Goal: Answer question/provide support: Share knowledge or assist other users

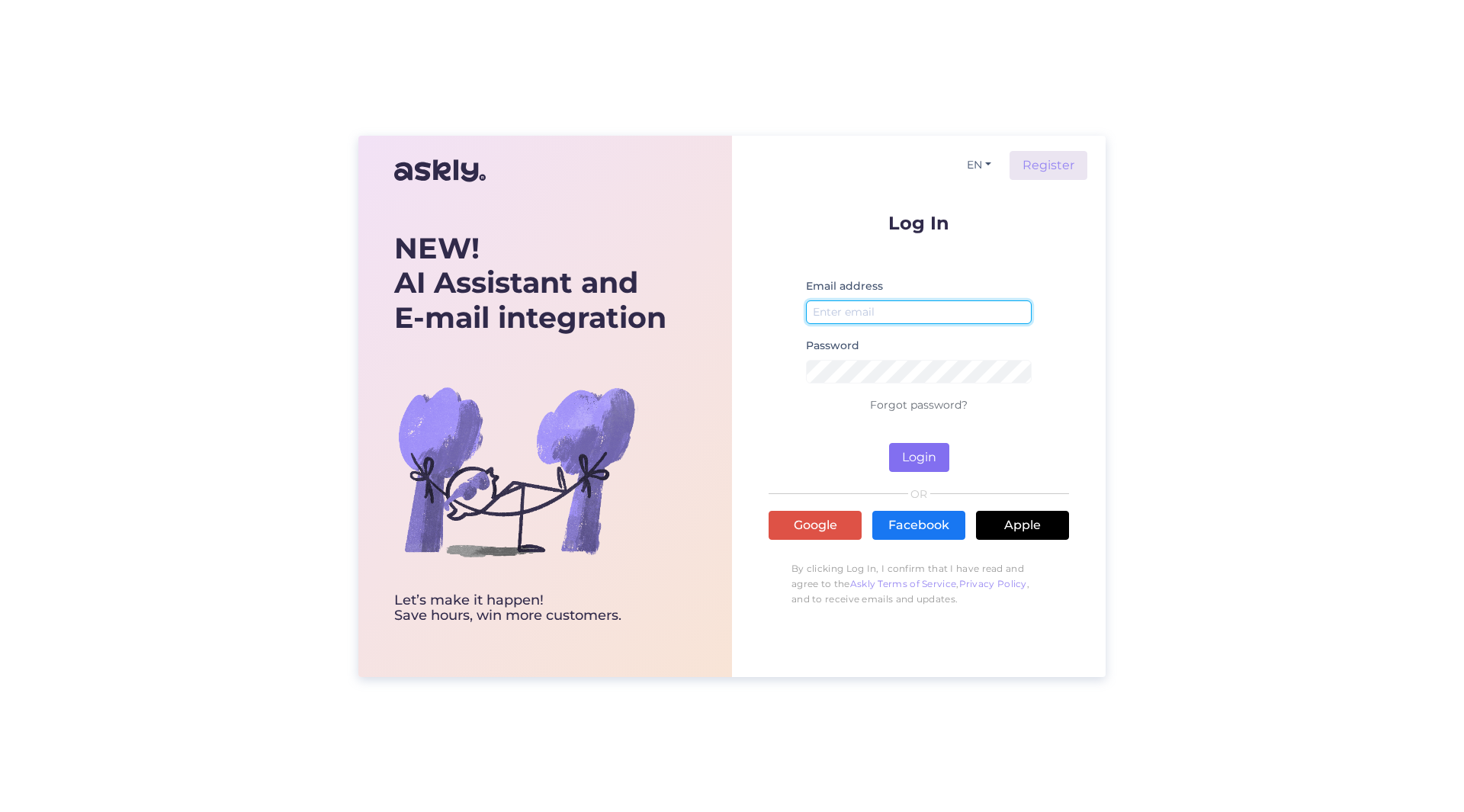
type input "[PERSON_NAME][EMAIL_ADDRESS][PERSON_NAME][DOMAIN_NAME]"
click at [921, 461] on button "Login" at bounding box center [919, 457] width 60 height 29
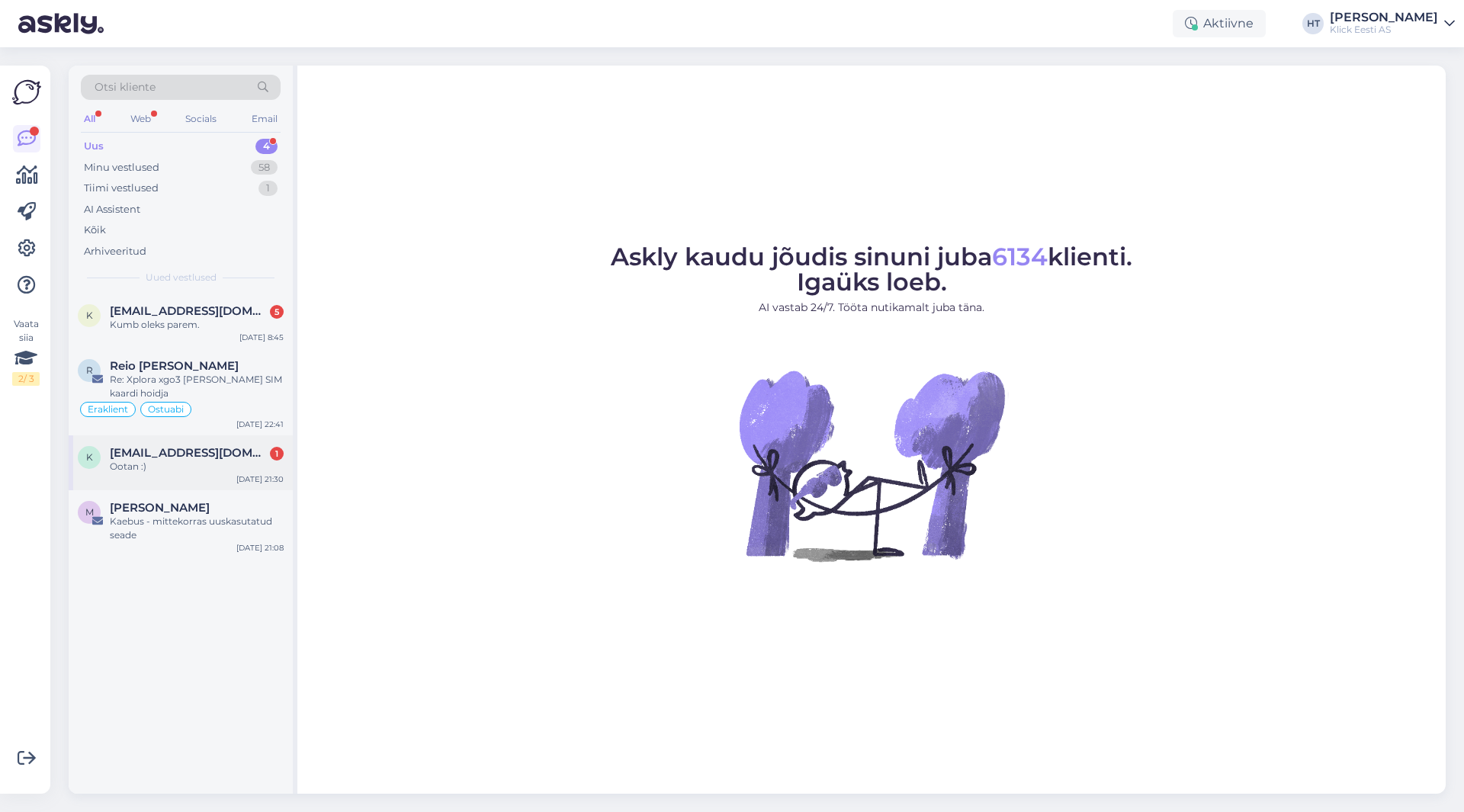
click at [243, 462] on div "Ootan :)" at bounding box center [197, 467] width 174 height 13
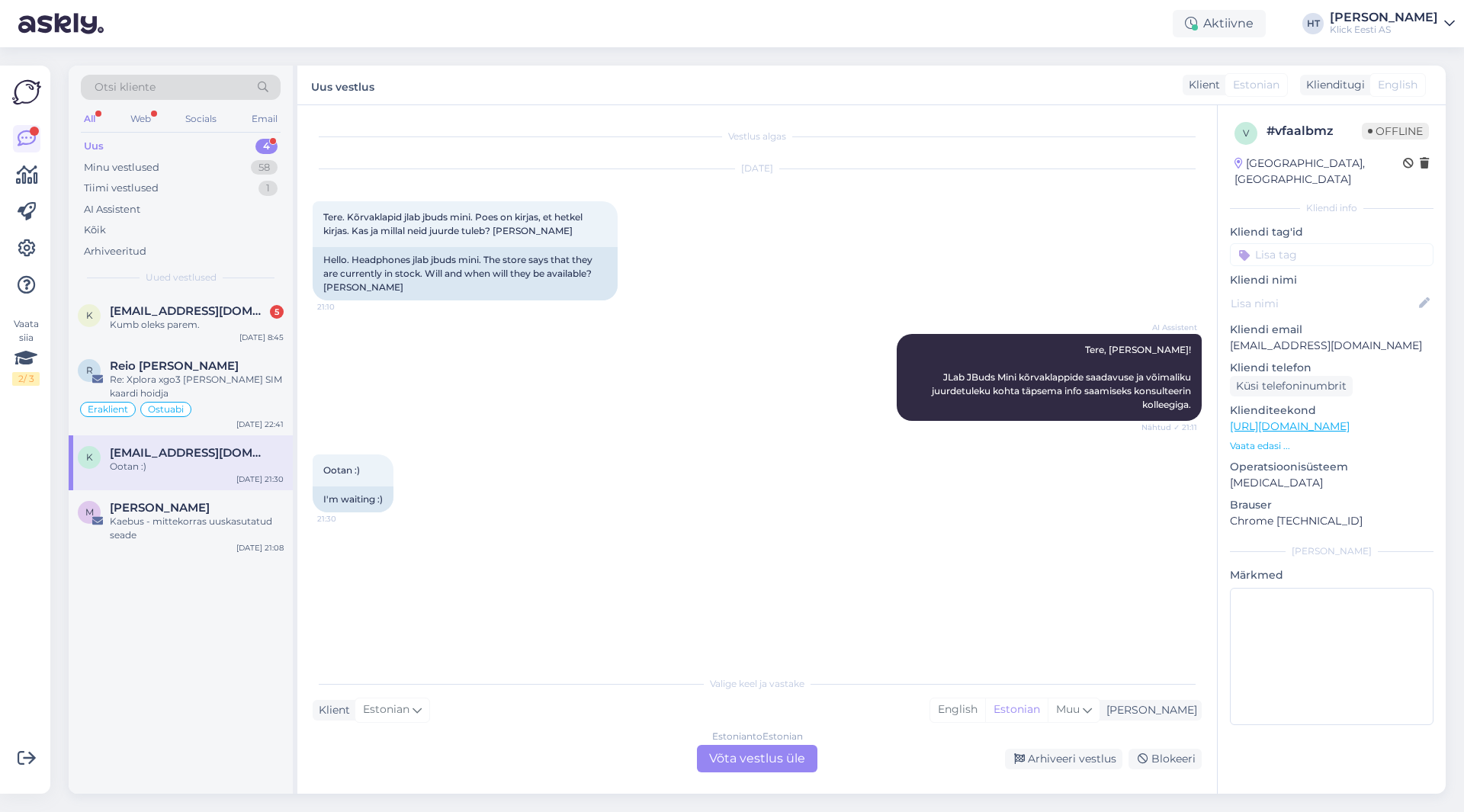
click at [775, 757] on div "Estonian to Estonian Võta vestlus üle" at bounding box center [757, 758] width 120 height 28
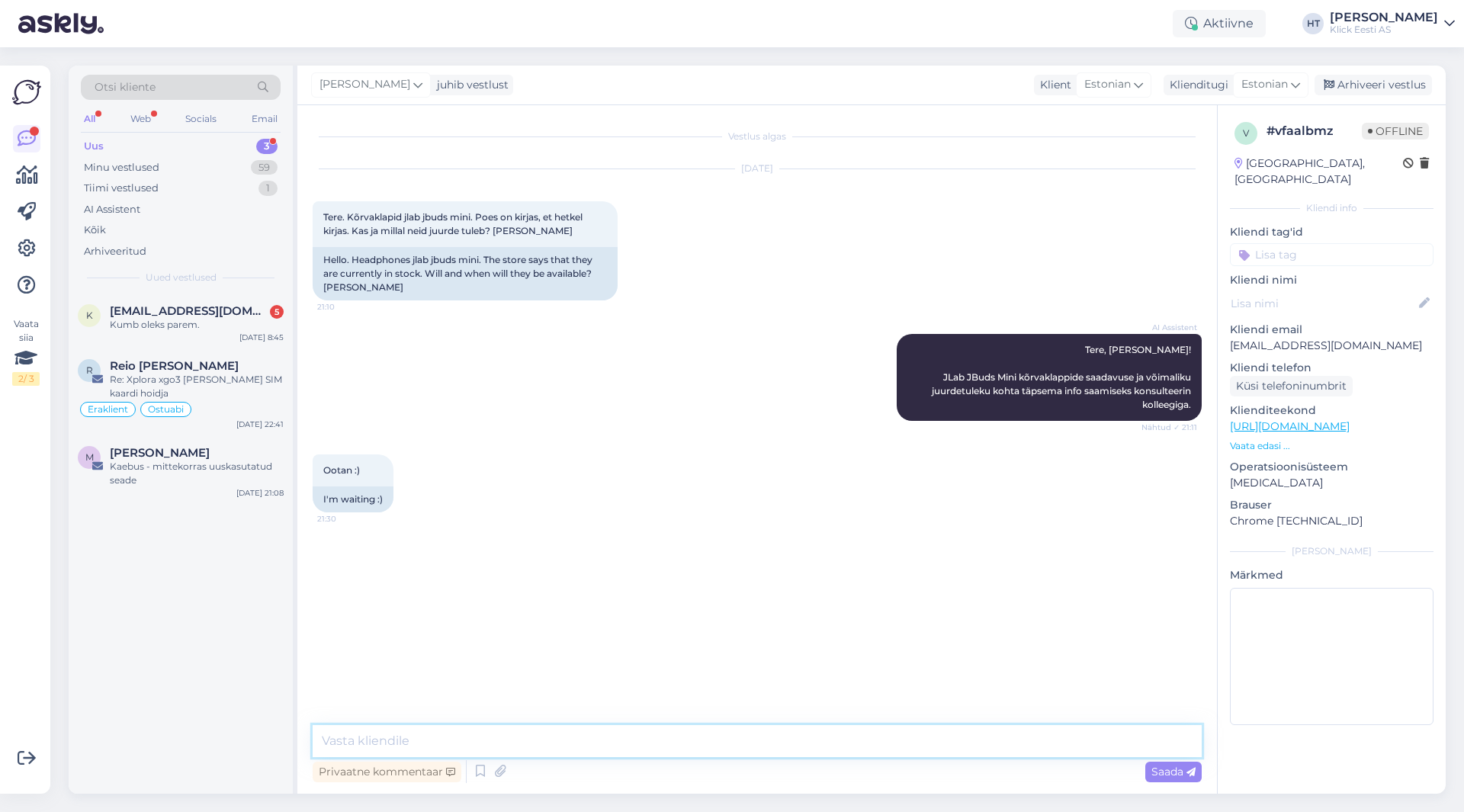
click at [709, 727] on textarea at bounding box center [756, 741] width 889 height 32
type textarea "Need on vanemad mudelid, juurde ei tulegi."
click at [251, 330] on div "Kumb oleks parem." at bounding box center [197, 325] width 174 height 13
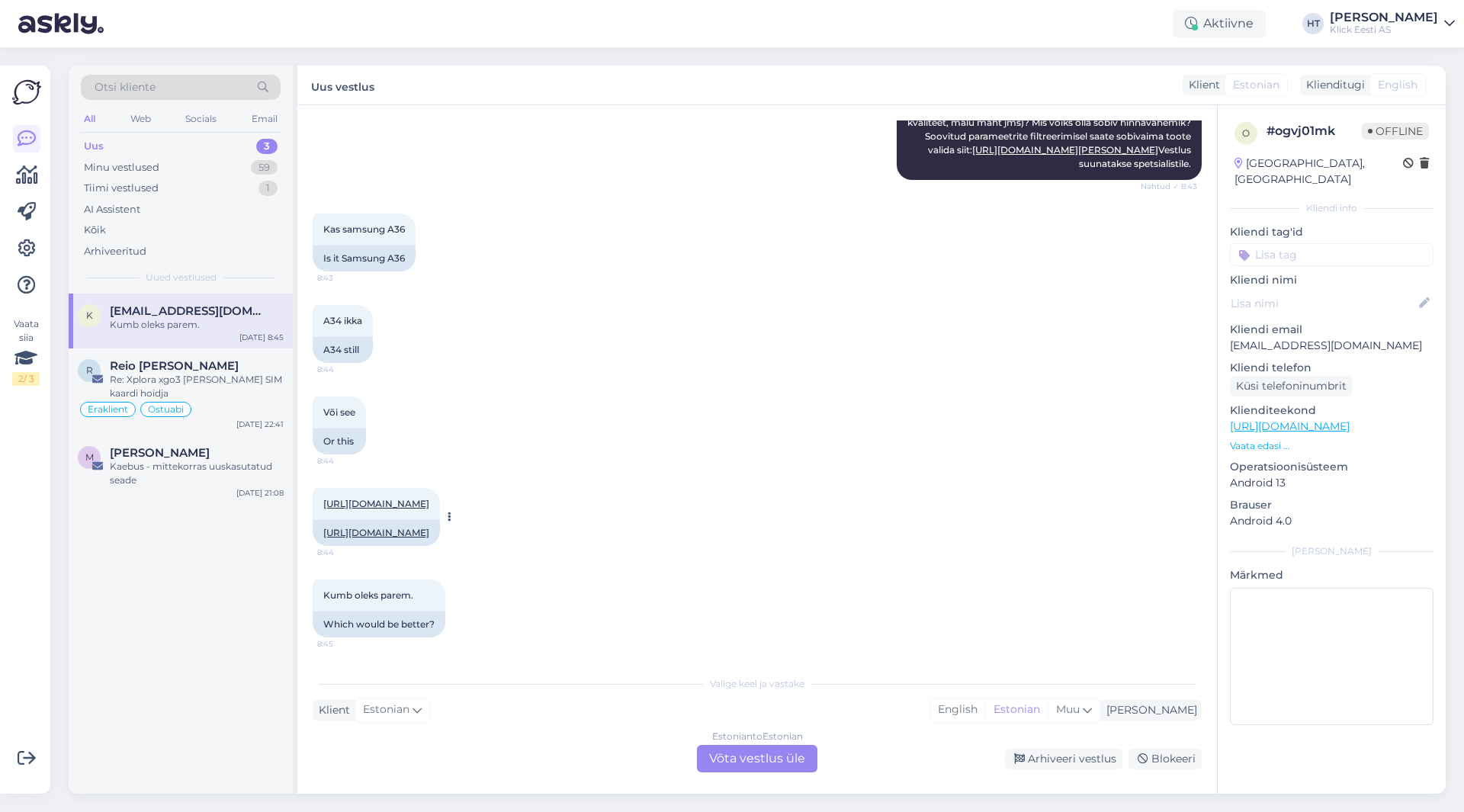
scroll to position [411, 0]
click at [204, 383] on div "Re: Xplora xgo3 [PERSON_NAME] SIM kaardi hoidja" at bounding box center [197, 386] width 174 height 28
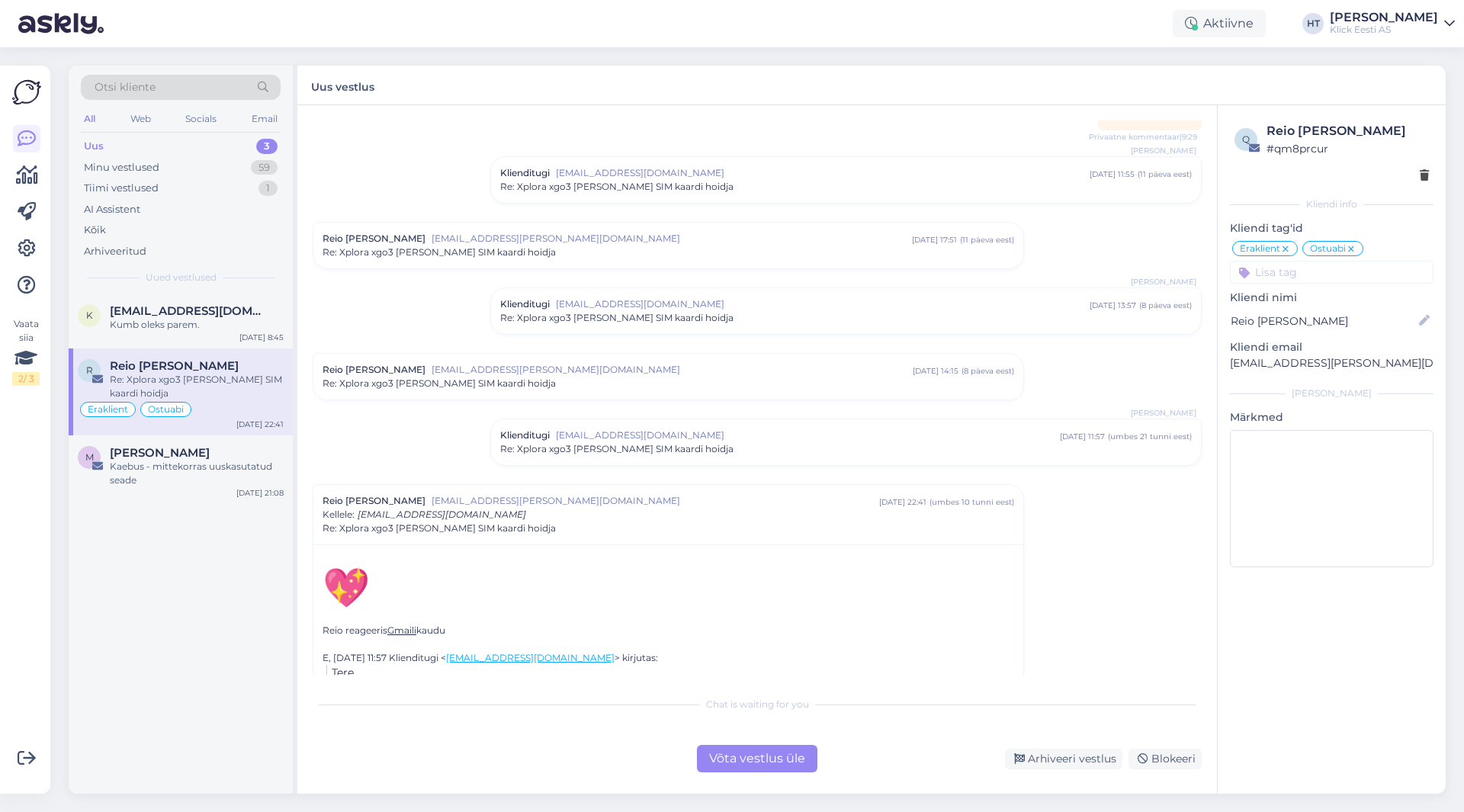
scroll to position [225, 0]
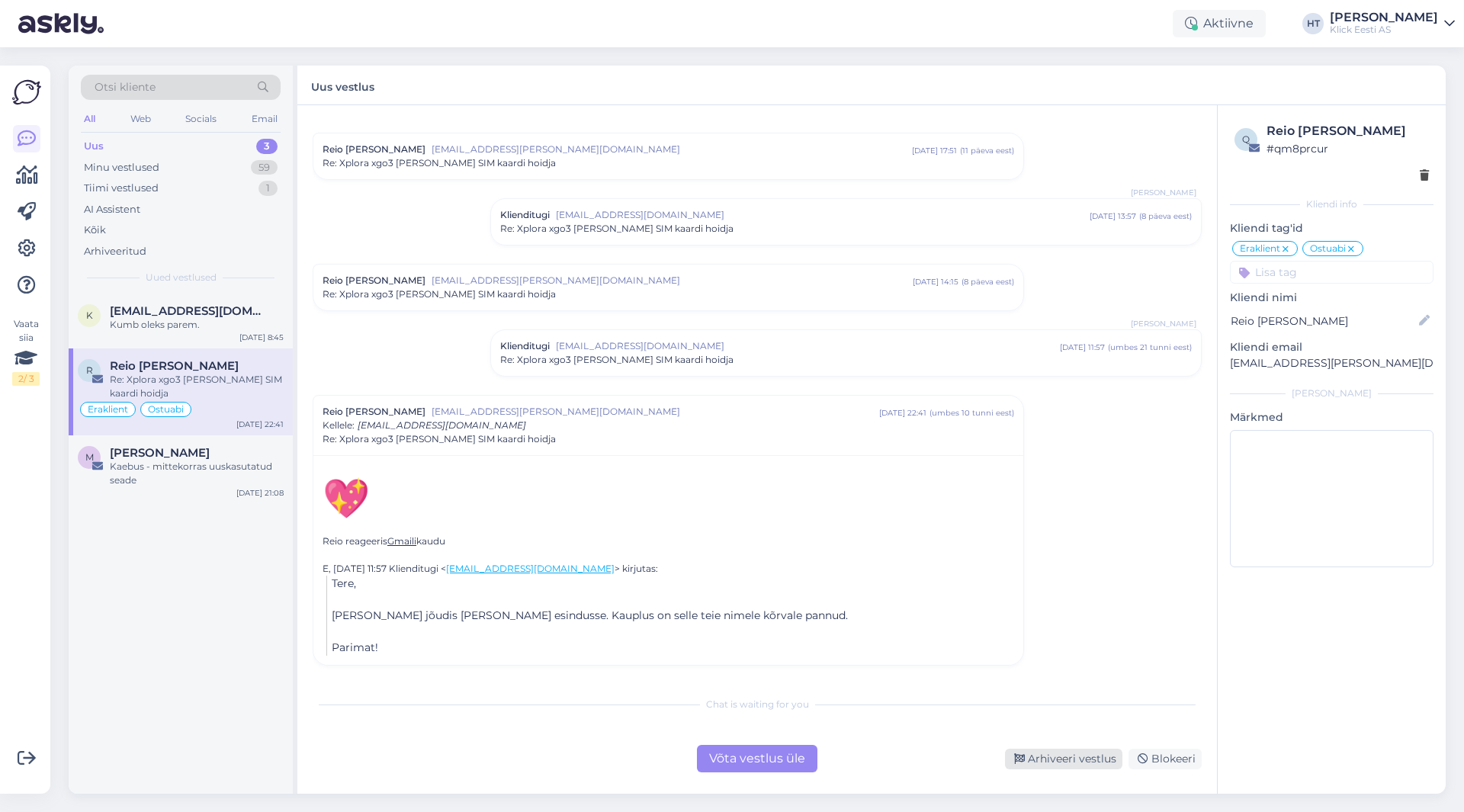
click at [1049, 759] on div "Arhiveeri vestlus" at bounding box center [1063, 759] width 118 height 21
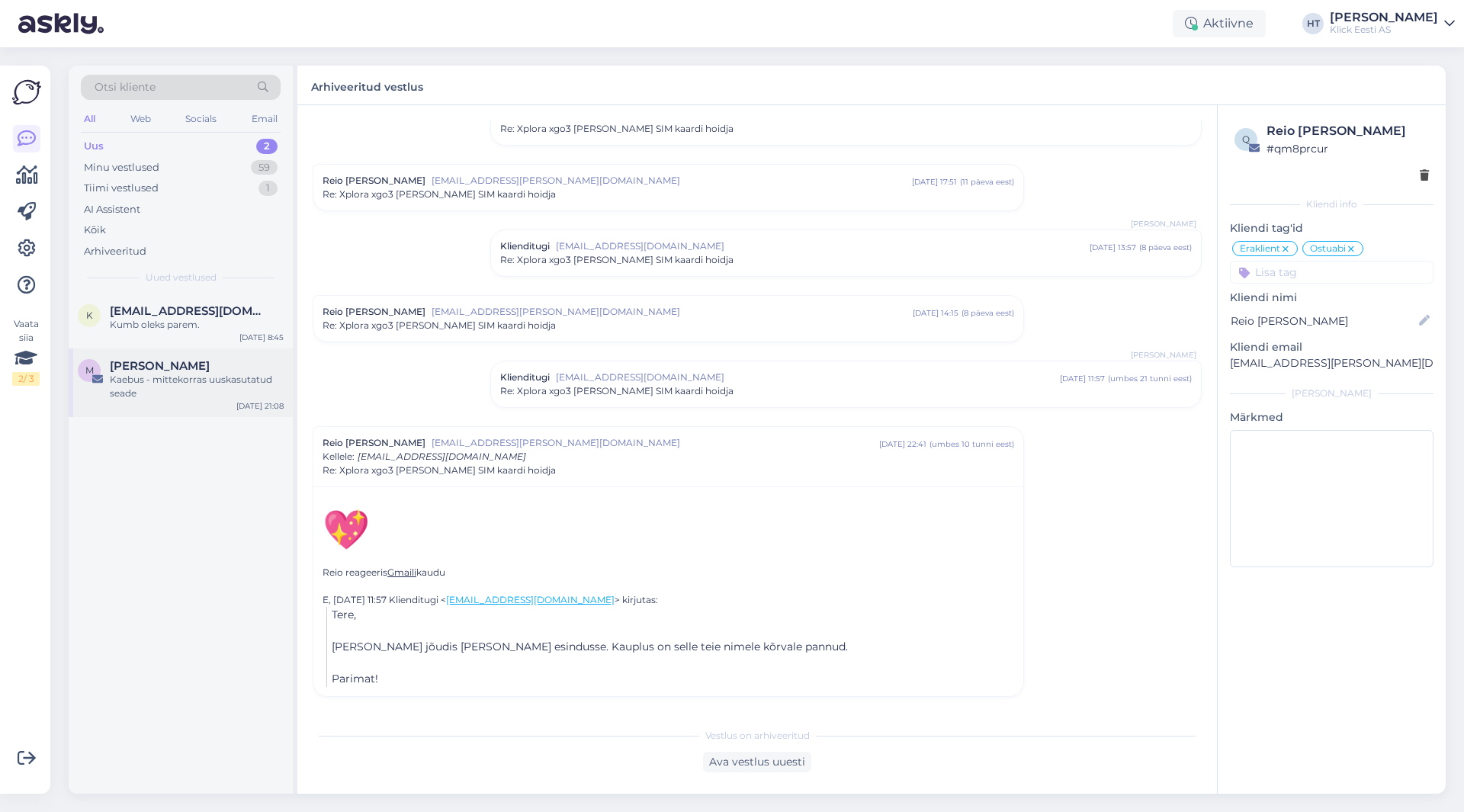
click at [220, 384] on div "Kaebus - mittekorras uuskasutatud seade" at bounding box center [197, 386] width 174 height 28
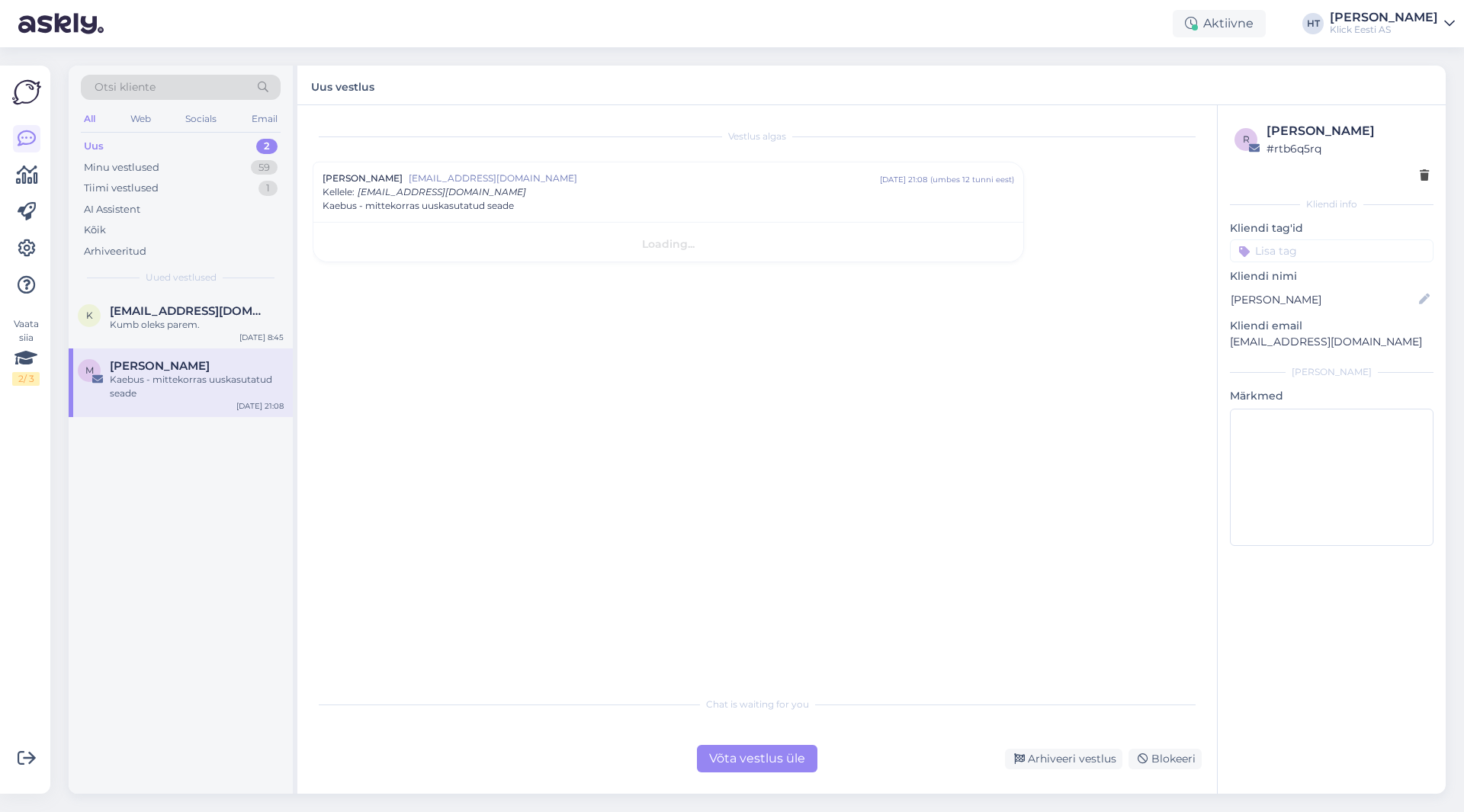
scroll to position [0, 0]
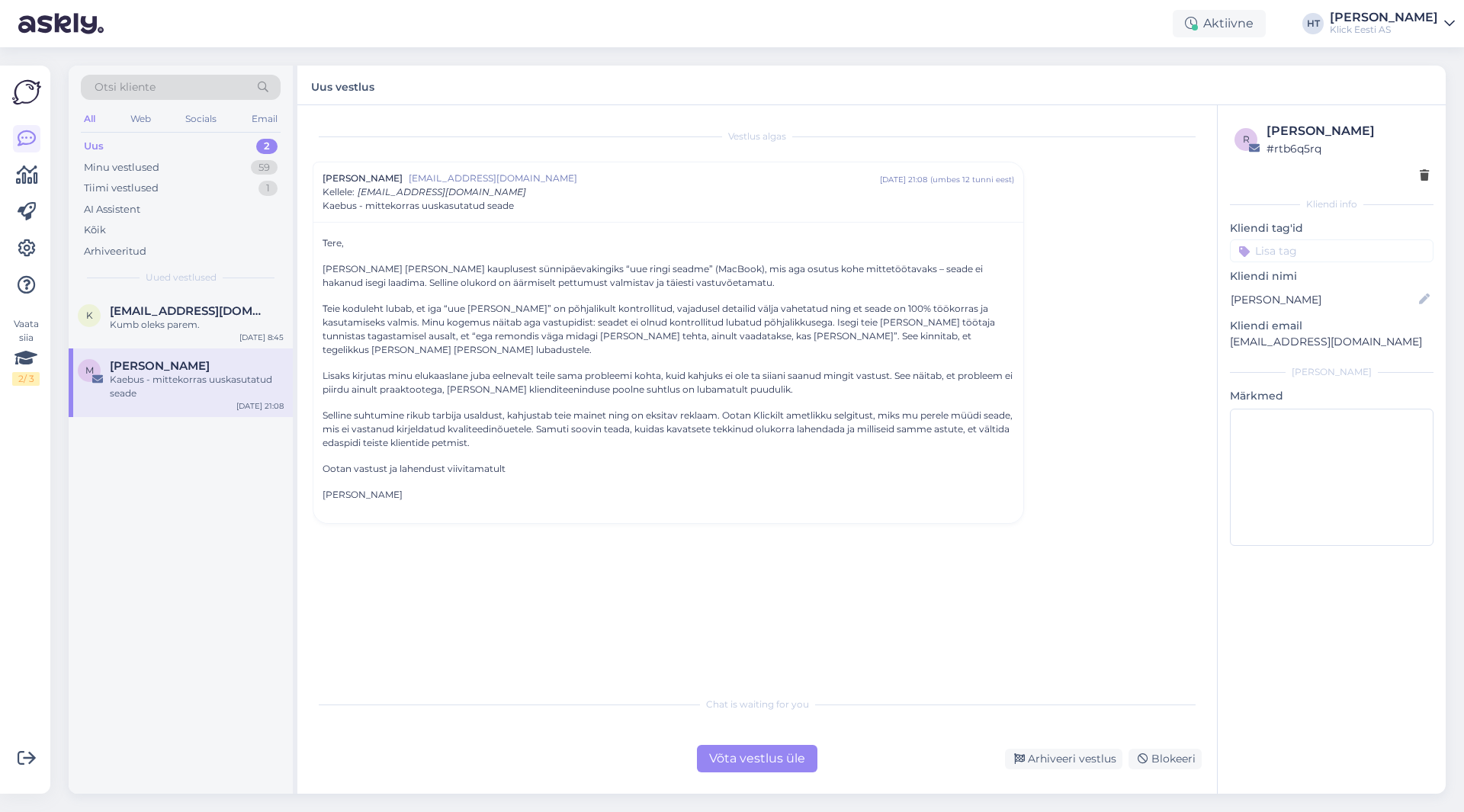
drag, startPoint x: 506, startPoint y: 265, endPoint x: 523, endPoint y: 487, distance: 222.6
click at [523, 487] on div "Tere, [PERSON_NAME] [PERSON_NAME] kauplusest sünnipäevakingiks “uue ringi seadm…" at bounding box center [668, 369] width 691 height 265
click at [519, 491] on p "[PERSON_NAME]" at bounding box center [668, 495] width 691 height 13
click at [256, 315] on span "[EMAIL_ADDRESS][DOMAIN_NAME]" at bounding box center [189, 310] width 159 height 13
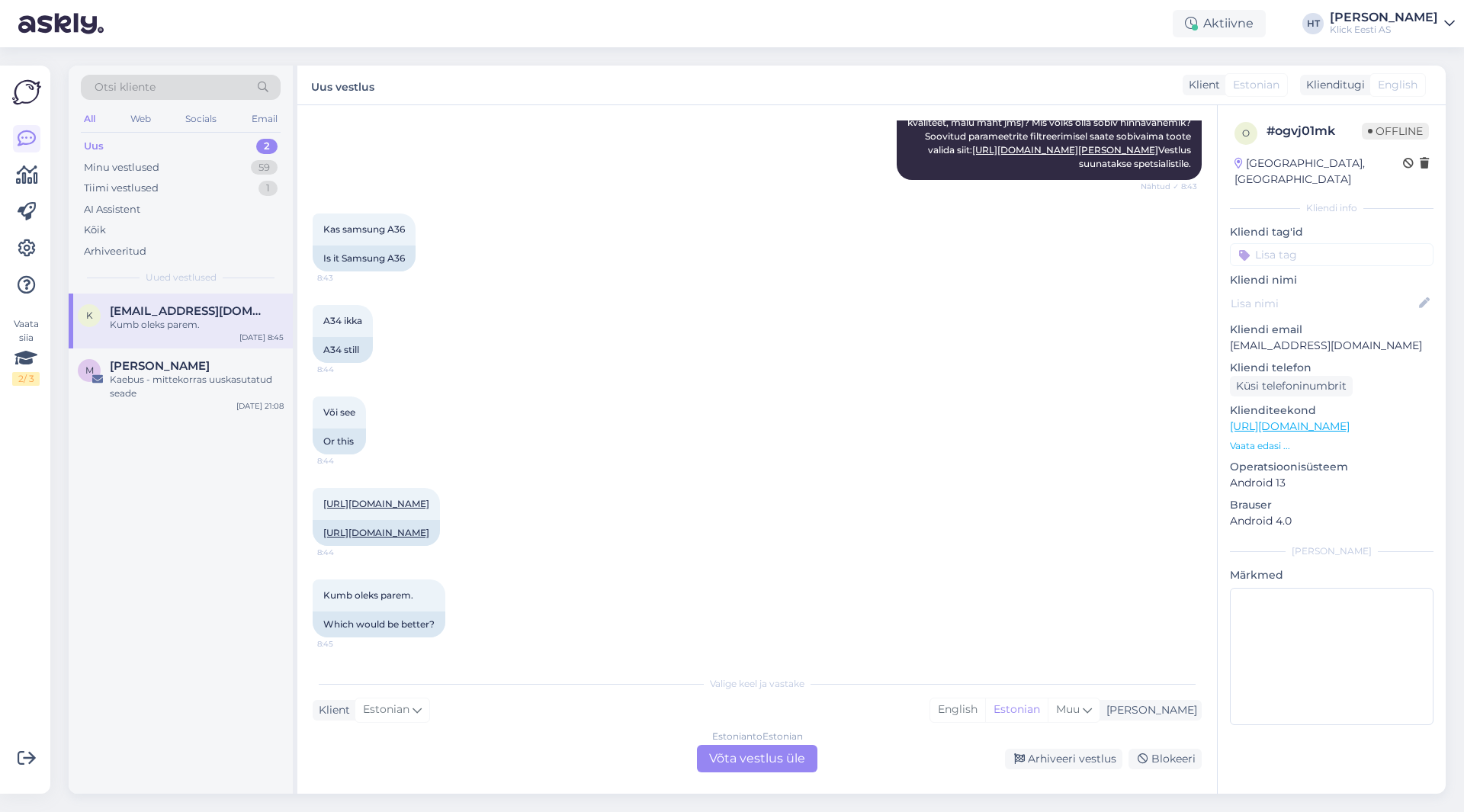
click at [583, 288] on div "A34 ikka 8:44 A34 still" at bounding box center [756, 334] width 889 height 92
click at [779, 757] on div "Estonian to Estonian Võta vestlus üle" at bounding box center [757, 758] width 120 height 28
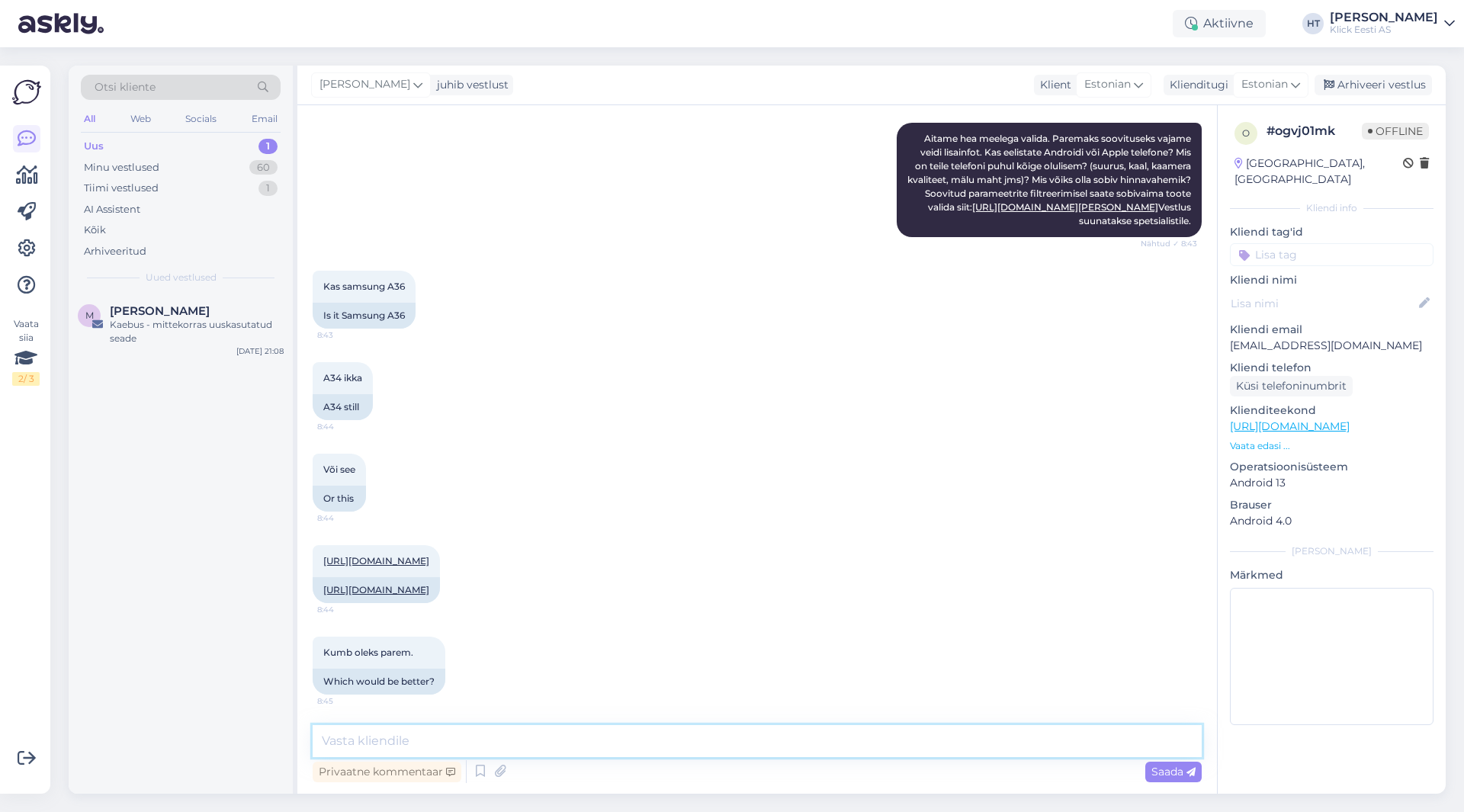
click at [732, 743] on textarea at bounding box center [756, 741] width 889 height 32
type textarea "A34 on tavakasutajale parem. Xcover mudelid on paremad ainult siis kui on [PERS…"
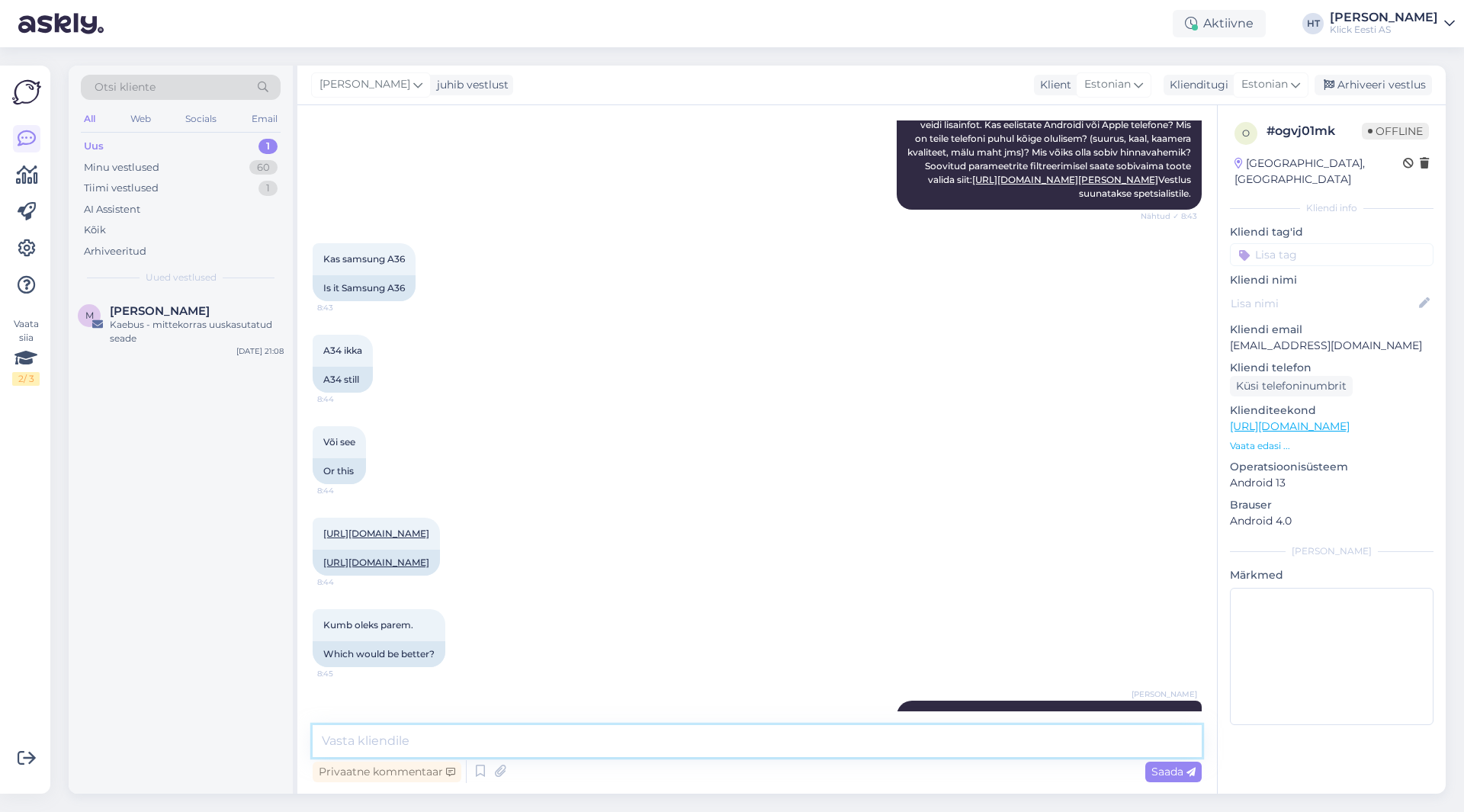
scroll to position [434, 0]
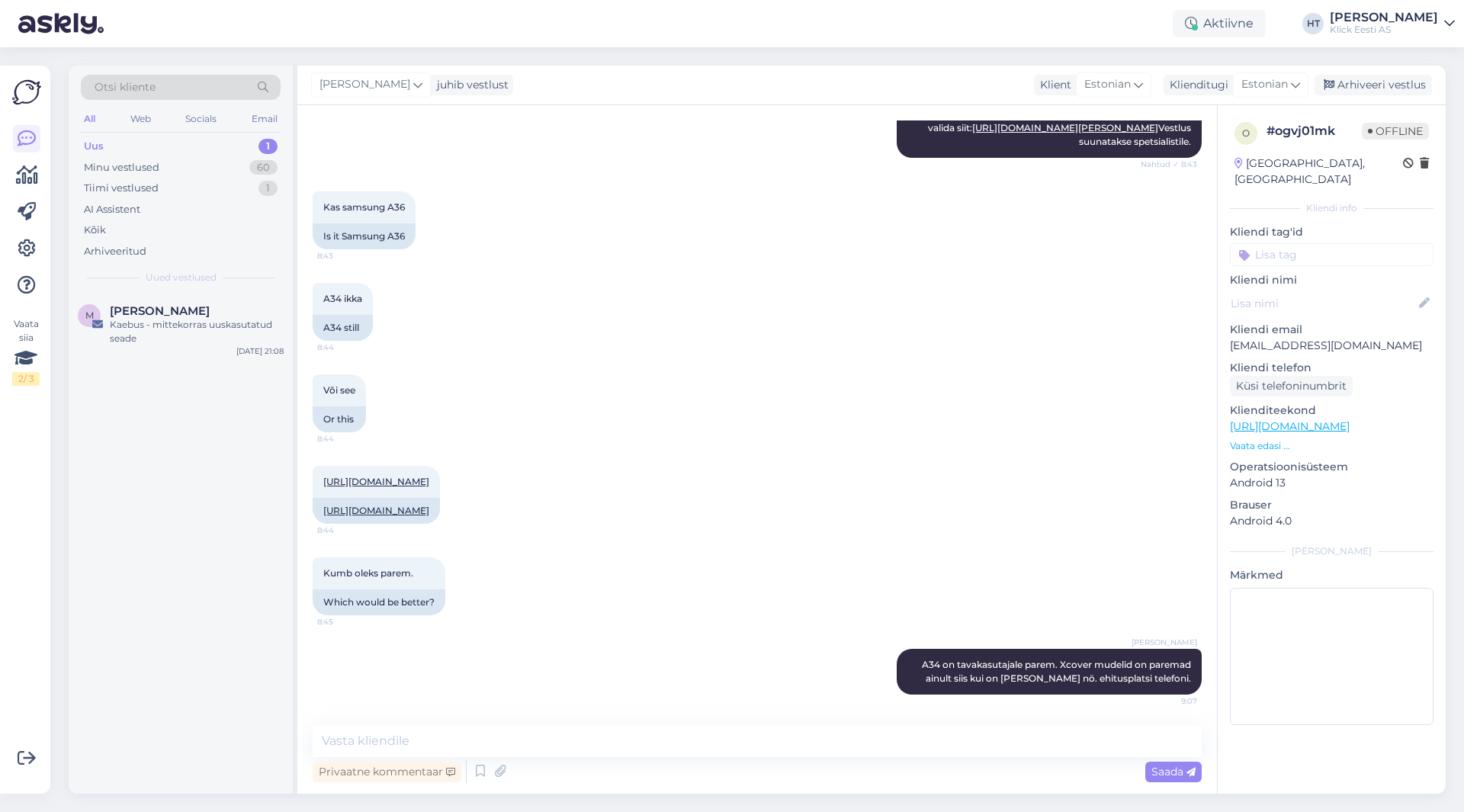
click at [196, 410] on div "M [PERSON_NAME] Kaebus - mittekorras uuskasutatud seade [DATE] 21:08" at bounding box center [180, 543] width 225 height 500
click at [262, 169] on div "60" at bounding box center [264, 168] width 28 height 15
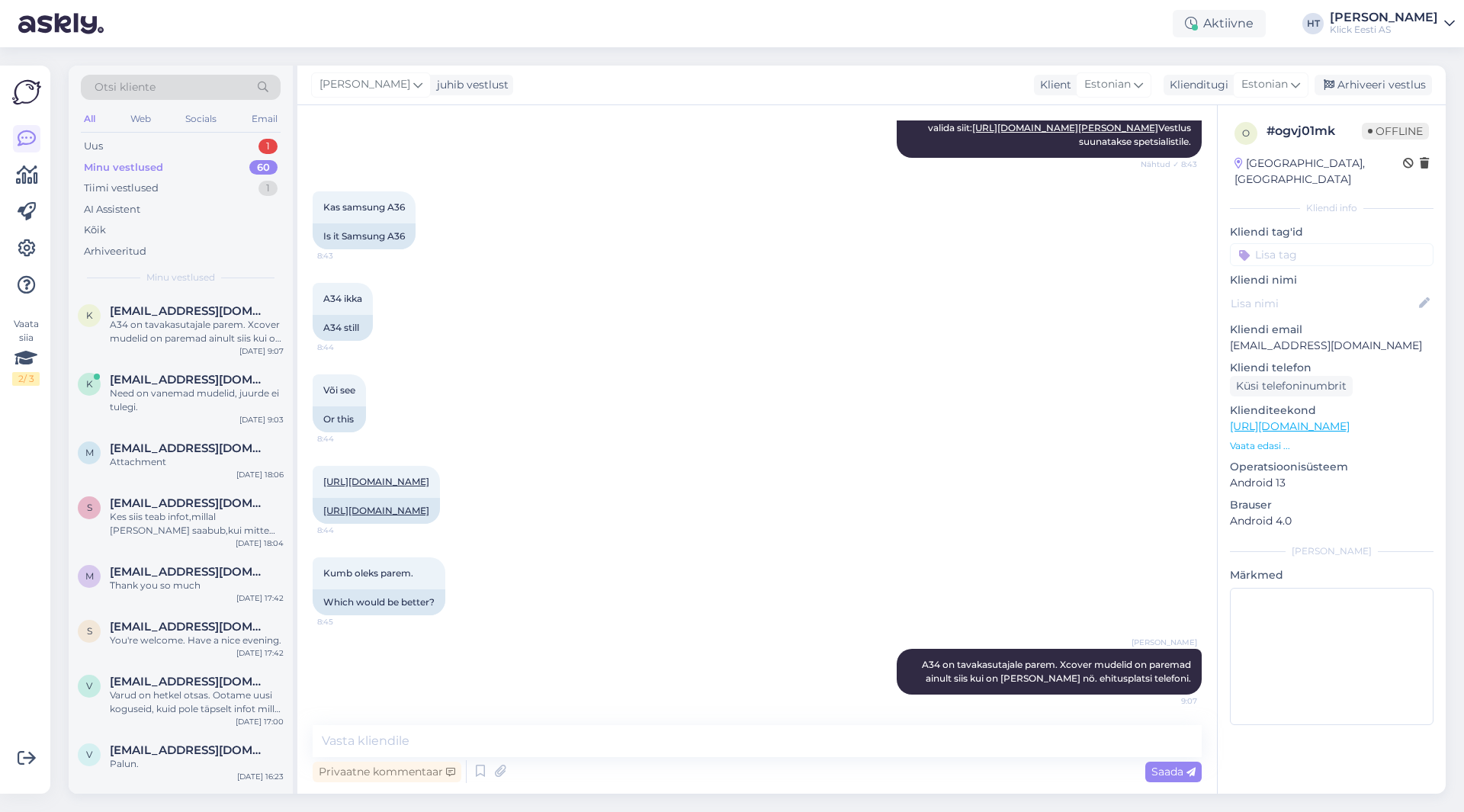
click at [98, 119] on div "All" at bounding box center [89, 119] width 18 height 20
click at [111, 143] on div "Uus 1" at bounding box center [180, 147] width 199 height 22
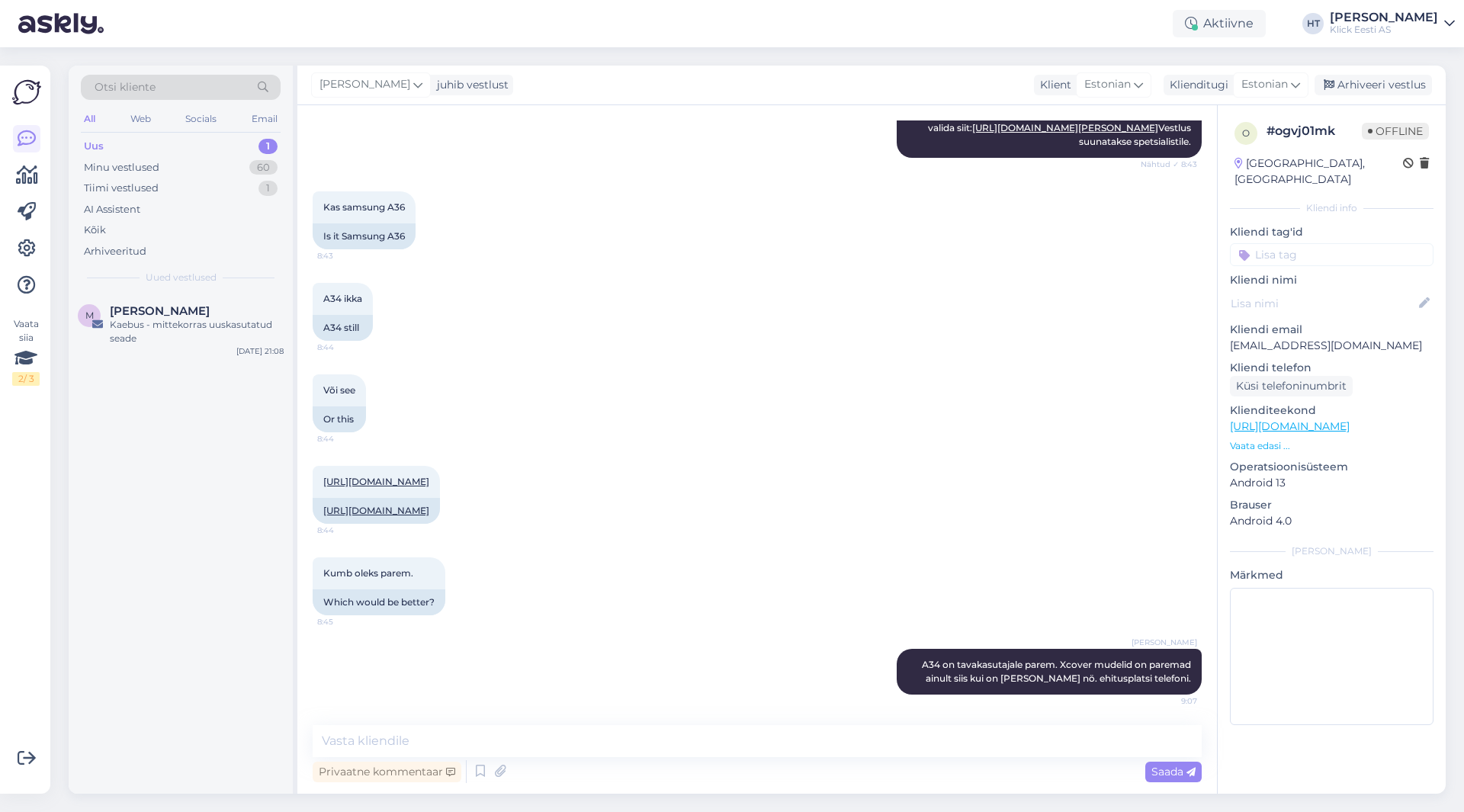
click at [207, 92] on div "Otsi kliente" at bounding box center [180, 88] width 199 height 25
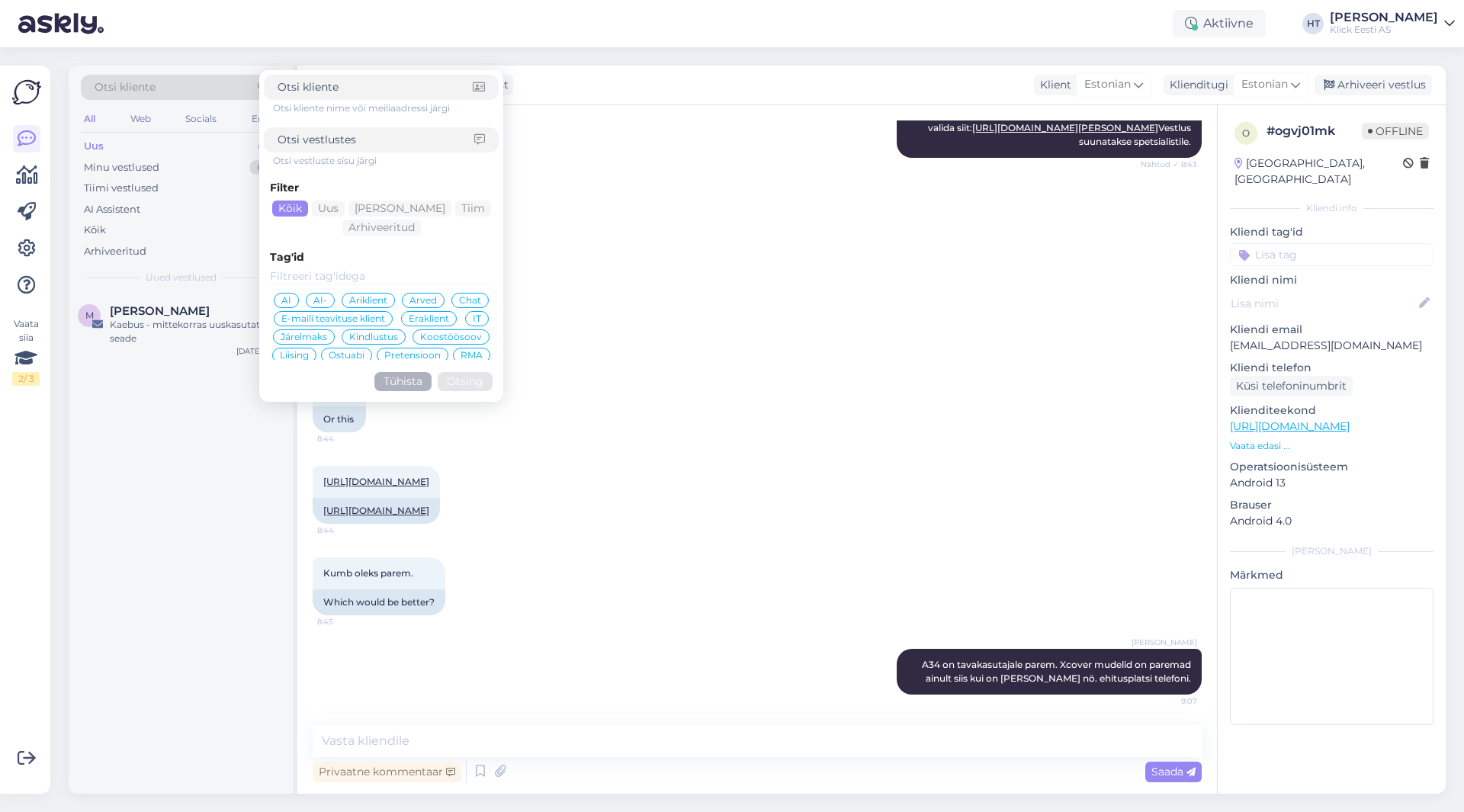
click at [374, 89] on input at bounding box center [375, 87] width 195 height 16
type input "lahtlaan"
click button "Otsing" at bounding box center [465, 381] width 55 height 19
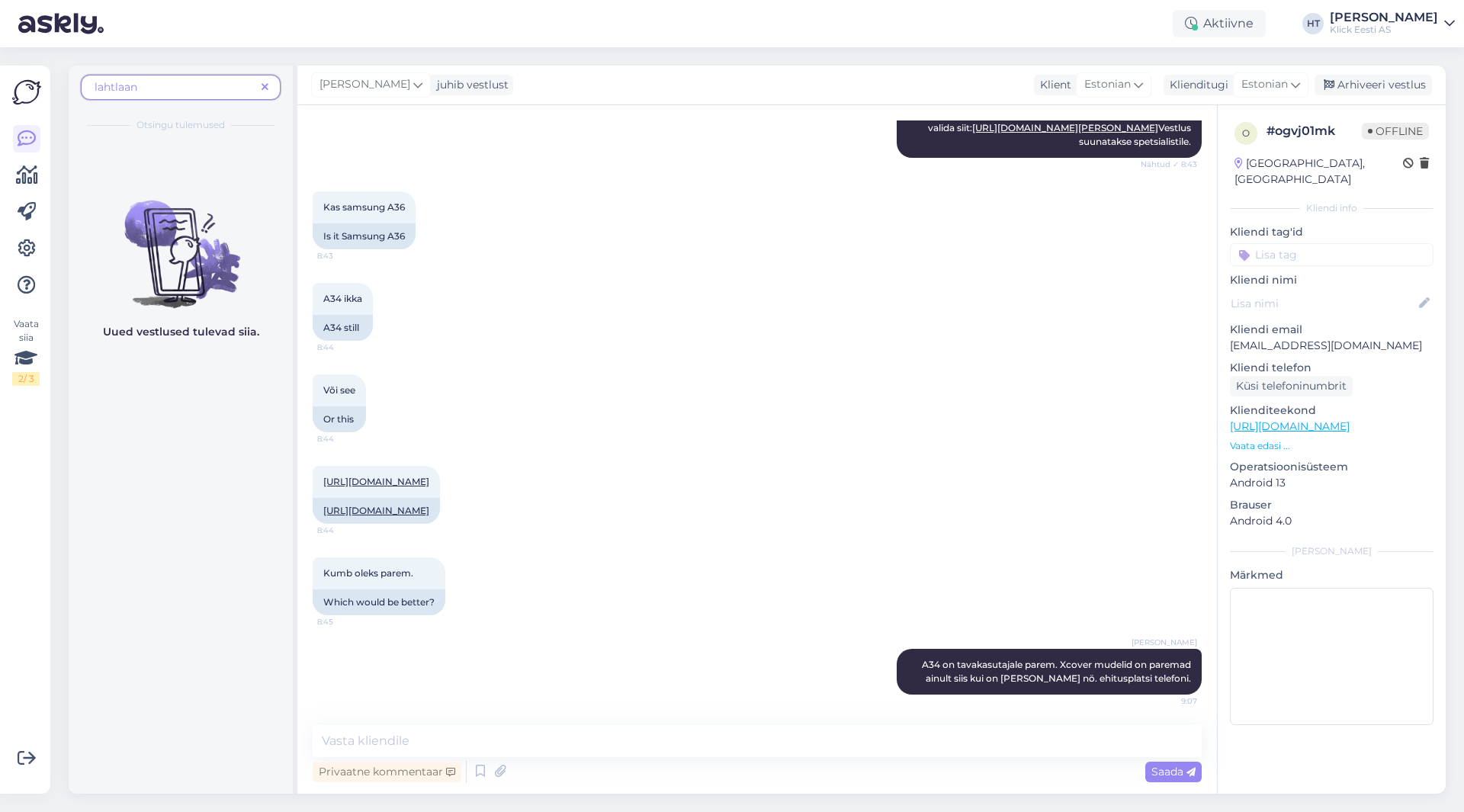
click at [265, 88] on icon at bounding box center [265, 88] width 7 height 11
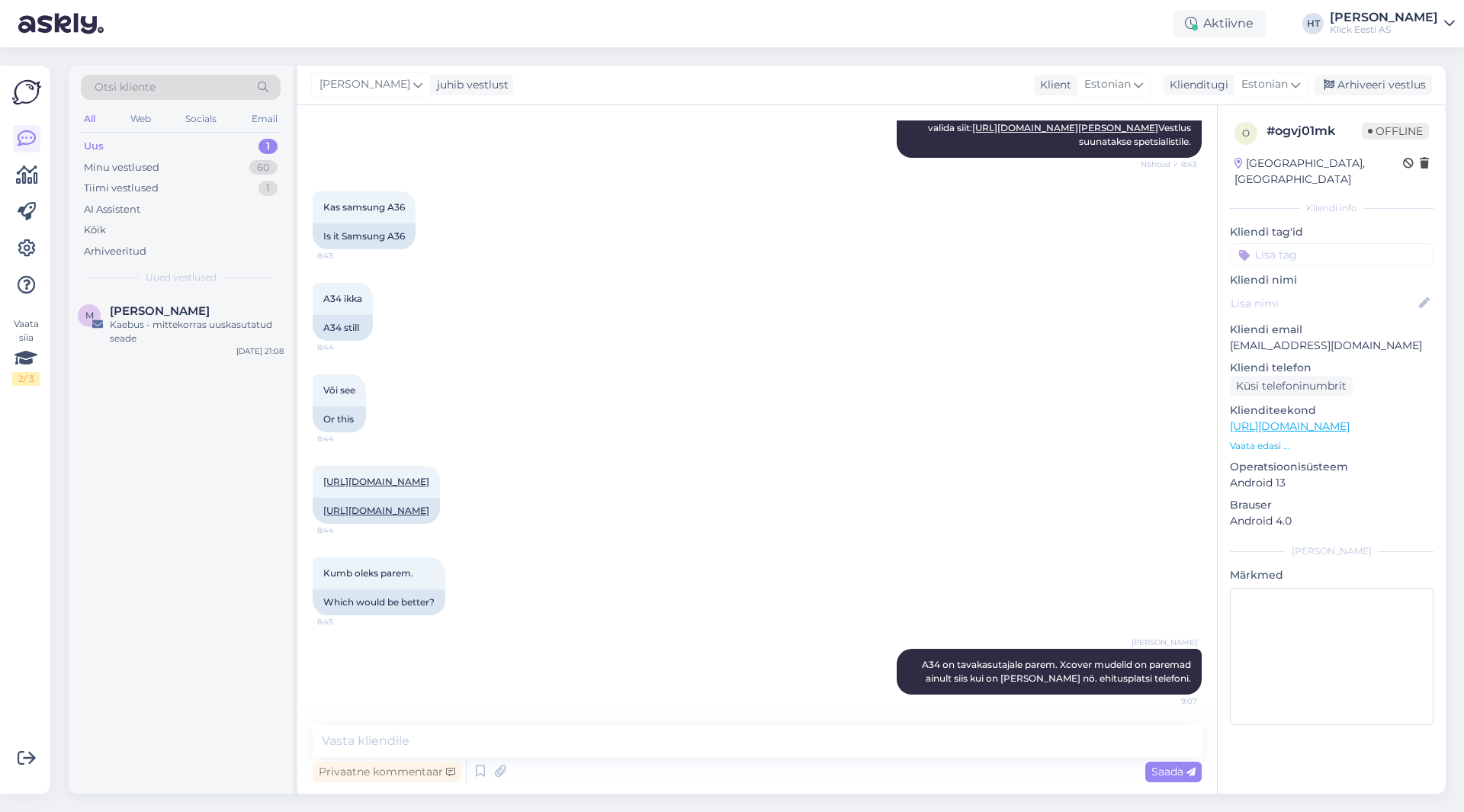
click at [204, 85] on div "Otsi kliente" at bounding box center [180, 88] width 199 height 25
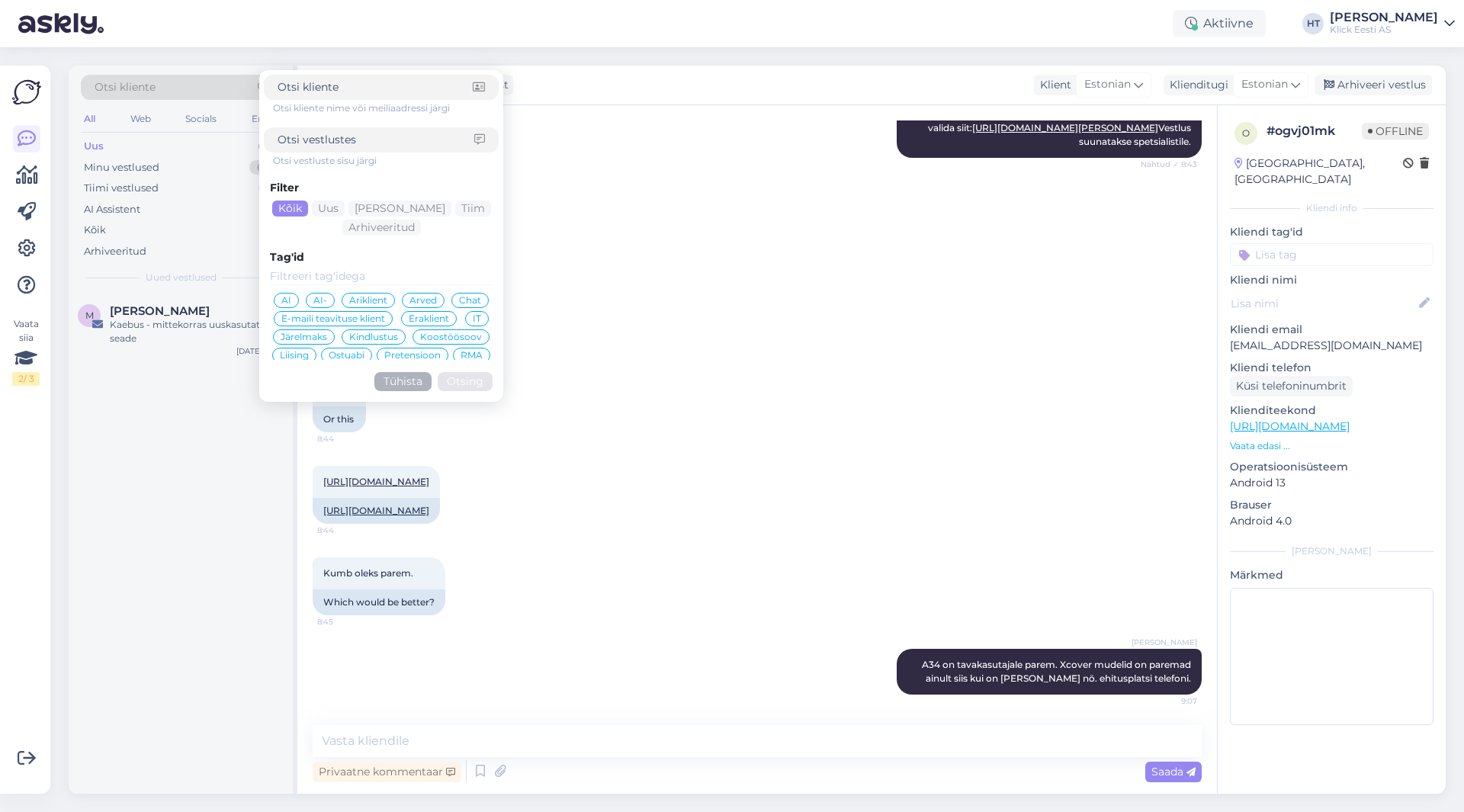
click at [356, 83] on input at bounding box center [375, 87] width 195 height 16
type input "mairo"
click button "Otsing" at bounding box center [465, 381] width 55 height 19
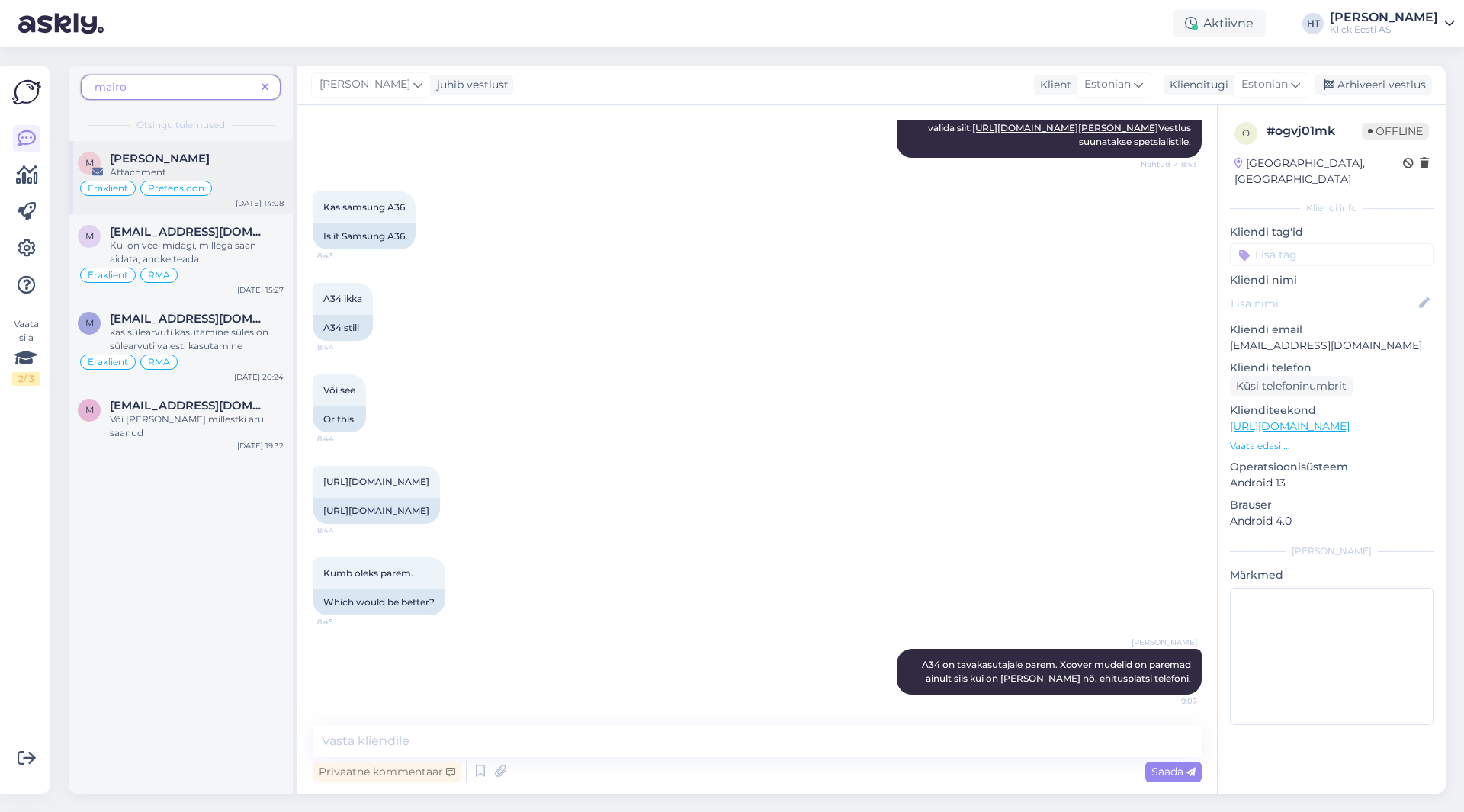
click at [251, 161] on div "[PERSON_NAME]" at bounding box center [197, 159] width 174 height 13
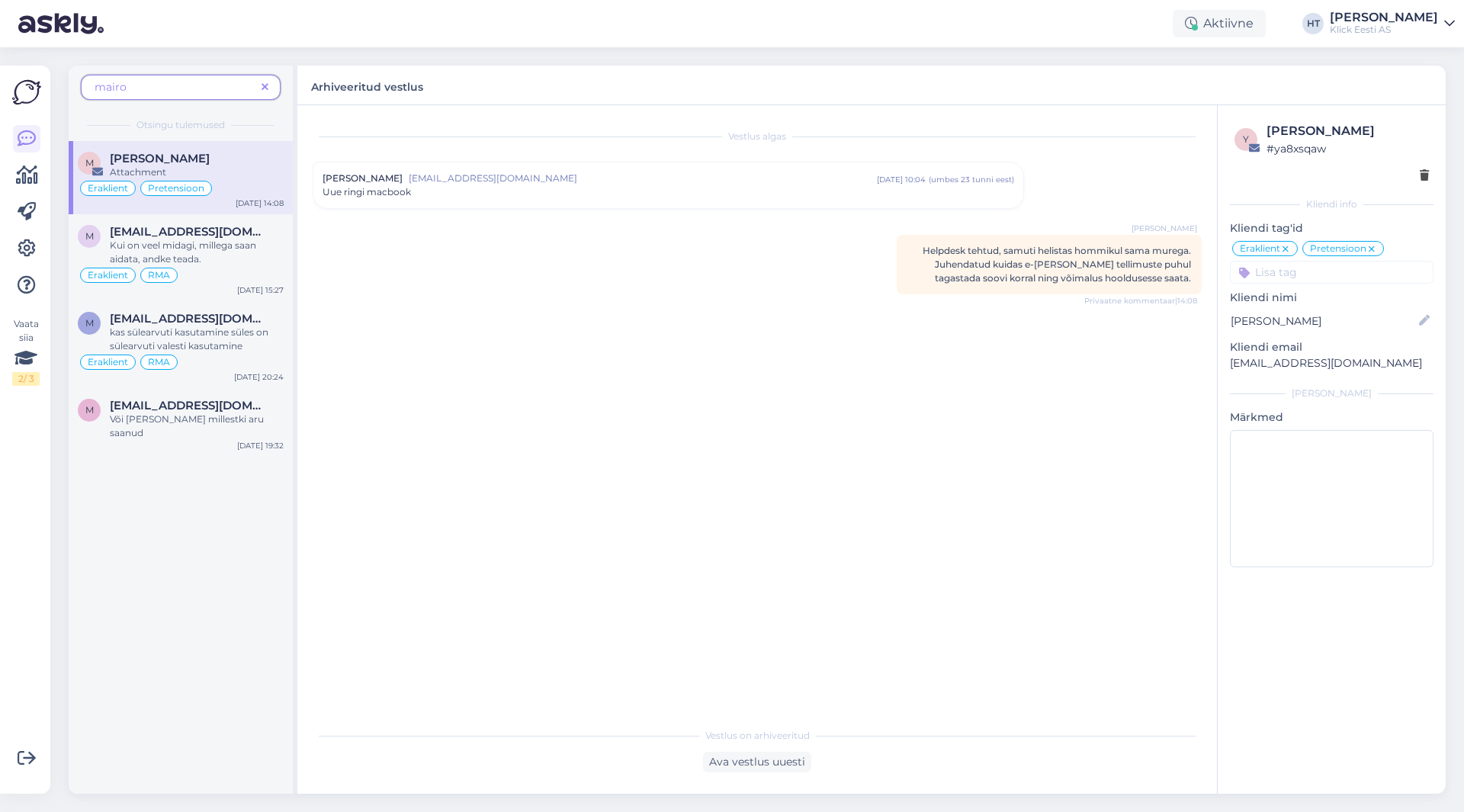
click at [488, 205] on div "[PERSON_NAME] [EMAIL_ADDRESS][DOMAIN_NAME] [DATE] 10:04 ( umbes 23 tunni eest )…" at bounding box center [668, 185] width 709 height 46
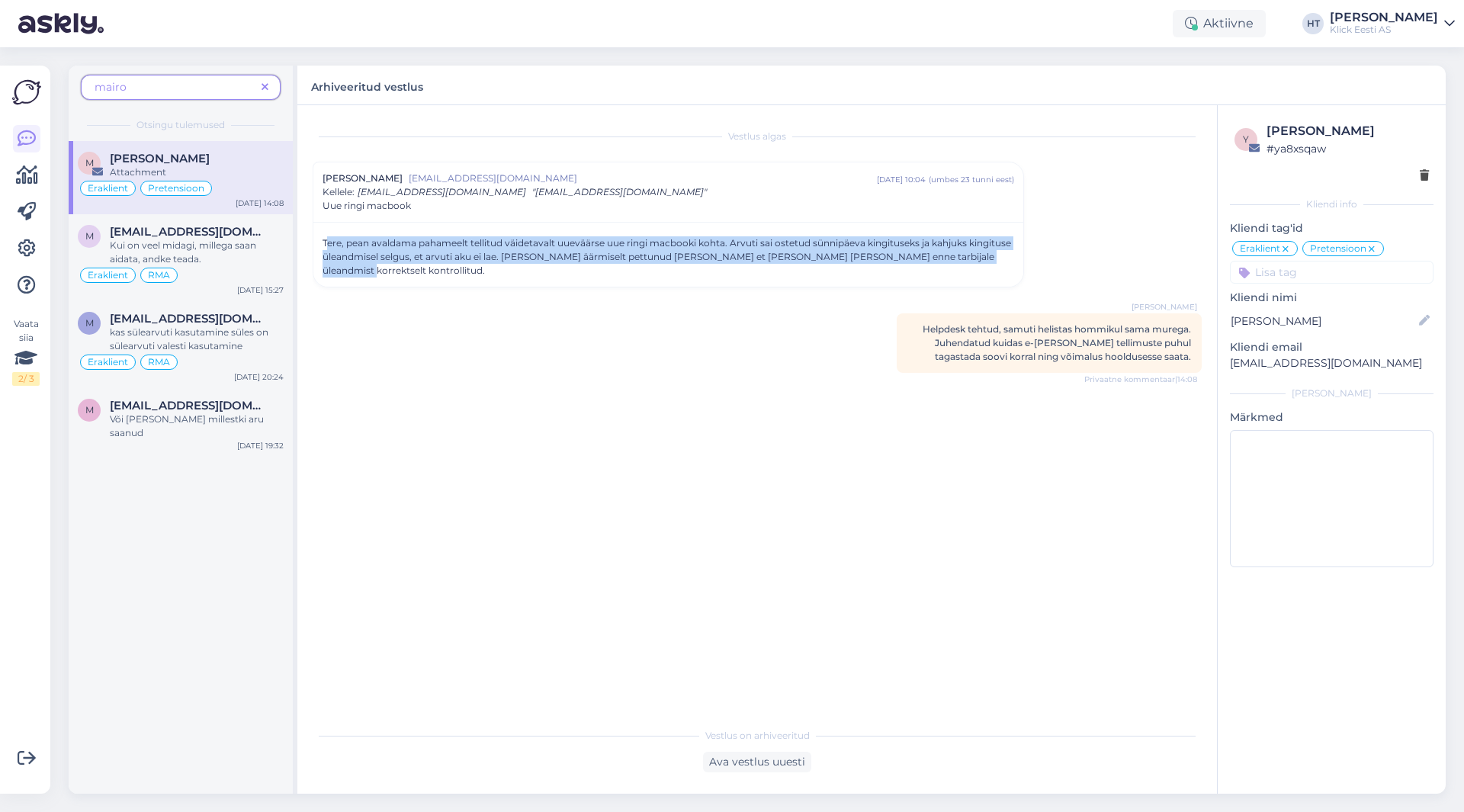
drag, startPoint x: 326, startPoint y: 245, endPoint x: 975, endPoint y: 256, distance: 649.1
click at [975, 256] on div "Tere, pean avaldama pahameelt tellitud väidetavalt uueväärse uue ringi macbooki…" at bounding box center [668, 256] width 691 height 41
drag, startPoint x: 320, startPoint y: 241, endPoint x: 972, endPoint y: 255, distance: 652.2
click at [972, 255] on div "Tere, pean avaldama pahameelt tellitud väidetavalt uueväärse uue ringi macbooki…" at bounding box center [668, 255] width 709 height 65
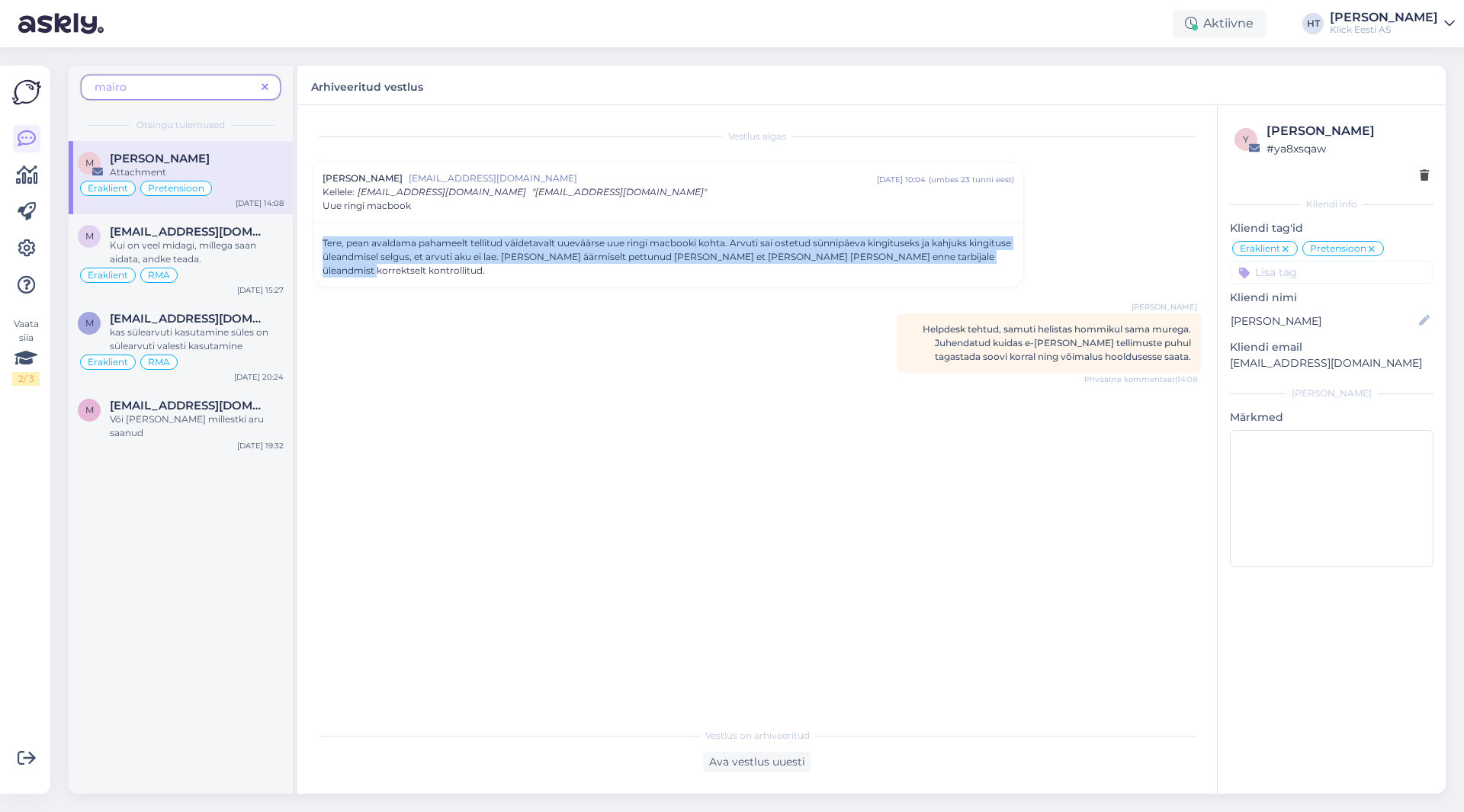
click at [973, 255] on div "Tere, pean avaldama pahameelt tellitud väidetavalt uueväärse uue ringi macbooki…" at bounding box center [668, 256] width 691 height 41
drag, startPoint x: 322, startPoint y: 239, endPoint x: 989, endPoint y: 255, distance: 667.2
click at [989, 255] on div "Tere, pean avaldama pahameelt tellitud väidetavalt uueväärse uue ringi macbooki…" at bounding box center [668, 256] width 691 height 41
click at [987, 258] on div "Tere, pean avaldama pahameelt tellitud väidetavalt uueväärse uue ringi macbooki…" at bounding box center [668, 256] width 691 height 41
drag, startPoint x: 987, startPoint y: 258, endPoint x: 321, endPoint y: 235, distance: 666.4
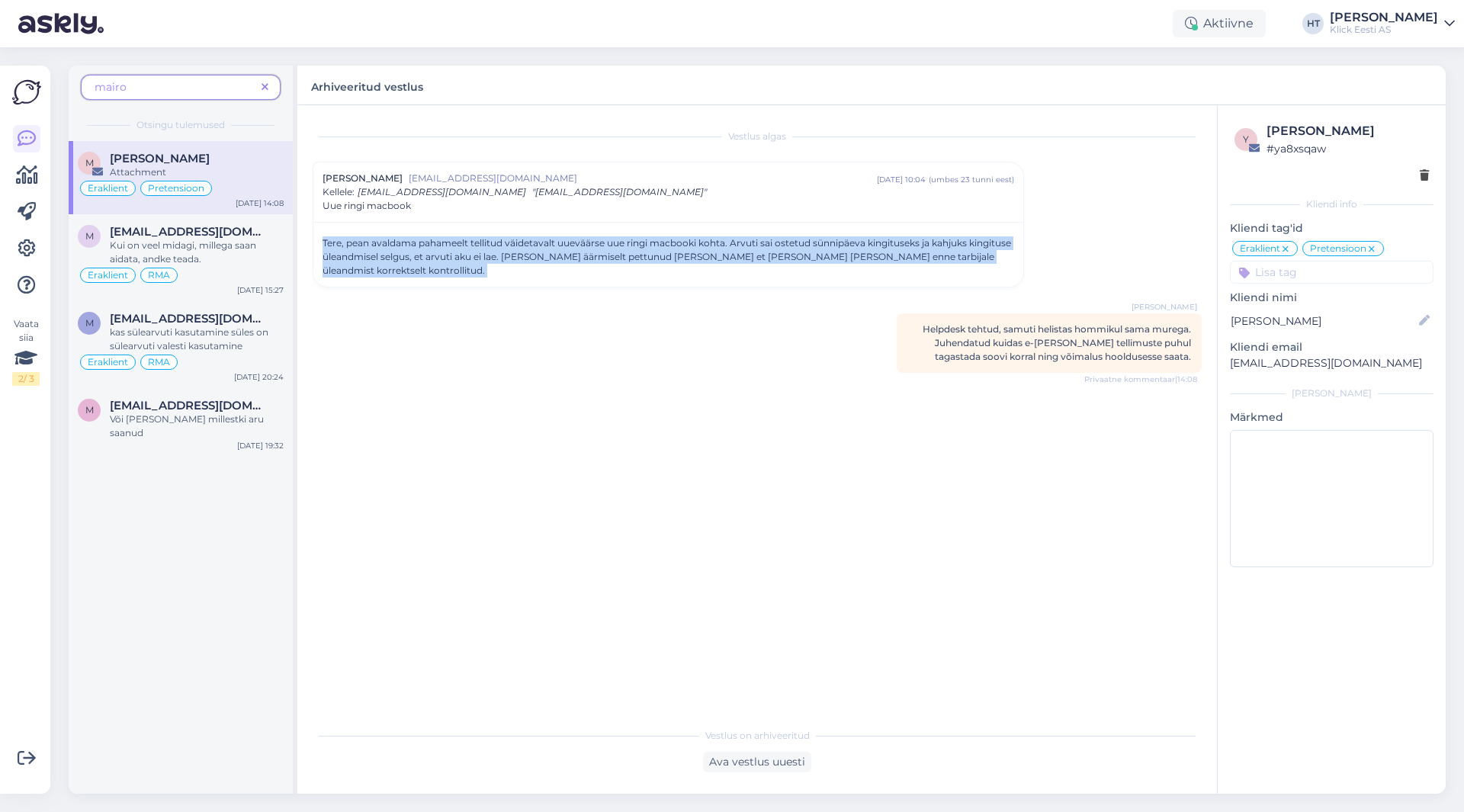
click at [321, 235] on div "Tere, pean avaldama pahameelt tellitud väidetavalt uueväärse uue ringi macbooki…" at bounding box center [668, 255] width 709 height 65
click at [324, 243] on div "Tere, pean avaldama pahameelt tellitud väidetavalt uueväärse uue ringi macbooki…" at bounding box center [668, 256] width 691 height 41
drag, startPoint x: 324, startPoint y: 242, endPoint x: 994, endPoint y: 258, distance: 670.2
click at [994, 258] on div "Tere, pean avaldama pahameelt tellitud väidetavalt uueväärse uue ringi macbooki…" at bounding box center [668, 256] width 691 height 41
click at [987, 261] on div "Tere, pean avaldama pahameelt tellitud väidetavalt uueväärse uue ringi macbooki…" at bounding box center [668, 256] width 691 height 41
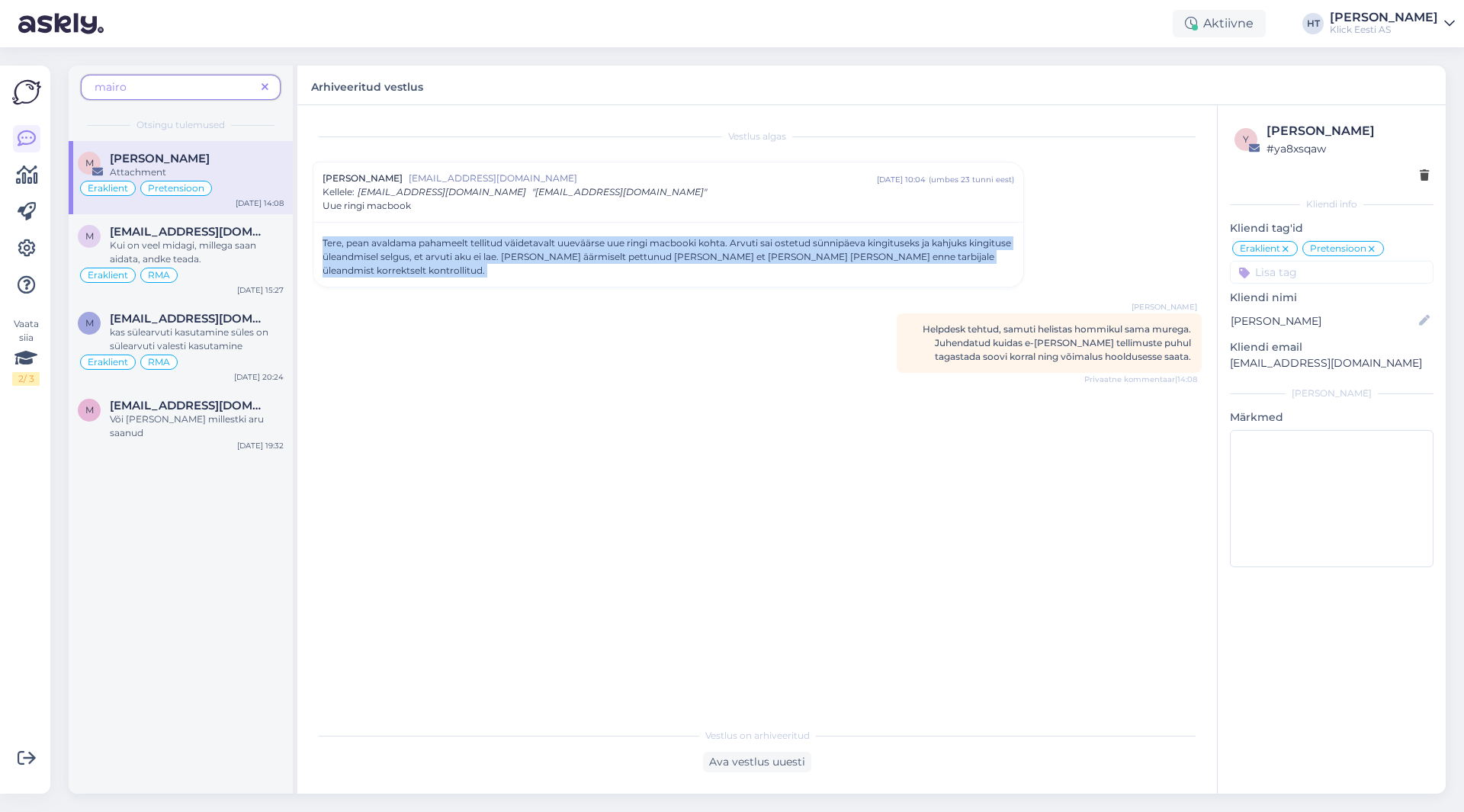
drag, startPoint x: 987, startPoint y: 261, endPoint x: 321, endPoint y: 237, distance: 666.4
click at [321, 237] on div "Tere, pean avaldama pahameelt tellitud väidetavalt uueväärse uue ringi macbooki…" at bounding box center [668, 255] width 709 height 65
drag, startPoint x: 321, startPoint y: 237, endPoint x: 975, endPoint y: 260, distance: 654.4
click at [974, 251] on div "Tere, pean avaldama pahameelt tellitud väidetavalt uueväärse uue ringi macbooki…" at bounding box center [668, 255] width 709 height 65
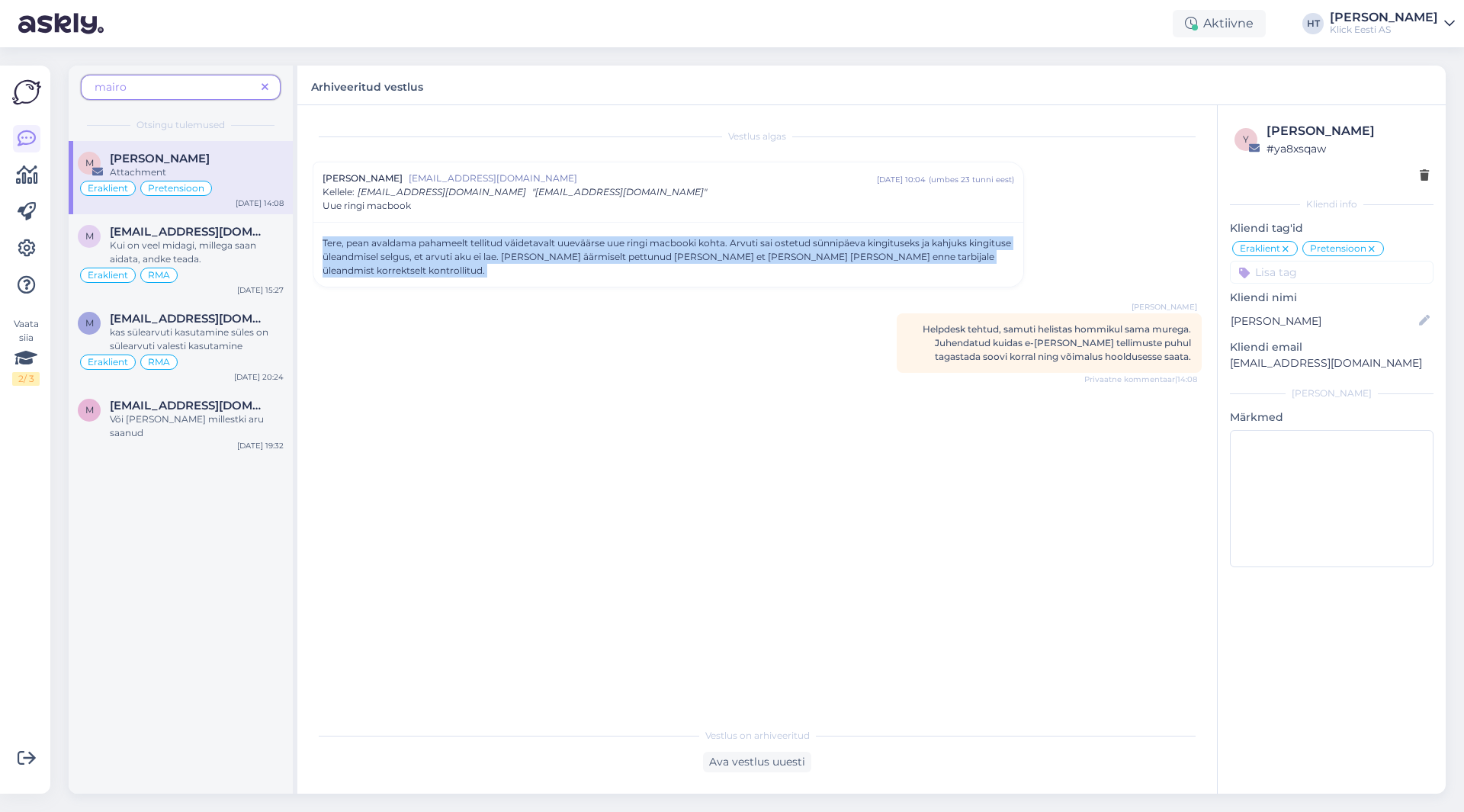
click at [975, 260] on div "Tere, pean avaldama pahameelt tellitud väidetavalt uueväärse uue ringi macbooki…" at bounding box center [668, 256] width 691 height 41
drag, startPoint x: 975, startPoint y: 260, endPoint x: 322, endPoint y: 243, distance: 653.2
click at [322, 243] on div "Tere, pean avaldama pahameelt tellitud väidetavalt uueväärse uue ringi macbooki…" at bounding box center [668, 256] width 691 height 41
click at [320, 241] on div "Tere, pean avaldama pahameelt tellitud väidetavalt uueväärse uue ringi macbooki…" at bounding box center [668, 255] width 709 height 65
drag, startPoint x: 322, startPoint y: 240, endPoint x: 976, endPoint y: 254, distance: 654.1
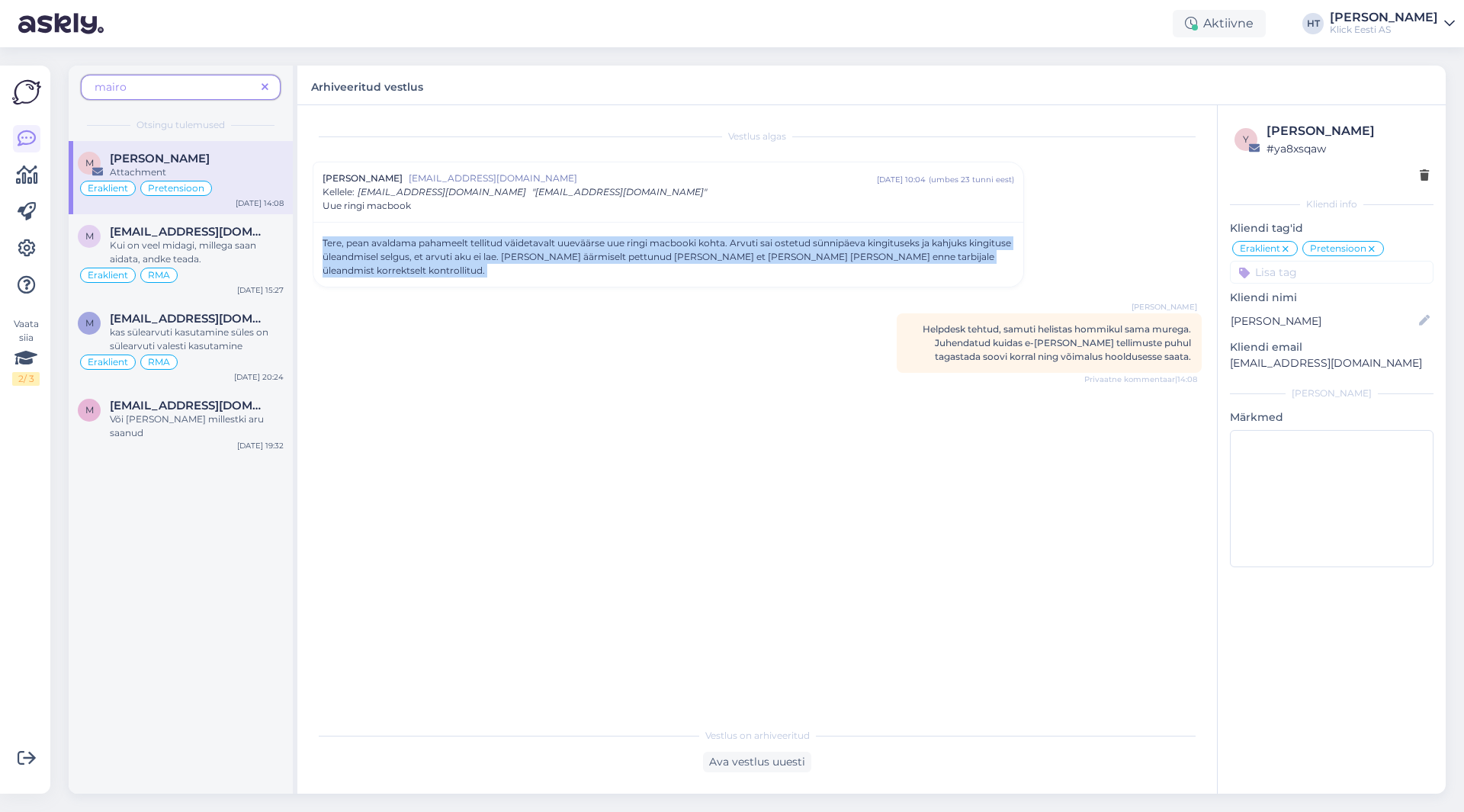
click at [976, 254] on div "Tere, pean avaldama pahameelt tellitud väidetavalt uueväärse uue ringi macbooki…" at bounding box center [668, 255] width 709 height 65
click at [976, 254] on div "Tere, pean avaldama pahameelt tellitud väidetavalt uueväärse uue ringi macbooki…" at bounding box center [668, 256] width 691 height 41
drag, startPoint x: 976, startPoint y: 257, endPoint x: 323, endPoint y: 240, distance: 653.2
click at [323, 240] on div "Tere, pean avaldama pahameelt tellitud väidetavalt uueväärse uue ringi macbooki…" at bounding box center [668, 256] width 691 height 41
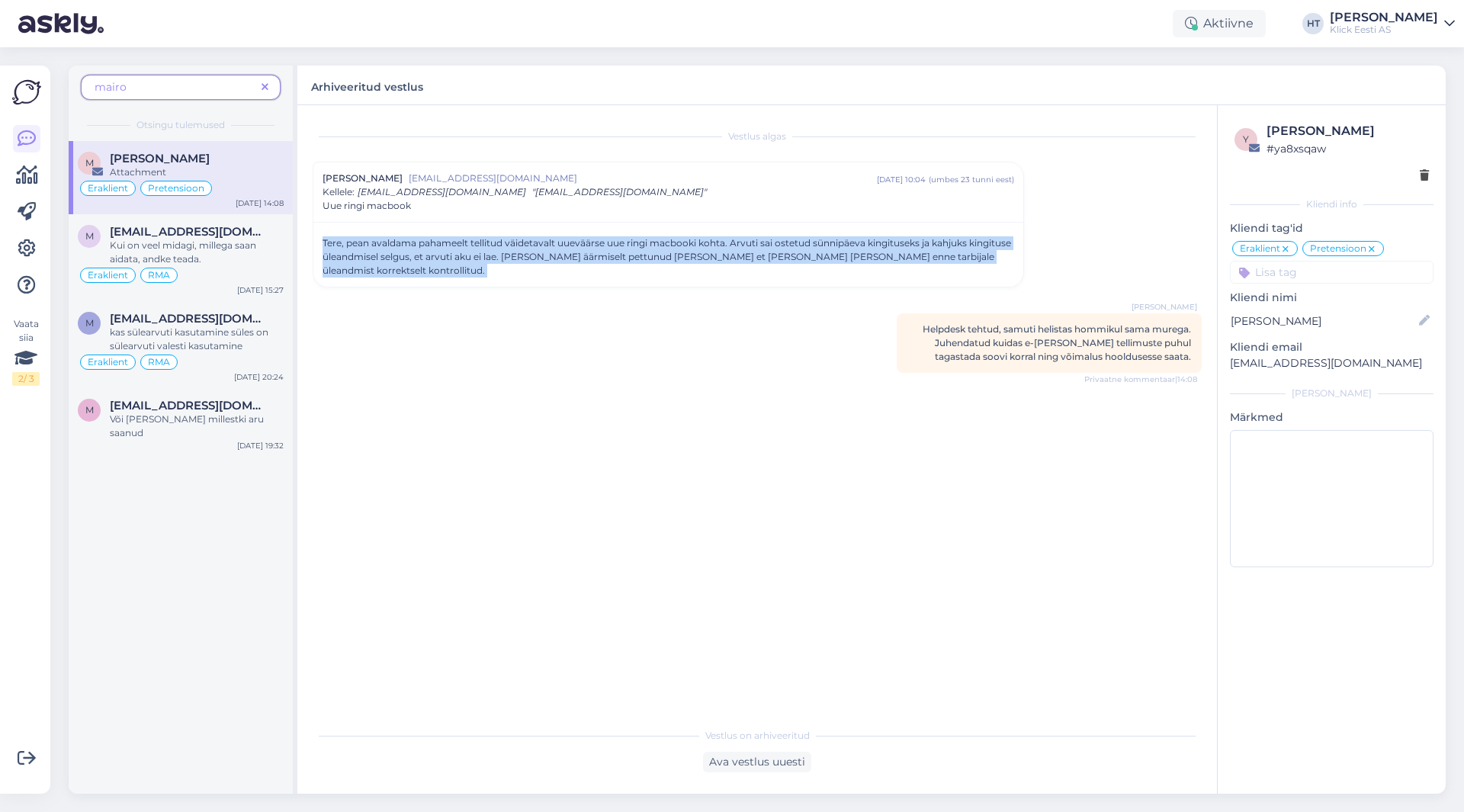
drag, startPoint x: 323, startPoint y: 240, endPoint x: 982, endPoint y: 253, distance: 659.1
click at [982, 253] on div "Tere, pean avaldama pahameelt tellitud väidetavalt uueväärse uue ringi macbooki…" at bounding box center [668, 256] width 691 height 41
click at [980, 258] on div "Tere, pean avaldama pahameelt tellitud väidetavalt uueväärse uue ringi macbooki…" at bounding box center [668, 256] width 691 height 41
drag, startPoint x: 980, startPoint y: 258, endPoint x: 320, endPoint y: 236, distance: 660.4
click at [320, 236] on div "Tere, pean avaldama pahameelt tellitud väidetavalt uueväärse uue ringi macbooki…" at bounding box center [668, 255] width 709 height 65
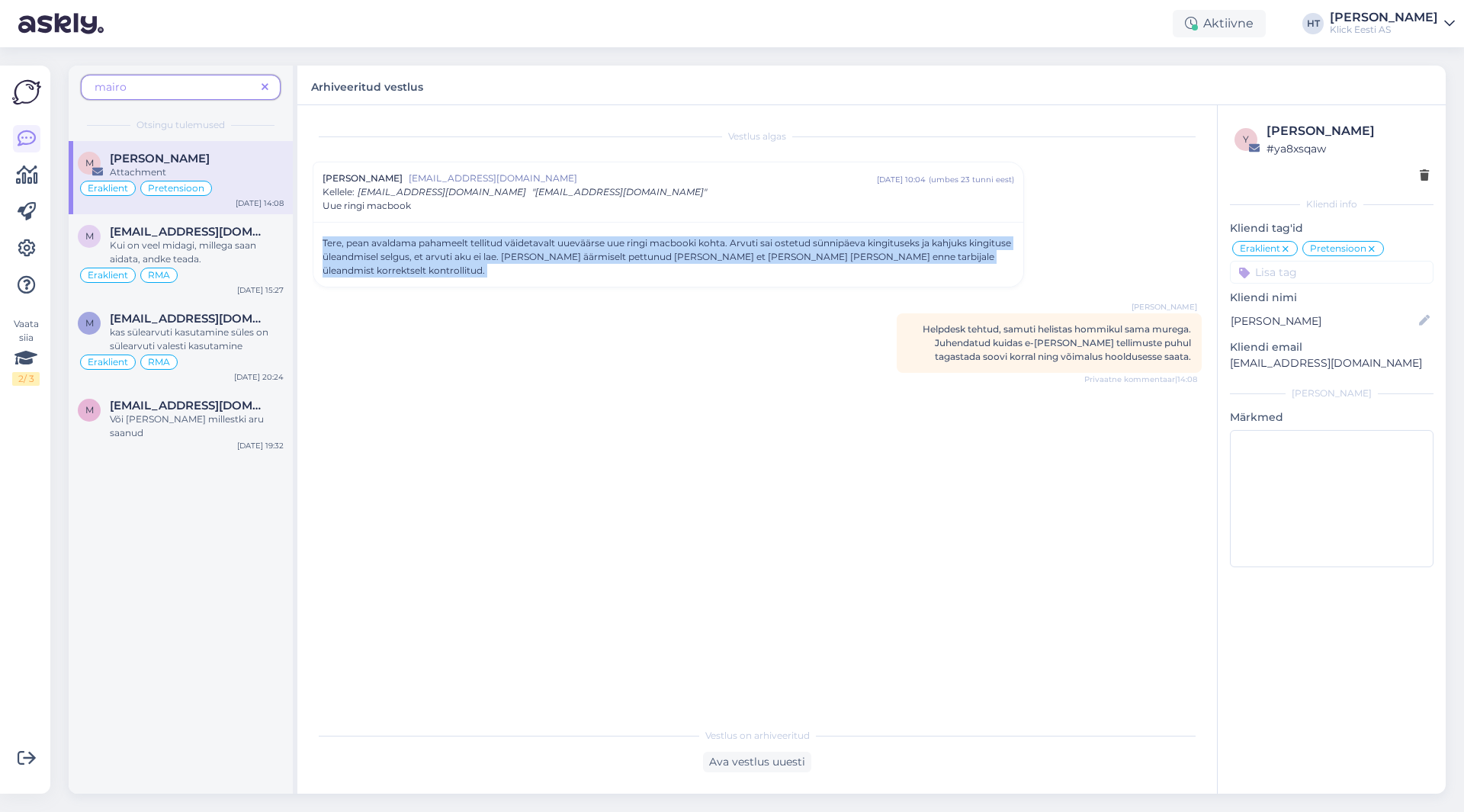
click at [320, 236] on div "Tere, pean avaldama pahameelt tellitud väidetavalt uueväärse uue ringi macbooki…" at bounding box center [668, 255] width 709 height 65
drag, startPoint x: 320, startPoint y: 236, endPoint x: 987, endPoint y: 253, distance: 667.2
click at [987, 253] on div "Tere, pean avaldama pahameelt tellitud väidetavalt uueväärse uue ringi macbooki…" at bounding box center [668, 255] width 709 height 65
click at [987, 256] on div "Tere, pean avaldama pahameelt tellitud väidetavalt uueväärse uue ringi macbooki…" at bounding box center [668, 256] width 691 height 41
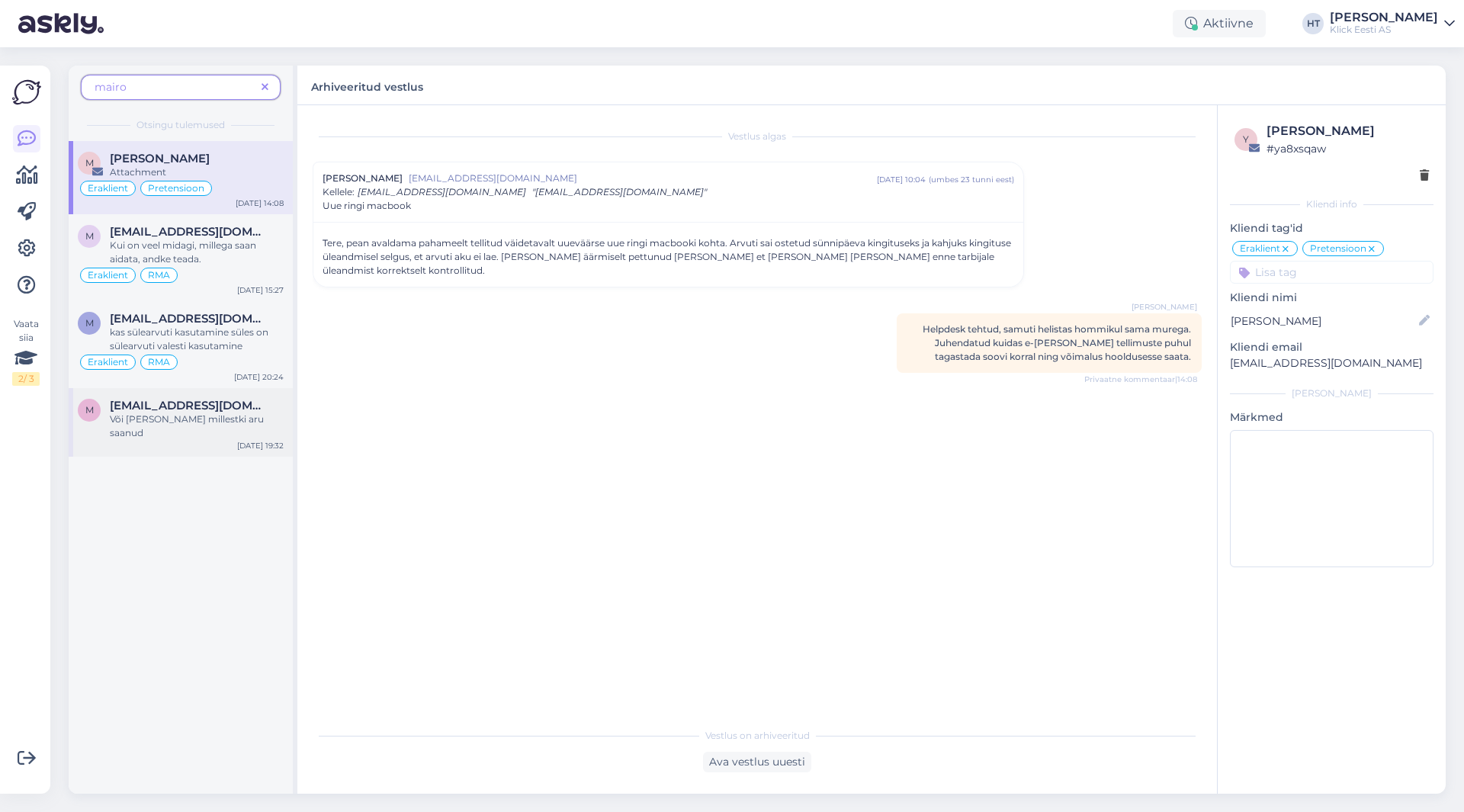
click at [278, 419] on div "Või [PERSON_NAME] millestki aru saanud" at bounding box center [197, 426] width 174 height 28
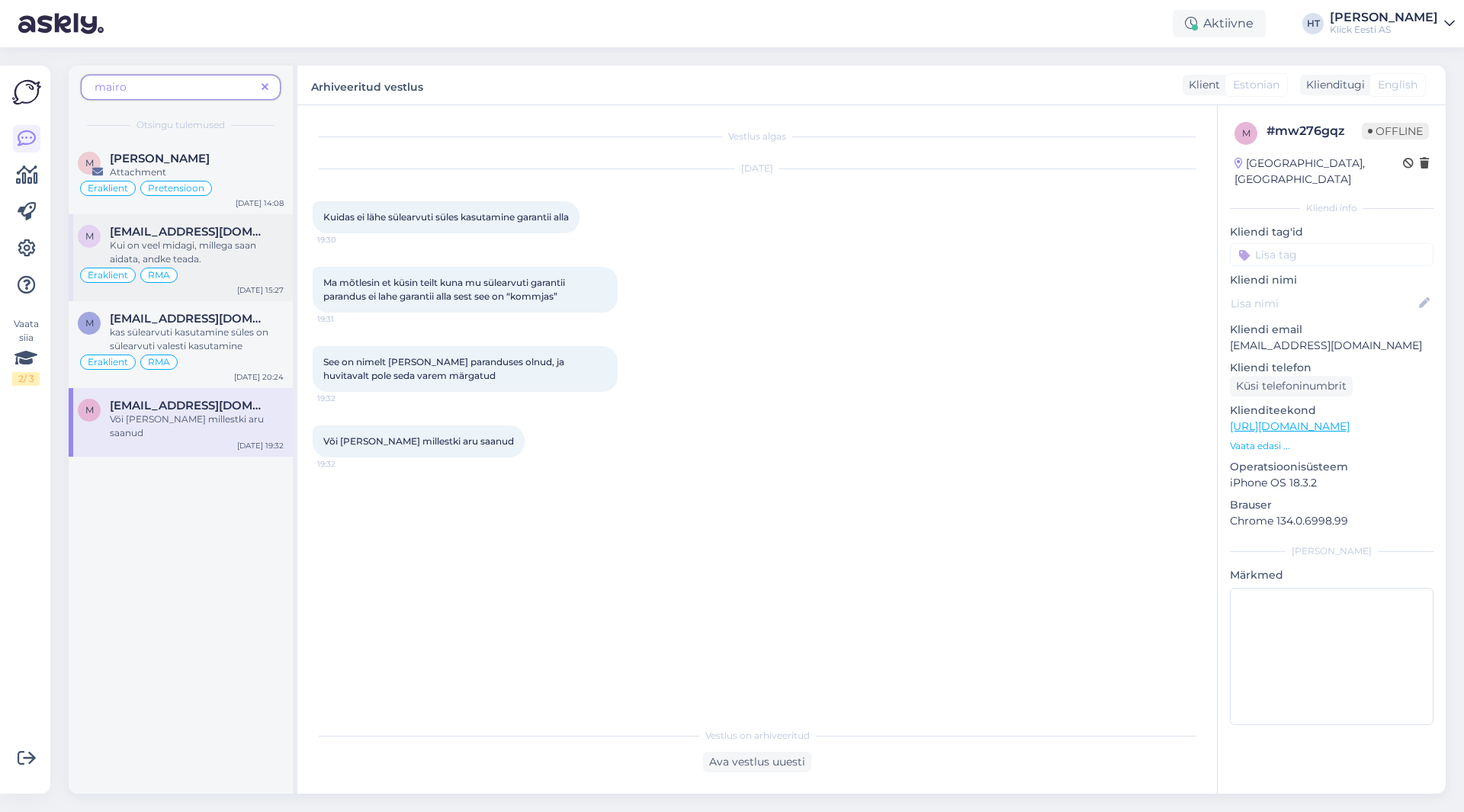
click at [238, 270] on div "Eraklient RMA" at bounding box center [180, 275] width 206 height 18
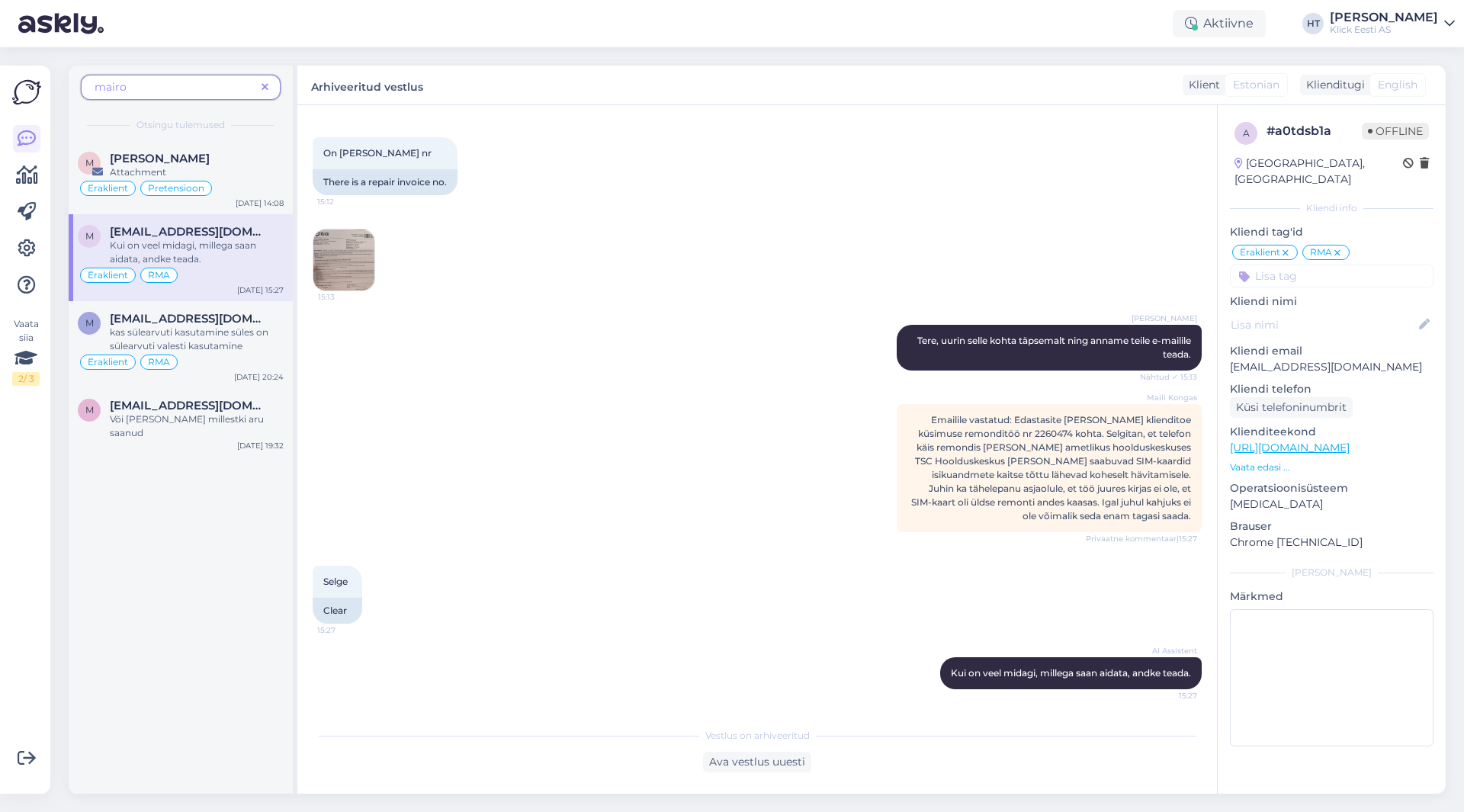
click at [365, 255] on img at bounding box center [343, 260] width 61 height 61
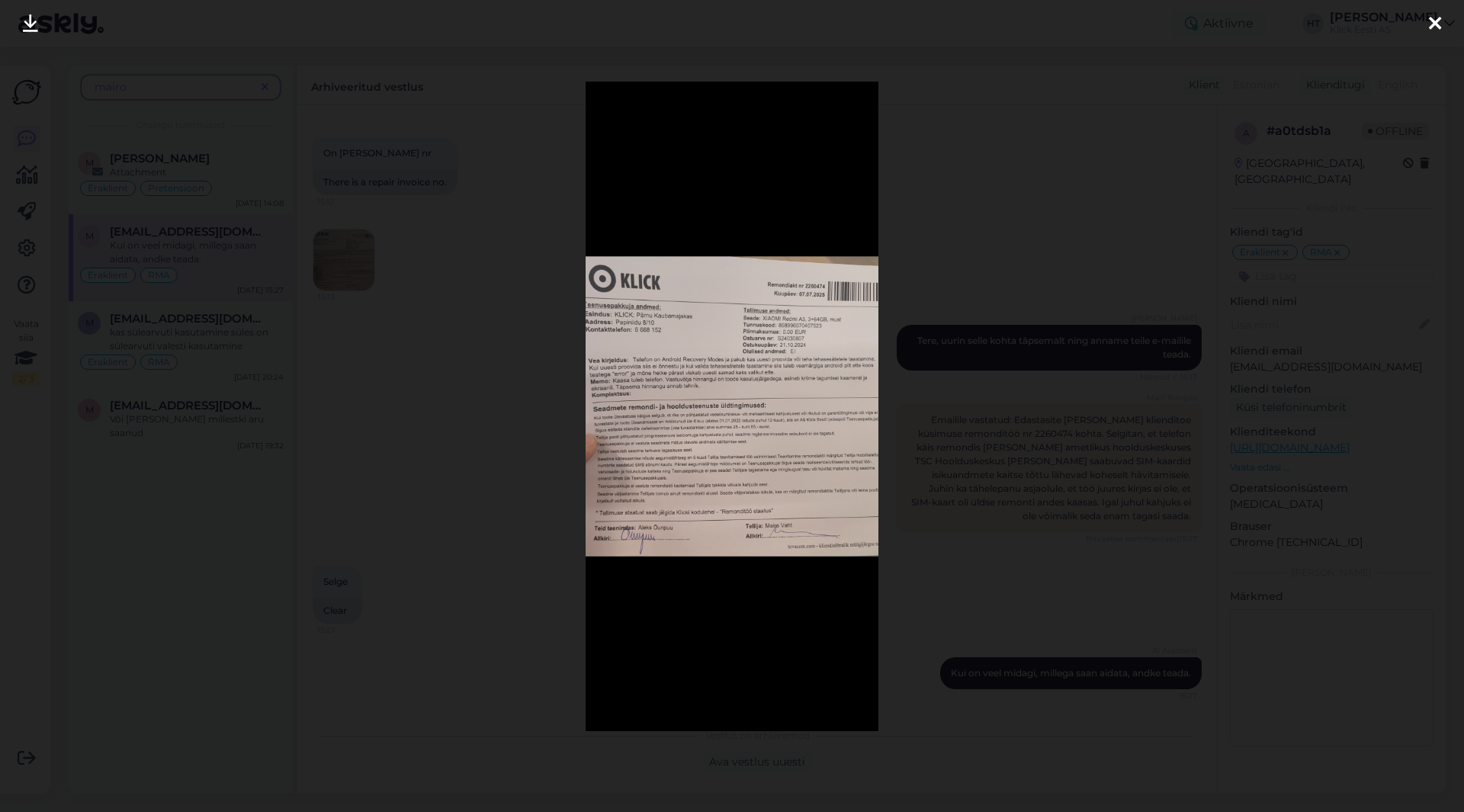
click at [505, 356] on div at bounding box center [732, 406] width 1464 height 812
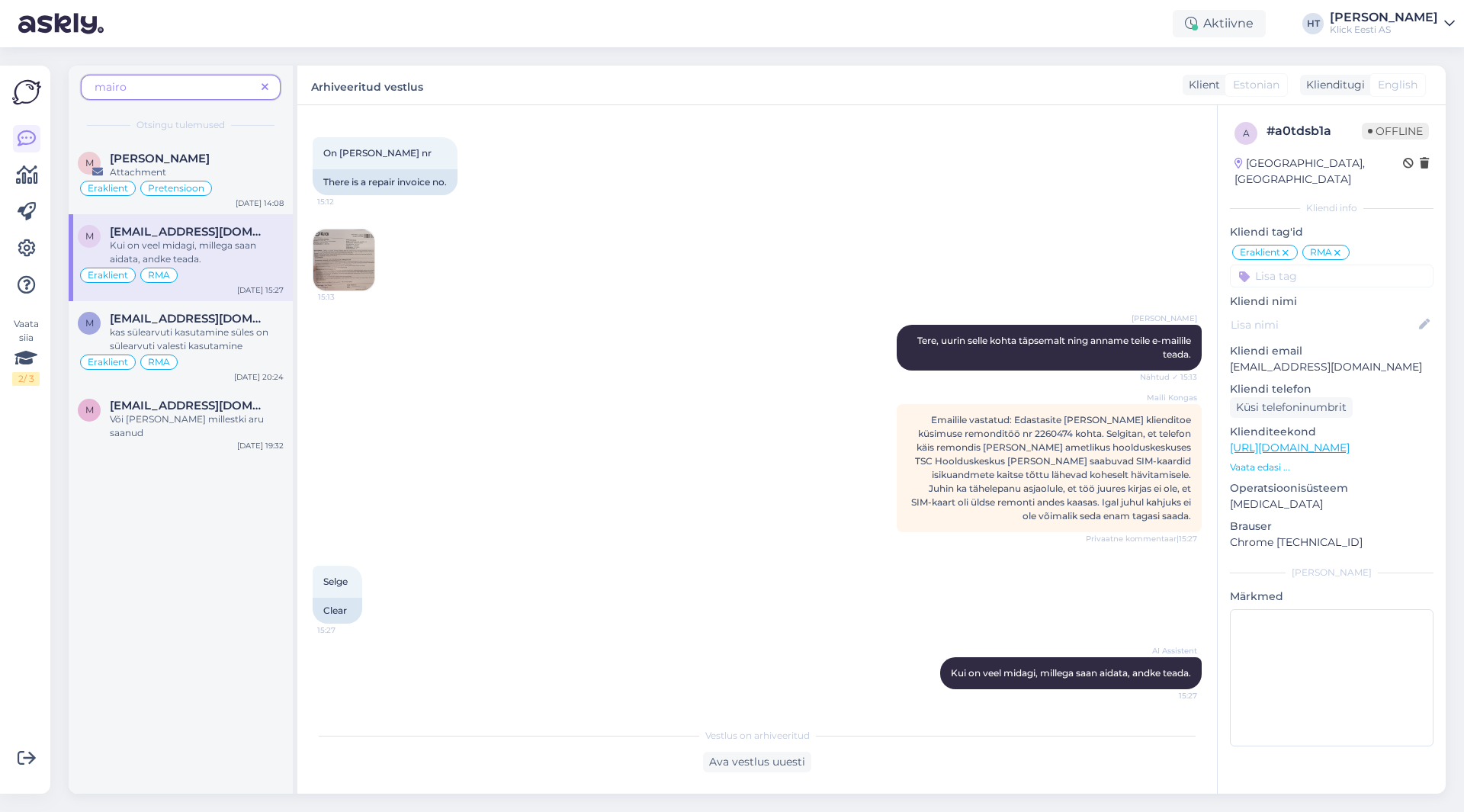
click at [342, 269] on img at bounding box center [343, 260] width 61 height 61
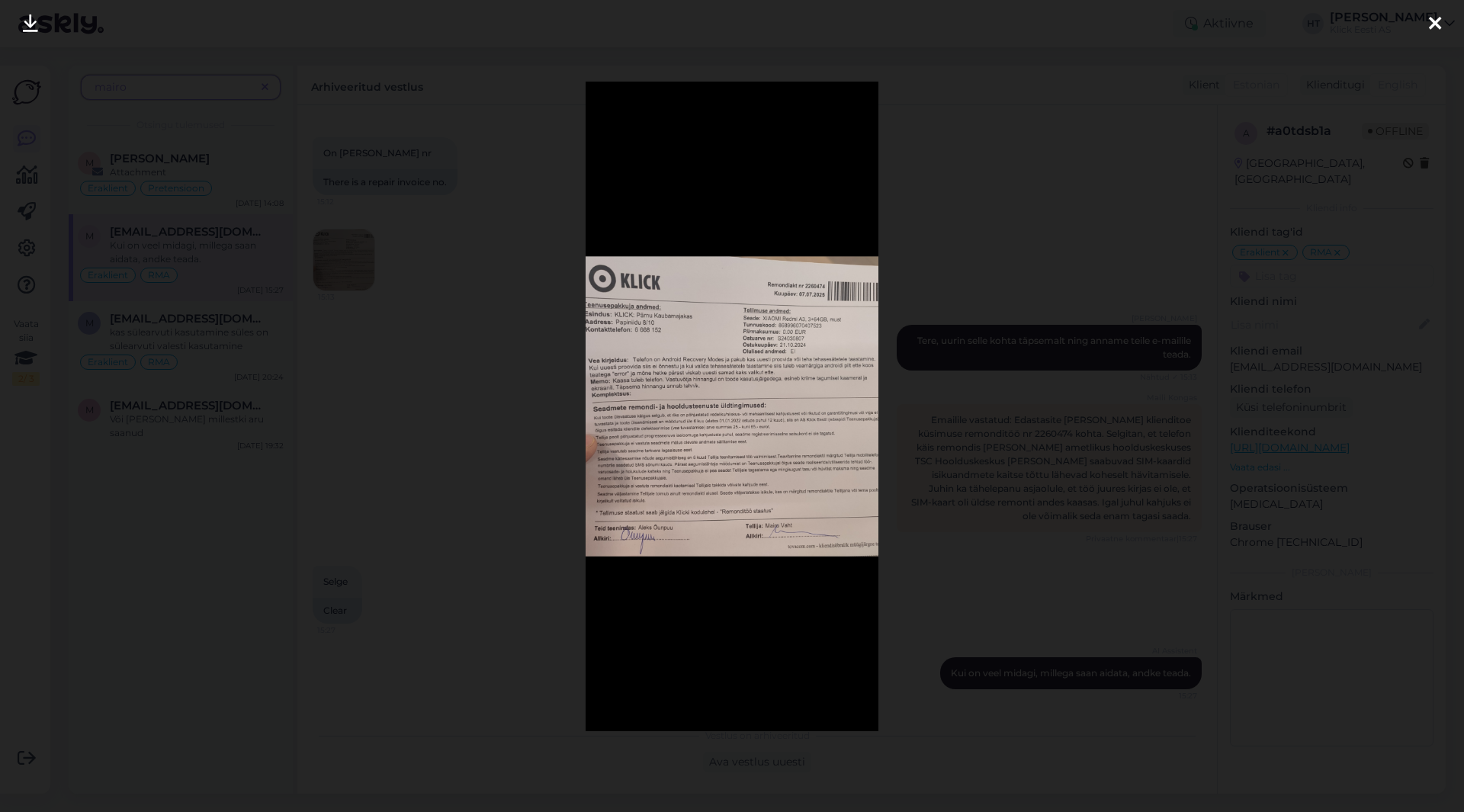
click at [398, 391] on div at bounding box center [732, 406] width 1464 height 812
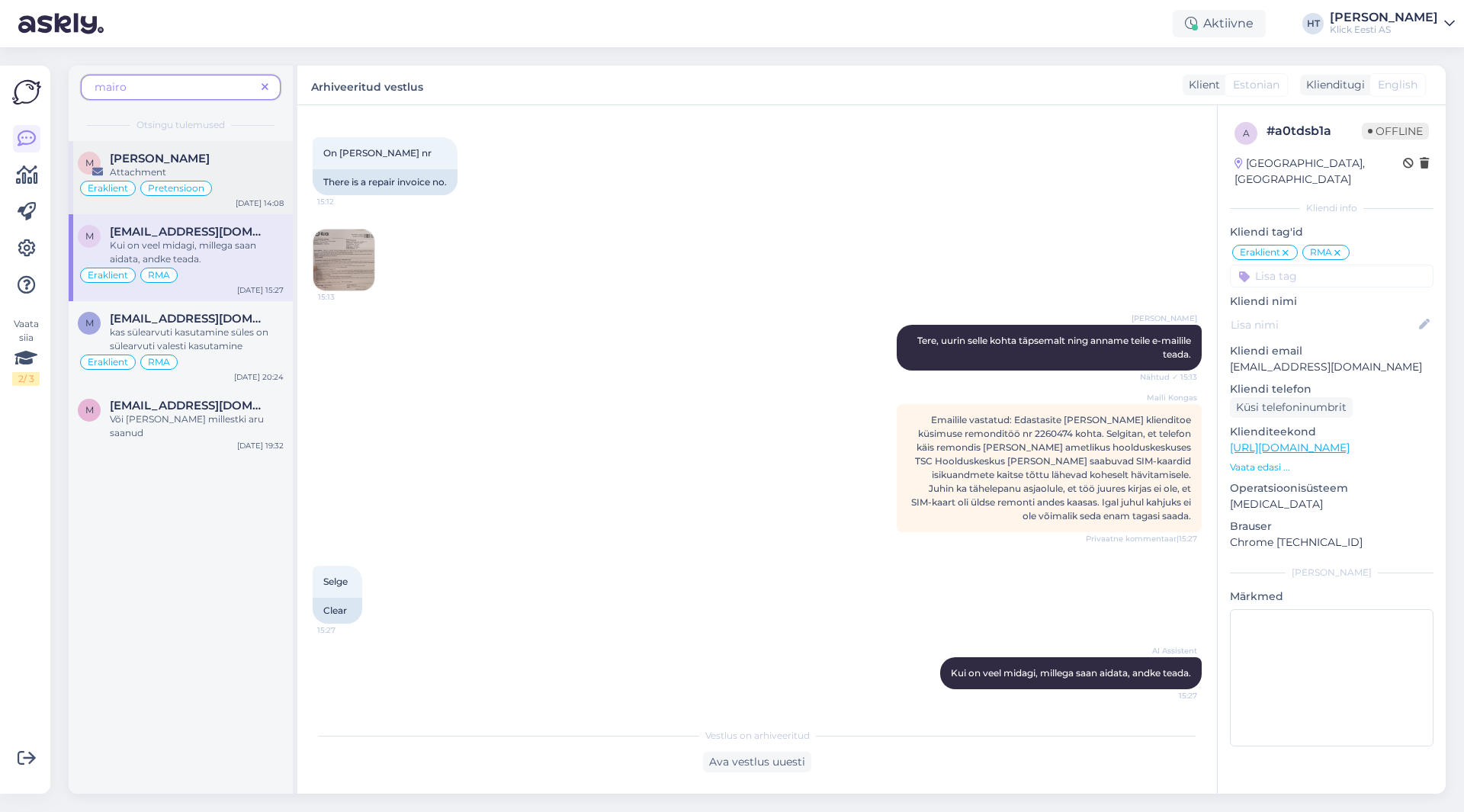
click at [198, 159] on div "[PERSON_NAME]" at bounding box center [197, 159] width 174 height 13
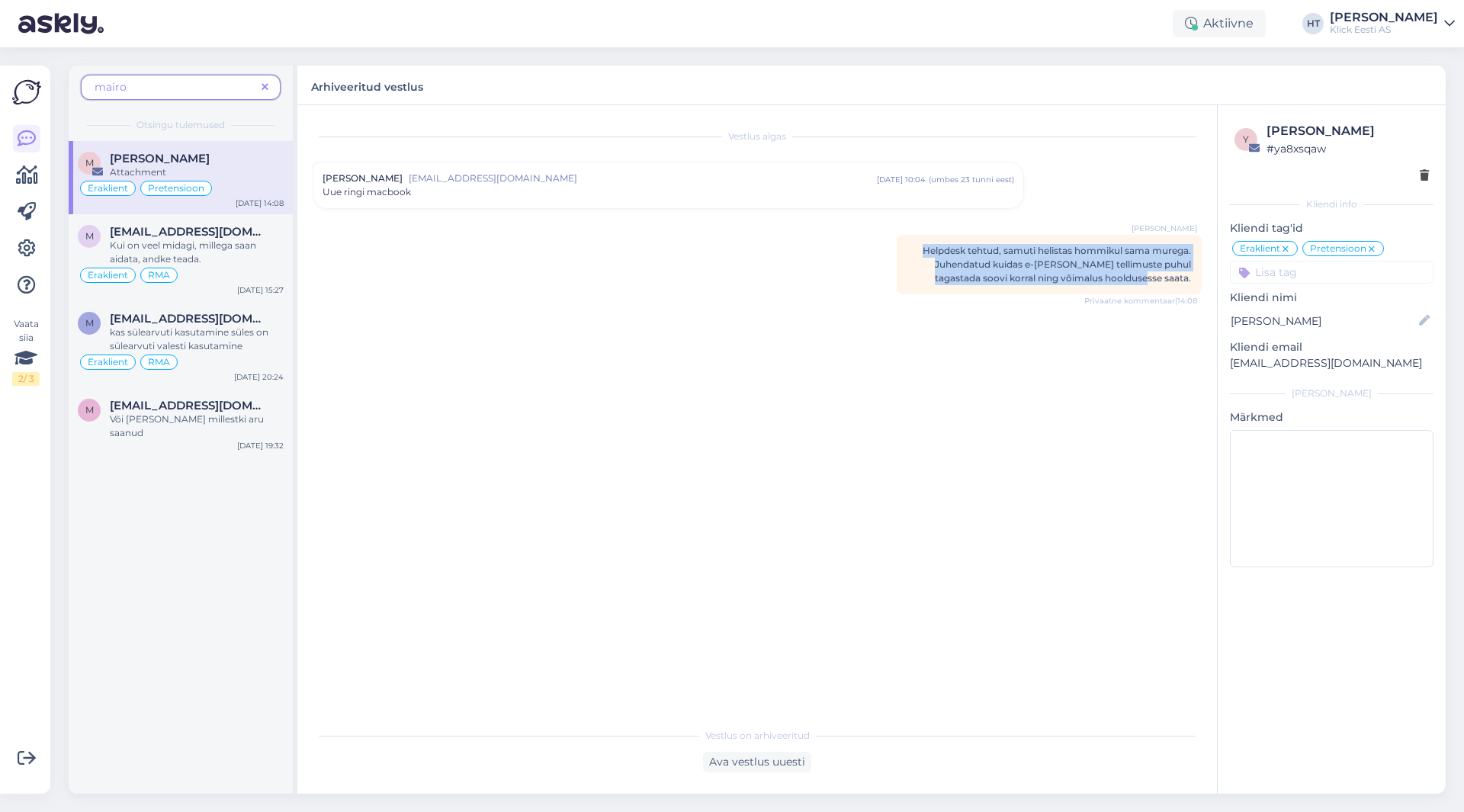
drag, startPoint x: 916, startPoint y: 250, endPoint x: 1196, endPoint y: 285, distance: 282.2
click at [1196, 285] on div "[PERSON_NAME] Helpdesk tehtud, samuti helistas hommikul sama murega. Juhendatud…" at bounding box center [1048, 264] width 305 height 59
click at [1195, 285] on div "[PERSON_NAME] Helpdesk tehtud, samuti helistas hommikul sama murega. Juhendatud…" at bounding box center [1048, 264] width 305 height 59
click at [561, 193] on div "Uue ringi macbook" at bounding box center [668, 192] width 691 height 13
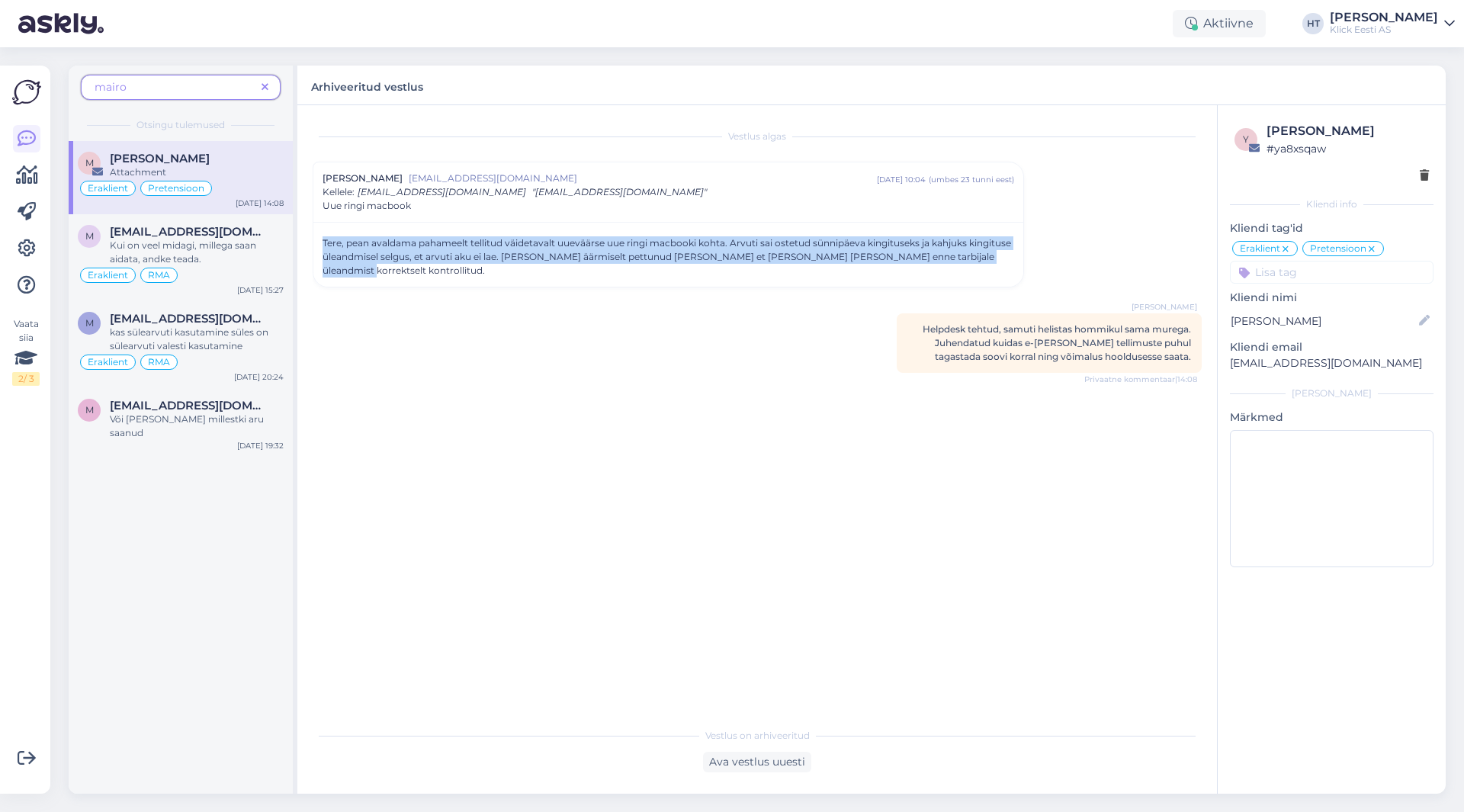
drag, startPoint x: 321, startPoint y: 242, endPoint x: 1011, endPoint y: 256, distance: 690.1
click at [1011, 256] on div "Tere, pean avaldama pahameelt tellitud väidetavalt uueväärse uue ringi macbooki…" at bounding box center [668, 255] width 709 height 65
copy div "Tere, pean avaldama pahameelt tellitud väidetavalt uueväärse uue ringi macbooki…"
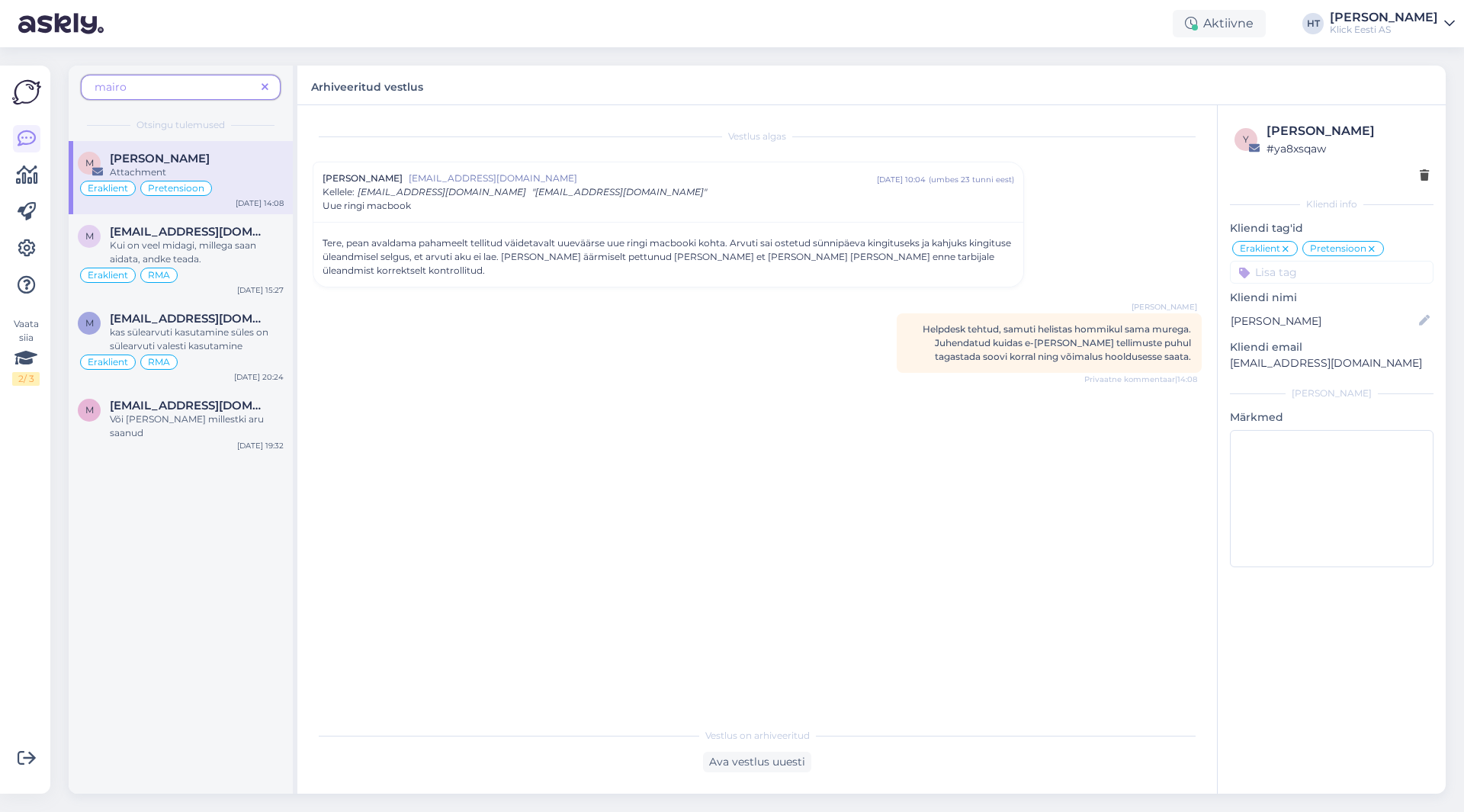
click at [199, 583] on div "M [PERSON_NAME] Attachment Eraklient Pretensioon [DATE] 14:08 m [EMAIL_ADDRESS]…" at bounding box center [180, 467] width 225 height 653
click at [265, 85] on icon at bounding box center [265, 88] width 7 height 11
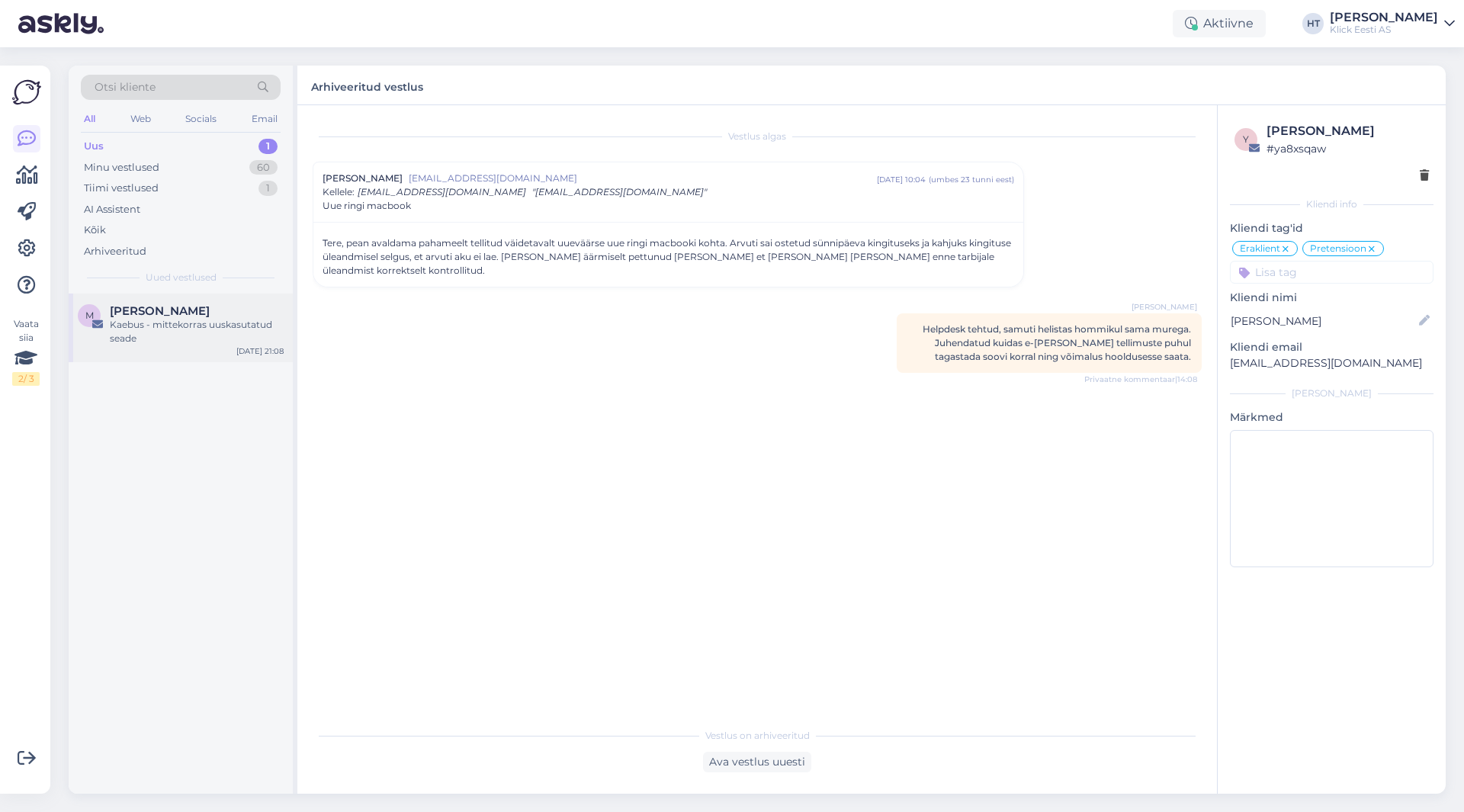
click at [179, 305] on span "[PERSON_NAME]" at bounding box center [160, 310] width 100 height 13
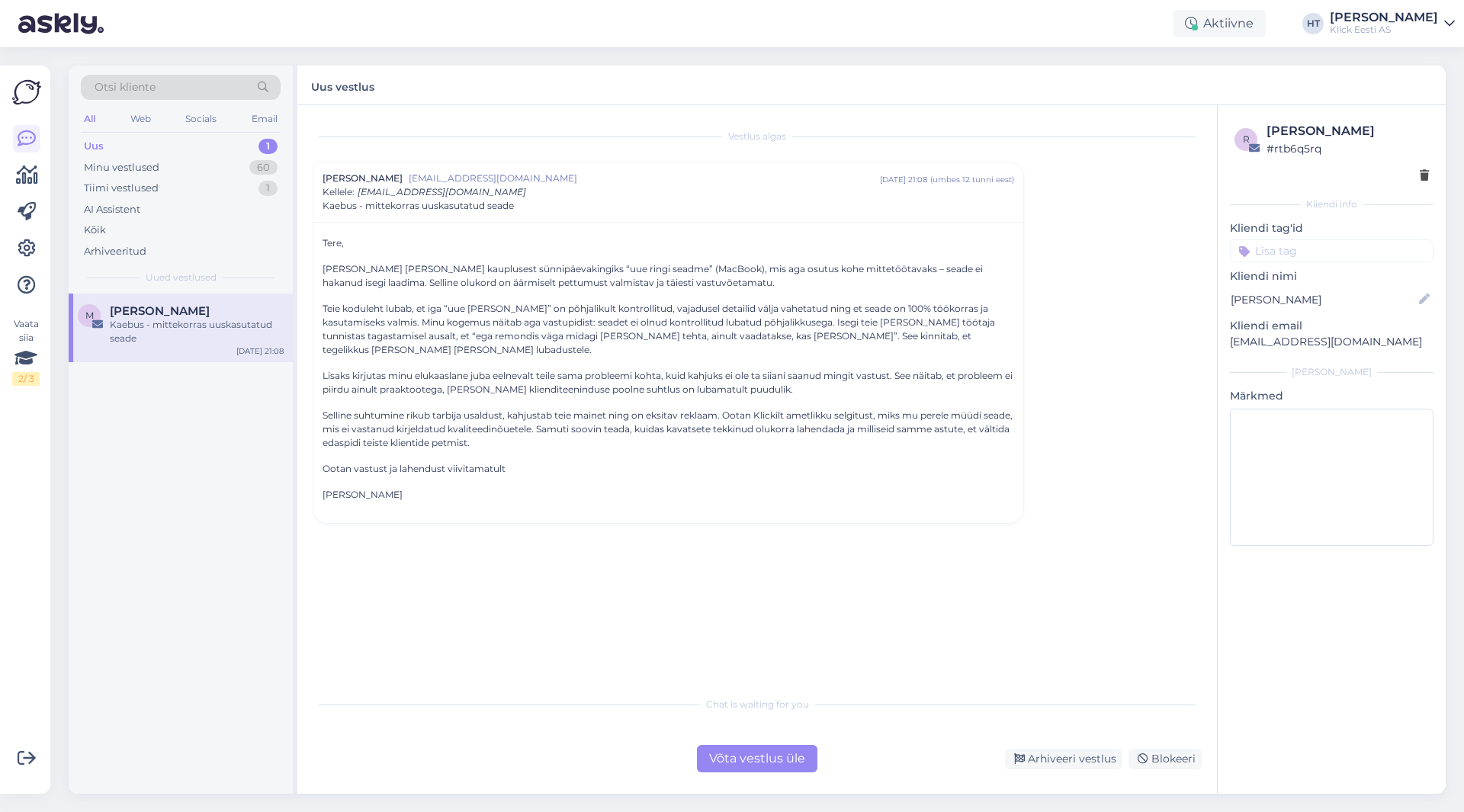
click at [778, 762] on div "Võta vestlus üle" at bounding box center [757, 758] width 120 height 28
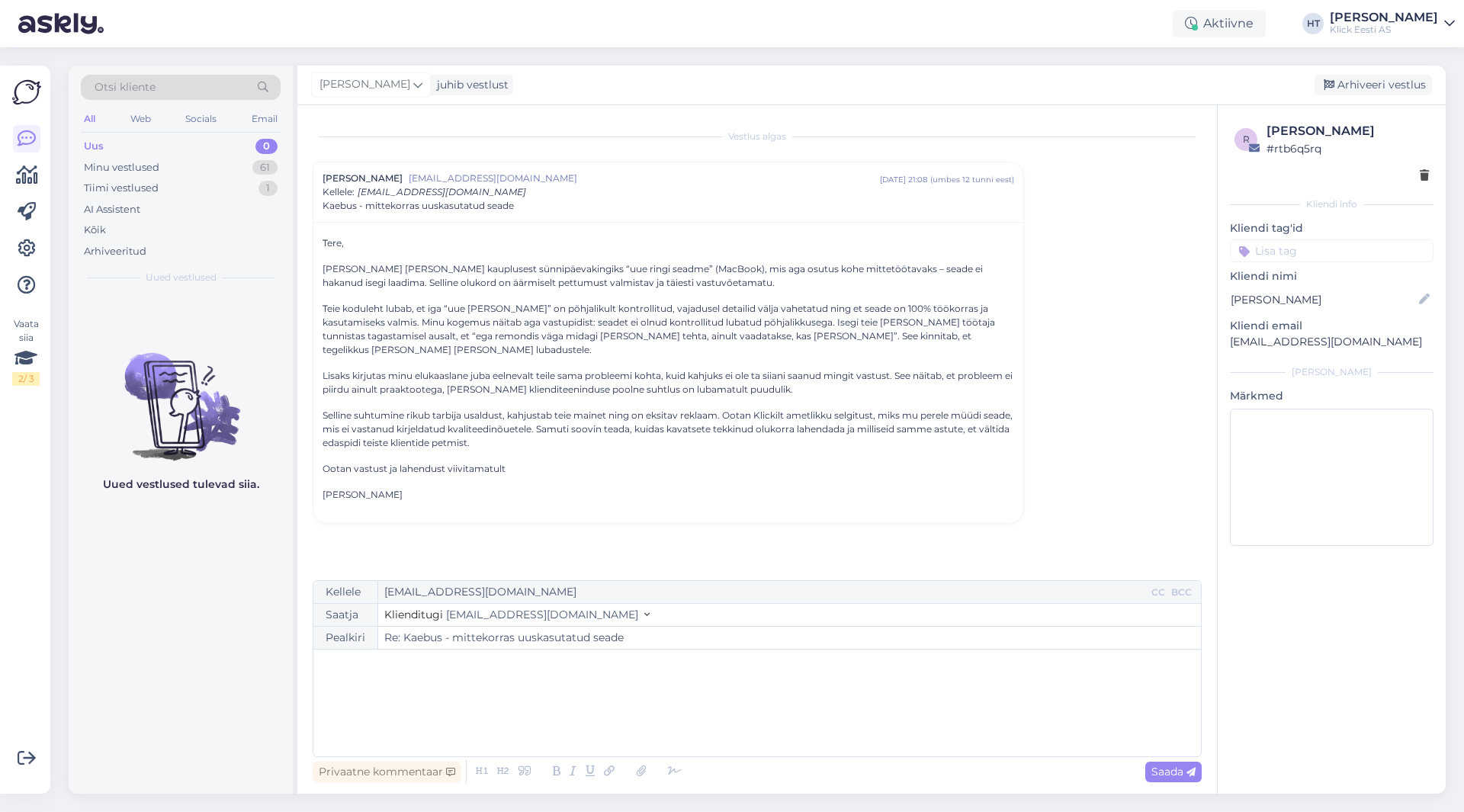
click at [649, 668] on p "﻿" at bounding box center [756, 664] width 872 height 16
click at [336, 768] on div "Privaatne kommentaar" at bounding box center [386, 771] width 149 height 21
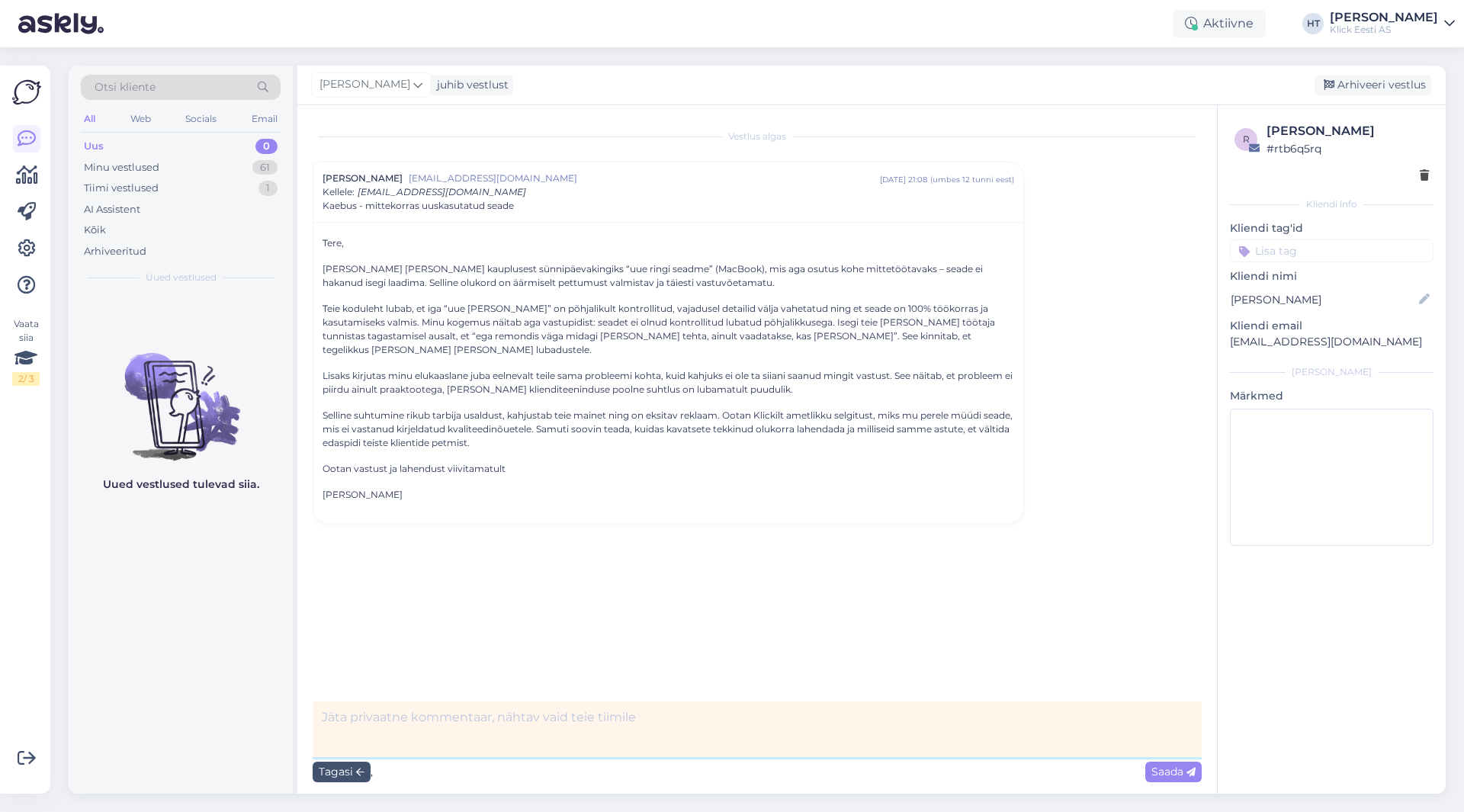
click at [391, 718] on textarea at bounding box center [756, 729] width 889 height 56
paste textarea "Tere, pean avaldama pahameelt tellitud väidetavalt uueväärse uue ringi macbooki…"
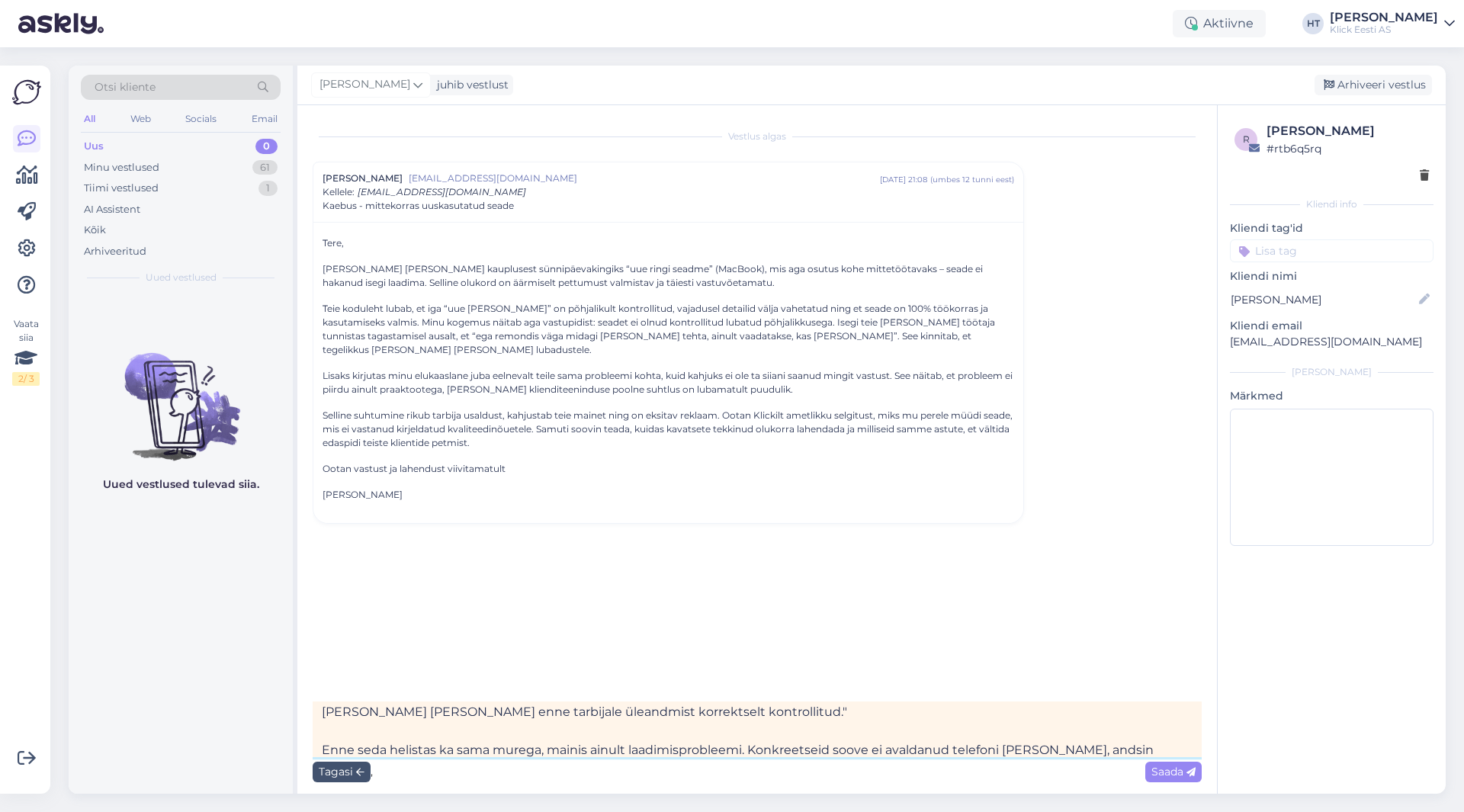
scroll to position [63, 0]
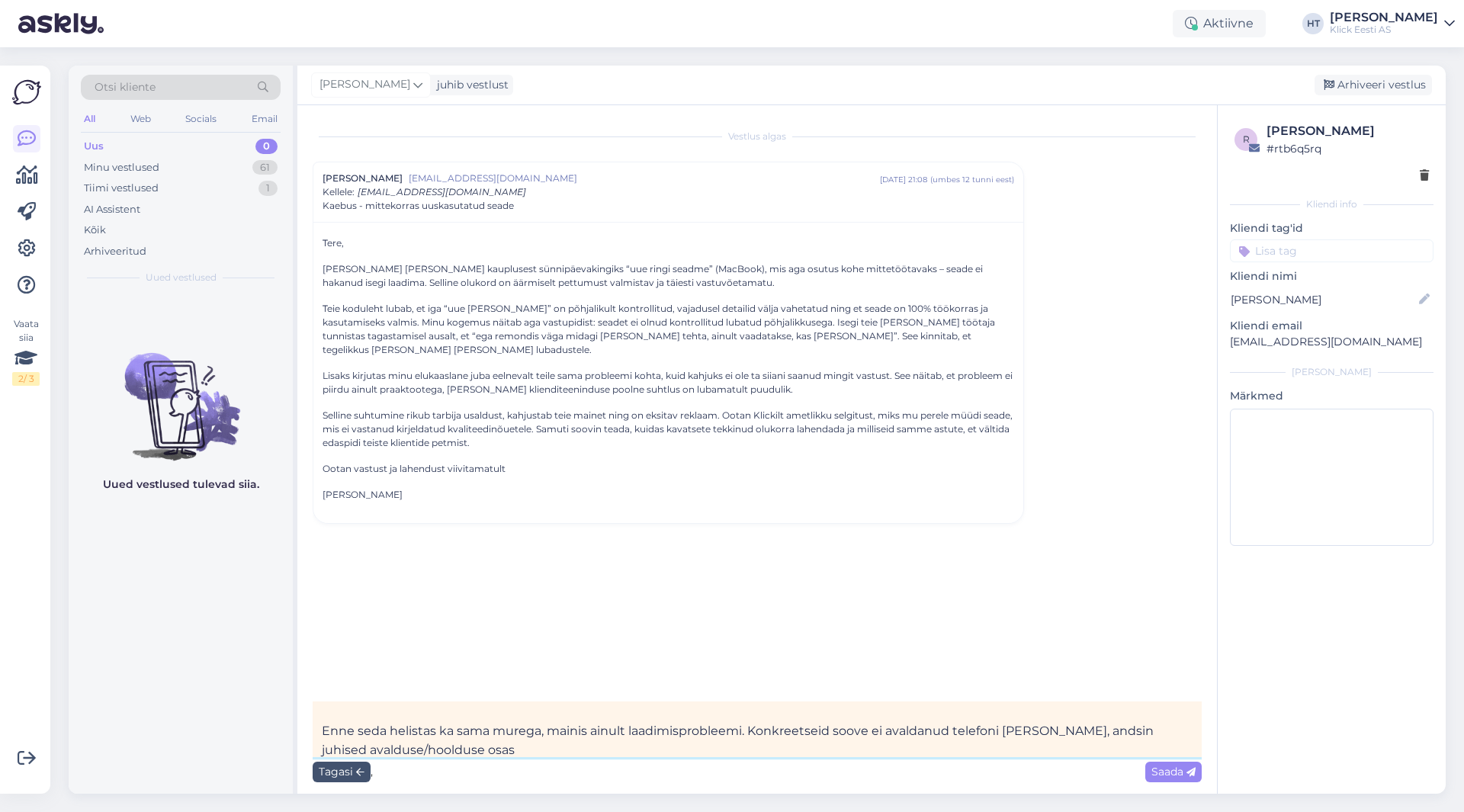
type textarea "Elukaaslase kiri: "Tere, pean avaldama pahameelt tellitud väidetavalt uueväärse…"
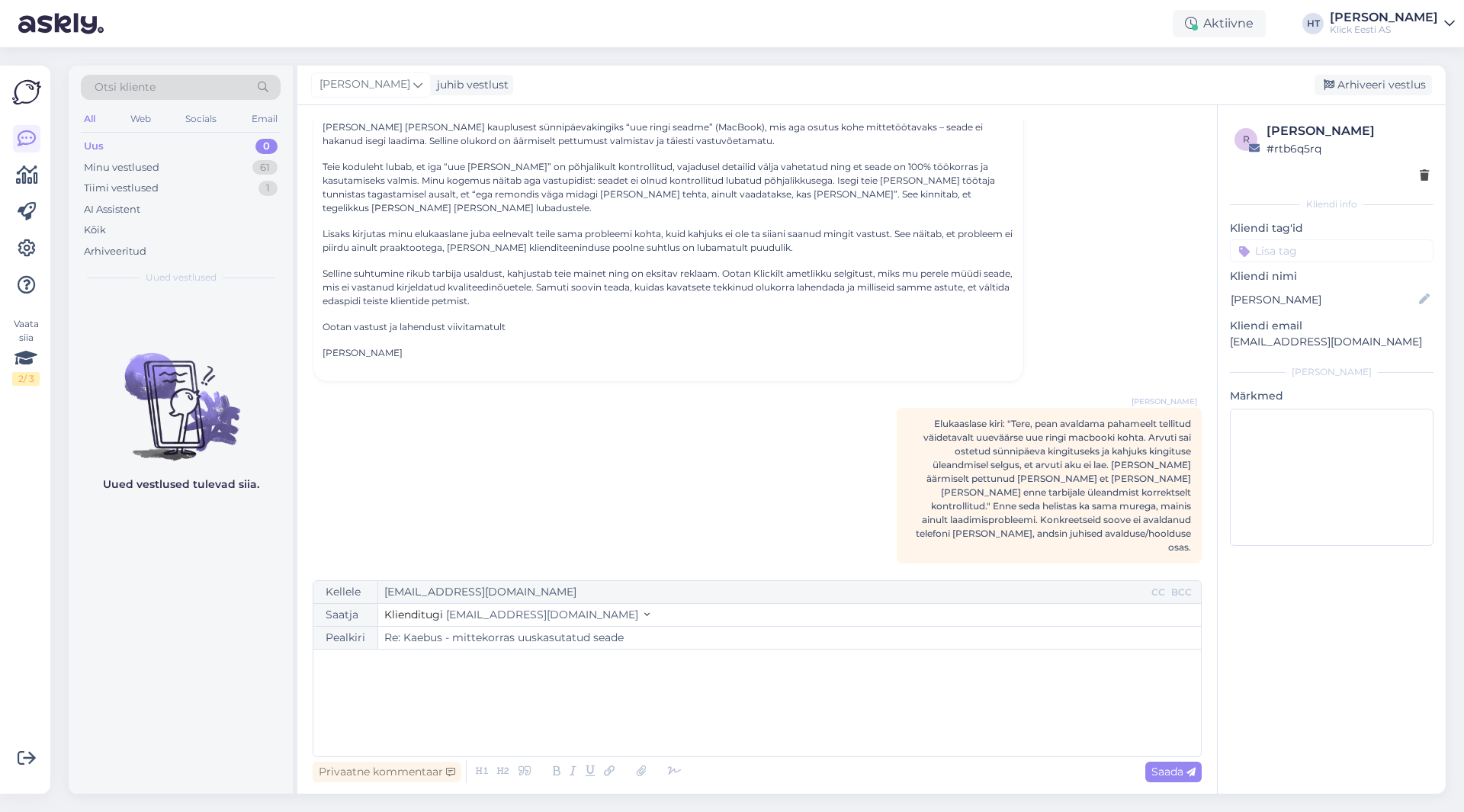
scroll to position [0, 0]
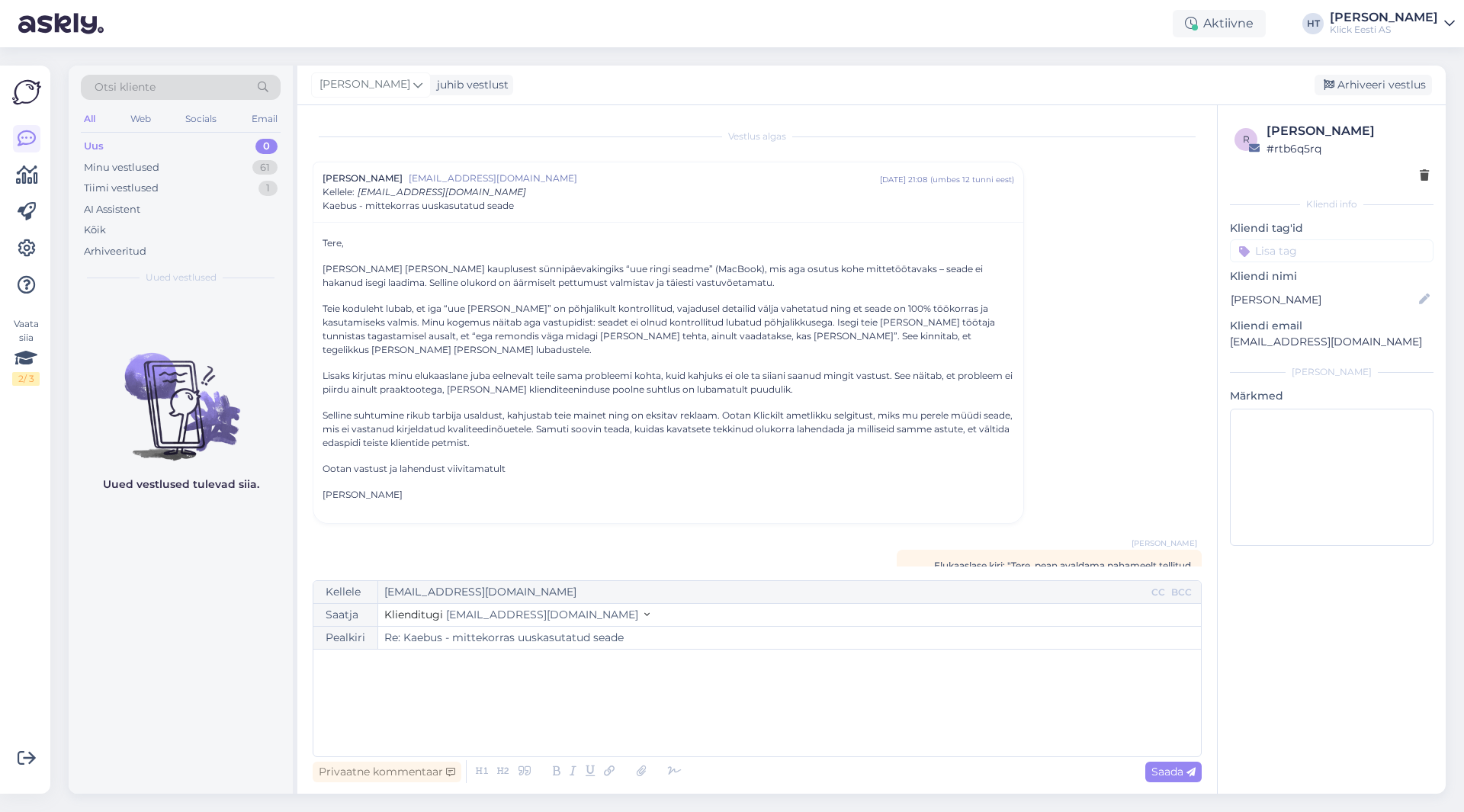
click at [1280, 247] on input at bounding box center [1331, 250] width 204 height 23
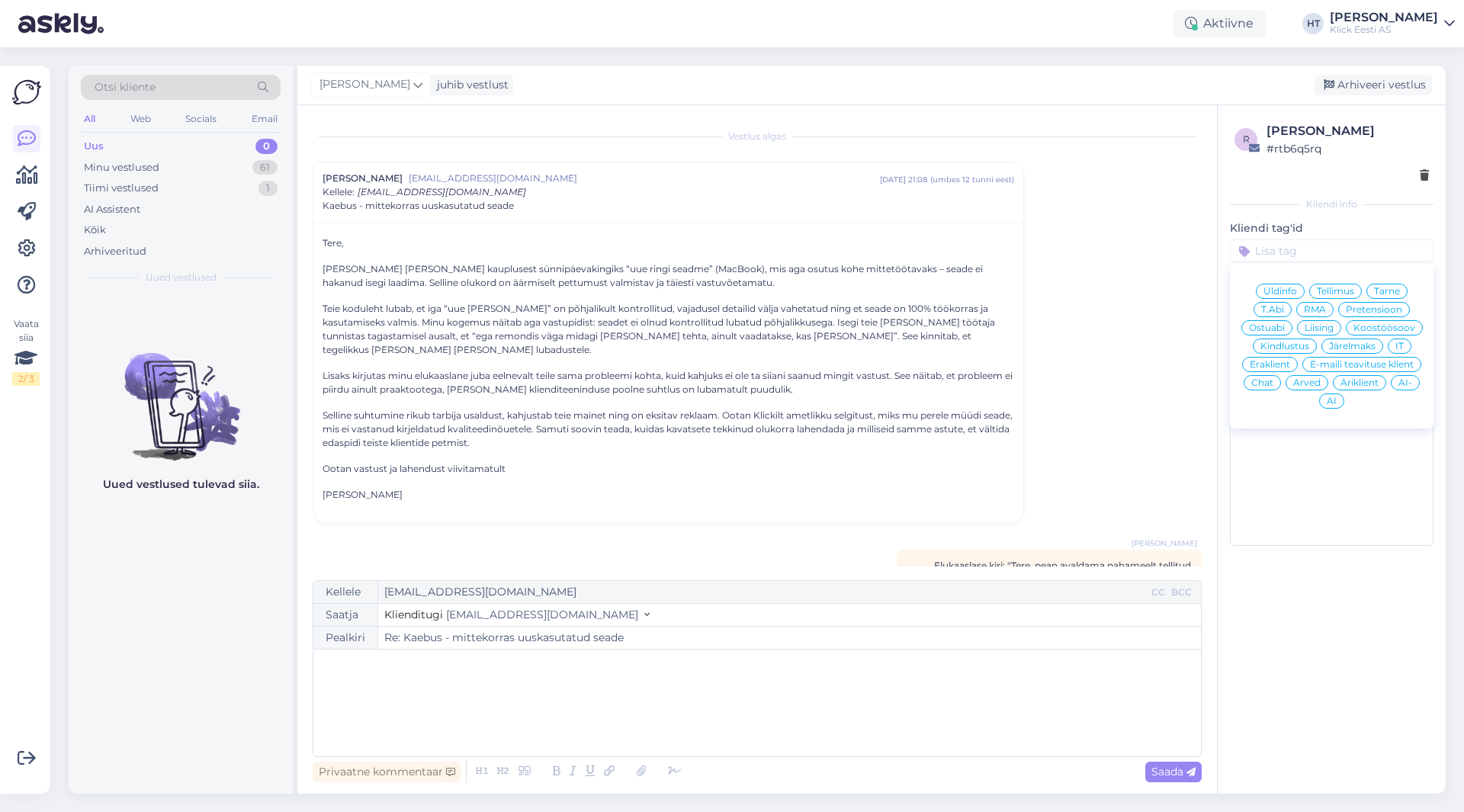
click at [1376, 313] on span "Pretensioon" at bounding box center [1374, 309] width 57 height 9
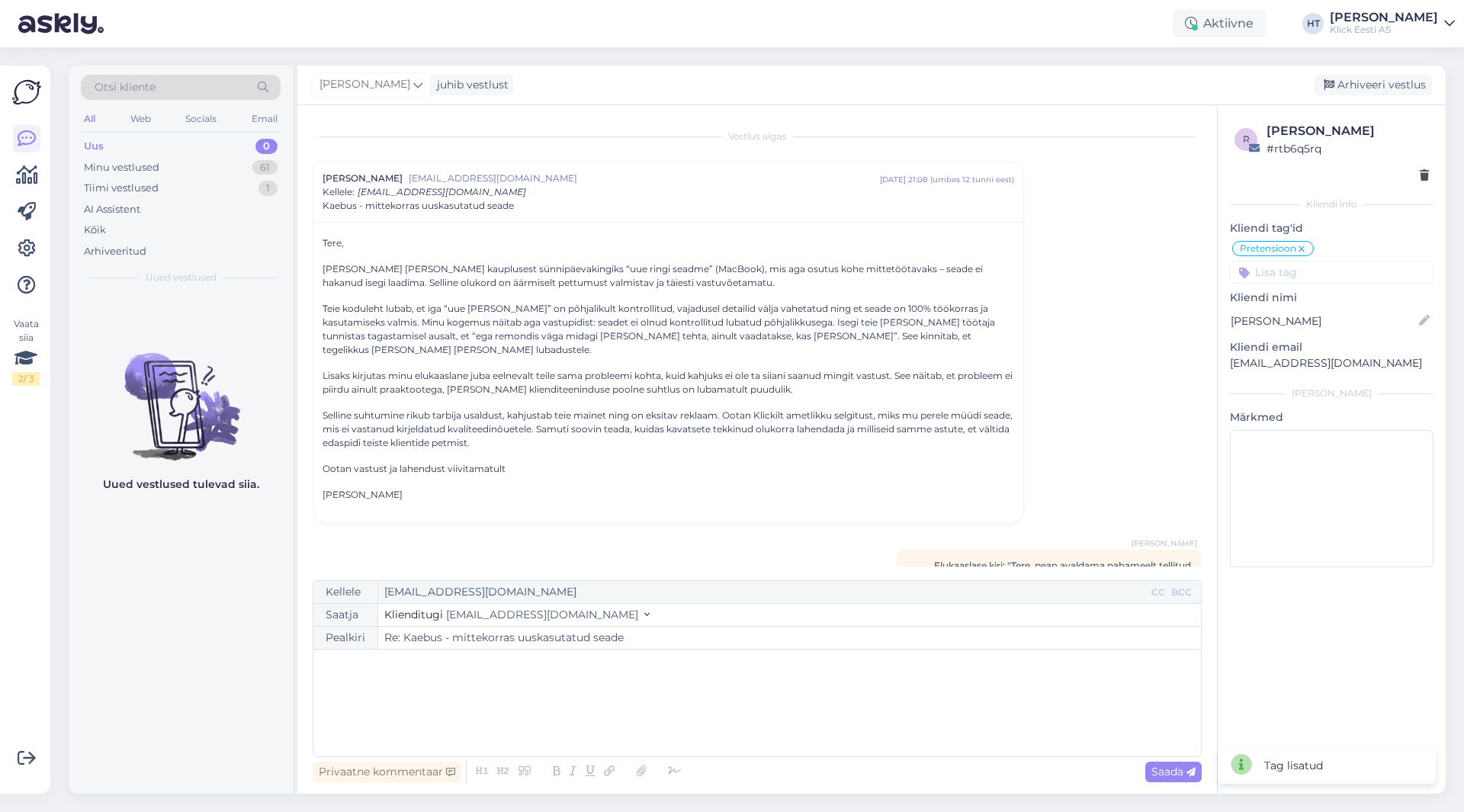
click at [1313, 280] on input at bounding box center [1331, 271] width 204 height 23
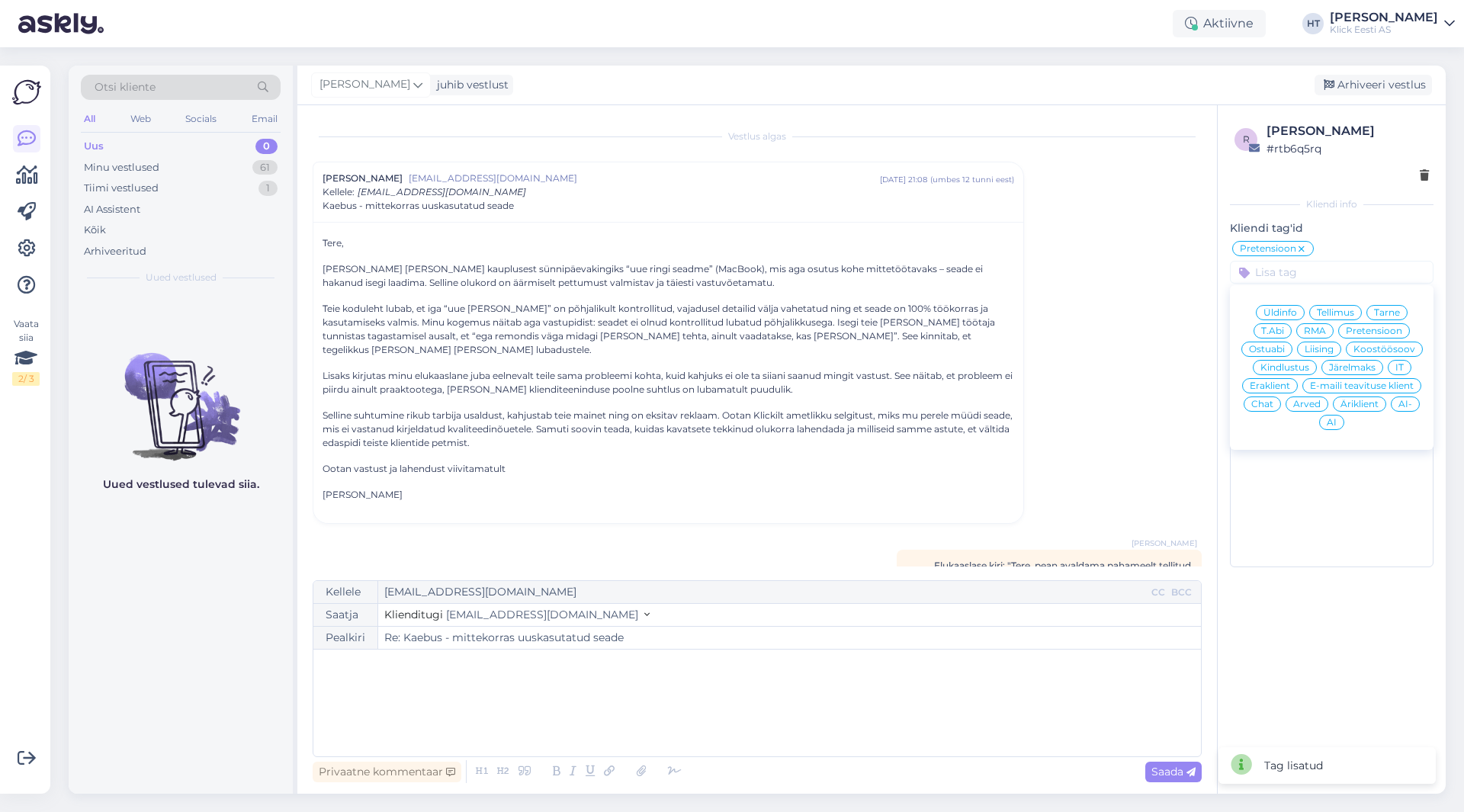
click at [1270, 389] on span "Eraklient" at bounding box center [1270, 386] width 40 height 9
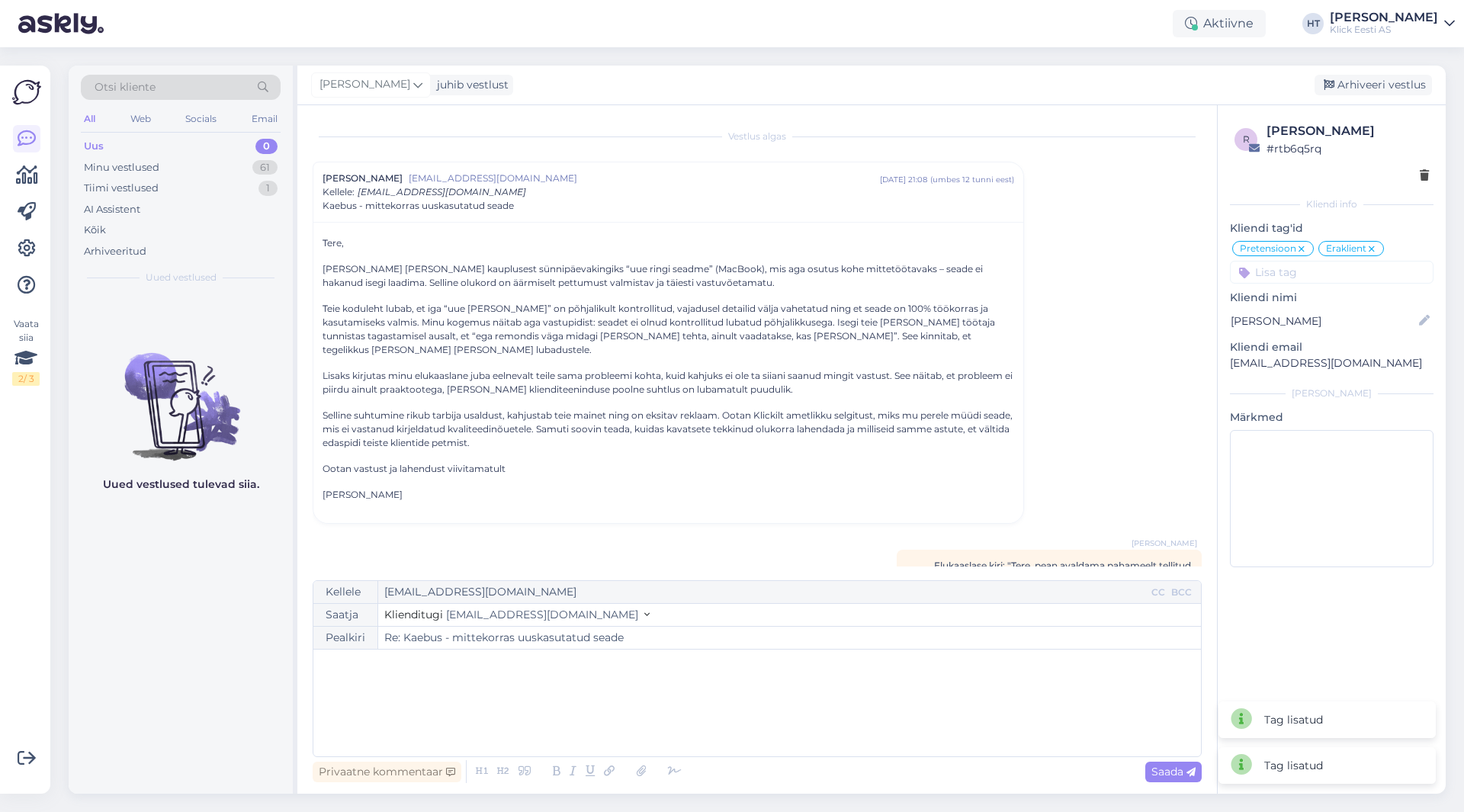
click at [1146, 310] on div "Vestlus algas [PERSON_NAME] [EMAIL_ADDRESS][DOMAIN_NAME] [DATE] 21:08 ( umbes 1…" at bounding box center [763, 343] width 902 height 446
click at [413, 78] on icon at bounding box center [417, 84] width 9 height 17
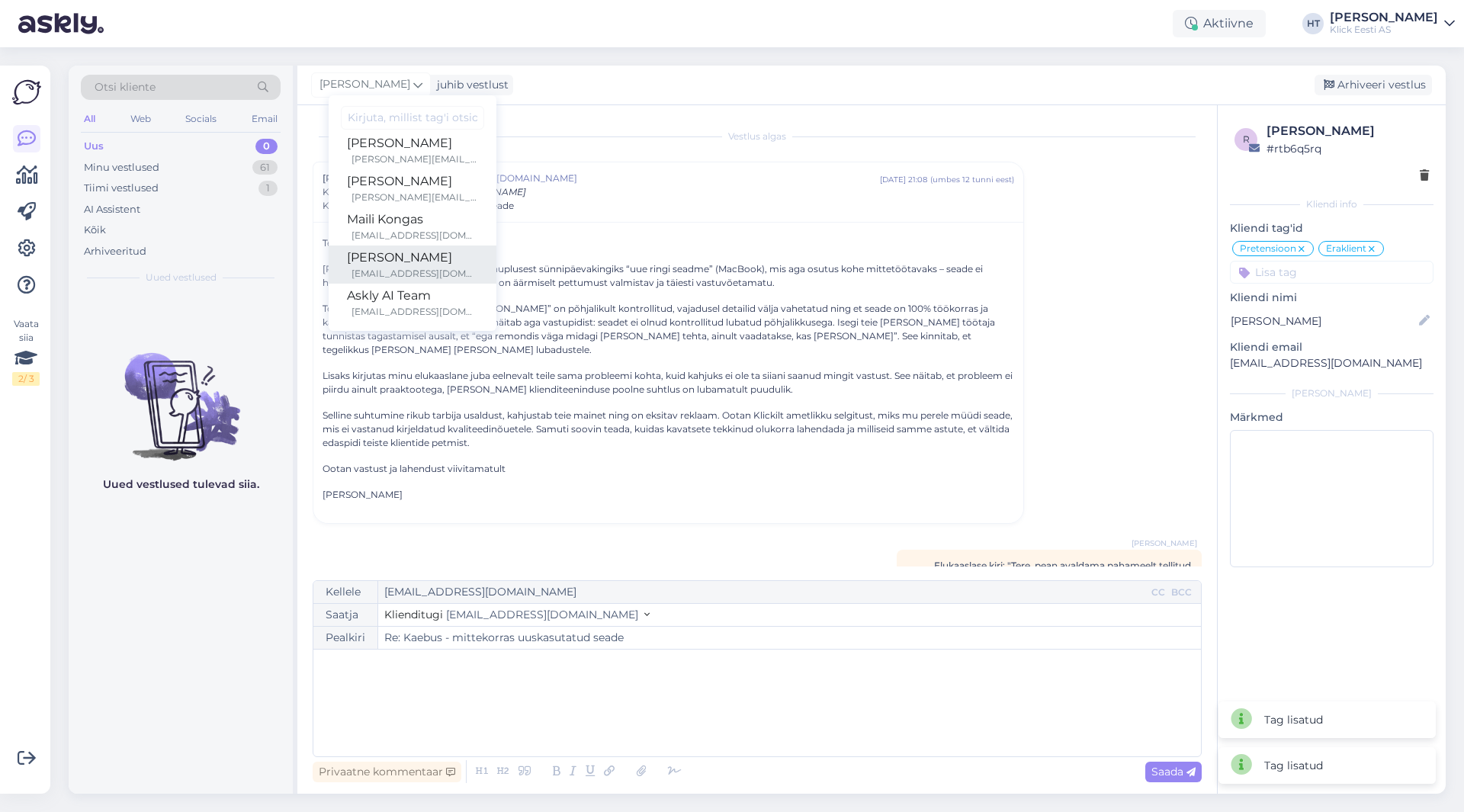
scroll to position [88, 0]
click at [393, 210] on div "Maili Kongas" at bounding box center [412, 216] width 131 height 18
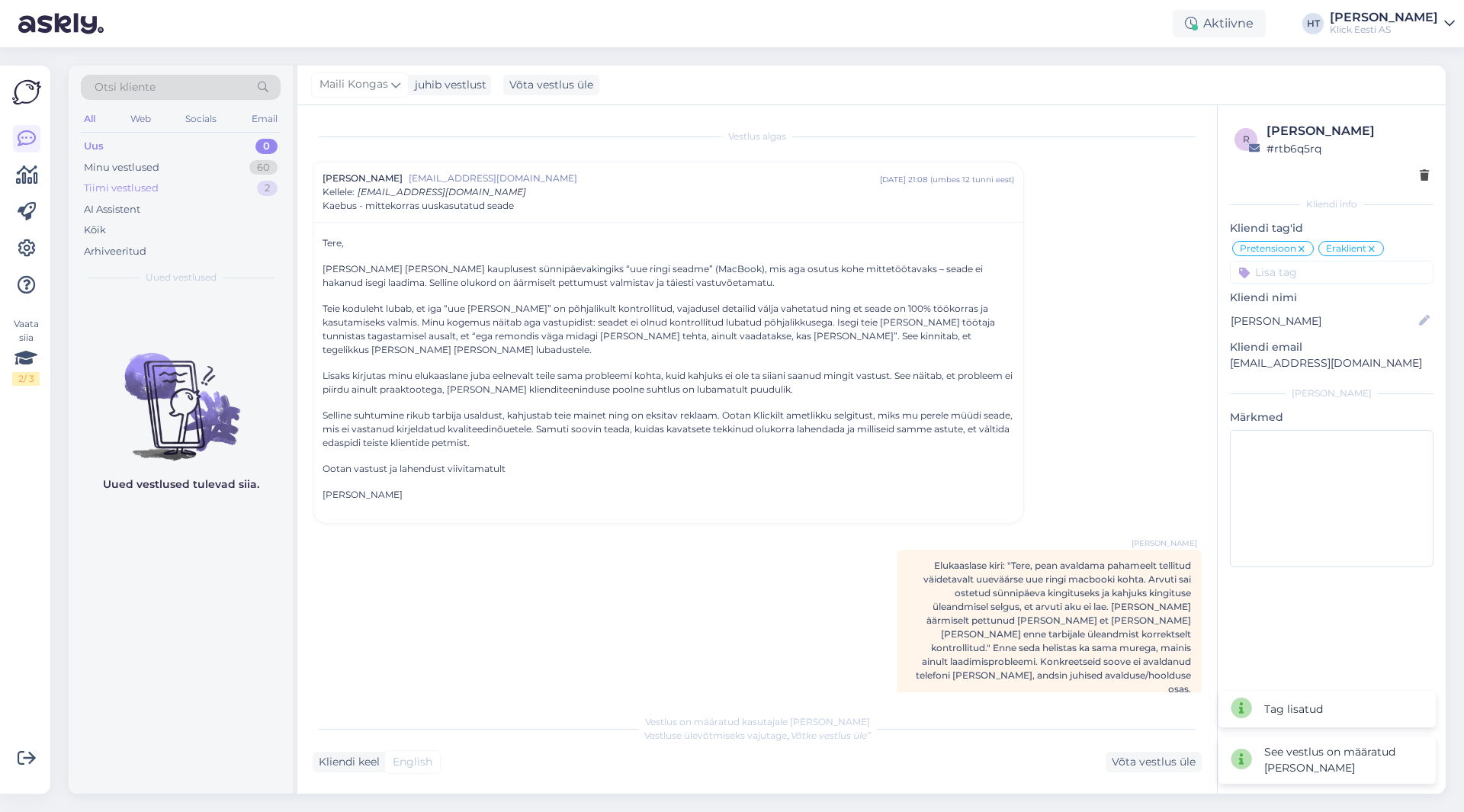
click at [242, 180] on div "Tiimi vestlused 2" at bounding box center [180, 189] width 199 height 22
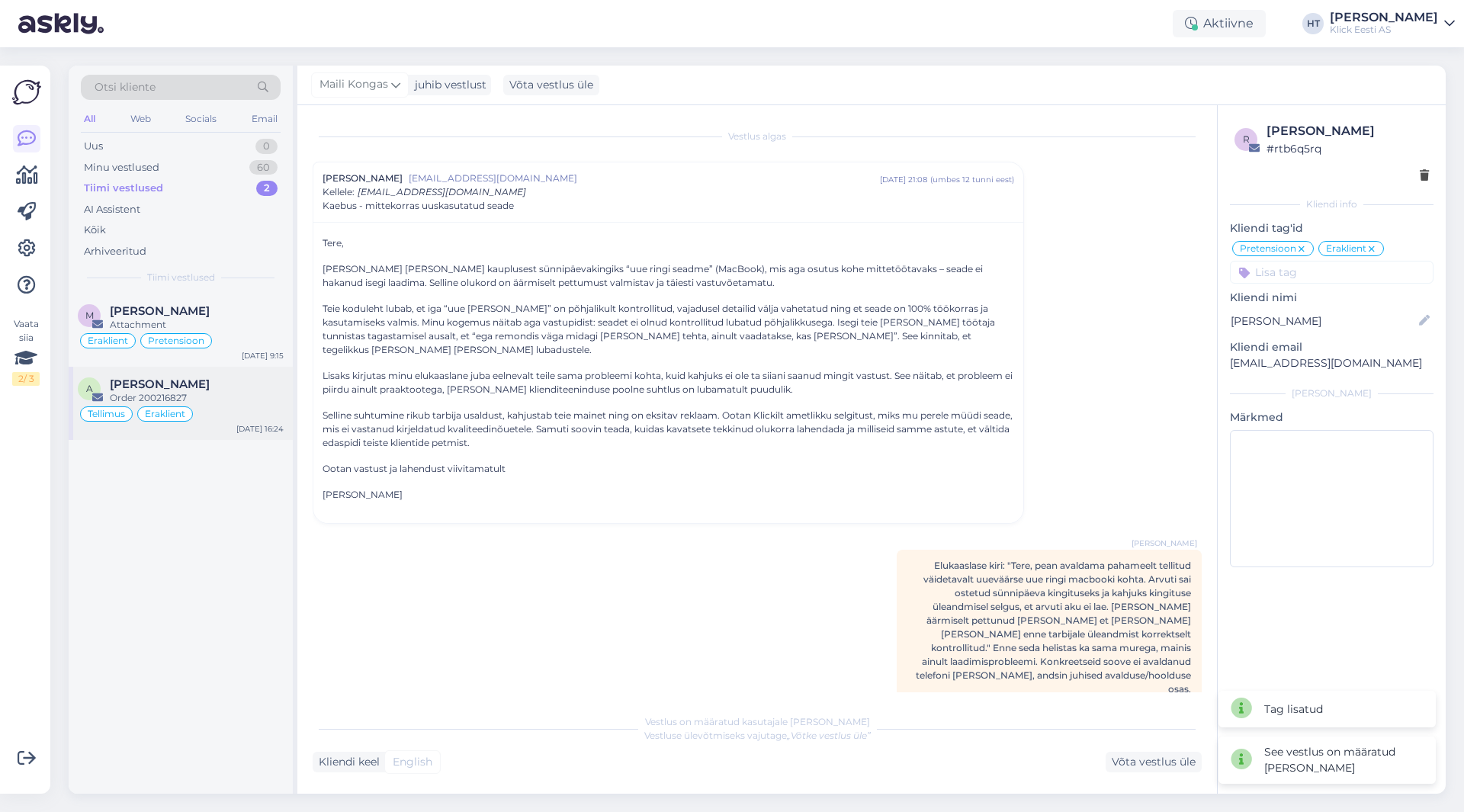
click at [206, 379] on span "[PERSON_NAME]" at bounding box center [160, 384] width 100 height 13
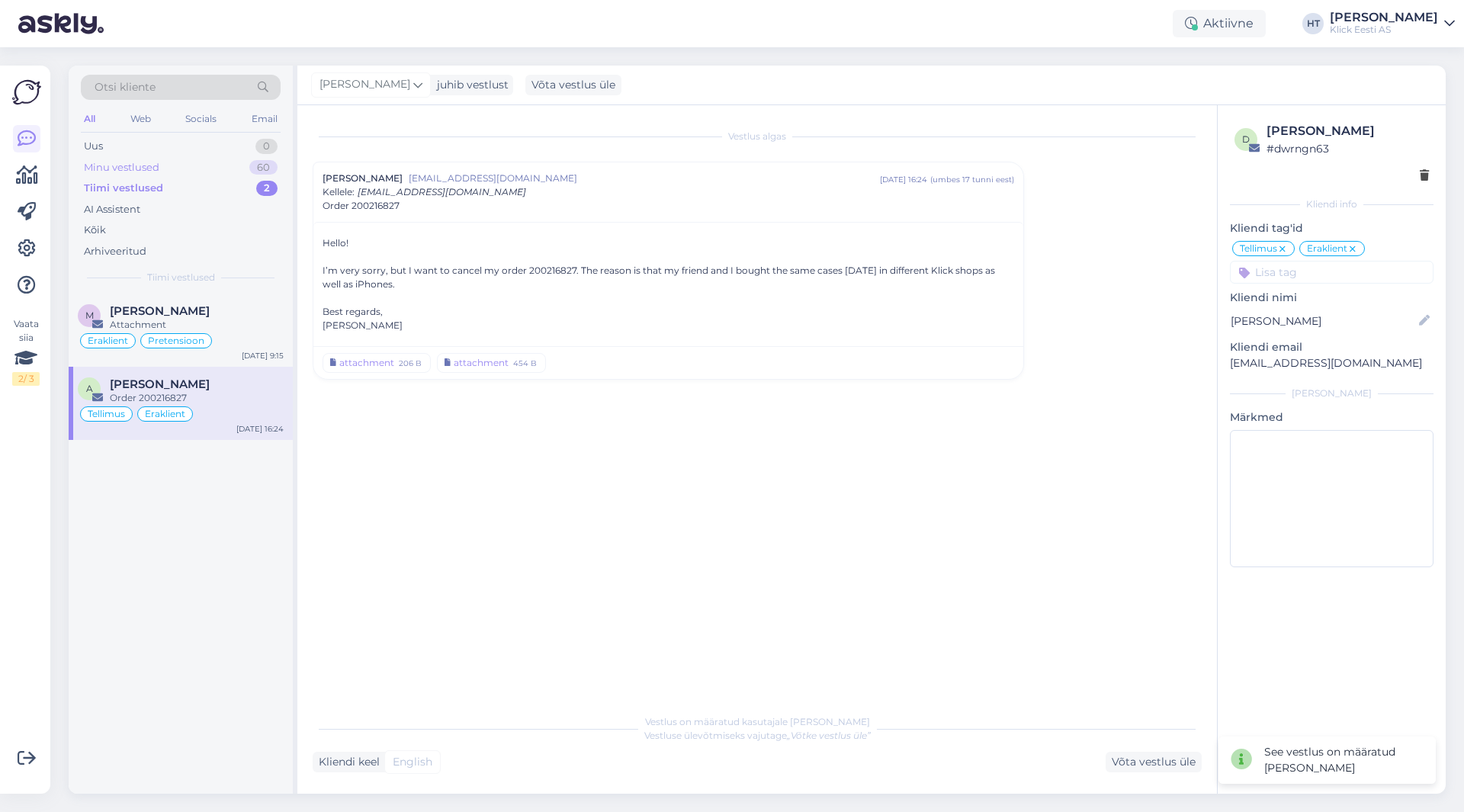
click at [245, 165] on div "Minu vestlused 60" at bounding box center [180, 168] width 199 height 22
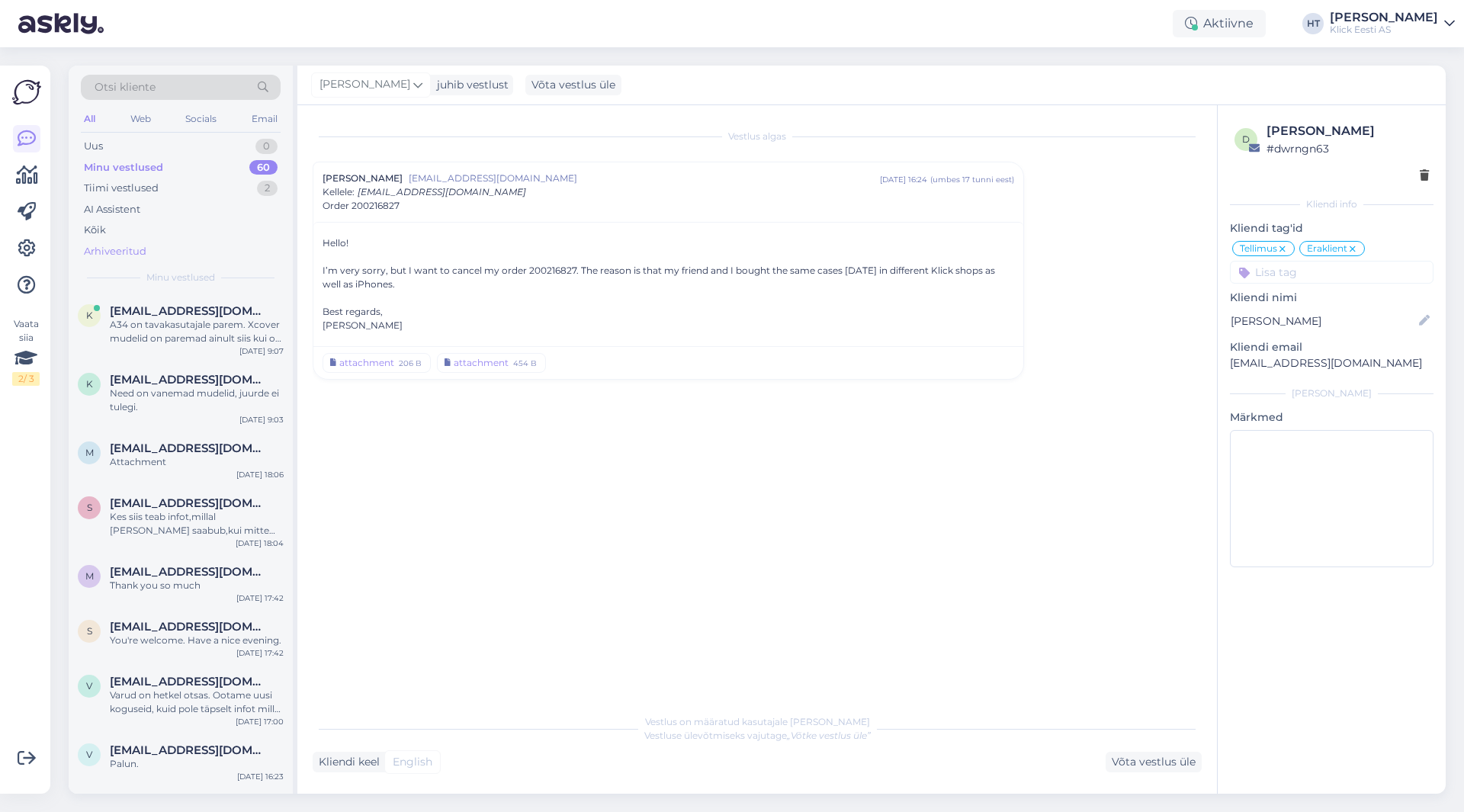
click at [204, 249] on div "Arhiveeritud" at bounding box center [180, 252] width 199 height 22
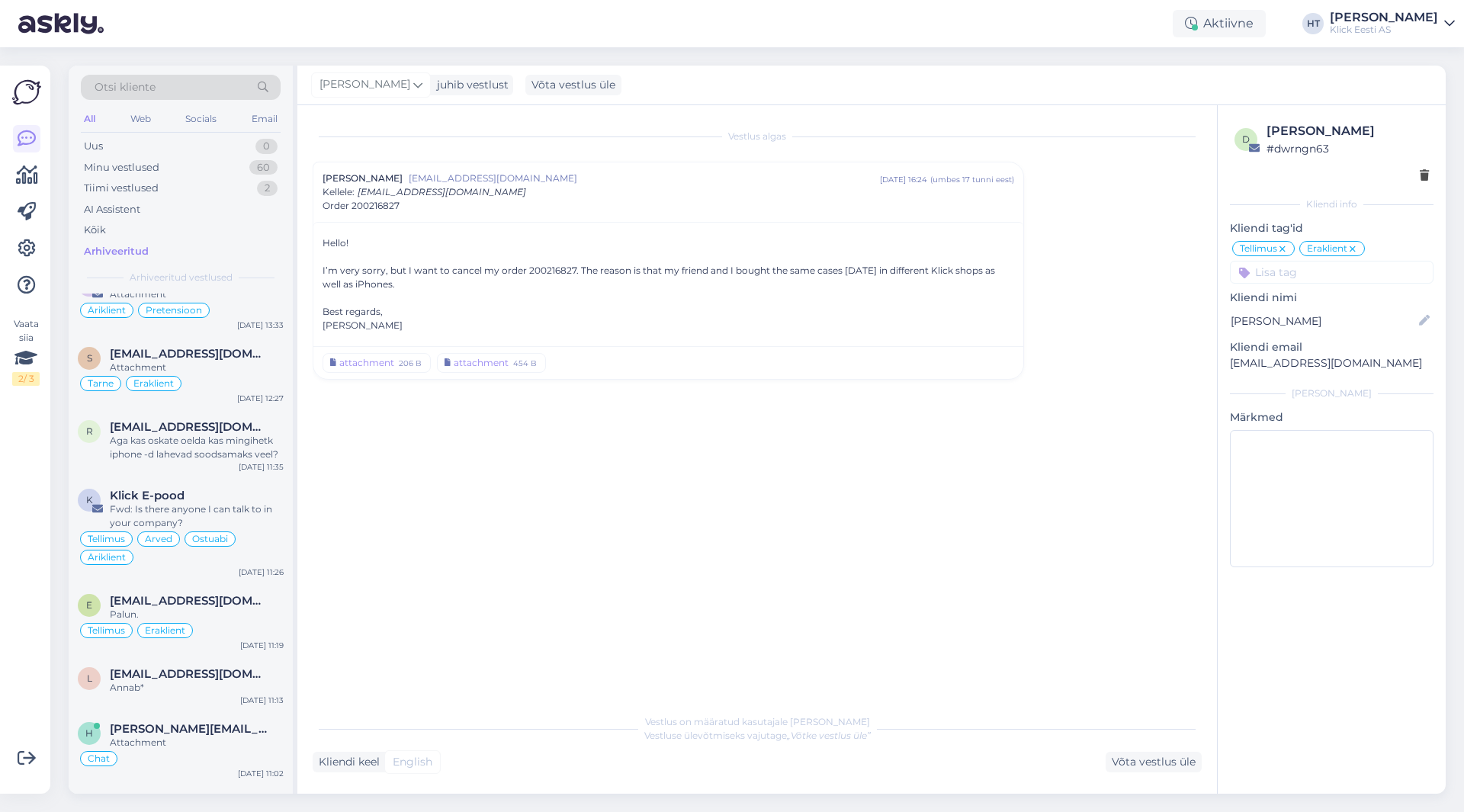
scroll to position [0, 0]
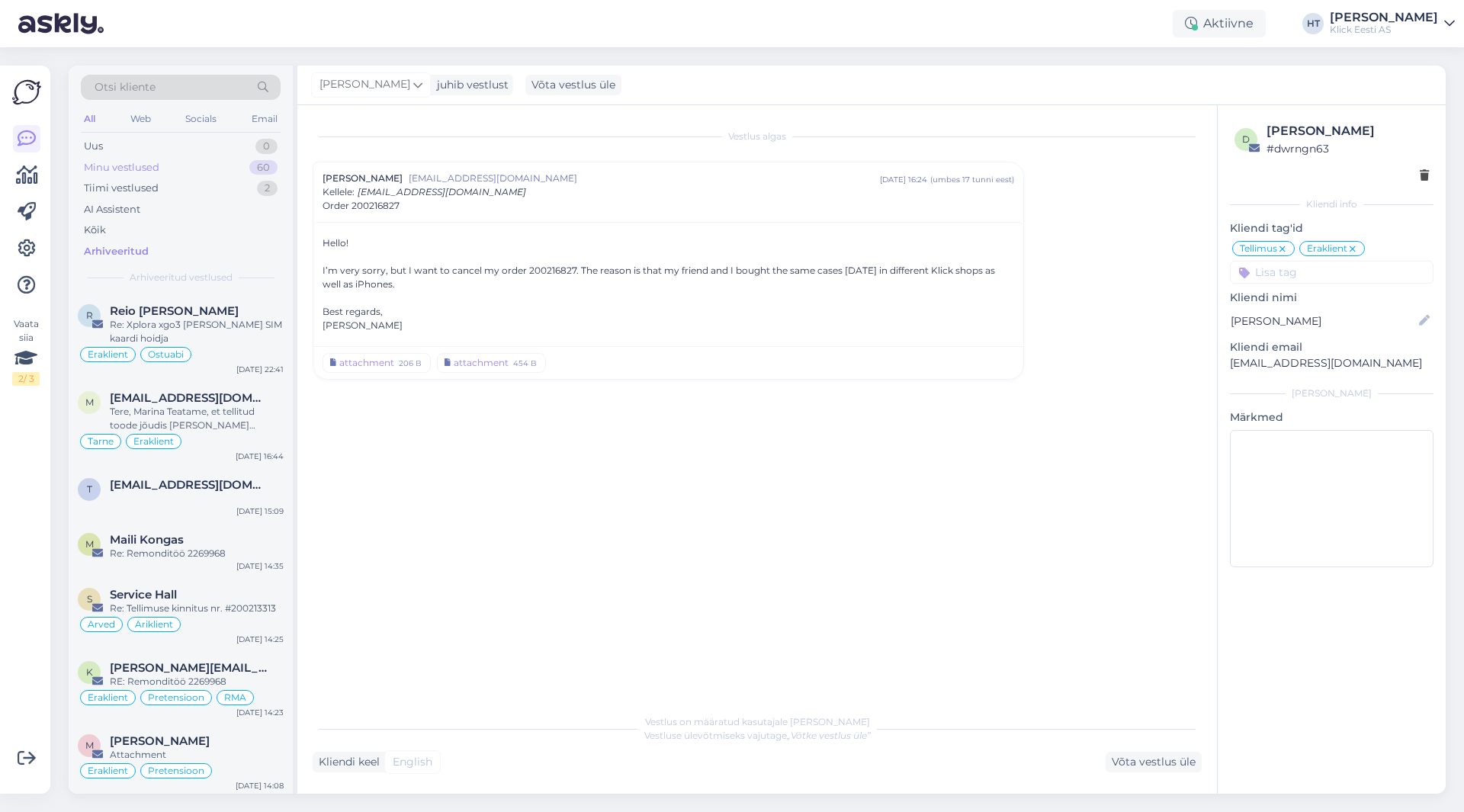
click at [224, 166] on div "Minu vestlused 60" at bounding box center [180, 168] width 199 height 22
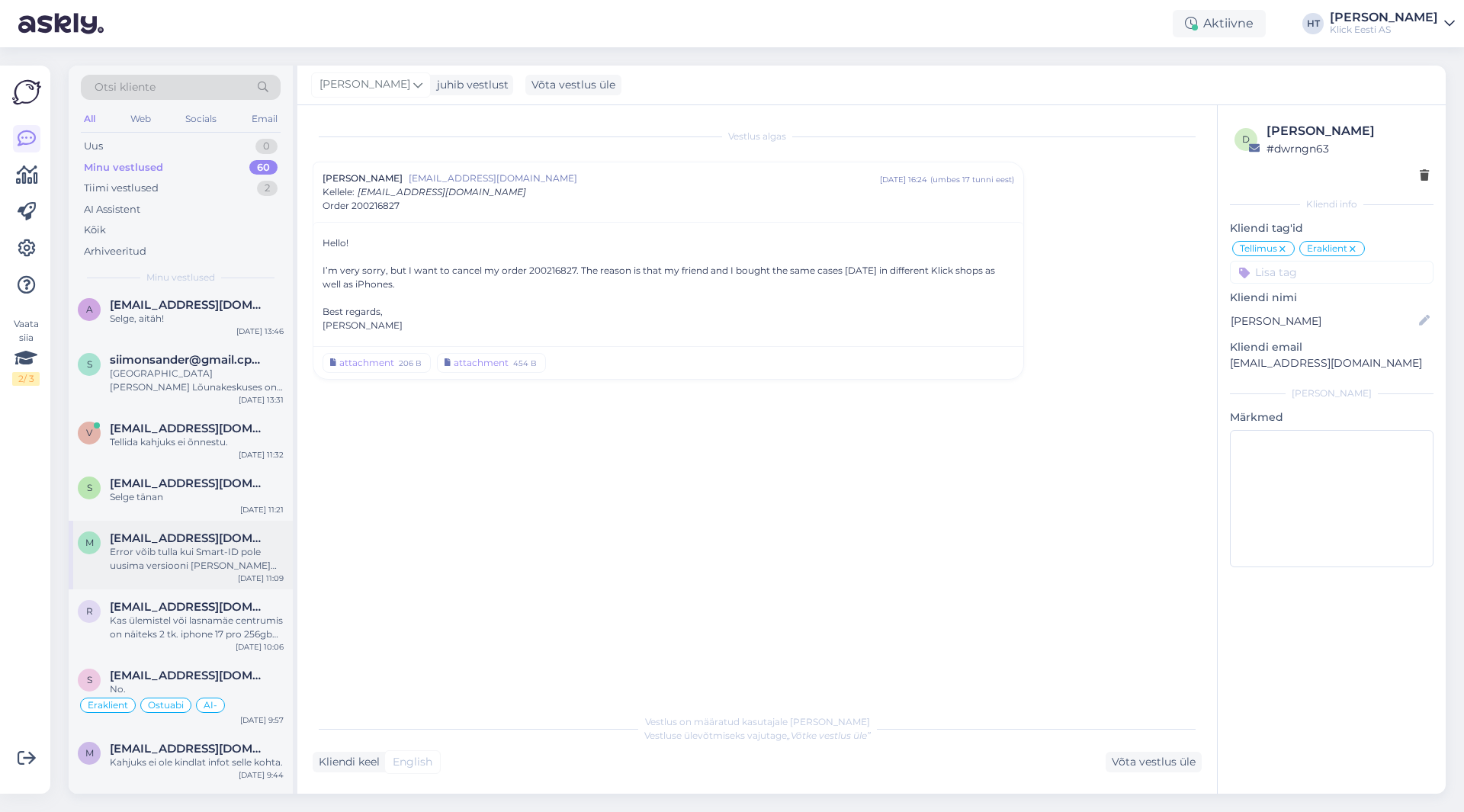
scroll to position [3401, 0]
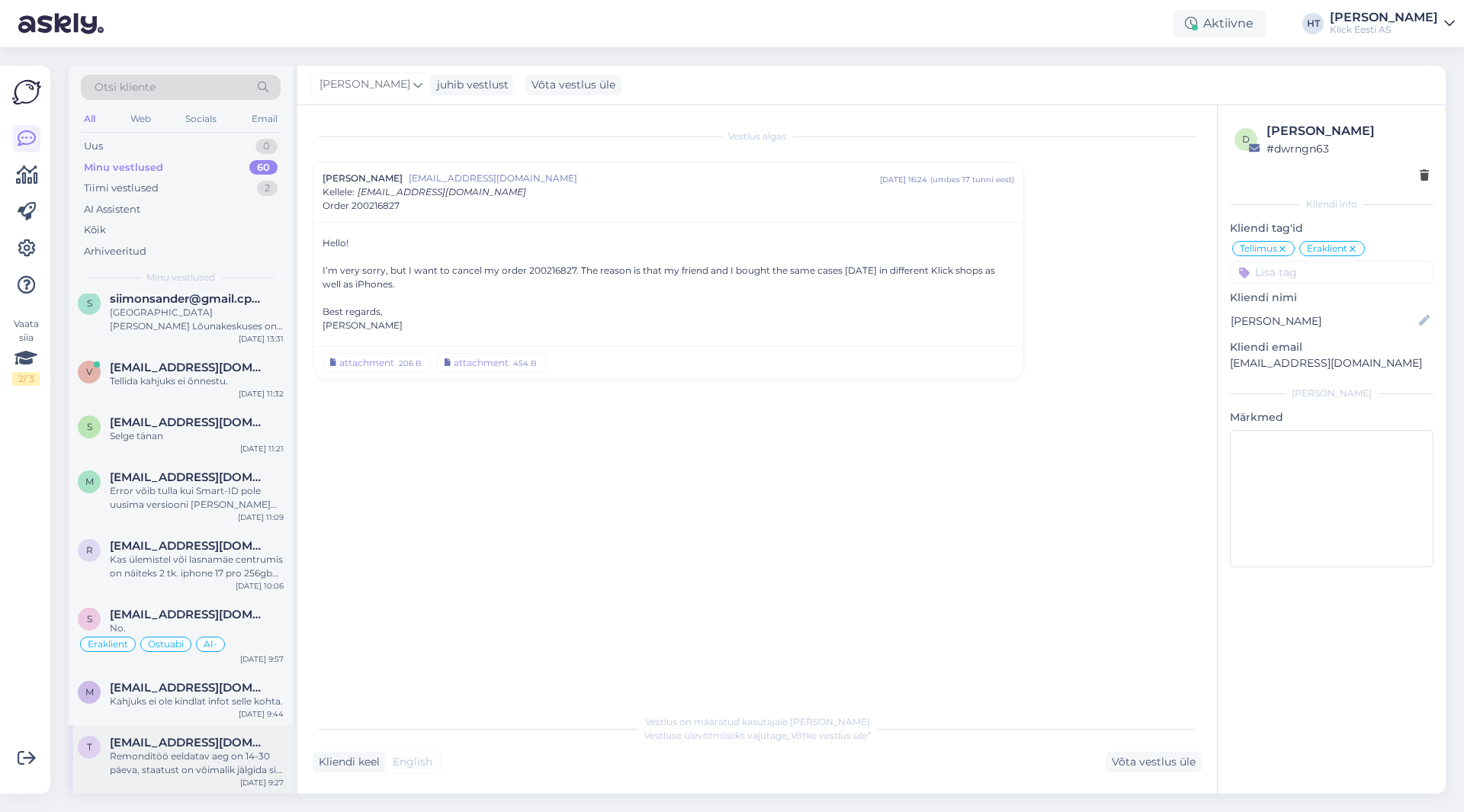
click at [162, 757] on div "Remonditöö eeldatav aeg on 14-30 päeva, staatust on võimalik jälgida siit lingi…" at bounding box center [197, 763] width 174 height 28
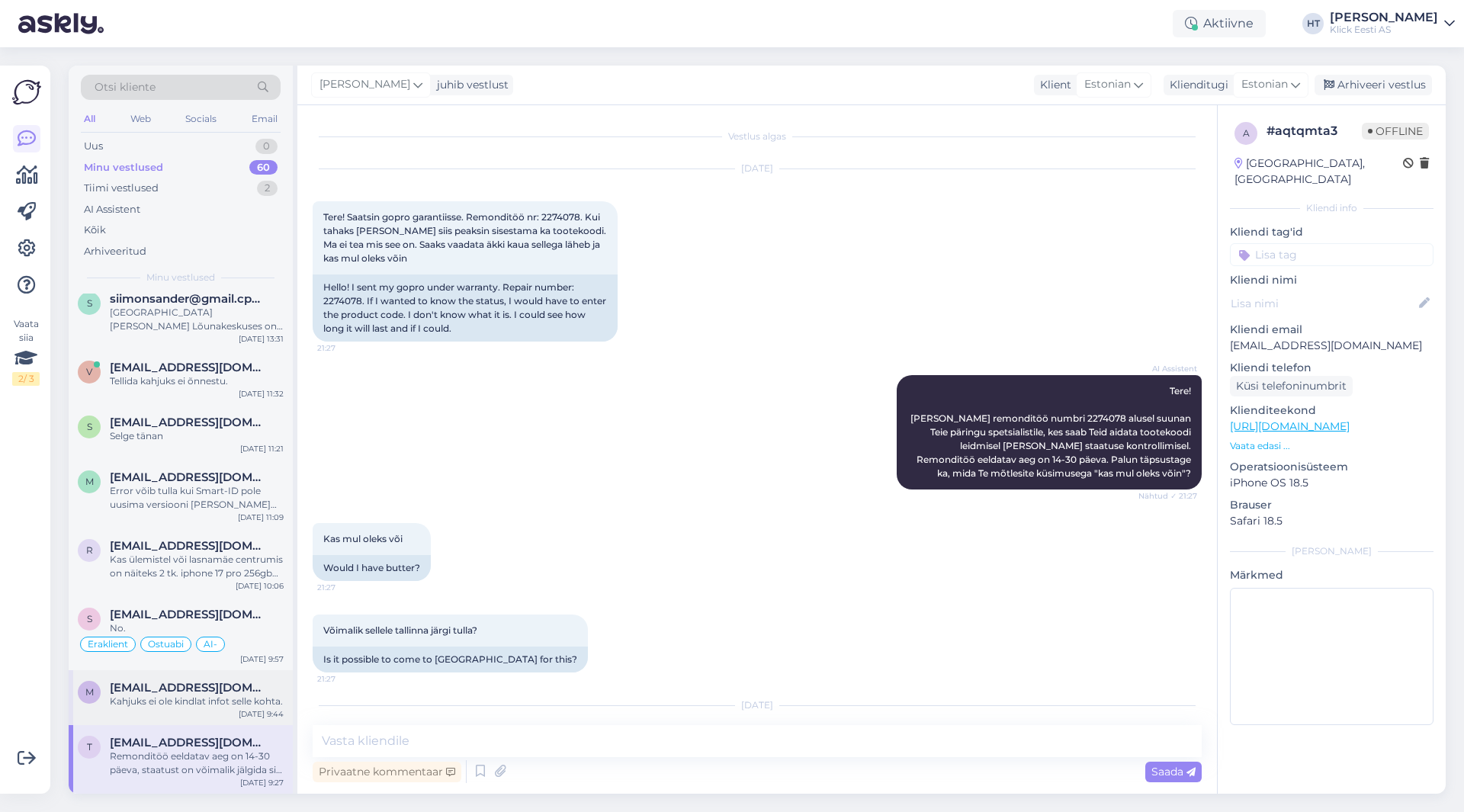
scroll to position [144, 0]
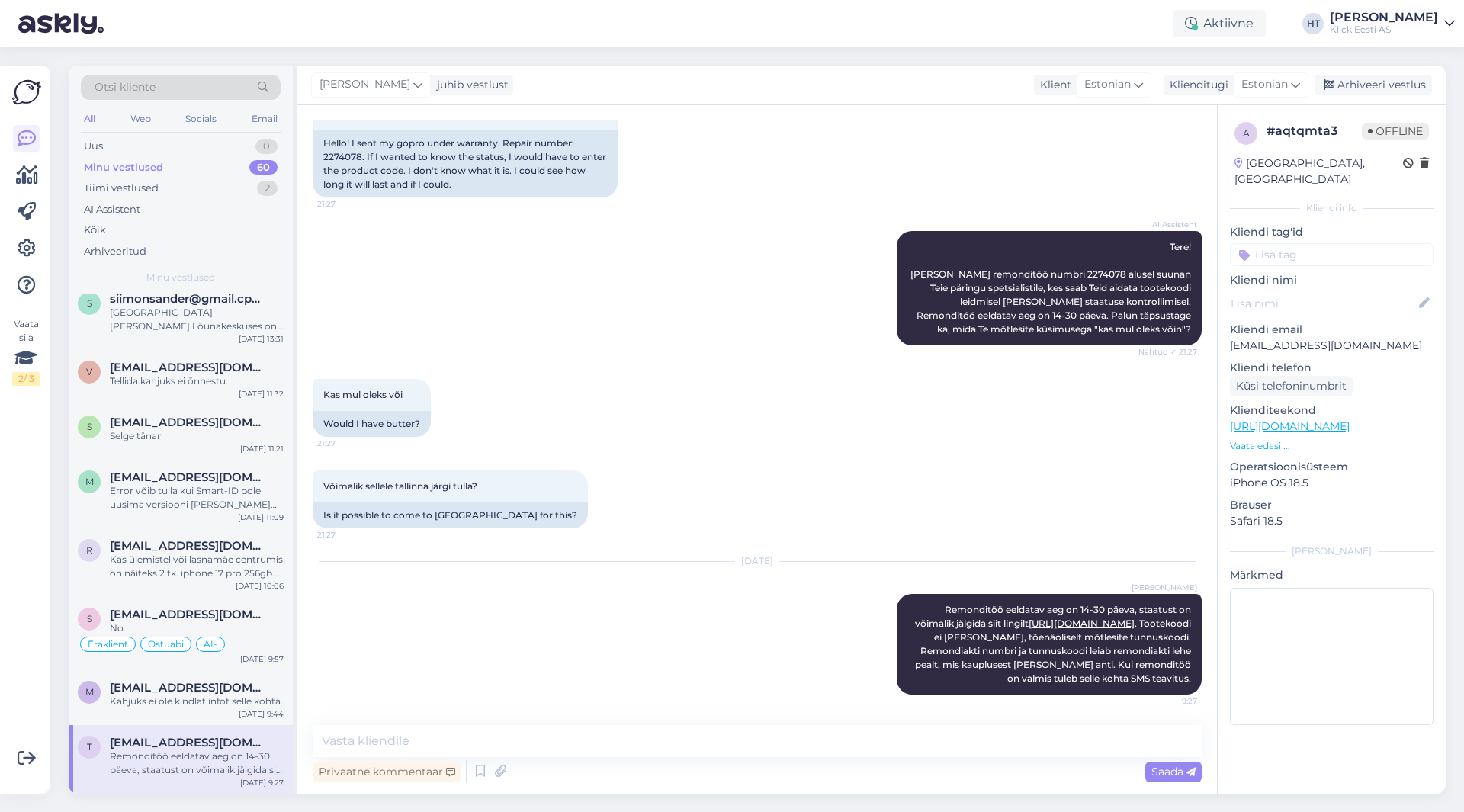
click at [1292, 243] on input at bounding box center [1331, 254] width 204 height 23
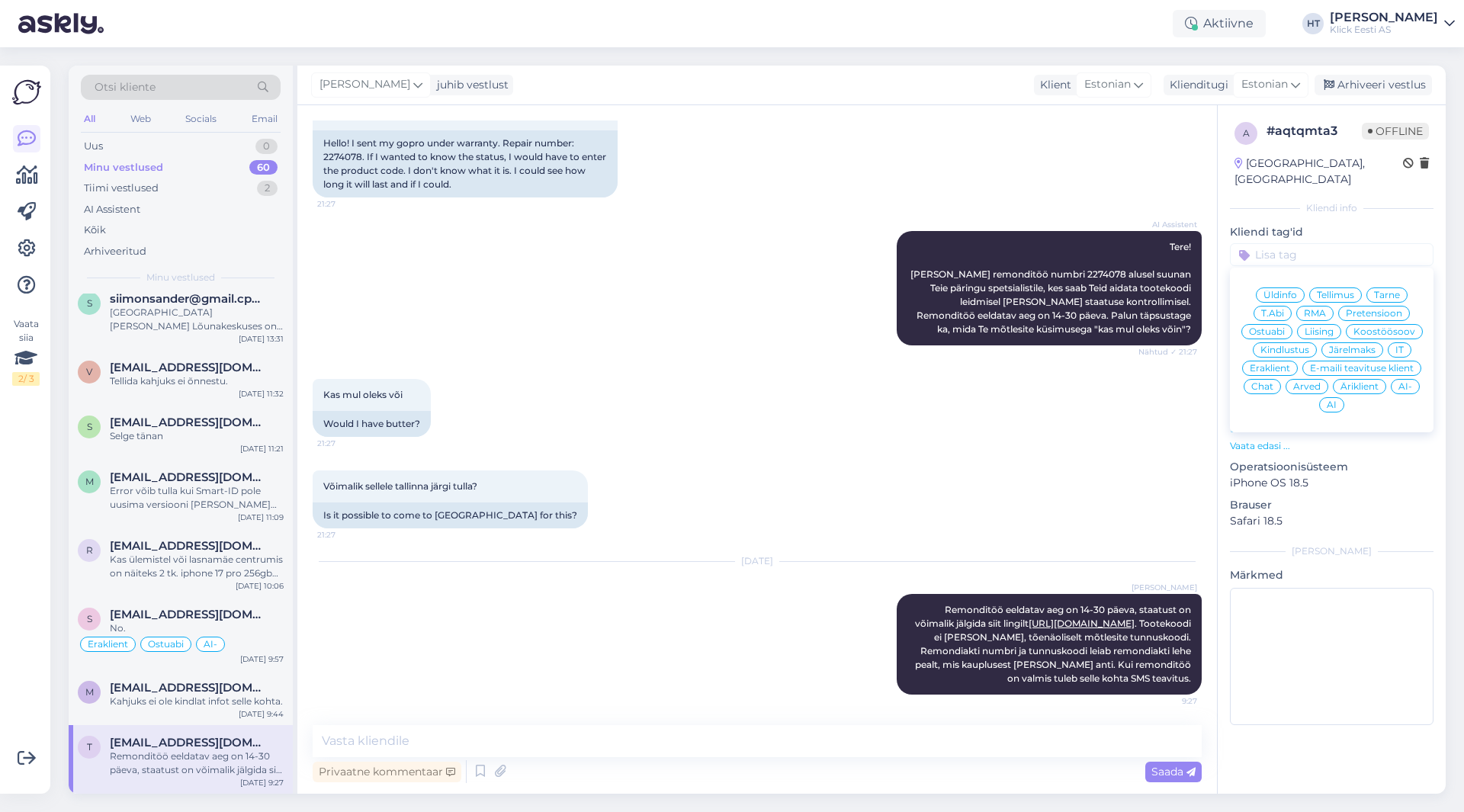
click at [1314, 309] on span "RMA" at bounding box center [1315, 313] width 22 height 9
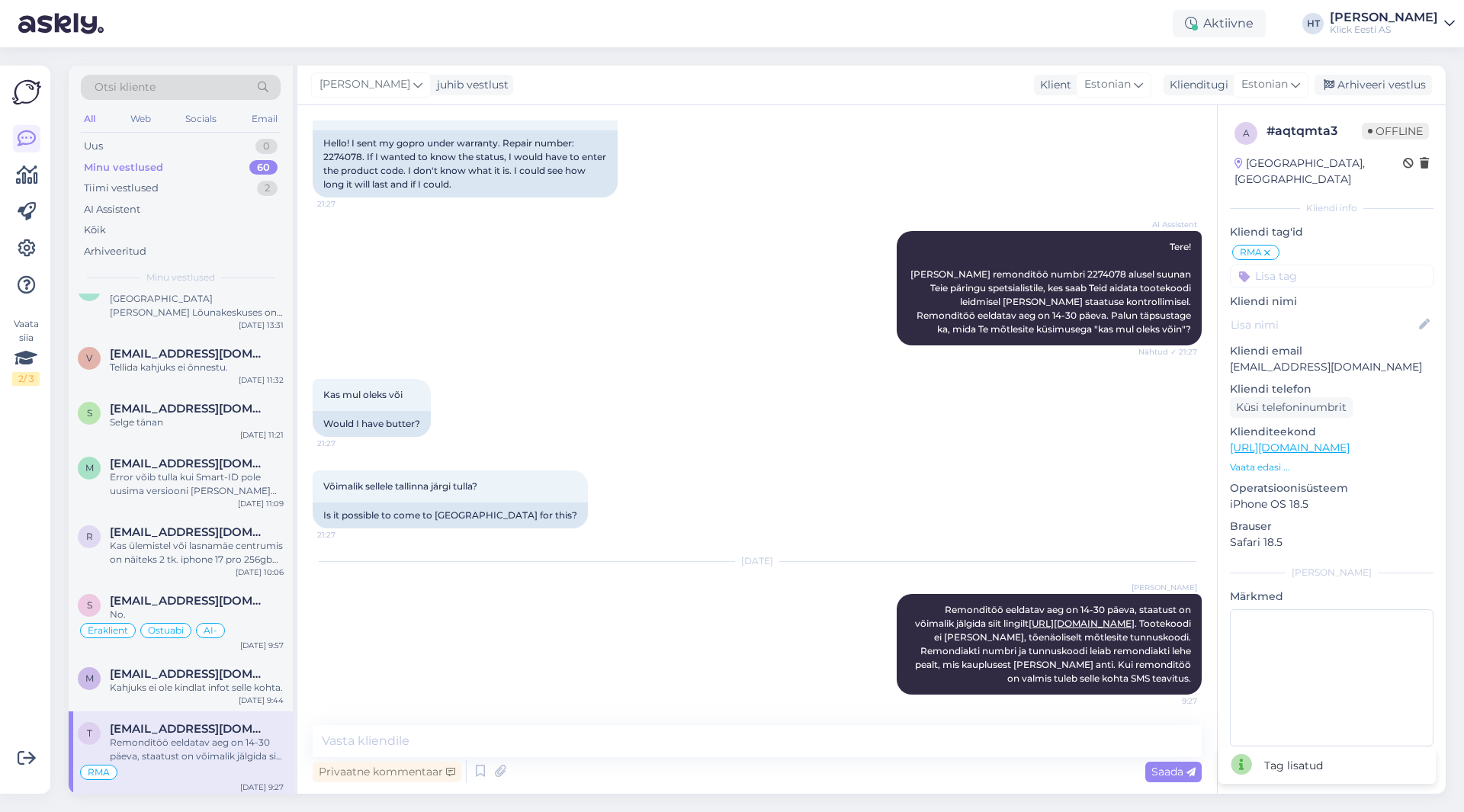
click at [1305, 270] on input at bounding box center [1331, 275] width 204 height 23
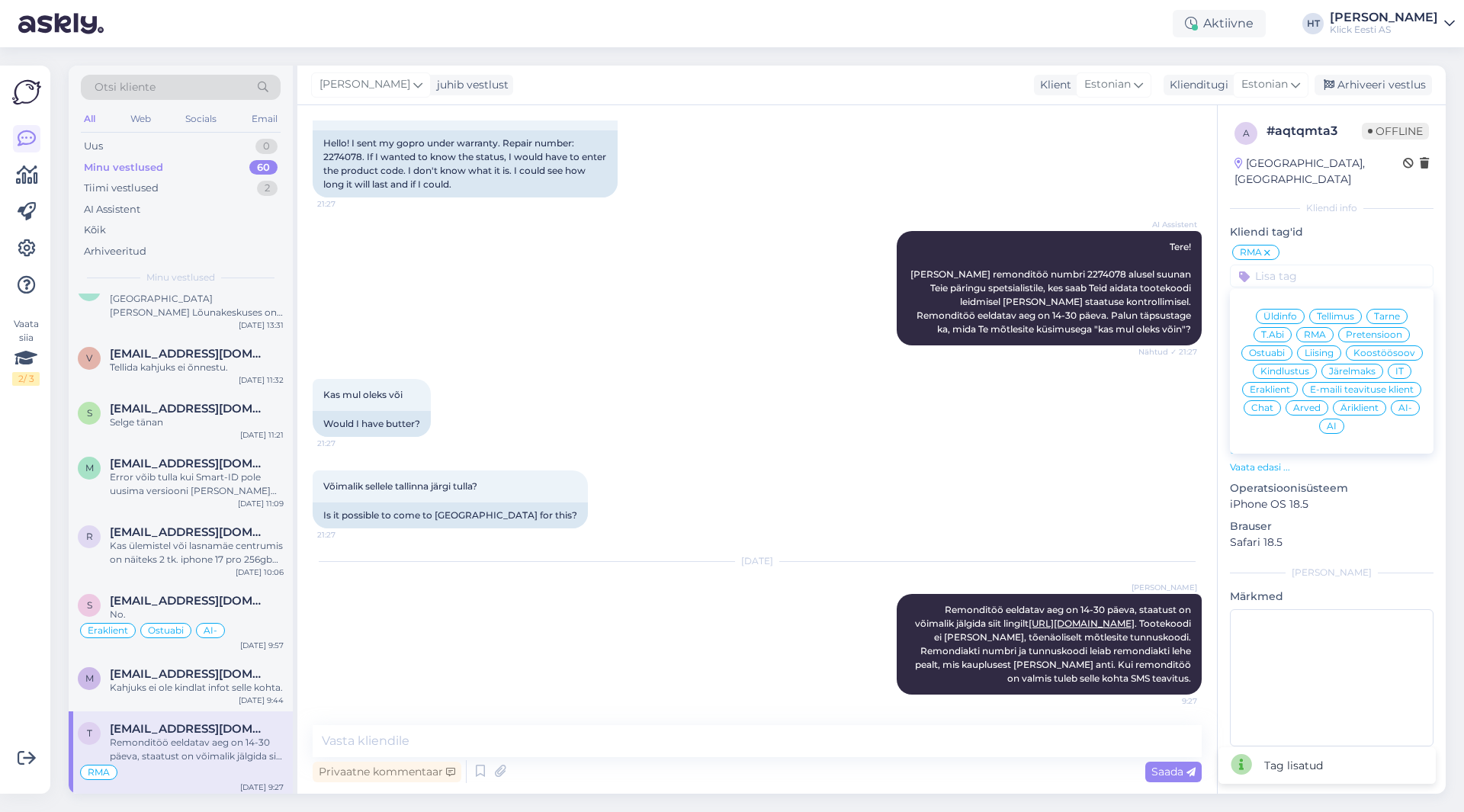
click at [1275, 382] on div "Eraklient" at bounding box center [1270, 390] width 56 height 15
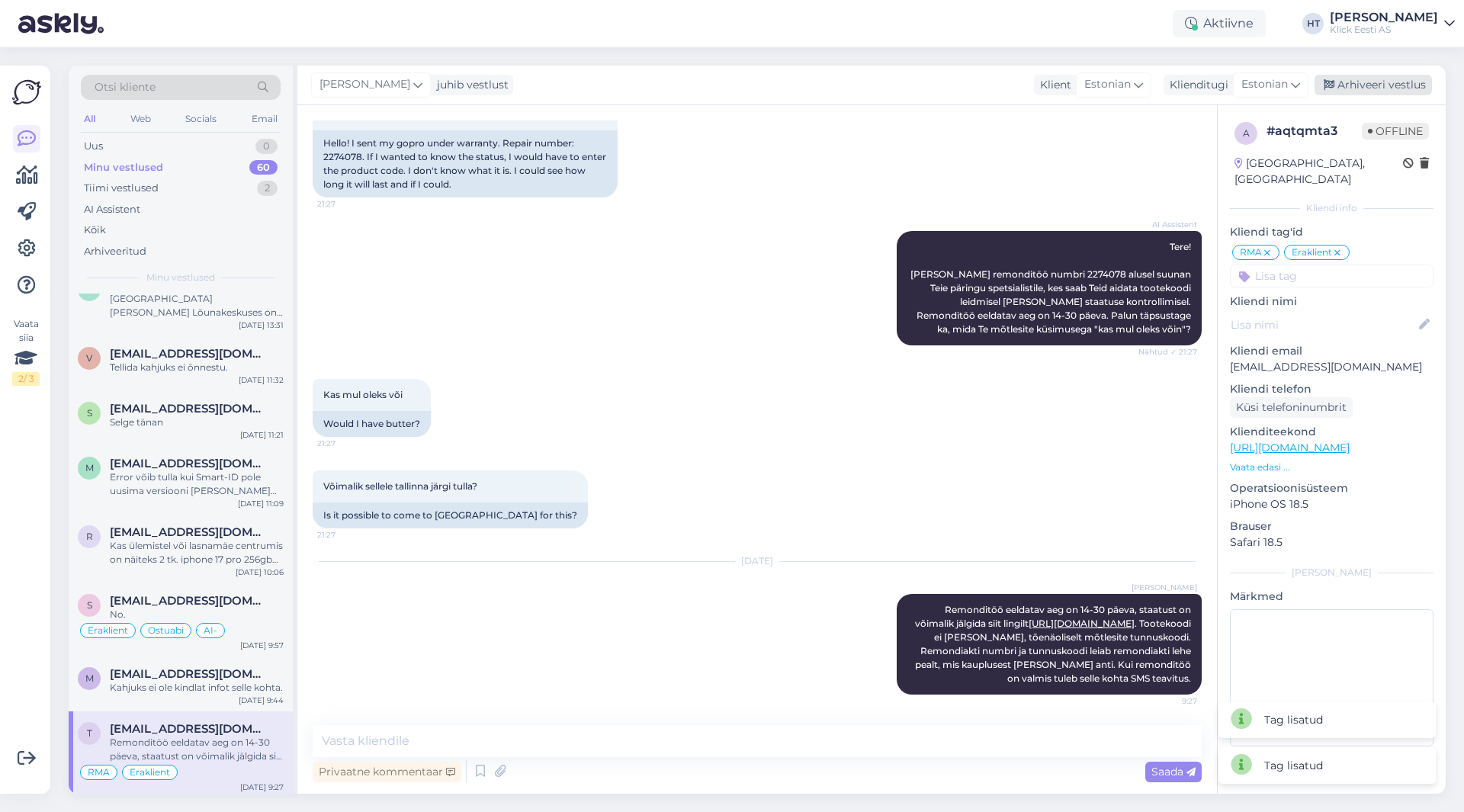
click at [1377, 87] on div "Arhiveeri vestlus" at bounding box center [1372, 85] width 118 height 21
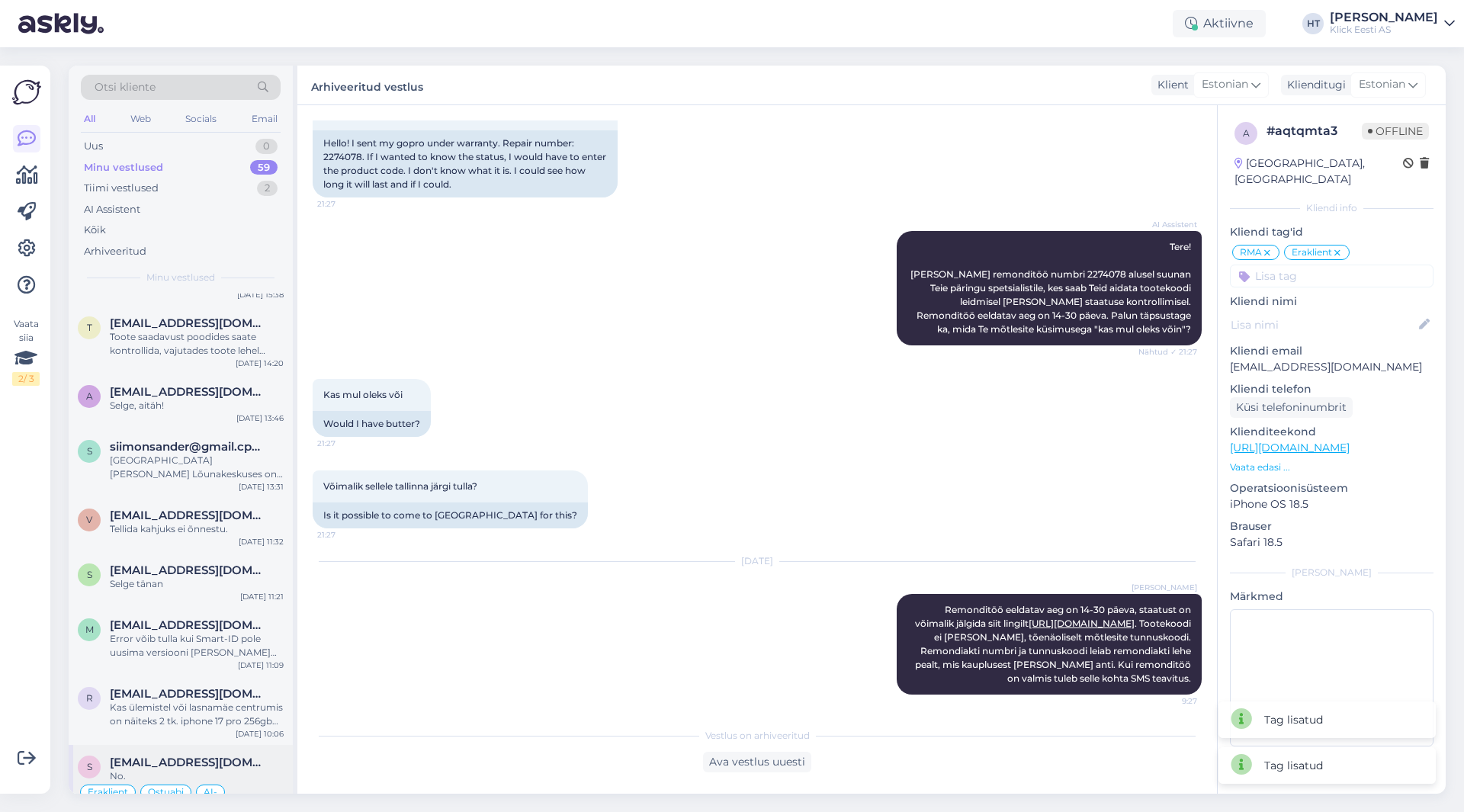
scroll to position [3332, 0]
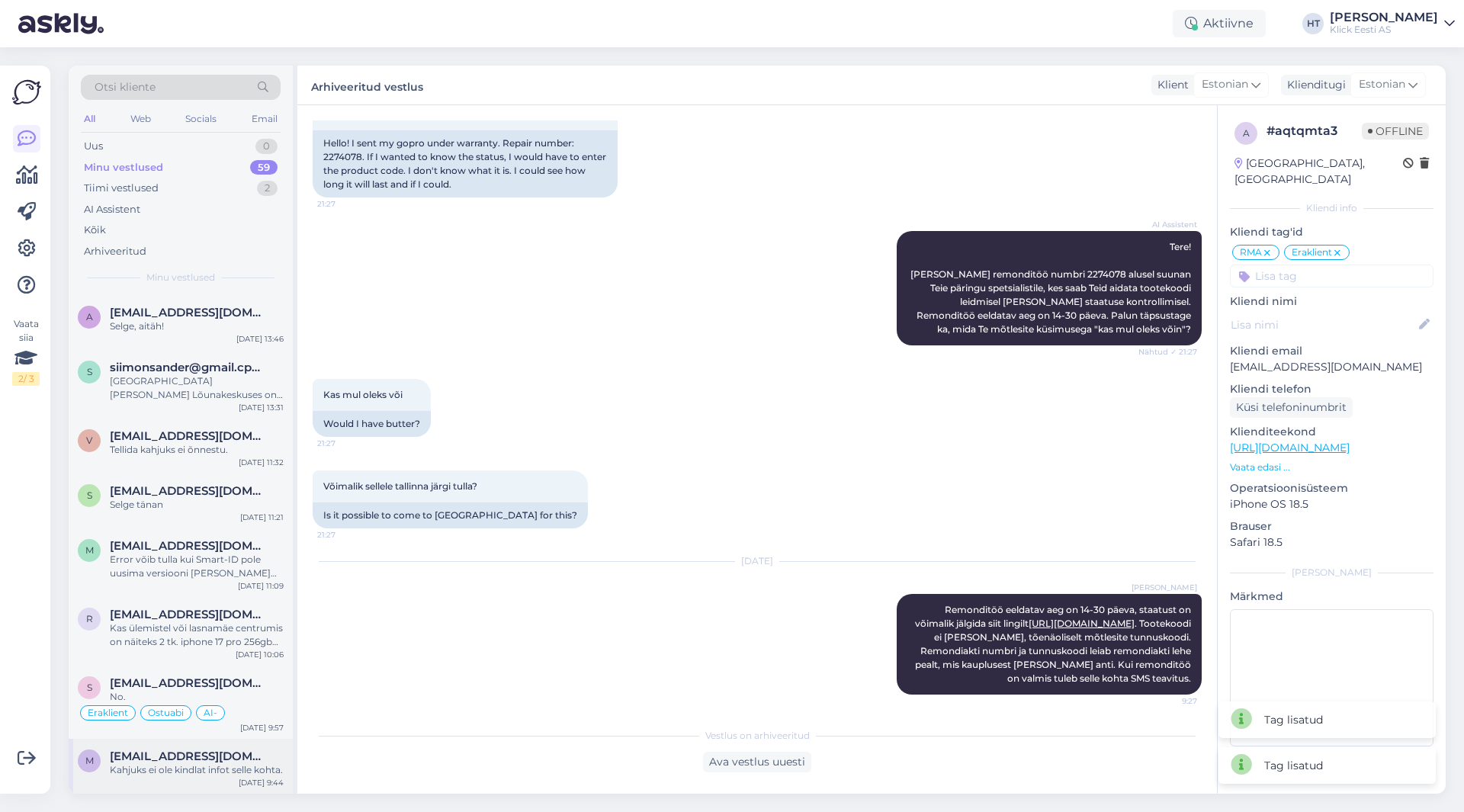
click at [202, 739] on div "M [EMAIL_ADDRESS][DOMAIN_NAME] Kahjuks ei ole kindlat infot selle kohta. [DATE]…" at bounding box center [180, 766] width 225 height 55
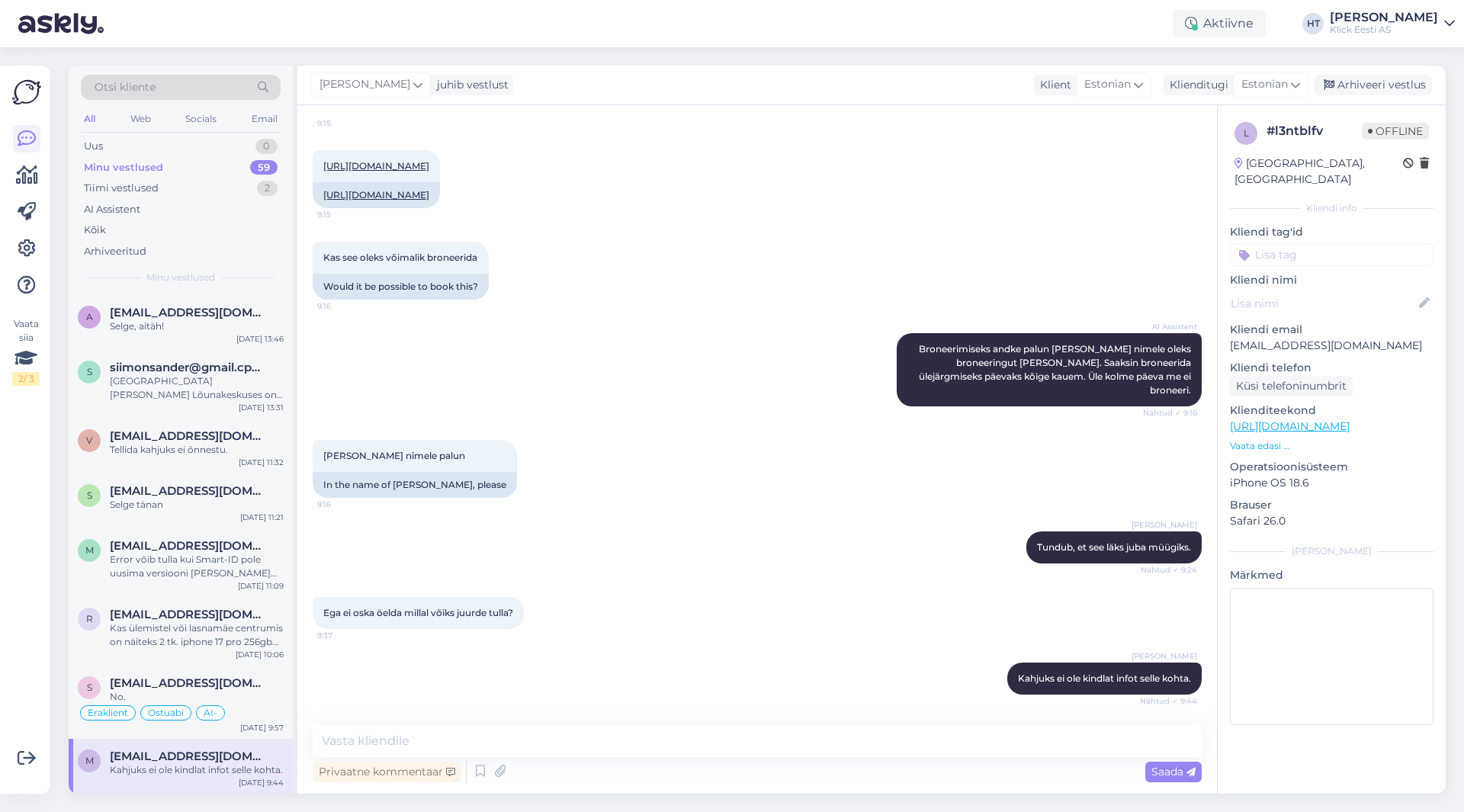
click at [1315, 243] on input at bounding box center [1331, 254] width 204 height 23
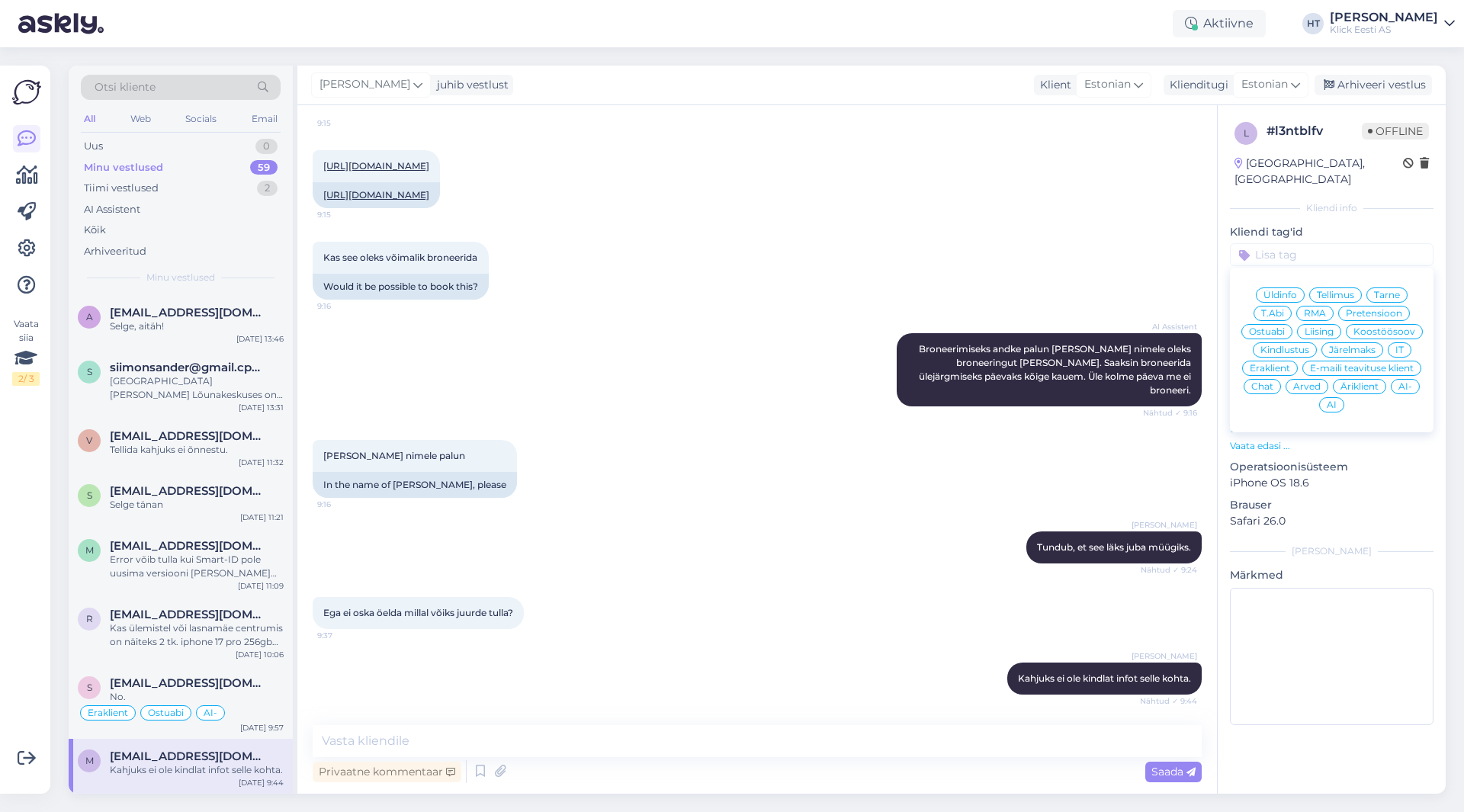
click at [1285, 327] on span "Ostuabi" at bounding box center [1266, 331] width 36 height 9
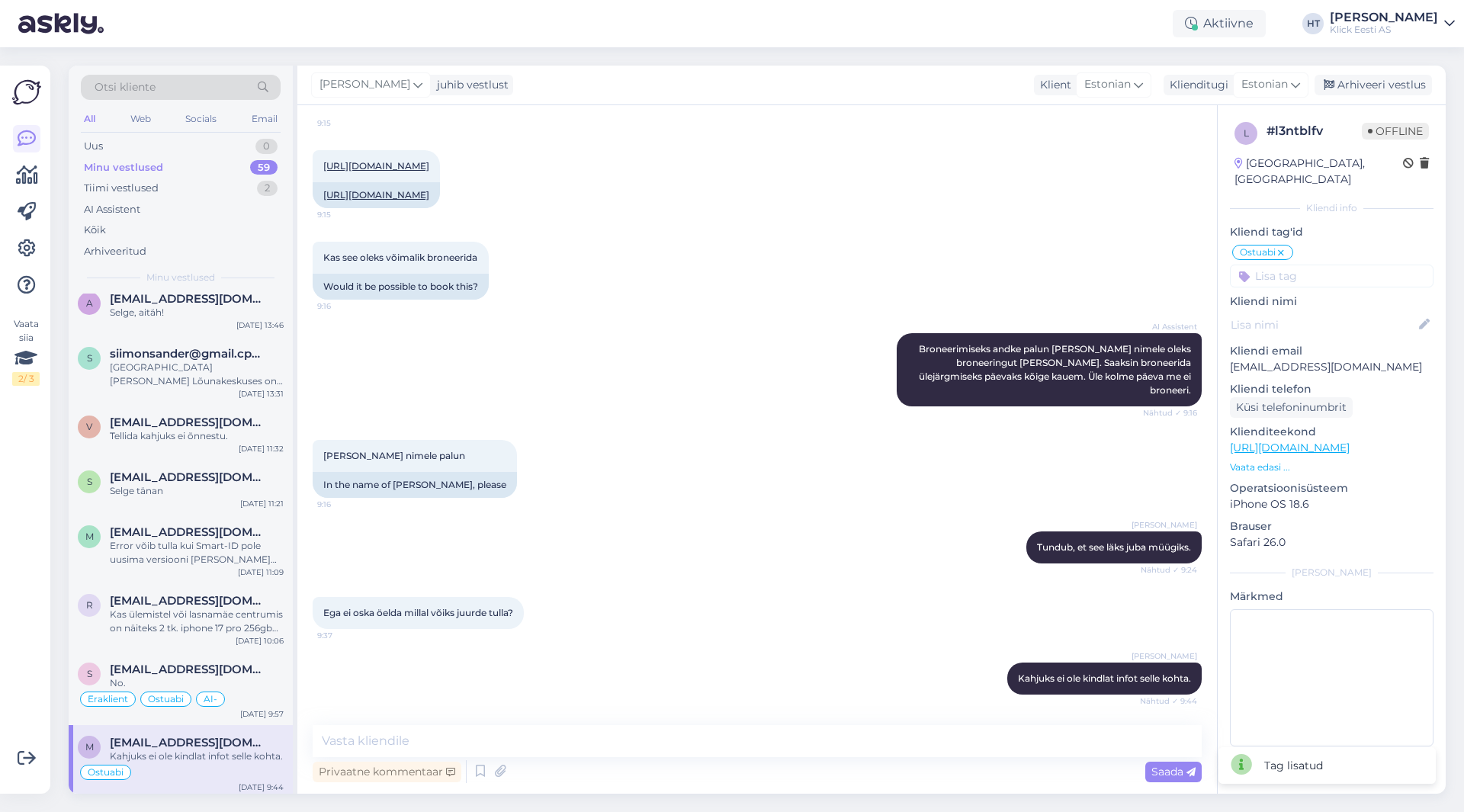
click at [1331, 265] on input at bounding box center [1331, 275] width 204 height 23
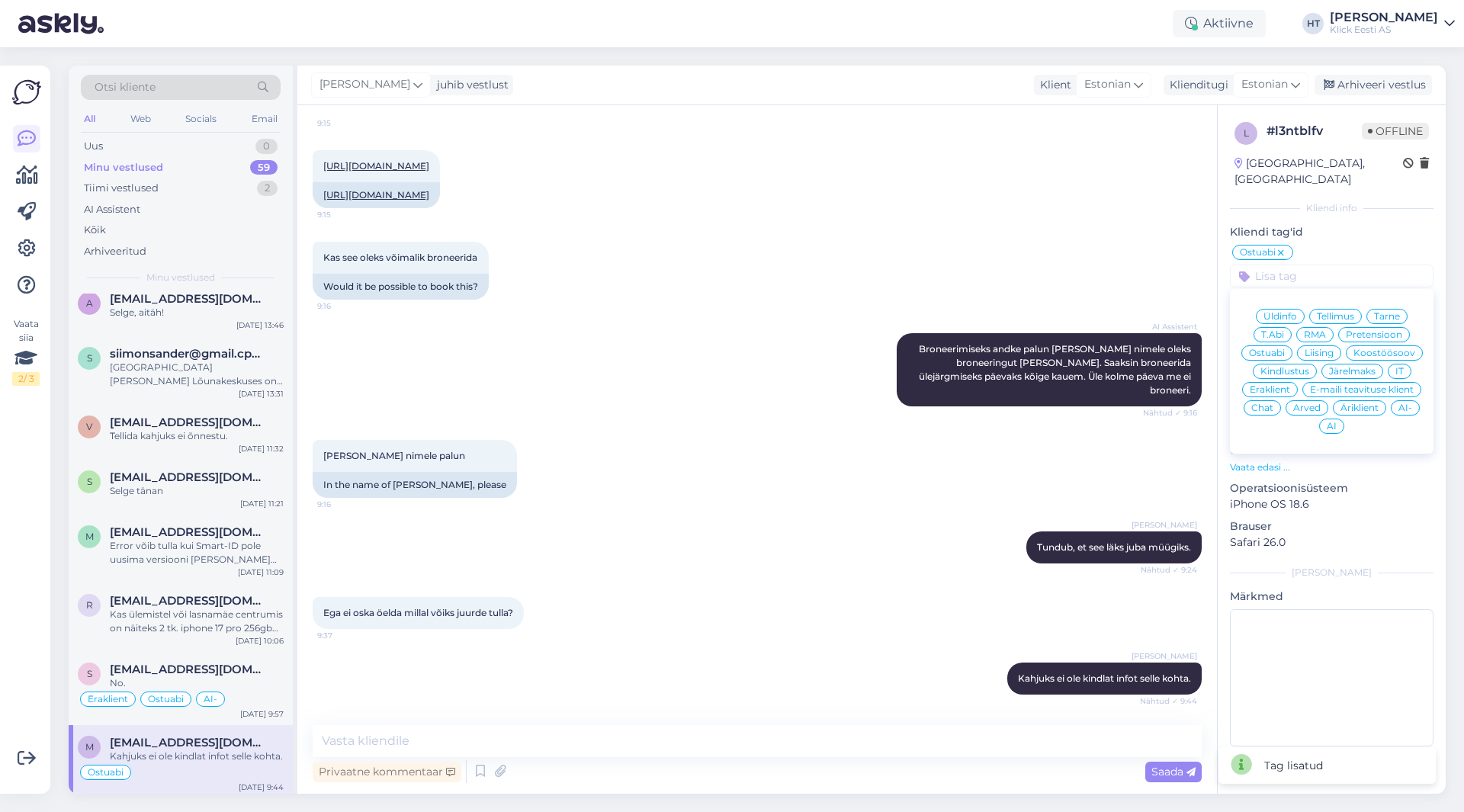
click at [1284, 385] on span "Eraklient" at bounding box center [1270, 389] width 40 height 9
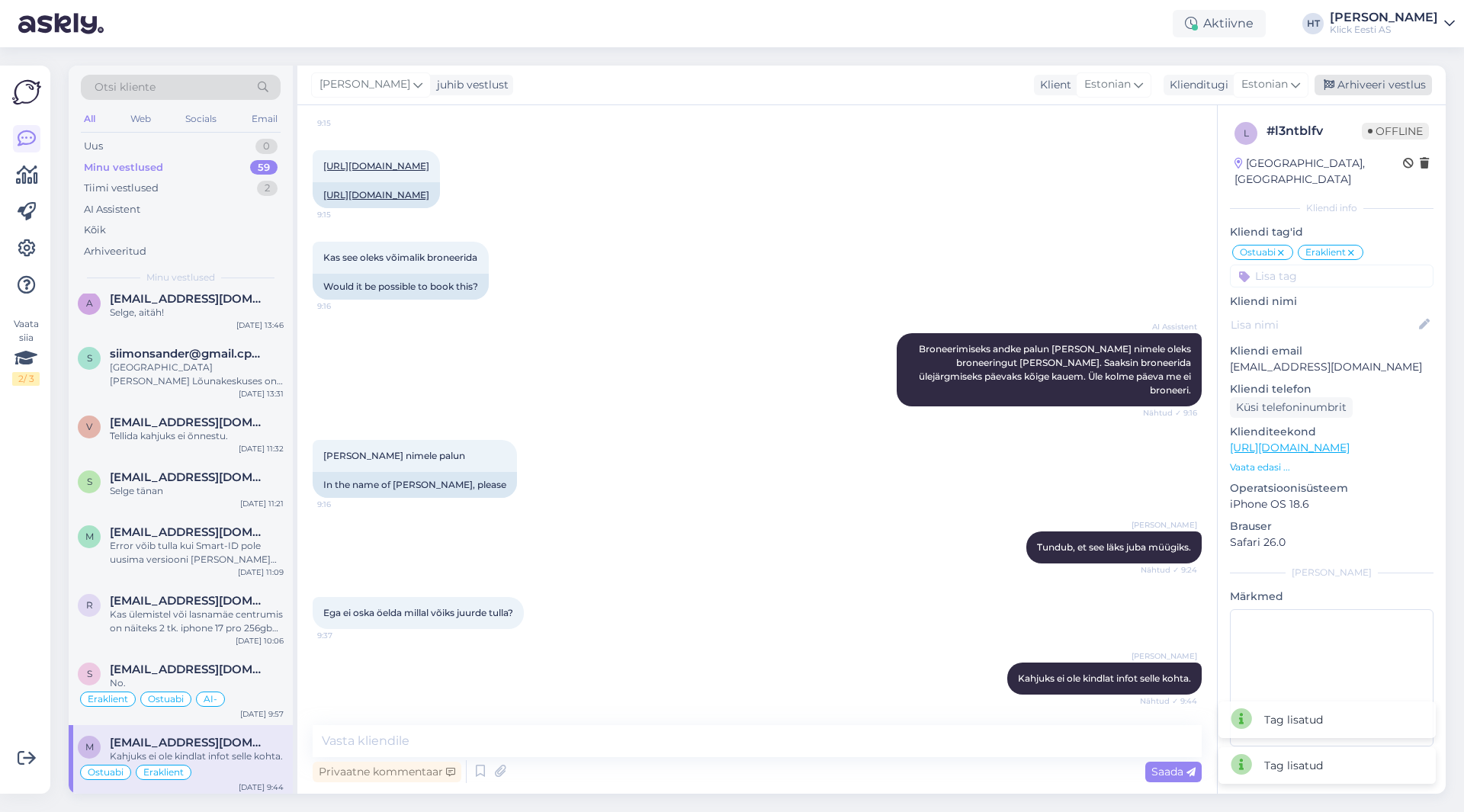
click at [1370, 88] on div "Arhiveeri vestlus" at bounding box center [1372, 85] width 118 height 21
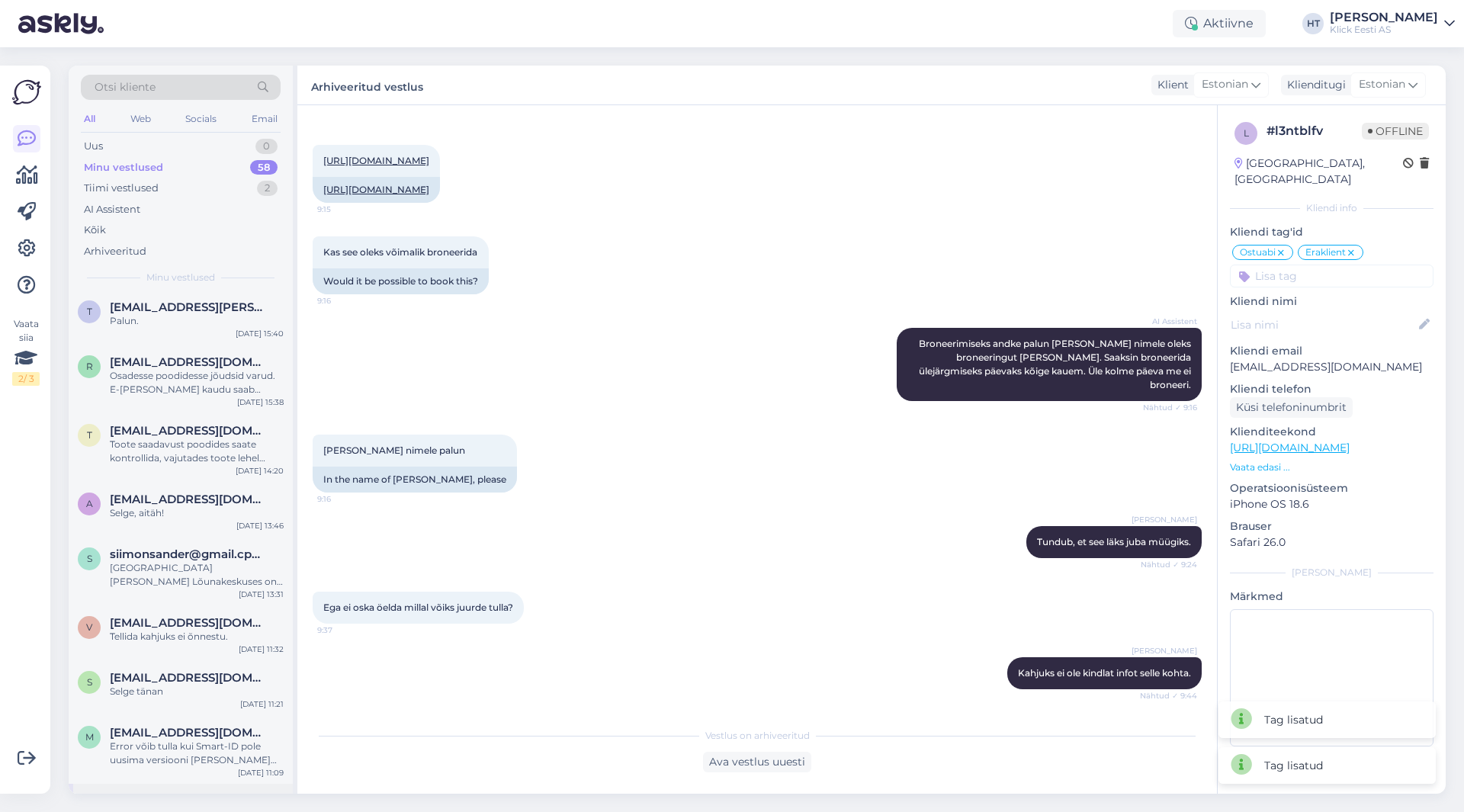
scroll to position [3264, 0]
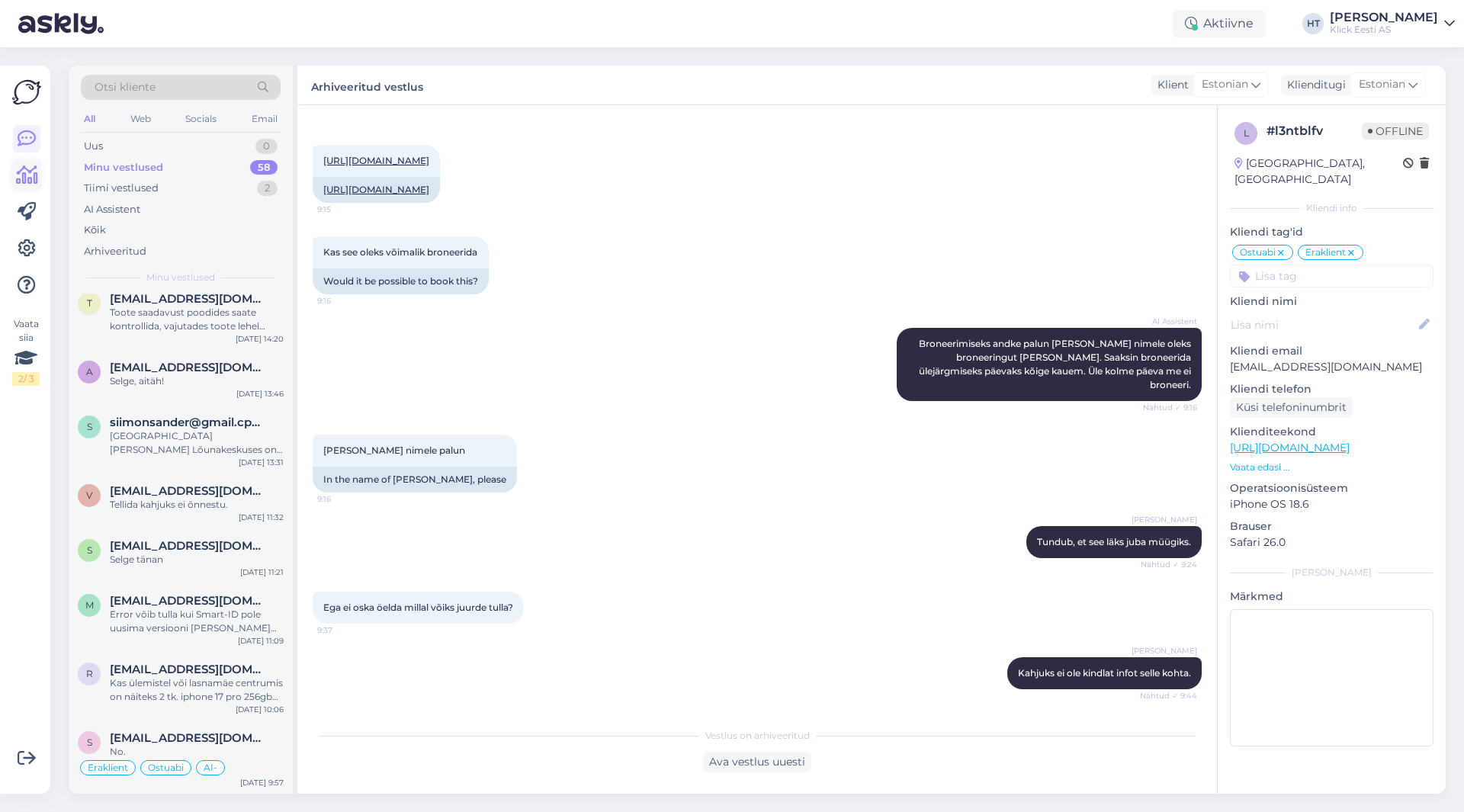
click at [29, 179] on icon at bounding box center [27, 175] width 22 height 18
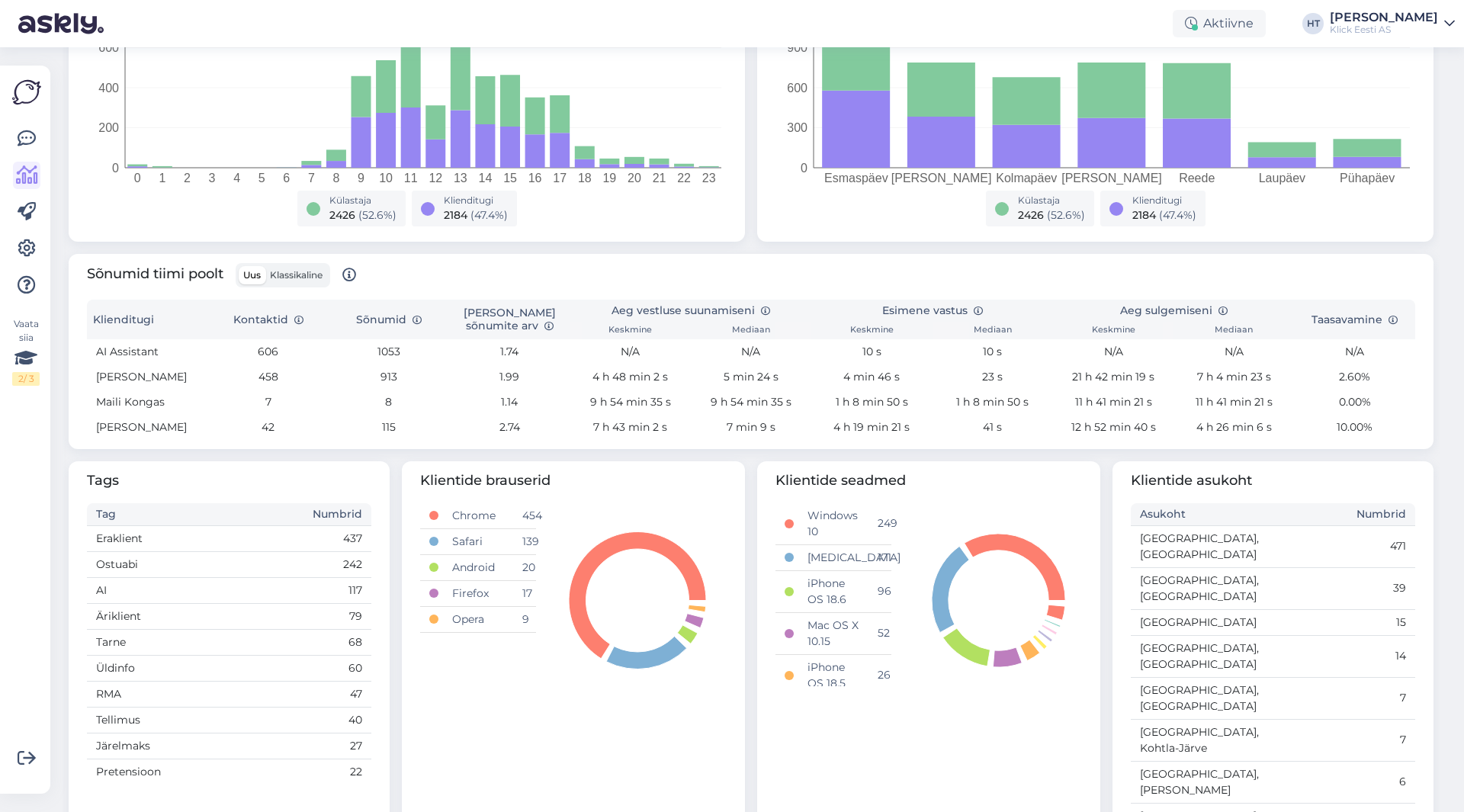
scroll to position [332, 0]
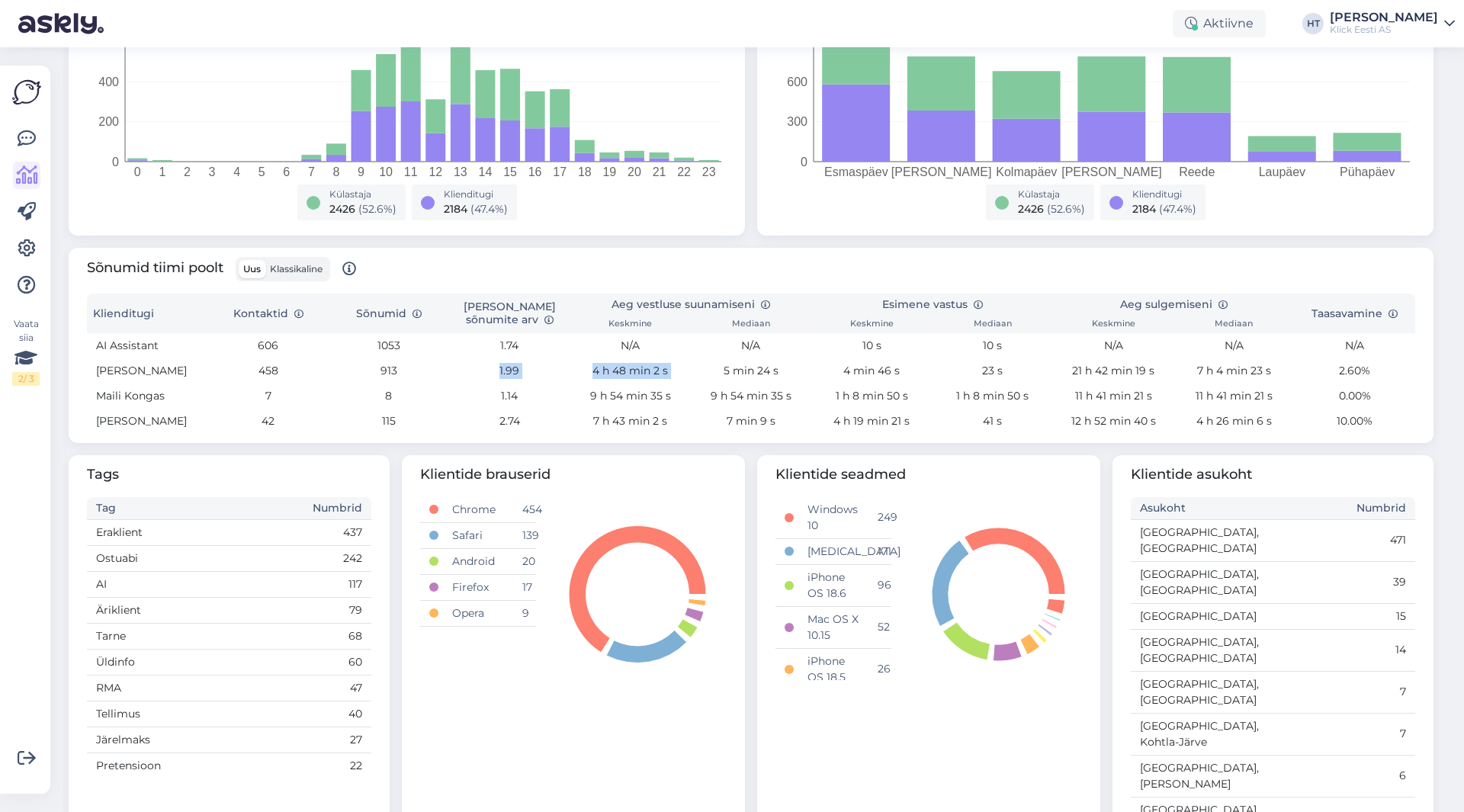
drag, startPoint x: 494, startPoint y: 370, endPoint x: 686, endPoint y: 369, distance: 192.0
click at [686, 369] on tr "[PERSON_NAME] 458 913 1.99 4 h 48 min 2 s 5 min 24 s 4 min 46 s 23 s 21 h 42 mi…" at bounding box center [750, 371] width 1328 height 25
click at [690, 369] on td "5 min 24 s" at bounding box center [750, 371] width 120 height 25
drag, startPoint x: 429, startPoint y: 367, endPoint x: 254, endPoint y: 369, distance: 175.0
click at [254, 369] on tr "[PERSON_NAME] 458 913 1.99 4 h 48 min 2 s 5 min 24 s 4 min 46 s 23 s 21 h 42 mi…" at bounding box center [750, 371] width 1328 height 25
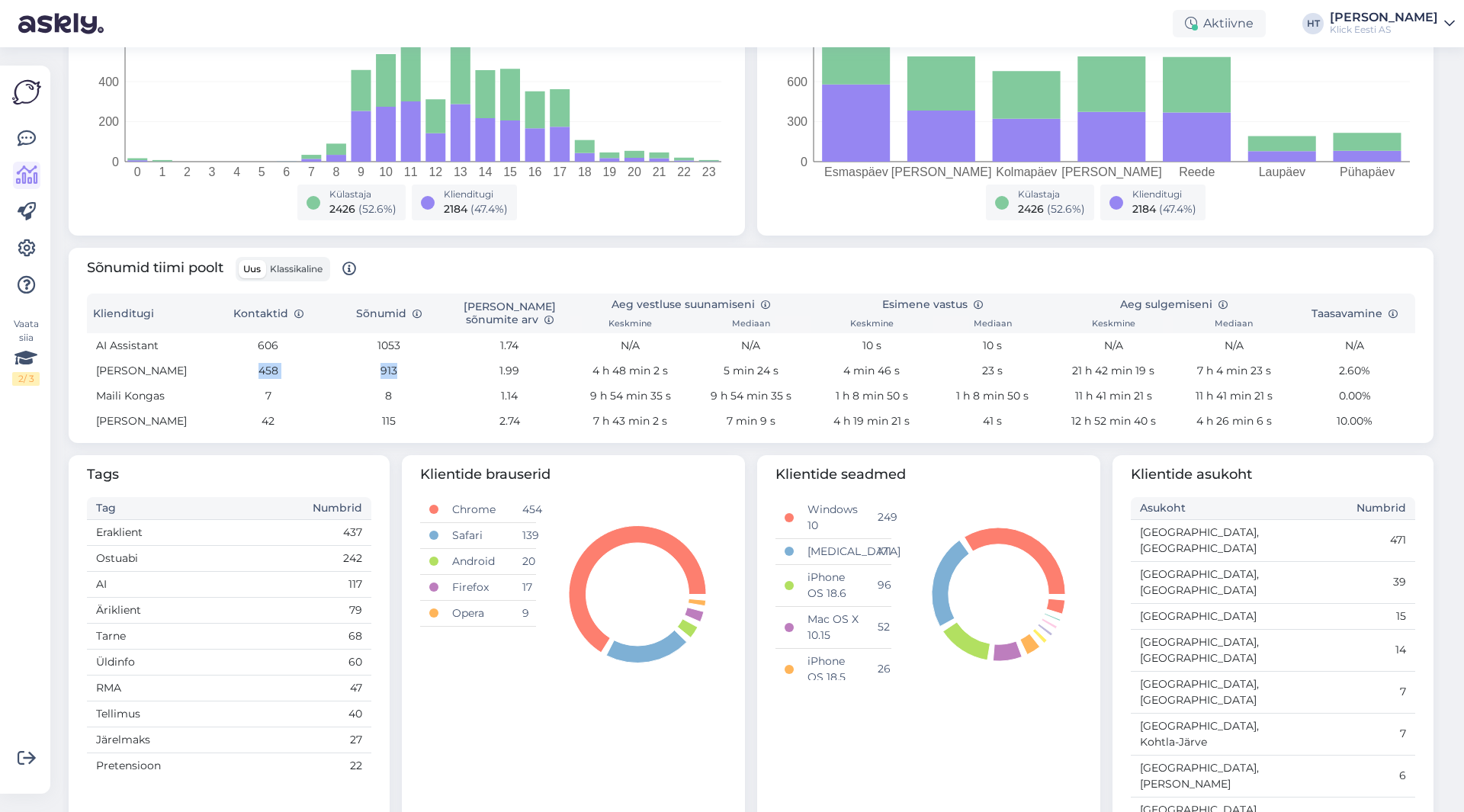
click at [254, 369] on td "458" at bounding box center [267, 371] width 120 height 25
drag, startPoint x: 254, startPoint y: 369, endPoint x: 535, endPoint y: 376, distance: 281.1
click at [535, 376] on tr "[PERSON_NAME] 458 913 1.99 4 h 48 min 2 s 5 min 24 s 4 min 46 s 23 s 21 h 42 mi…" at bounding box center [750, 371] width 1328 height 25
click at [535, 376] on td "1.99" at bounding box center [509, 371] width 120 height 25
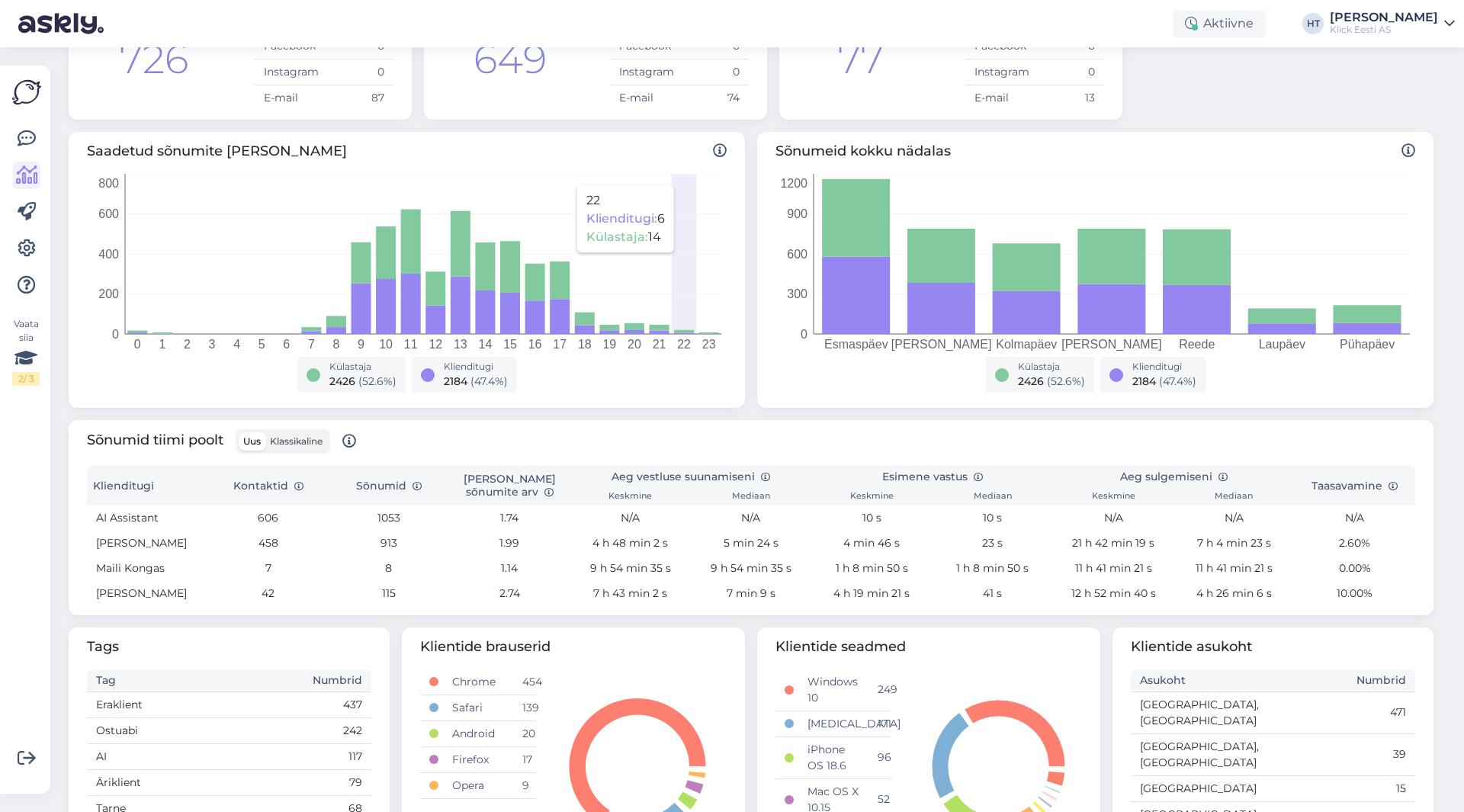
scroll to position [0, 0]
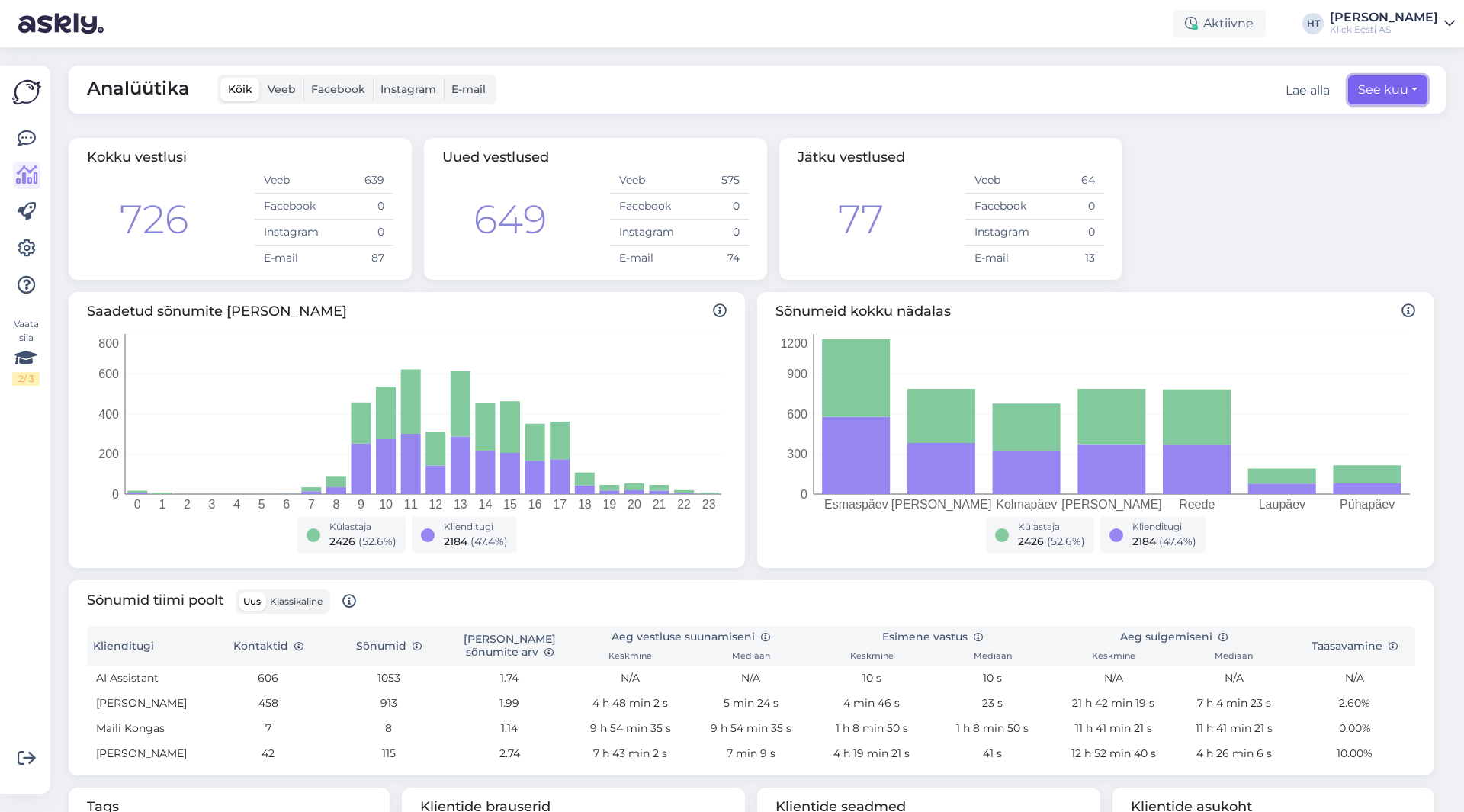
click at [1356, 88] on button "See kuu" at bounding box center [1387, 89] width 79 height 29
select select "8"
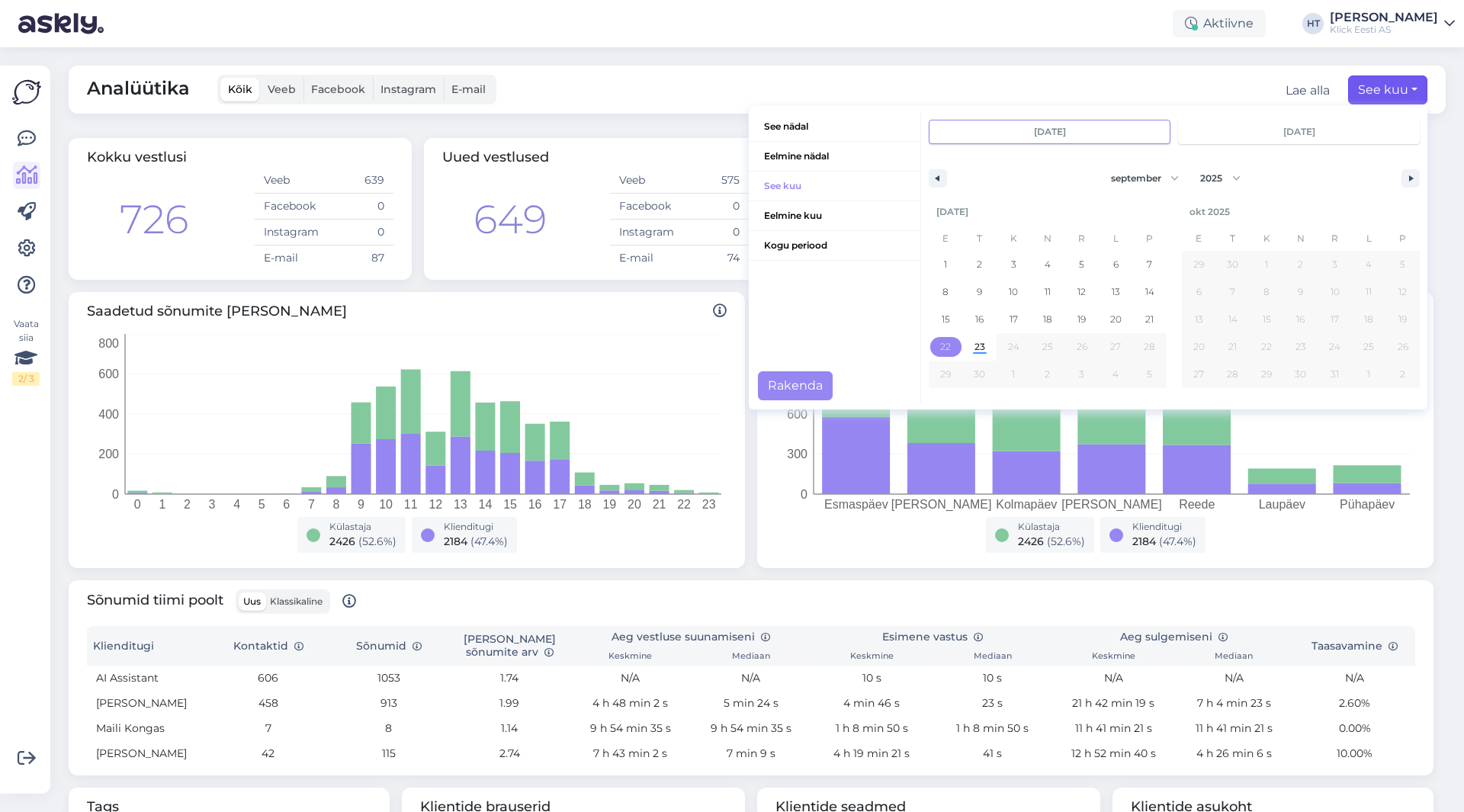
click at [940, 338] on span "22" at bounding box center [945, 346] width 11 height 28
type input "[DATE]"
click at [800, 393] on button "Rakenda" at bounding box center [795, 386] width 75 height 29
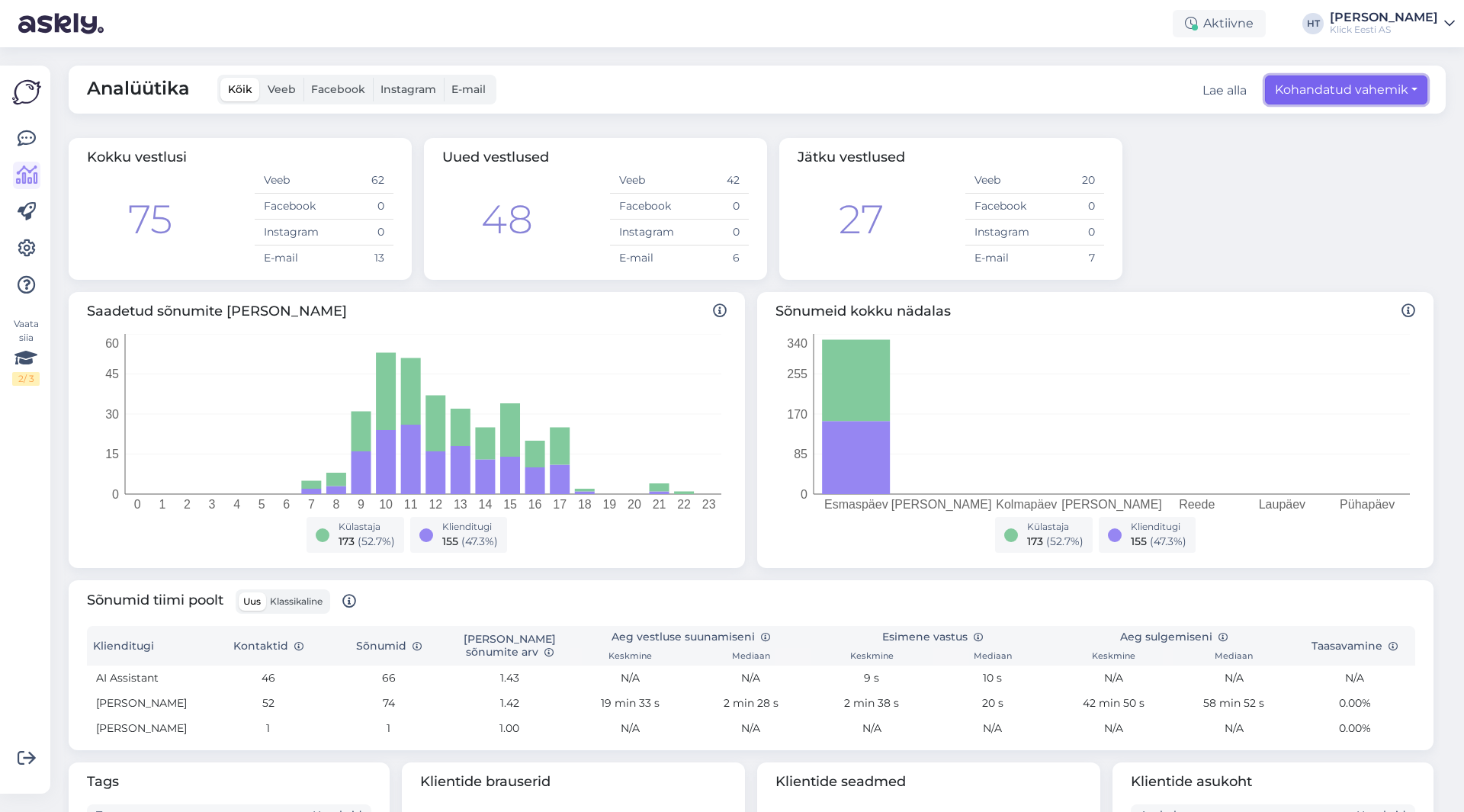
click at [1309, 93] on button "Kohandatud vahemik" at bounding box center [1345, 89] width 163 height 29
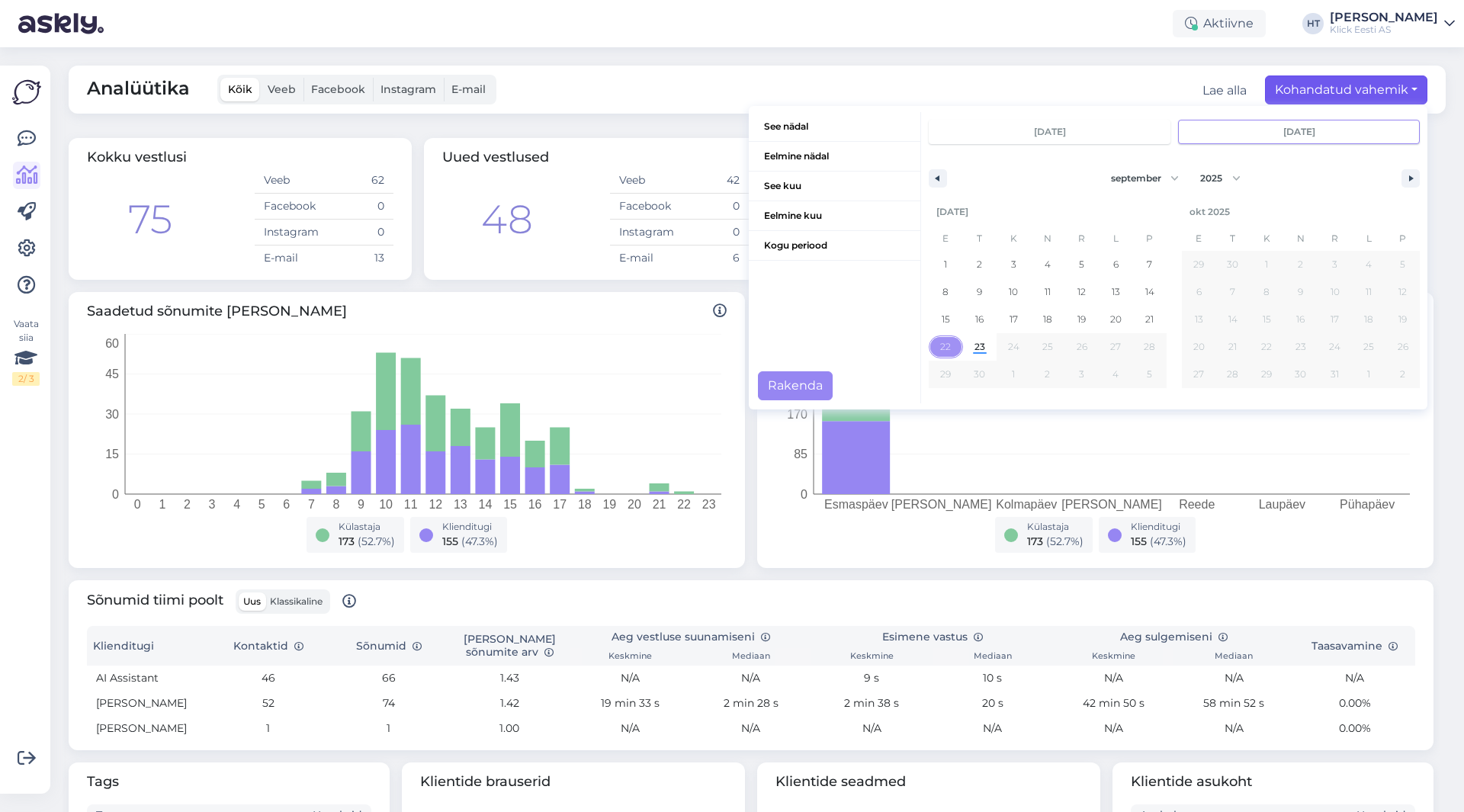
click at [940, 351] on span "22" at bounding box center [945, 346] width 11 height 28
click at [1042, 320] on span "18" at bounding box center [1047, 319] width 9 height 28
type input "[DATE]"
click at [795, 384] on button "Rakenda" at bounding box center [795, 386] width 75 height 29
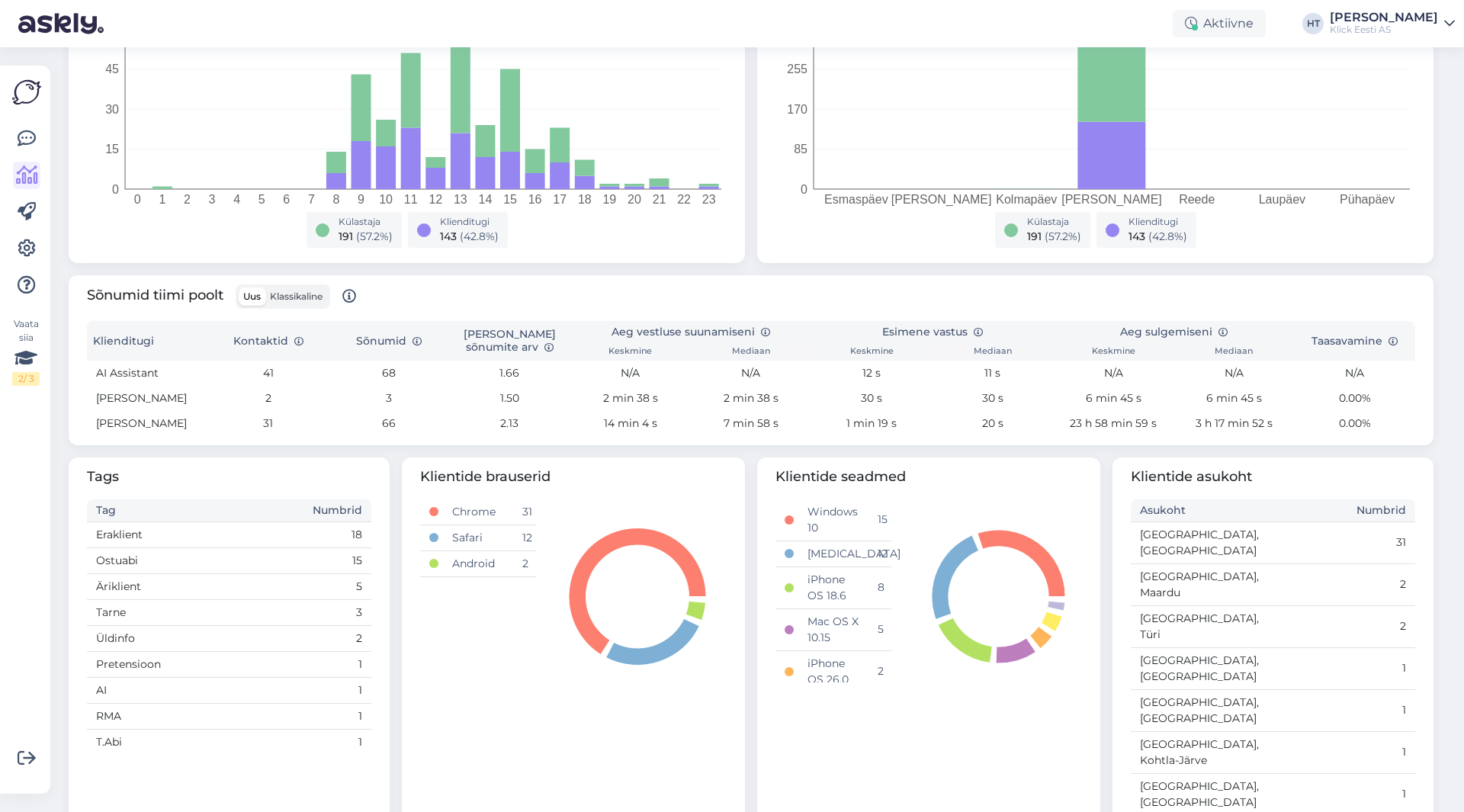
scroll to position [307, 0]
drag, startPoint x: 525, startPoint y: 420, endPoint x: 260, endPoint y: 419, distance: 265.0
click at [260, 419] on tr "[PERSON_NAME] 31 66 2.13 14 min 4 s 7 min 58 s 1 min 19 s 20 s 23 h 58 min 59 s…" at bounding box center [750, 421] width 1328 height 25
click at [260, 419] on td "31" at bounding box center [267, 421] width 120 height 25
drag, startPoint x: 260, startPoint y: 419, endPoint x: 523, endPoint y: 411, distance: 263.1
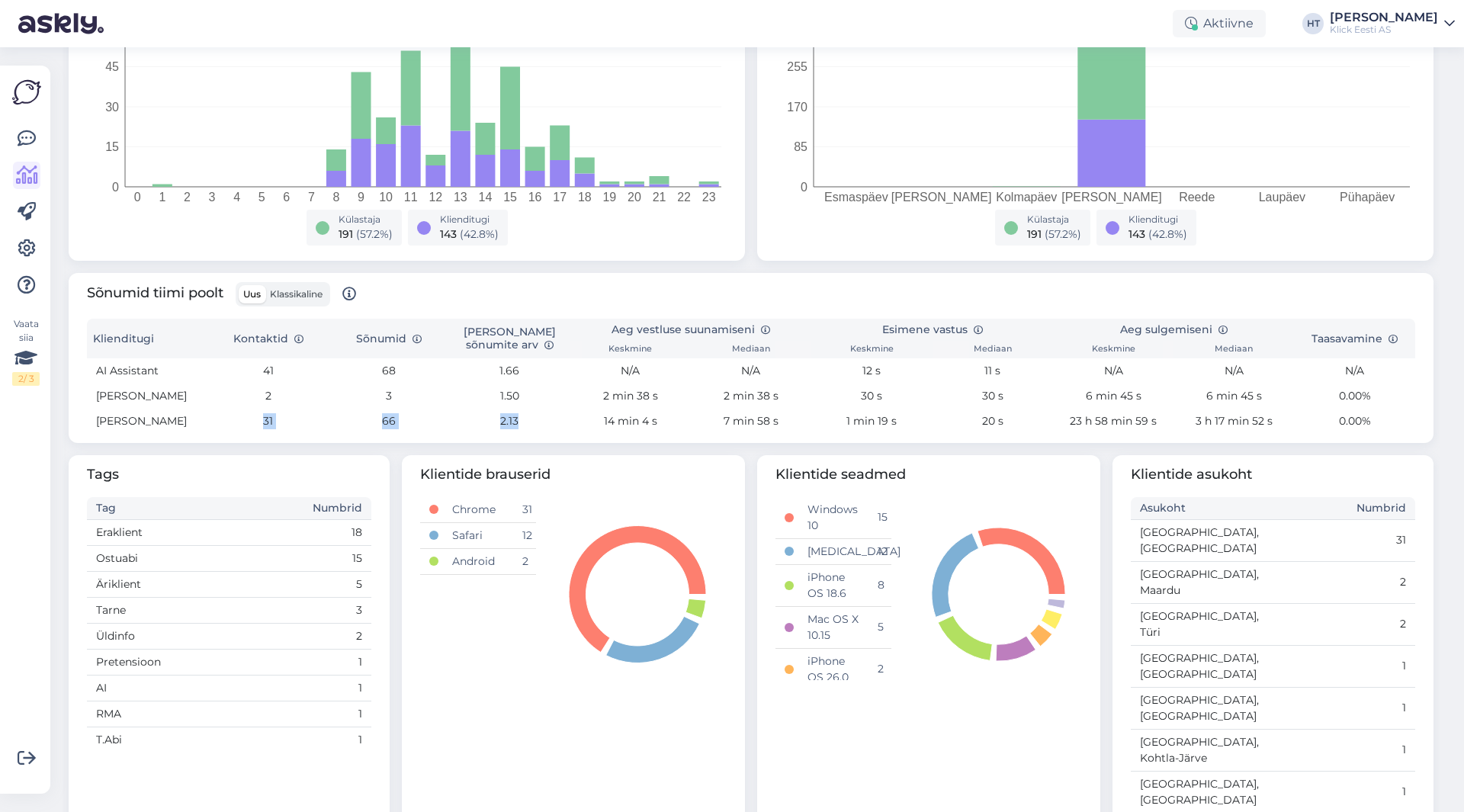
click at [523, 411] on tr "[PERSON_NAME] 31 66 2.13 14 min 4 s 7 min 58 s 1 min 19 s 20 s 23 h 58 min 59 s…" at bounding box center [750, 421] width 1328 height 25
click at [528, 418] on td "2.13" at bounding box center [509, 421] width 120 height 25
drag, startPoint x: 230, startPoint y: 419, endPoint x: 1393, endPoint y: 433, distance: 1163.1
click at [1393, 433] on tr "[PERSON_NAME] 31 66 2.13 14 min 4 s 7 min 58 s 1 min 19 s 20 s 23 h 58 min 59 s…" at bounding box center [750, 421] width 1328 height 25
click at [1391, 431] on td "0.00%" at bounding box center [1355, 421] width 120 height 25
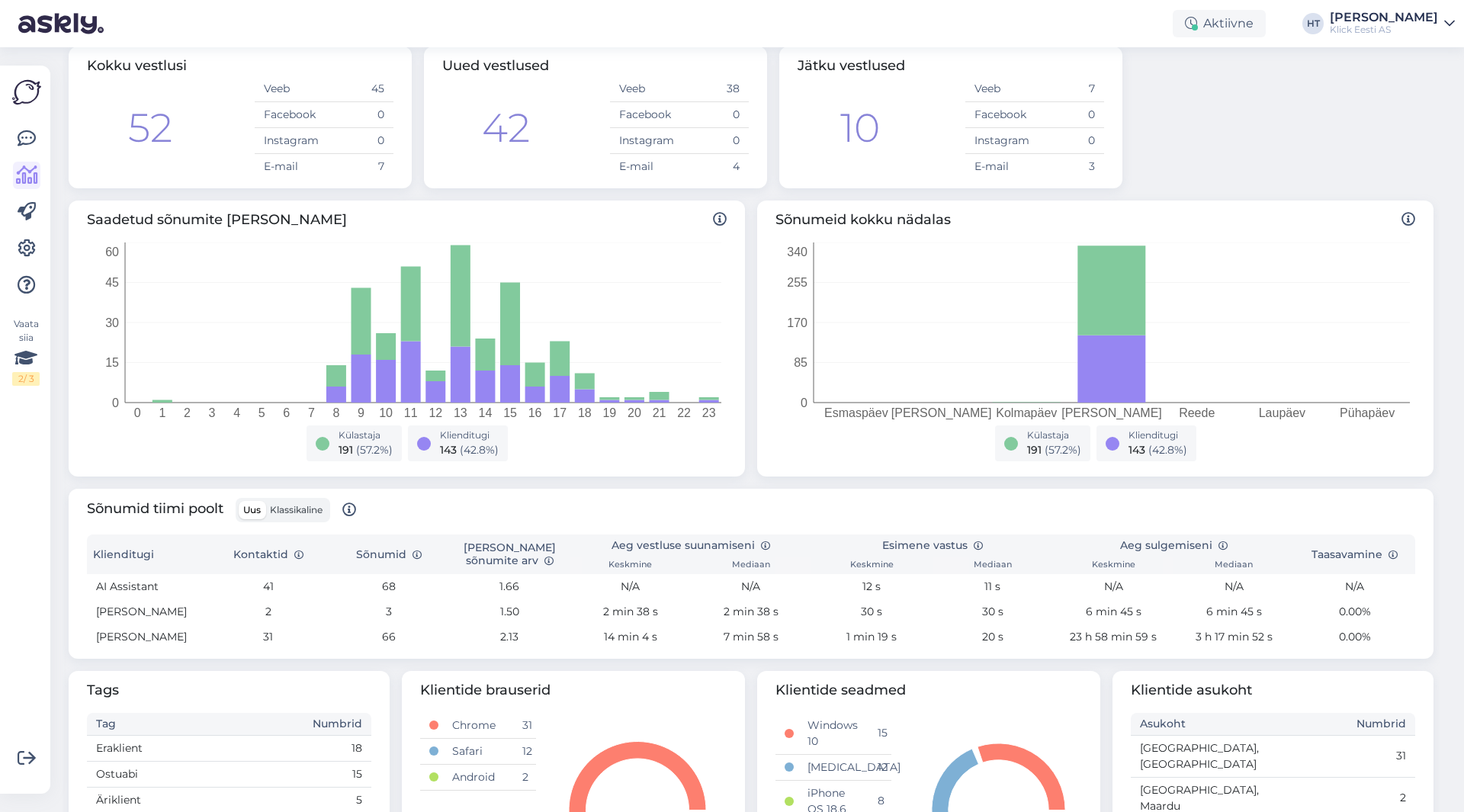
scroll to position [0, 0]
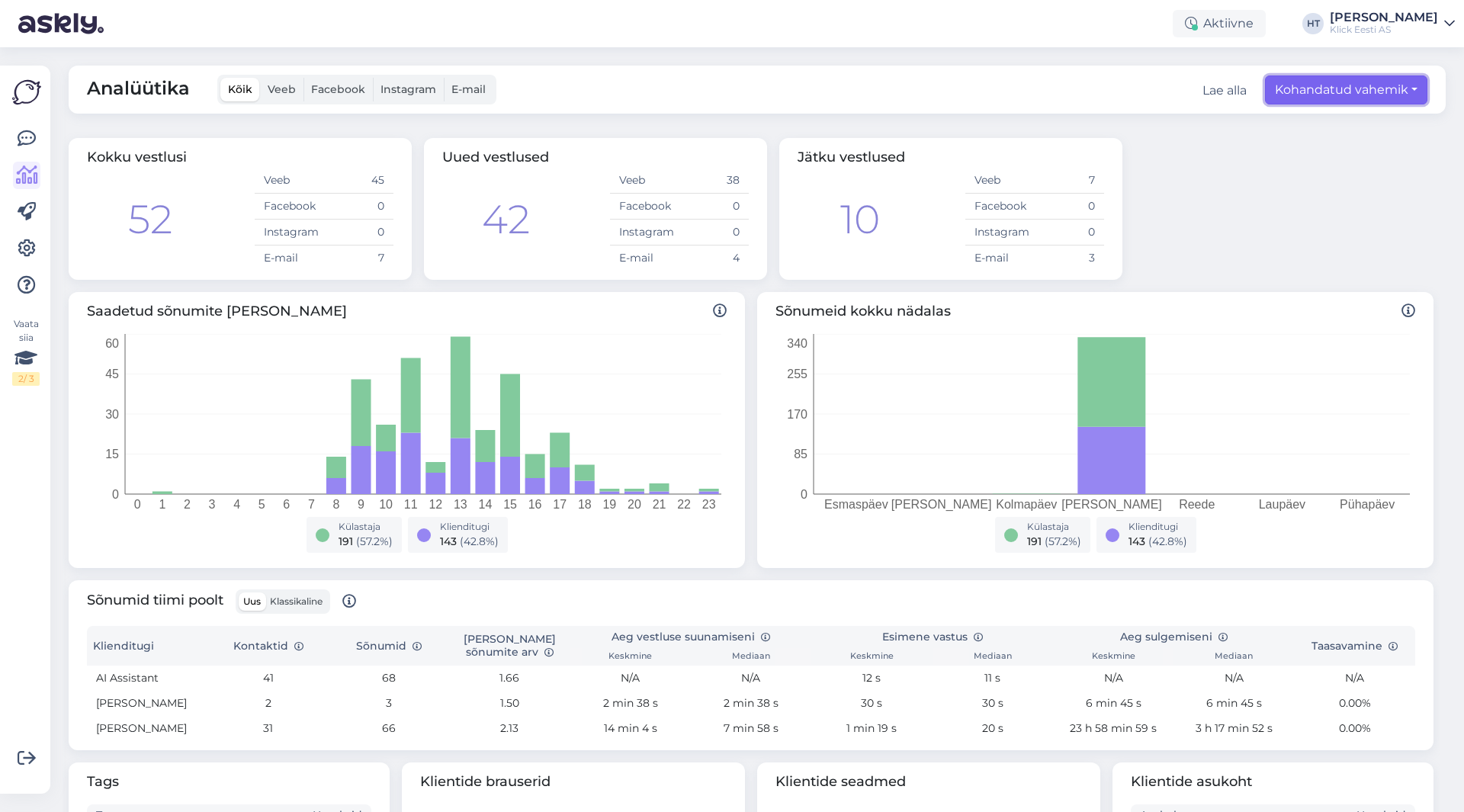
click at [1327, 99] on button "Kohandatud vahemik" at bounding box center [1345, 89] width 163 height 29
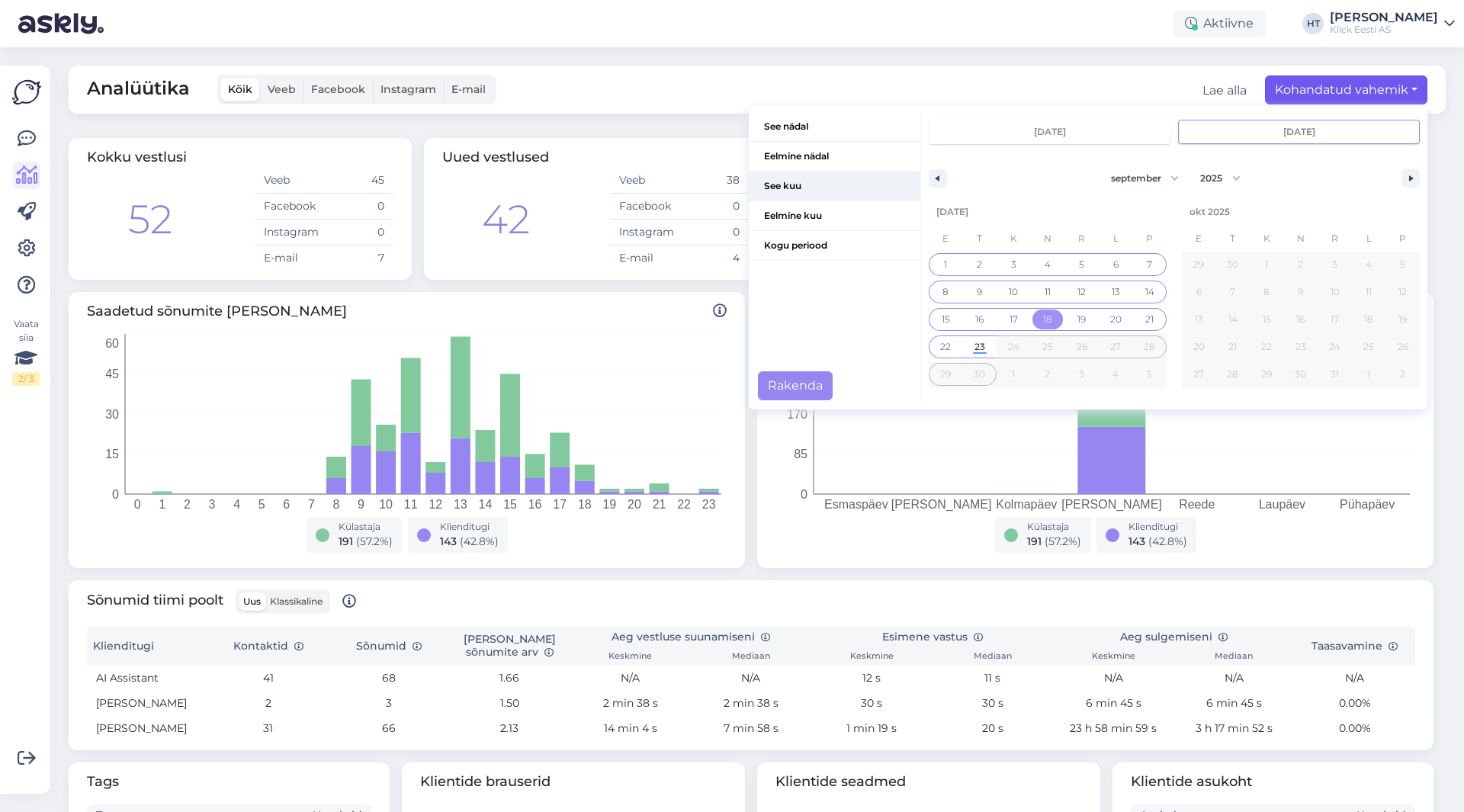
click at [835, 184] on span "See kuu" at bounding box center [834, 185] width 171 height 29
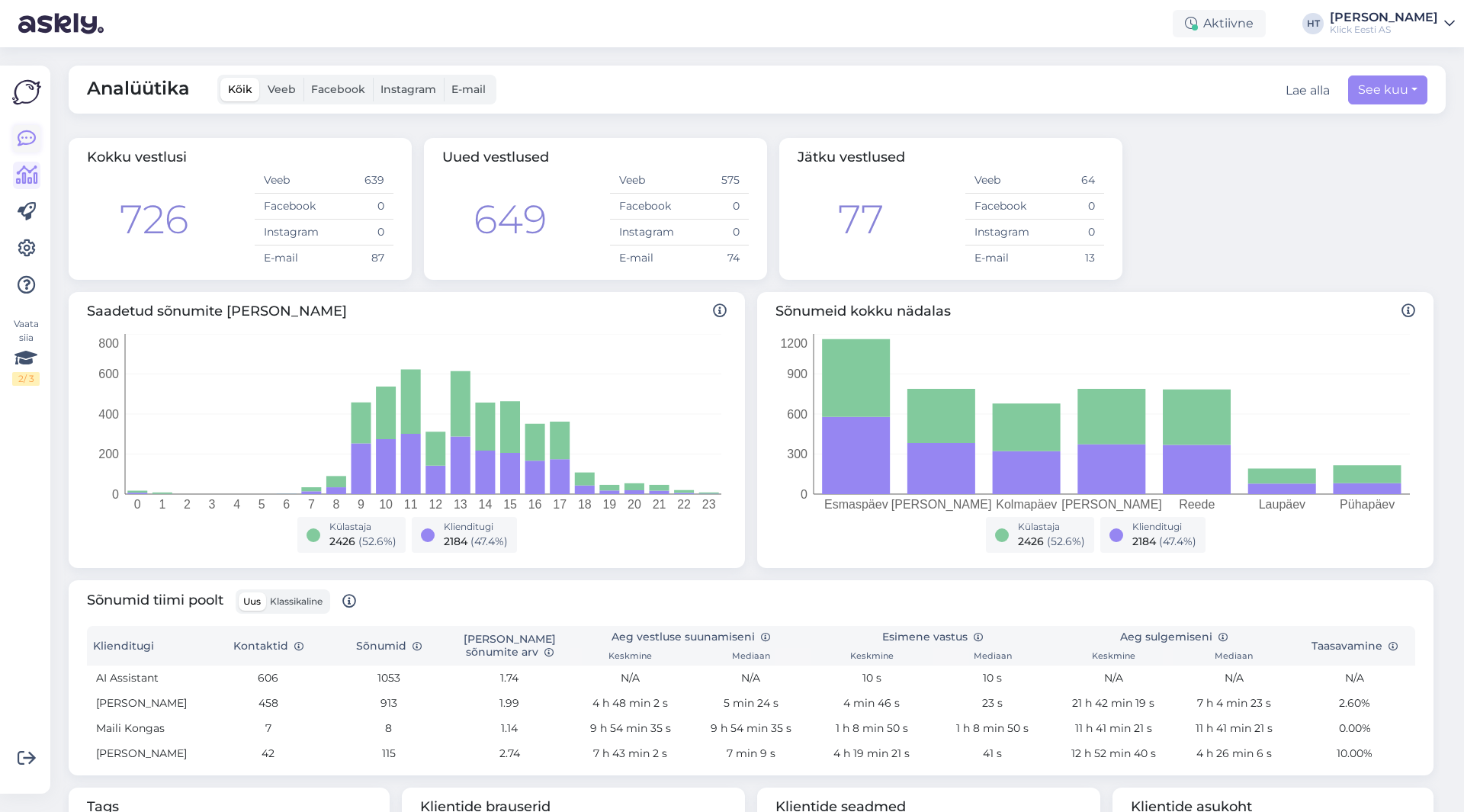
click at [24, 131] on icon at bounding box center [27, 139] width 18 height 18
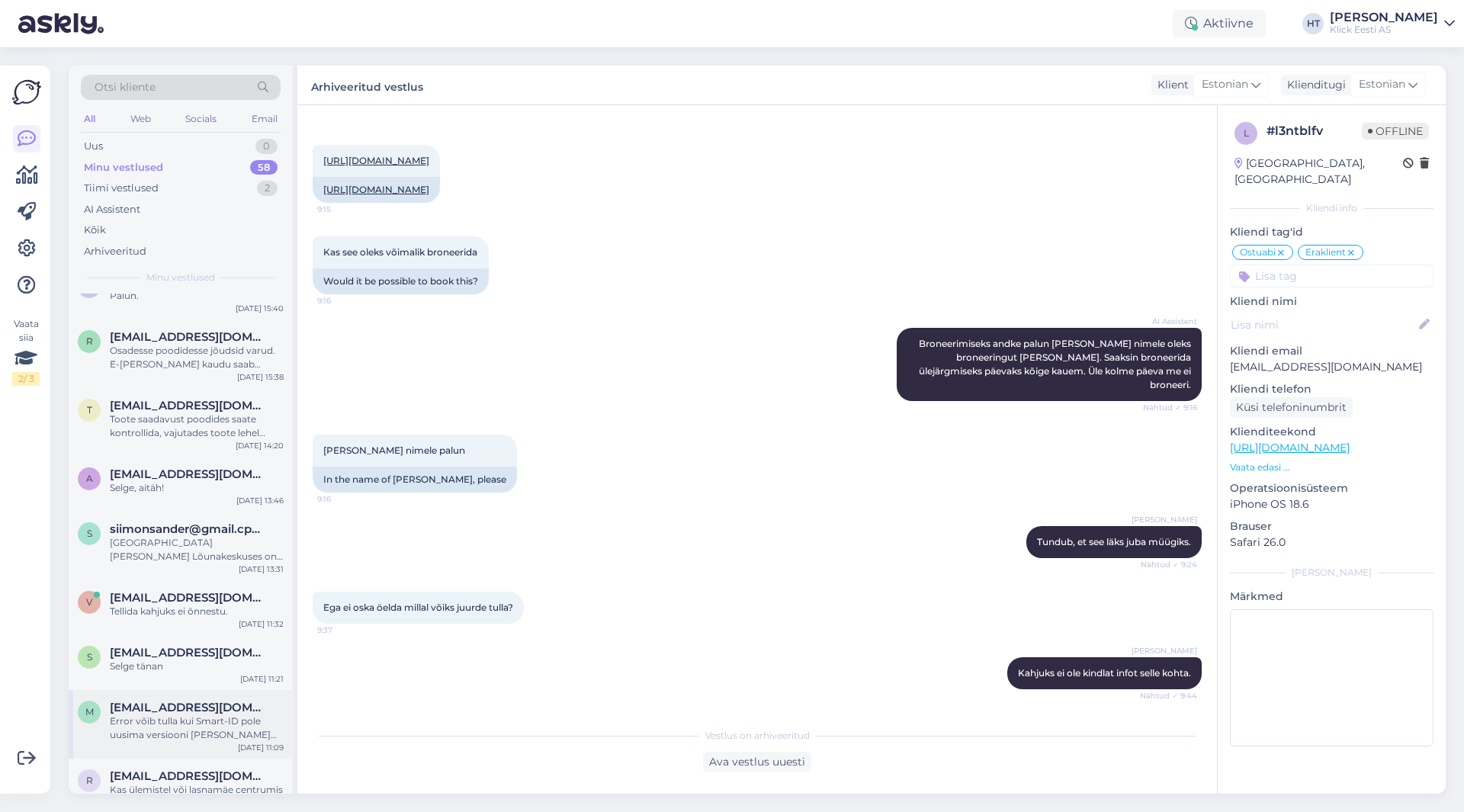
scroll to position [3264, 0]
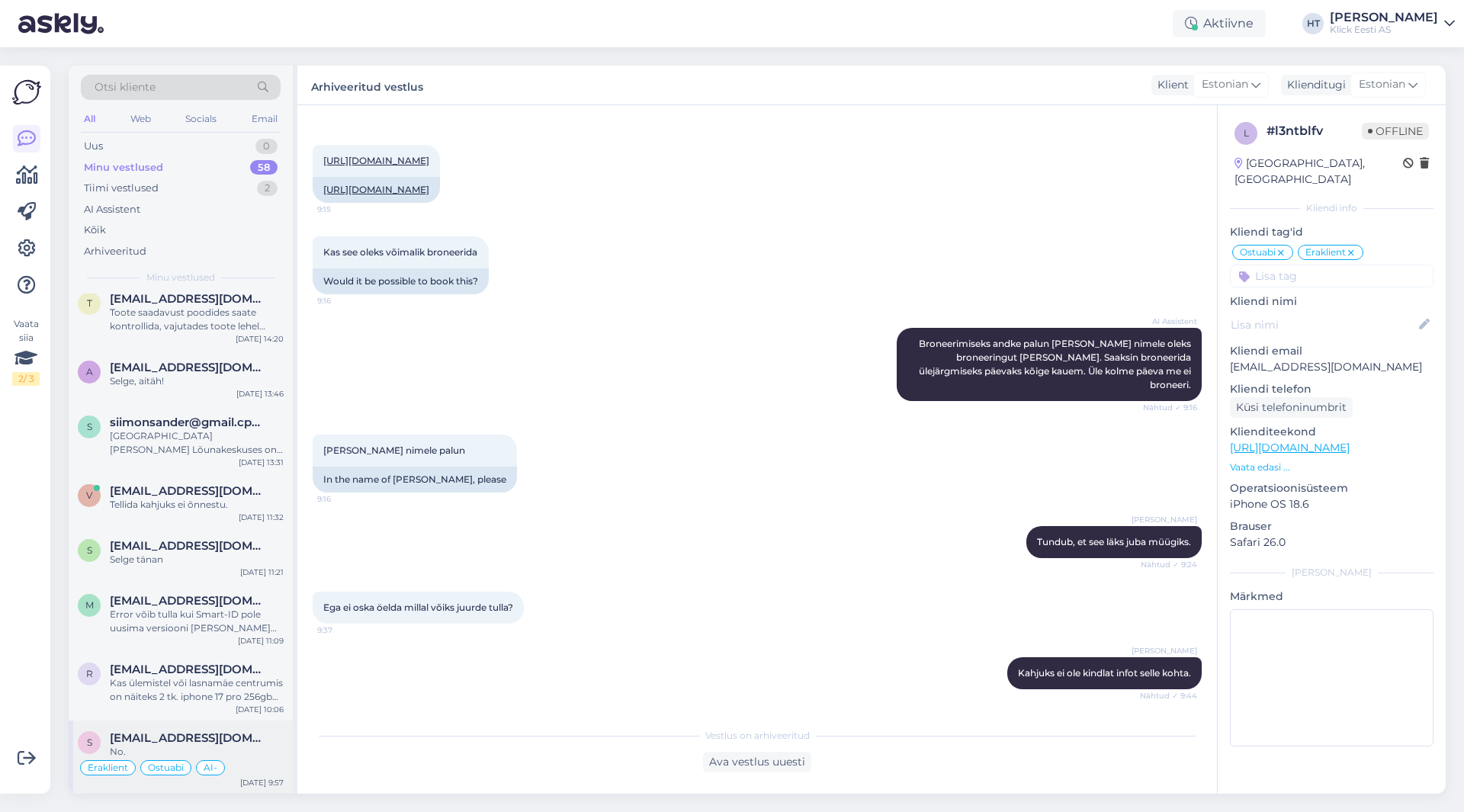
click at [208, 723] on div "S [EMAIL_ADDRESS][DOMAIN_NAME] No. Eraklient Ostuabi AI- [DATE] 9:57" at bounding box center [180, 757] width 225 height 73
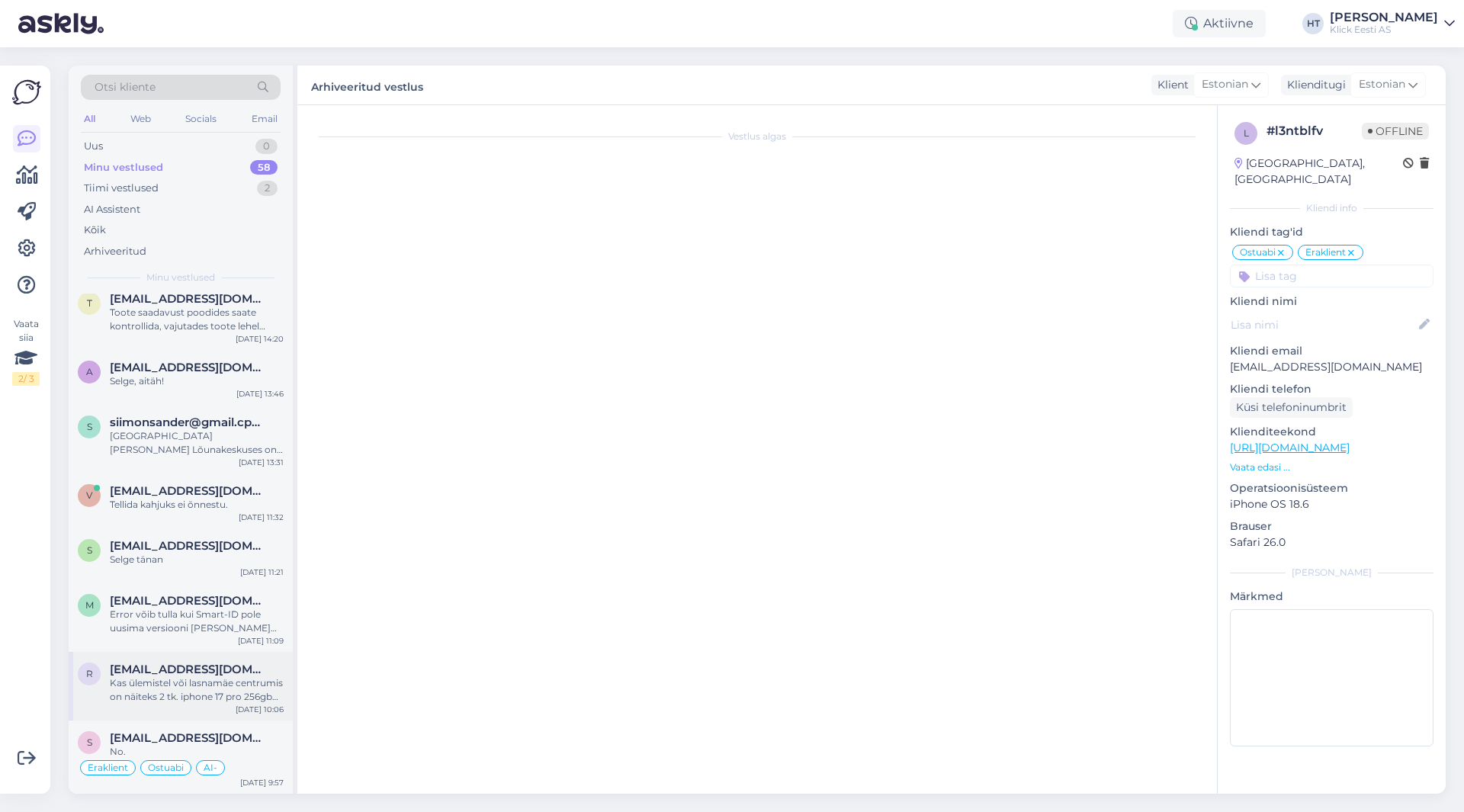
scroll to position [673, 0]
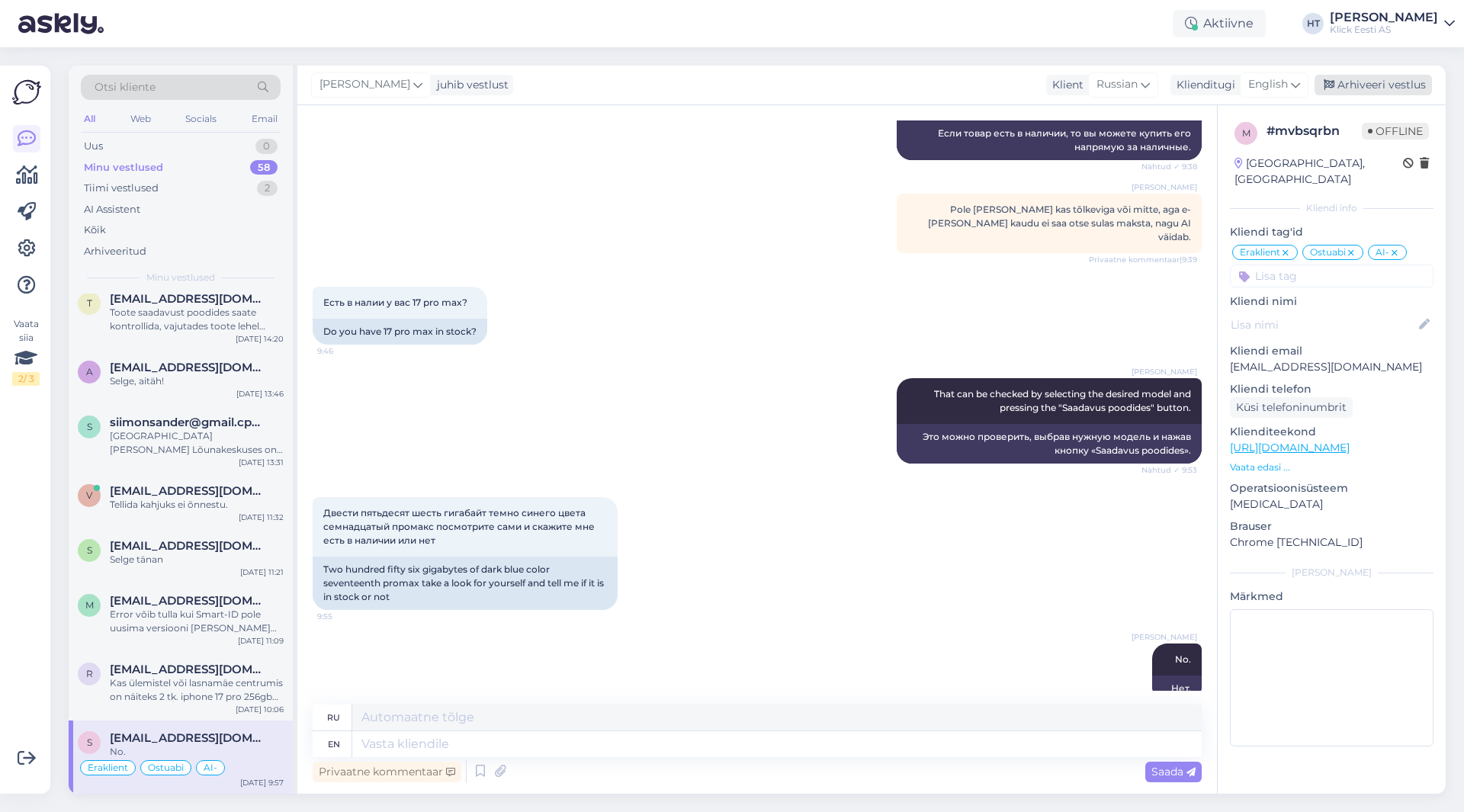
click at [1377, 86] on div "Arhiveeri vestlus" at bounding box center [1372, 85] width 118 height 21
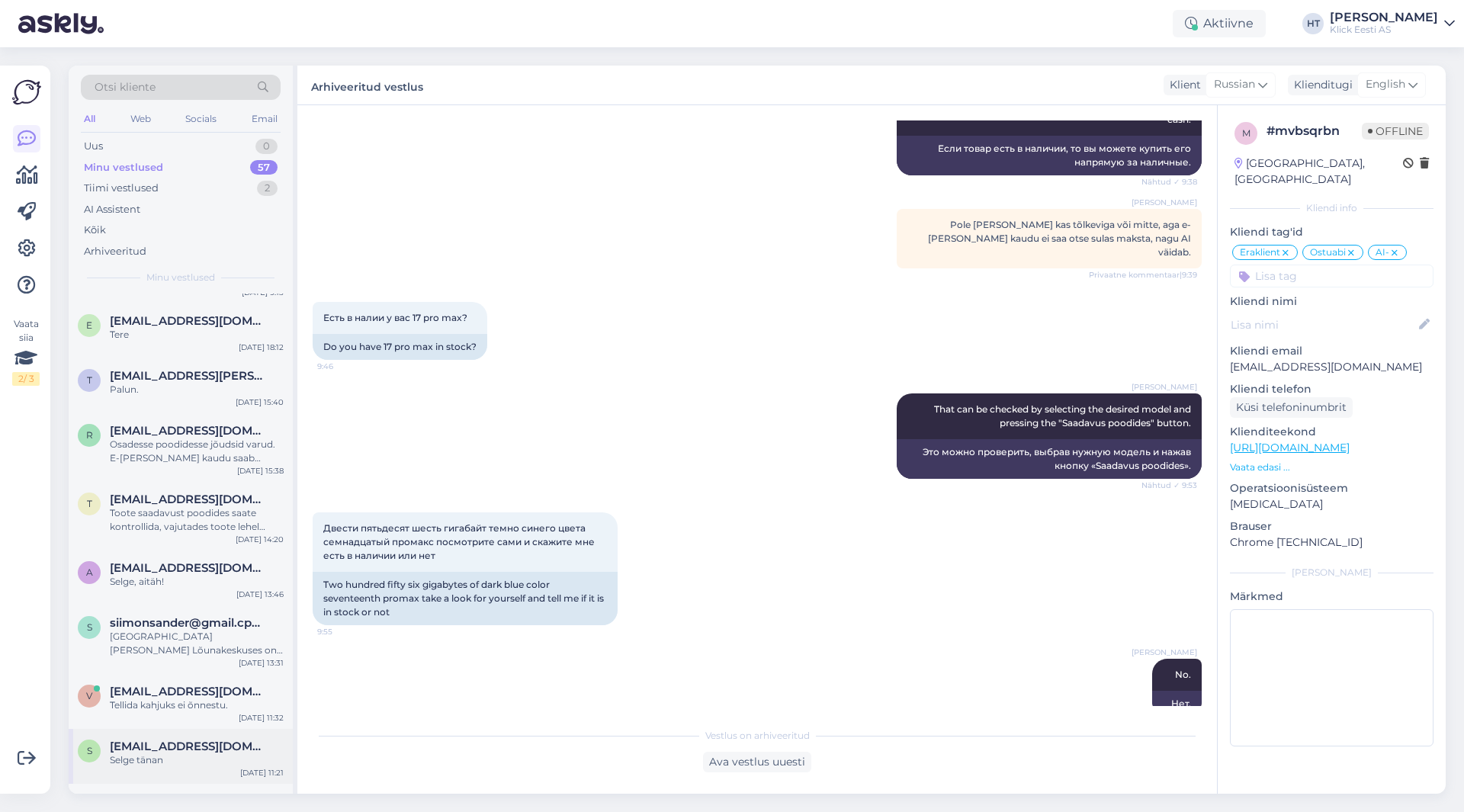
scroll to position [3190, 0]
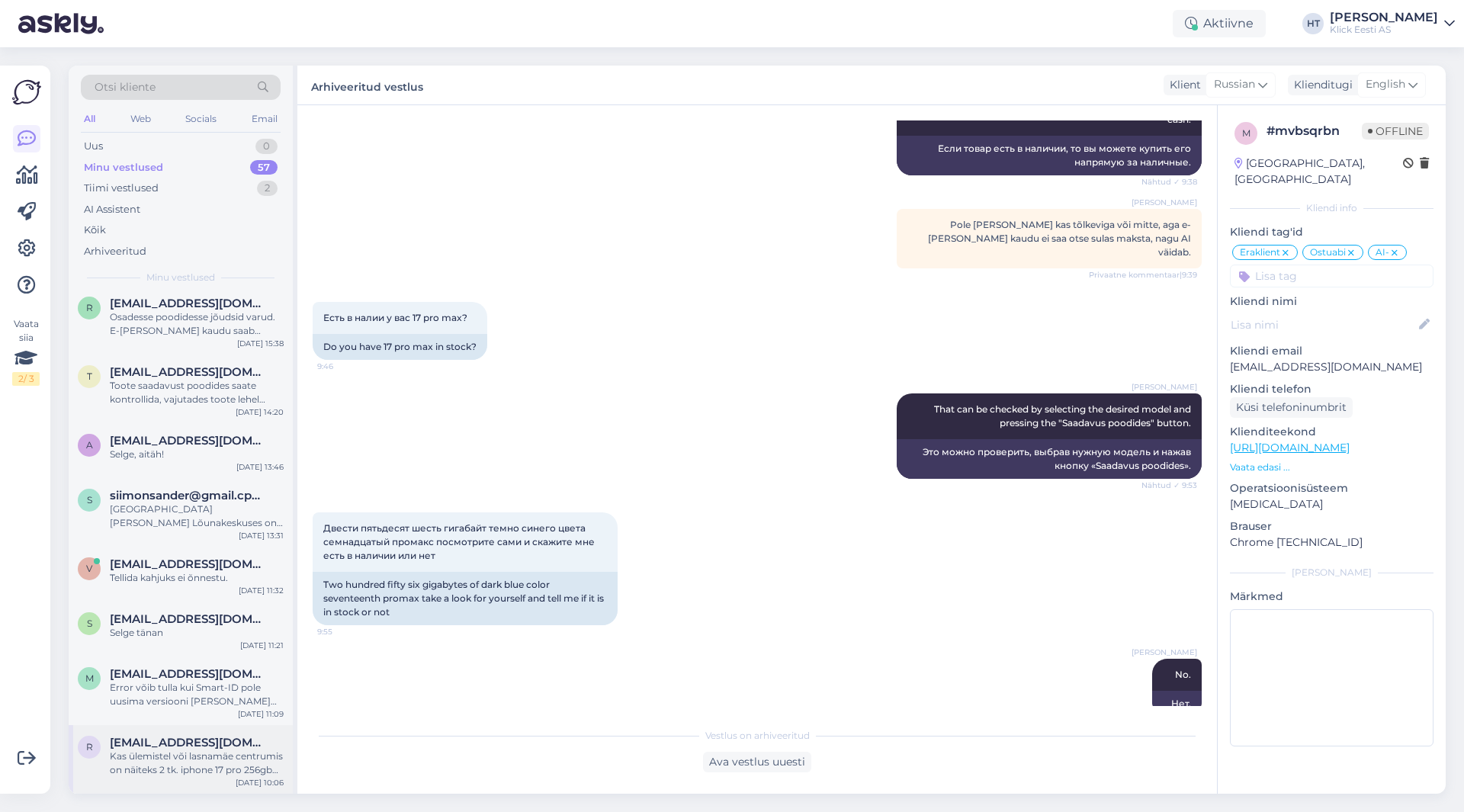
click at [180, 750] on div "Kas ülemistel või lasnamäe centrumis on näiteks 2 tk. iphone 17 pro 256gb oranž…" at bounding box center [197, 763] width 174 height 28
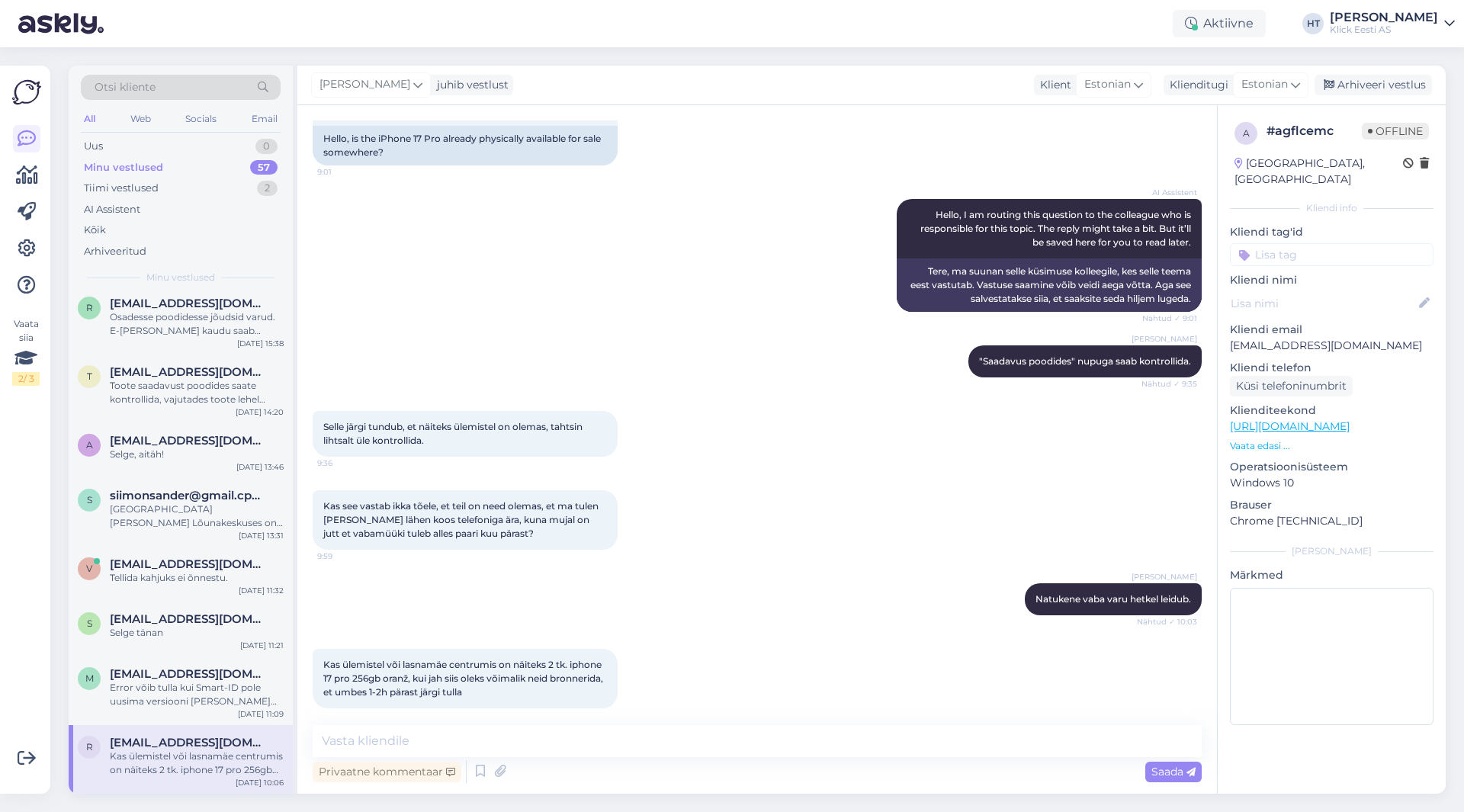
click at [1308, 243] on input at bounding box center [1331, 254] width 204 height 23
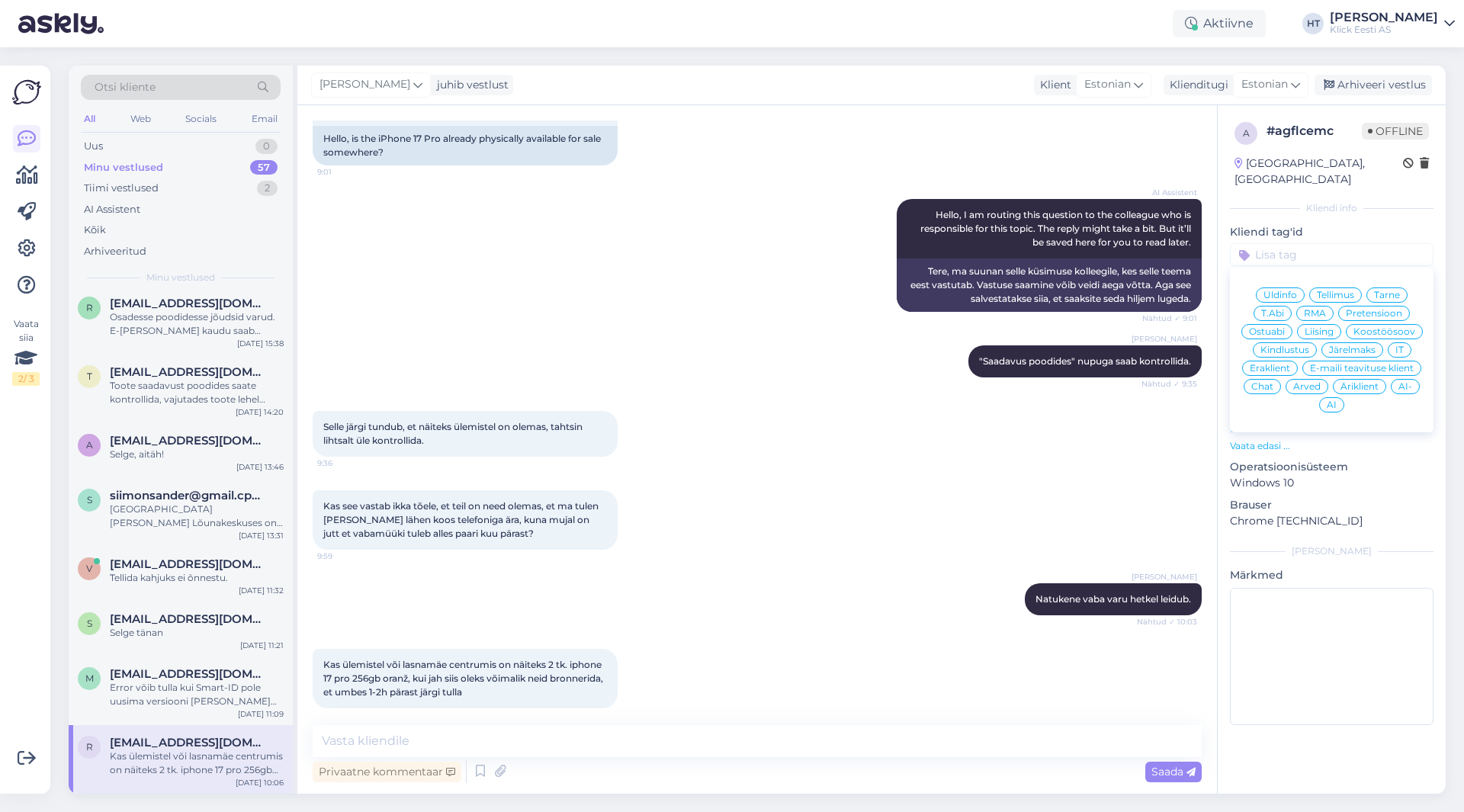
click at [1276, 327] on span "Ostuabi" at bounding box center [1266, 331] width 36 height 9
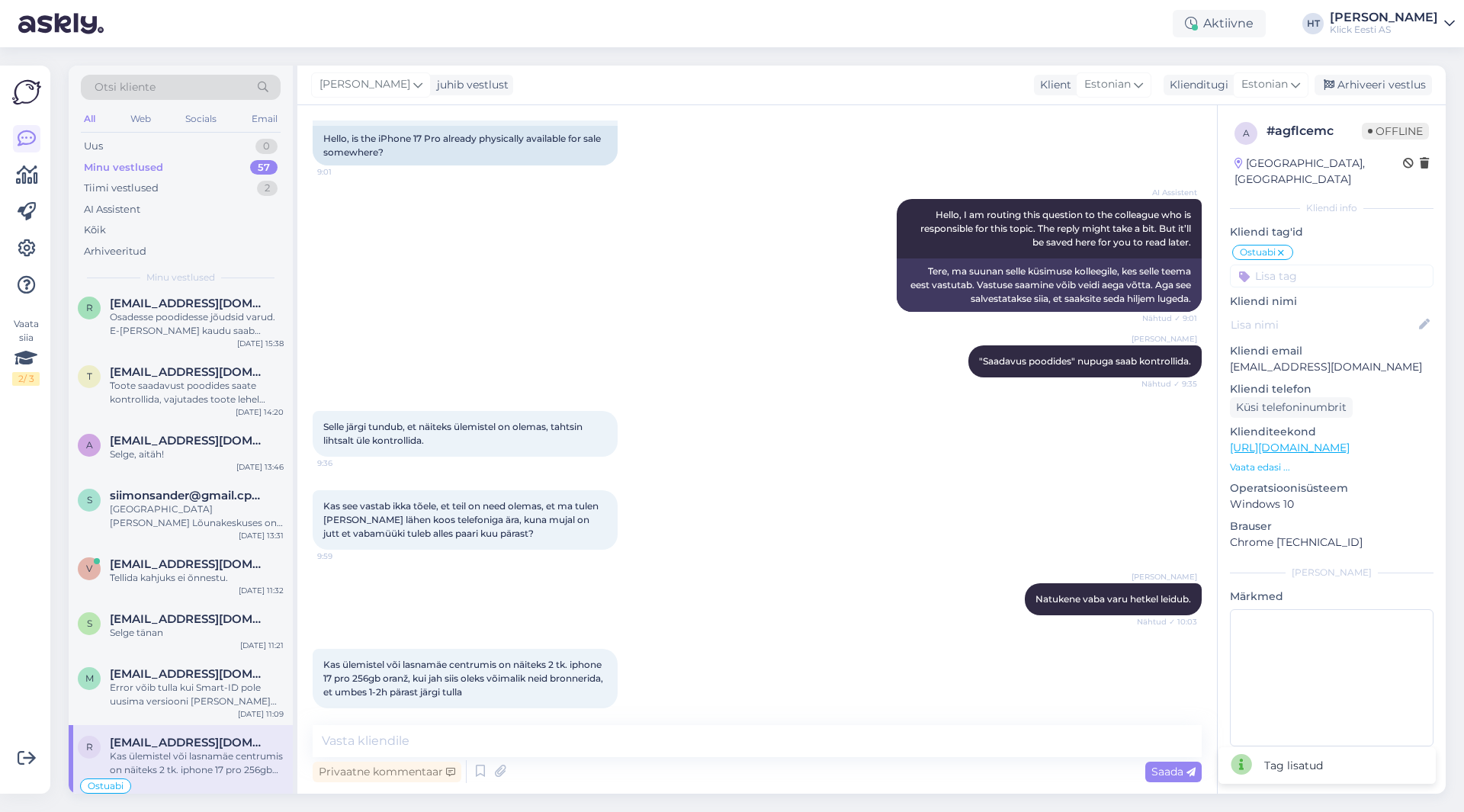
click at [1306, 265] on input at bounding box center [1331, 275] width 204 height 23
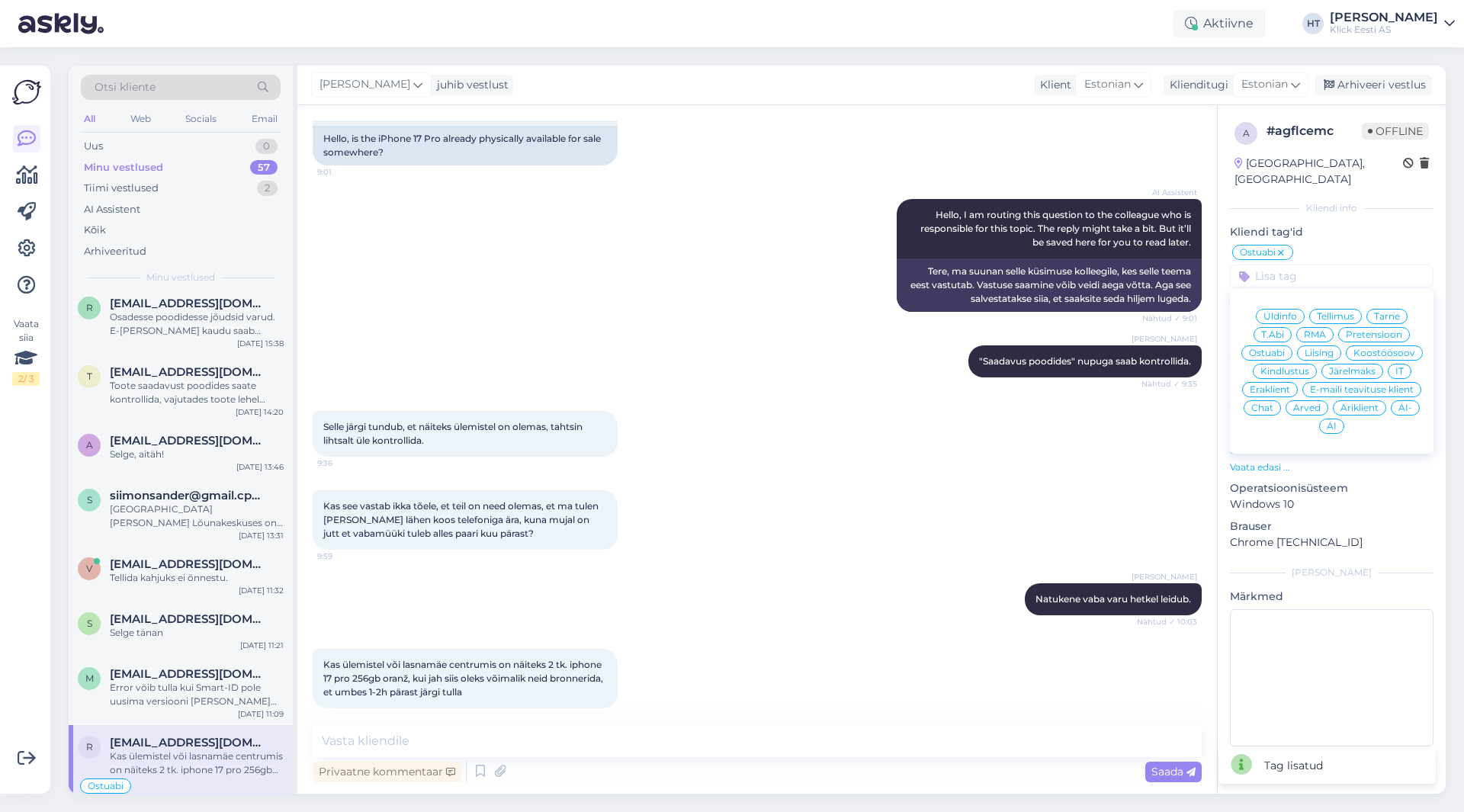
click at [1268, 382] on div "Eraklient" at bounding box center [1270, 390] width 56 height 15
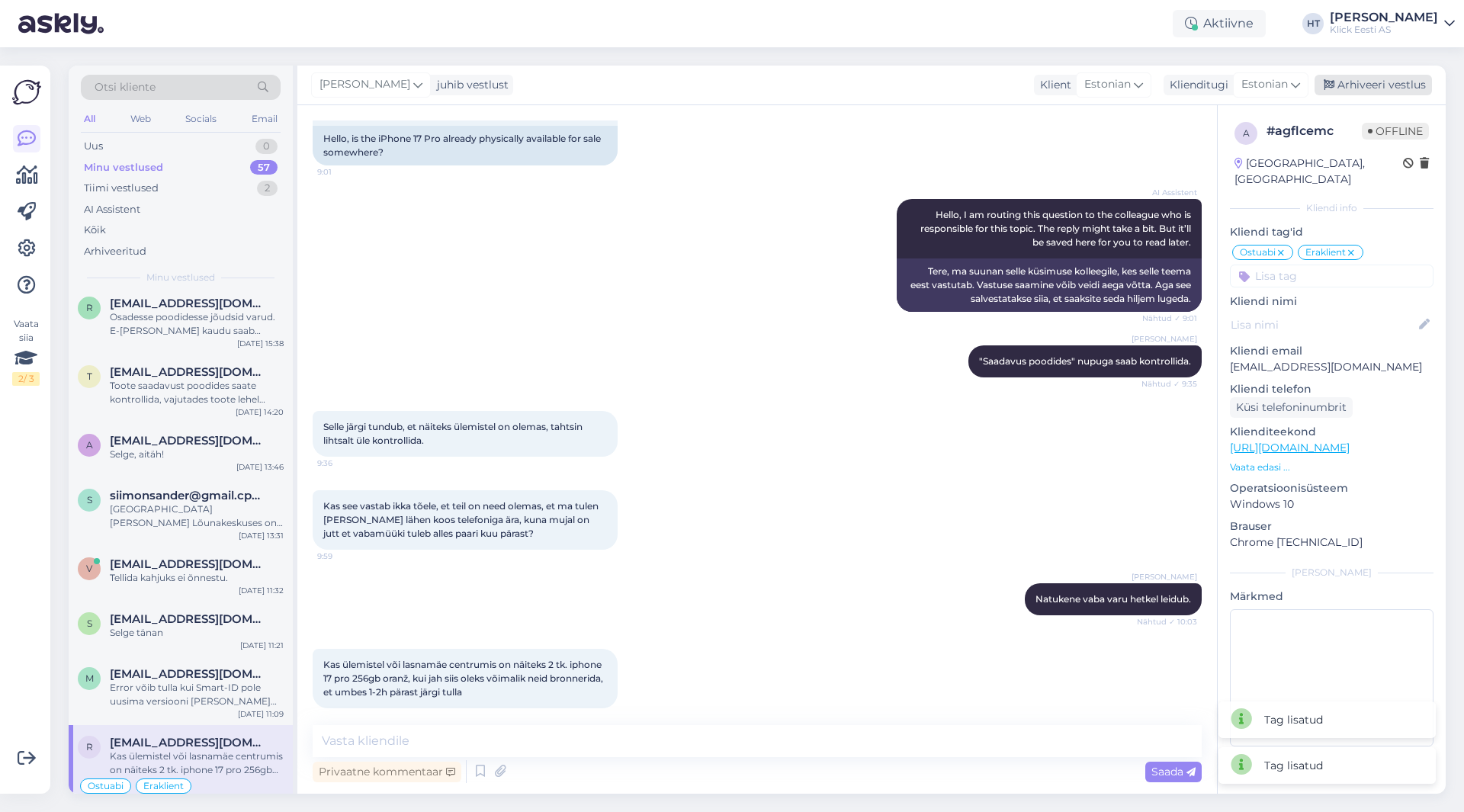
click at [1380, 83] on div "Arhiveeri vestlus" at bounding box center [1372, 85] width 118 height 21
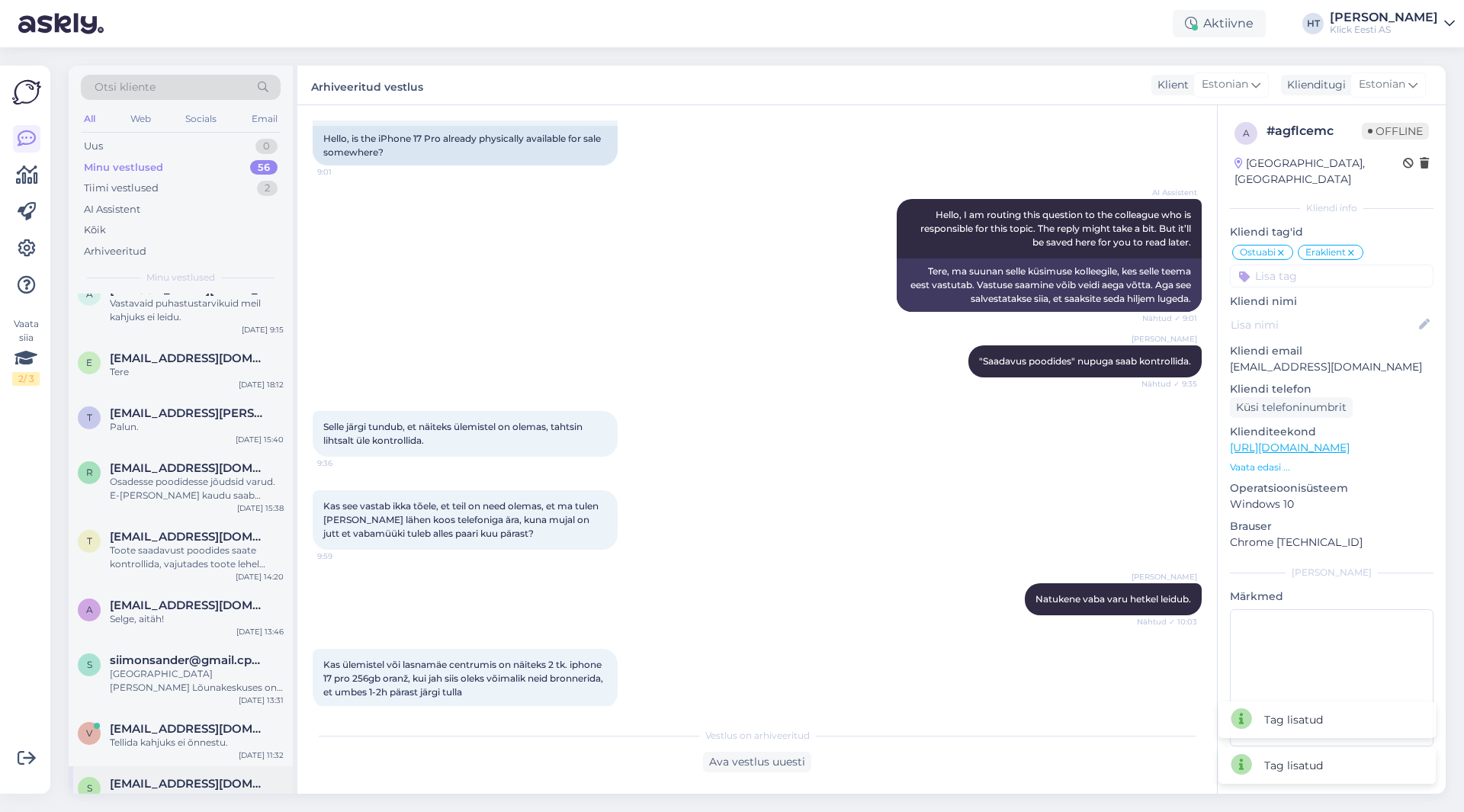
scroll to position [3122, 0]
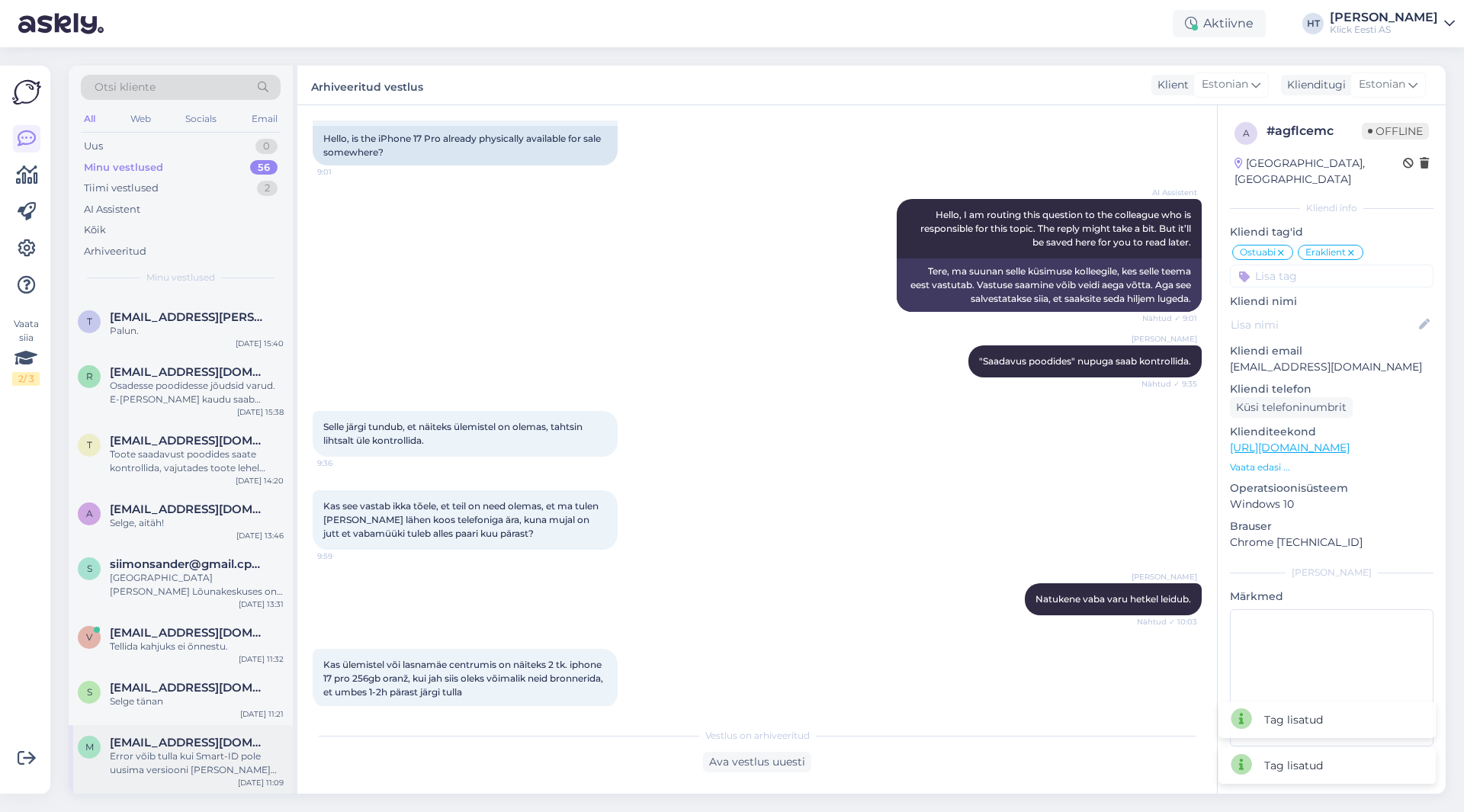
click at [176, 751] on div "Error võib tulla kui Smart-ID pole uusima versiooni [PERSON_NAME] uuendatud. Va…" at bounding box center [197, 763] width 174 height 28
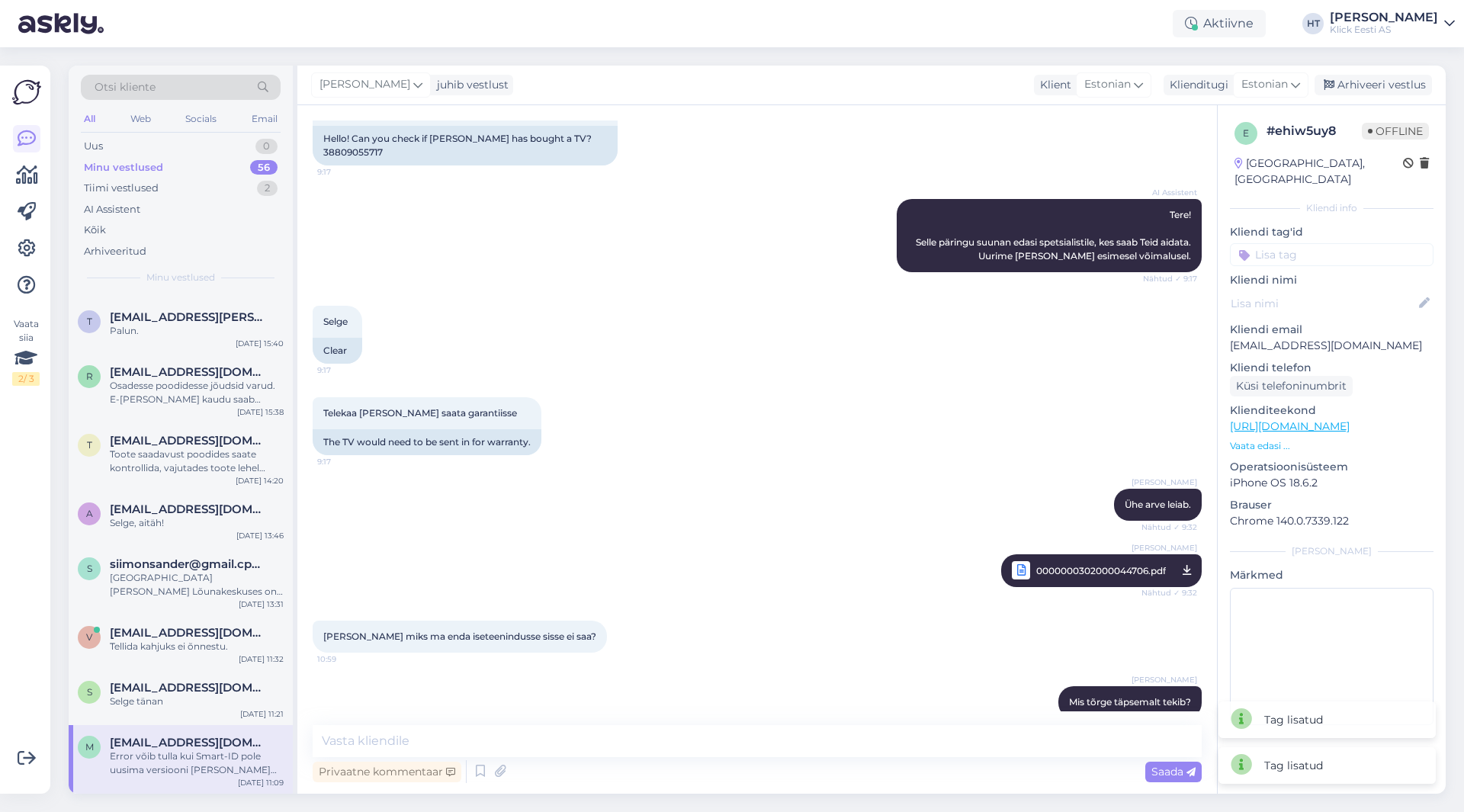
scroll to position [465, 0]
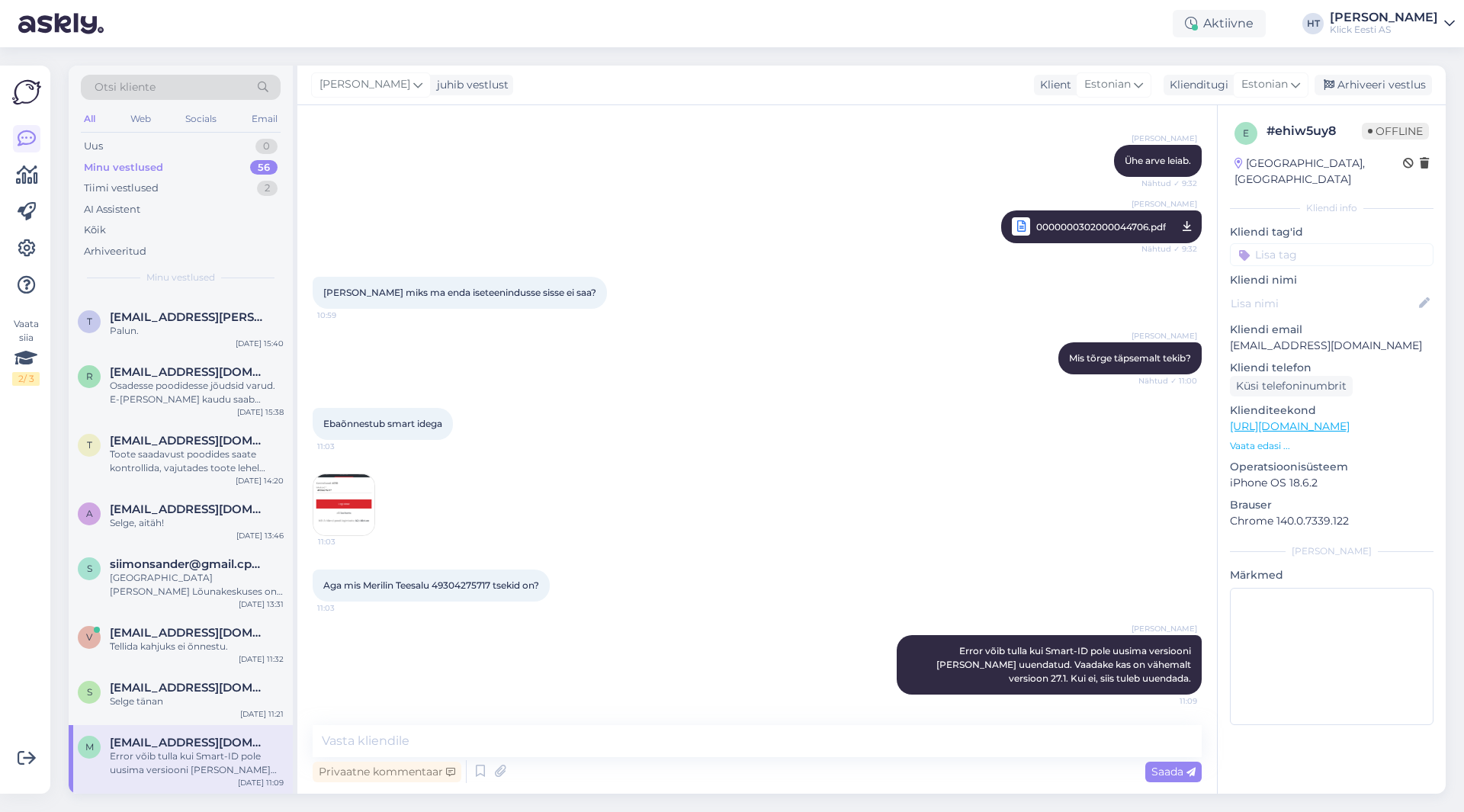
click at [1316, 243] on input at bounding box center [1331, 254] width 204 height 23
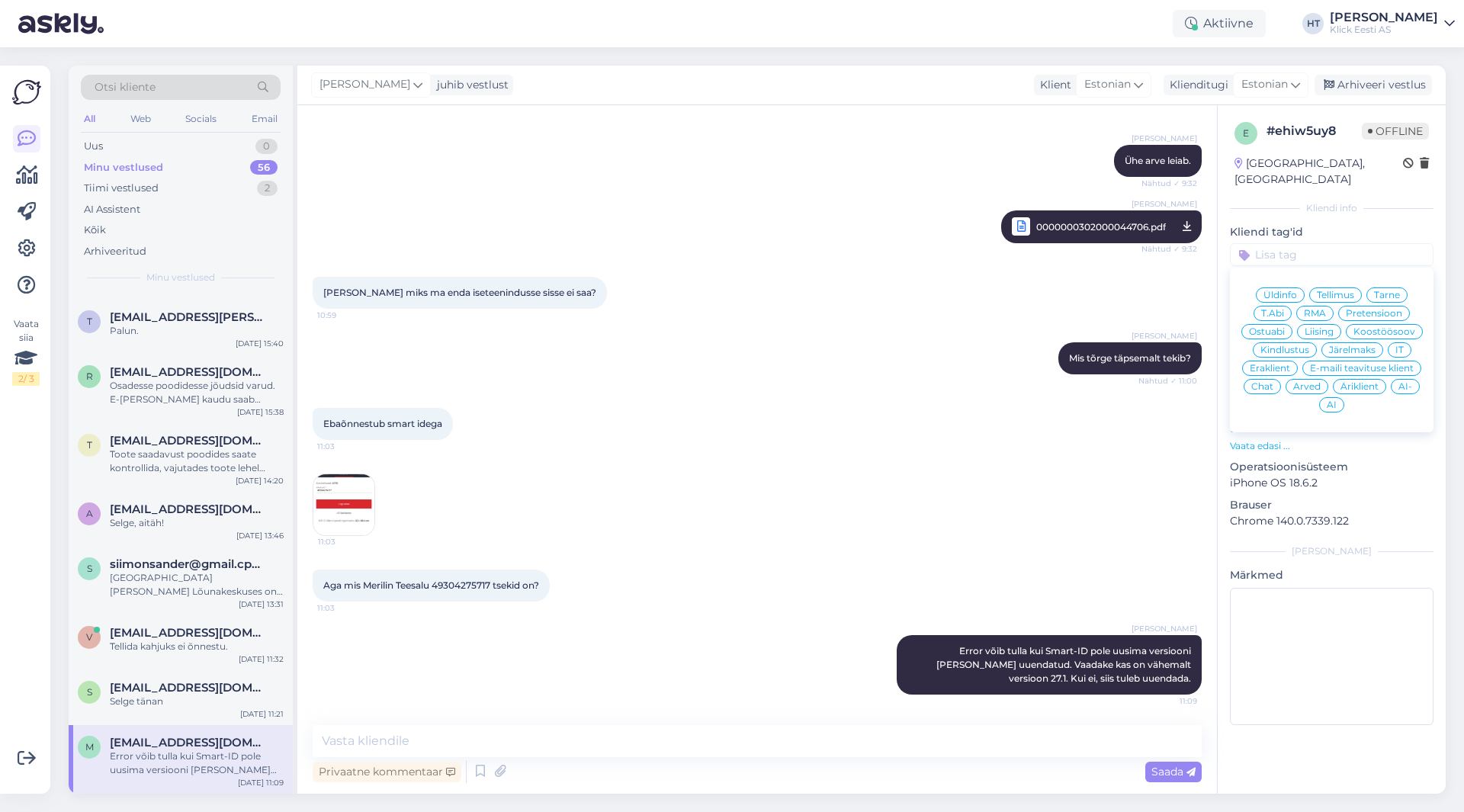
click at [1399, 342] on div "IT" at bounding box center [1399, 350] width 23 height 15
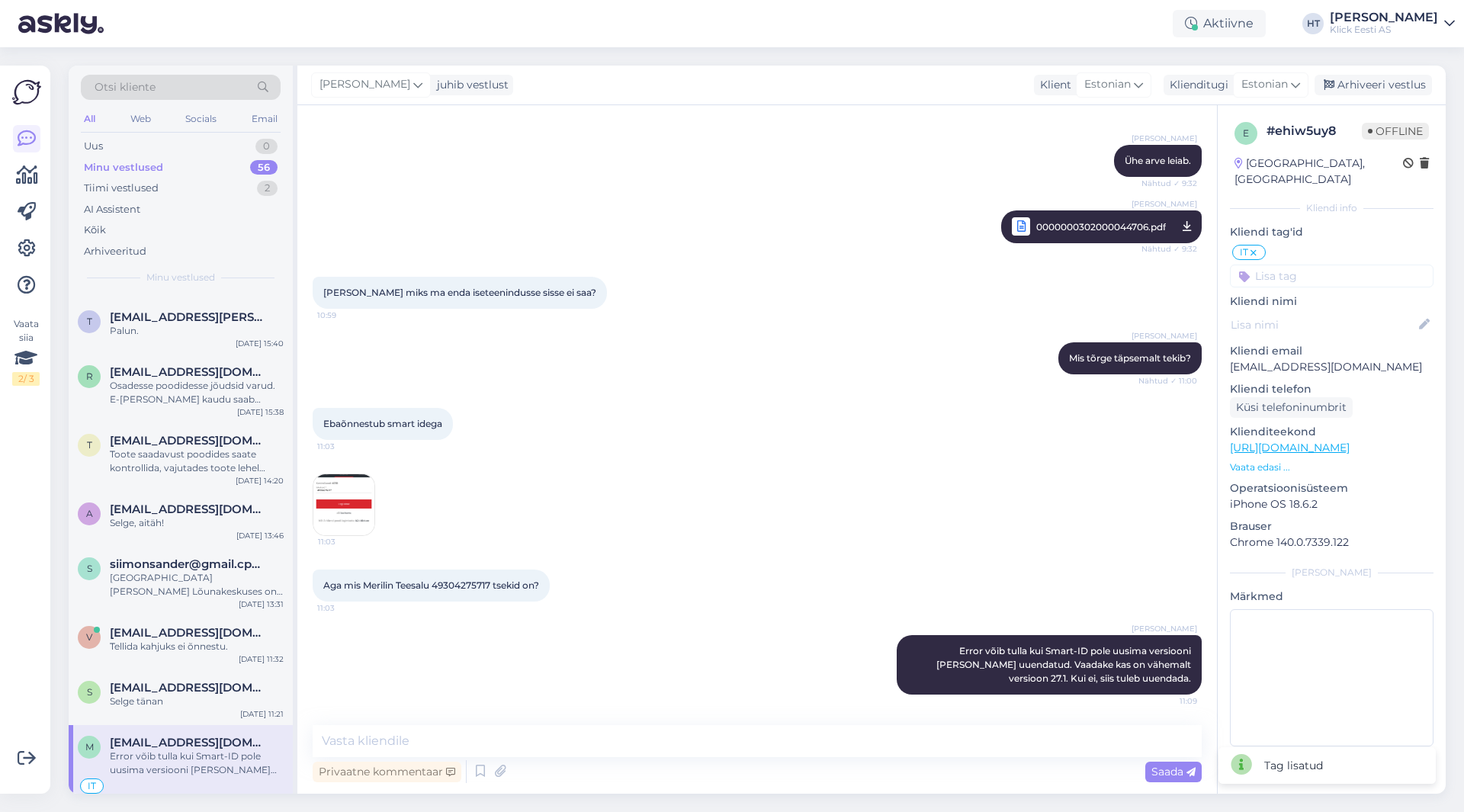
click at [1320, 265] on input at bounding box center [1331, 275] width 204 height 23
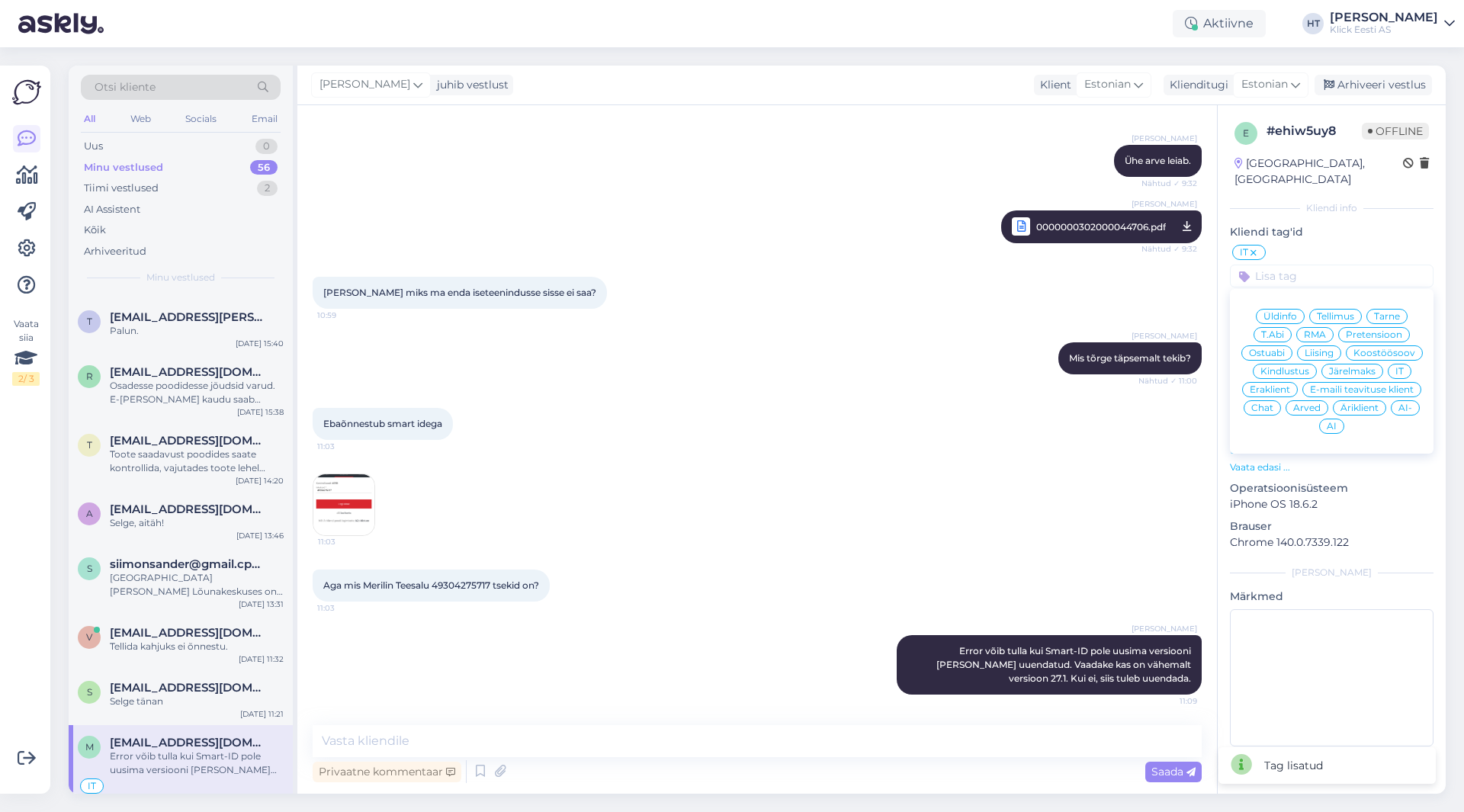
click at [1269, 385] on span "Eraklient" at bounding box center [1270, 389] width 40 height 9
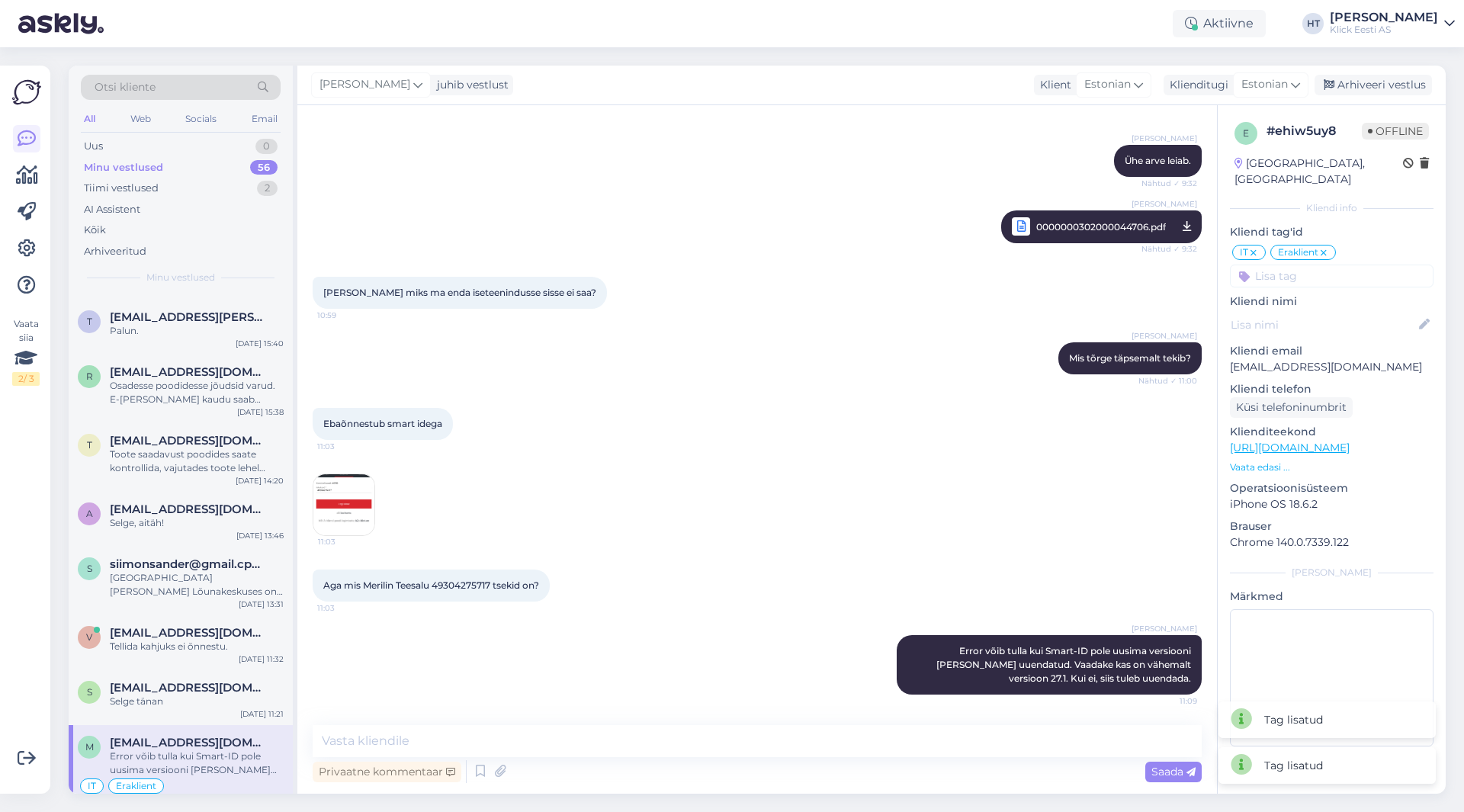
click at [1310, 269] on input at bounding box center [1331, 275] width 204 height 23
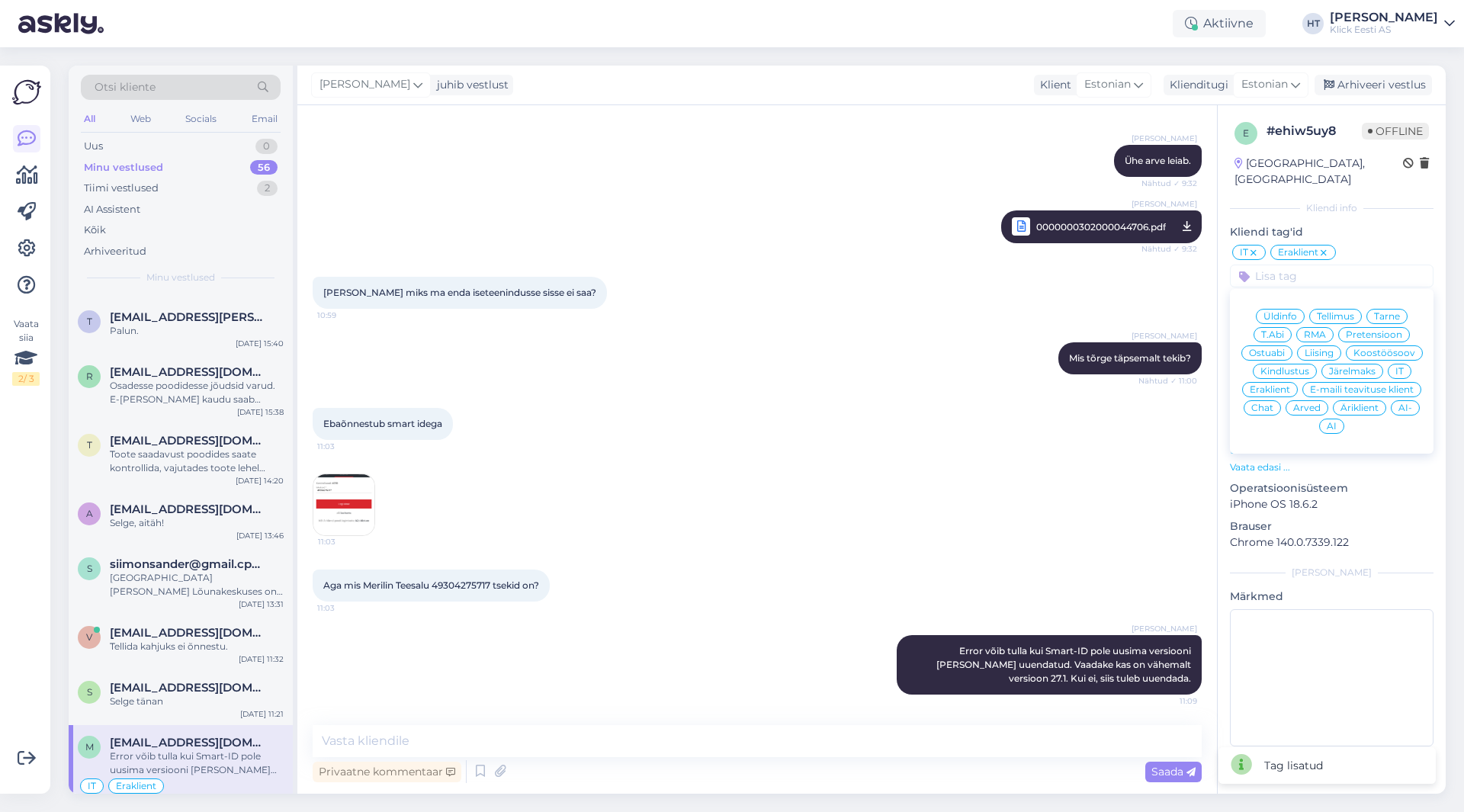
click at [1305, 403] on span "Arved" at bounding box center [1306, 407] width 28 height 9
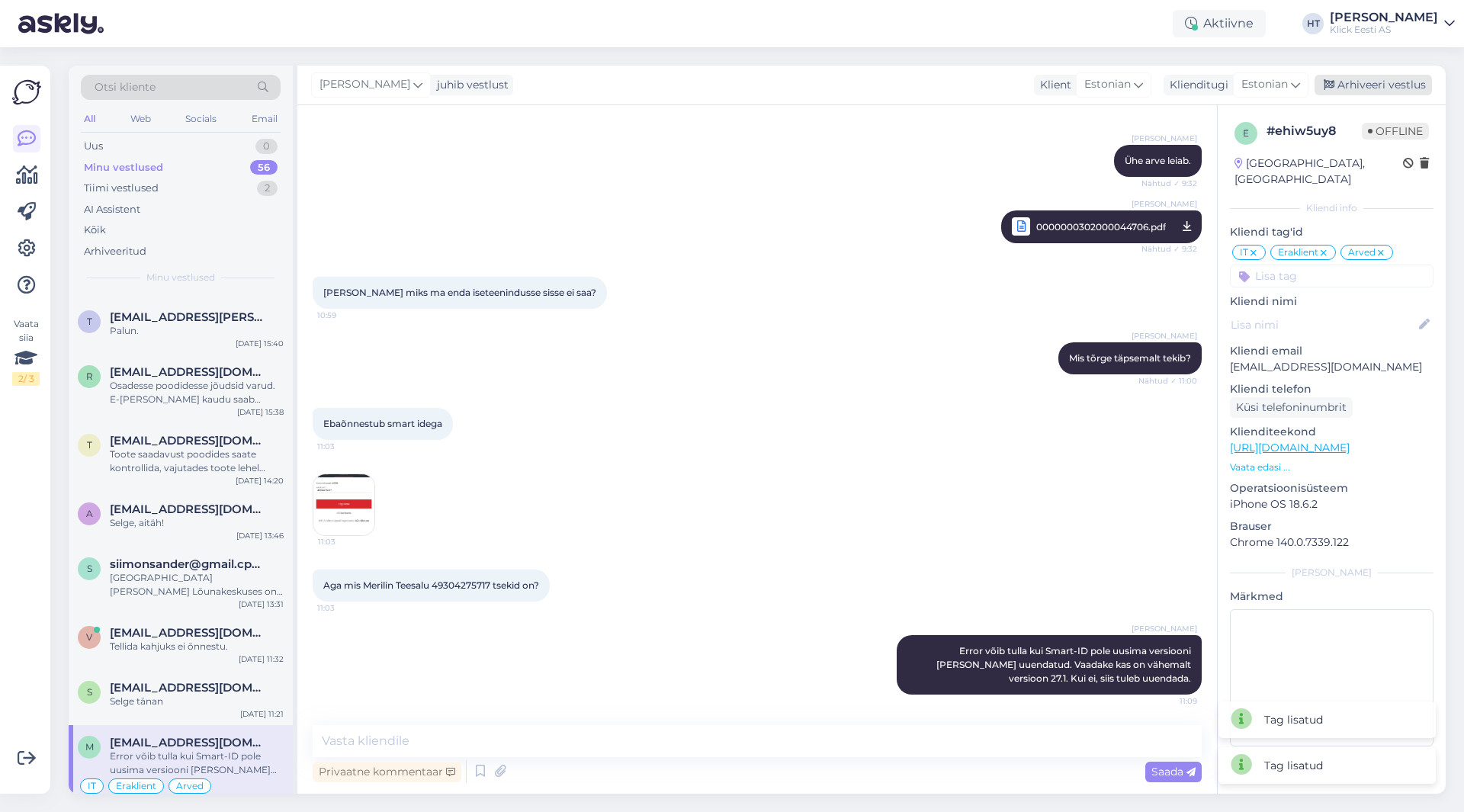
click at [1381, 78] on div "Arhiveeri vestlus" at bounding box center [1372, 85] width 118 height 21
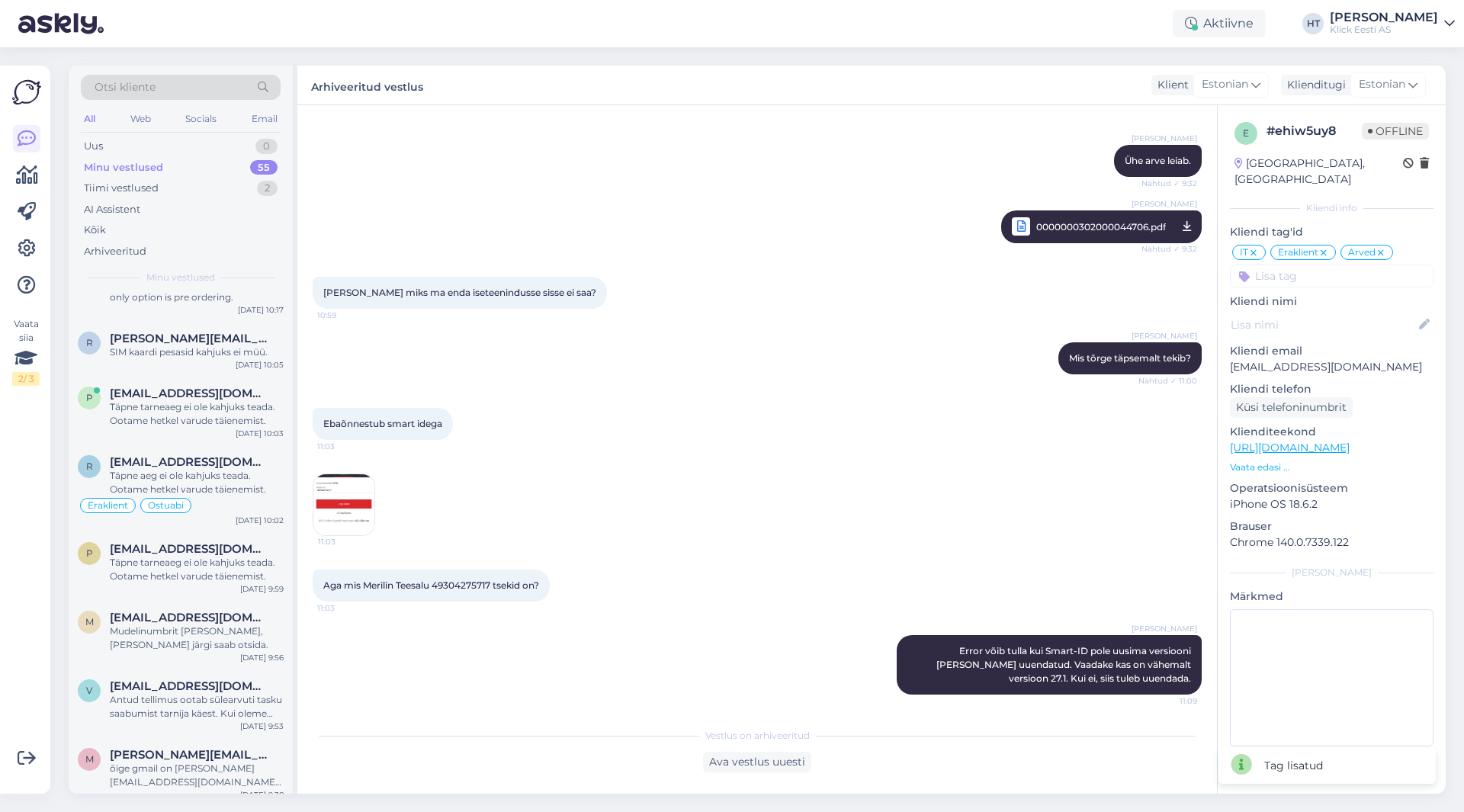
scroll to position [3054, 0]
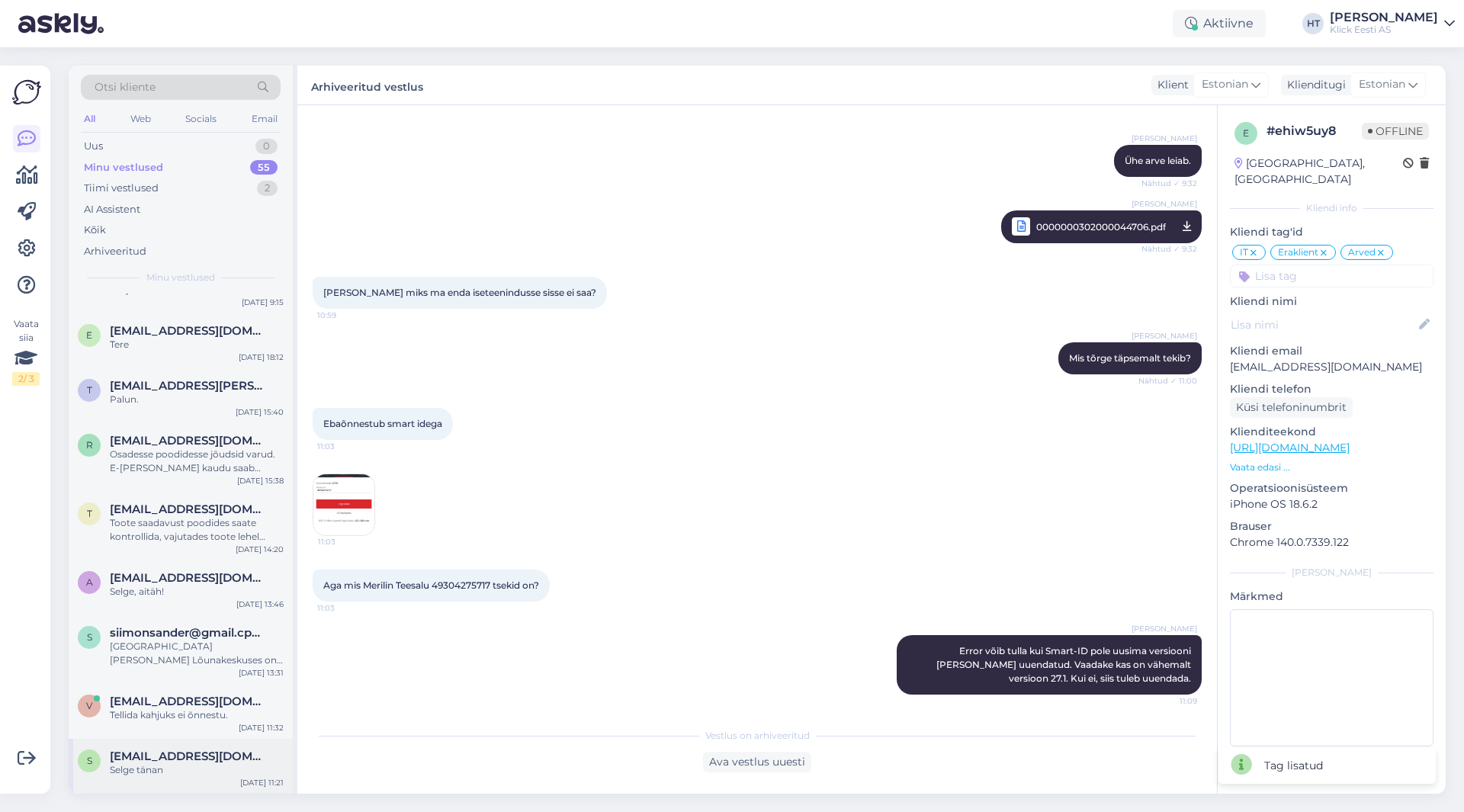
click at [174, 771] on div "Selge tänan" at bounding box center [197, 769] width 174 height 13
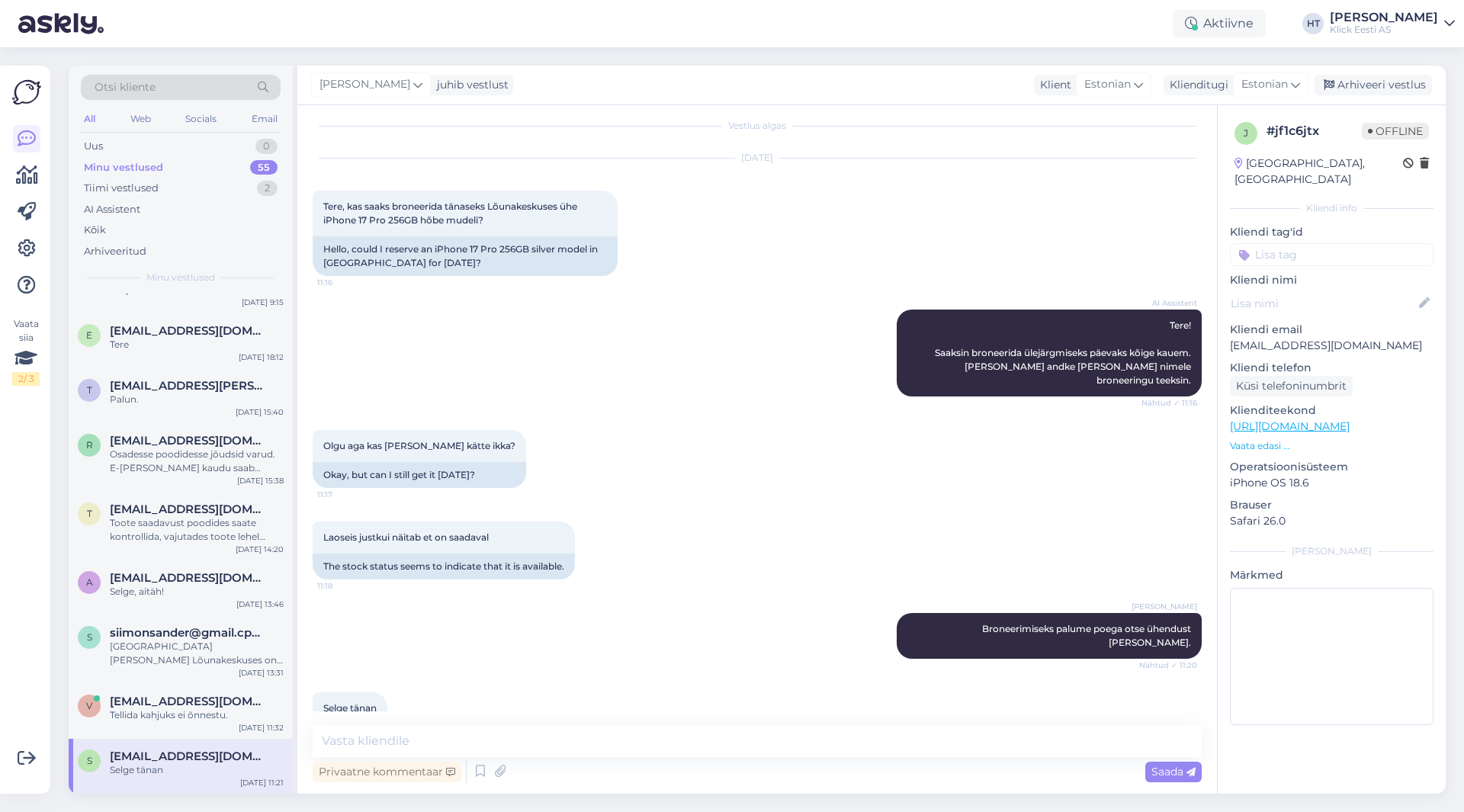
scroll to position [13, 0]
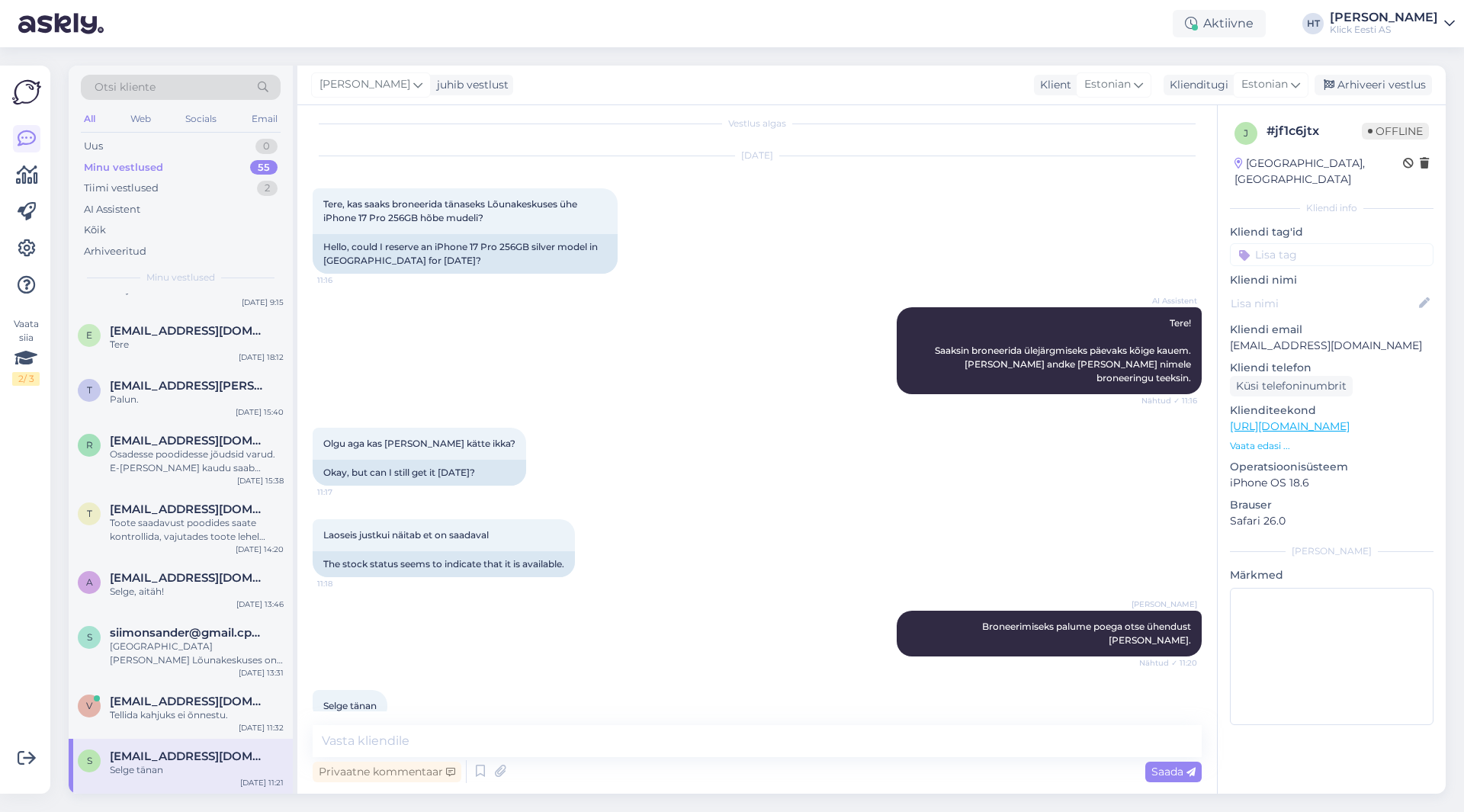
click at [1309, 245] on input at bounding box center [1331, 254] width 204 height 23
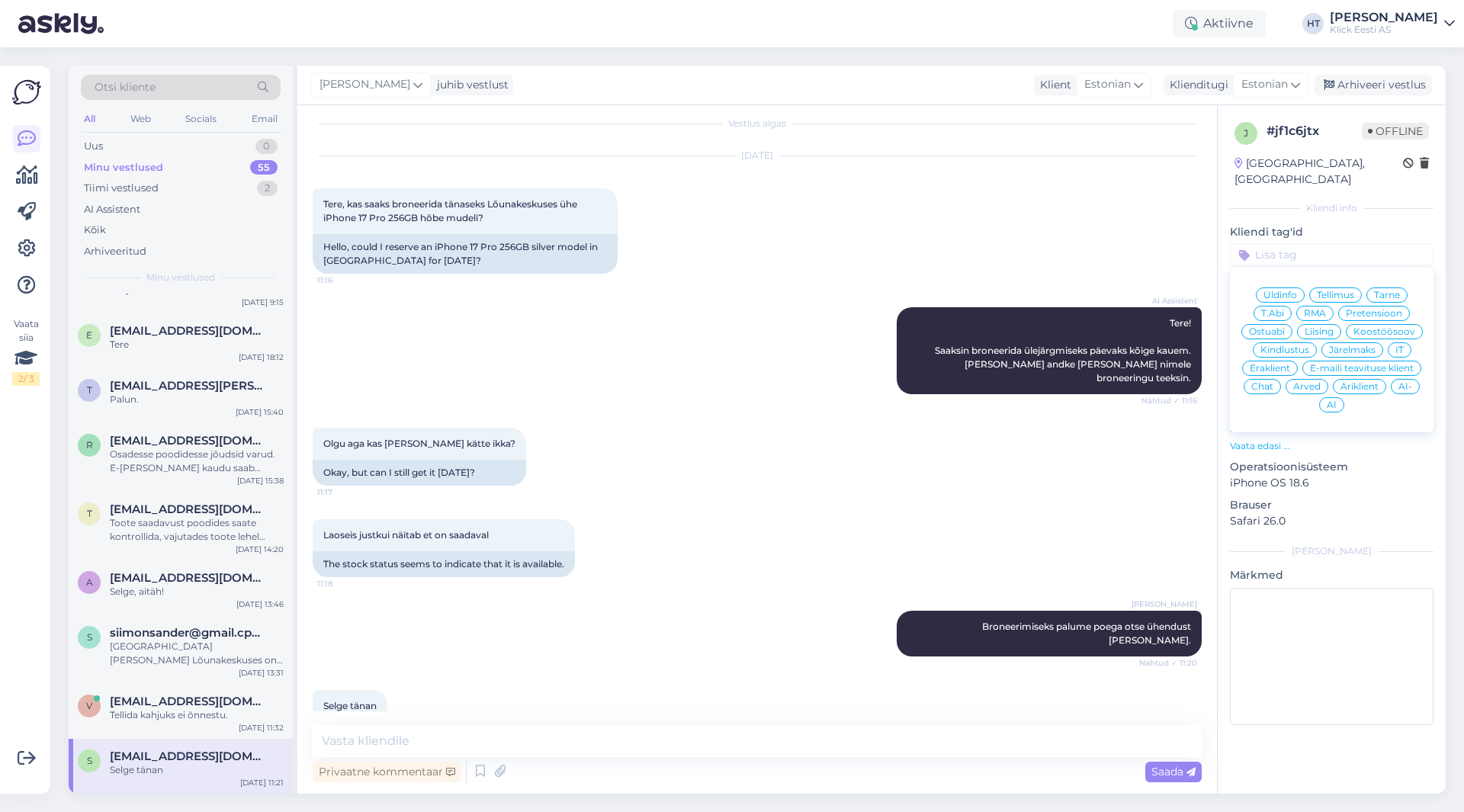
click at [1277, 327] on span "Ostuabi" at bounding box center [1266, 331] width 36 height 9
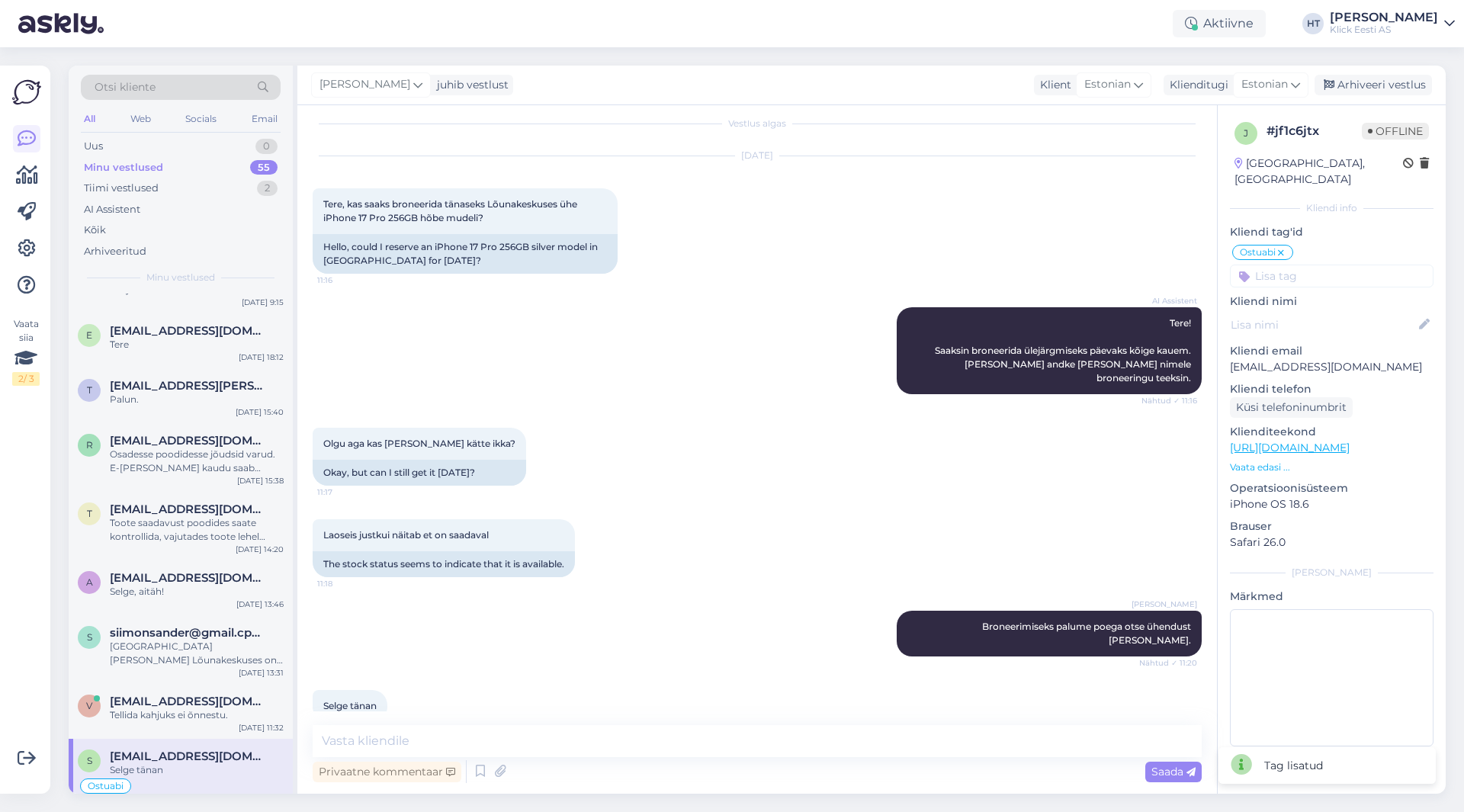
click at [1315, 245] on div "Ostuabi Üldinfo Tellimus Tarne T.Abi RMA Pretensioon Ostuabi Liising Koostöösoo…" at bounding box center [1331, 265] width 204 height 44
click at [1315, 265] on input at bounding box center [1331, 275] width 204 height 23
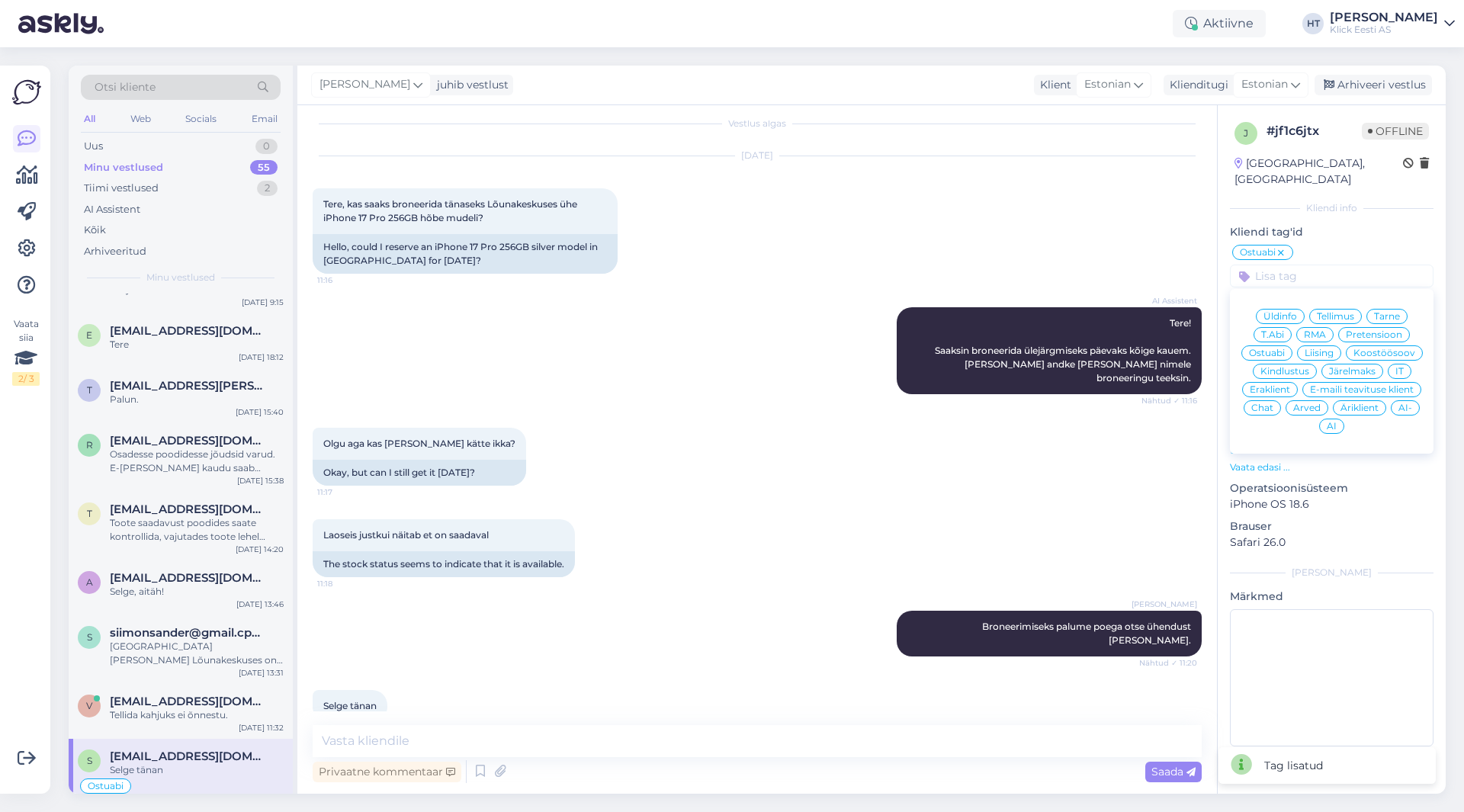
click at [1285, 385] on span "Eraklient" at bounding box center [1270, 389] width 40 height 9
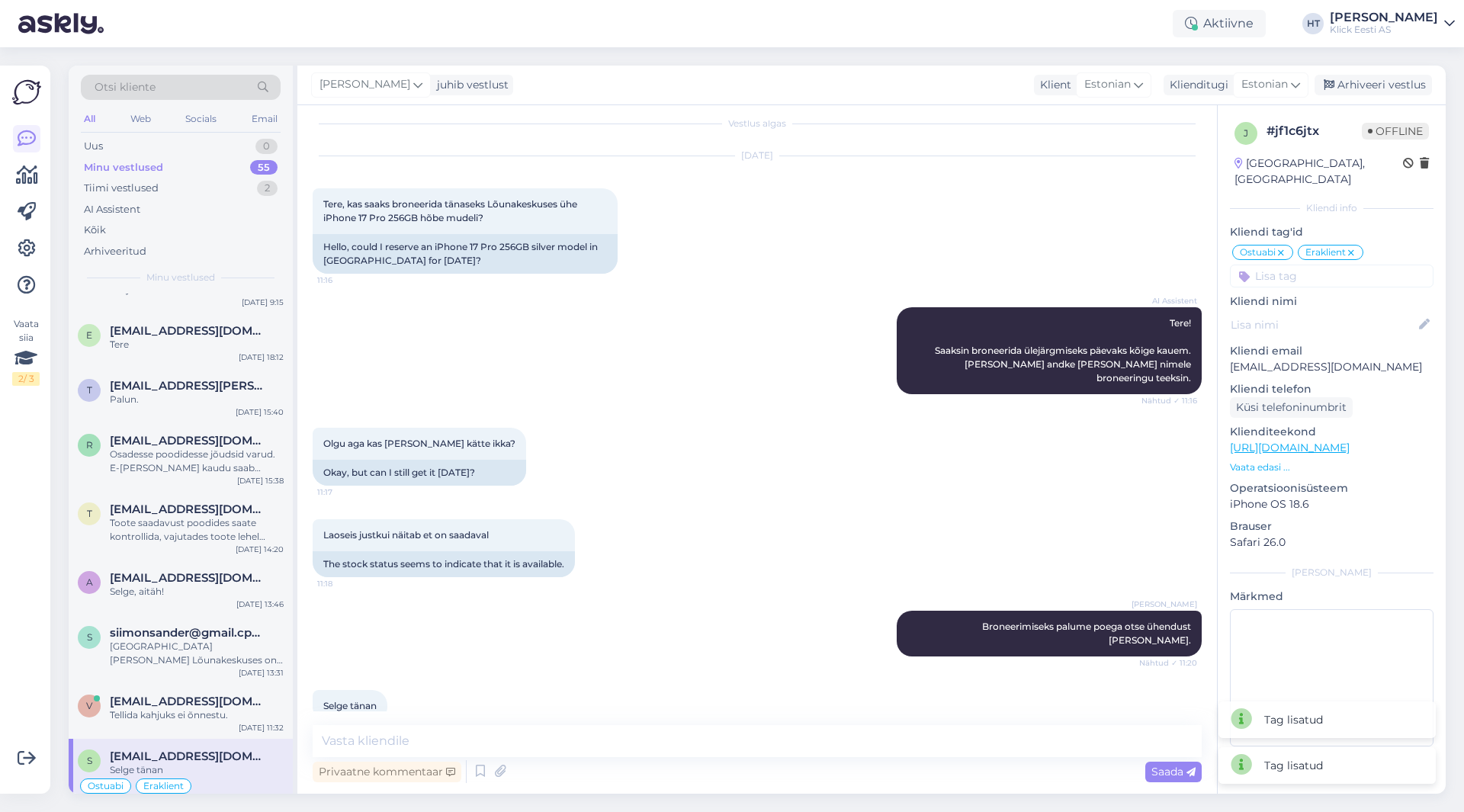
click at [1328, 265] on input at bounding box center [1331, 275] width 204 height 23
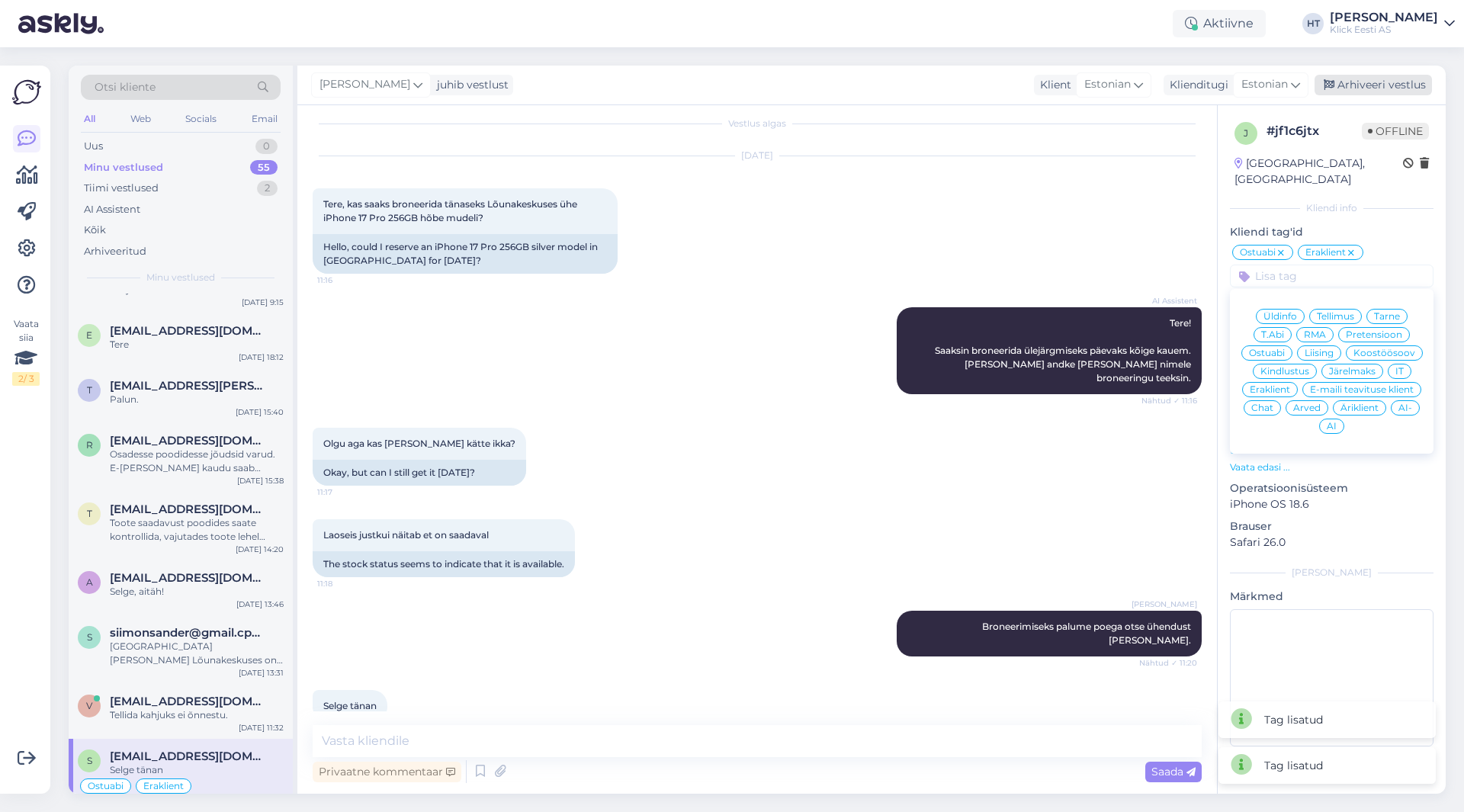
click at [1366, 89] on div "Arhiveeri vestlus" at bounding box center [1372, 85] width 118 height 21
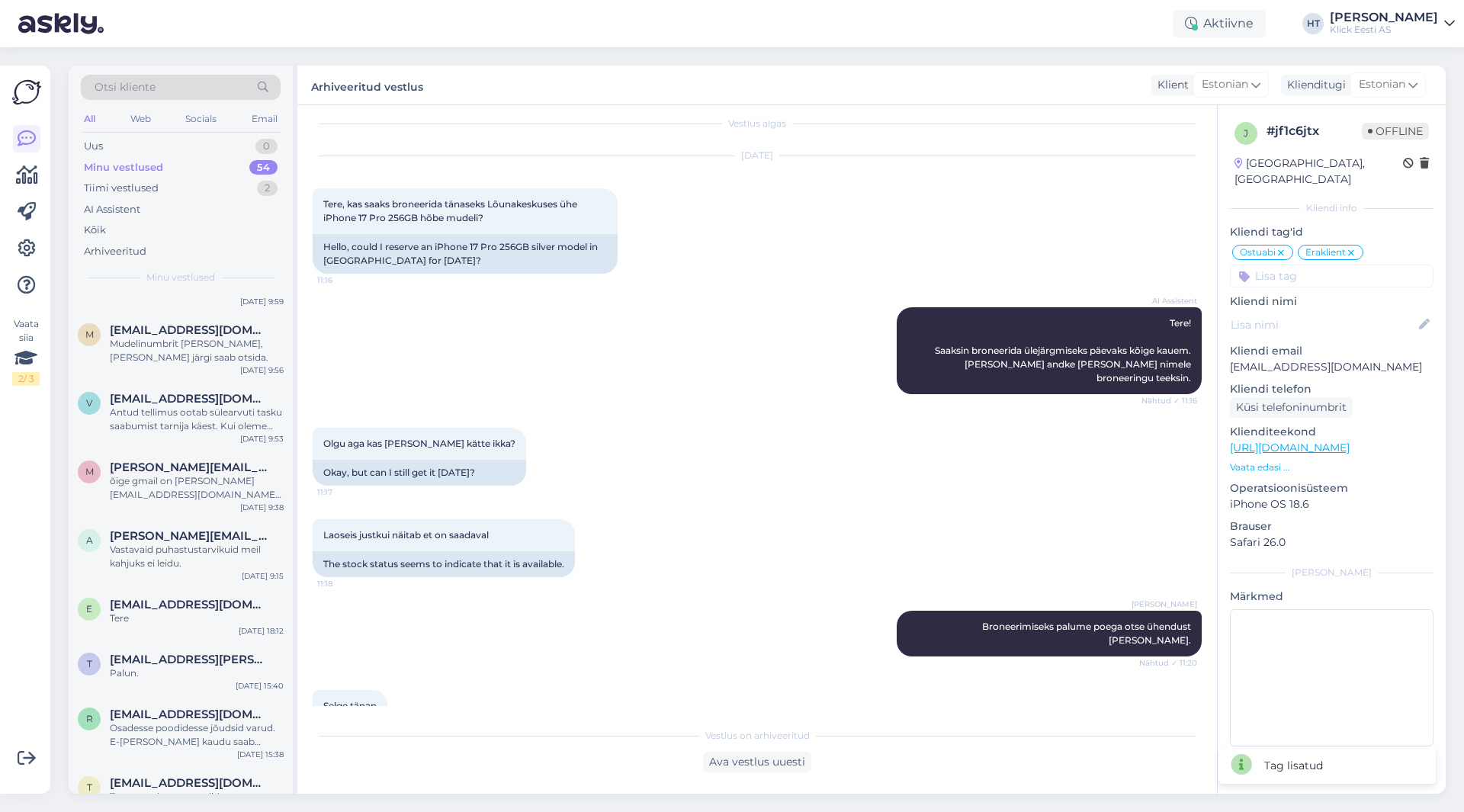
scroll to position [2998, 0]
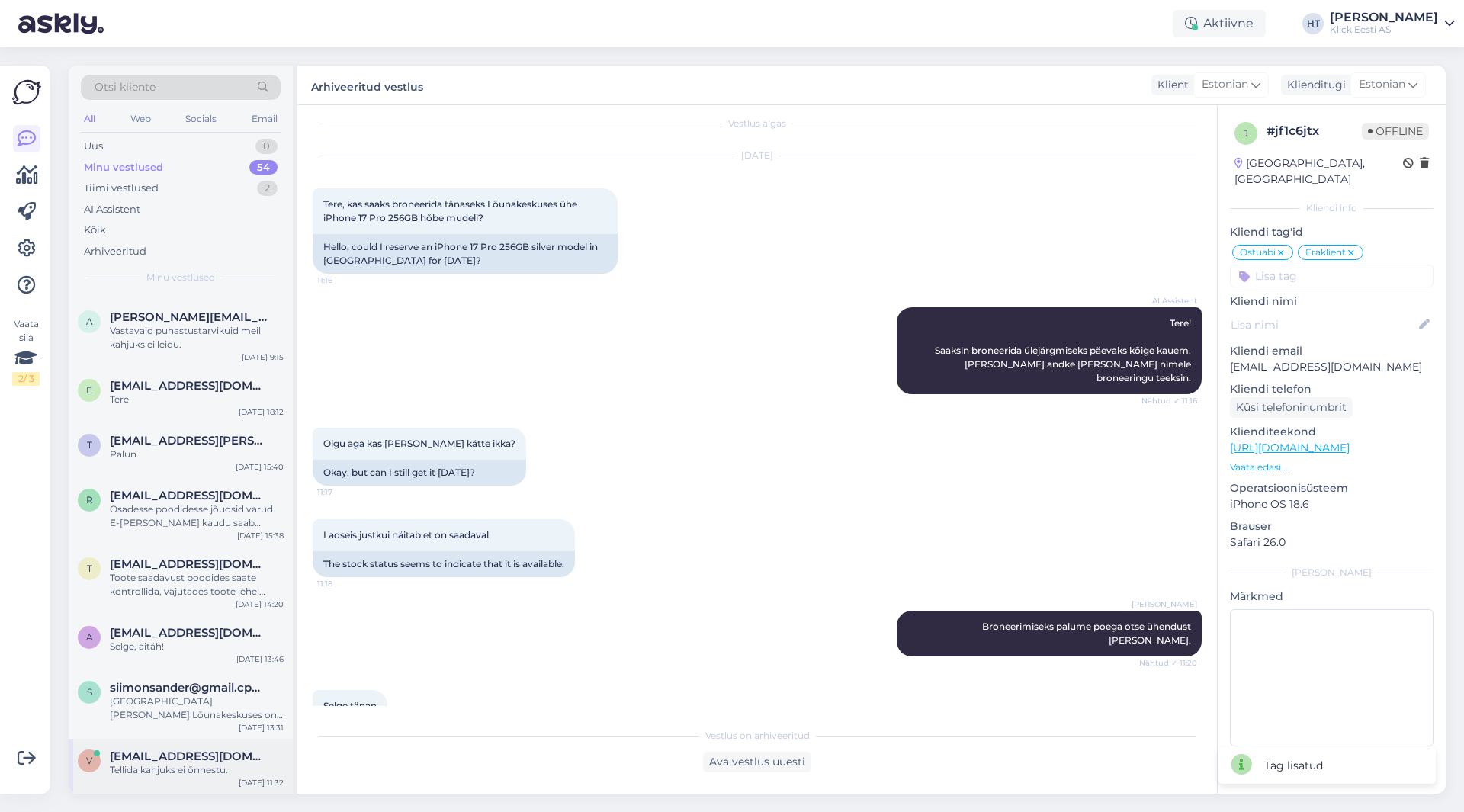
click at [202, 747] on div "v [EMAIL_ADDRESS][DOMAIN_NAME] Tellida kahjuks ei õnnestu. [DATE] 11:32" at bounding box center [180, 766] width 225 height 55
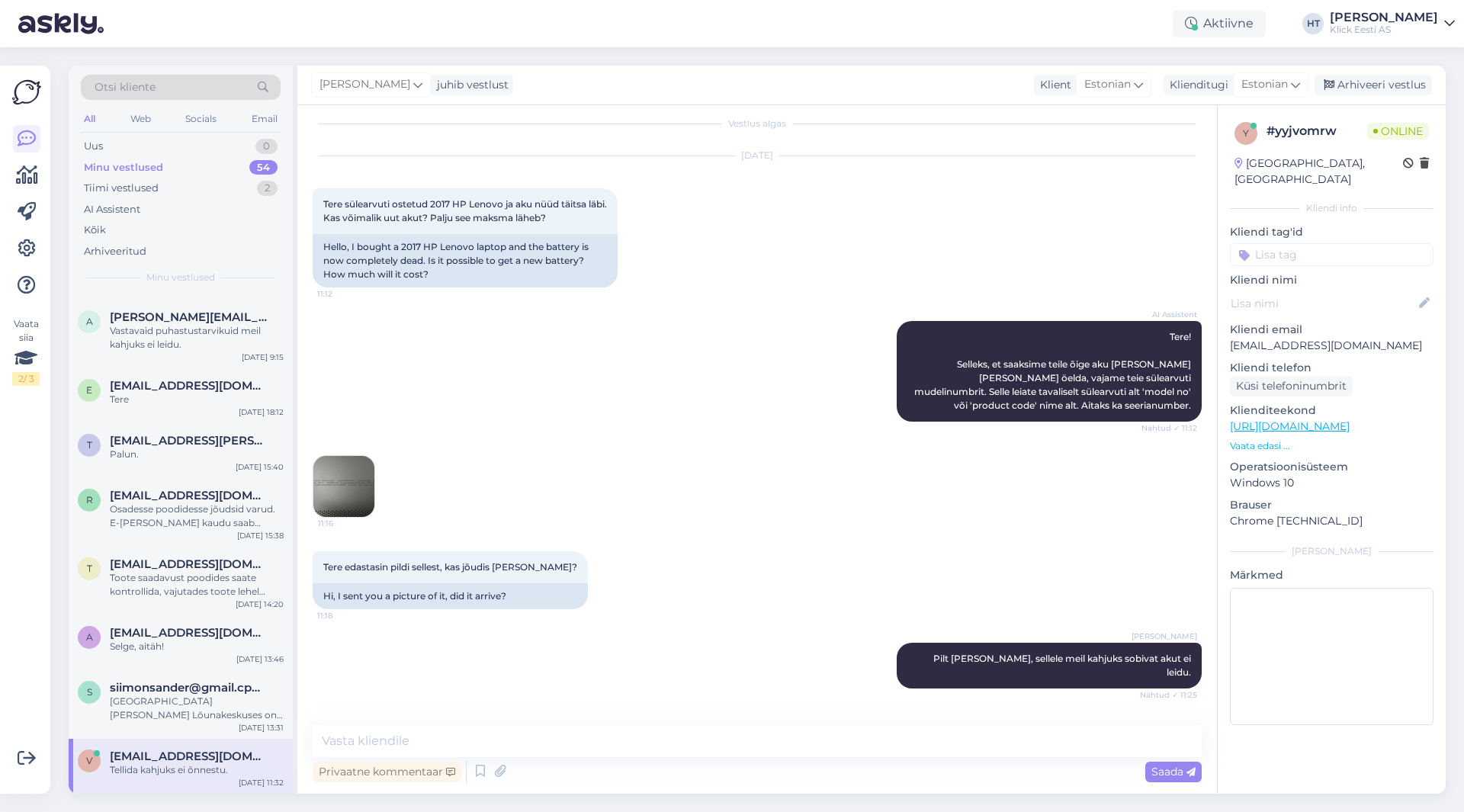
scroll to position [189, 0]
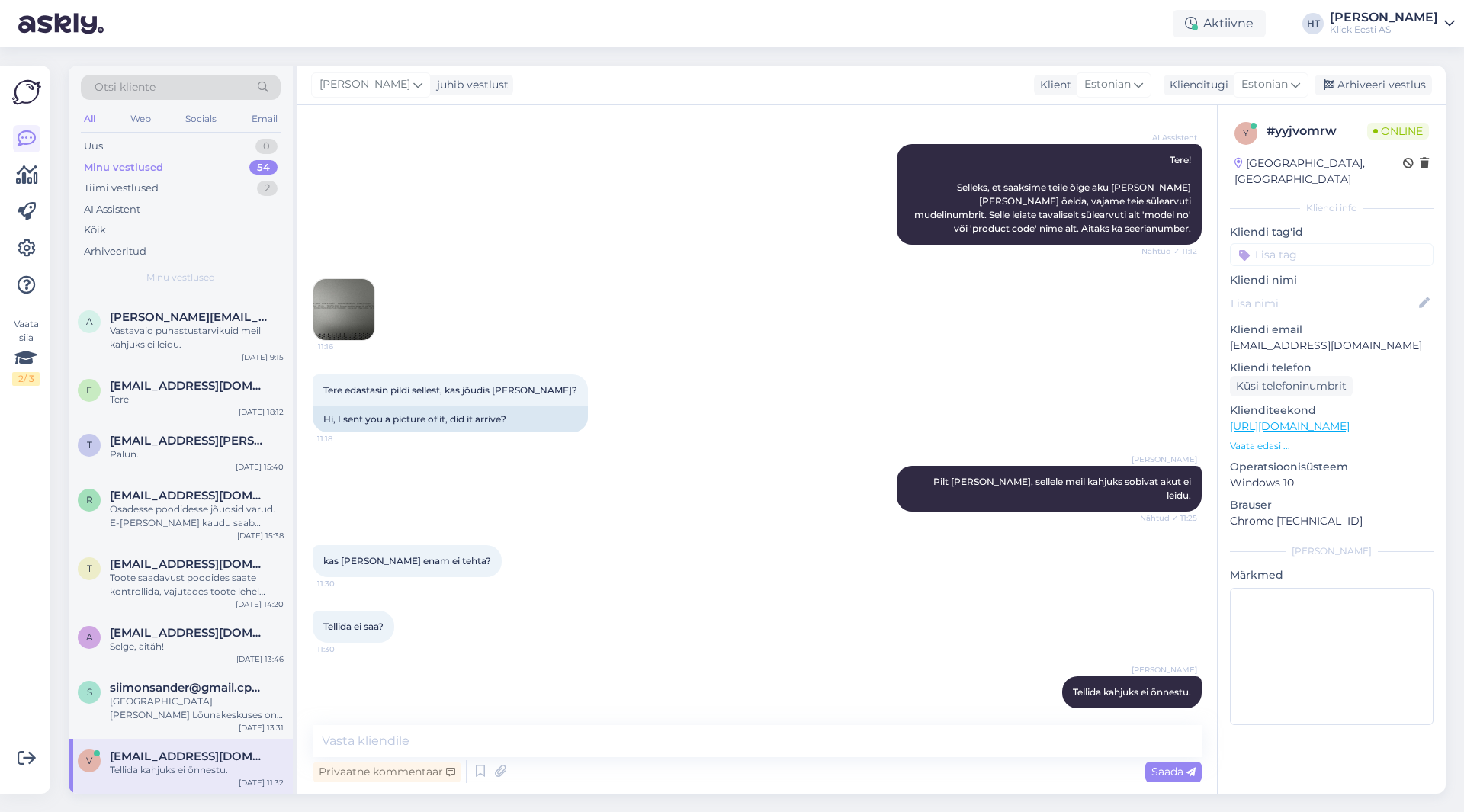
click at [1349, 243] on input at bounding box center [1331, 254] width 204 height 23
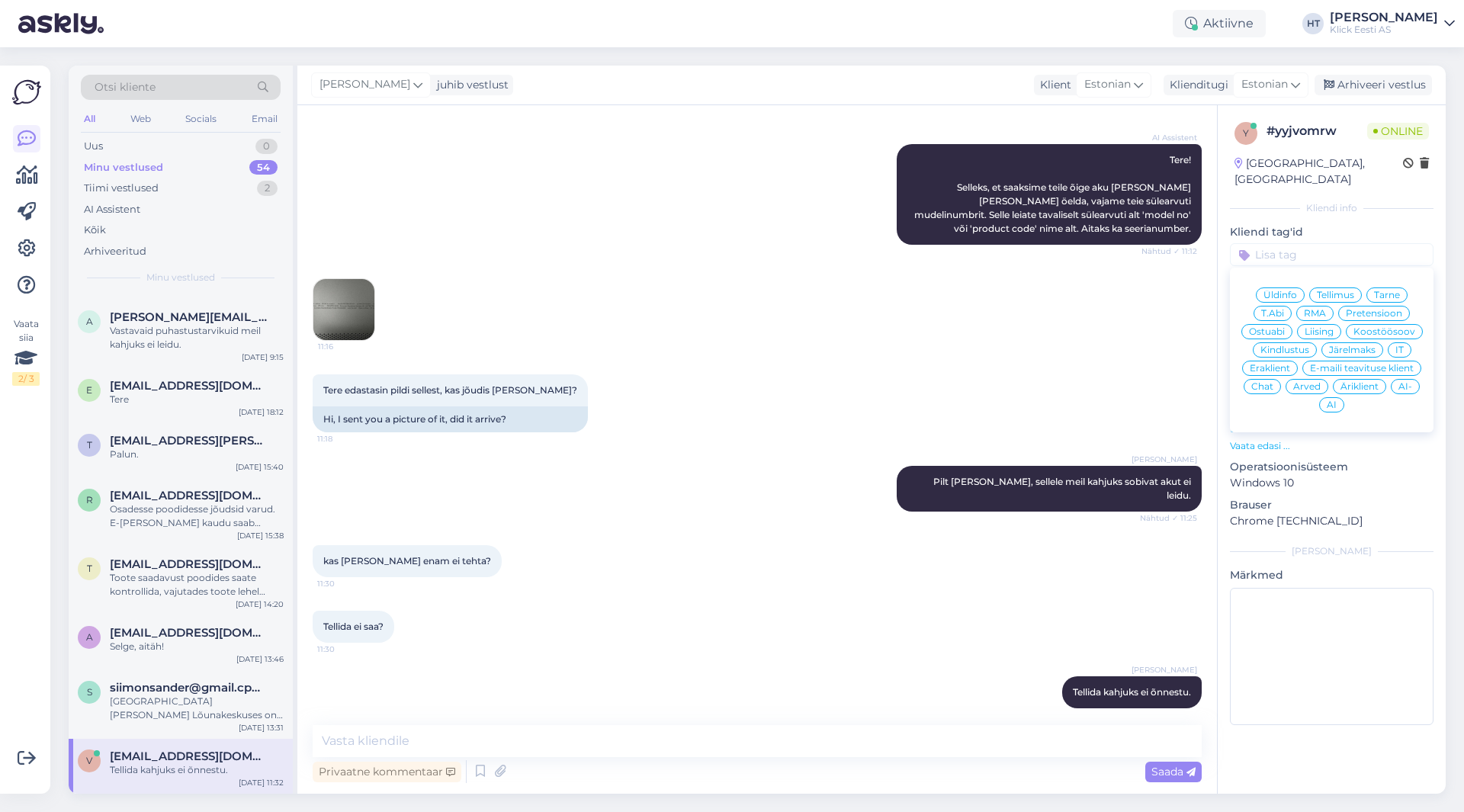
click at [1281, 327] on span "Ostuabi" at bounding box center [1266, 331] width 36 height 9
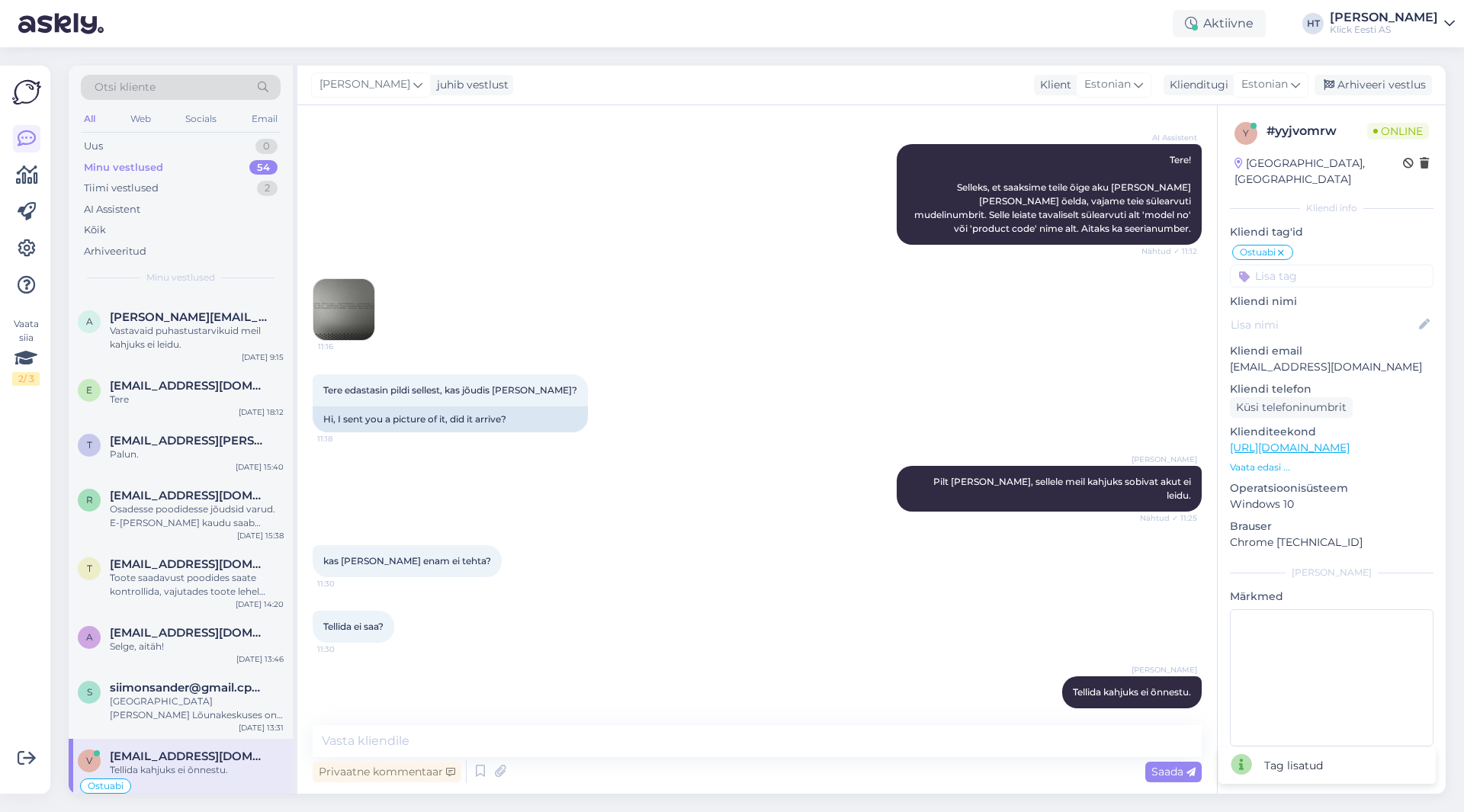
click at [1314, 265] on input at bounding box center [1331, 275] width 204 height 23
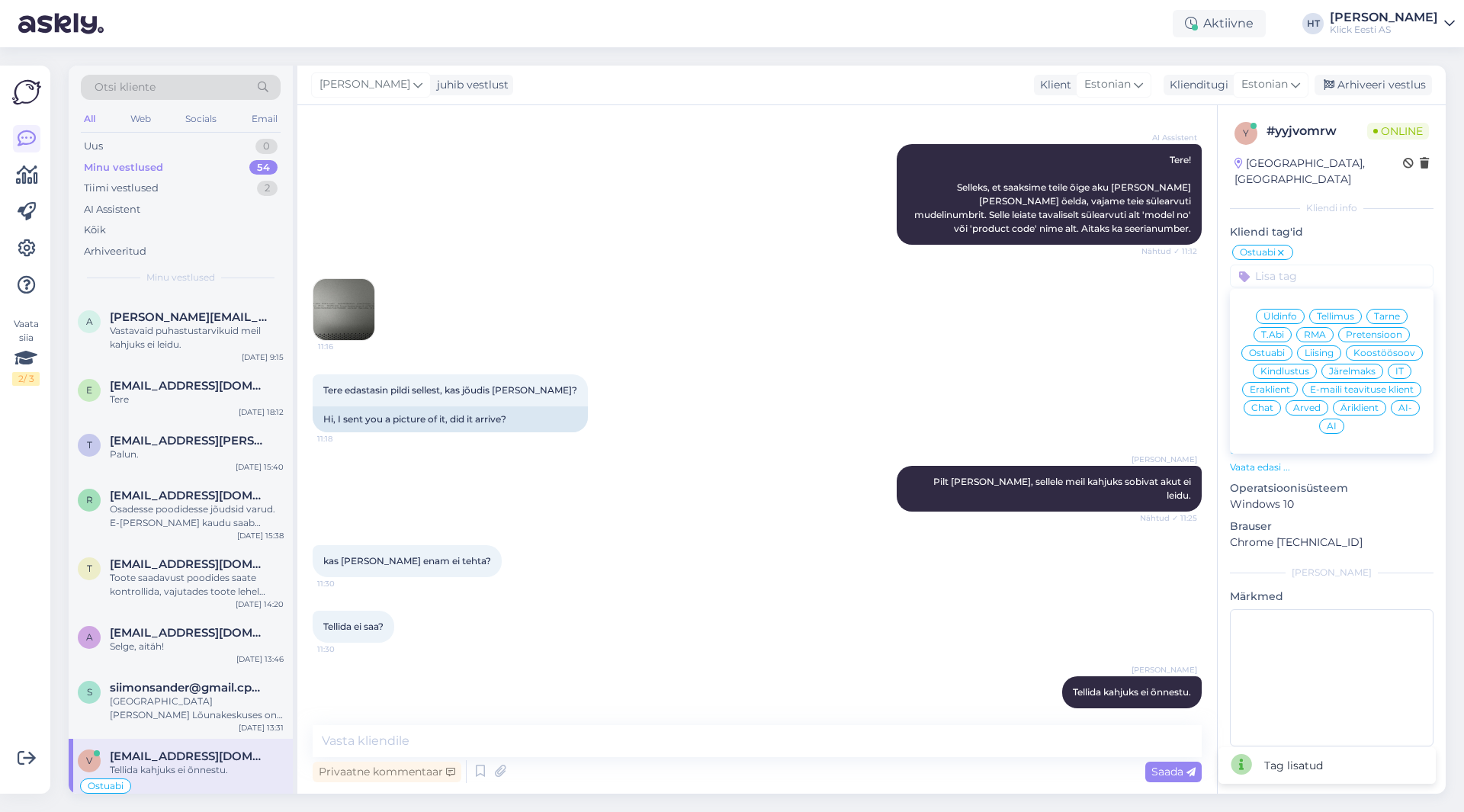
click at [1279, 385] on span "Eraklient" at bounding box center [1270, 389] width 40 height 9
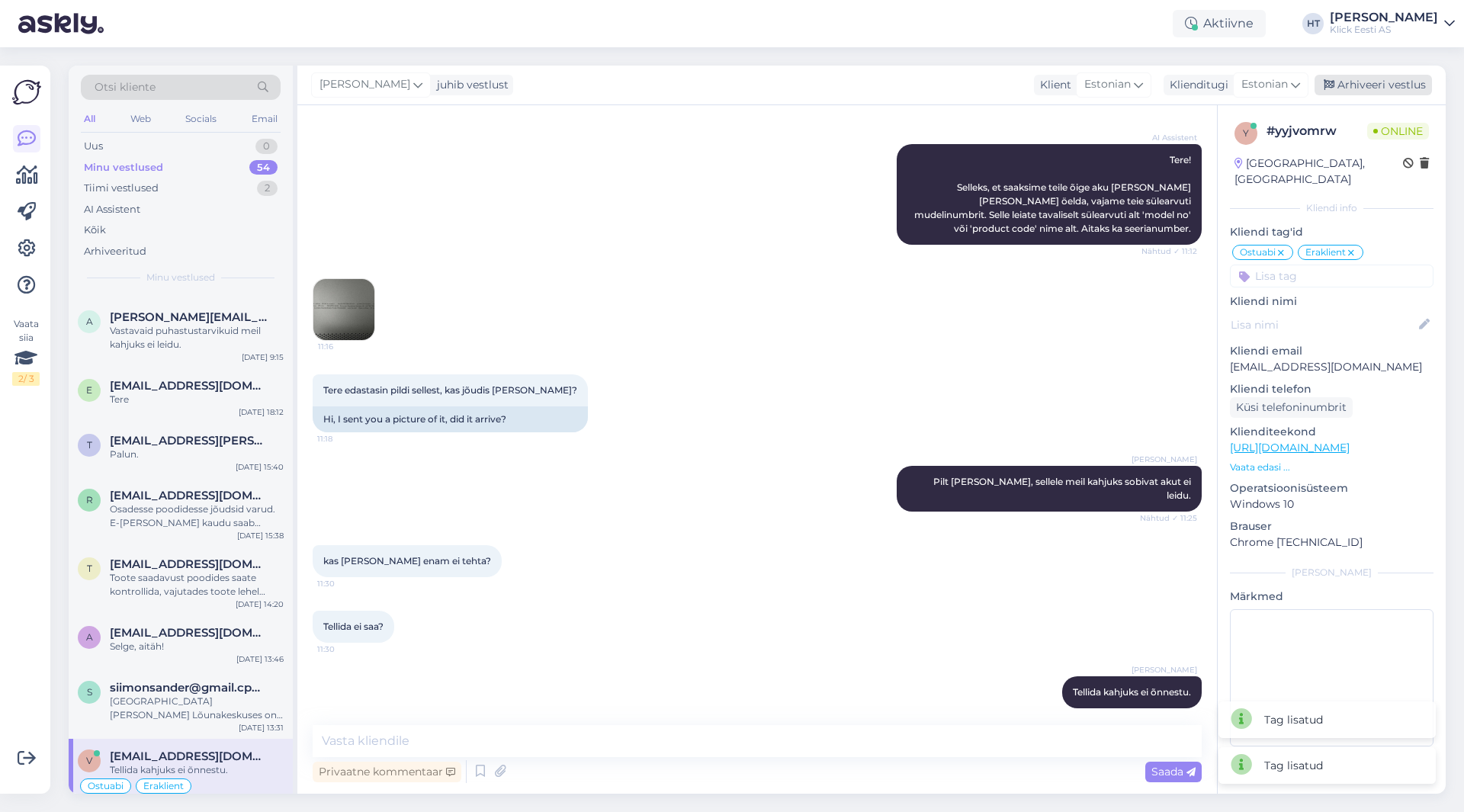
click at [1355, 92] on div "Arhiveeri vestlus" at bounding box center [1372, 85] width 118 height 21
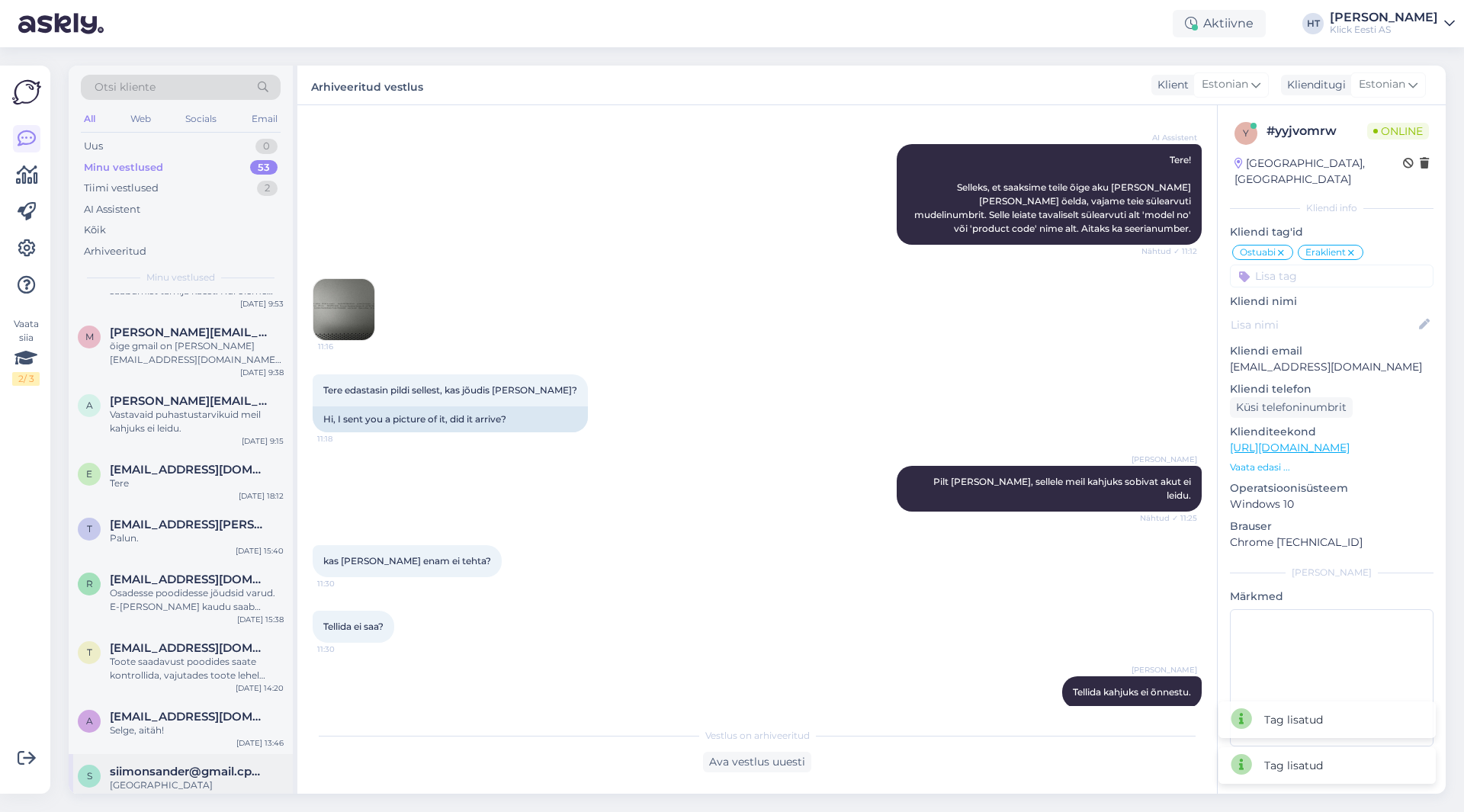
scroll to position [2943, 0]
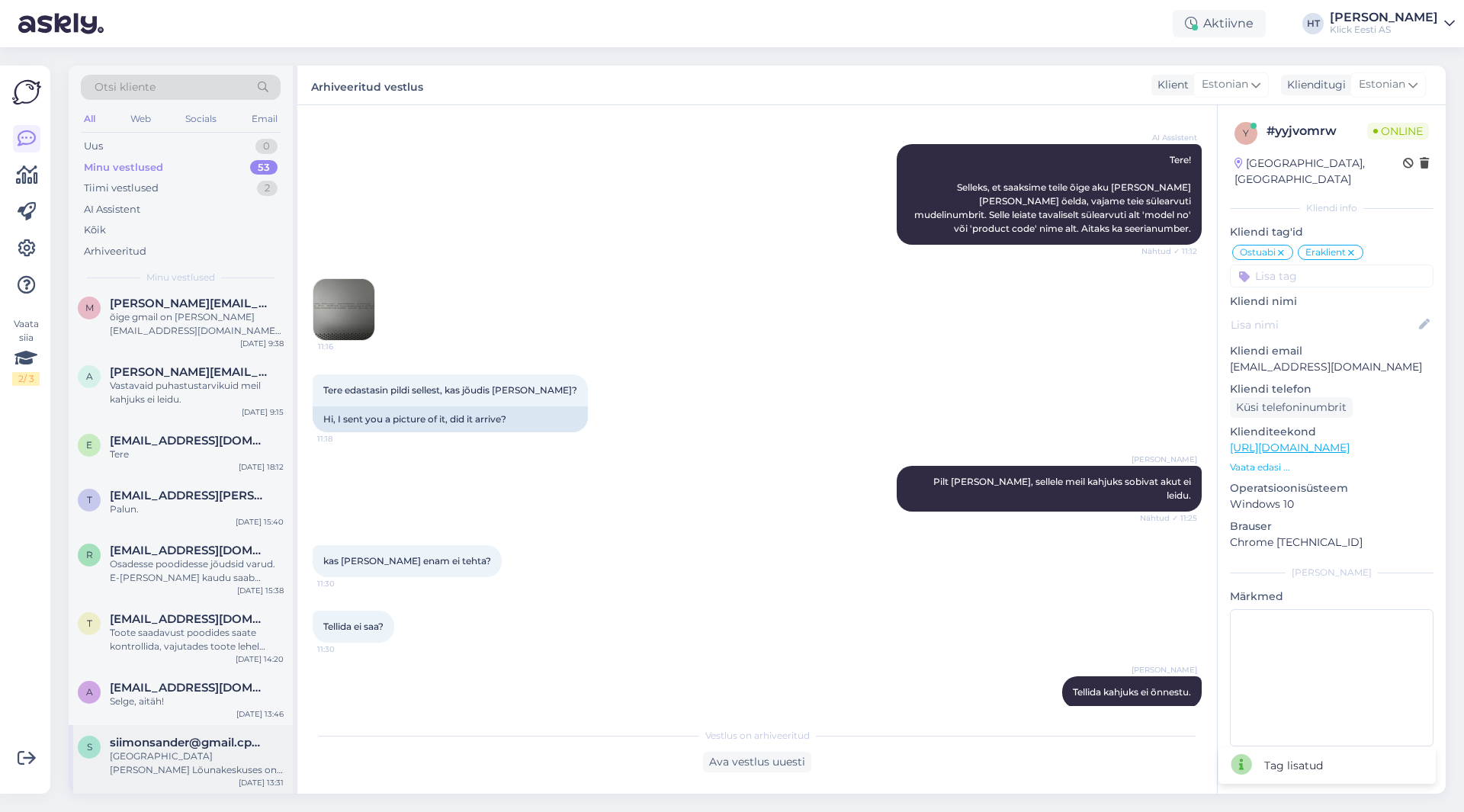
click at [204, 754] on div "[GEOGRAPHIC_DATA][PERSON_NAME] Lõunakeskuses on veel viimased järgi." at bounding box center [197, 763] width 174 height 28
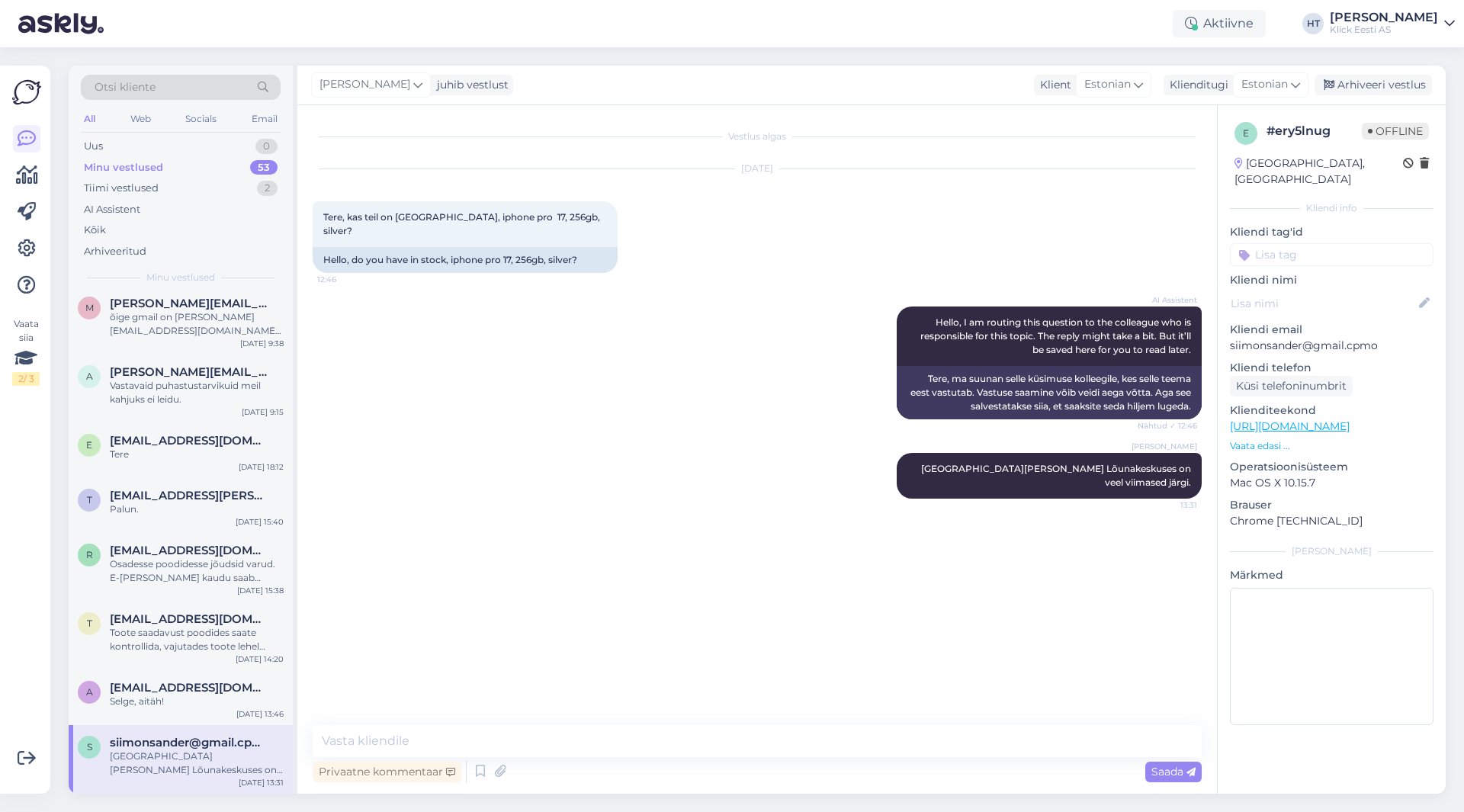
click at [1323, 243] on input at bounding box center [1331, 254] width 204 height 23
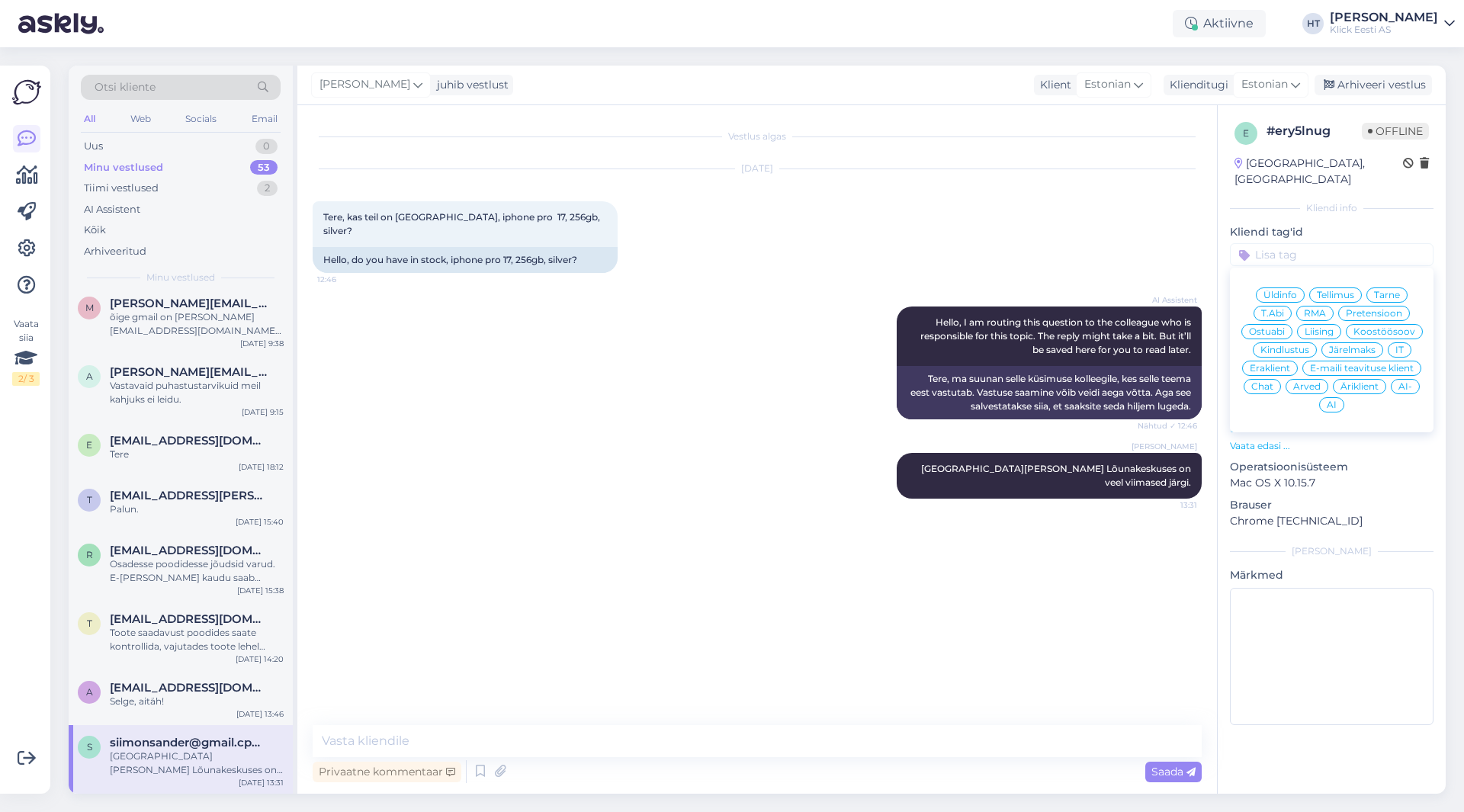
click at [1280, 327] on span "Ostuabi" at bounding box center [1266, 331] width 36 height 9
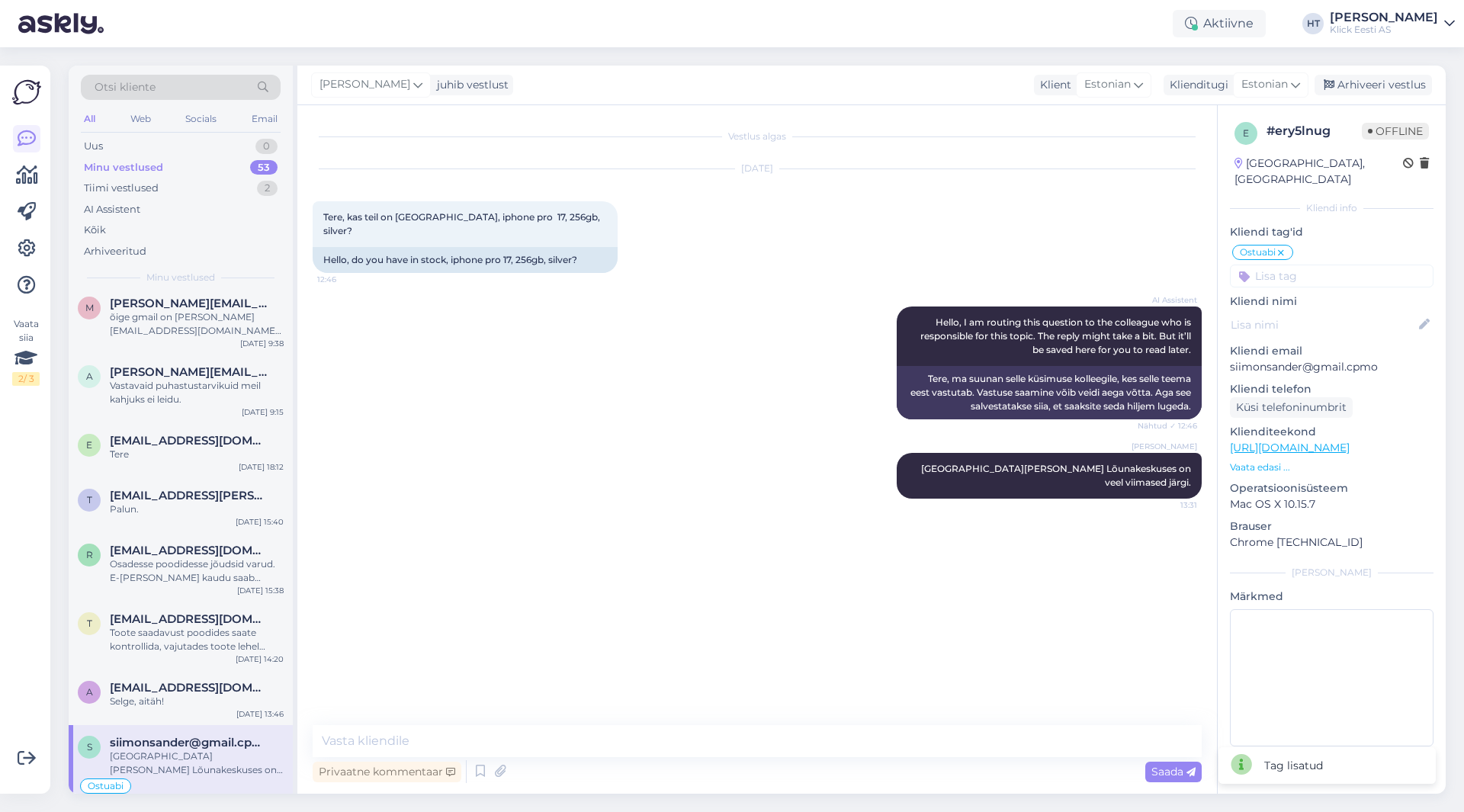
click at [1316, 265] on input at bounding box center [1331, 275] width 204 height 23
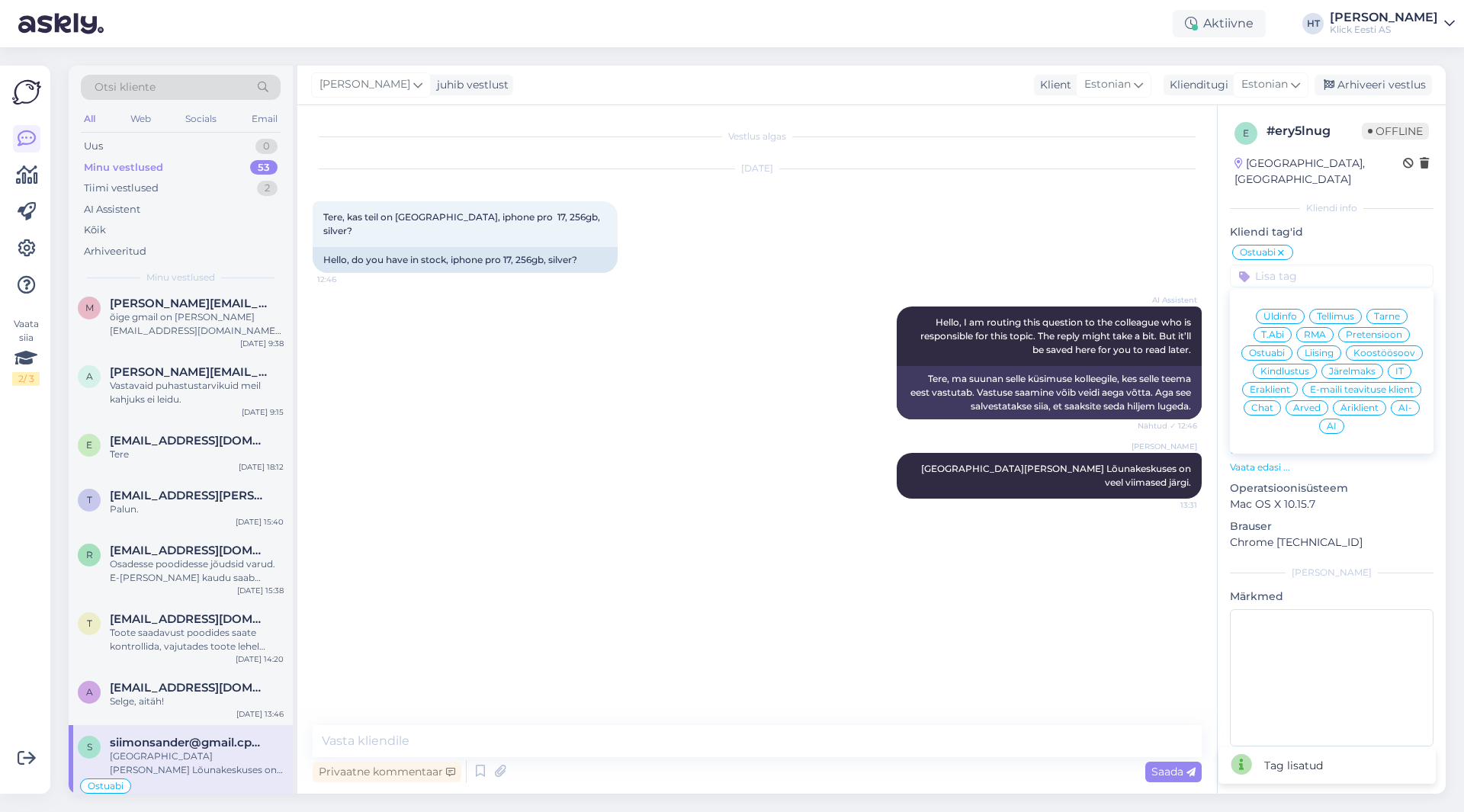
click at [1286, 385] on span "Eraklient" at bounding box center [1270, 389] width 40 height 9
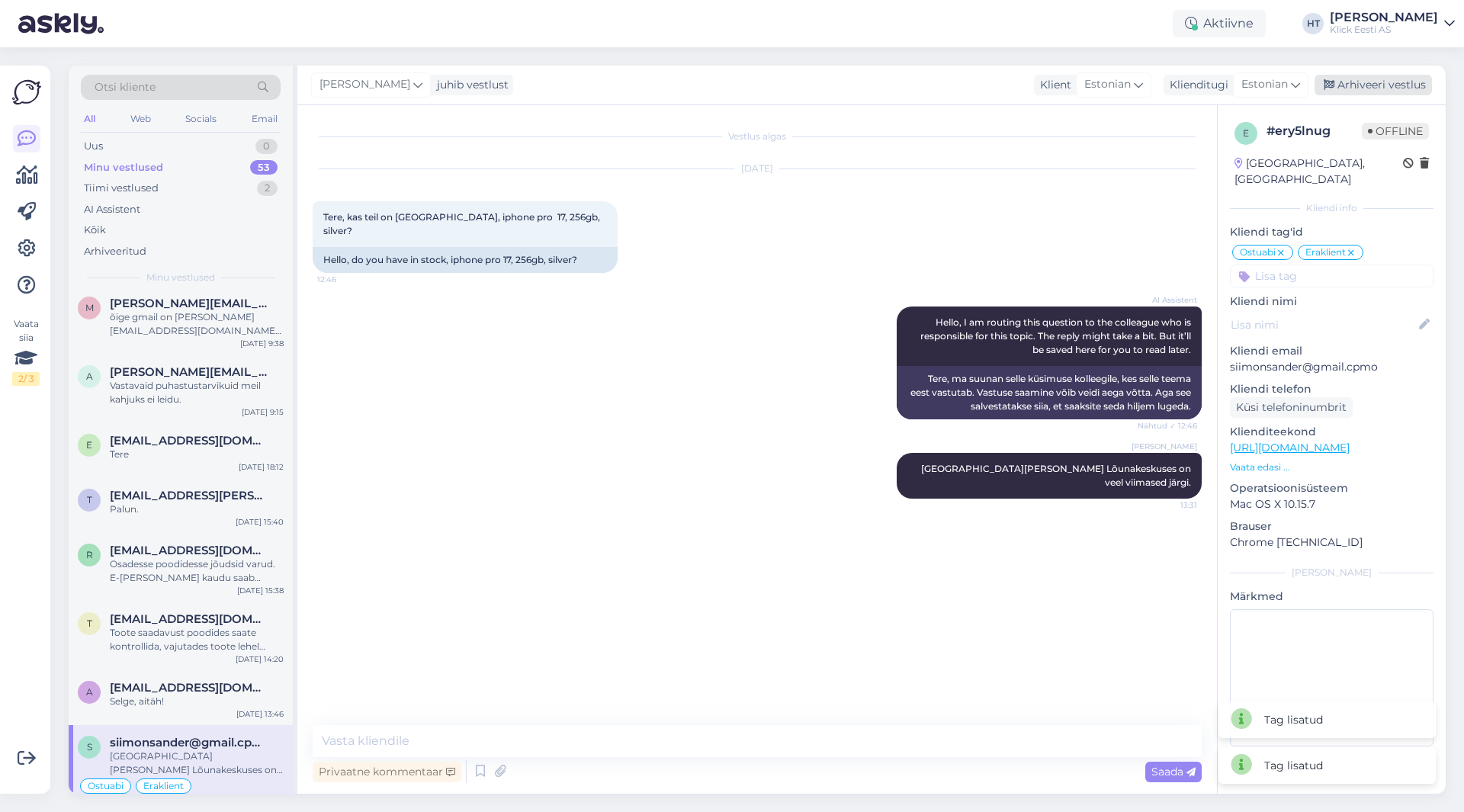
click at [1345, 91] on div "Arhiveeri vestlus" at bounding box center [1372, 85] width 118 height 21
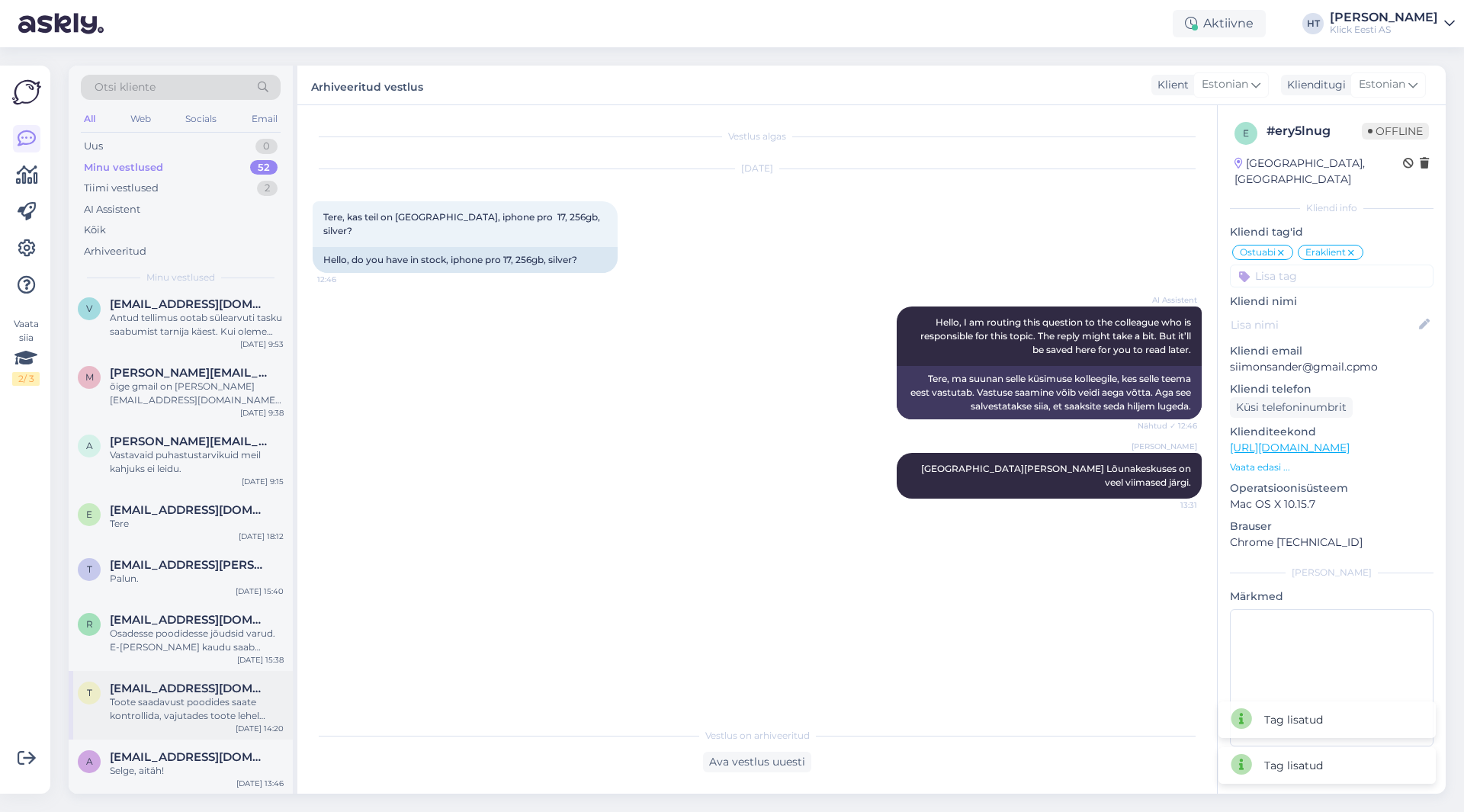
scroll to position [2875, 0]
click at [192, 761] on span "[EMAIL_ADDRESS][DOMAIN_NAME]" at bounding box center [189, 756] width 159 height 13
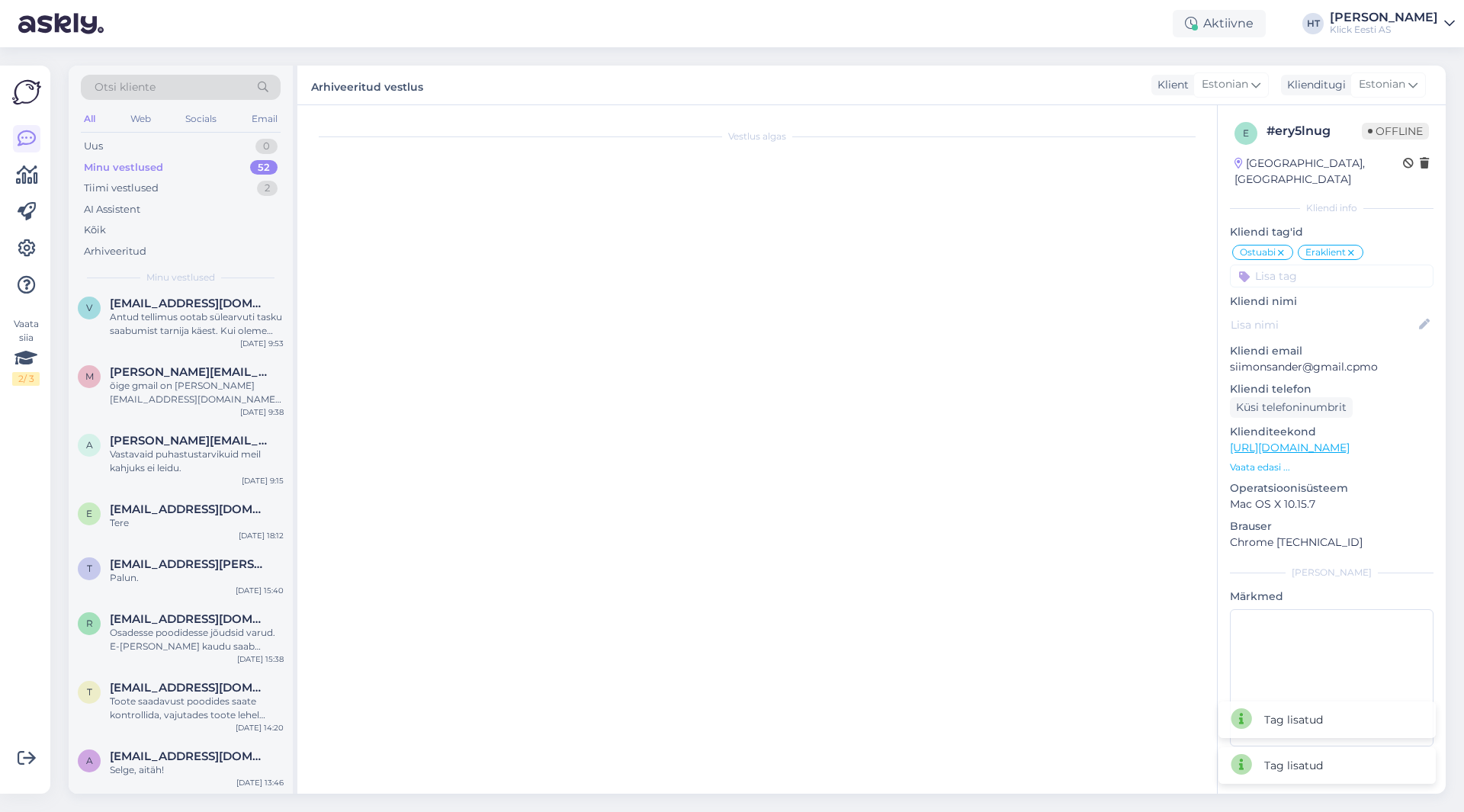
scroll to position [239, 0]
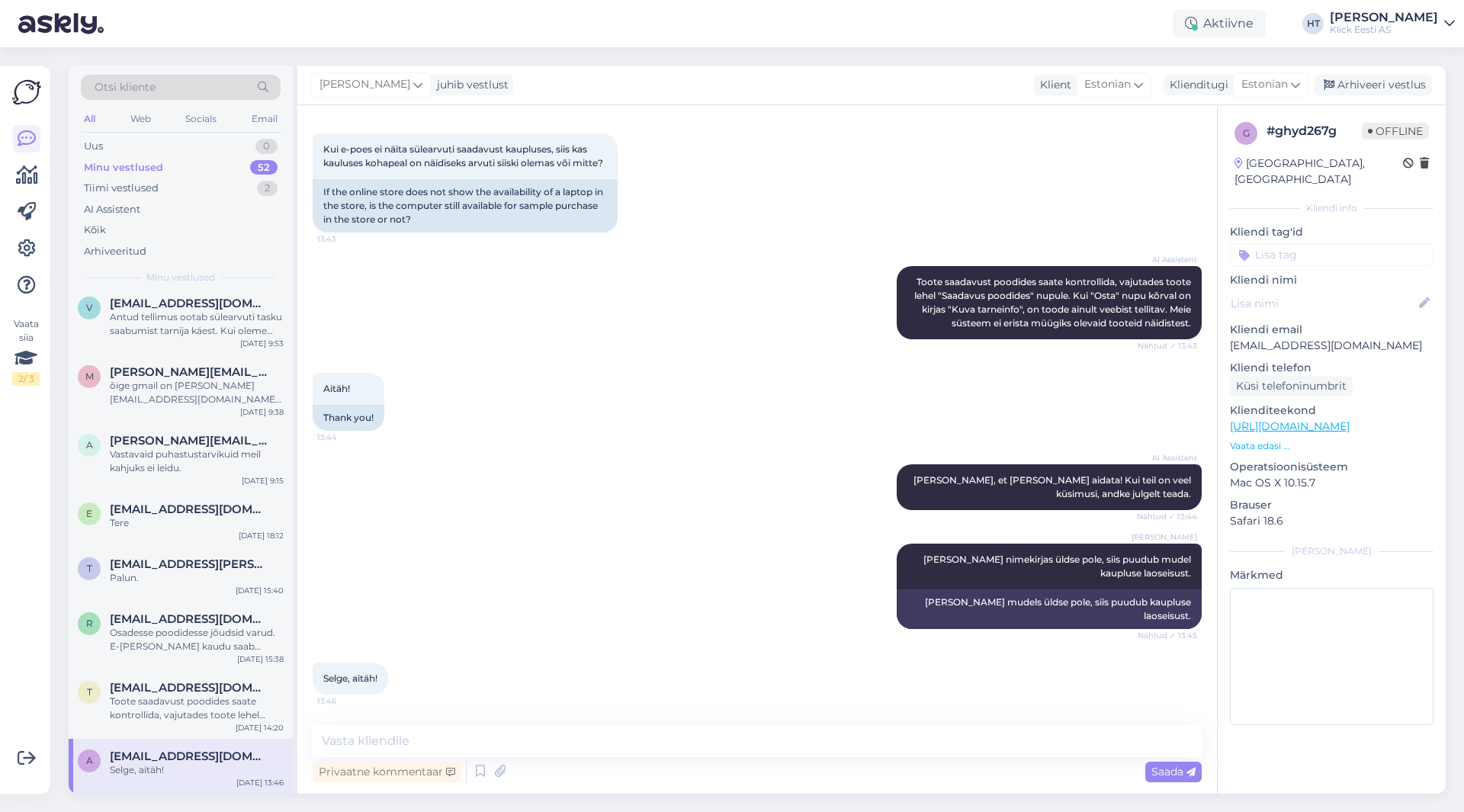
click at [1307, 243] on input at bounding box center [1331, 254] width 204 height 23
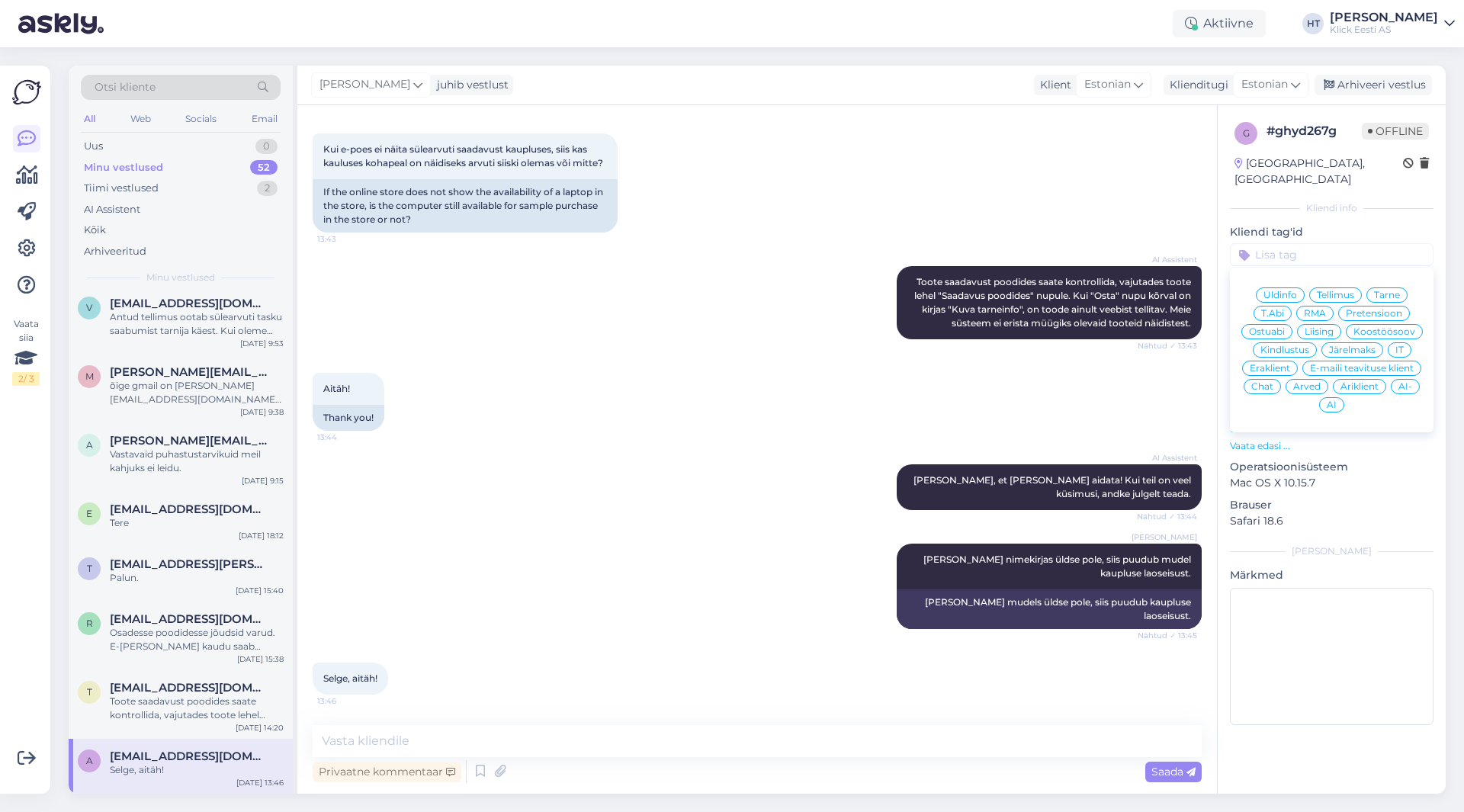
click at [1272, 327] on span "Ostuabi" at bounding box center [1266, 331] width 36 height 9
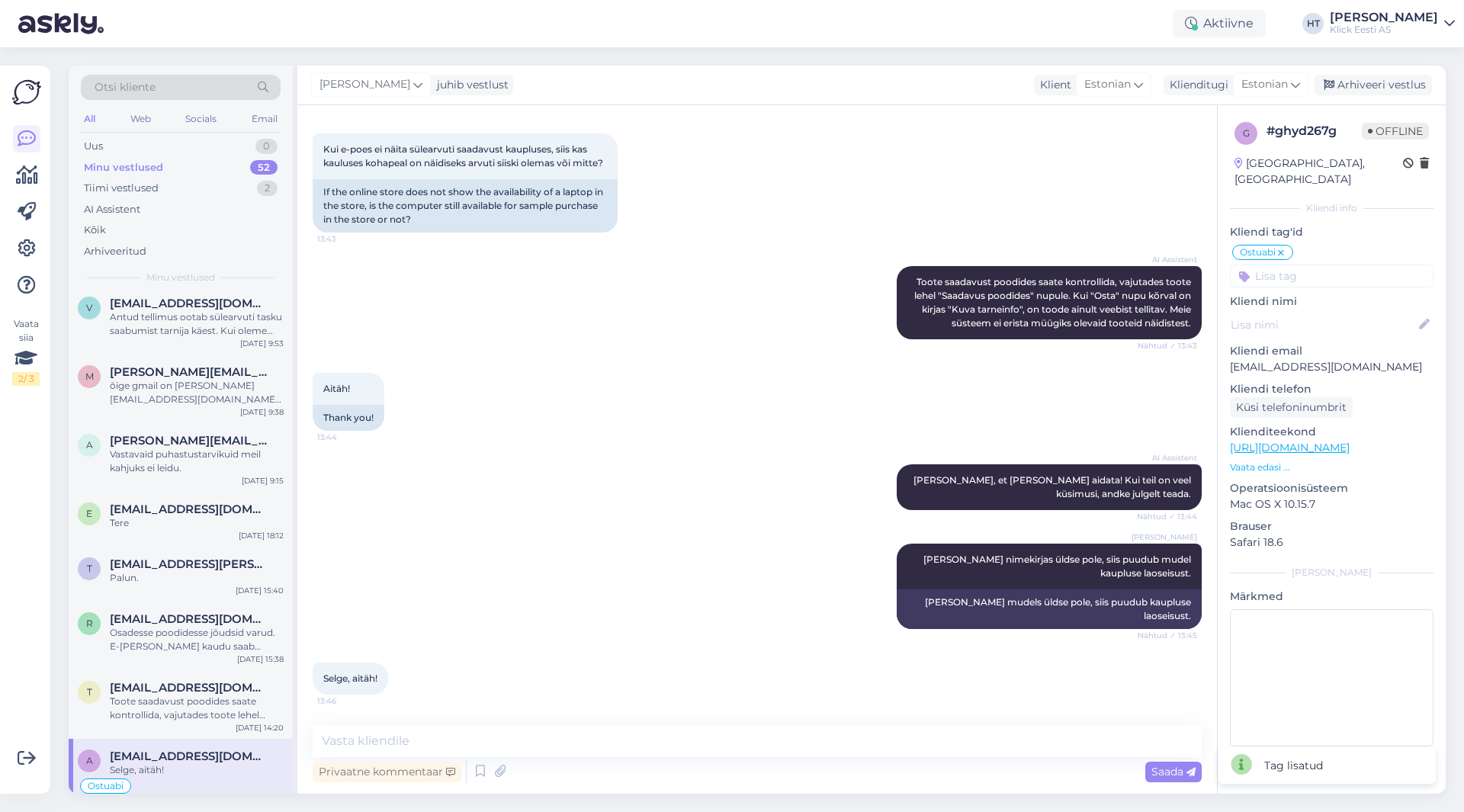
click at [1315, 247] on div "Ostuabi Üldinfo Tellimus Tarne T.Abi RMA Pretensioon Ostuabi Liising Koostöösoo…" at bounding box center [1331, 265] width 204 height 44
click at [1322, 265] on input at bounding box center [1331, 275] width 204 height 23
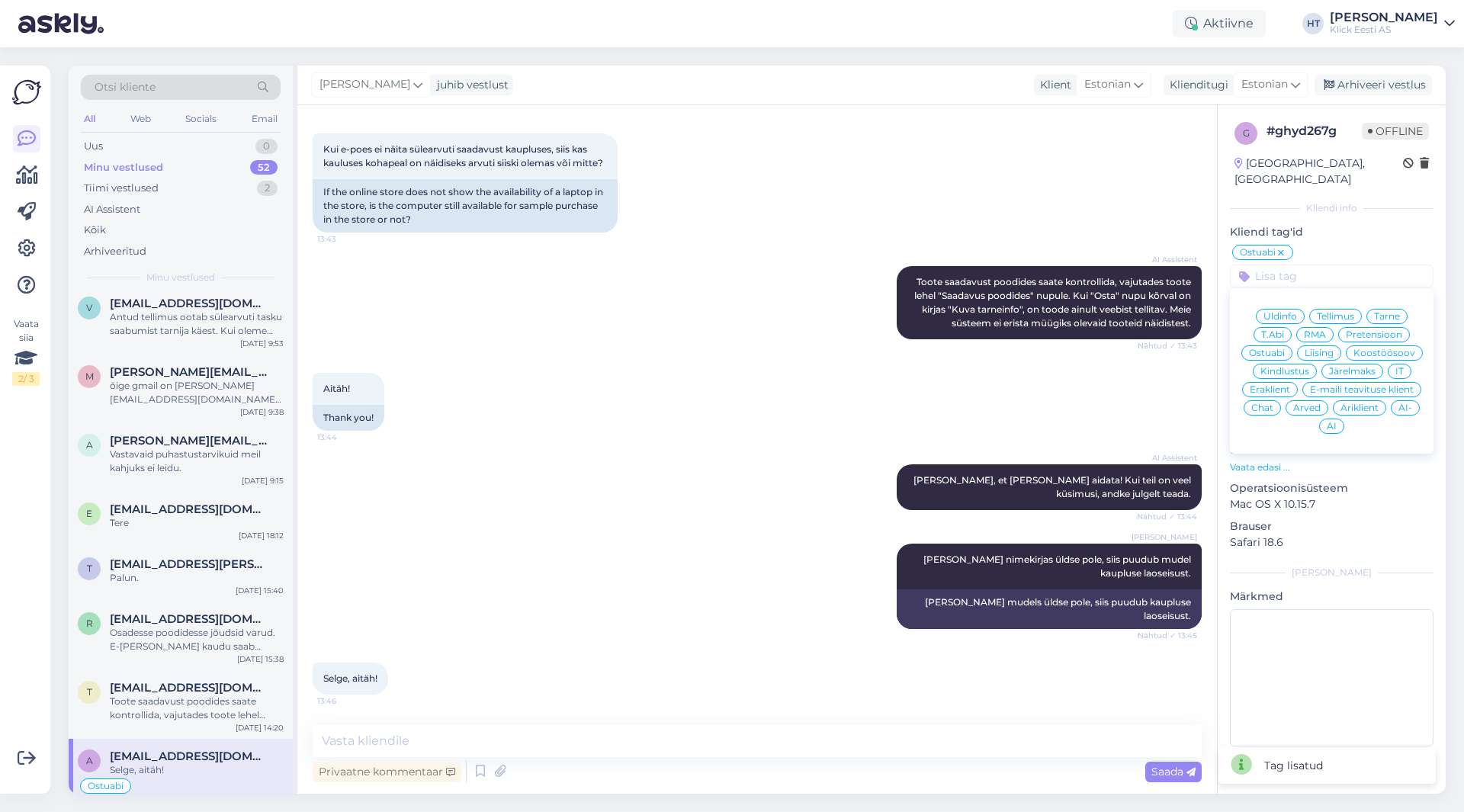
click at [1290, 382] on div "Eraklient" at bounding box center [1270, 390] width 56 height 15
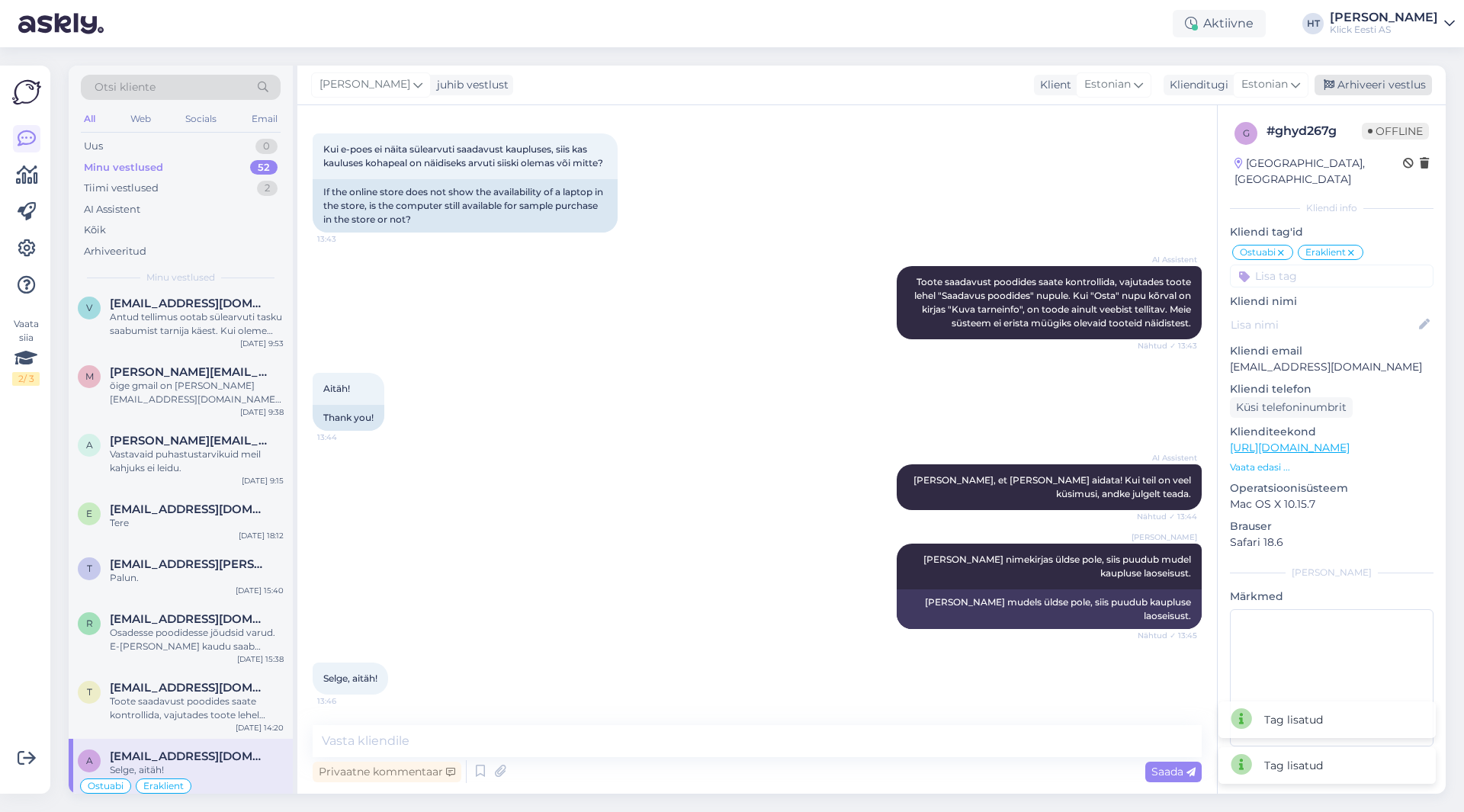
click at [1365, 86] on div "Arhiveeri vestlus" at bounding box center [1372, 85] width 118 height 21
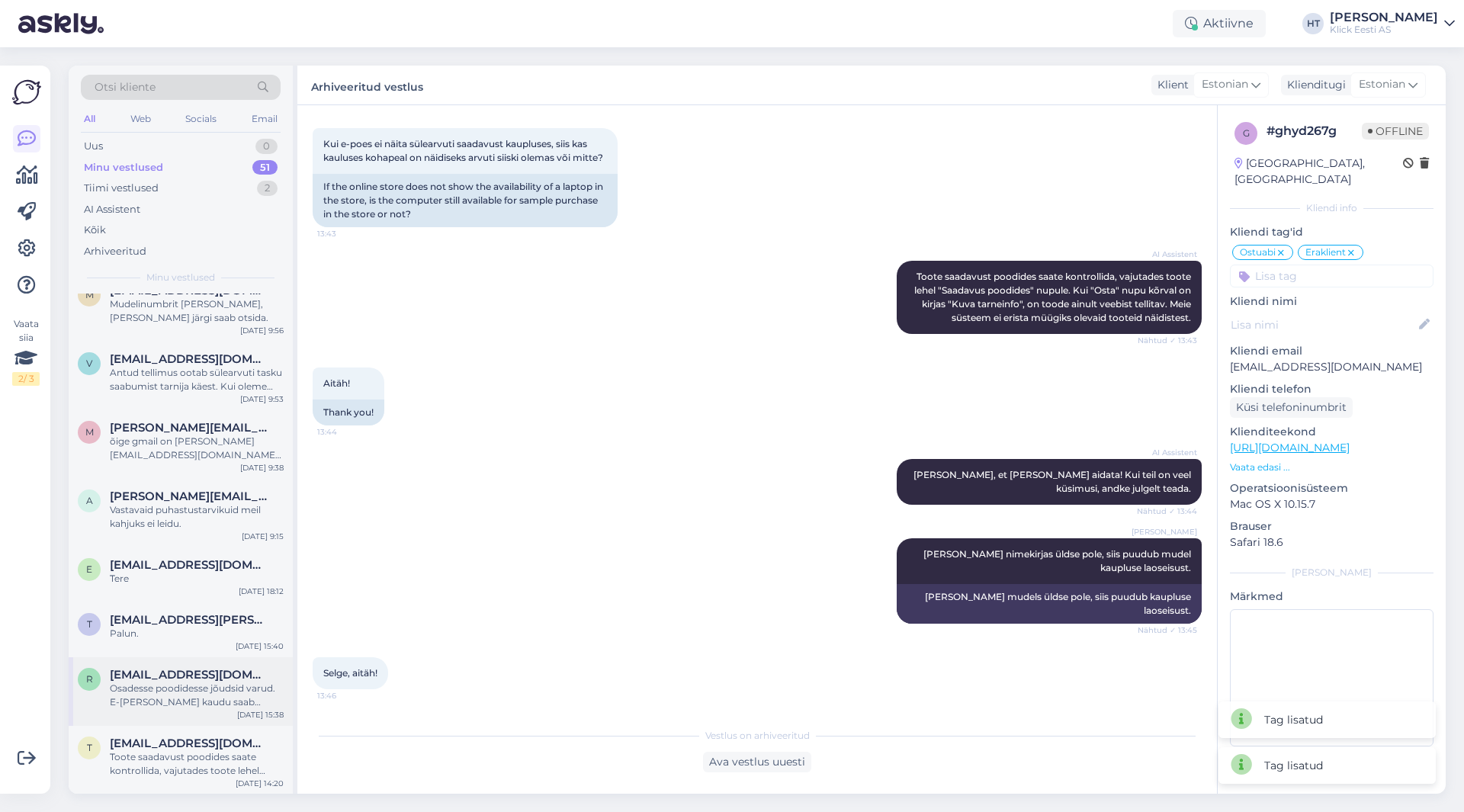
scroll to position [2820, 0]
click at [201, 738] on span "[EMAIL_ADDRESS][DOMAIN_NAME]" at bounding box center [189, 742] width 159 height 13
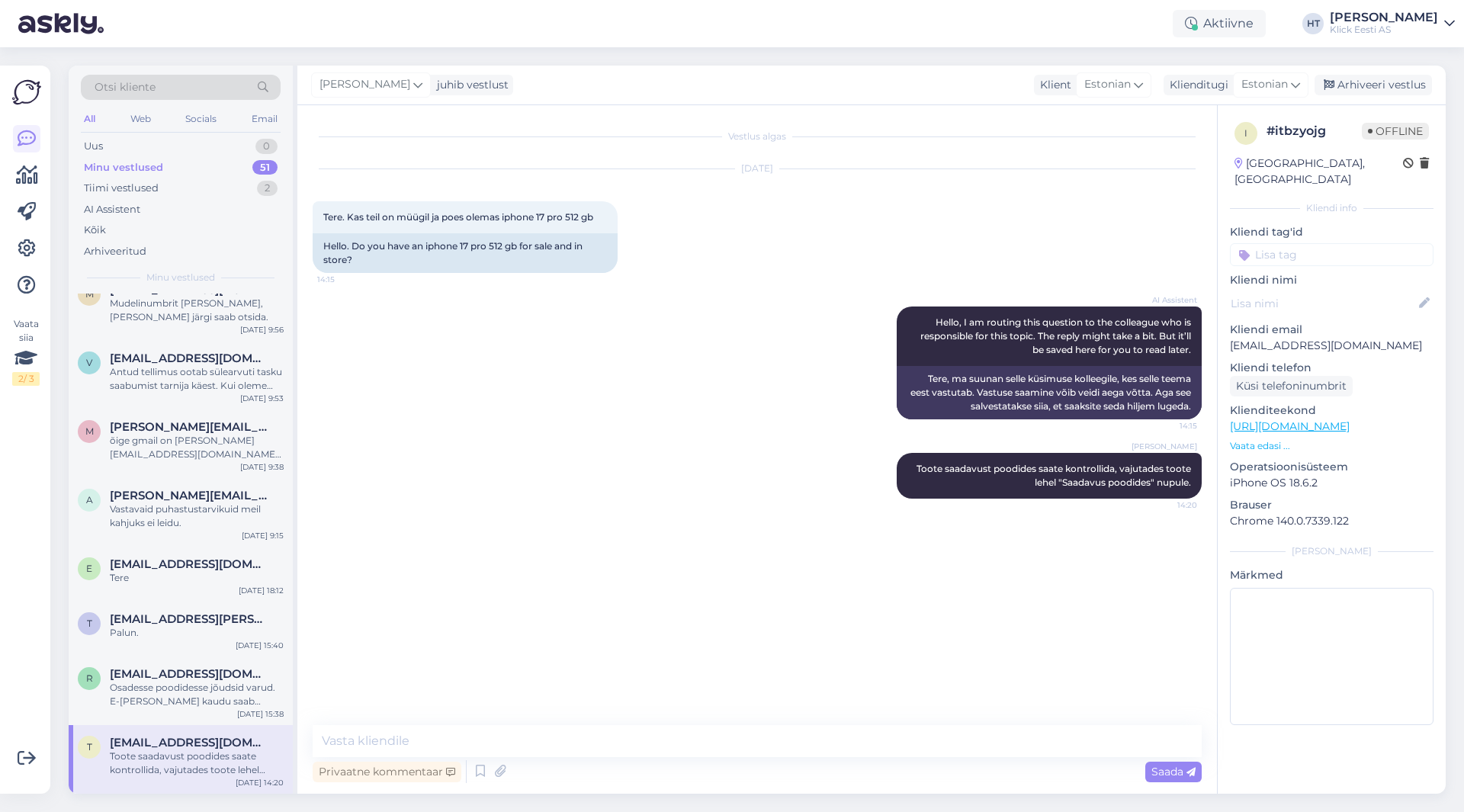
click at [1330, 243] on input at bounding box center [1331, 254] width 204 height 23
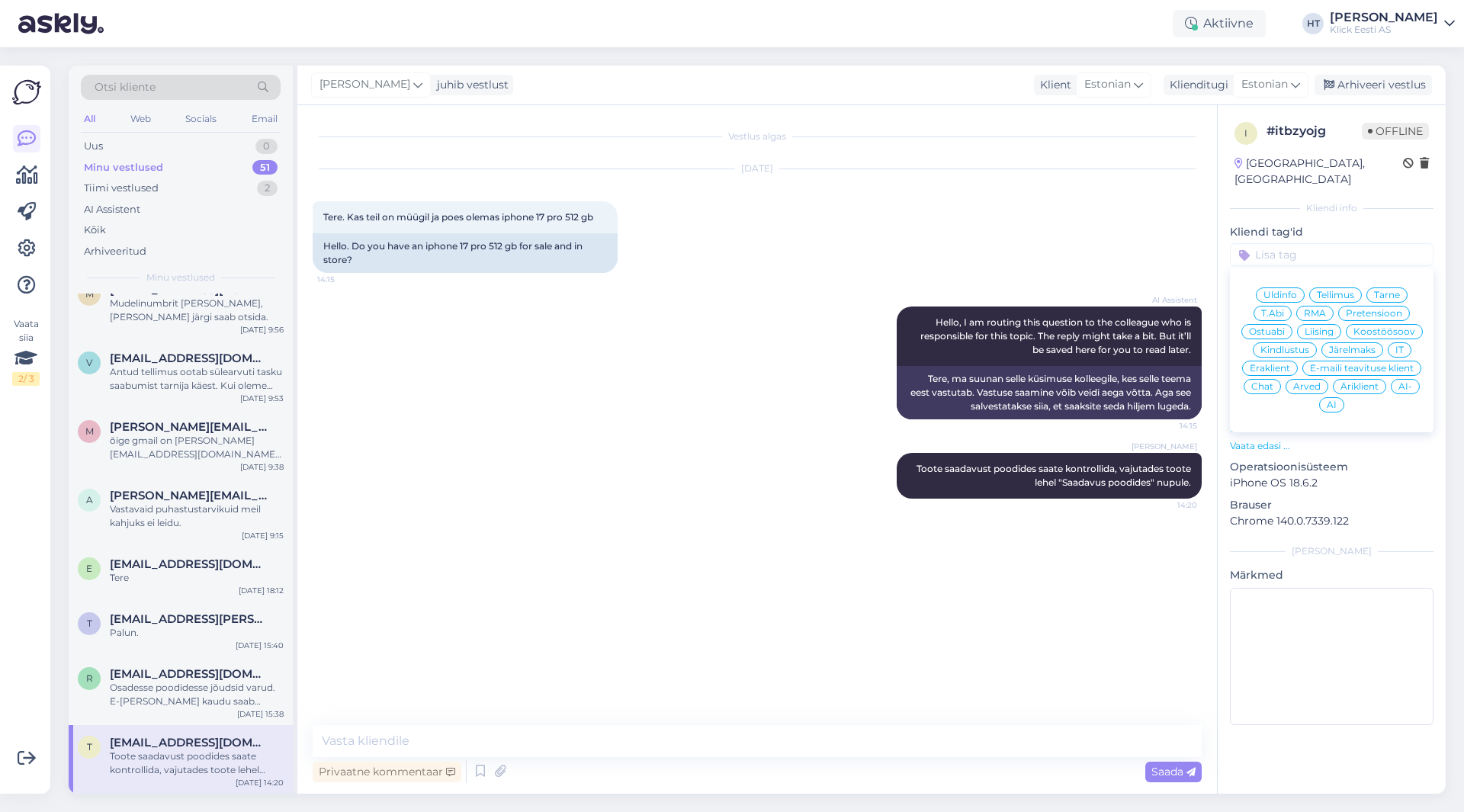
click at [1275, 327] on span "Ostuabi" at bounding box center [1266, 331] width 36 height 9
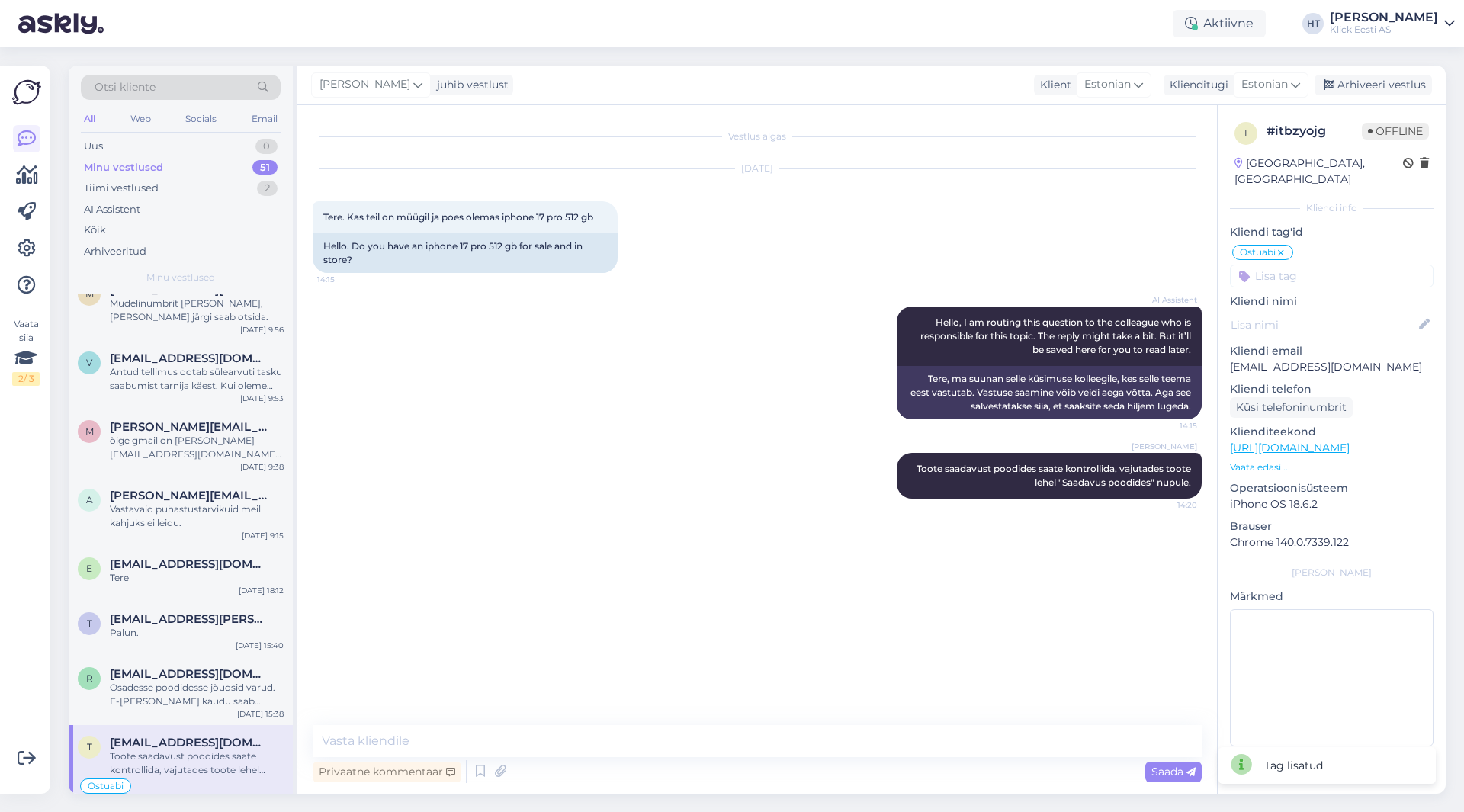
click at [1324, 268] on input at bounding box center [1331, 275] width 204 height 23
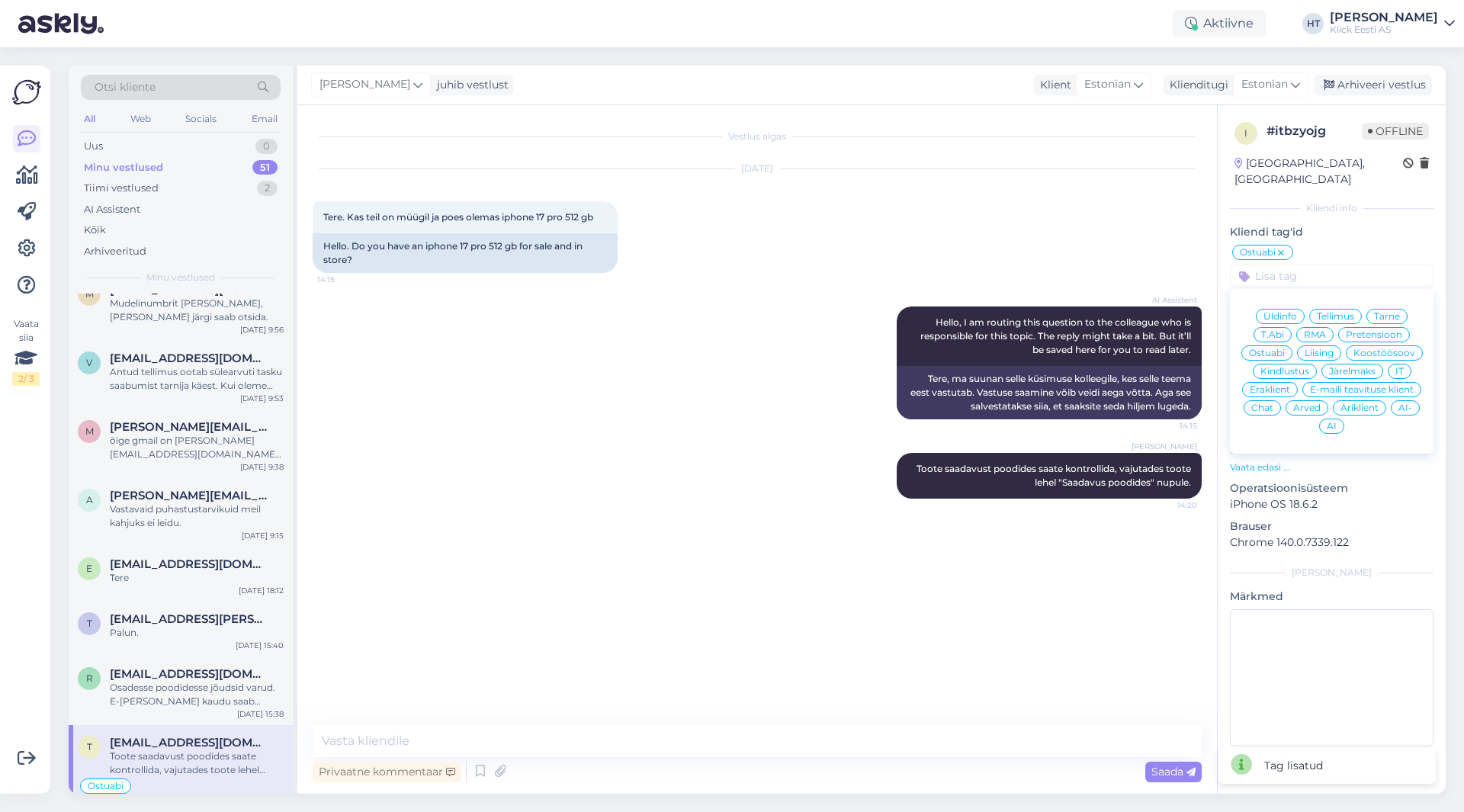
click at [1284, 385] on span "Eraklient" at bounding box center [1270, 389] width 40 height 9
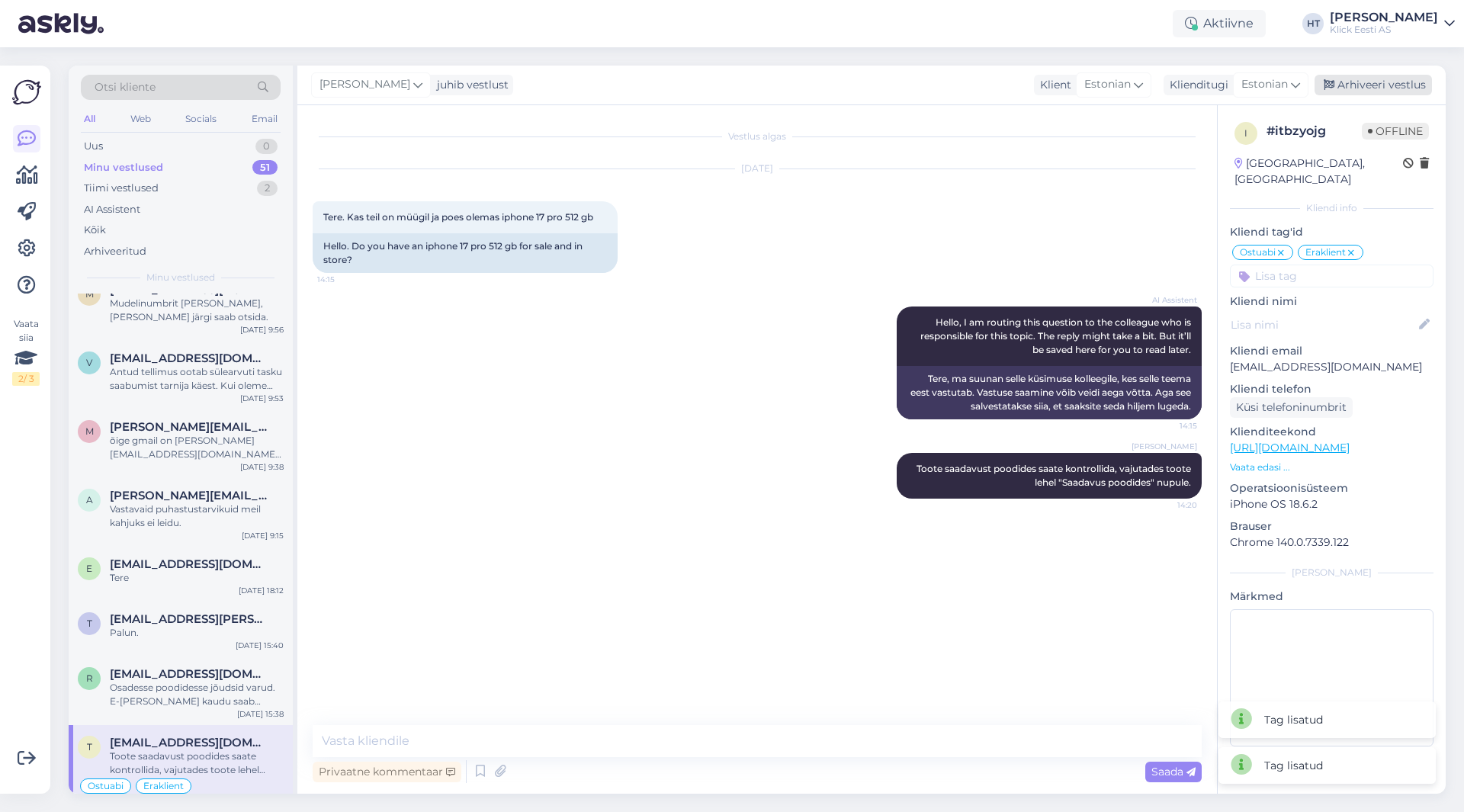
click at [1383, 86] on div "Arhiveeri vestlus" at bounding box center [1372, 85] width 118 height 21
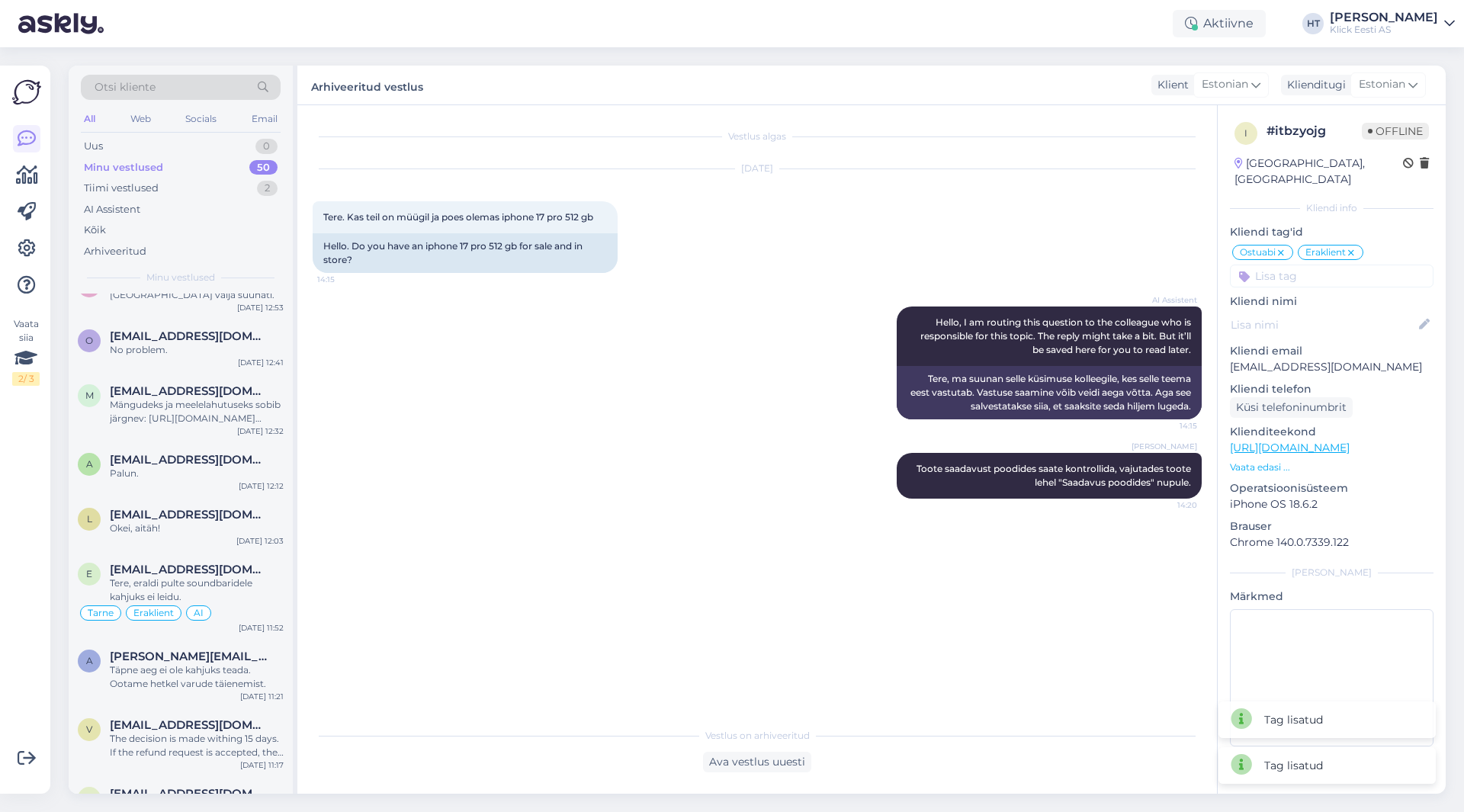
scroll to position [2751, 0]
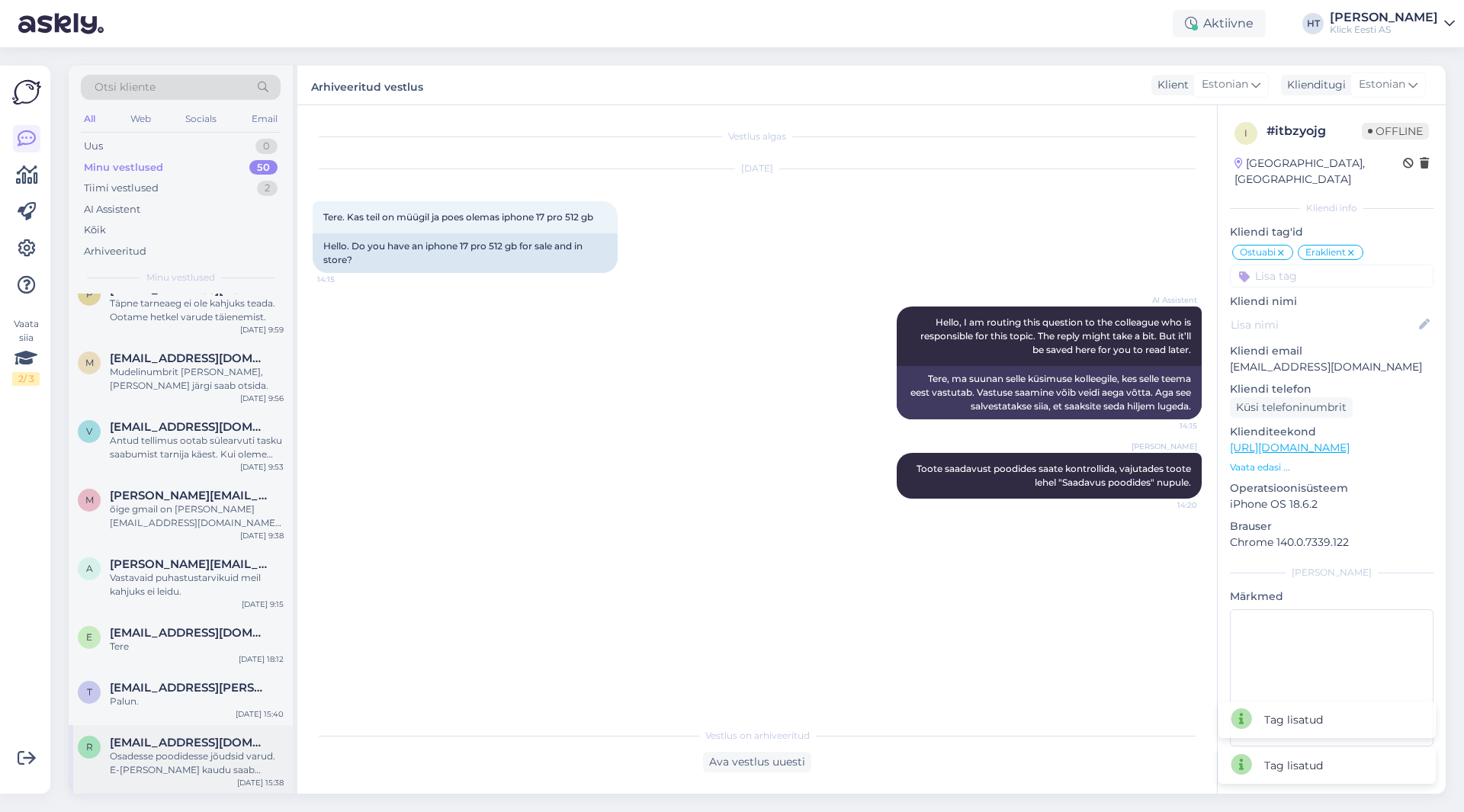
click at [199, 733] on div "r [EMAIL_ADDRESS][DOMAIN_NAME] Osadesse poodidesse jõudsid varud. E-[PERSON_NAM…" at bounding box center [180, 759] width 225 height 68
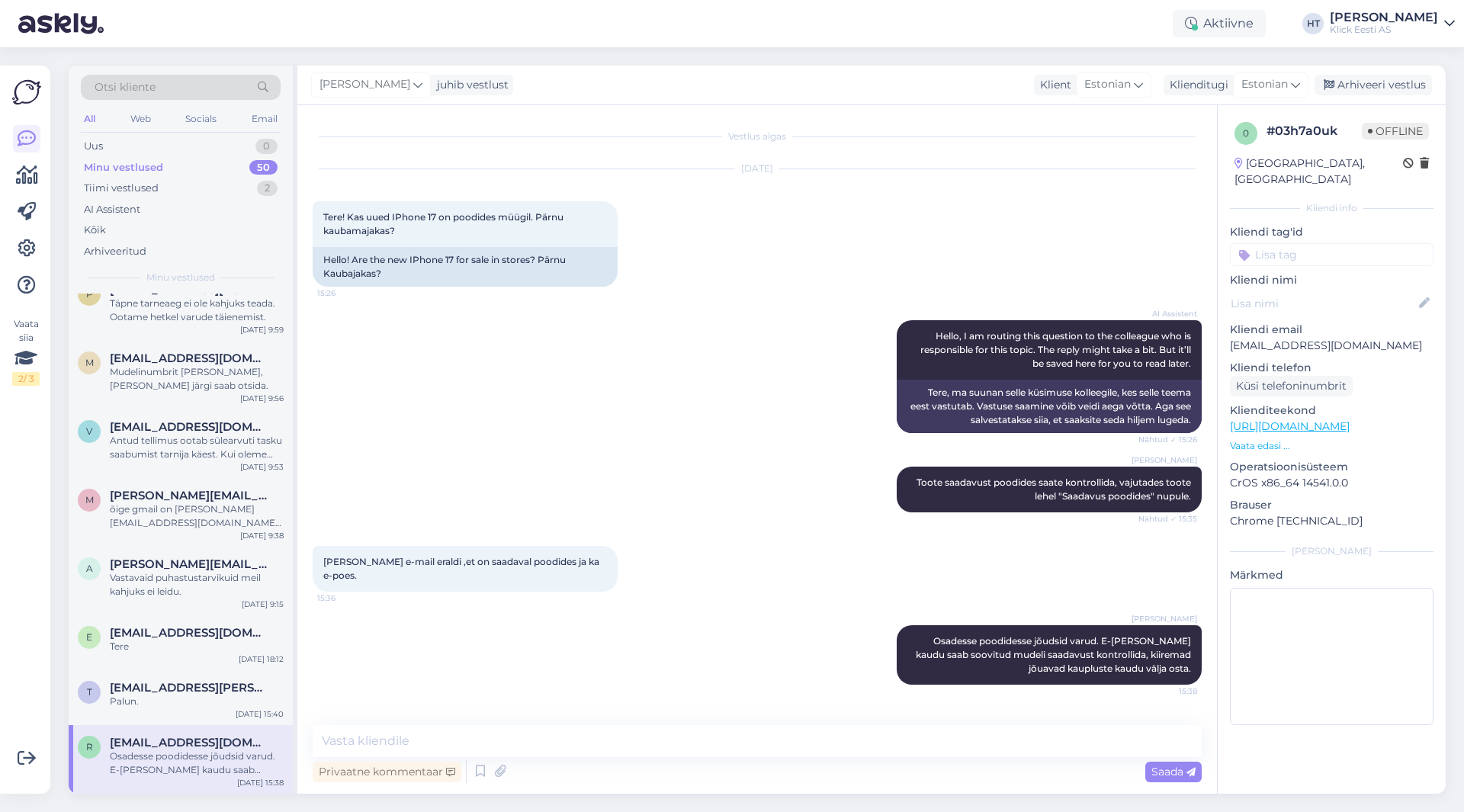
click at [1319, 243] on input at bounding box center [1331, 254] width 204 height 23
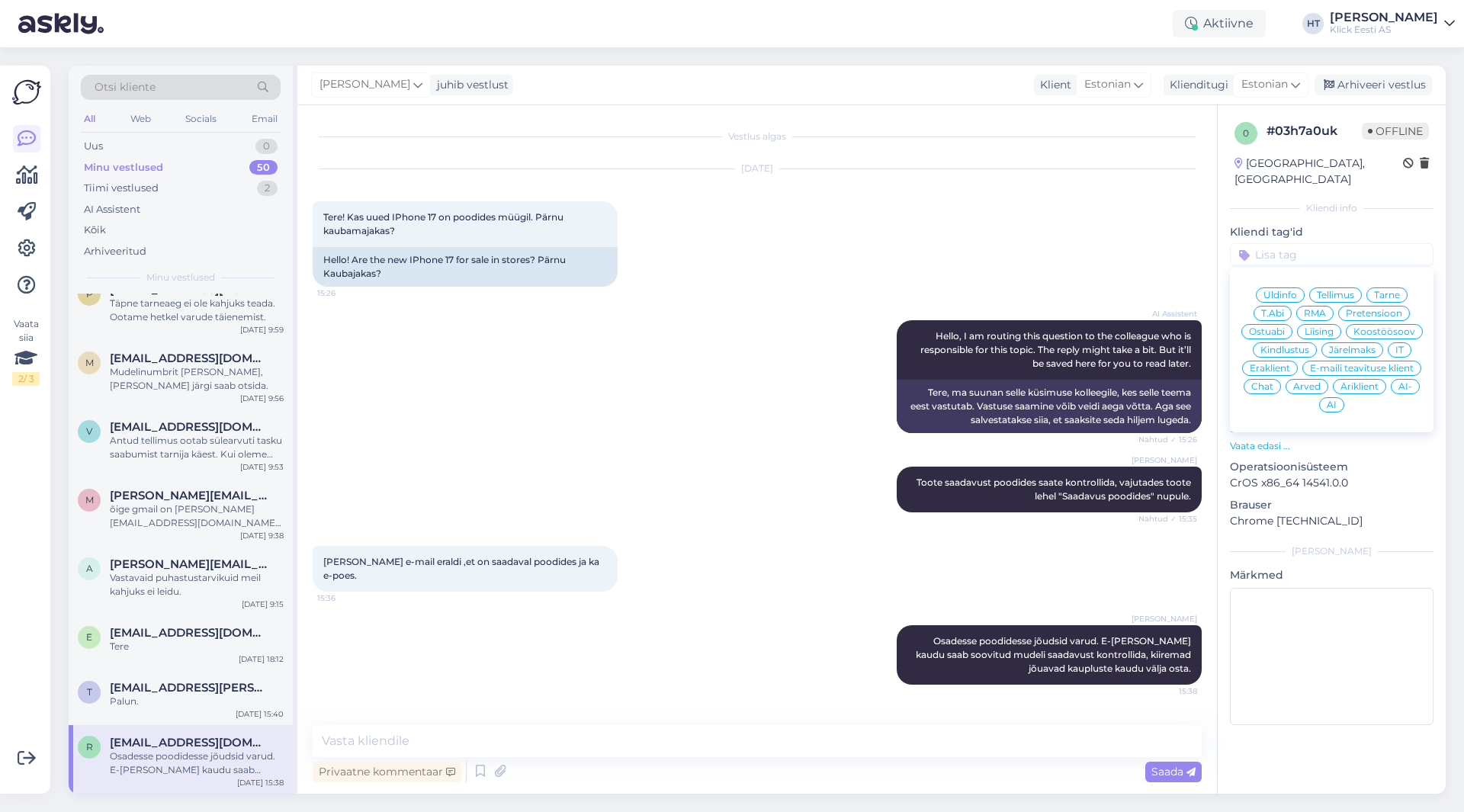
click at [1277, 327] on span "Ostuabi" at bounding box center [1266, 331] width 36 height 9
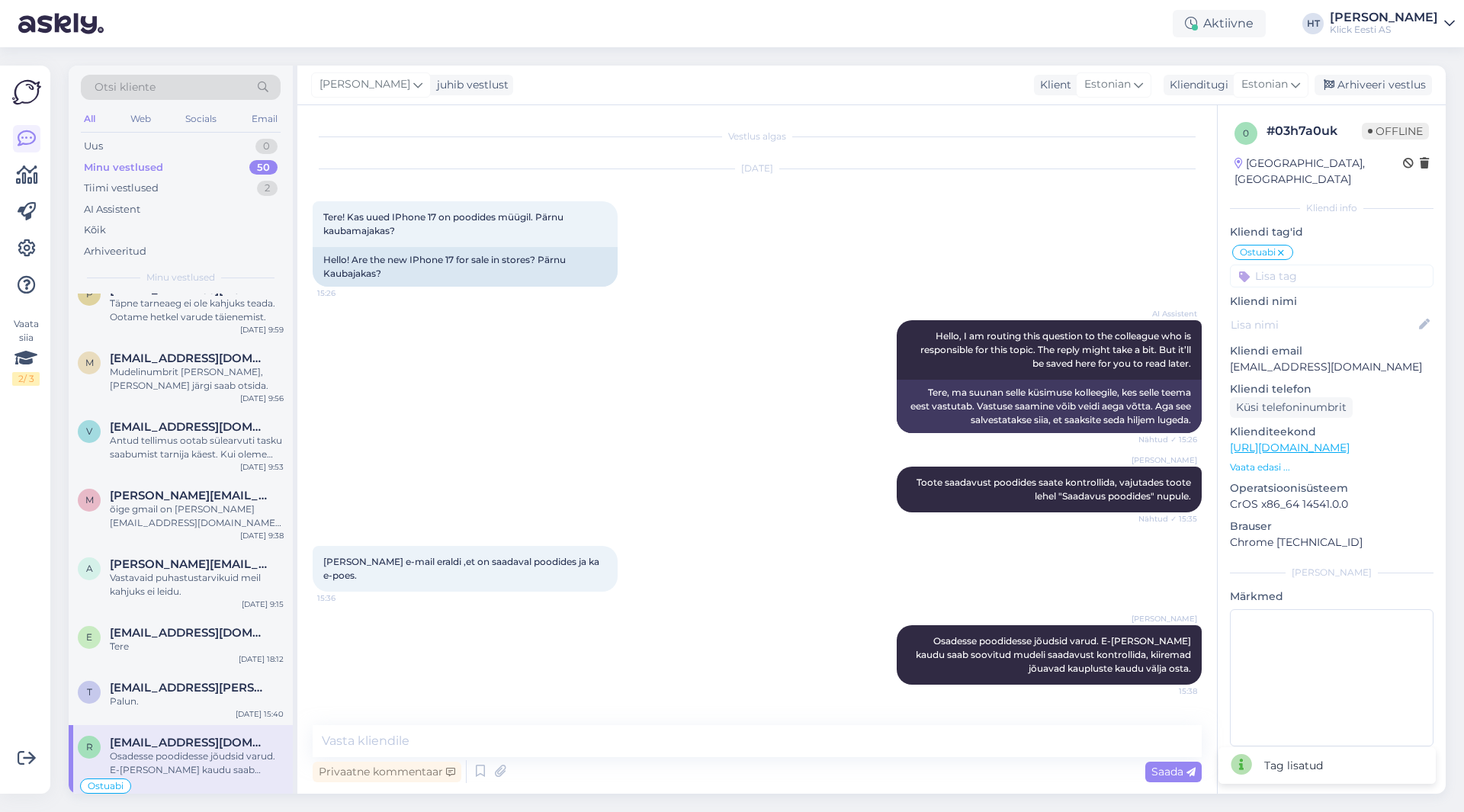
click at [1302, 267] on input at bounding box center [1331, 275] width 204 height 23
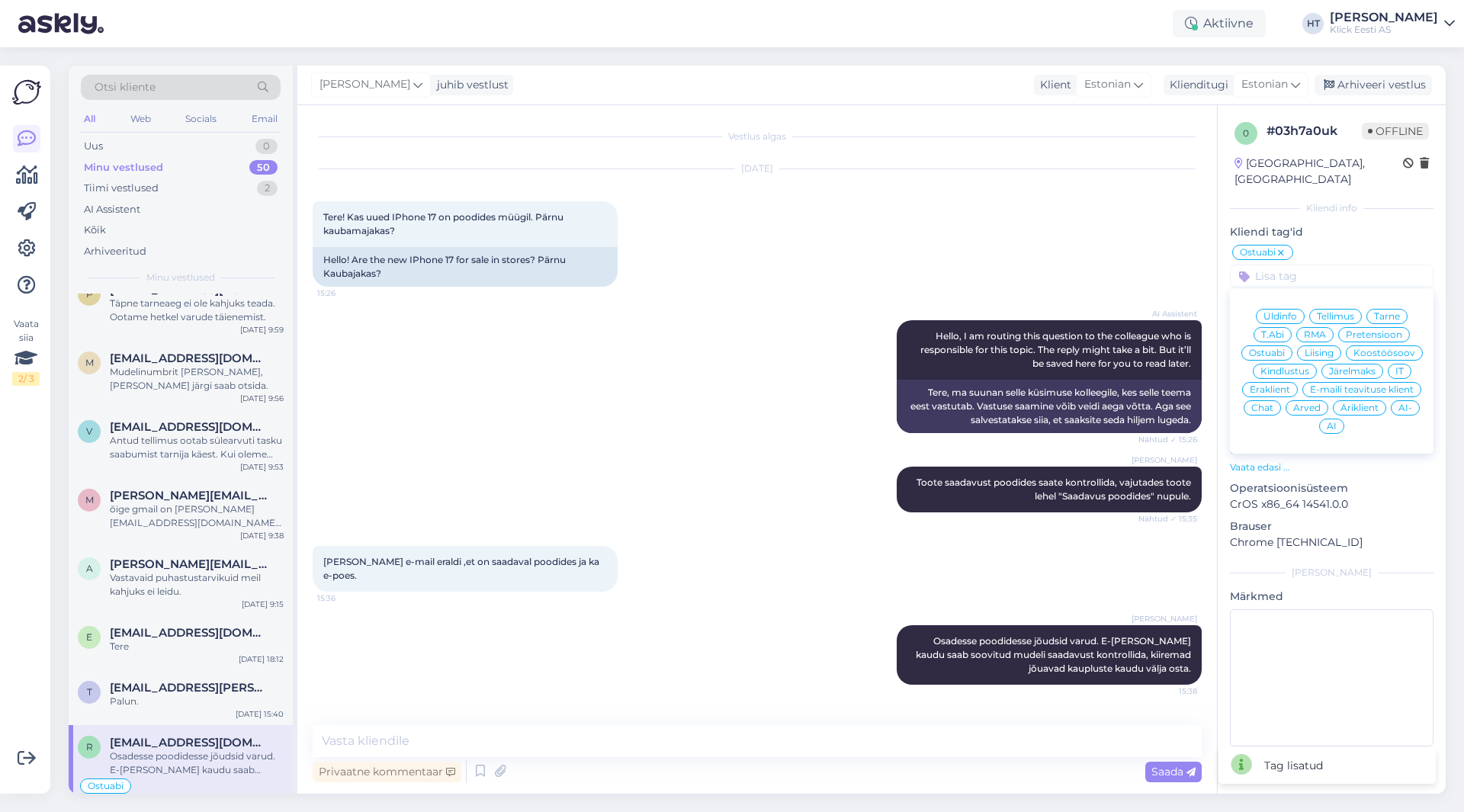
click at [1274, 385] on span "Eraklient" at bounding box center [1270, 389] width 40 height 9
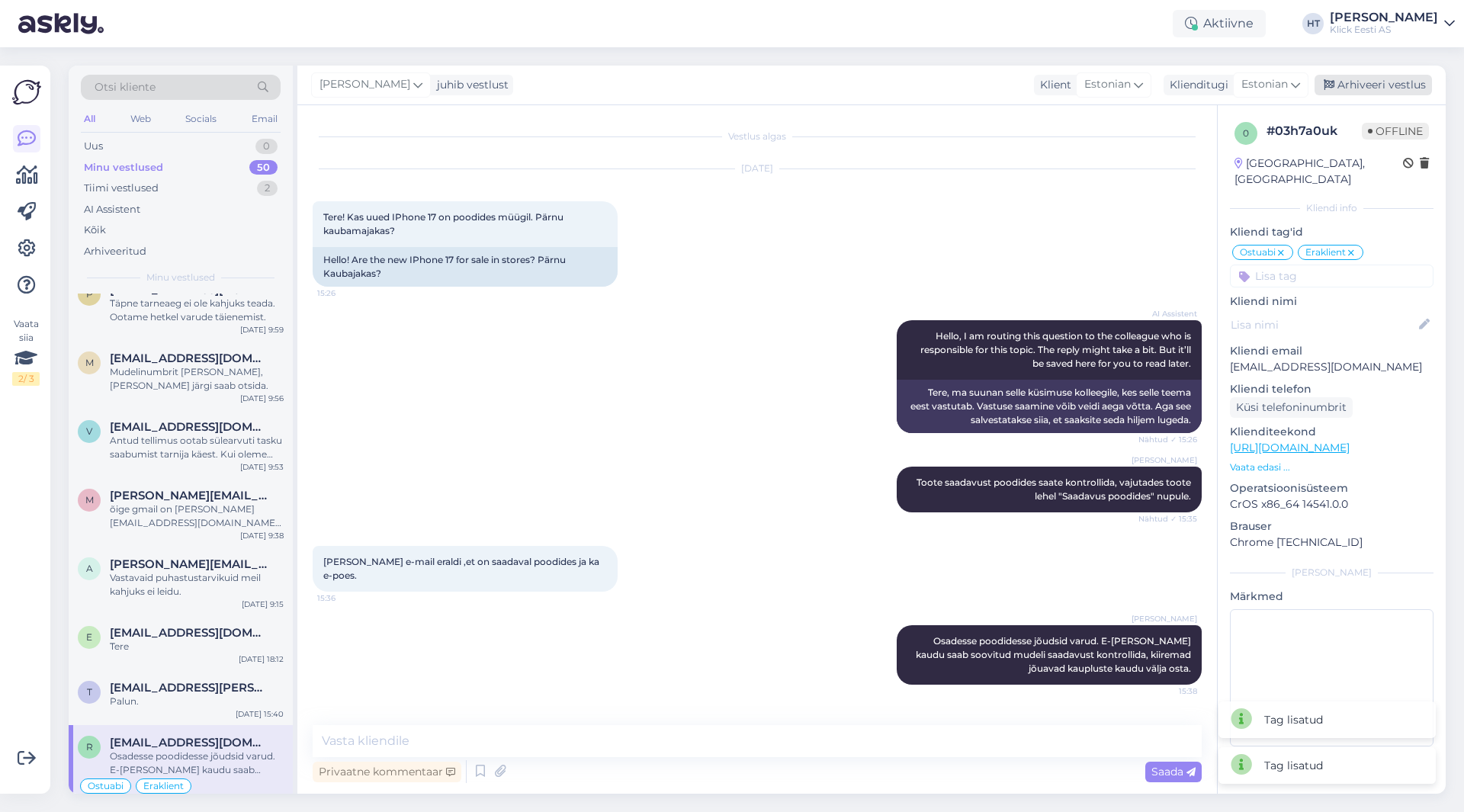
click at [1378, 79] on div "Arhiveeri vestlus" at bounding box center [1372, 85] width 118 height 21
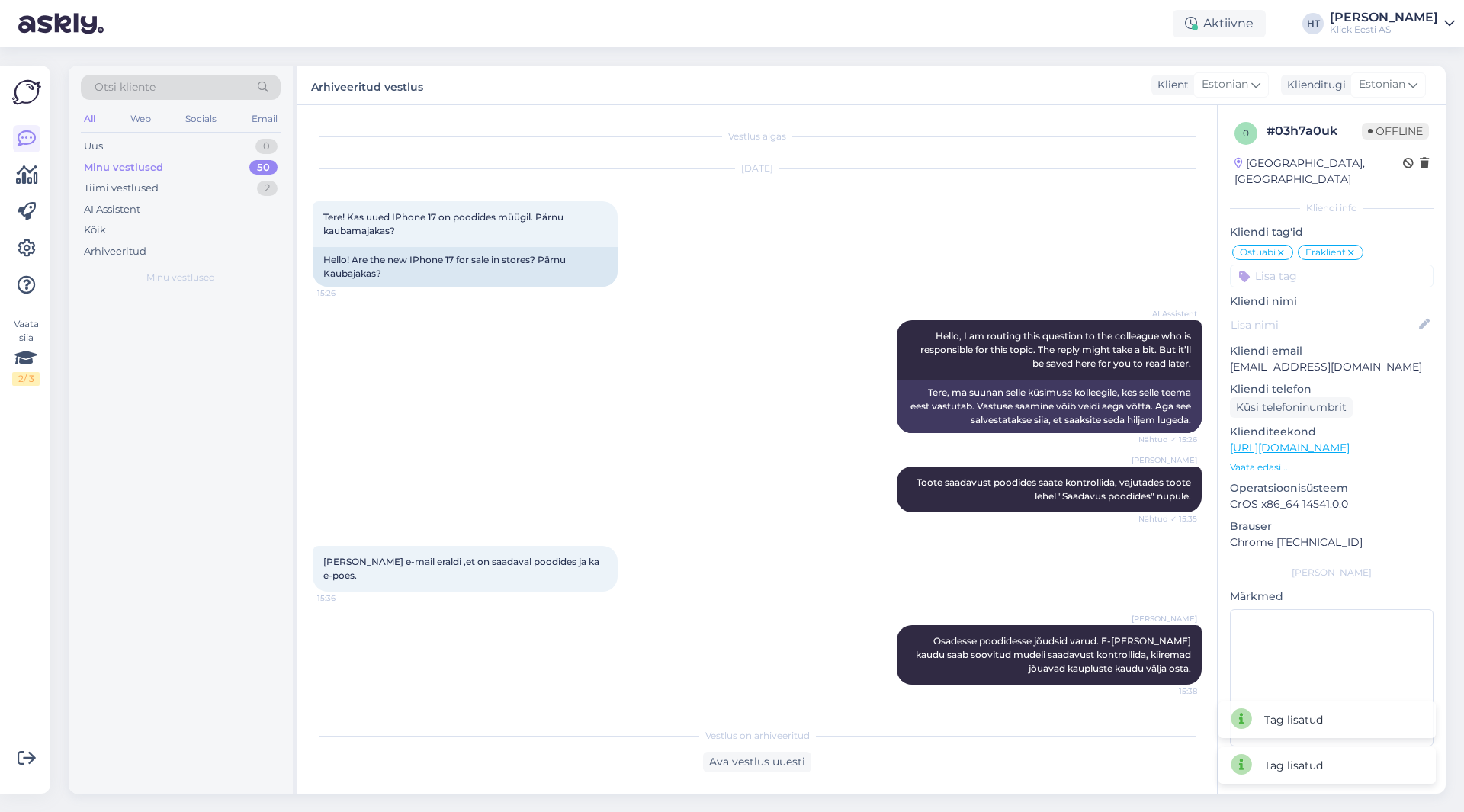
scroll to position [0, 0]
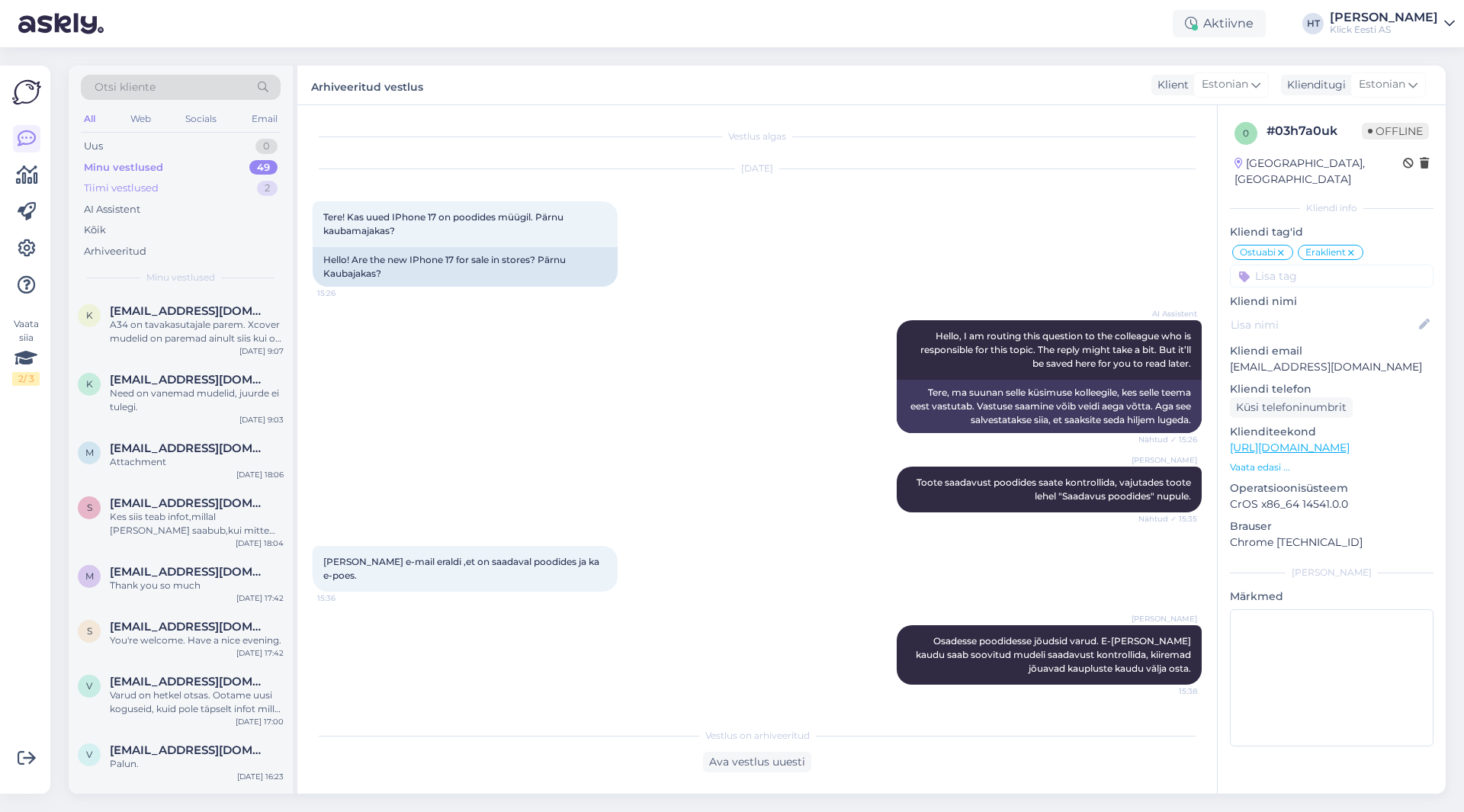
click at [186, 184] on div "Tiimi vestlused 2" at bounding box center [180, 189] width 199 height 22
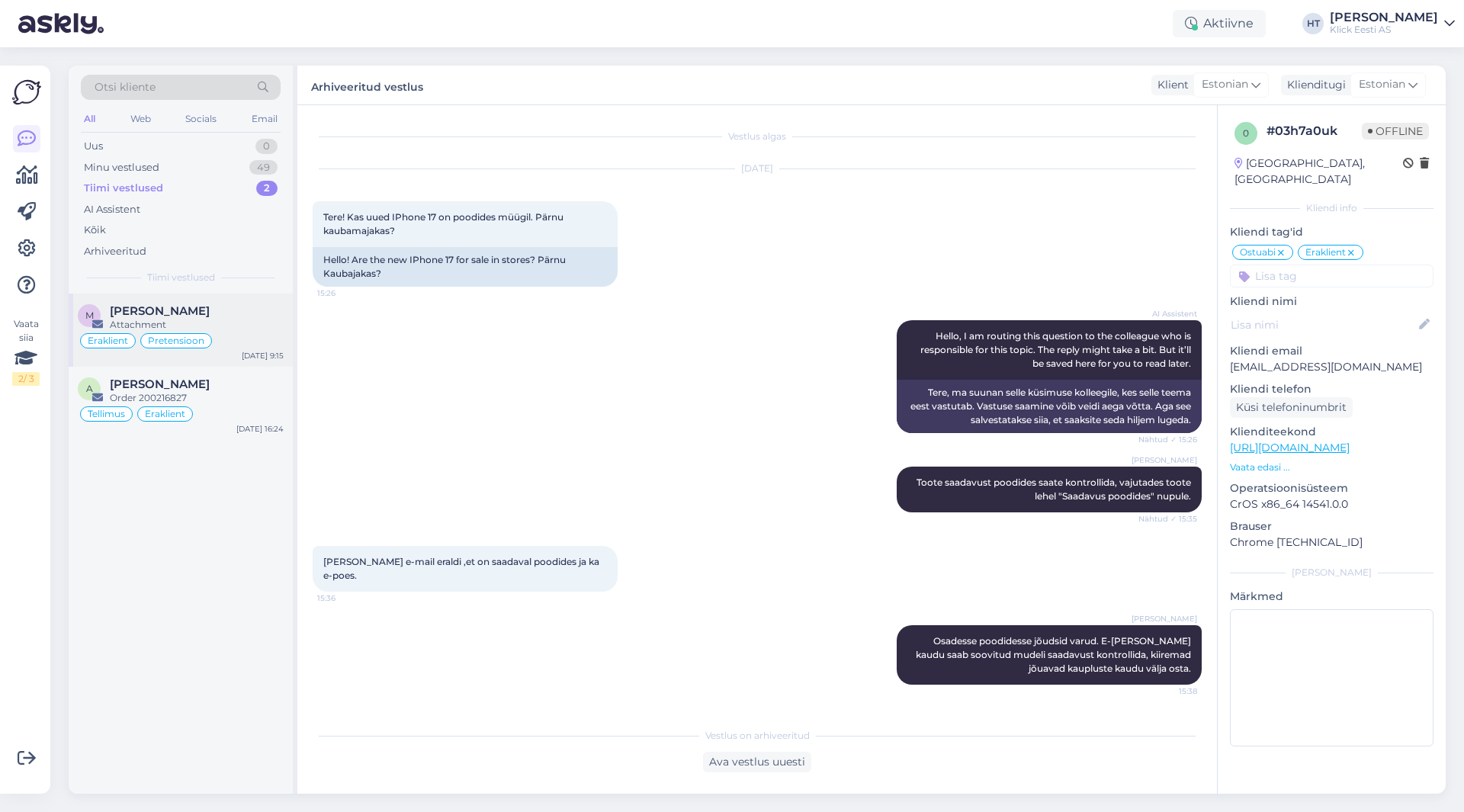
click at [164, 302] on div "M [PERSON_NAME] Attachment Eraklient Pretensioon [DATE] 9:15" at bounding box center [180, 330] width 225 height 73
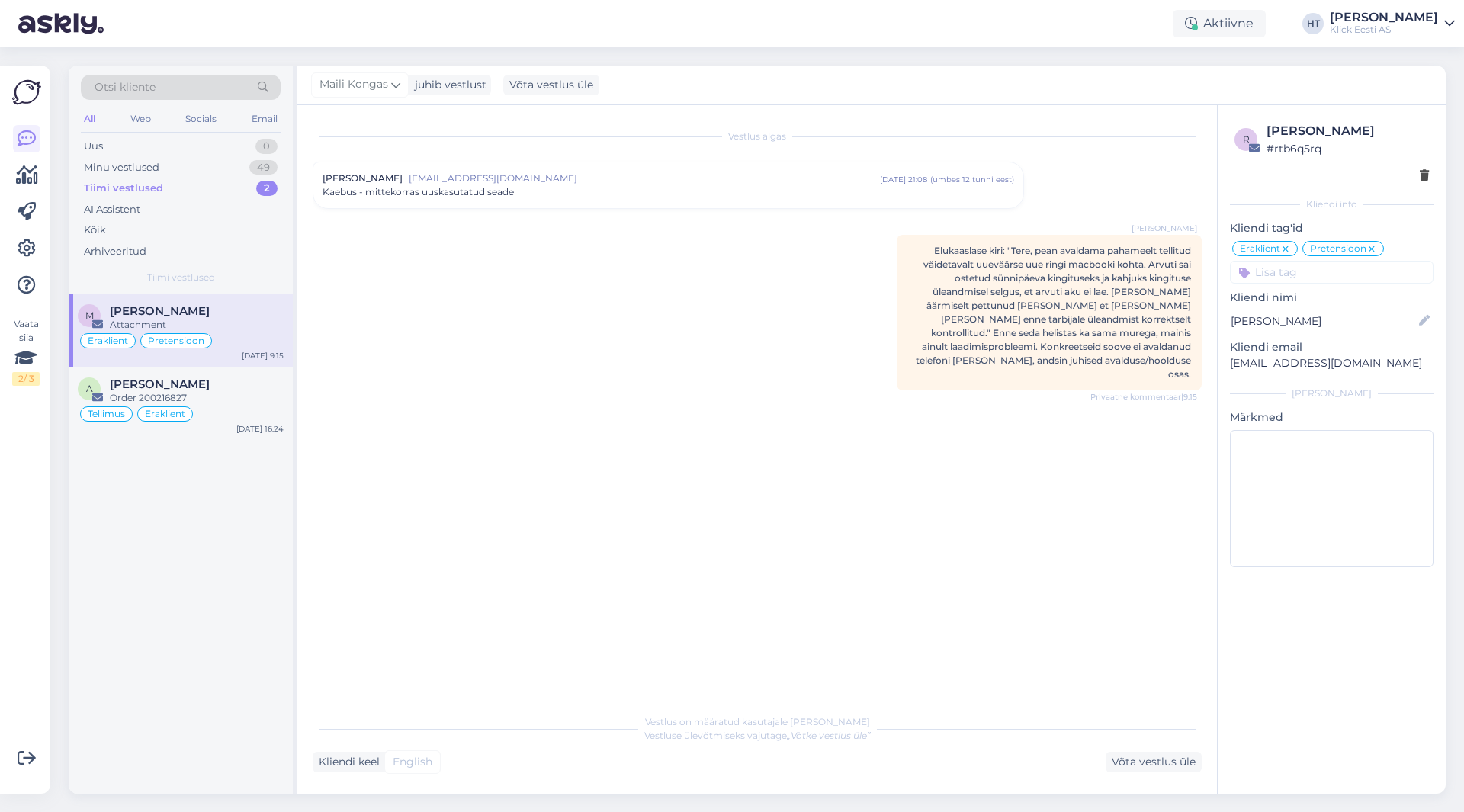
click at [523, 189] on div "Kaebus - mittekorras uuskasutatud seade" at bounding box center [668, 192] width 691 height 13
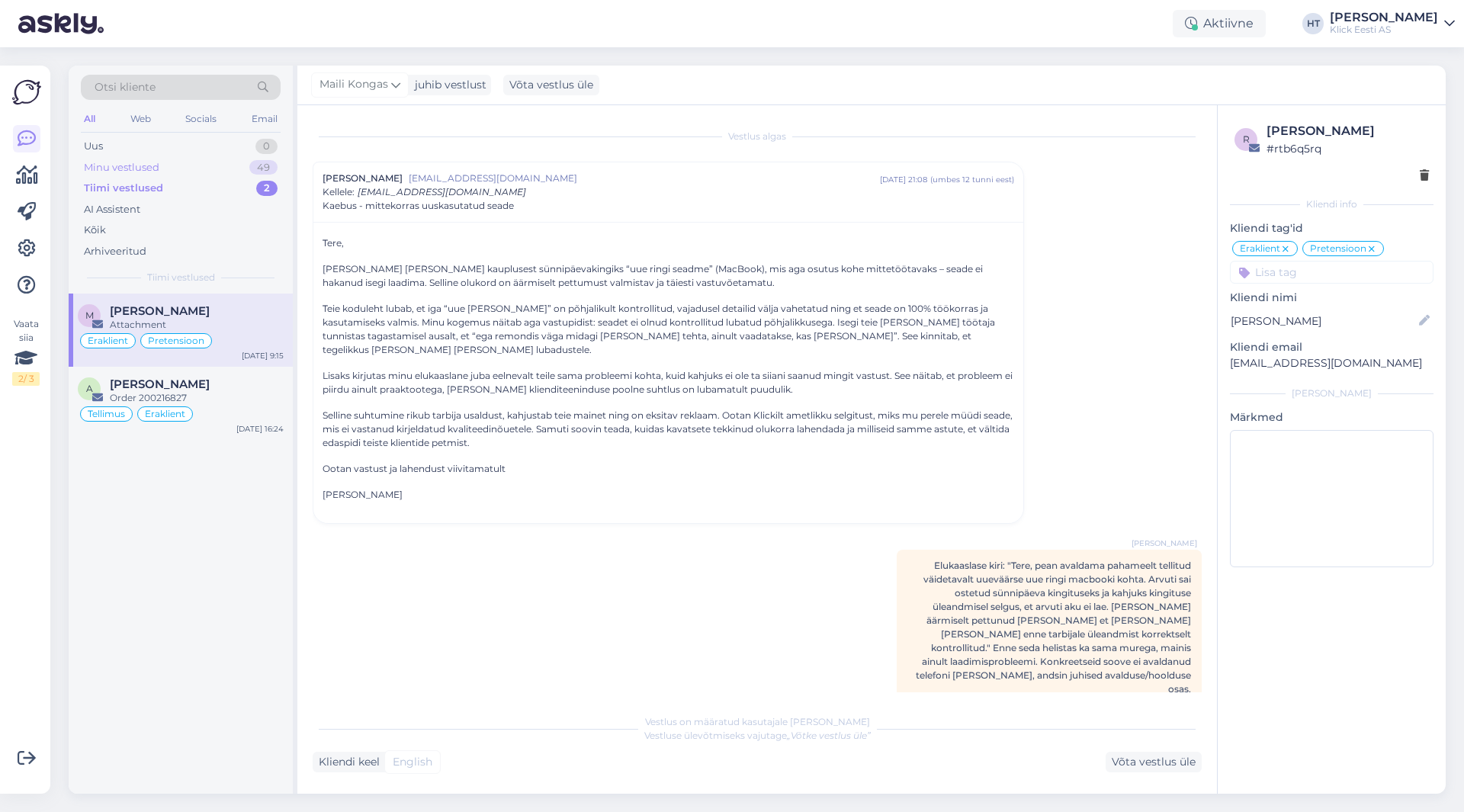
click at [245, 164] on div "Minu vestlused 49" at bounding box center [180, 168] width 199 height 22
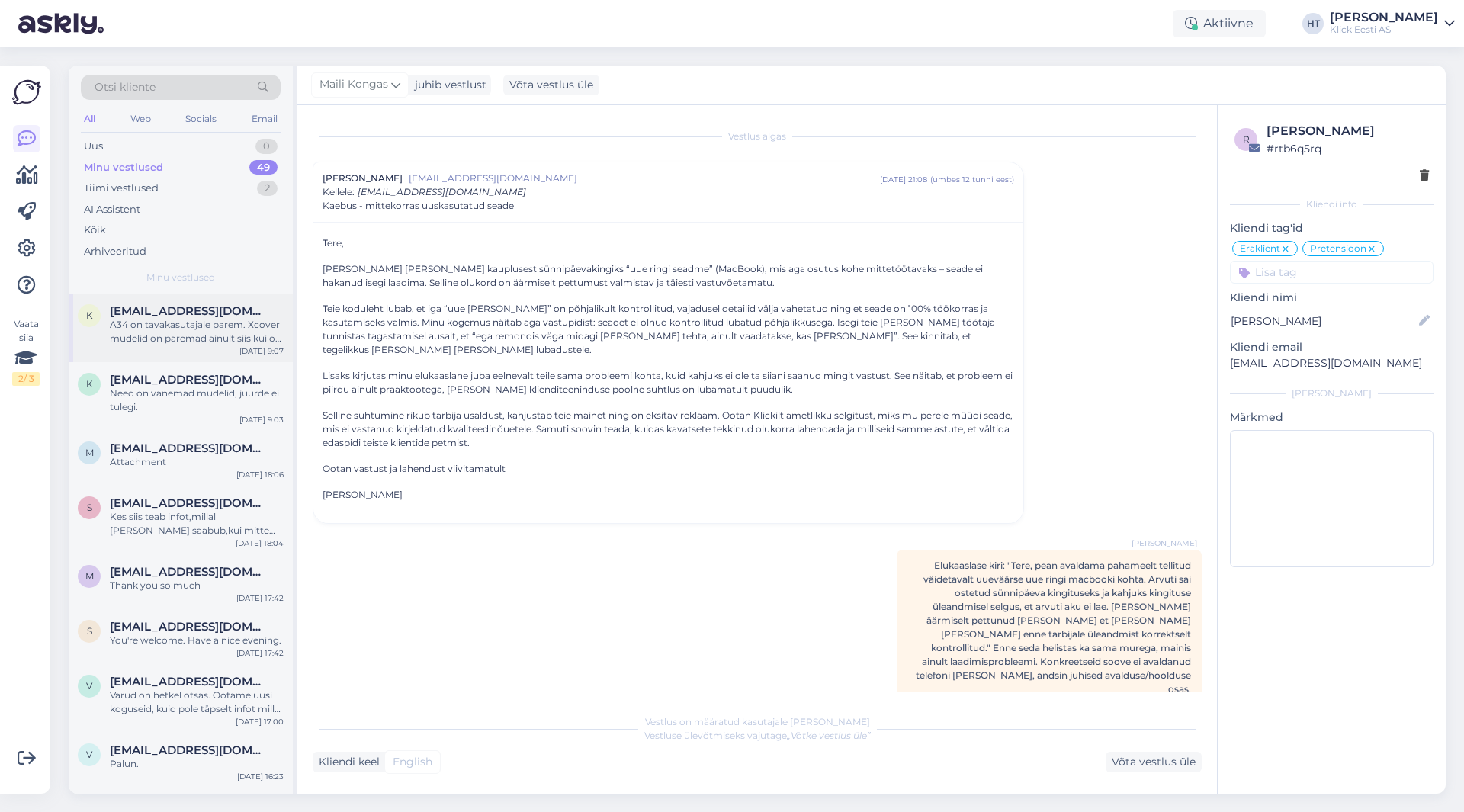
click at [207, 322] on div "A34 on tavakasutajale parem. Xcover mudelid on paremad ainult siis kui on [PERS…" at bounding box center [197, 331] width 174 height 28
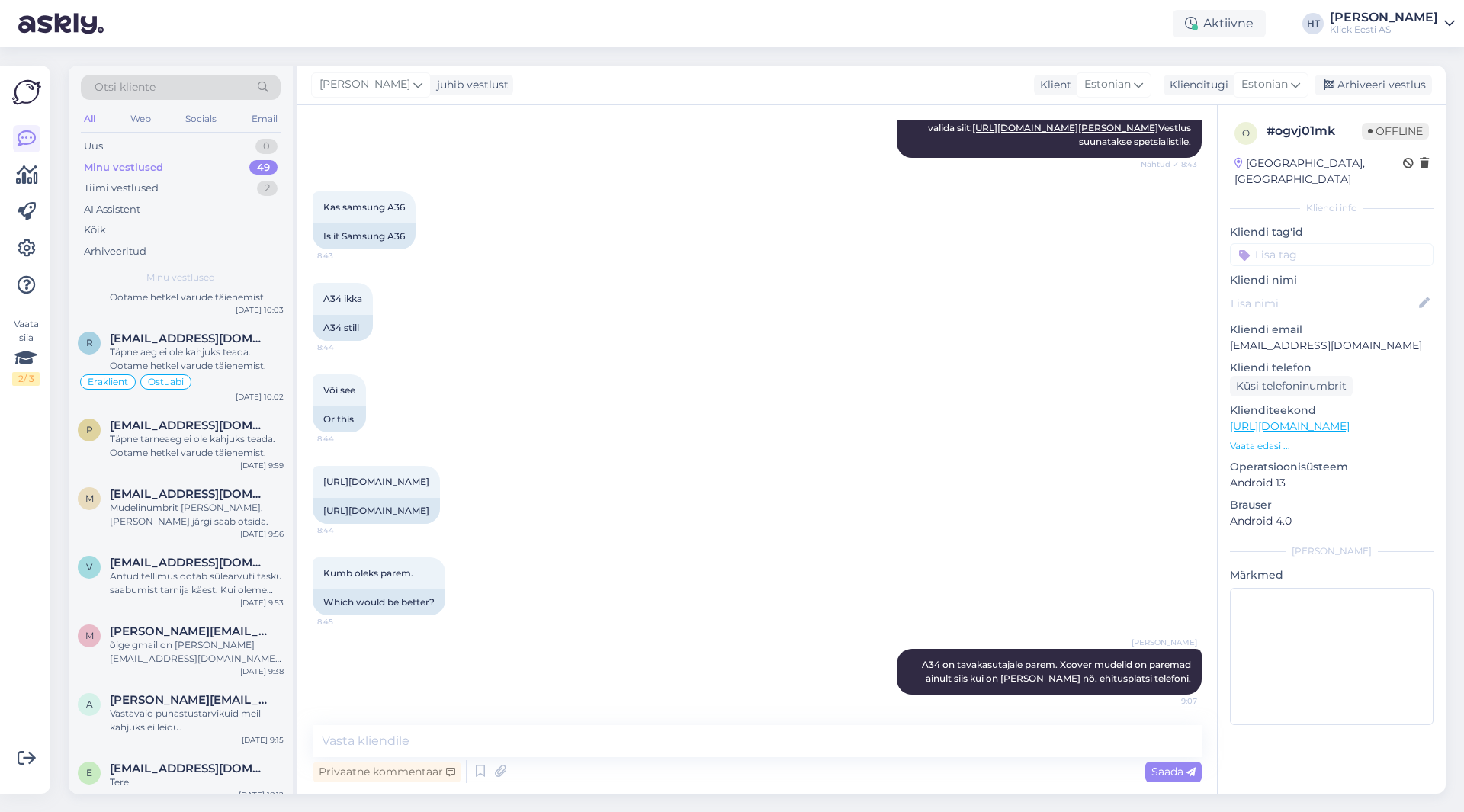
scroll to position [2683, 0]
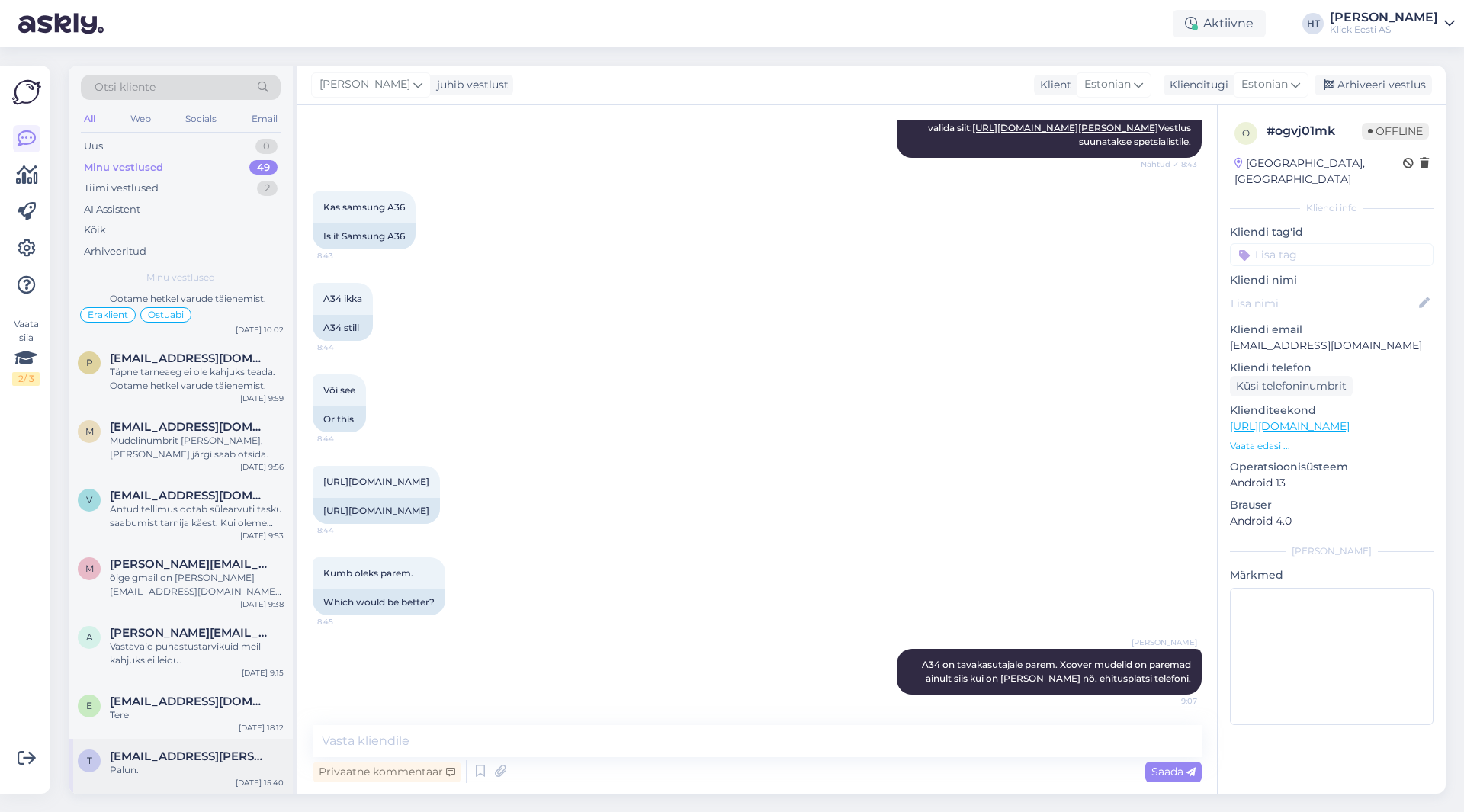
click at [159, 763] on div "Palun." at bounding box center [197, 769] width 174 height 13
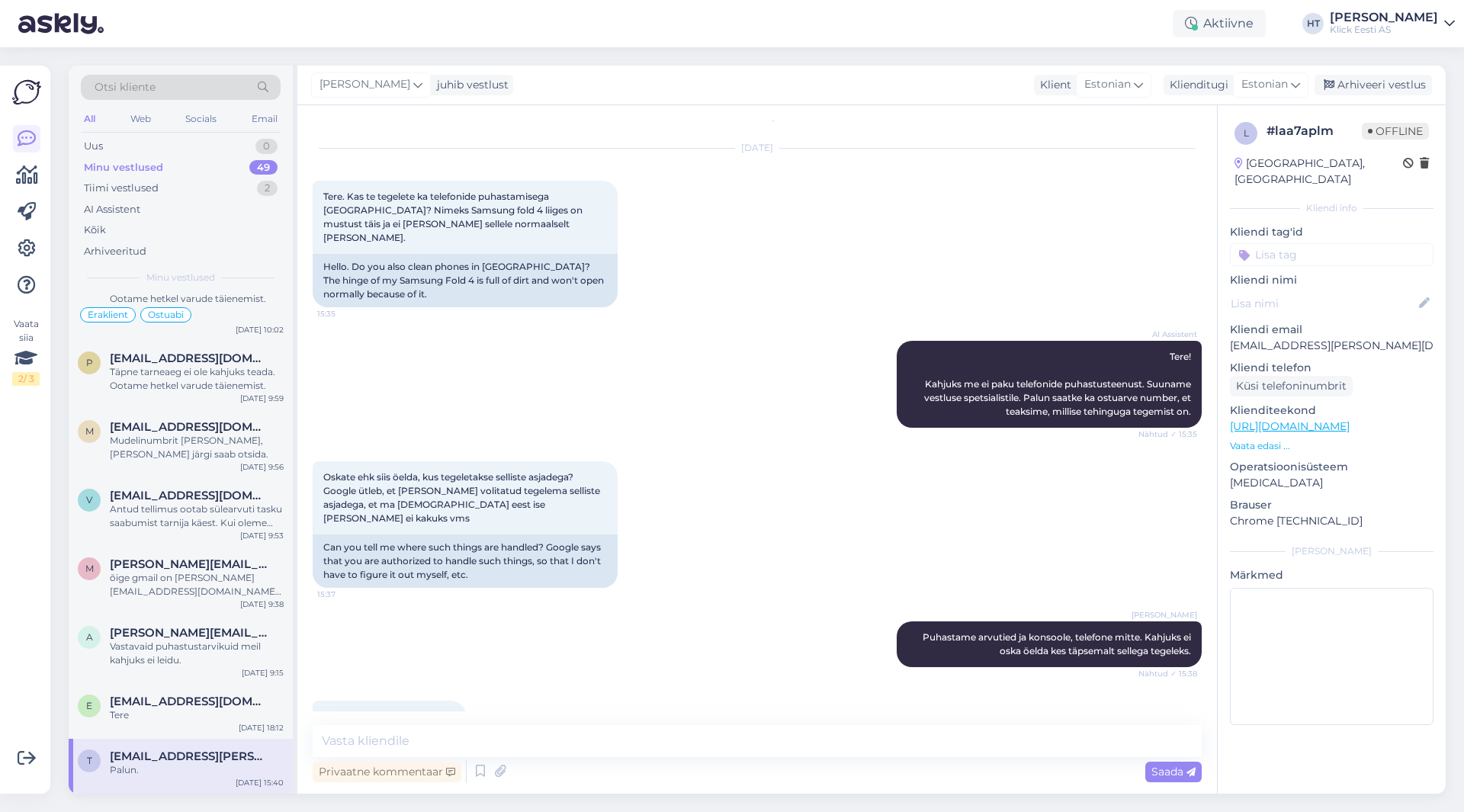
scroll to position [0, 0]
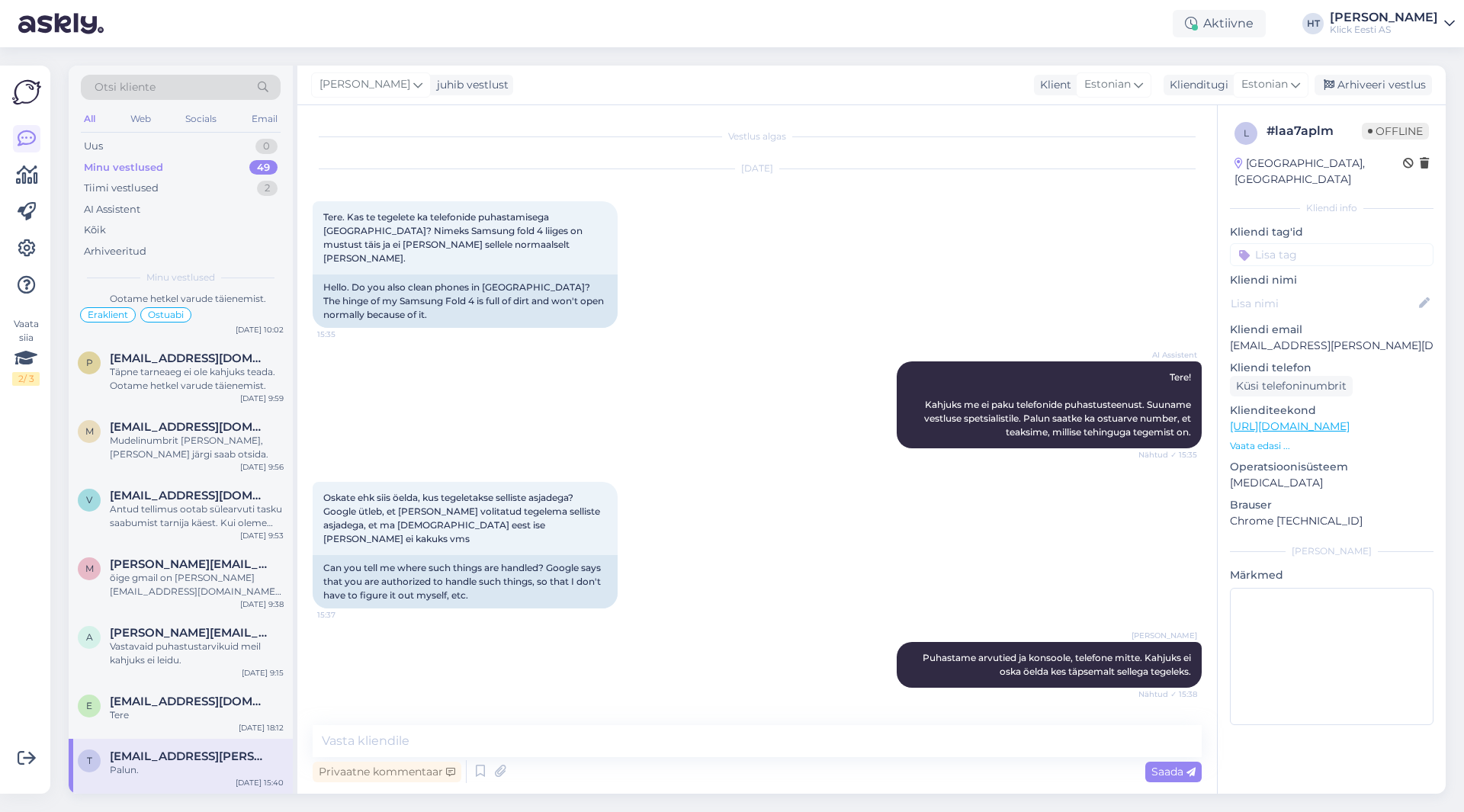
click at [1357, 243] on input at bounding box center [1331, 254] width 204 height 23
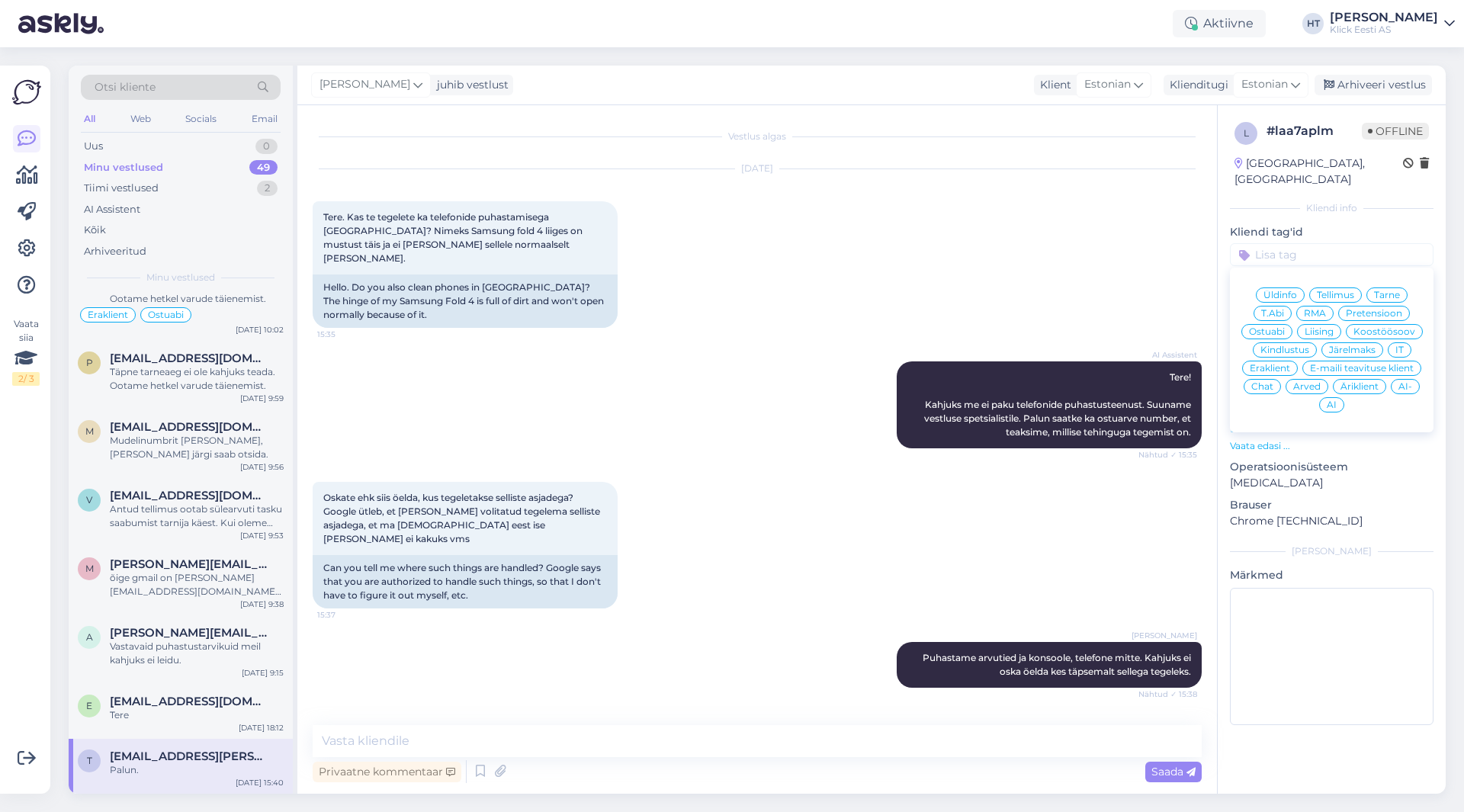
click at [1317, 309] on span "RMA" at bounding box center [1315, 313] width 22 height 9
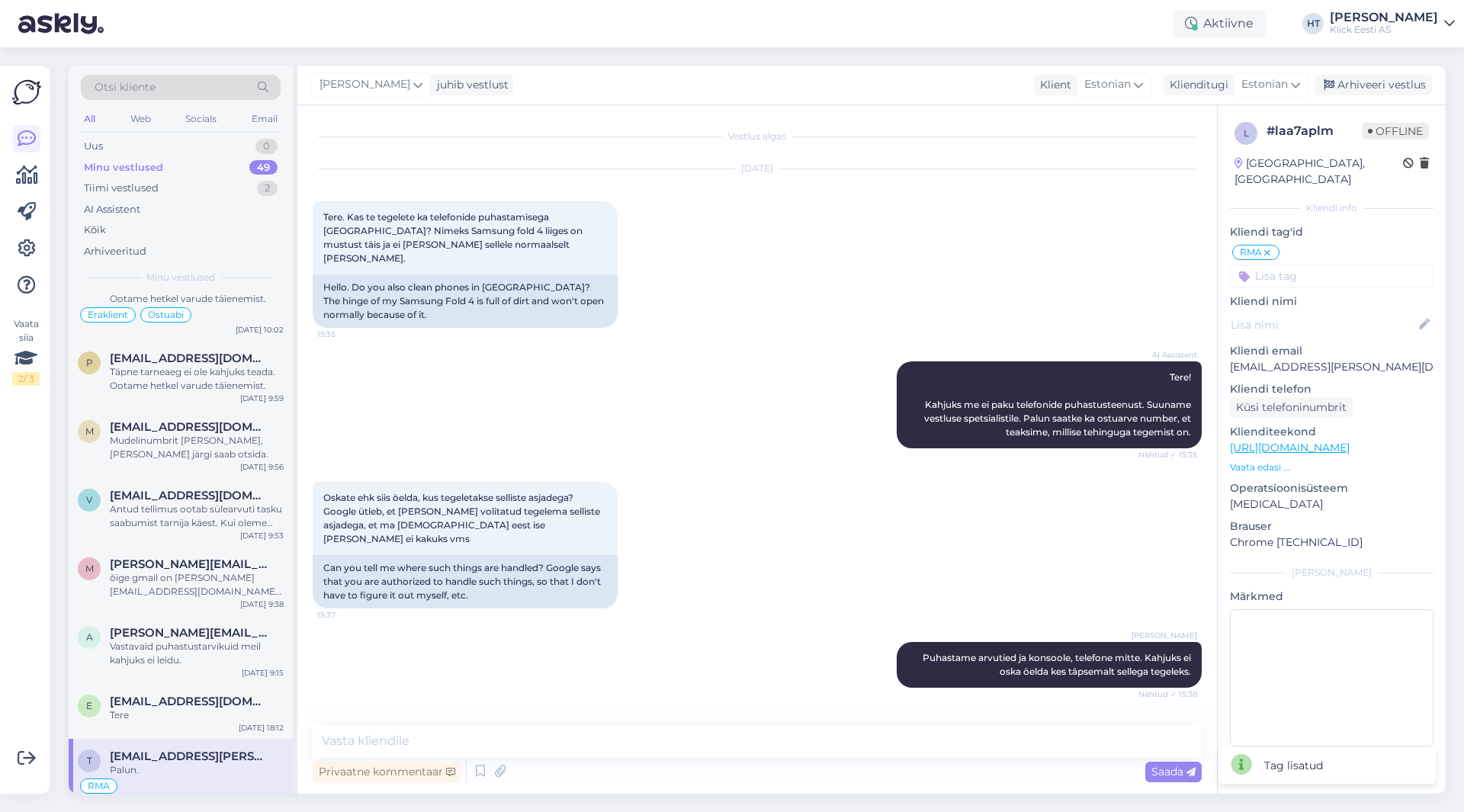
click at [1301, 265] on input at bounding box center [1331, 275] width 204 height 23
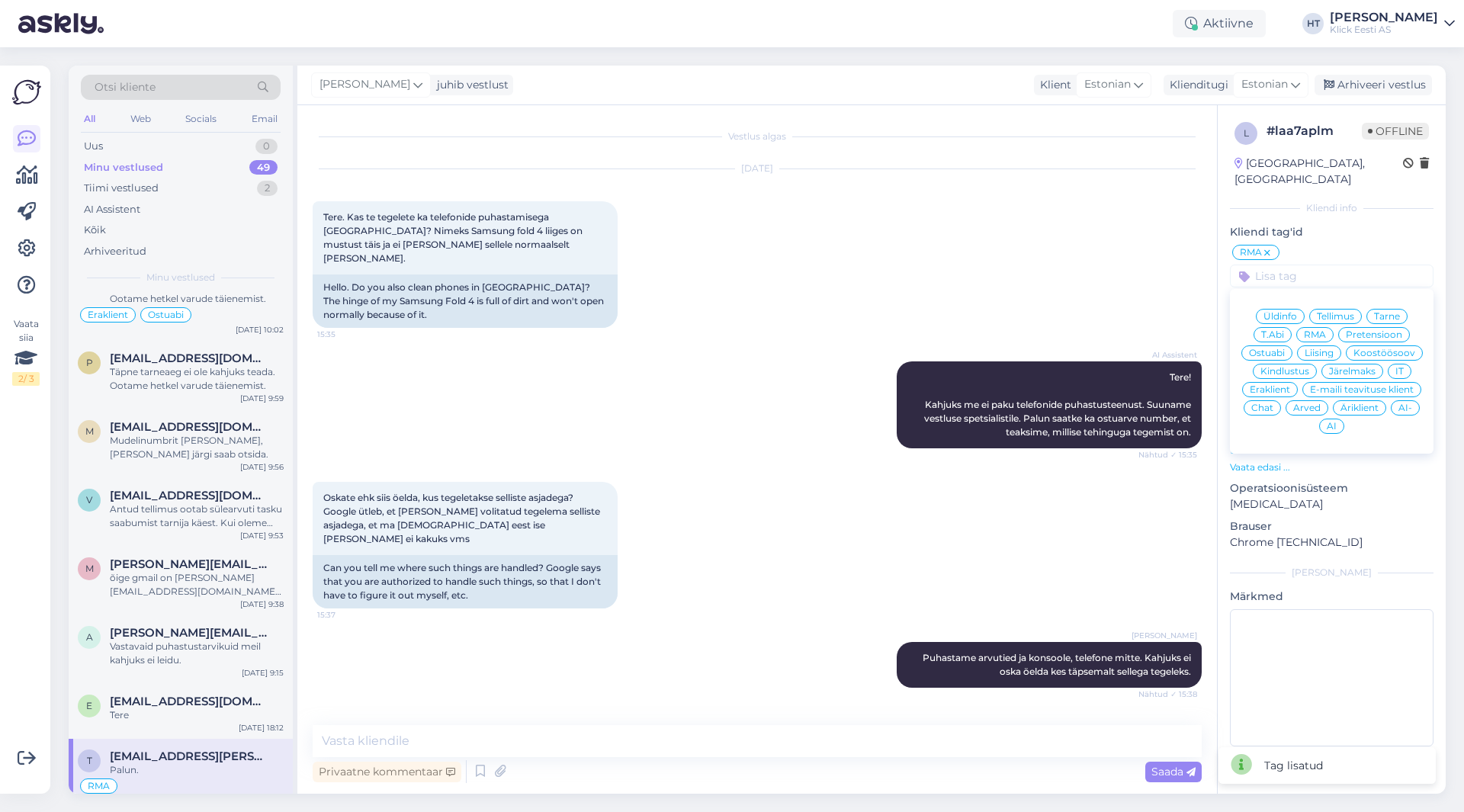
click at [1275, 382] on div "Eraklient" at bounding box center [1270, 390] width 56 height 15
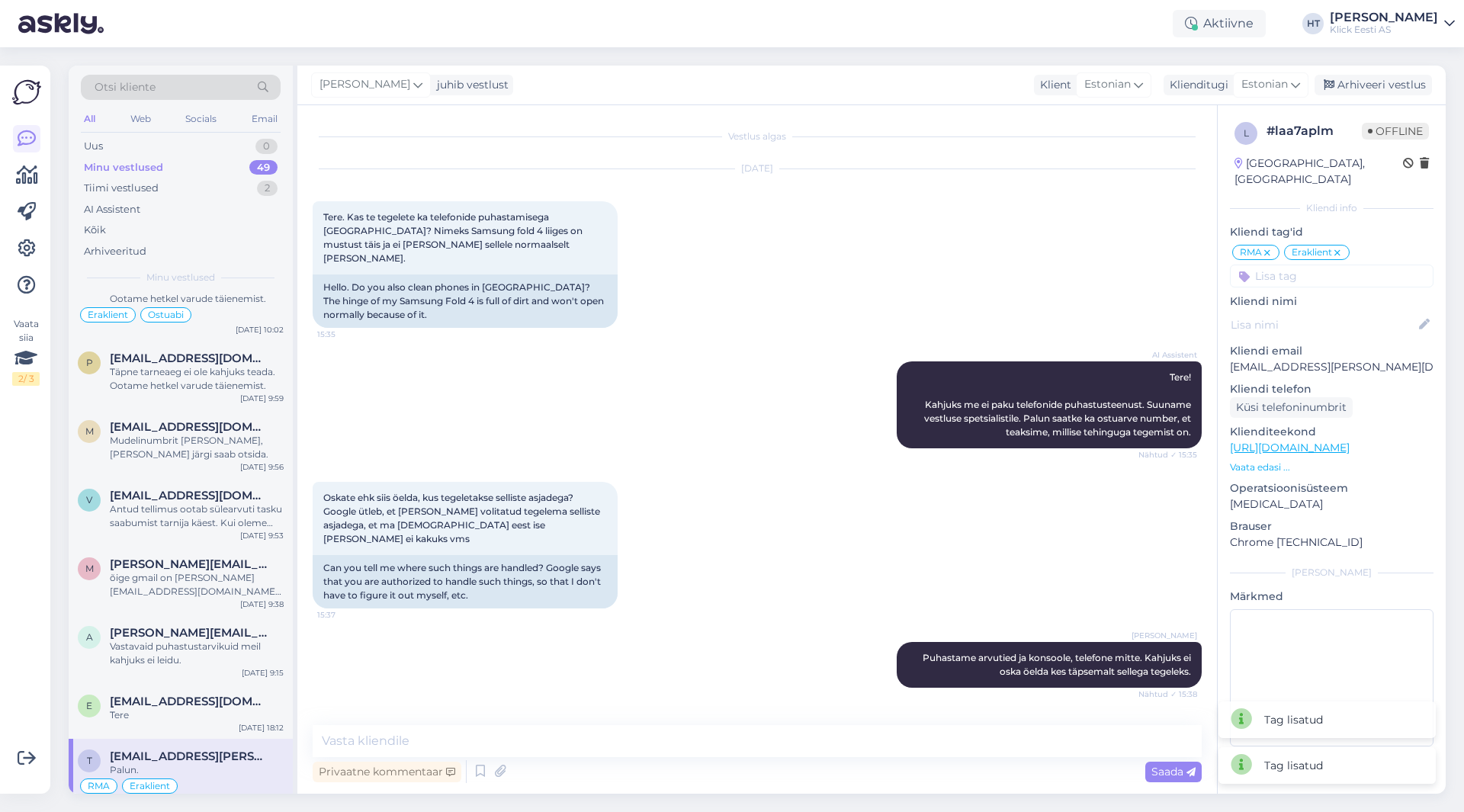
click at [1303, 265] on input at bounding box center [1331, 275] width 204 height 23
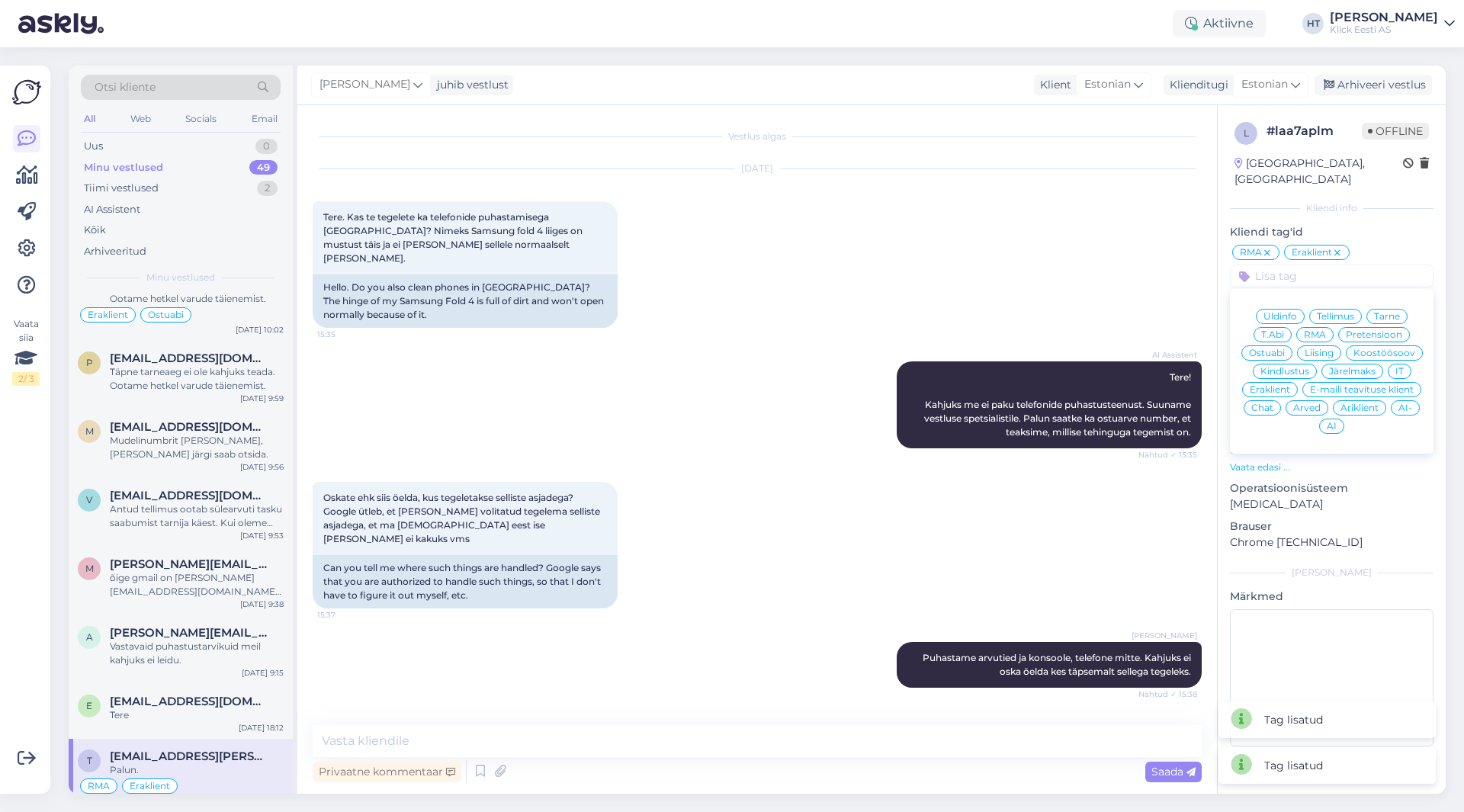
click at [989, 275] on div "[DATE] Tere. Kas te tegelete ka telefonide puhastamisega [GEOGRAPHIC_DATA]? Nim…" at bounding box center [756, 249] width 889 height 192
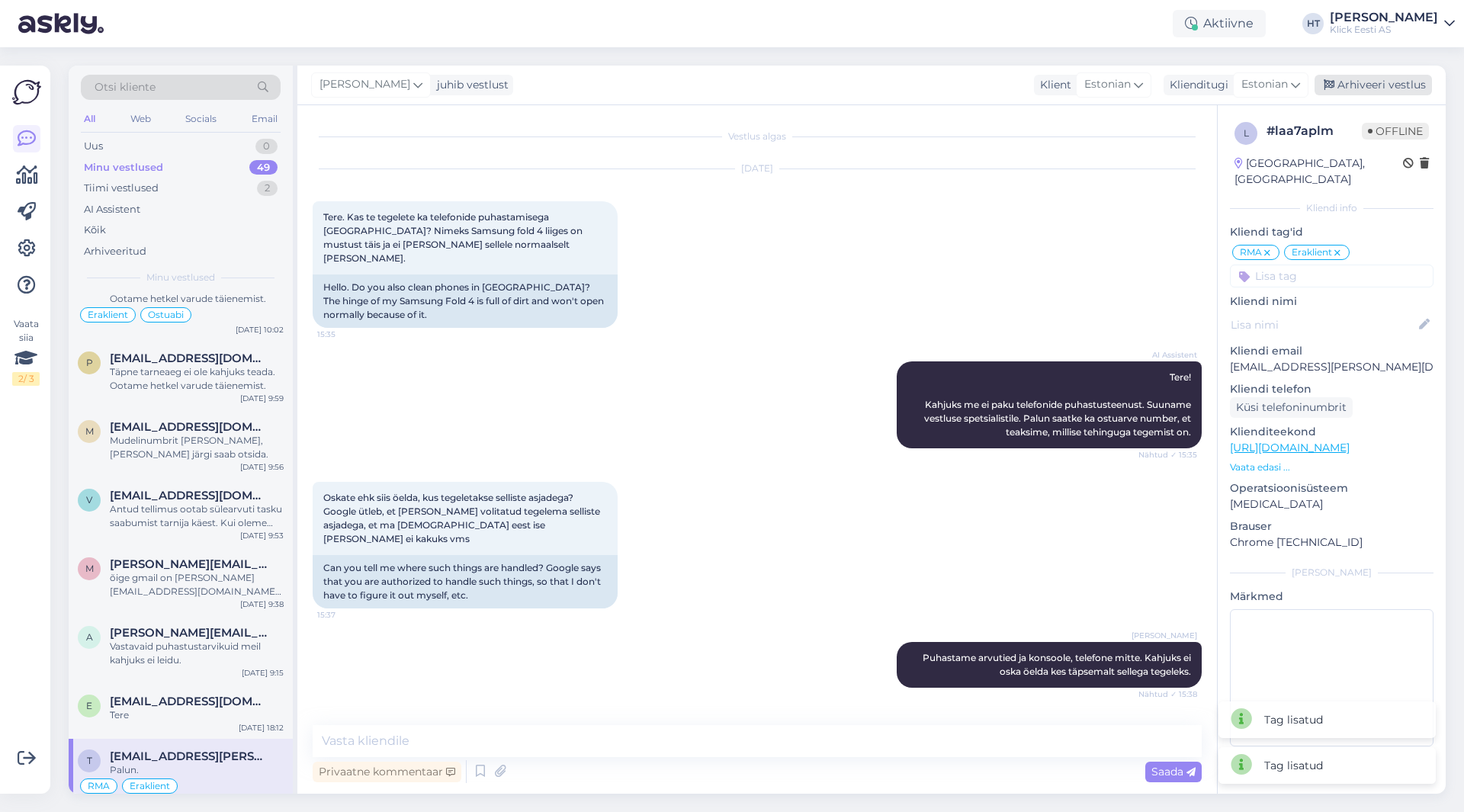
click at [1346, 78] on div "Arhiveeri vestlus" at bounding box center [1372, 85] width 118 height 21
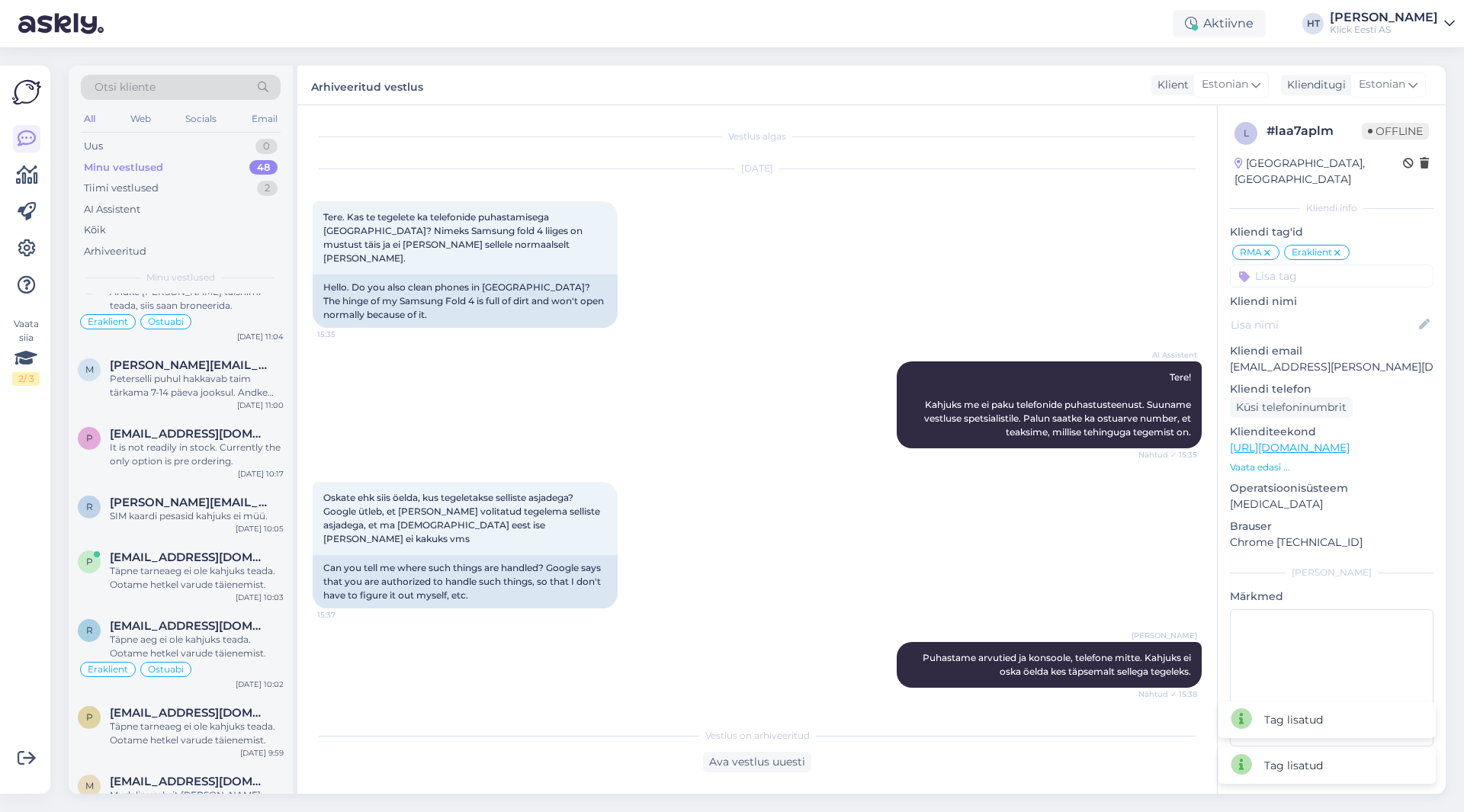
scroll to position [2628, 0]
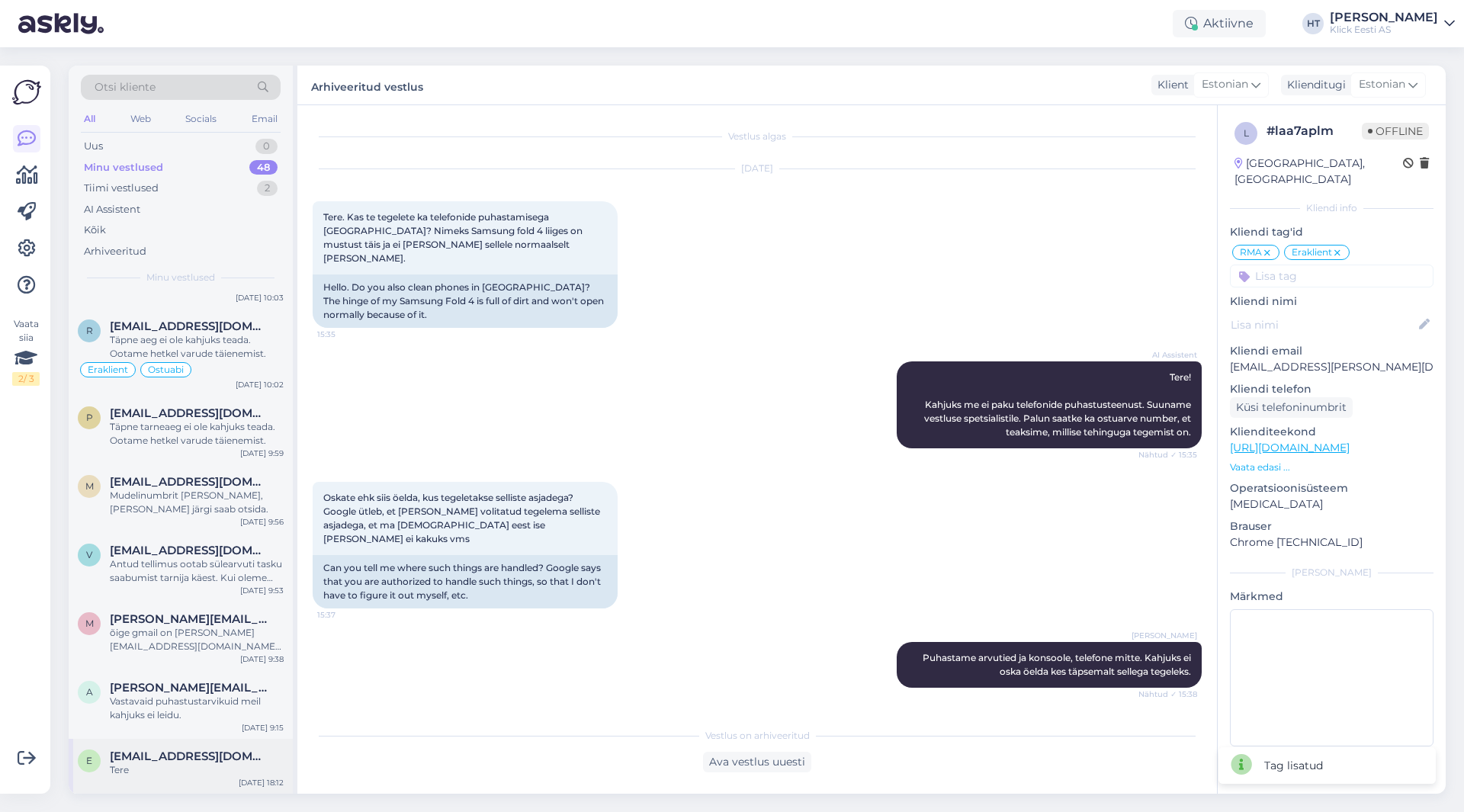
click at [199, 755] on span "[EMAIL_ADDRESS][DOMAIN_NAME]" at bounding box center [189, 756] width 159 height 13
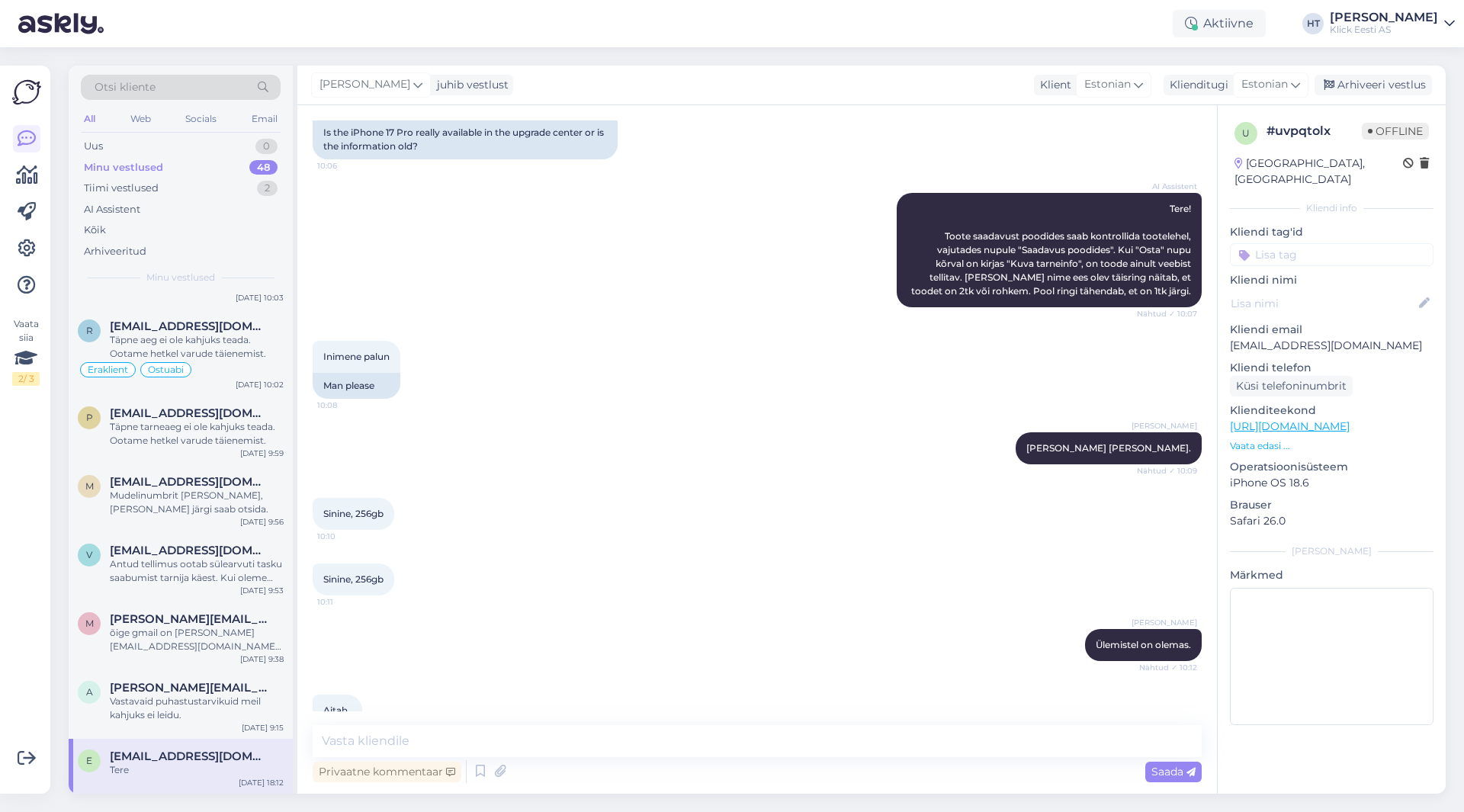
scroll to position [224, 0]
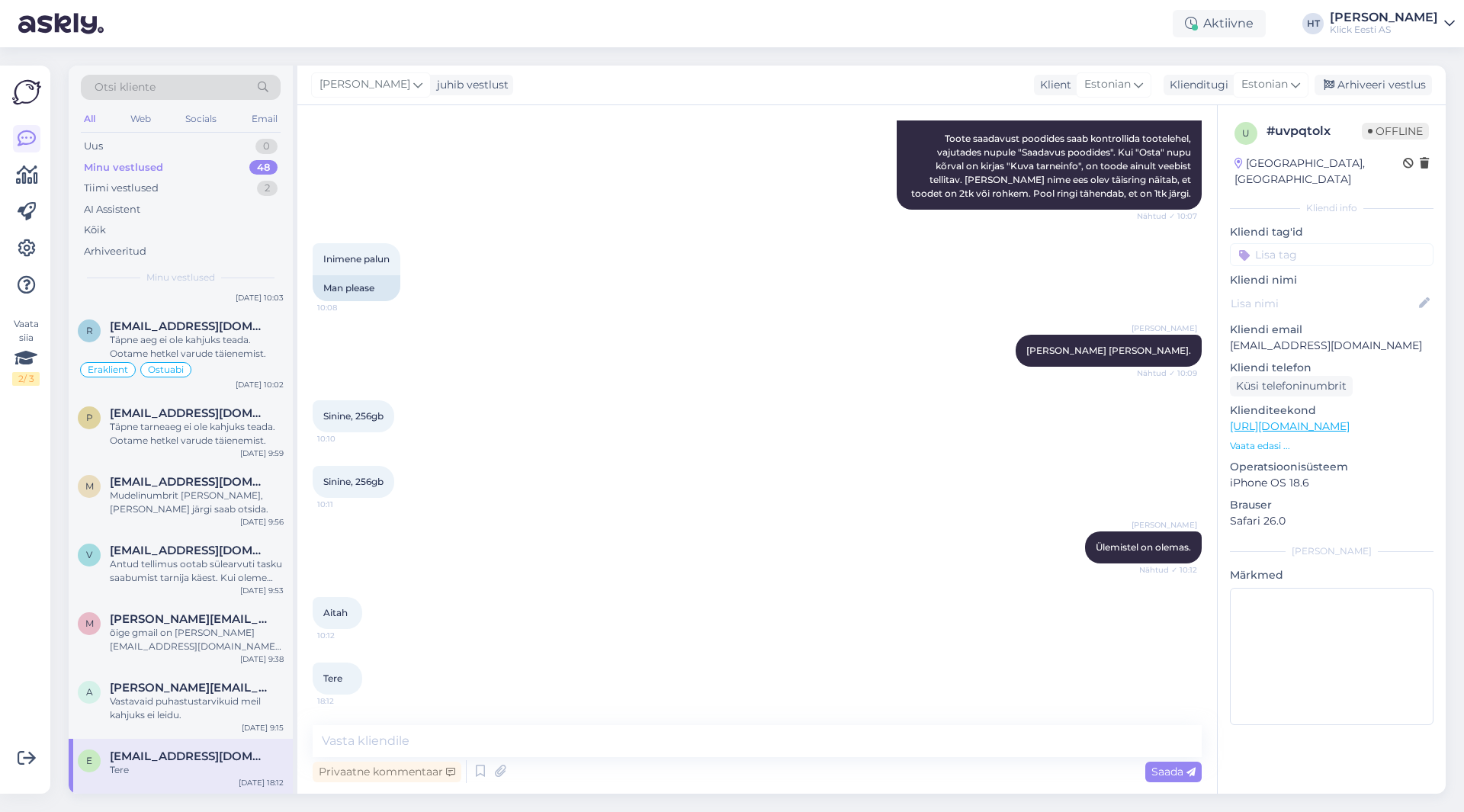
click at [1297, 243] on input at bounding box center [1331, 254] width 204 height 23
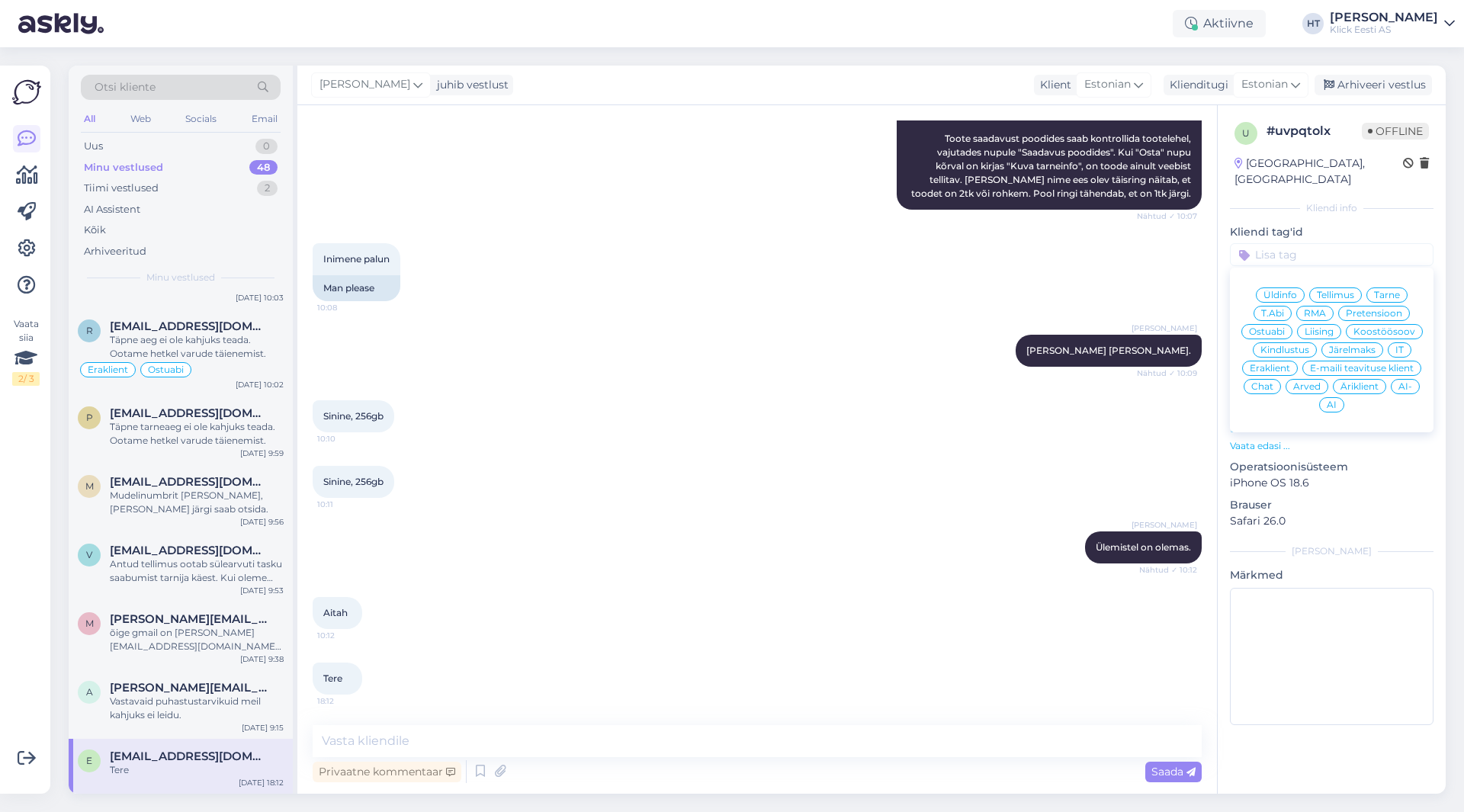
click at [1266, 327] on span "Ostuabi" at bounding box center [1266, 331] width 36 height 9
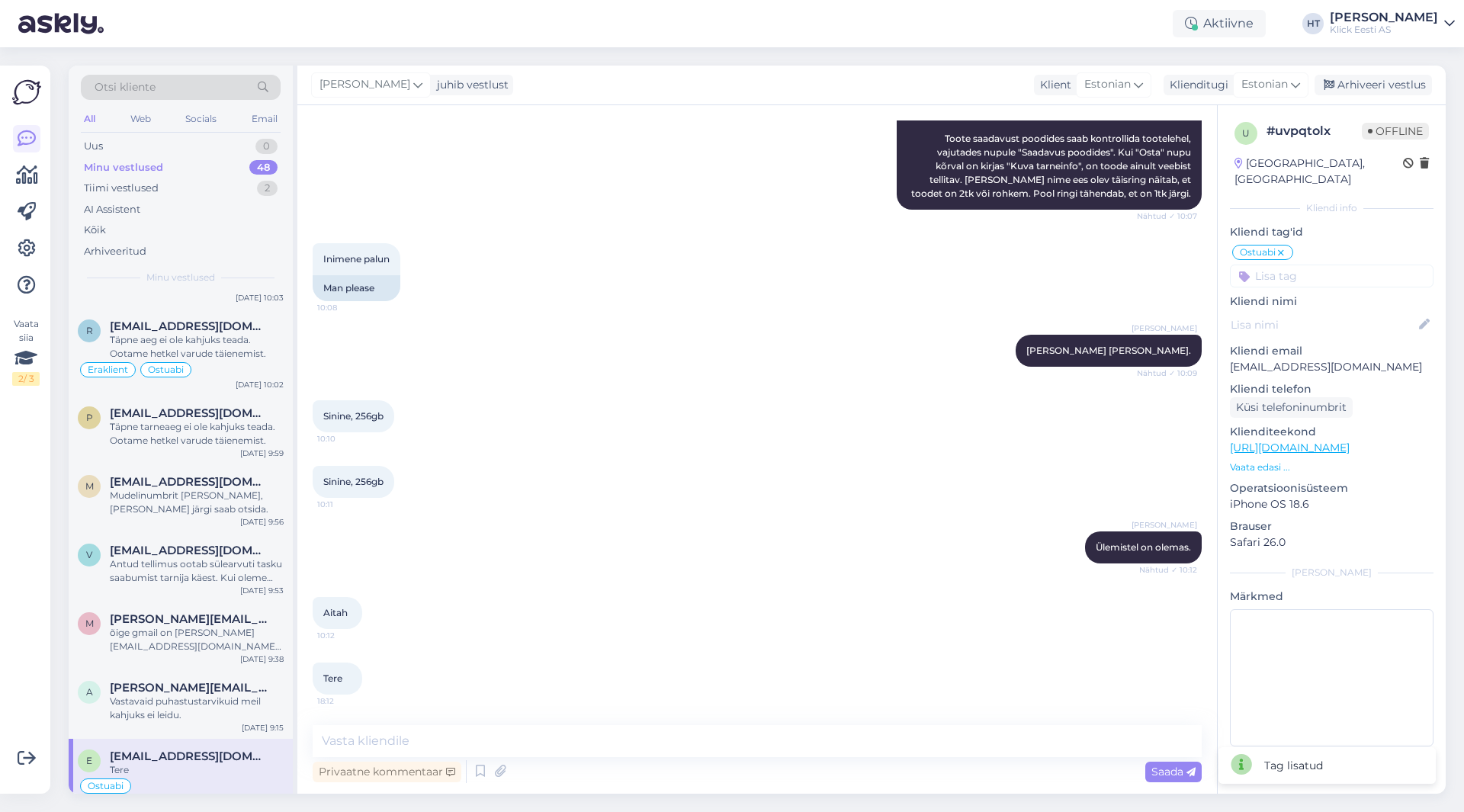
click at [1327, 265] on input at bounding box center [1331, 275] width 204 height 23
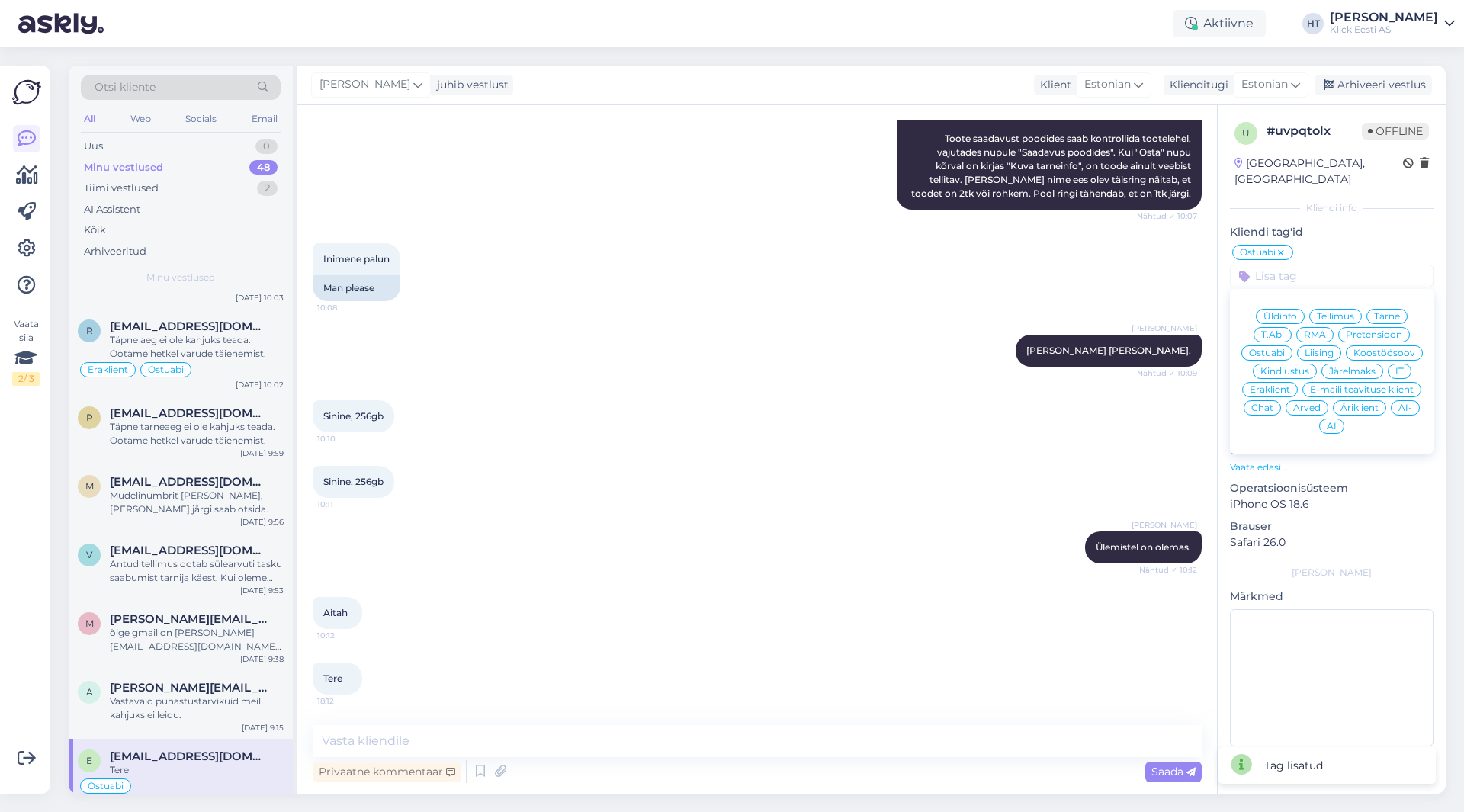
click at [1285, 385] on span "Eraklient" at bounding box center [1270, 389] width 40 height 9
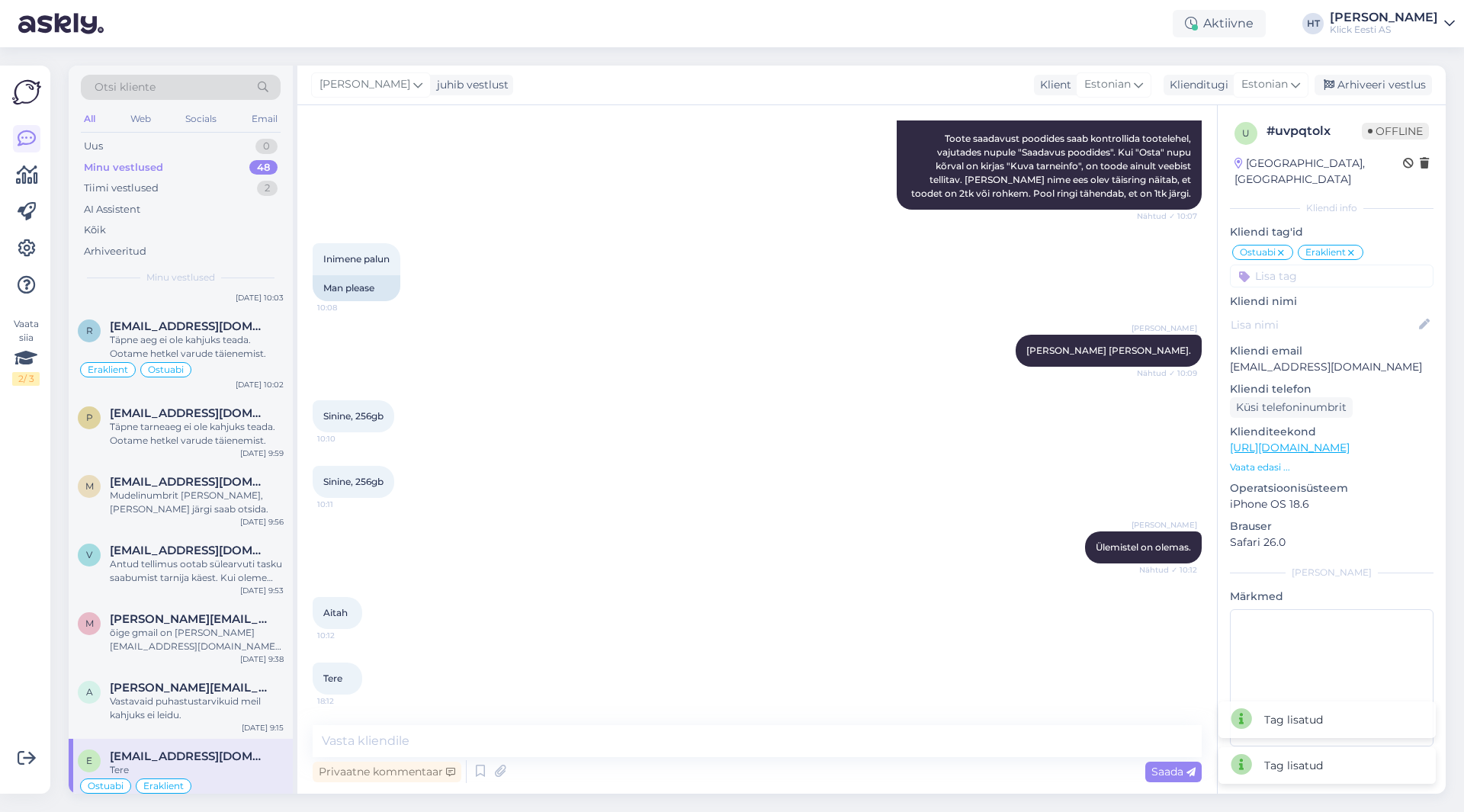
click at [1141, 282] on div "Inimene palun 10:08 Man please" at bounding box center [756, 272] width 889 height 92
click at [1360, 91] on div "Arhiveeri vestlus" at bounding box center [1372, 85] width 118 height 21
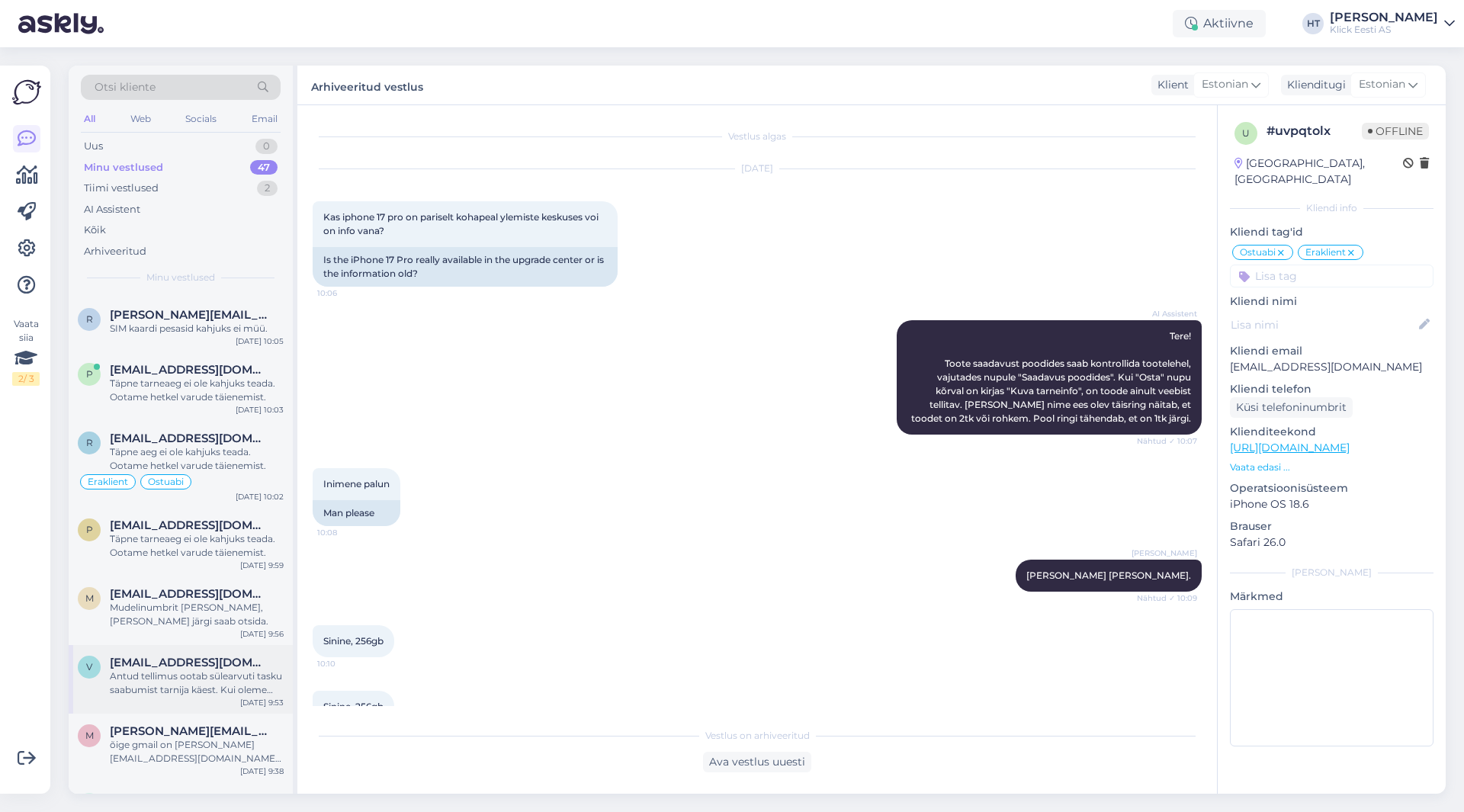
scroll to position [2573, 0]
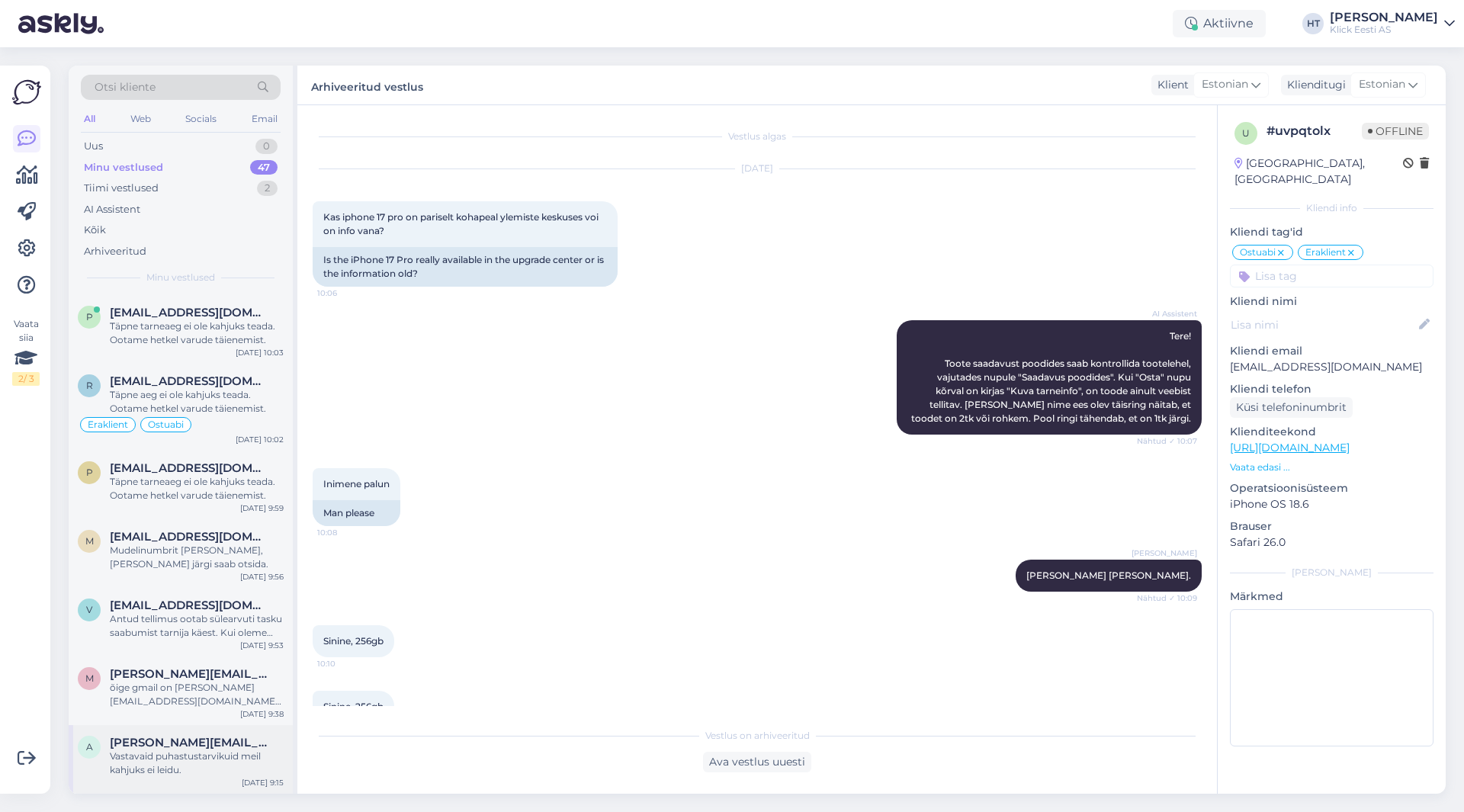
click at [167, 725] on div "a [PERSON_NAME][EMAIL_ADDRESS][DOMAIN_NAME] Vastavaid puhastustarvikuid meil ka…" at bounding box center [180, 759] width 225 height 68
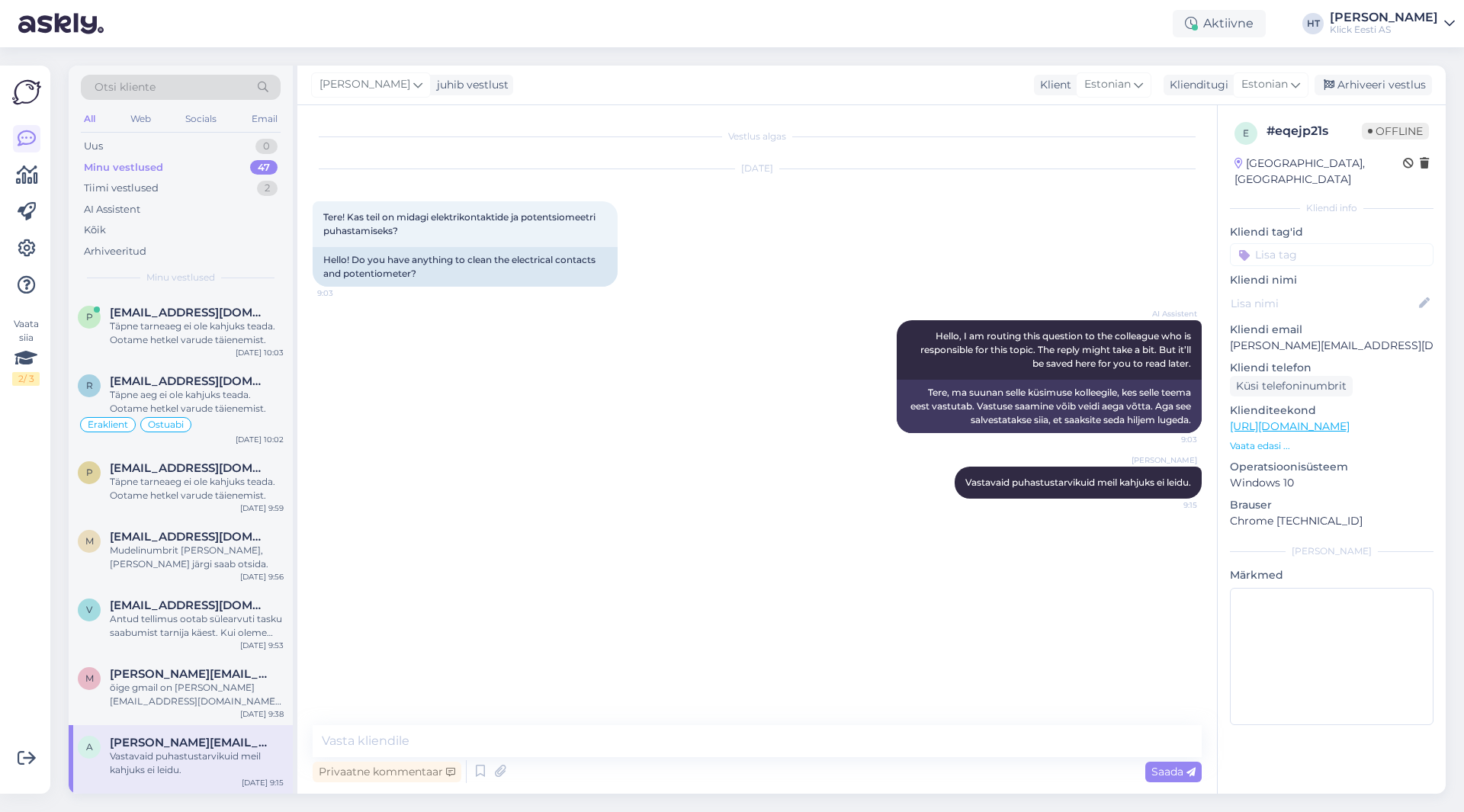
click at [1358, 243] on input at bounding box center [1331, 254] width 204 height 23
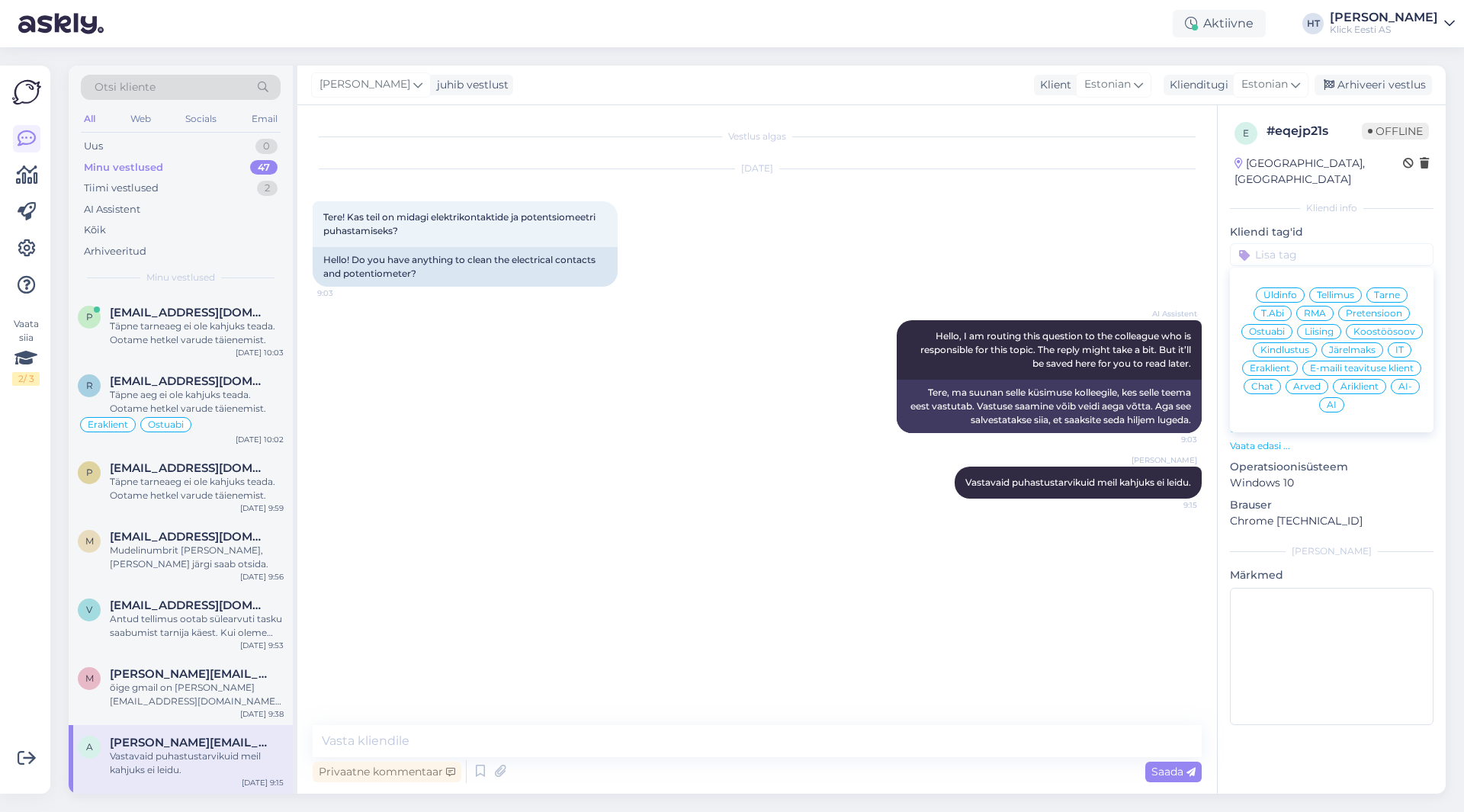
click at [1287, 324] on div "Ostuabi" at bounding box center [1266, 331] width 51 height 15
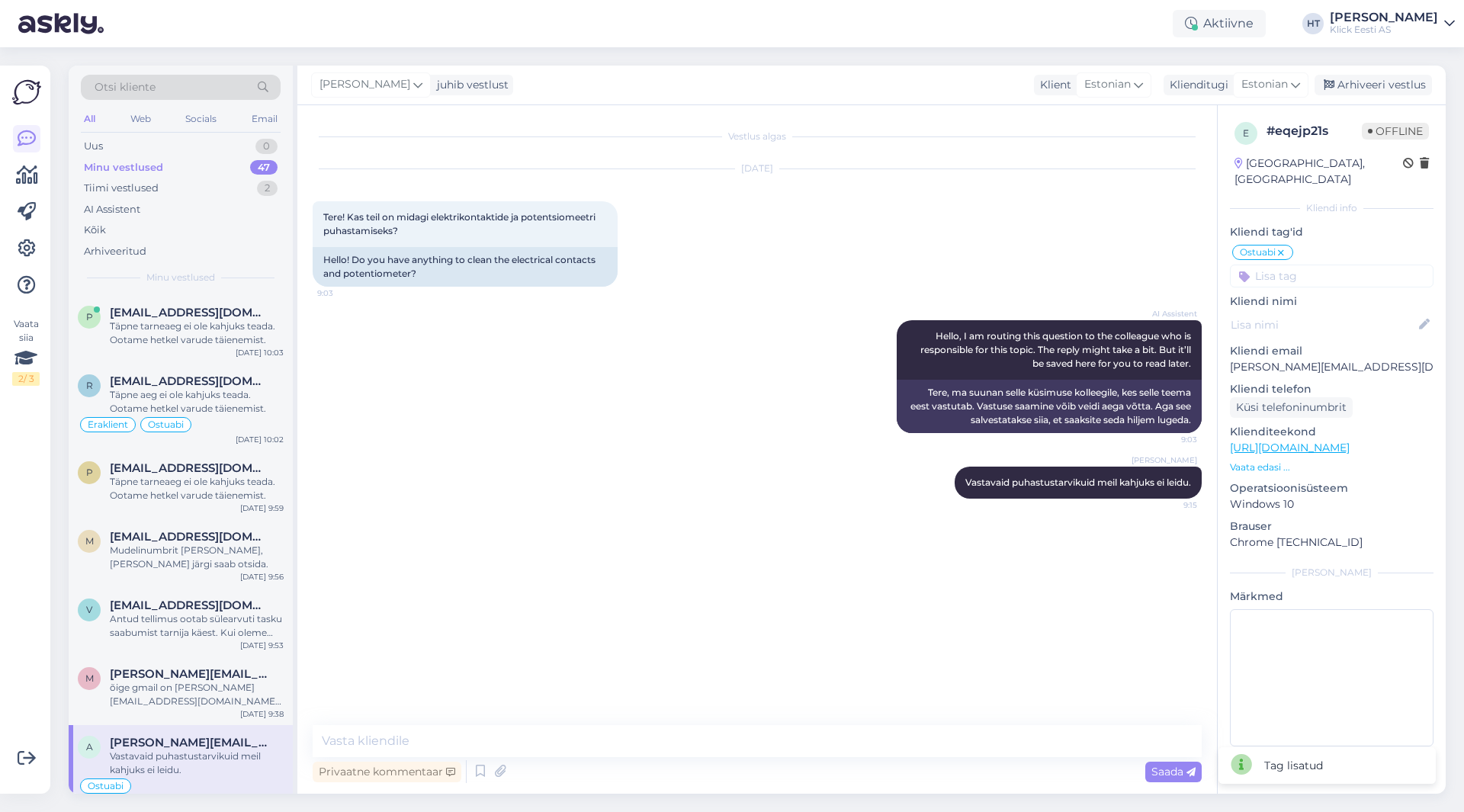
click at [1326, 265] on input at bounding box center [1331, 275] width 204 height 23
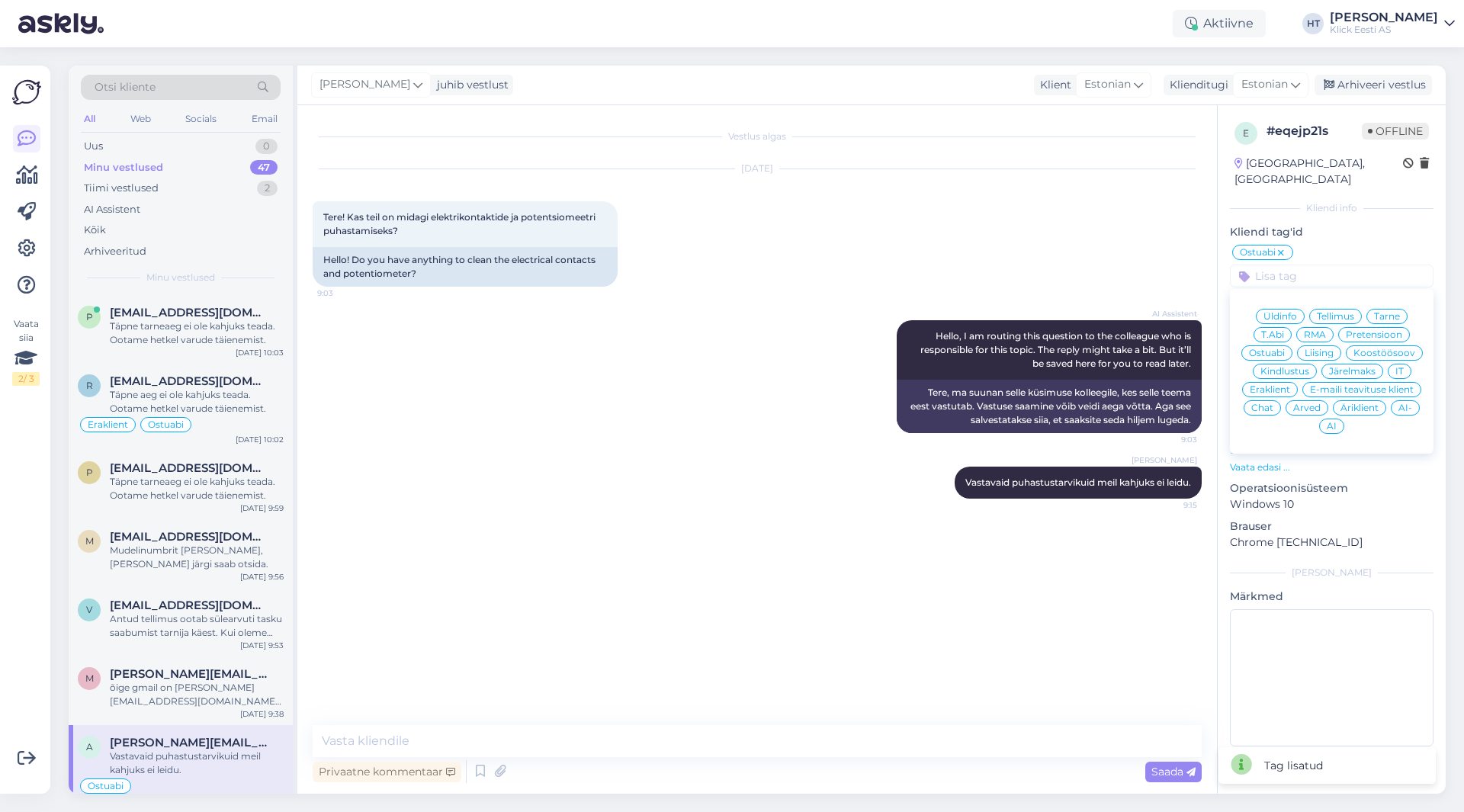
click at [1287, 385] on span "Eraklient" at bounding box center [1270, 389] width 40 height 9
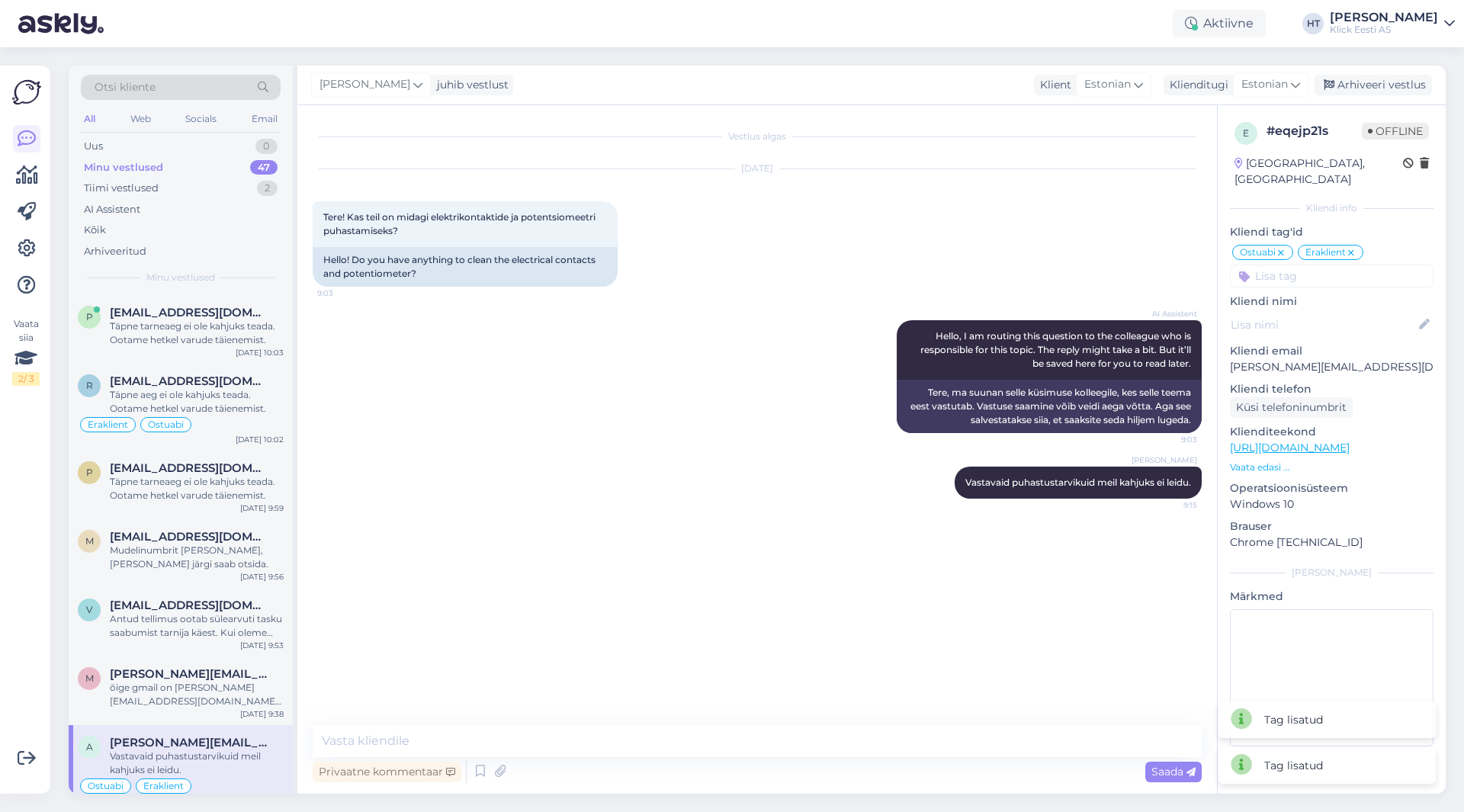
click at [1355, 247] on icon at bounding box center [1350, 253] width 9 height 13
click at [1326, 265] on input at bounding box center [1331, 275] width 204 height 23
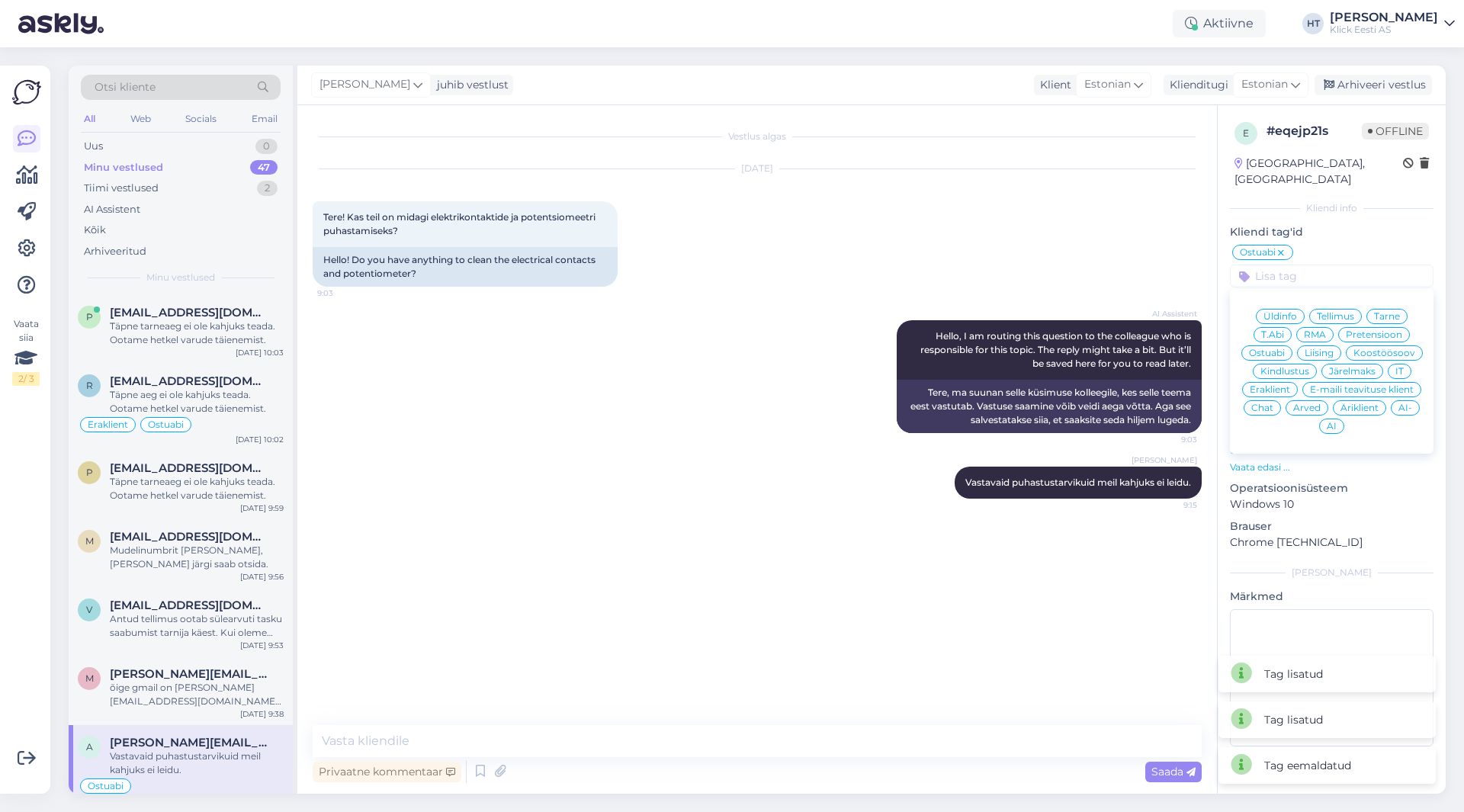
click at [1344, 403] on span "Äriklient" at bounding box center [1360, 407] width 38 height 9
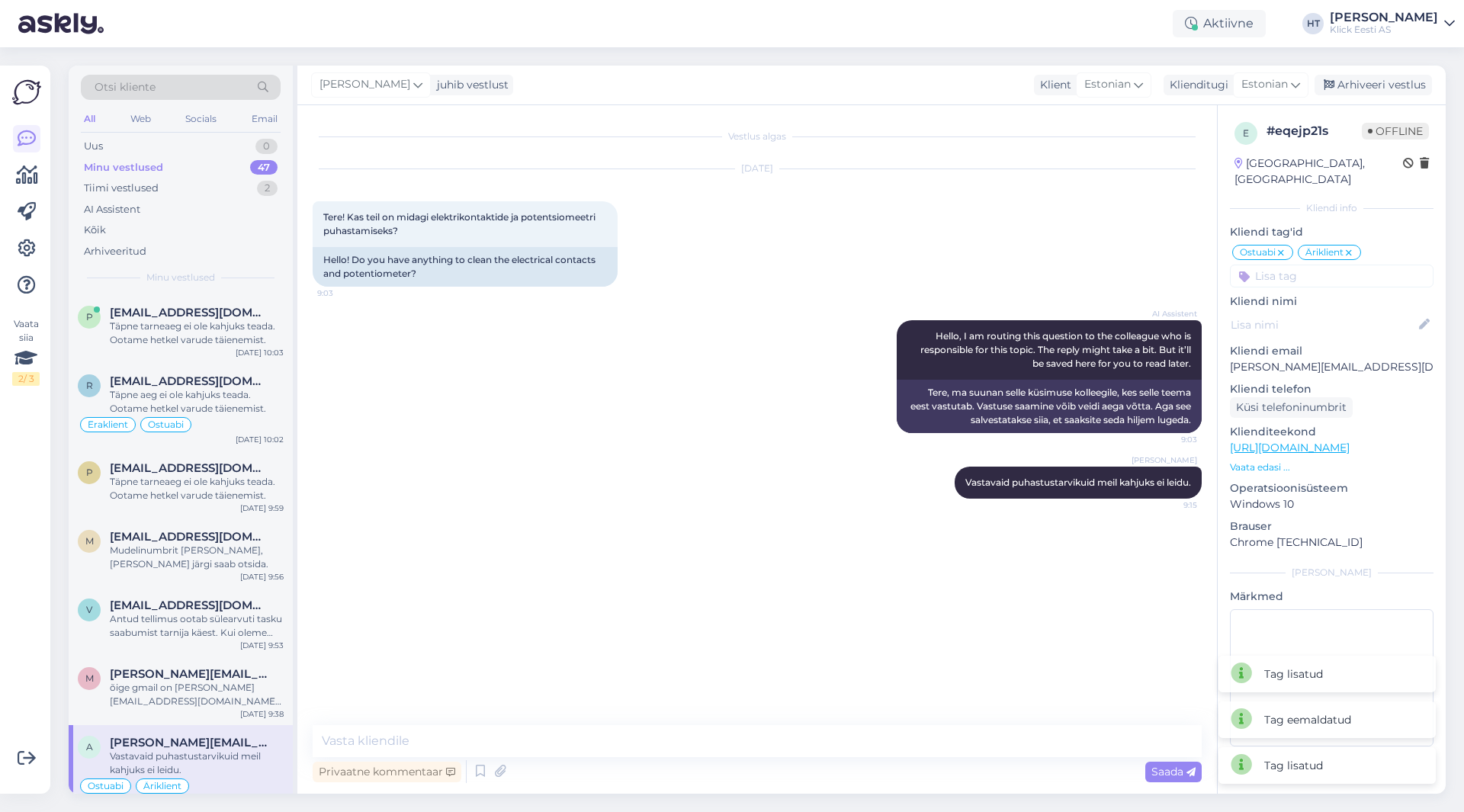
click at [1367, 68] on div "[PERSON_NAME] juhib vestlust Klient [DEMOGRAPHIC_DATA] Klienditugi [DEMOGRAPHIC…" at bounding box center [871, 85] width 1148 height 39
click at [1367, 79] on div "Arhiveeri vestlus" at bounding box center [1372, 85] width 118 height 21
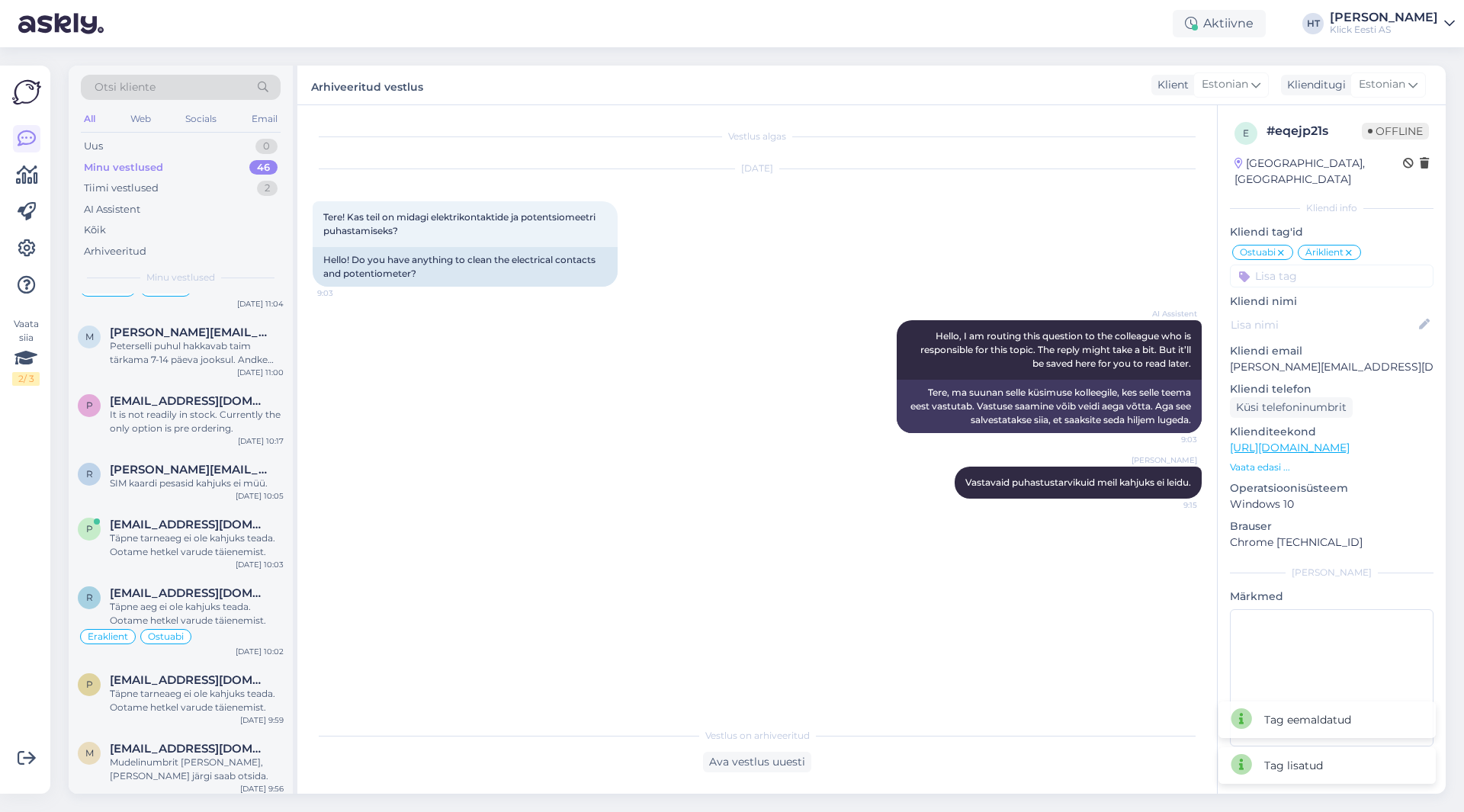
scroll to position [2504, 0]
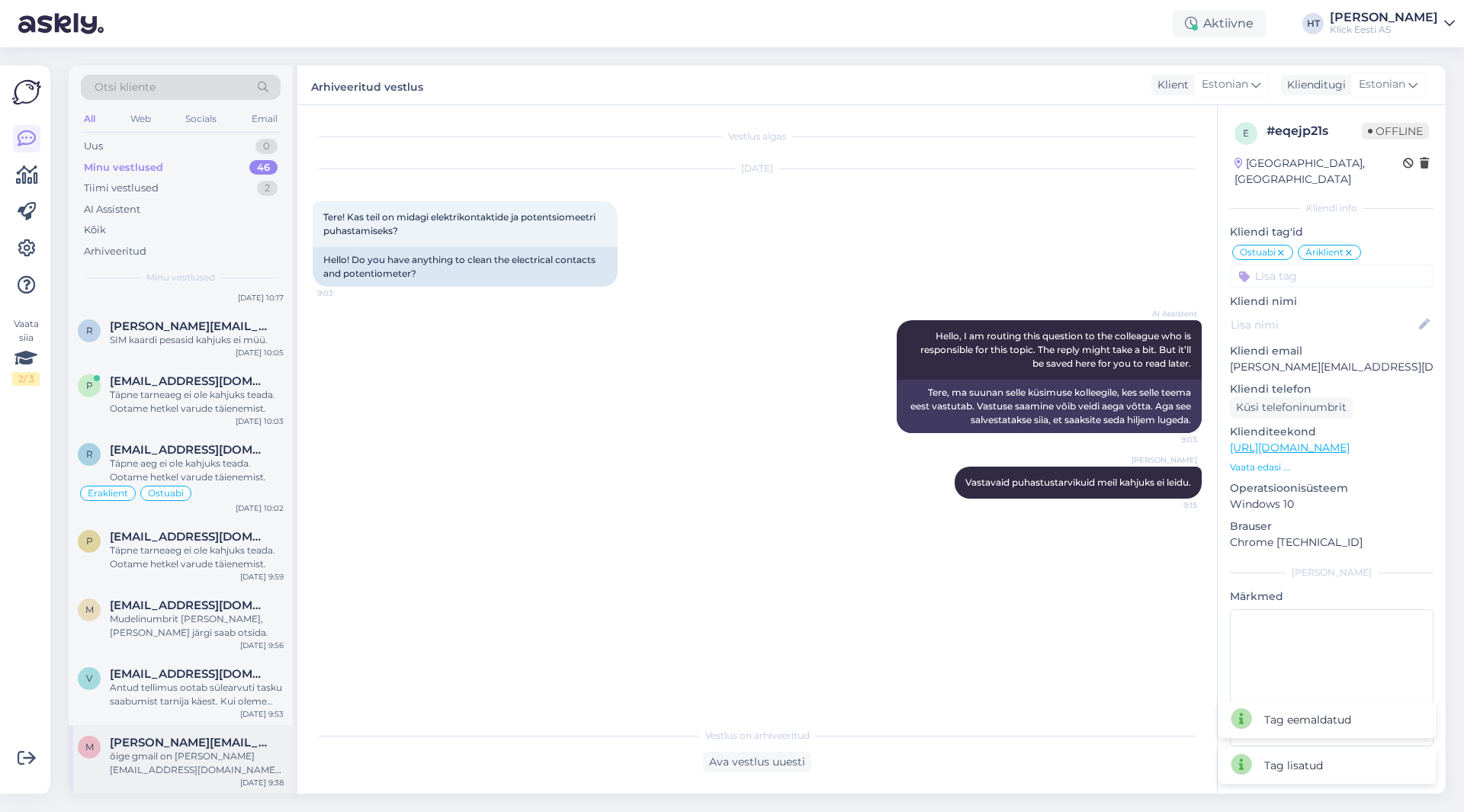
click at [203, 740] on span "[PERSON_NAME][EMAIL_ADDRESS][DOMAIN_NAME]" at bounding box center [189, 742] width 159 height 13
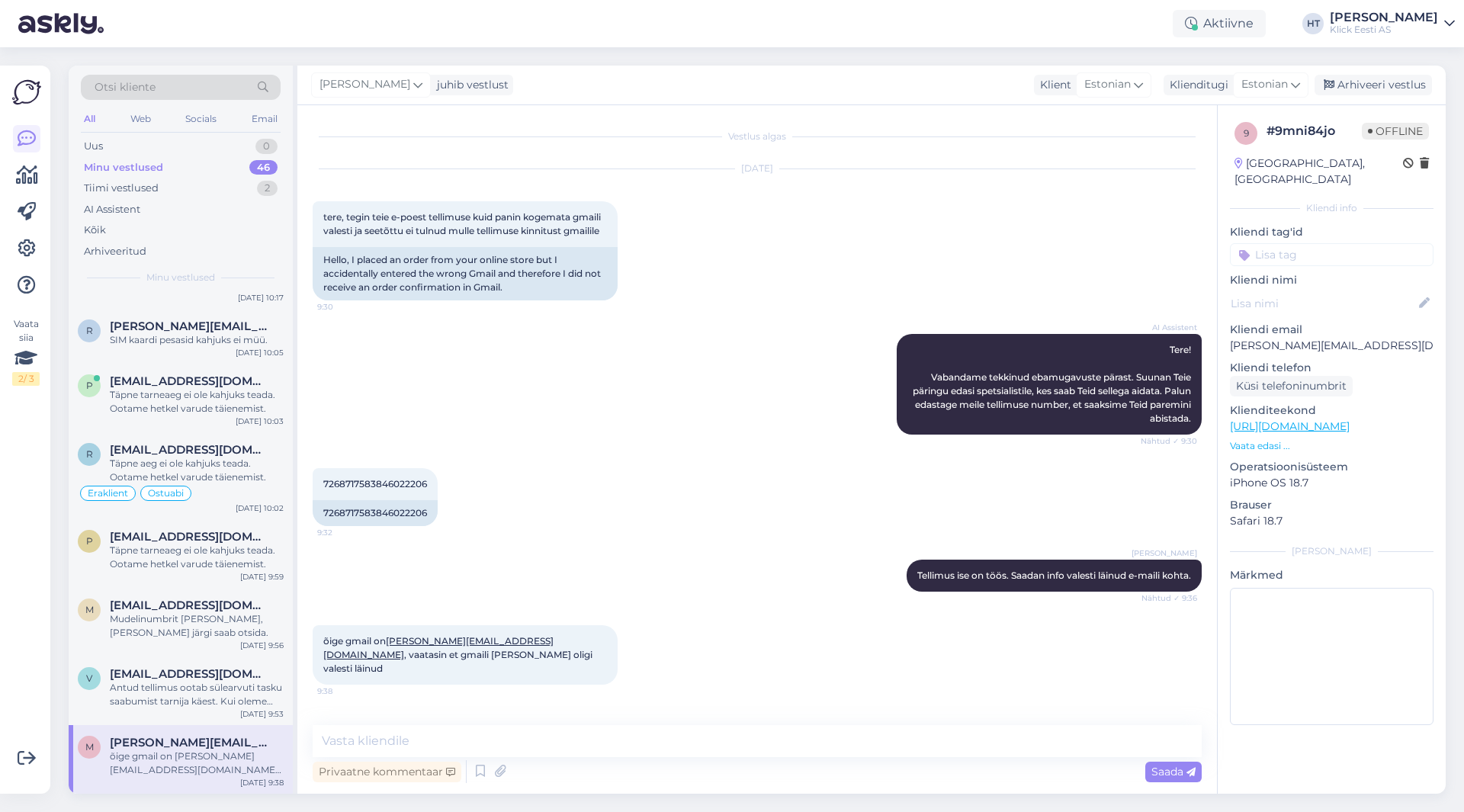
click at [1309, 243] on input at bounding box center [1331, 254] width 204 height 23
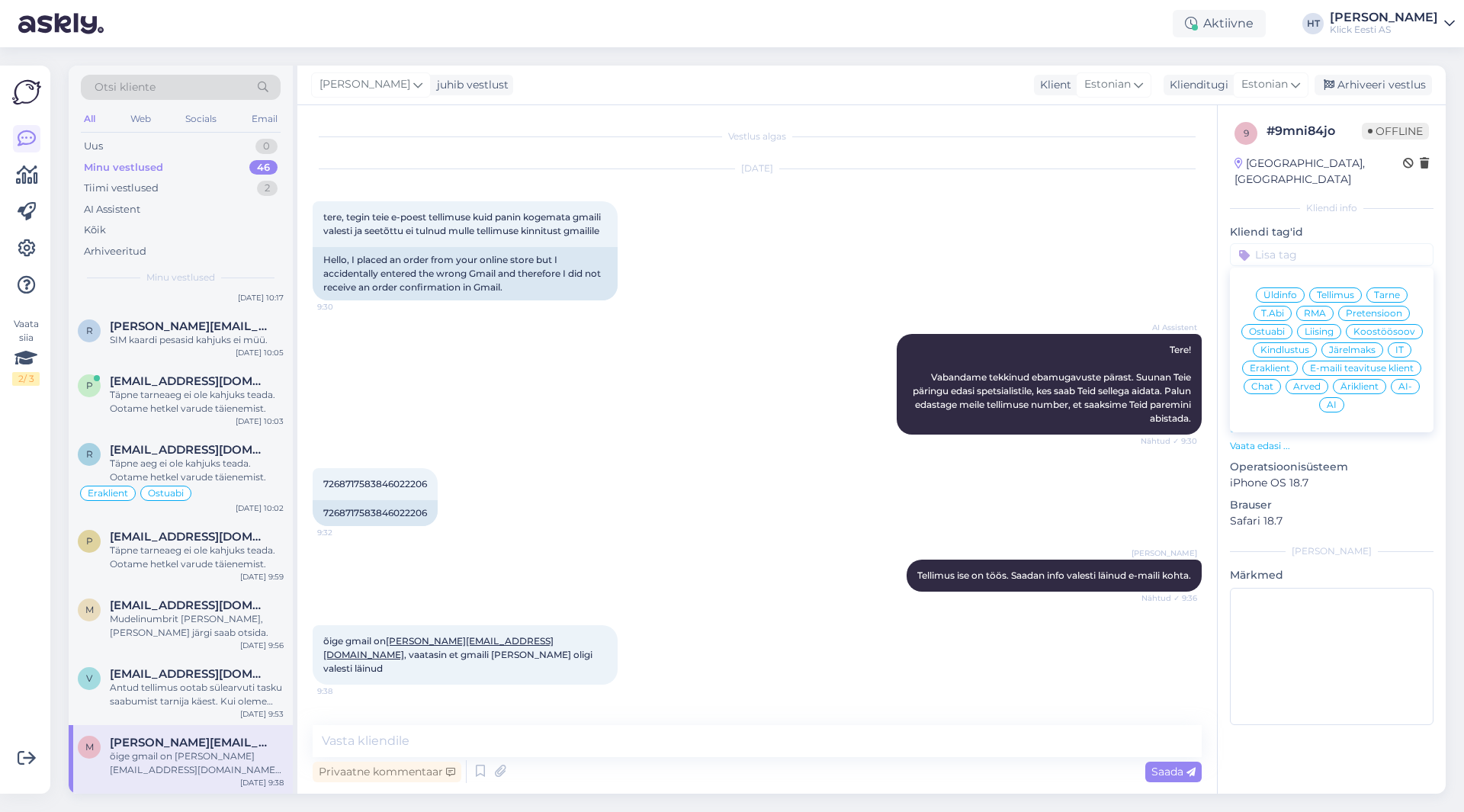
click at [1347, 290] on span "Tellimus" at bounding box center [1335, 295] width 38 height 9
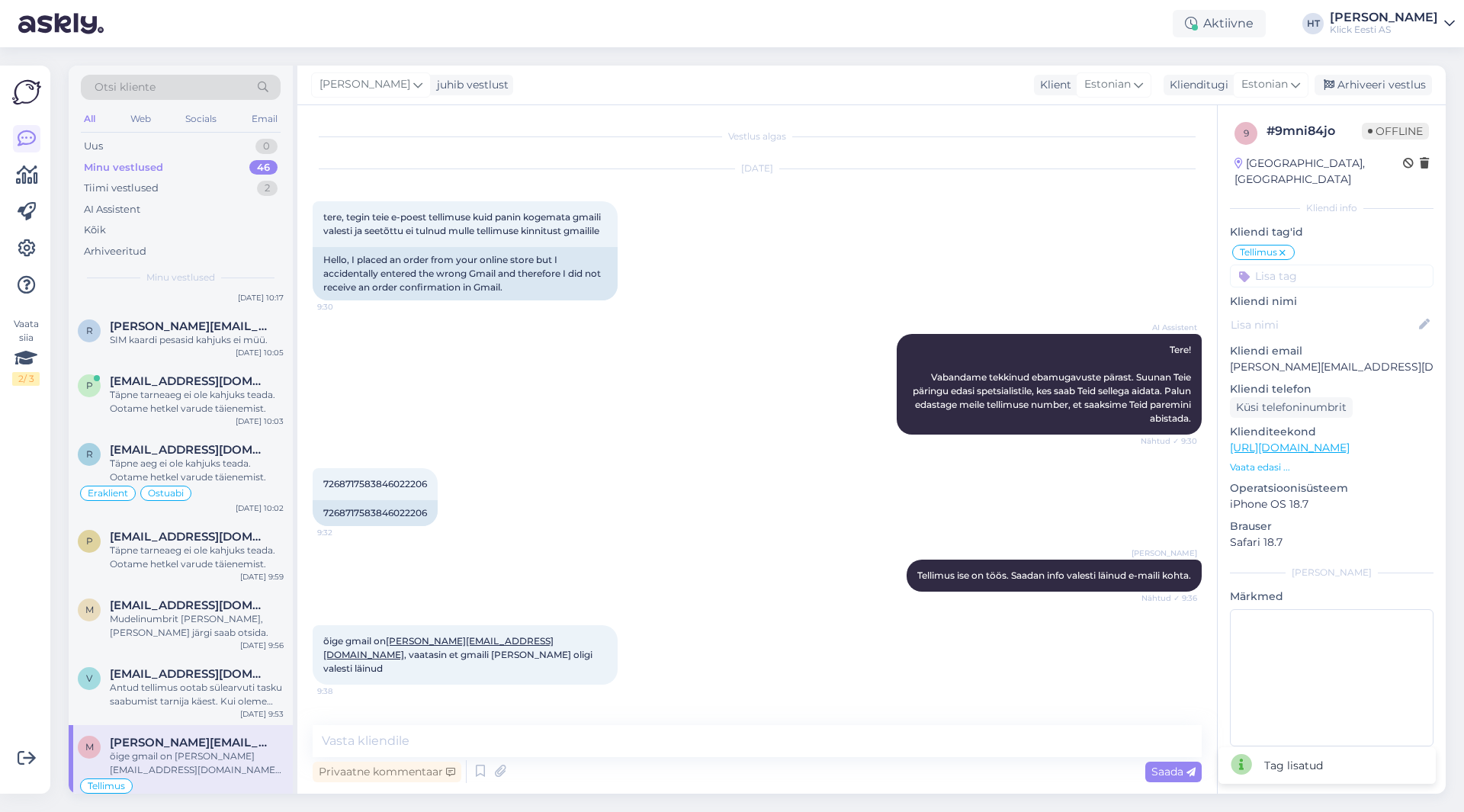
click at [1326, 265] on input at bounding box center [1331, 275] width 204 height 23
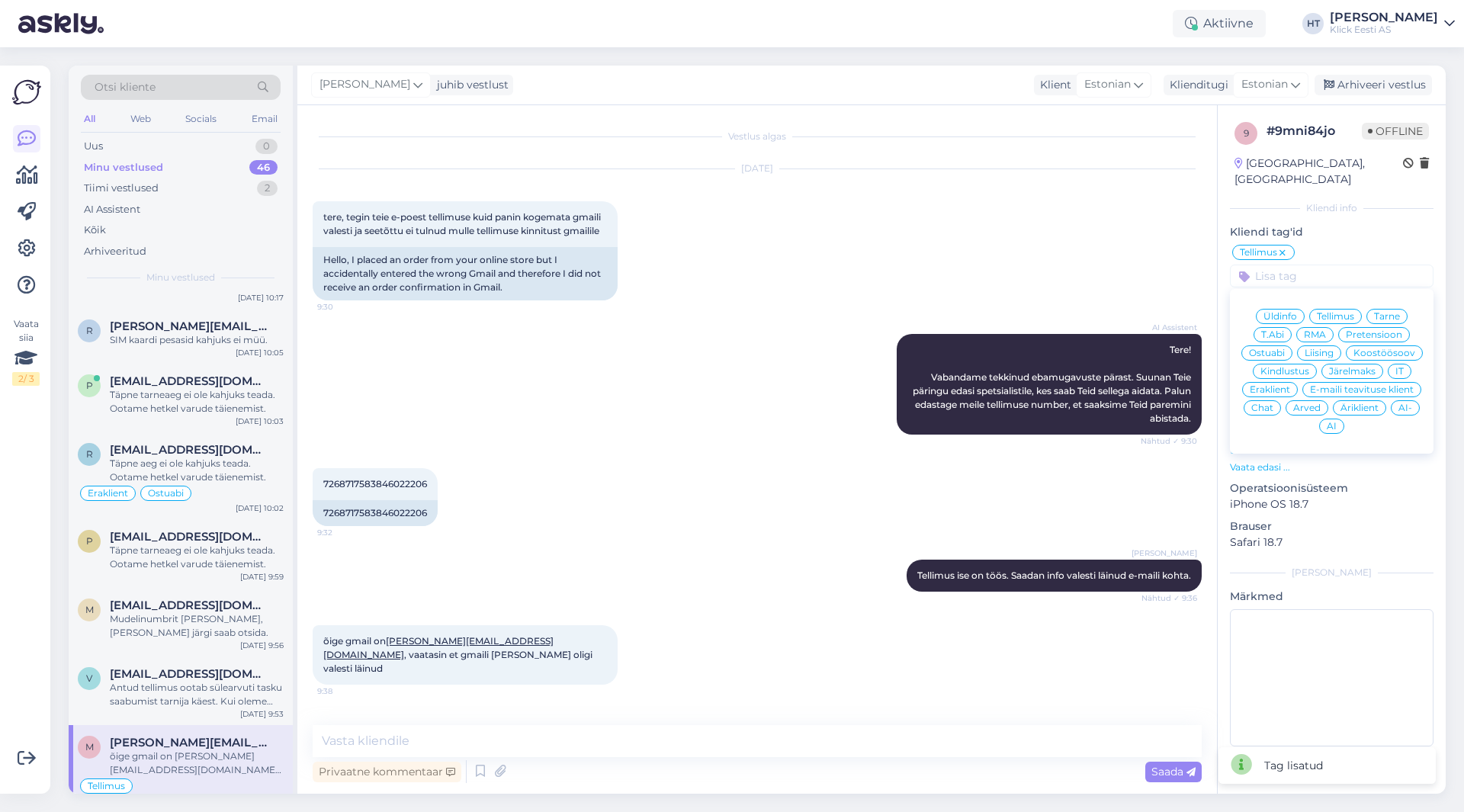
click at [1282, 385] on span "Eraklient" at bounding box center [1270, 389] width 40 height 9
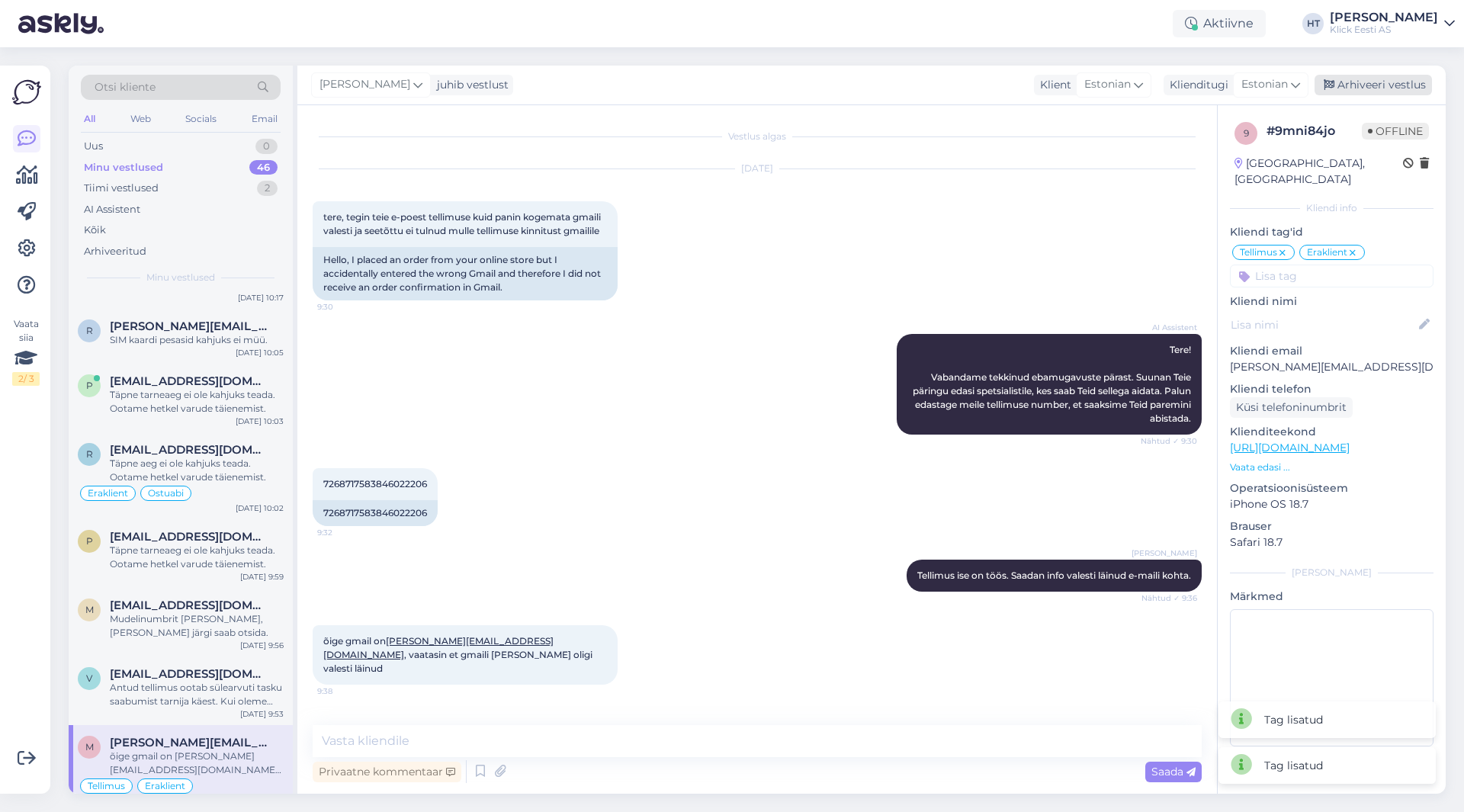
click at [1386, 88] on div "Arhiveeri vestlus" at bounding box center [1372, 85] width 118 height 21
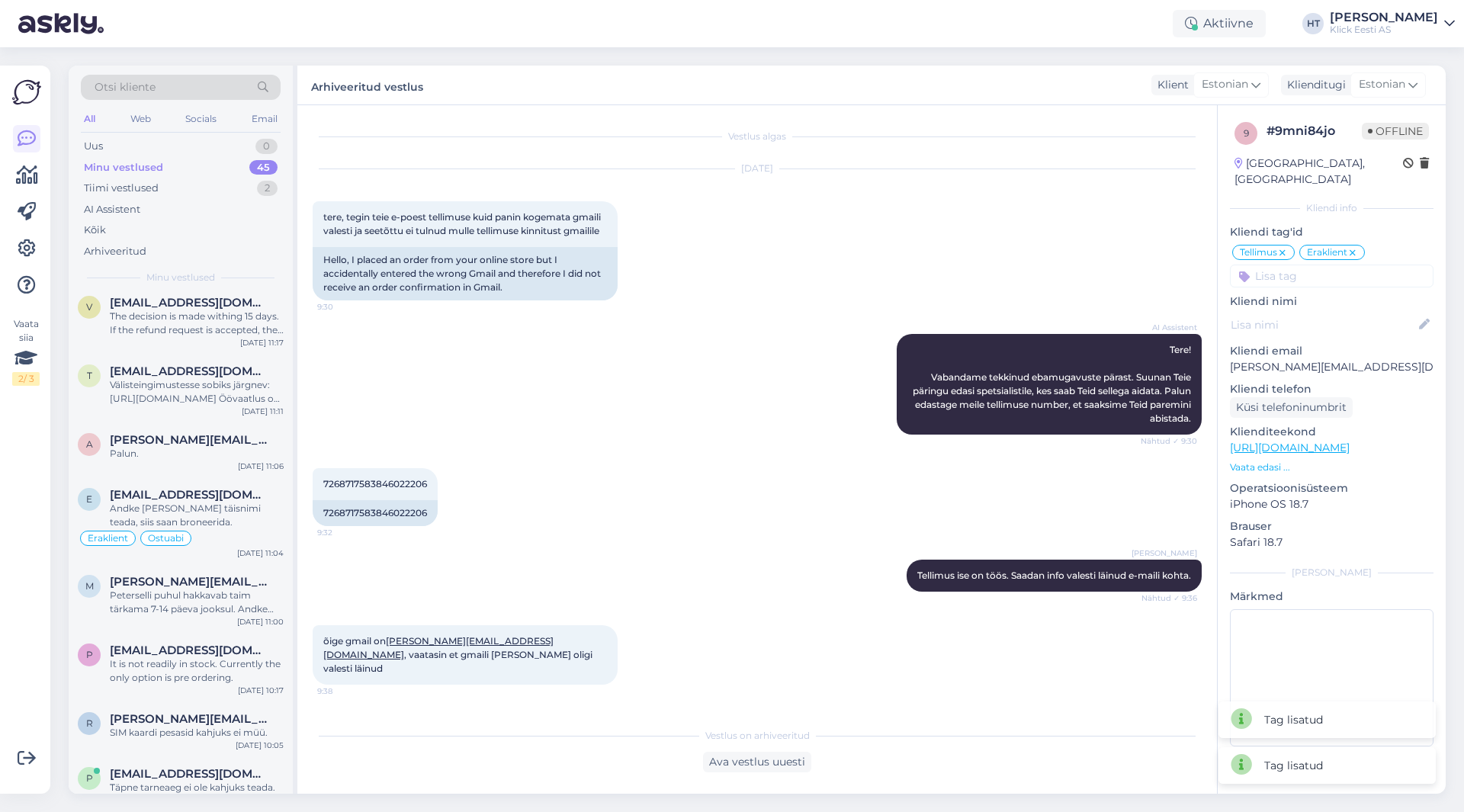
scroll to position [2436, 0]
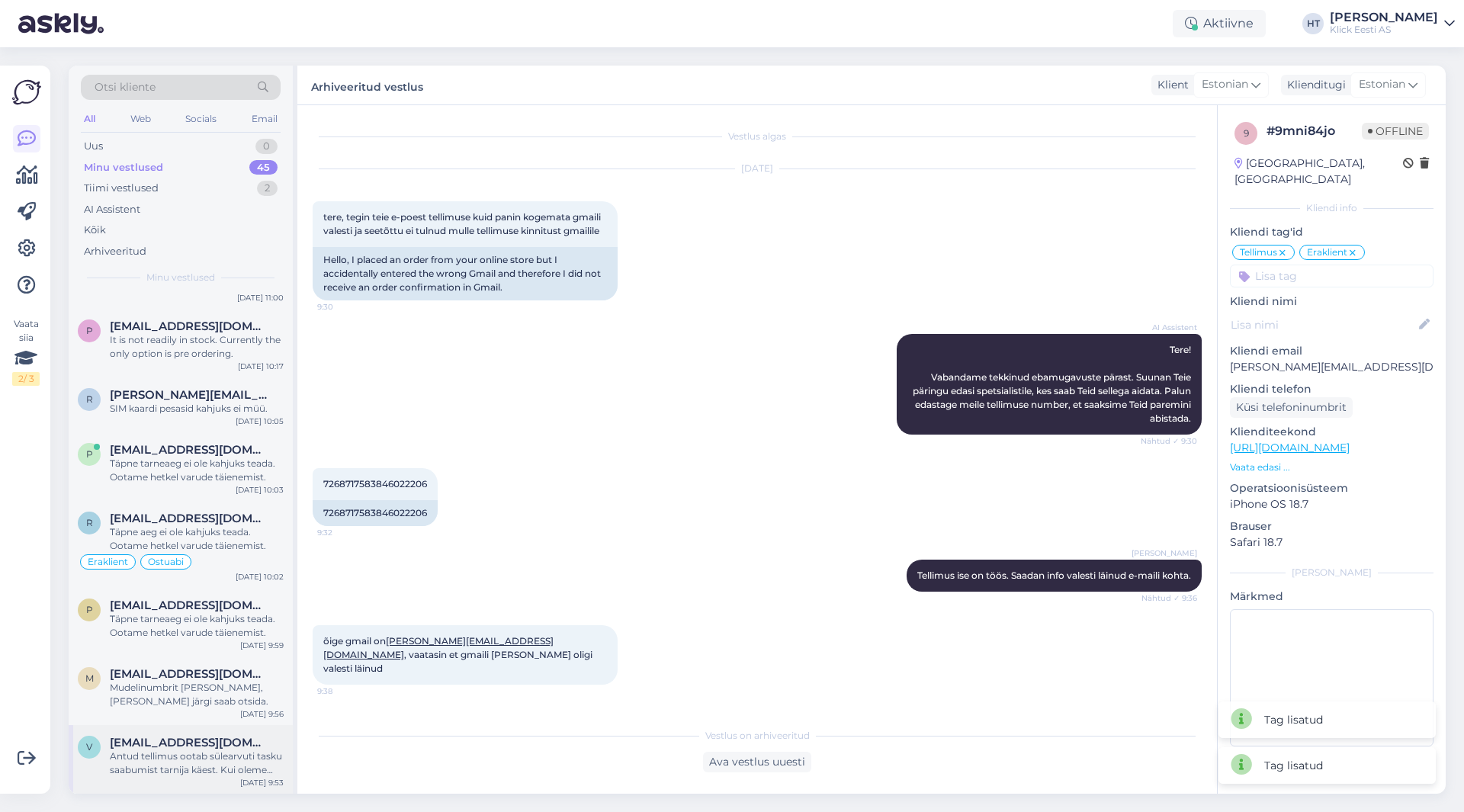
click at [174, 739] on span "[EMAIL_ADDRESS][DOMAIN_NAME]" at bounding box center [189, 742] width 159 height 13
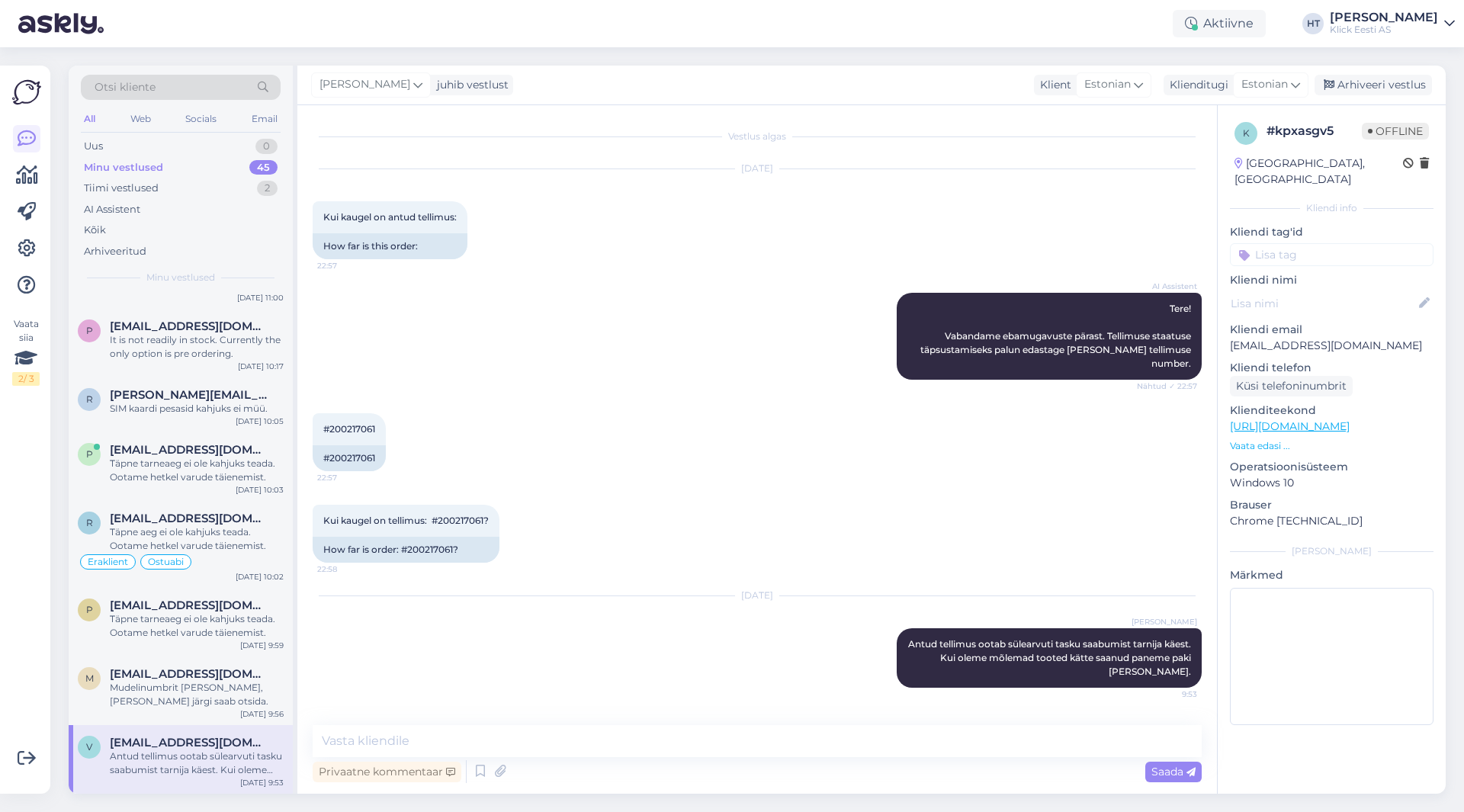
click at [1280, 243] on input at bounding box center [1331, 254] width 204 height 23
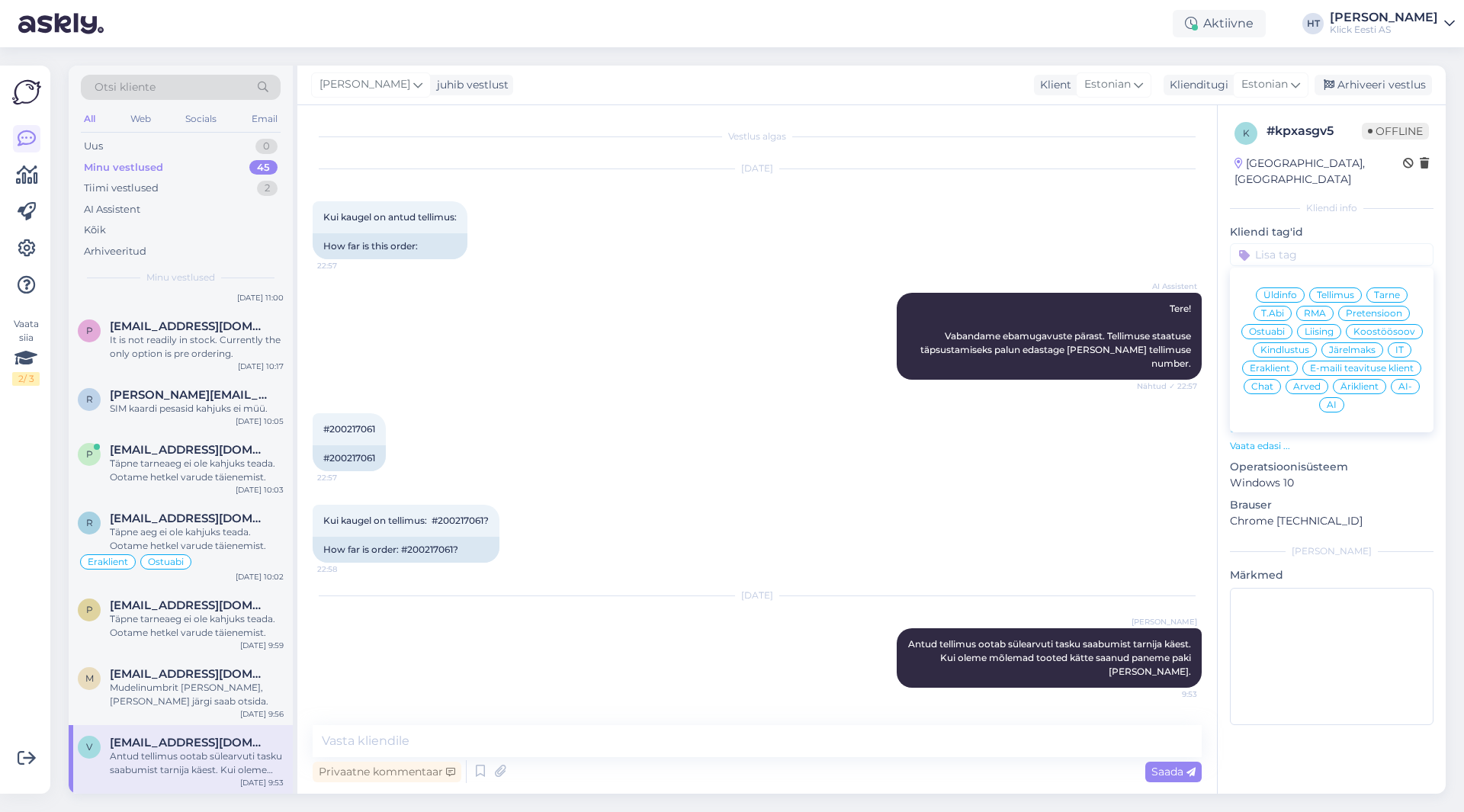
click at [1400, 290] on span "Tarne" at bounding box center [1386, 295] width 26 height 9
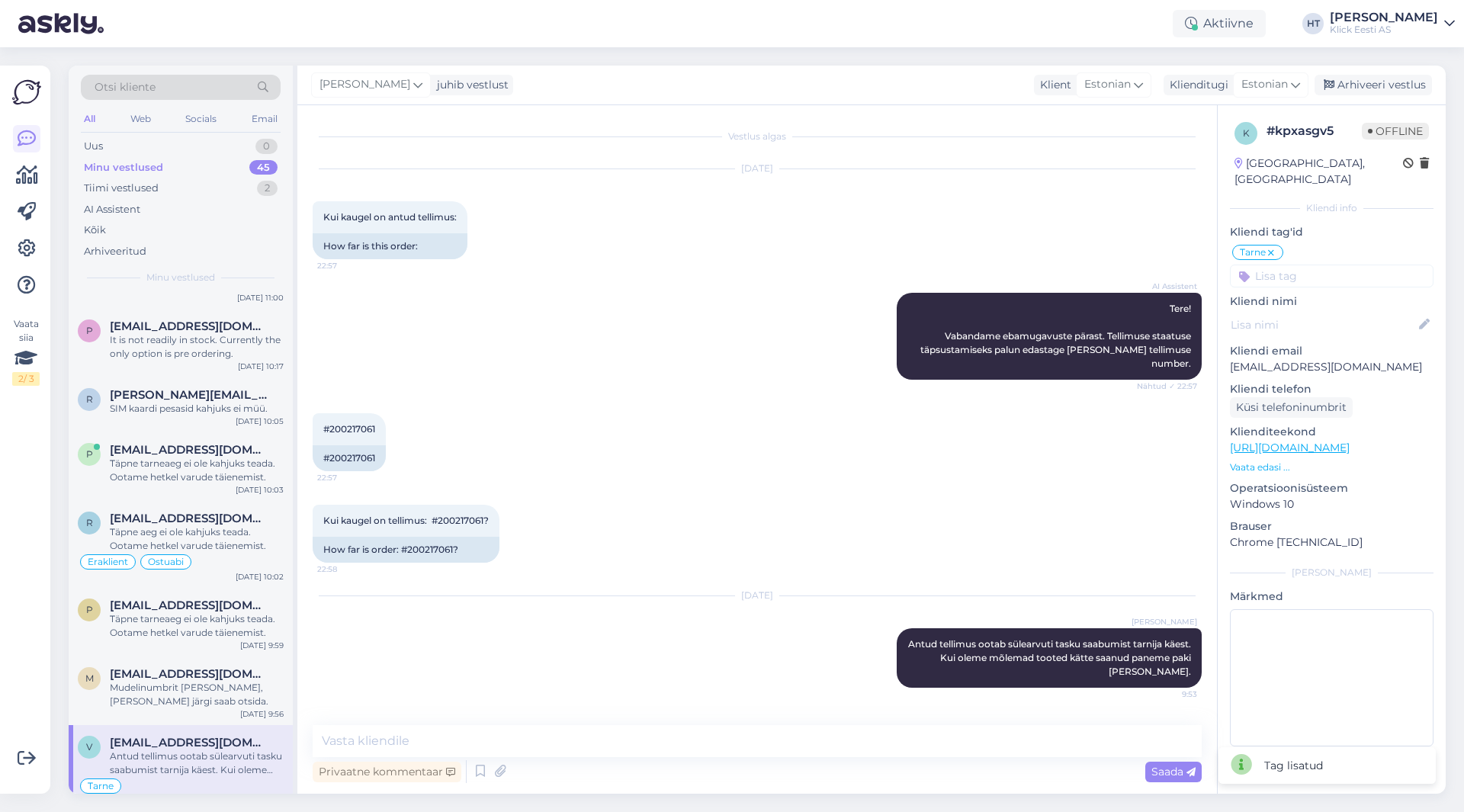
click at [1374, 265] on input at bounding box center [1331, 275] width 204 height 23
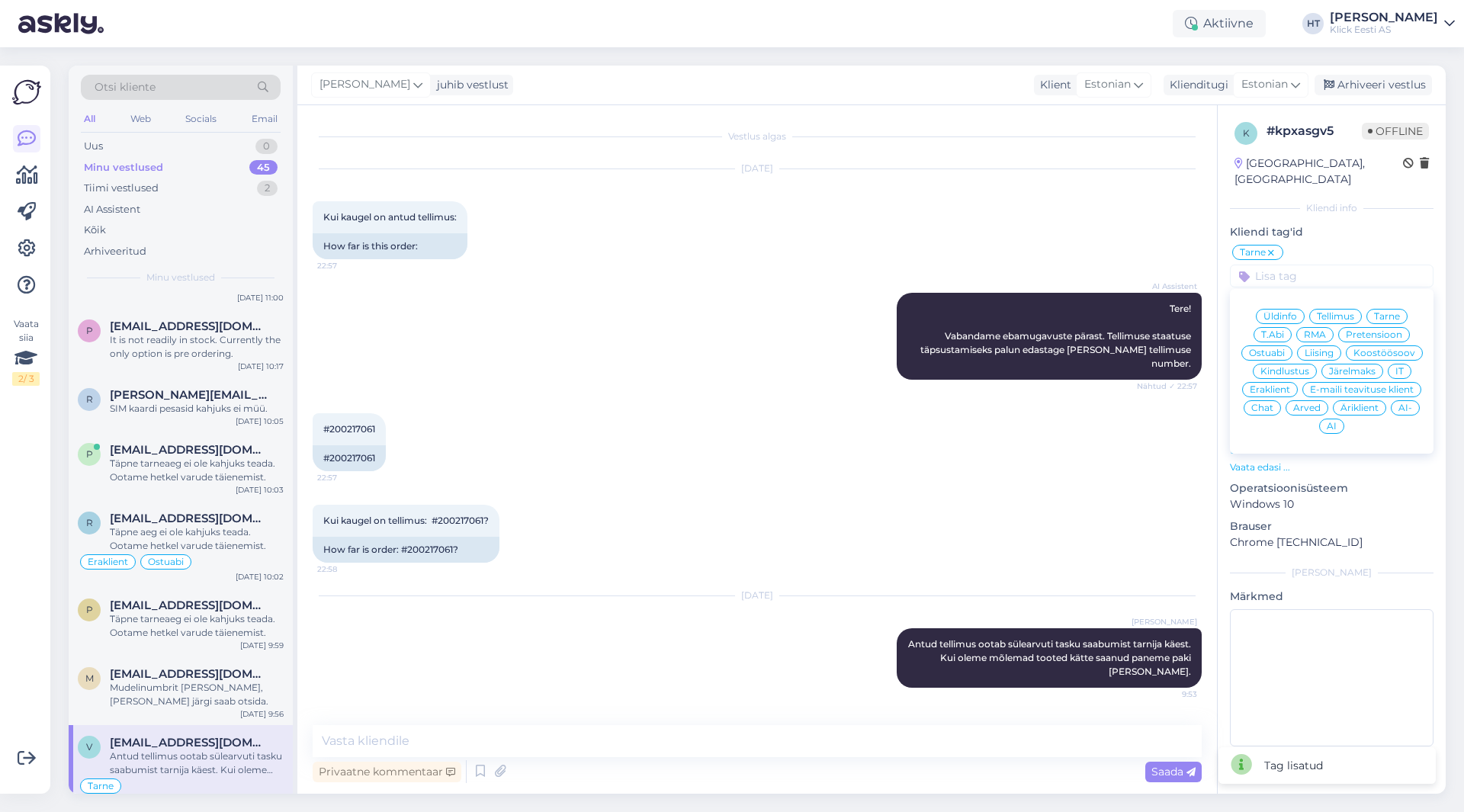
click at [1275, 385] on span "Eraklient" at bounding box center [1270, 389] width 40 height 9
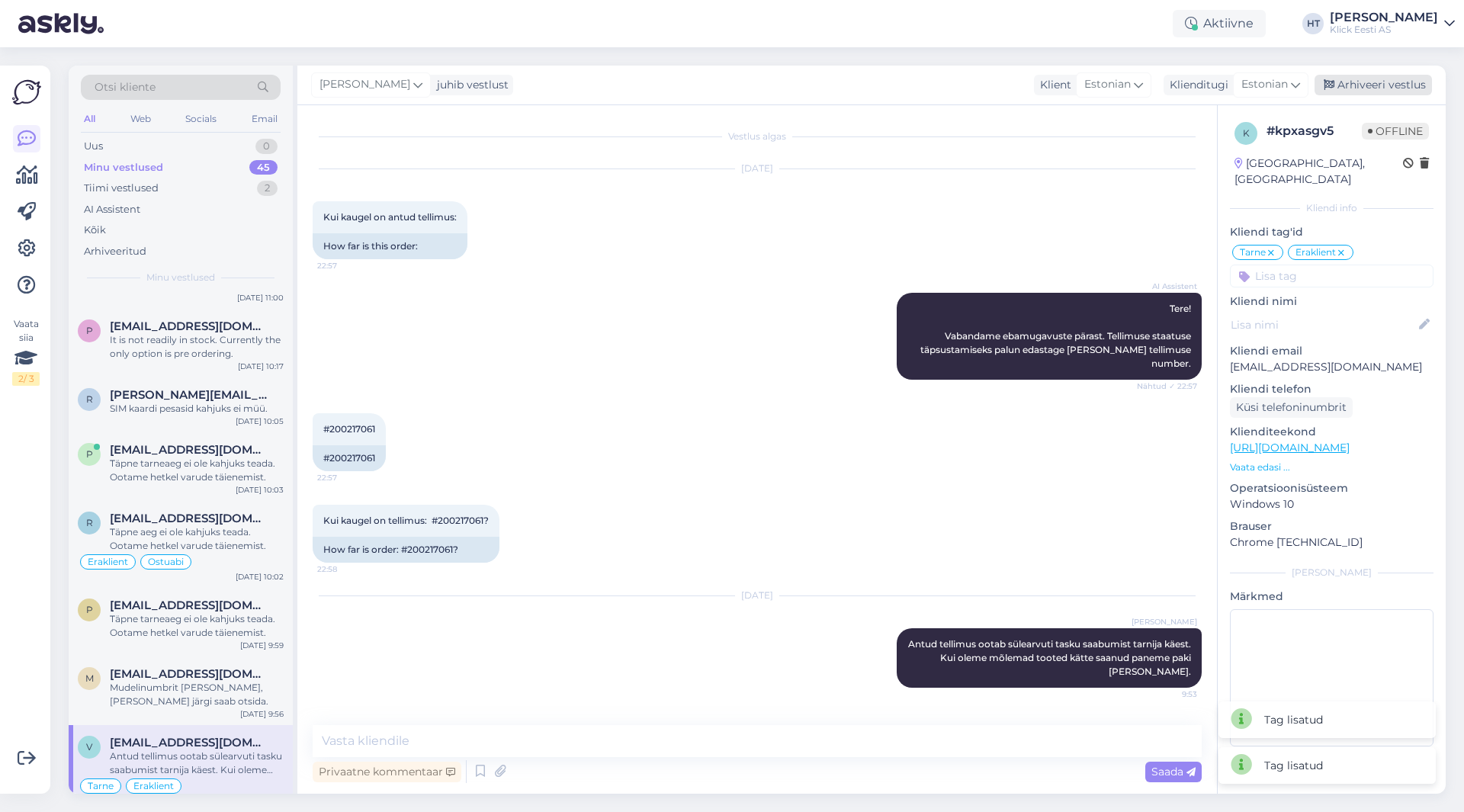
click at [1354, 87] on div "Arhiveeri vestlus" at bounding box center [1372, 85] width 118 height 21
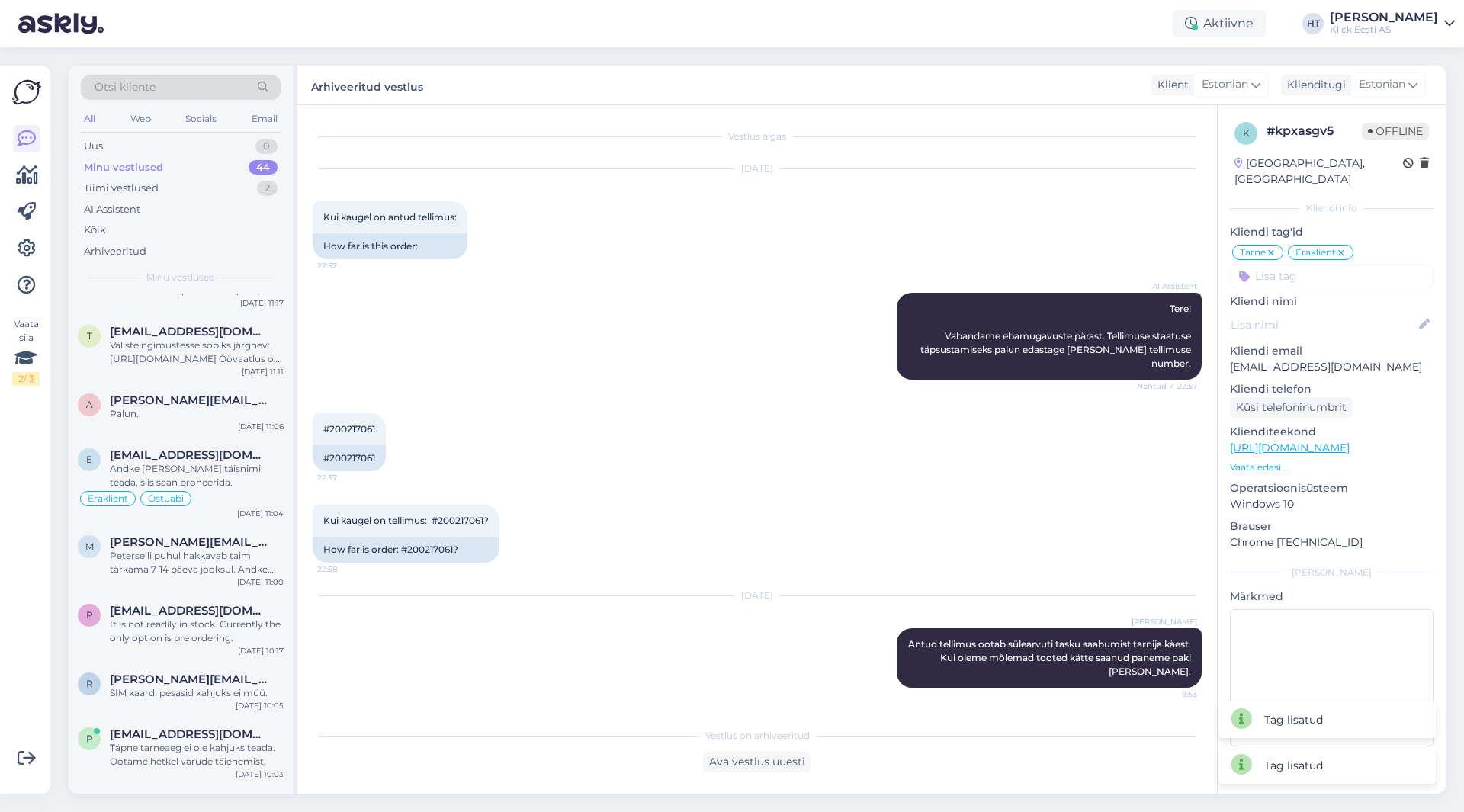
scroll to position [2368, 0]
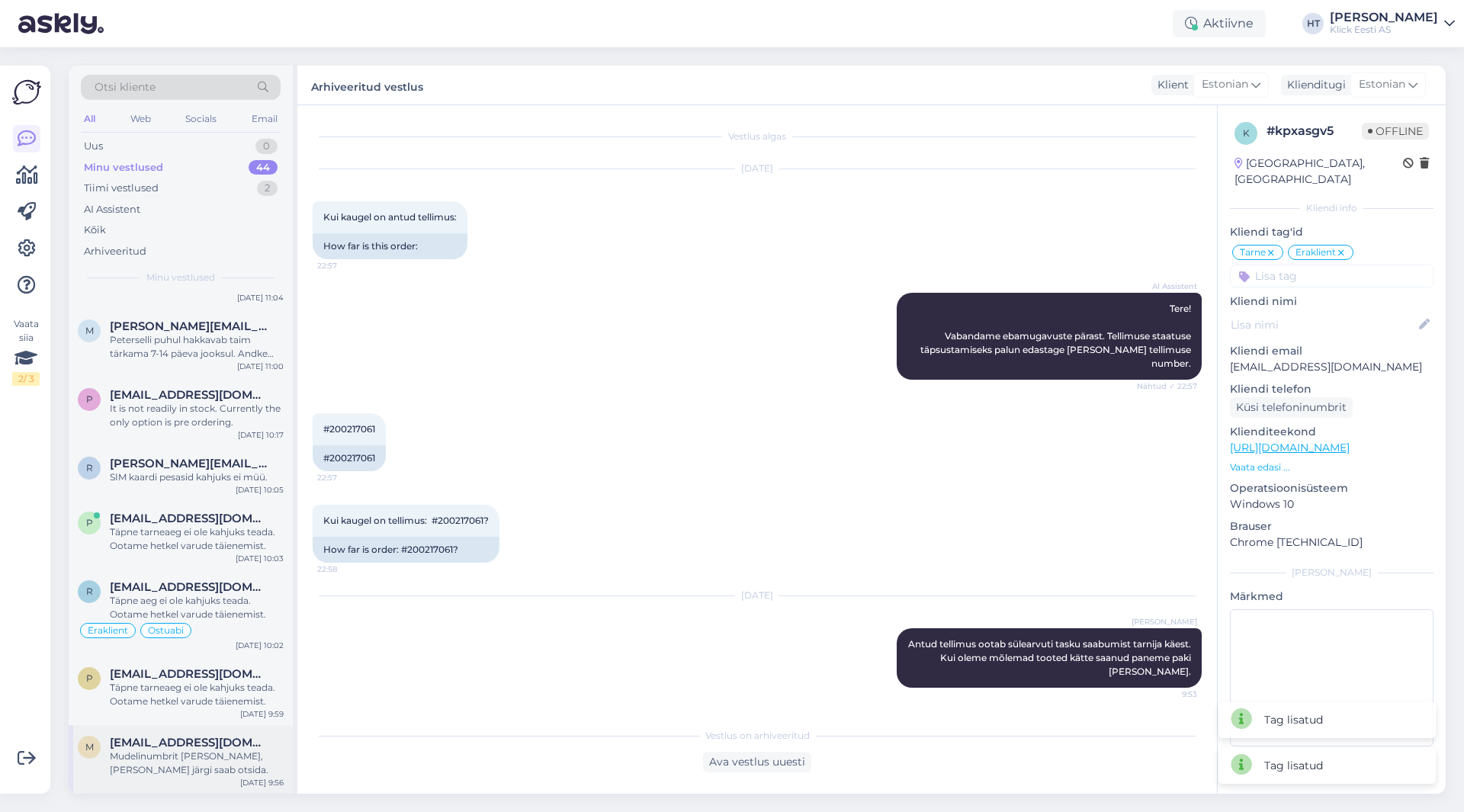
click at [202, 737] on span "[EMAIL_ADDRESS][DOMAIN_NAME]" at bounding box center [189, 742] width 159 height 13
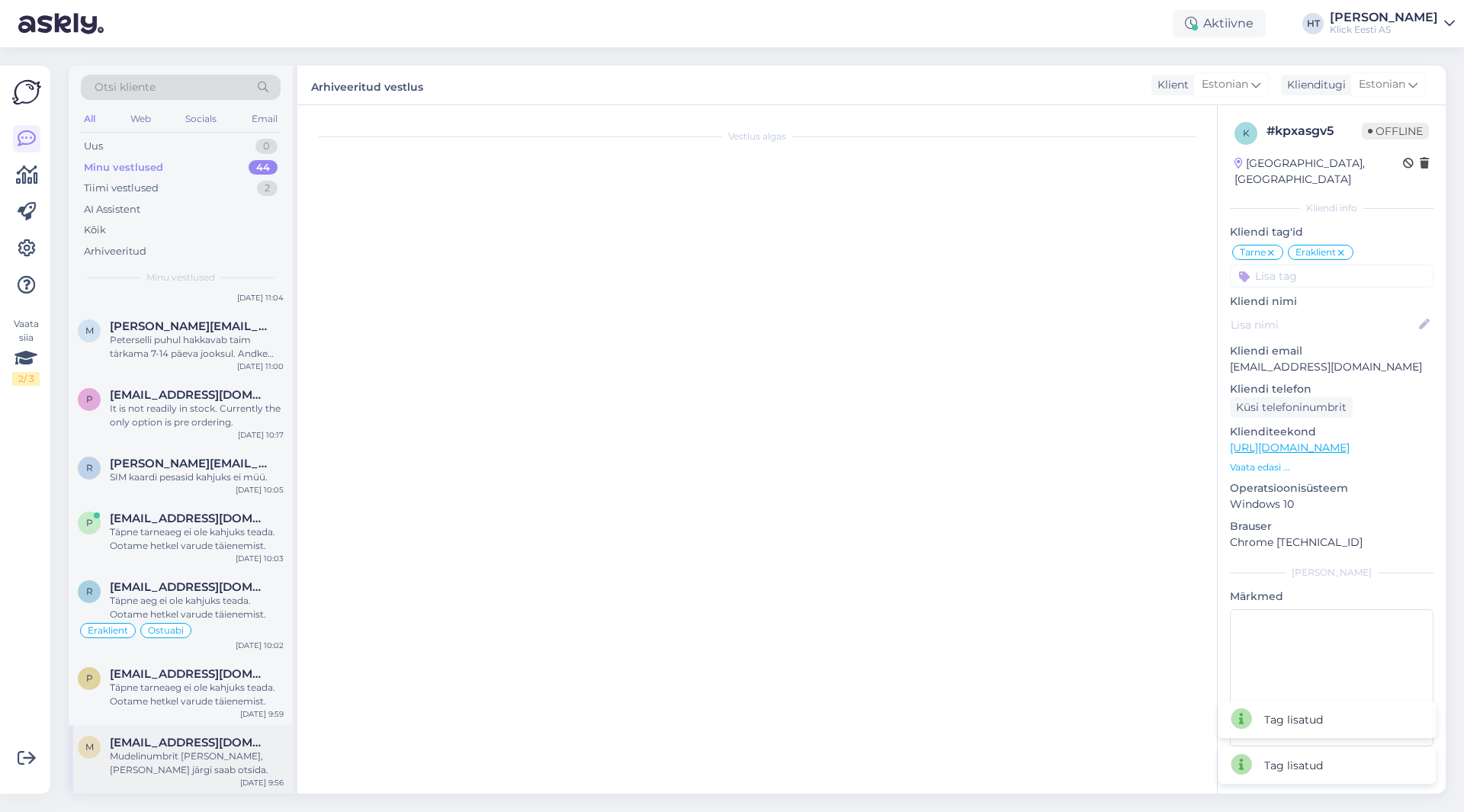
scroll to position [7, 0]
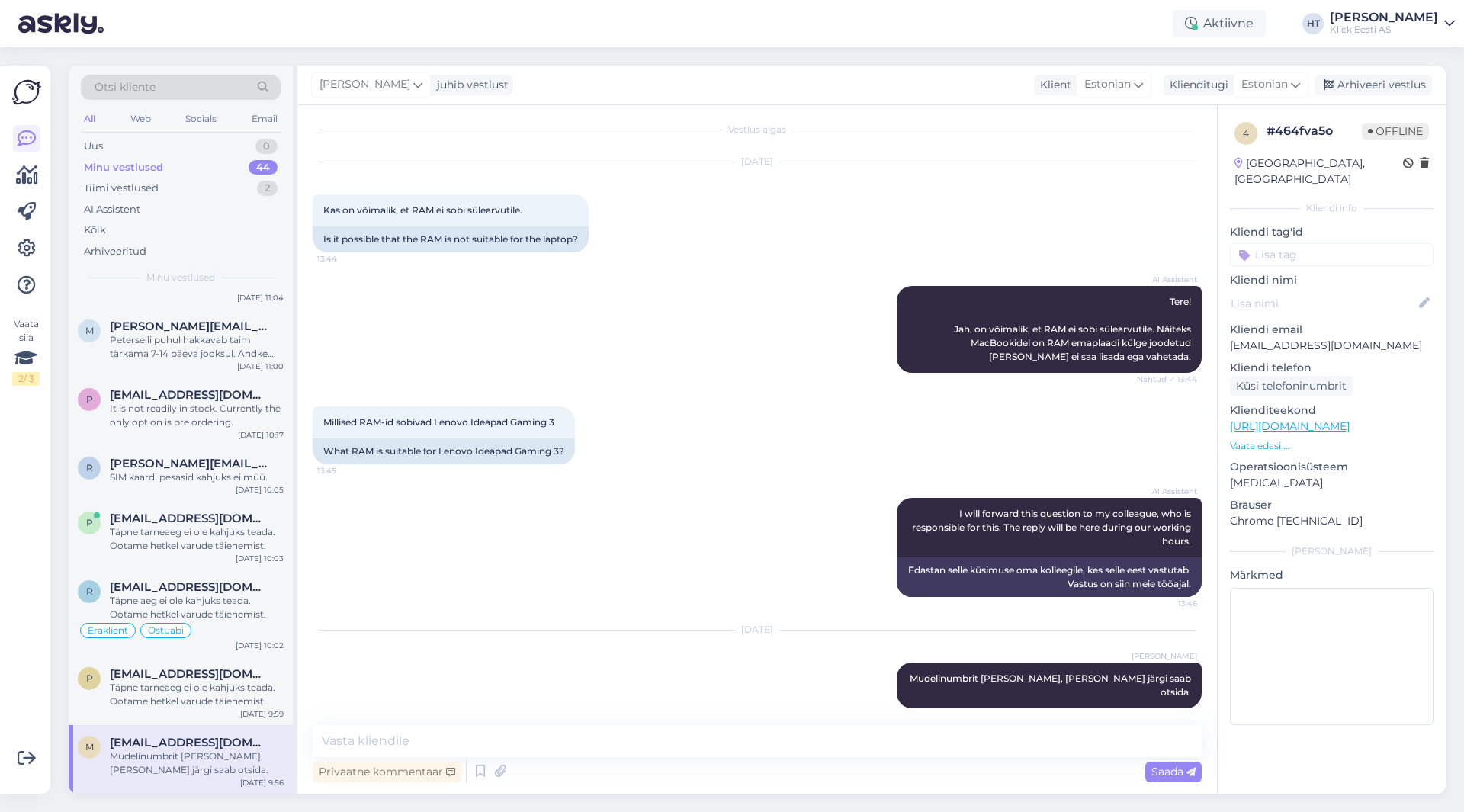
click at [1306, 243] on input at bounding box center [1331, 254] width 204 height 23
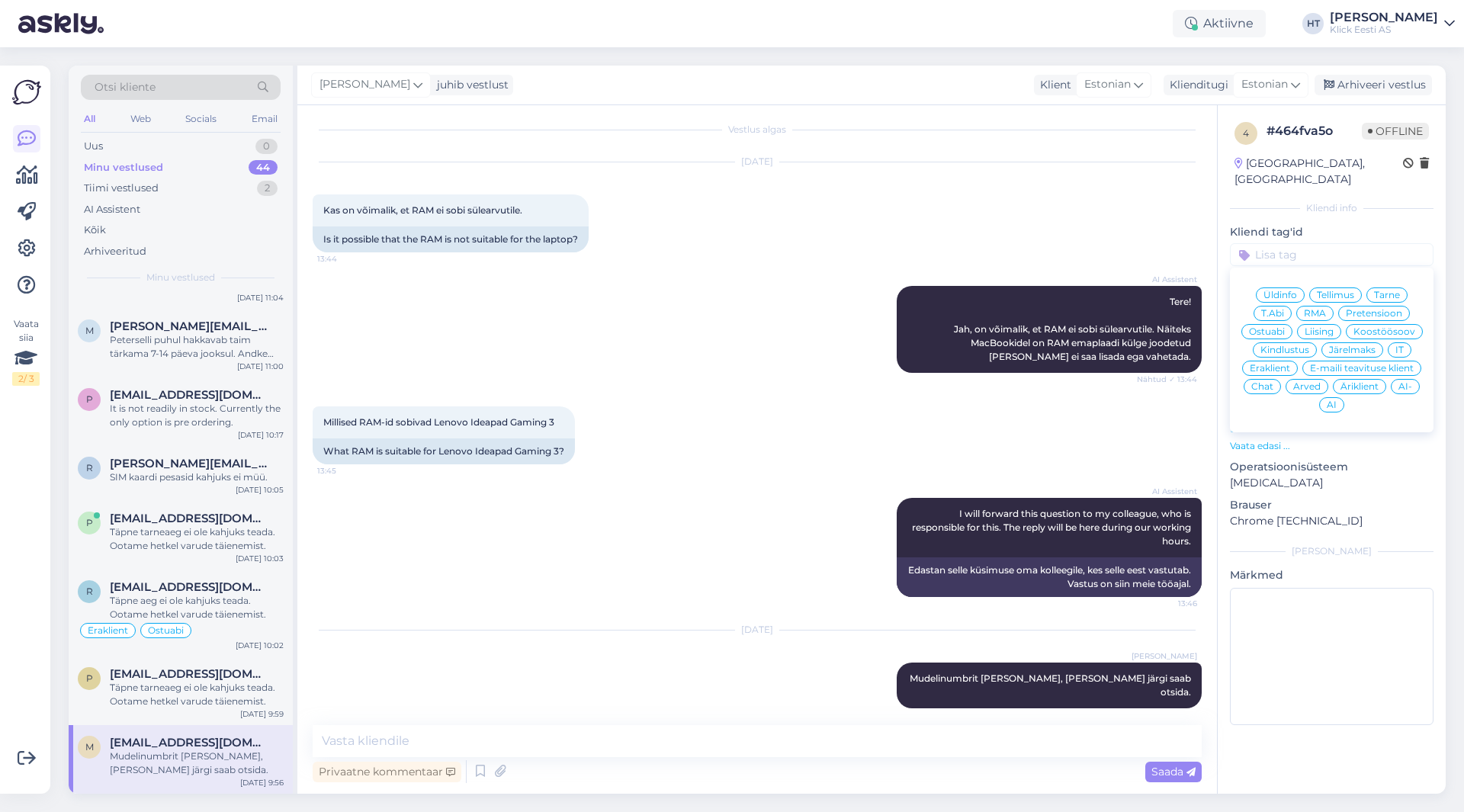
click at [1275, 324] on div "Ostuabi" at bounding box center [1266, 331] width 51 height 15
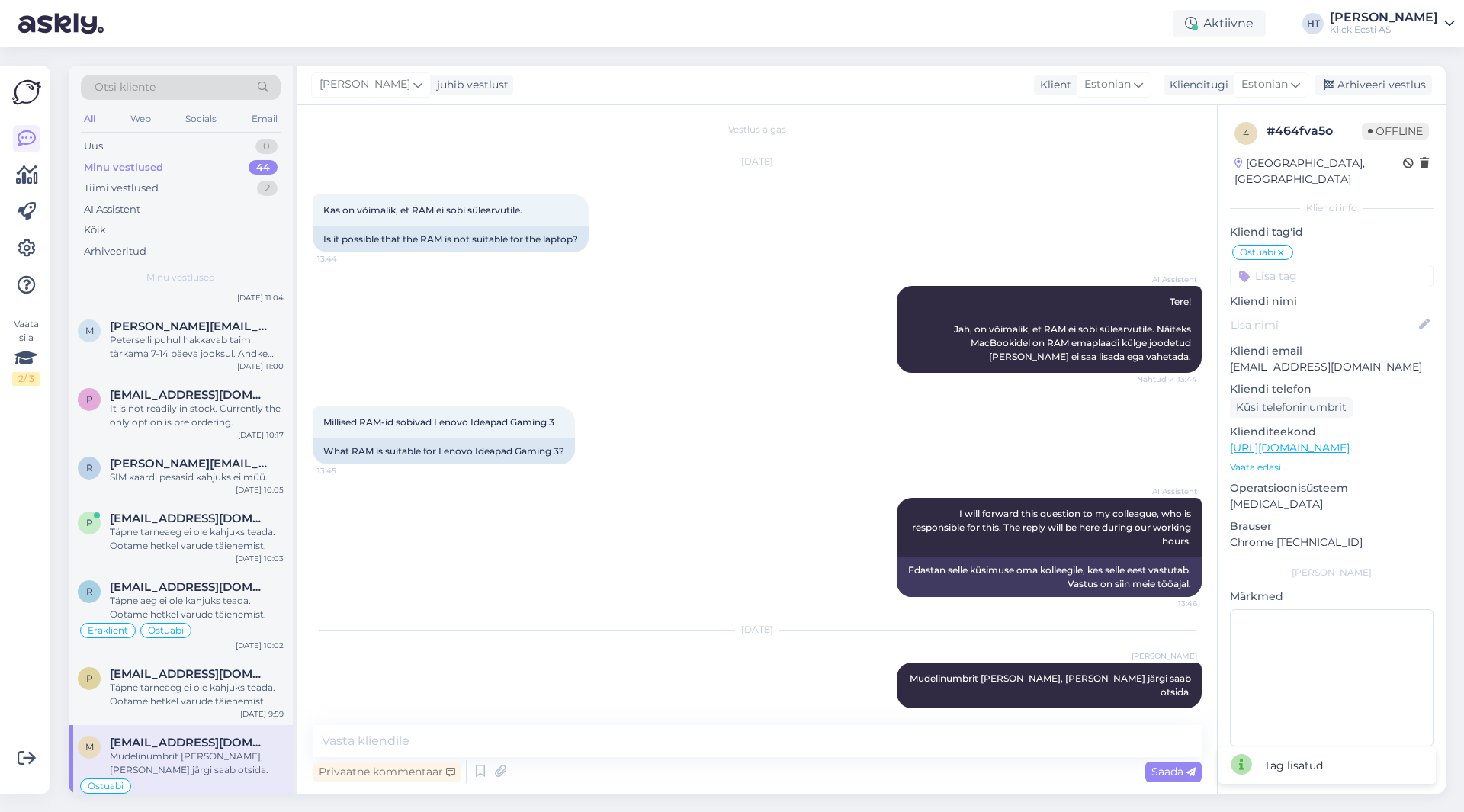
click at [1320, 265] on input at bounding box center [1331, 275] width 204 height 23
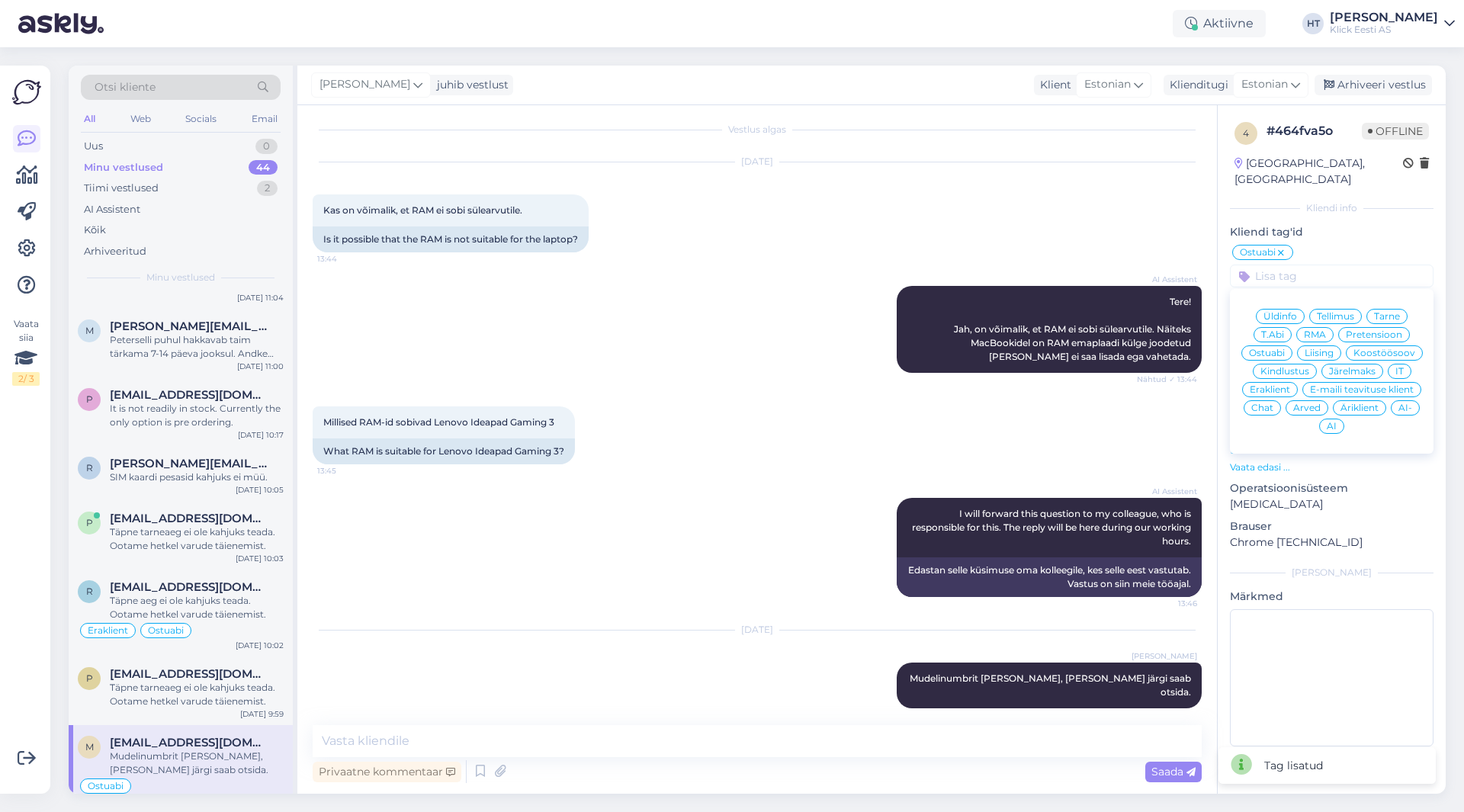
click at [1277, 382] on div "Eraklient" at bounding box center [1270, 390] width 56 height 15
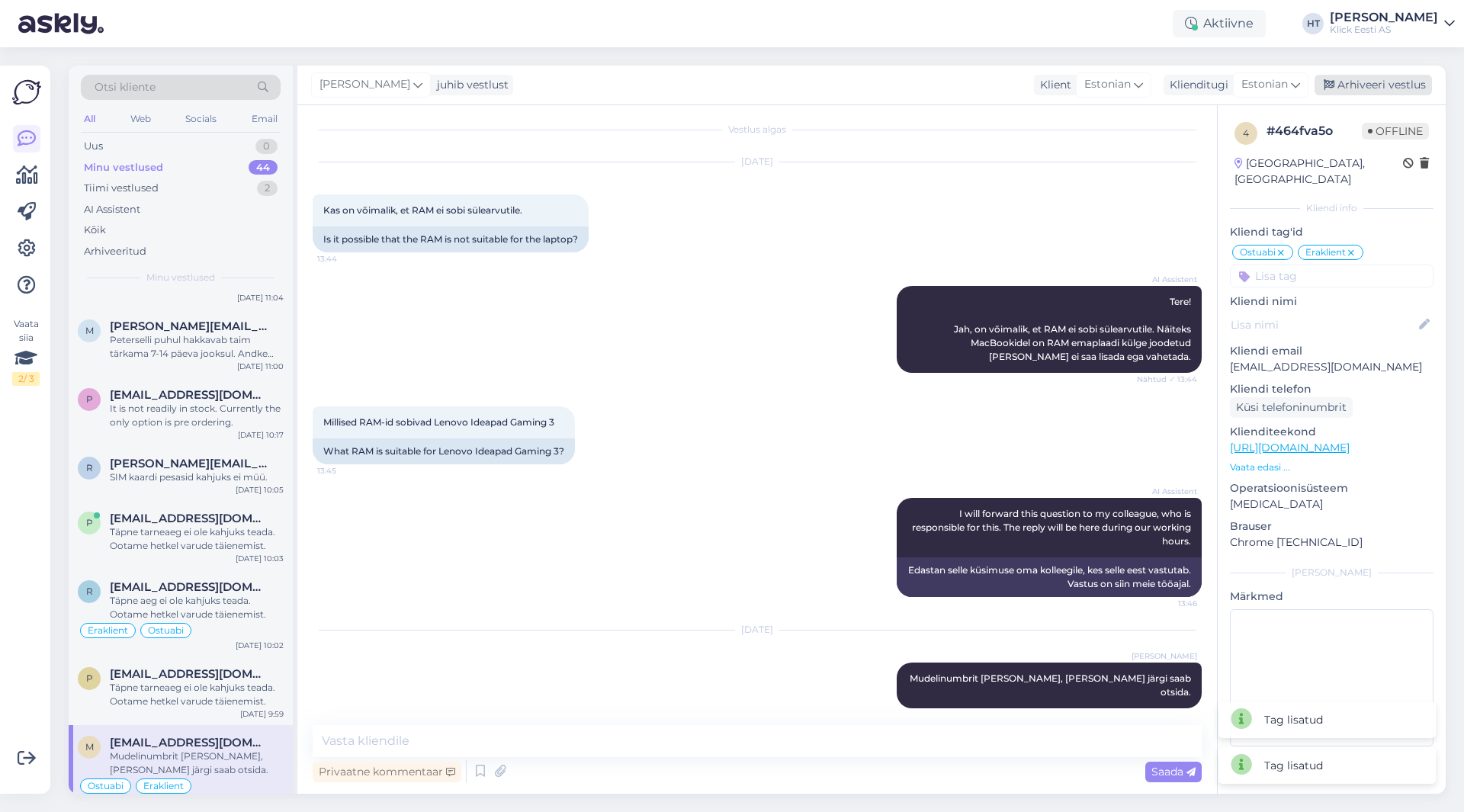
click at [1368, 90] on div "Arhiveeri vestlus" at bounding box center [1372, 85] width 118 height 21
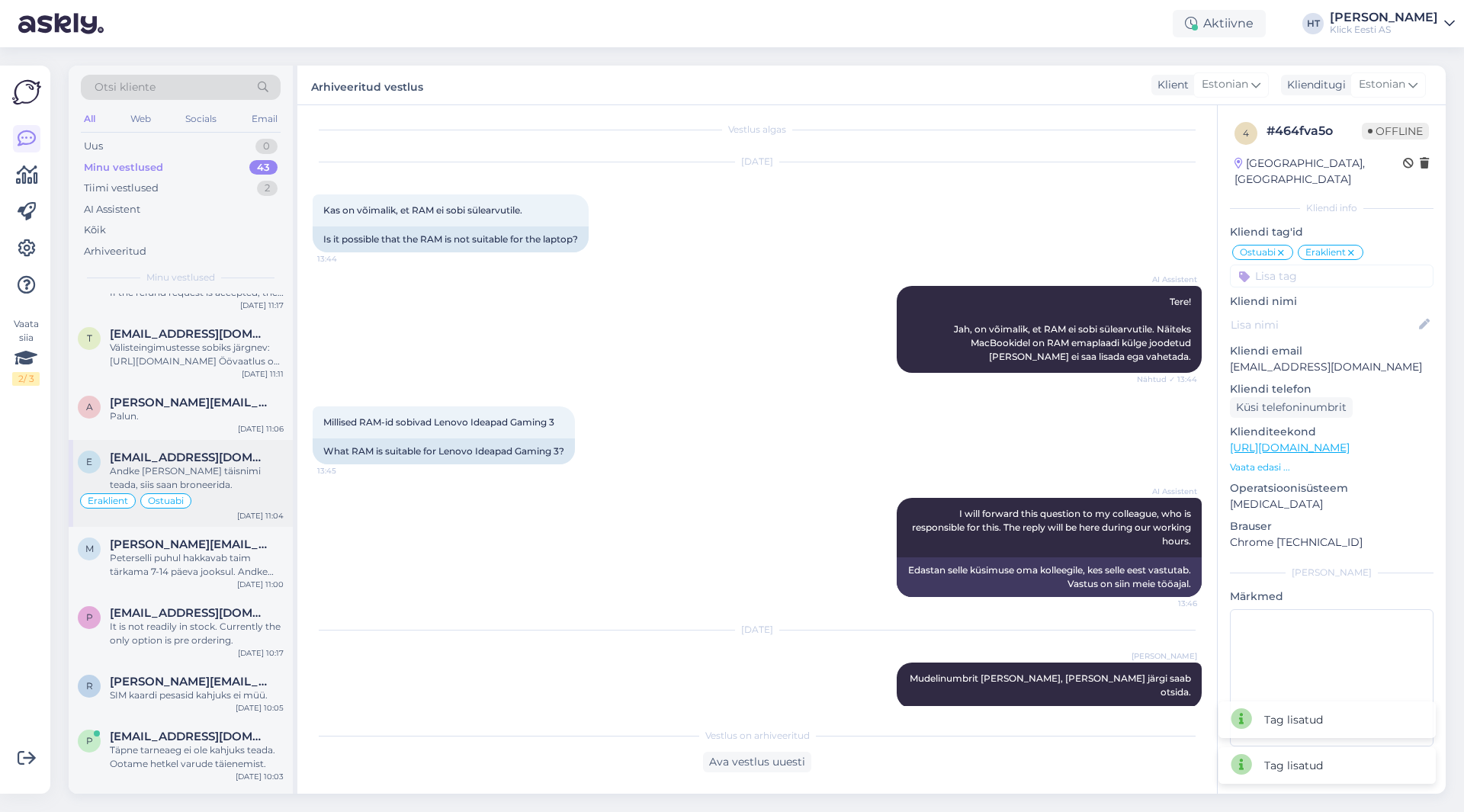
scroll to position [2298, 0]
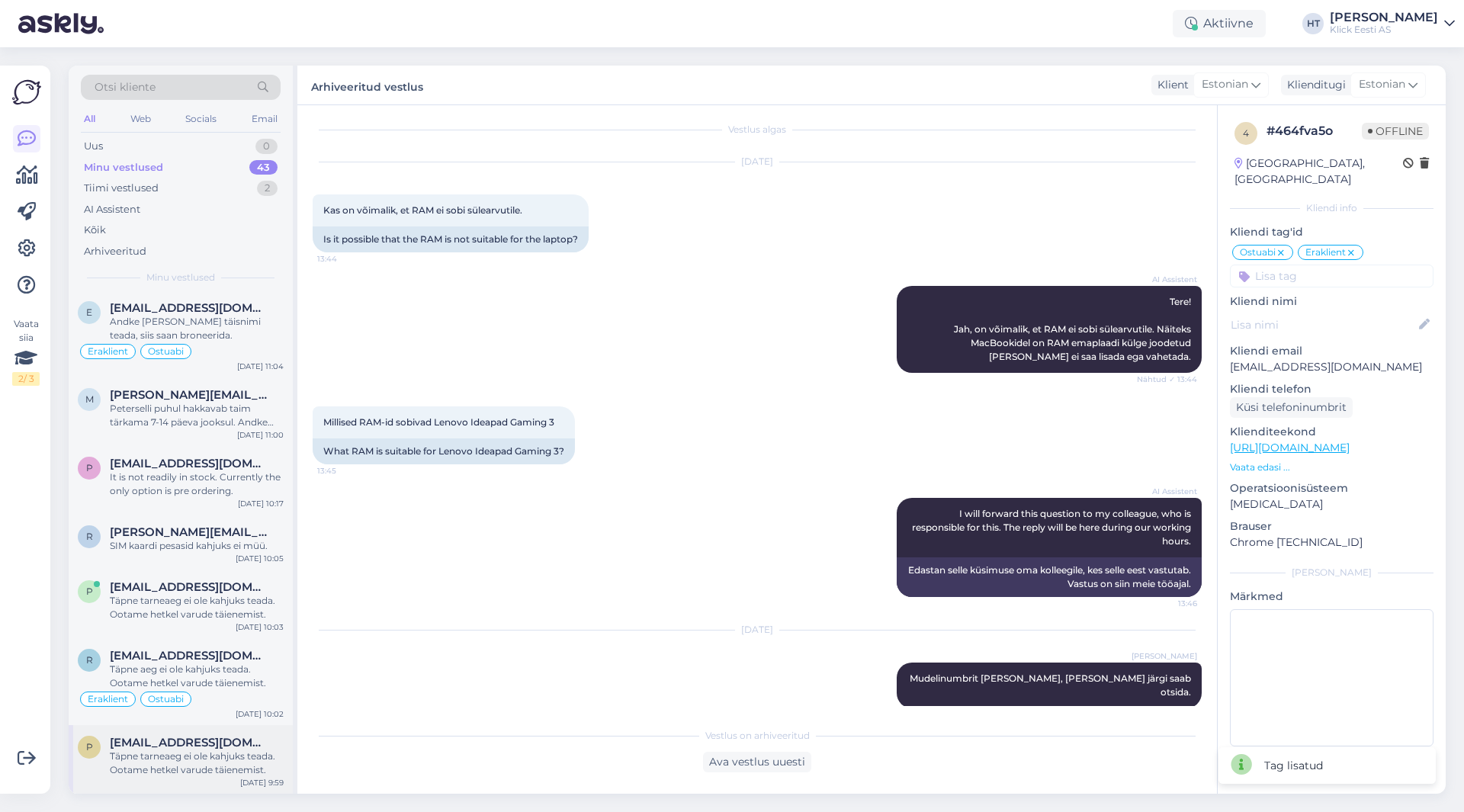
click at [195, 725] on div "p [EMAIL_ADDRESS][DOMAIN_NAME] Täpne tarneaeg ei ole kahjuks teada. Ootame hetk…" at bounding box center [180, 759] width 225 height 68
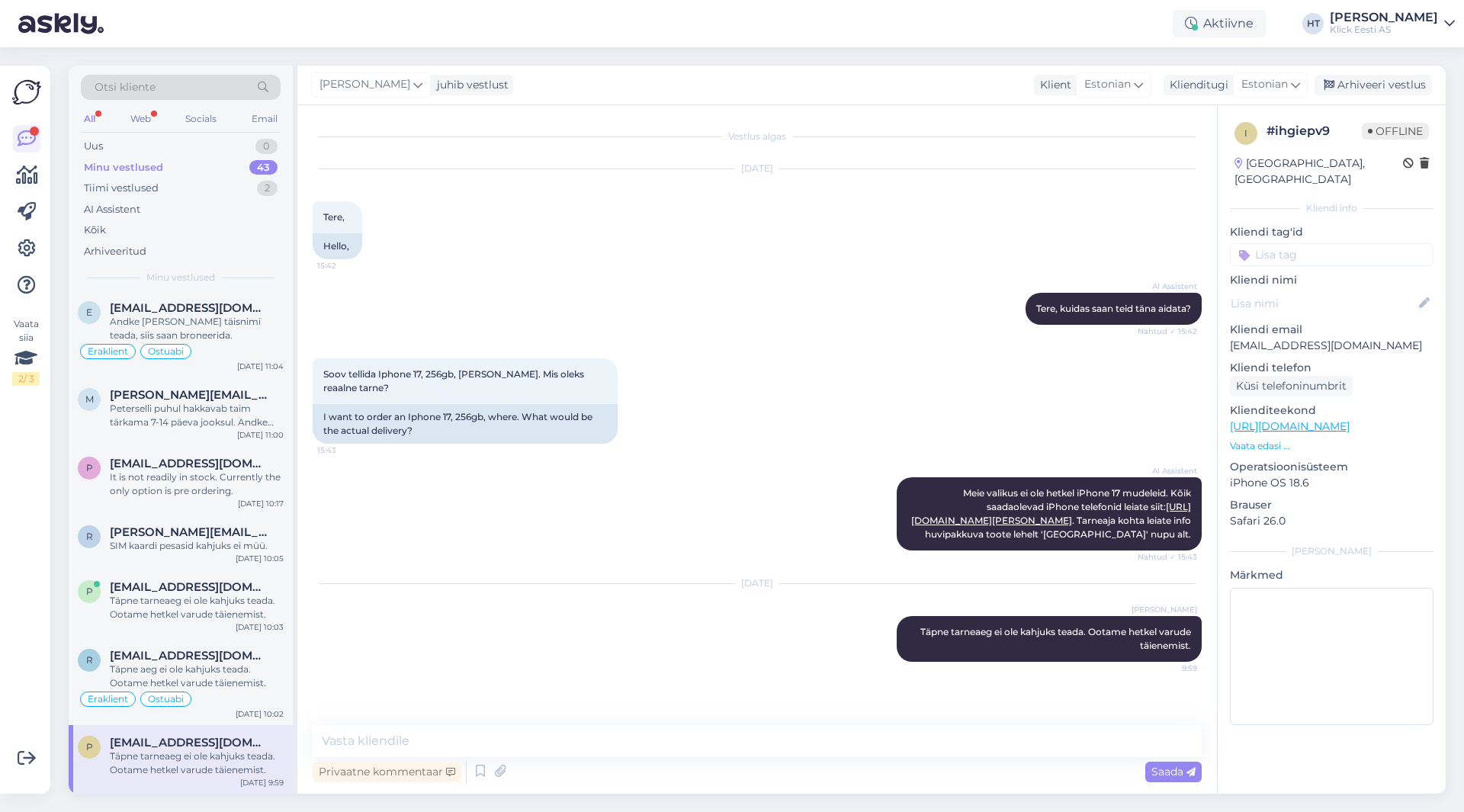
scroll to position [0, 0]
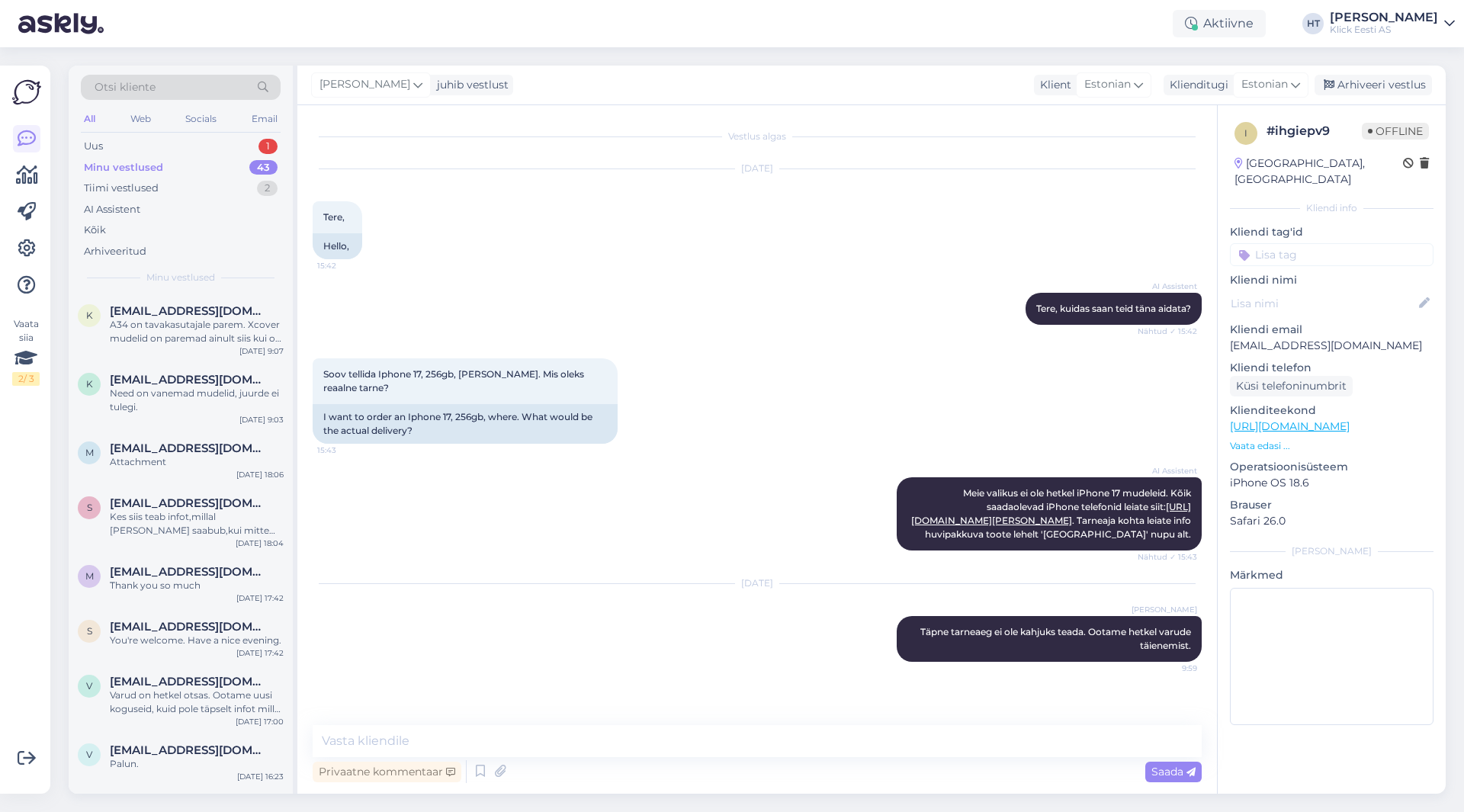
drag, startPoint x: 12, startPoint y: 482, endPoint x: 25, endPoint y: 477, distance: 13.9
click at [12, 482] on div "Vaata siia 2 / 3 Võimalused Veendu, et Askly loob sulle väärtust. Sulge Ühenda …" at bounding box center [25, 430] width 50 height 728
click at [189, 205] on div "AI Assistent" at bounding box center [180, 209] width 199 height 22
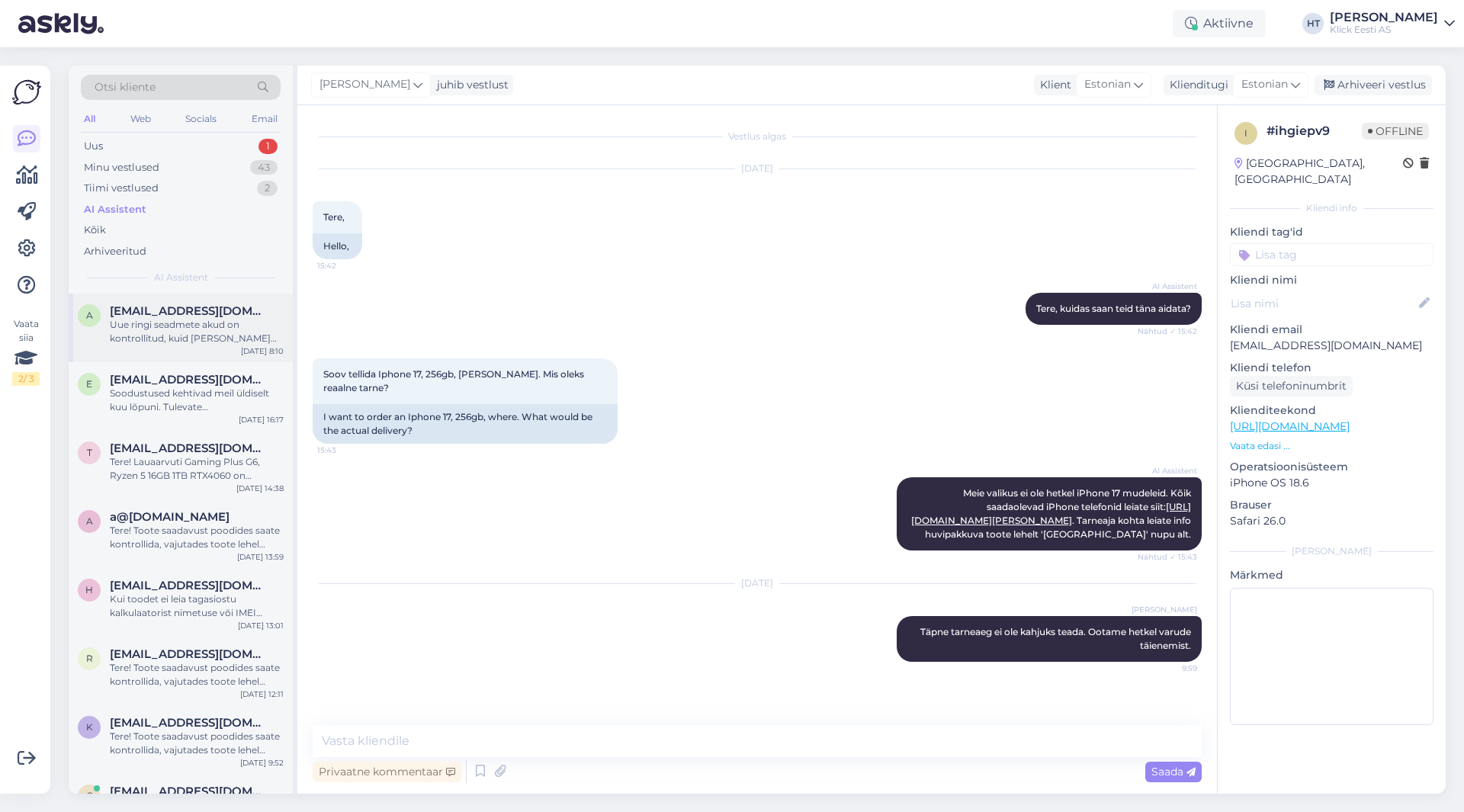
click at [186, 325] on div "Uue ringi seadmete akud on kontrollitud, kuid [PERSON_NAME] ole uute vastu vahe…" at bounding box center [197, 331] width 174 height 28
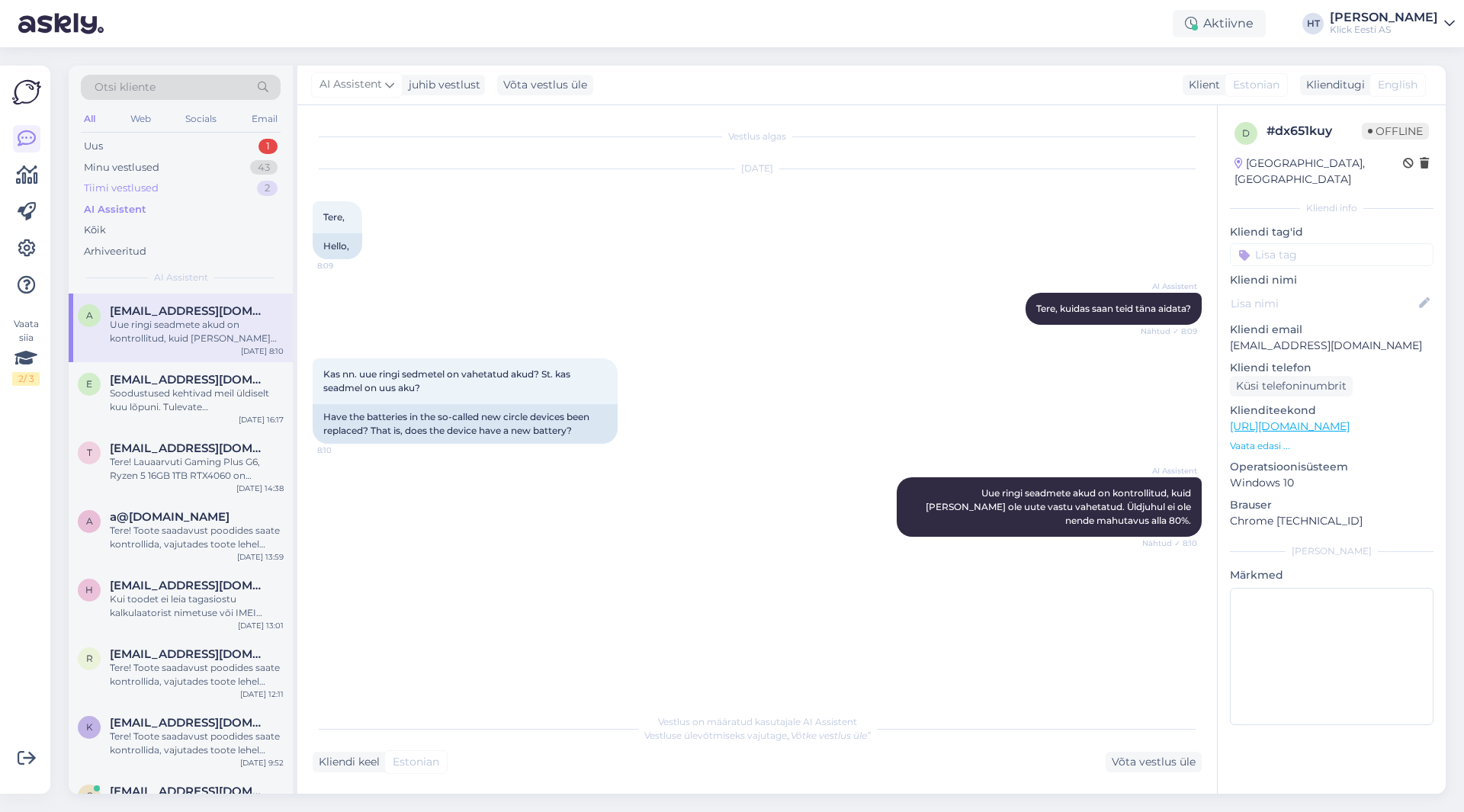
click at [192, 189] on div "Tiimi vestlused 2" at bounding box center [180, 189] width 199 height 22
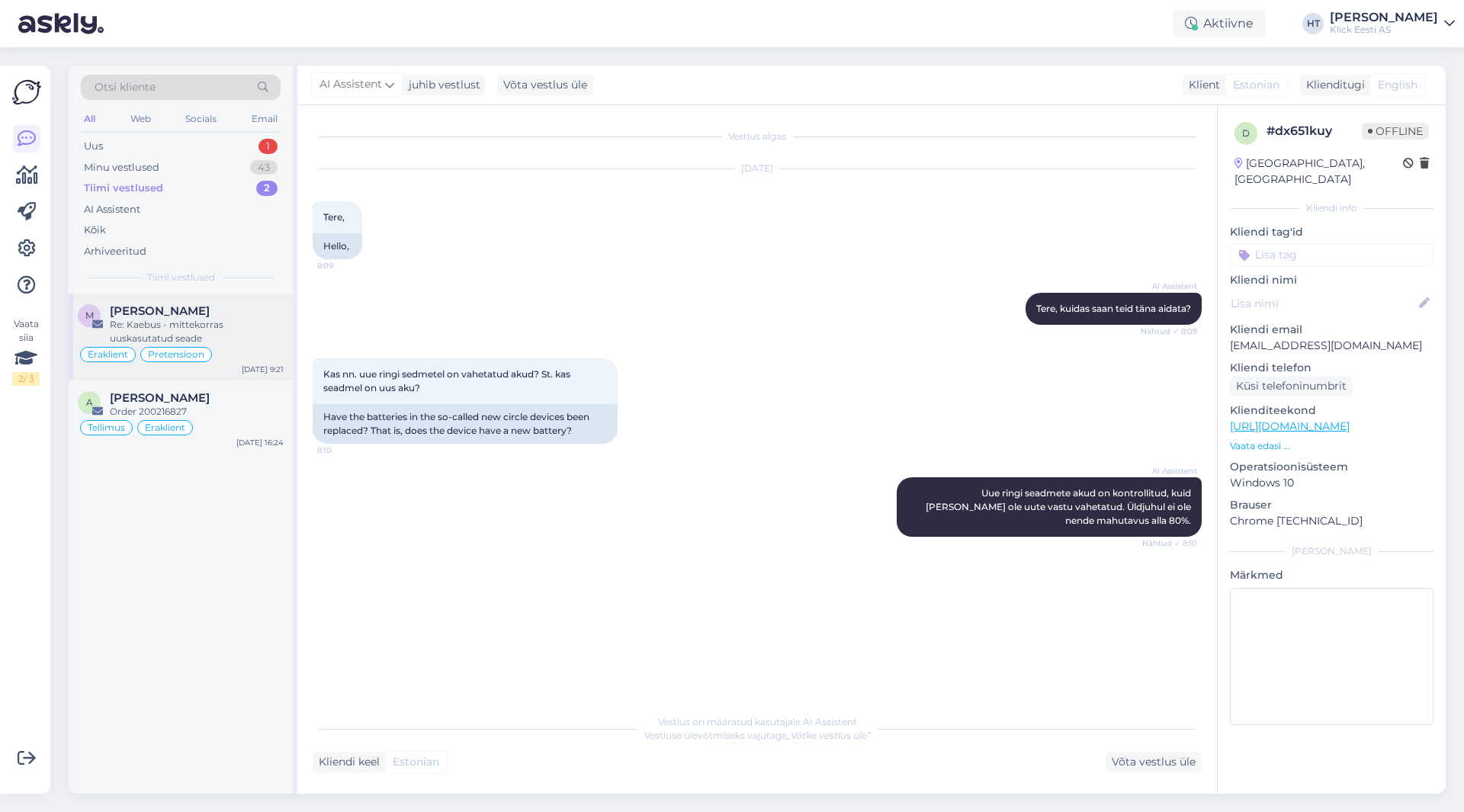
click at [194, 313] on span "[PERSON_NAME]" at bounding box center [160, 310] width 100 height 13
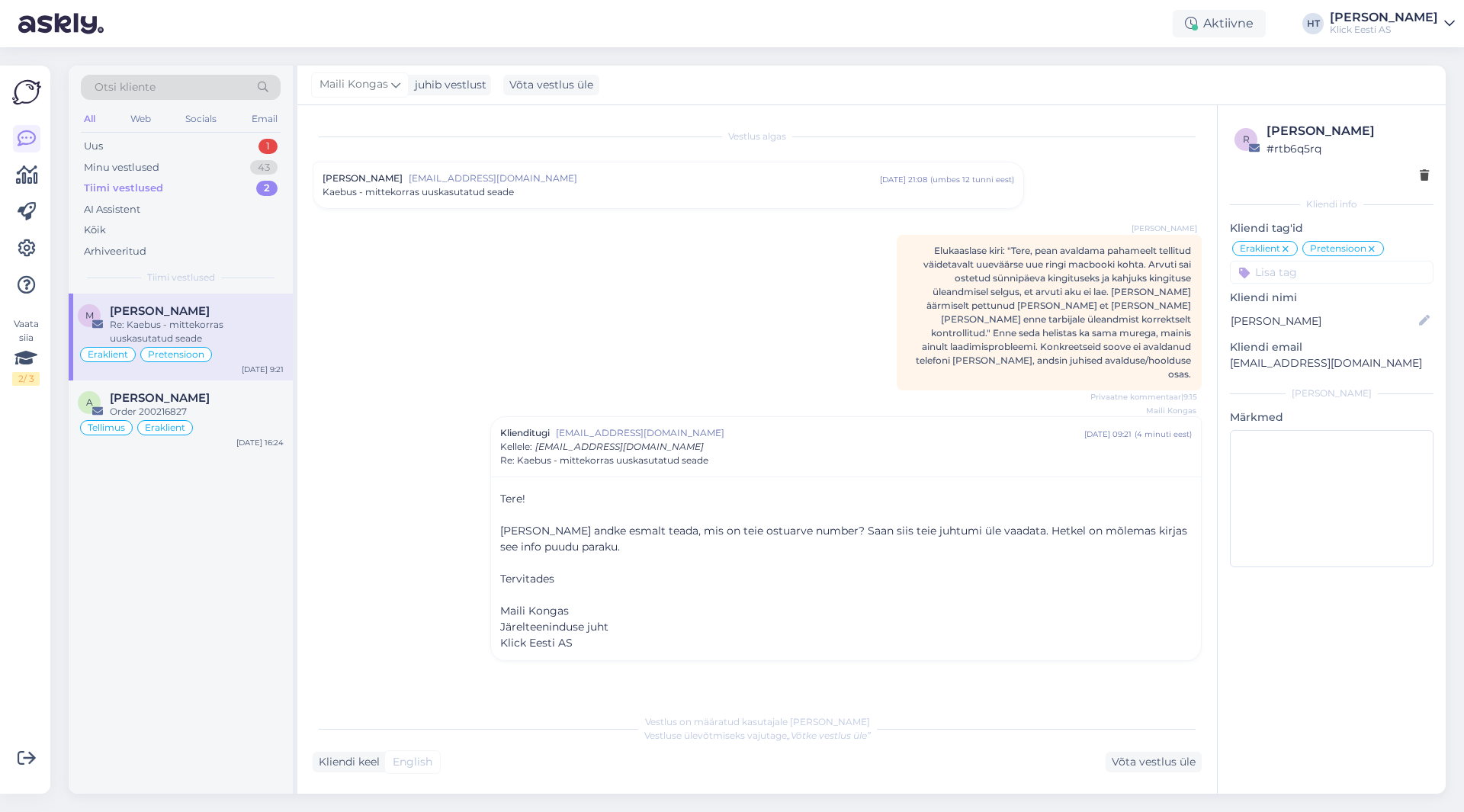
click at [551, 194] on div "Kaebus - mittekorras uuskasutatud seade" at bounding box center [668, 192] width 691 height 13
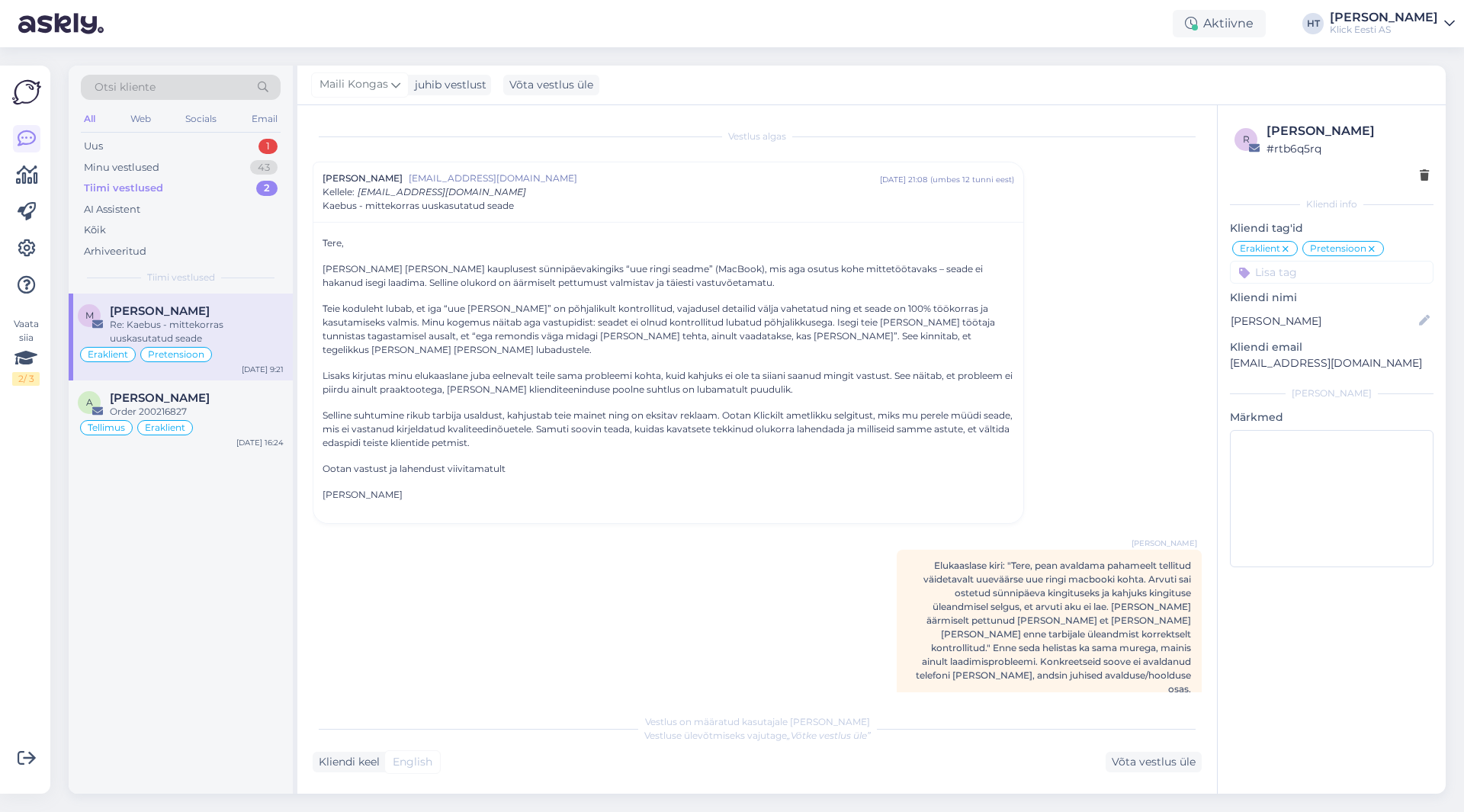
scroll to position [279, 0]
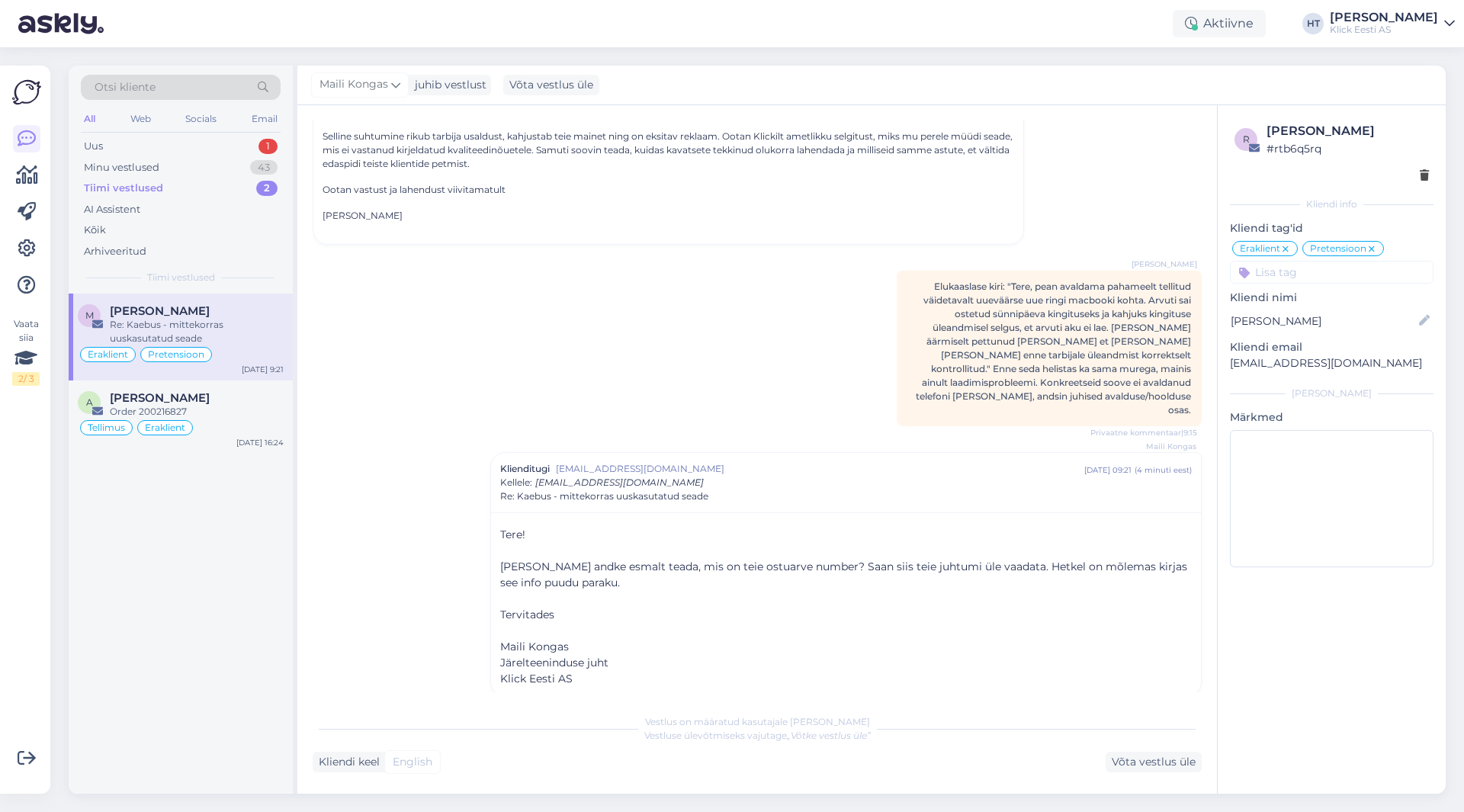
click at [229, 571] on div "M [PERSON_NAME] Re: Kaebus - mittekorras uuskasutatud seade Eraklient Pretensio…" at bounding box center [180, 543] width 225 height 500
drag, startPoint x: 210, startPoint y: 583, endPoint x: 210, endPoint y: 561, distance: 22.0
click at [210, 583] on div "M [PERSON_NAME] Re: Kaebus - mittekorras uuskasutatud seade Eraklient Pretensio…" at bounding box center [180, 543] width 225 height 500
click at [234, 538] on div "M [PERSON_NAME] Re: Kaebus - mittekorras uuskasutatud seade Eraklient Pretensio…" at bounding box center [180, 543] width 225 height 500
click at [214, 147] on div "Uus 1" at bounding box center [180, 147] width 199 height 22
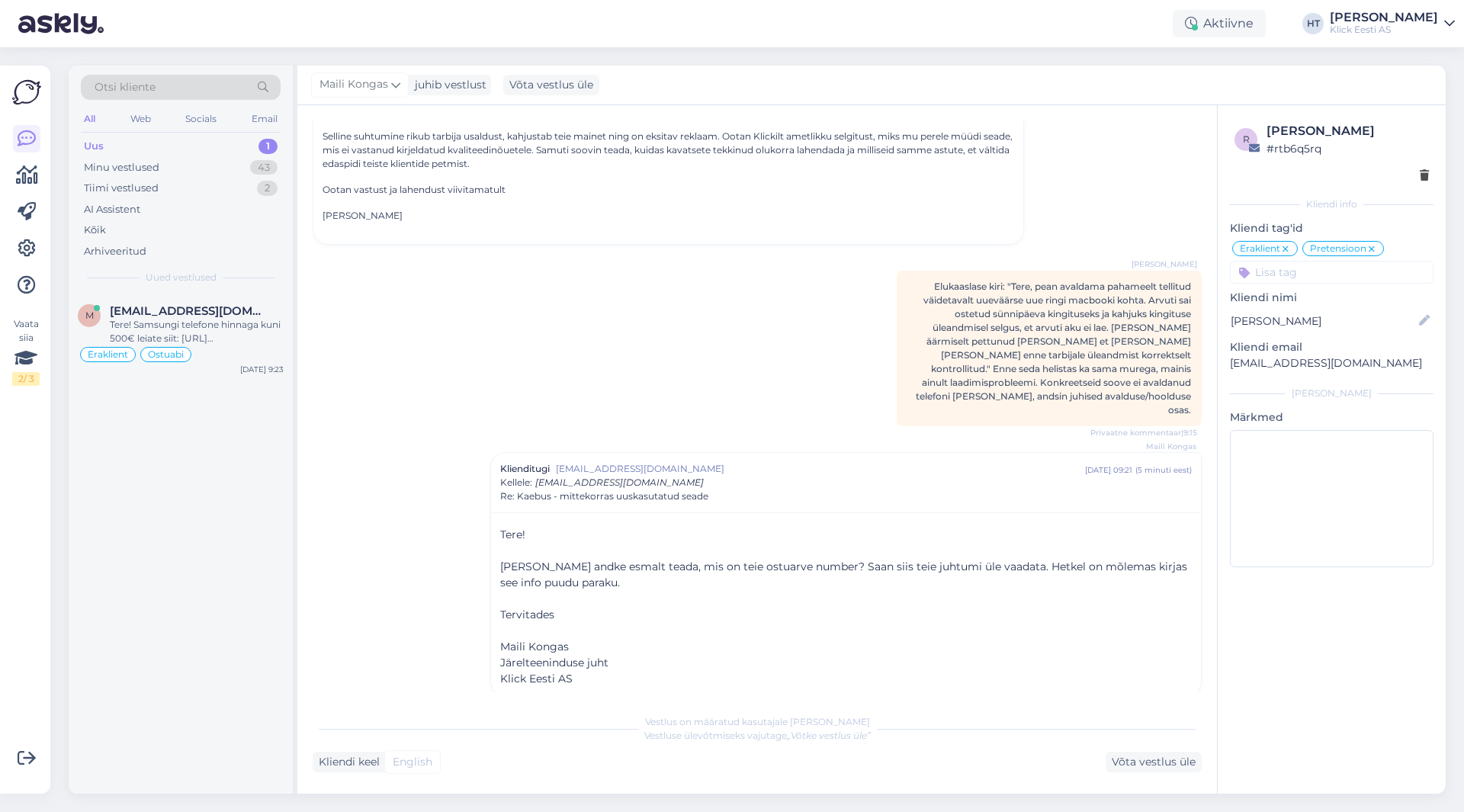
click at [212, 464] on div "M [EMAIL_ADDRESS][DOMAIN_NAME] Tere! Samsungi telefone hinnaga kuni 500€ leiate…" at bounding box center [180, 543] width 225 height 500
click at [225, 171] on div "Minu vestlused 43" at bounding box center [180, 168] width 199 height 22
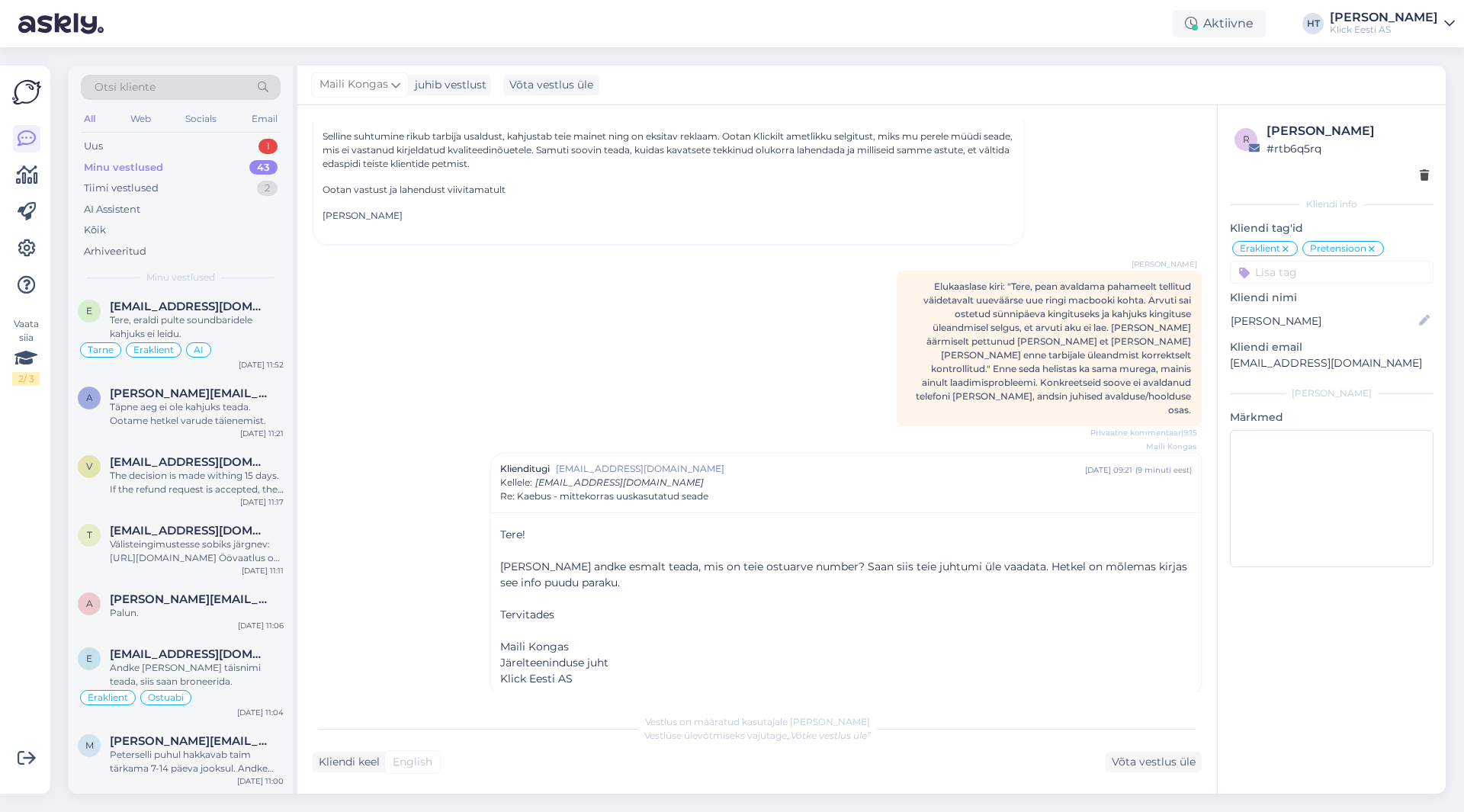
scroll to position [2298, 0]
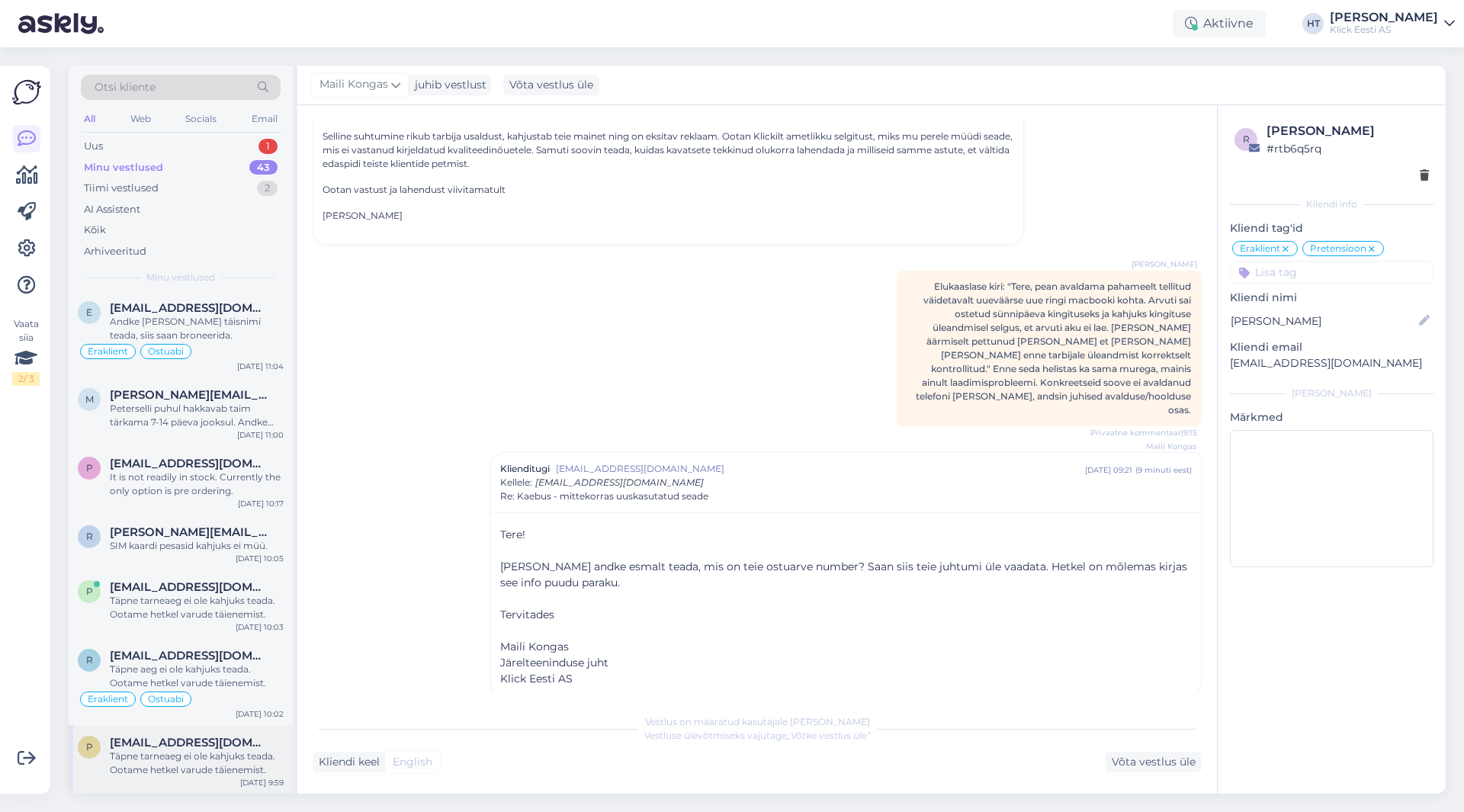
click at [229, 742] on span "[EMAIL_ADDRESS][DOMAIN_NAME]" at bounding box center [189, 742] width 159 height 13
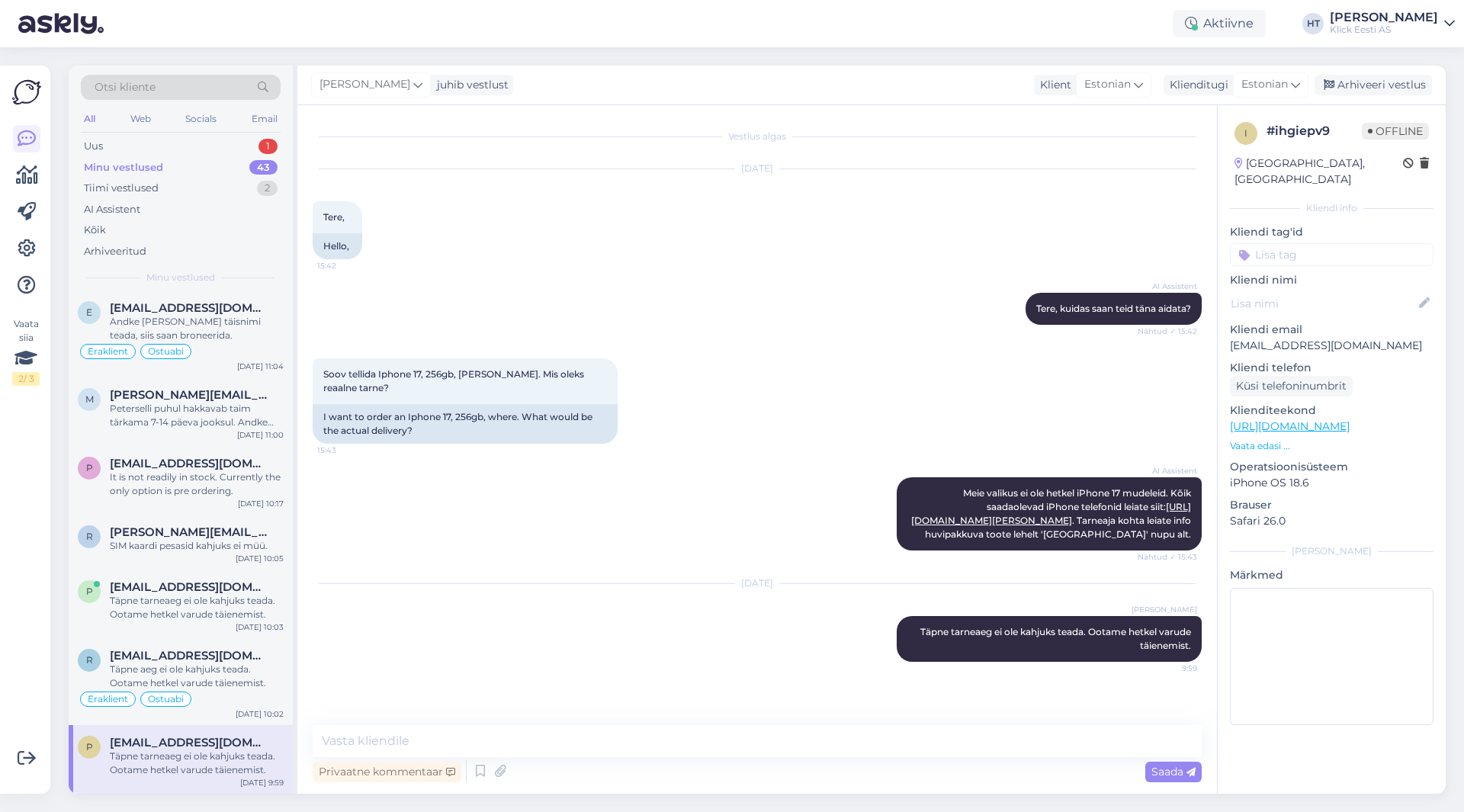
click at [1317, 243] on input at bounding box center [1331, 254] width 204 height 23
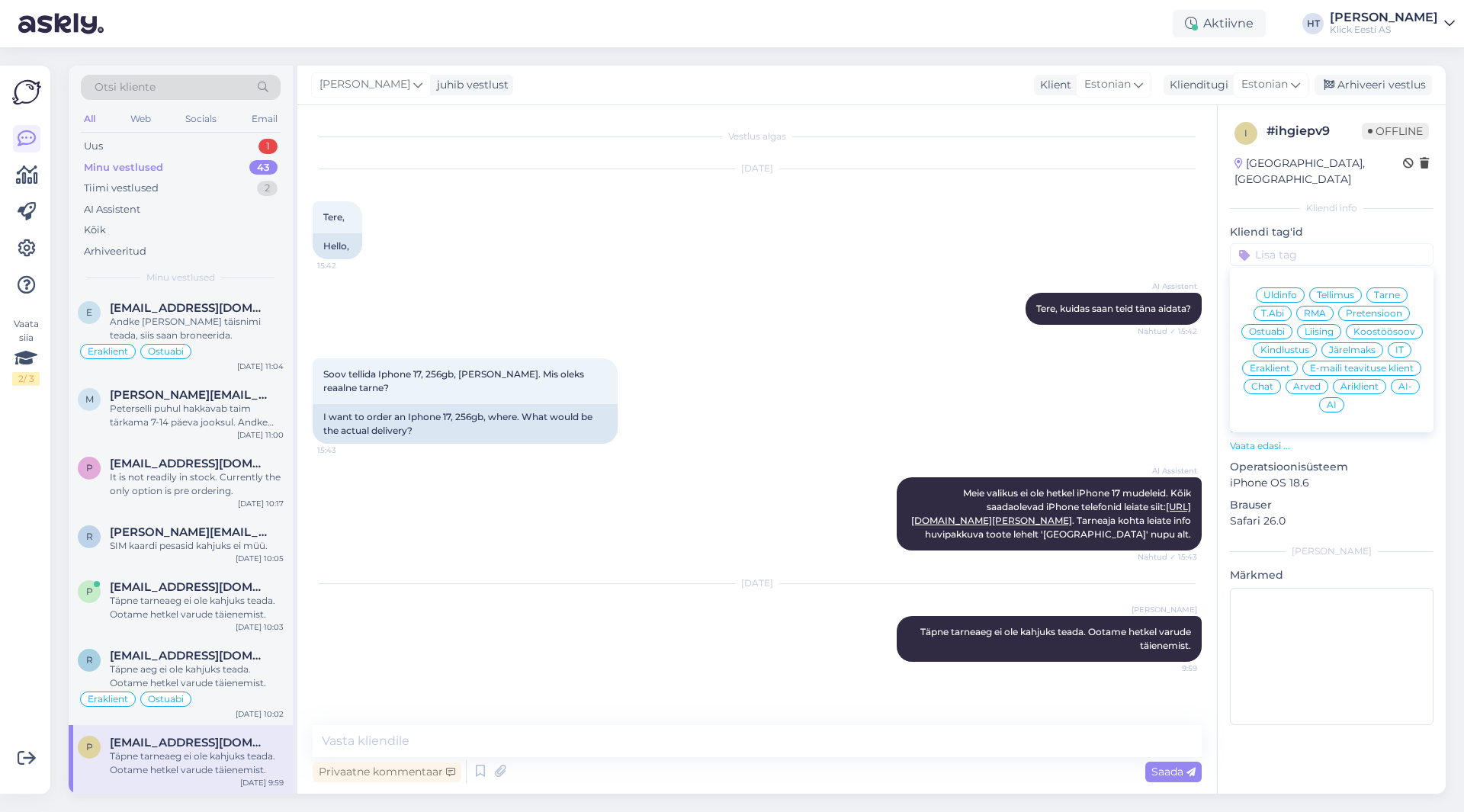
click at [1276, 324] on div "Ostuabi" at bounding box center [1266, 331] width 51 height 15
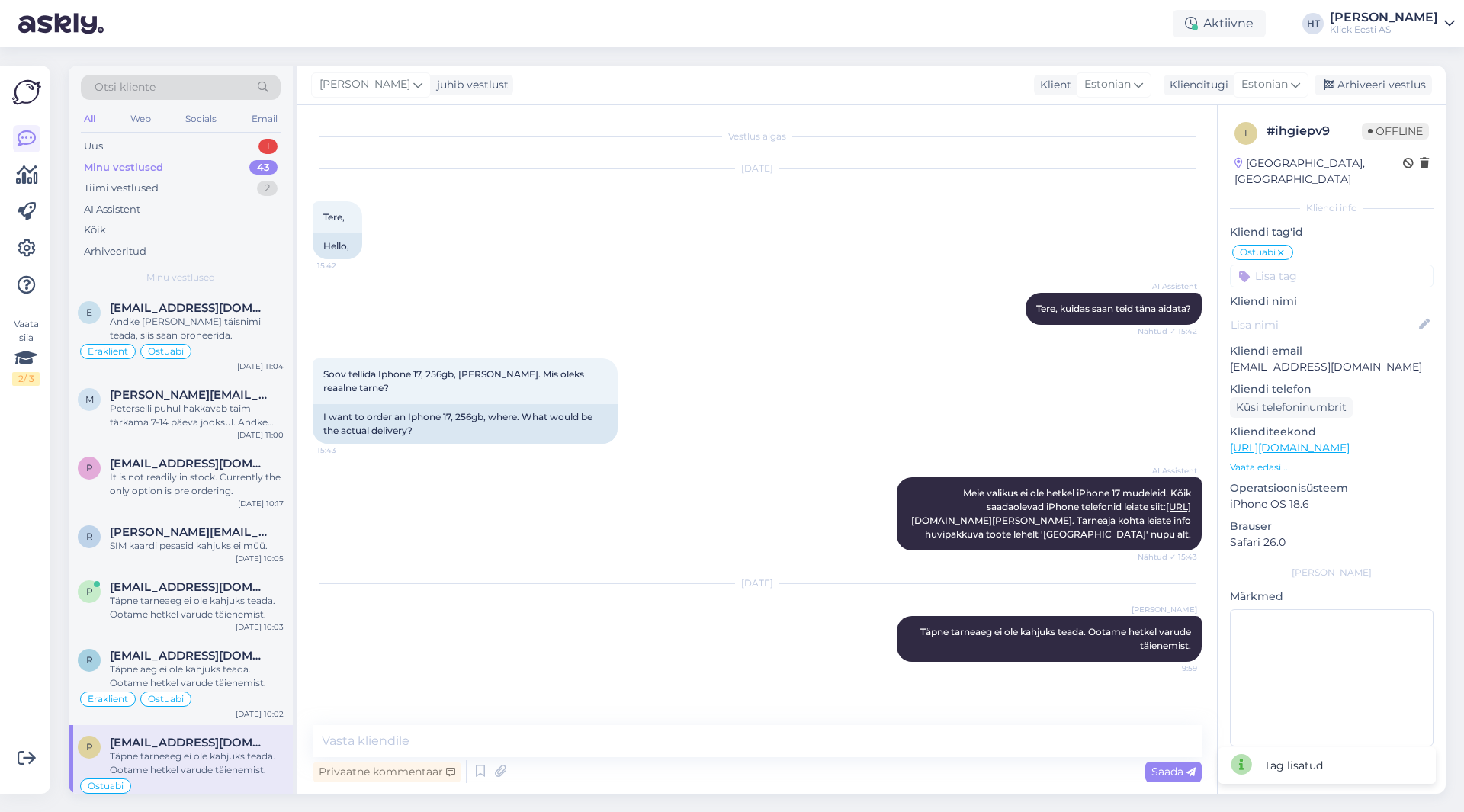
click at [1298, 265] on input at bounding box center [1331, 275] width 204 height 23
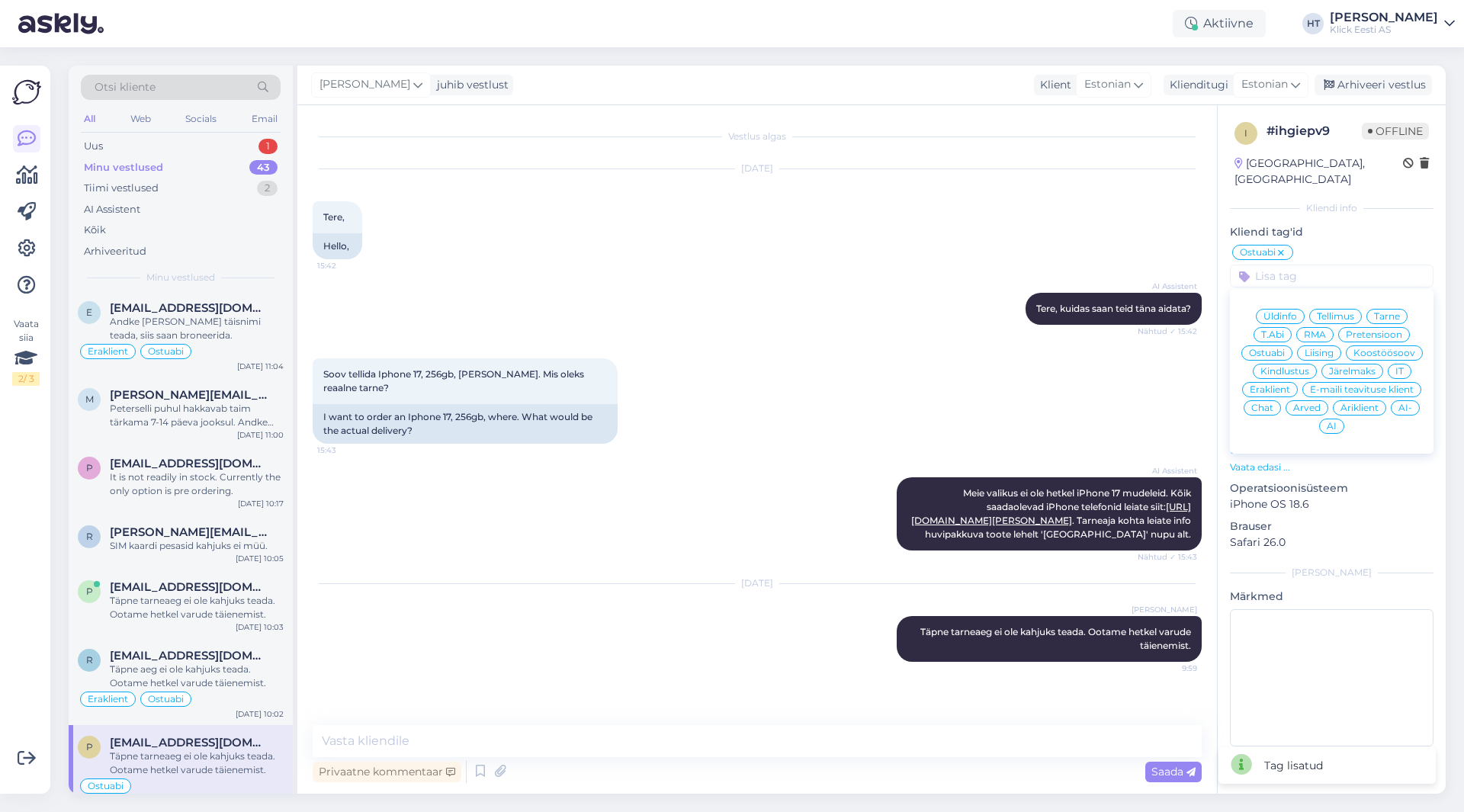
click at [1273, 382] on div "Eraklient" at bounding box center [1270, 390] width 56 height 15
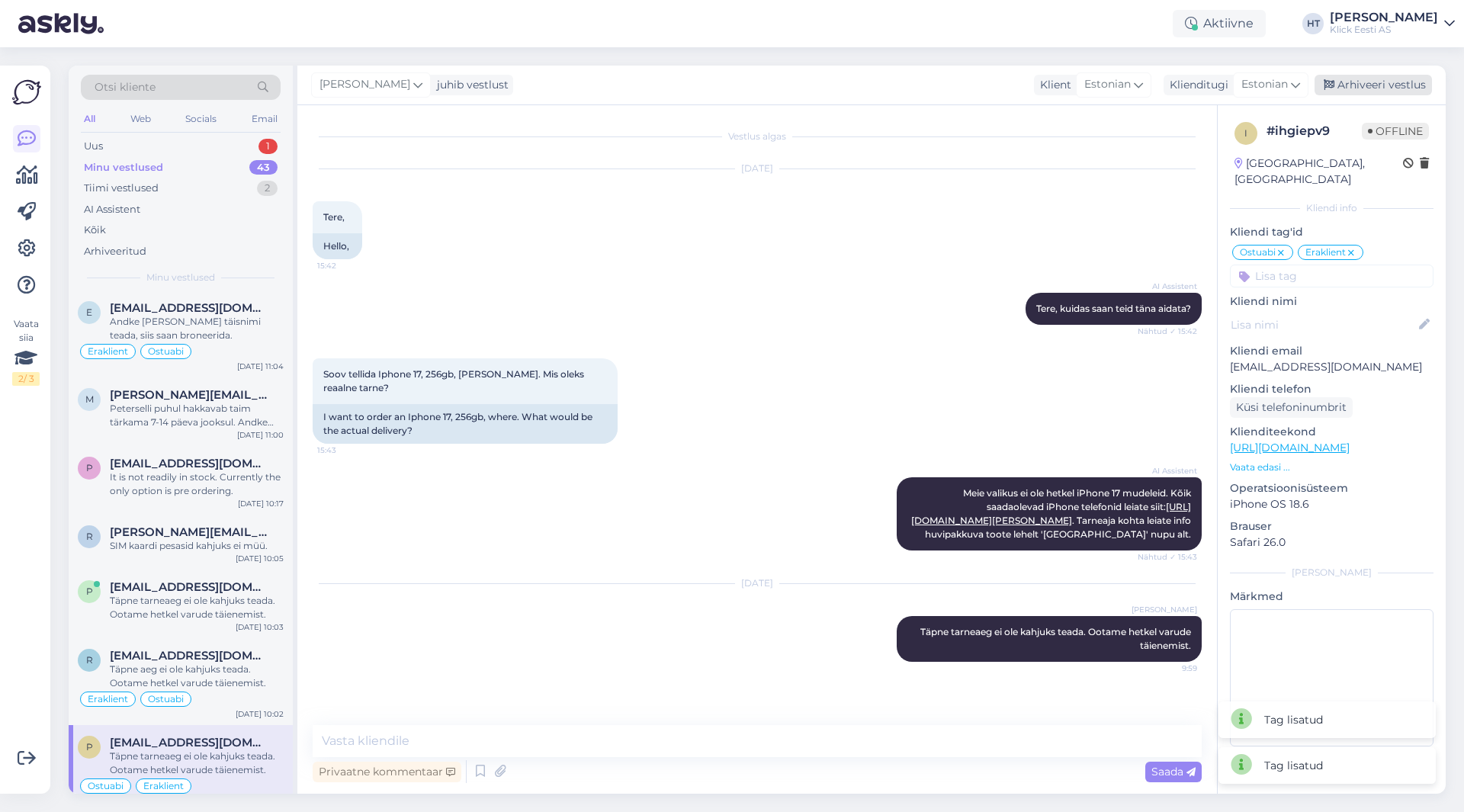
click at [1376, 81] on div "Arhiveeri vestlus" at bounding box center [1372, 85] width 118 height 21
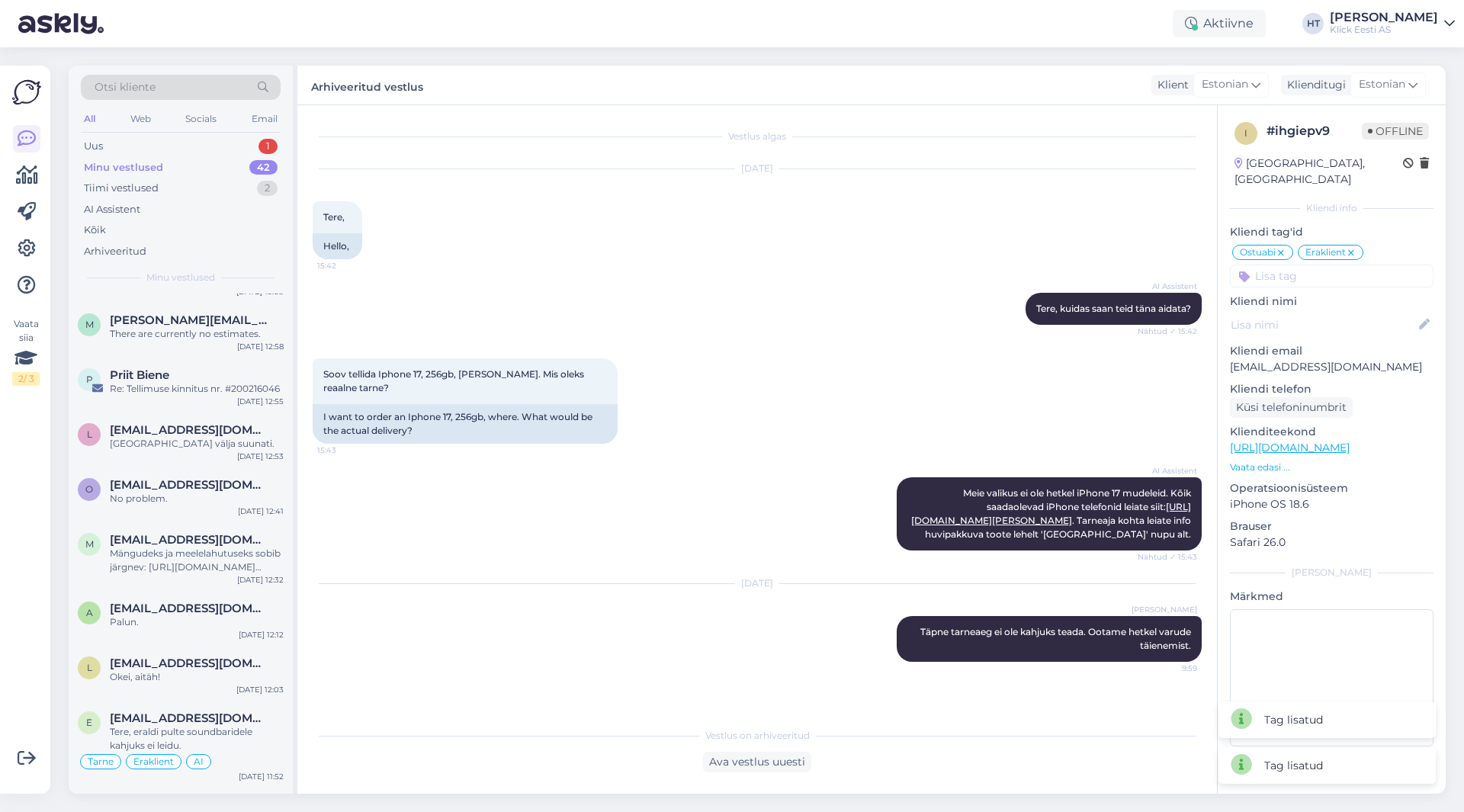
scroll to position [2230, 0]
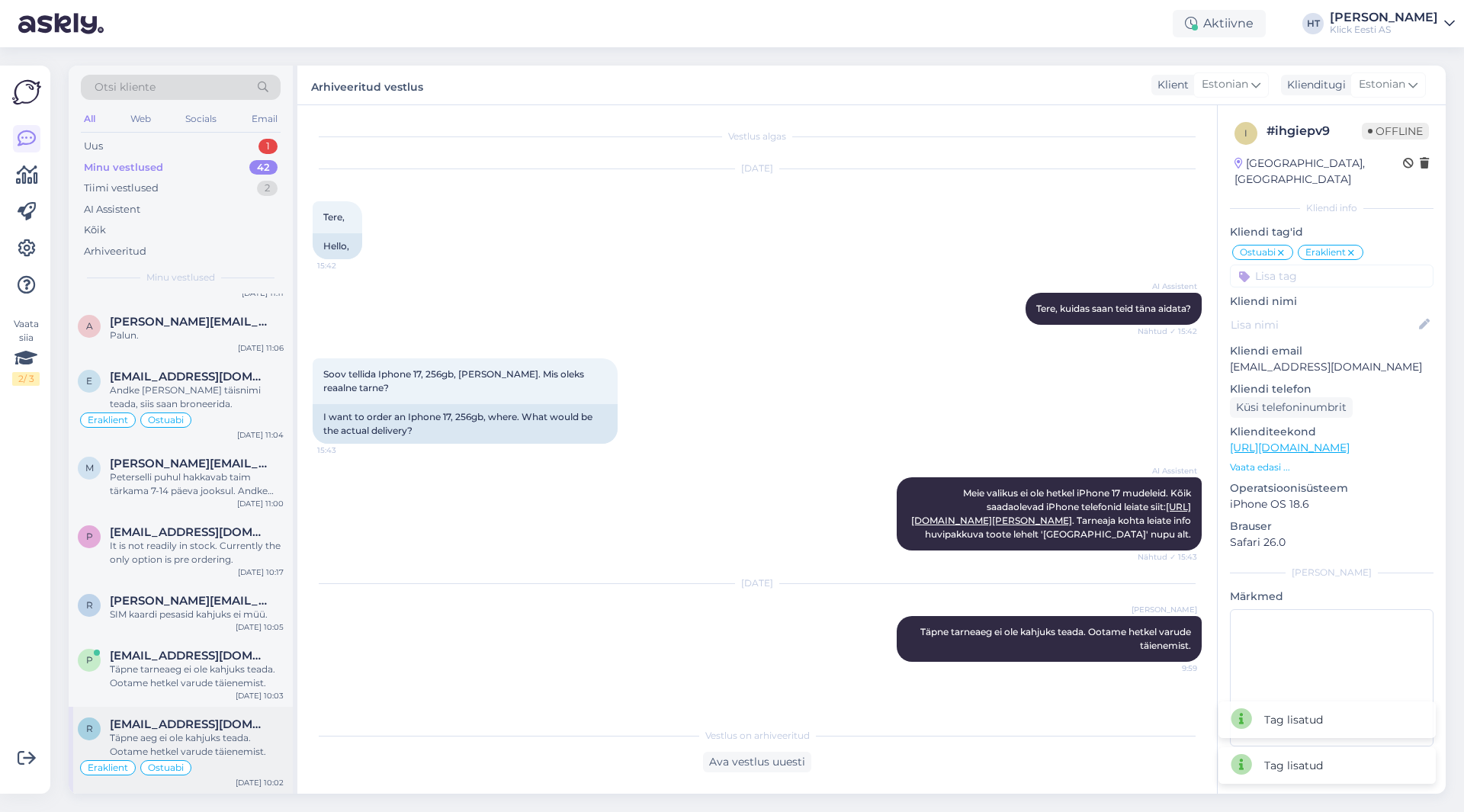
click at [249, 757] on div "Täpne aeg ei ole kahjuks teada. Ootame hetkel varude täienemist." at bounding box center [197, 744] width 174 height 28
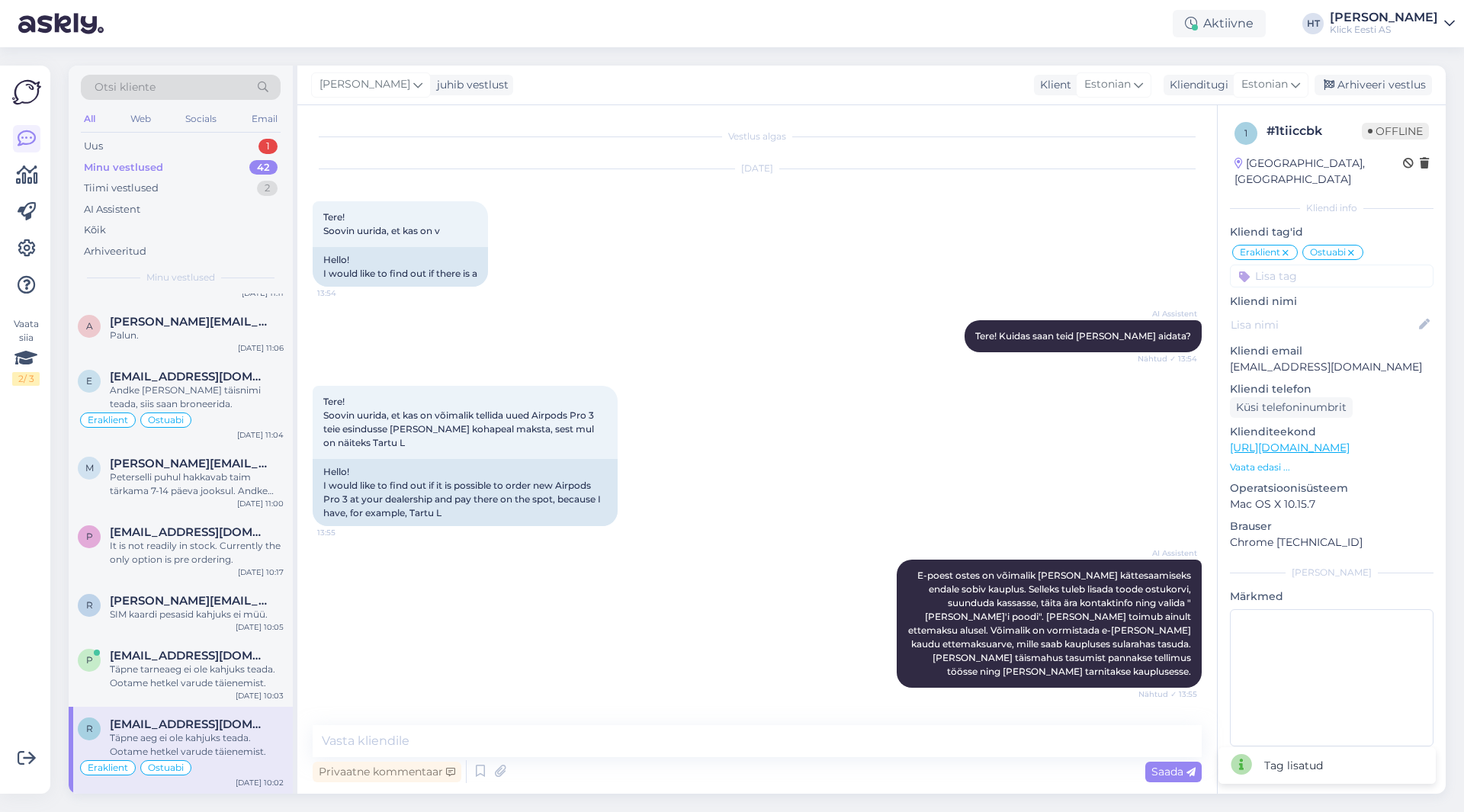
scroll to position [1072, 0]
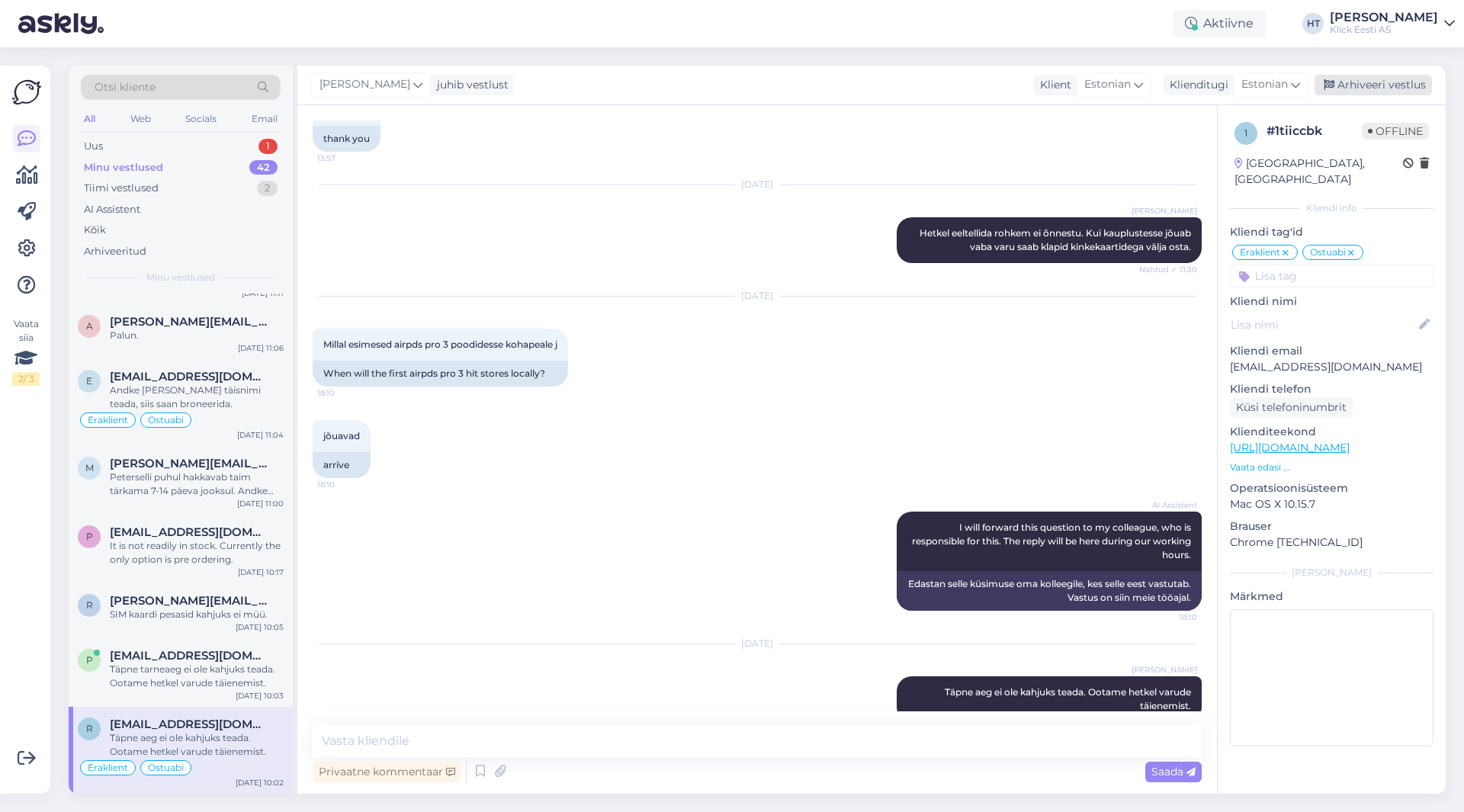
click at [1365, 87] on div "Arhiveeri vestlus" at bounding box center [1372, 85] width 118 height 21
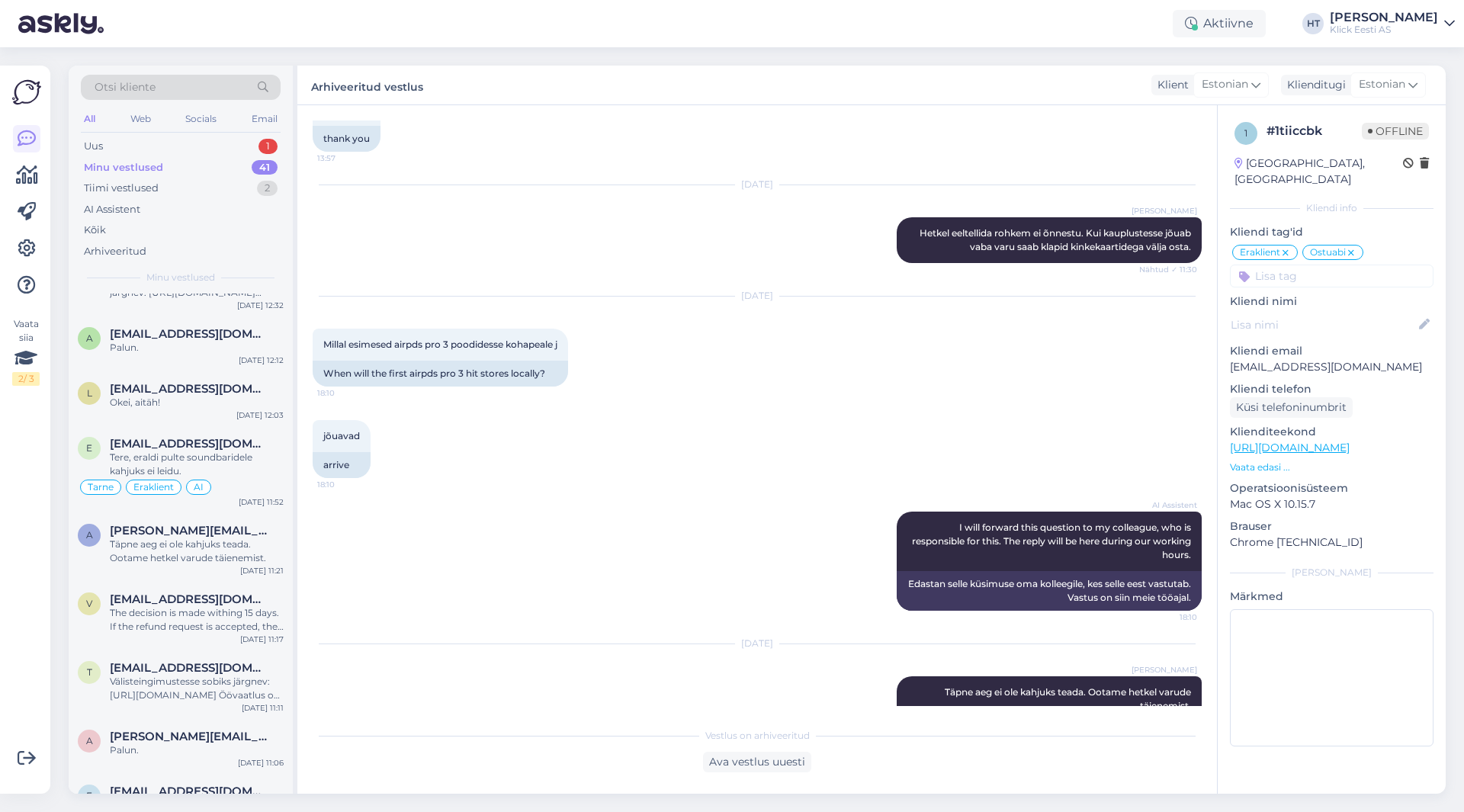
scroll to position [2143, 0]
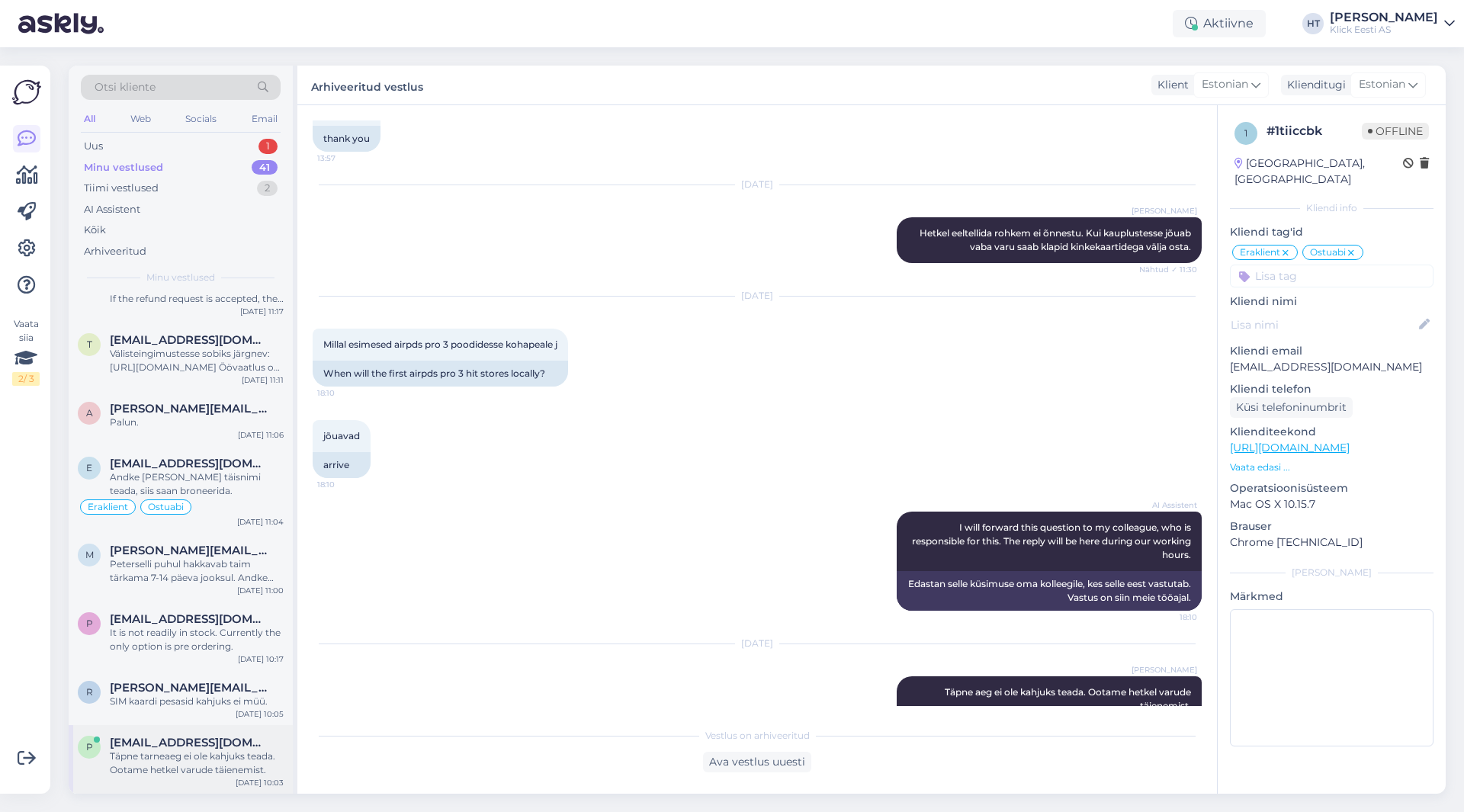
click at [206, 748] on span "[EMAIL_ADDRESS][DOMAIN_NAME]" at bounding box center [189, 742] width 159 height 13
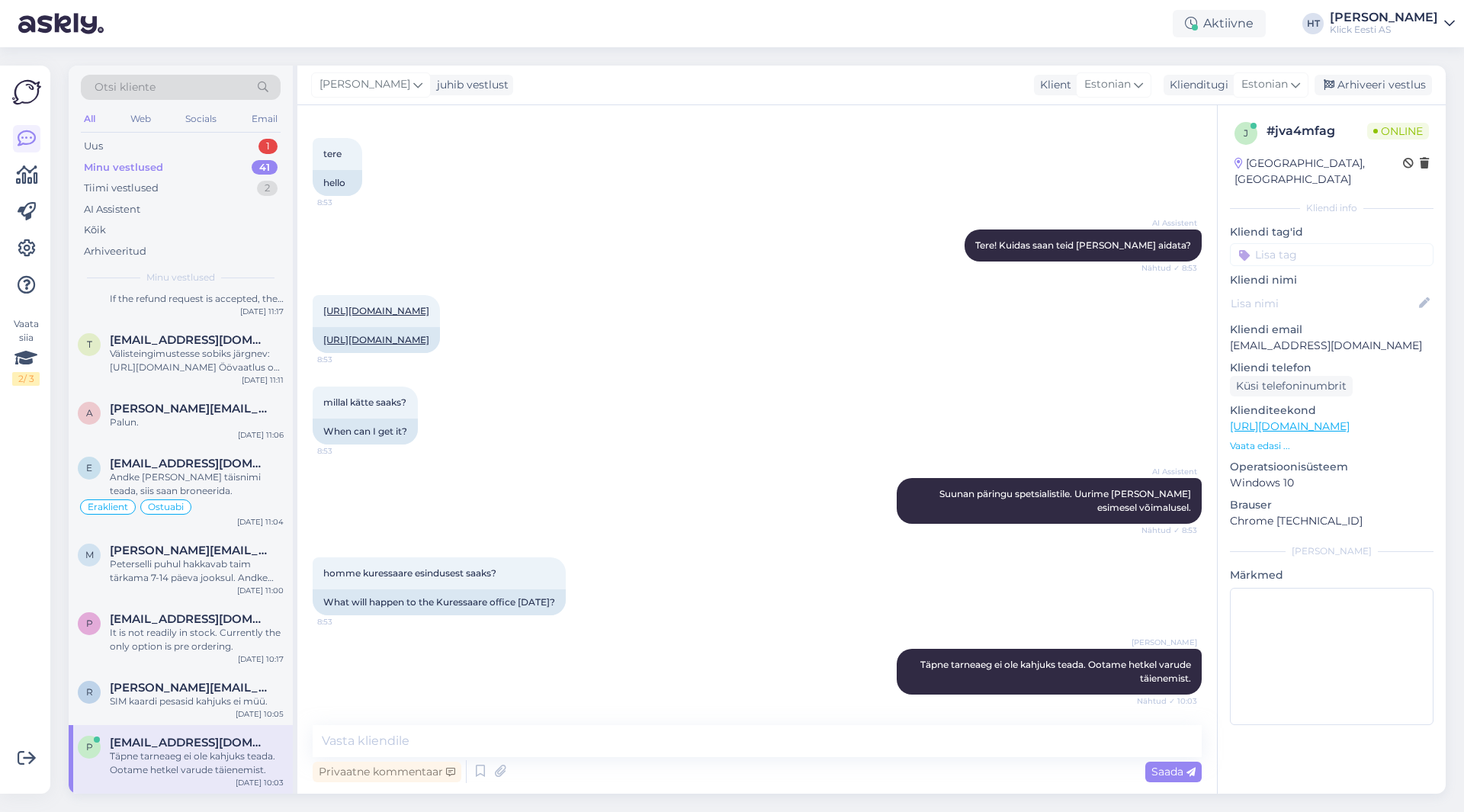
click at [1322, 243] on input at bounding box center [1331, 254] width 204 height 23
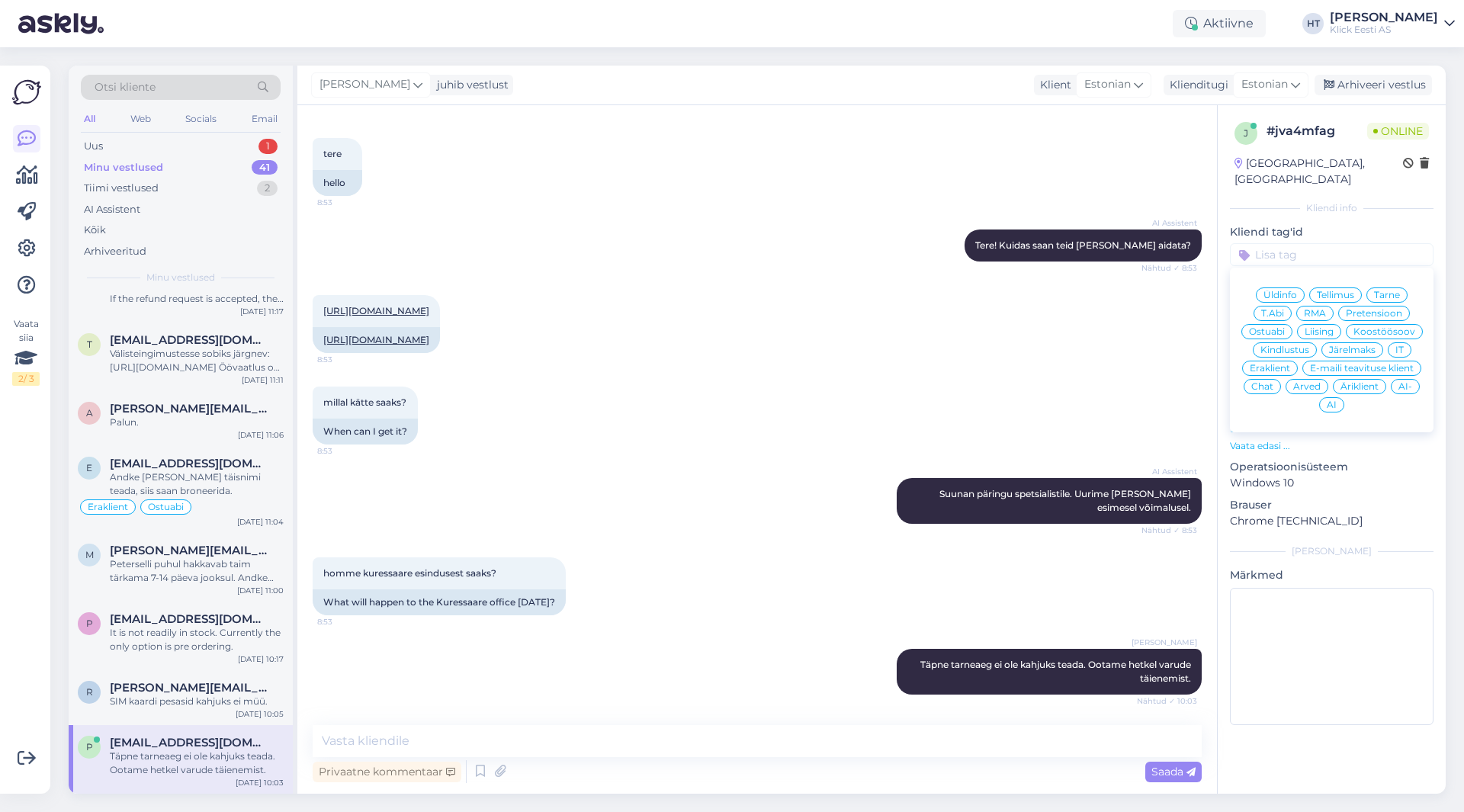
click at [1282, 327] on span "Ostuabi" at bounding box center [1266, 331] width 36 height 9
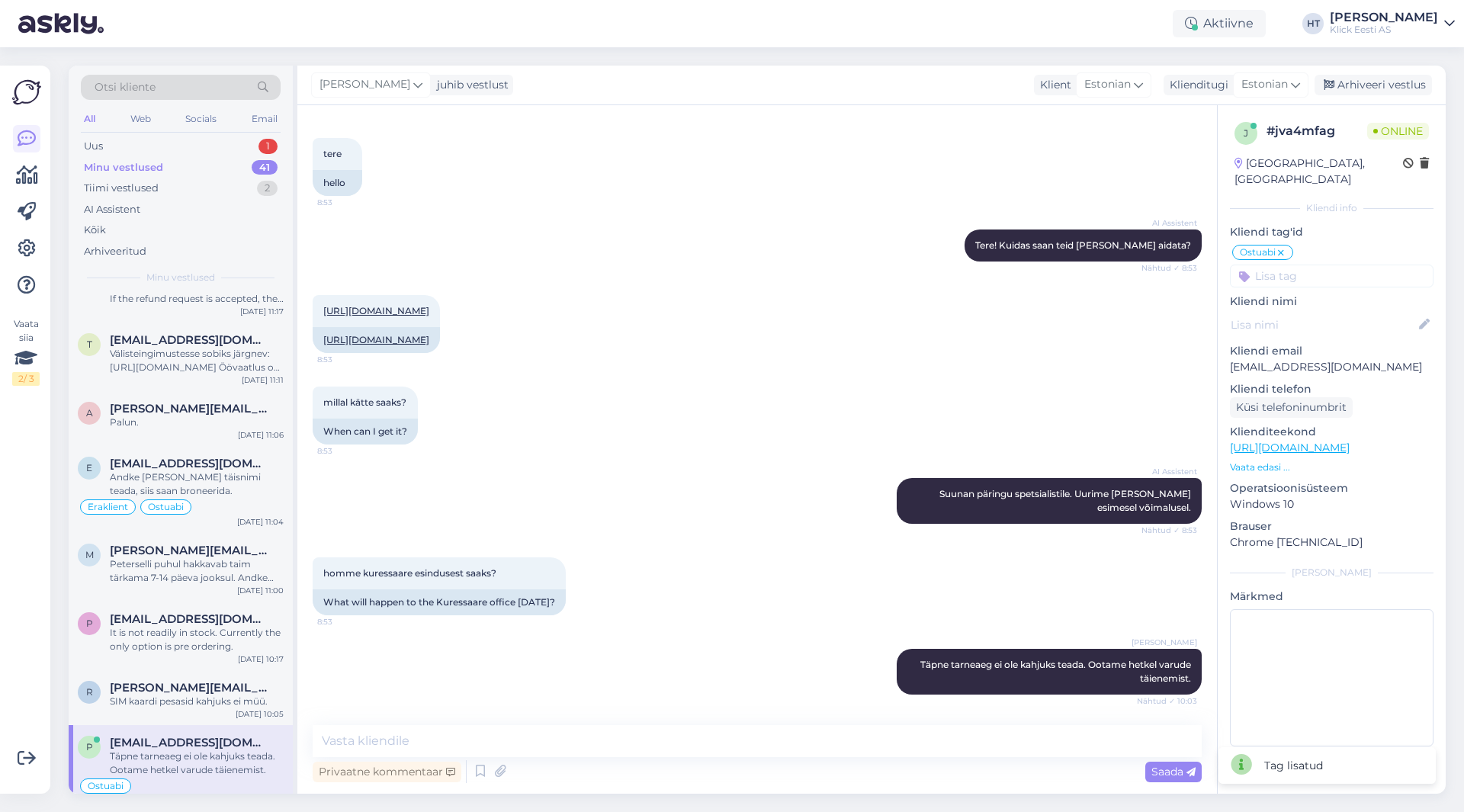
click at [1329, 268] on input at bounding box center [1331, 275] width 204 height 23
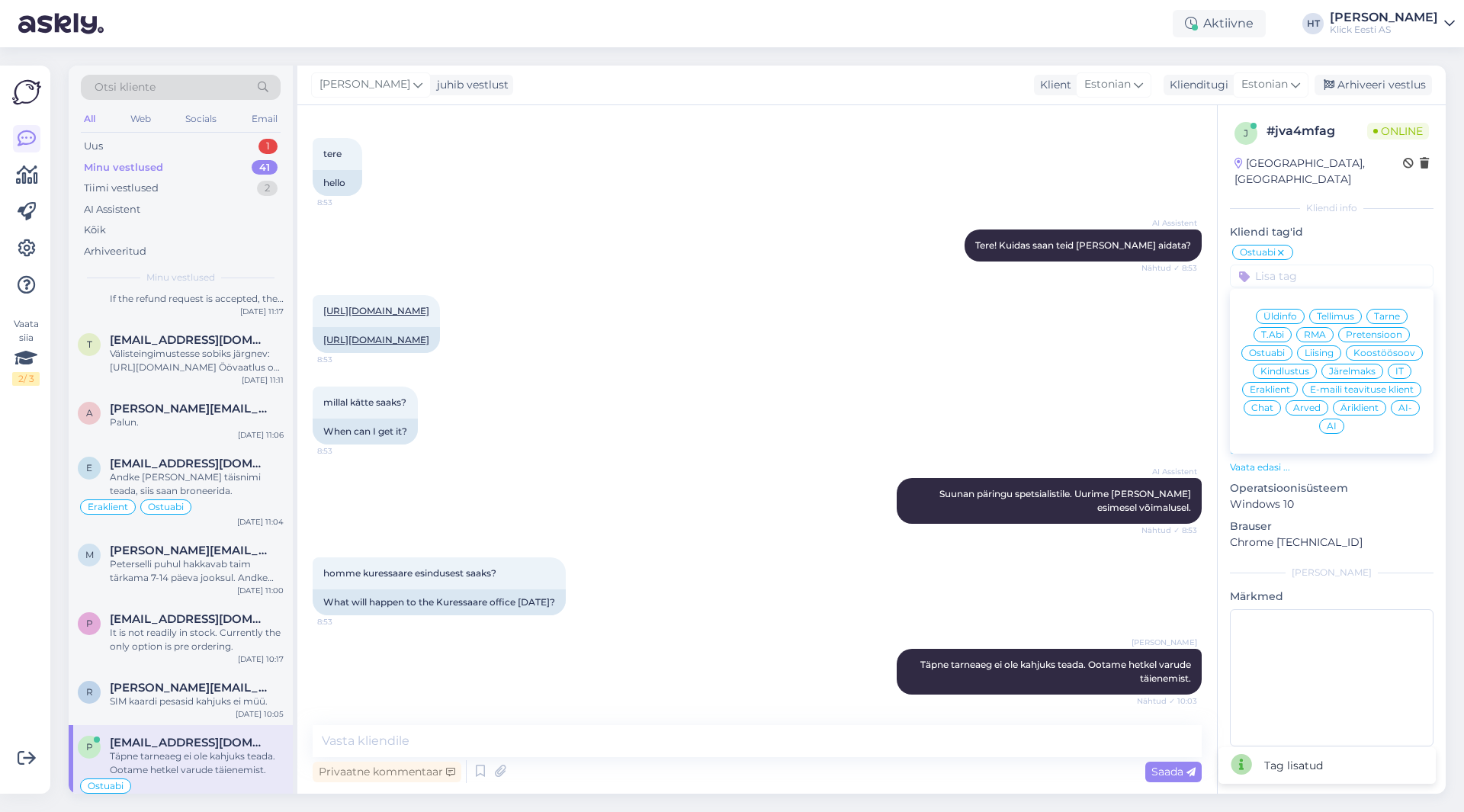
click at [1284, 385] on span "Eraklient" at bounding box center [1270, 389] width 40 height 9
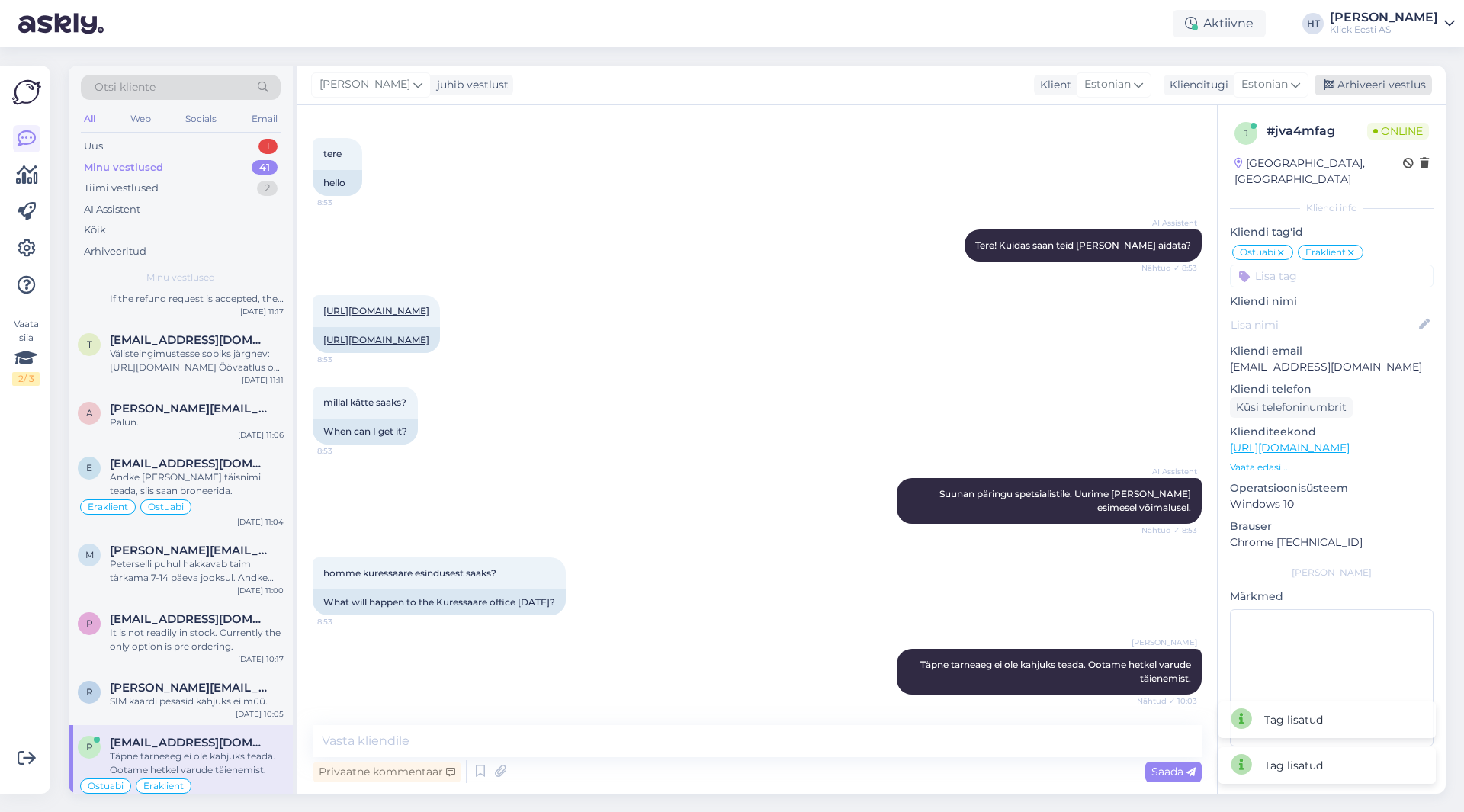
click at [1363, 80] on div "Arhiveeri vestlus" at bounding box center [1372, 85] width 118 height 21
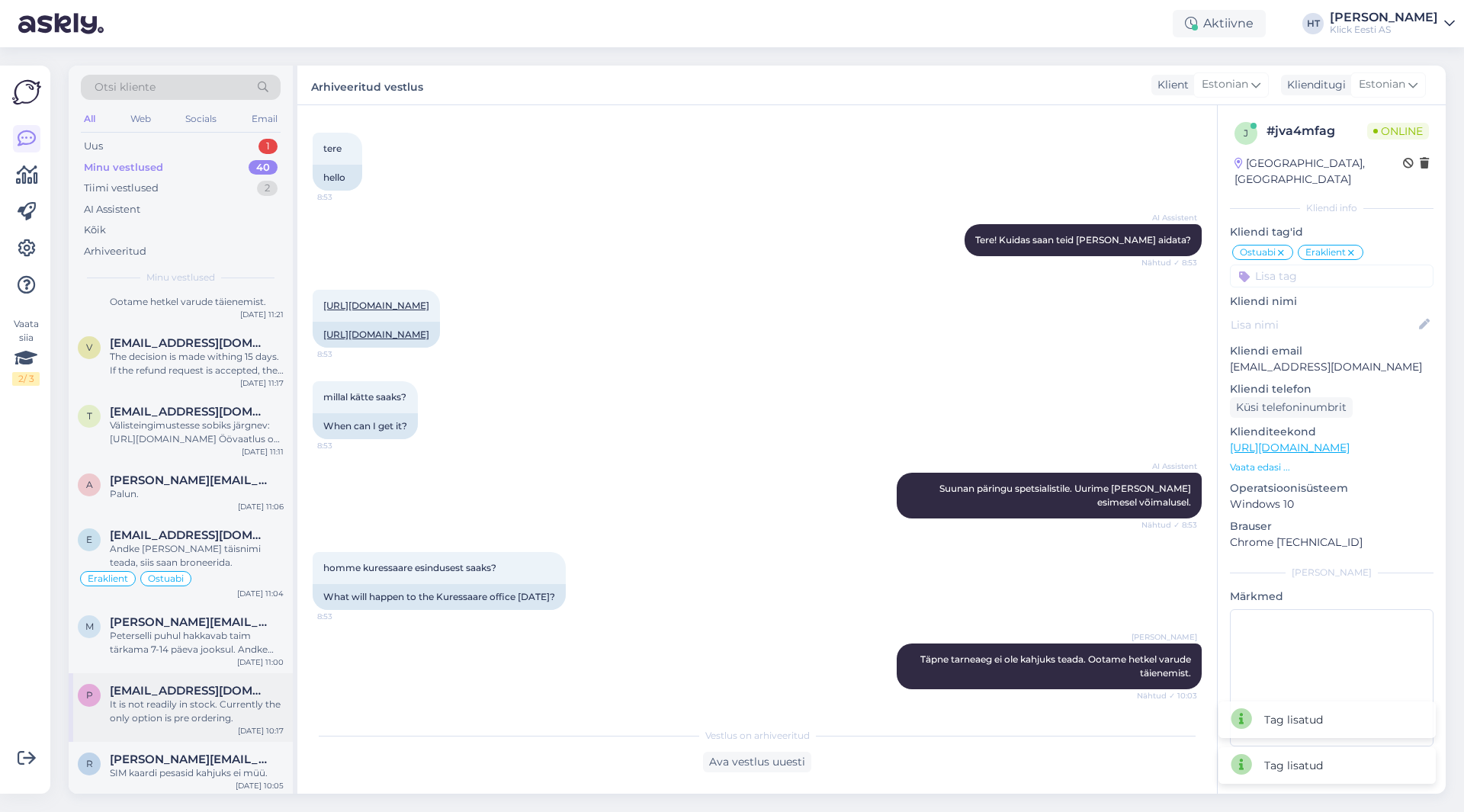
scroll to position [2075, 0]
click at [185, 754] on span "[PERSON_NAME][EMAIL_ADDRESS][DOMAIN_NAME]" at bounding box center [189, 756] width 159 height 13
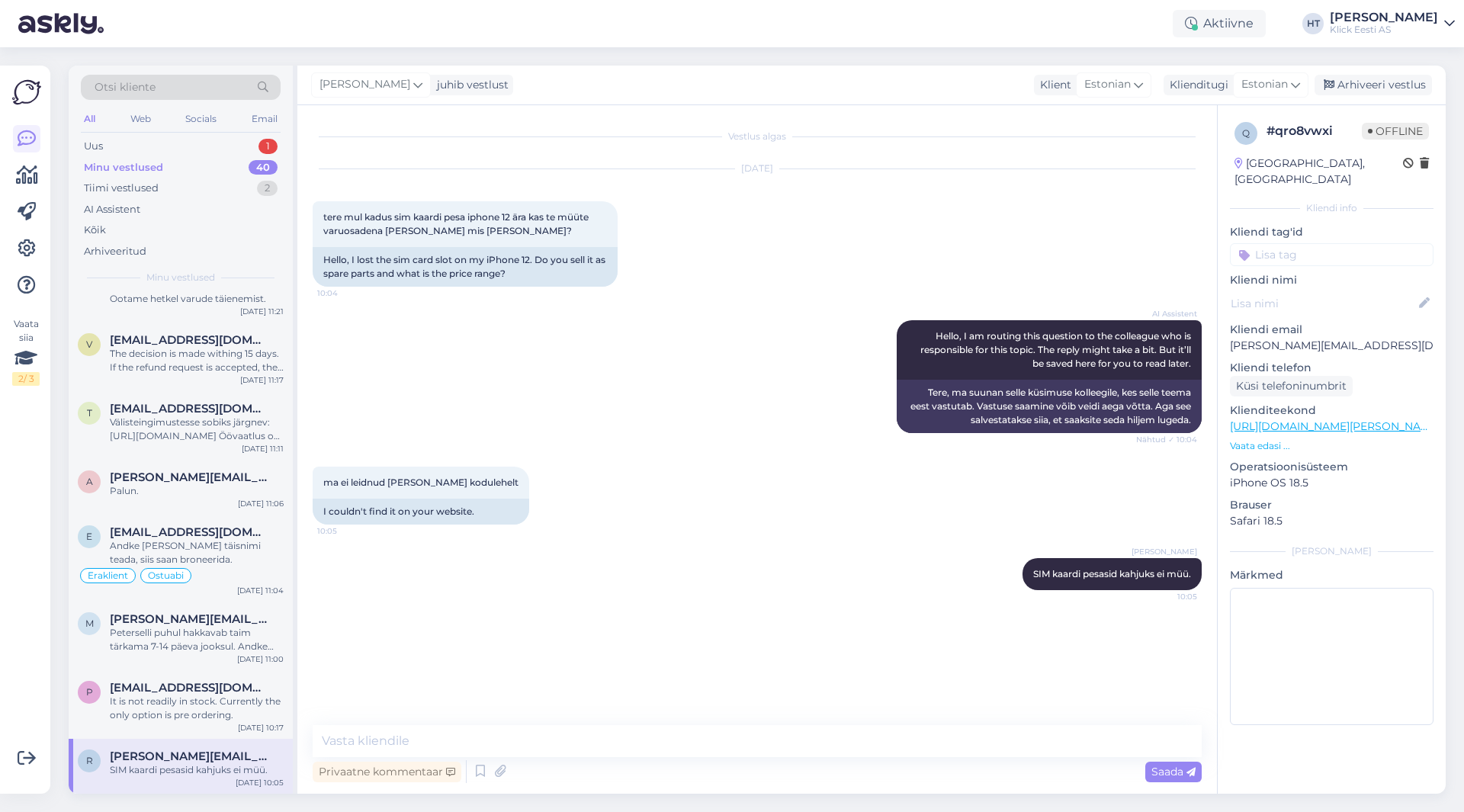
click at [1317, 225] on div "Kliendi tag'id Üldinfo Tellimus Tarne T.Abi RMA Pretensioon Ostuabi Liising Koo…" at bounding box center [1331, 245] width 204 height 42
click at [1320, 243] on input at bounding box center [1331, 254] width 204 height 23
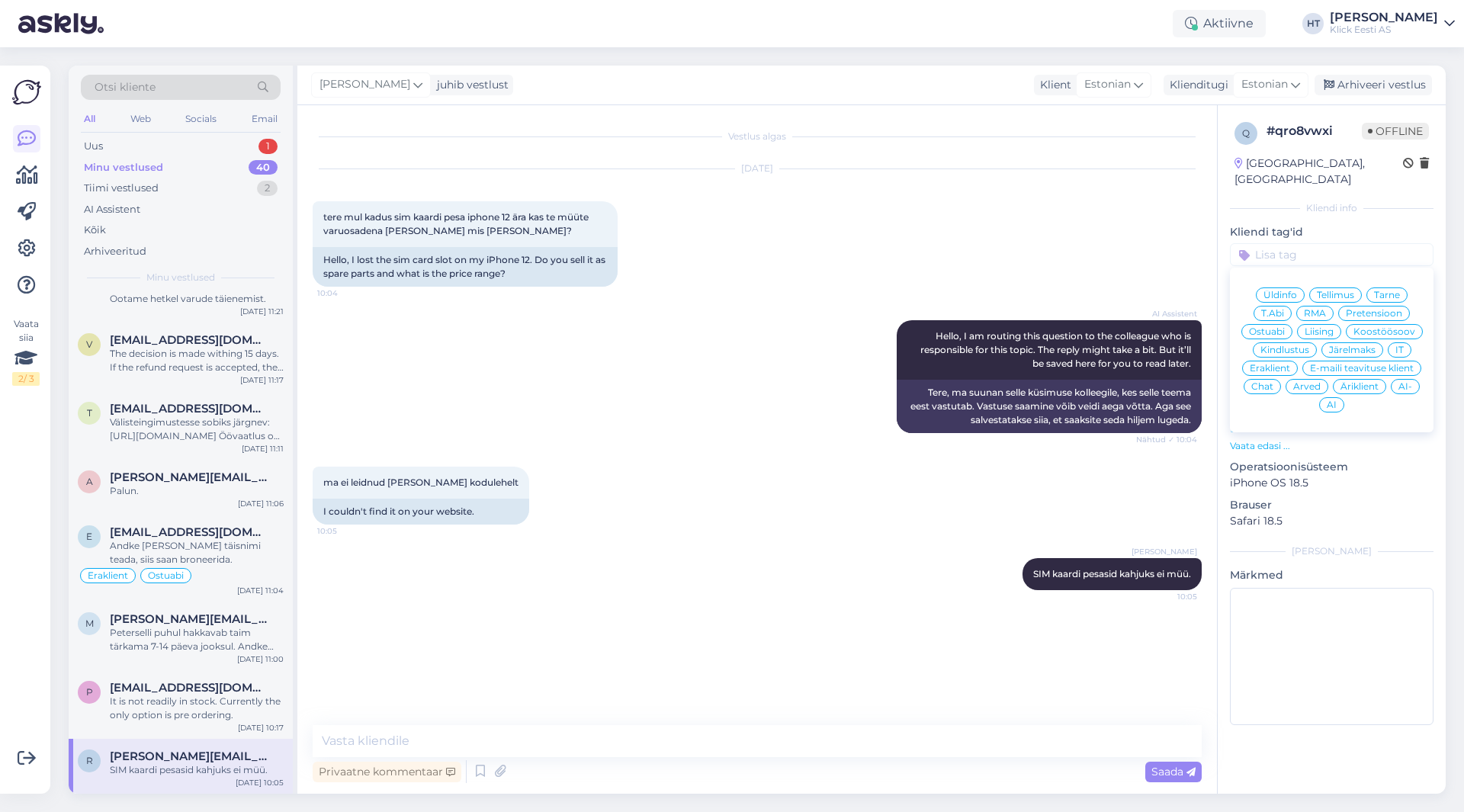
click at [1272, 327] on span "Ostuabi" at bounding box center [1266, 331] width 36 height 9
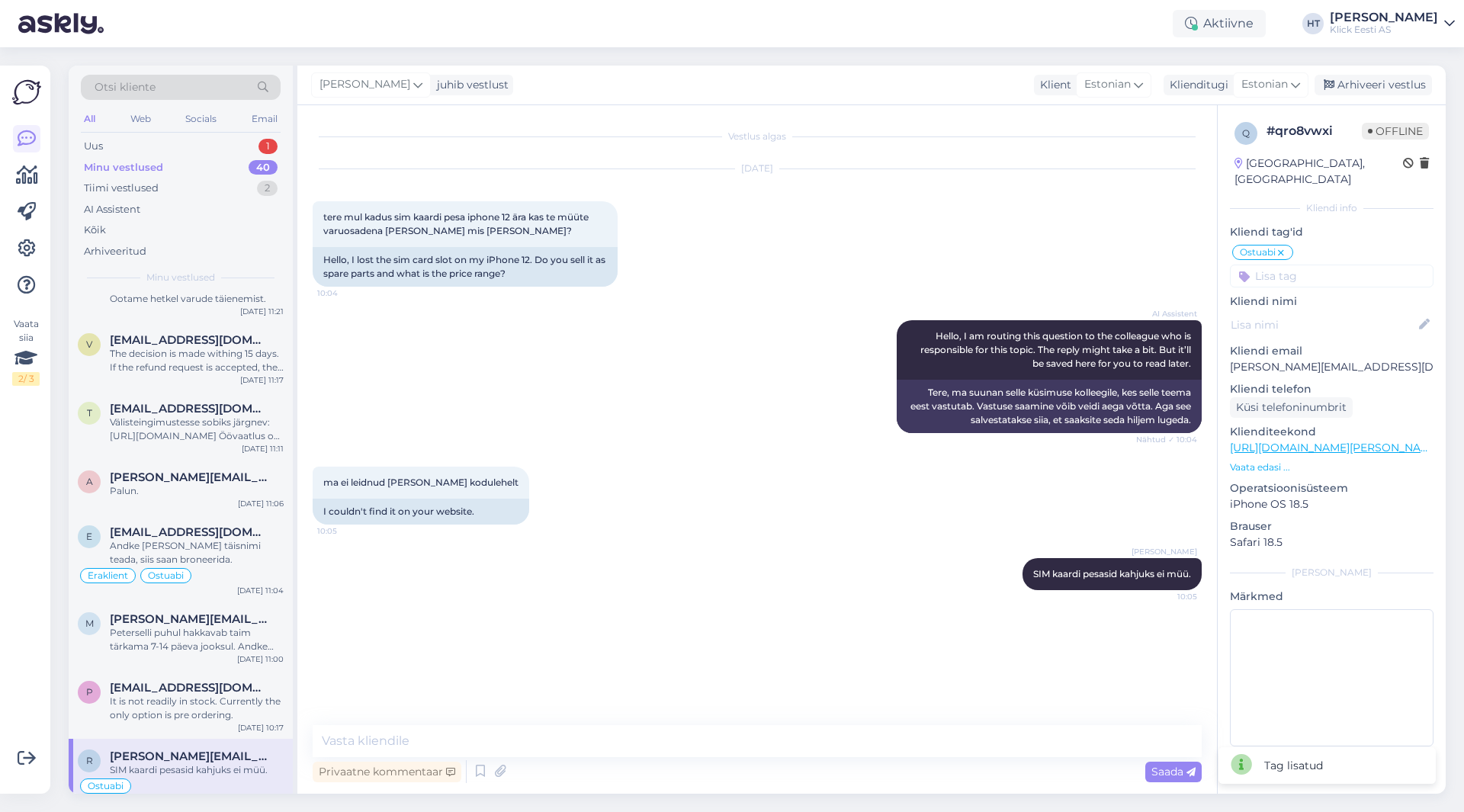
click at [1318, 265] on input at bounding box center [1331, 275] width 204 height 23
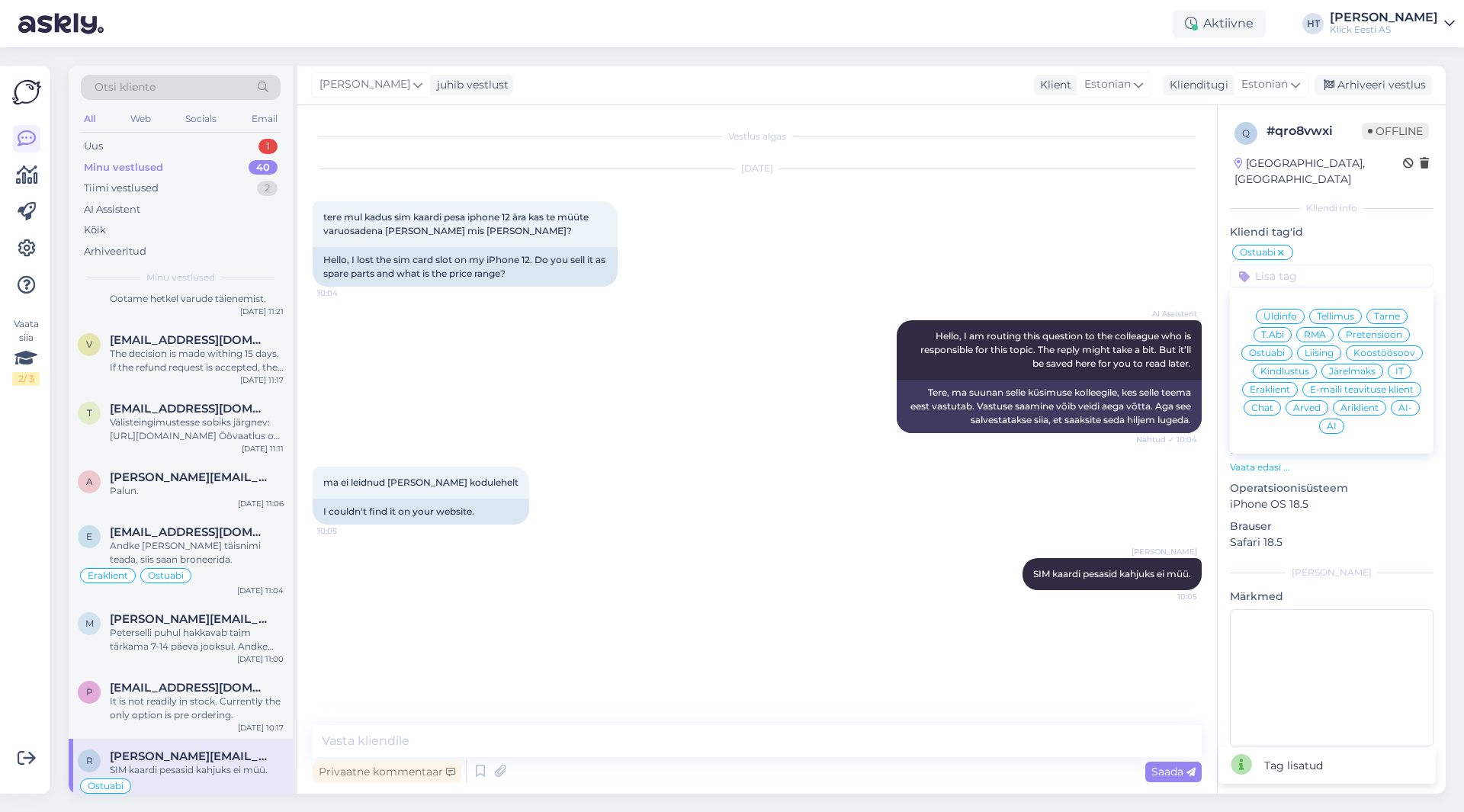
click at [1274, 385] on span "Eraklient" at bounding box center [1270, 389] width 40 height 9
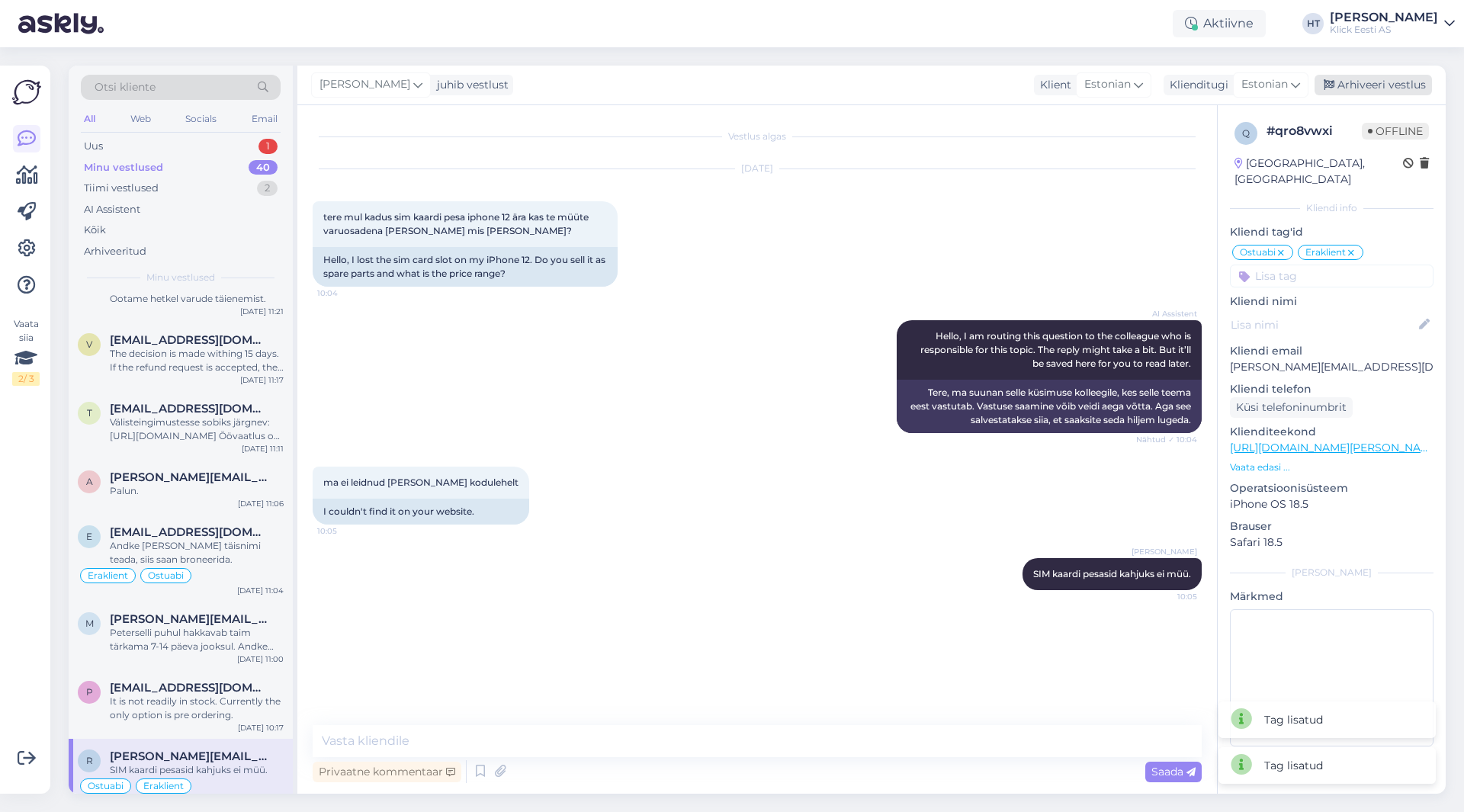
click at [1395, 87] on div "Arhiveeri vestlus" at bounding box center [1372, 85] width 118 height 21
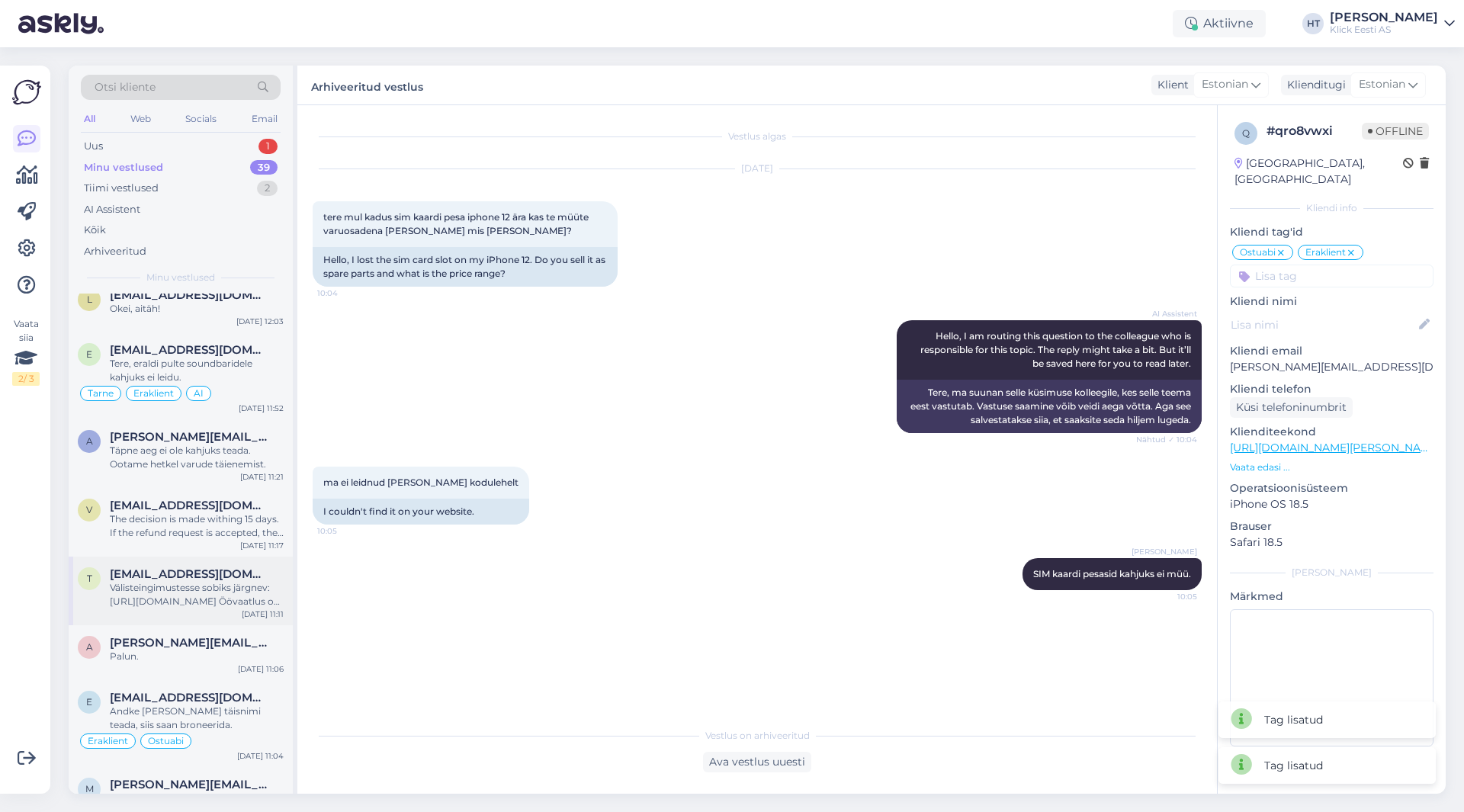
scroll to position [2020, 0]
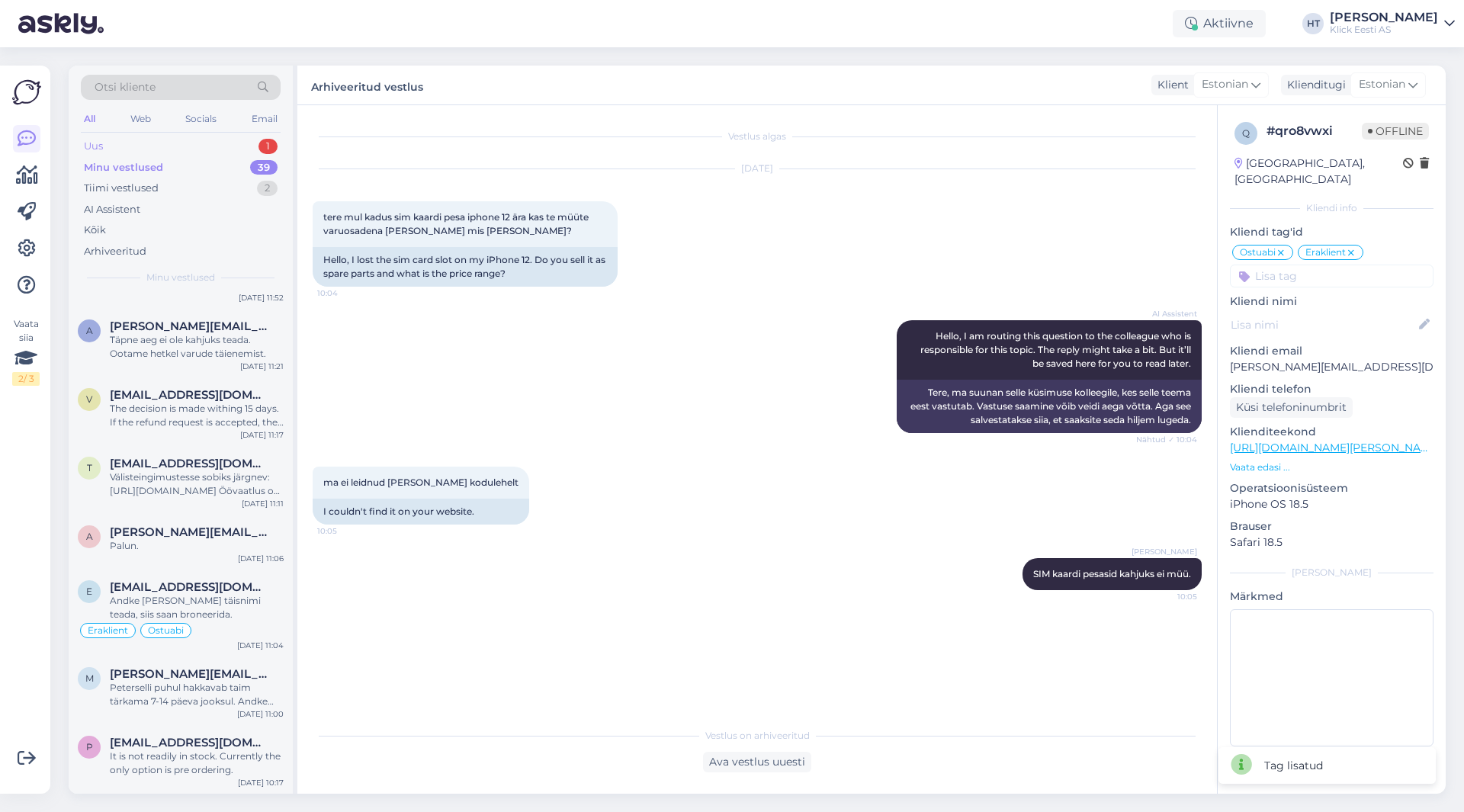
click at [262, 136] on div "Uus 1" at bounding box center [180, 147] width 199 height 22
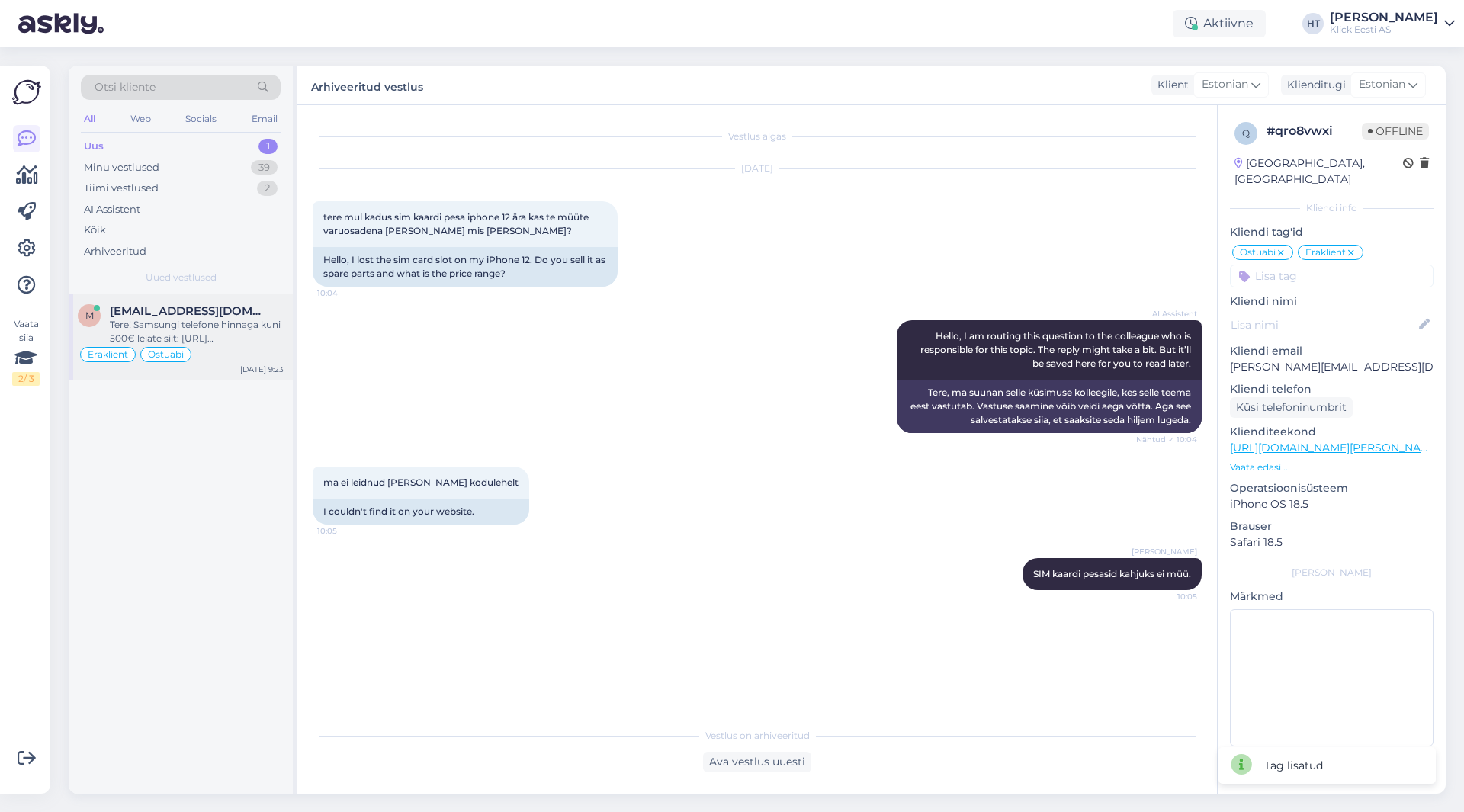
click at [189, 335] on div "Tere! Samsungi telefone hinnaga kuni 500€ leiate siit: [URL][DOMAIN_NAME][PERSO…" at bounding box center [197, 331] width 174 height 28
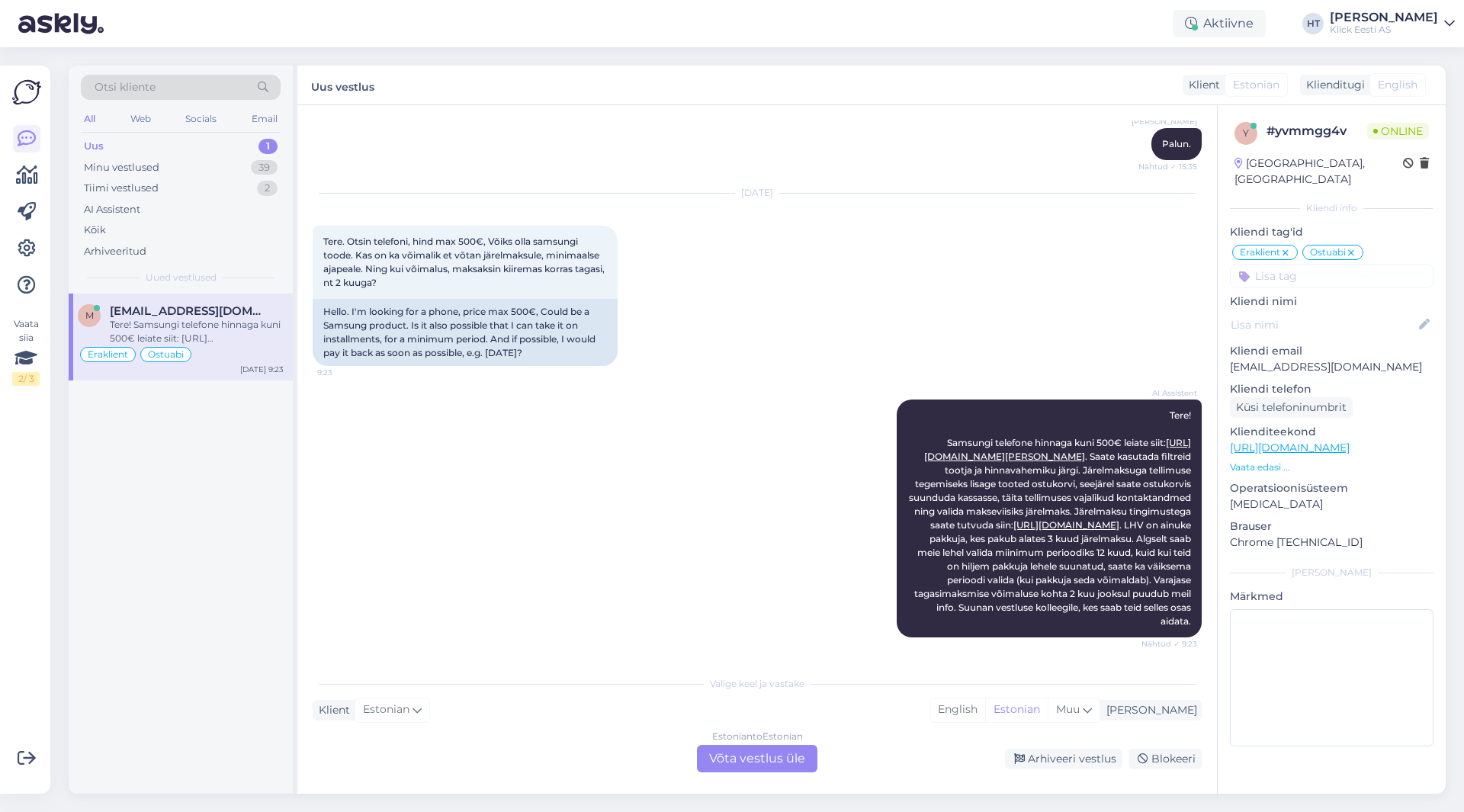
click at [754, 765] on div "Estonian to Estonian Võta vestlus üle" at bounding box center [757, 758] width 120 height 28
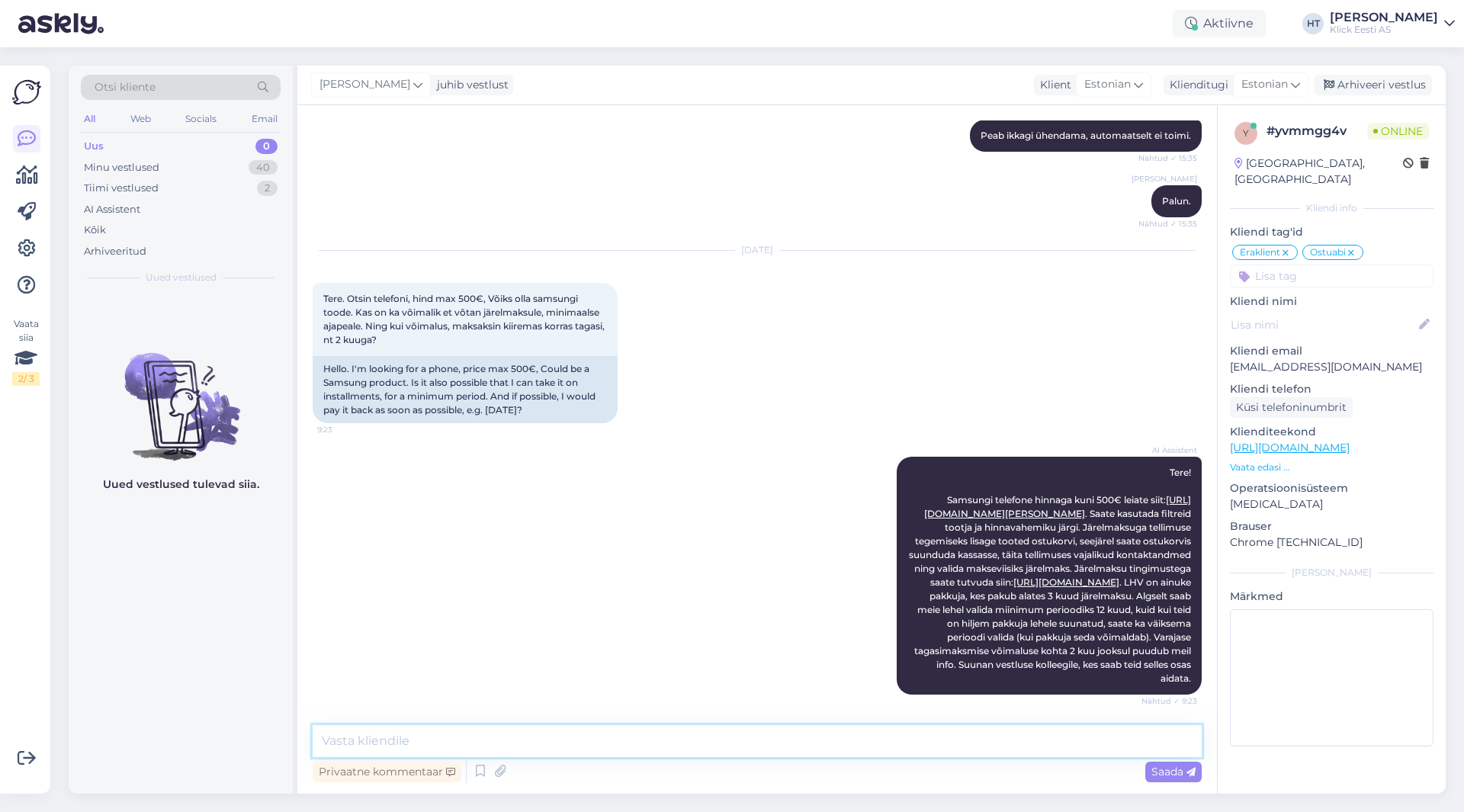
click at [750, 743] on textarea at bounding box center [756, 741] width 889 height 32
type textarea "Võib [PERSON_NAME] minimaalse [PERSON_NAME] ning järele jäänud summa saab üheko…"
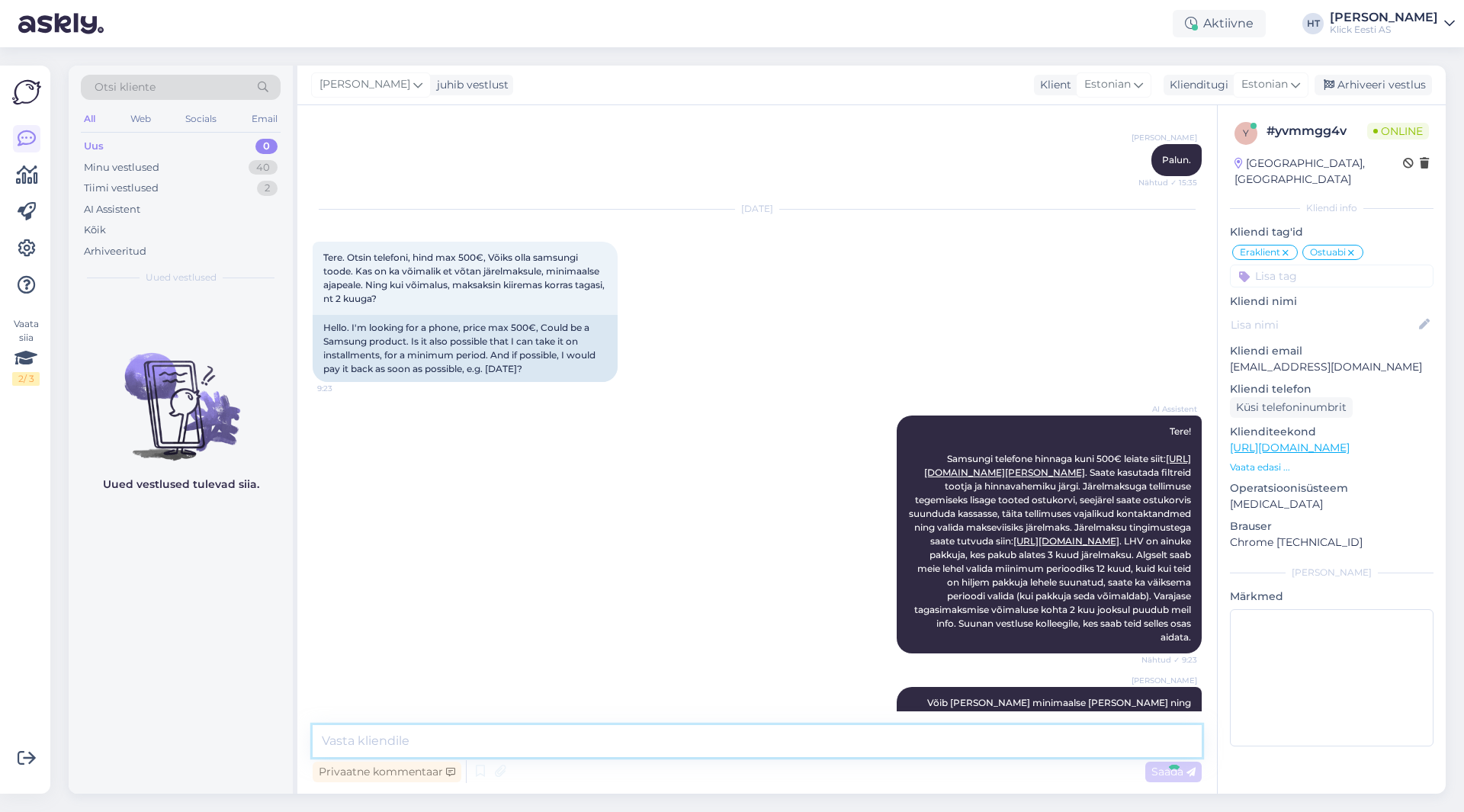
scroll to position [609, 0]
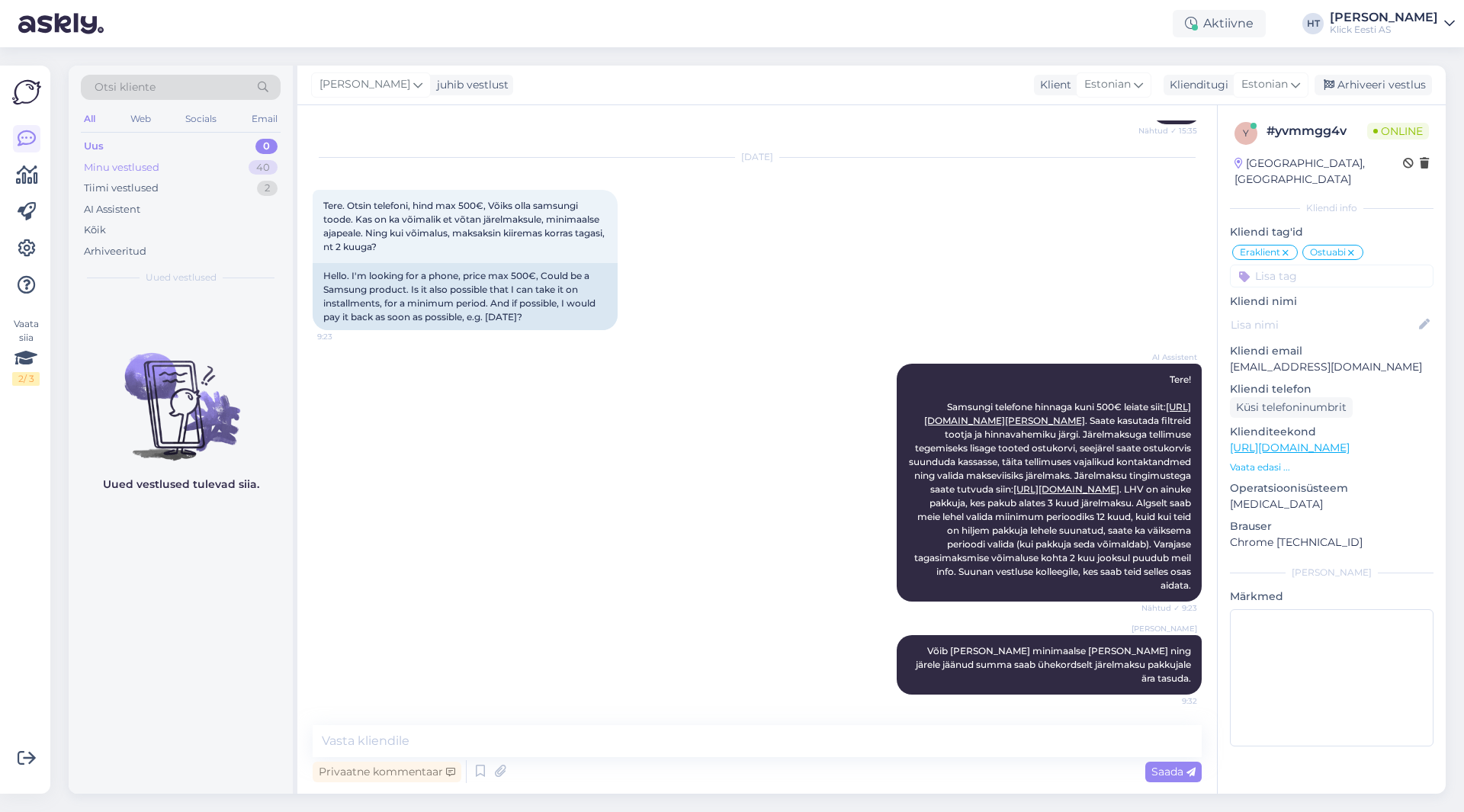
click at [250, 157] on div "Minu vestlused 40" at bounding box center [180, 168] width 199 height 22
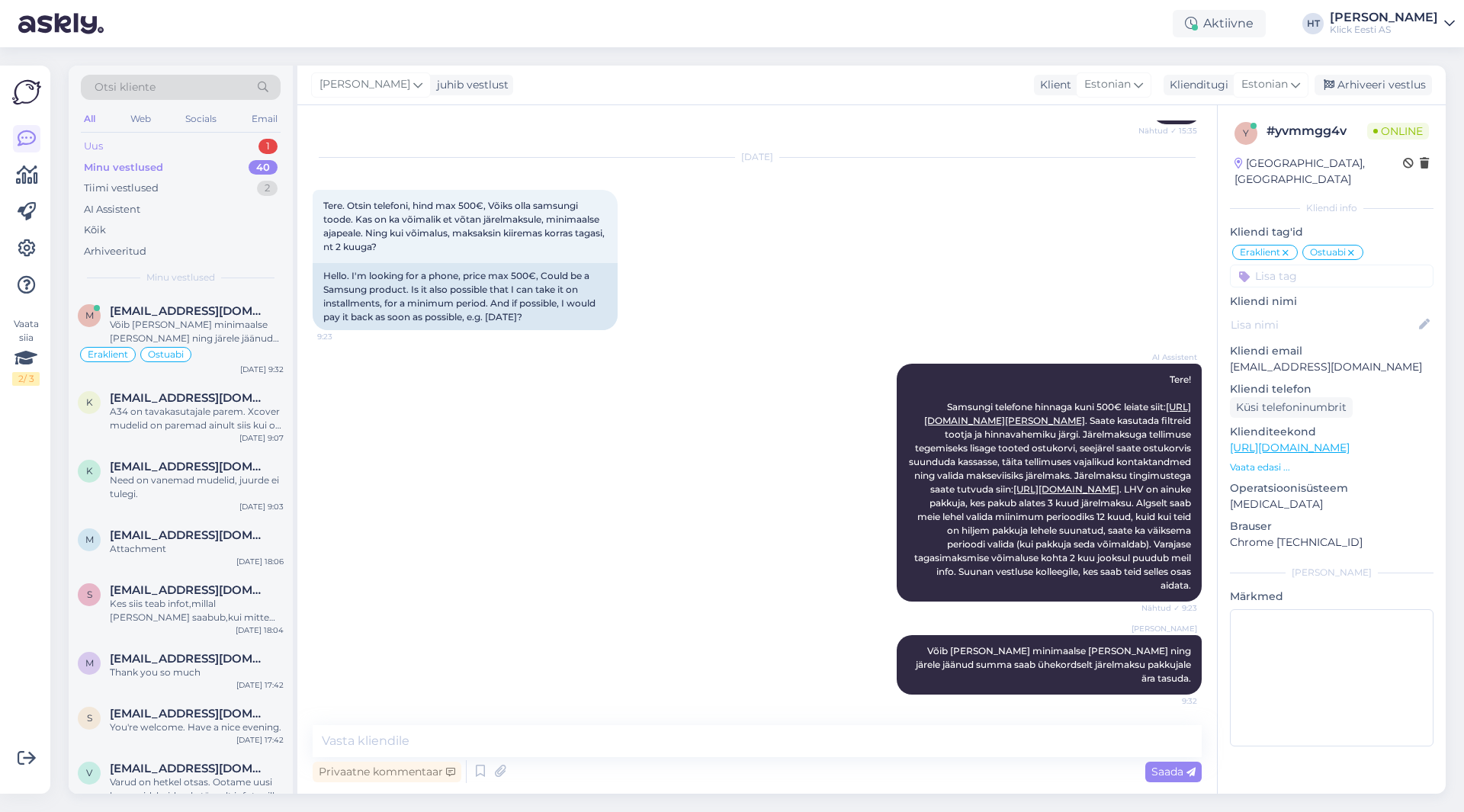
click at [218, 147] on div "Uus 1" at bounding box center [180, 147] width 199 height 22
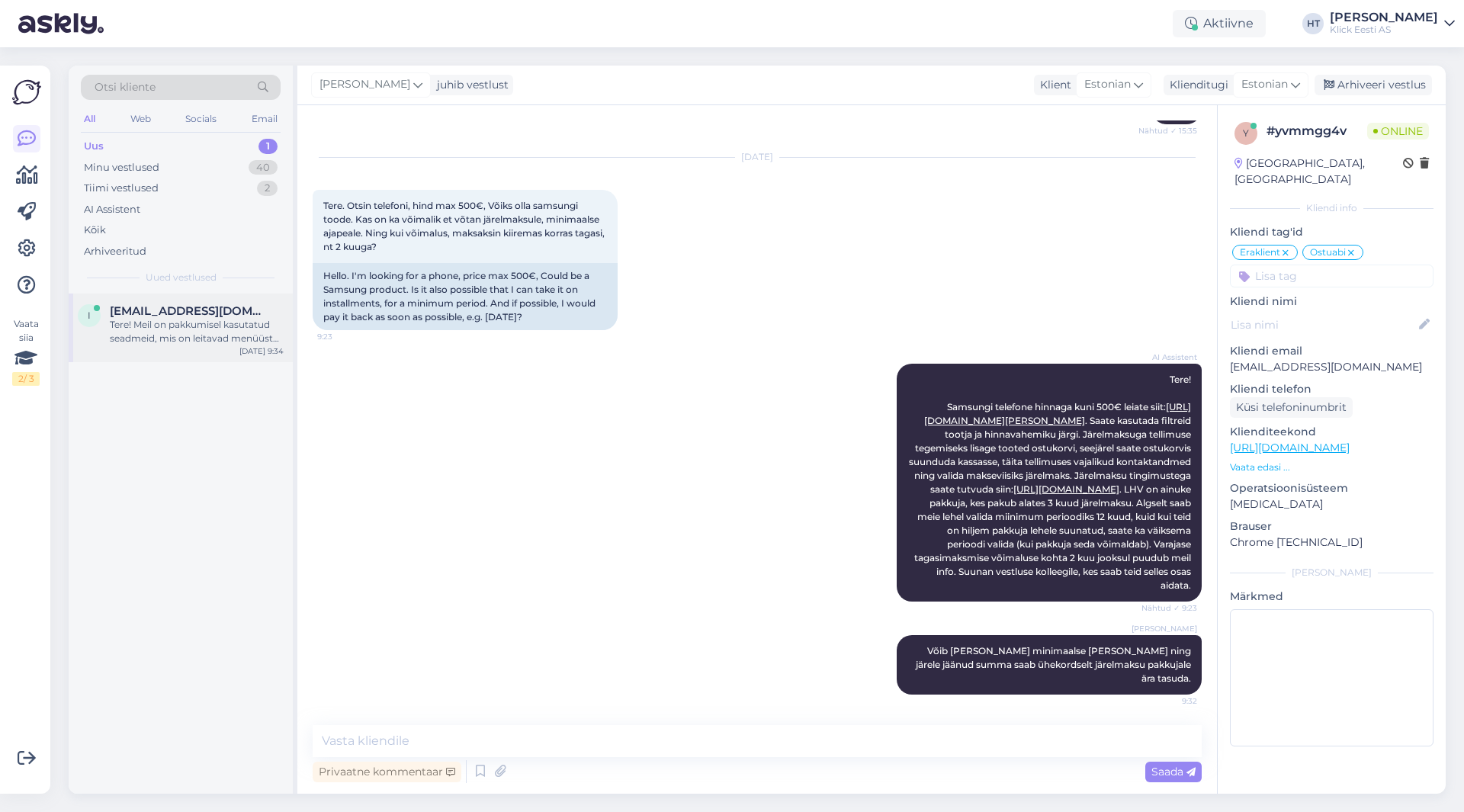
click at [250, 297] on div "i [EMAIL_ADDRESS][DOMAIN_NAME] Tere! Meil on pakkumisel kasutatud seadmeid, mis…" at bounding box center [180, 328] width 225 height 68
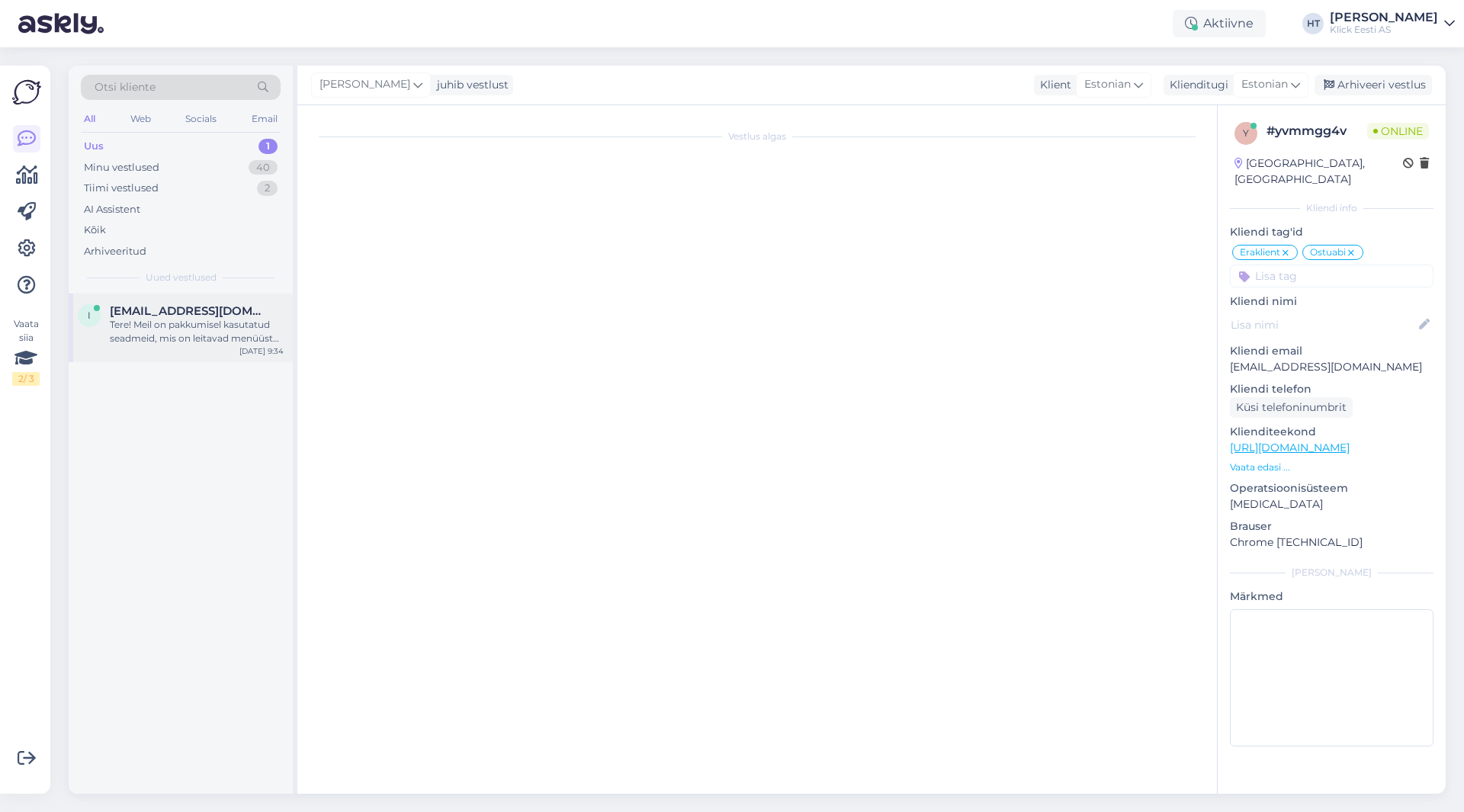
scroll to position [0, 0]
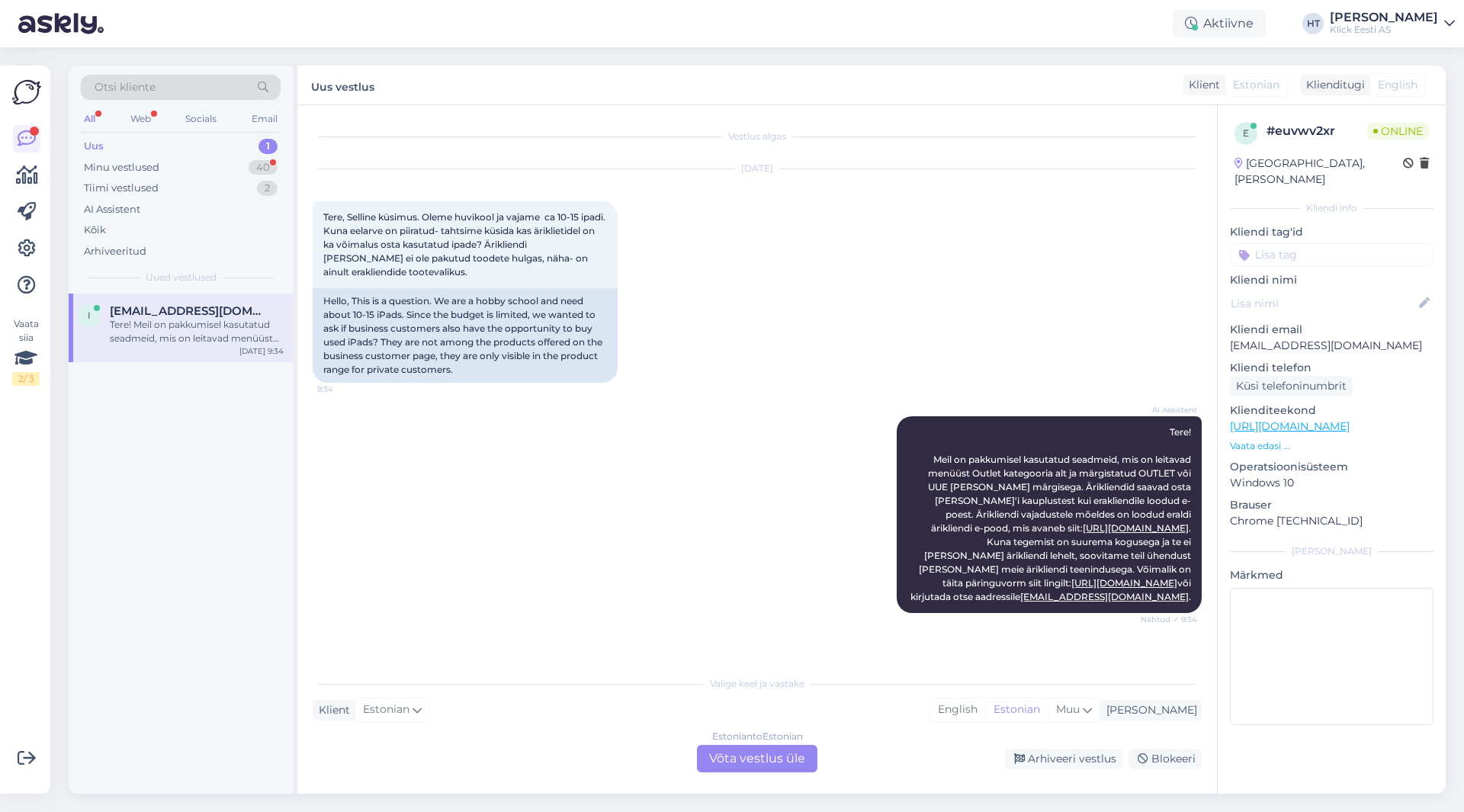
click at [628, 551] on div "AI Assistent Tere! Meil on pakkumisel kasutatud seadmeid, mis on leitavad menüü…" at bounding box center [756, 515] width 889 height 230
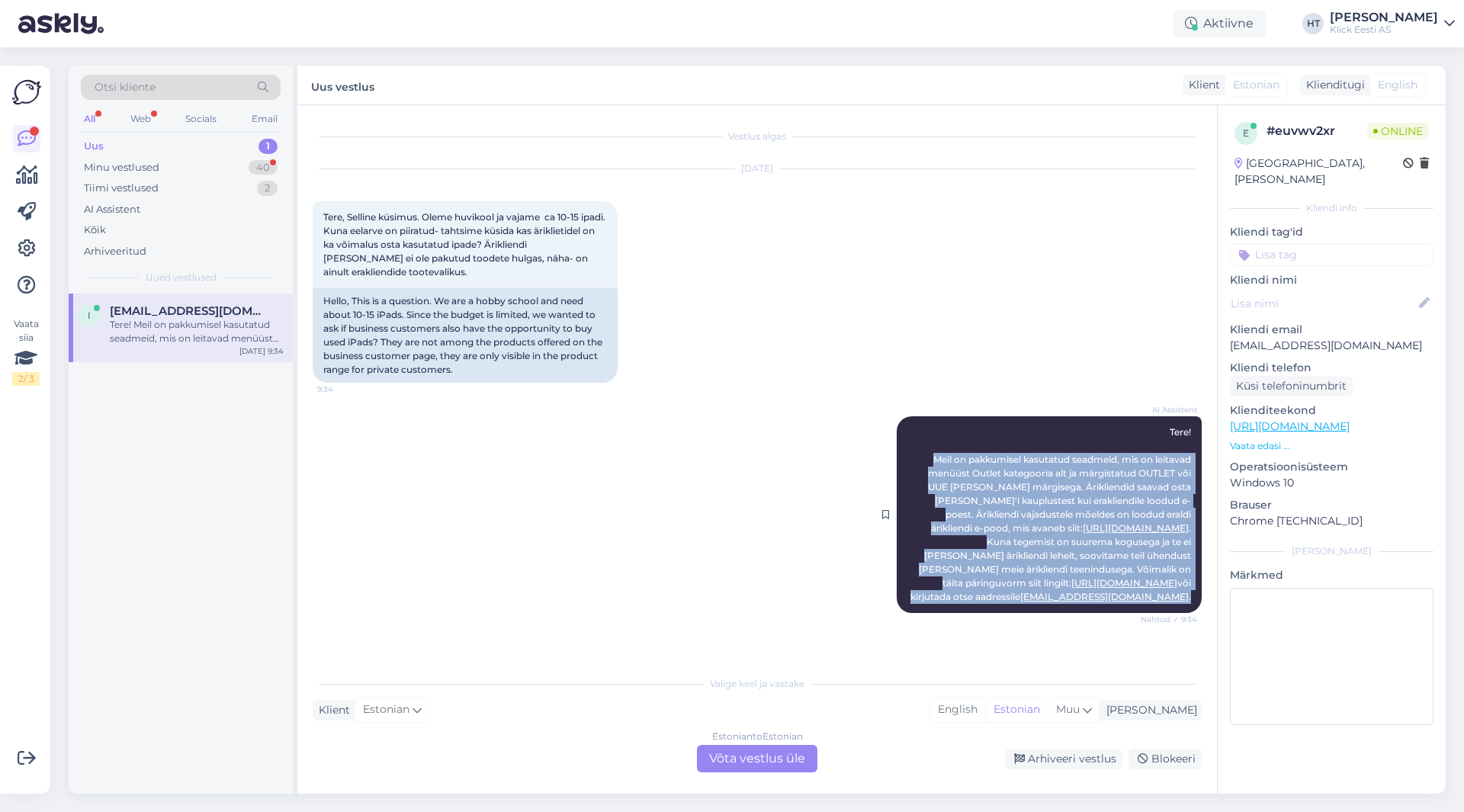
drag, startPoint x: 922, startPoint y: 456, endPoint x: 1194, endPoint y: 585, distance: 301.0
click at [1194, 585] on div "AI Assistent Tere! Meil on pakkumisel kasutatud seadmeid, mis on leitavad menüü…" at bounding box center [1048, 515] width 305 height 197
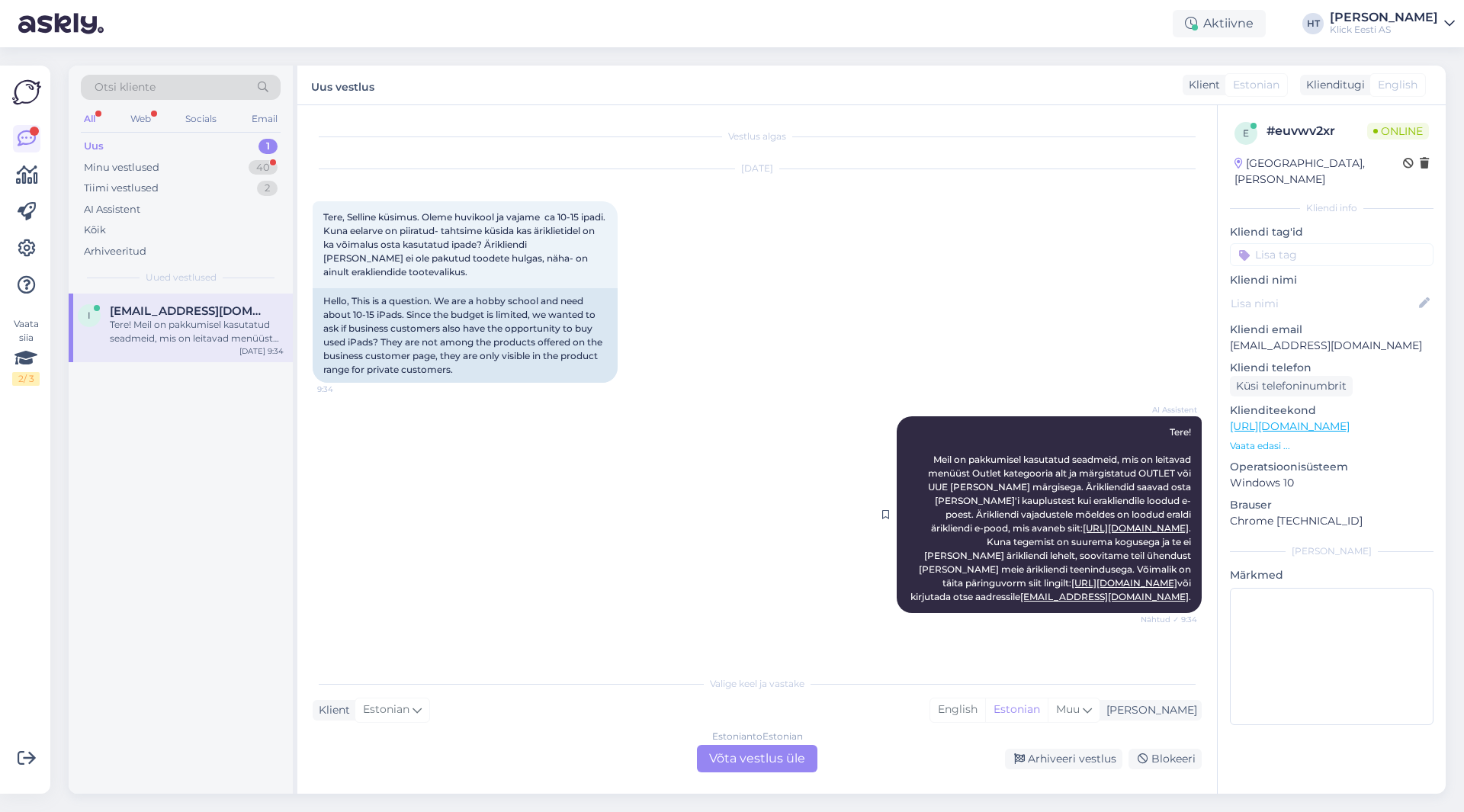
click at [1006, 427] on div "AI Assistent Tere! Meil on pakkumisel kasutatud seadmeid, mis on leitavad menüü…" at bounding box center [1048, 515] width 305 height 197
click at [245, 169] on div "Minu vestlused 40" at bounding box center [180, 168] width 199 height 22
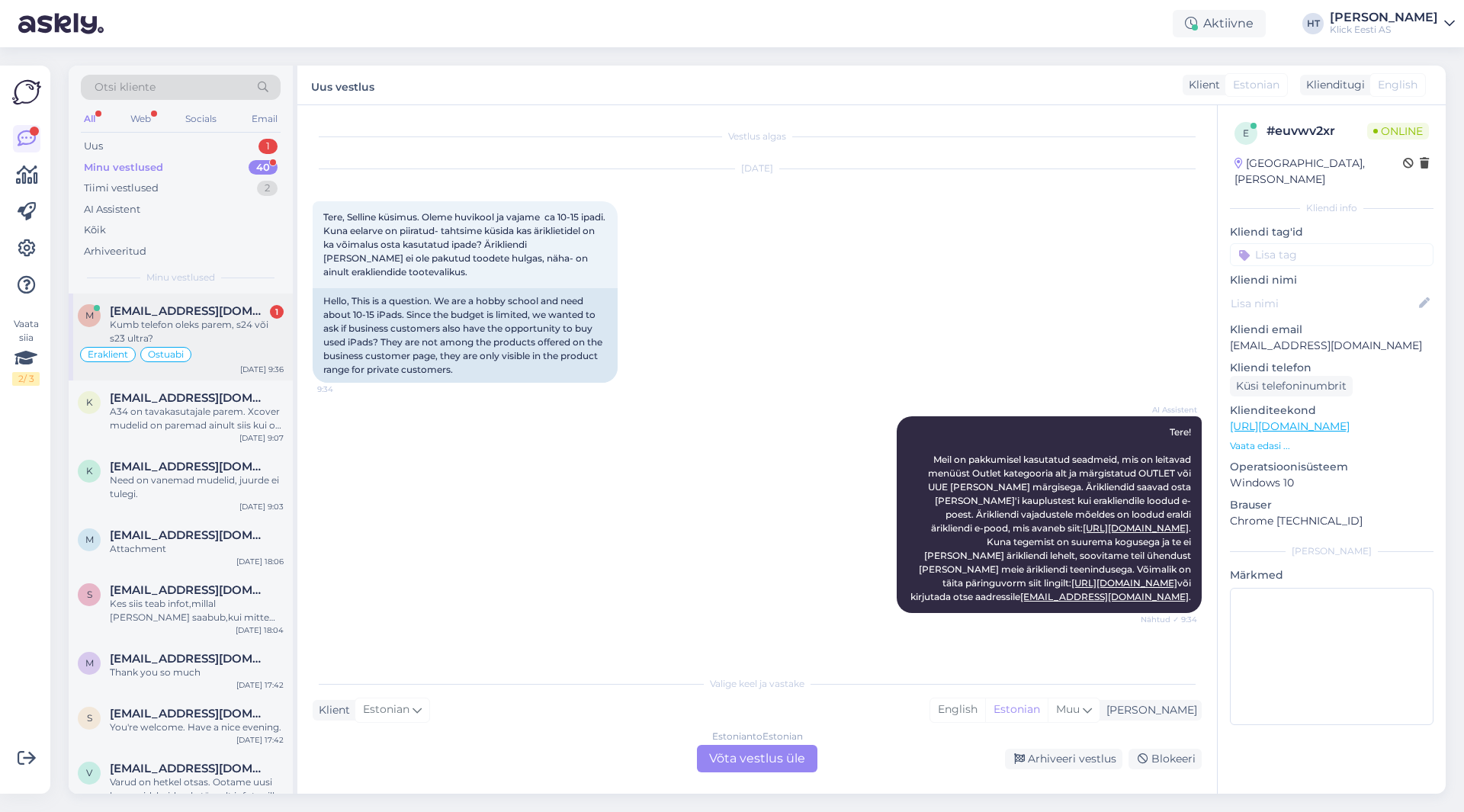
click at [241, 331] on div "Kumb telefon oleks parem, s24 või s23 ultra?" at bounding box center [197, 331] width 174 height 28
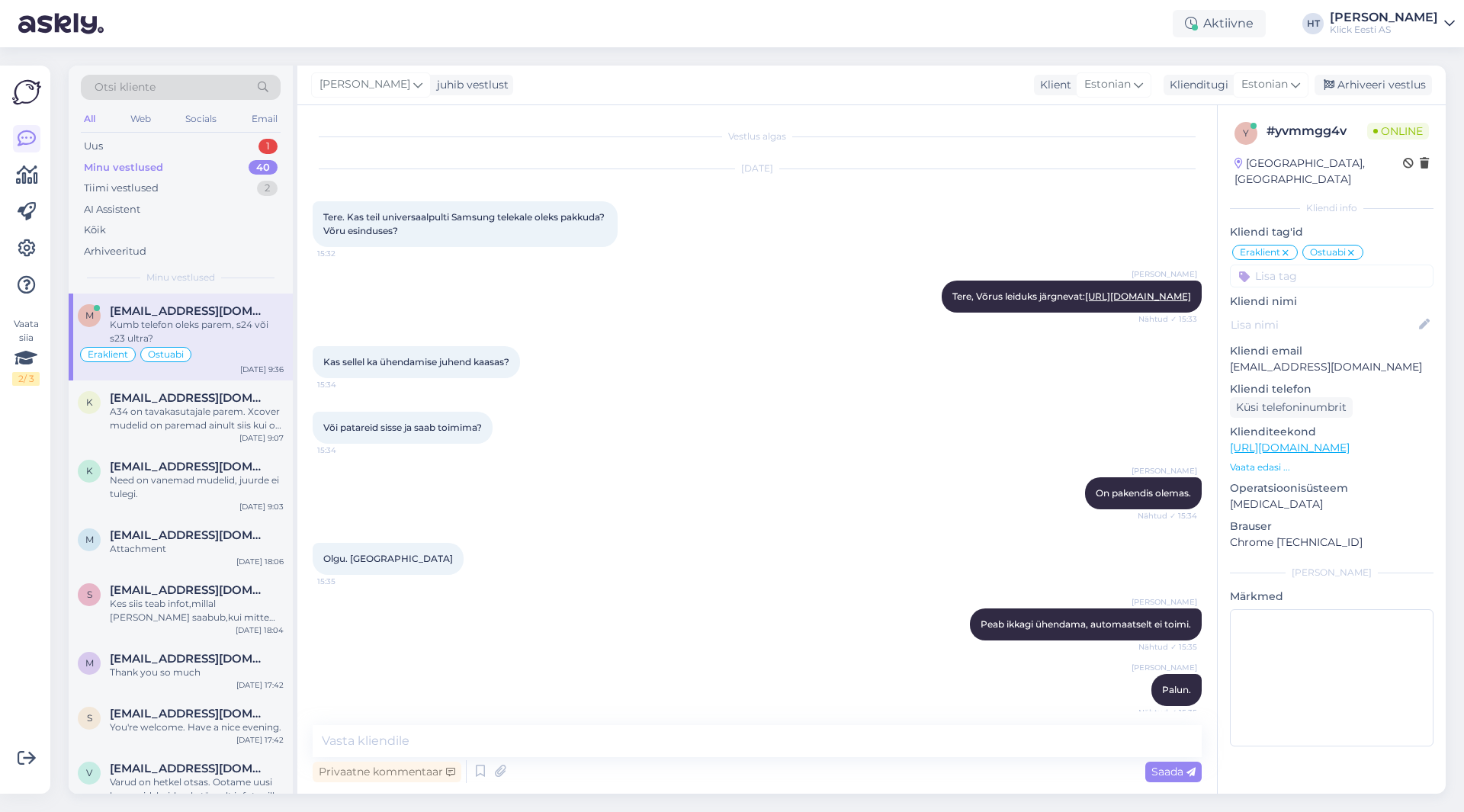
scroll to position [674, 0]
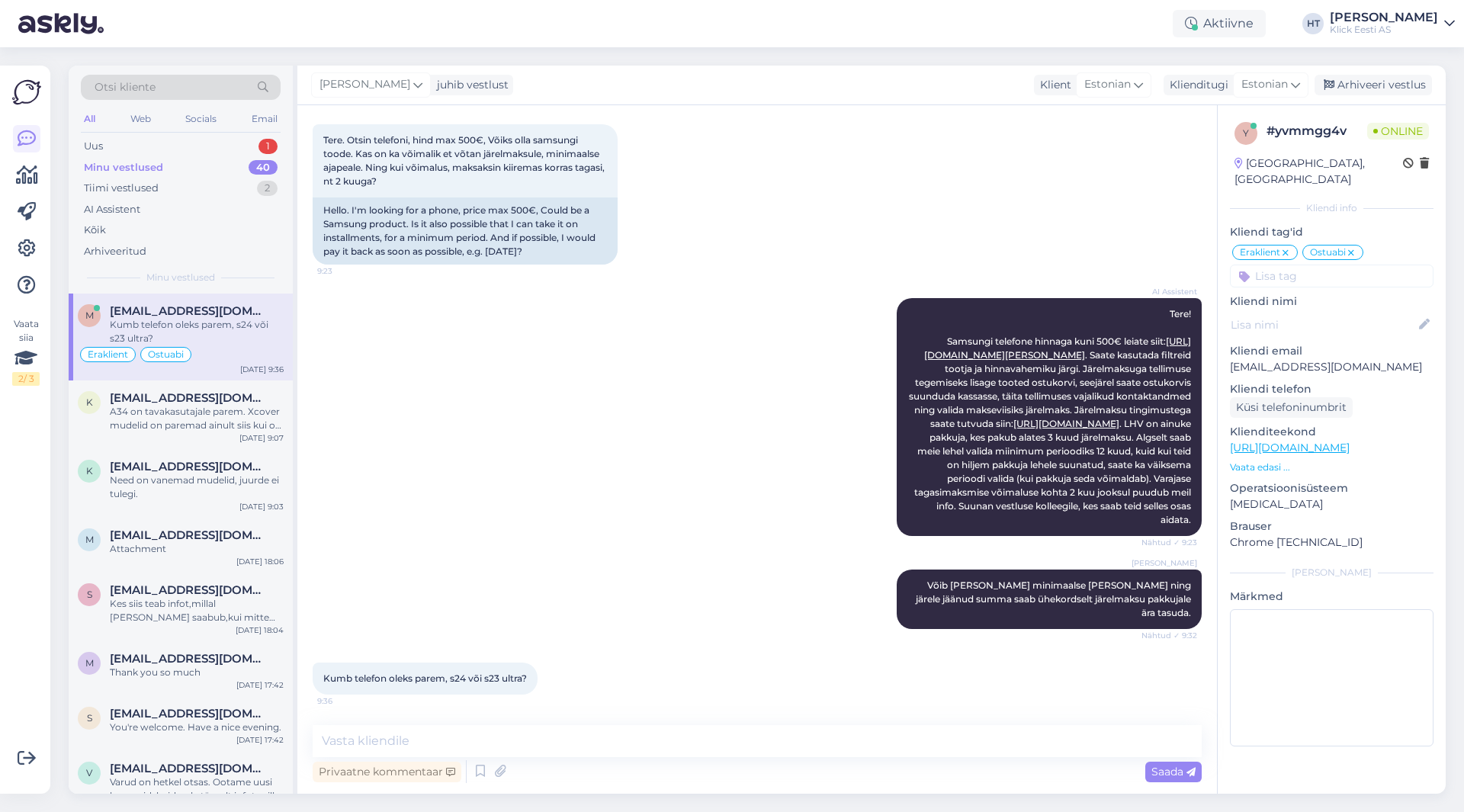
click at [575, 457] on div "AI Assistent Tere! Samsungi telefone hinnaga kuni 500€ leiate siit: [URL][DOMAI…" at bounding box center [756, 416] width 889 height 271
click at [626, 749] on textarea at bounding box center [756, 741] width 889 height 32
type textarea "[PERSON_NAME] jaoks telefoni täpsemalt [PERSON_NAME] läheks?"
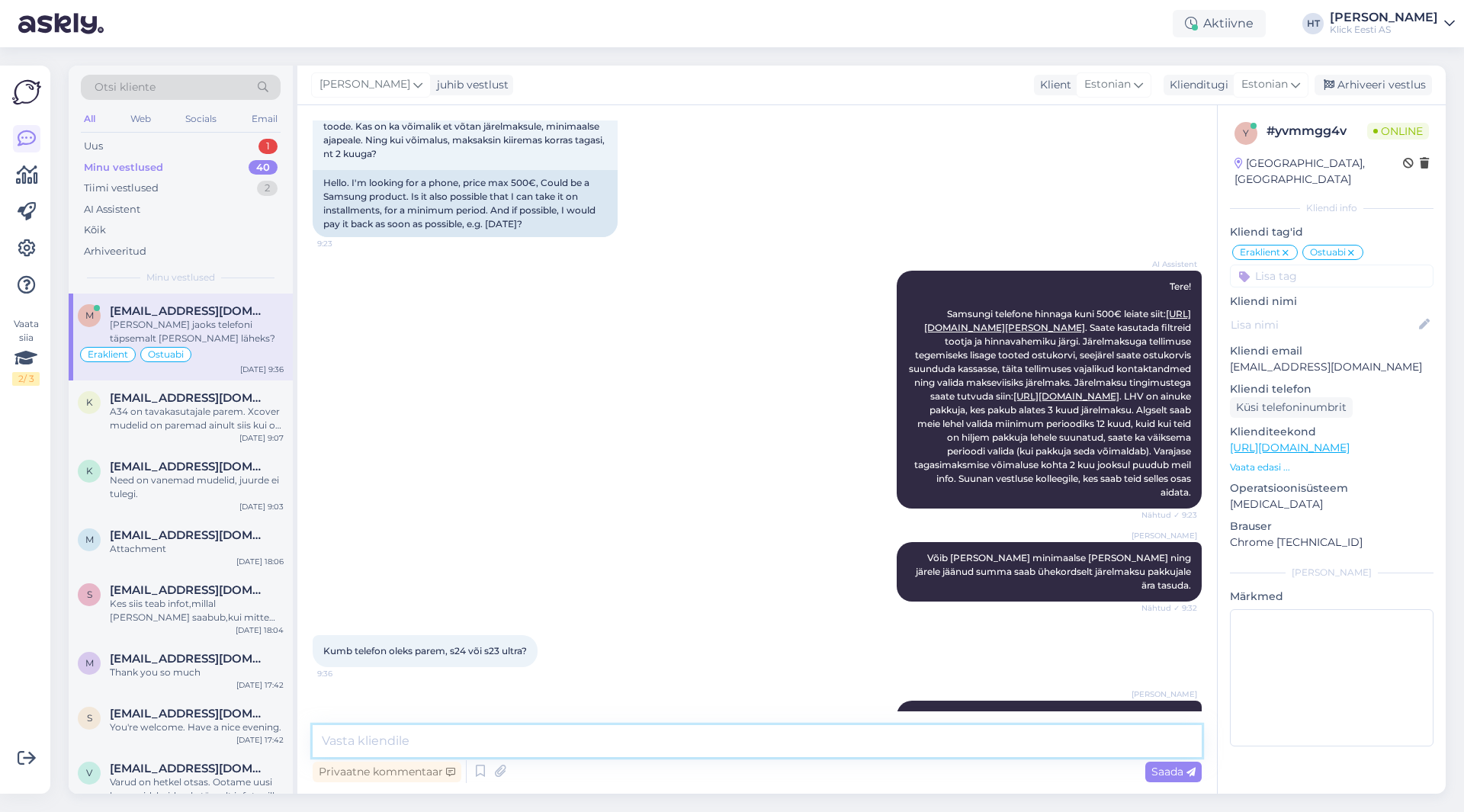
scroll to position [740, 0]
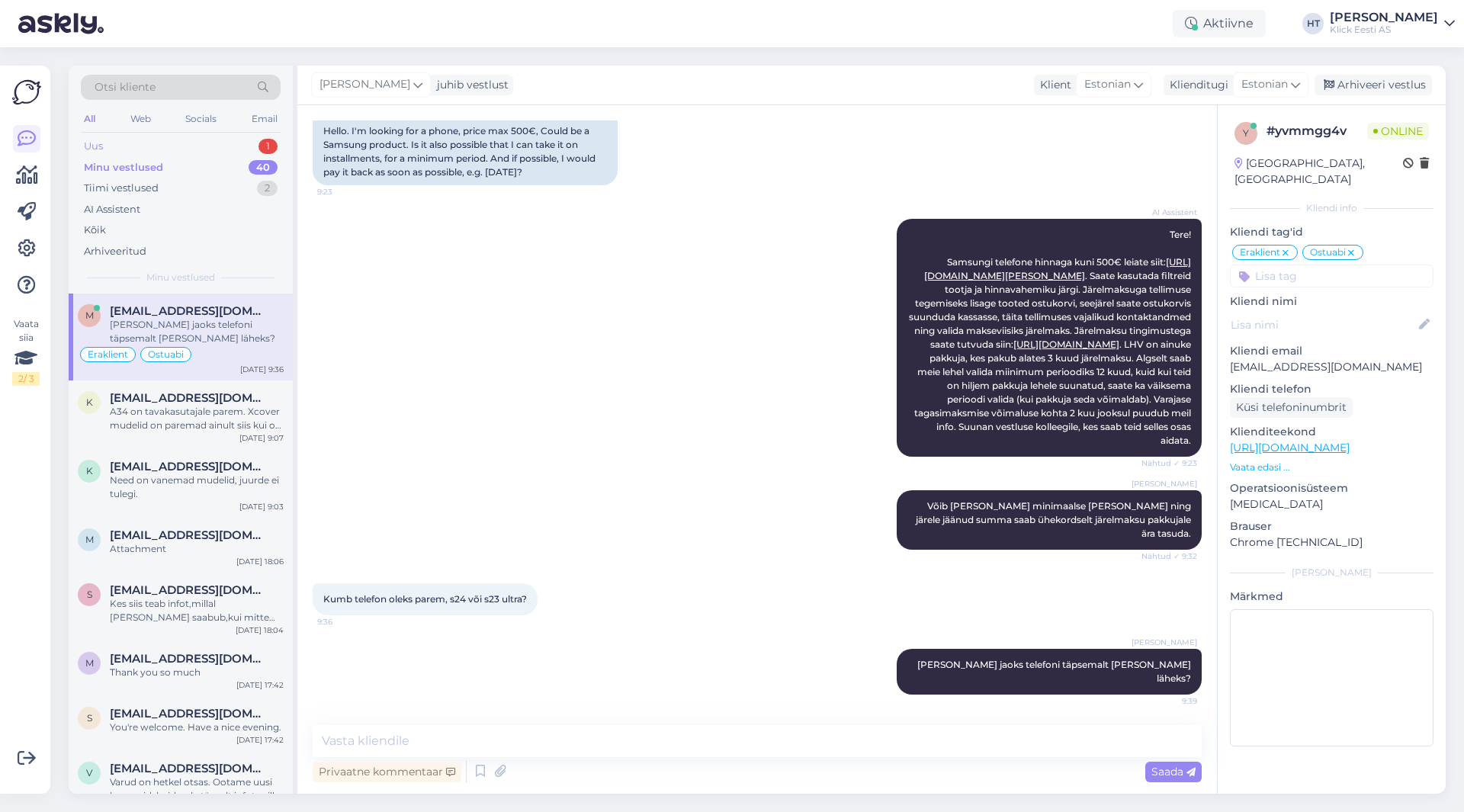
click at [252, 136] on div "Uus 1" at bounding box center [180, 147] width 199 height 22
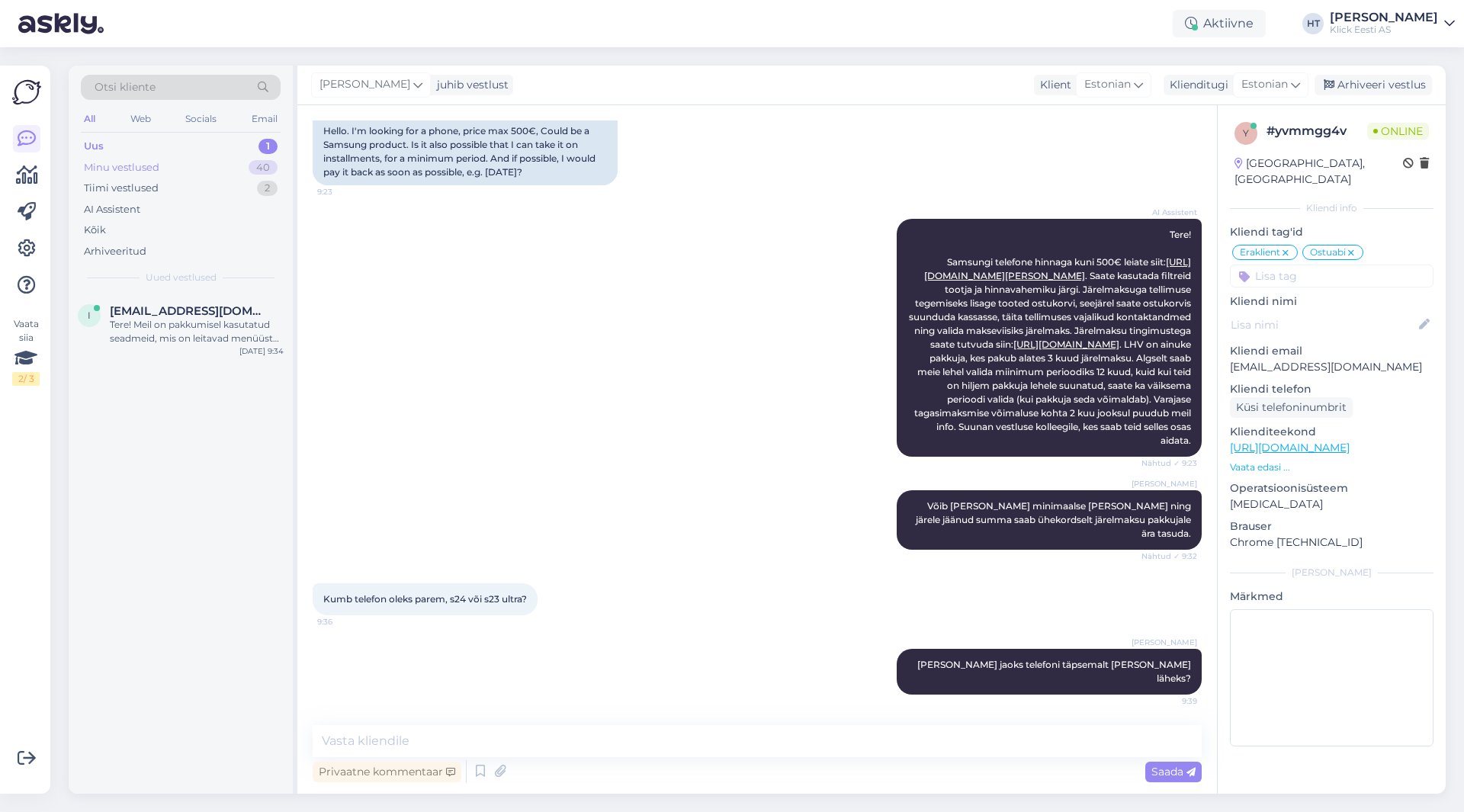
click at [240, 163] on div "Minu vestlused 40" at bounding box center [180, 168] width 199 height 22
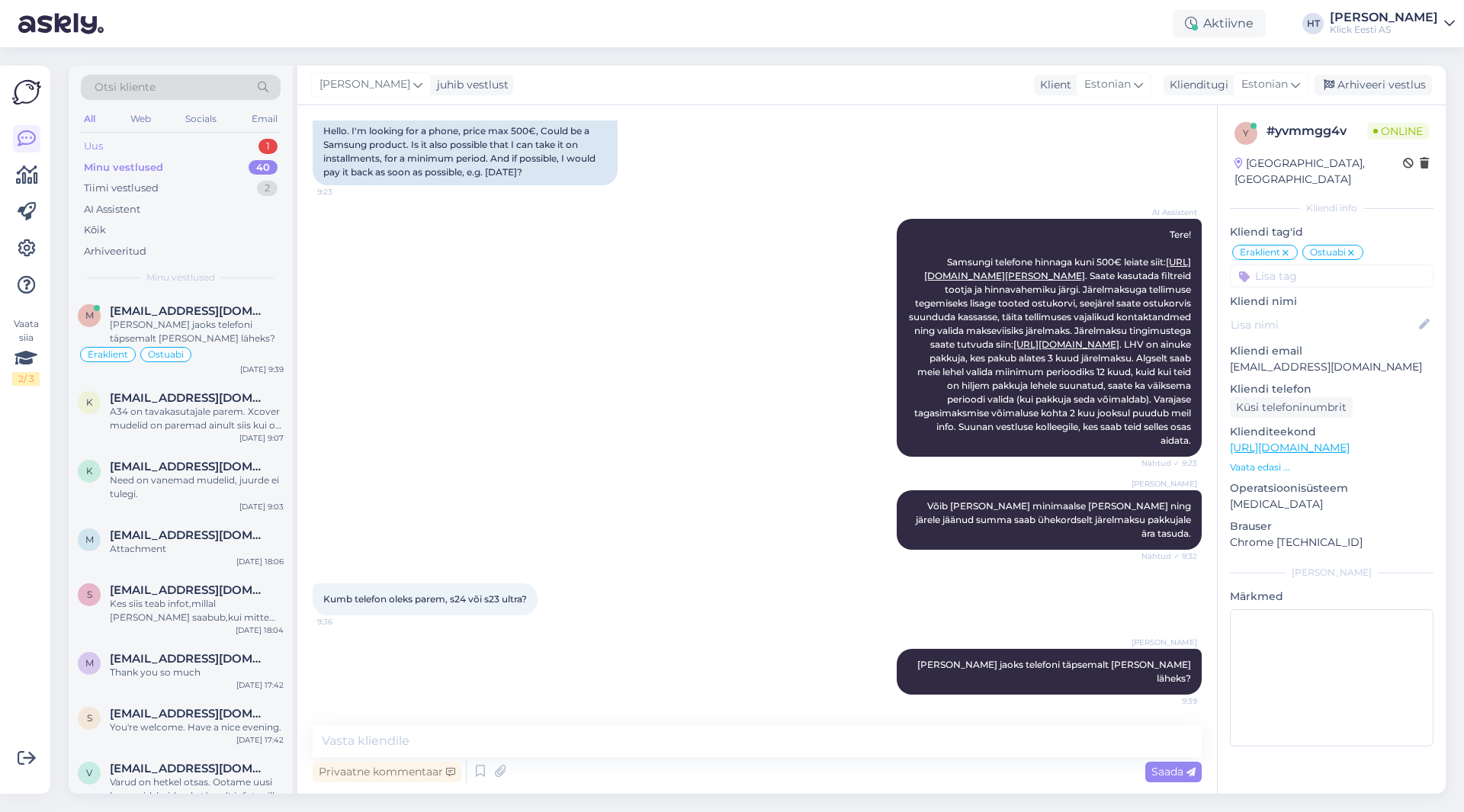
click at [252, 154] on div "Uus 1" at bounding box center [180, 147] width 199 height 22
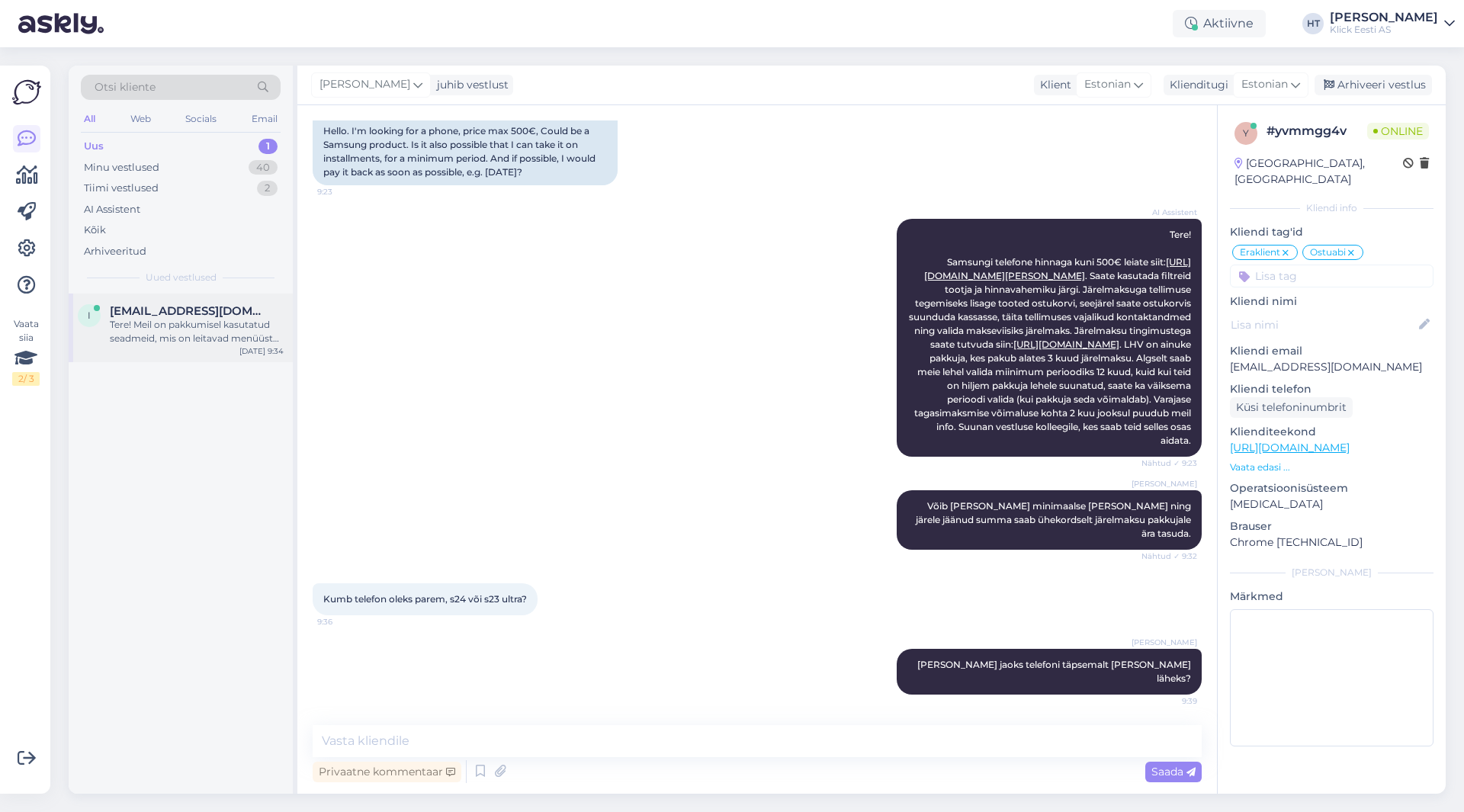
click at [258, 321] on div "Tere! Meil on pakkumisel kasutatud seadmeid, mis on leitavad menüüst Outlet kat…" at bounding box center [197, 331] width 174 height 28
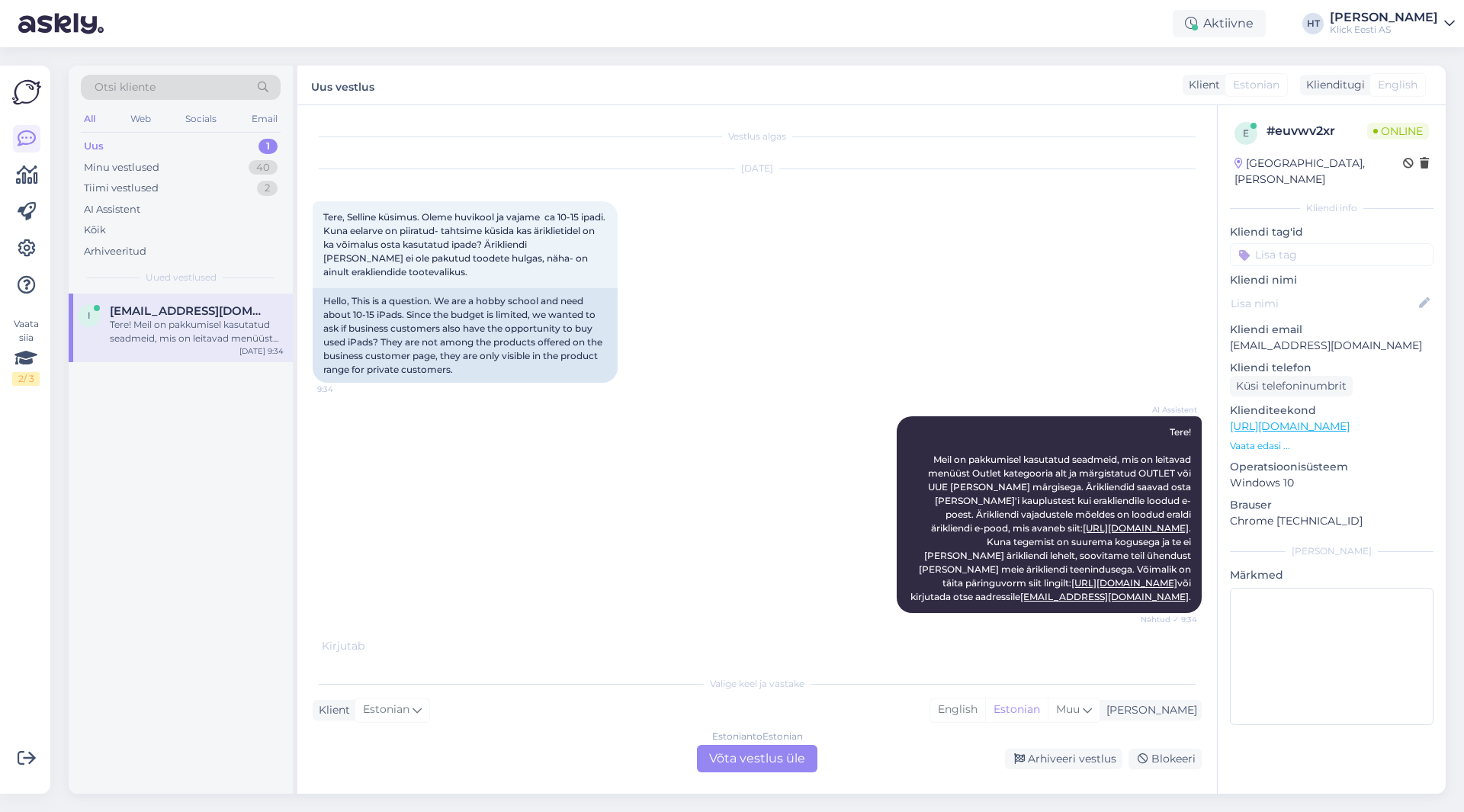
scroll to position [0, 0]
click at [797, 763] on div "Estonian to Estonian Võta vestlus üle" at bounding box center [757, 758] width 120 height 28
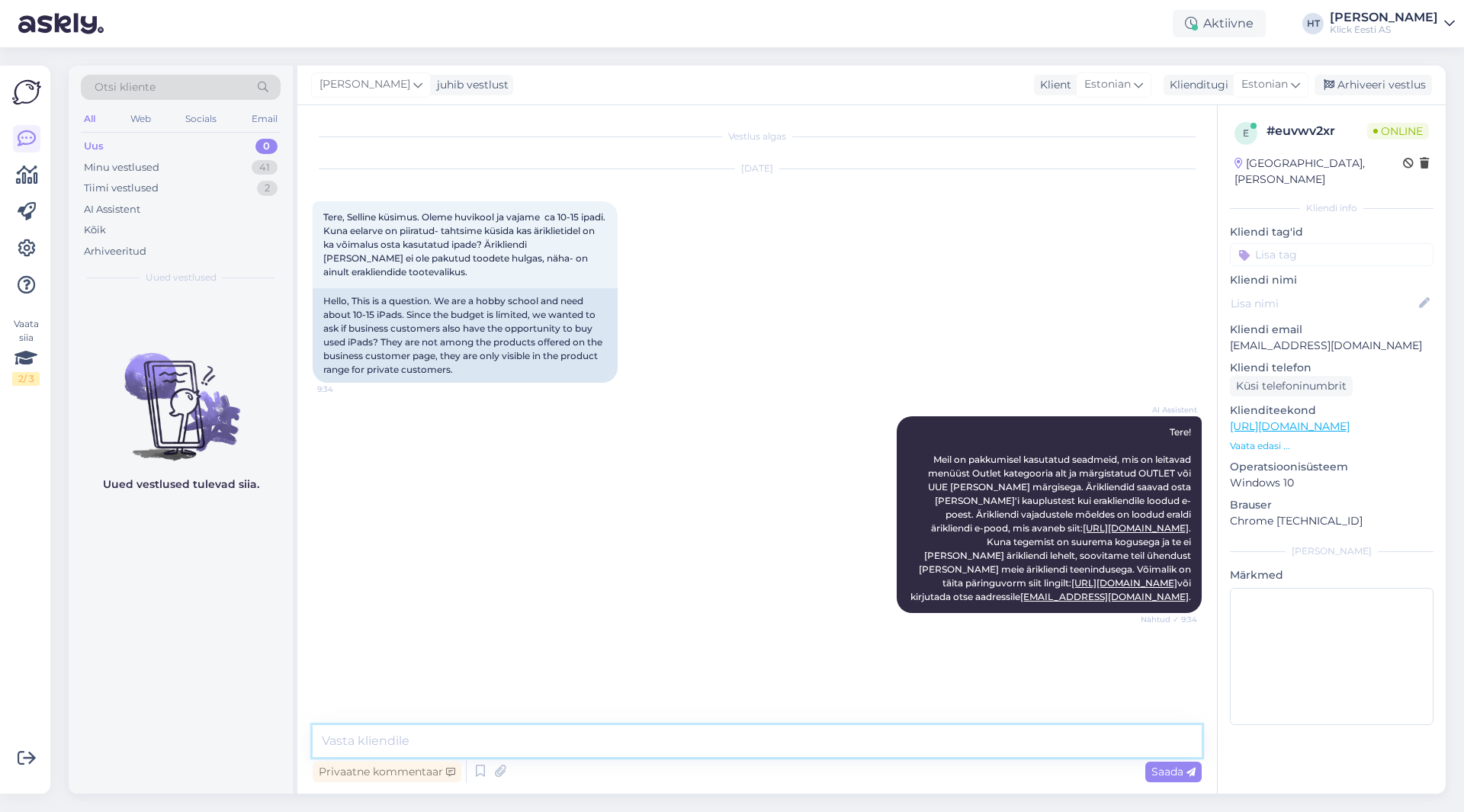
click at [784, 729] on textarea at bounding box center [756, 741] width 889 height 32
type textarea "P"
type textarea "T"
drag, startPoint x: 1228, startPoint y: 327, endPoint x: 1328, endPoint y: 327, distance: 100.0
click at [1328, 327] on div "e # euvwv2xr Online [GEOGRAPHIC_DATA], [PERSON_NAME] Kliendi info Kliendi tag'i…" at bounding box center [1331, 426] width 228 height 643
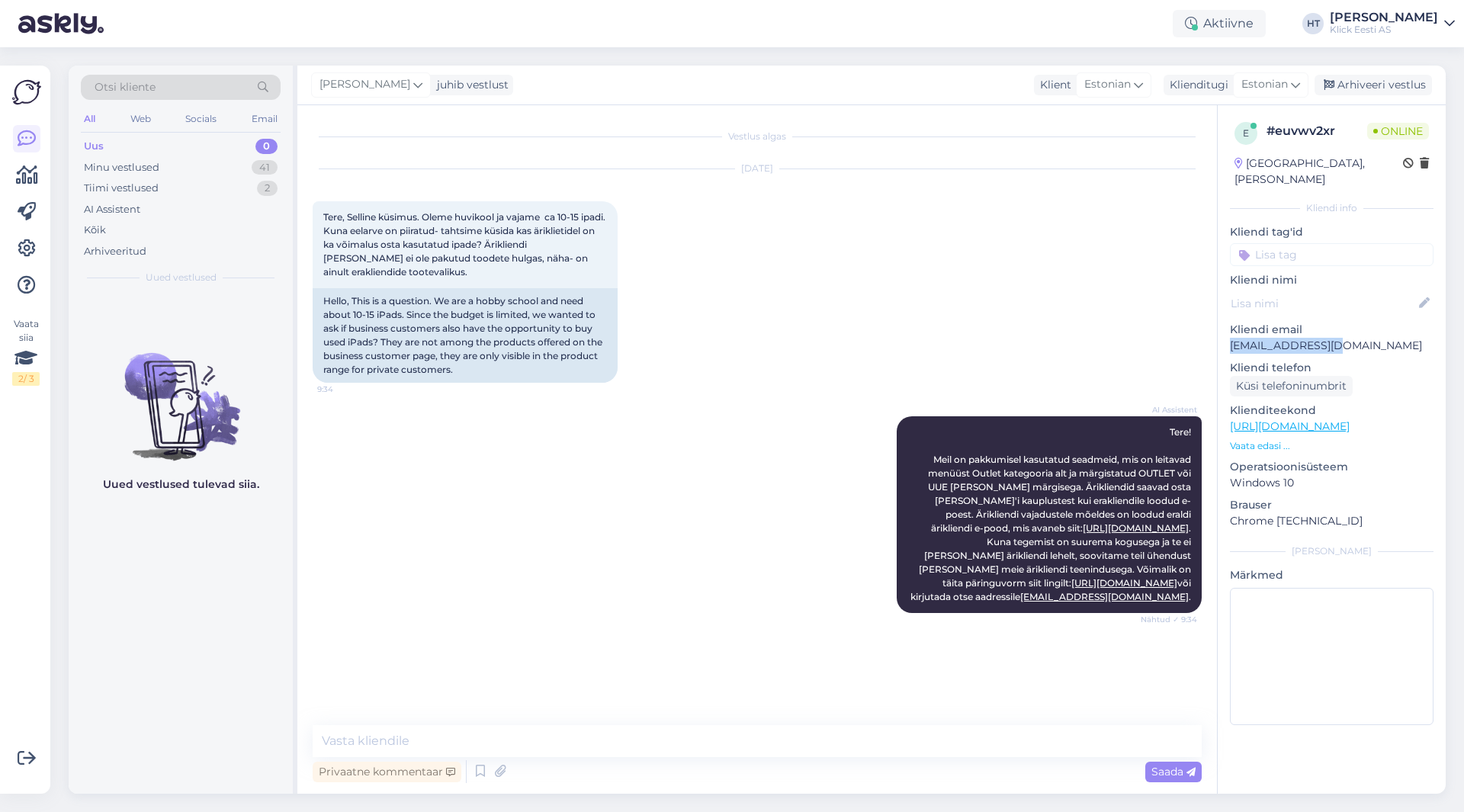
copy p "[EMAIL_ADDRESS][DOMAIN_NAME]"
click at [668, 292] on div "[DATE] Tere, Selline küsimus. Oleme huvikool ja vajame ca 10-15 ipadi. Kuna eel…" at bounding box center [756, 276] width 889 height 247
click at [254, 164] on div "41" at bounding box center [264, 168] width 26 height 15
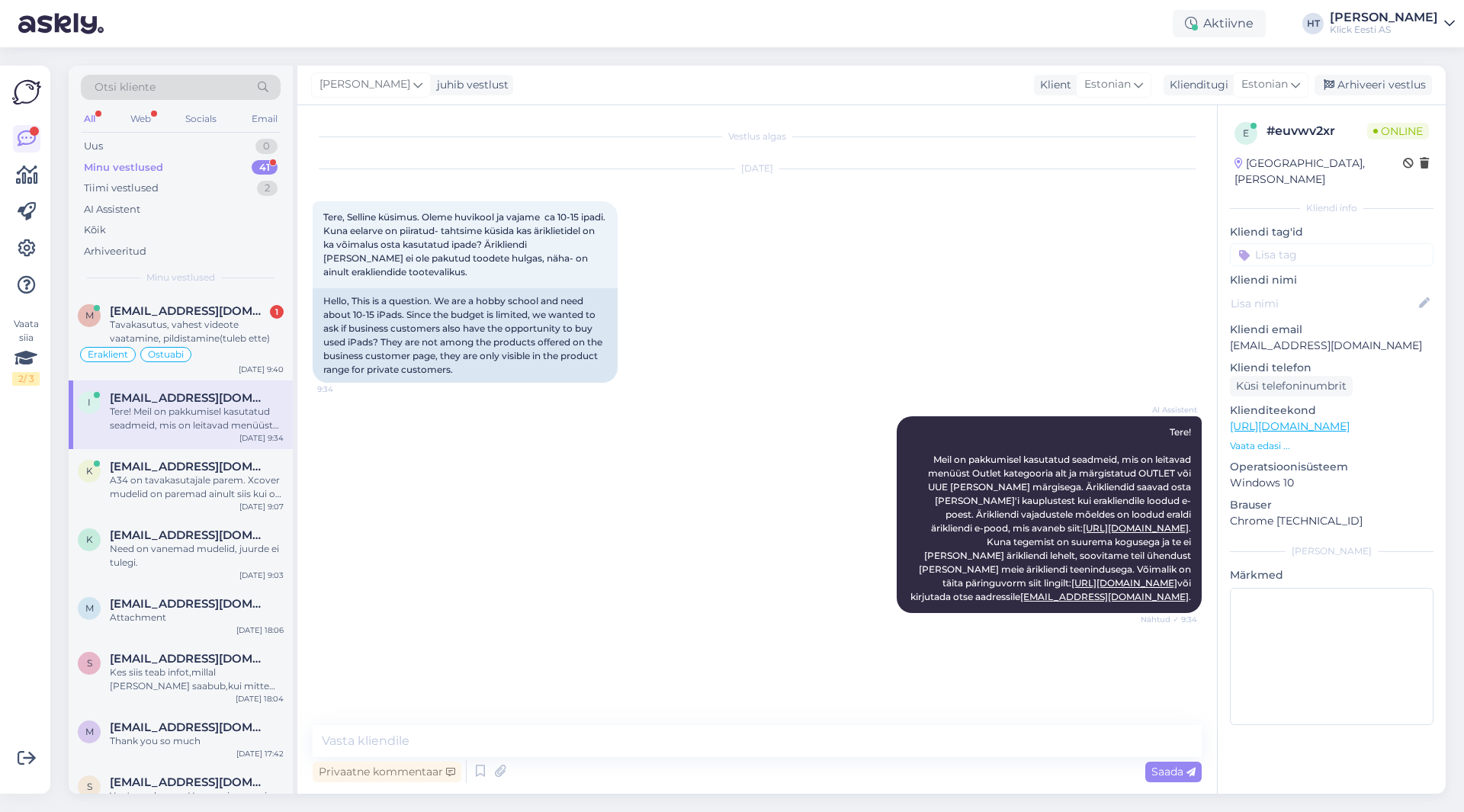
click at [803, 320] on div "[DATE] Tere, Selline küsimus. Oleme huvikool ja vajame ca 10-15 ipadi. Kuna eel…" at bounding box center [756, 276] width 889 height 247
click at [884, 285] on div "[DATE] Tere, Selline küsimus. Oleme huvikool ja vajame ca 10-15 ipadi. Kuna eel…" at bounding box center [756, 276] width 889 height 247
click at [726, 730] on textarea at bounding box center [756, 741] width 889 height 32
click at [729, 743] on textarea at bounding box center [756, 741] width 889 height 32
type textarea "Tuleks kirjutada [EMAIL_ADDRESS][DOMAIN_NAME] aadressile, sealtkaudu saab aidat…"
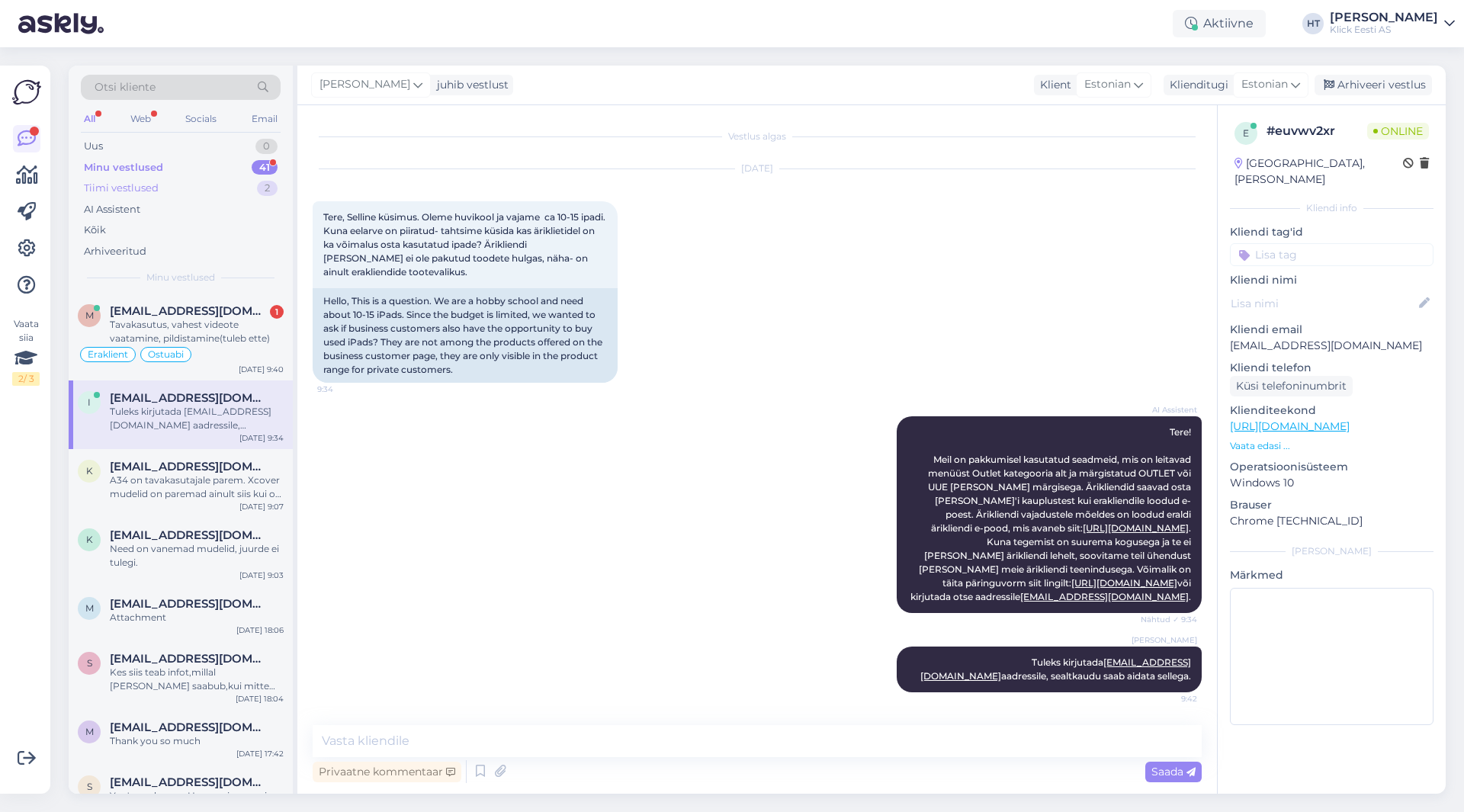
click at [250, 180] on div "Tiimi vestlused 2" at bounding box center [180, 189] width 199 height 22
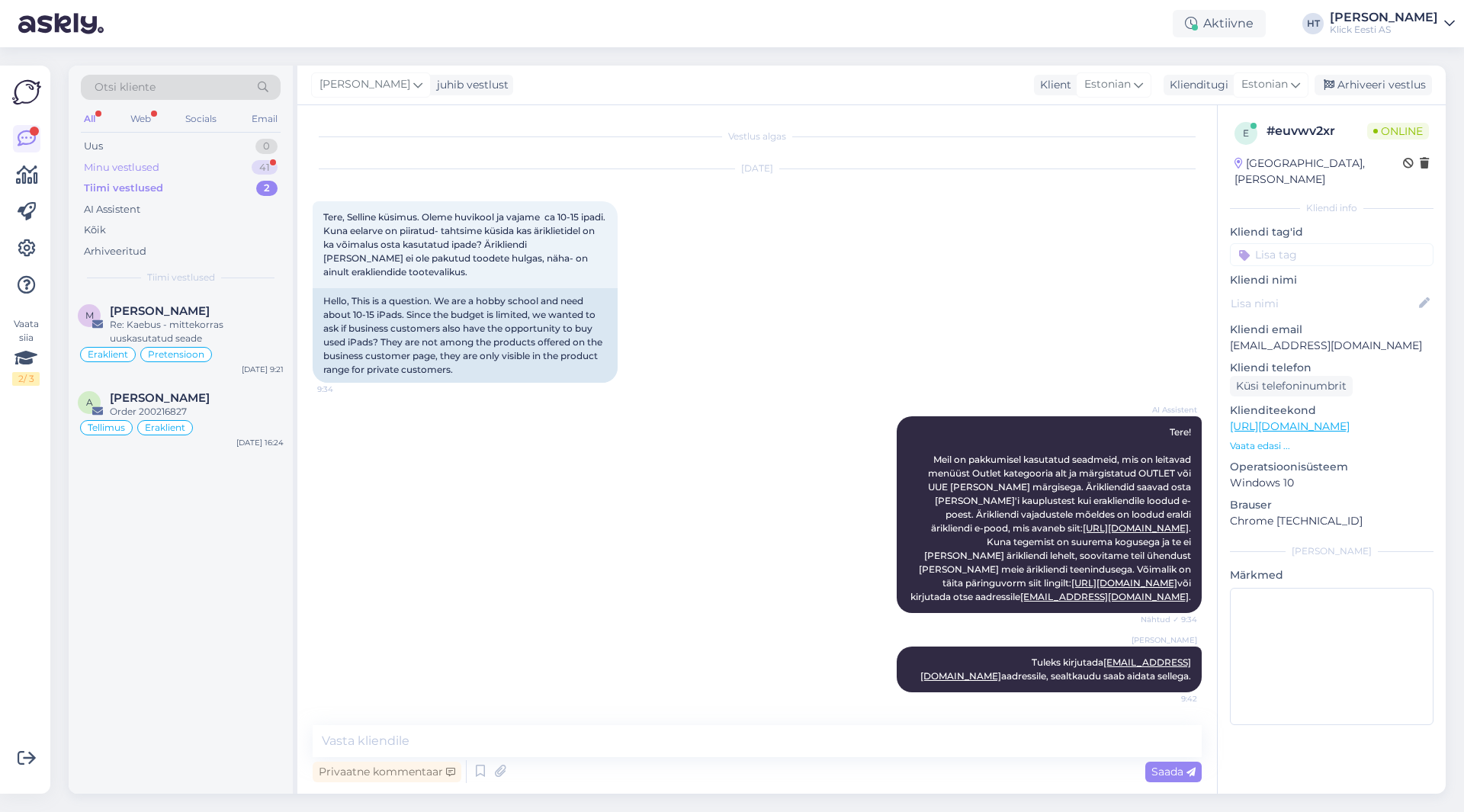
click at [250, 167] on div "Minu vestlused 41" at bounding box center [180, 168] width 199 height 22
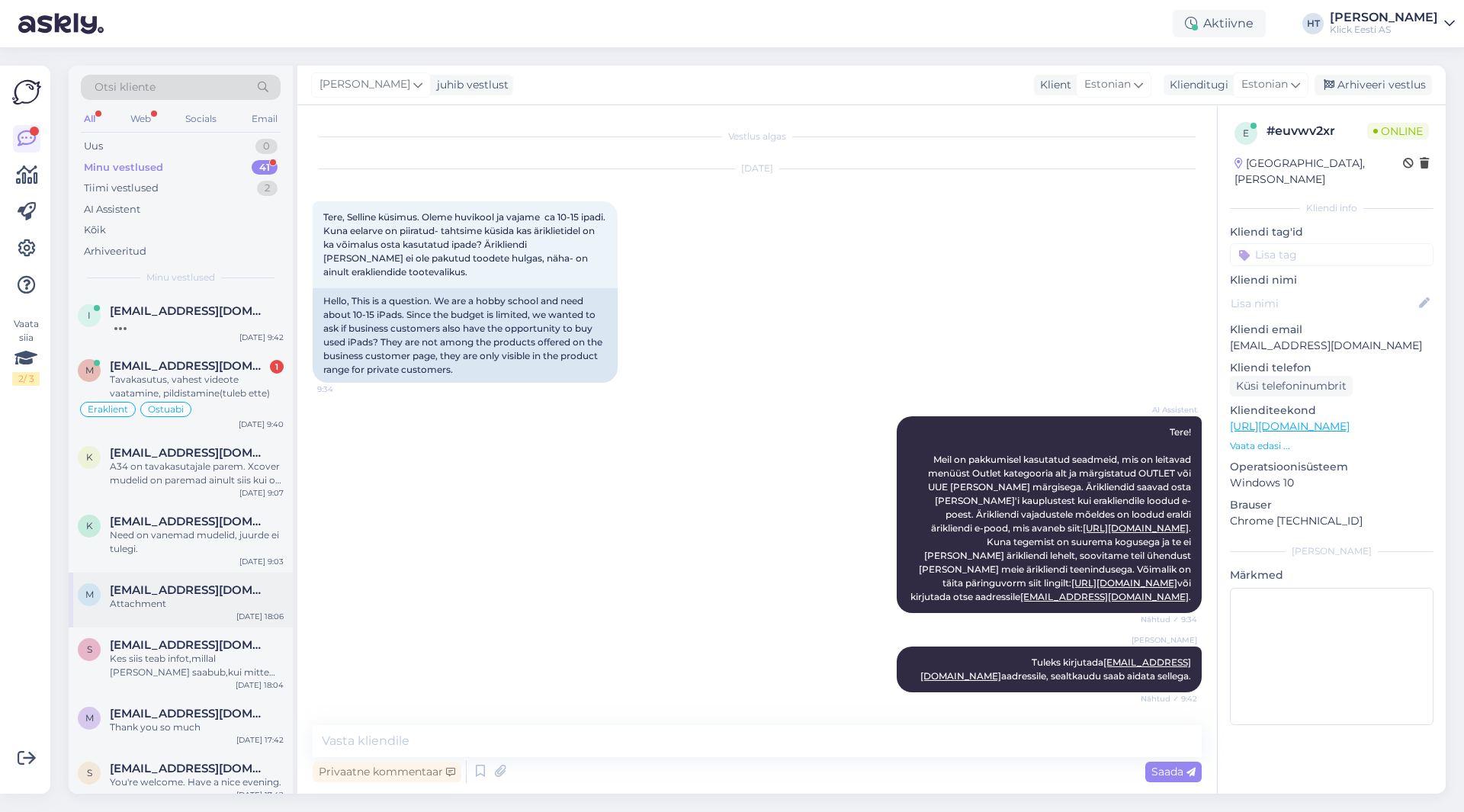
click at [215, 594] on span "[EMAIL_ADDRESS][DOMAIN_NAME]" at bounding box center [189, 590] width 159 height 13
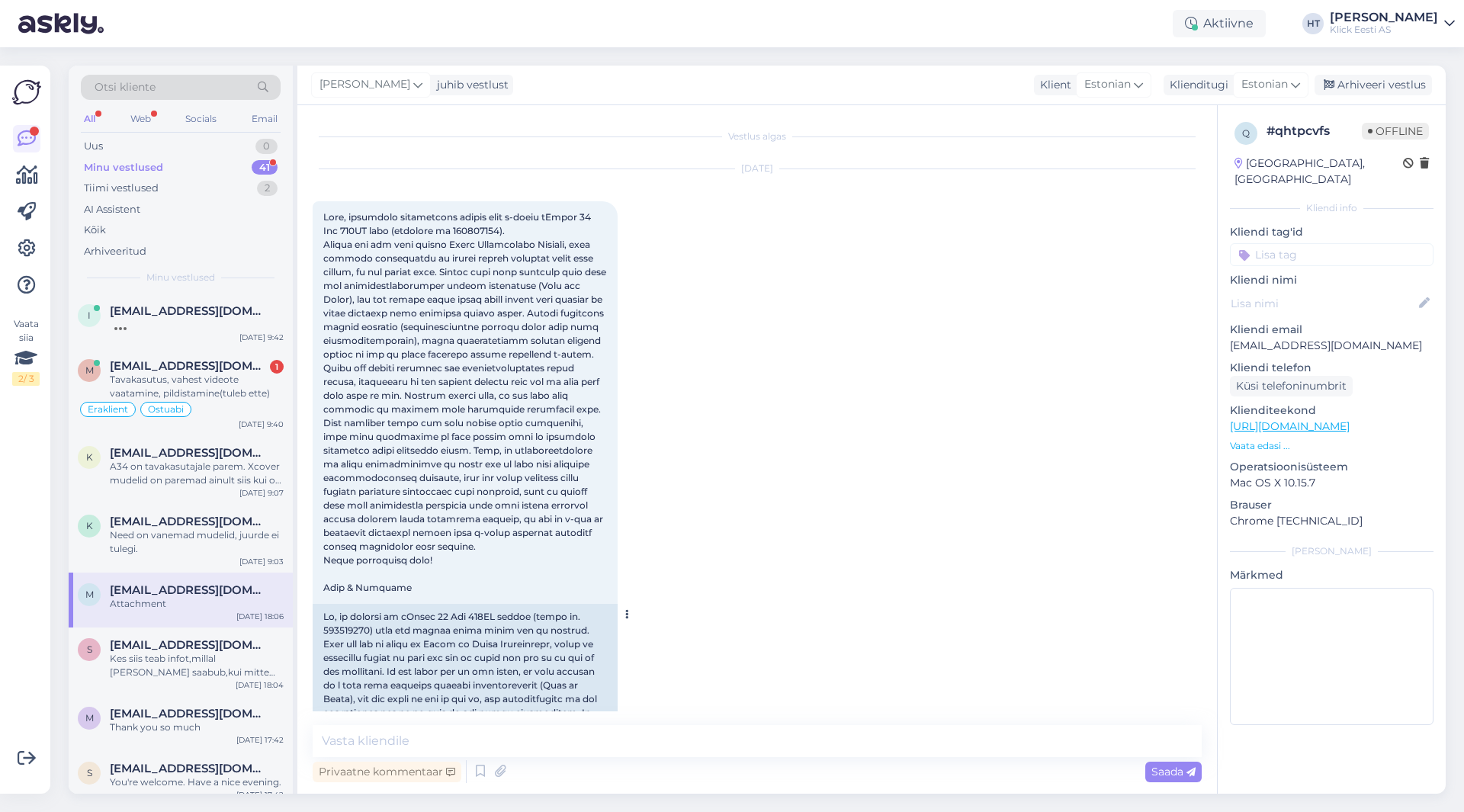
click at [457, 225] on span at bounding box center [466, 402] width 285 height 382
copy span "200217415"
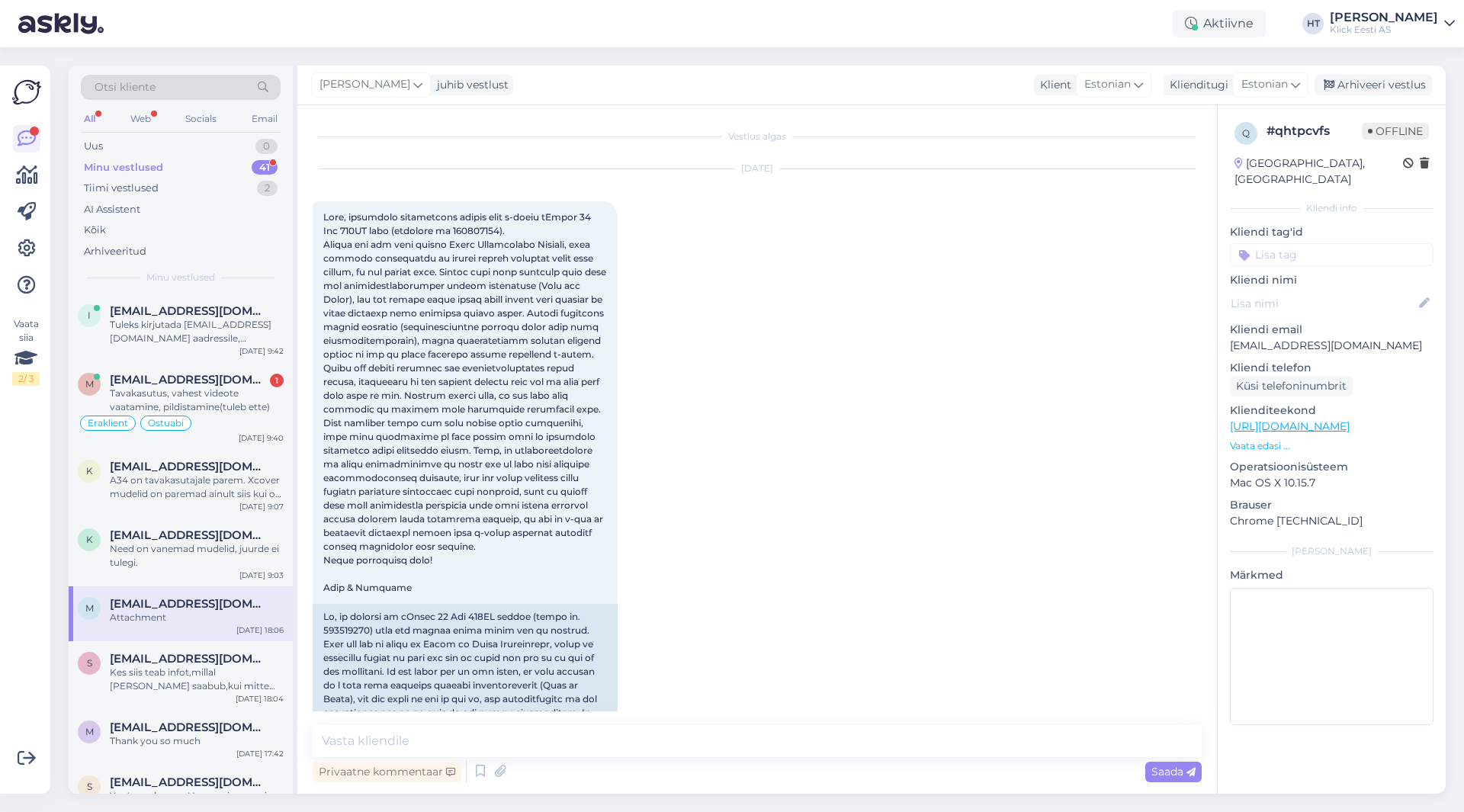
click at [831, 260] on div "[DATE] 17:16" at bounding box center [756, 598] width 889 height 892
click at [225, 315] on div "[EMAIL_ADDRESS][DOMAIN_NAME] 1" at bounding box center [197, 310] width 174 height 13
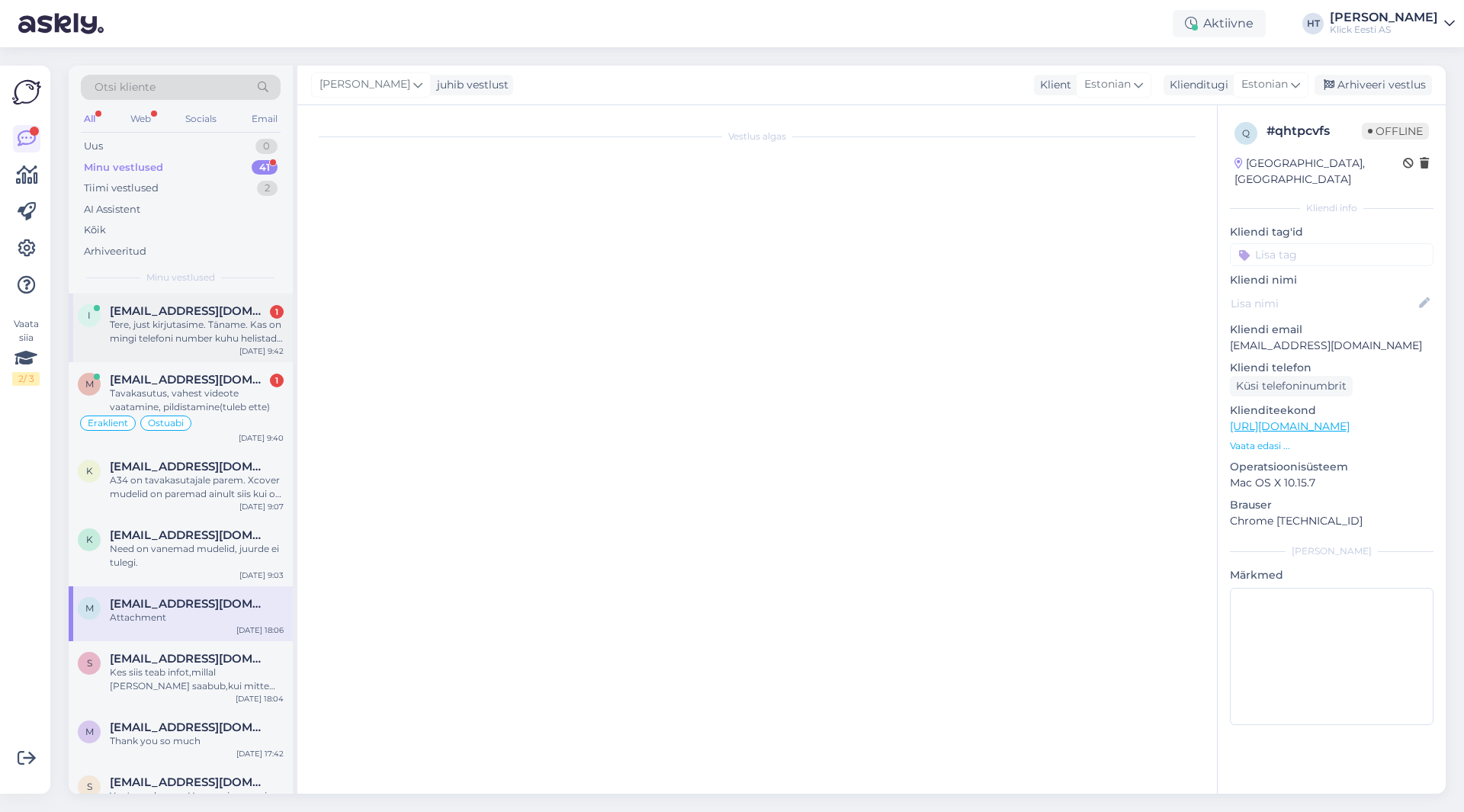
scroll to position [63, 0]
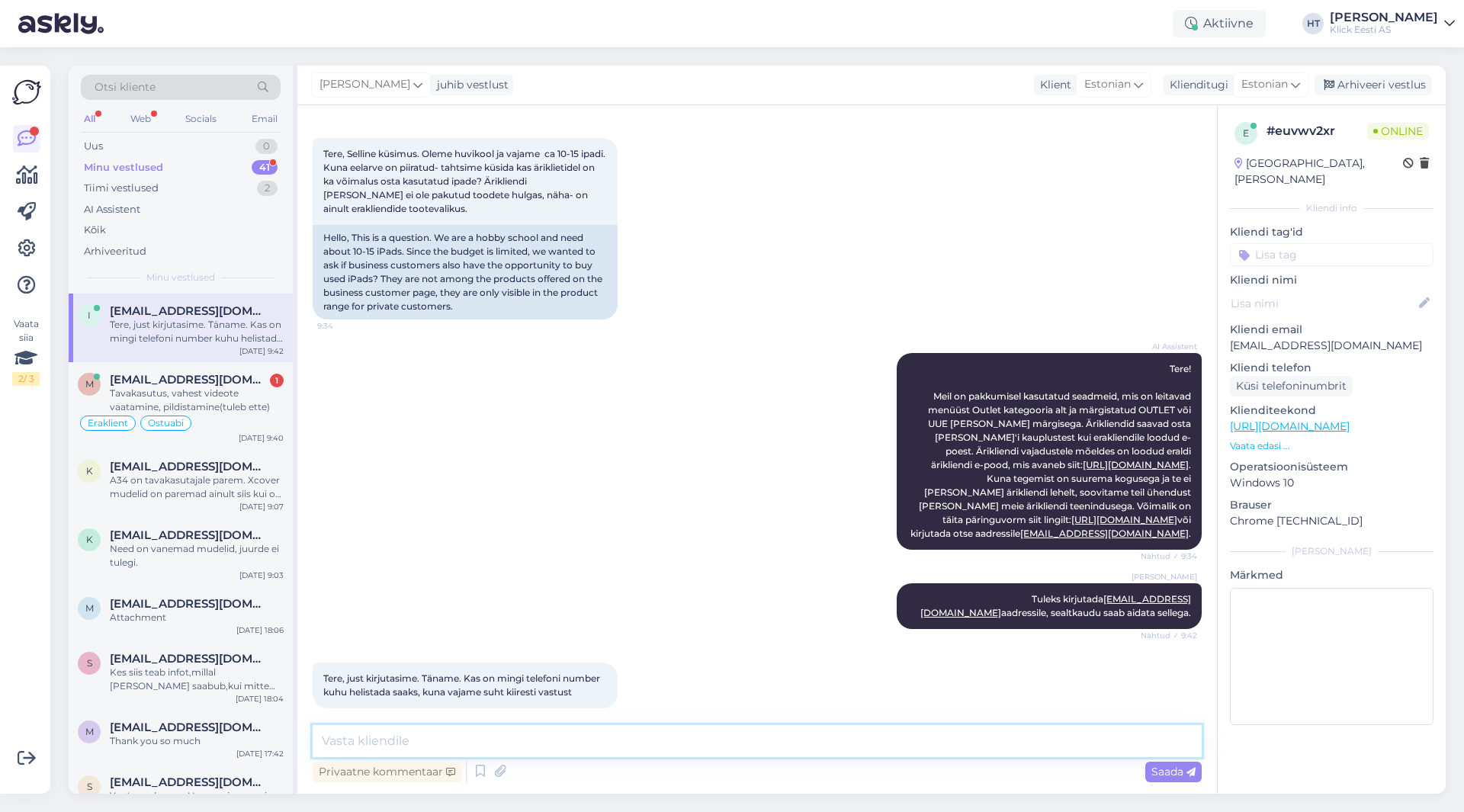
click at [681, 748] on textarea at bounding box center [756, 741] width 889 height 32
click at [524, 479] on div "AI Assistent Tere! Meil on pakkumisel kasutatud seadmeid, mis on leitavad menüü…" at bounding box center [756, 451] width 889 height 230
click at [556, 749] on textarea at bounding box center [756, 741] width 889 height 32
type textarea "Pigem oleks parem kirjalikult saata, siis terve osakond näeb."
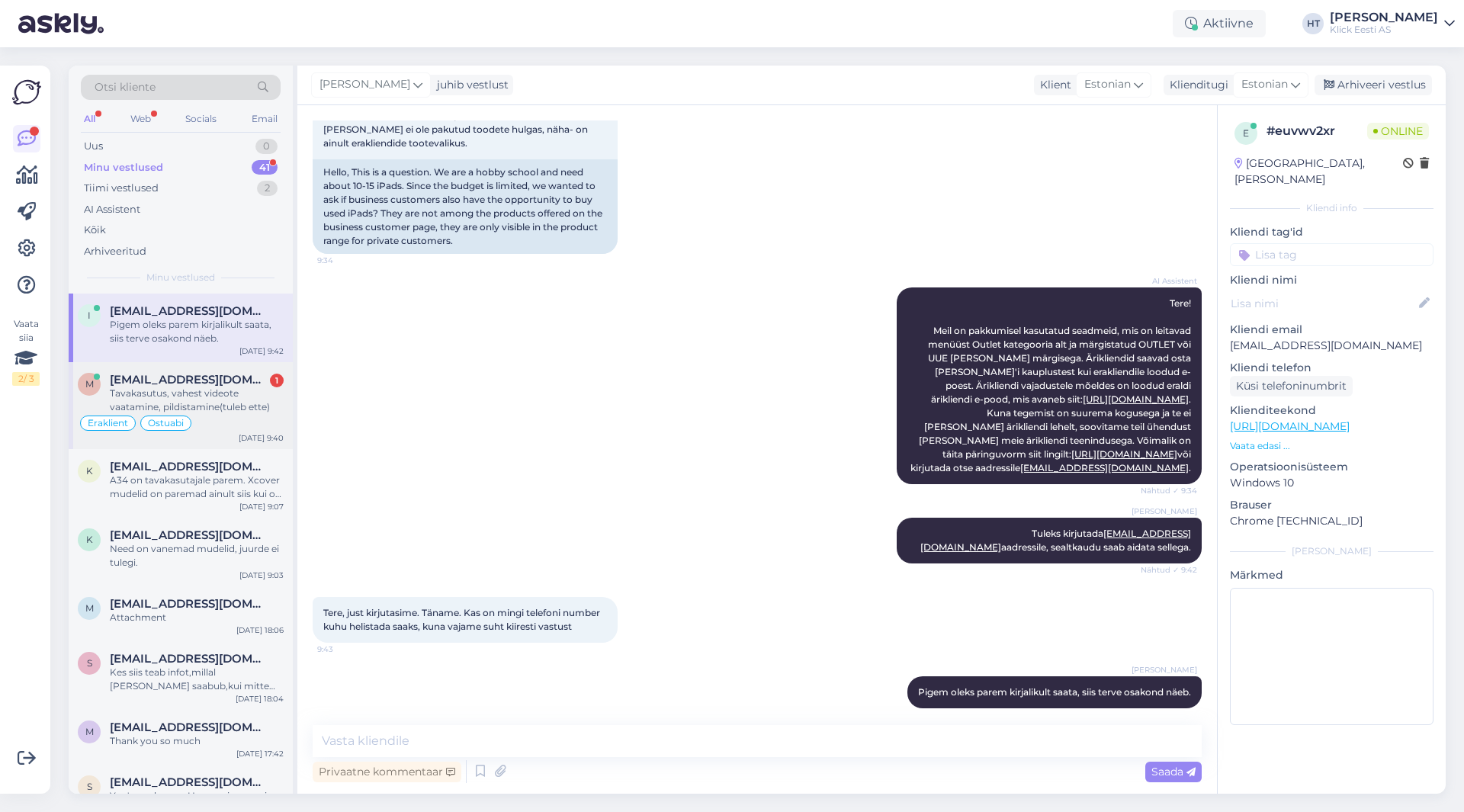
click at [198, 413] on div "Tavakasutus, vahest videote vaatamine, pildistamine(tuleb ette)" at bounding box center [197, 400] width 174 height 28
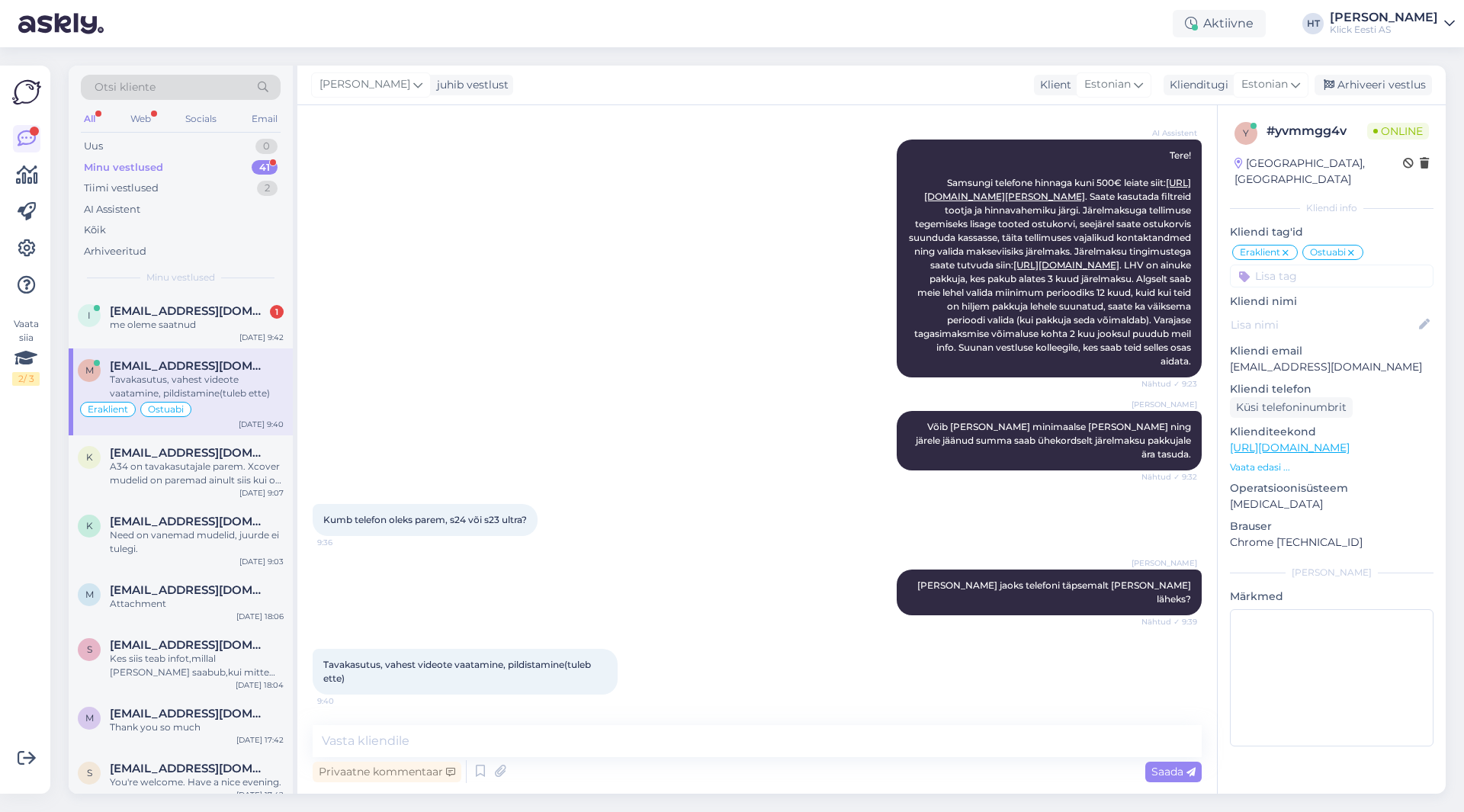
click at [235, 385] on div "Tavakasutus, vahest videote vaatamine, pildistamine(tuleb ette)" at bounding box center [197, 386] width 174 height 28
click at [731, 547] on div "Kumb telefon oleks parem, s24 või s23 ultra? 9:36" at bounding box center [756, 520] width 889 height 66
click at [688, 735] on textarea at bounding box center [756, 741] width 889 height 32
click at [641, 736] on textarea at bounding box center [756, 741] width 889 height 32
type textarea "Pigem siis S24."
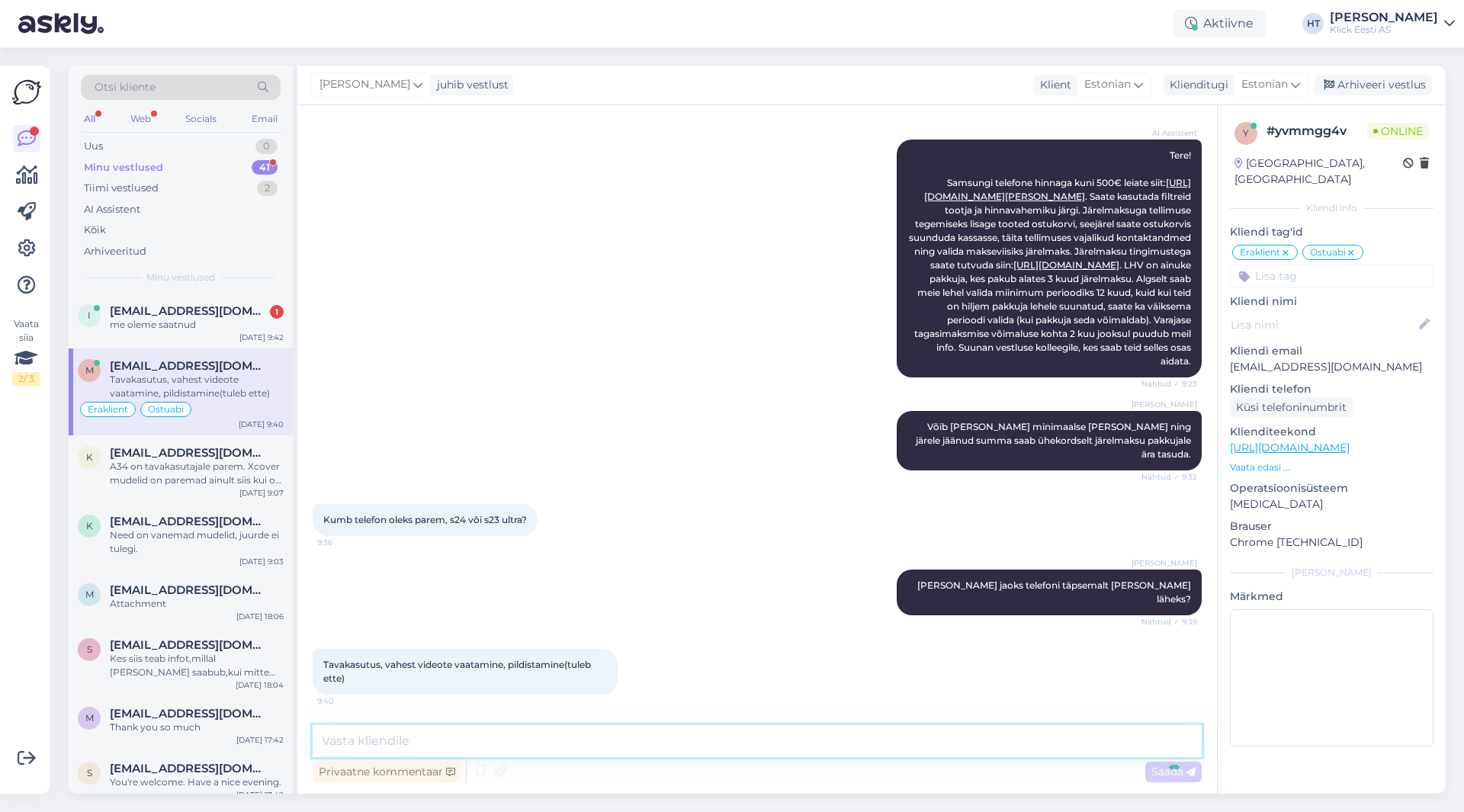
scroll to position [885, 0]
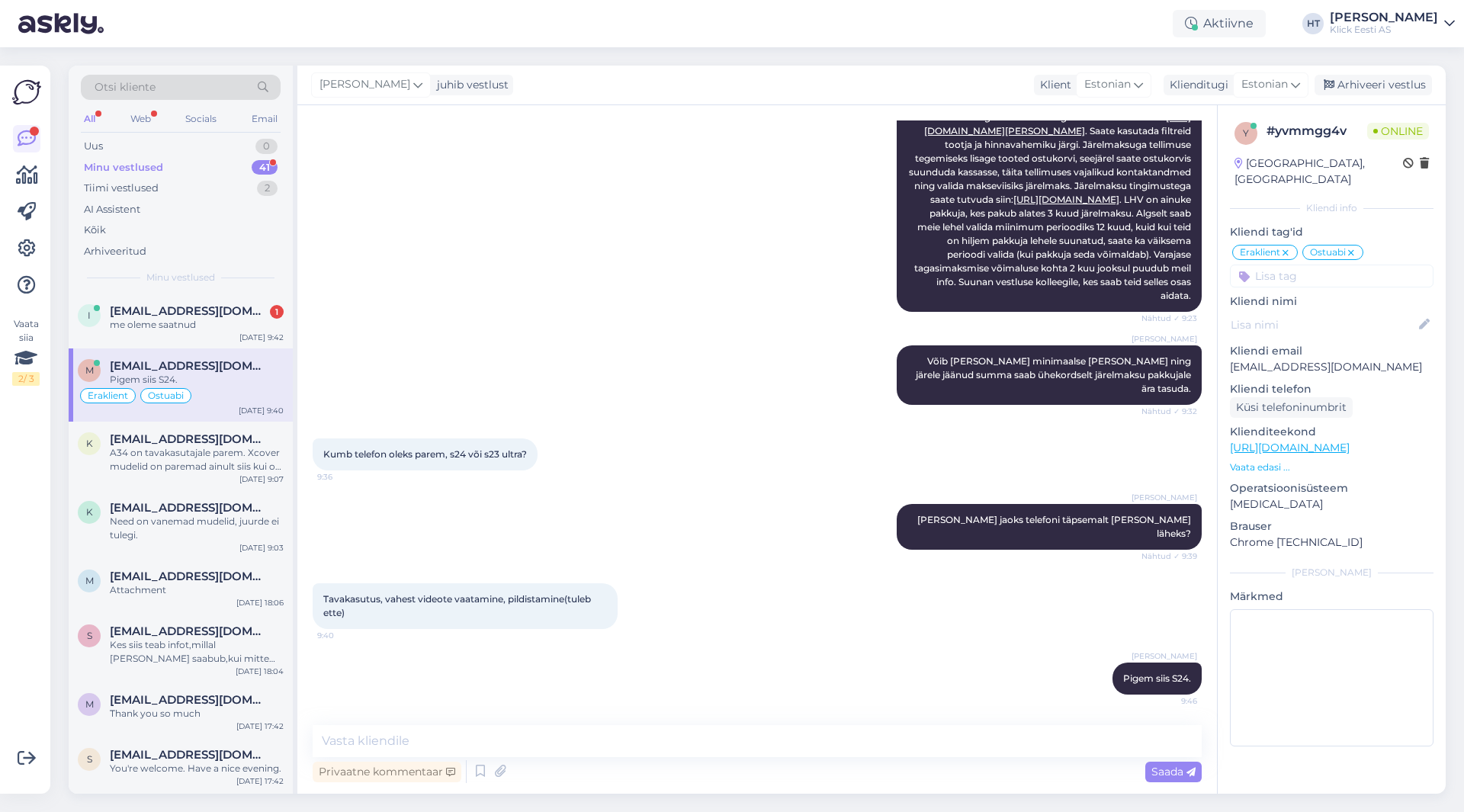
click at [260, 171] on div "41" at bounding box center [264, 168] width 26 height 15
click at [229, 393] on div "me oleme saatnud" at bounding box center [197, 398] width 174 height 13
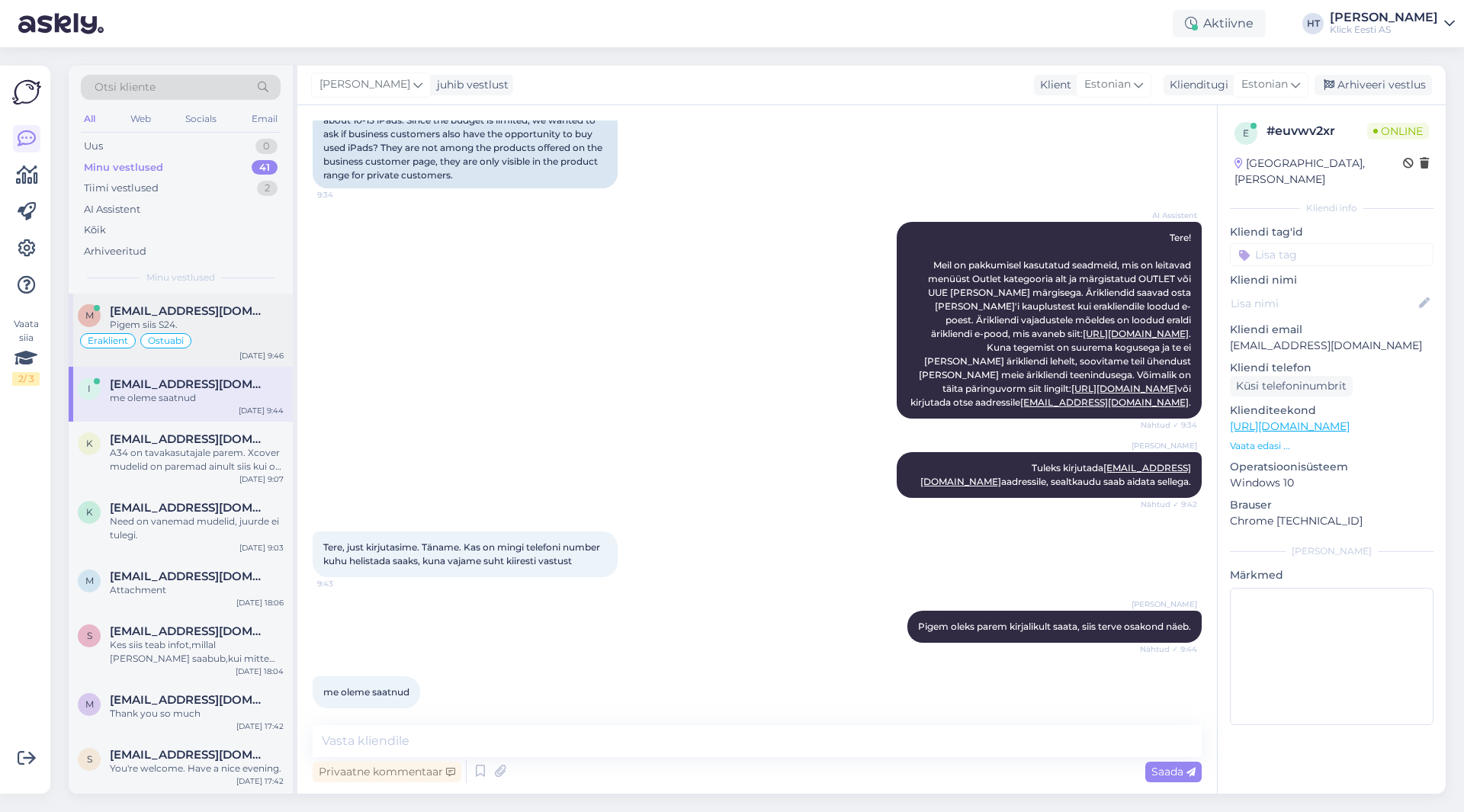
click at [225, 313] on span "[EMAIL_ADDRESS][DOMAIN_NAME]" at bounding box center [189, 310] width 159 height 13
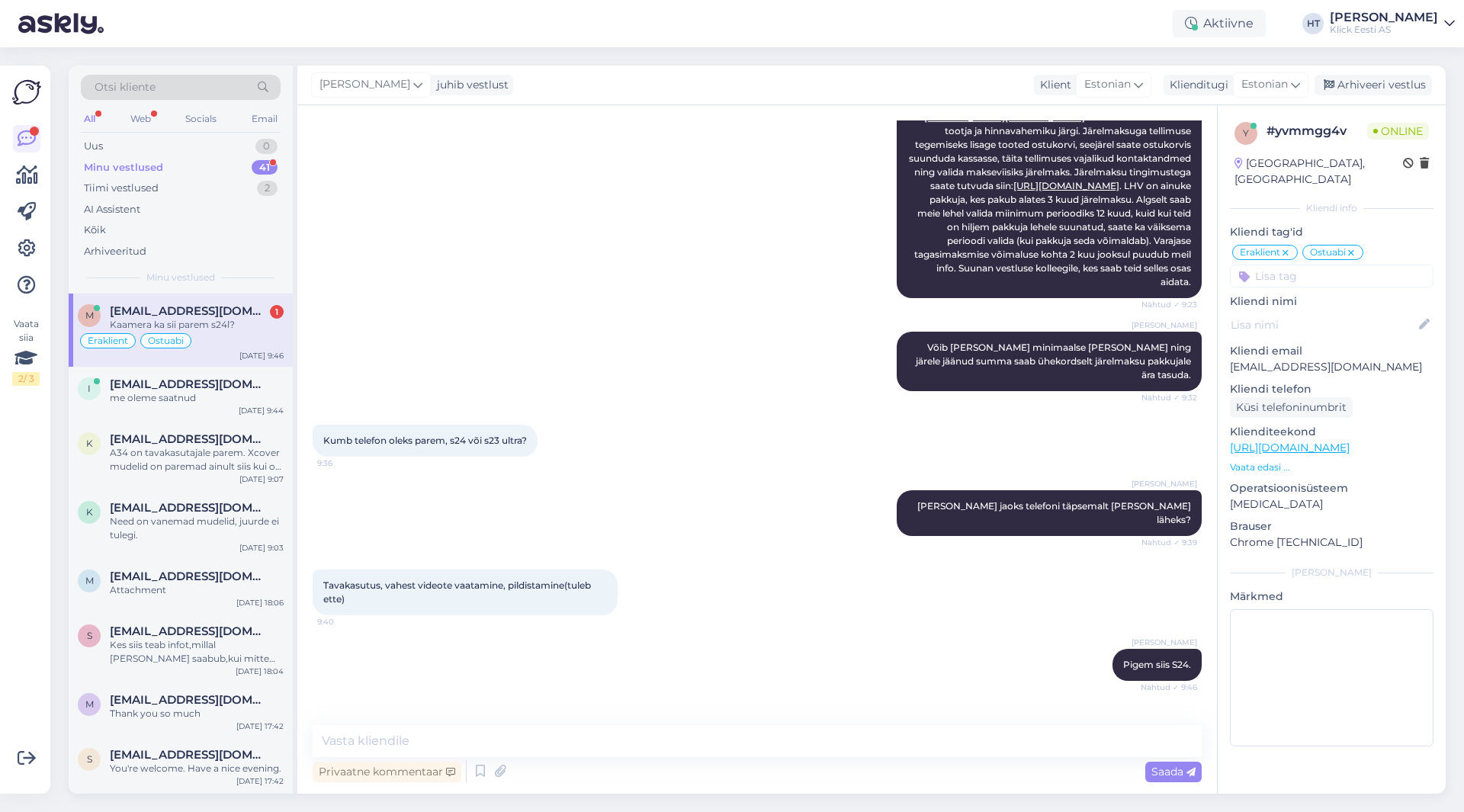
scroll to position [951, 0]
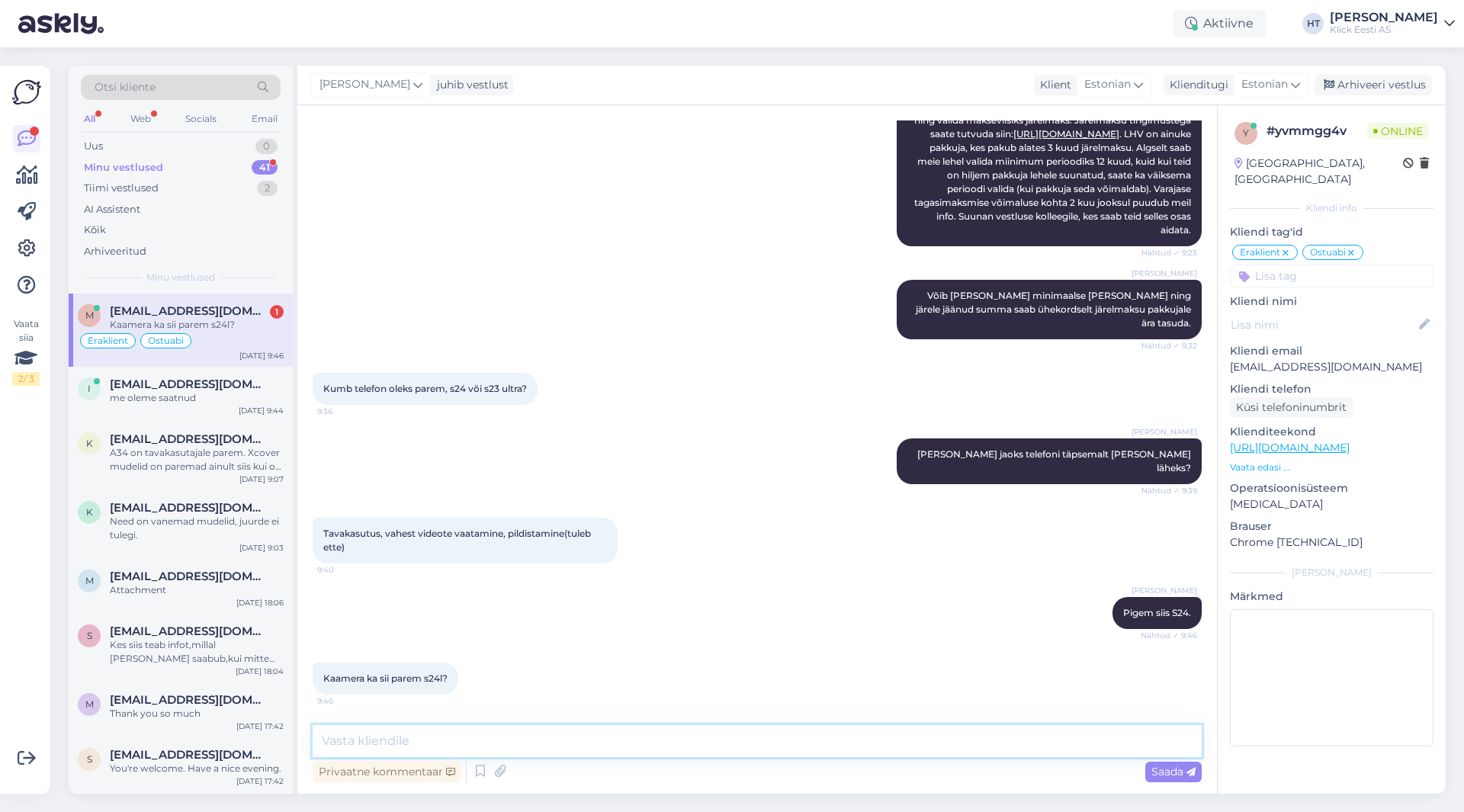
click at [549, 743] on textarea at bounding box center [756, 741] width 889 height 32
click at [577, 743] on textarea at bounding box center [756, 741] width 889 height 32
type textarea "Ultra on kaameratelt veidi etem. Jõudluse ja ekraani poolest S24 siiski etem."
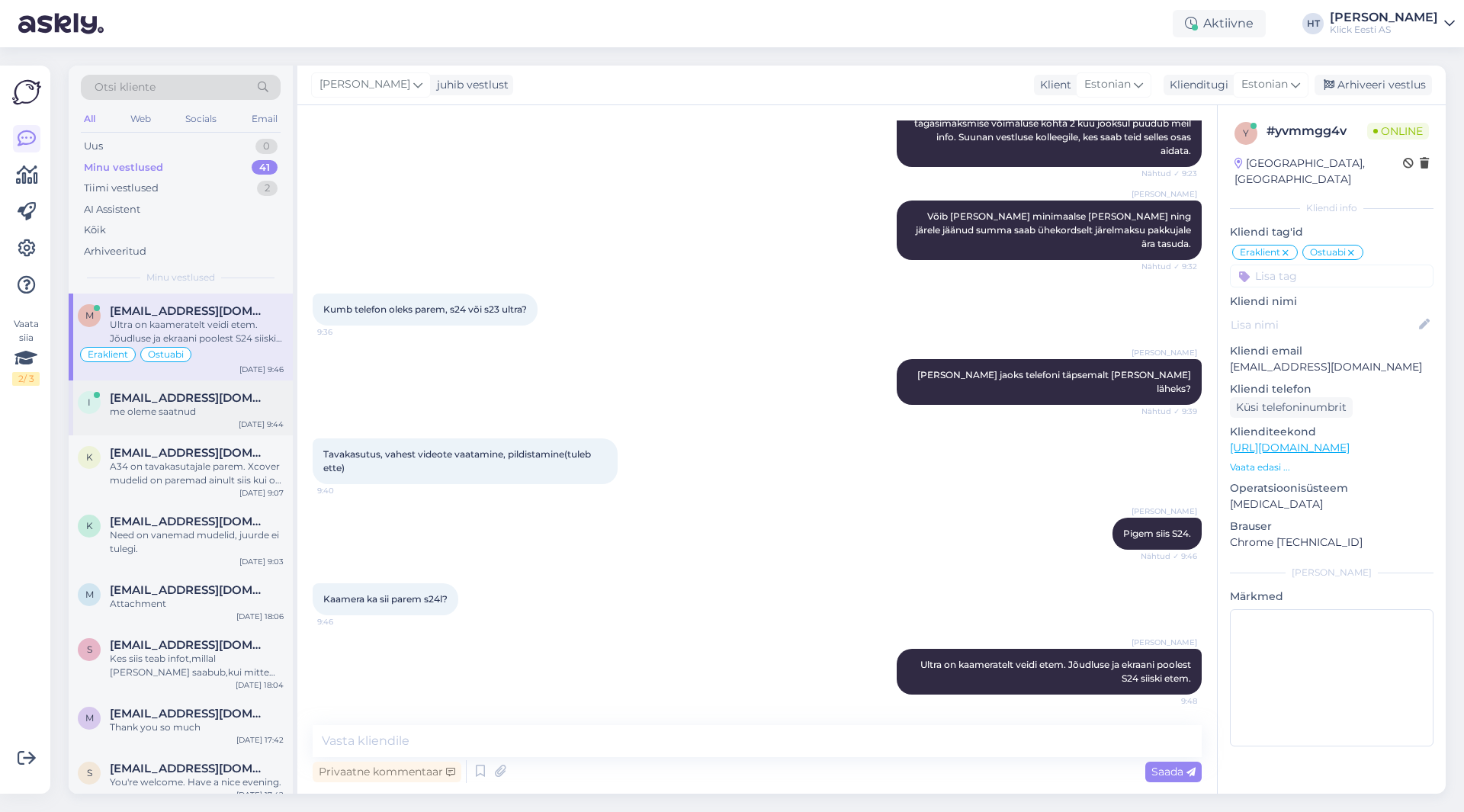
click at [126, 421] on div "i [EMAIL_ADDRESS][DOMAIN_NAME] me oleme saatnud [DATE] 9:44" at bounding box center [180, 408] width 225 height 55
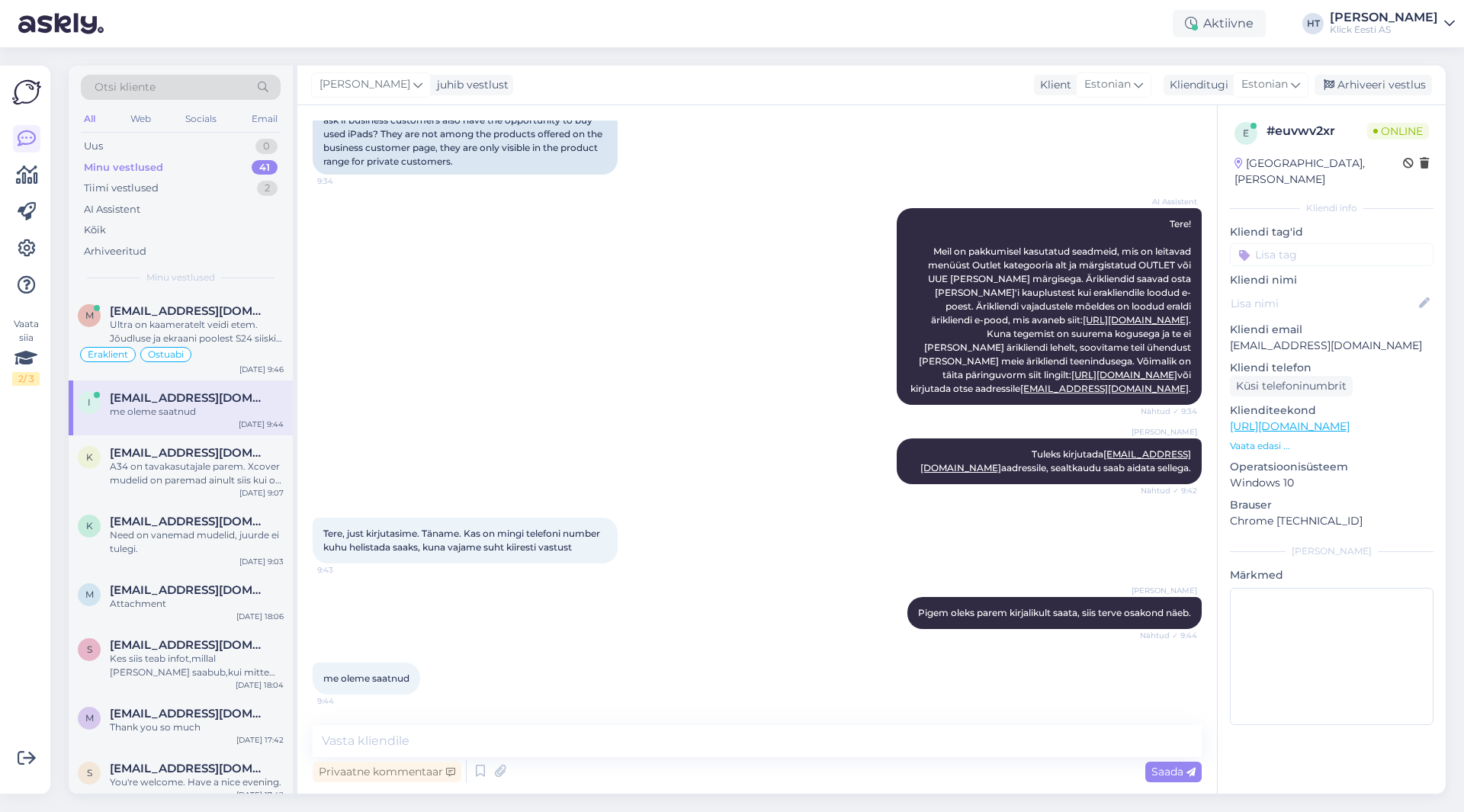
scroll to position [194, 0]
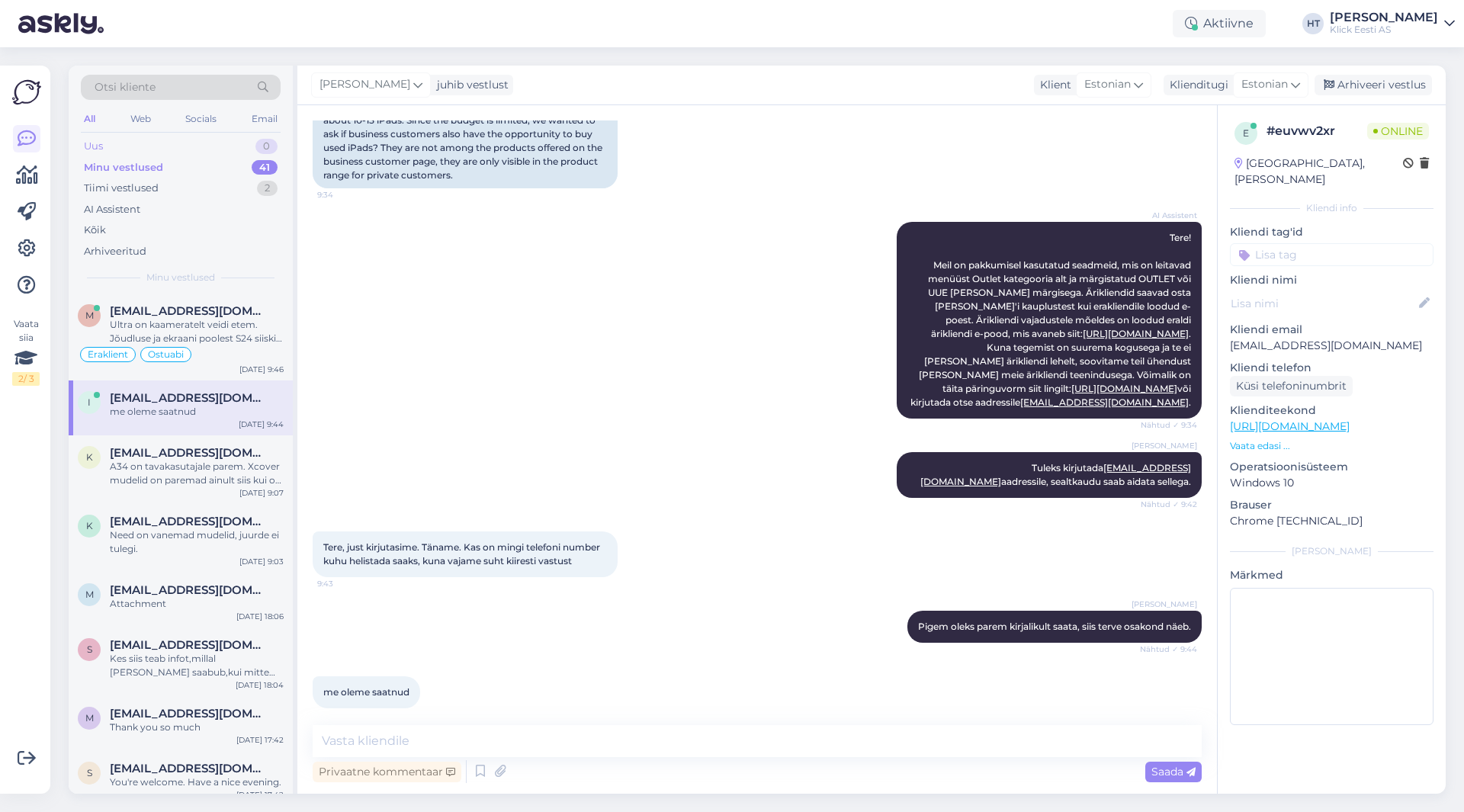
click at [233, 151] on div "Uus 0" at bounding box center [180, 147] width 199 height 22
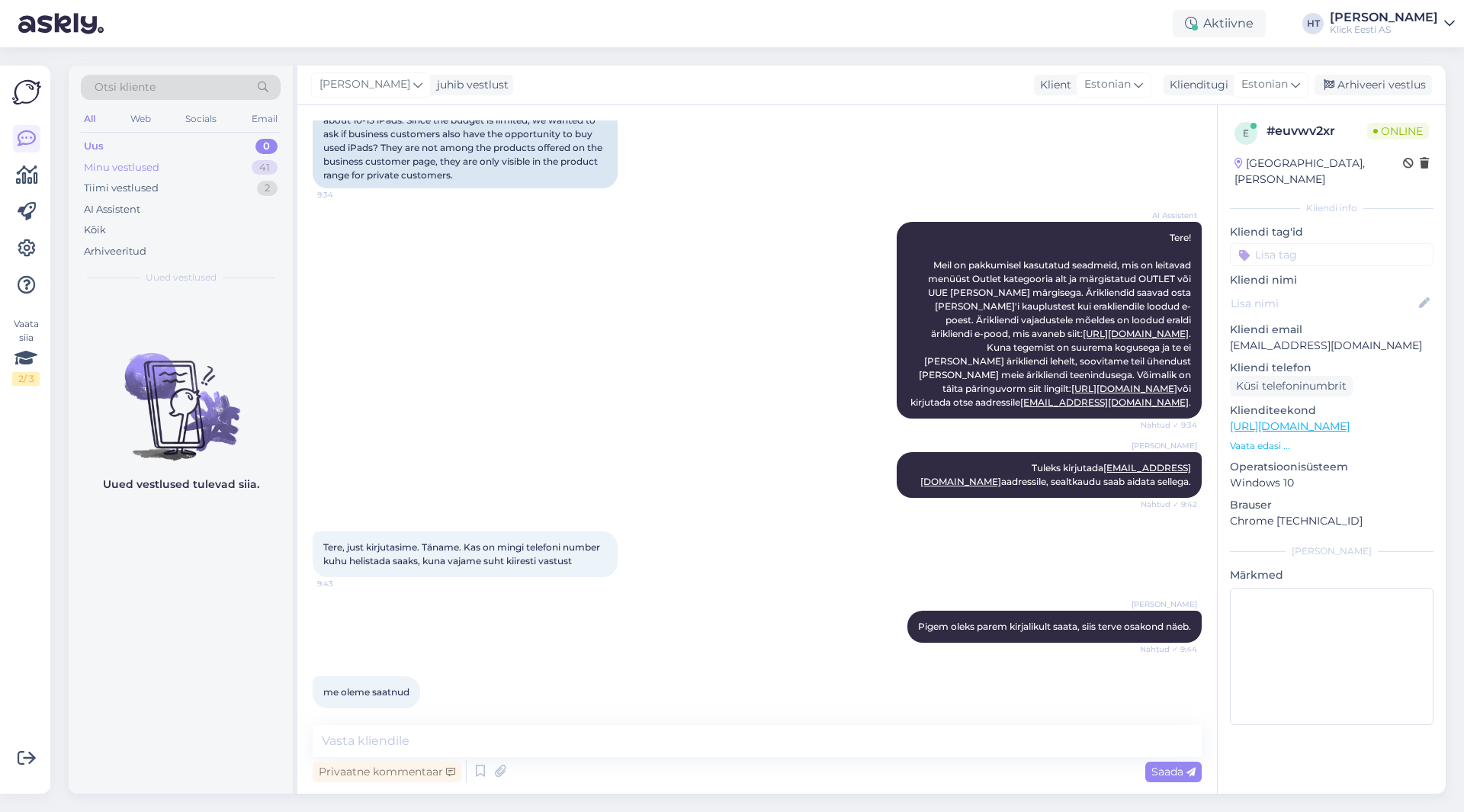
click at [235, 177] on div "Minu vestlused 41" at bounding box center [180, 168] width 199 height 22
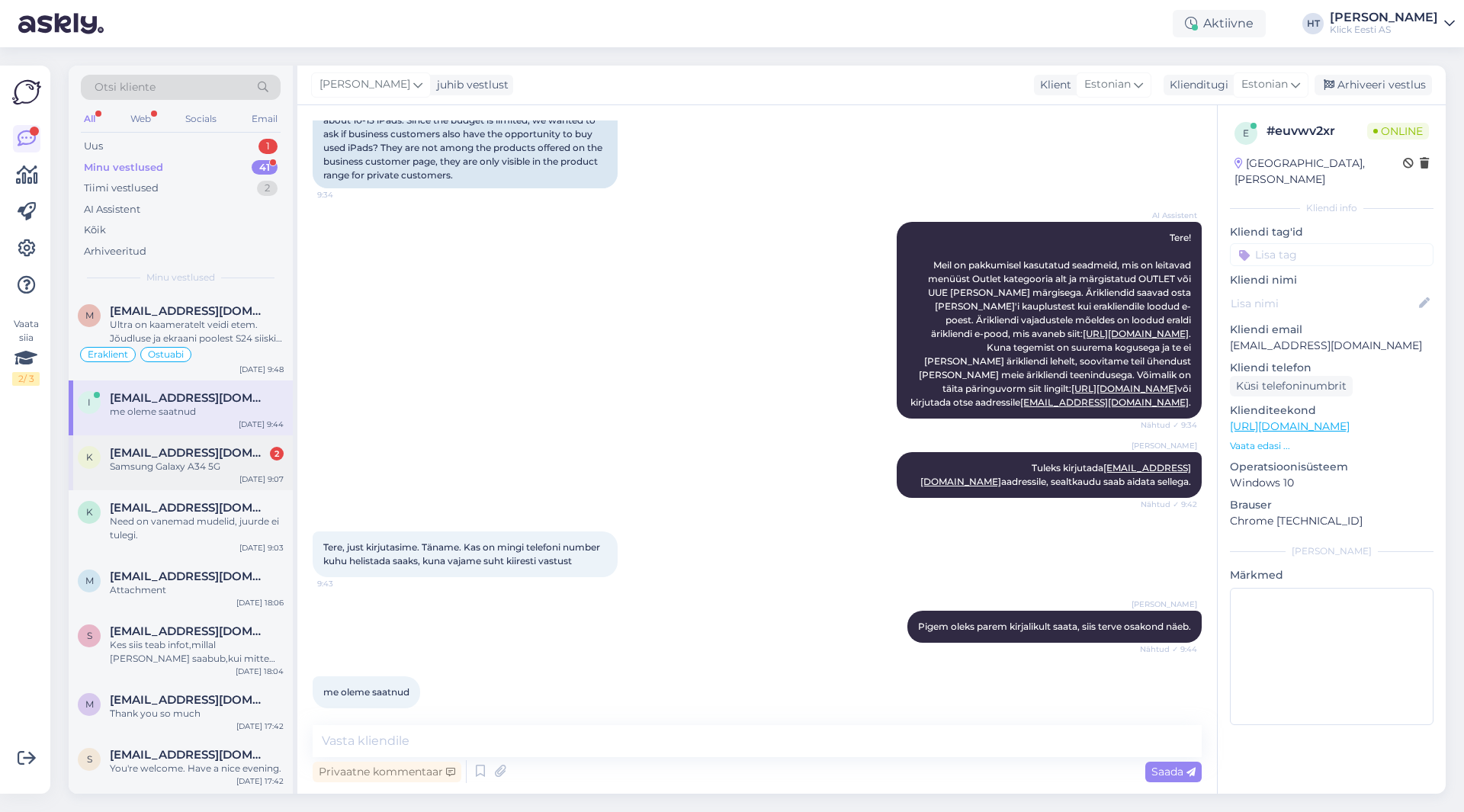
click at [223, 461] on div "Samsung Galaxy A34 5G" at bounding box center [197, 467] width 174 height 13
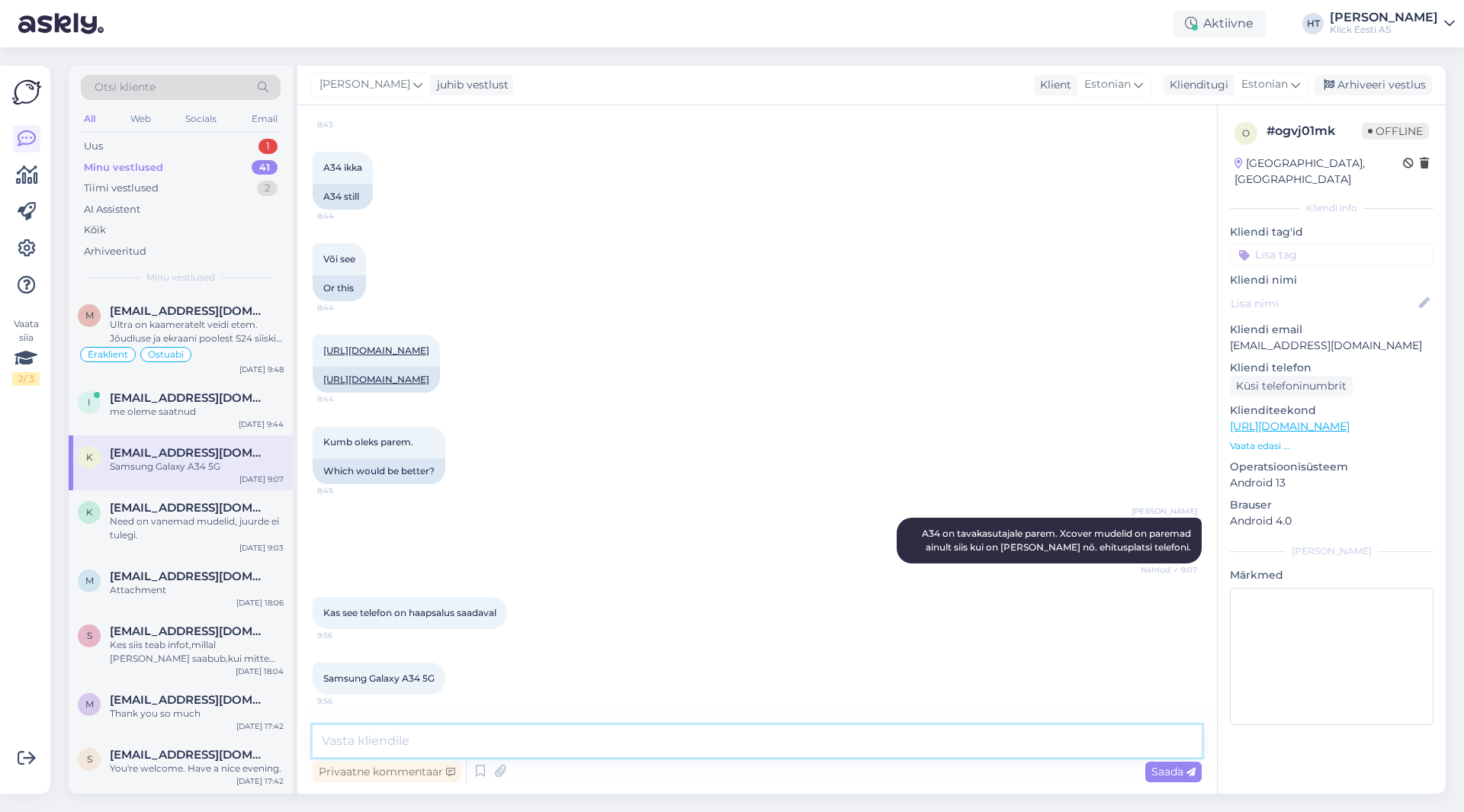
click at [569, 737] on textarea at bounding box center [756, 741] width 889 height 32
type textarea "S"
click at [694, 504] on div "[PERSON_NAME] A34 on tavakasutajale parem. Xcover mudelid on paremad ainult sii…" at bounding box center [756, 540] width 889 height 79
click at [592, 747] on textarea at bounding box center [756, 741] width 889 height 32
type textarea "Haapsalus ei leidu."
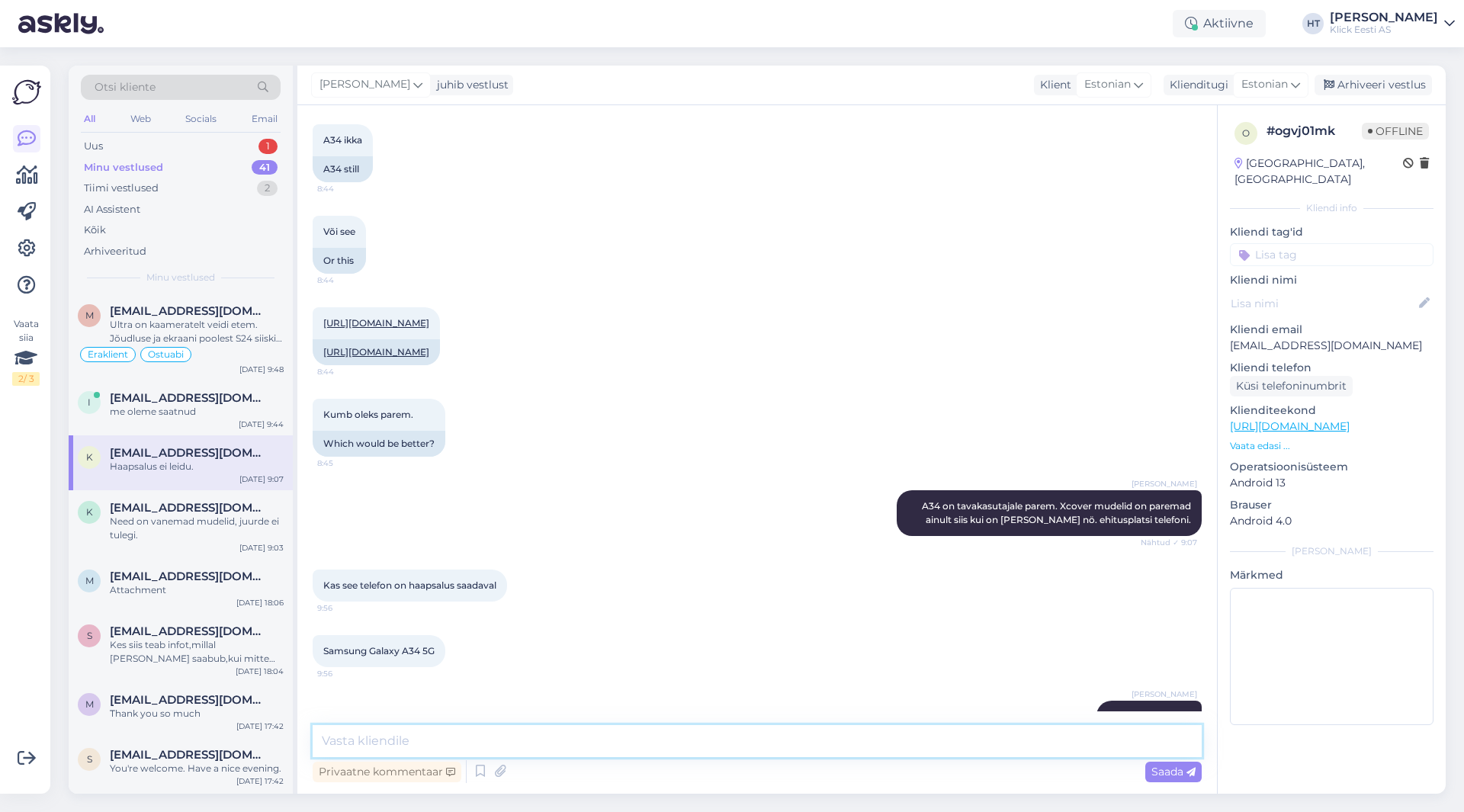
scroll to position [630, 0]
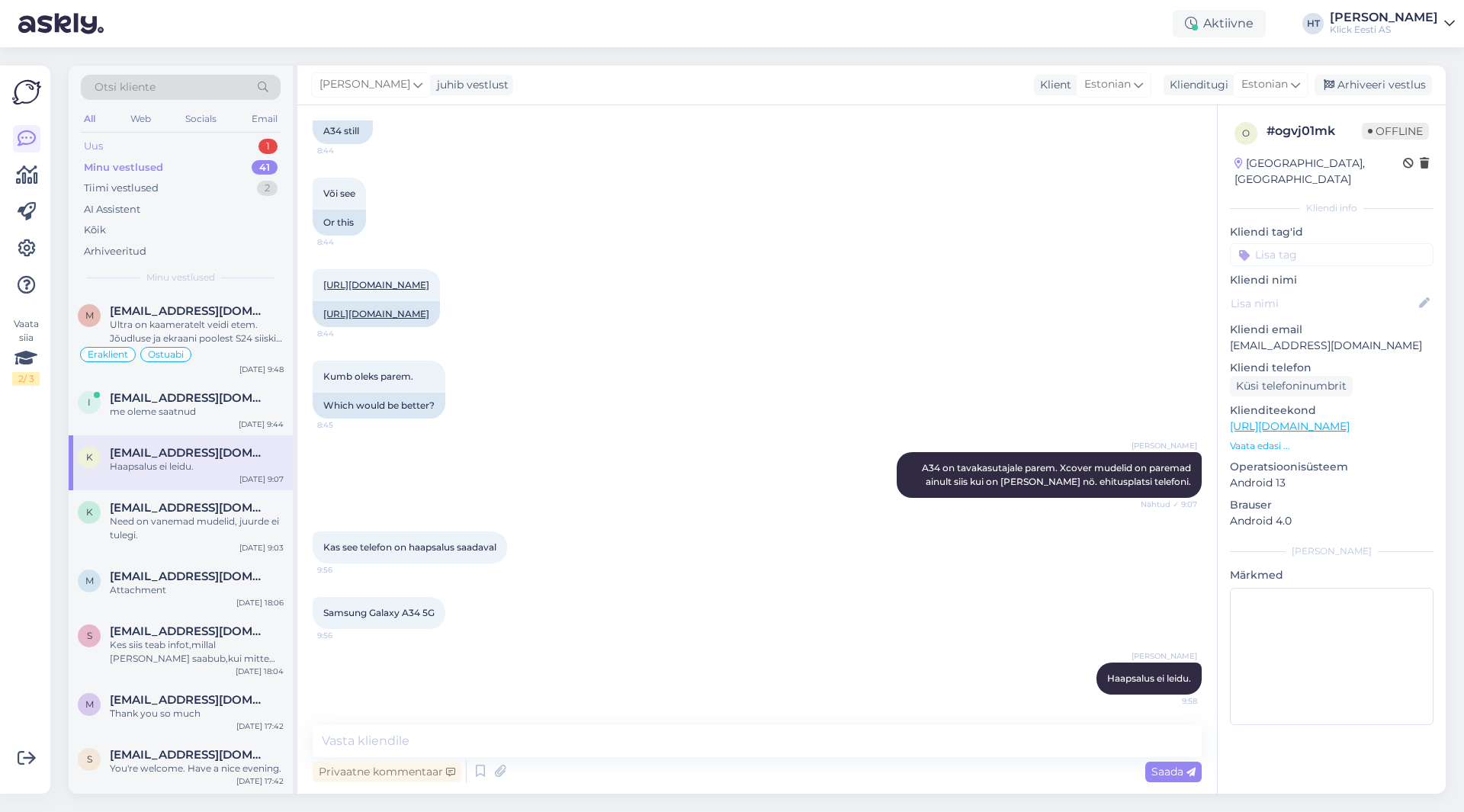
drag, startPoint x: 258, startPoint y: 148, endPoint x: 157, endPoint y: 149, distance: 101.0
click at [157, 149] on div "Uus 1" at bounding box center [180, 147] width 199 height 22
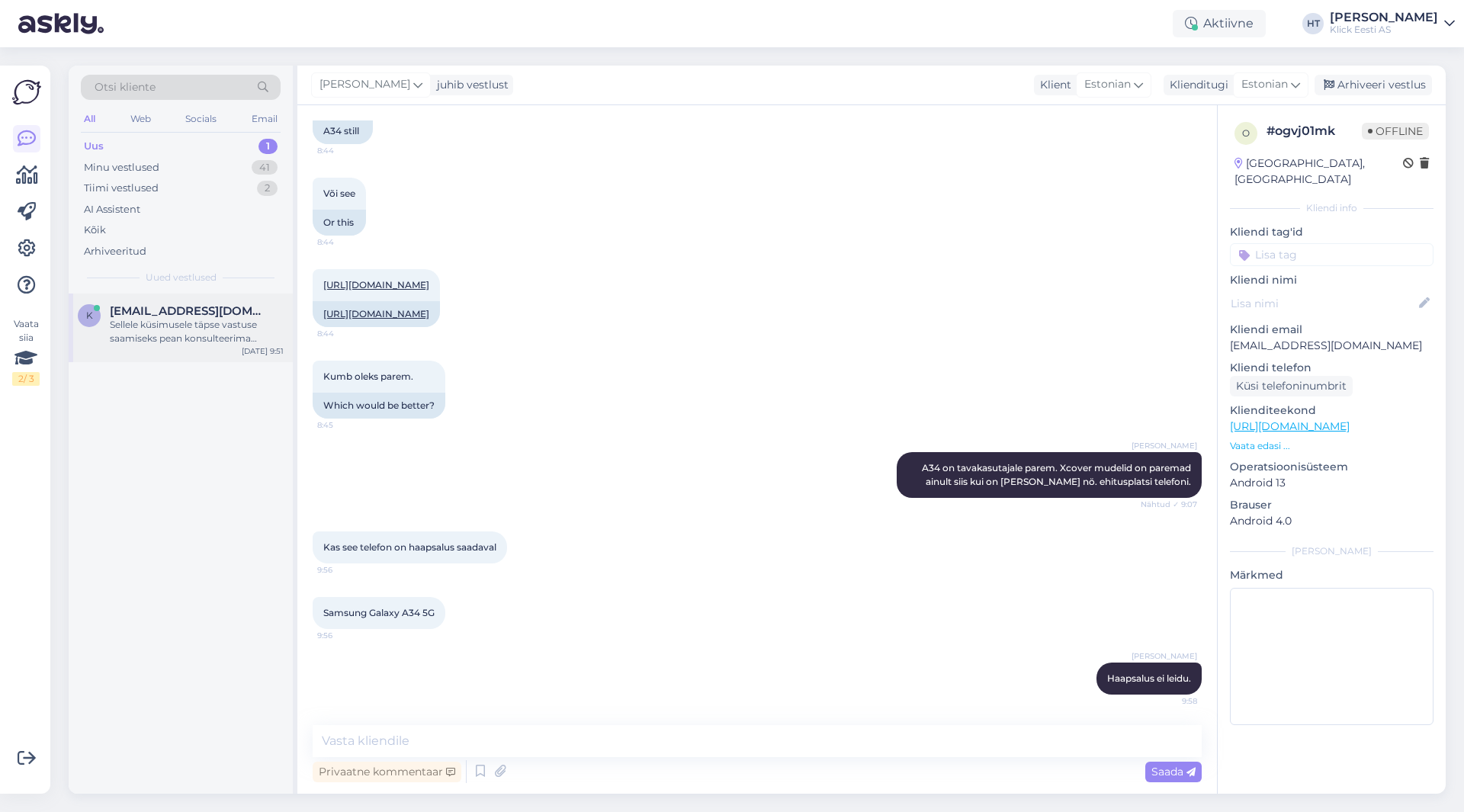
click at [165, 321] on div "Sellele küsimusele täpse vastuse saamiseks pean konsulteerima kolleegiga. Palun…" at bounding box center [197, 331] width 174 height 28
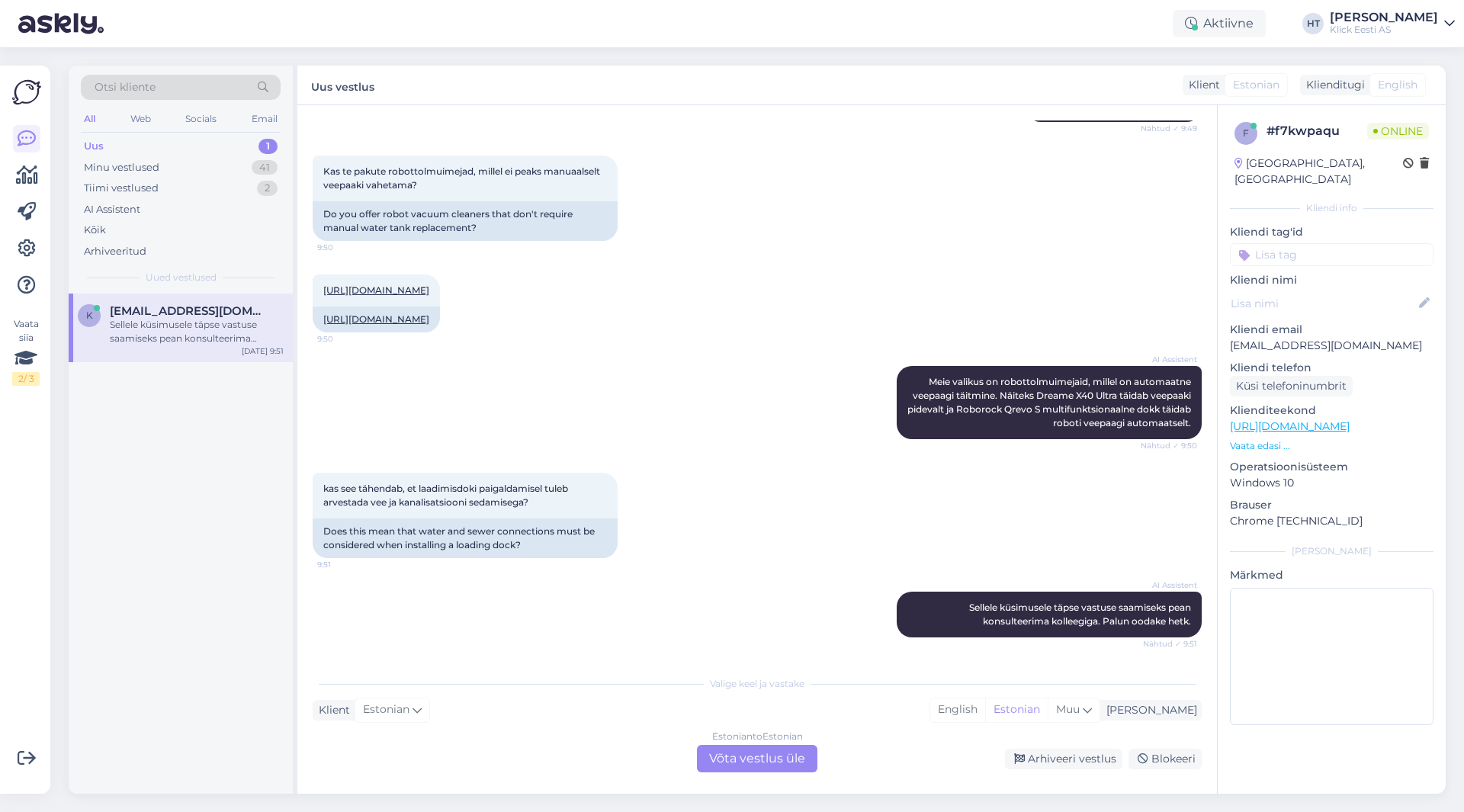
click at [778, 760] on div "Estonian to Estonian Võta vestlus üle" at bounding box center [757, 758] width 120 height 28
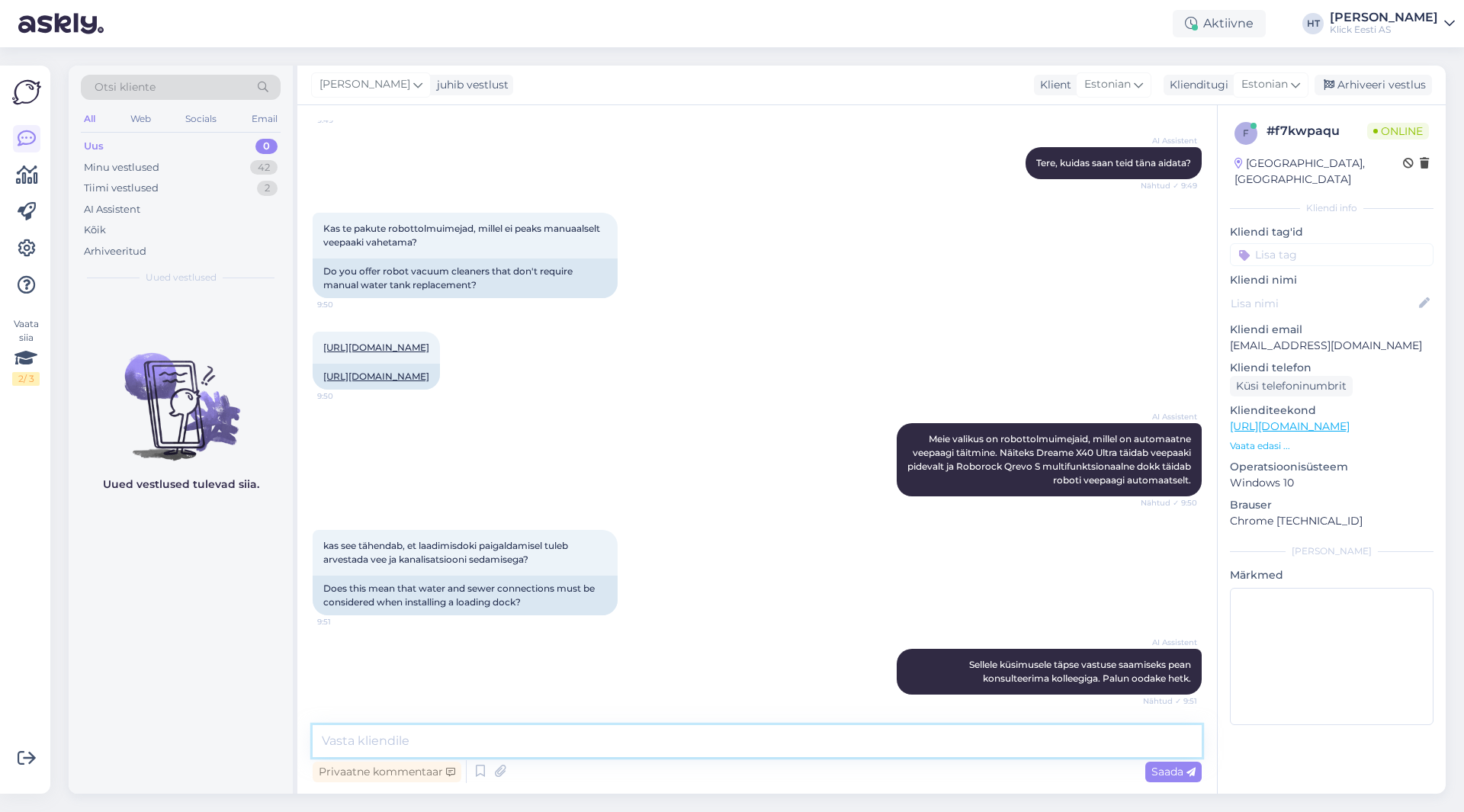
click at [760, 746] on textarea at bounding box center [756, 741] width 889 height 32
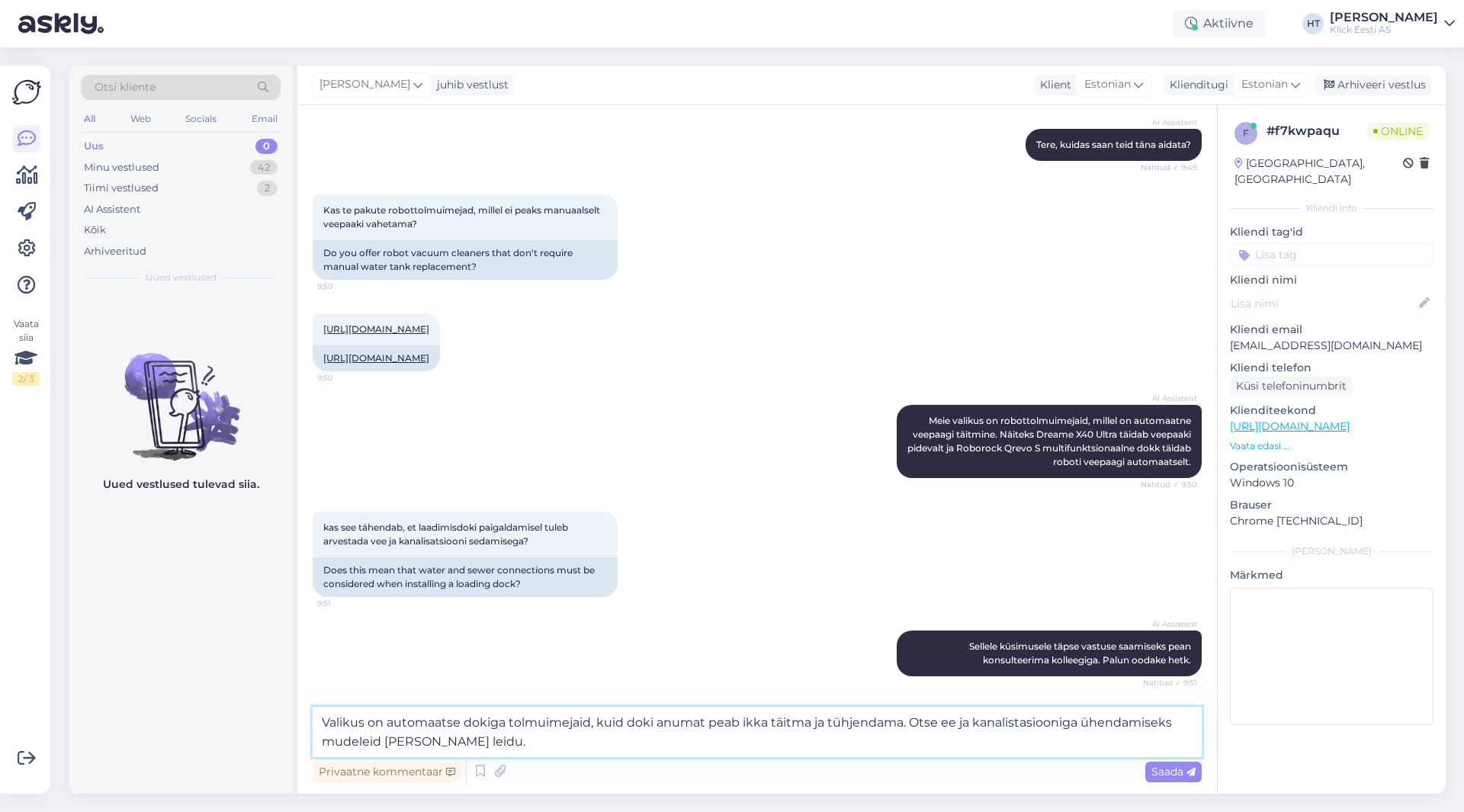
click at [943, 723] on textarea "Valikus on automaatse dokiga tolmuimejaid, kuid doki anumat peab ikka täitma ja…" at bounding box center [756, 732] width 889 height 50
type textarea "Valikus on automaatse dokiga tolmuimejaid, kuid doki anumat peab ikka täitma ja…"
click at [987, 742] on textarea "Valikus on automaatse dokiga tolmuimejaid, kuid doki anumat peab ikka täitma ja…" at bounding box center [756, 732] width 889 height 50
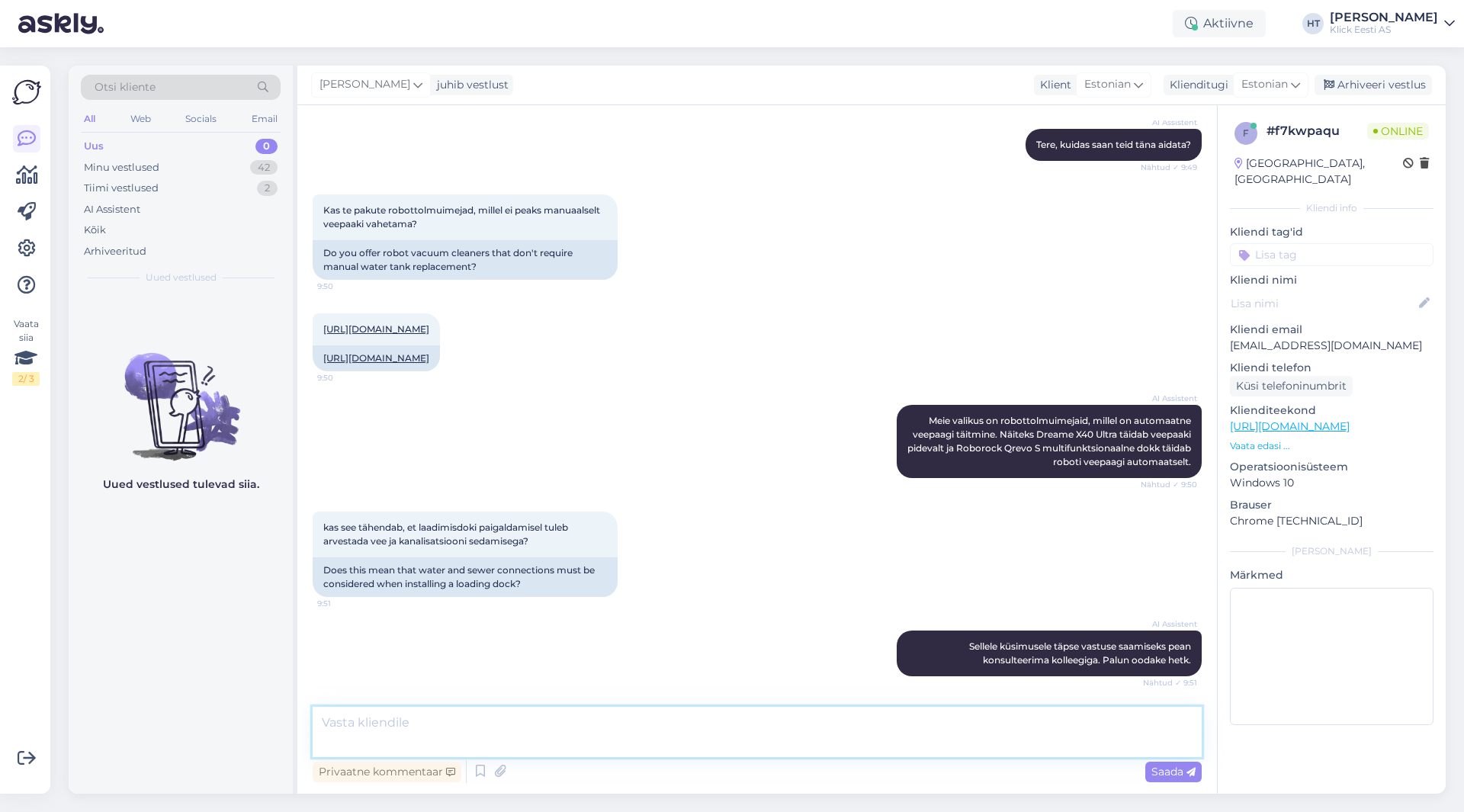
scroll to position [239, 0]
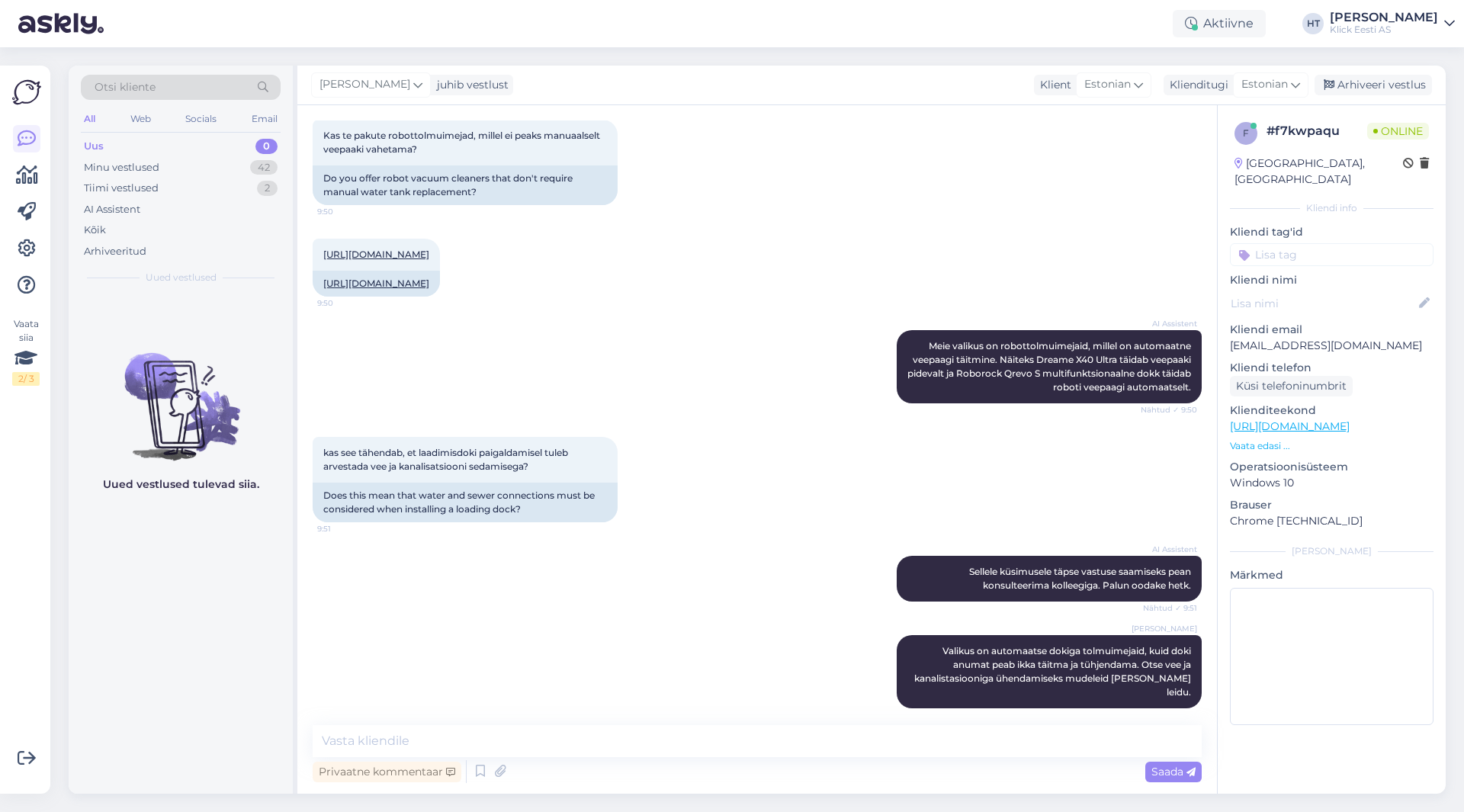
click at [222, 153] on div "Uus 0" at bounding box center [180, 147] width 199 height 22
click at [228, 163] on div "Minu vestlused 42" at bounding box center [180, 168] width 199 height 22
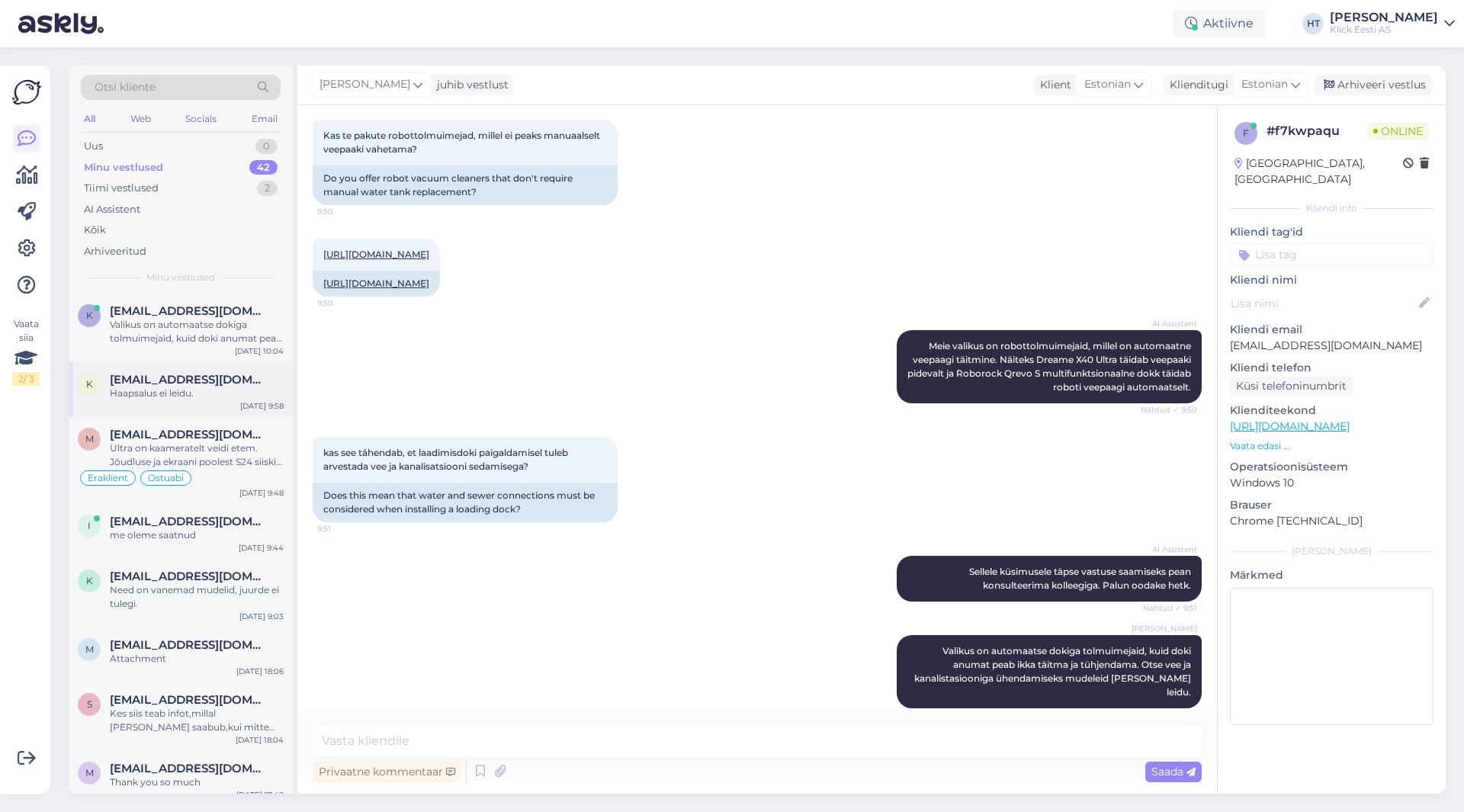
click at [232, 372] on div "K [EMAIL_ADDRESS][DOMAIN_NAME] Haapsalus ei leidu. [DATE] 9:58" at bounding box center [180, 390] width 225 height 55
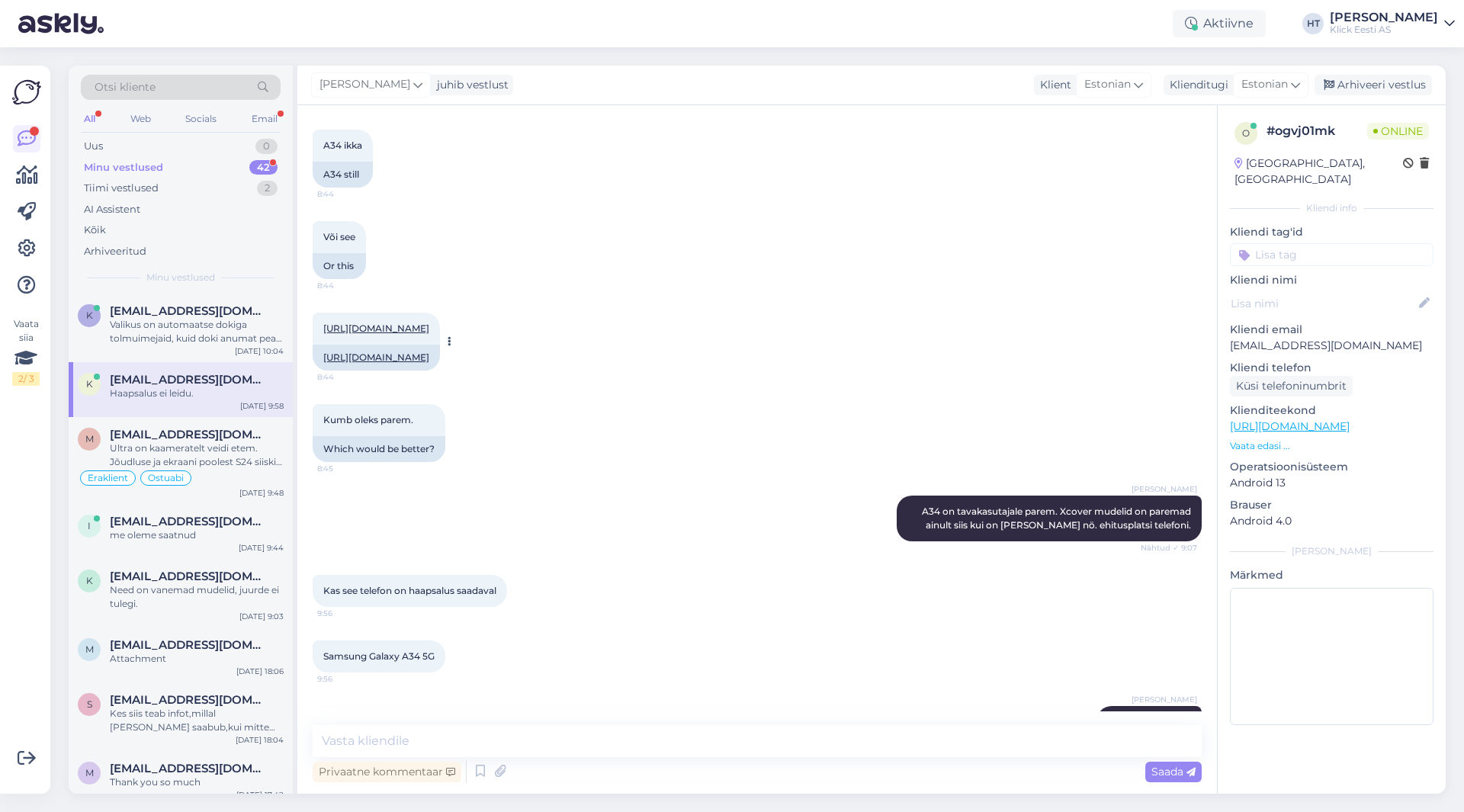
scroll to position [630, 0]
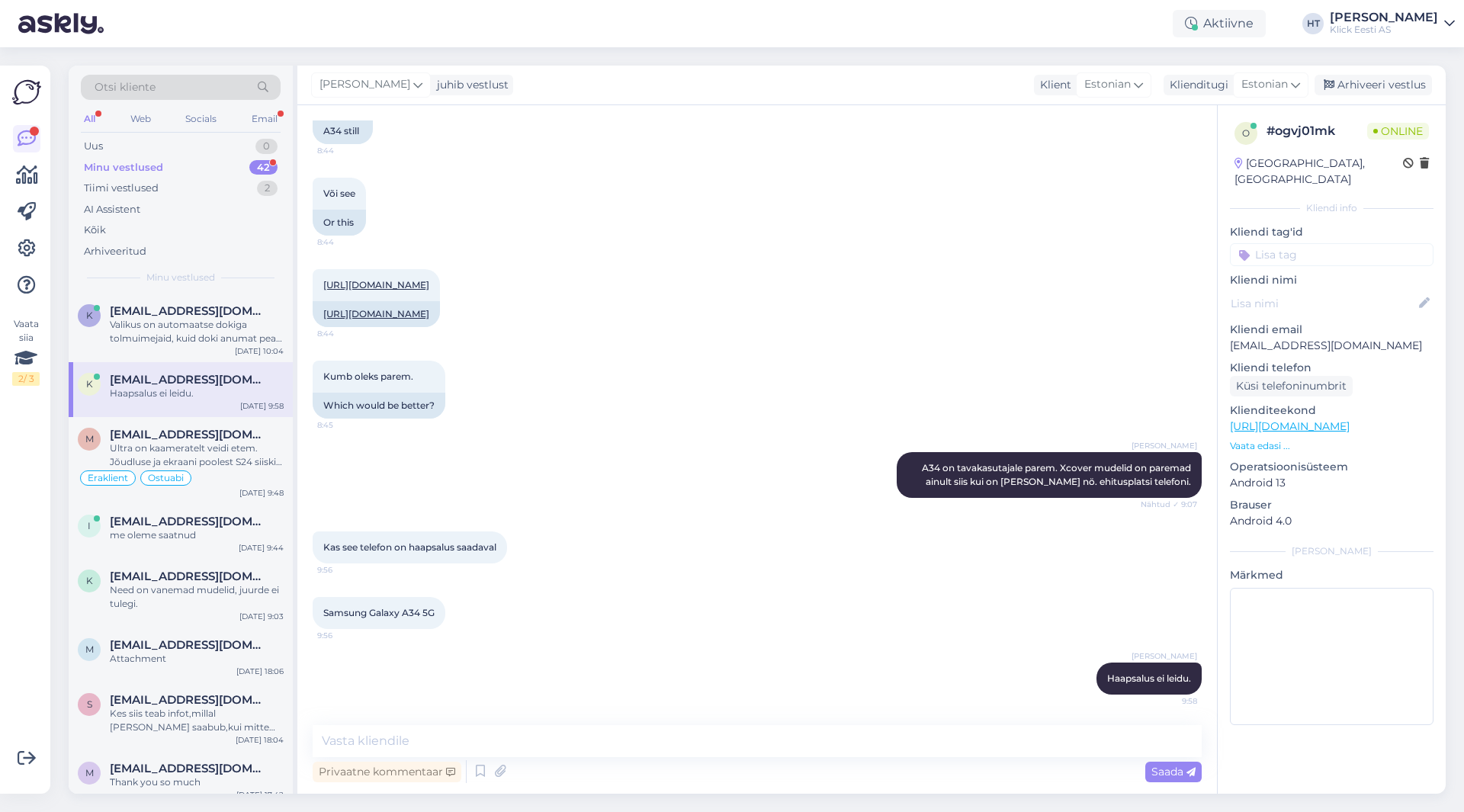
click at [237, 164] on div "Minu vestlused 42" at bounding box center [180, 168] width 199 height 22
click at [215, 146] on div "Uus 0" at bounding box center [180, 147] width 199 height 22
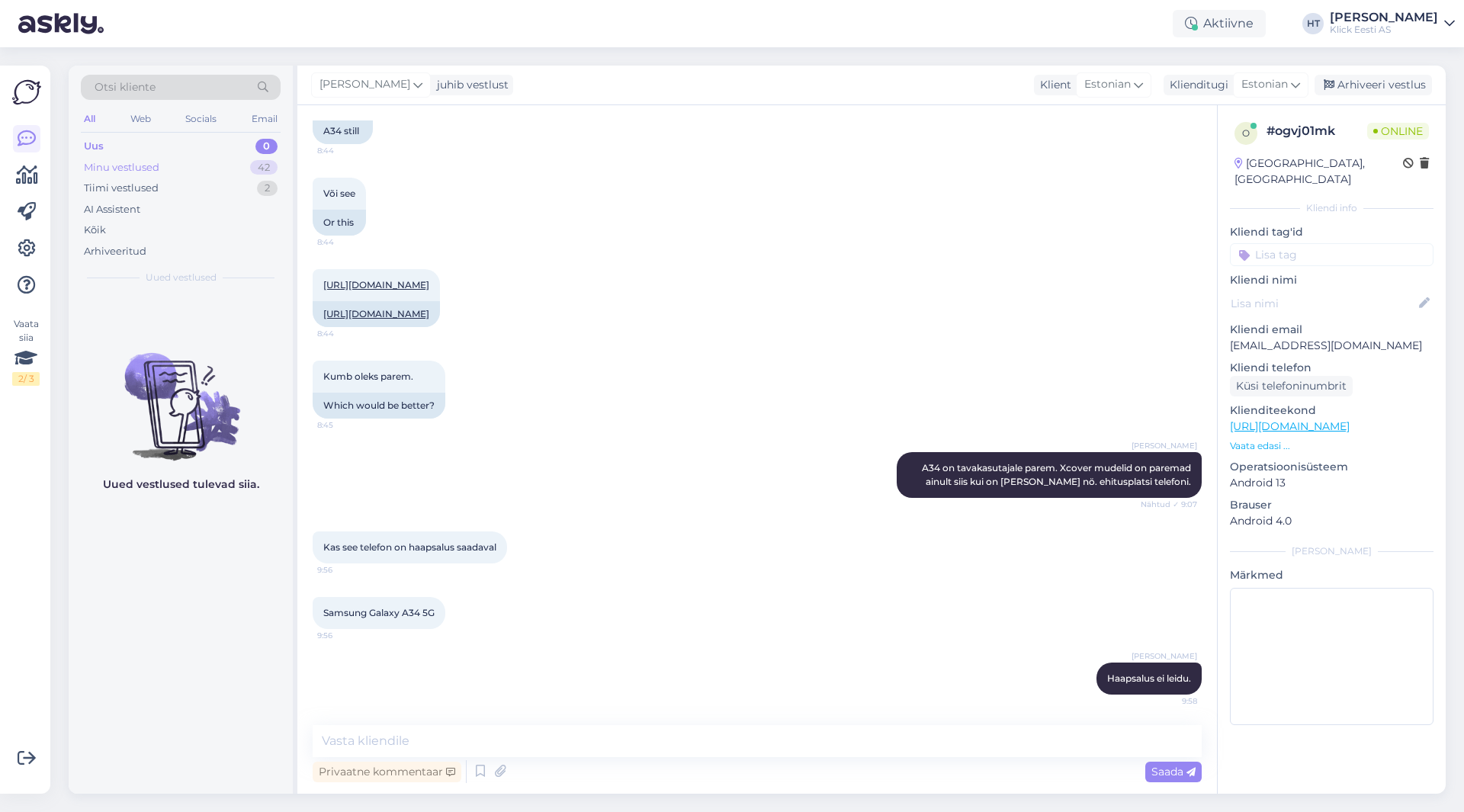
click at [215, 167] on div "Minu vestlused 42" at bounding box center [180, 168] width 199 height 22
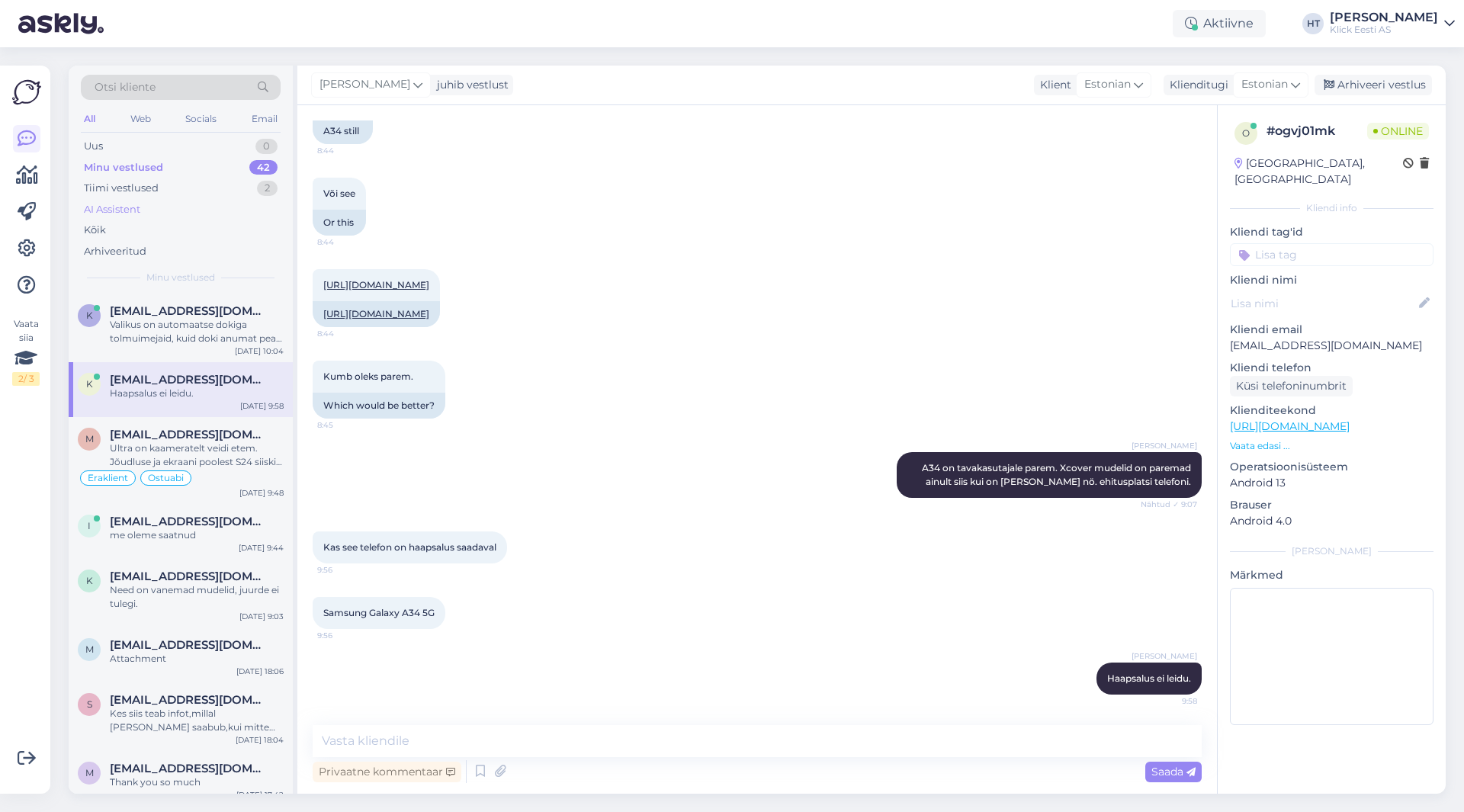
click at [200, 212] on div "AI Assistent" at bounding box center [180, 209] width 199 height 22
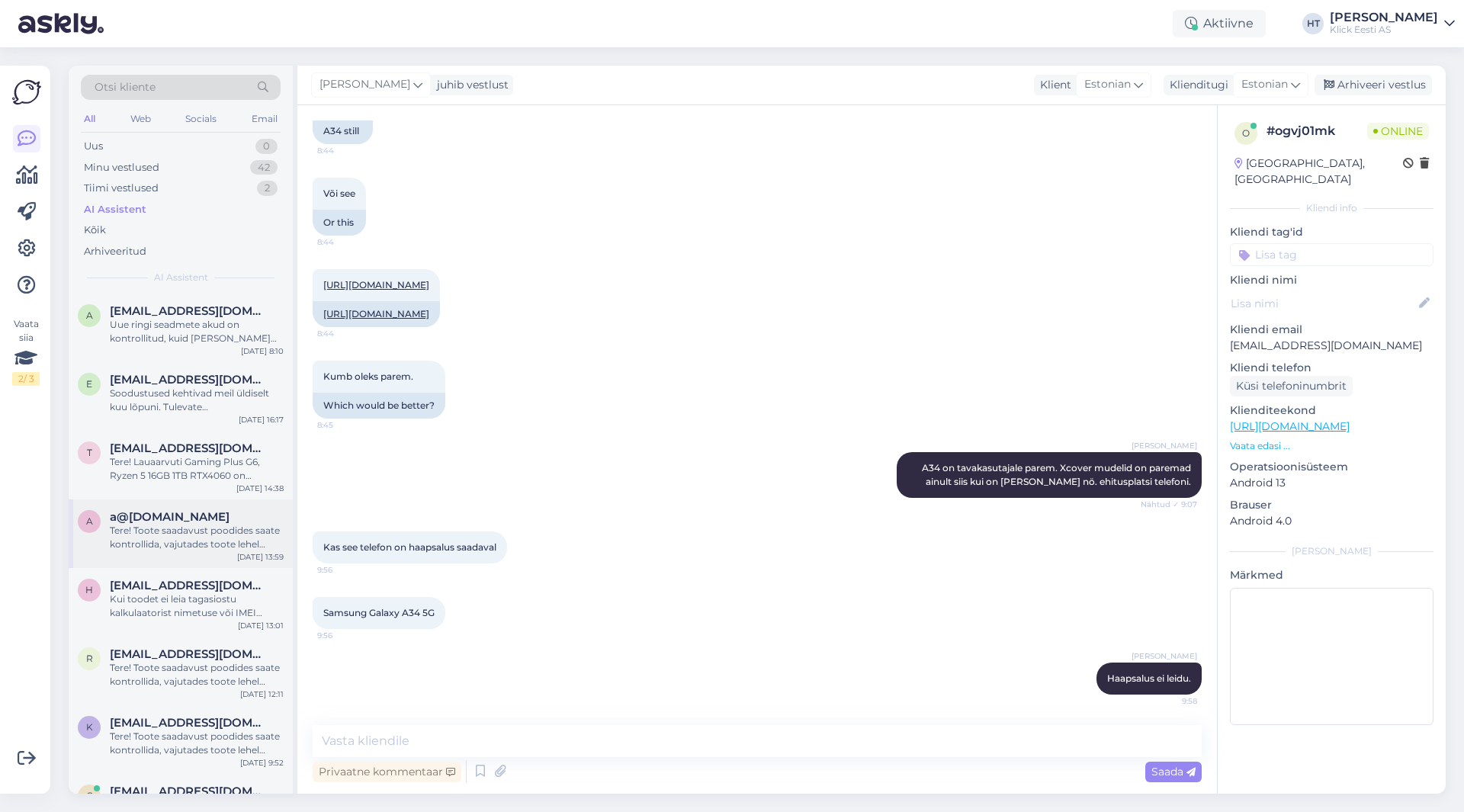
click at [145, 560] on div "a a@[DOMAIN_NAME] Tere! Toote saadavust poodides saate kontrollida, vajutades t…" at bounding box center [180, 533] width 225 height 68
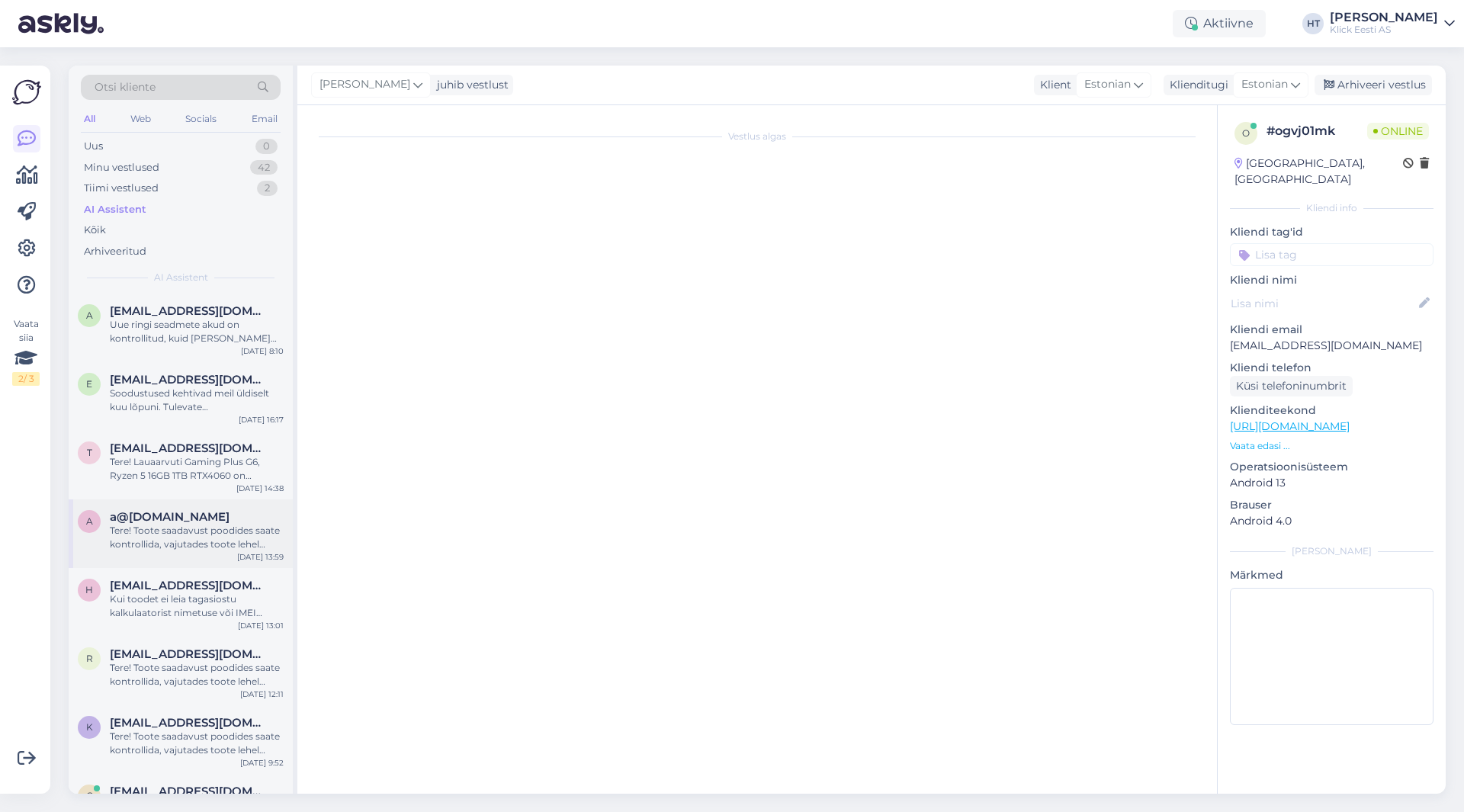
scroll to position [0, 0]
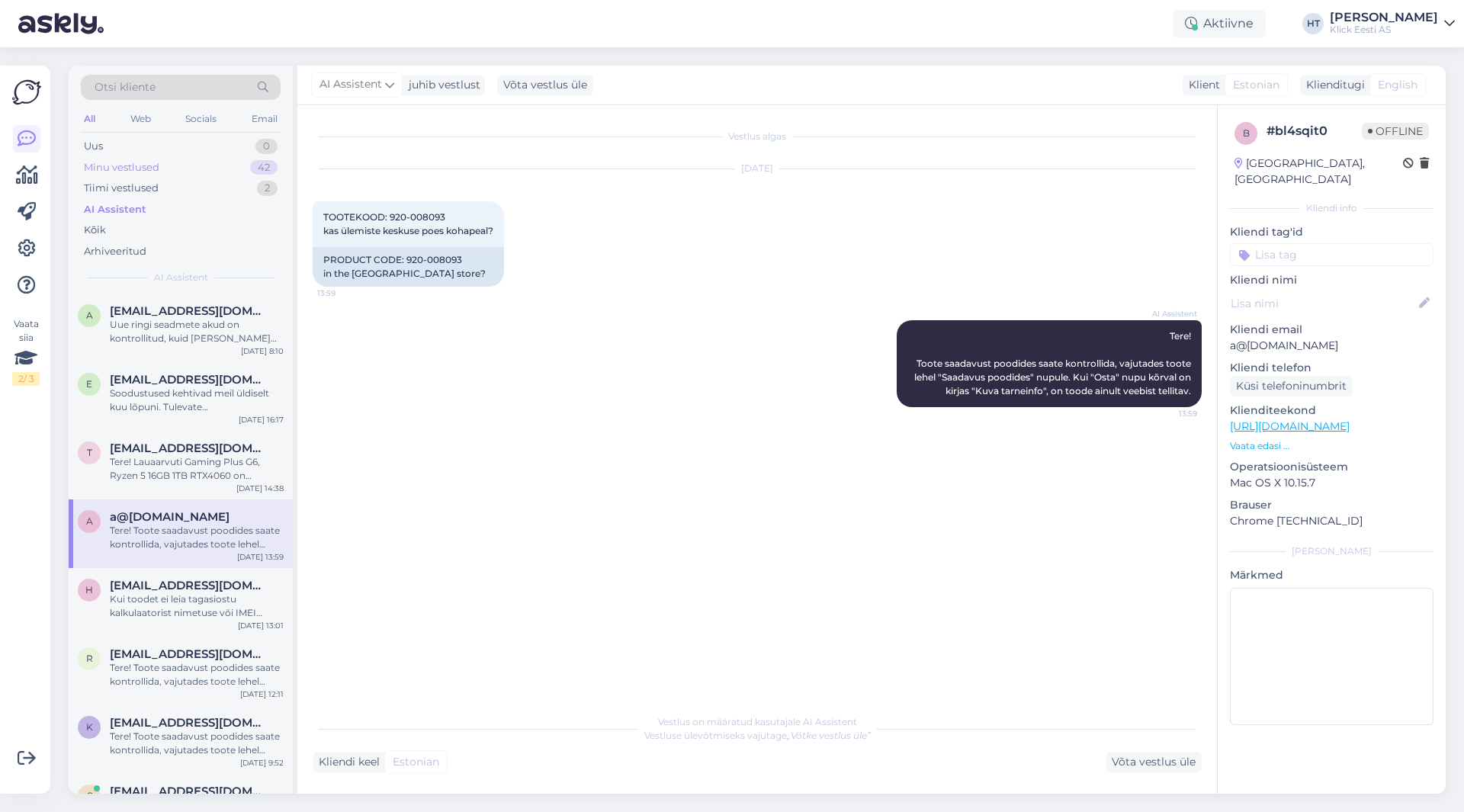
click at [201, 163] on div "Minu vestlused 42" at bounding box center [180, 168] width 199 height 22
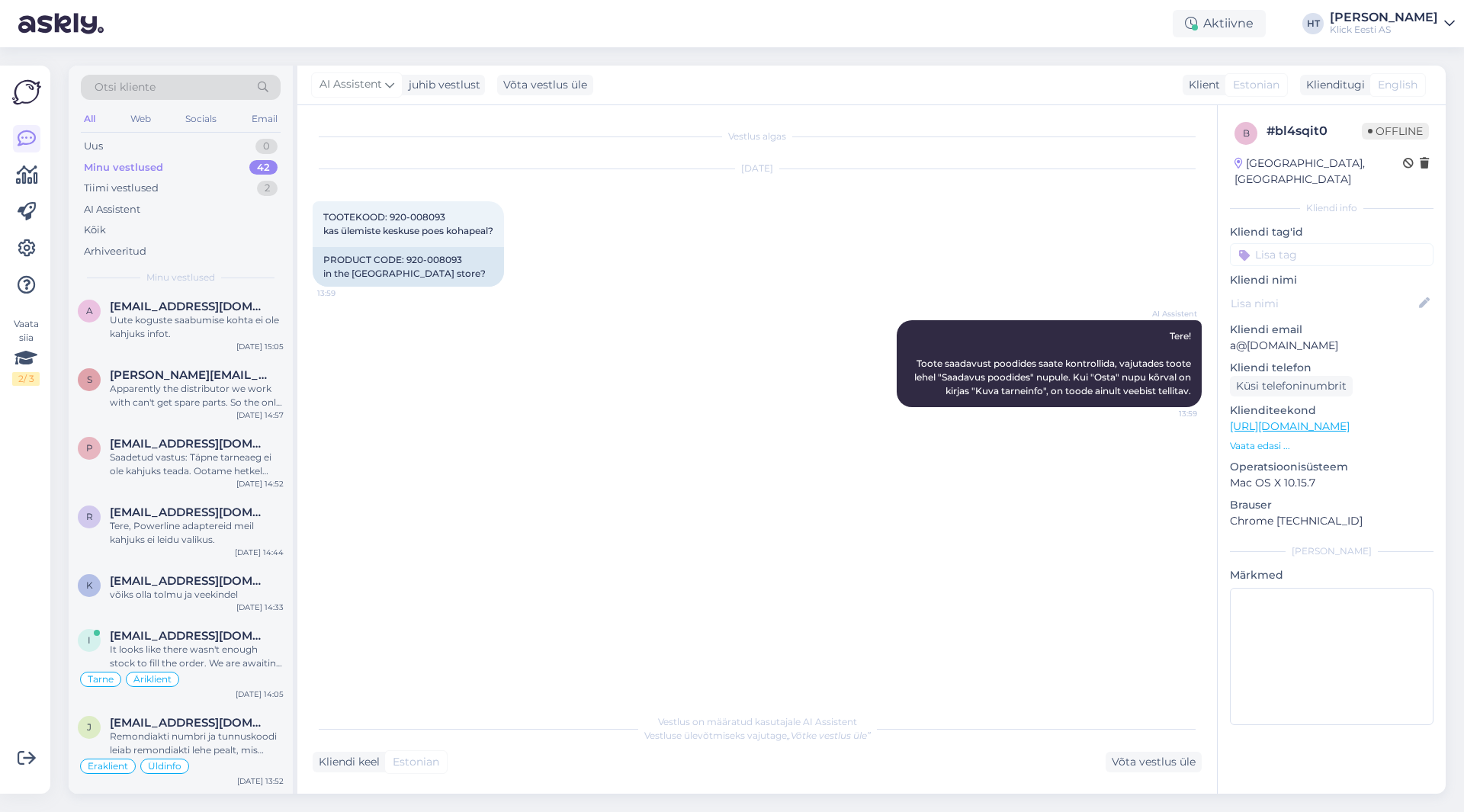
scroll to position [2217, 0]
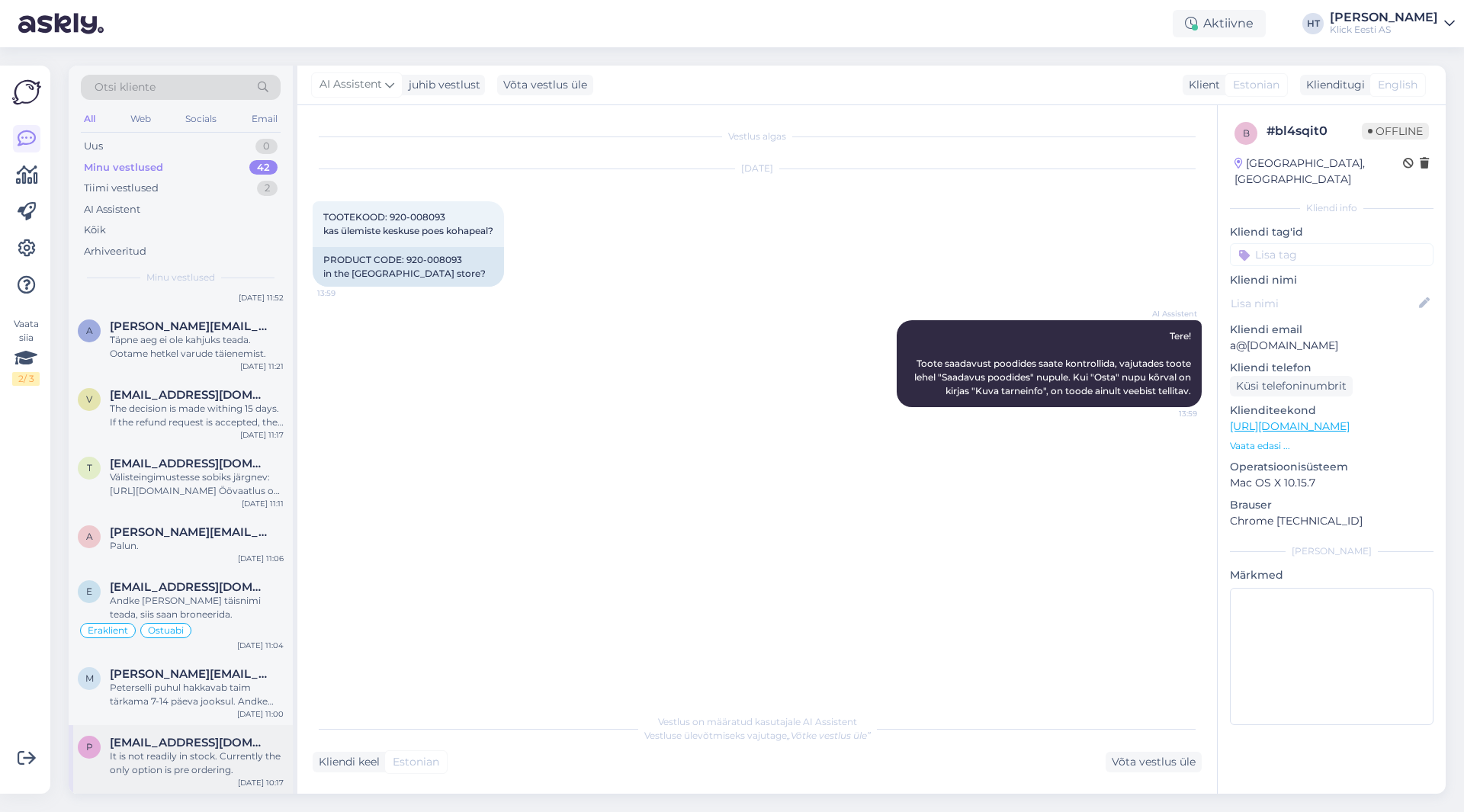
click at [202, 729] on div "p [EMAIL_ADDRESS][DOMAIN_NAME] It is not readily in stock. Currently the only o…" at bounding box center [180, 759] width 225 height 68
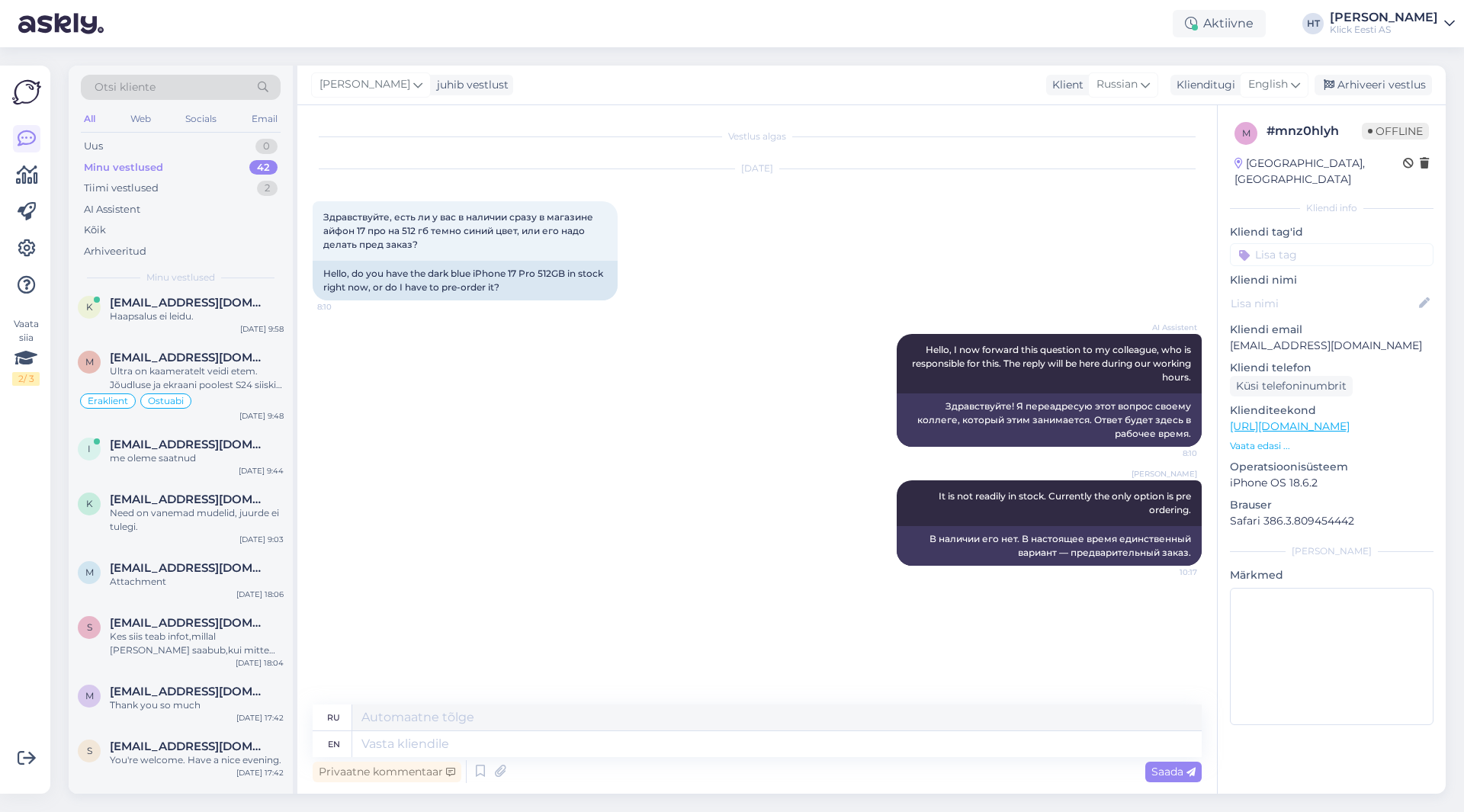
scroll to position [0, 0]
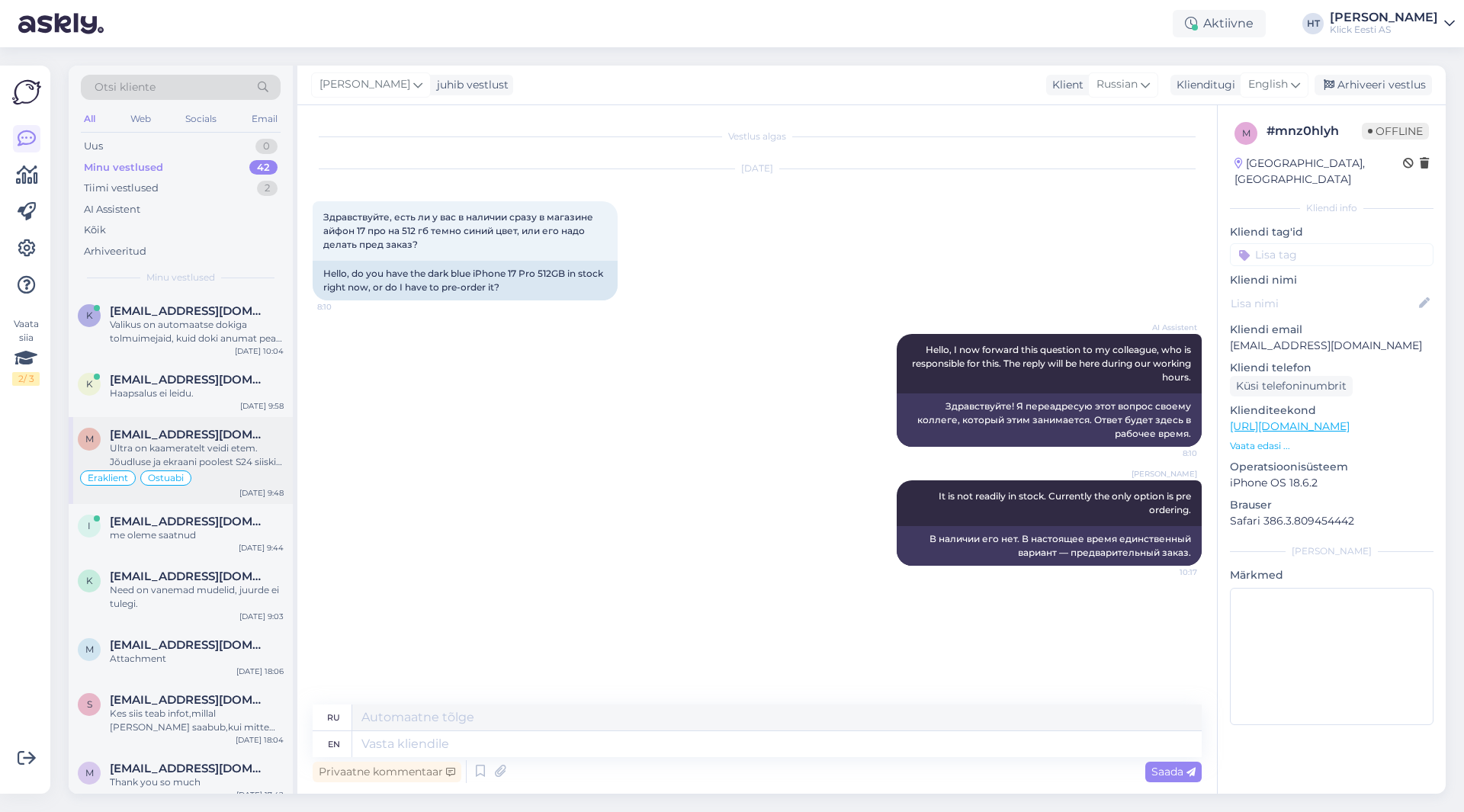
click at [215, 459] on div "Ultra on kaameratelt veidi etem. Jõudluse ja ekraani poolest S24 siiski etem." at bounding box center [197, 455] width 174 height 28
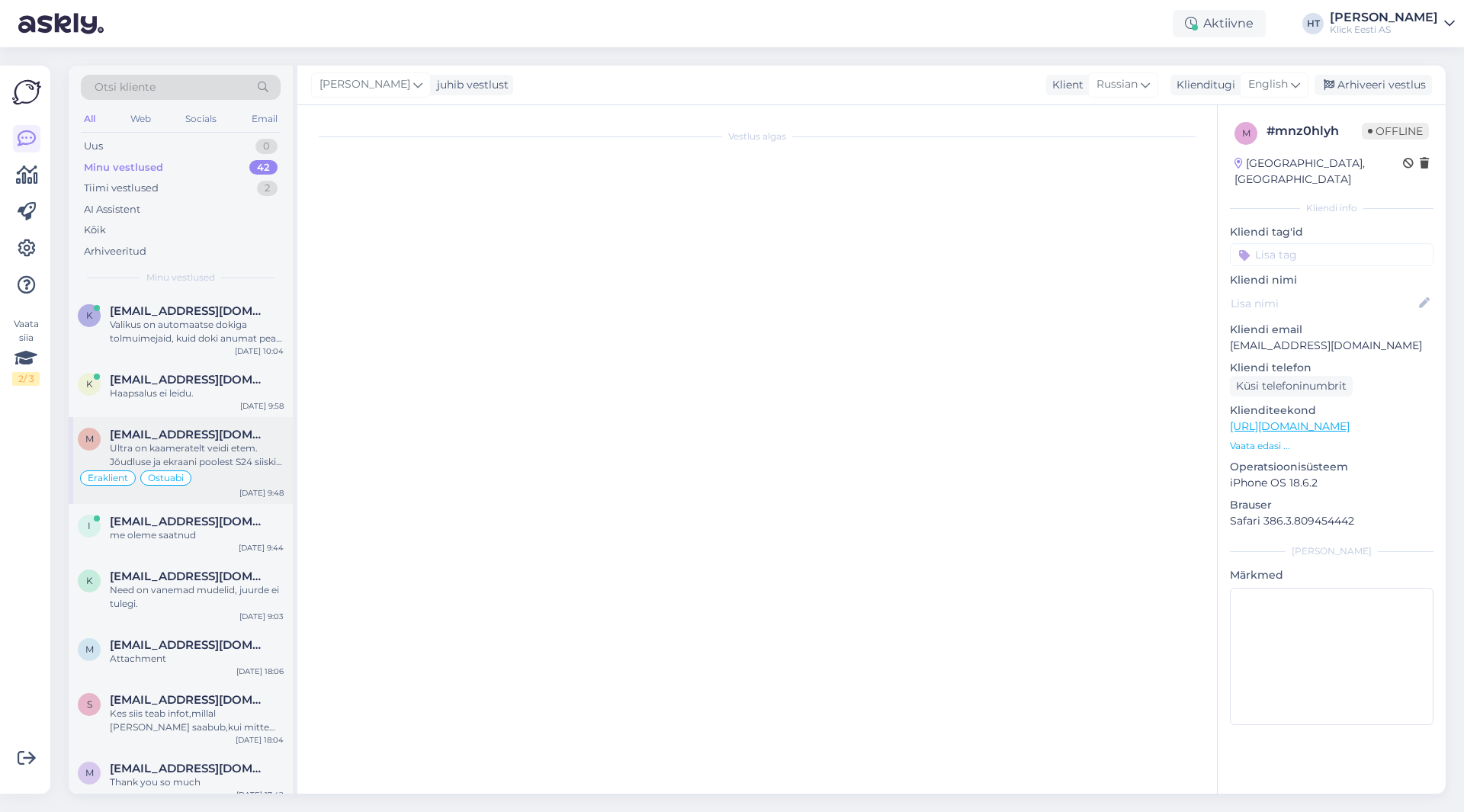
scroll to position [1030, 0]
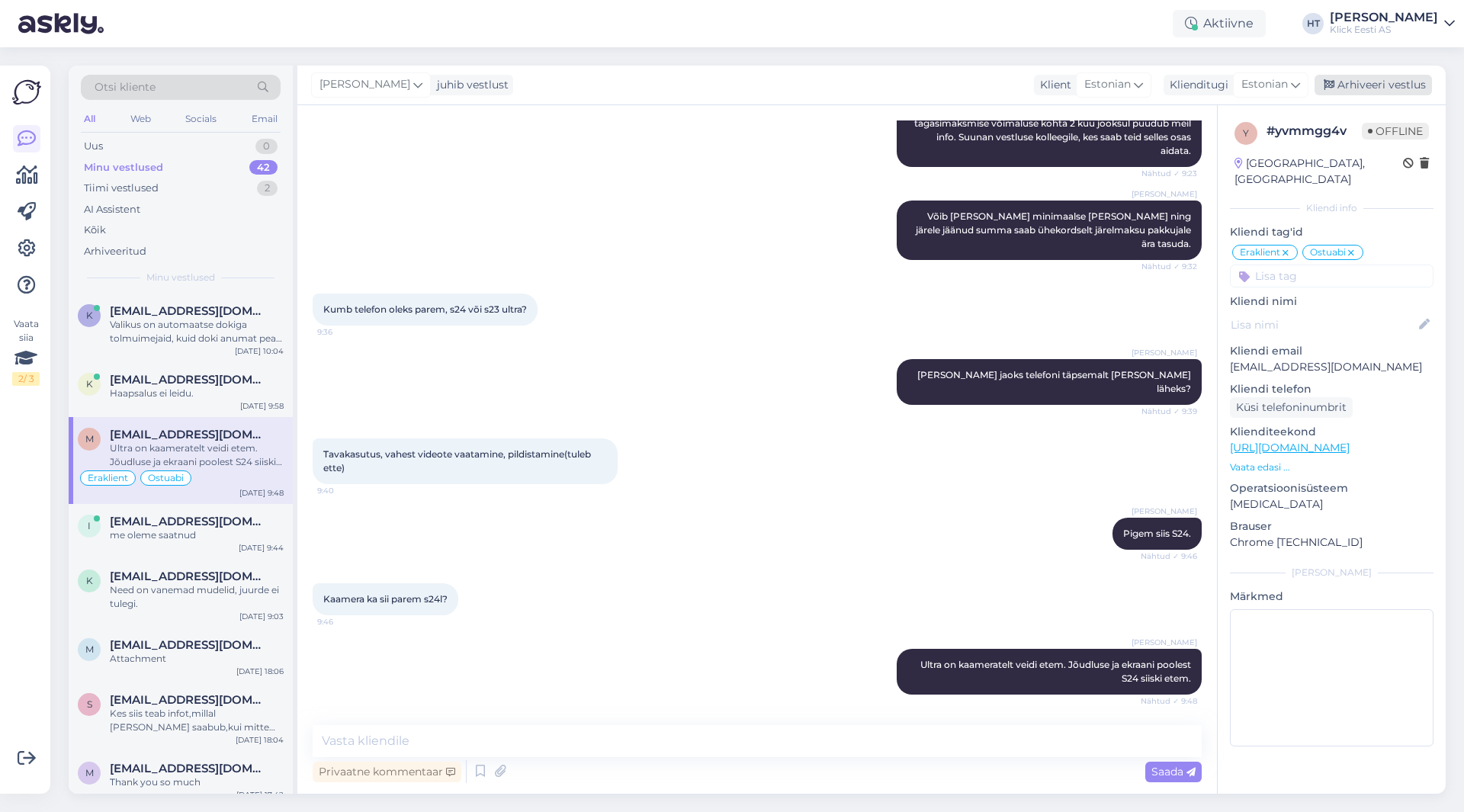
click at [1364, 88] on div "Arhiveeri vestlus" at bounding box center [1372, 85] width 118 height 21
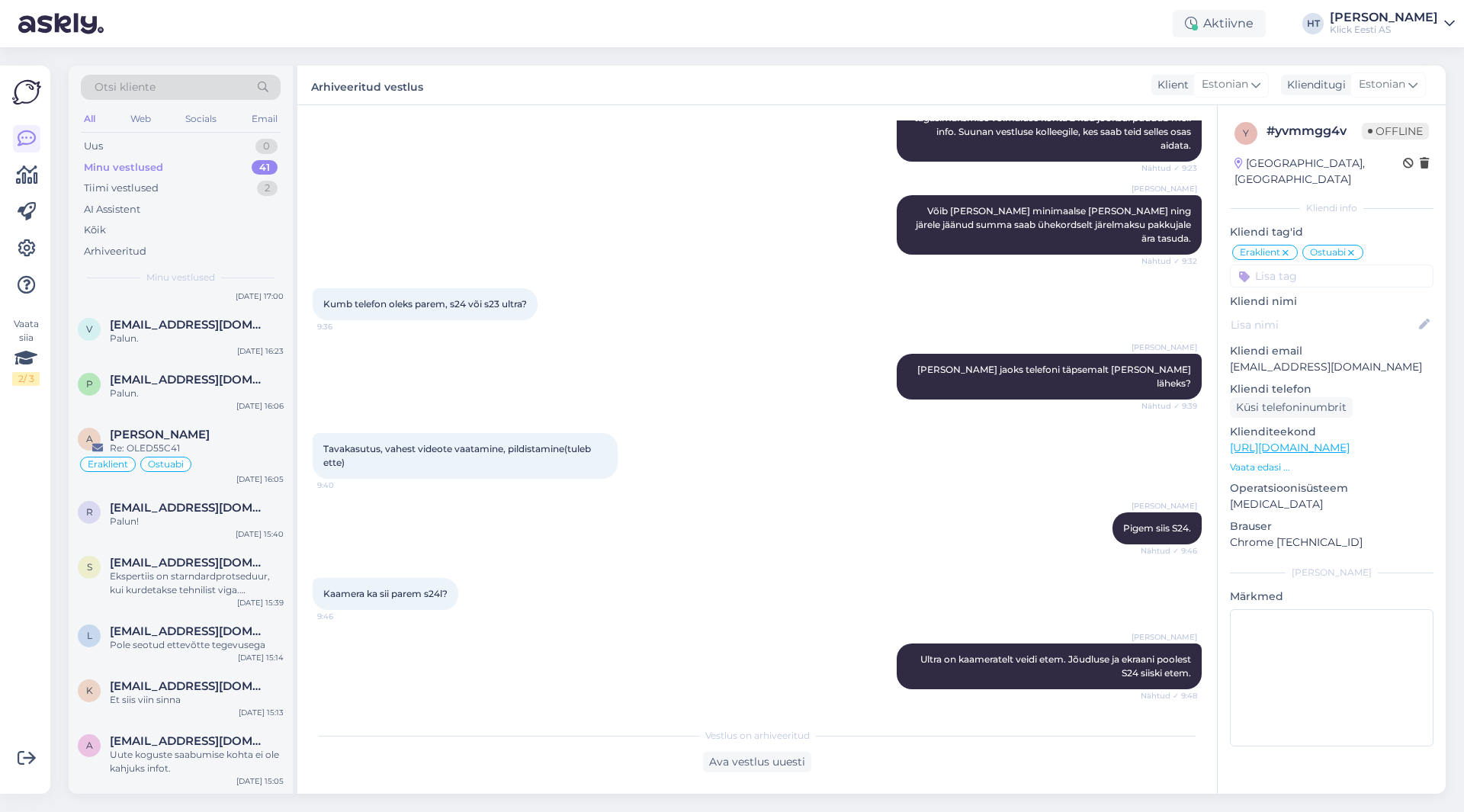
scroll to position [2130, 0]
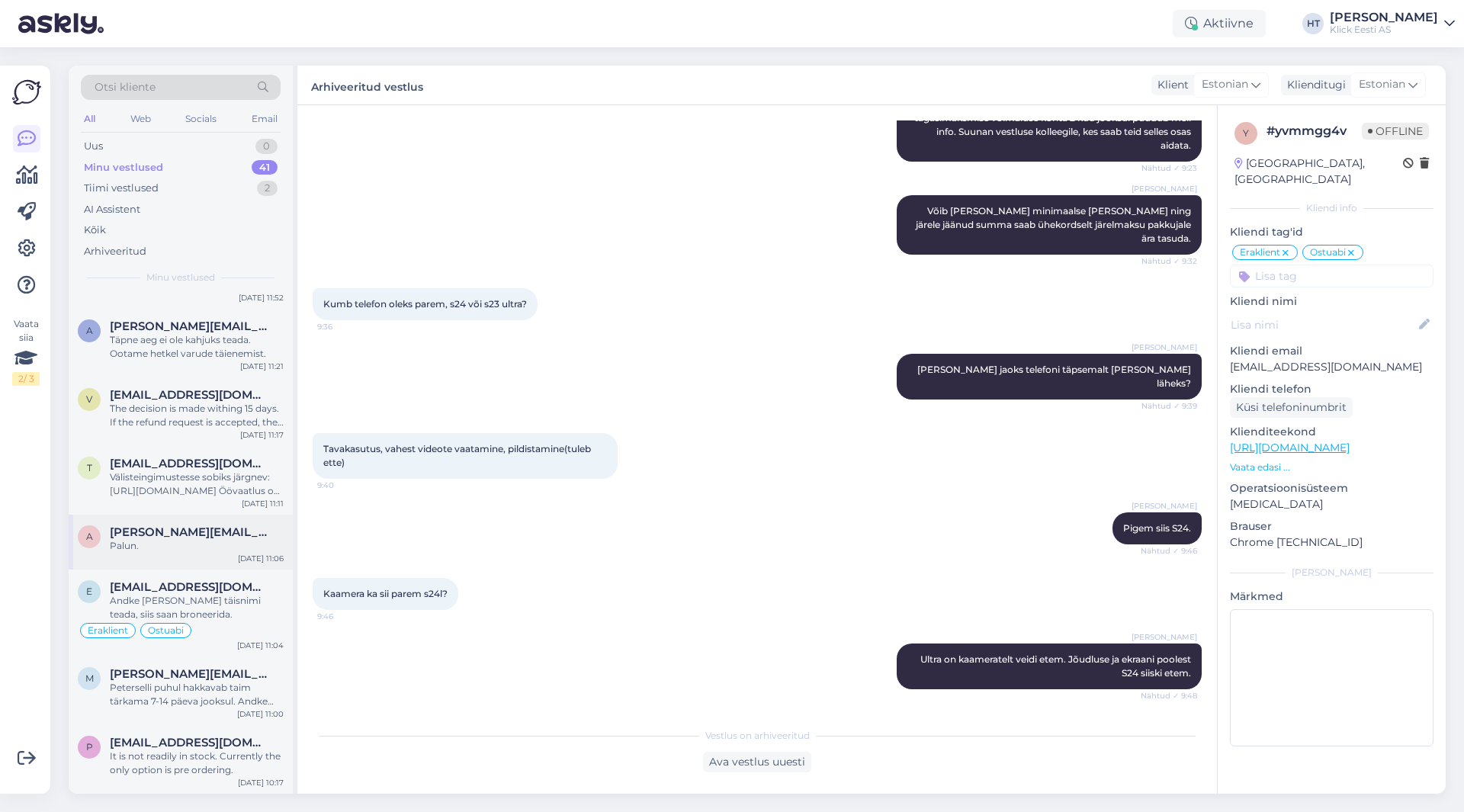
click at [216, 552] on div "a [PERSON_NAME][EMAIL_ADDRESS][DOMAIN_NAME] Palun. [DATE] 11:06" at bounding box center [180, 542] width 225 height 55
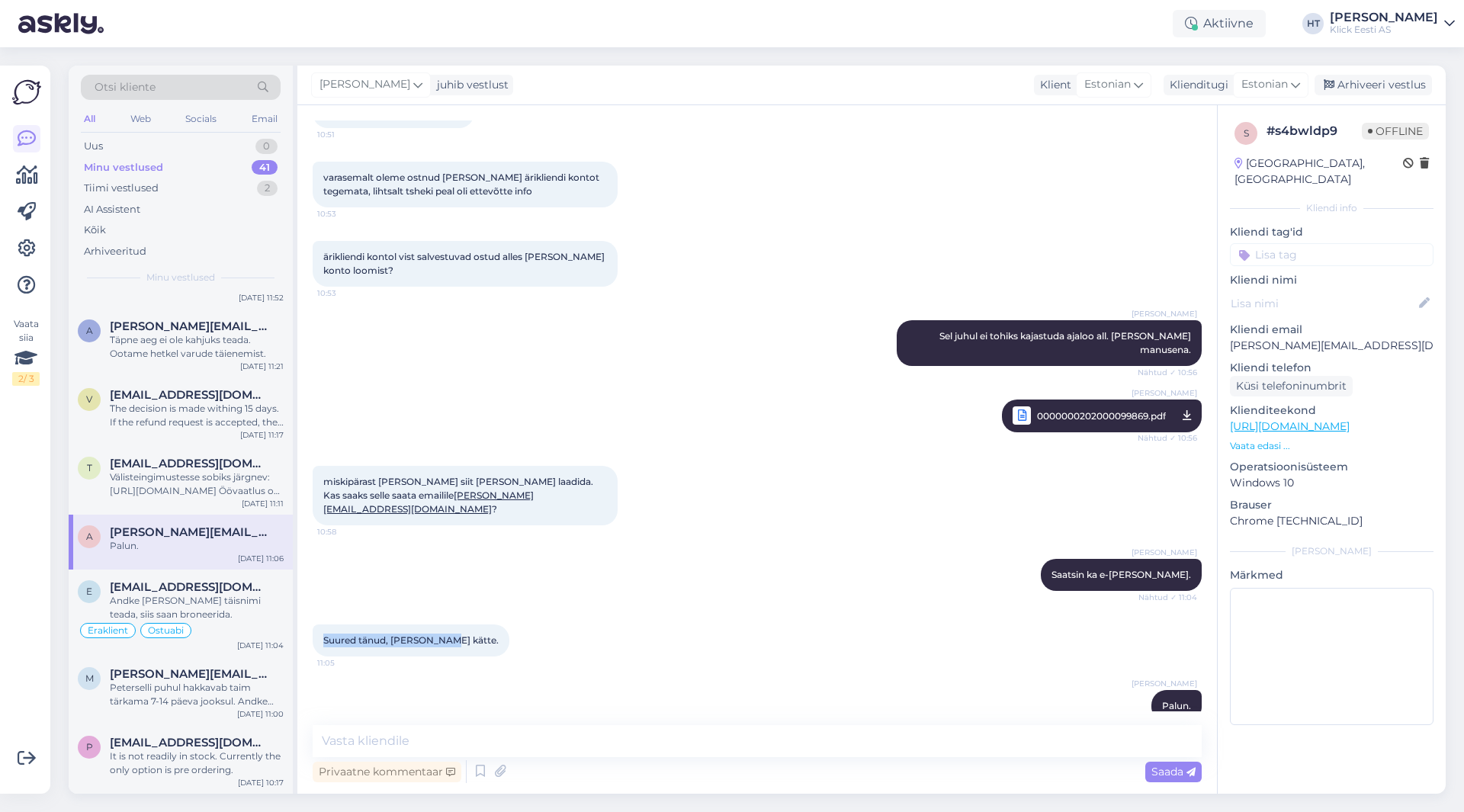
drag, startPoint x: 447, startPoint y: 617, endPoint x: 321, endPoint y: 611, distance: 126.1
click at [321, 624] on div "Suured tänud, [PERSON_NAME] kätte. 11:05" at bounding box center [411, 640] width 197 height 32
drag, startPoint x: 321, startPoint y: 611, endPoint x: 496, endPoint y: 618, distance: 175.1
click at [496, 618] on div "Suured tänud, [PERSON_NAME] kätte. 11:05" at bounding box center [756, 640] width 889 height 66
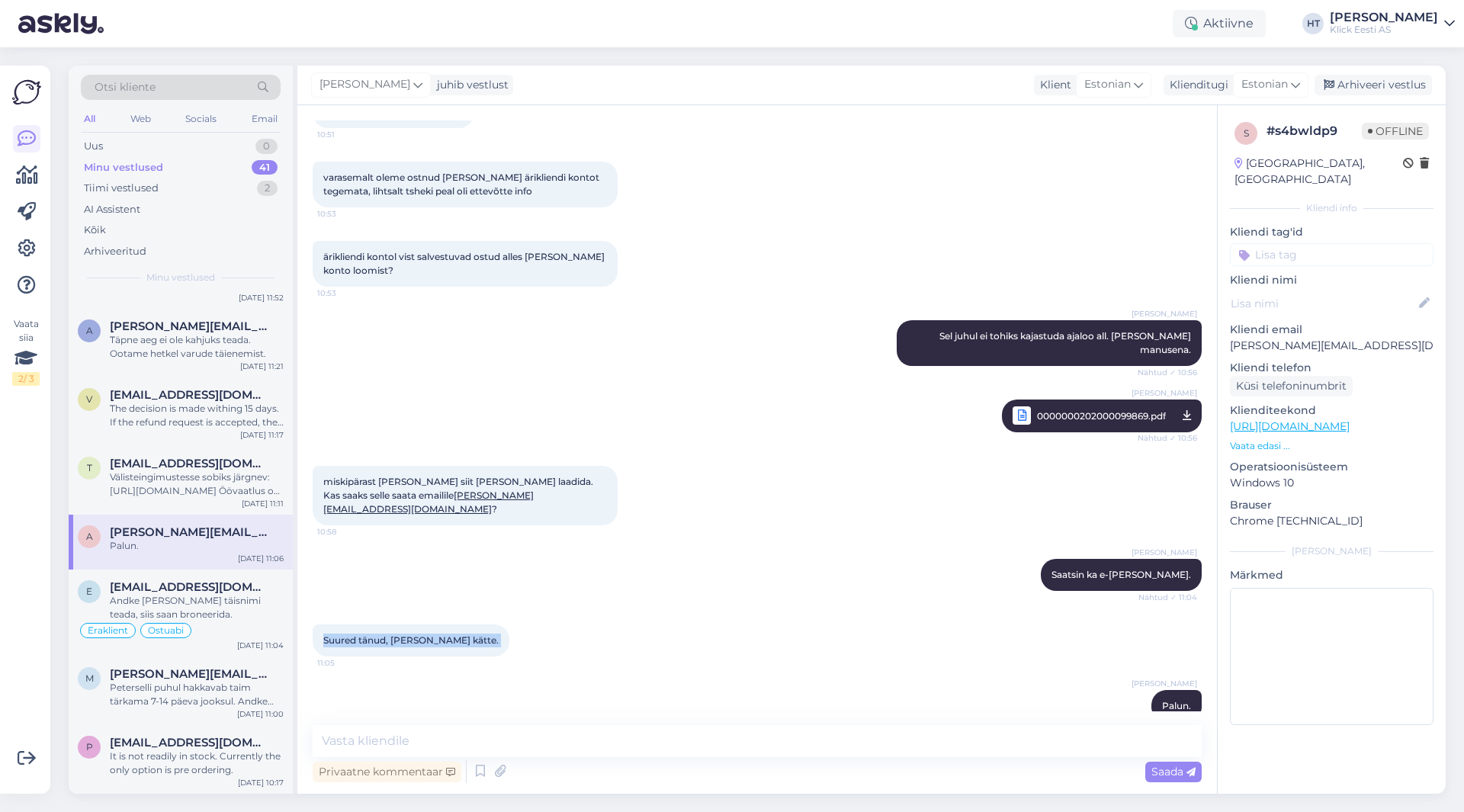
click at [496, 618] on div "Suured tänud, [PERSON_NAME] kätte. 11:05" at bounding box center [756, 640] width 889 height 66
click at [1315, 248] on input at bounding box center [1331, 254] width 204 height 23
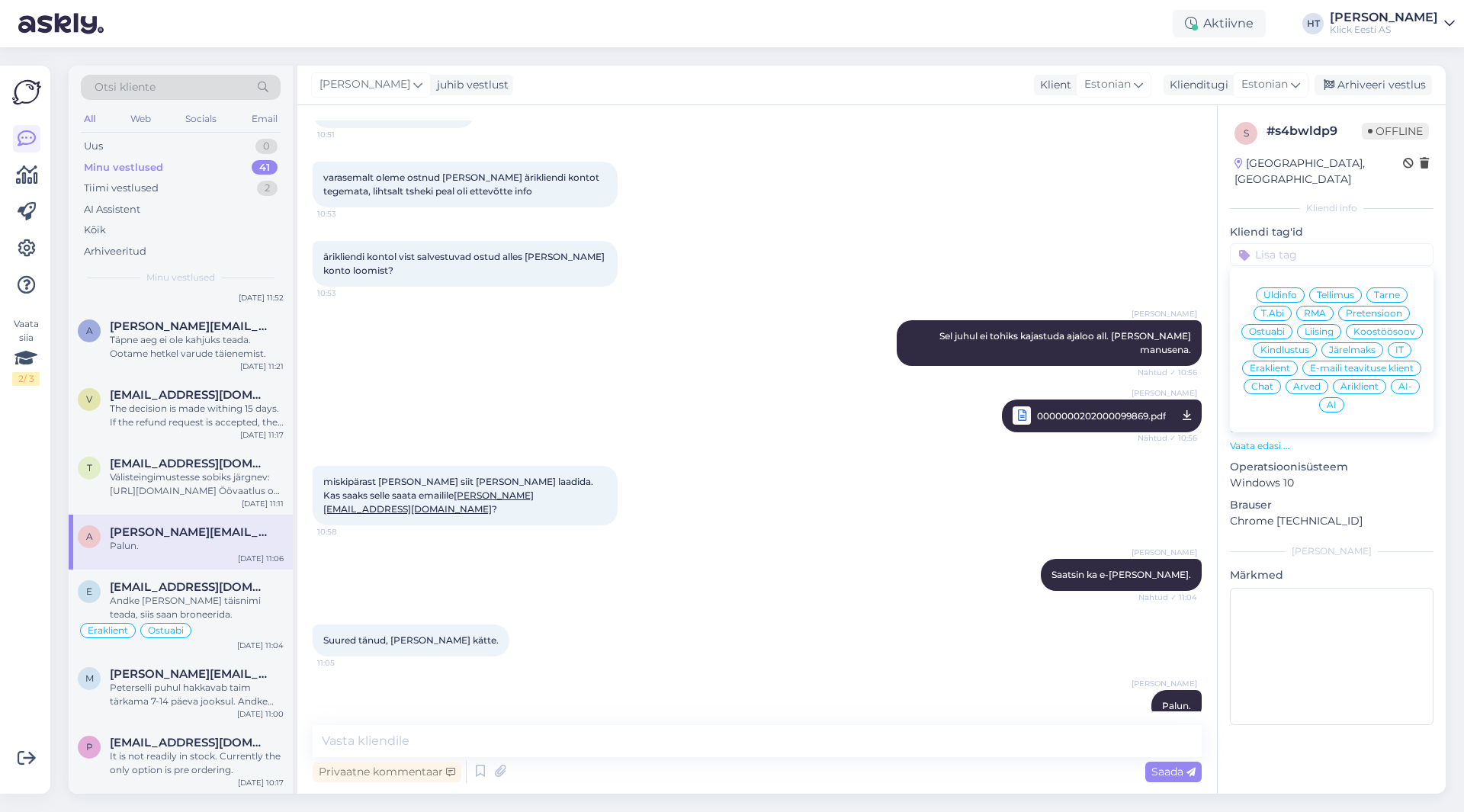
click at [1368, 382] on span "Äriklient" at bounding box center [1360, 386] width 38 height 9
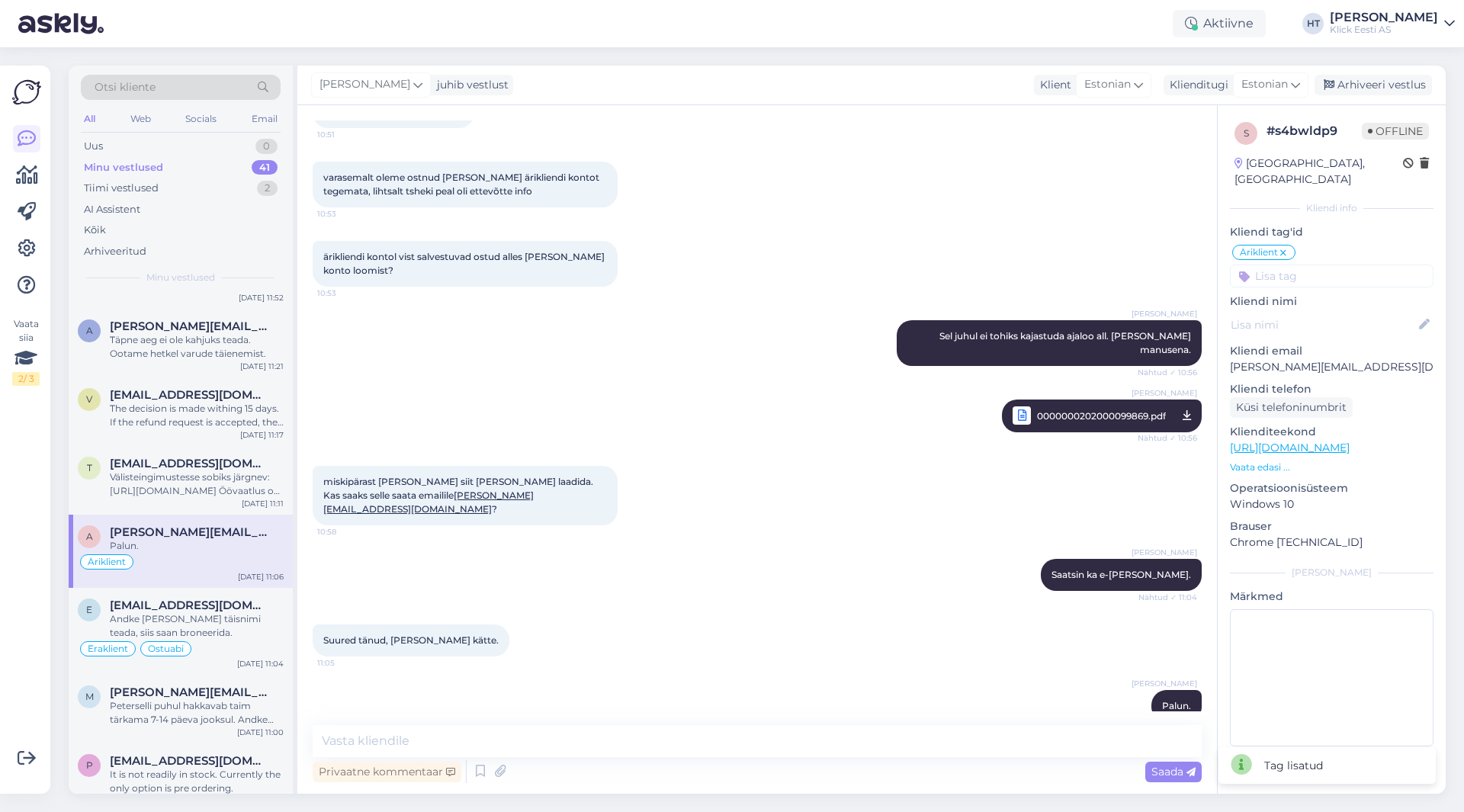
click at [1329, 265] on input at bounding box center [1331, 275] width 204 height 23
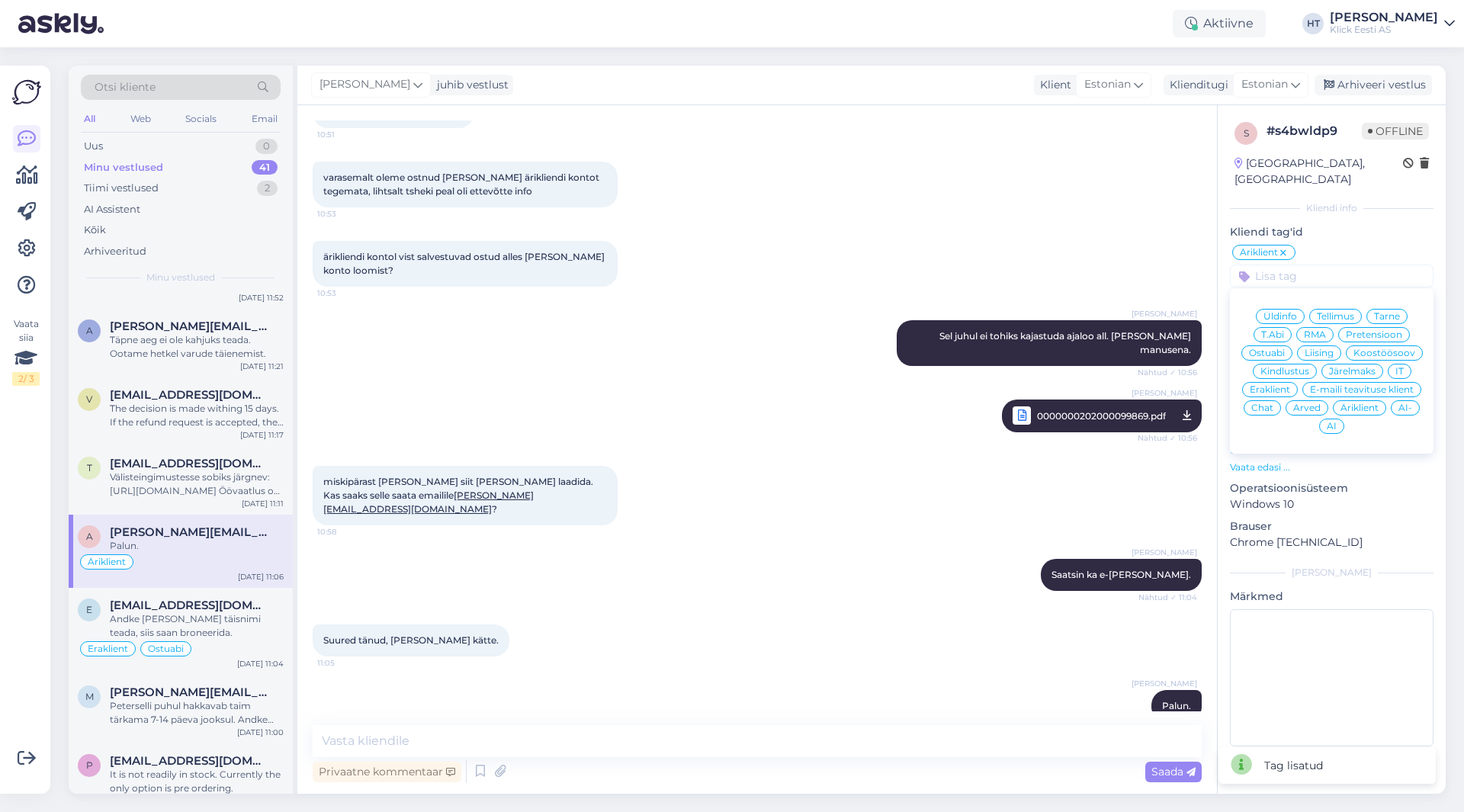
click at [1305, 403] on span "Arved" at bounding box center [1306, 407] width 28 height 9
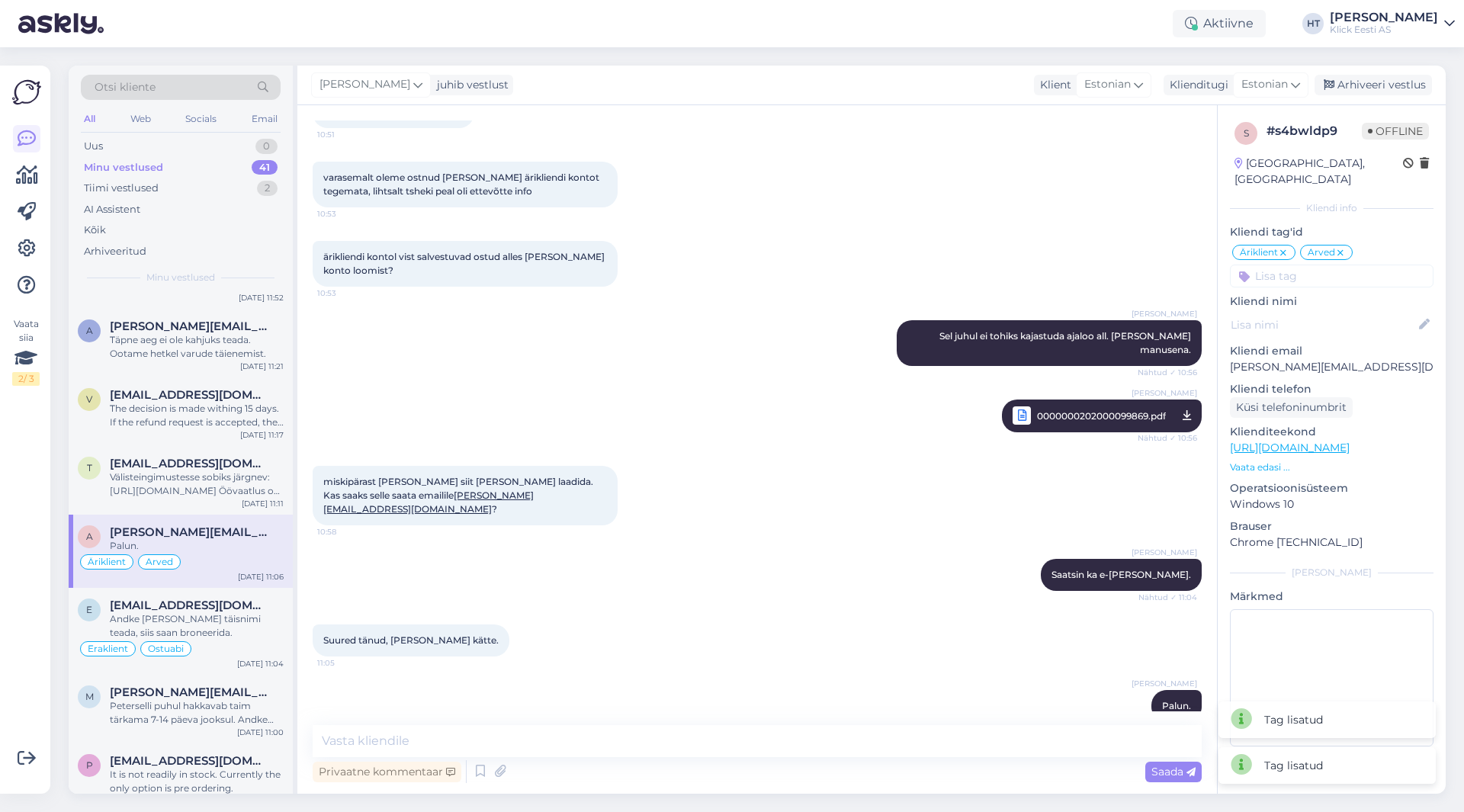
click at [1366, 96] on div "[PERSON_NAME] juhib vestlust Klient [DEMOGRAPHIC_DATA] Klienditugi [DEMOGRAPHIC…" at bounding box center [871, 85] width 1148 height 39
click at [1366, 93] on div "Arhiveeri vestlus" at bounding box center [1372, 85] width 118 height 21
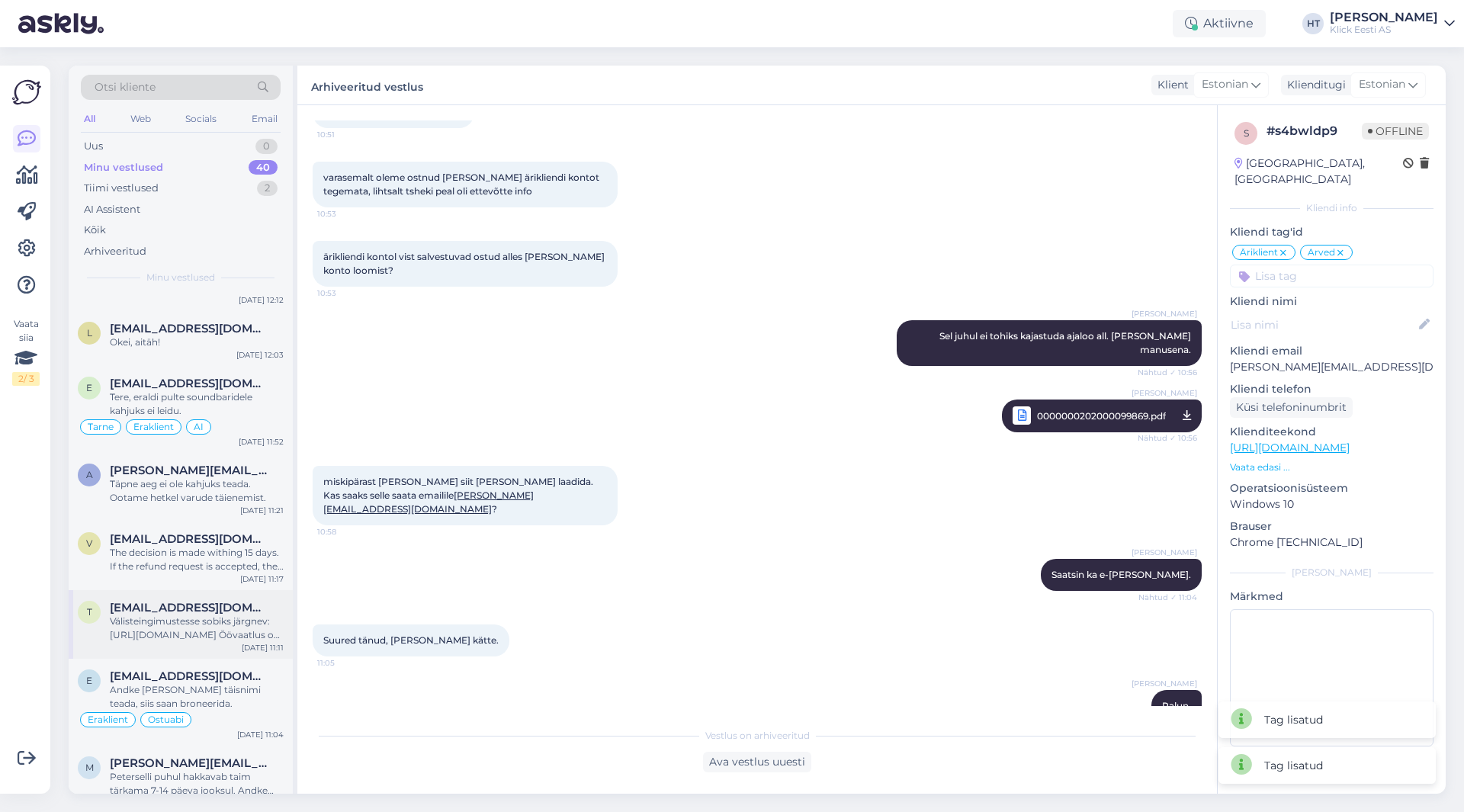
scroll to position [2075, 0]
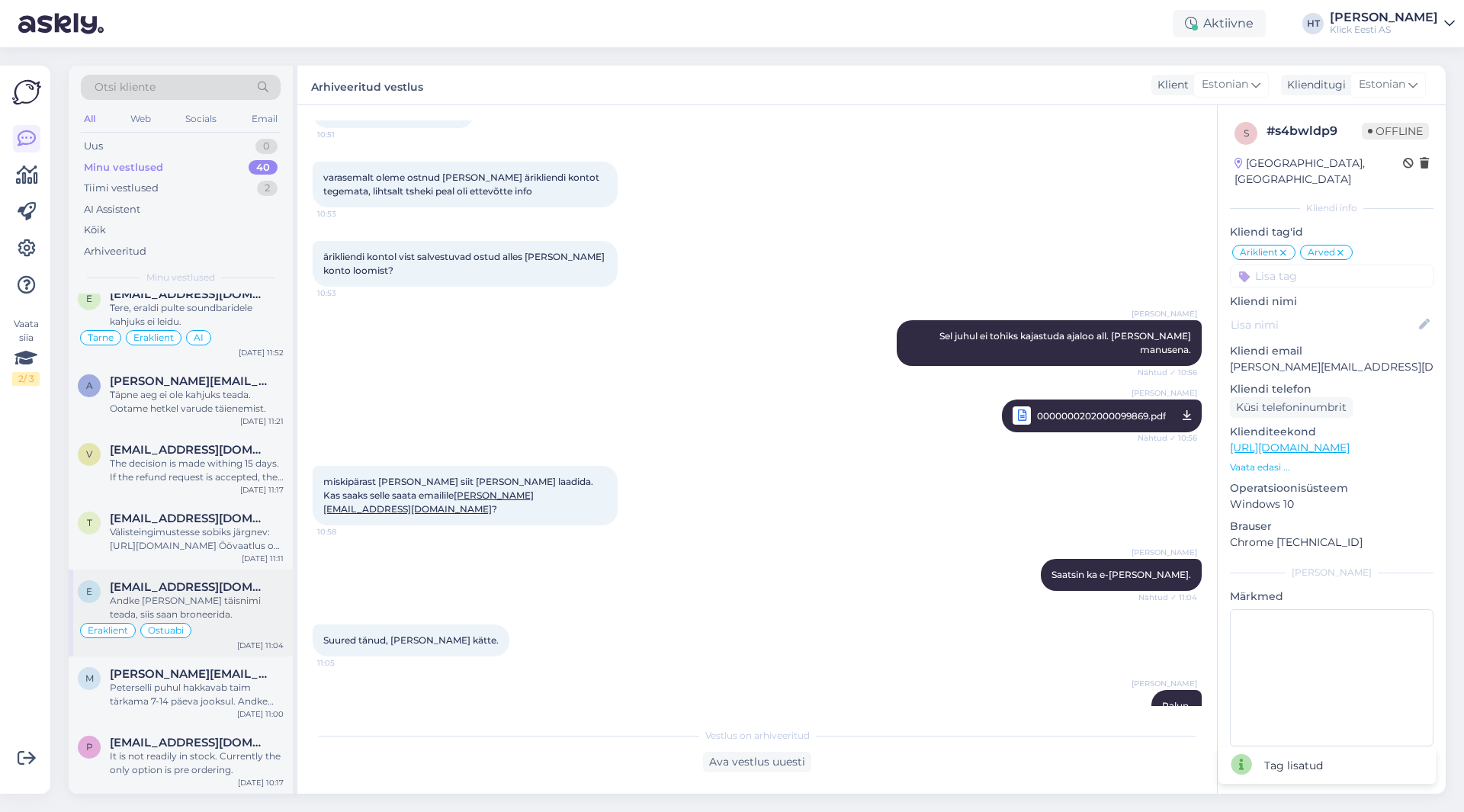
click at [210, 603] on div "Andke [PERSON_NAME] täisnimi teada, siis saan broneerida." at bounding box center [197, 607] width 174 height 28
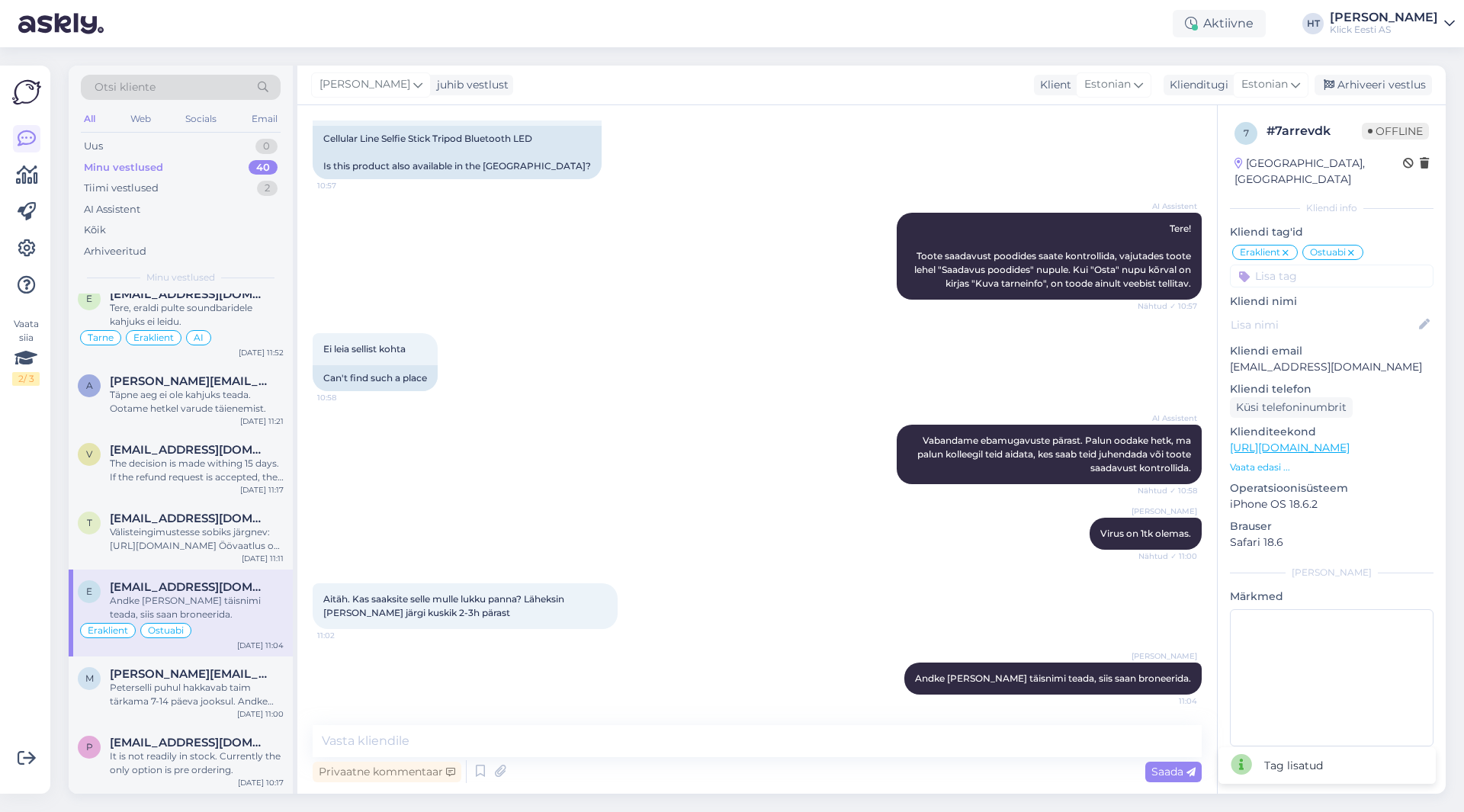
scroll to position [135, 0]
click at [1380, 93] on div "Arhiveeri vestlus" at bounding box center [1372, 85] width 118 height 21
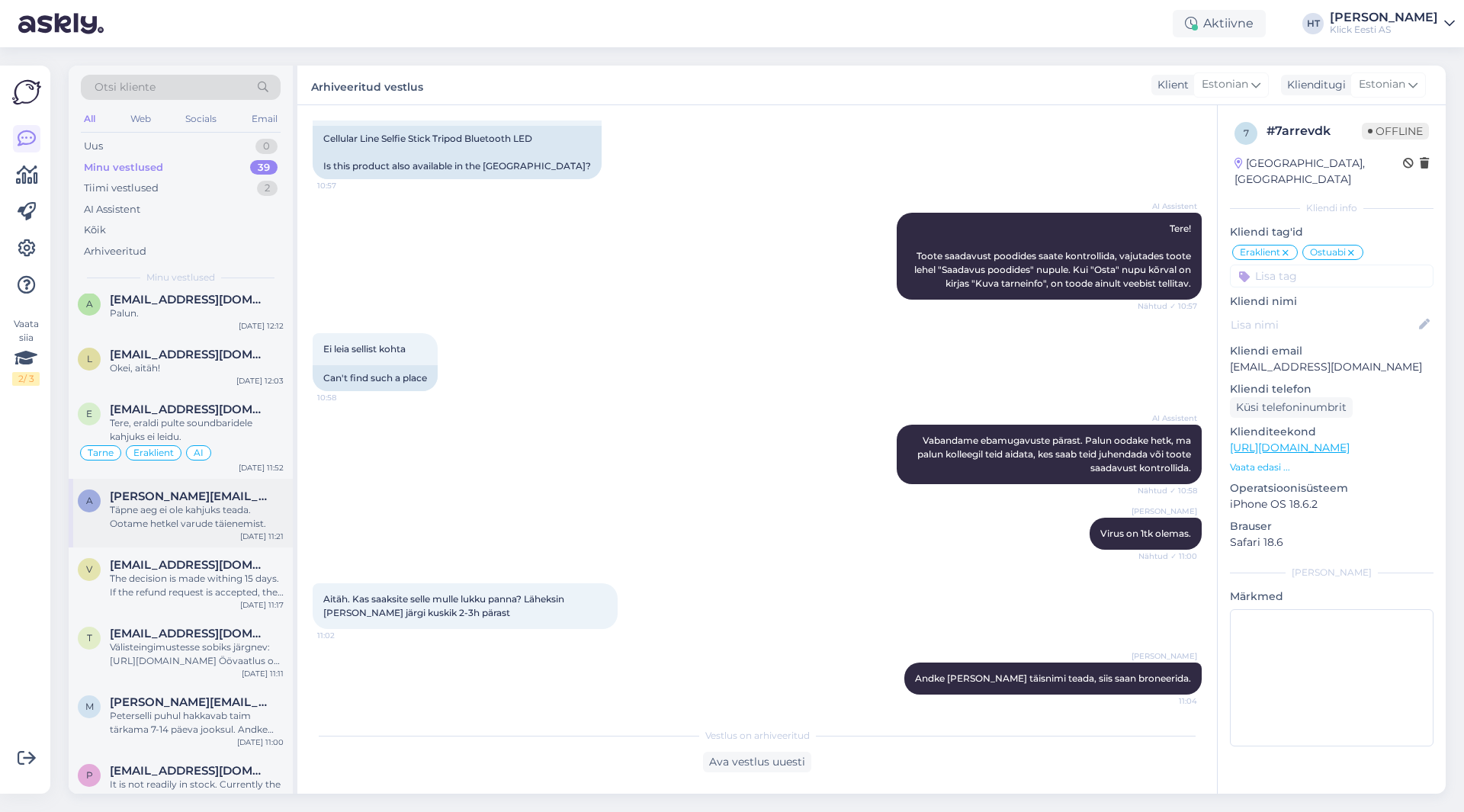
scroll to position [1988, 0]
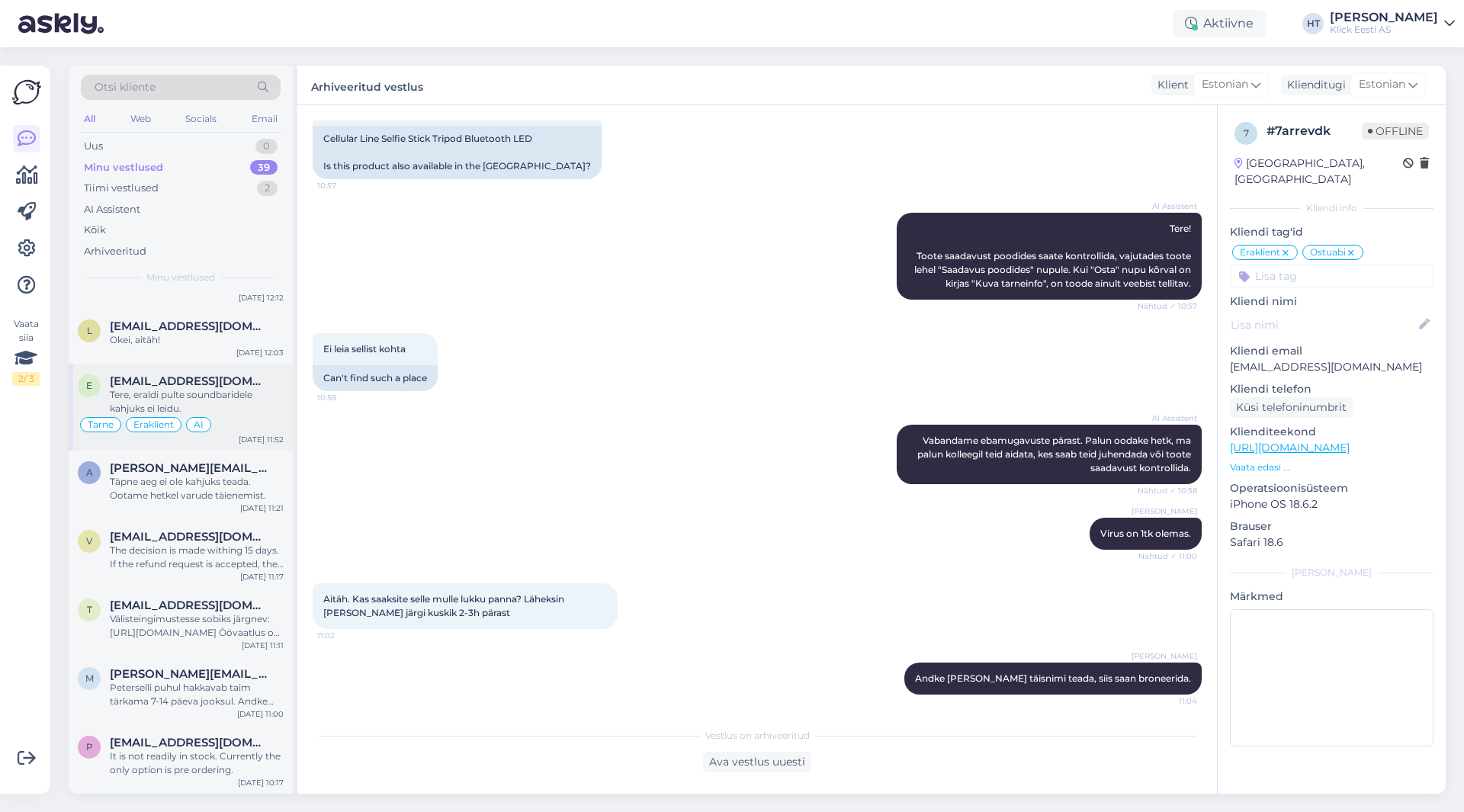
click at [280, 404] on div "Tere, eraldi pulte soundbaridele kahjuks ei leidu." at bounding box center [197, 401] width 174 height 28
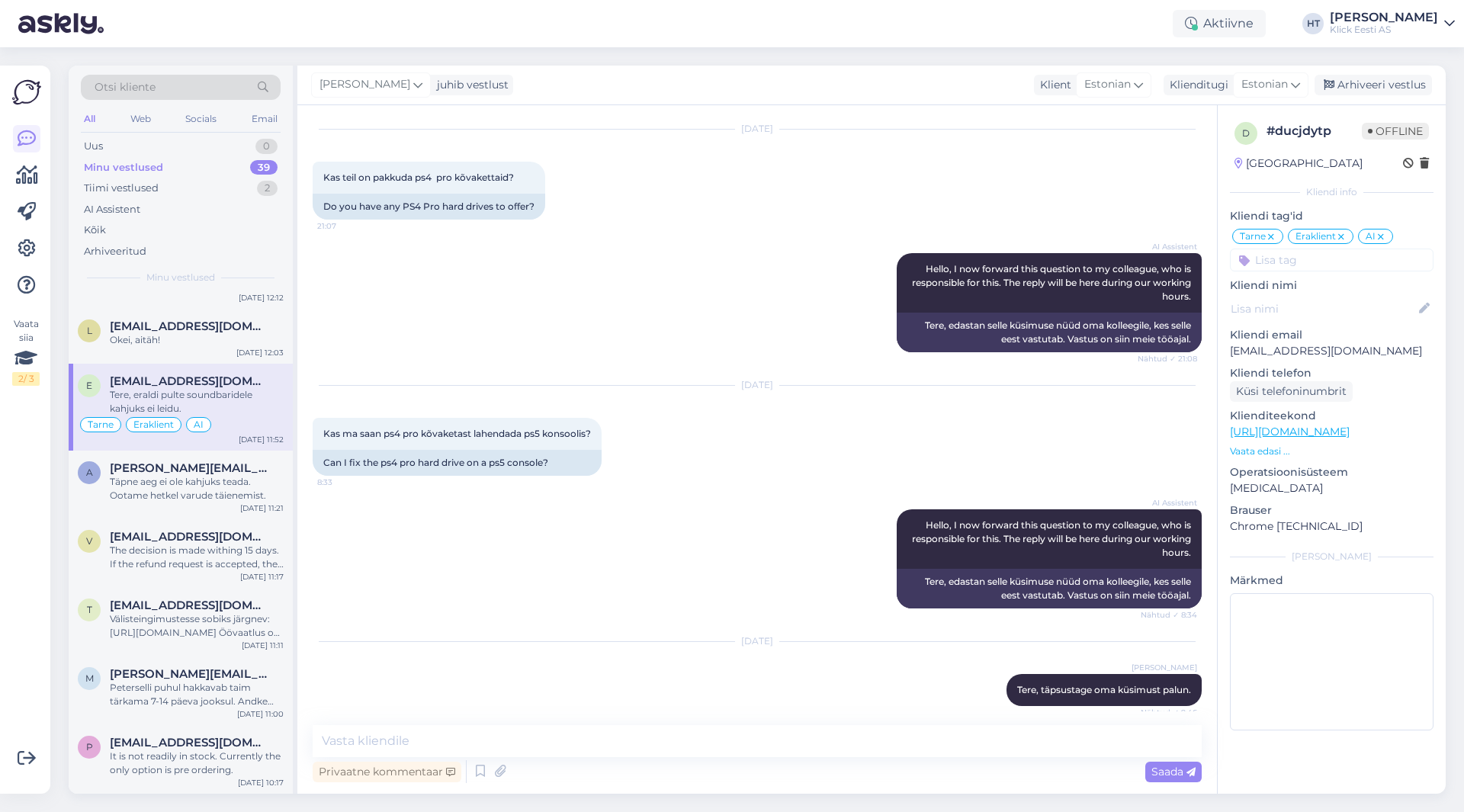
scroll to position [1499, 0]
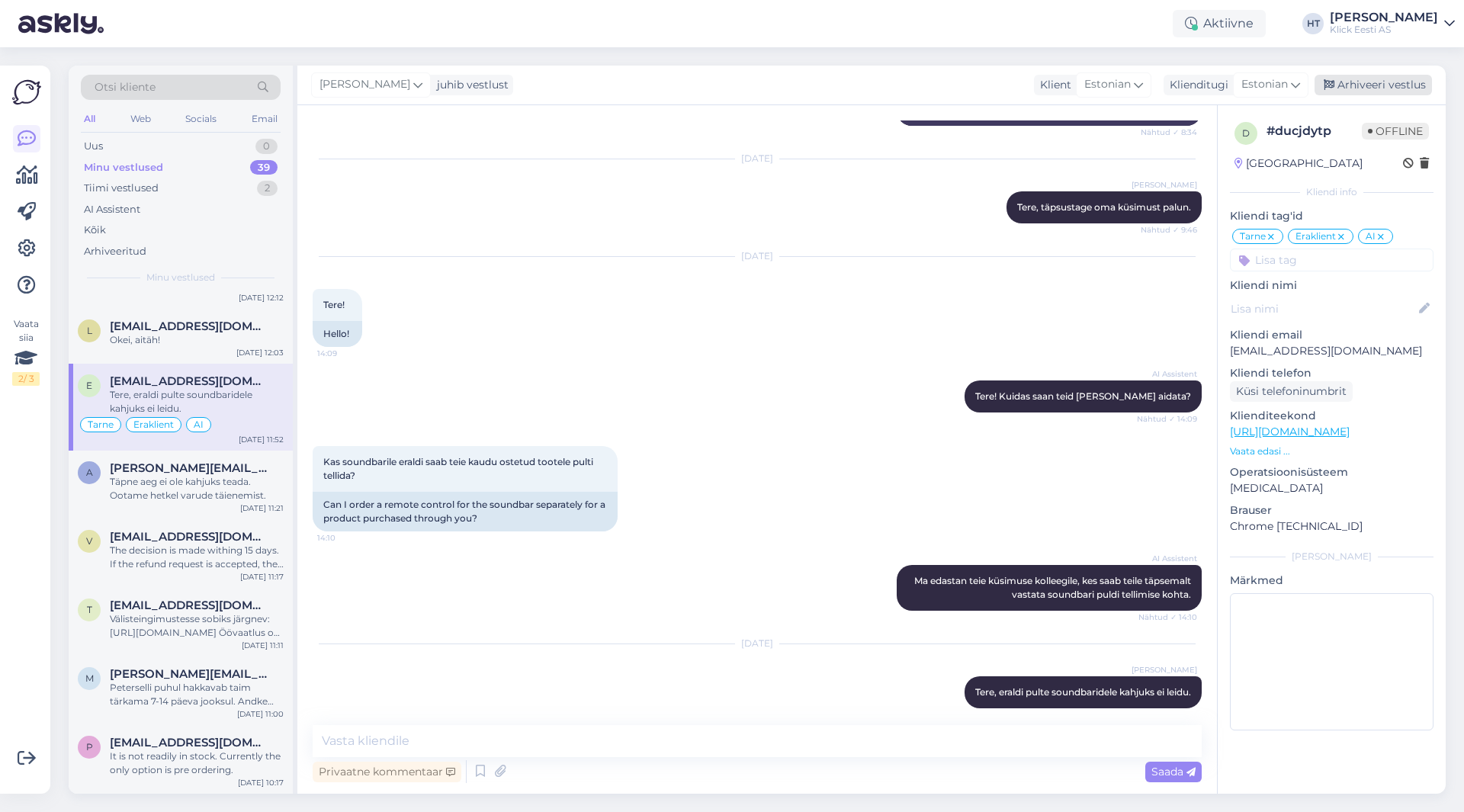
click at [1387, 80] on div "Arhiveeri vestlus" at bounding box center [1372, 85] width 118 height 21
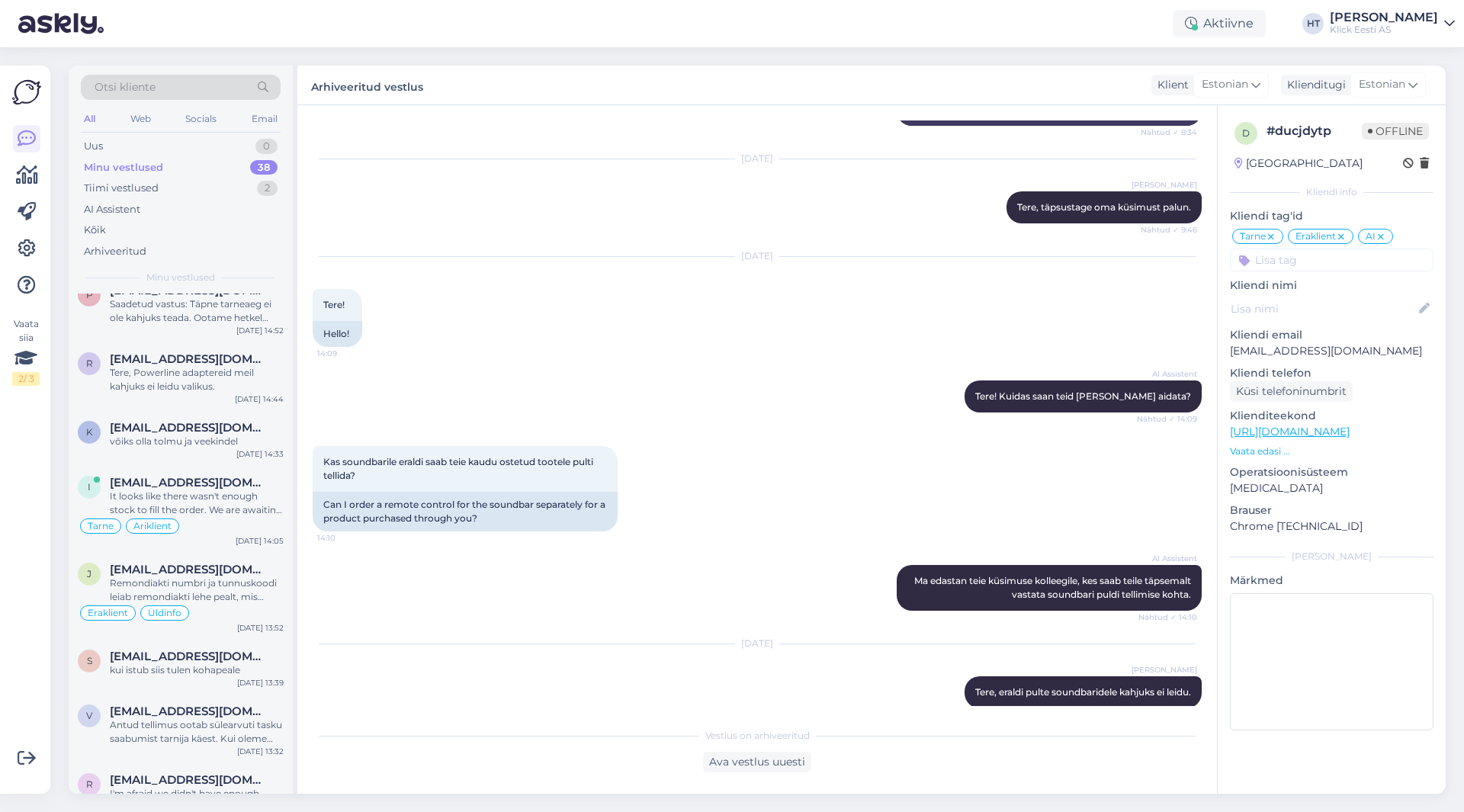
scroll to position [1215, 0]
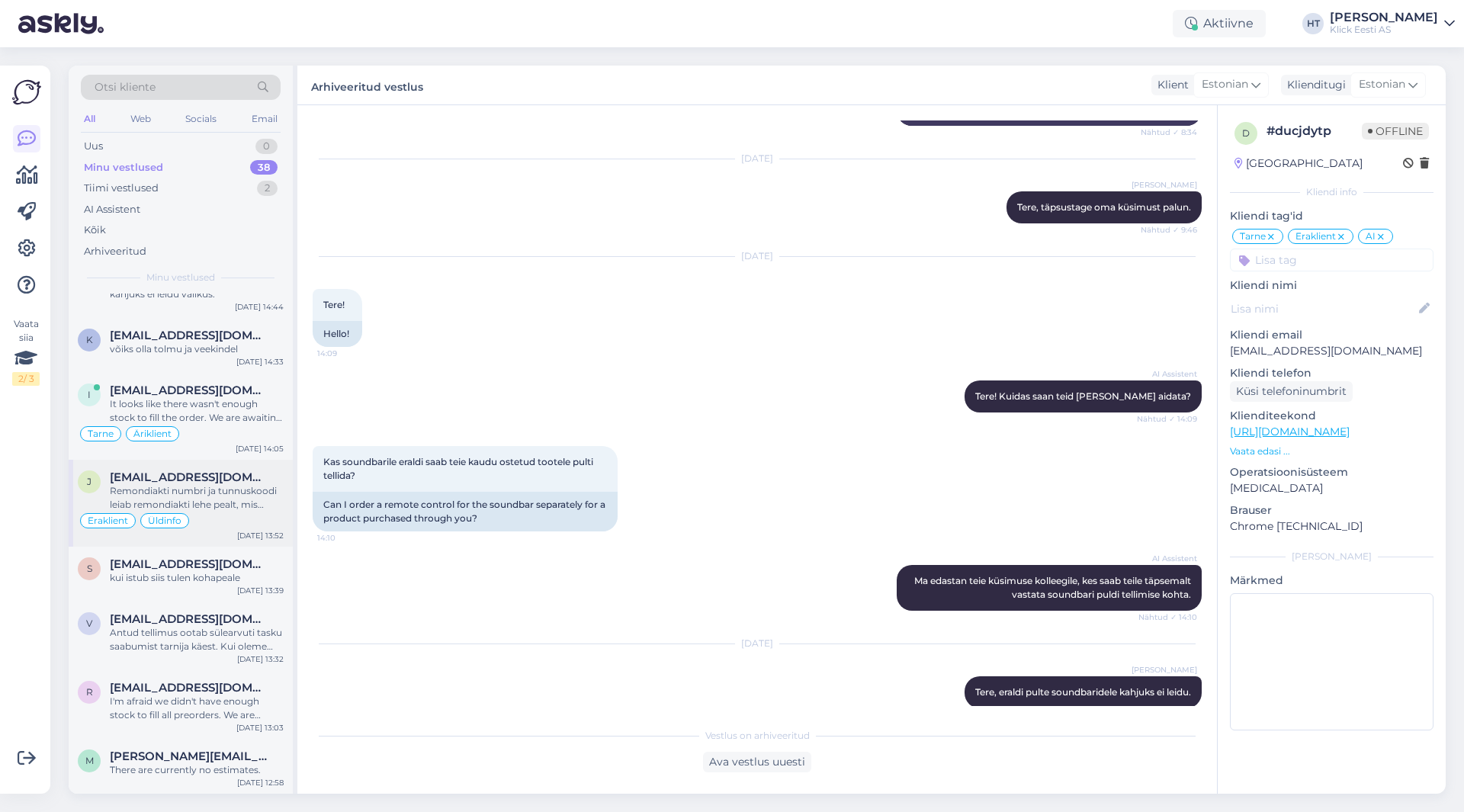
click at [217, 499] on div "Remondiakti numbri ja tunnuskoodi leiab remondiakti lehe pealt, mis kauplusest …" at bounding box center [197, 497] width 174 height 28
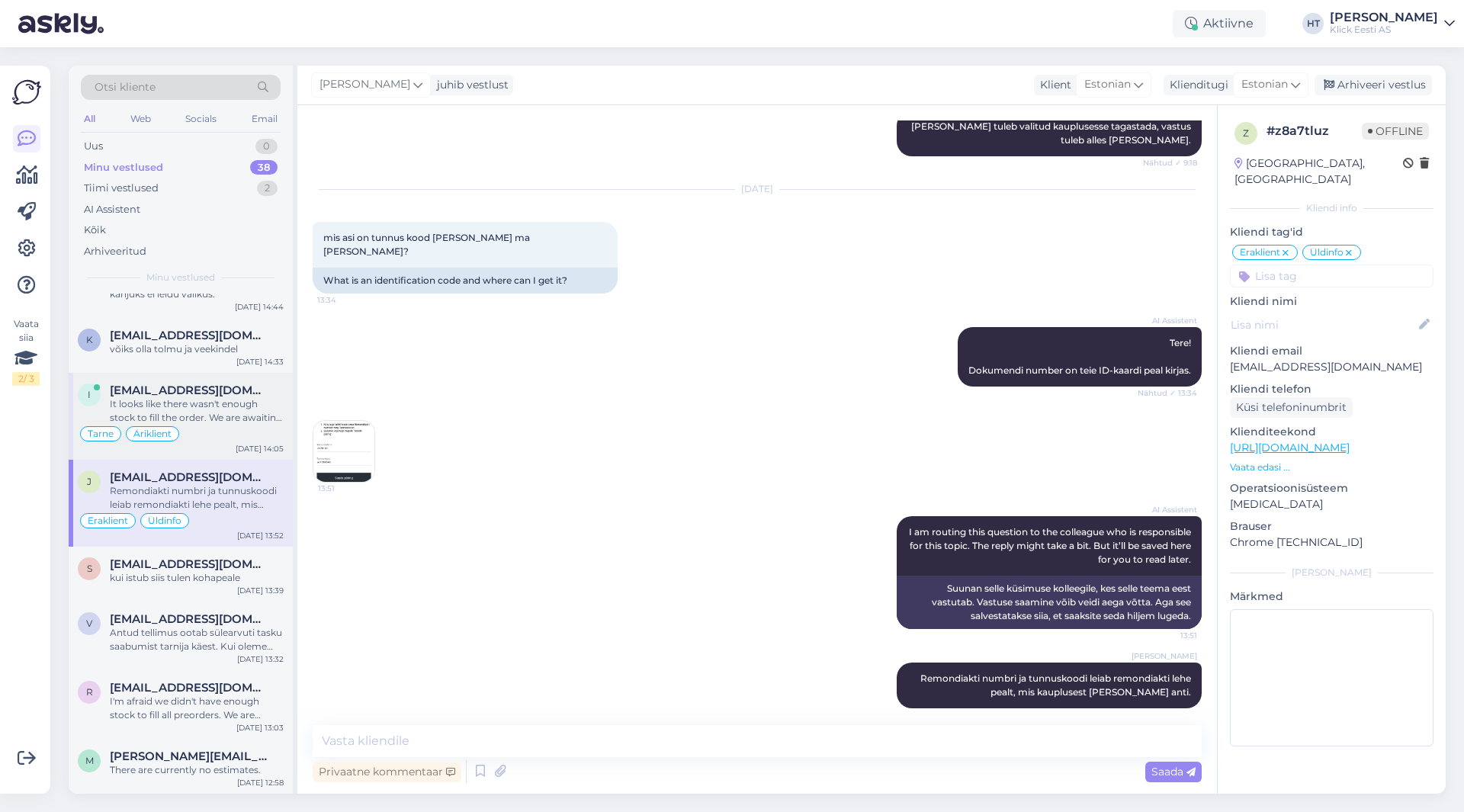
click at [256, 416] on div "It looks like there wasn't enough stock to fill the order. We are awaiting new …" at bounding box center [197, 411] width 174 height 28
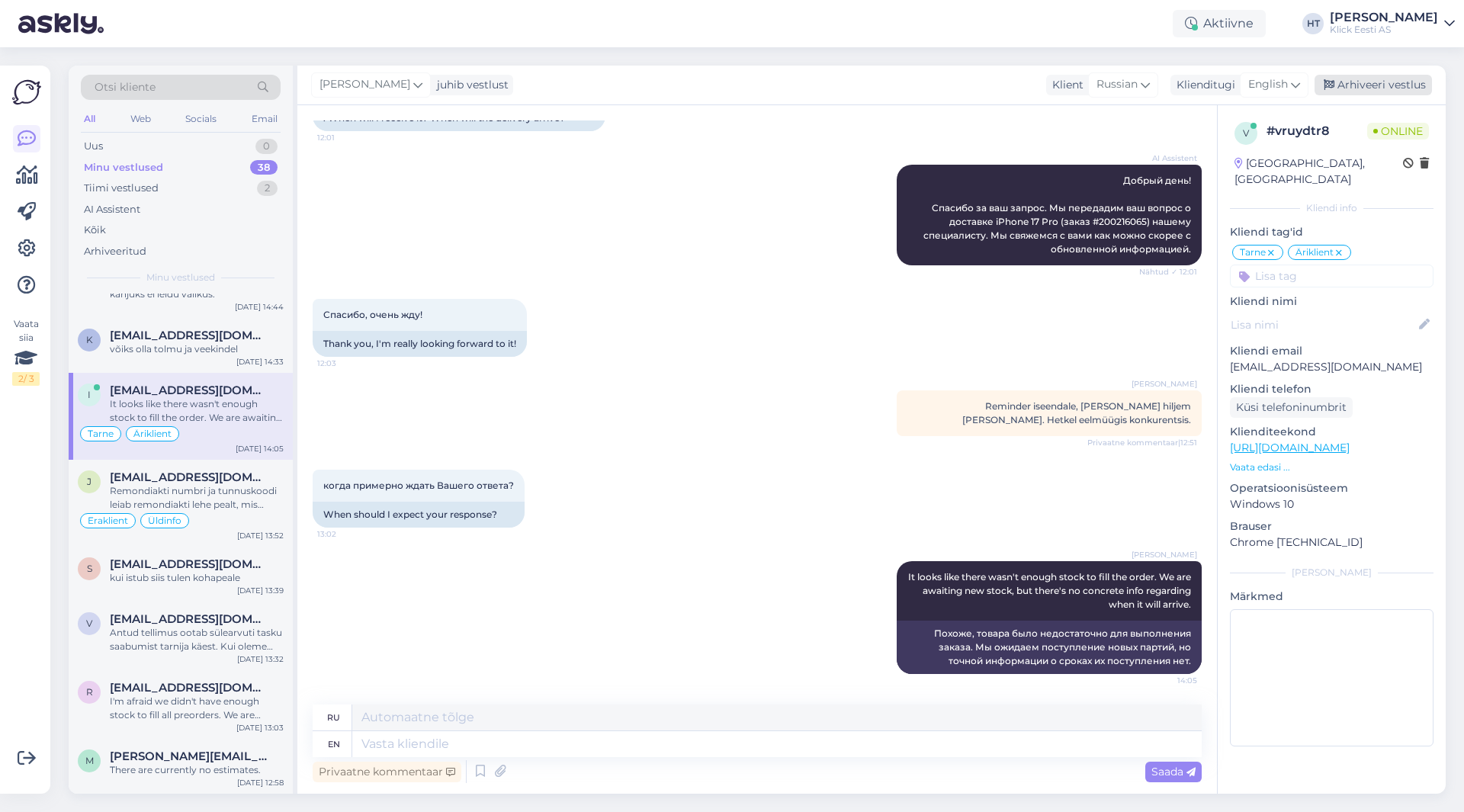
click at [1359, 88] on div "Arhiveeri vestlus" at bounding box center [1372, 85] width 118 height 21
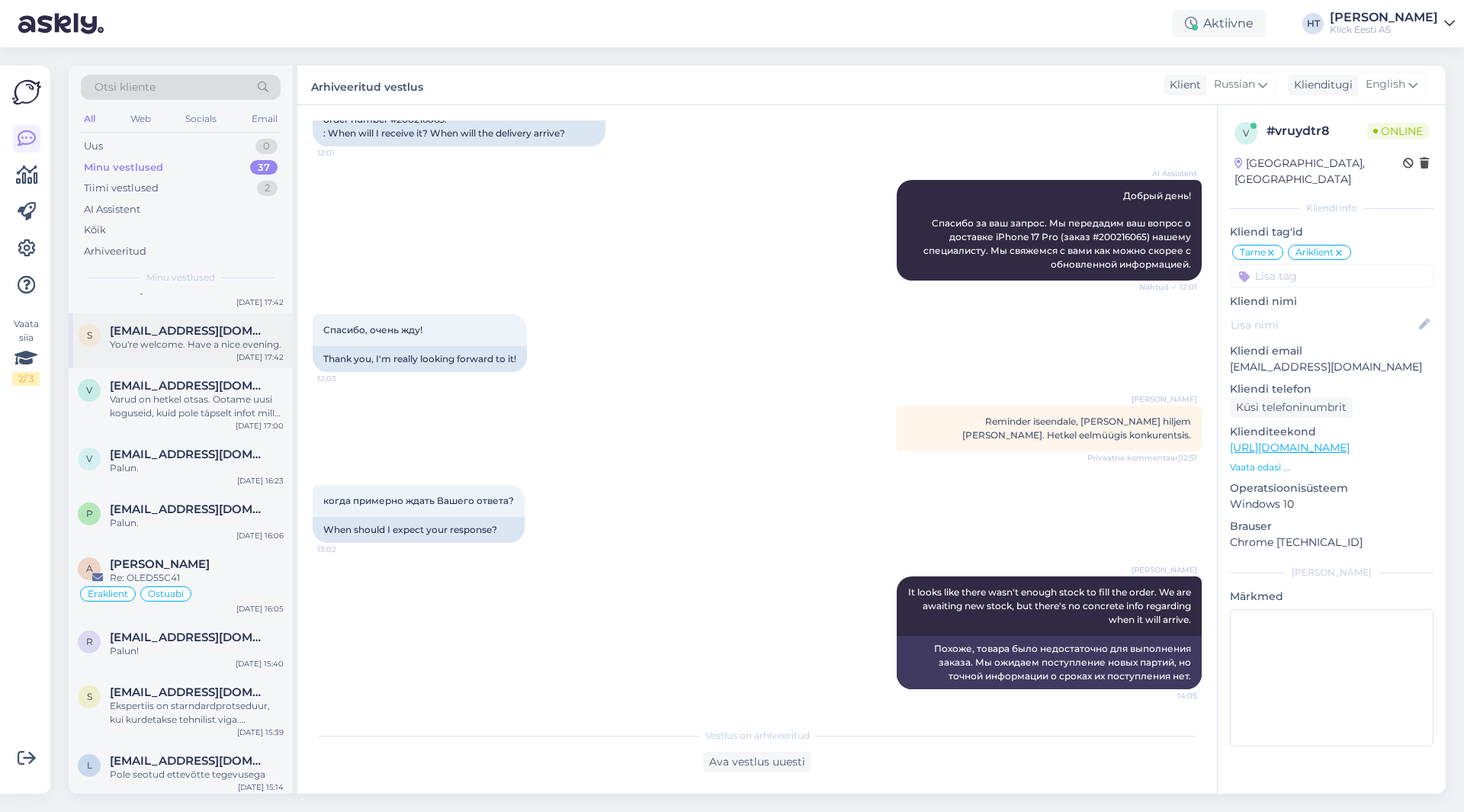
scroll to position [533, 0]
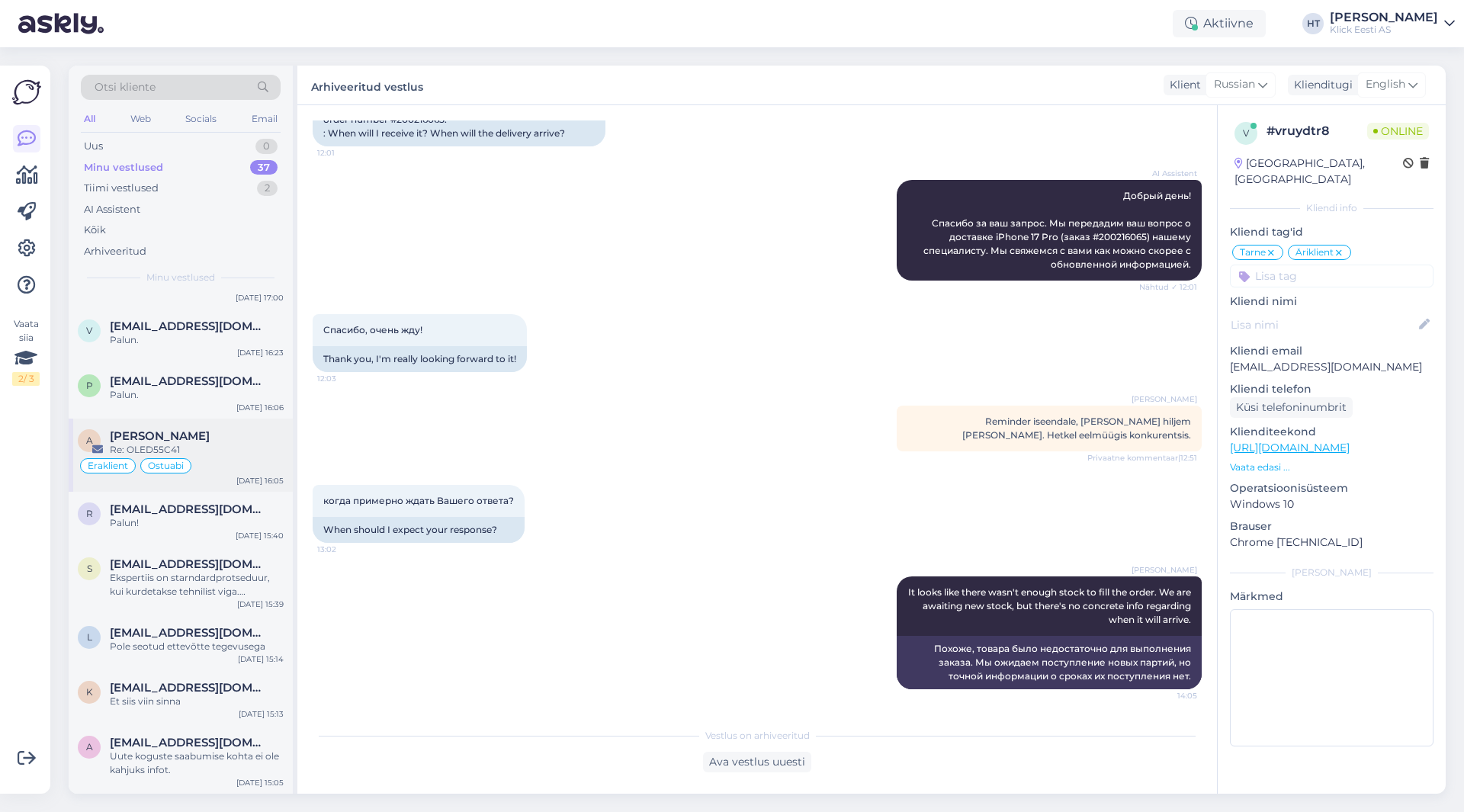
click at [247, 459] on div "Eraklient Ostuabi" at bounding box center [180, 466] width 206 height 18
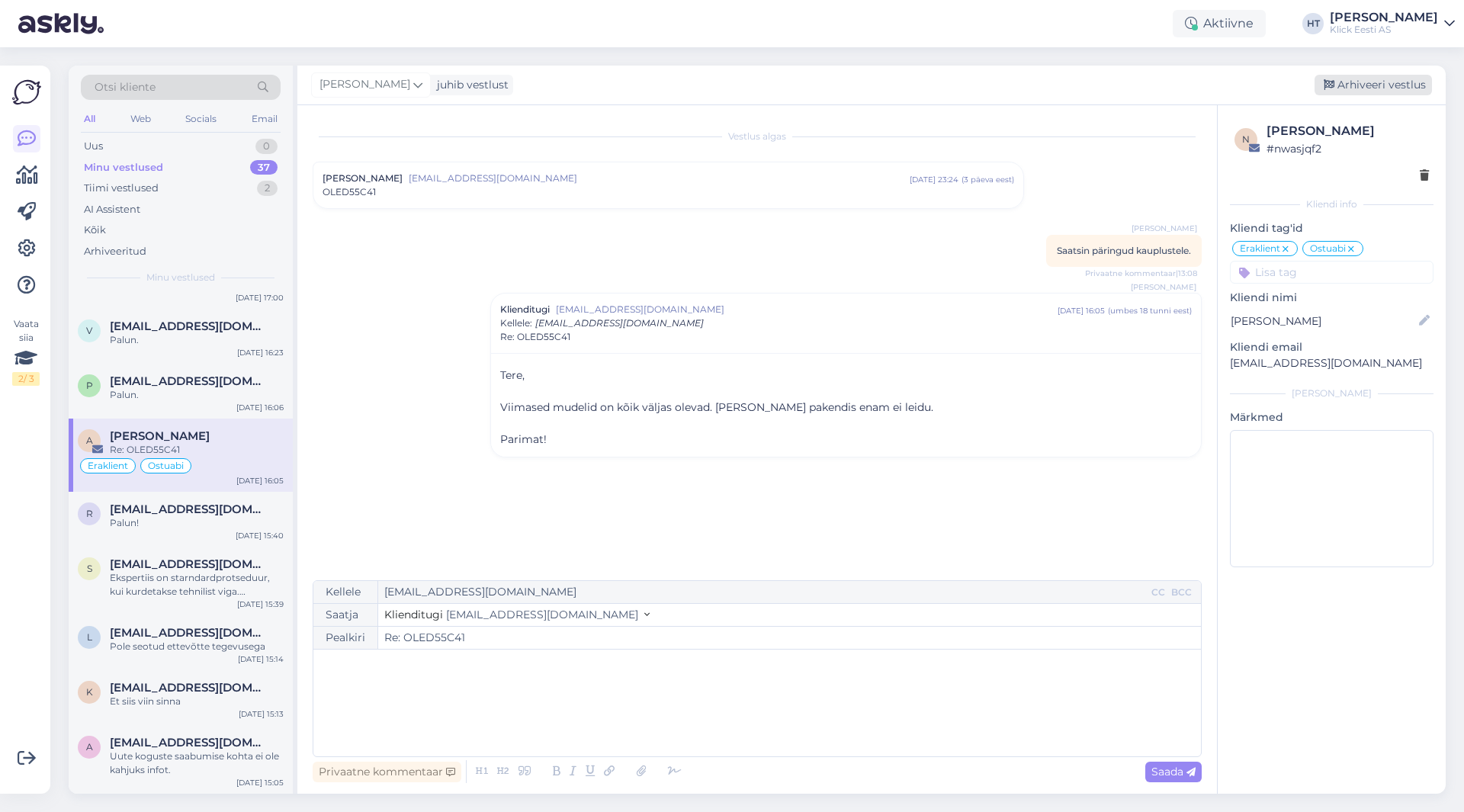
click at [1396, 88] on div "Arhiveeri vestlus" at bounding box center [1372, 85] width 118 height 21
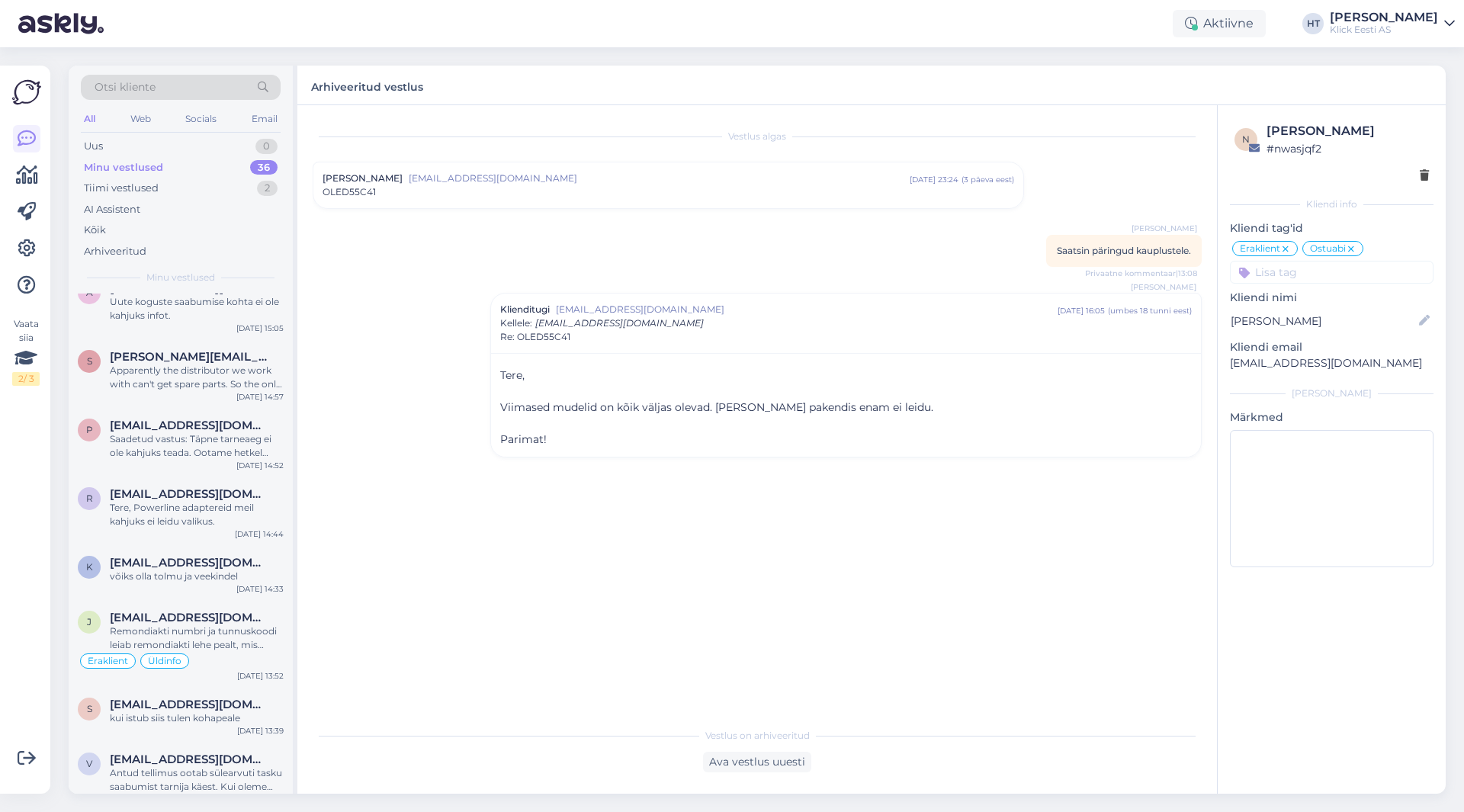
scroll to position [1219, 0]
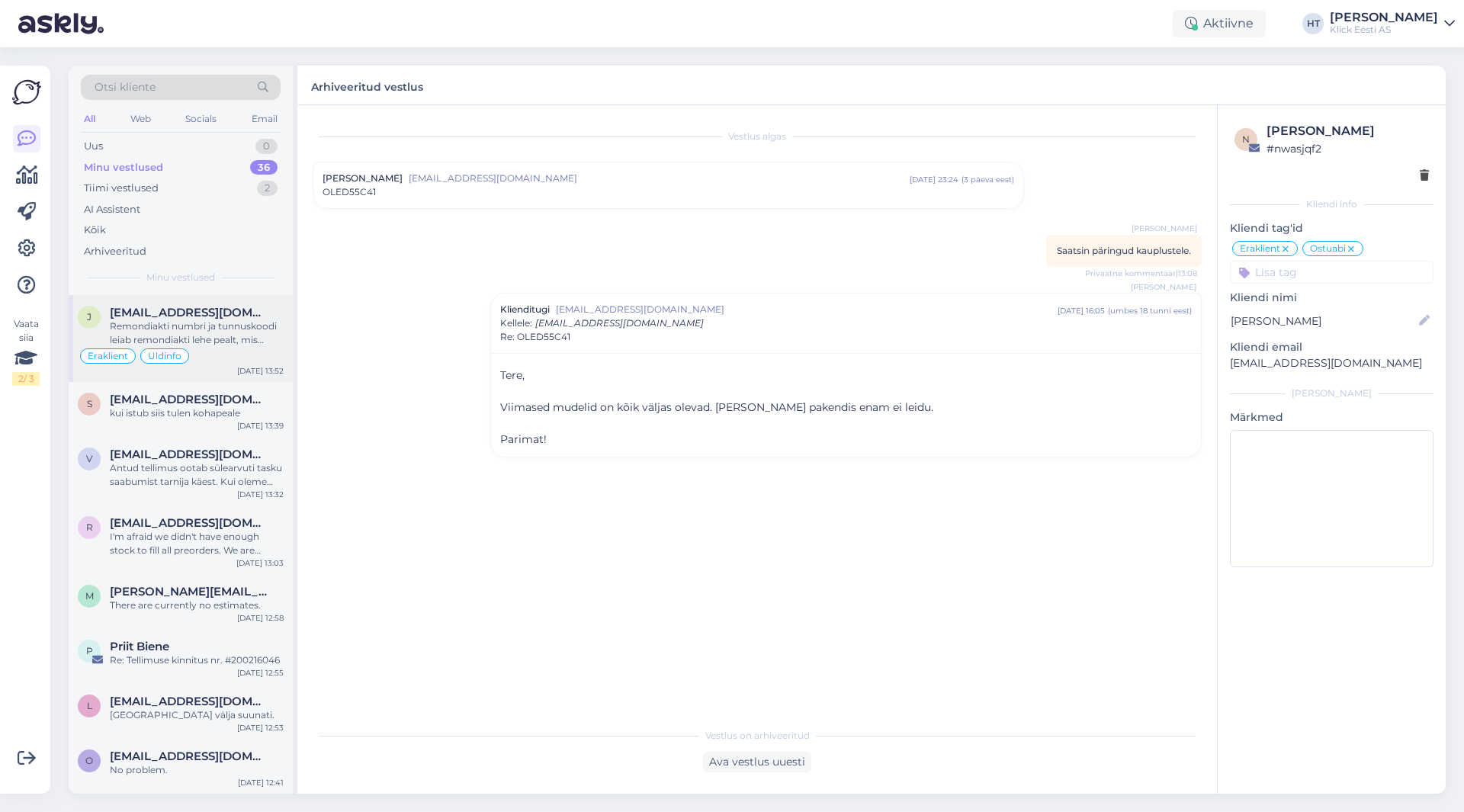
click at [225, 347] on div "Eraklient Üldinfo" at bounding box center [180, 356] width 206 height 18
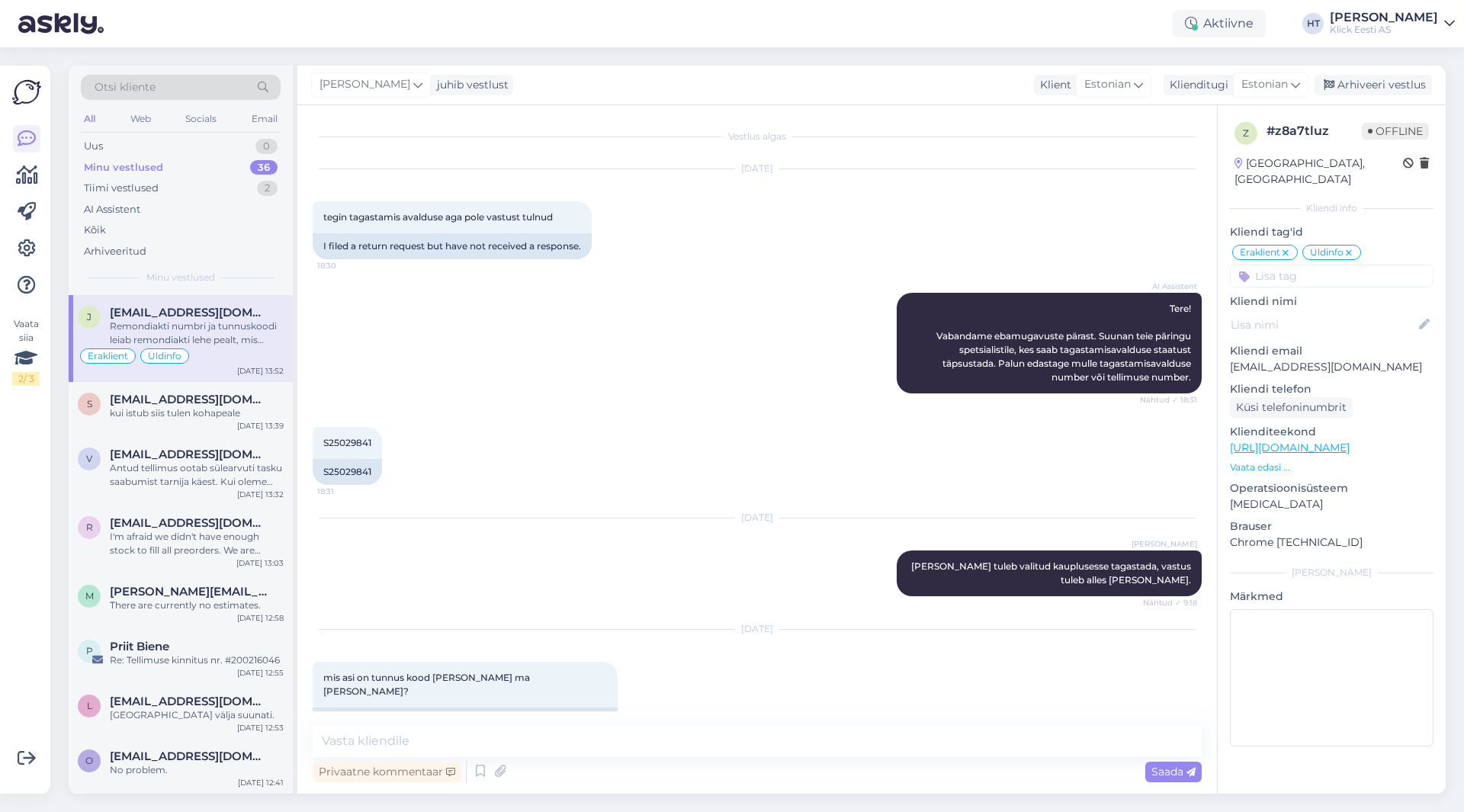
scroll to position [440, 0]
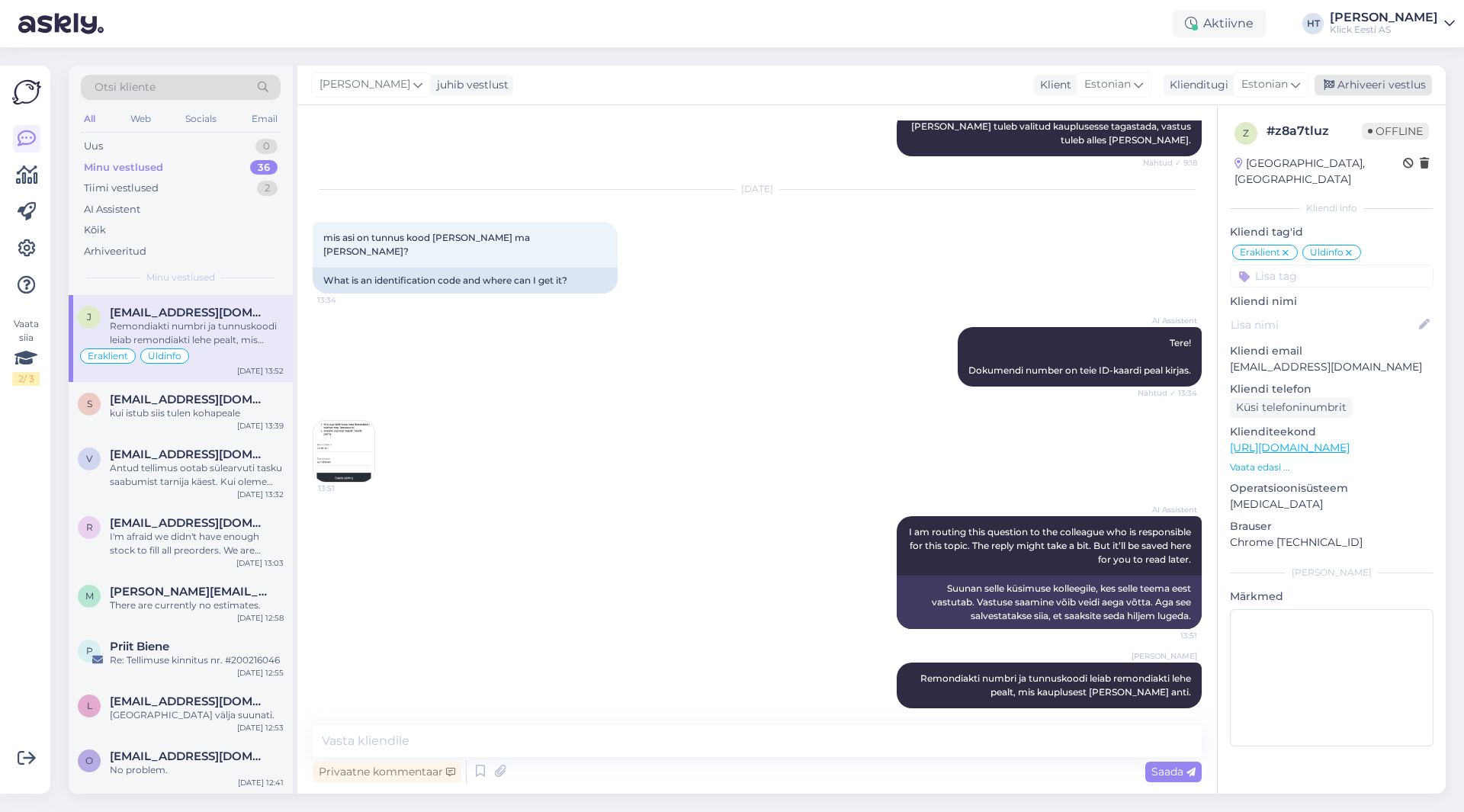
click at [1381, 82] on div "Arhiveeri vestlus" at bounding box center [1372, 85] width 118 height 21
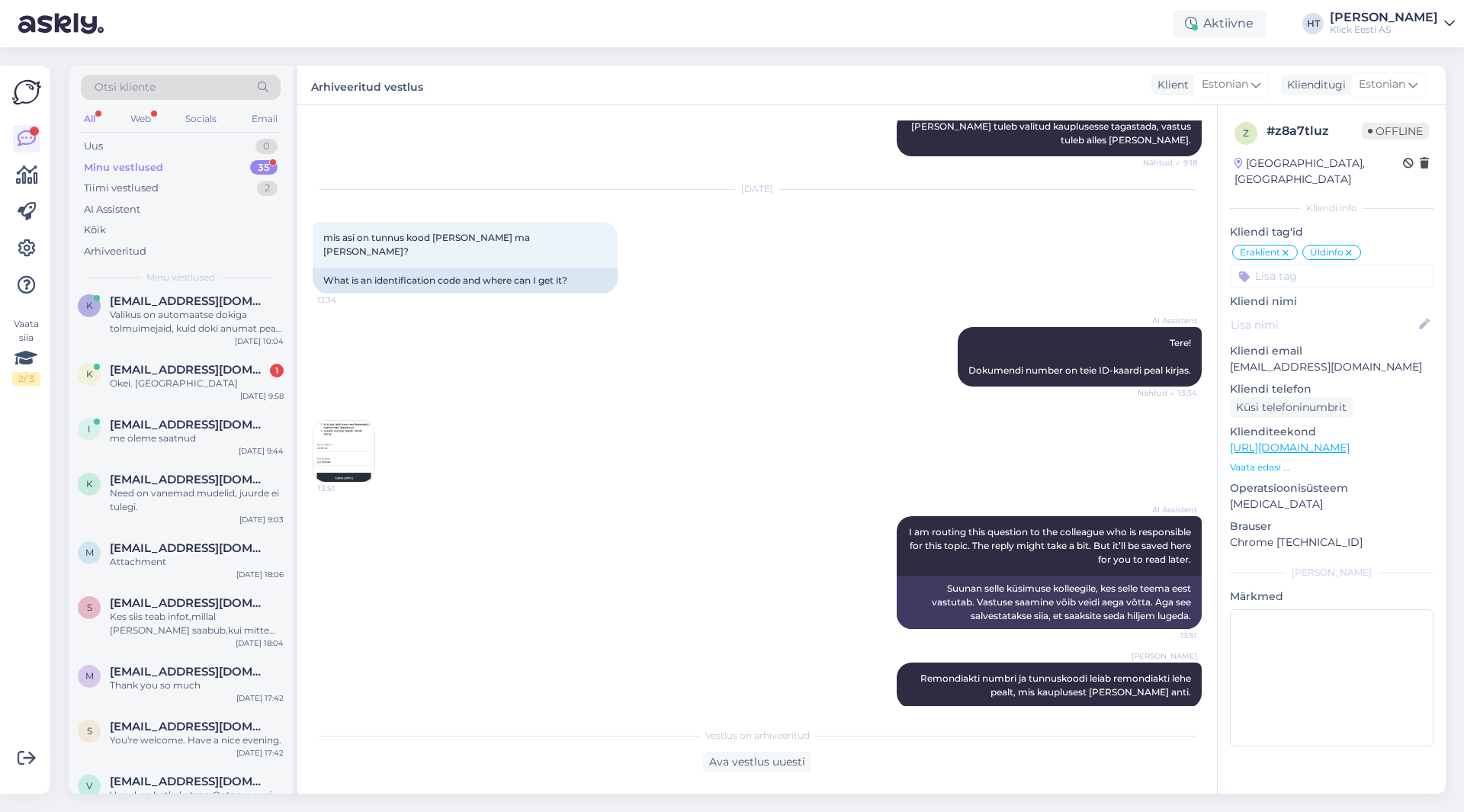
scroll to position [0, 0]
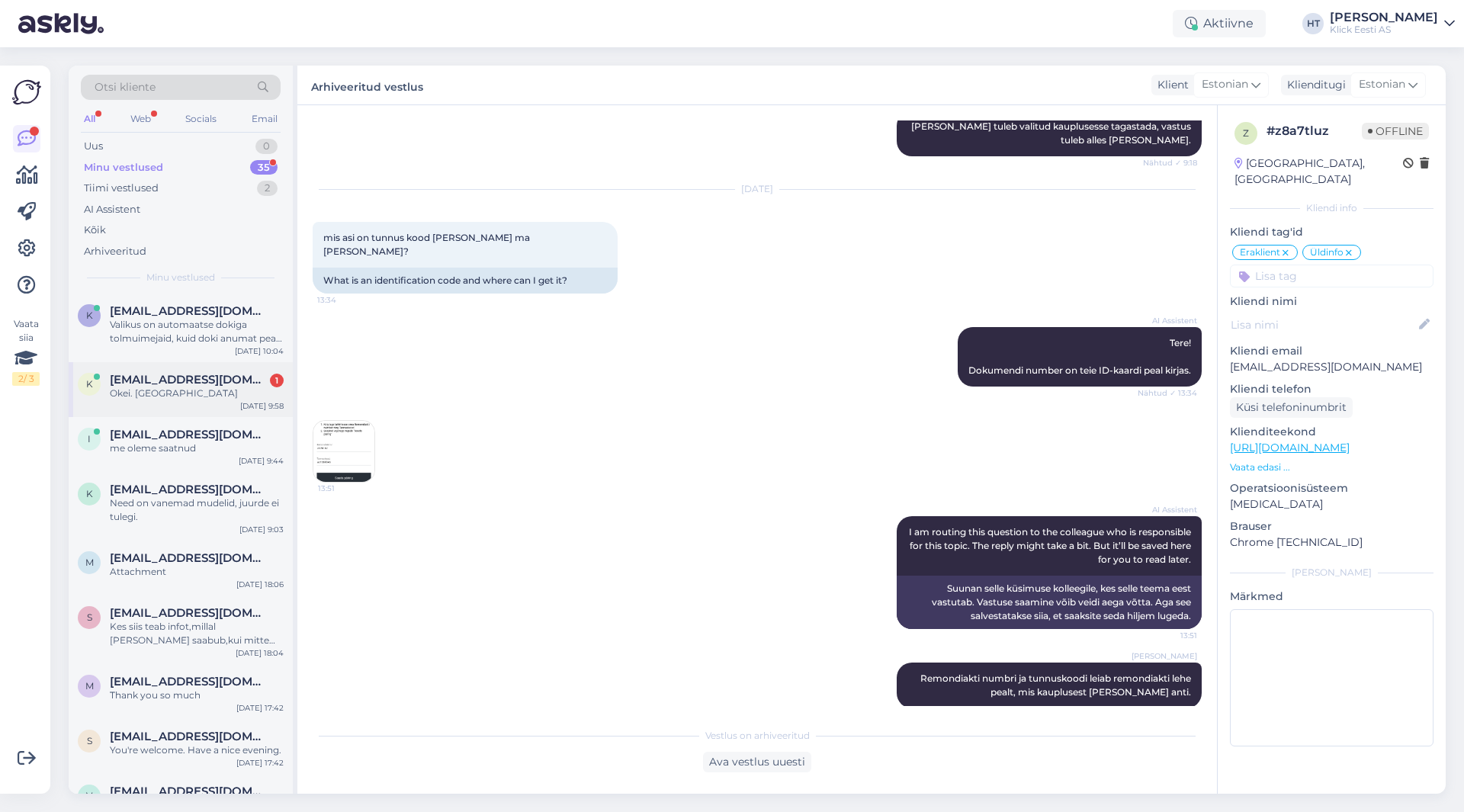
click at [194, 400] on div "Okei. [GEOGRAPHIC_DATA]" at bounding box center [197, 393] width 174 height 13
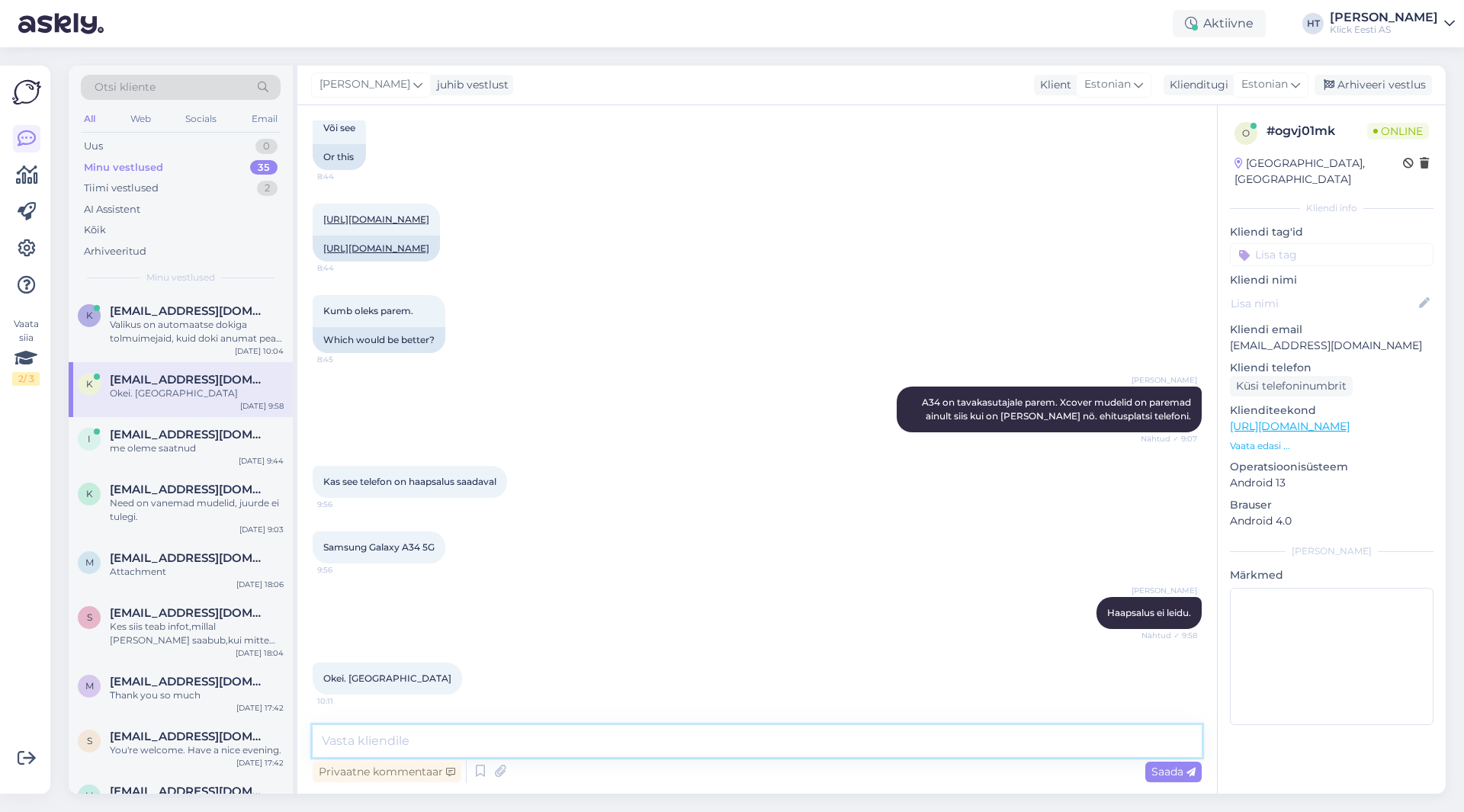
click at [578, 744] on textarea at bounding box center [756, 741] width 889 height 32
type textarea "Palun."
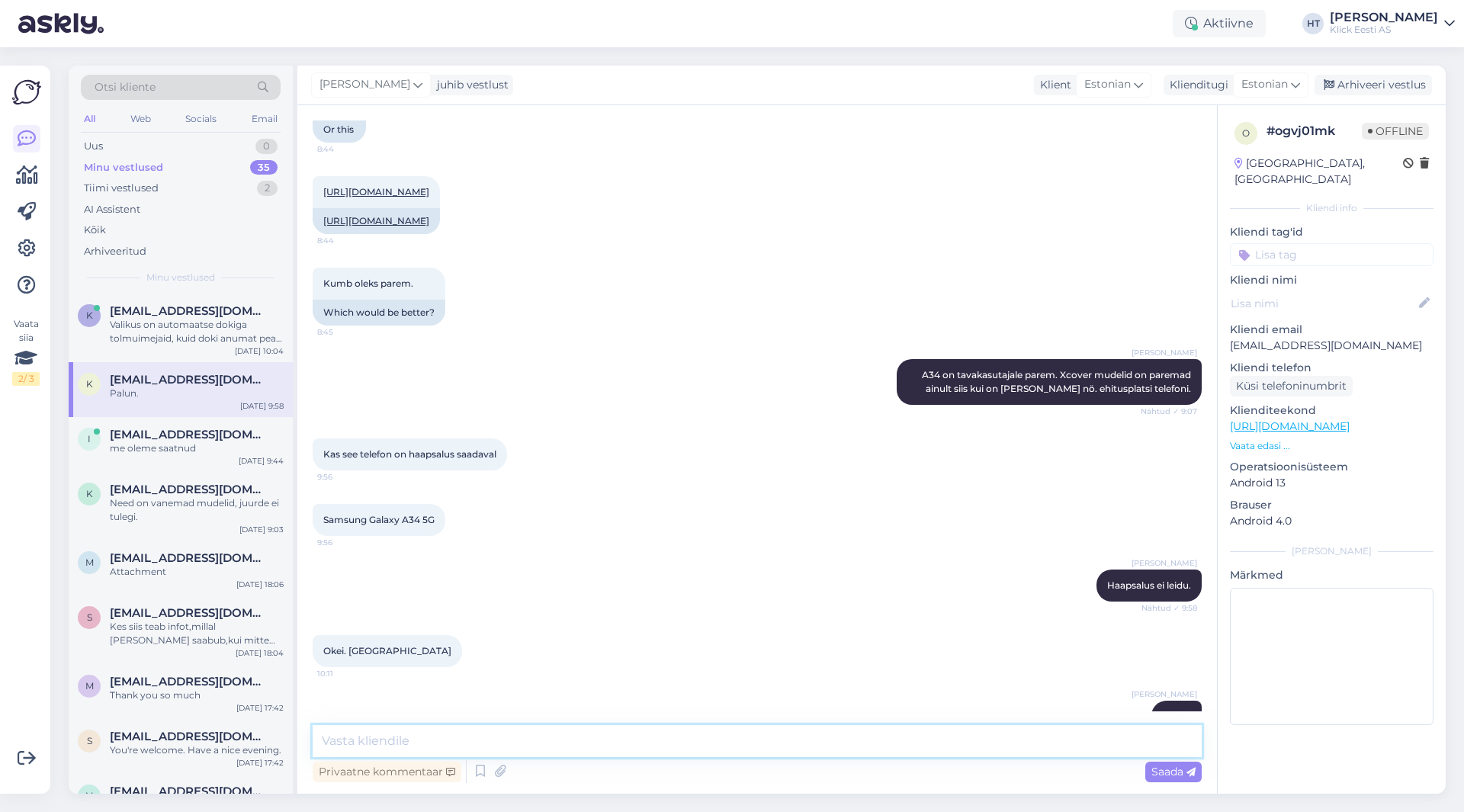
scroll to position [761, 0]
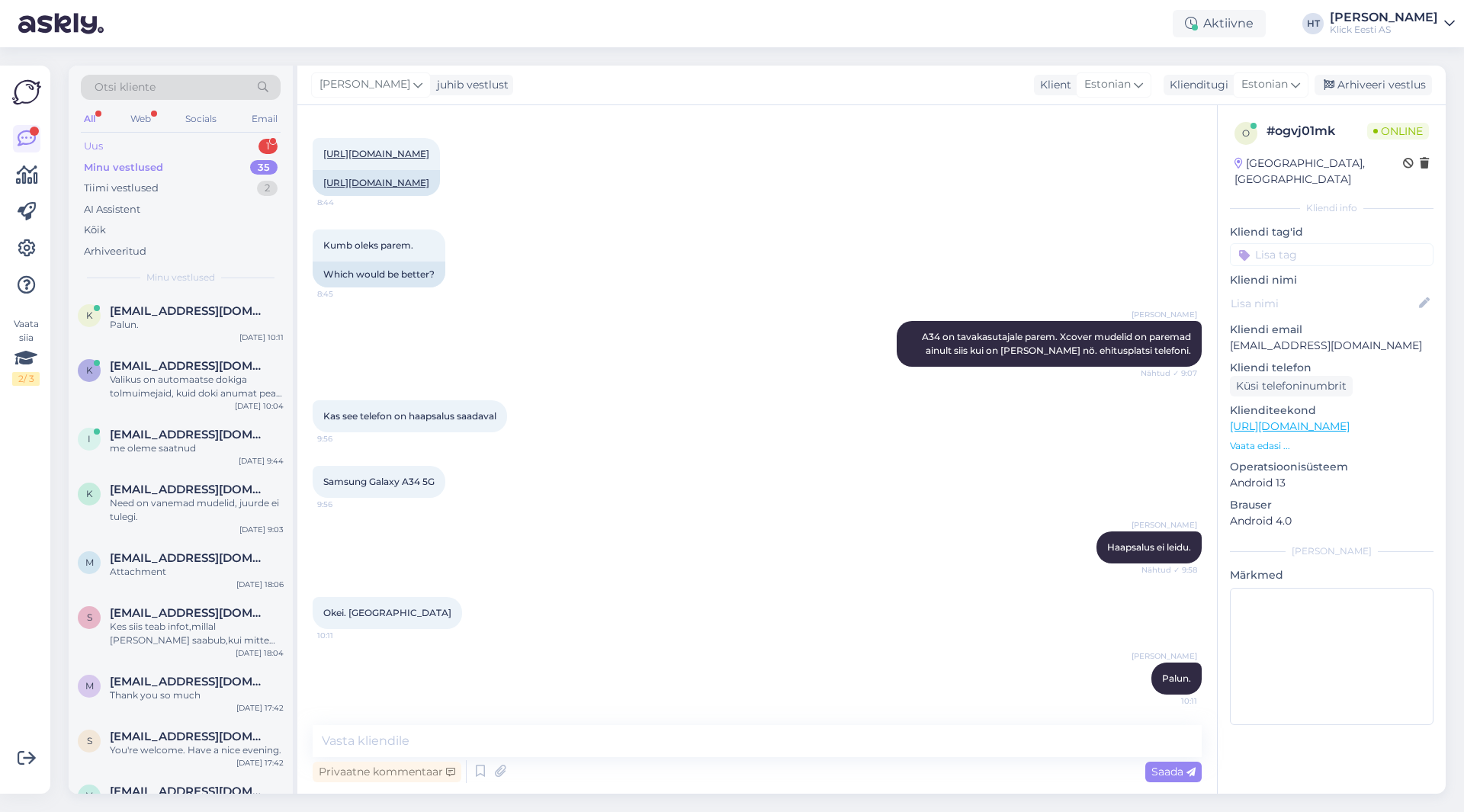
click at [242, 138] on div "Uus 1" at bounding box center [180, 147] width 199 height 22
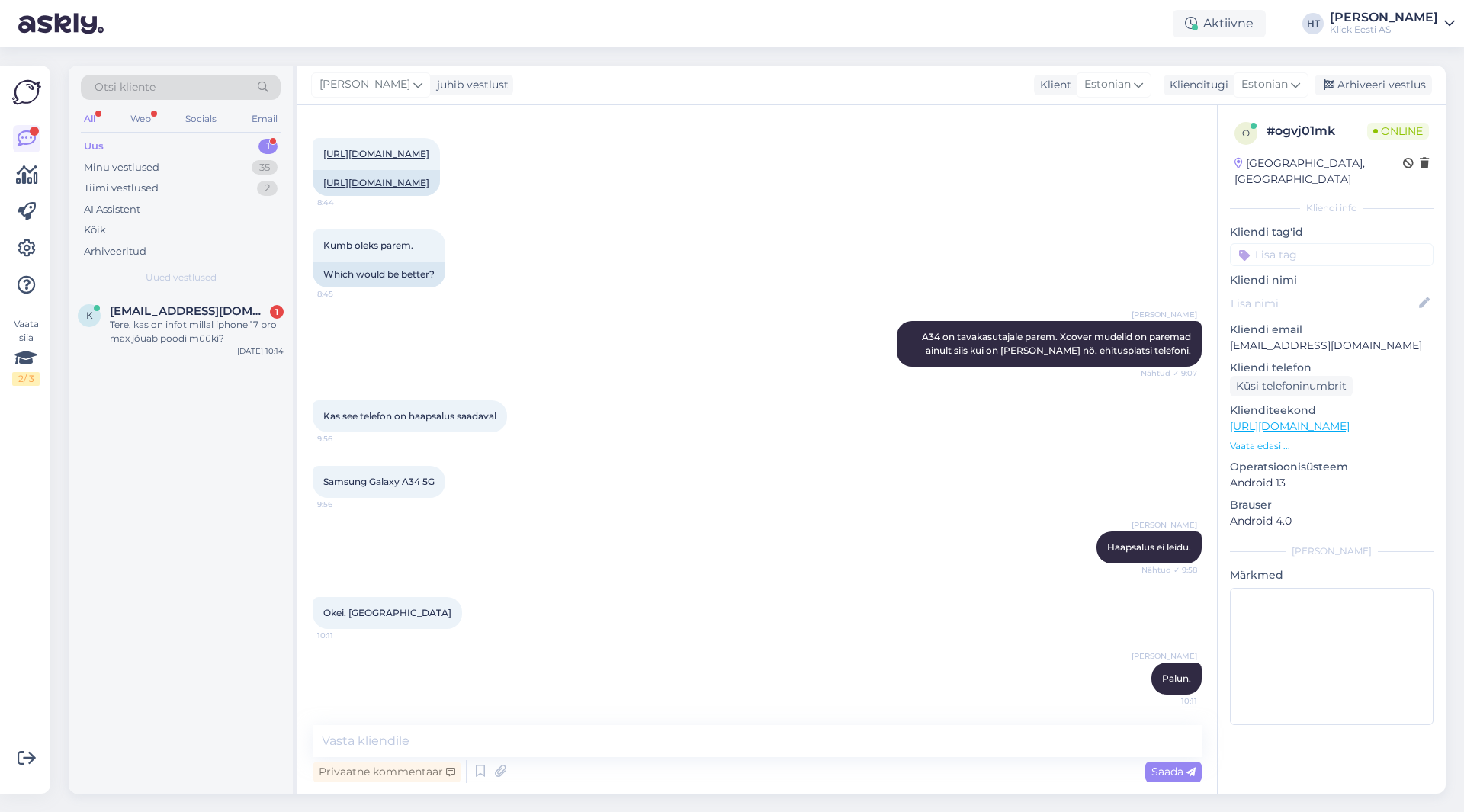
click at [208, 91] on div "Otsi kliente" at bounding box center [180, 88] width 199 height 25
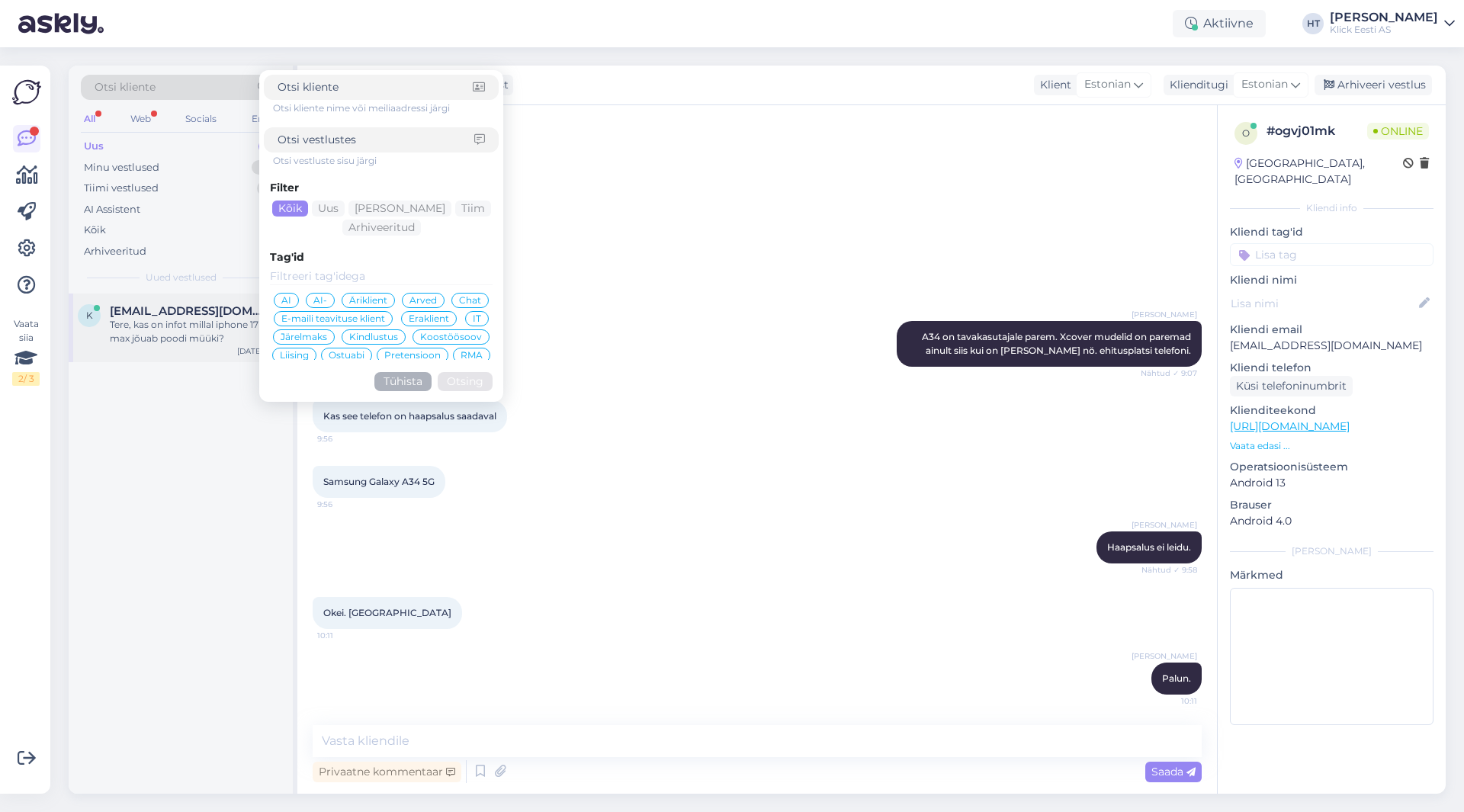
click at [163, 298] on div "k [EMAIL_ADDRESS][DOMAIN_NAME] 1 Tere, kas on infot millal iphone 17 pro max jõ…" at bounding box center [180, 328] width 225 height 68
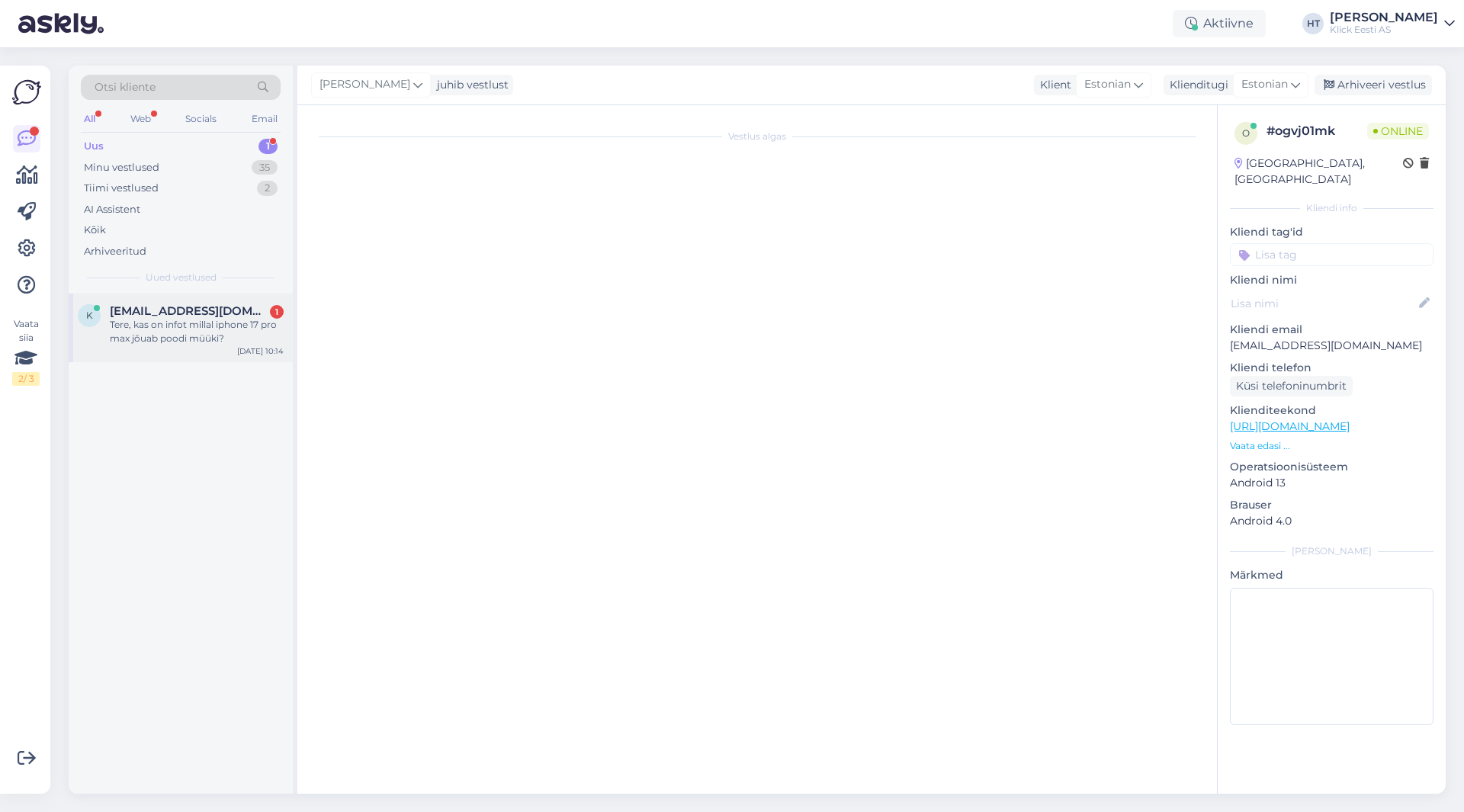
scroll to position [0, 0]
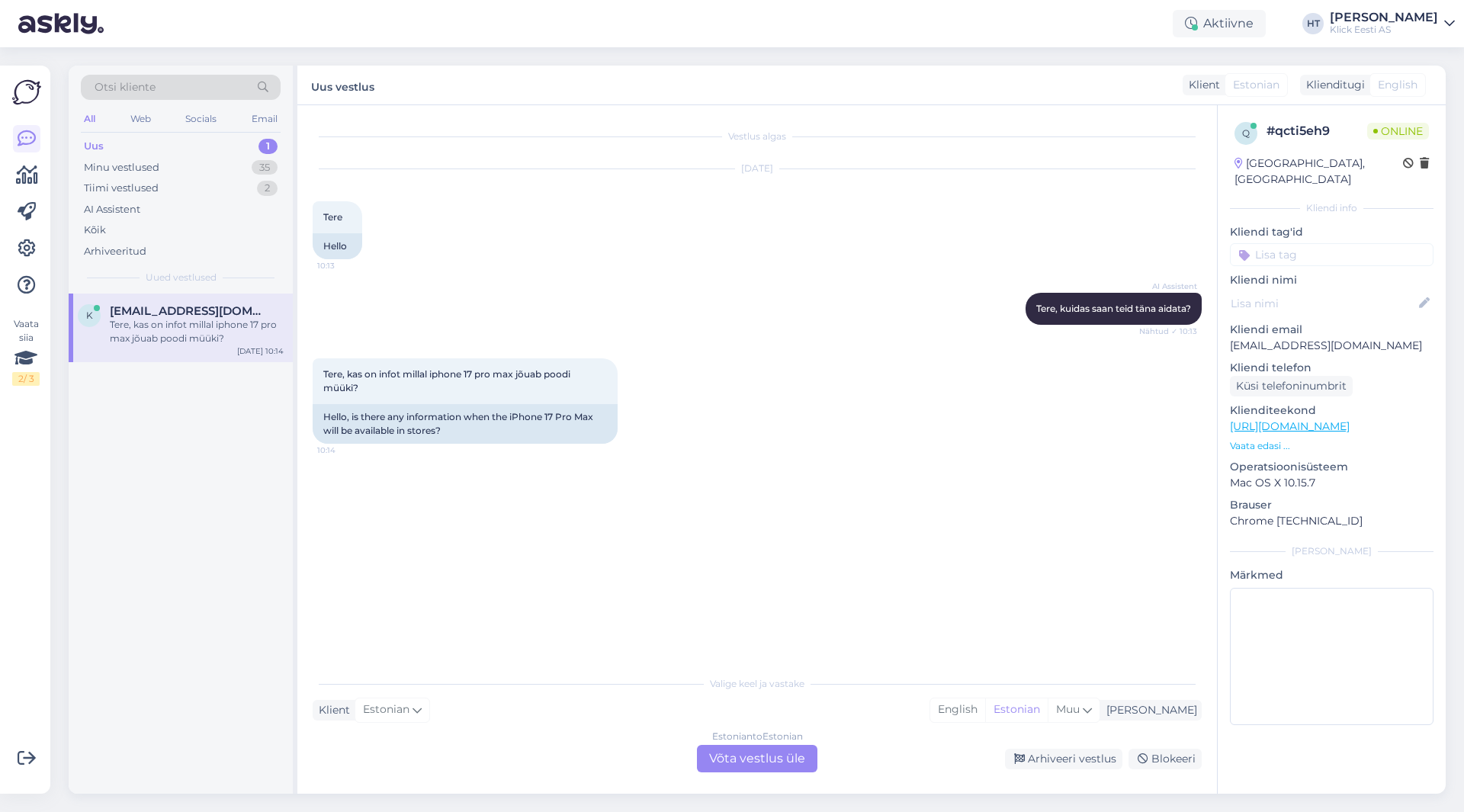
click at [719, 754] on div "Estonian to Estonian Võta vestlus üle" at bounding box center [757, 758] width 120 height 28
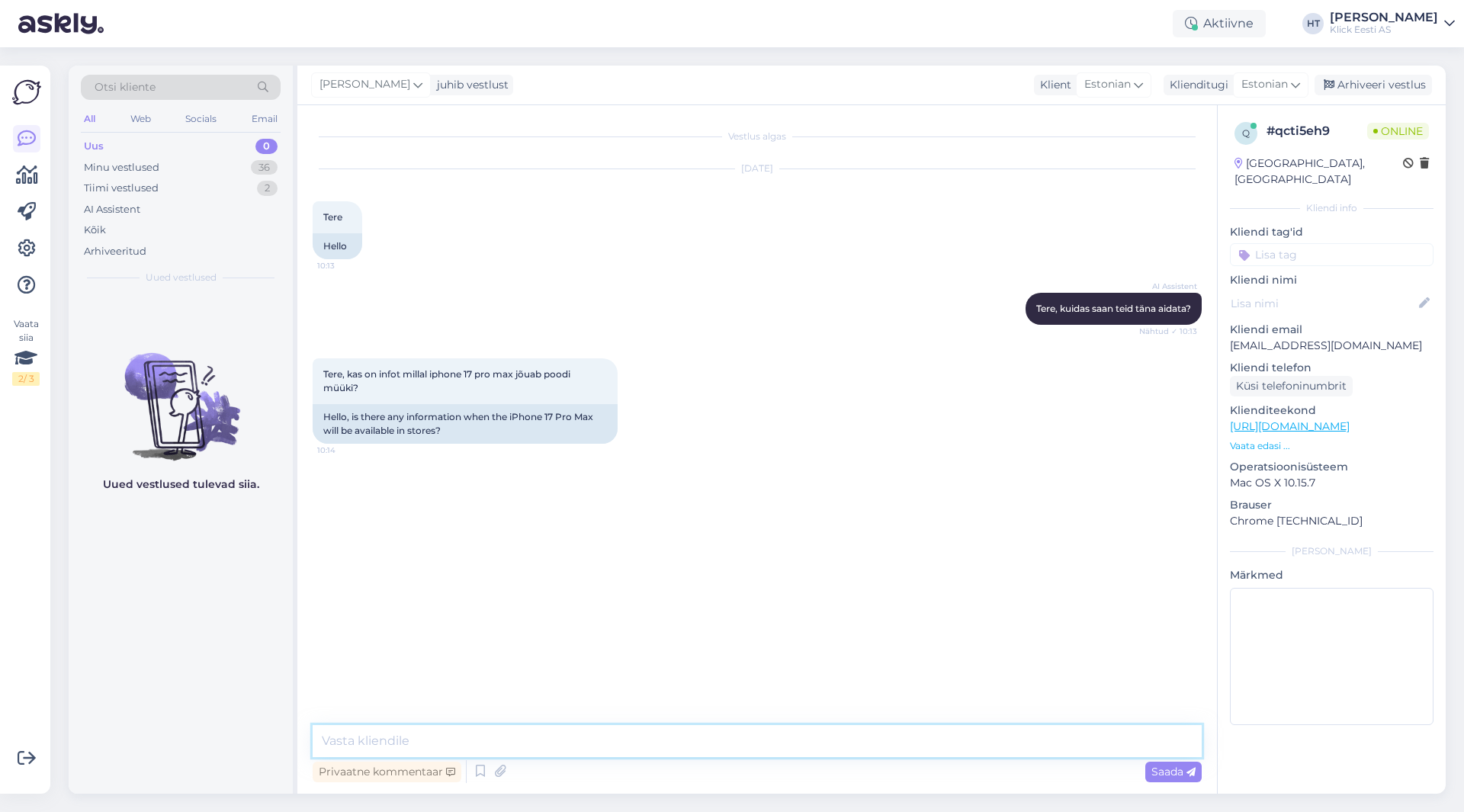
click at [714, 742] on textarea at bounding box center [756, 741] width 889 height 32
type textarea "Täpset infot selle kohta ei ole."
click at [225, 163] on div "Minu vestlused 36" at bounding box center [180, 168] width 199 height 22
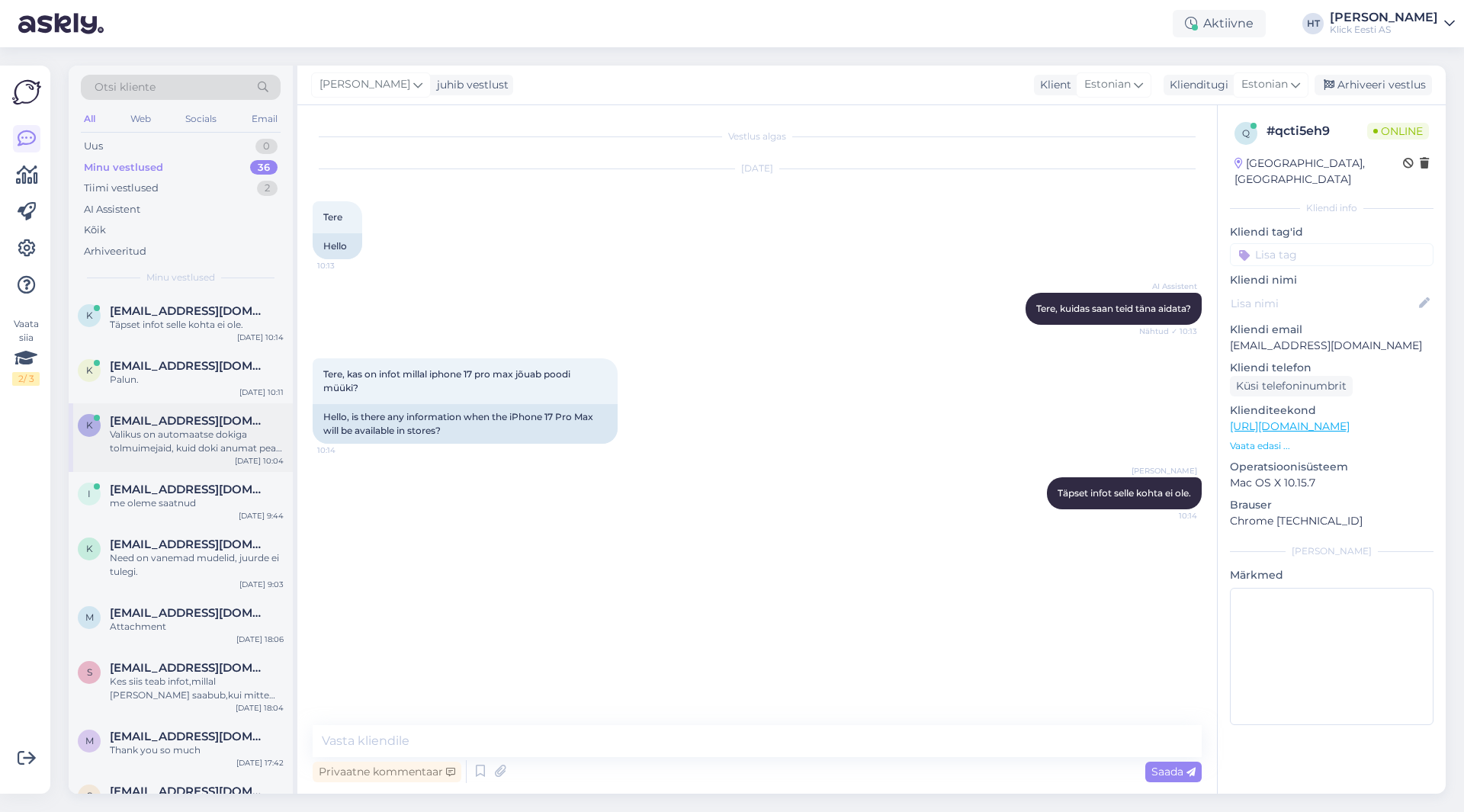
click at [239, 425] on span "[EMAIL_ADDRESS][DOMAIN_NAME]" at bounding box center [189, 421] width 159 height 13
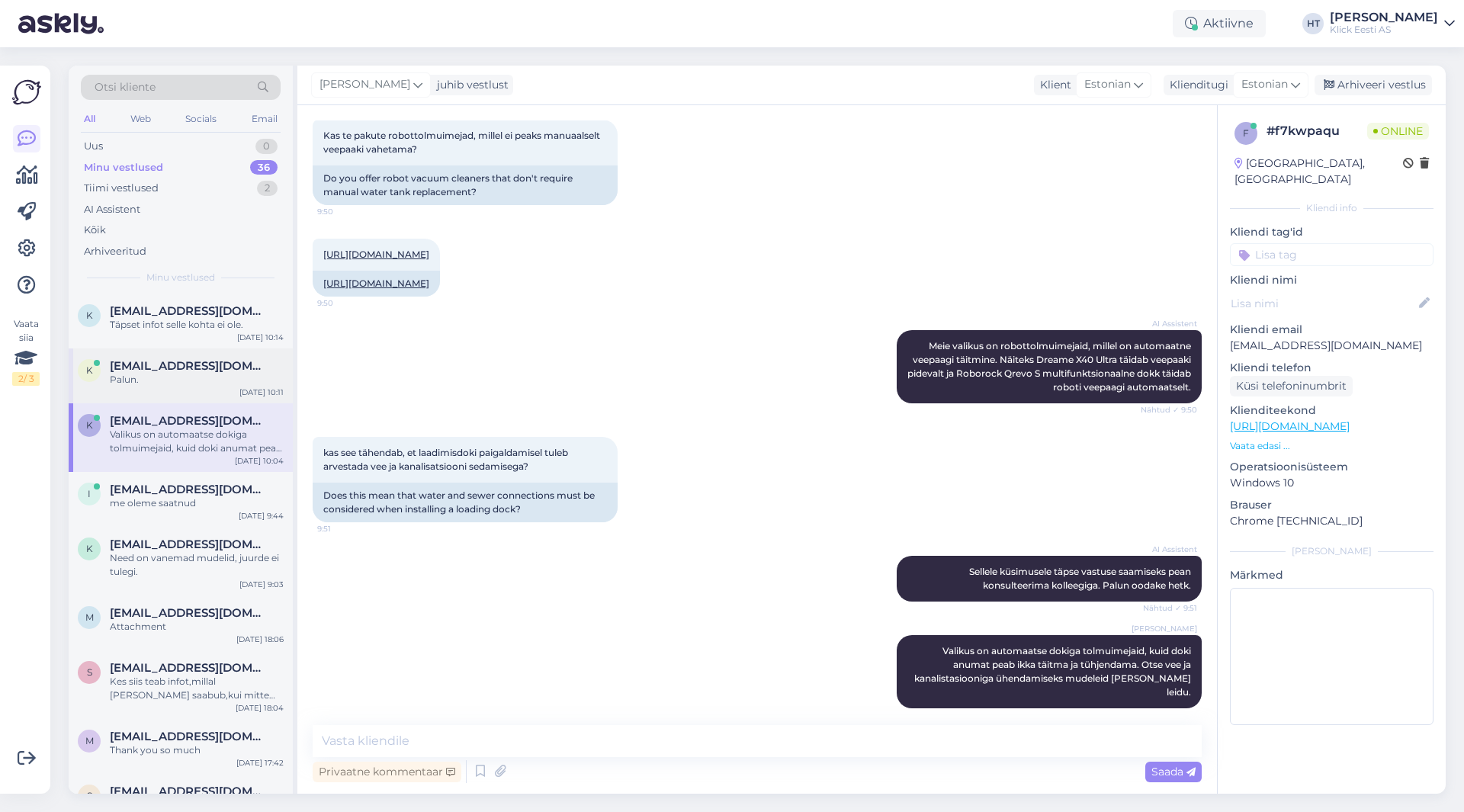
click at [157, 399] on div "K [EMAIL_ADDRESS][DOMAIN_NAME] Palun. [DATE] 10:11" at bounding box center [180, 376] width 225 height 55
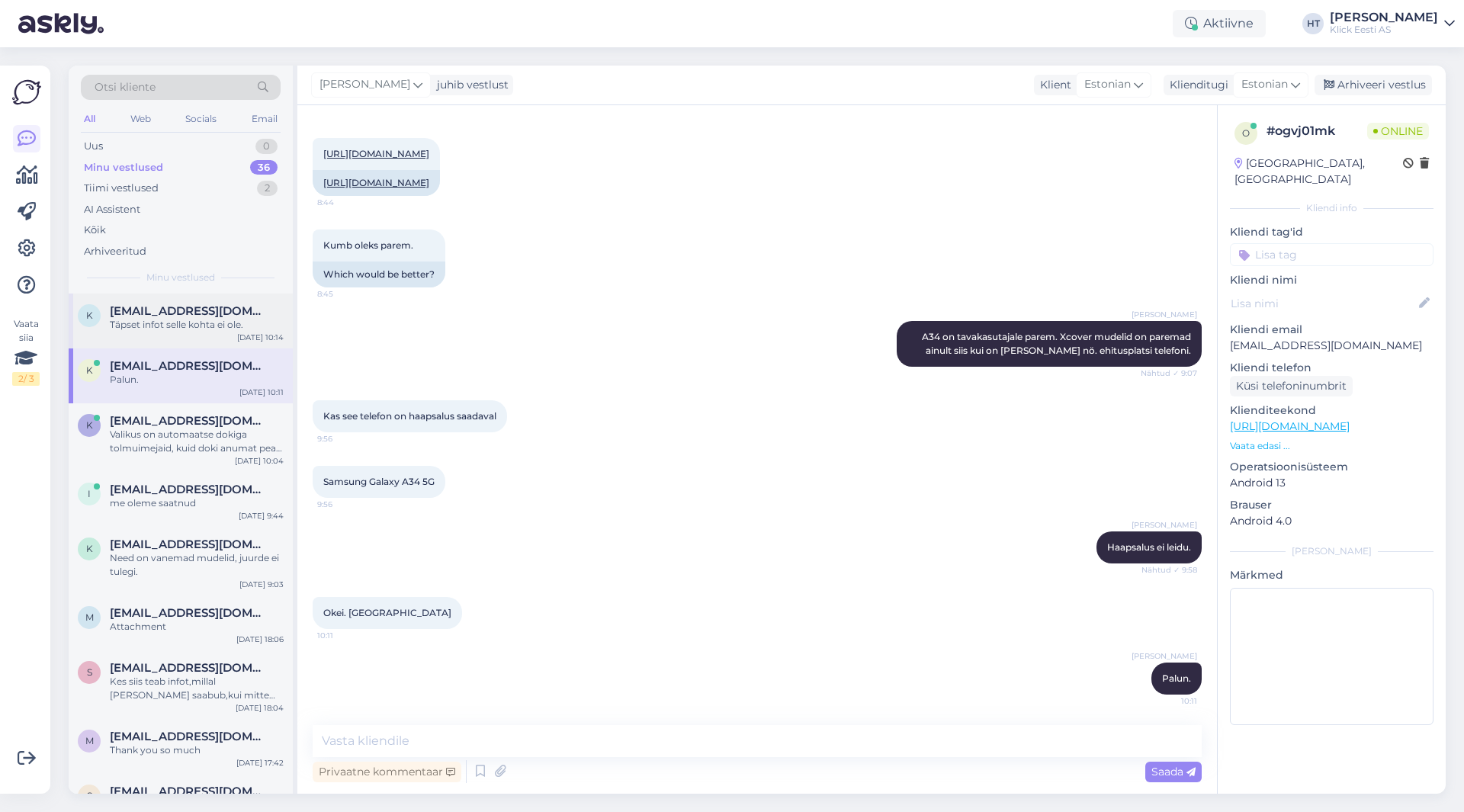
click at [215, 332] on div "k [EMAIL_ADDRESS][DOMAIN_NAME] Täpset infot selle kohta ei ole. [DATE] 10:14" at bounding box center [180, 321] width 225 height 55
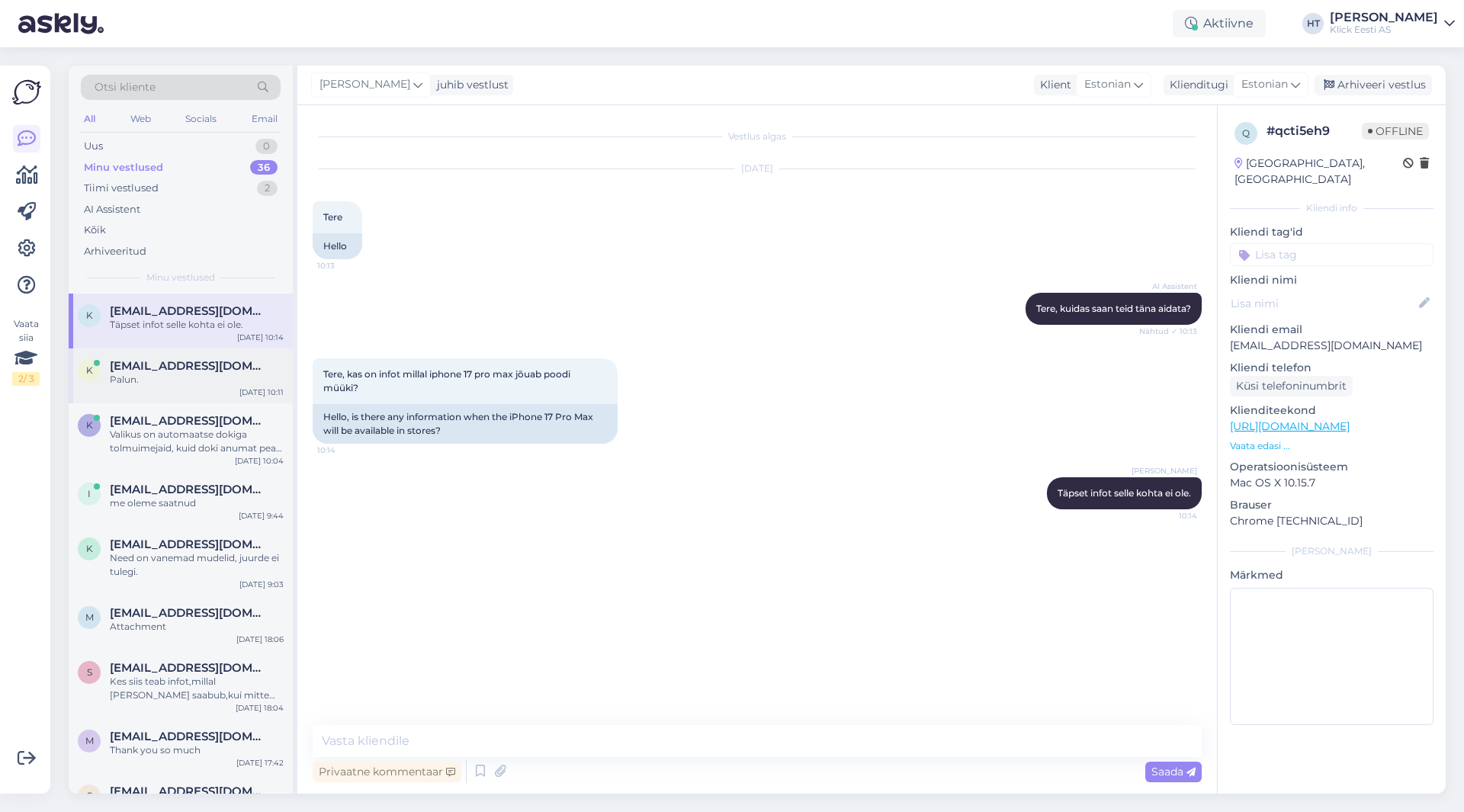
click at [216, 402] on div "K [EMAIL_ADDRESS][DOMAIN_NAME] Palun. [DATE] 10:11" at bounding box center [180, 376] width 225 height 55
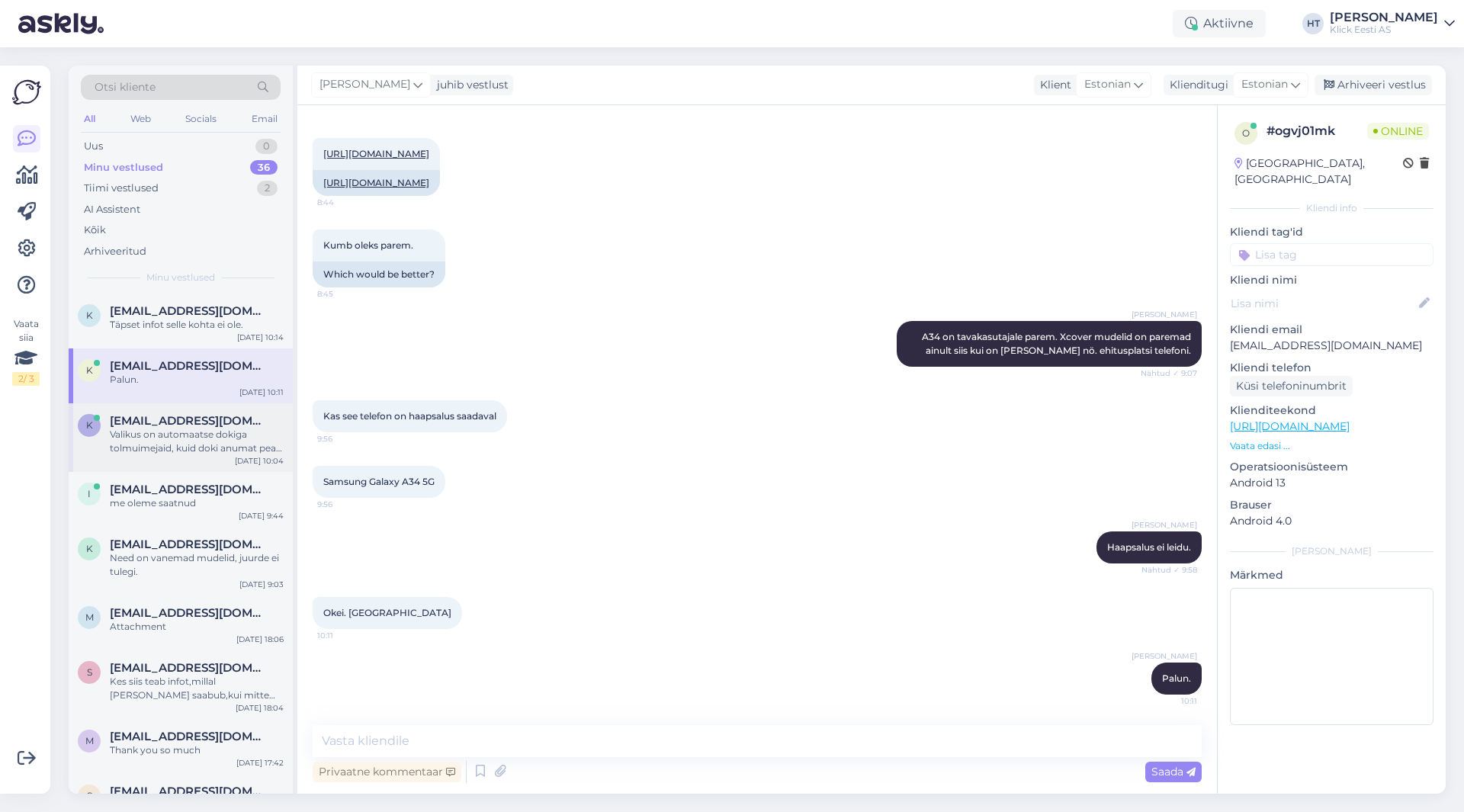
click at [203, 441] on div "Valikus on automaatse dokiga tolmuimejaid, kuid doki anumat peab ikka täitma ja…" at bounding box center [197, 441] width 174 height 28
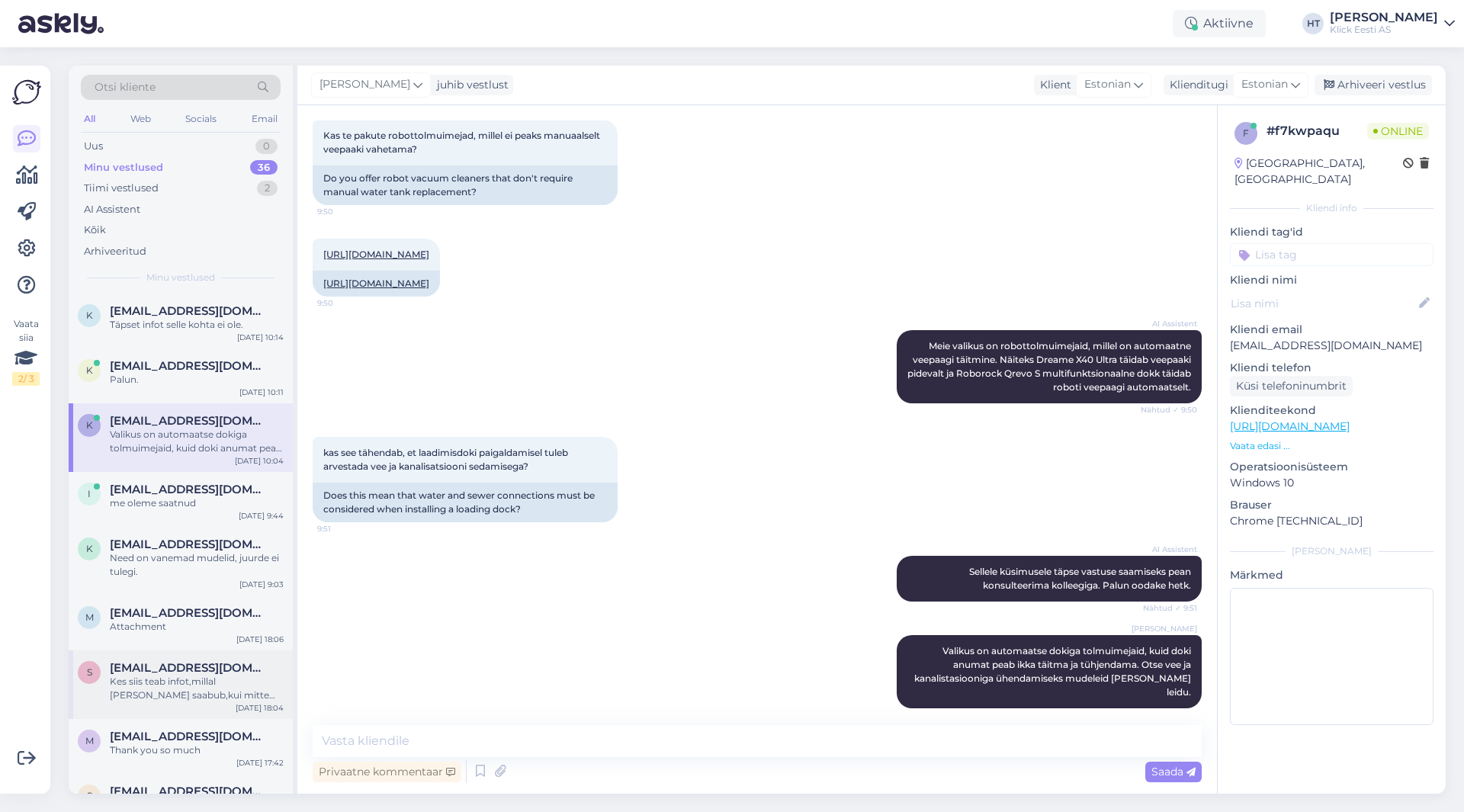
click at [220, 696] on div "Kes siis teab infot,millal [PERSON_NAME] saabub,kui mitte ladu ise?" at bounding box center [197, 688] width 174 height 28
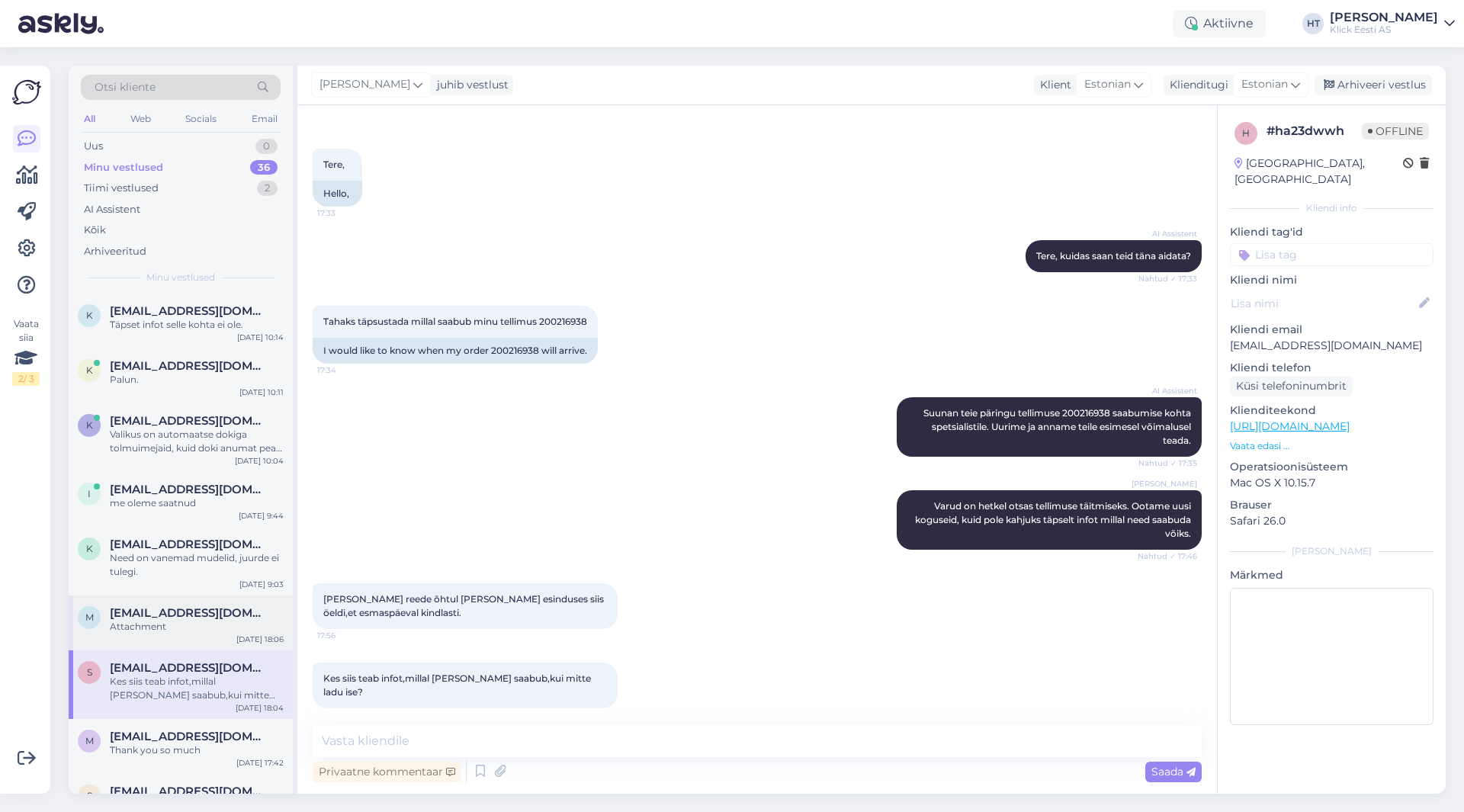
click at [220, 630] on div "Attachment" at bounding box center [197, 626] width 174 height 13
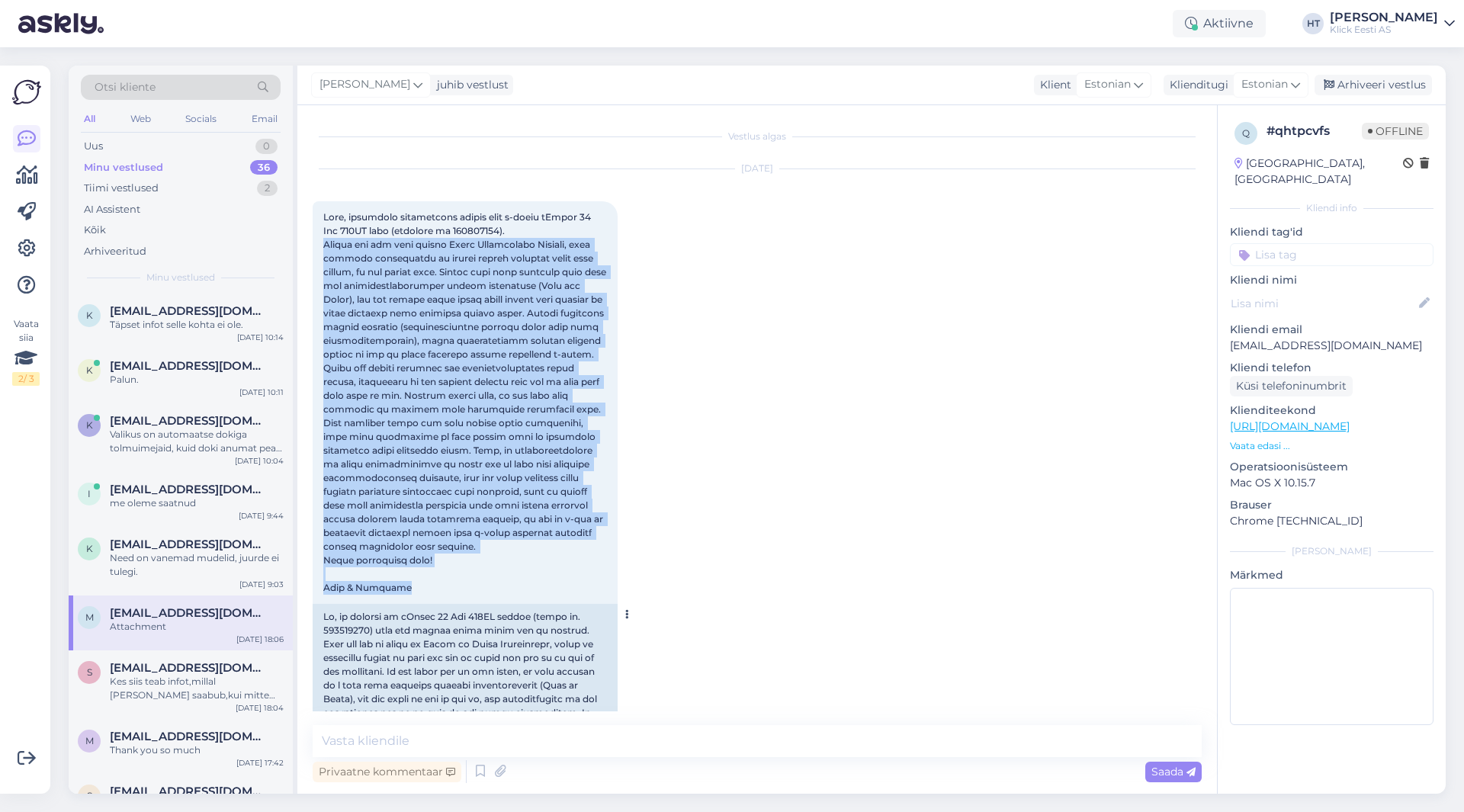
drag, startPoint x: 326, startPoint y: 242, endPoint x: 577, endPoint y: 593, distance: 431.5
click at [577, 593] on div "17:16" at bounding box center [464, 402] width 305 height 402
click at [577, 593] on div "17:16" at bounding box center [464, 402] width 305 height 402
drag, startPoint x: 432, startPoint y: 587, endPoint x: 326, endPoint y: 218, distance: 383.9
click at [326, 218] on div "17:16" at bounding box center [464, 402] width 305 height 402
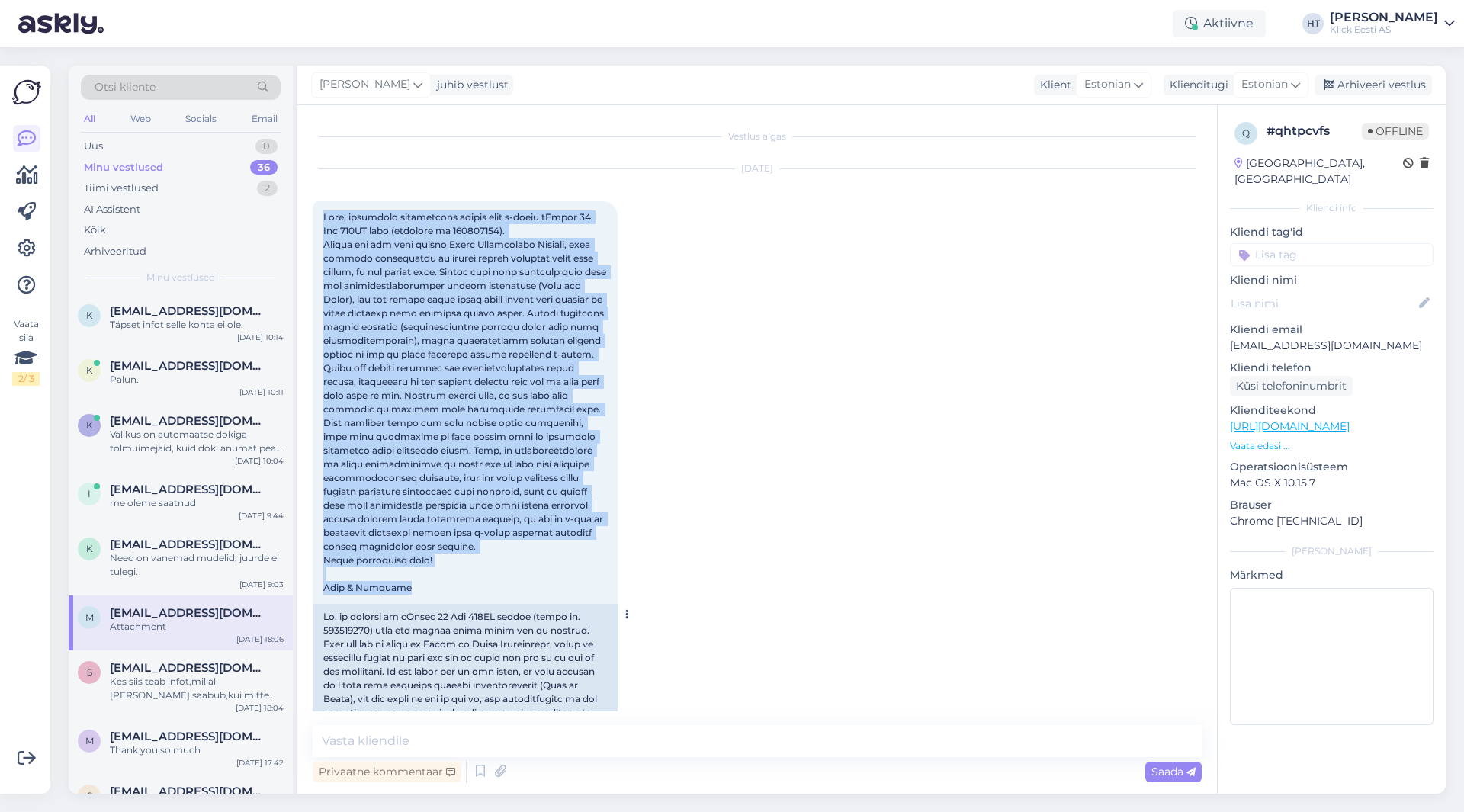
click at [324, 213] on span at bounding box center [466, 402] width 285 height 382
drag, startPoint x: 324, startPoint y: 213, endPoint x: 466, endPoint y: 588, distance: 401.0
click at [466, 588] on div "17:16" at bounding box center [464, 402] width 305 height 402
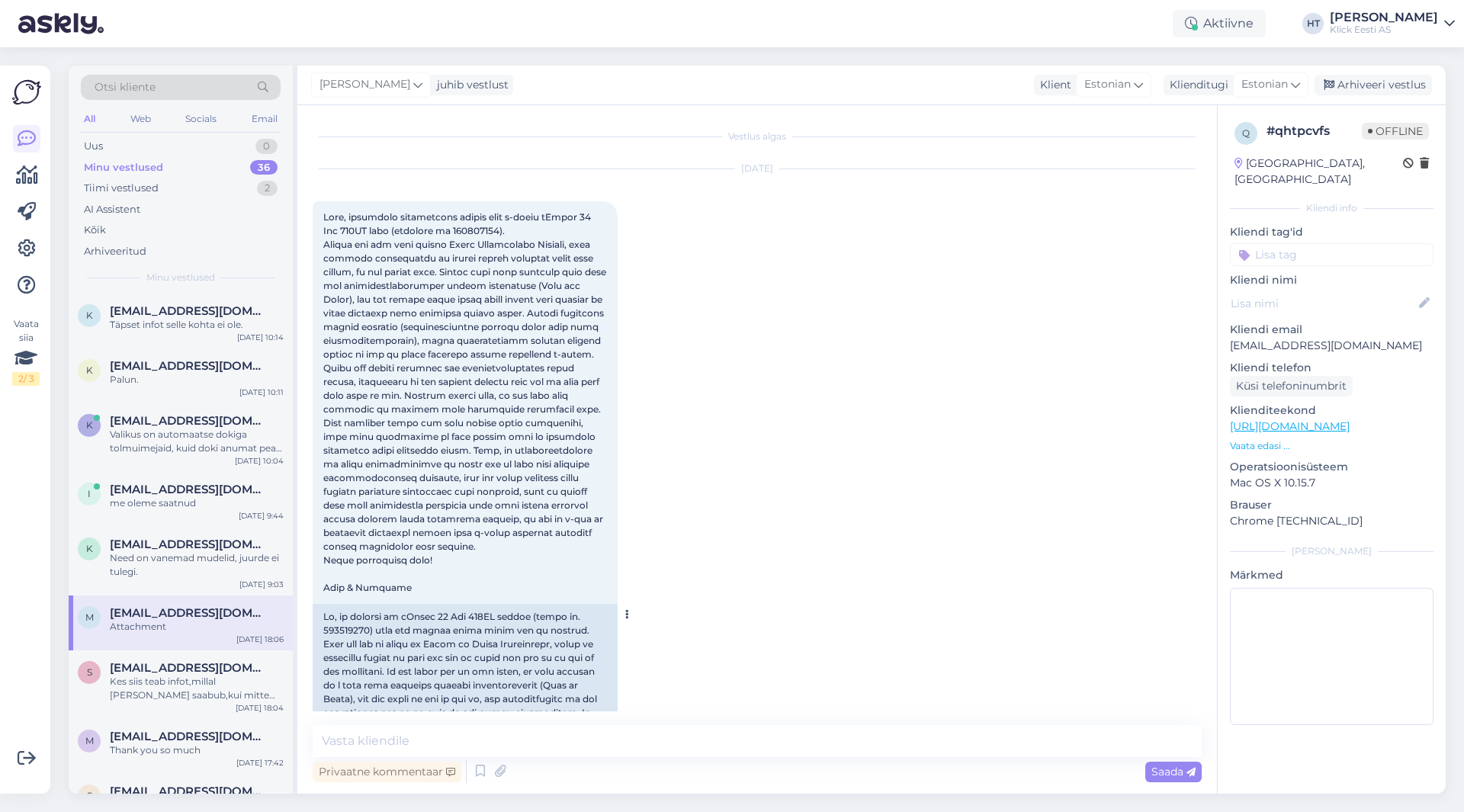
click at [450, 229] on span at bounding box center [466, 402] width 285 height 382
copy span "200217415"
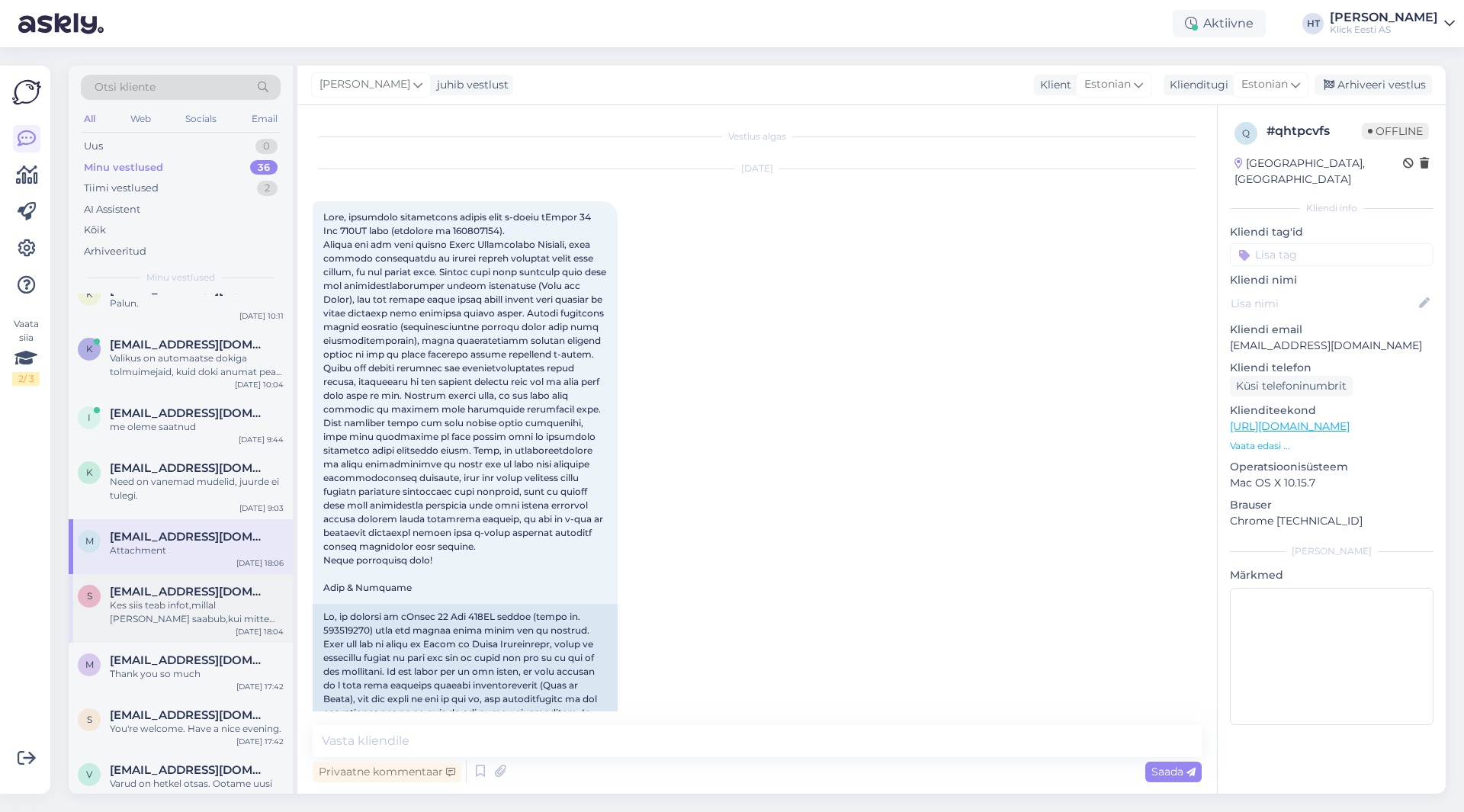
click at [195, 581] on div "s [EMAIL_ADDRESS][DOMAIN_NAME] Kes siis teab infot,millal [PERSON_NAME] saabub,…" at bounding box center [180, 608] width 225 height 68
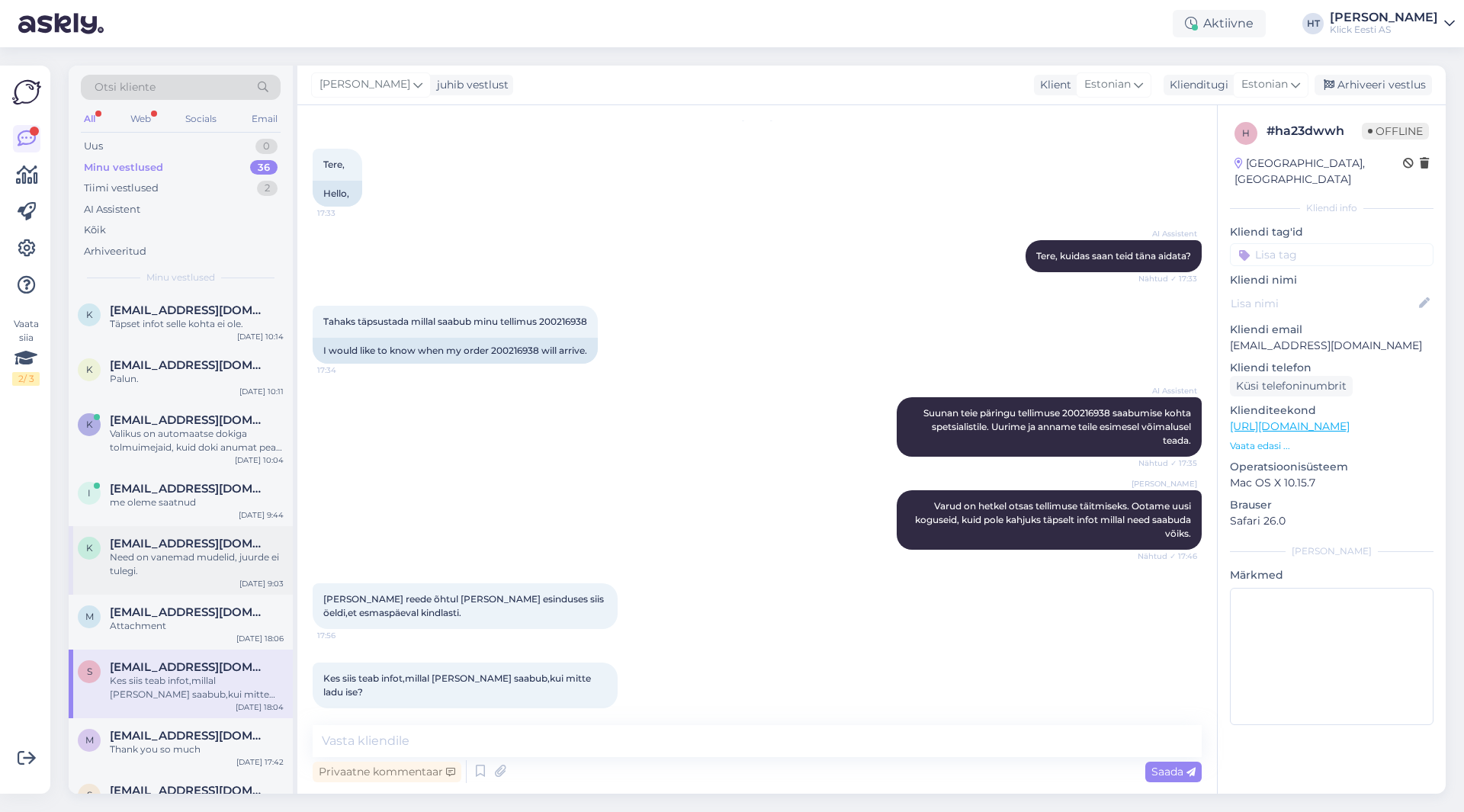
scroll to position [0, 0]
click at [213, 334] on div "k [EMAIL_ADDRESS][DOMAIN_NAME] Täpset infot selle kohta ei ole. [DATE] 10:14" at bounding box center [180, 321] width 225 height 55
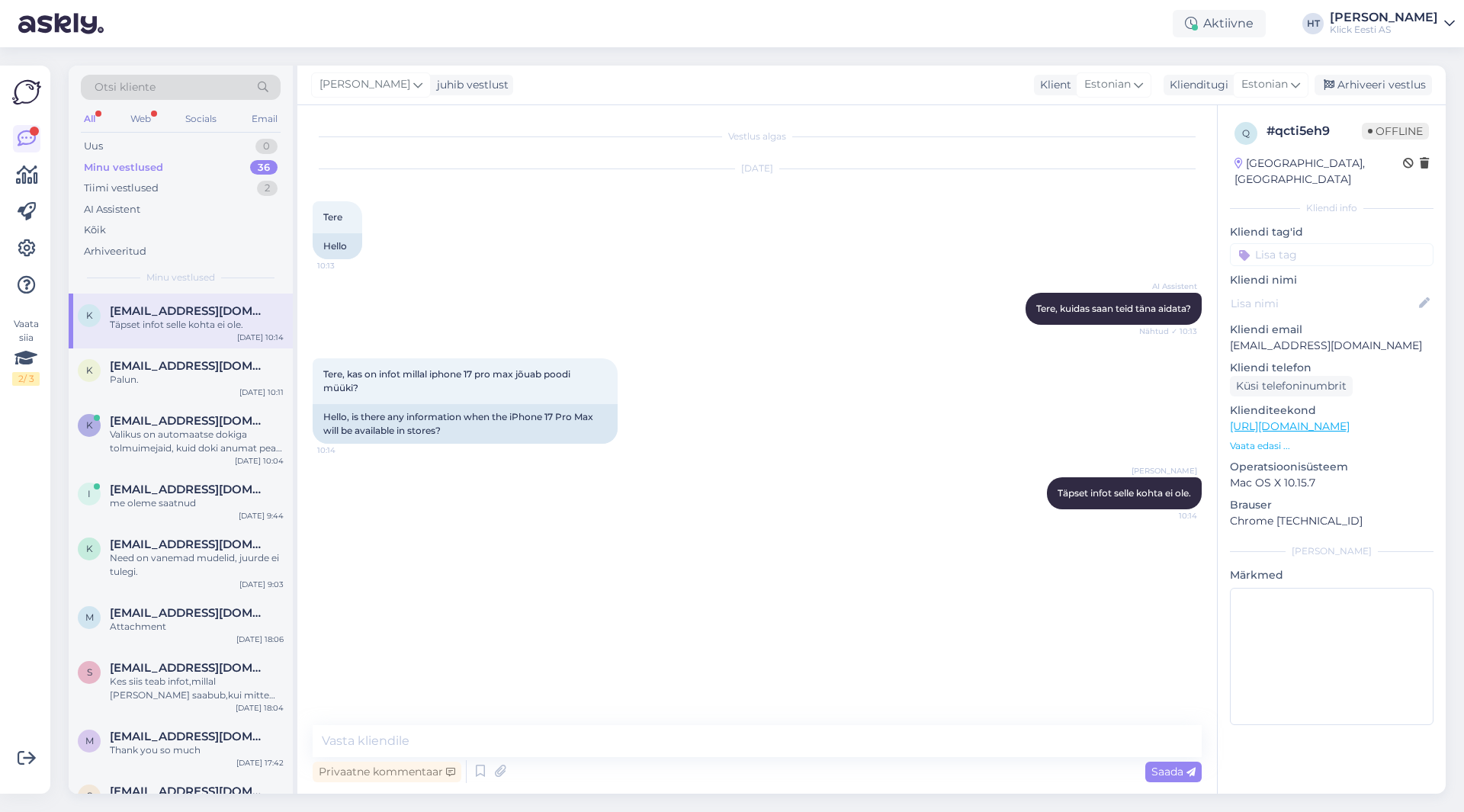
click at [207, 170] on div "Minu vestlused 36" at bounding box center [180, 168] width 199 height 22
click at [204, 326] on div "Täpset infot selle kohta ei ole." at bounding box center [197, 325] width 174 height 13
click at [213, 363] on span "[EMAIL_ADDRESS][DOMAIN_NAME]" at bounding box center [189, 366] width 159 height 13
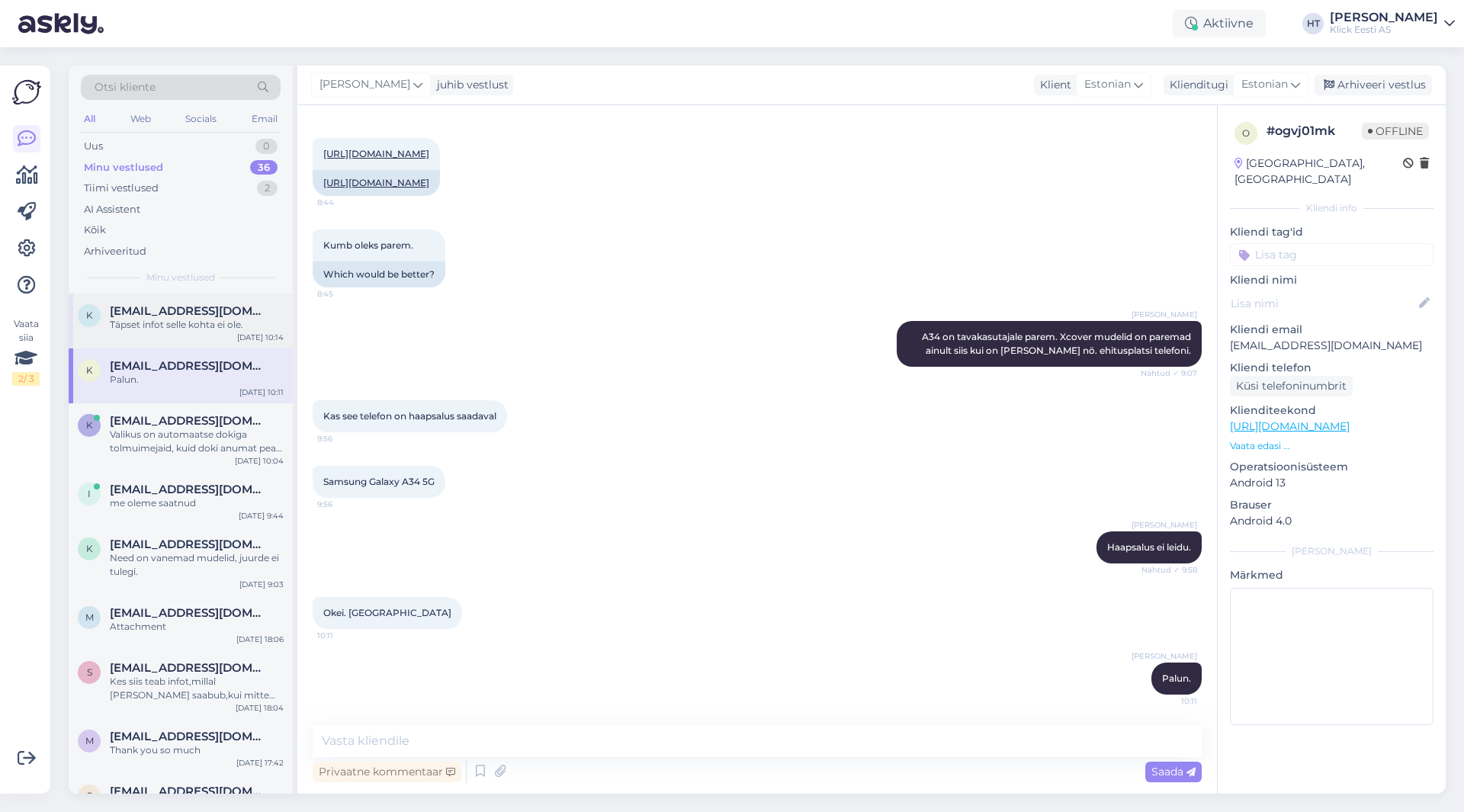
click at [213, 325] on div "Täpset infot selle kohta ei ole." at bounding box center [197, 325] width 174 height 13
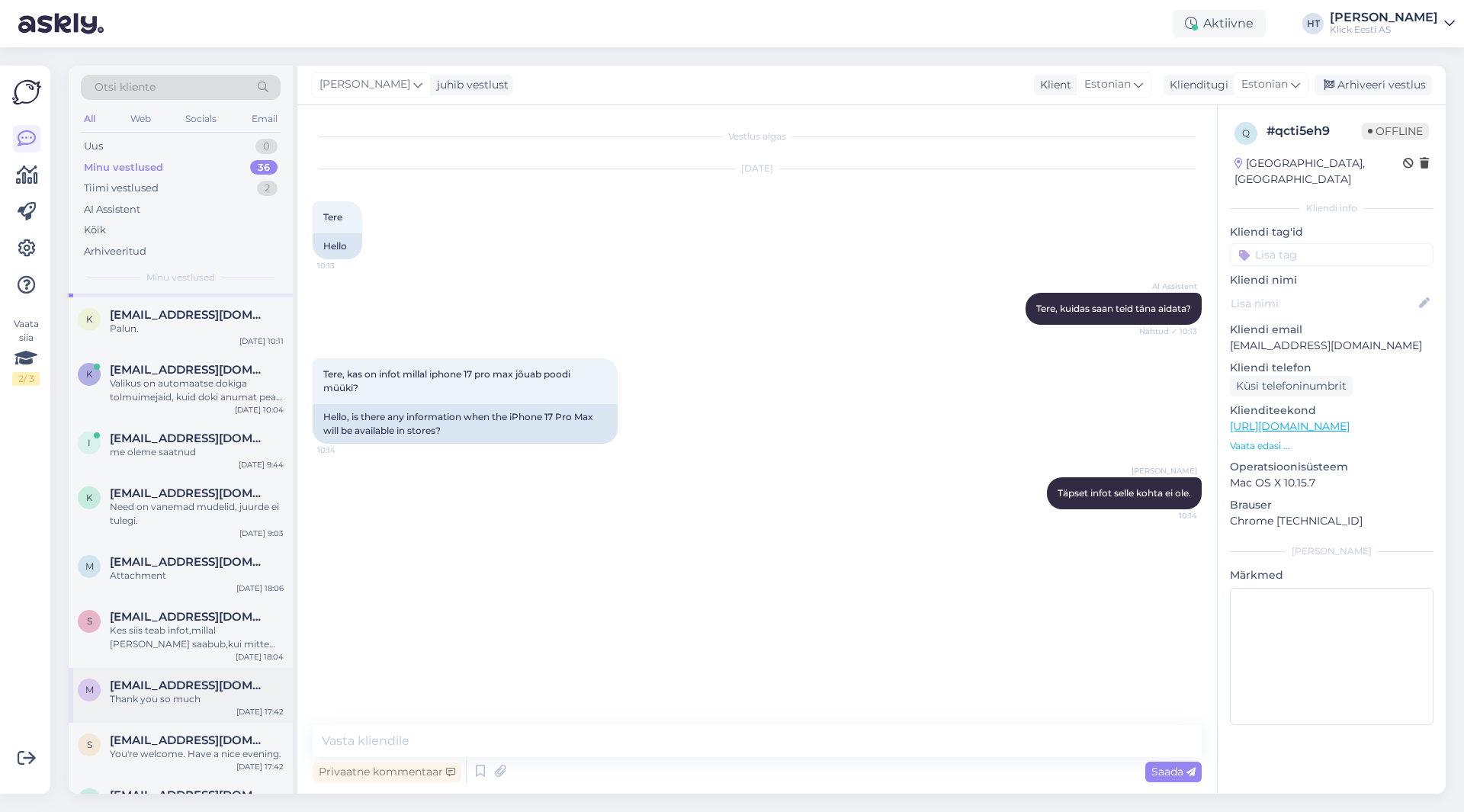
scroll to position [76, 0]
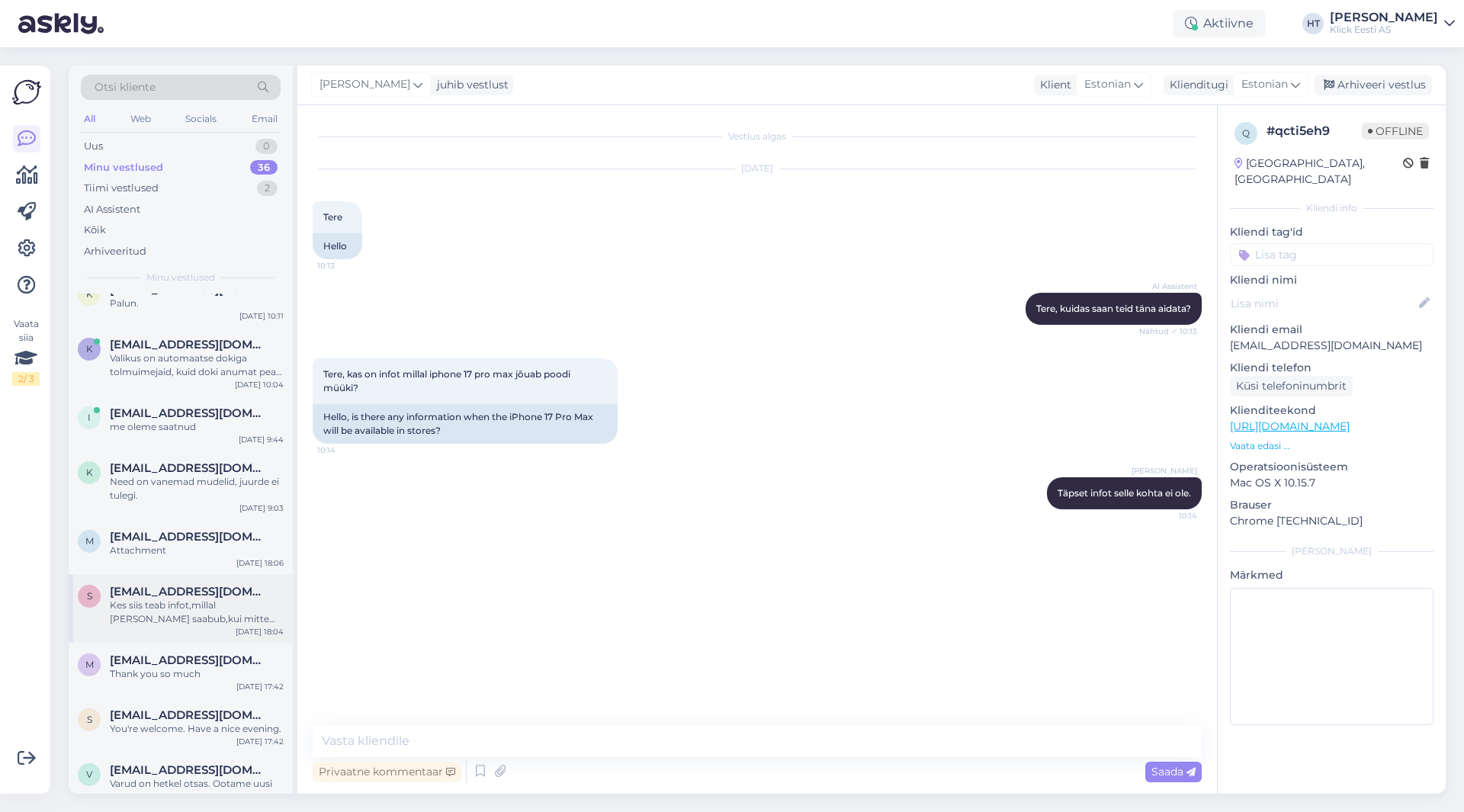
click at [225, 628] on div "s [EMAIL_ADDRESS][DOMAIN_NAME] Kes siis teab infot,millal [PERSON_NAME] saabub,…" at bounding box center [180, 608] width 225 height 68
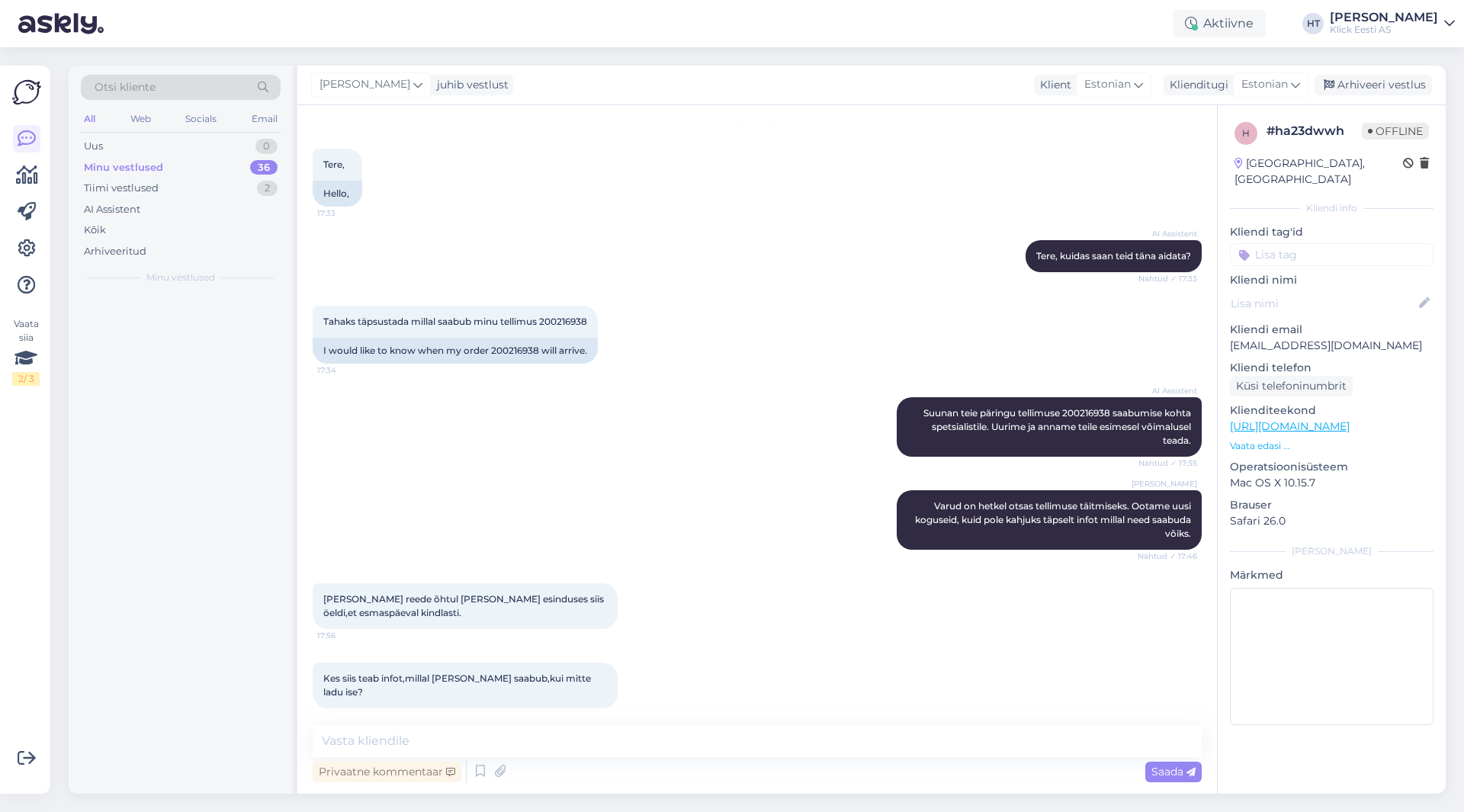
scroll to position [0, 0]
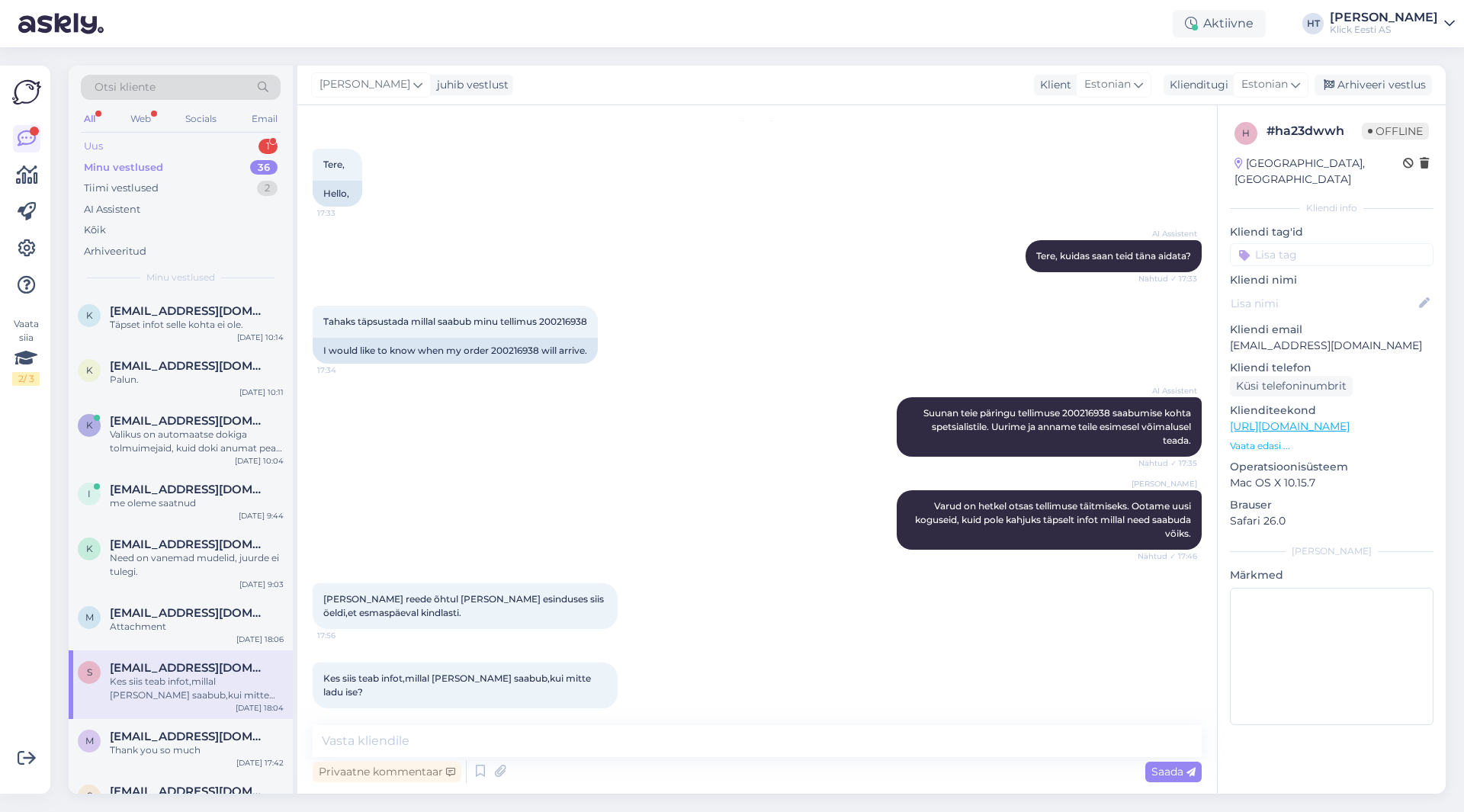
click at [215, 147] on div "Uus 1" at bounding box center [180, 147] width 199 height 22
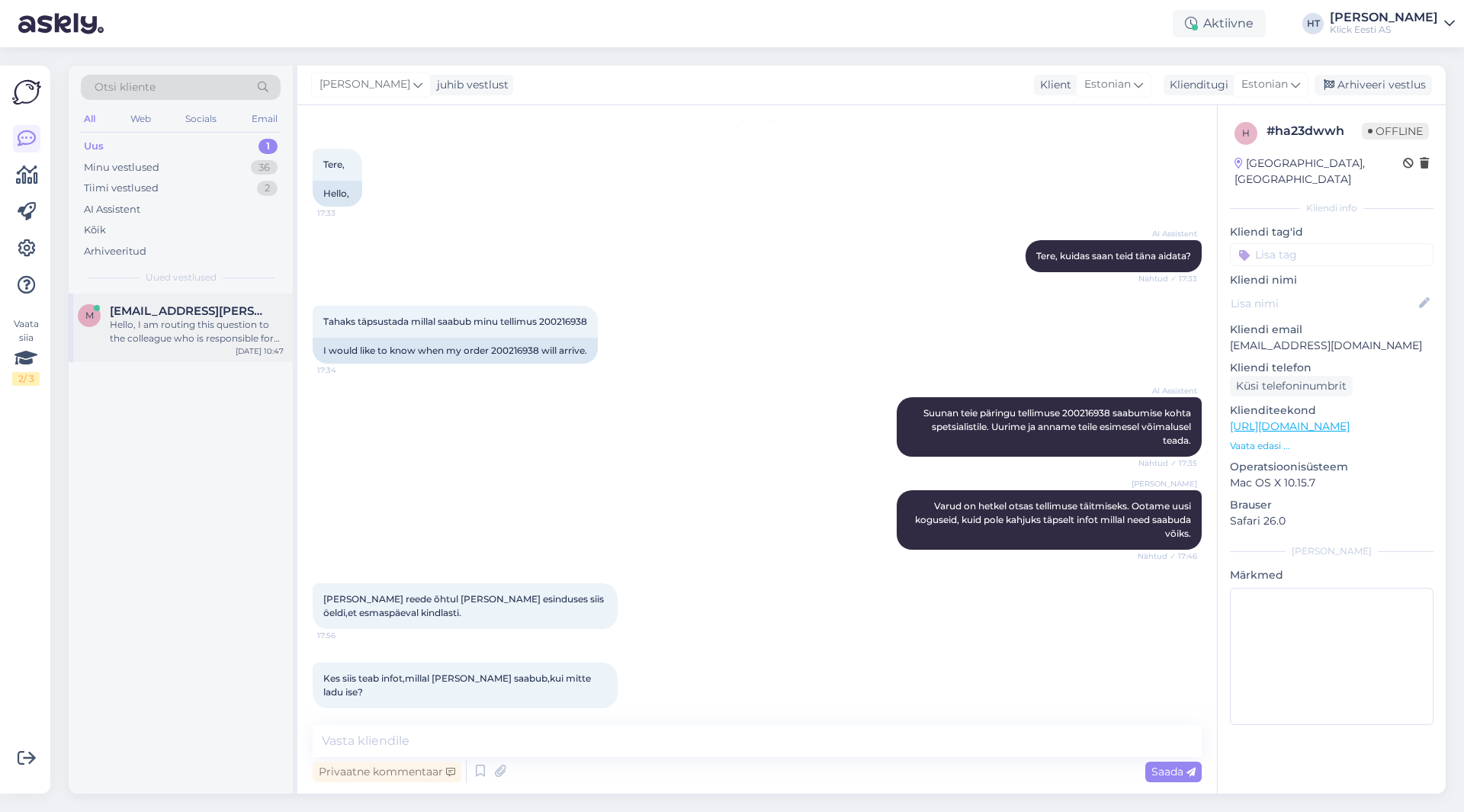
click at [222, 306] on span "[EMAIL_ADDRESS][PERSON_NAME][DOMAIN_NAME]" at bounding box center [189, 310] width 159 height 13
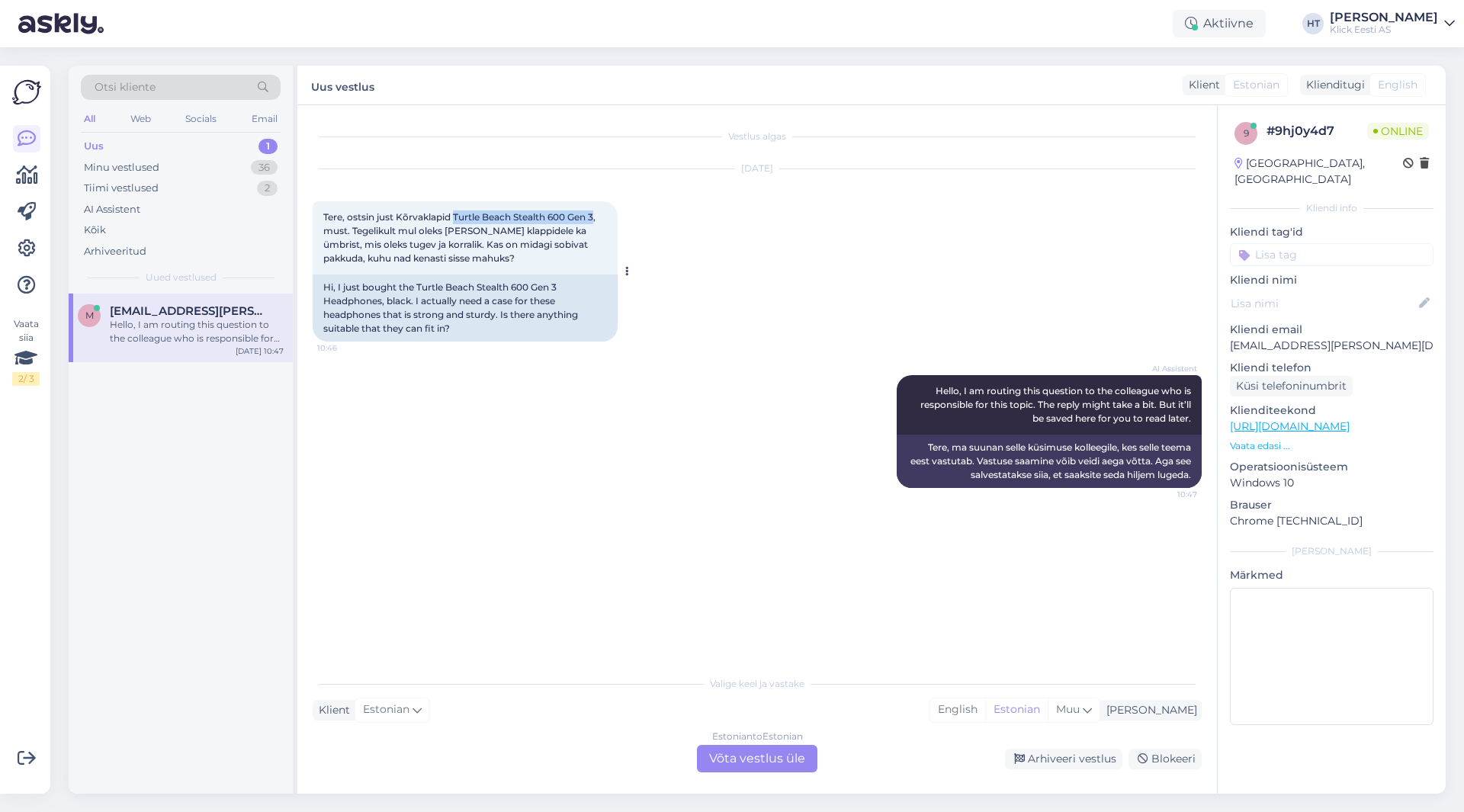
drag, startPoint x: 453, startPoint y: 214, endPoint x: 597, endPoint y: 218, distance: 144.1
click at [597, 218] on span "Tere, ostsin just Kõrvaklapid Turtle Beach Stealth 600 Gen 3, must. Tegelikult …" at bounding box center [460, 237] width 275 height 53
copy span "Turtle Beach Stealth 600 Gen 3"
click at [804, 547] on div "Vestlus algas [DATE] Tere, ostsin just Kõrvaklapid [GEOGRAPHIC_DATA] Stealth 60…" at bounding box center [763, 386] width 902 height 533
click at [757, 758] on div "Estonian to Estonian Võta vestlus üle" at bounding box center [757, 758] width 120 height 28
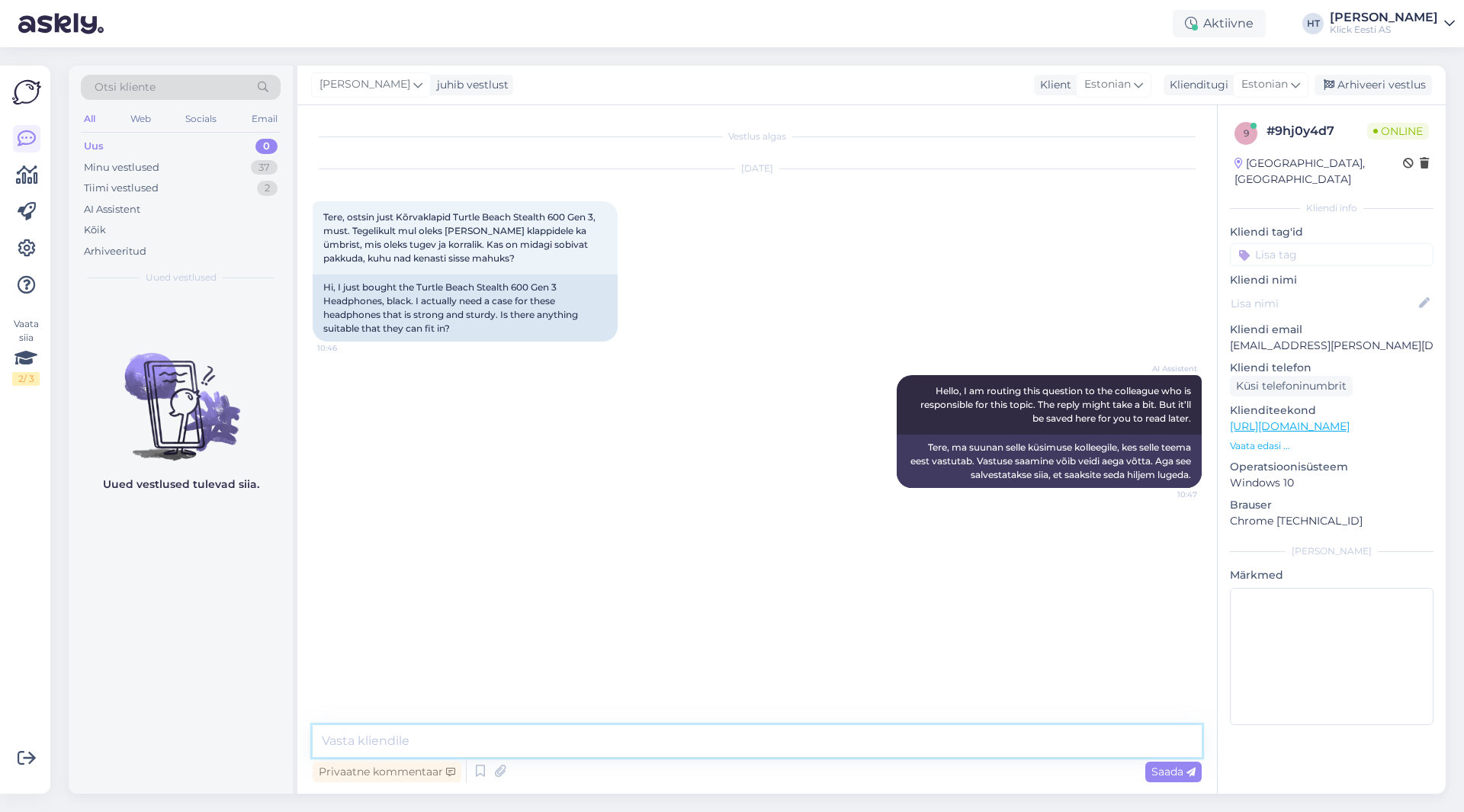
click at [756, 740] on textarea at bounding box center [756, 741] width 889 height 32
type textarea "Kõrvaklappide ümbriseid meil kahjuks ei leidu."
click at [659, 365] on div "AI Assistent Hello, I am routing this question to the colleague who is responsi…" at bounding box center [756, 431] width 889 height 146
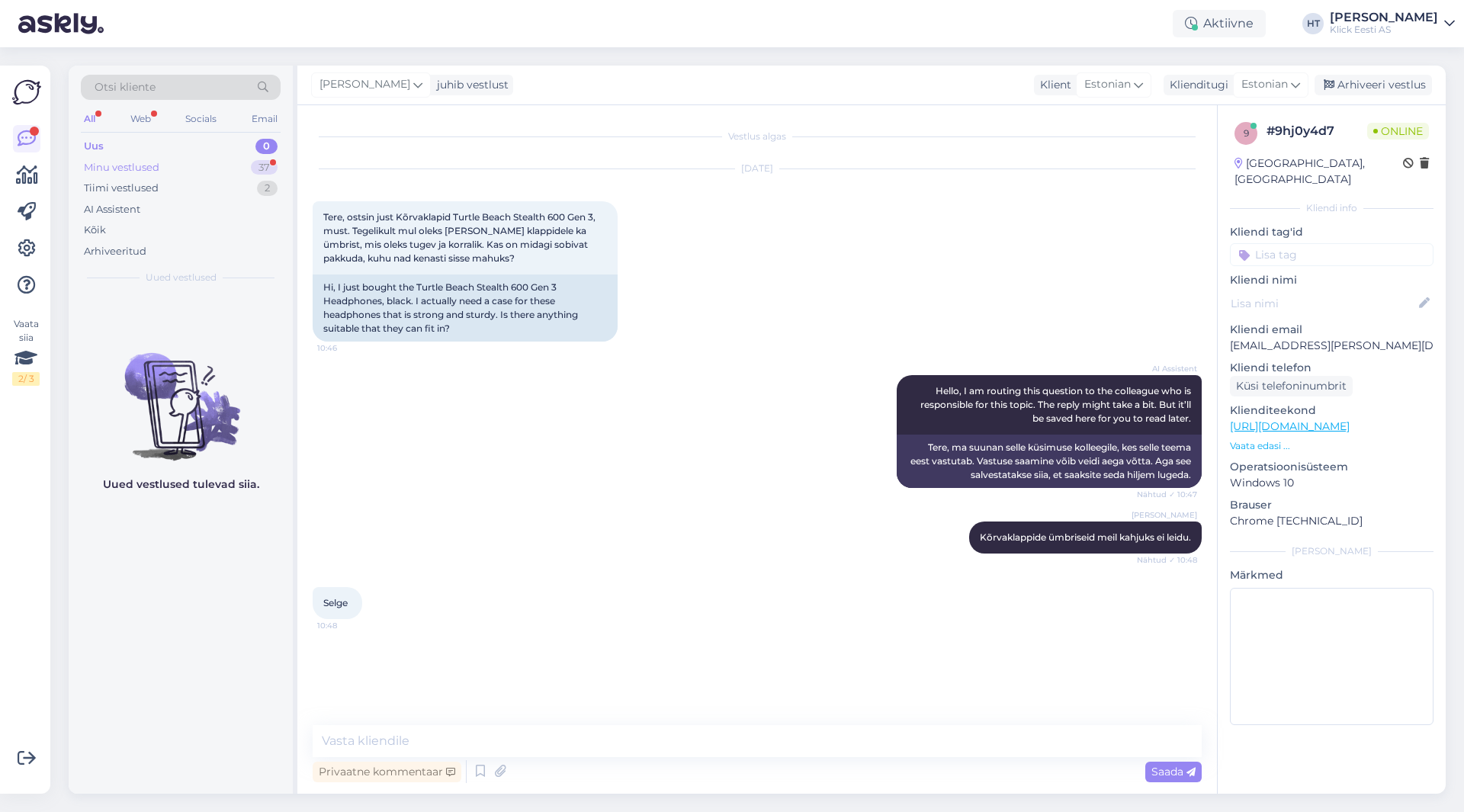
click at [263, 167] on div "37" at bounding box center [264, 168] width 27 height 15
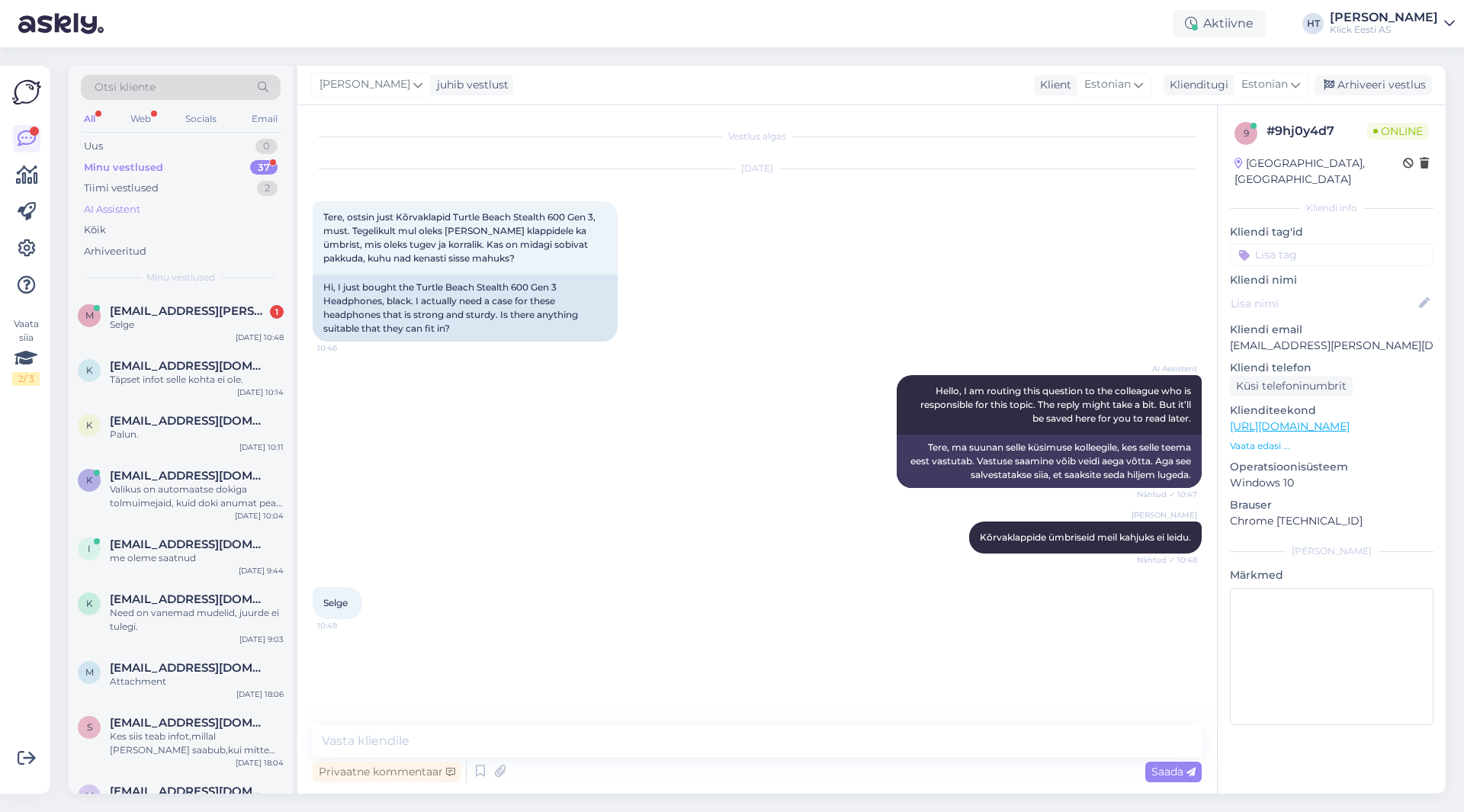
click at [242, 211] on div "AI Assistent" at bounding box center [180, 209] width 199 height 22
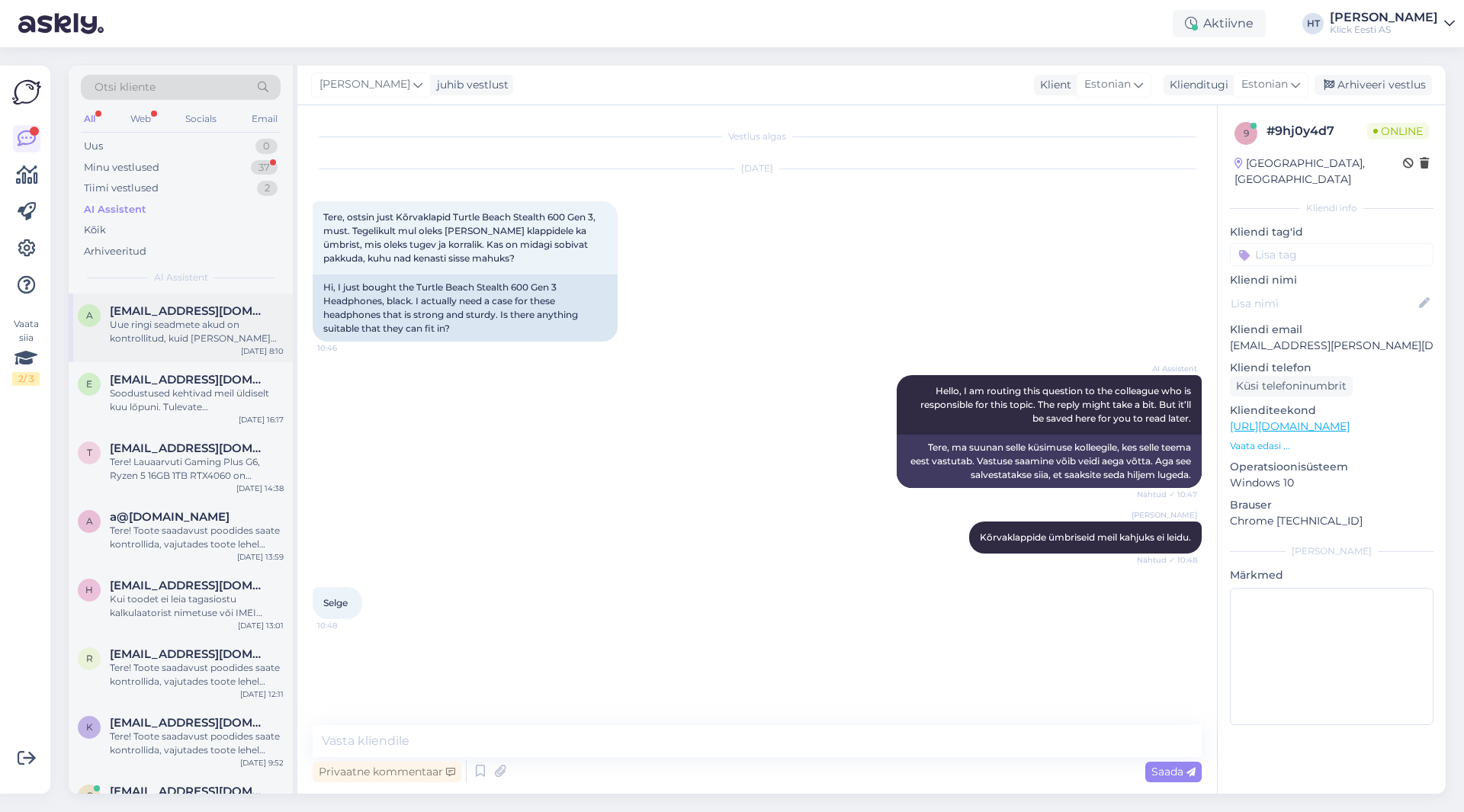
click at [248, 321] on div "Uue ringi seadmete akud on kontrollitud, kuid [PERSON_NAME] ole uute vastu vahe…" at bounding box center [197, 331] width 174 height 28
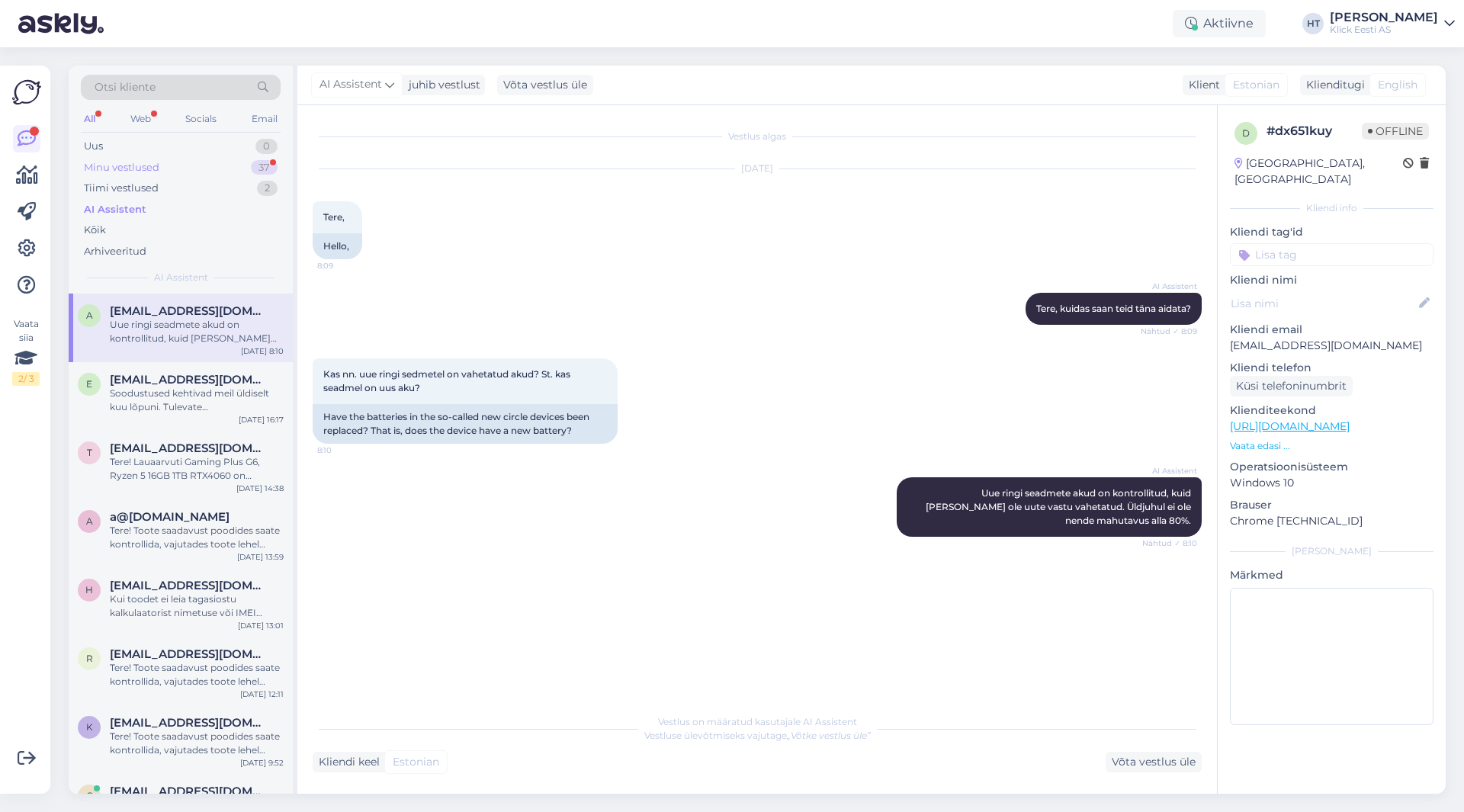
click at [260, 170] on div "37" at bounding box center [264, 168] width 27 height 15
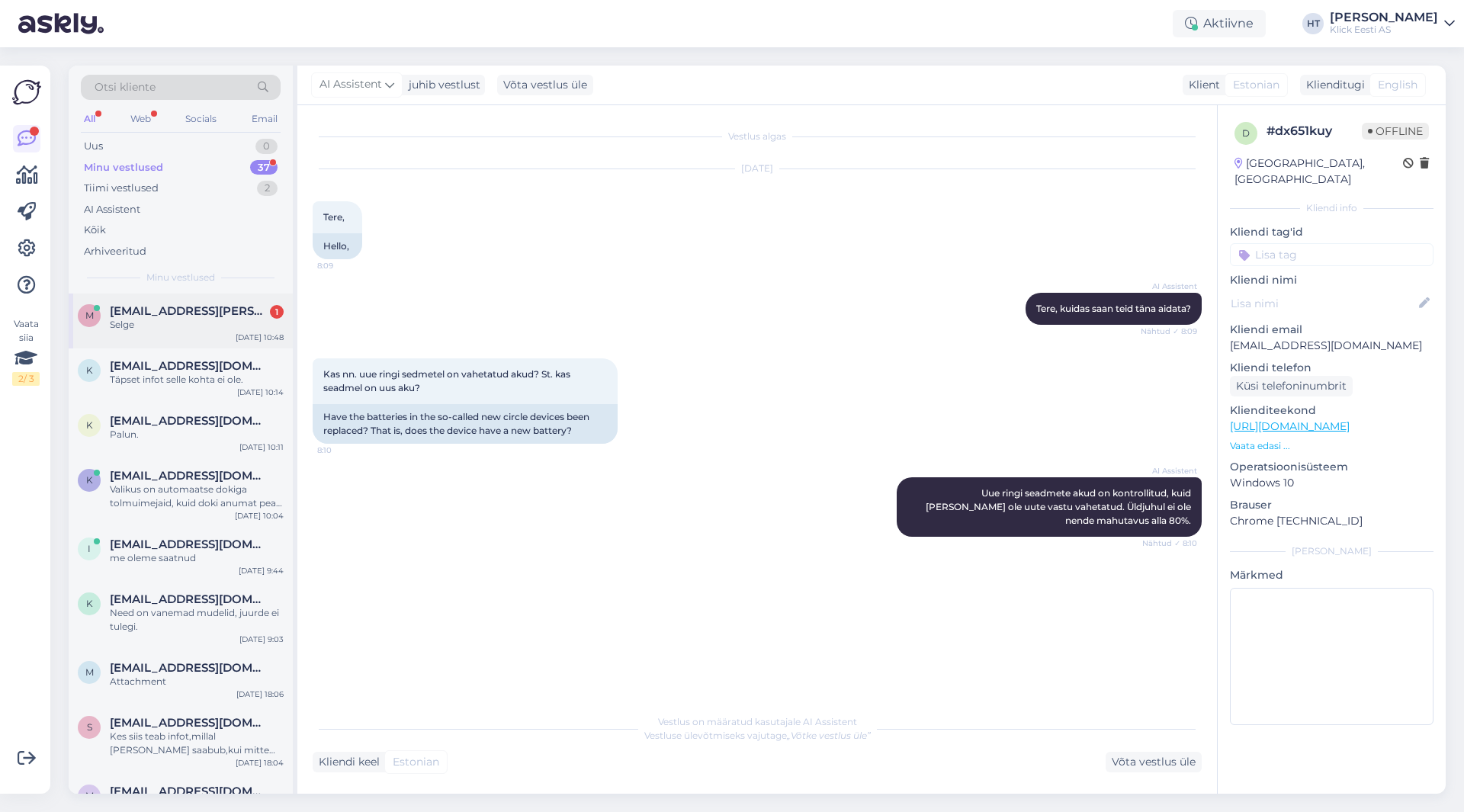
click at [256, 299] on div "m [EMAIL_ADDRESS][PERSON_NAME][DOMAIN_NAME] 1 Selge [DATE] 10:48" at bounding box center [180, 321] width 225 height 55
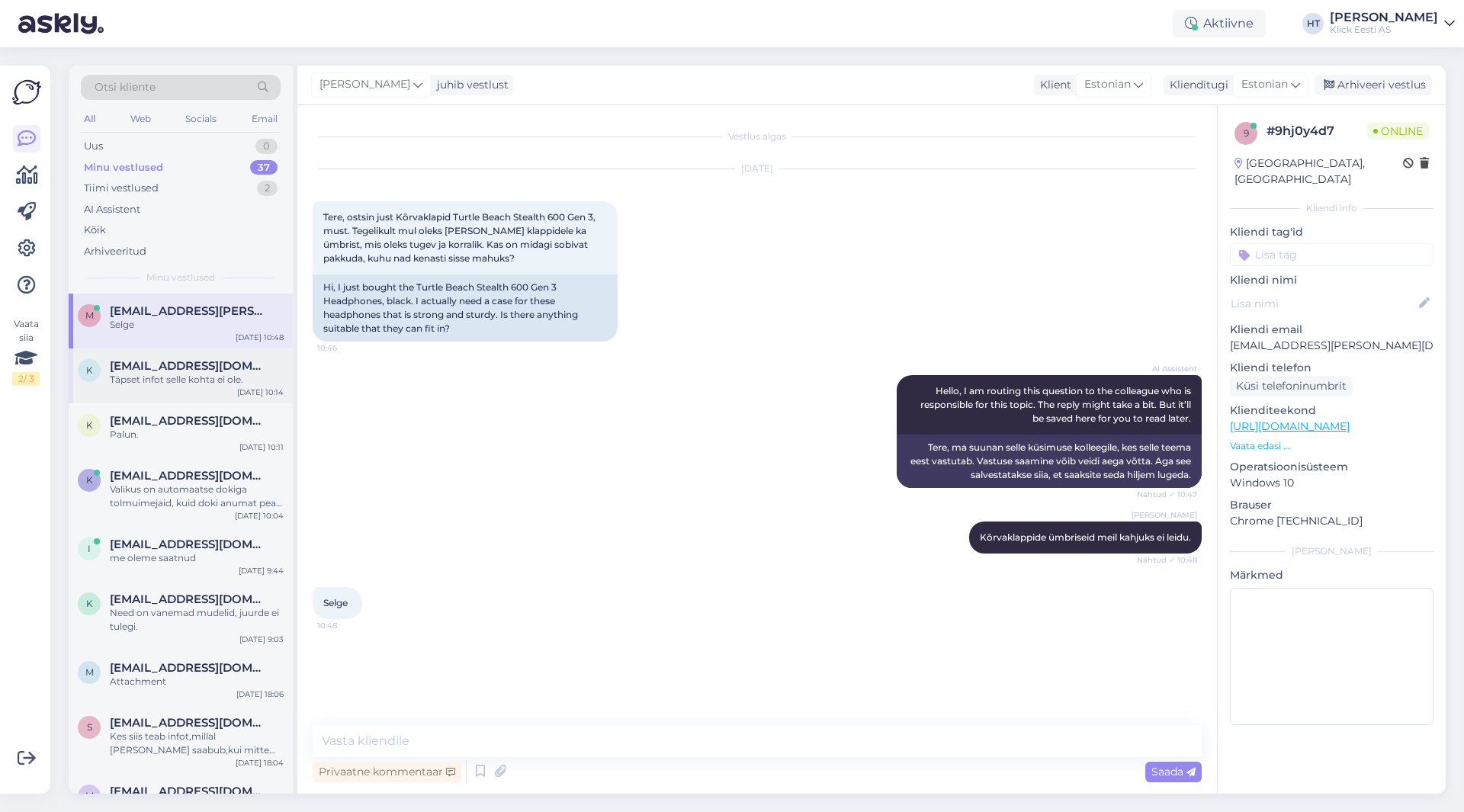
click at [245, 360] on div "[EMAIL_ADDRESS][DOMAIN_NAME]" at bounding box center [197, 366] width 174 height 13
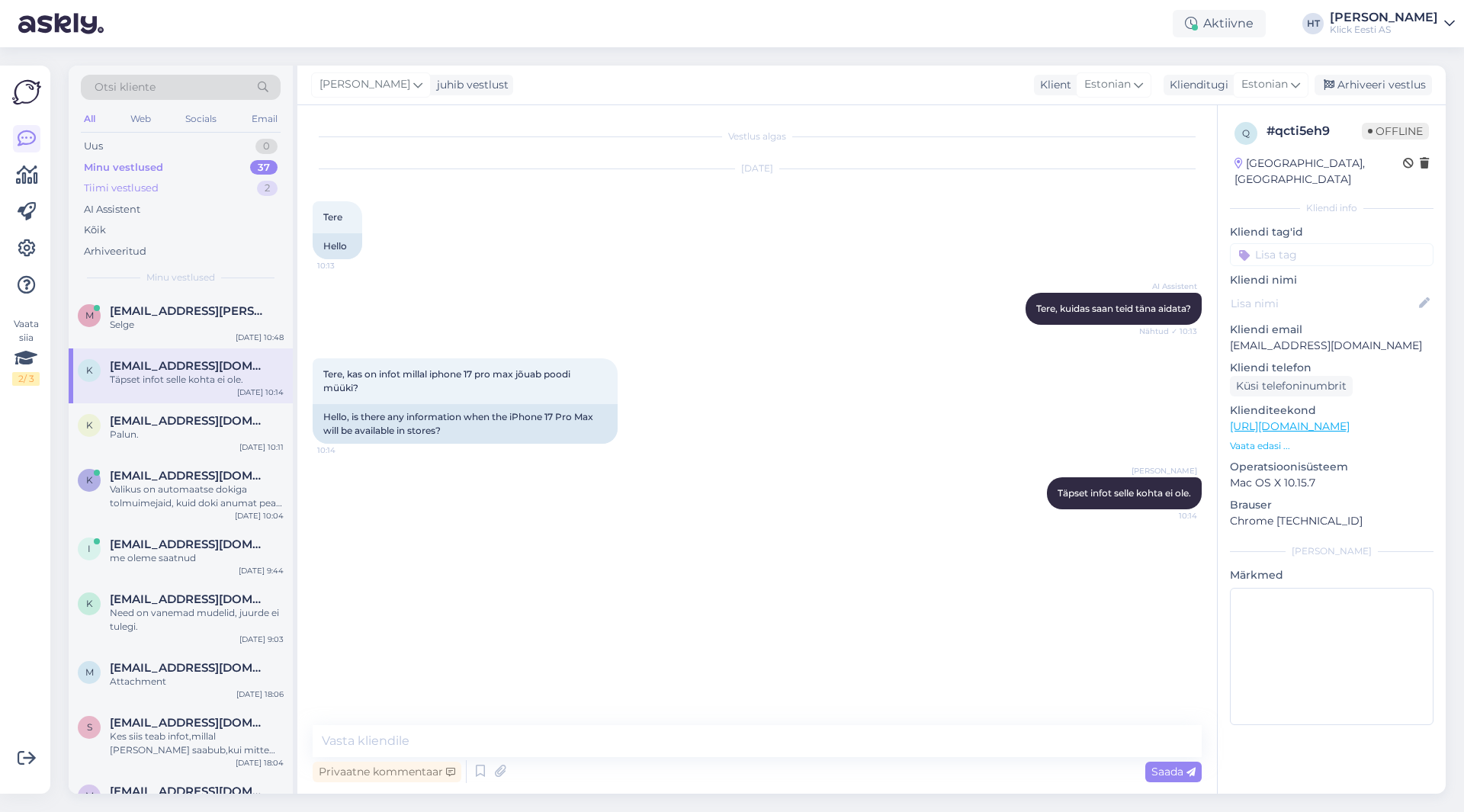
click at [221, 189] on div "Tiimi vestlused 2" at bounding box center [180, 189] width 199 height 22
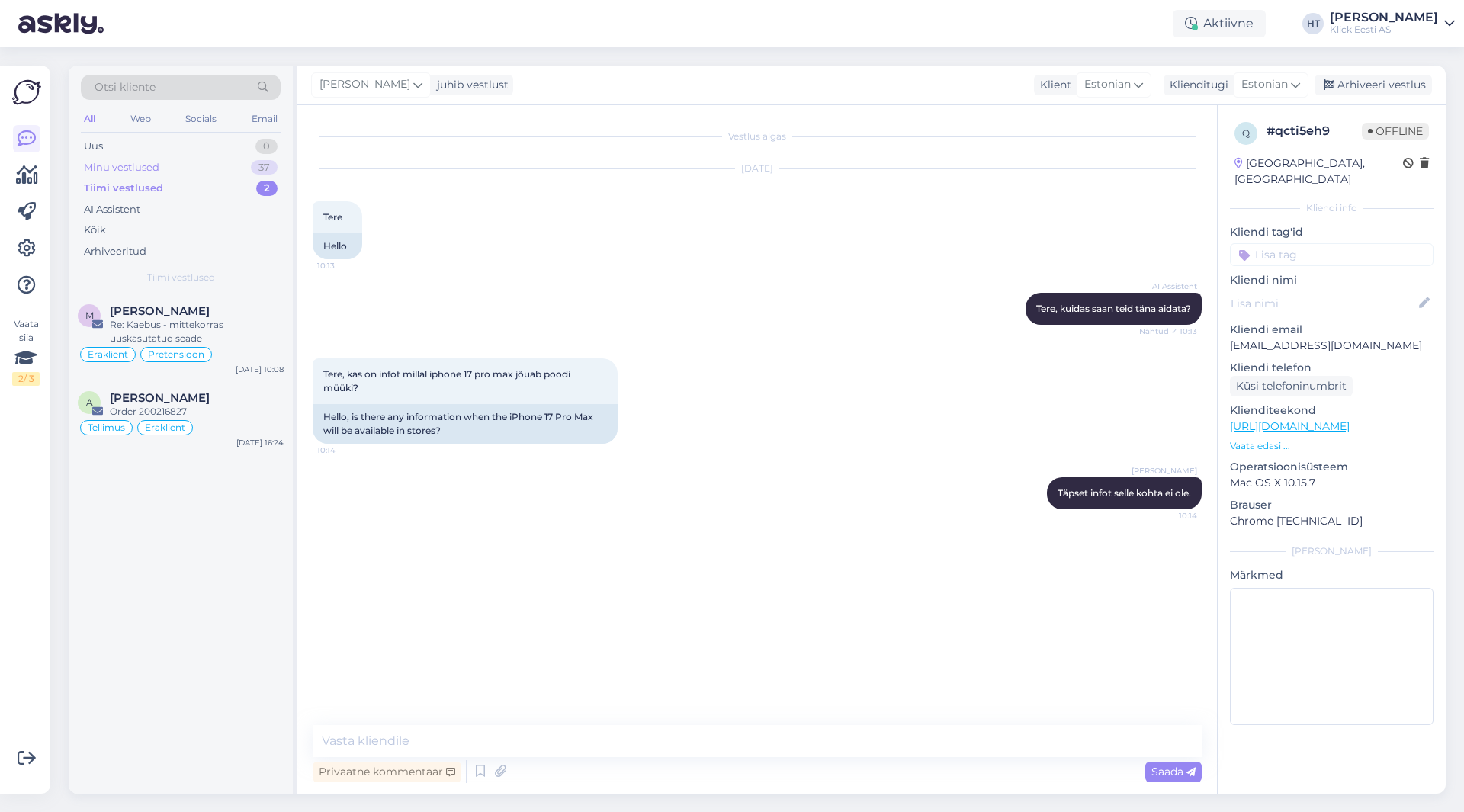
click at [221, 165] on div "Minu vestlused 37" at bounding box center [180, 168] width 199 height 22
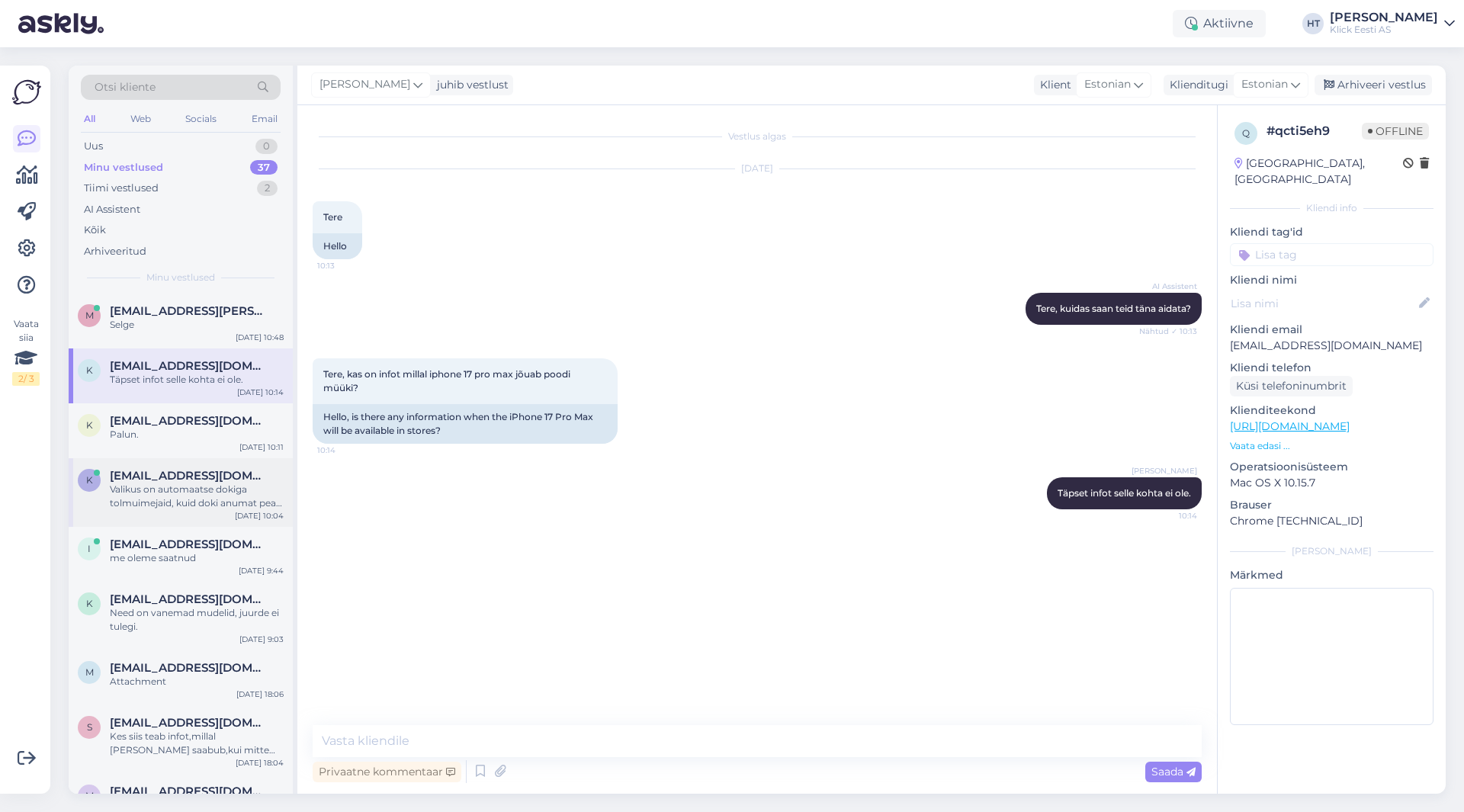
click at [262, 472] on div "[EMAIL_ADDRESS][DOMAIN_NAME]" at bounding box center [197, 476] width 174 height 13
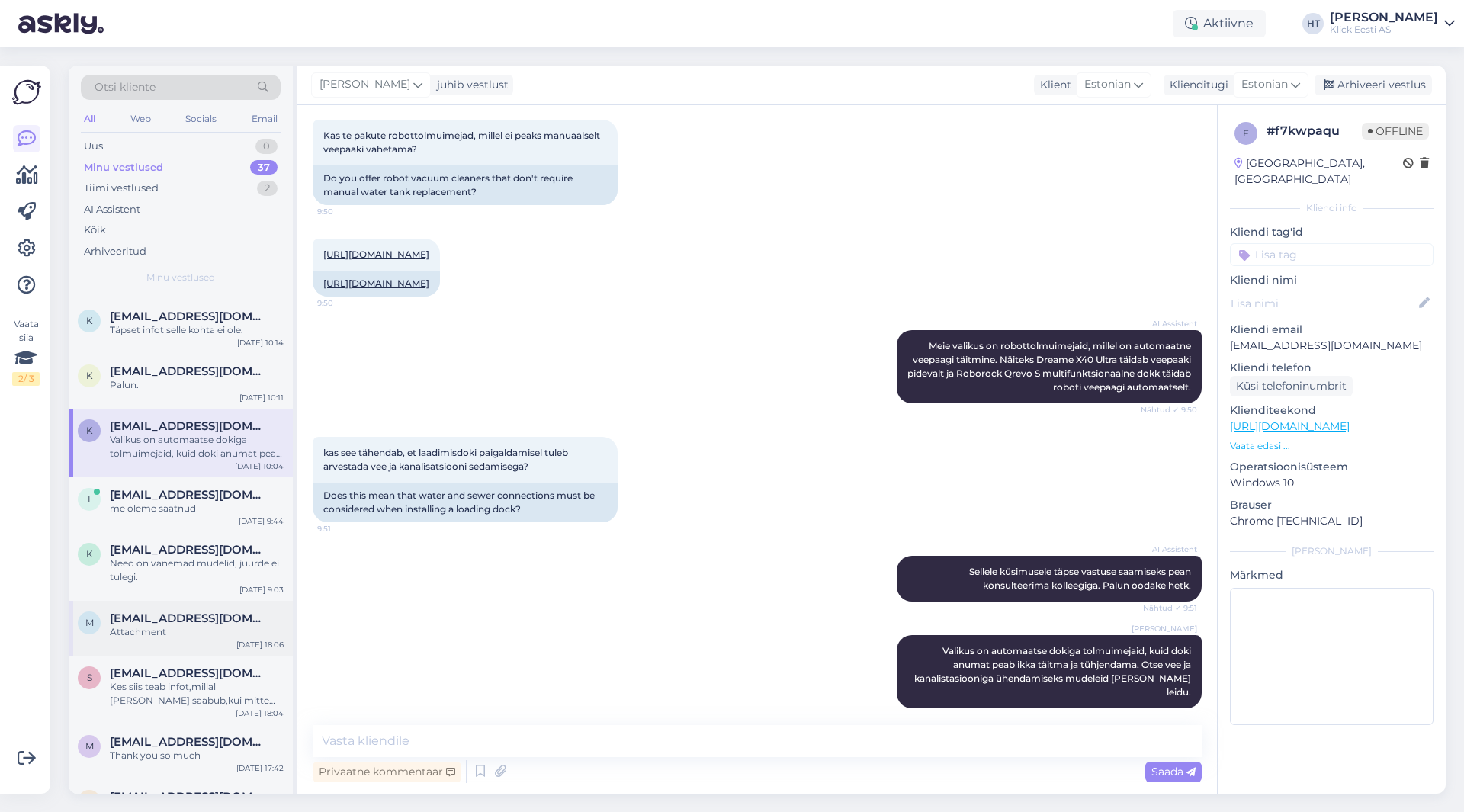
scroll to position [76, 0]
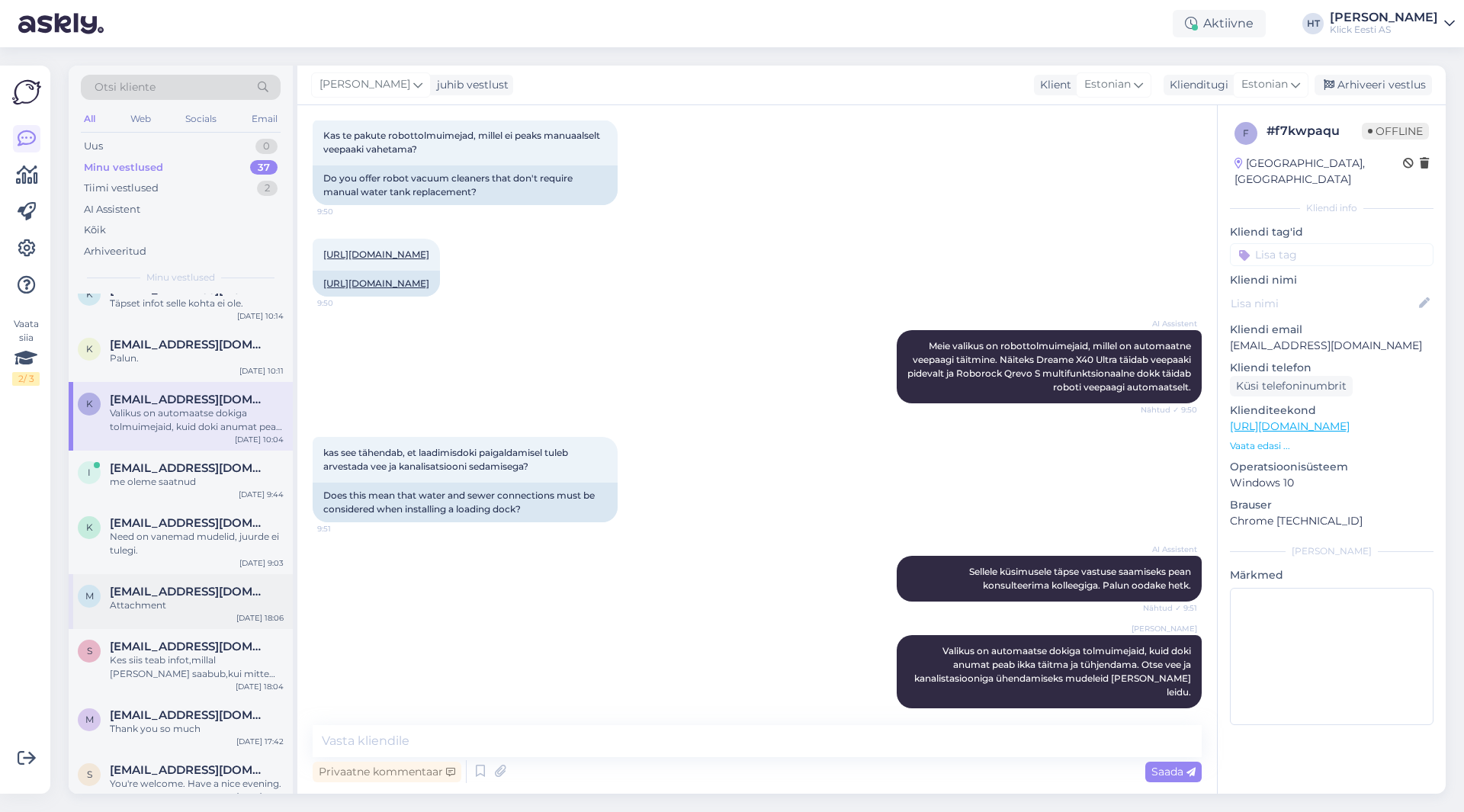
click at [163, 584] on span "[EMAIL_ADDRESS][DOMAIN_NAME]" at bounding box center [189, 591] width 159 height 13
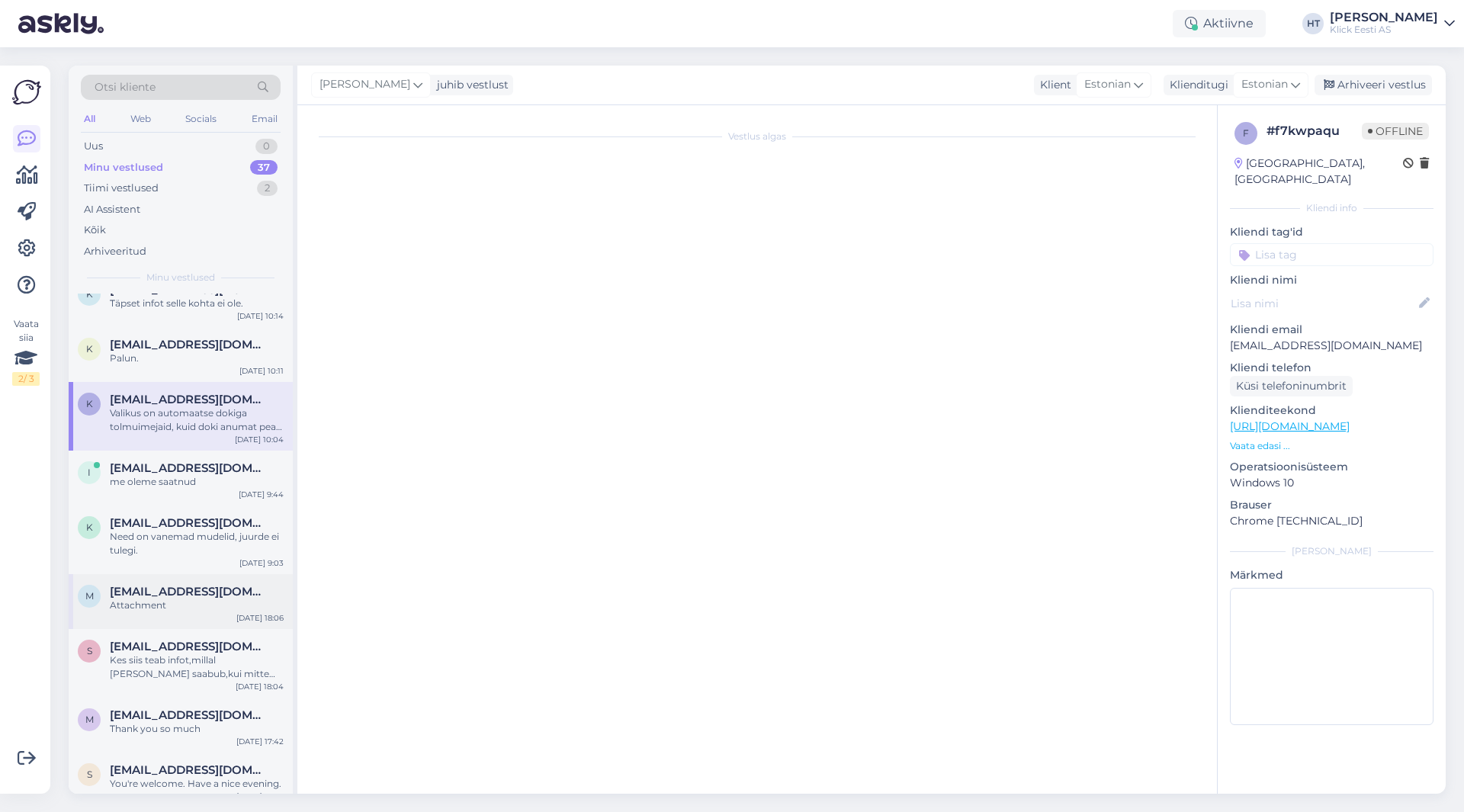
scroll to position [693, 0]
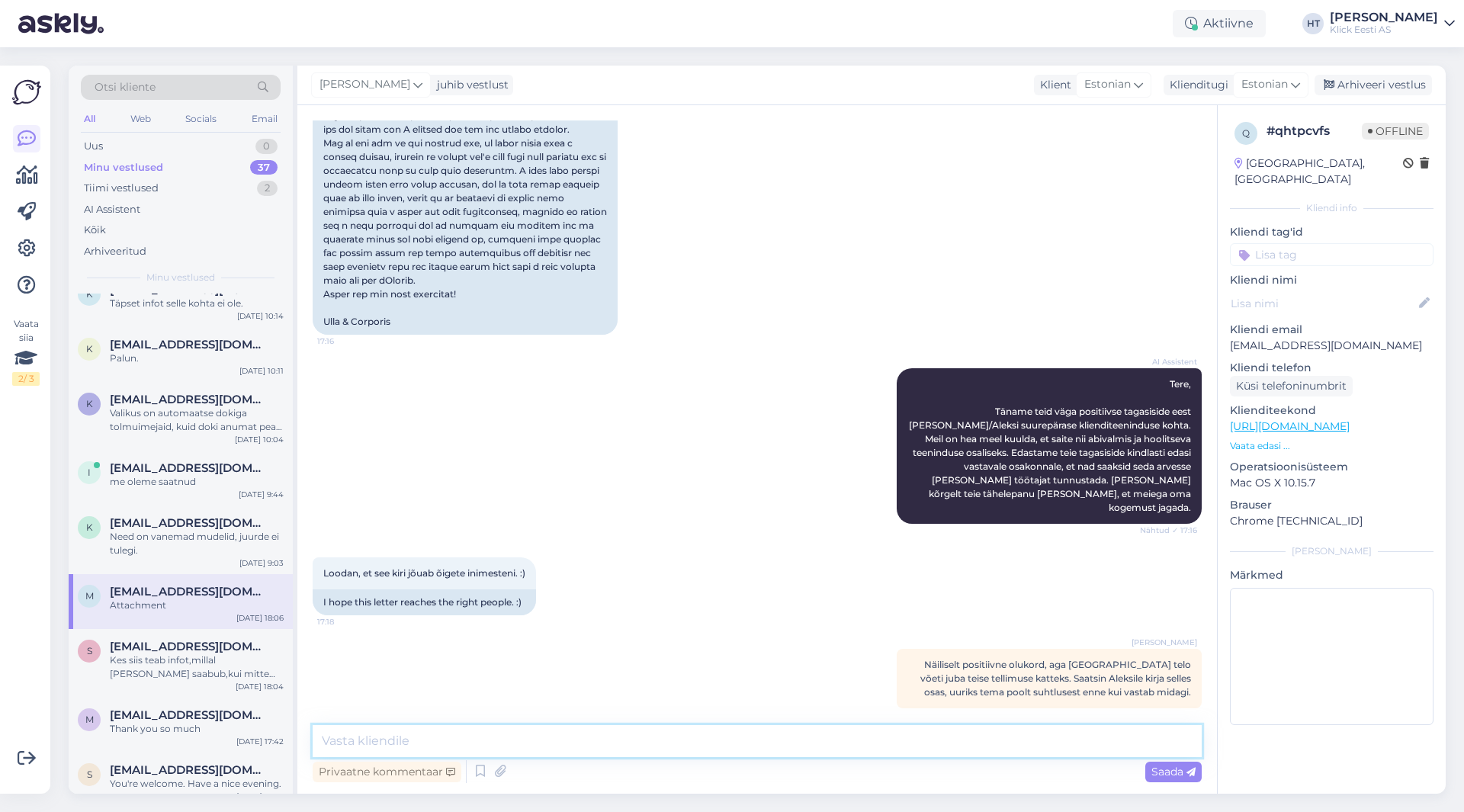
click at [487, 742] on textarea at bounding box center [756, 741] width 889 height 32
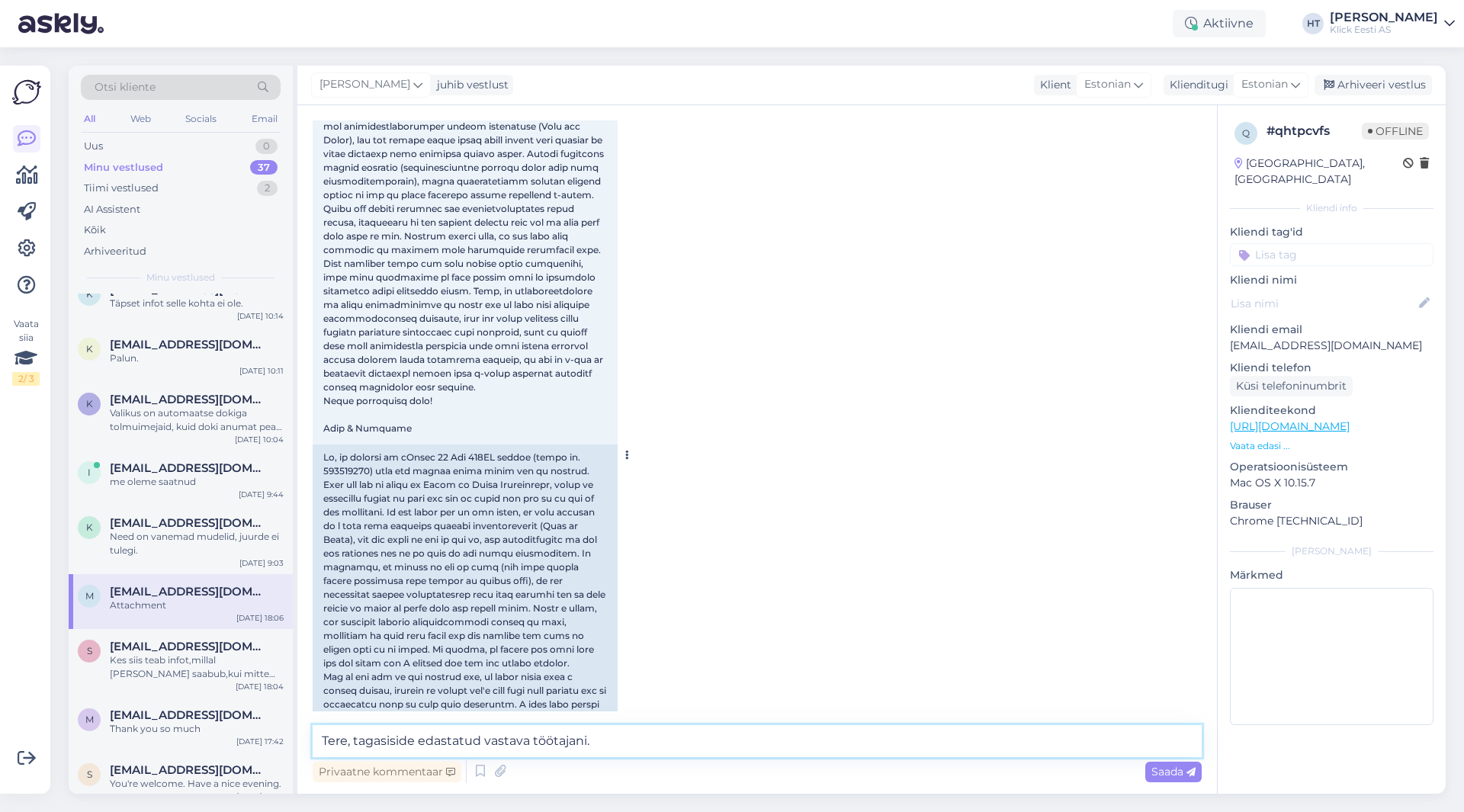
scroll to position [0, 0]
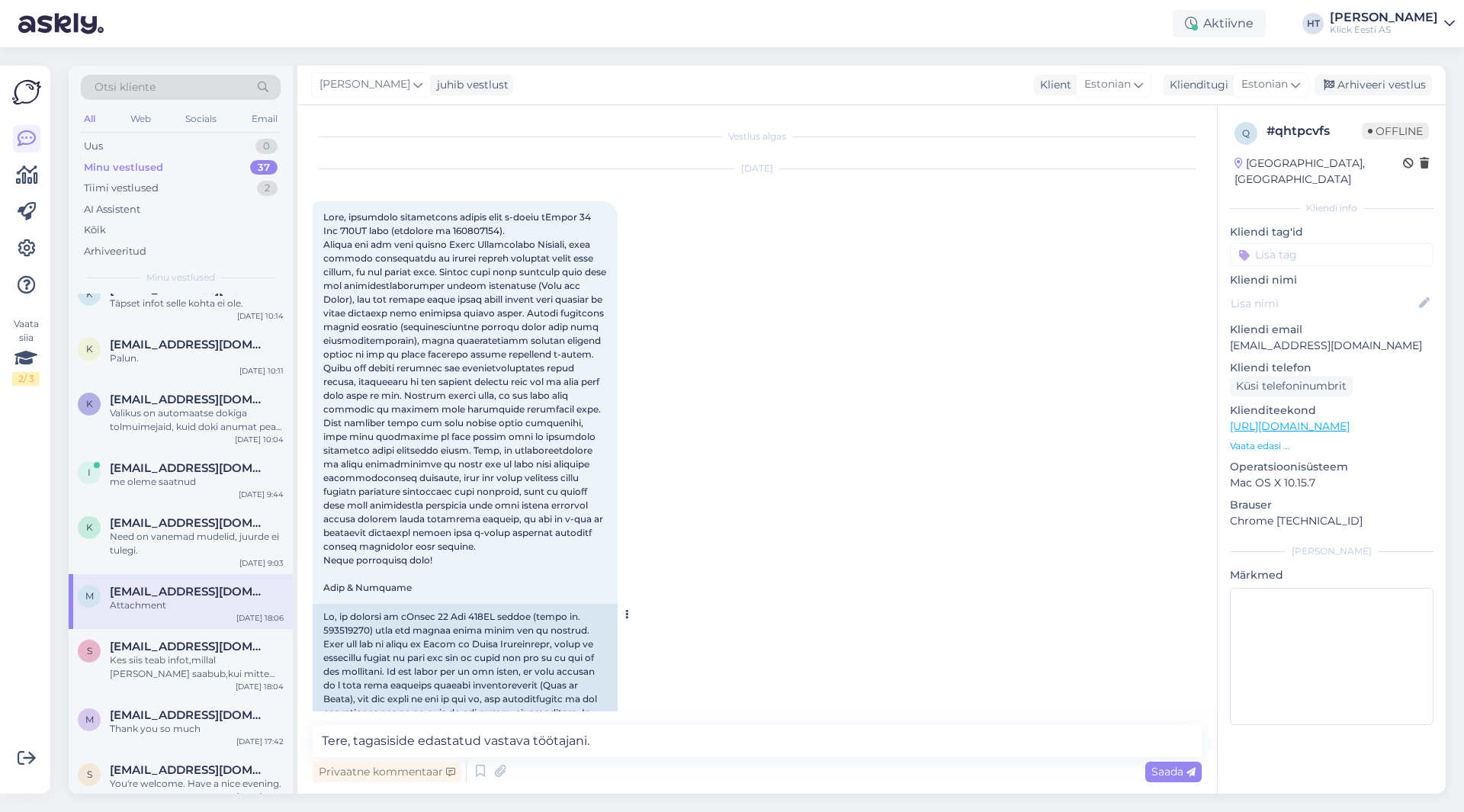
click at [457, 235] on span at bounding box center [466, 402] width 285 height 382
click at [457, 234] on span at bounding box center [466, 402] width 285 height 382
copy span "200217415"
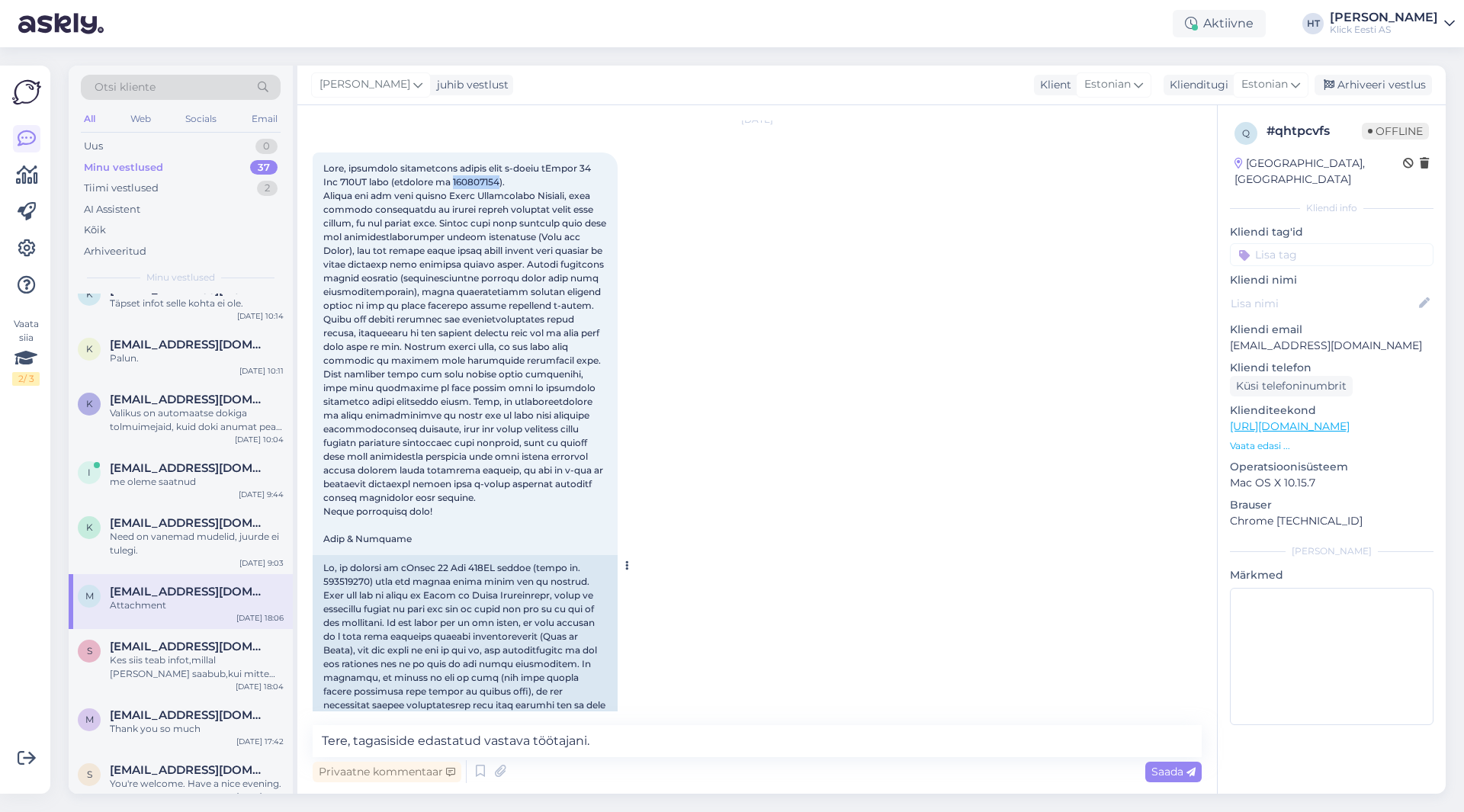
scroll to position [76, 0]
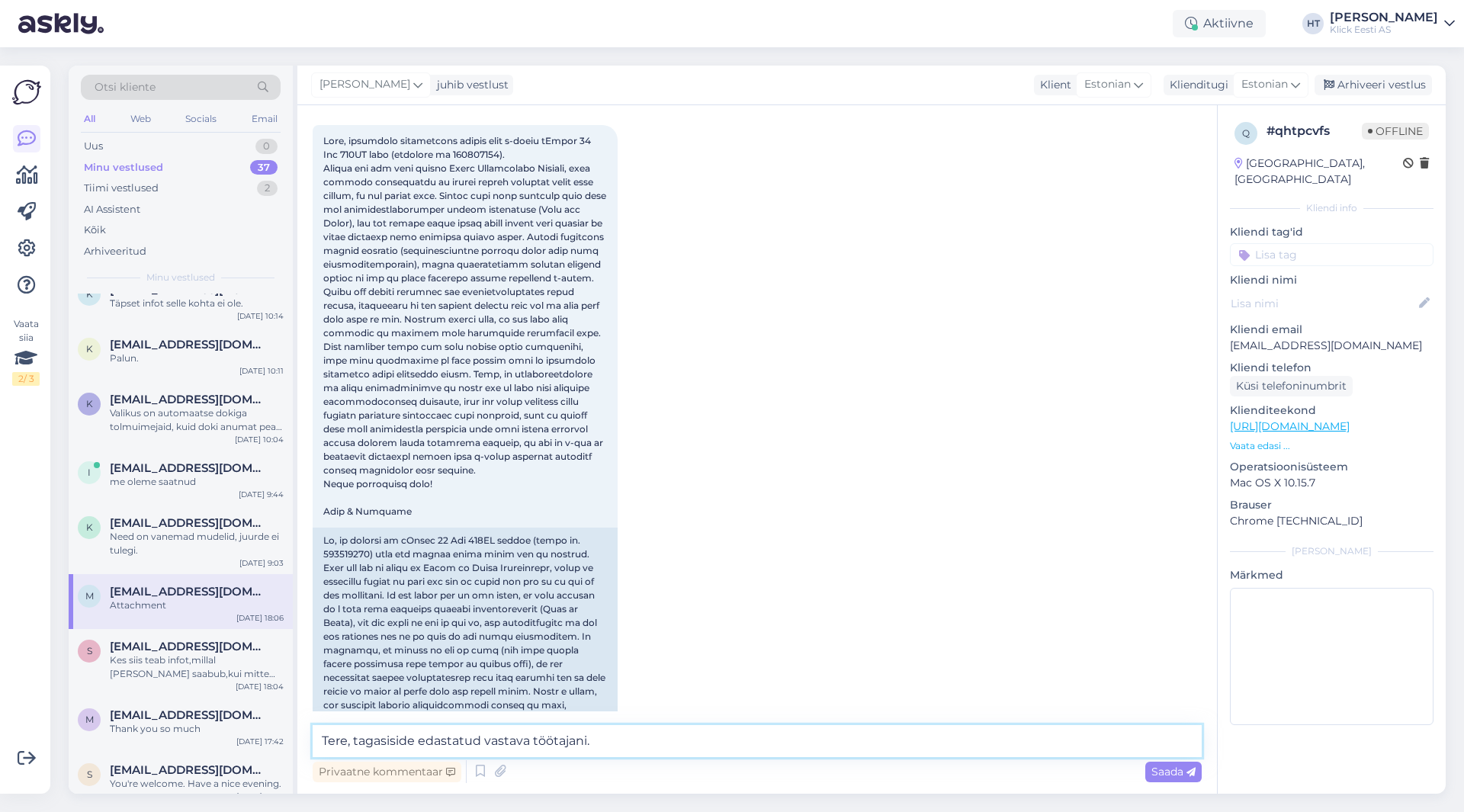
click at [625, 730] on textarea "Tere, tagasiside edastatud vastava töötajani." at bounding box center [756, 741] width 889 height 32
click at [460, 154] on span at bounding box center [466, 326] width 285 height 382
copy span "200217415"
click at [1095, 742] on textarea "Tere, tagasiside edastatud vastava töötajani. Kuid peab informeerima, et siiski…" at bounding box center [756, 741] width 889 height 32
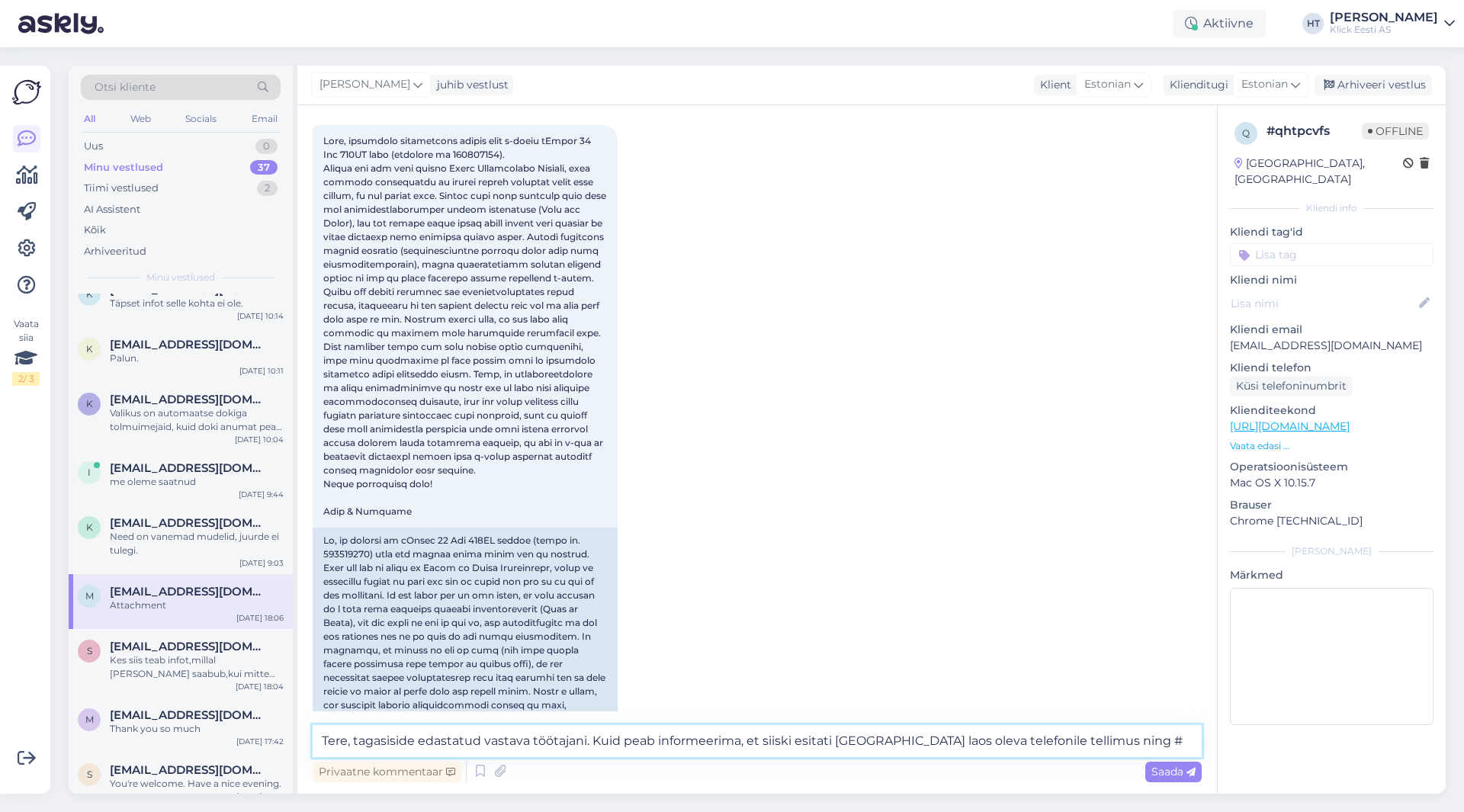
paste textarea "200217415"
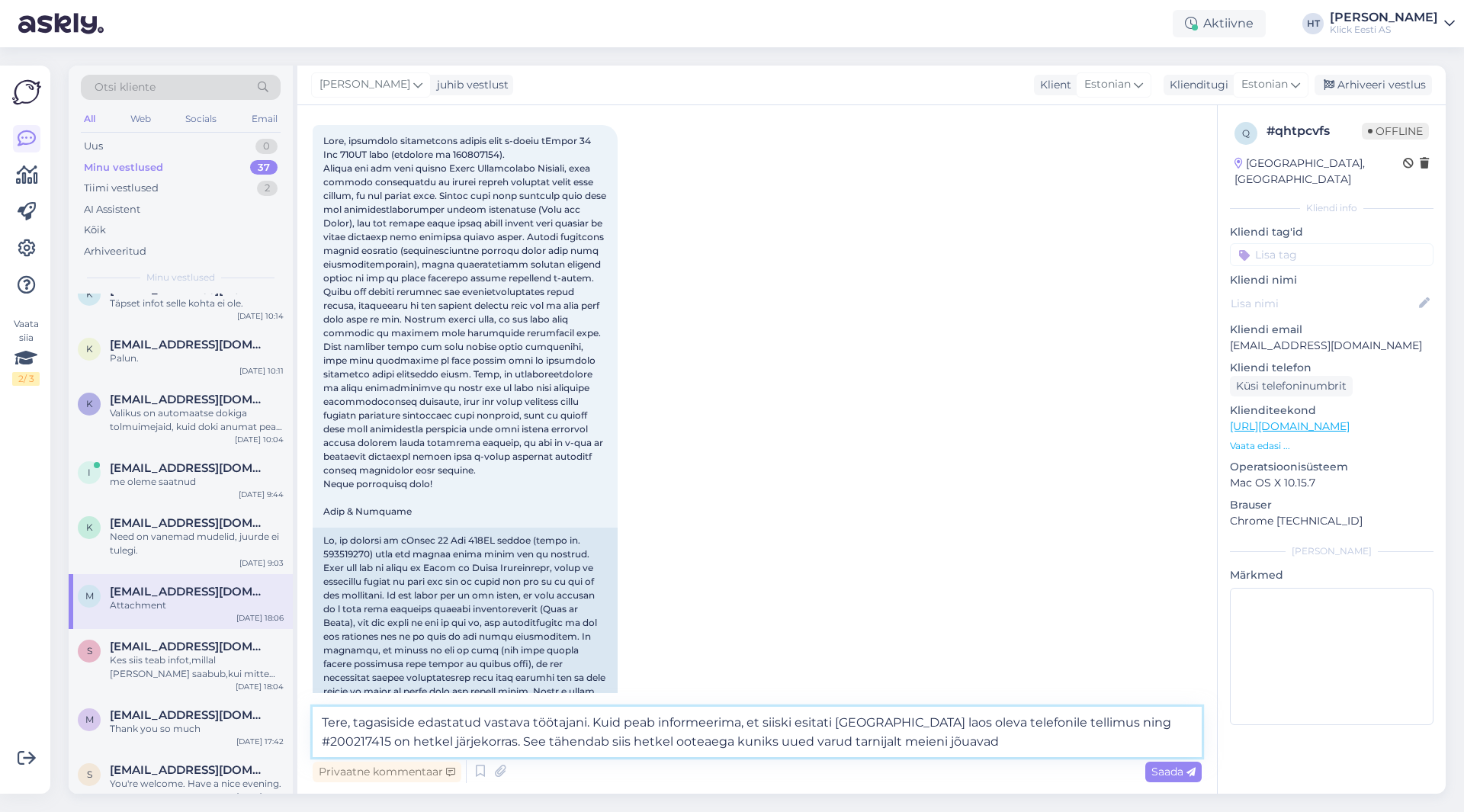
type textarea "Tere, tagasiside edastatud vastava töötajani. Kuid peab informeerima, et siiski…"
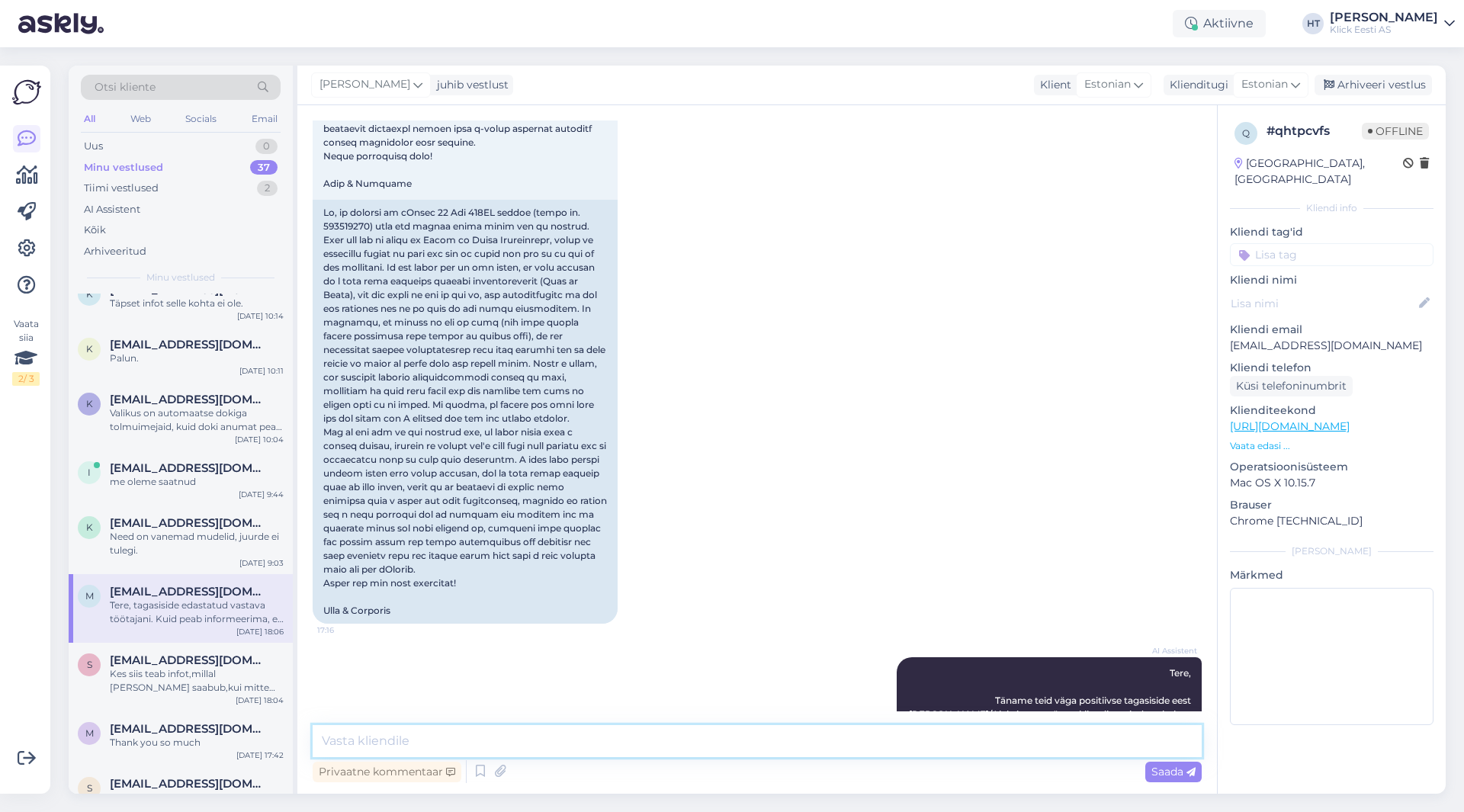
scroll to position [388, 0]
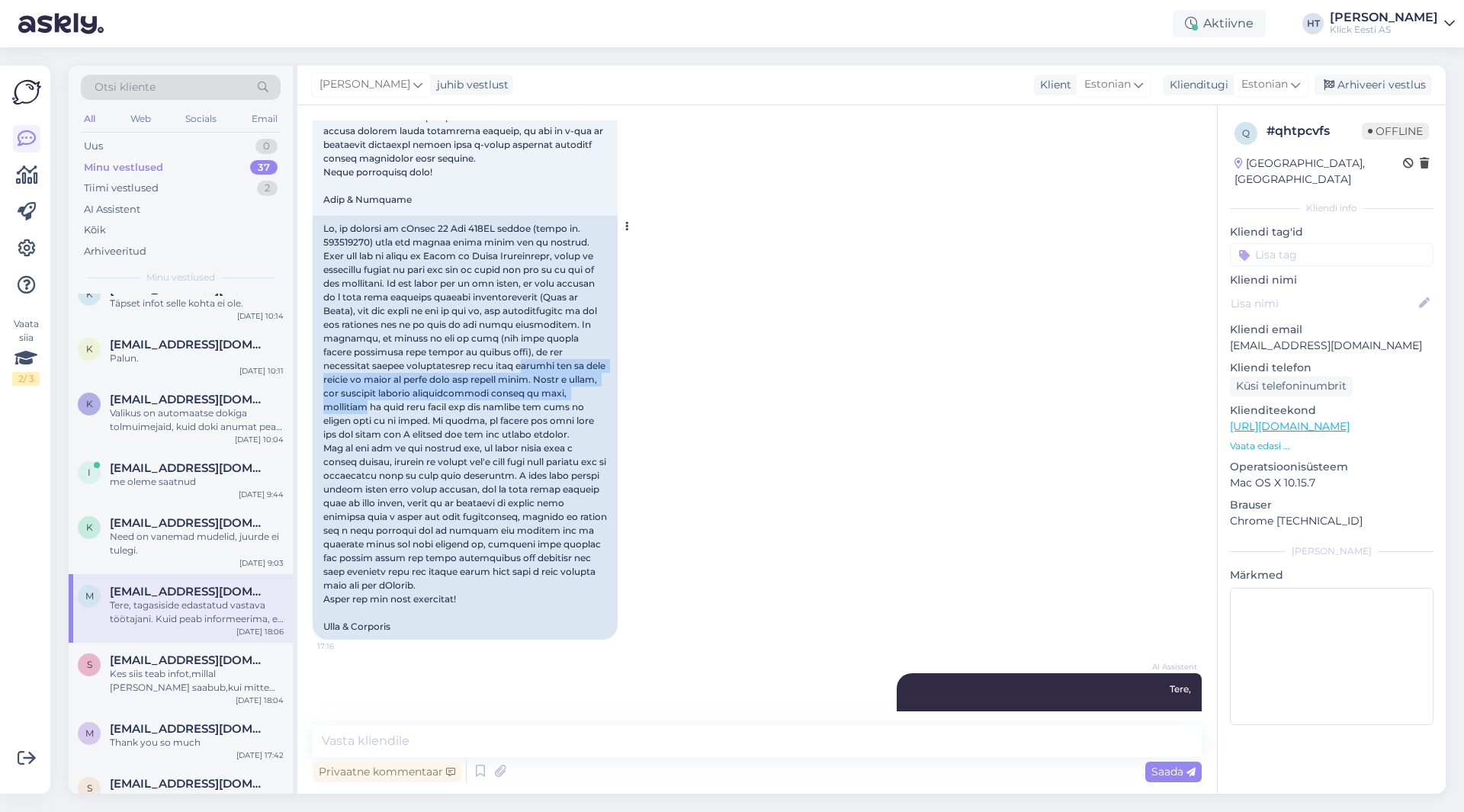
drag, startPoint x: 463, startPoint y: 370, endPoint x: 593, endPoint y: 394, distance: 132.2
click at [593, 394] on div at bounding box center [464, 427] width 305 height 424
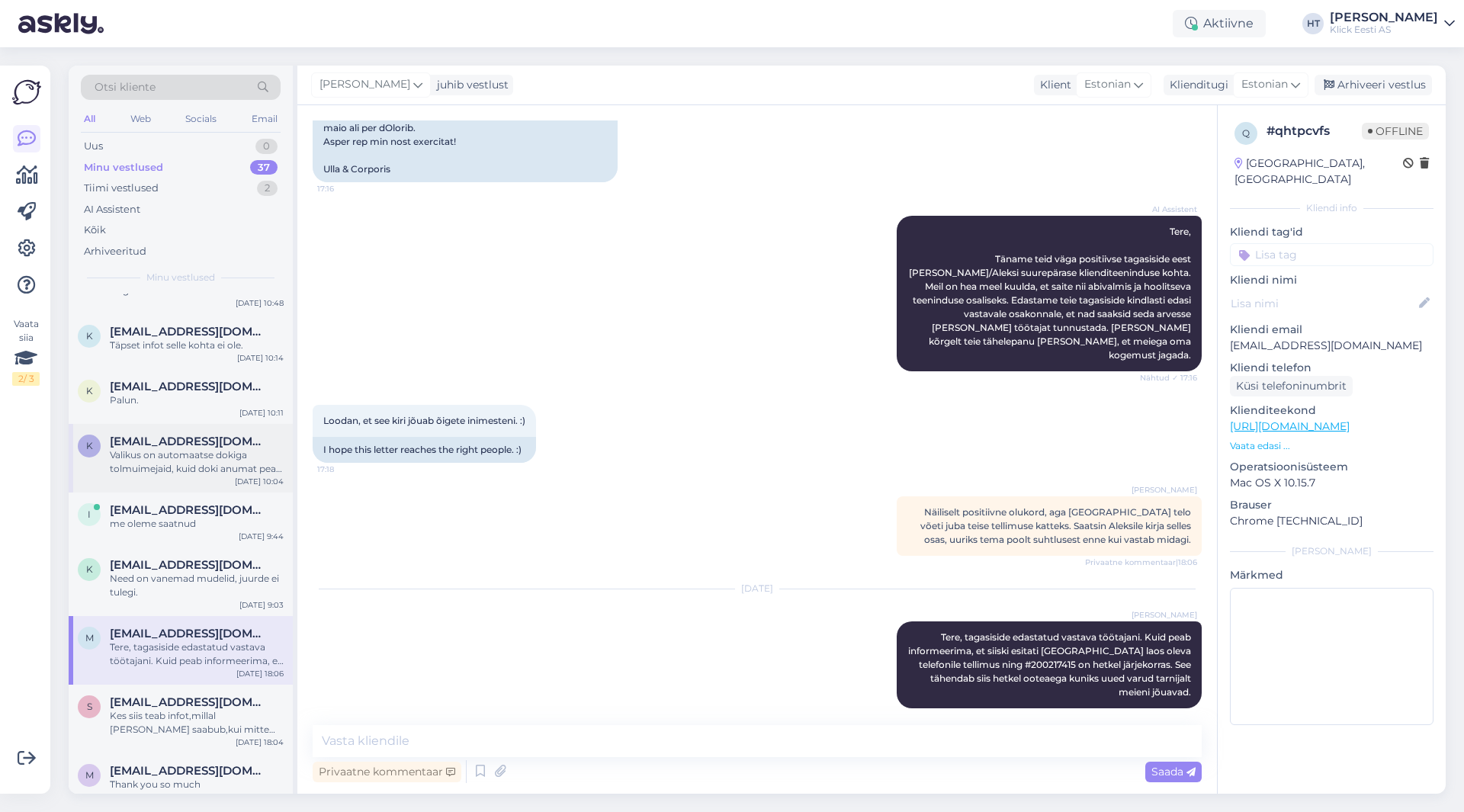
scroll to position [0, 0]
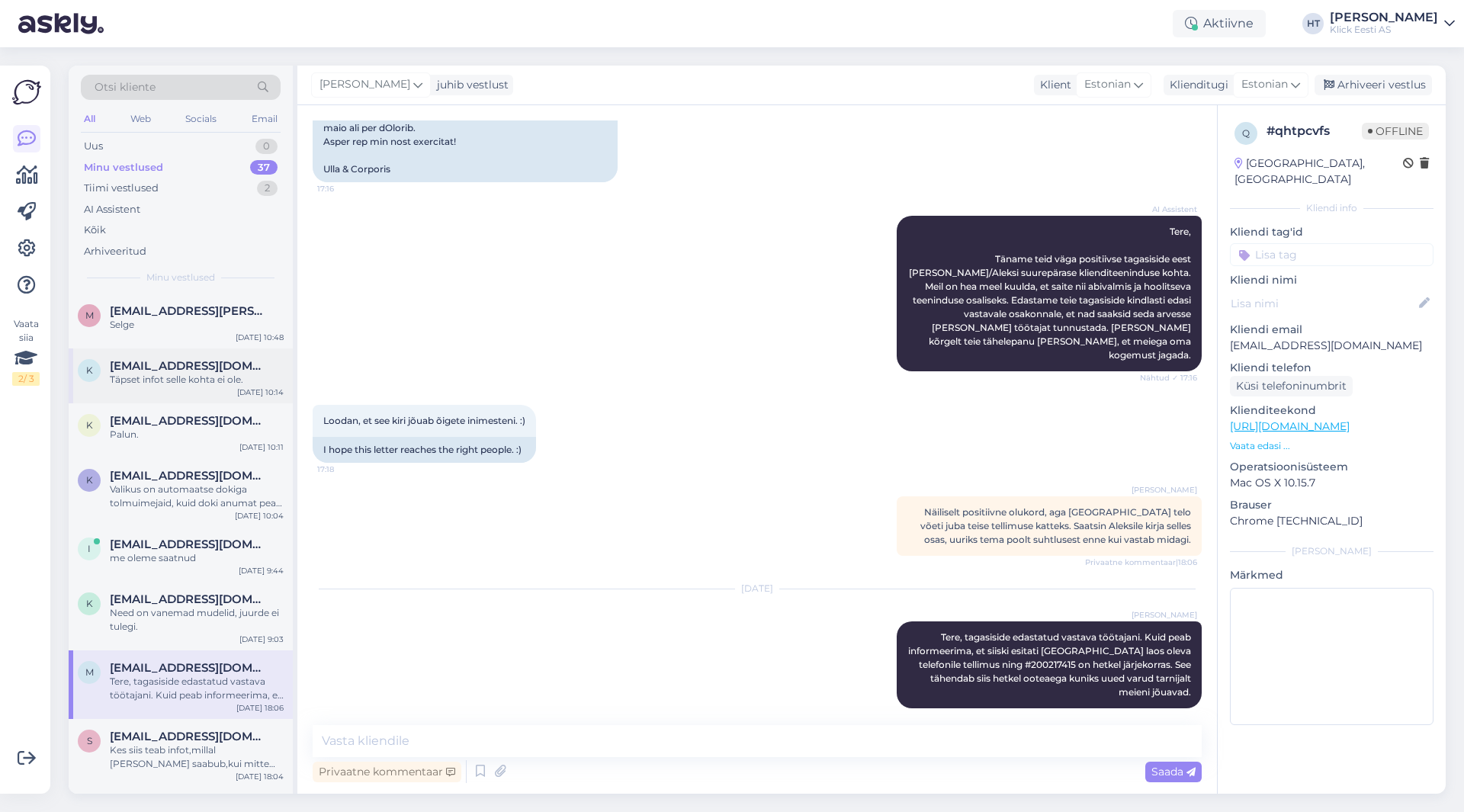
click at [232, 379] on div "Täpset infot selle kohta ei ole." at bounding box center [197, 380] width 174 height 13
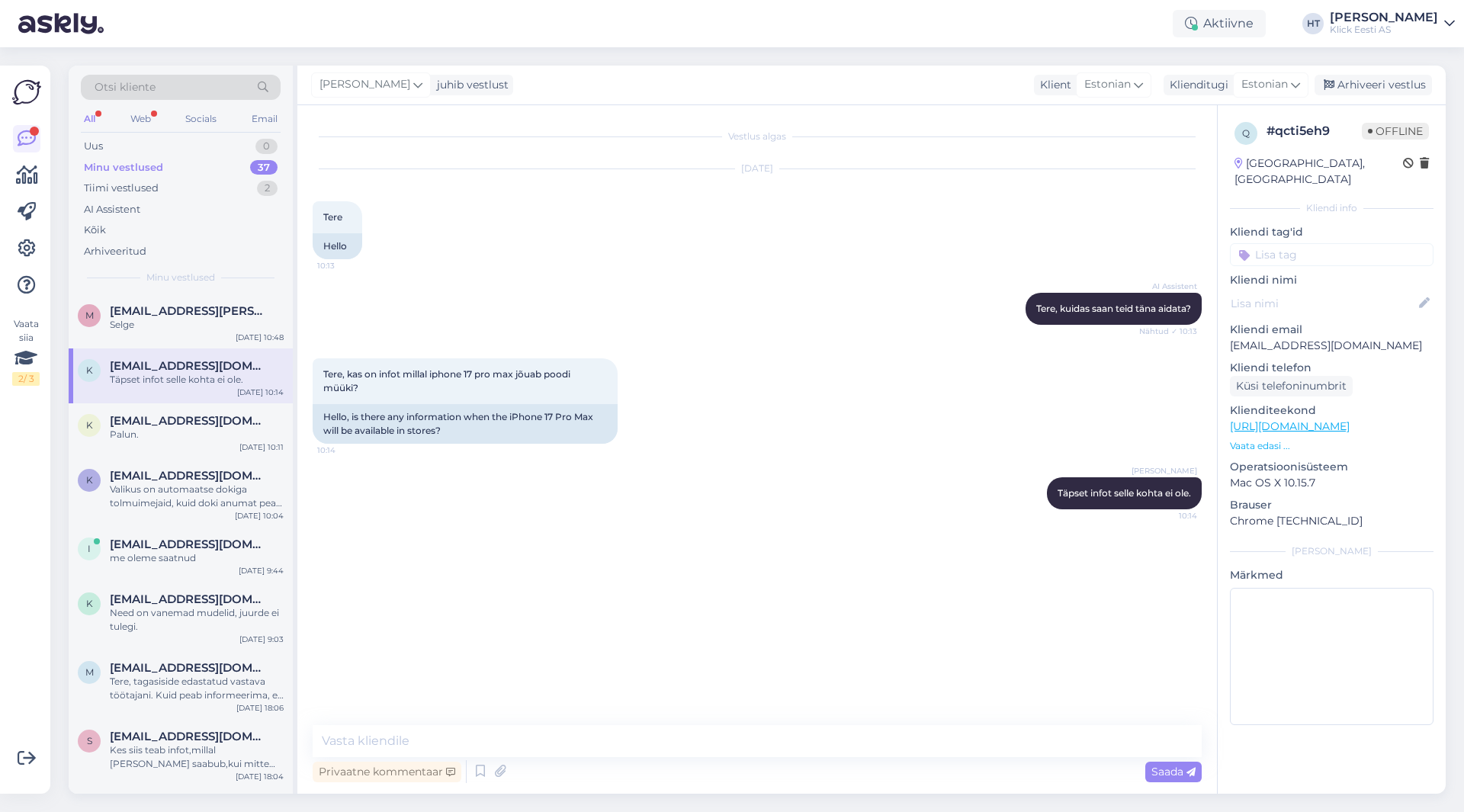
click at [260, 169] on div "37" at bounding box center [264, 168] width 28 height 15
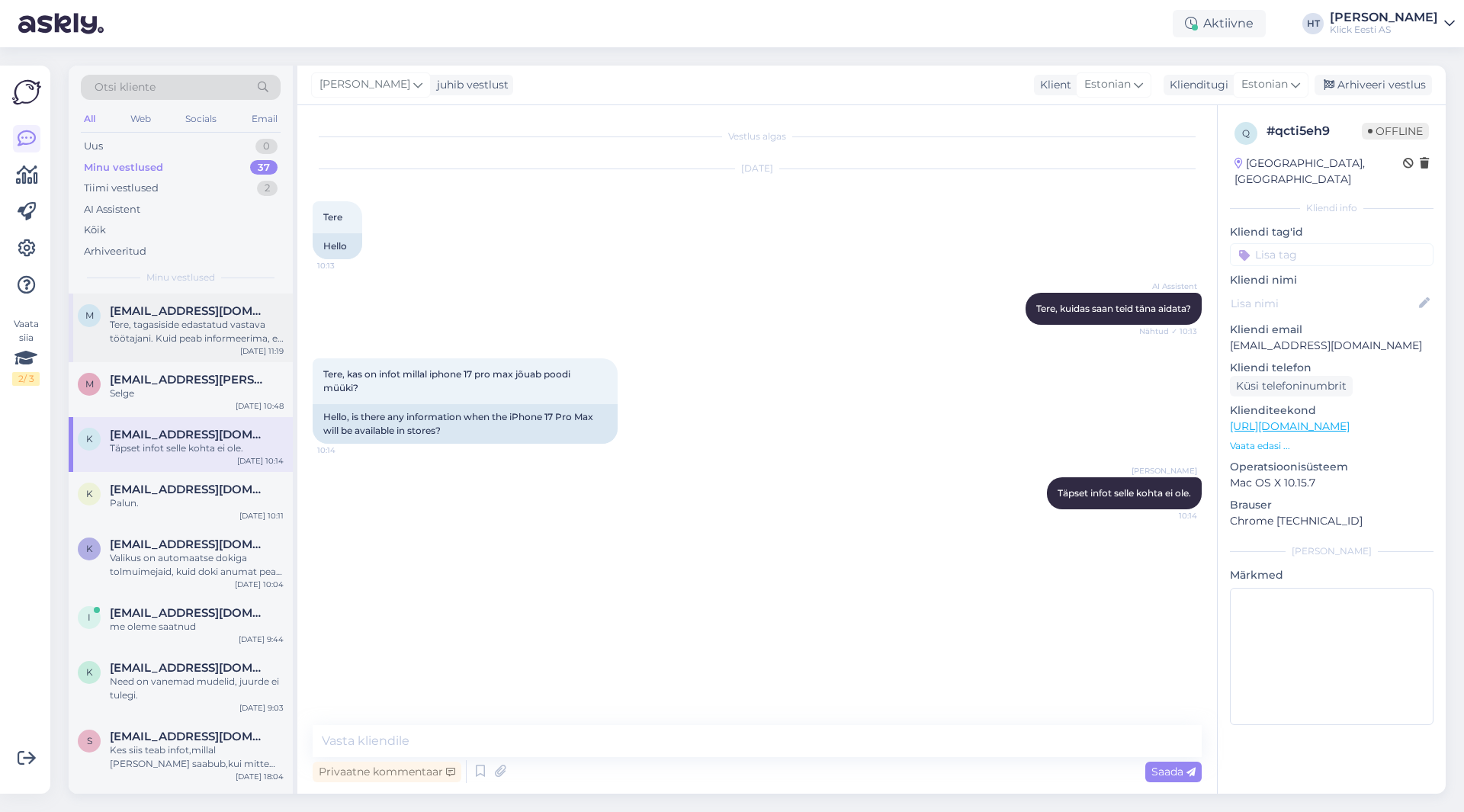
click at [218, 326] on div "Tere, tagasiside edastatud vastava töötajani. Kuid peab informeerima, et siiski…" at bounding box center [197, 331] width 174 height 28
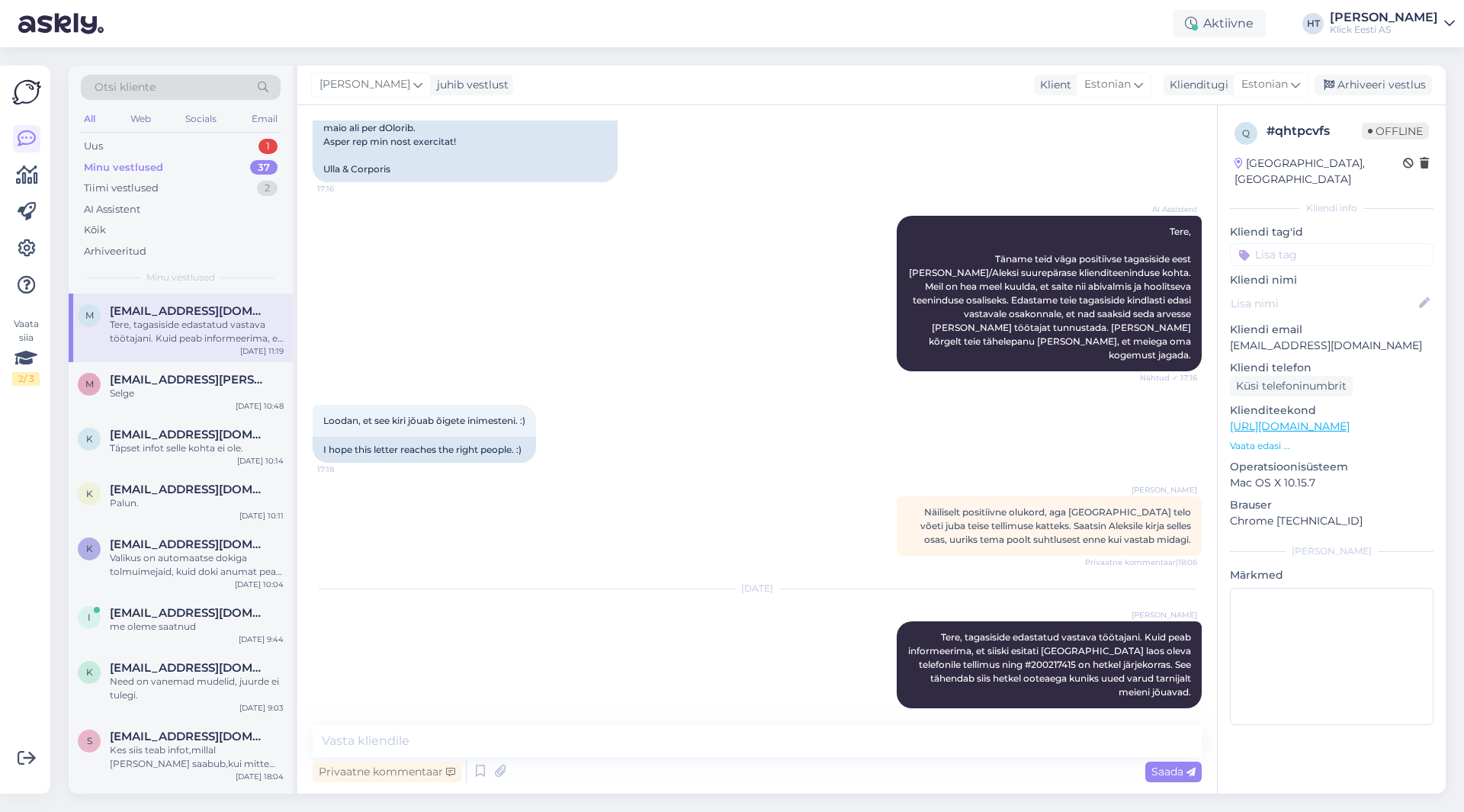
click at [1315, 243] on input at bounding box center [1331, 254] width 204 height 23
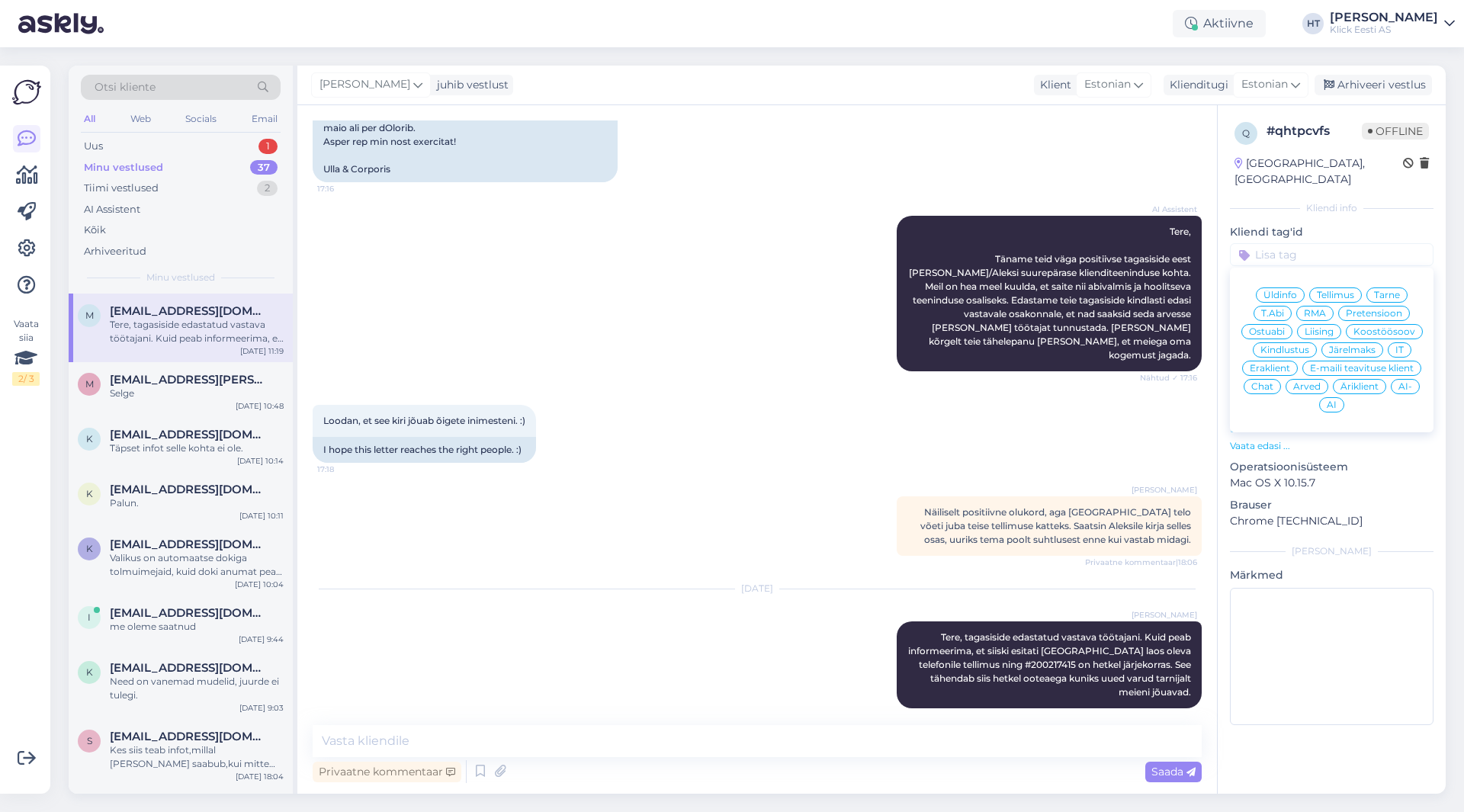
click at [1349, 290] on span "Tellimus" at bounding box center [1335, 295] width 38 height 9
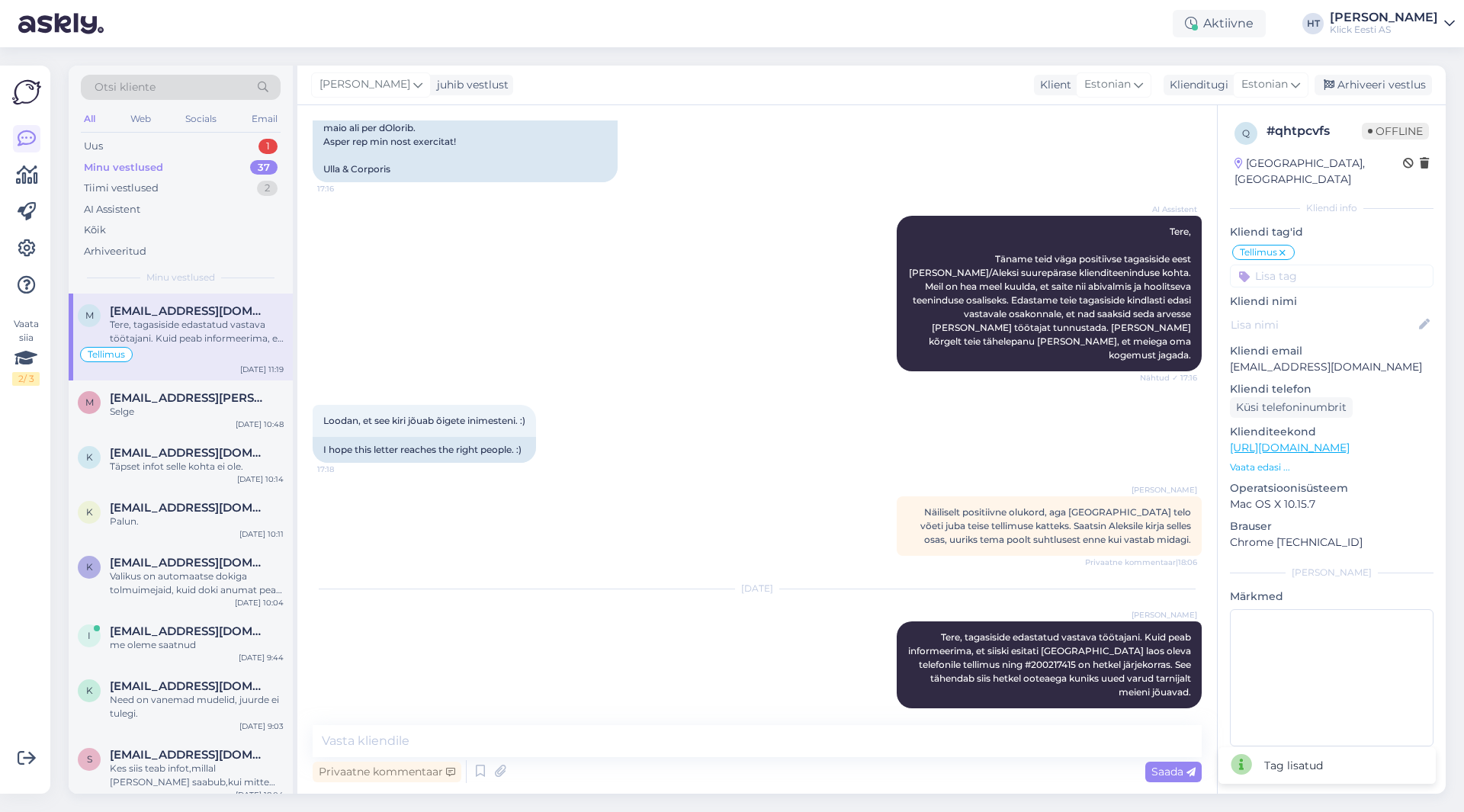
click at [1332, 265] on input at bounding box center [1331, 275] width 204 height 23
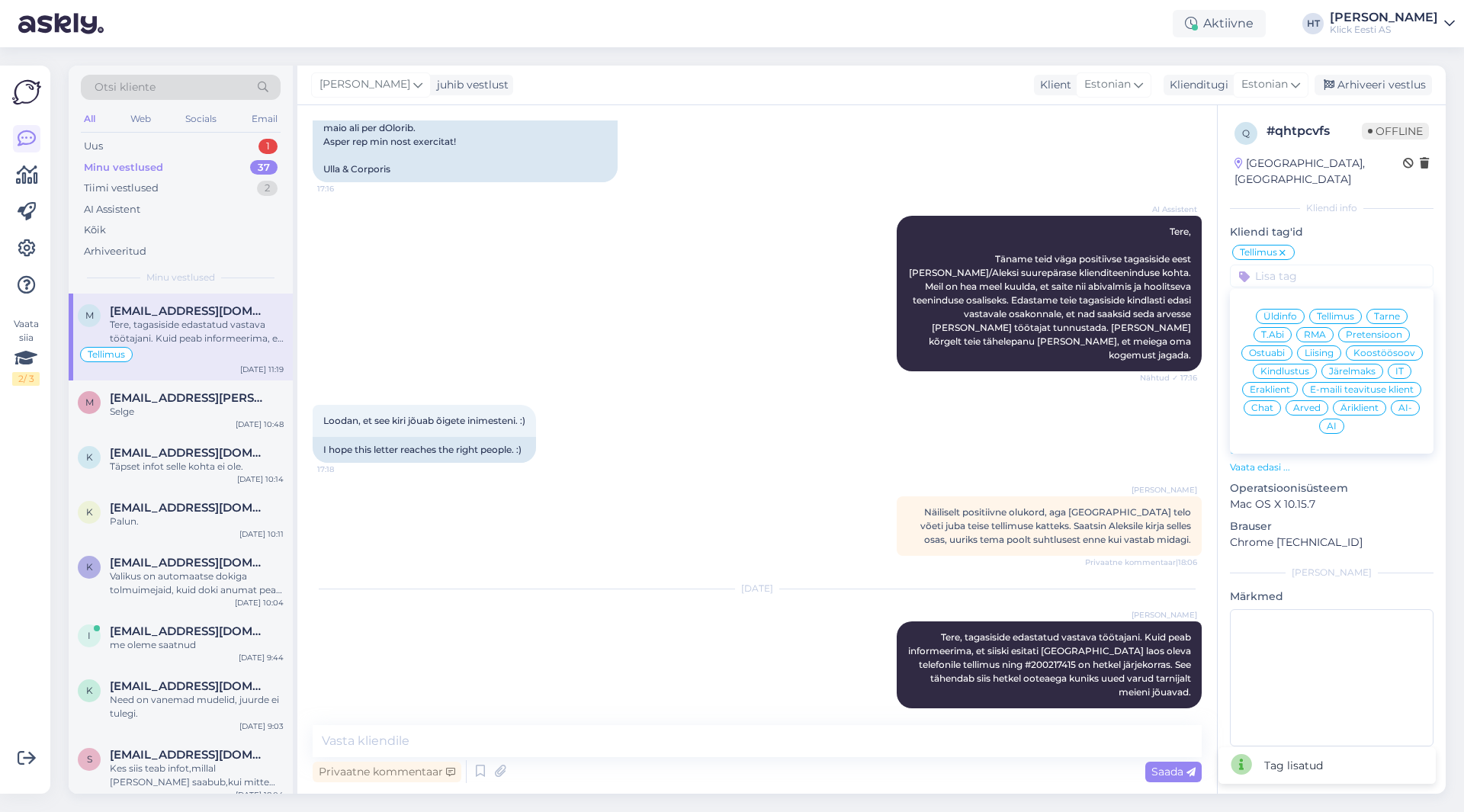
click at [1285, 382] on div "Eraklient" at bounding box center [1270, 390] width 56 height 15
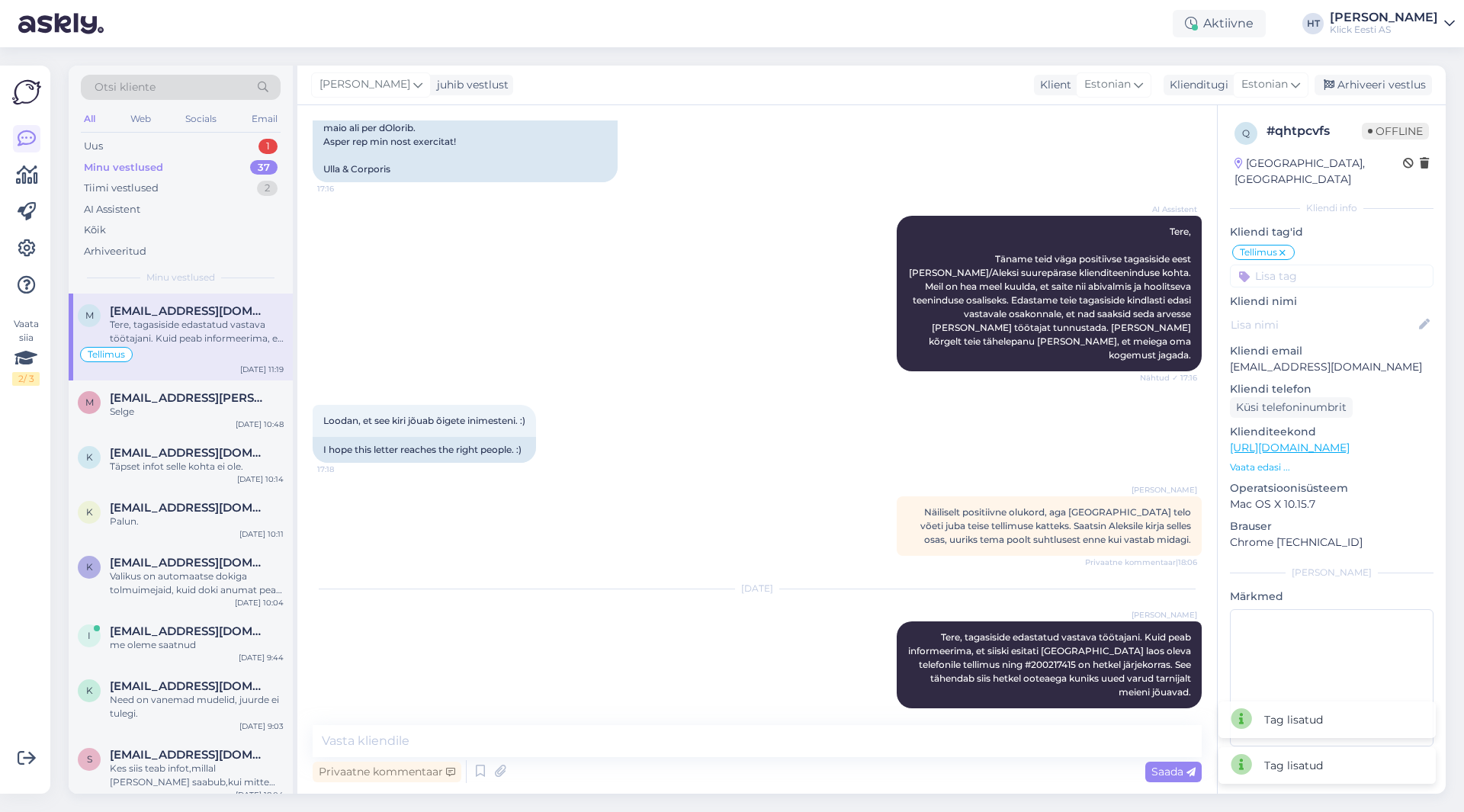
click at [765, 405] on div "Loodan, et see kiri jõuab õigete inimesteni. :) 17:18 I hope this letter reache…" at bounding box center [756, 434] width 889 height 92
click at [233, 145] on div "Uus 1" at bounding box center [180, 147] width 199 height 22
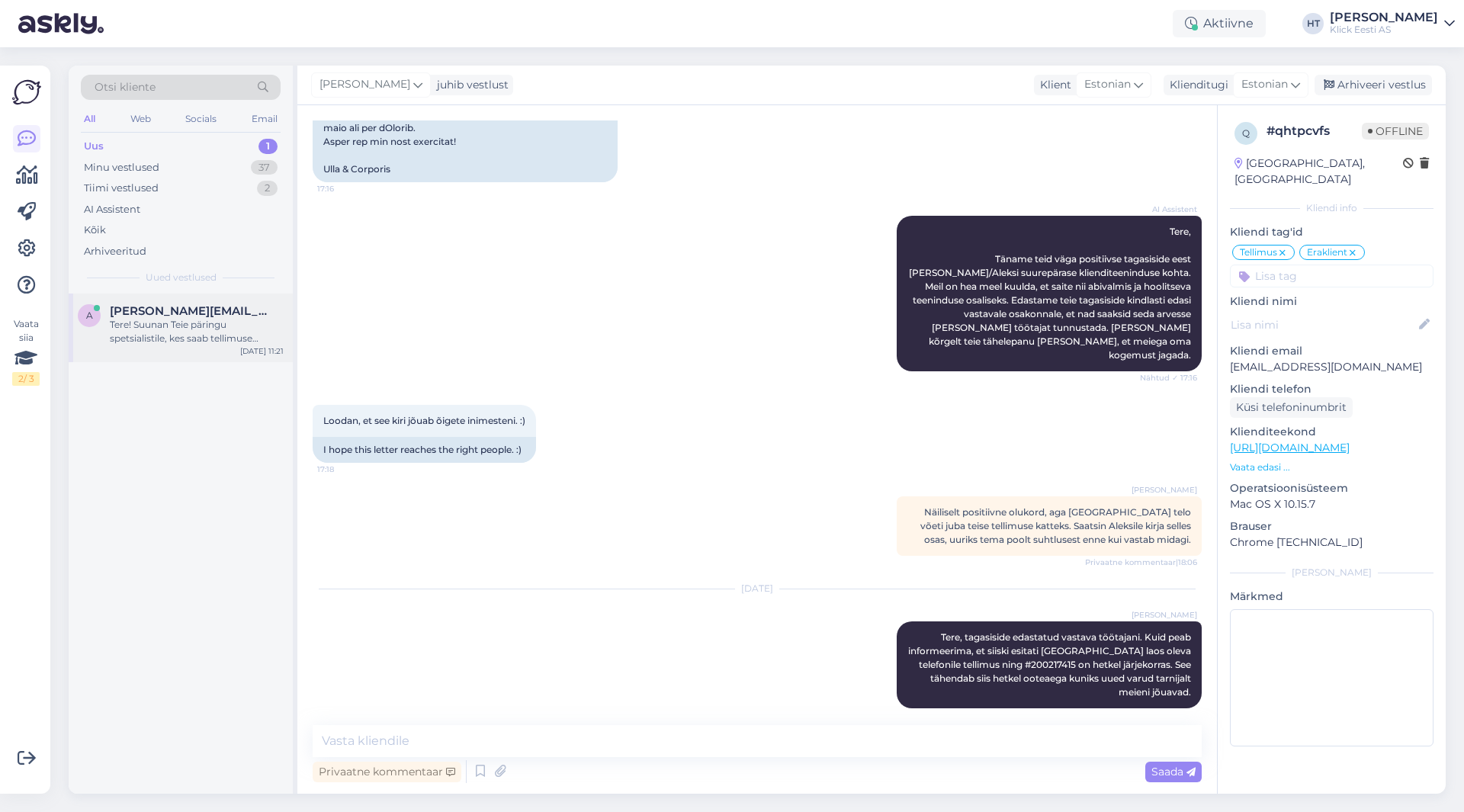
click at [225, 328] on div "Tere! Suunan Teie päringu spetsialistile, kes saab tellimuse #200217415 tarneaa…" at bounding box center [197, 331] width 174 height 28
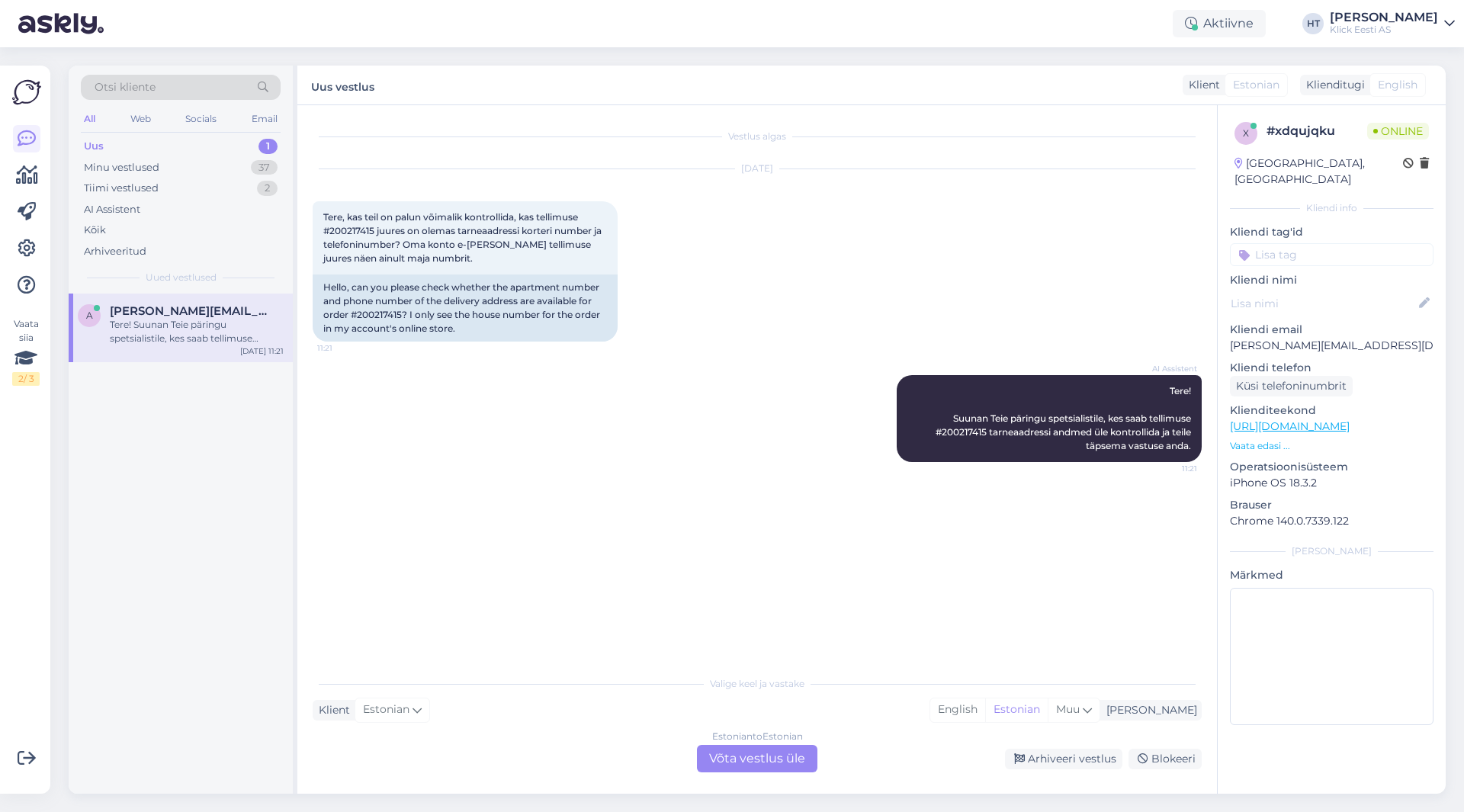
scroll to position [0, 0]
click at [346, 229] on span "Tere, kas teil on palun võimalik kontrollida, kas tellimuse #200217415 juures o…" at bounding box center [463, 237] width 280 height 53
click at [346, 228] on span "Tere, kas teil on palun võimalik kontrollida, kas tellimuse #200217415 juures o…" at bounding box center [463, 237] width 280 height 53
click at [752, 270] on div "[DATE] Tere, kas teil on palun võimalik kontrollida, kas tellimuse #200217415 j…" at bounding box center [756, 255] width 889 height 206
click at [353, 230] on span "Tere, kas teil on palun võimalik kontrollida, kas tellimuse #200217415 juures o…" at bounding box center [463, 237] width 280 height 53
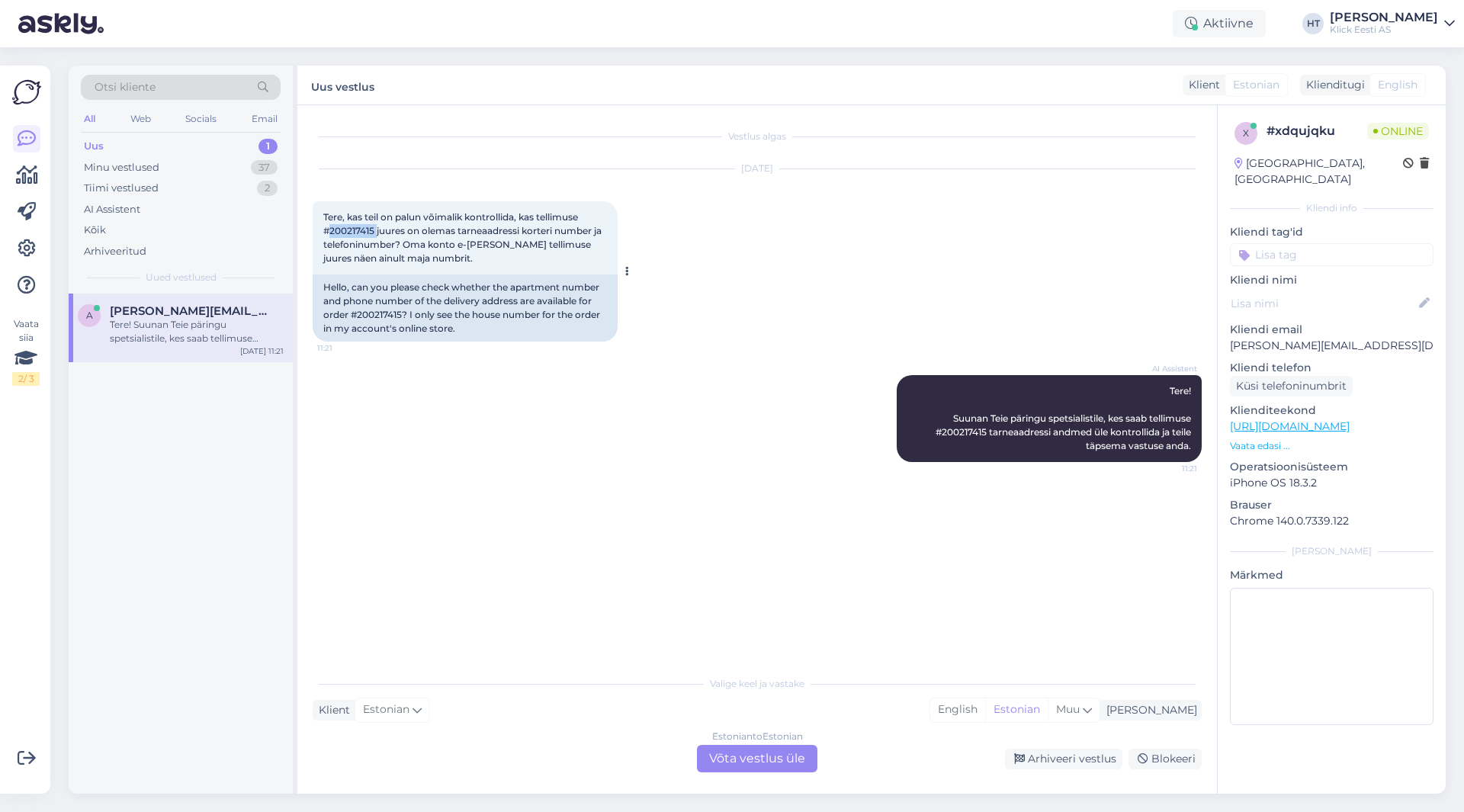
click at [353, 230] on span "Tere, kas teil on palun võimalik kontrollida, kas tellimuse #200217415 juures o…" at bounding box center [463, 237] width 280 height 53
copy span "200217415"
click at [777, 251] on div "[DATE] Tere, kas teil on palun võimalik kontrollida, kas tellimuse #200217415 j…" at bounding box center [756, 255] width 889 height 206
click at [167, 82] on div "Otsi kliente" at bounding box center [180, 88] width 199 height 25
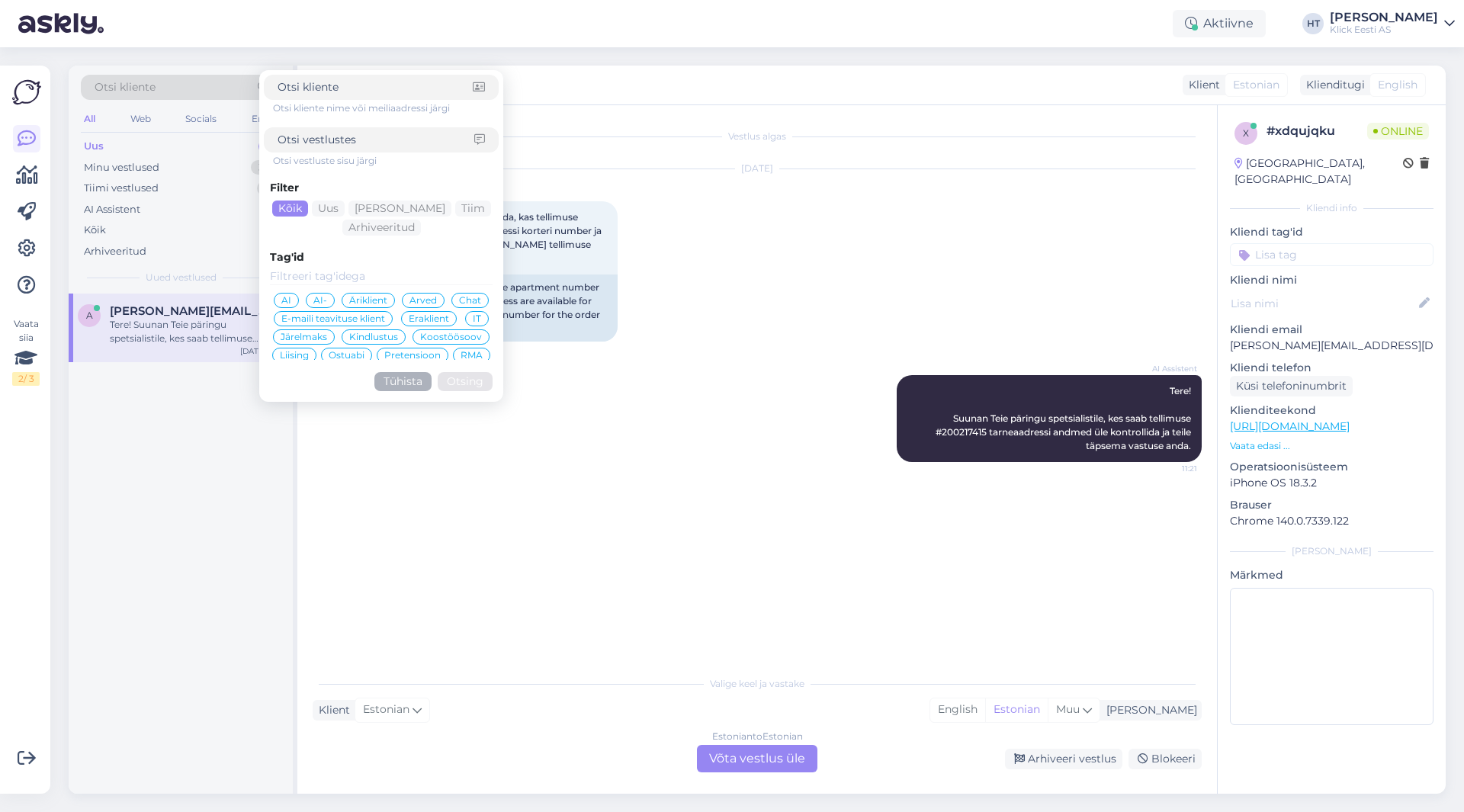
click at [406, 129] on div at bounding box center [381, 140] width 235 height 25
click at [407, 133] on input at bounding box center [376, 139] width 197 height 16
type input "tellimuse kinnitus"
click button "Otsing" at bounding box center [465, 381] width 55 height 19
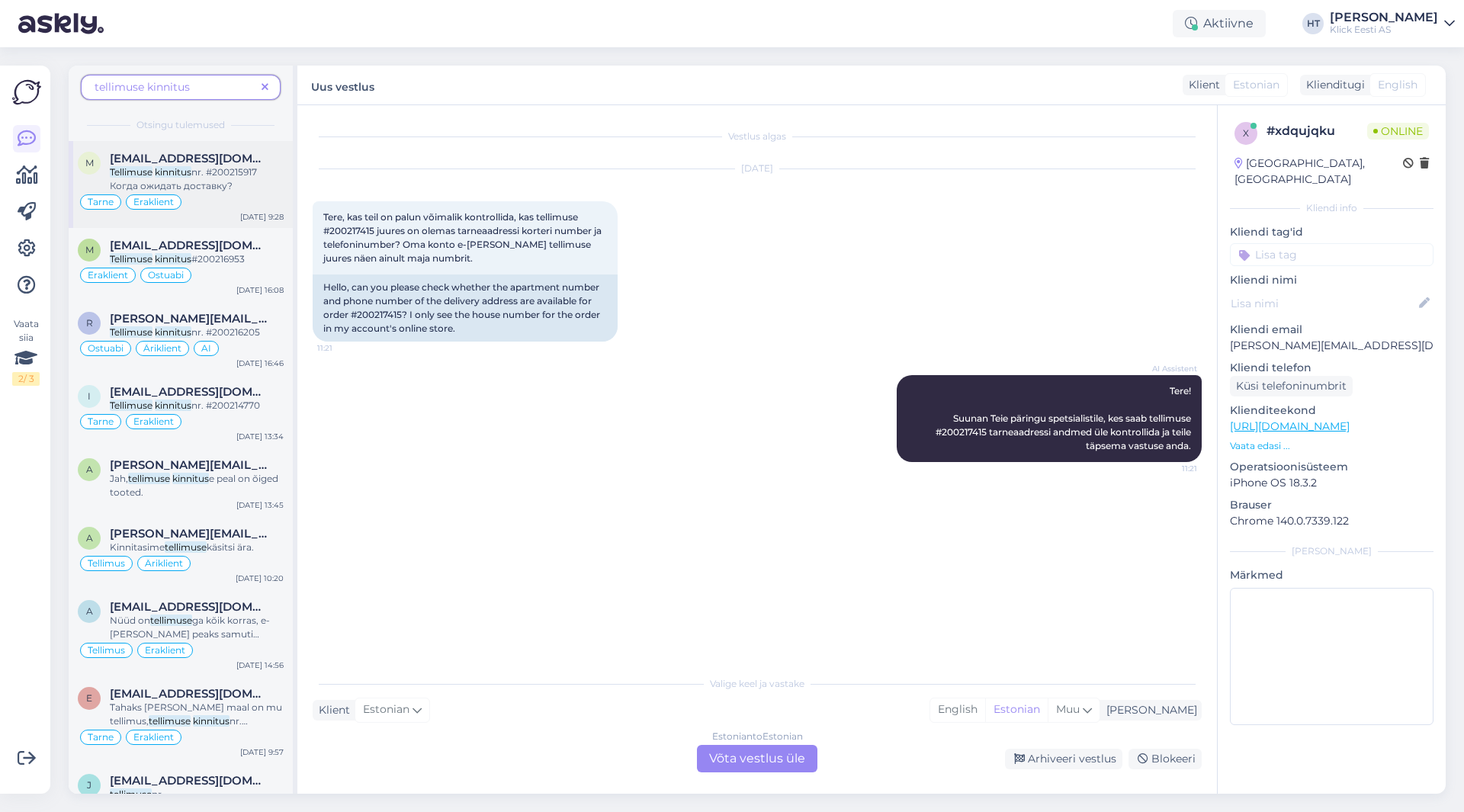
click at [215, 178] on div "Tellimuse kinnitus nr. #200215917 Когда ожидать доставку?" at bounding box center [197, 179] width 174 height 28
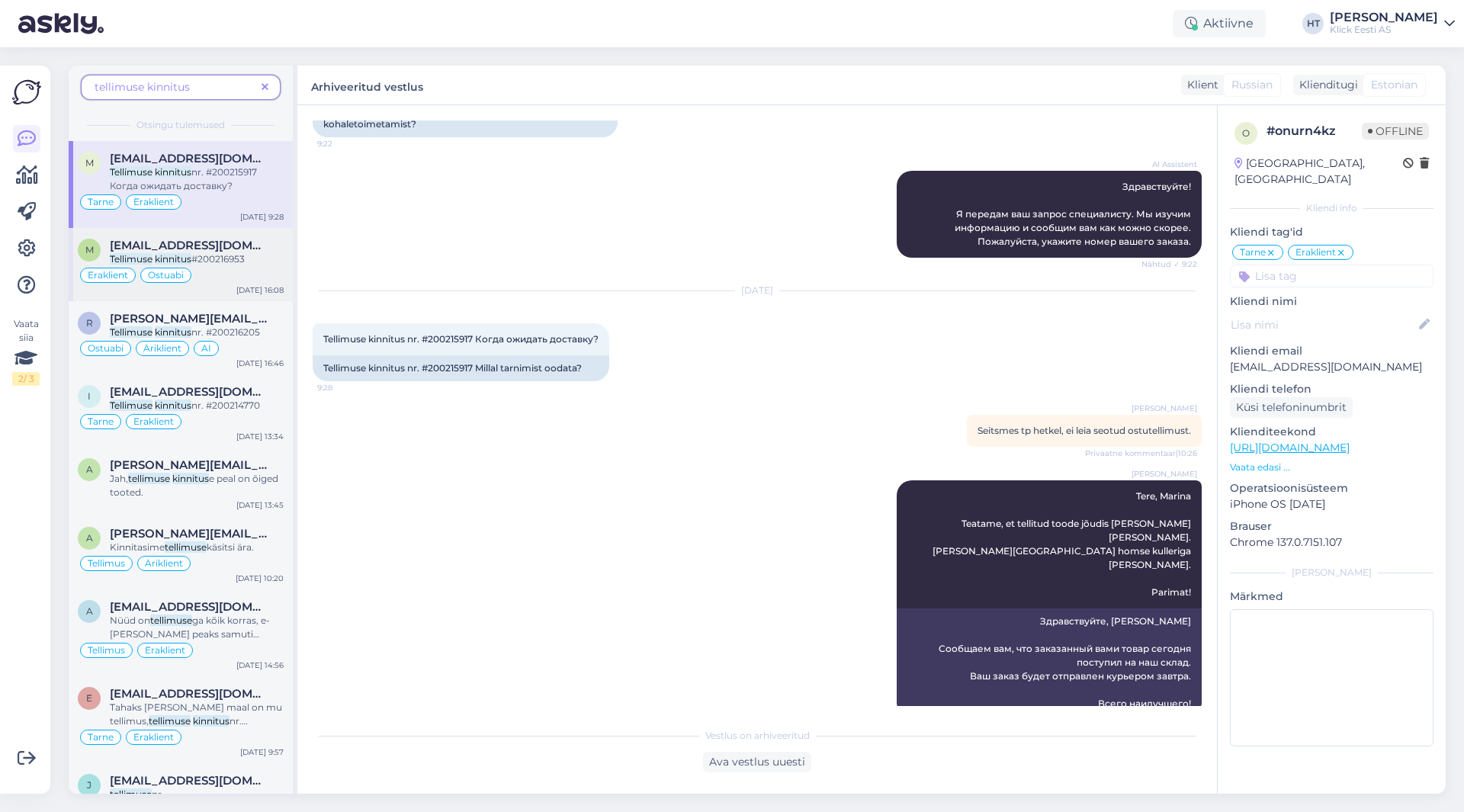
click at [252, 270] on div "Eraklient Ostuabi" at bounding box center [180, 275] width 206 height 18
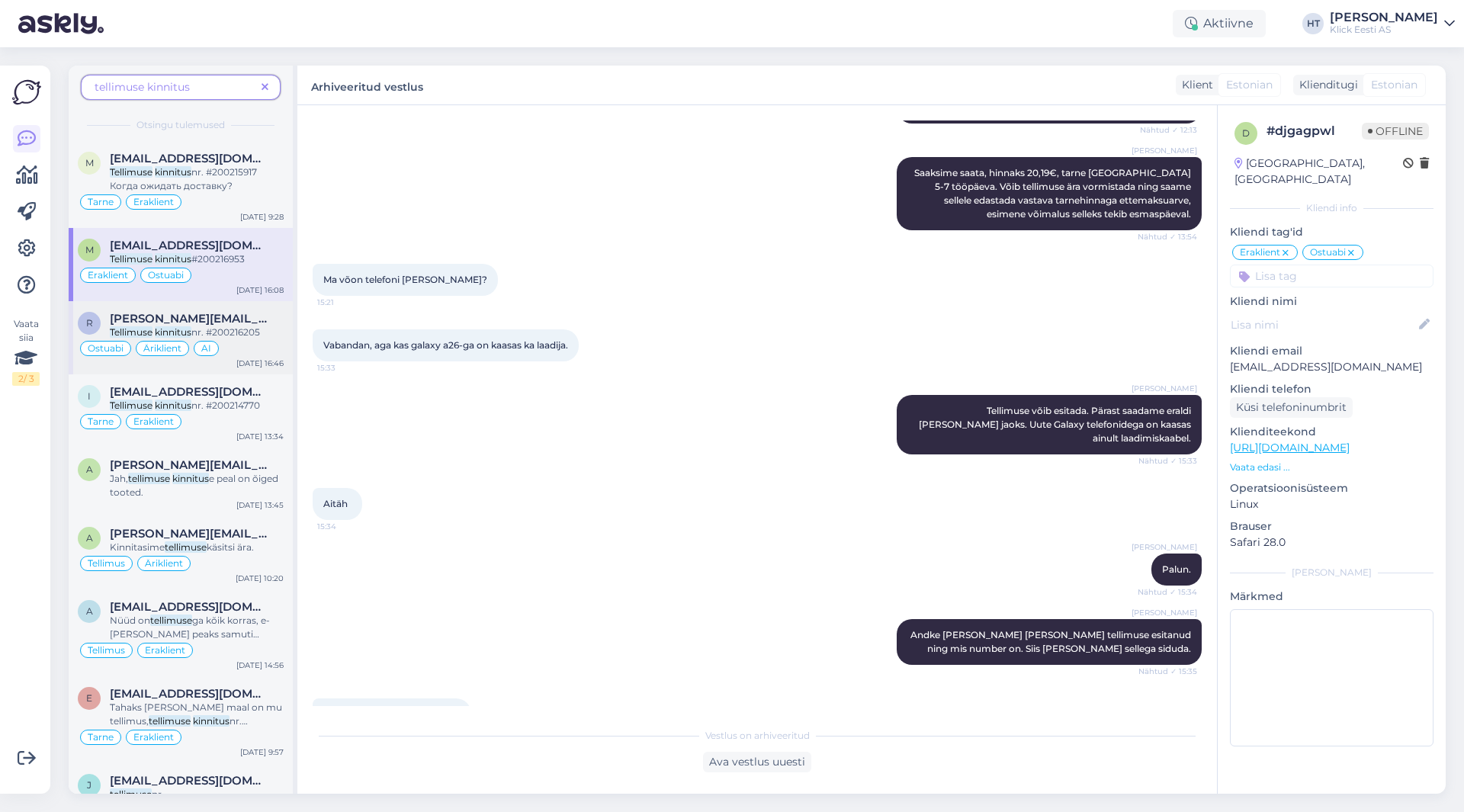
click at [248, 320] on div "[PERSON_NAME][EMAIL_ADDRESS][DOMAIN_NAME]" at bounding box center [197, 319] width 174 height 13
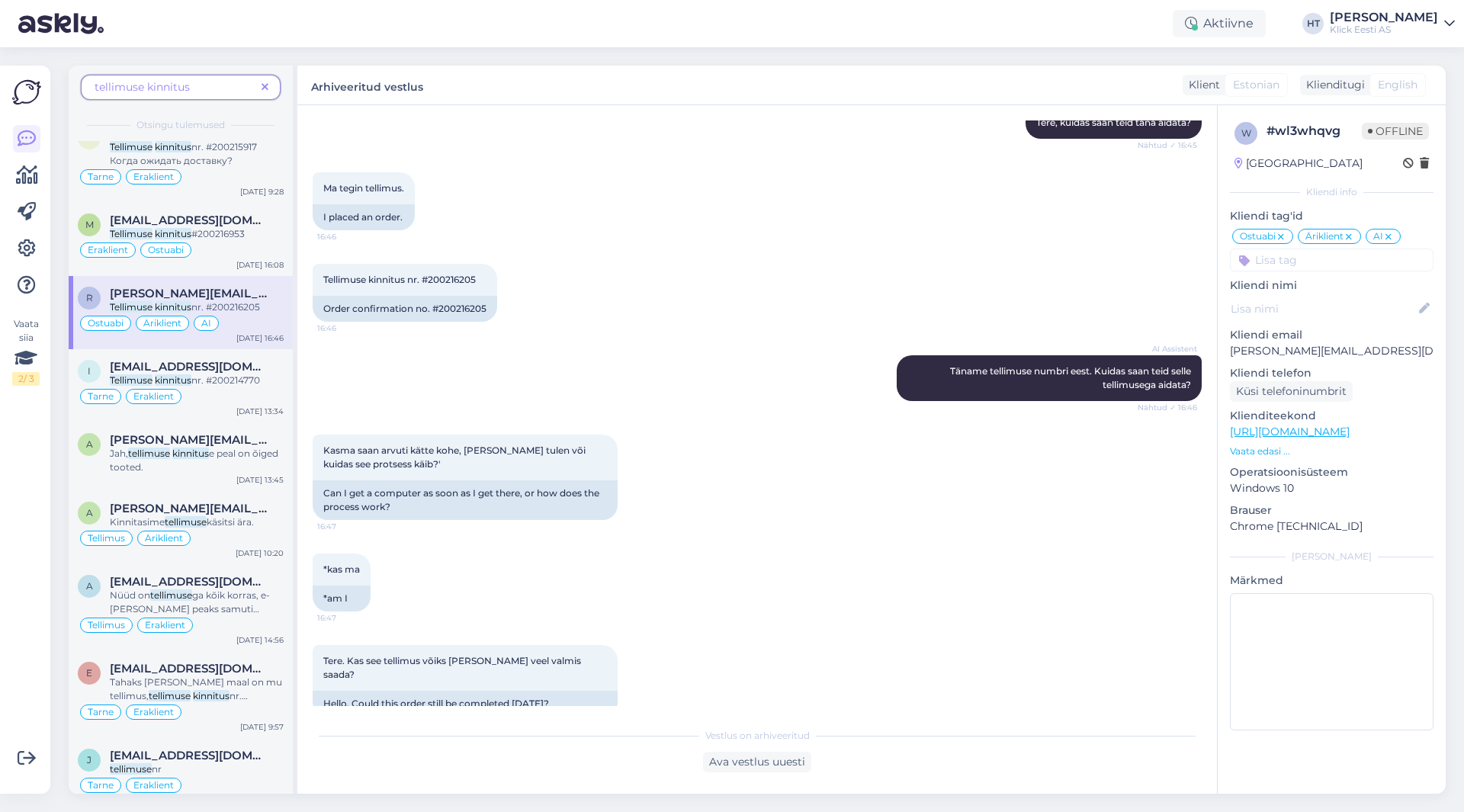
scroll to position [0, 0]
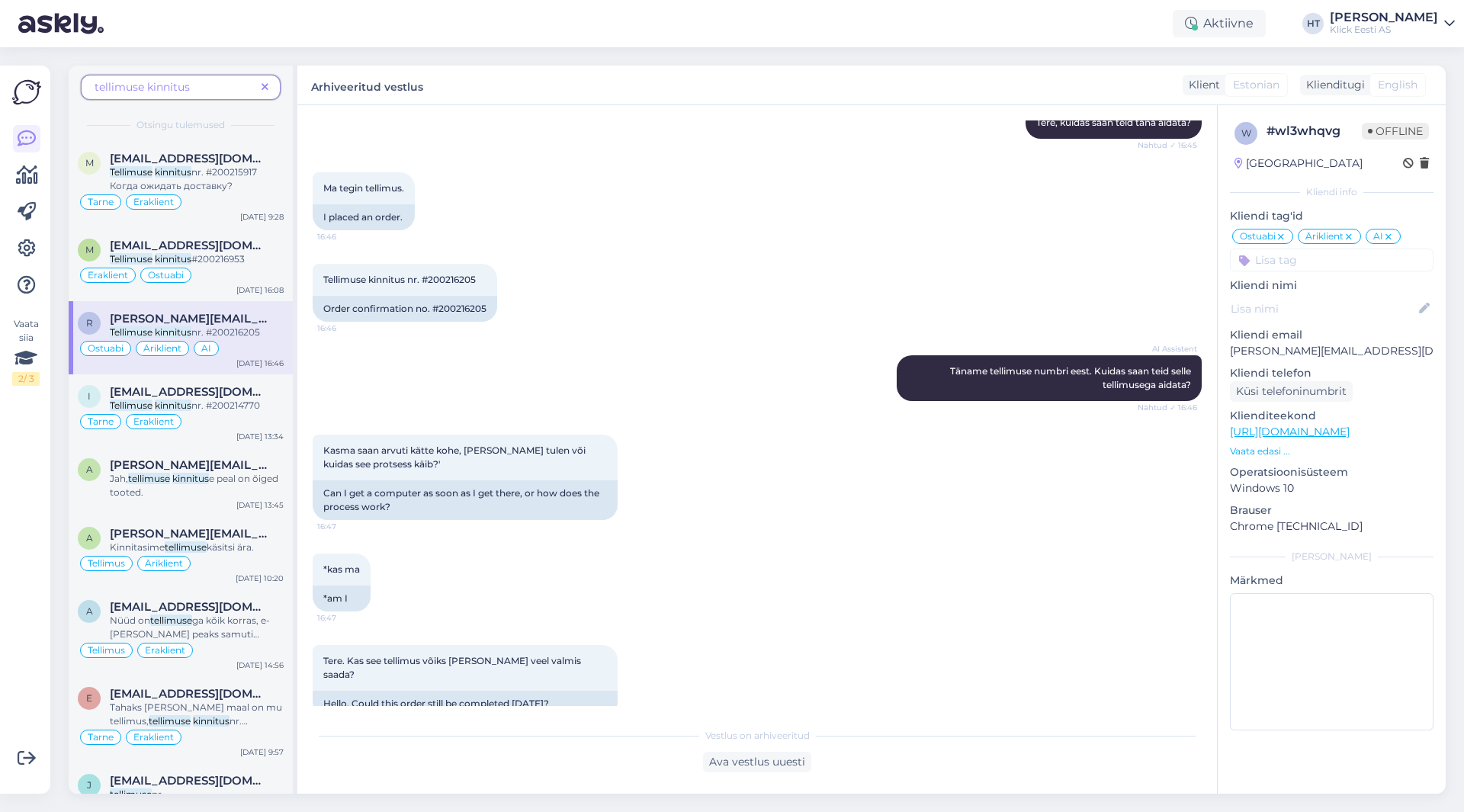
click at [268, 89] on icon at bounding box center [265, 88] width 7 height 11
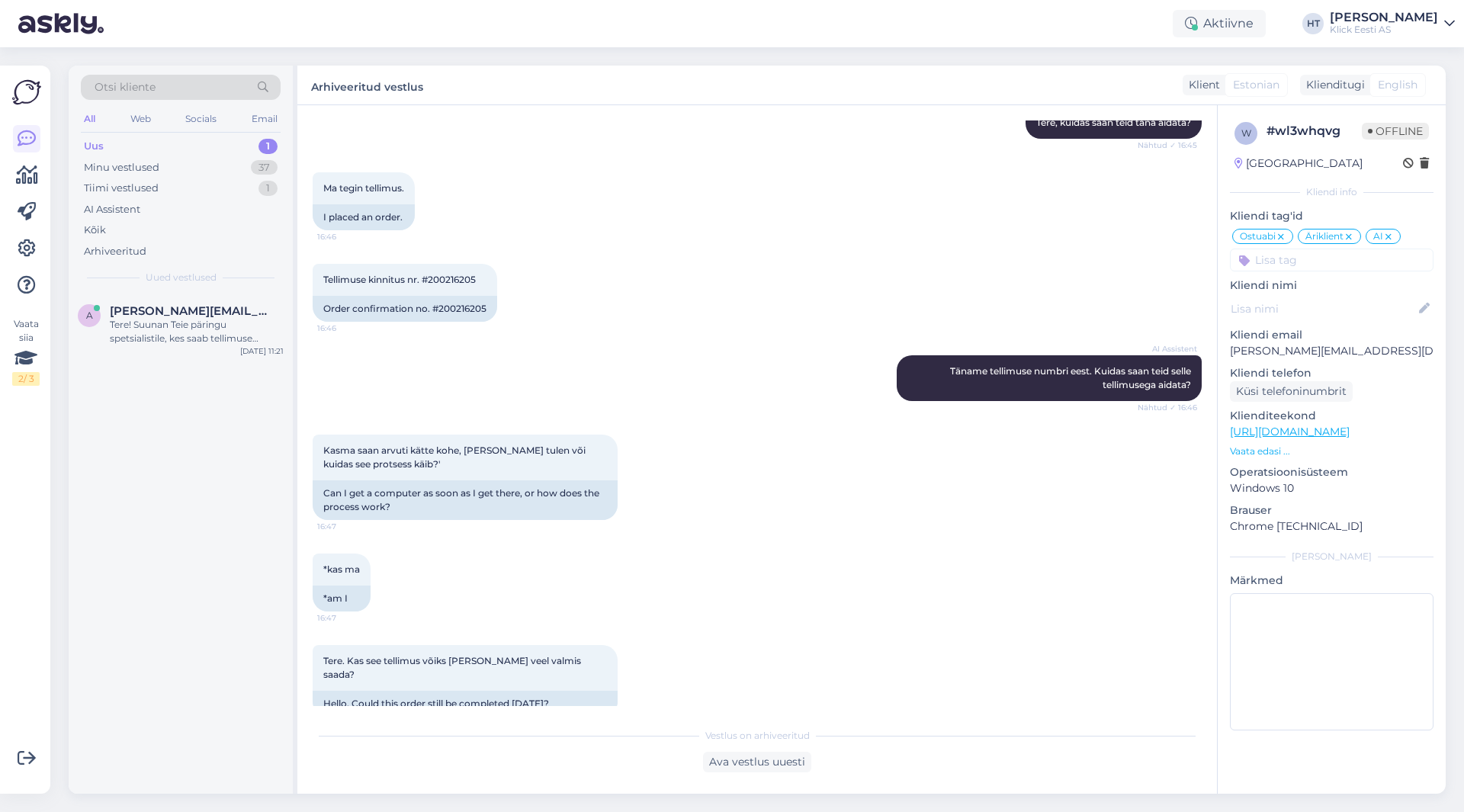
click at [579, 390] on div "AI Assistent [PERSON_NAME] tellimuse numbri eest. Kuidas saan teid selle tellim…" at bounding box center [756, 377] width 889 height 79
click at [259, 341] on div "Tere! Suunan Teie päringu spetsialistile, kes saab tellimuse #200217415 tarneaa…" at bounding box center [197, 331] width 174 height 28
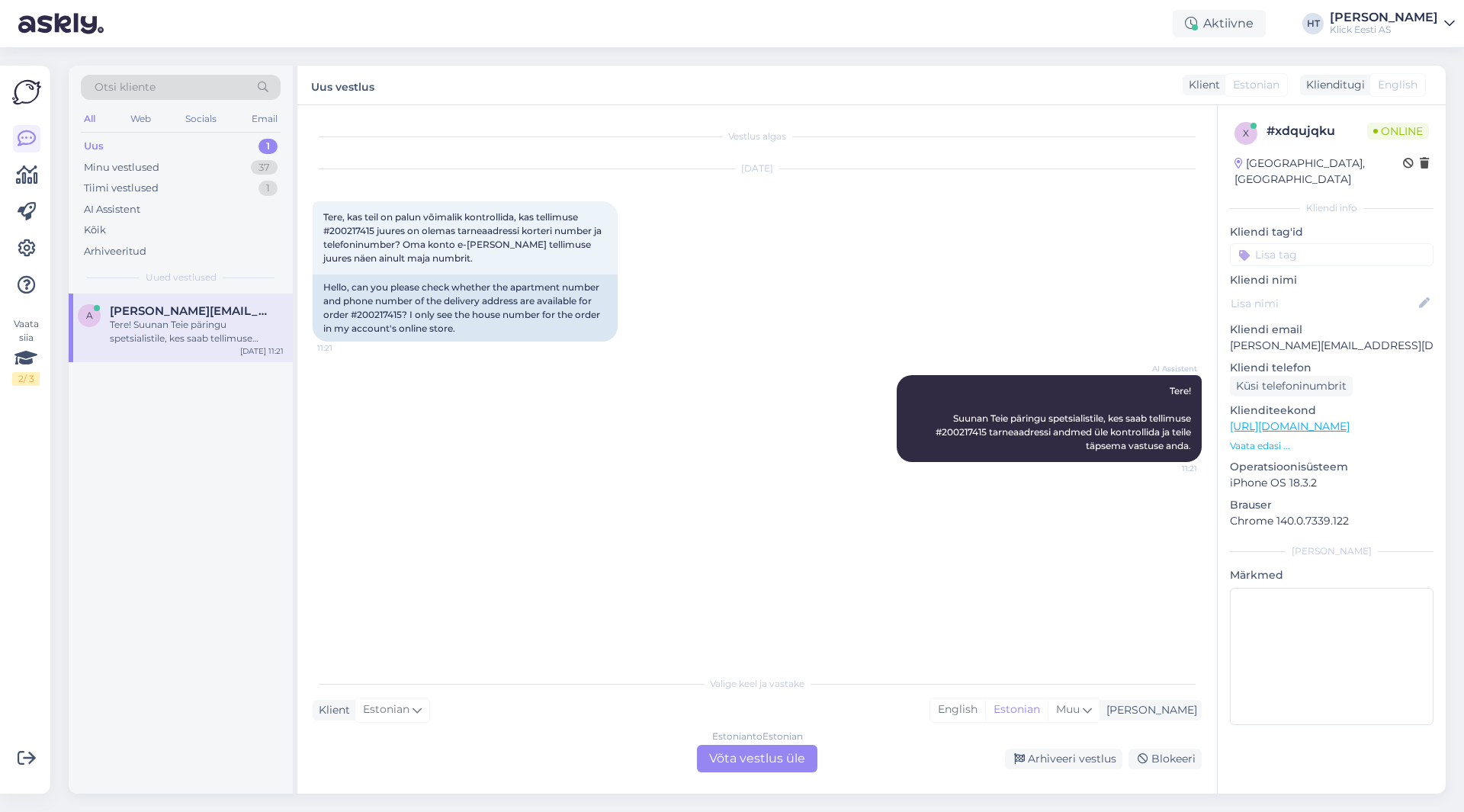
click at [755, 751] on div "Estonian to Estonian Võta vestlus üle" at bounding box center [757, 758] width 120 height 28
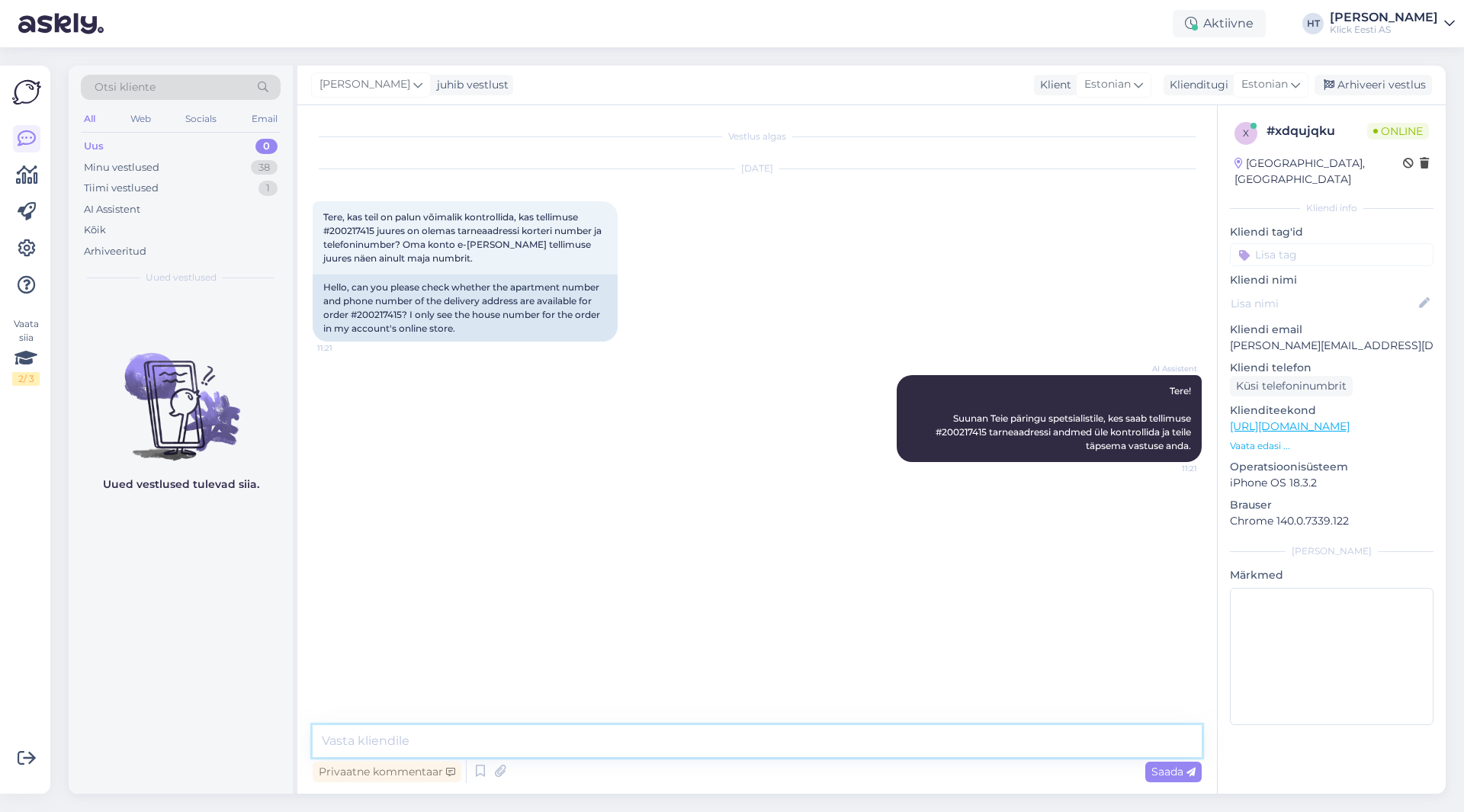
click at [755, 744] on textarea at bounding box center [756, 741] width 889 height 32
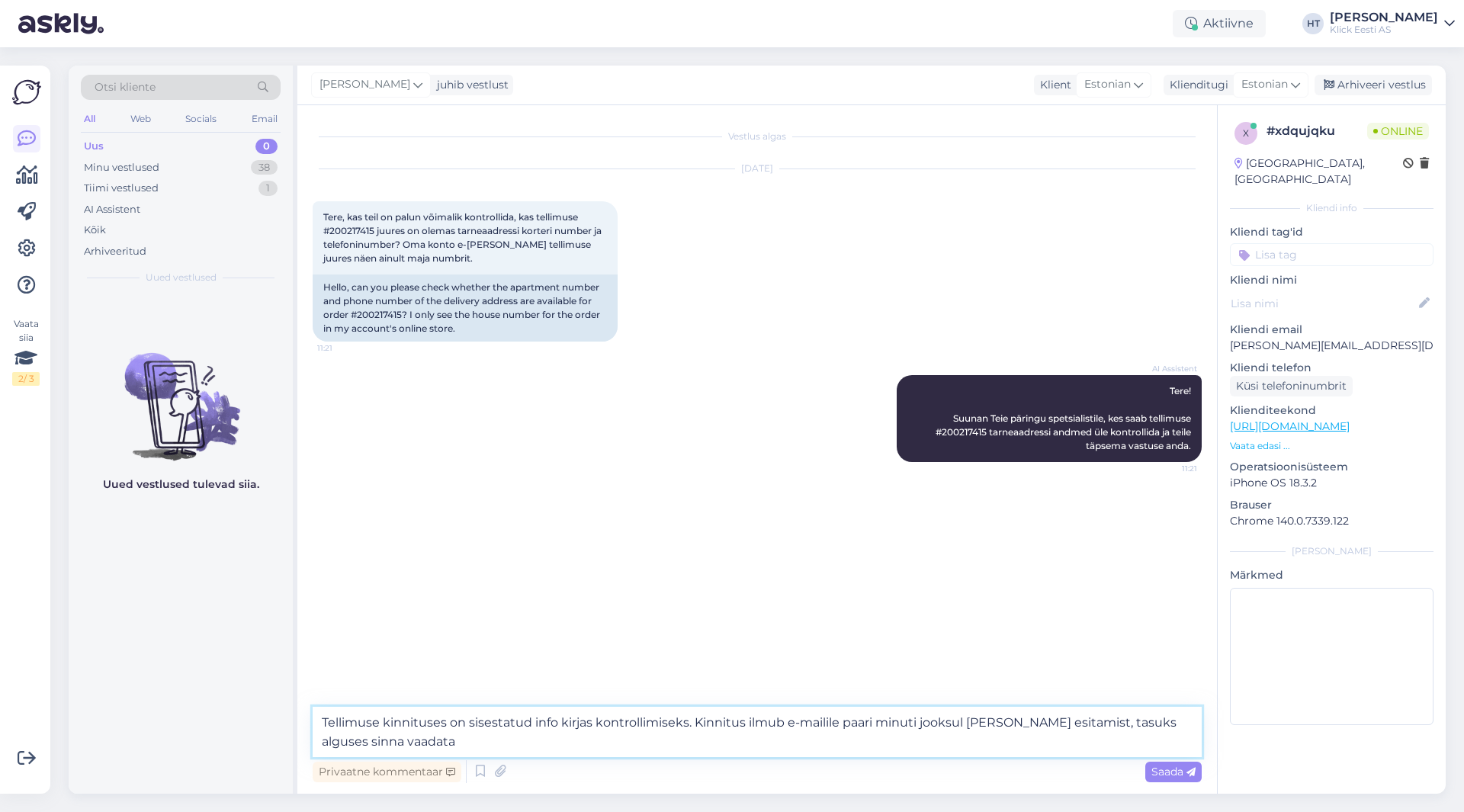
type textarea "Tellimuse kinnituses on sisestatud info kirjas kontrollimiseks. Kinnitus ilmub …"
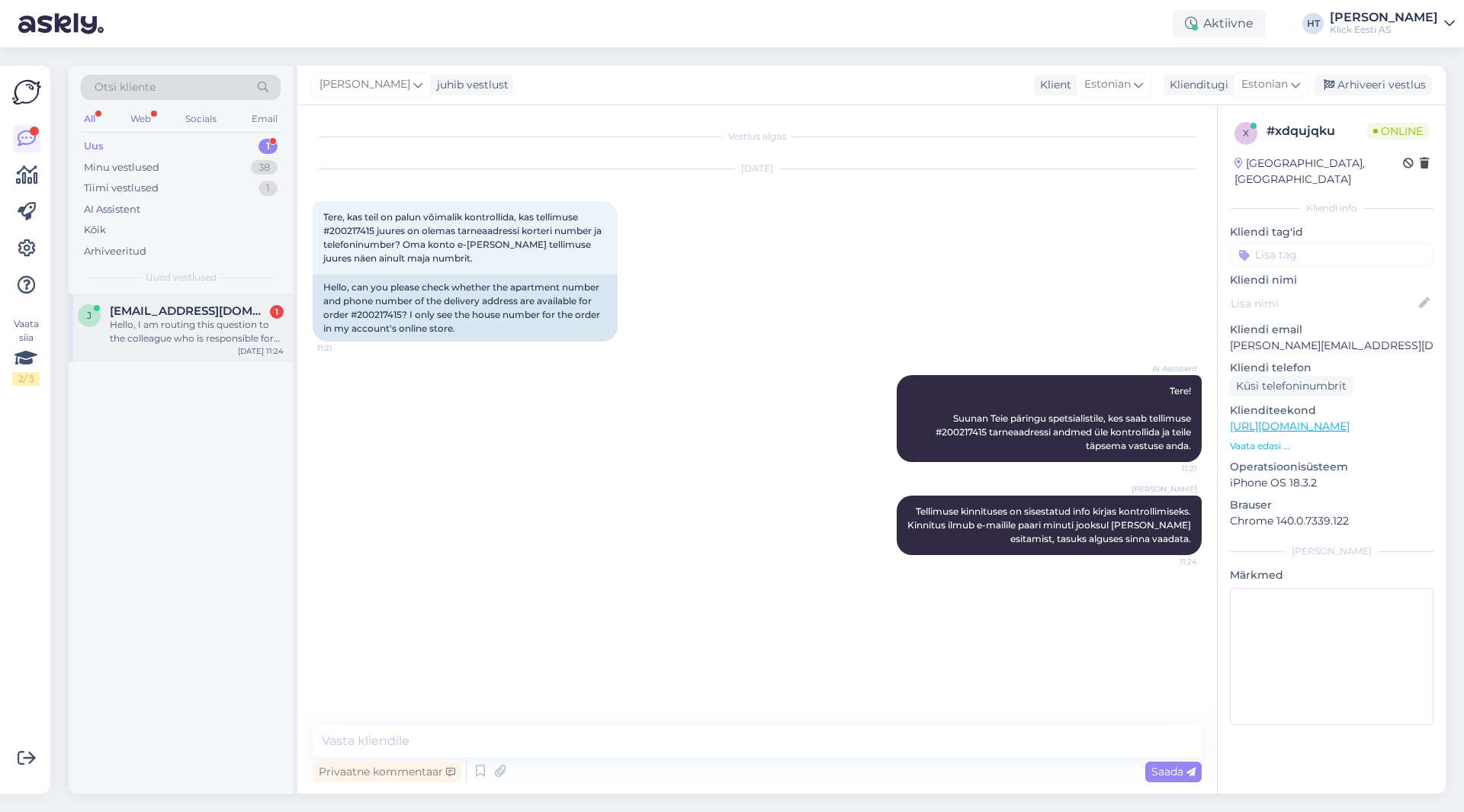
click at [220, 320] on div "Hello, I am routing this question to the colleague who is responsible for this …" at bounding box center [197, 331] width 174 height 28
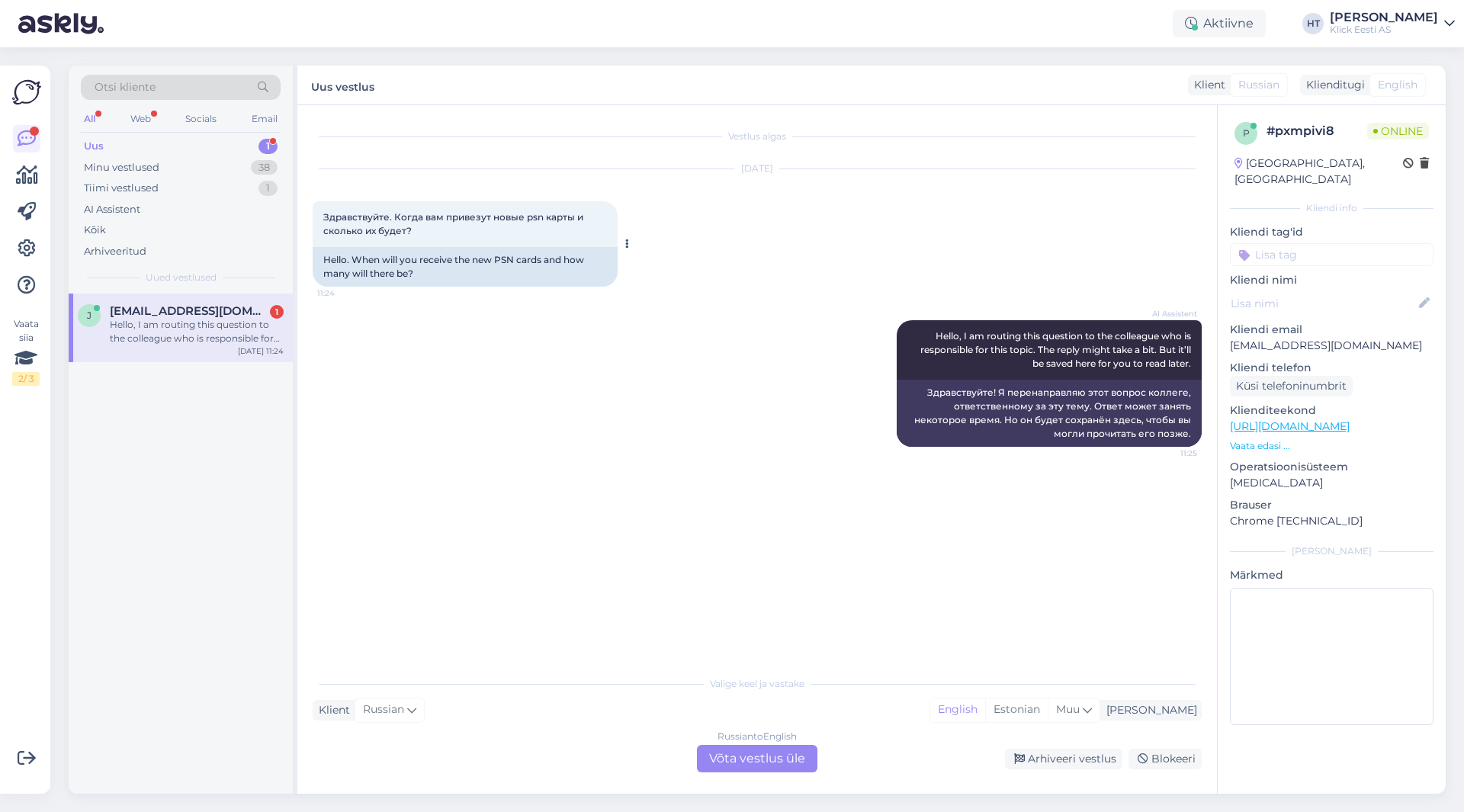
click at [399, 270] on div "Hello. When will you receive the new PSN cards and how many will there be?" at bounding box center [464, 266] width 305 height 39
click at [413, 276] on div "Hello. When will you receive the new PSN cards and how many will there be?" at bounding box center [464, 266] width 305 height 39
drag, startPoint x: 410, startPoint y: 275, endPoint x: 321, endPoint y: 260, distance: 90.3
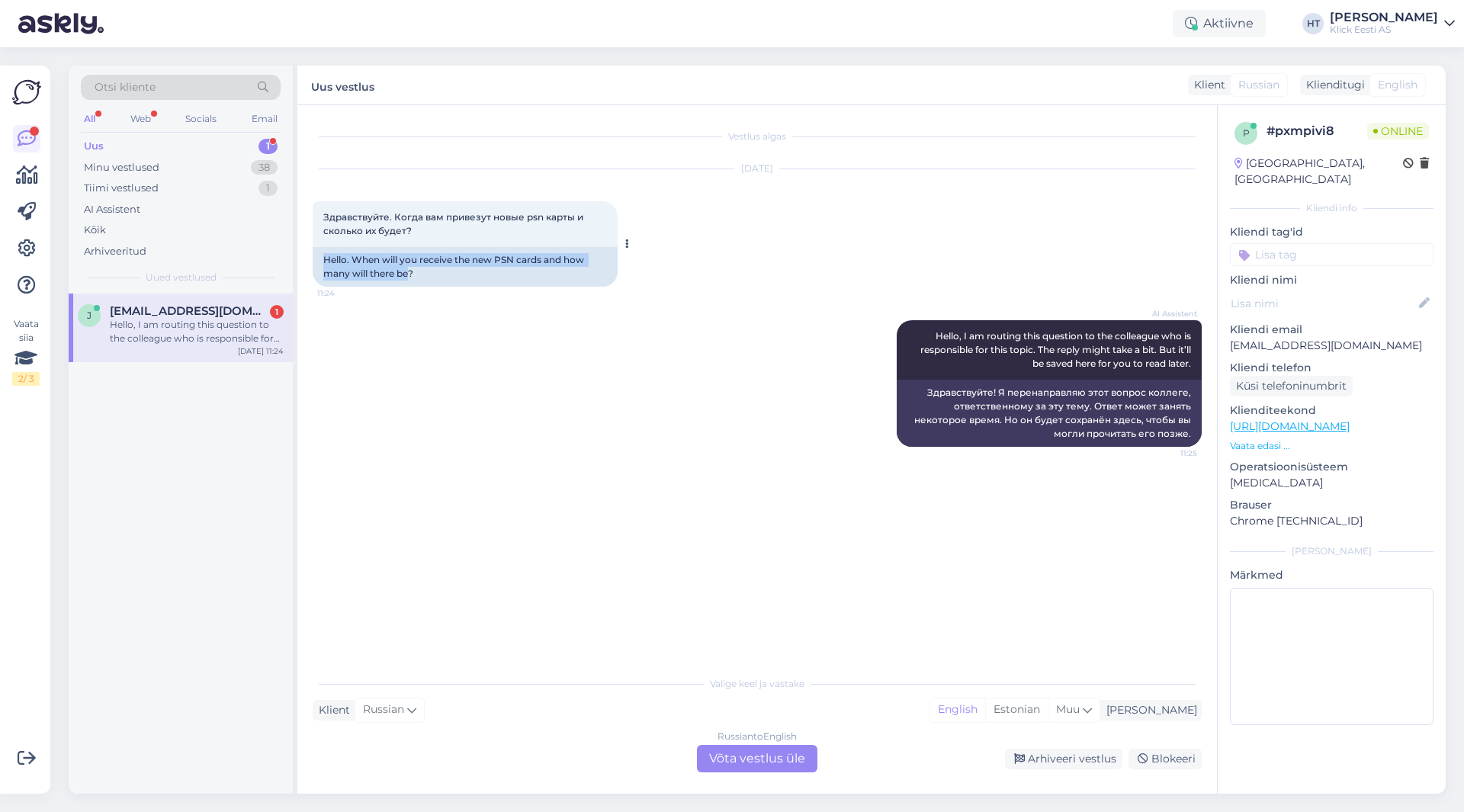
click at [321, 260] on div "Hello. When will you receive the new PSN cards and how many will there be?" at bounding box center [464, 266] width 305 height 39
click at [326, 260] on div "Hello. When will you receive the new PSN cards and how many will there be?" at bounding box center [464, 266] width 305 height 39
click at [1293, 321] on p "Kliendi email" at bounding box center [1331, 329] width 204 height 16
click at [1296, 321] on p "Kliendi email" at bounding box center [1331, 329] width 204 height 16
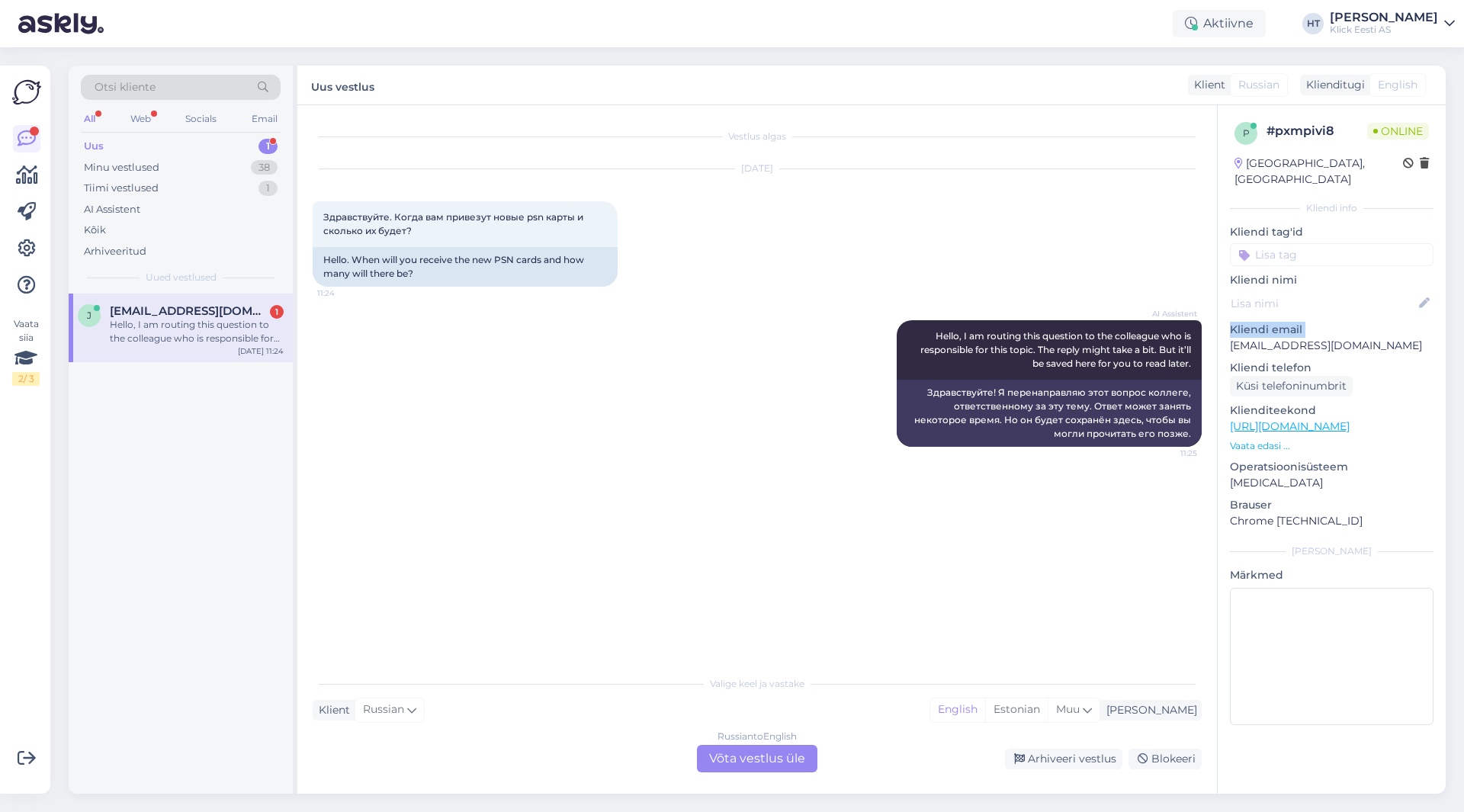
click at [1296, 321] on p "Kliendi email" at bounding box center [1331, 329] width 204 height 16
click at [1303, 338] on p "[EMAIL_ADDRESS][DOMAIN_NAME]" at bounding box center [1331, 345] width 204 height 16
copy p "[EMAIL_ADDRESS][DOMAIN_NAME]"
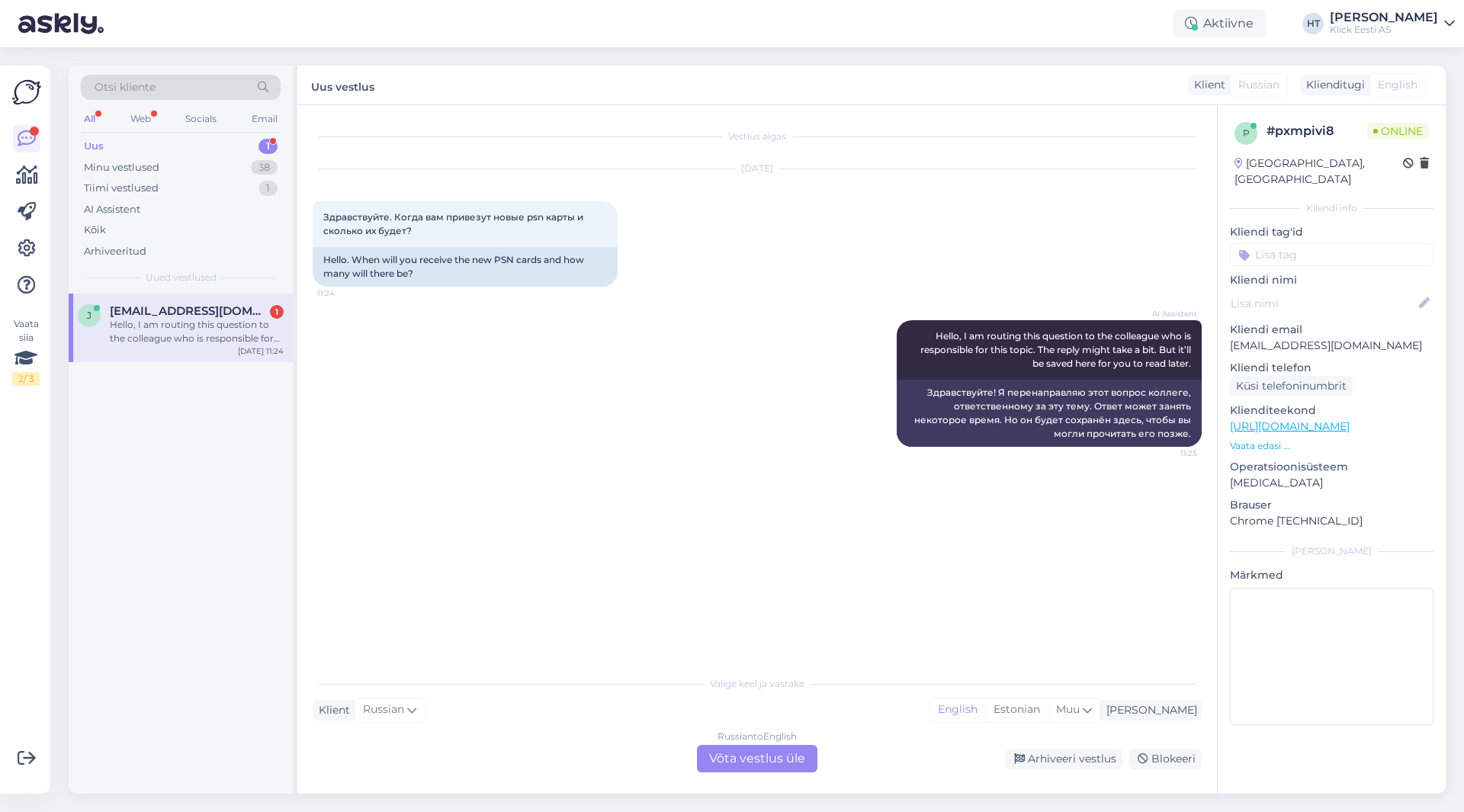
drag, startPoint x: 591, startPoint y: 401, endPoint x: 579, endPoint y: 391, distance: 15.6
click at [586, 396] on div "AI Assistent Hello, I am routing this question to the colleague who is responsi…" at bounding box center [756, 383] width 889 height 160
click at [169, 90] on div "Otsi kliente" at bounding box center [180, 88] width 199 height 25
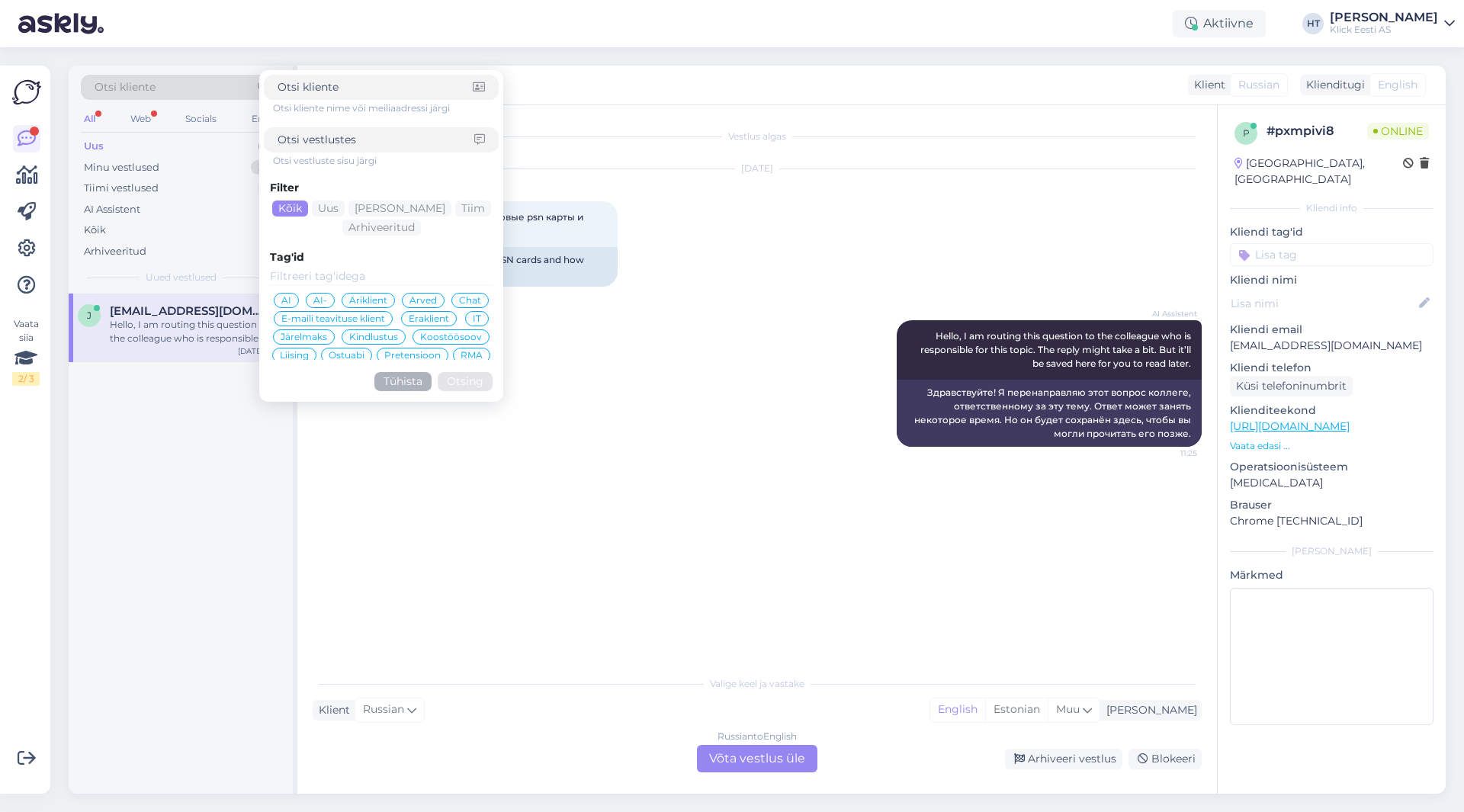
click at [341, 89] on input at bounding box center [375, 87] width 195 height 16
type input "[EMAIL_ADDRESS][DOMAIN_NAME]"
click button "Otsing" at bounding box center [465, 381] width 55 height 19
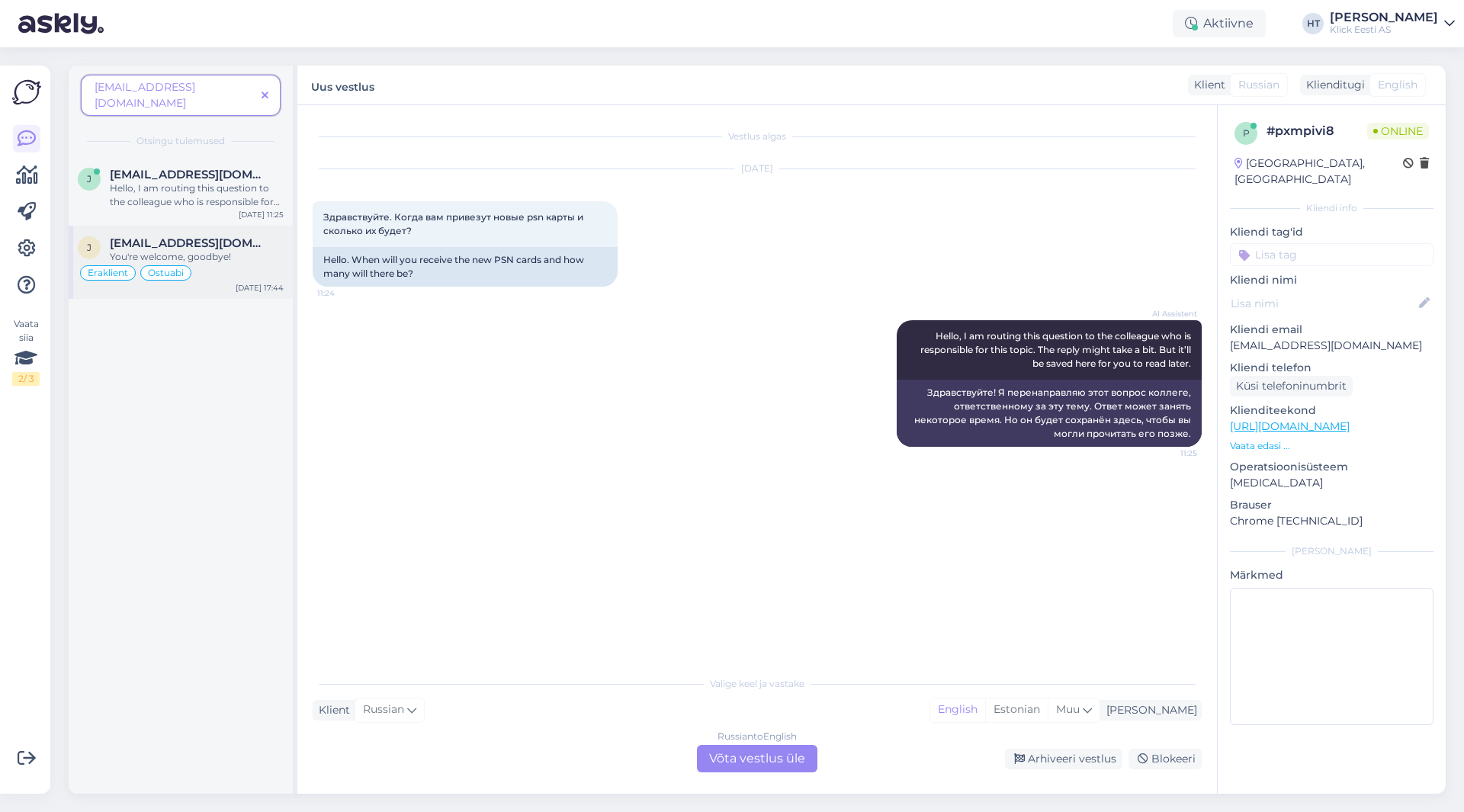
click at [276, 236] on div "[EMAIL_ADDRESS][DOMAIN_NAME]" at bounding box center [197, 243] width 174 height 13
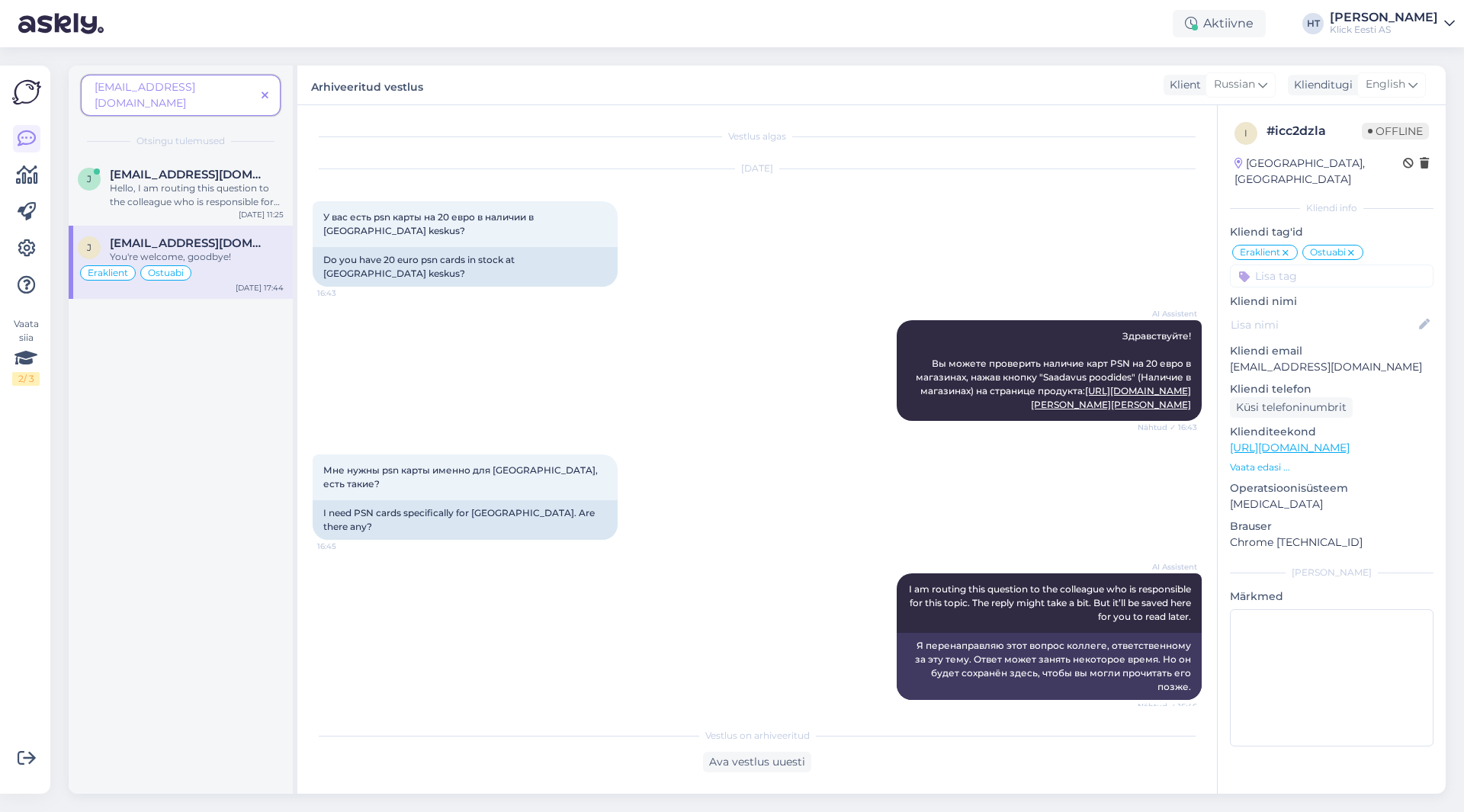
click at [765, 594] on div "AI Assistent I am routing this question to the colleague who is responsible for…" at bounding box center [756, 637] width 889 height 160
click at [205, 181] on div "Hello, I am routing this question to the colleague who is responsible for this …" at bounding box center [197, 194] width 174 height 28
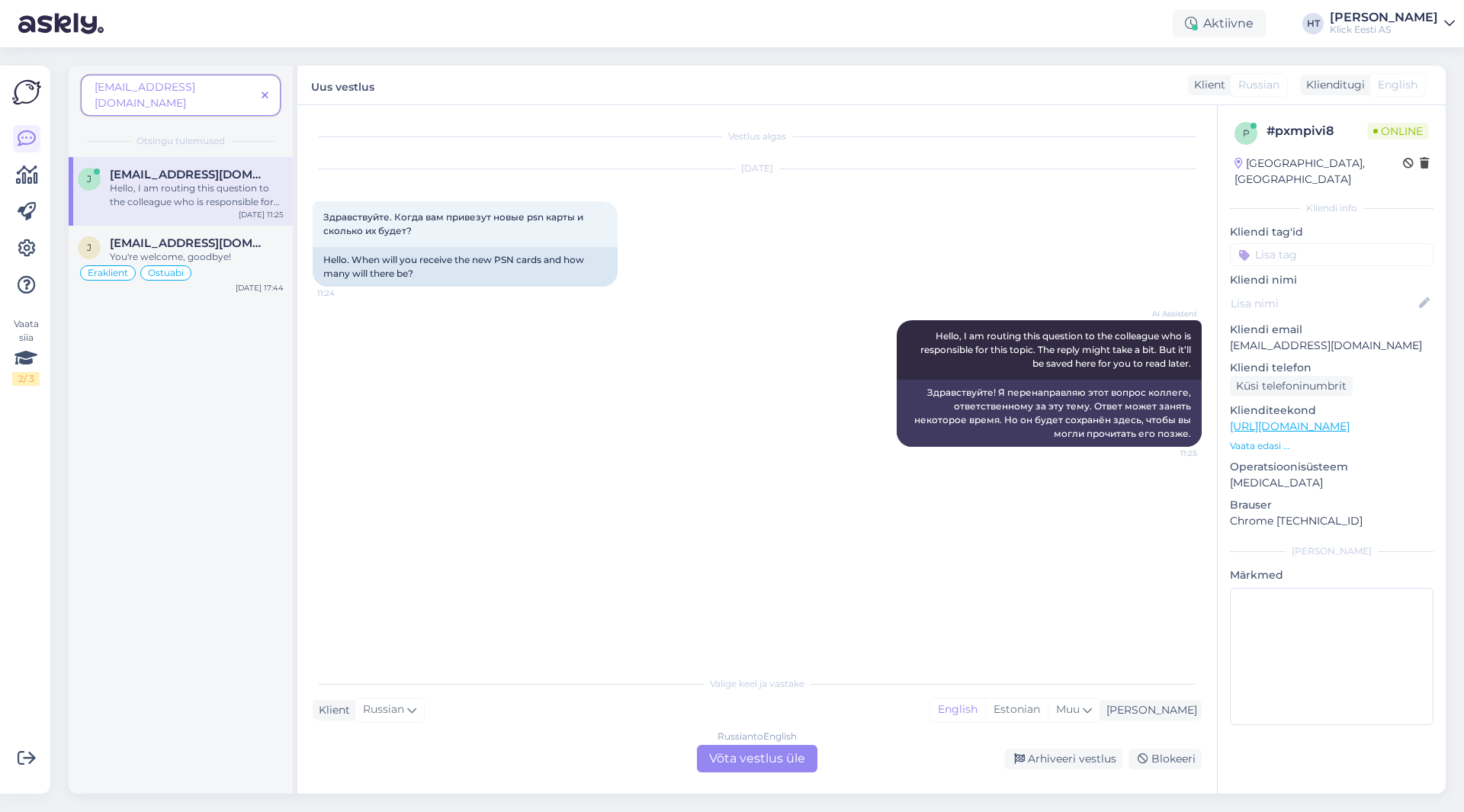
click at [262, 91] on icon at bounding box center [265, 96] width 7 height 11
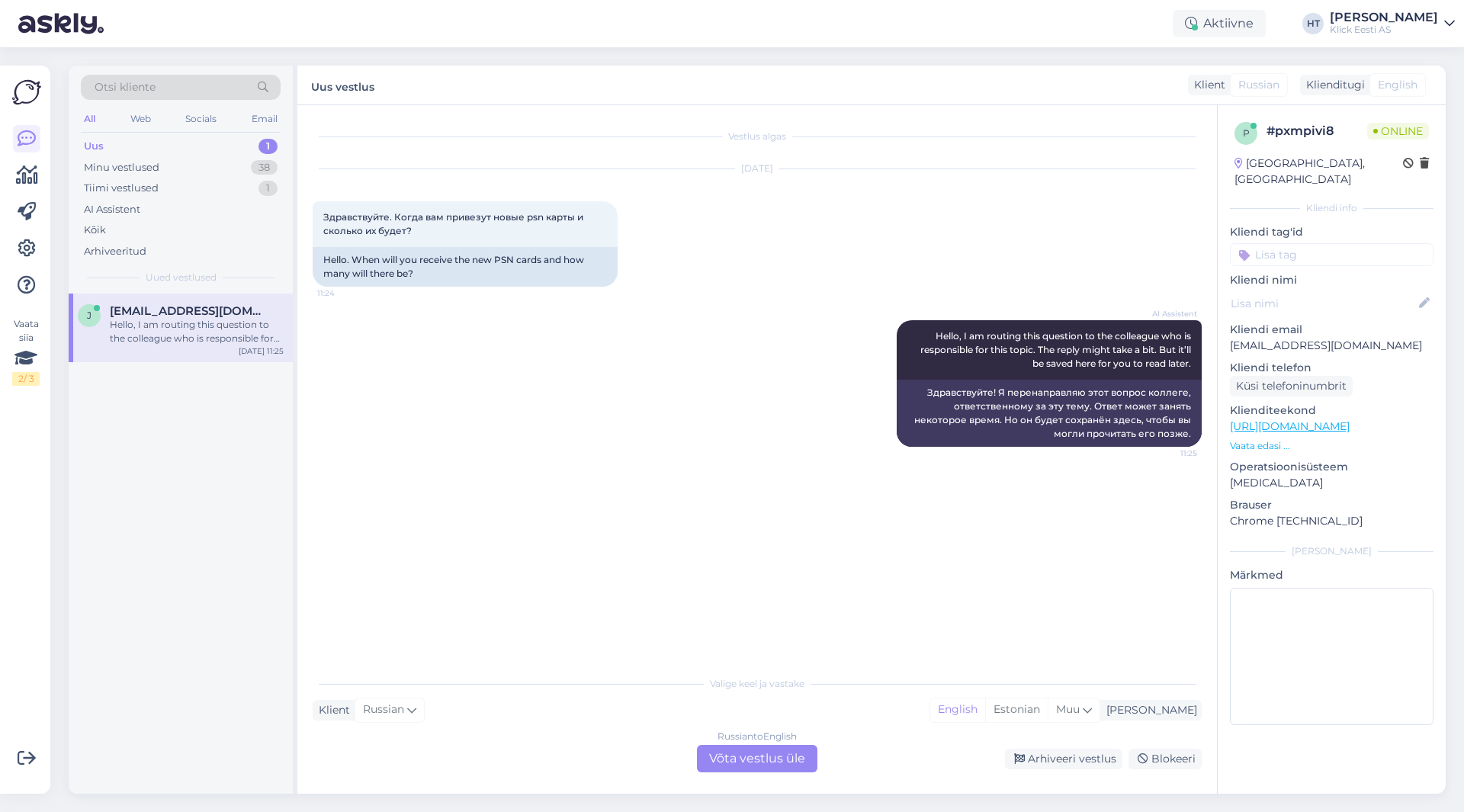
click at [734, 770] on div "Russian to English Võta vestlus üle" at bounding box center [757, 758] width 120 height 28
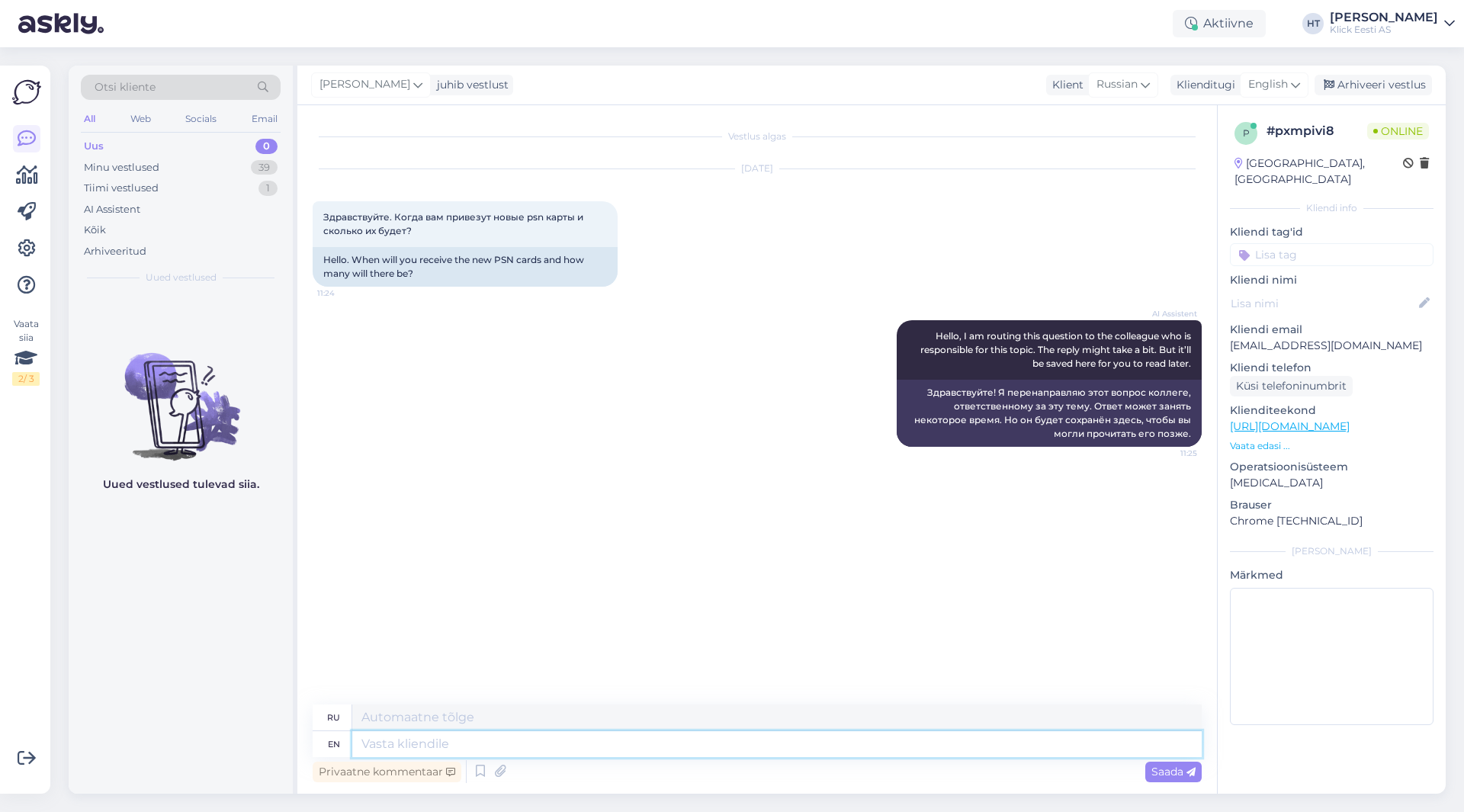
click at [732, 741] on textarea at bounding box center [776, 744] width 849 height 26
type textarea "Please clarif"
type textarea "Пожалуйста"
type textarea "Please clarify"
type textarea "Пожалуйста, уточните"
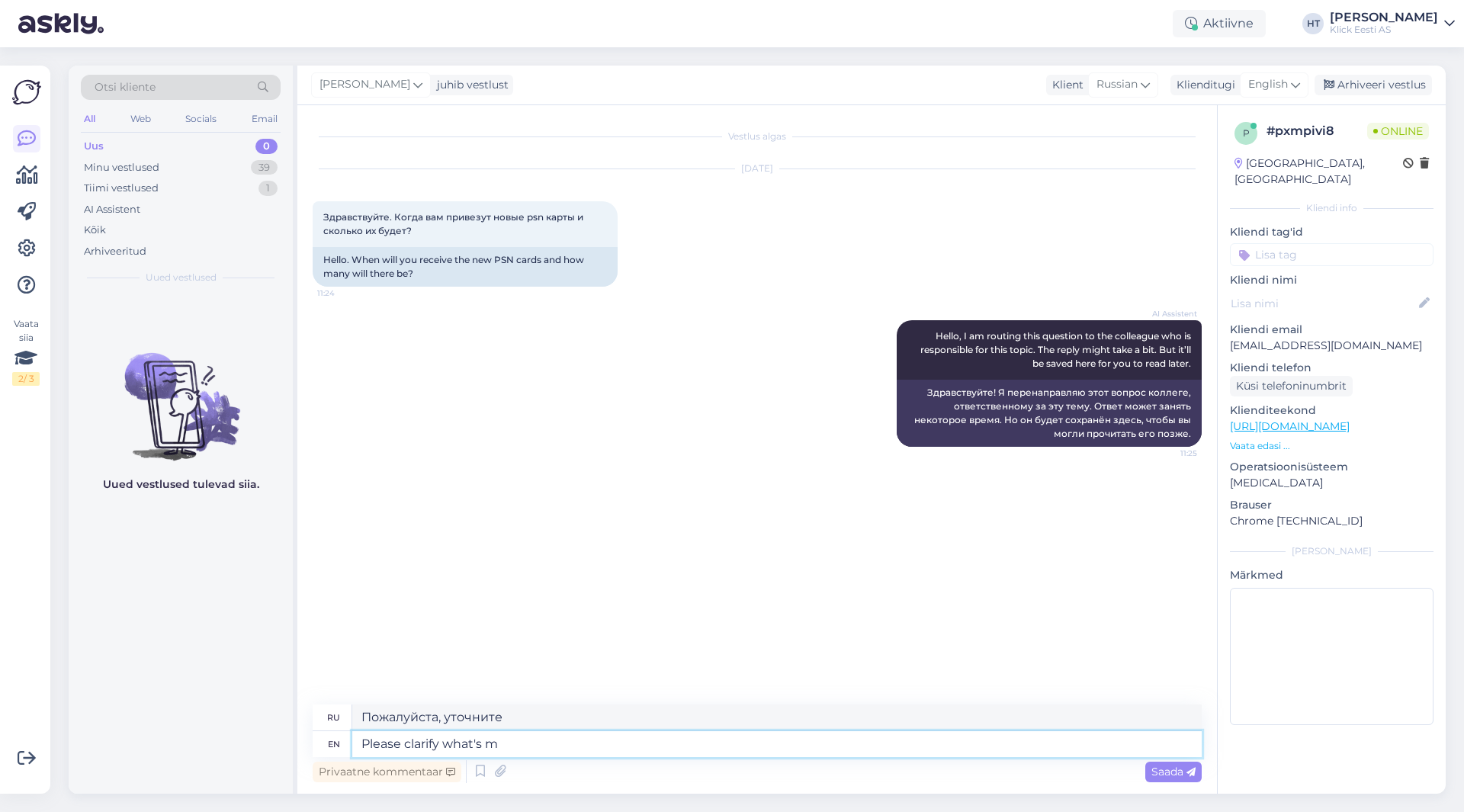
type textarea "Please clarify what's me"
type textarea "Пожалуйста, уточните, что"
type textarea "Please clarify what's meant u"
type textarea "Пожалуйста, уточните, что имеется в виду."
type textarea "Please clarify what's meant under"
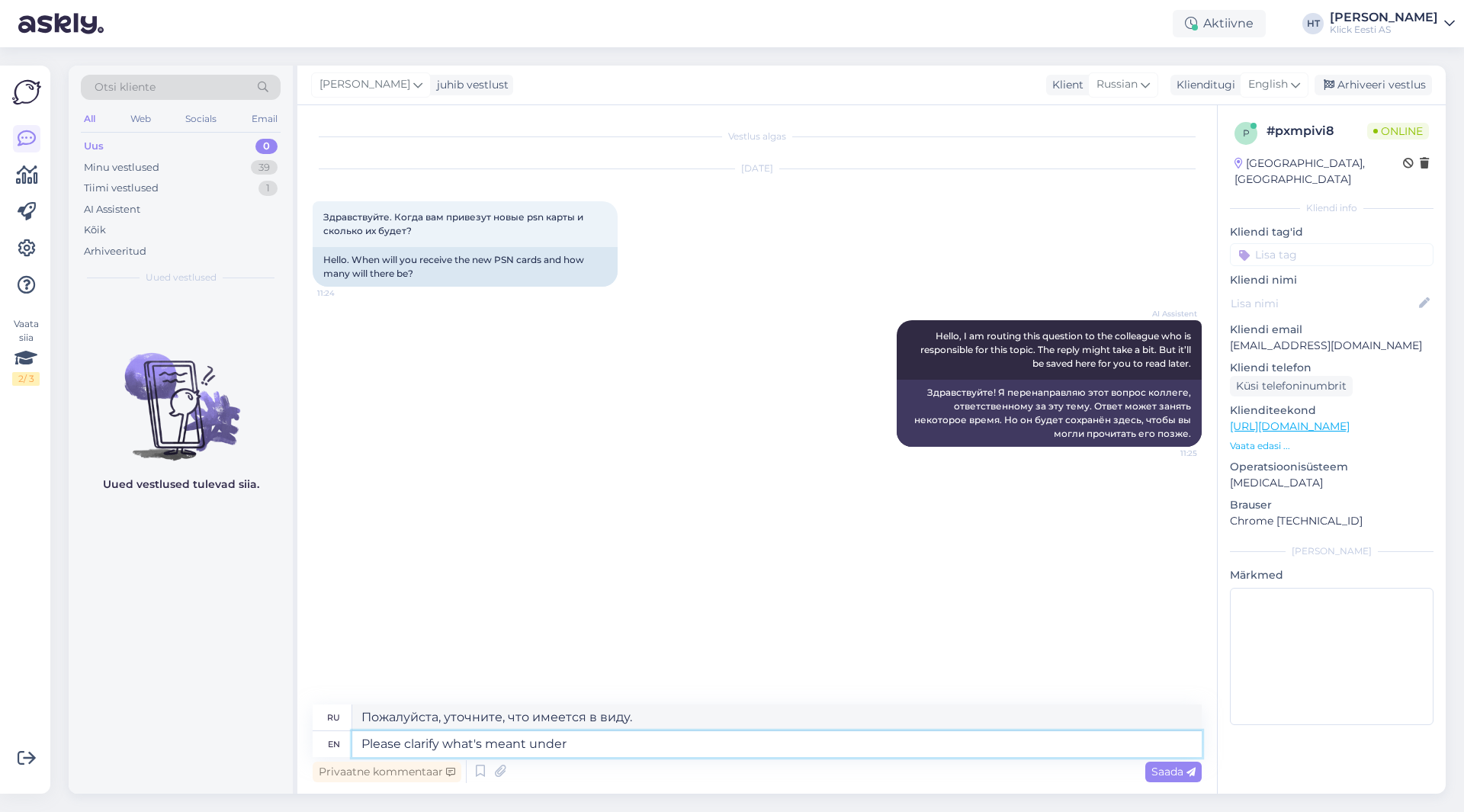
type textarea "Пожалуйста, уточните, что подразумевается под"
type textarea "Please clarify what's meant under new"
type textarea "Пожалуйста, уточните, что подразумевается под новым"
type textarea "Please clarify what's meant under new cards."
type textarea "Пожалуйста, уточните, что подразумевается под новыми картами."
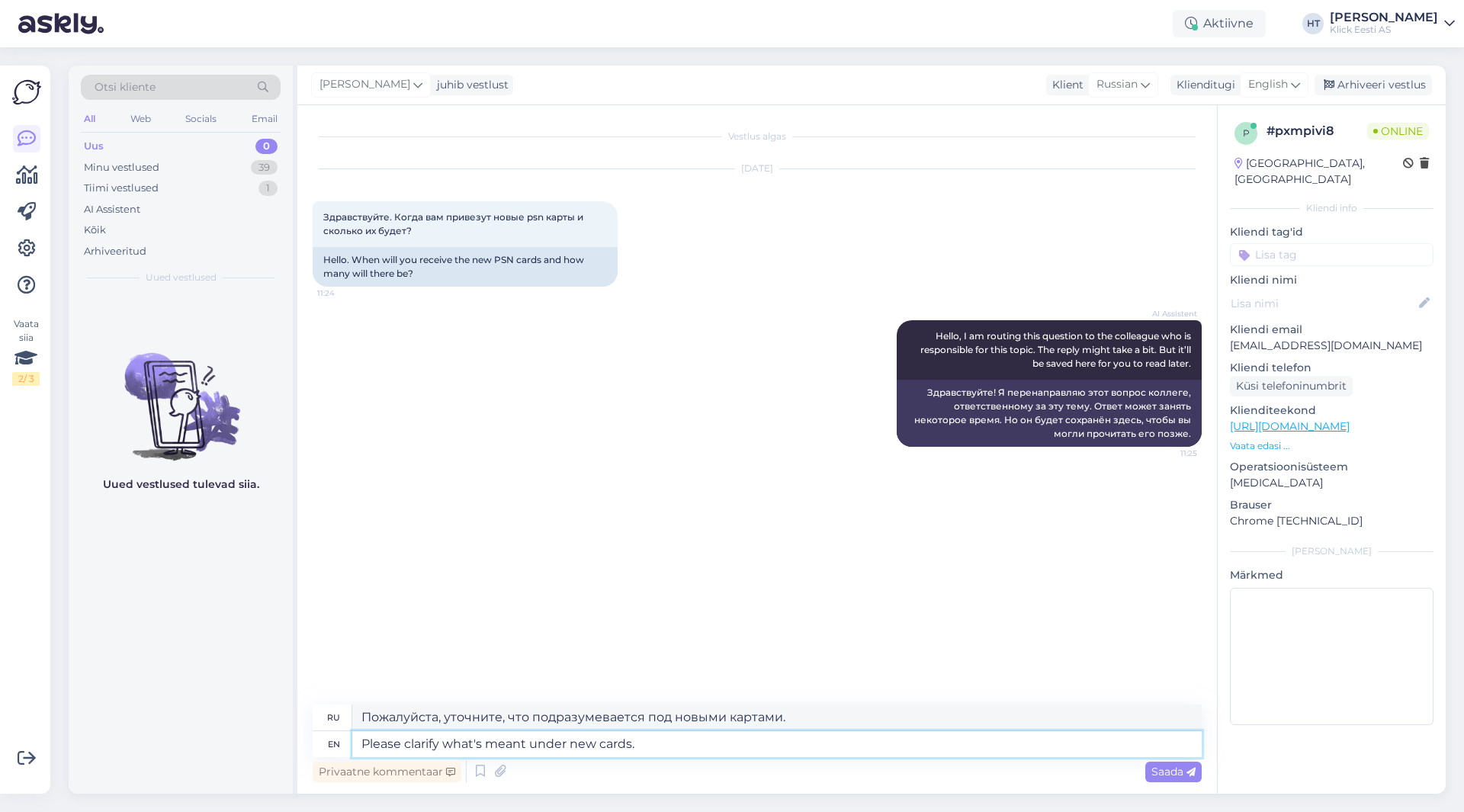
type textarea "Please clarify what's meant under new cards."
click at [725, 740] on textarea "Please clarify what's meant under new cards." at bounding box center [776, 744] width 849 height 26
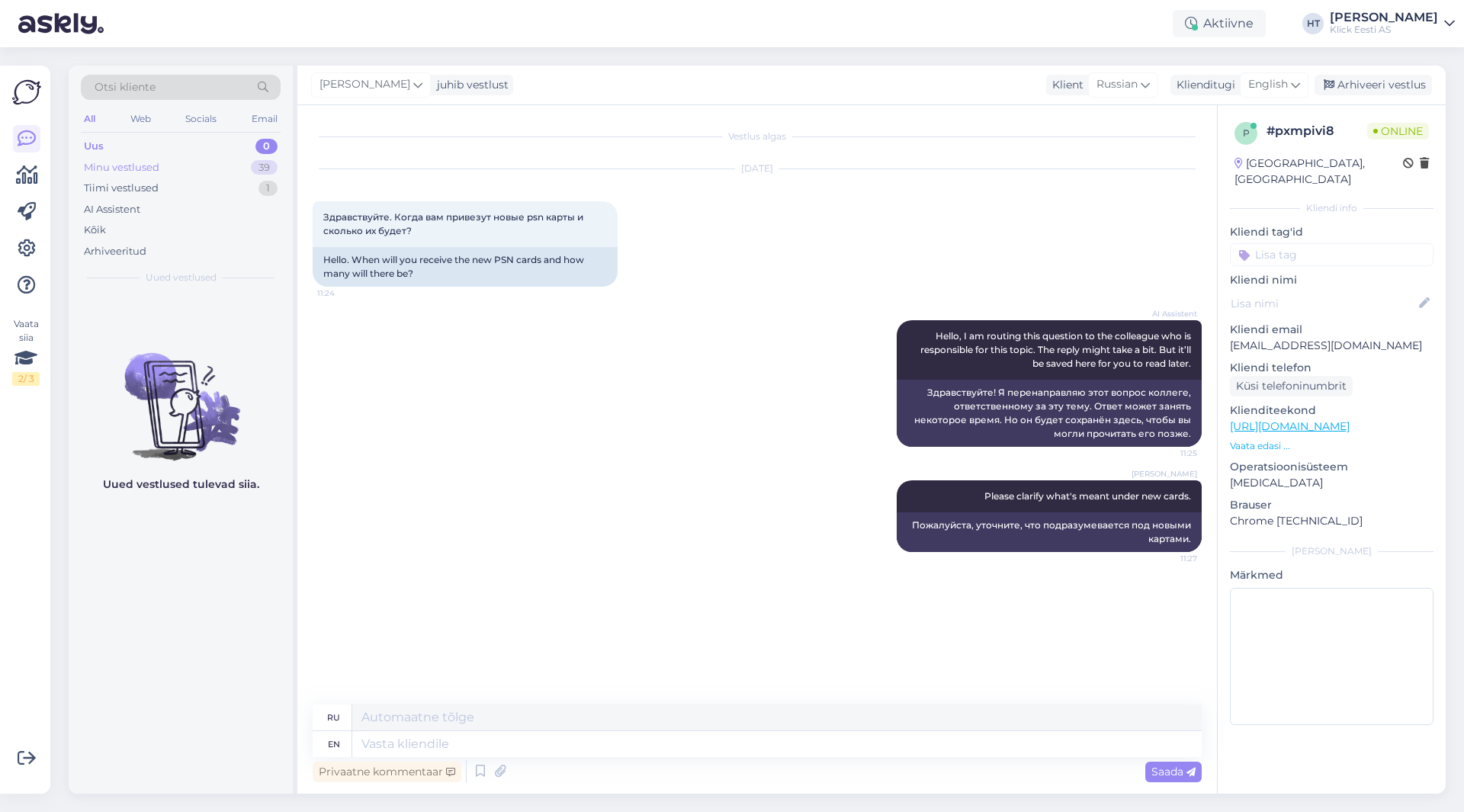
click at [262, 162] on div "39" at bounding box center [264, 168] width 27 height 15
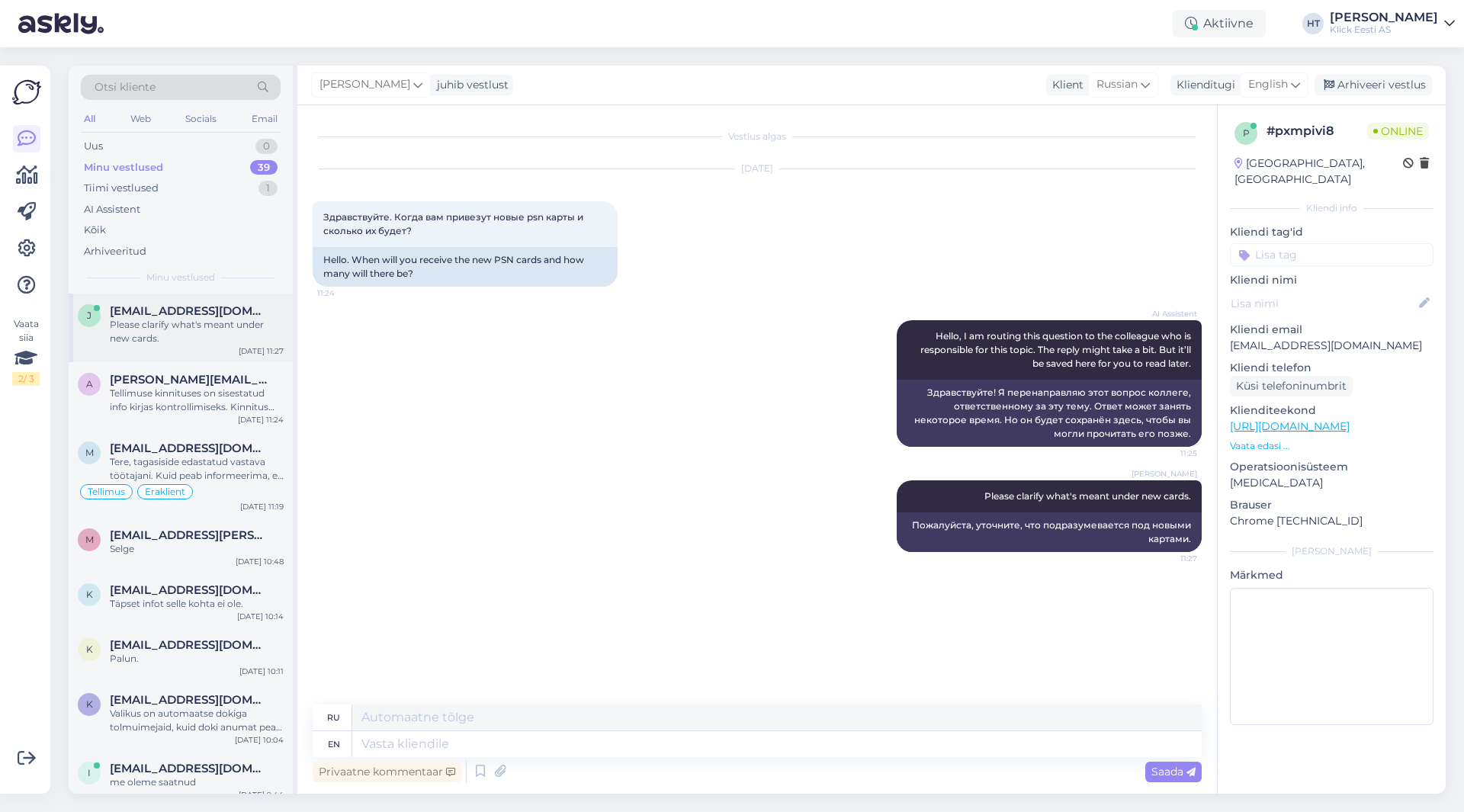
click at [213, 341] on div "Please clarify what's meant under new cards." at bounding box center [197, 331] width 174 height 28
click at [242, 461] on div "Tere, tagasiside edastatud vastava töötajani. Kuid peab informeerima, et siiski…" at bounding box center [197, 468] width 174 height 28
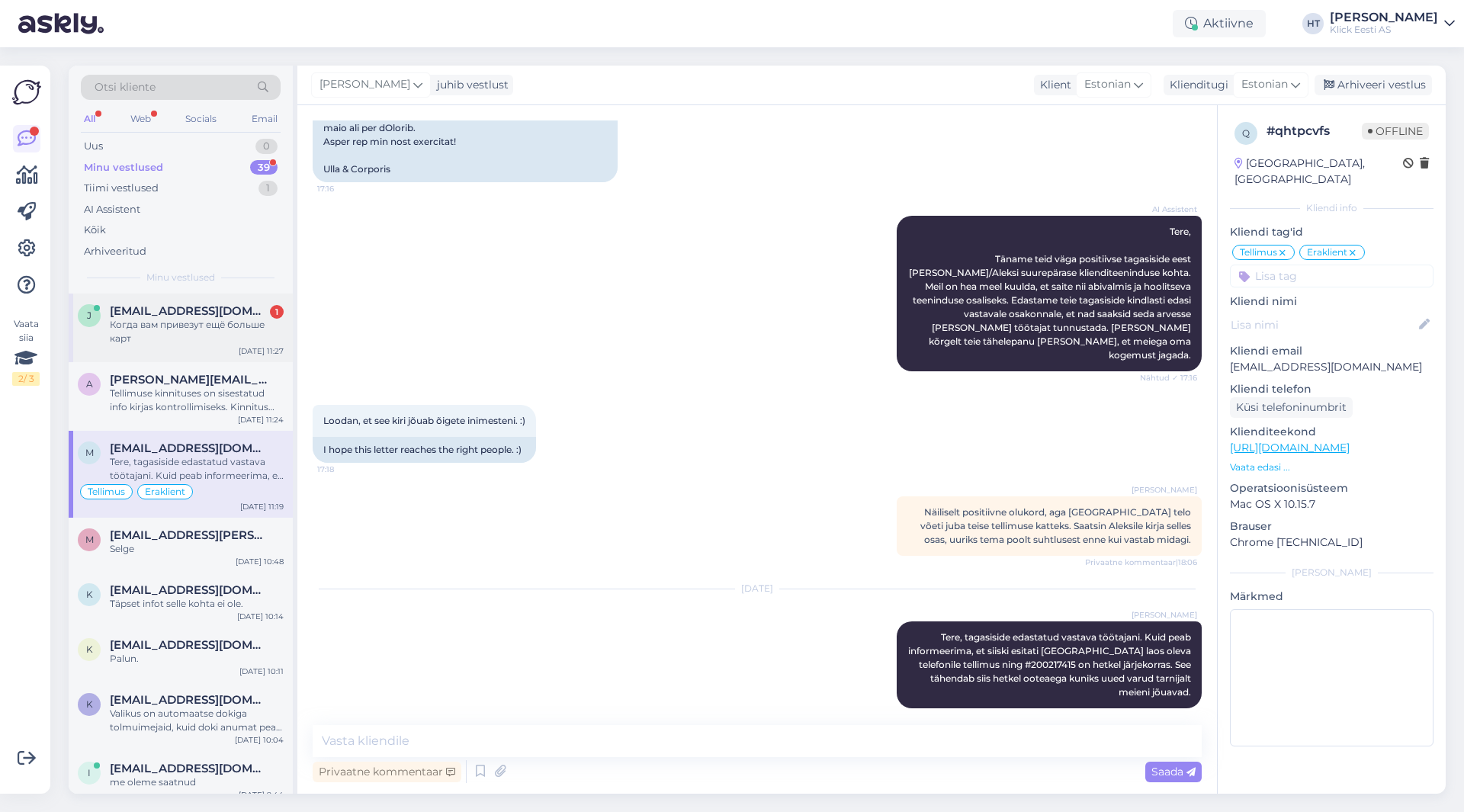
click at [194, 300] on div "[PERSON_NAME] [PERSON_NAME][EMAIL_ADDRESS][DOMAIN_NAME] 1 Когда вам привезут ещ…" at bounding box center [180, 328] width 225 height 68
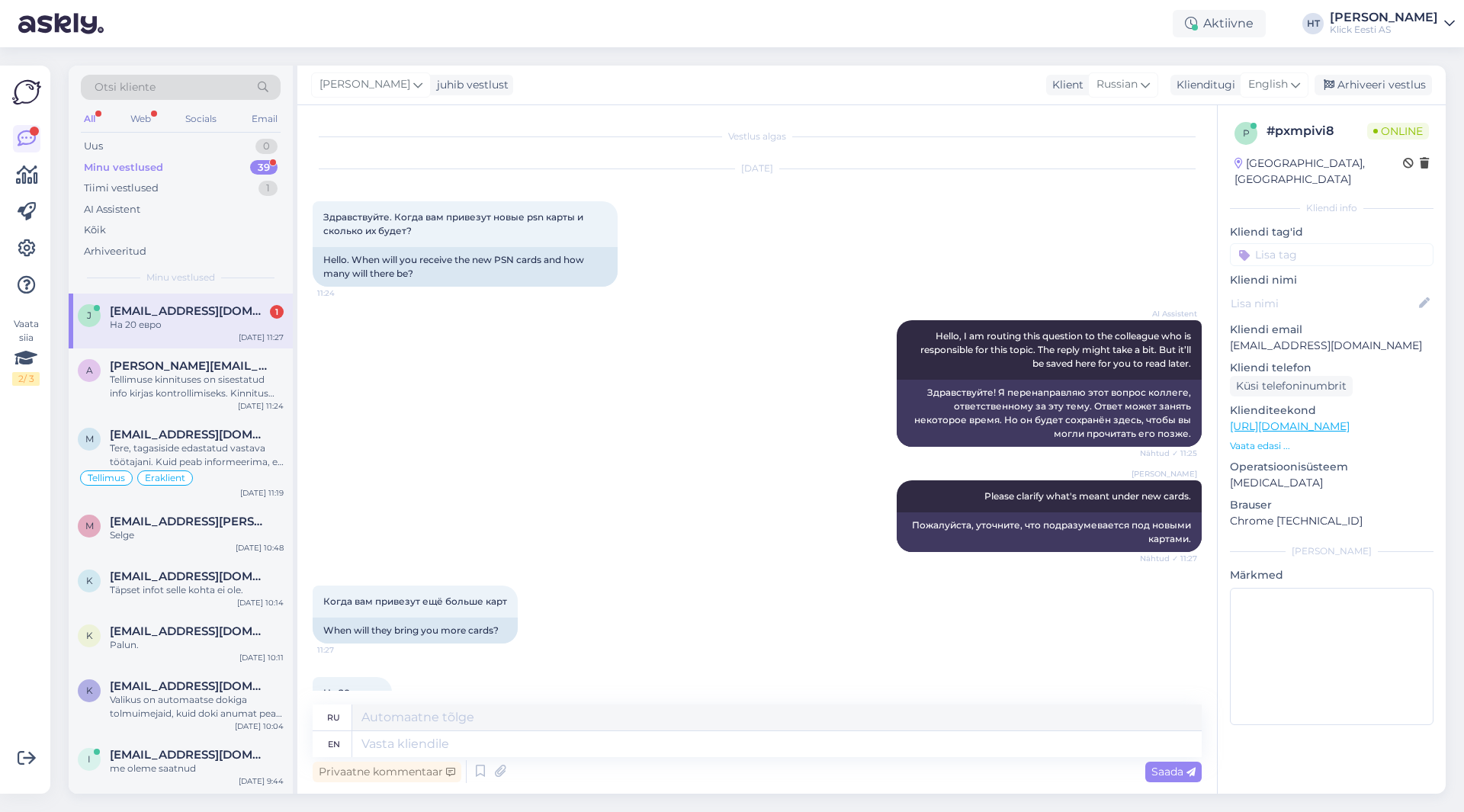
scroll to position [61, 0]
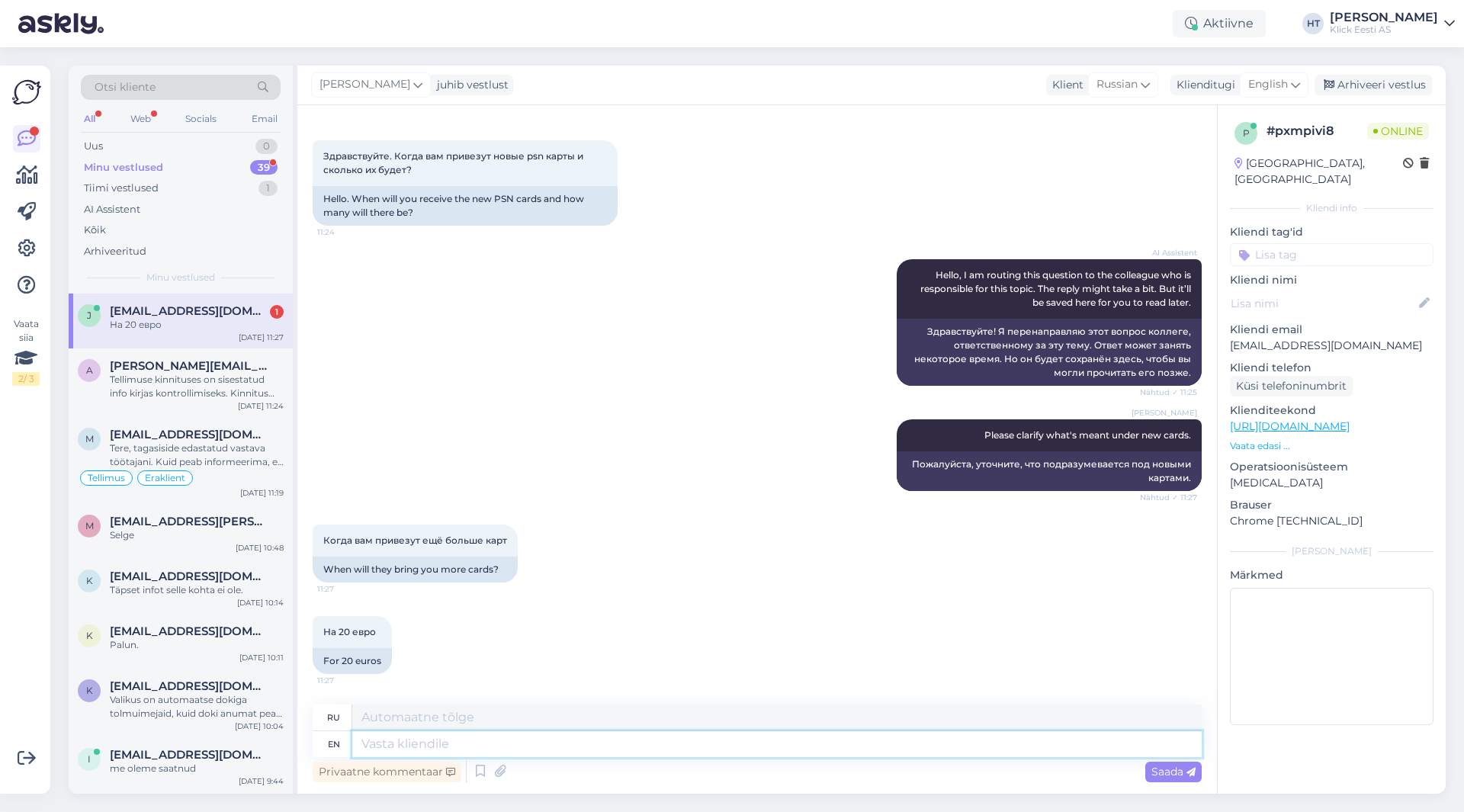
click at [581, 747] on textarea at bounding box center [776, 744] width 849 height 26
type textarea "Stores c"
type textarea "Магазины"
type textarea "Stores currently"
type textarea "Магазины в настоящее время"
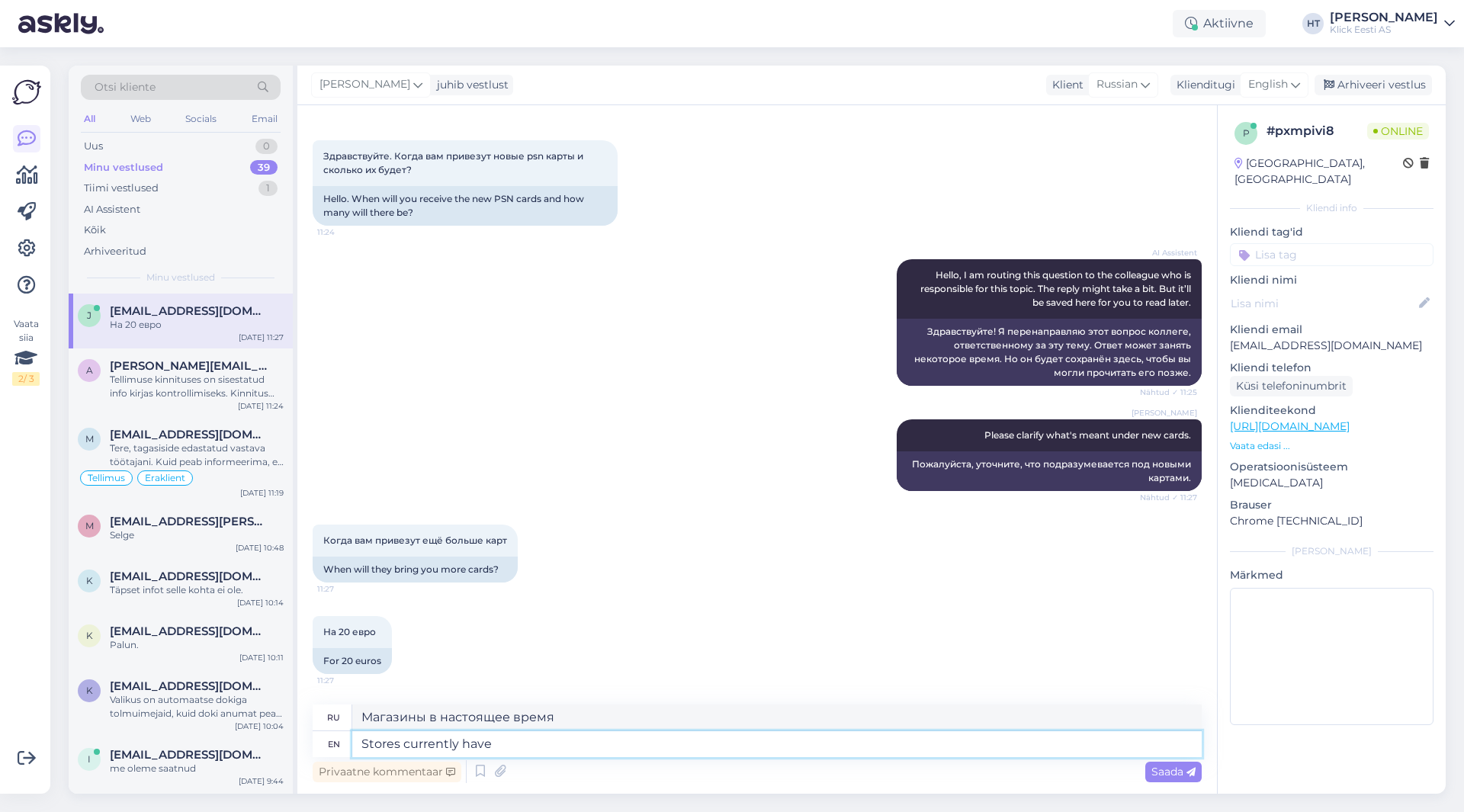
type textarea "Stores currently have t"
type textarea "В настоящее время в магазинах есть"
type textarea "Stores currently have them in"
type textarea "В настоящее время они есть в магазинах."
type textarea "Stores currently have them in s"
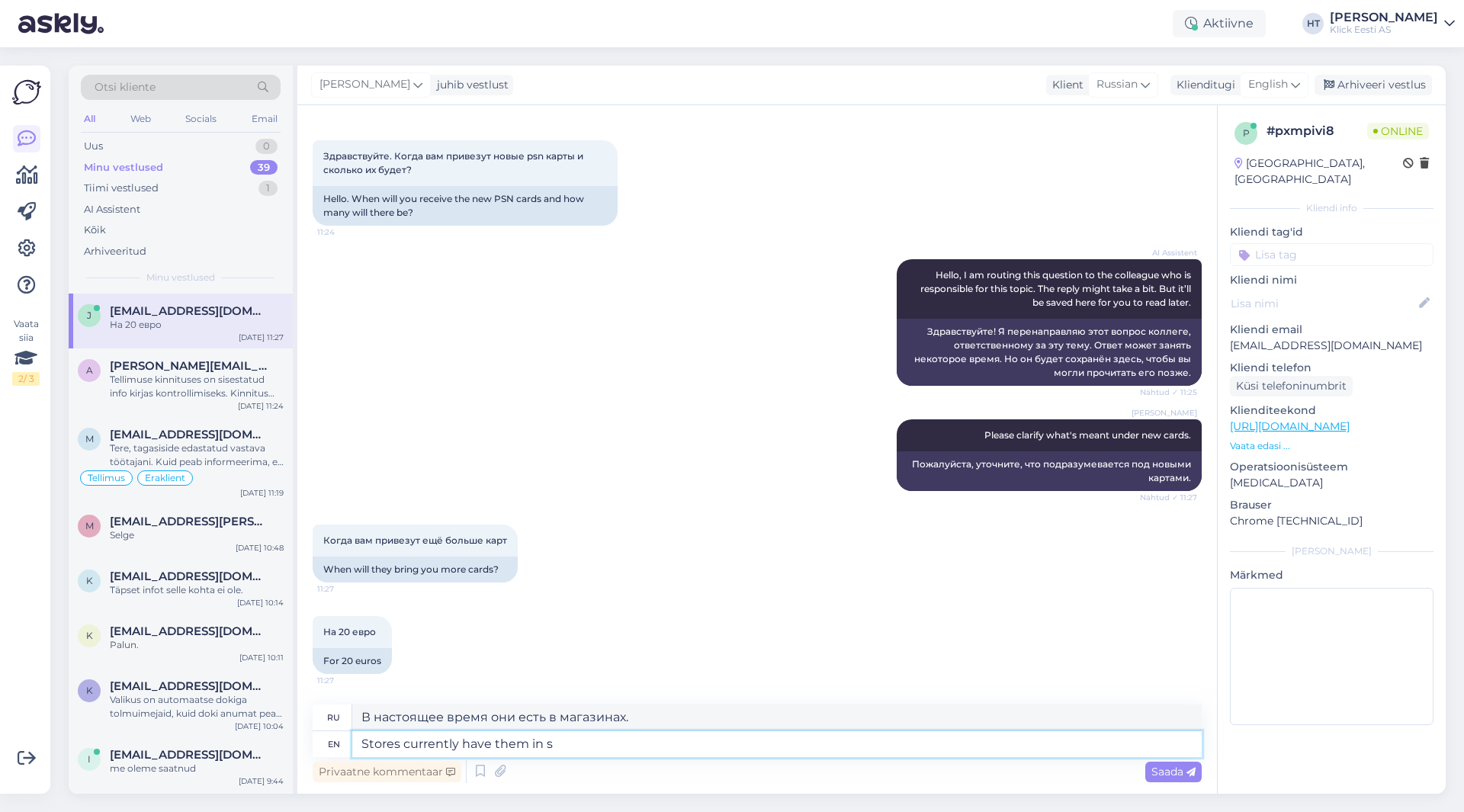
type textarea "В настоящее время они есть в магазинах"
type textarea "Stores currently have them in stock,"
type textarea "В настоящее время они есть в наличии в магазинах,"
type textarea "Stores currently have them in stock, I"
type textarea "В настоящее время они есть в наличии в магазинах, я"
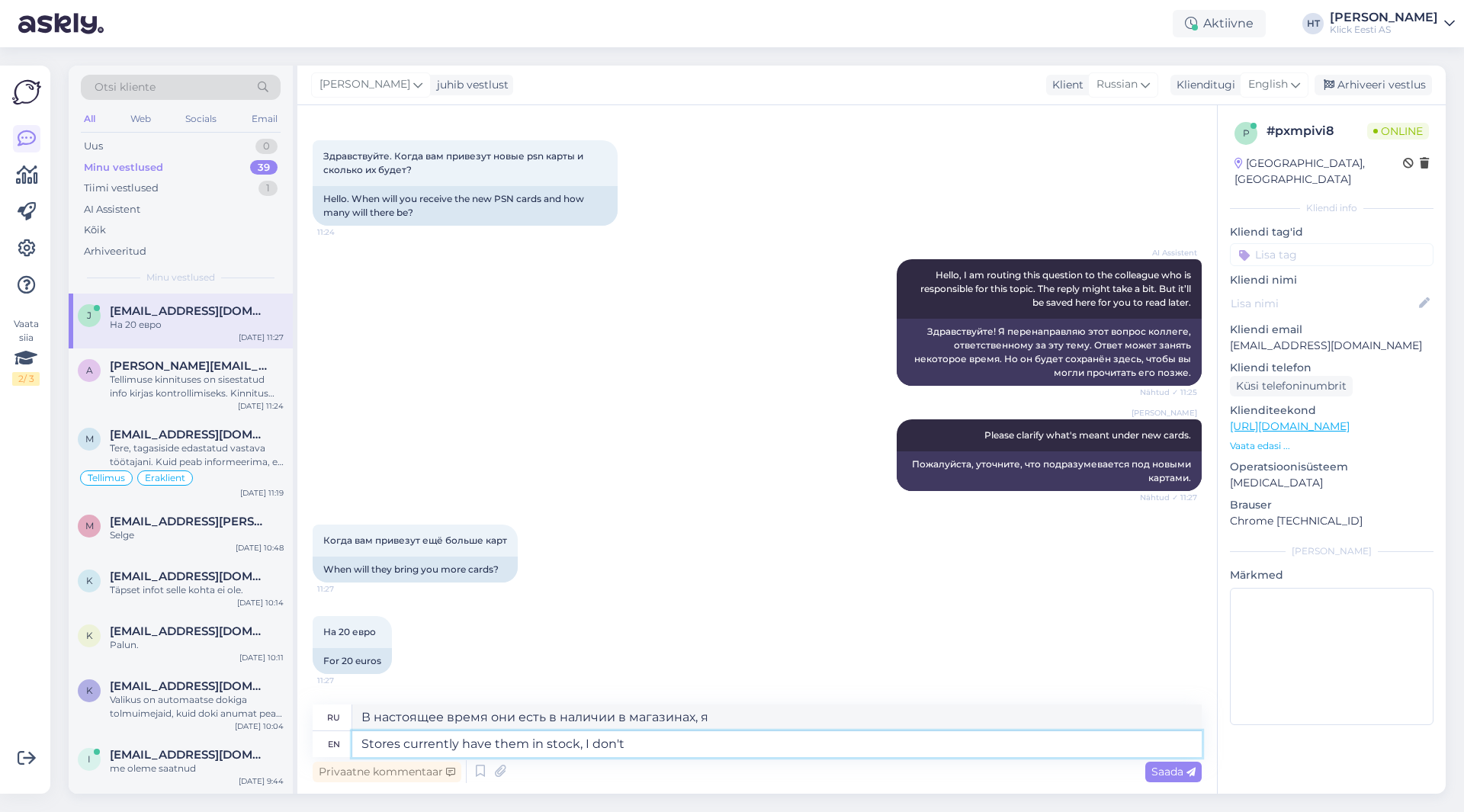
type textarea "Stores currently have them in stock, I don't"
type textarea "В настоящее время они есть в наличии в магазинах, но я не знаю."
type textarea "Stores currently have them in stock, I don't think"
type textarea "В магазинах они сейчас есть в наличии, я не думаю."
type textarea "Stores currently have them in stock, I don't think any"
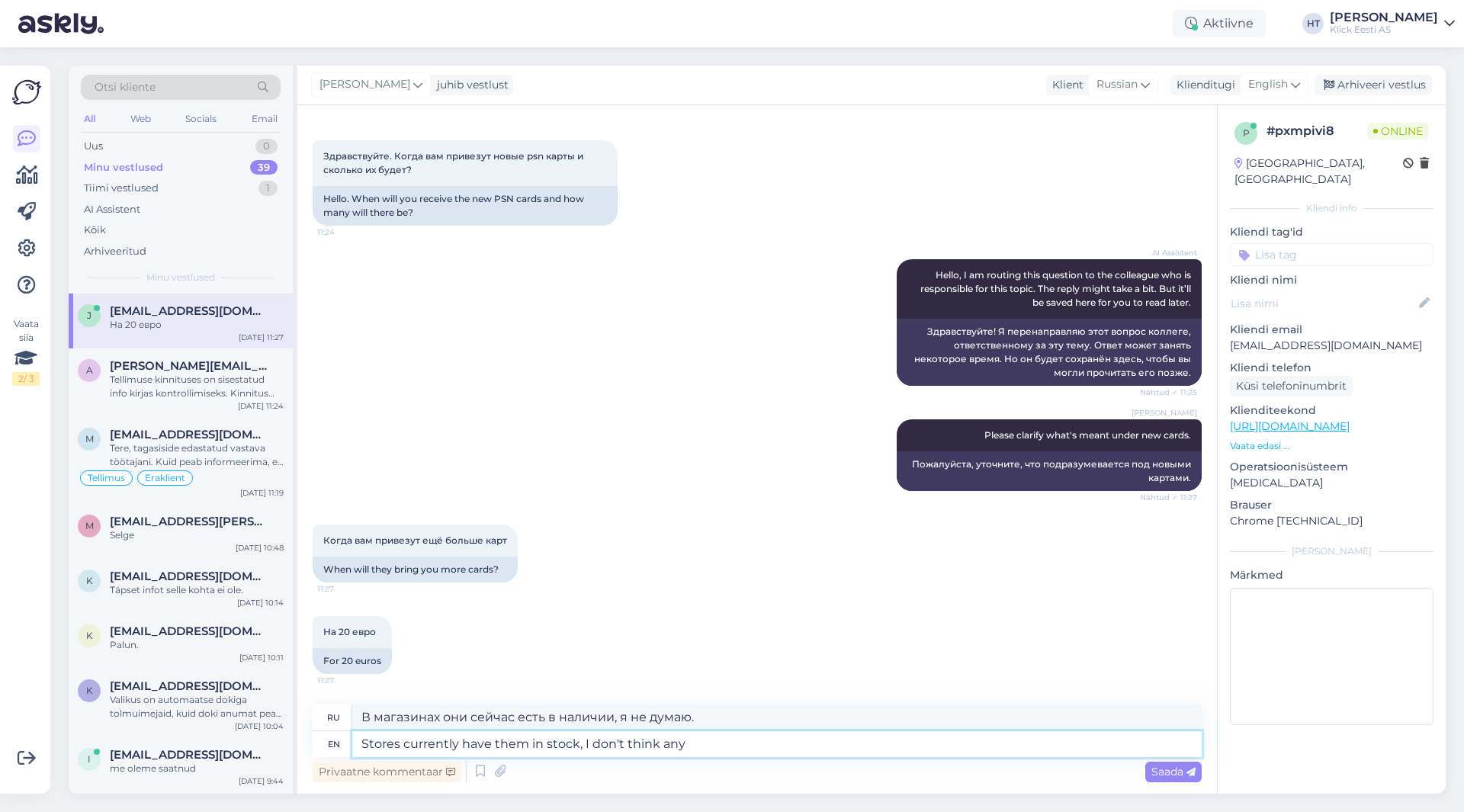
type textarea "В настоящее время они есть в наличии в магазинах, но я не думаю, что есть"
type textarea "Stores currently have them in stock, I don't think anyones"
type textarea "В настоящее время они есть в наличии в магазинах, но я не думаю, что кто-то"
type textarea "Stores currently have them in stock, I don't think anyones going t"
type textarea "В магазинах они сейчас есть в наличии, но я не думаю, что кто-то собирается"
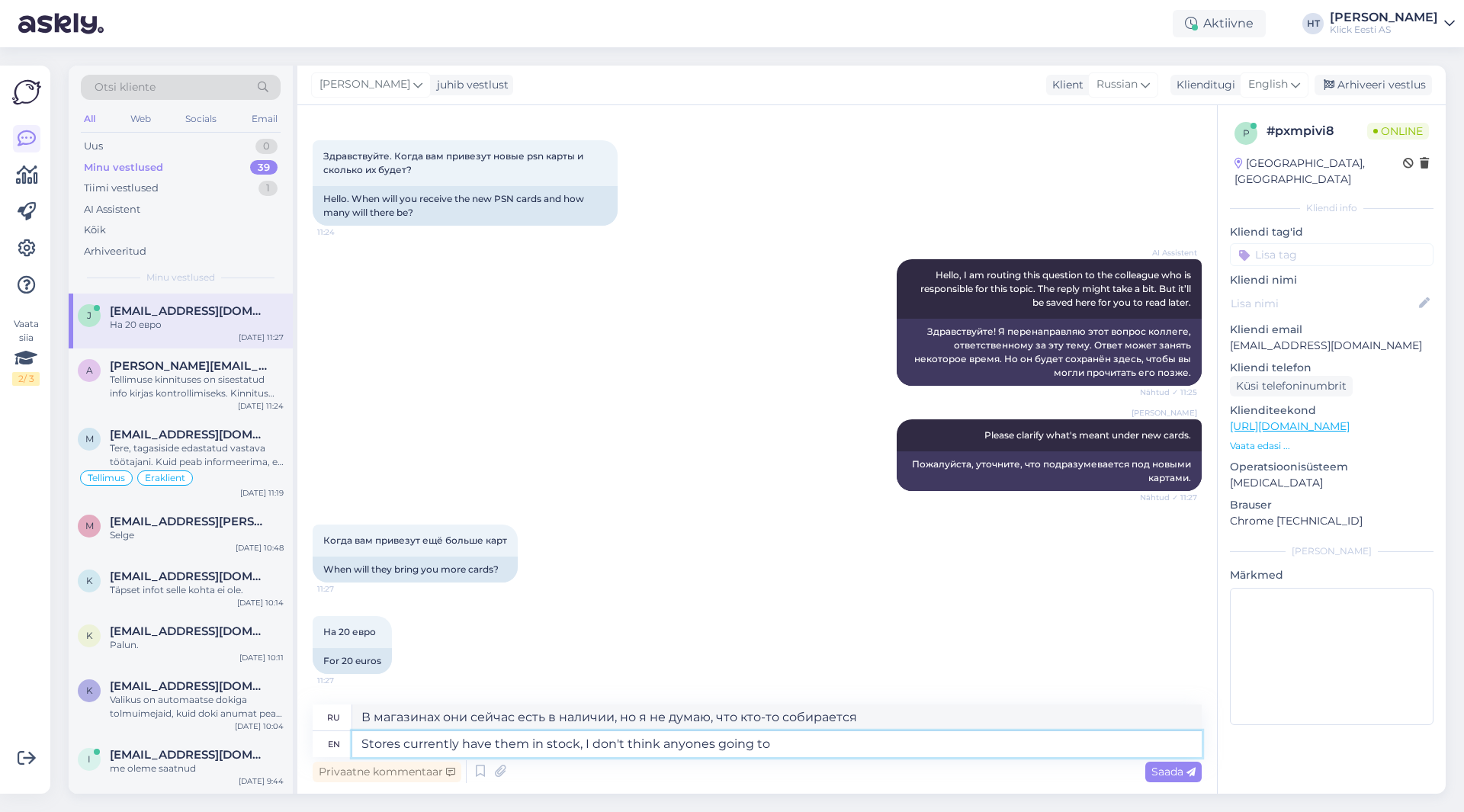
type textarea "Stores currently have them in stock, I don't think anyones going to"
type textarea "В настоящее время они есть в наличии в магазинах, но я не думаю, что кто-то соб…"
type textarea "Stores currently have them in stock, I don't think anyones going to send m"
type textarea "В магазинах они сейчас есть в наличии, не думаю, что кто-то собирается их отпра…"
type textarea "Stores currently have them in stock, I don't think anyones going to send more."
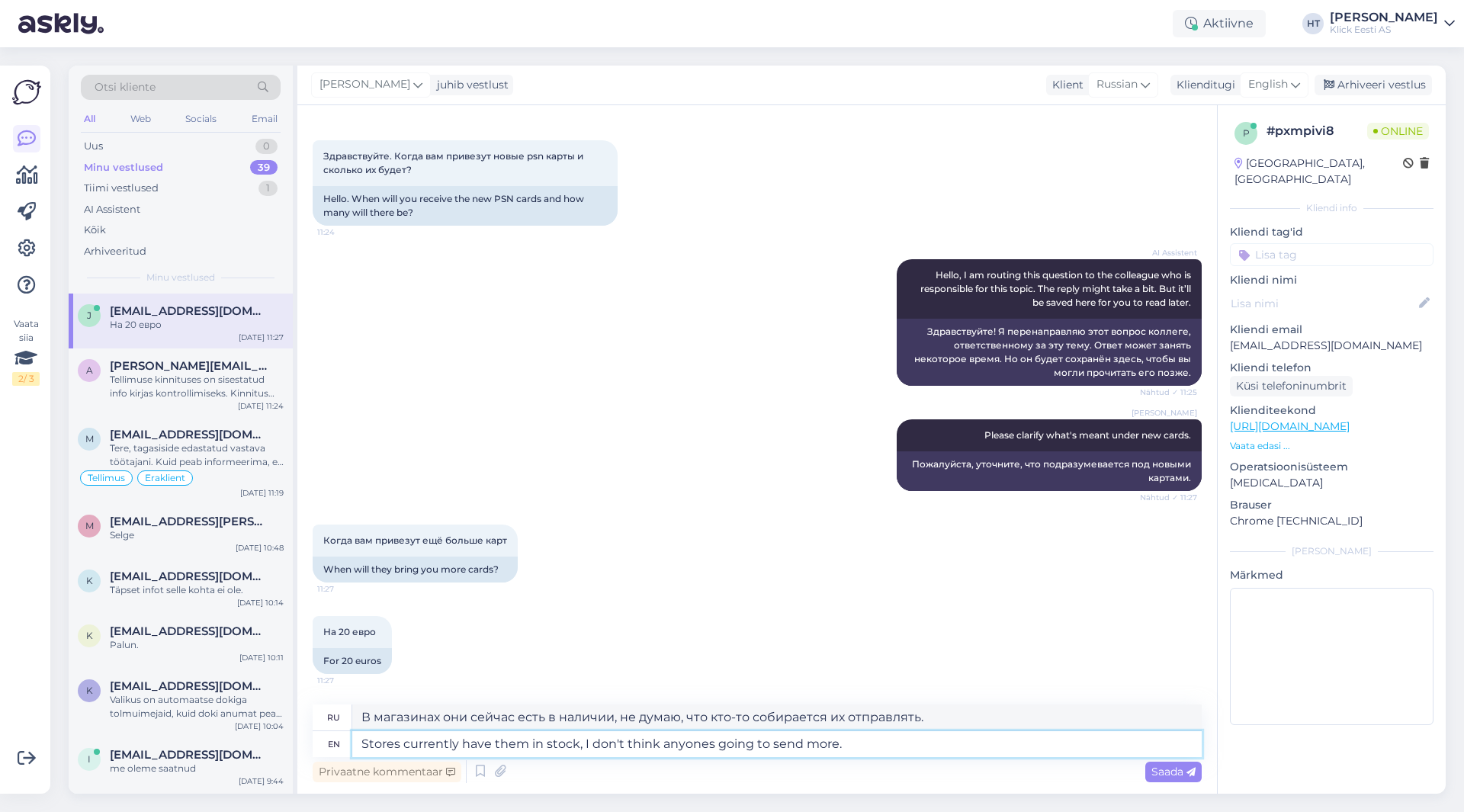
type textarea "В настоящее время они есть в наличии в магазинах, не думаю, что кто-то собирает…"
type textarea "Stores currently have them in stock, I don't think anyone's going to send more."
type textarea "В настоящее время они есть в наличии в магазинах, не думаю, что кто-то собирает…"
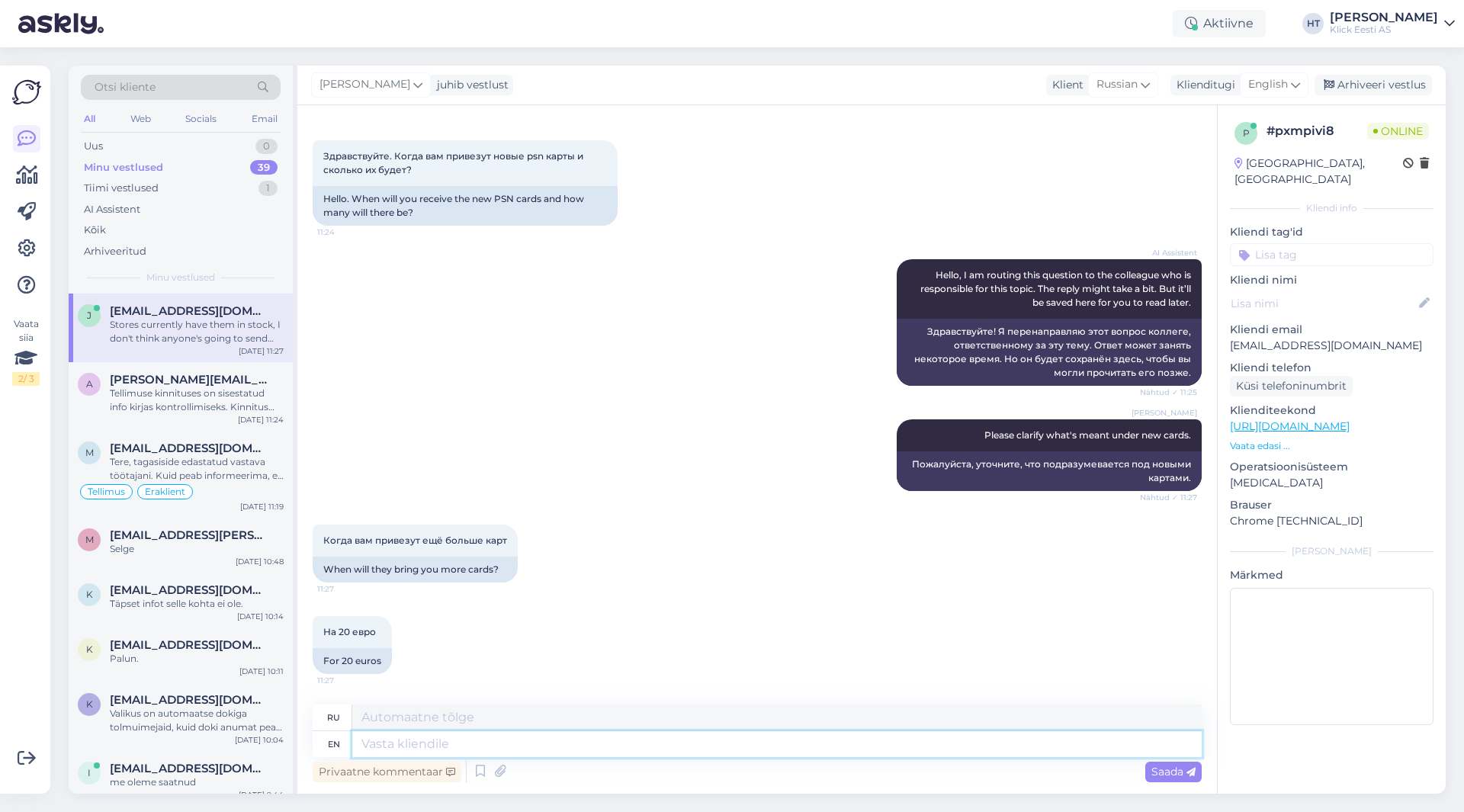
scroll to position [180, 0]
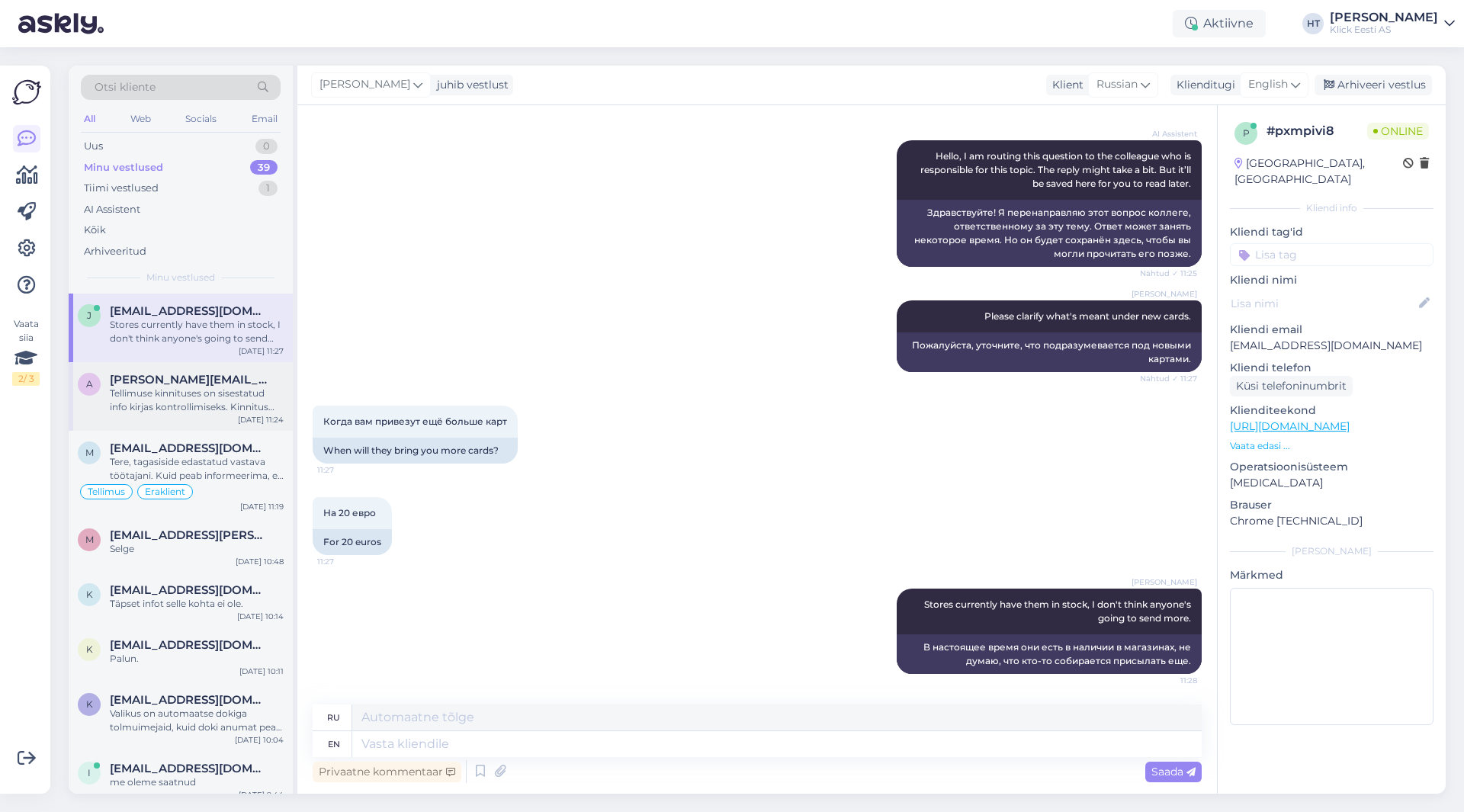
click at [260, 404] on div "Tellimuse kinnituses on sisestatud info kirjas kontrollimiseks. Kinnitus ilmub …" at bounding box center [197, 400] width 174 height 28
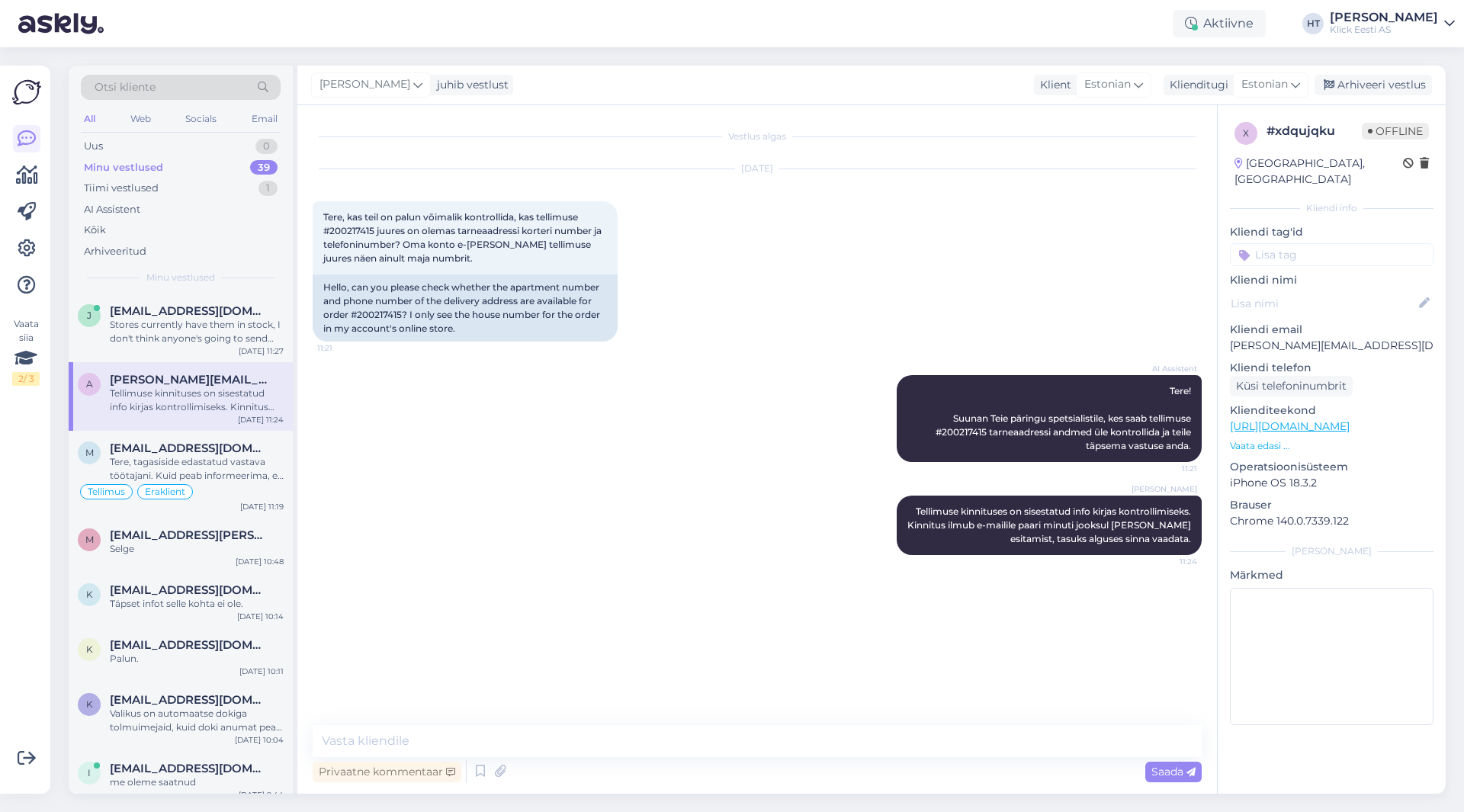
scroll to position [0, 0]
click at [265, 450] on div "[EMAIL_ADDRESS][DOMAIN_NAME]" at bounding box center [197, 448] width 174 height 13
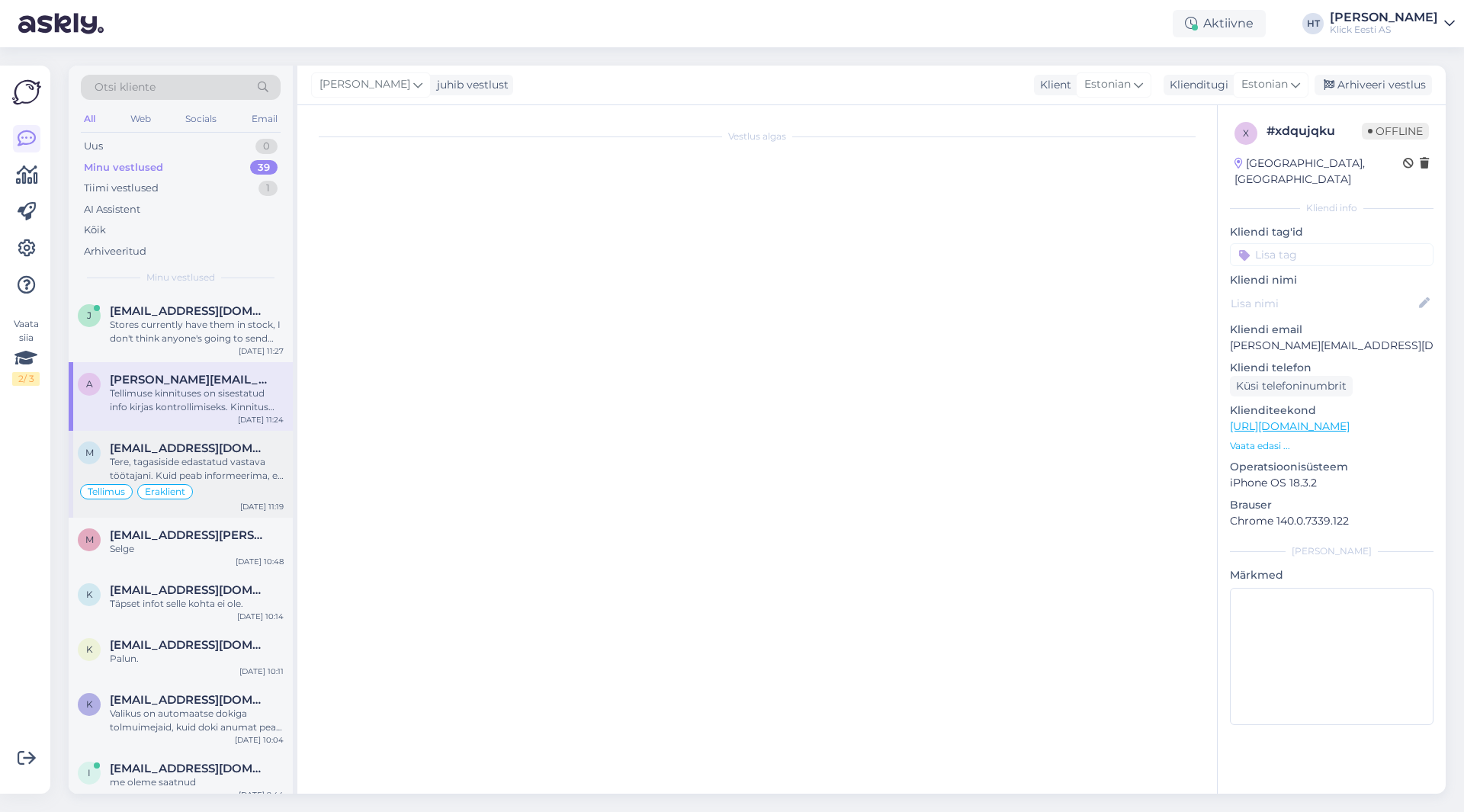
scroll to position [845, 0]
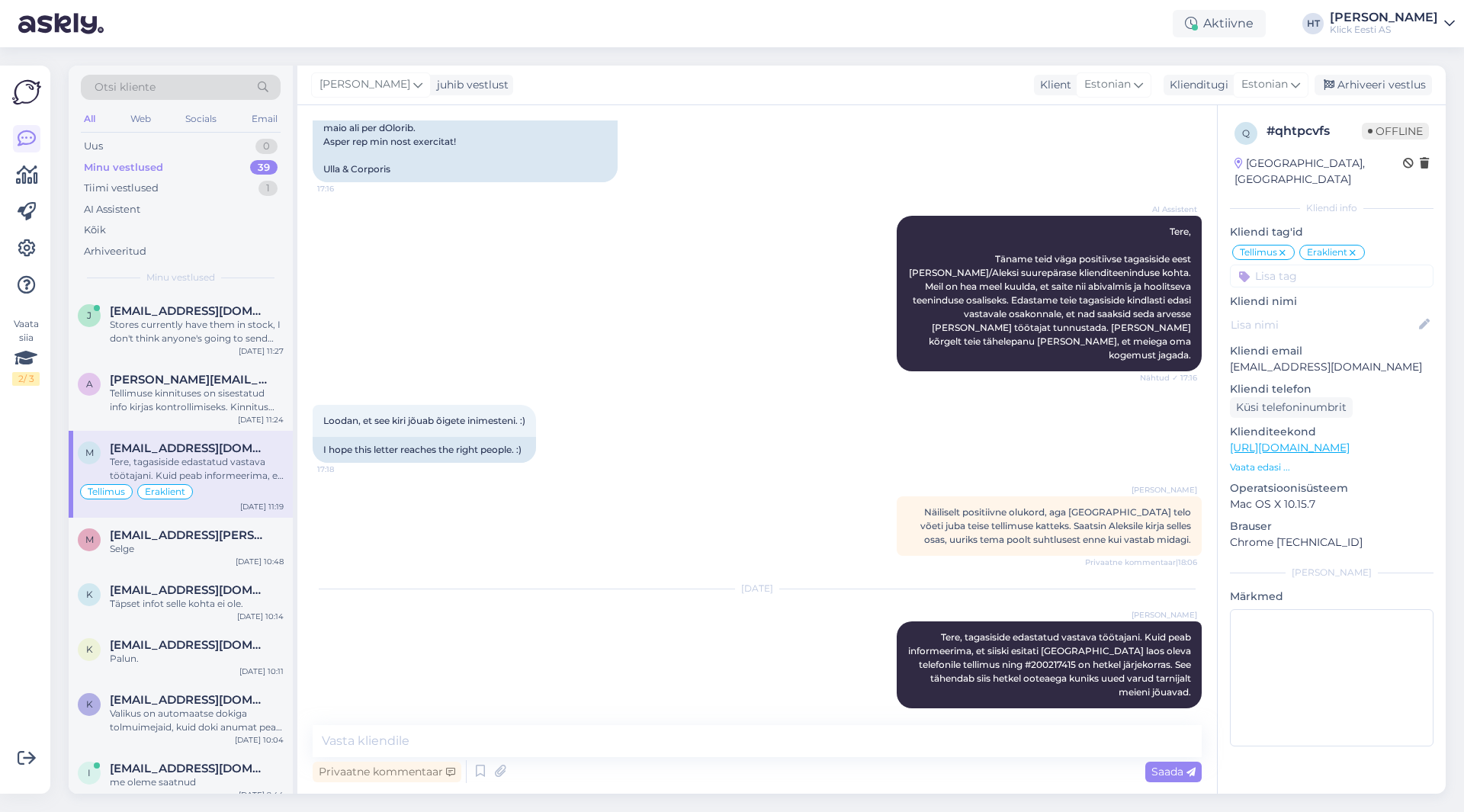
click at [7, 506] on div "Vaata siia 2 / 3 Võimalused Veendu, et Askly loob sulle väärtust. Sulge Ühenda …" at bounding box center [25, 430] width 50 height 728
click at [240, 313] on span "[EMAIL_ADDRESS][DOMAIN_NAME]" at bounding box center [189, 310] width 159 height 13
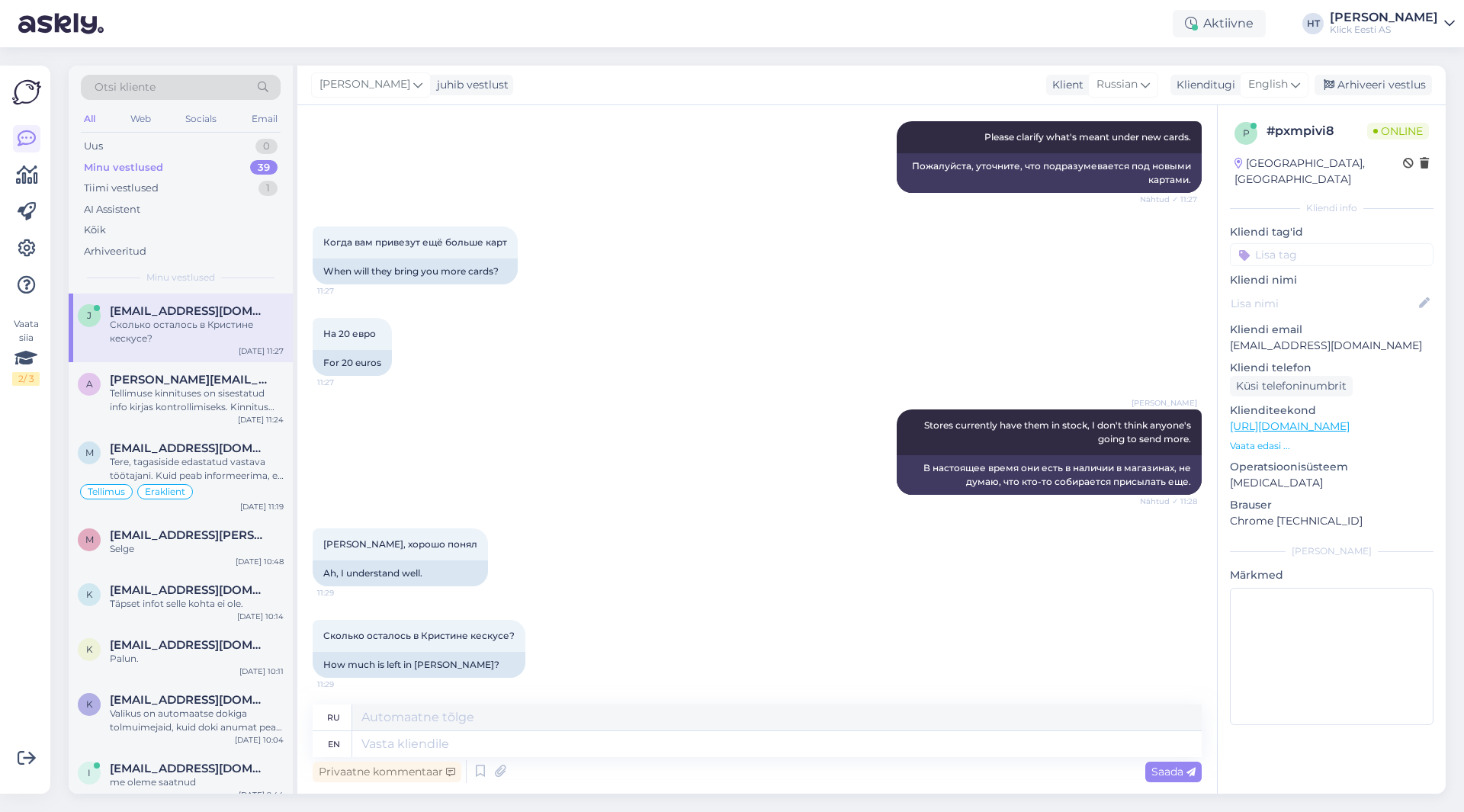
scroll to position [363, 0]
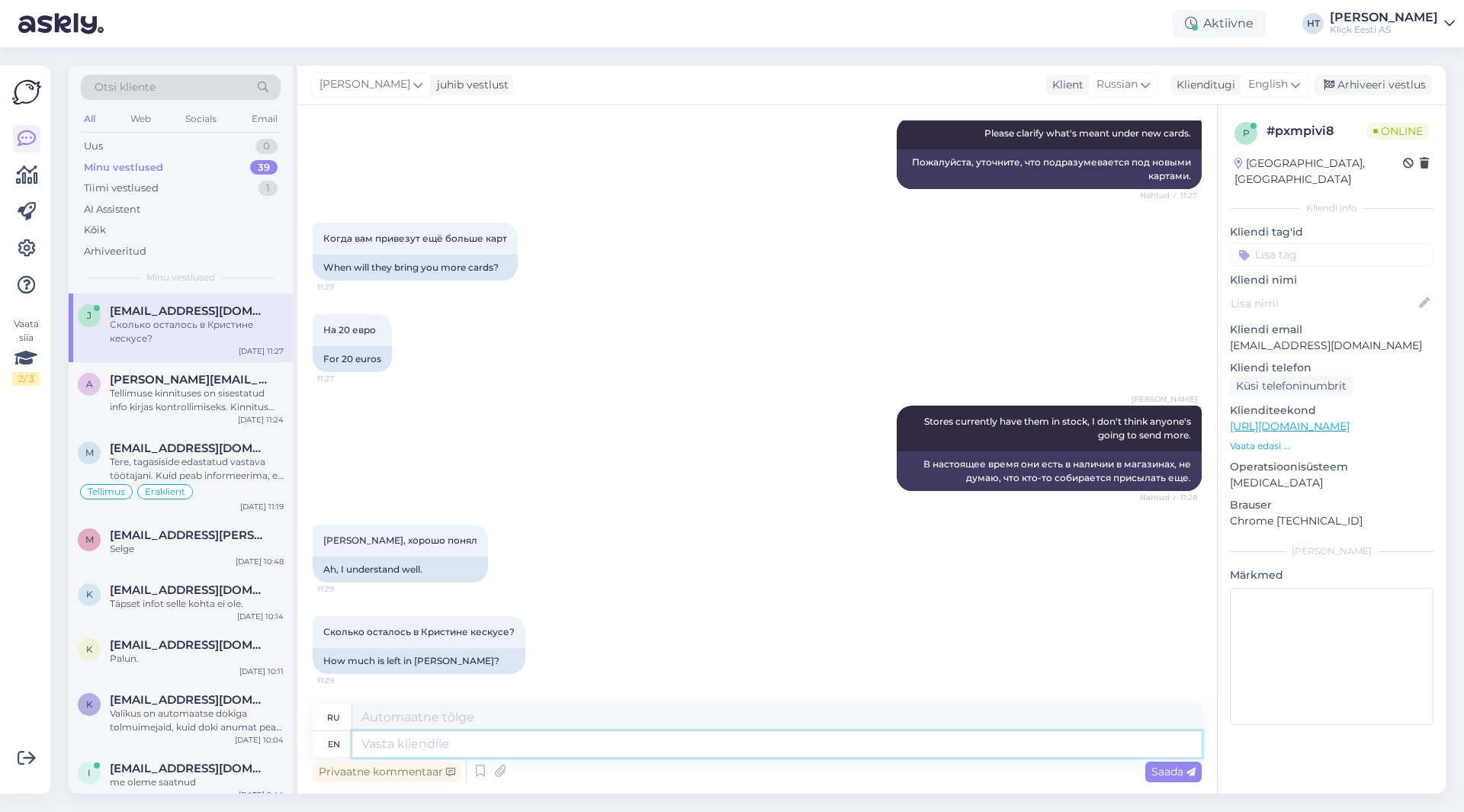
click at [622, 756] on textarea at bounding box center [776, 744] width 849 height 26
type textarea "8"
type textarea "8pcs."
type textarea "8 шт."
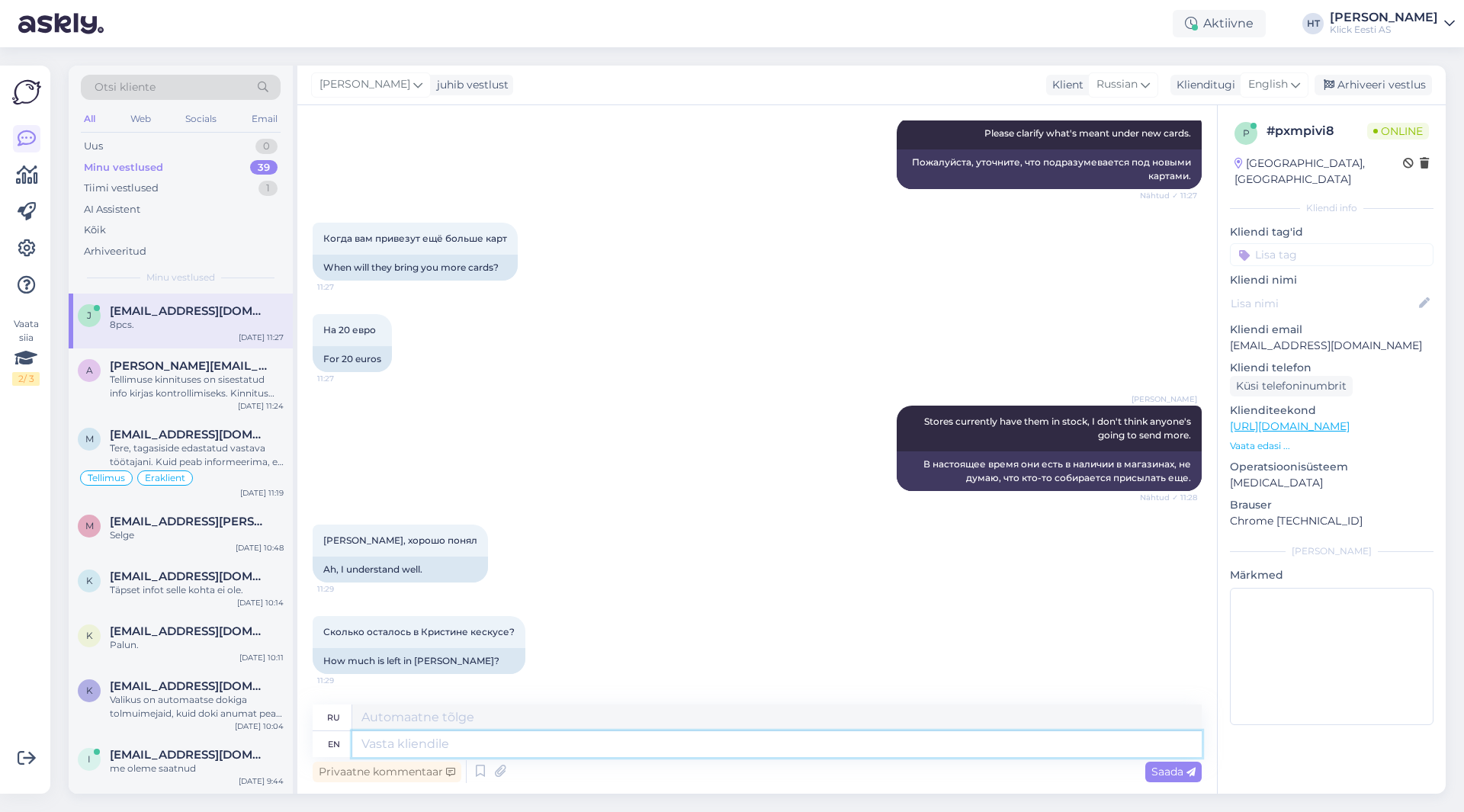
scroll to position [454, 0]
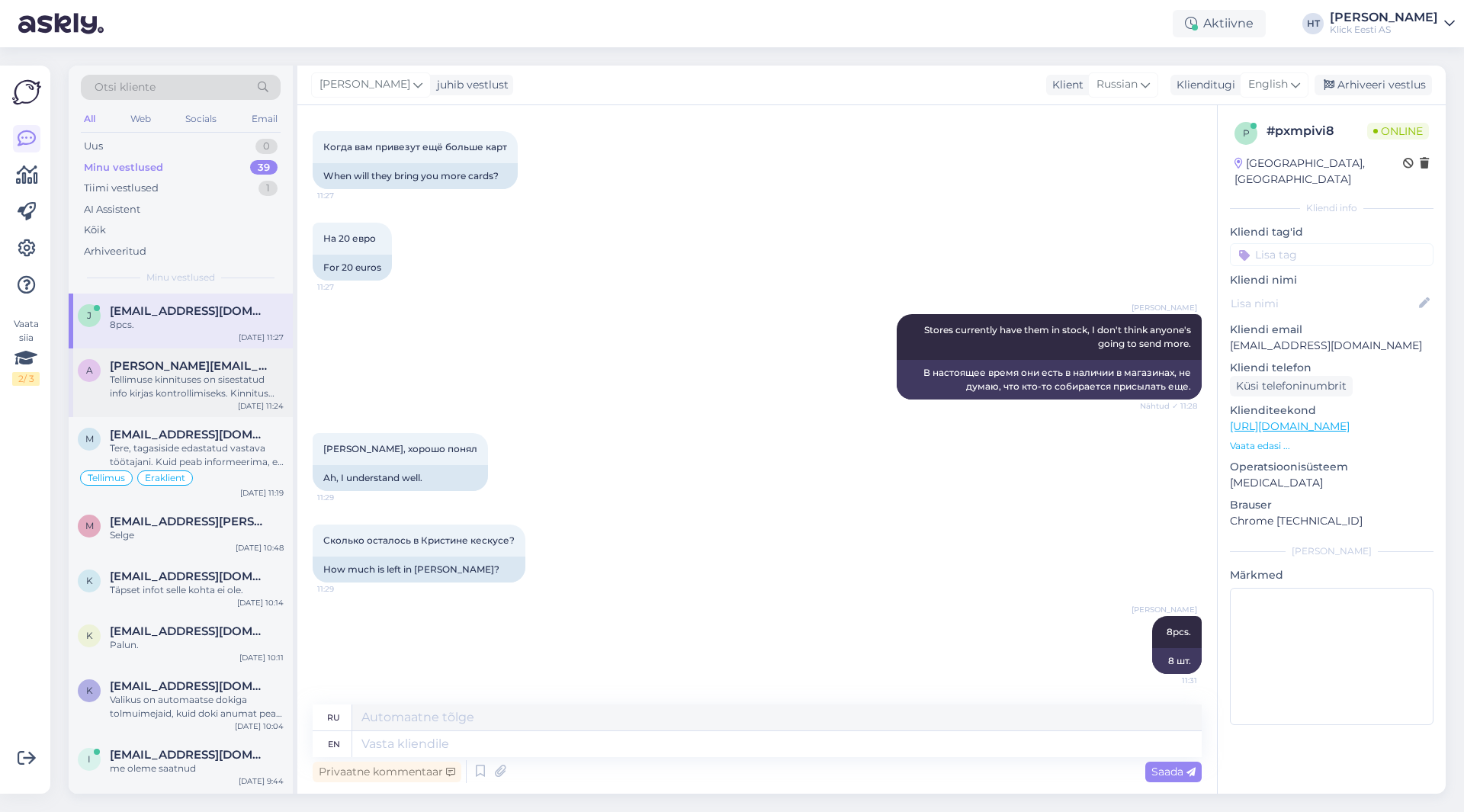
click at [235, 383] on div "Tellimuse kinnituses on sisestatud info kirjas kontrollimiseks. Kinnitus ilmub …" at bounding box center [197, 386] width 174 height 28
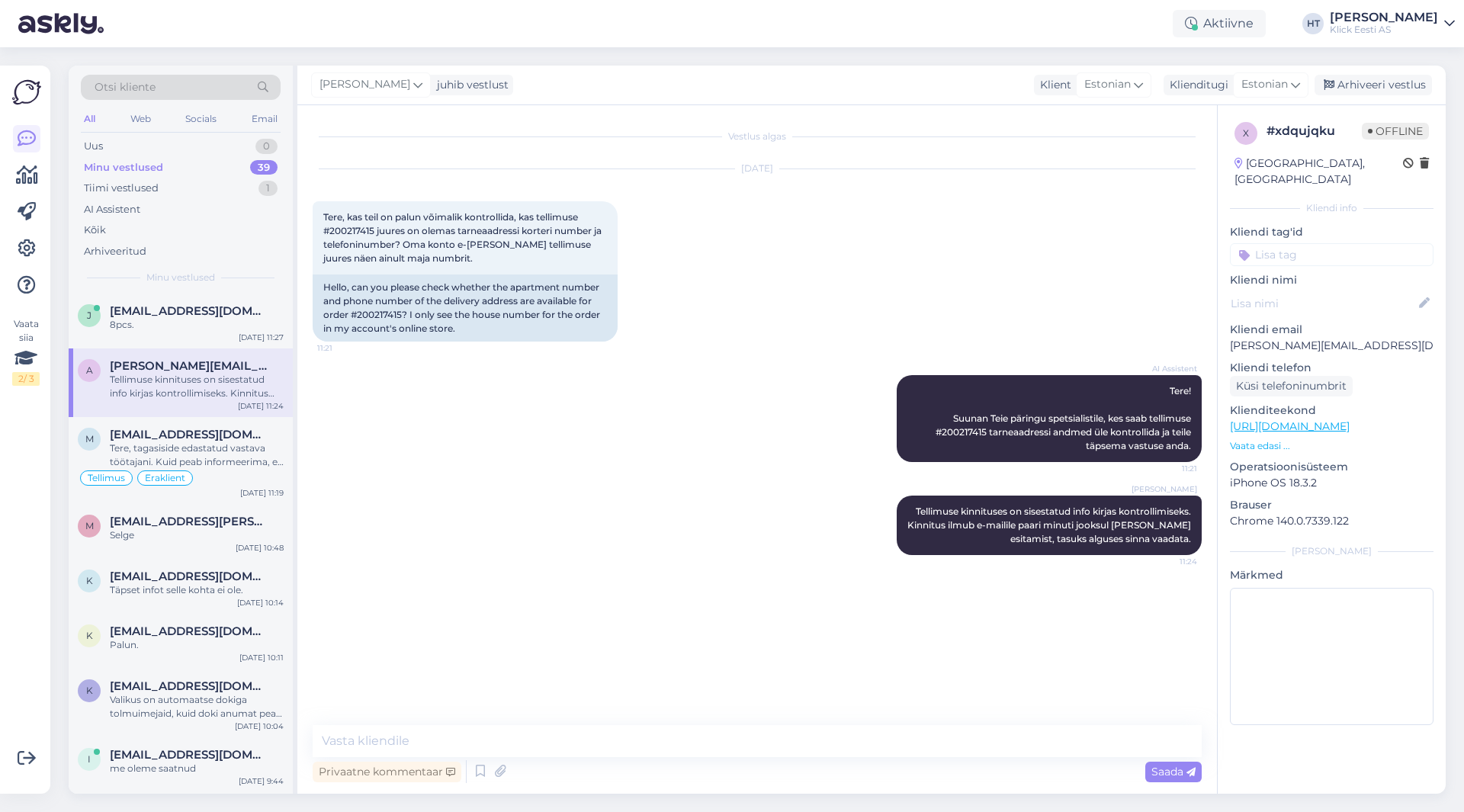
click at [235, 163] on div "Minu vestlused 39" at bounding box center [180, 168] width 199 height 22
click at [249, 336] on div "[DATE] 11:31" at bounding box center [262, 337] width 43 height 12
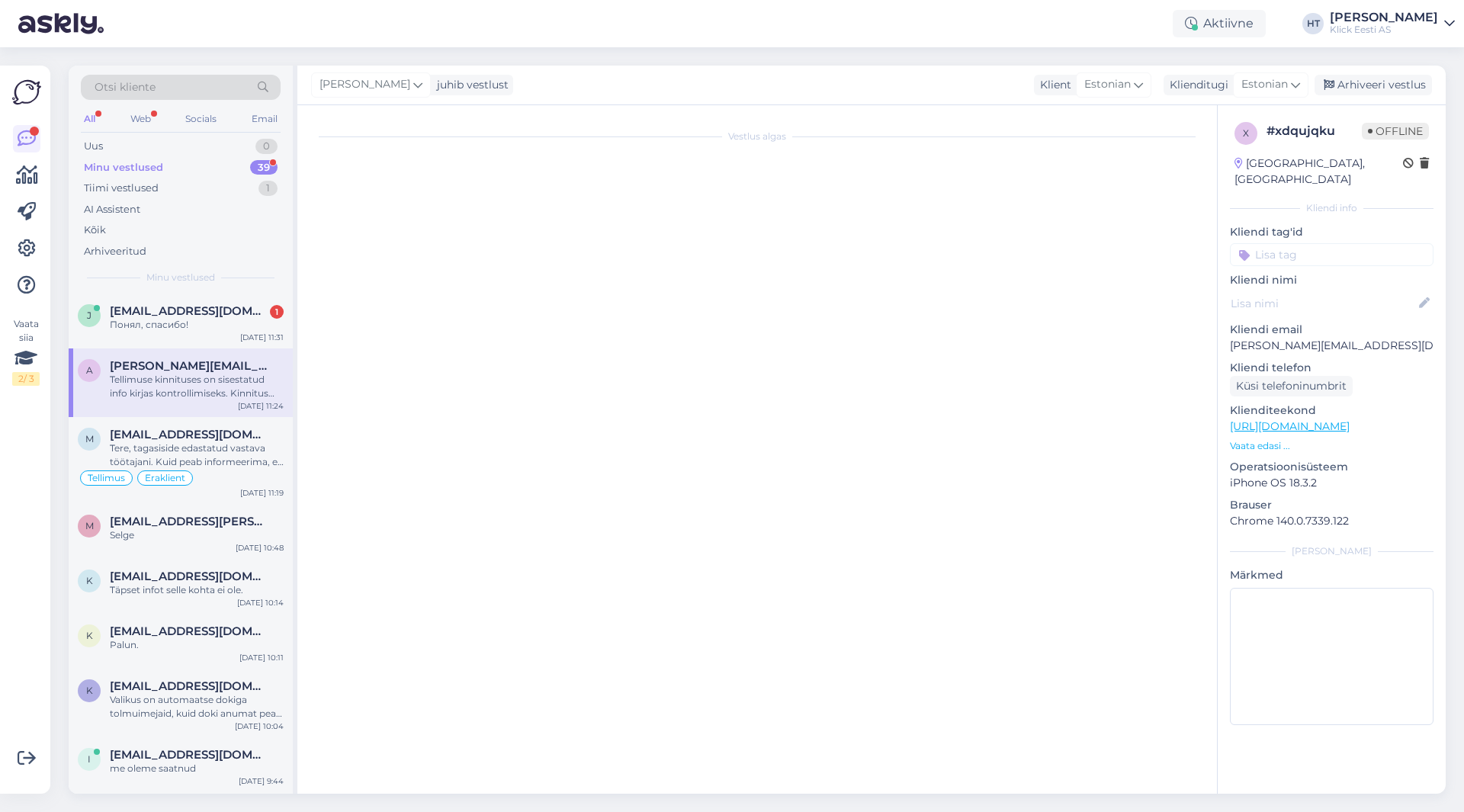
scroll to position [546, 0]
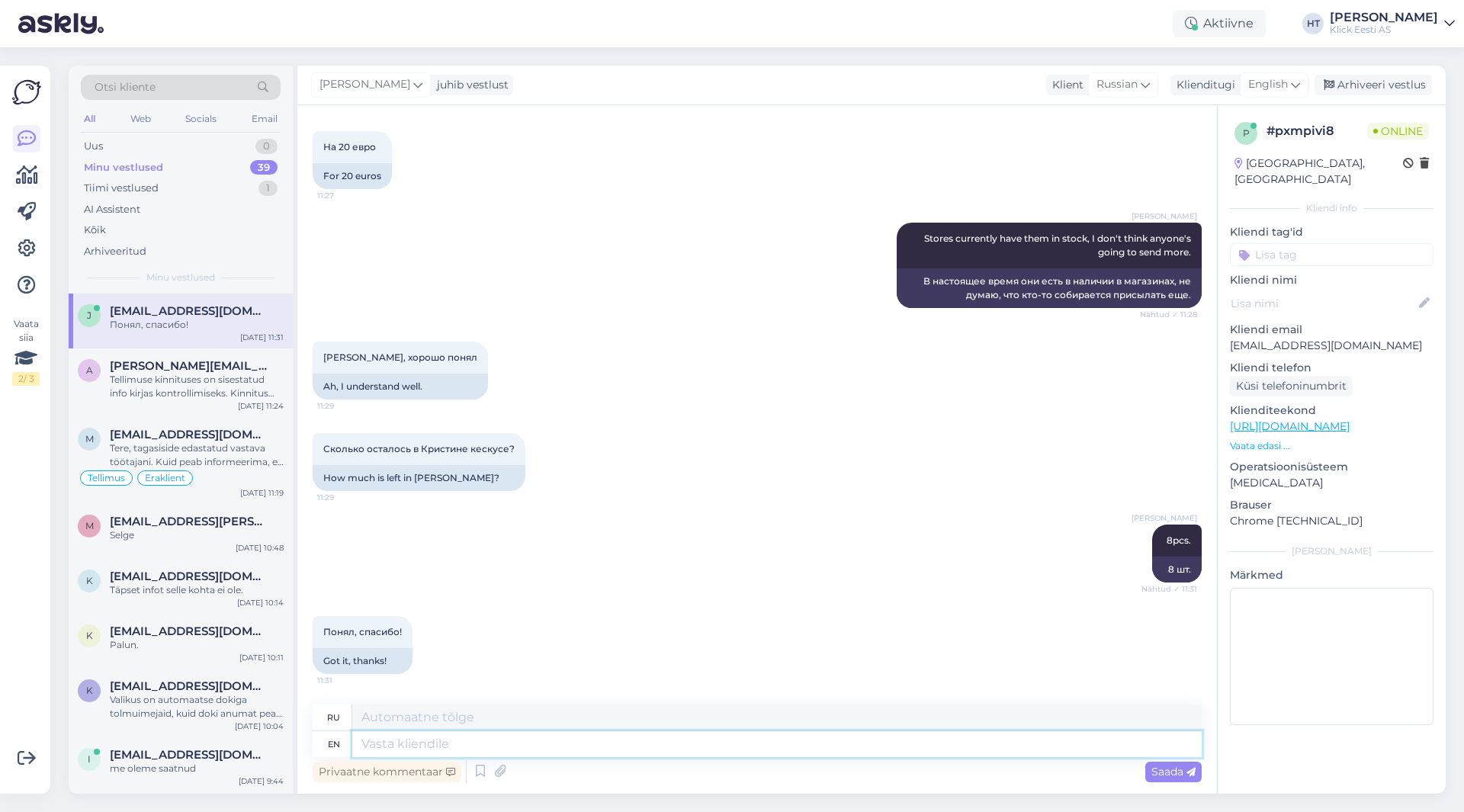
click at [536, 740] on textarea at bounding box center [776, 744] width 849 height 26
type textarea "You're"
type textarea "Ты"
type textarea "You're welcome!"
type textarea "Пожалуйста!"
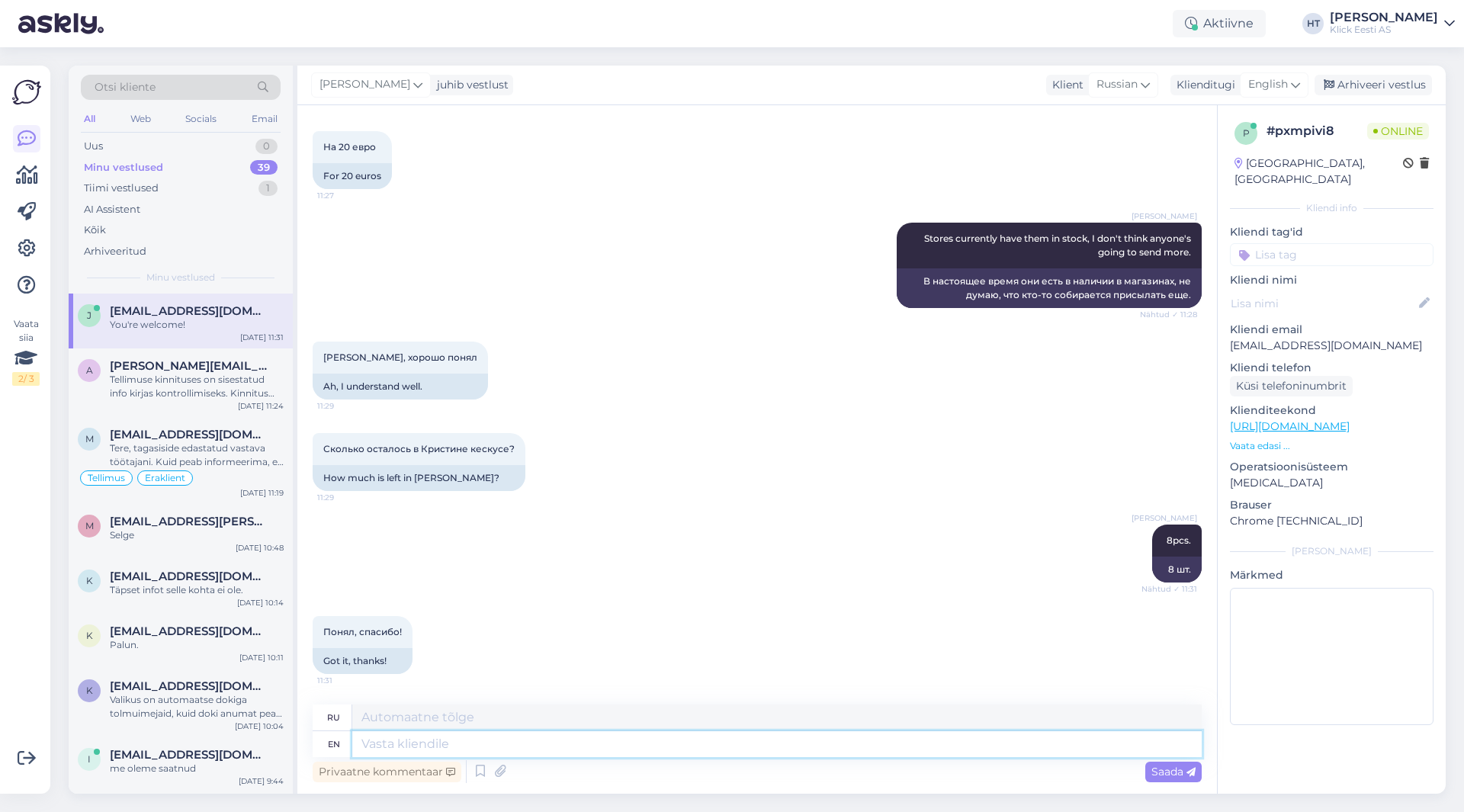
scroll to position [638, 0]
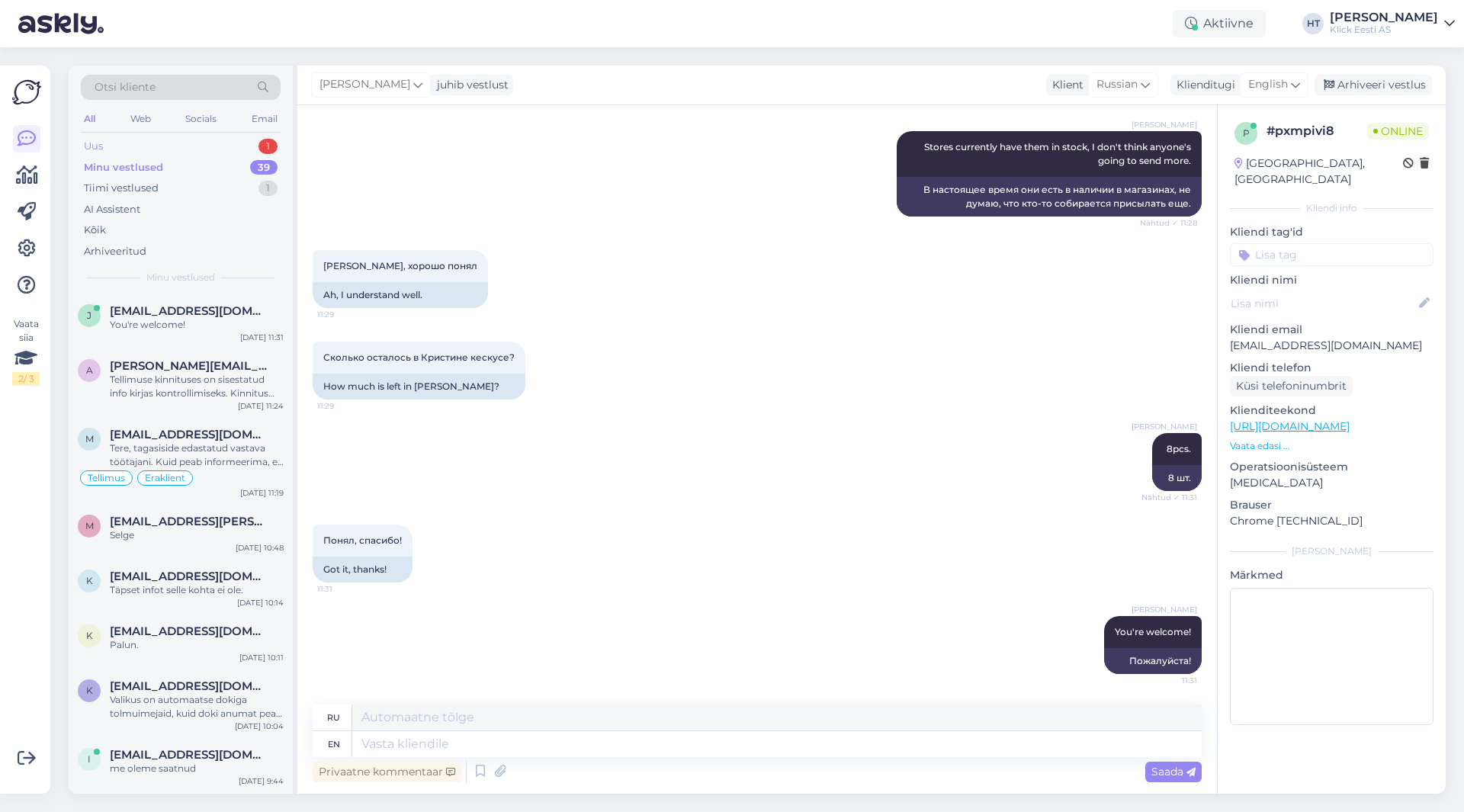
click at [264, 146] on div "1" at bounding box center [268, 146] width 19 height 15
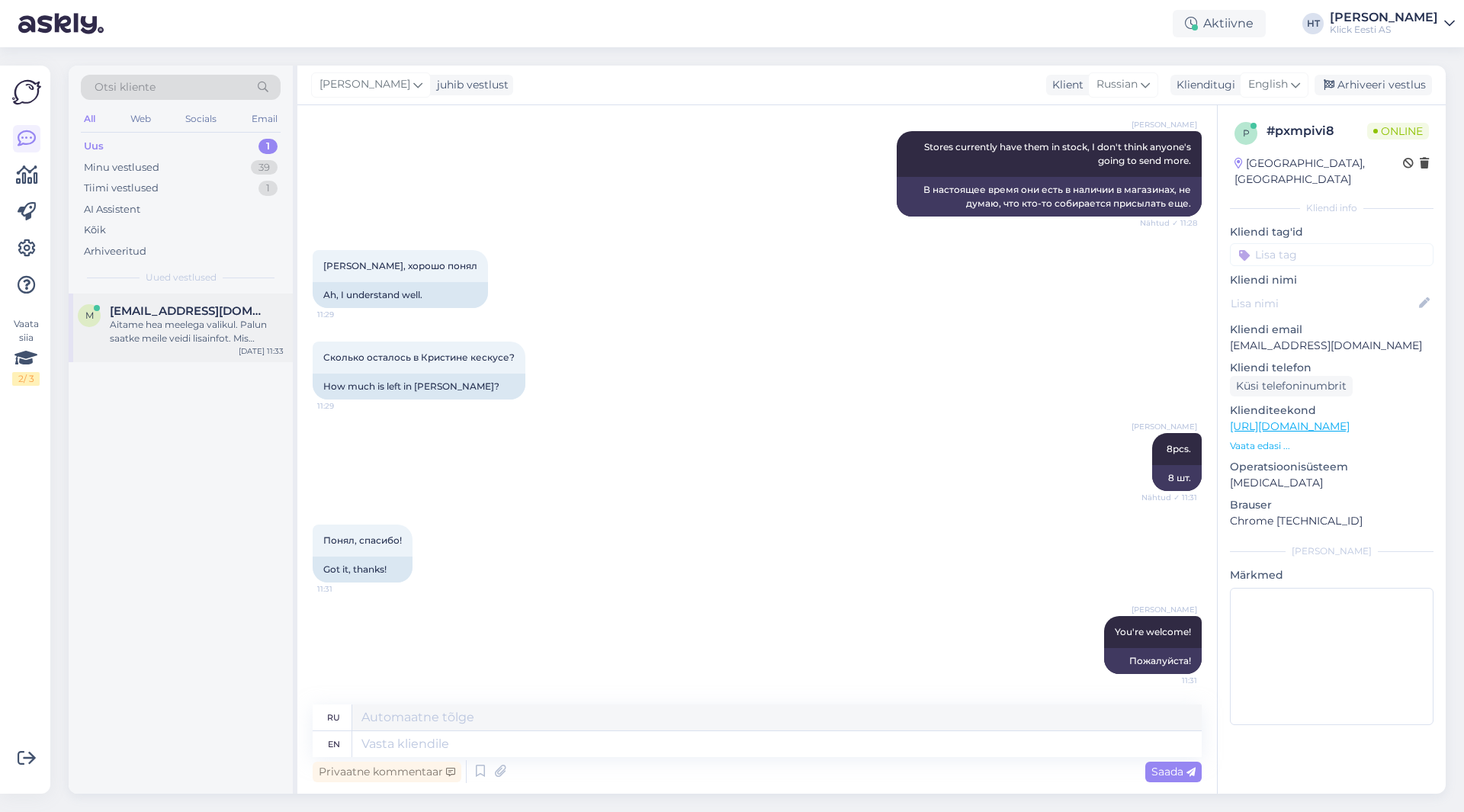
click at [200, 338] on div "Aitame hea meelega valikul. Palun saatke meile veidi lisainfot. Mis hinnavahemi…" at bounding box center [197, 331] width 174 height 28
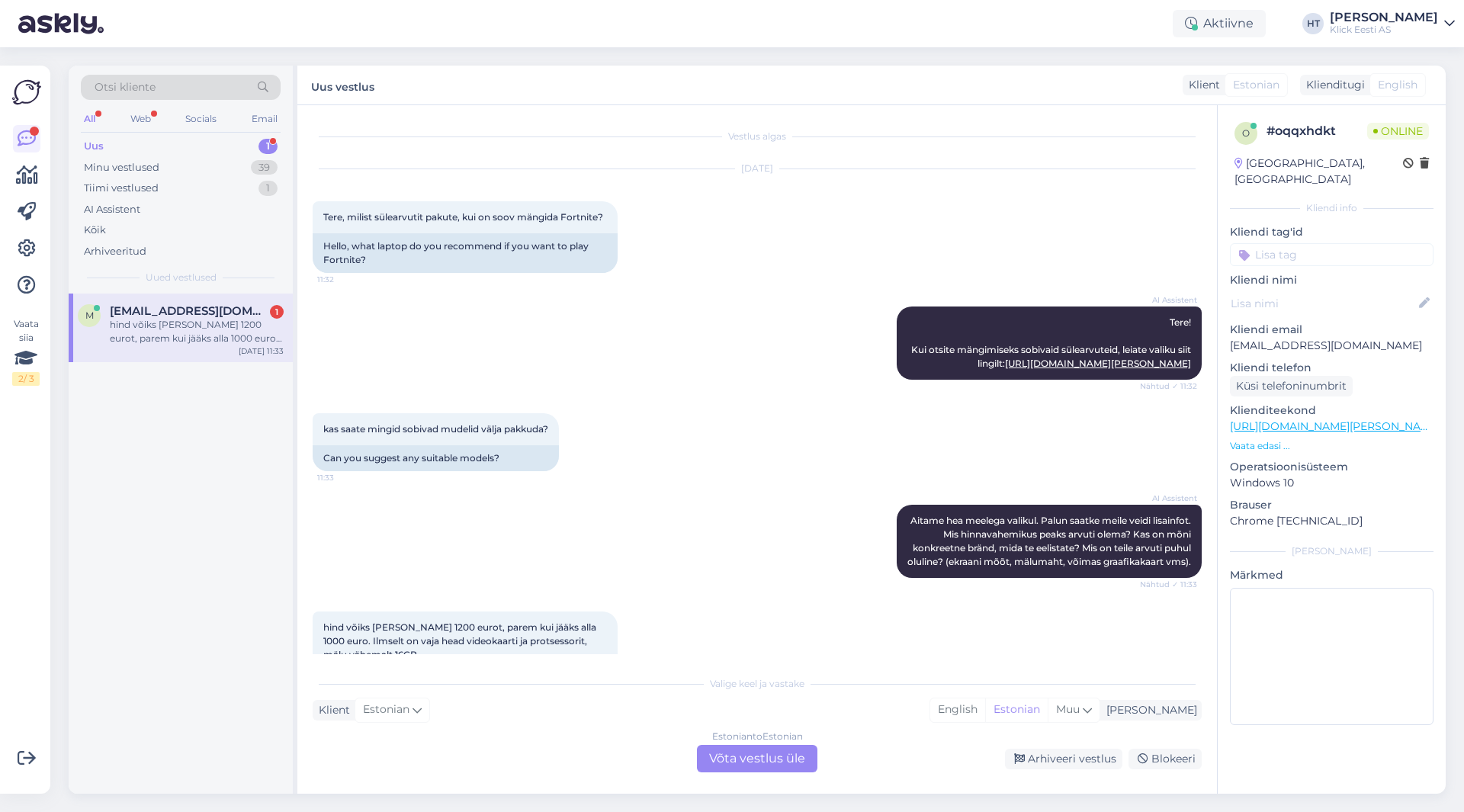
scroll to position [114, 0]
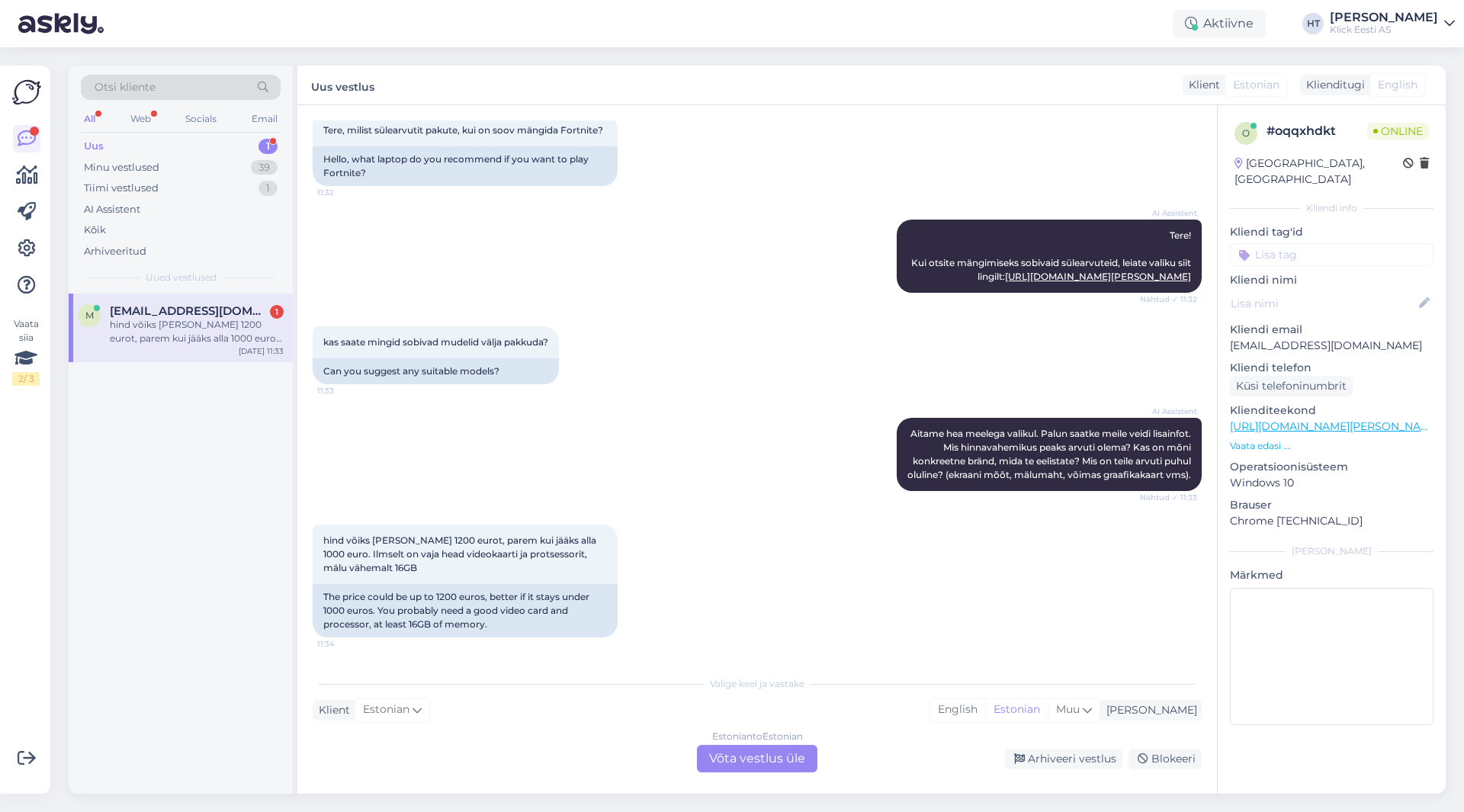
click at [237, 320] on div "hind võiks [PERSON_NAME] 1200 eurot, parem kui jääks alla 1000 euro. Ilmselt on…" at bounding box center [197, 331] width 174 height 28
click at [759, 751] on div "Estonian to Estonian Võta vestlus üle" at bounding box center [757, 758] width 120 height 28
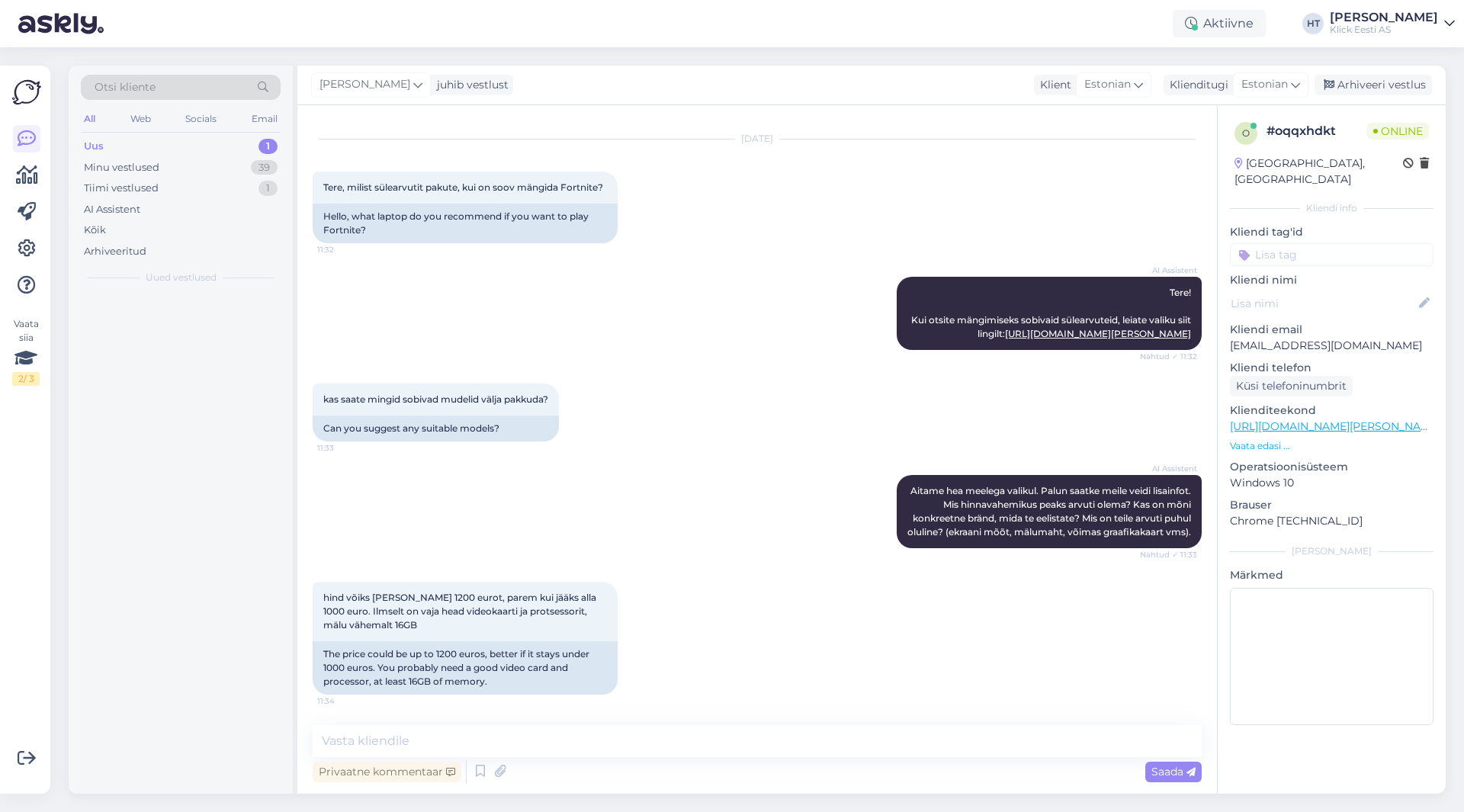
scroll to position [57, 0]
click at [750, 748] on textarea at bounding box center [756, 741] width 889 height 32
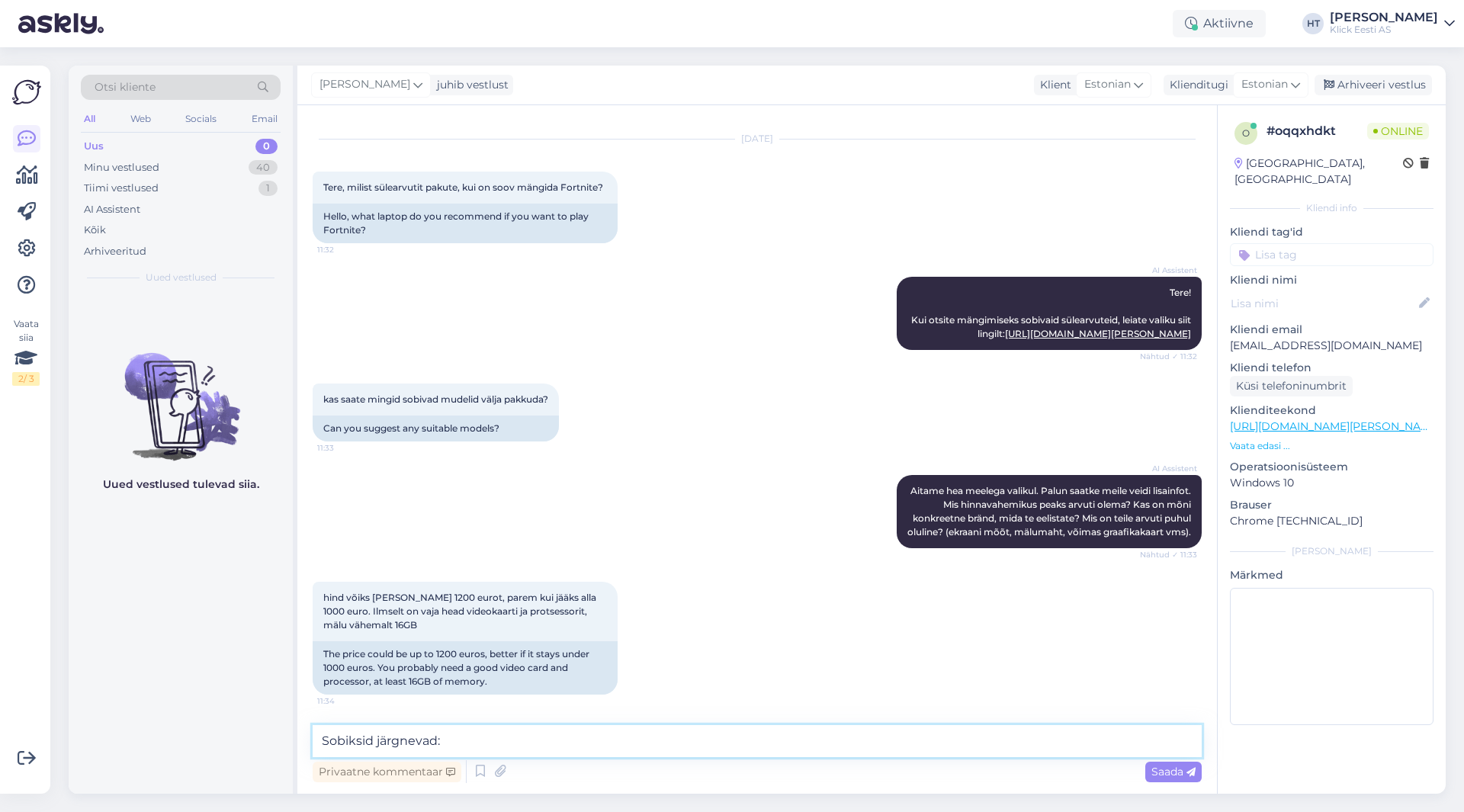
paste textarea "[URL][DOMAIN_NAME][PERSON_NAME]"
type textarea "Sobiksid järgnevad: [URL][DOMAIN_NAME][PERSON_NAME]"
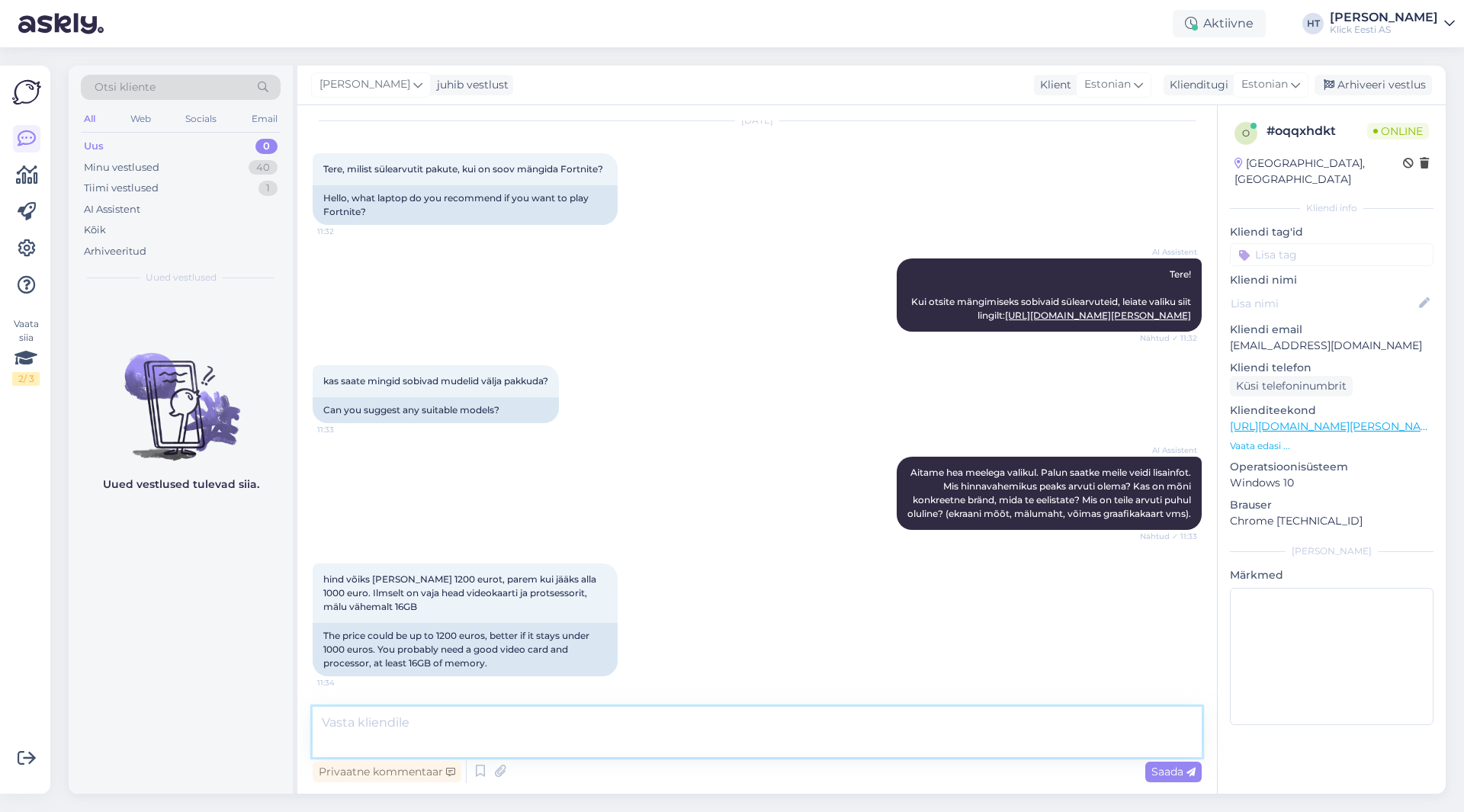
scroll to position [164, 0]
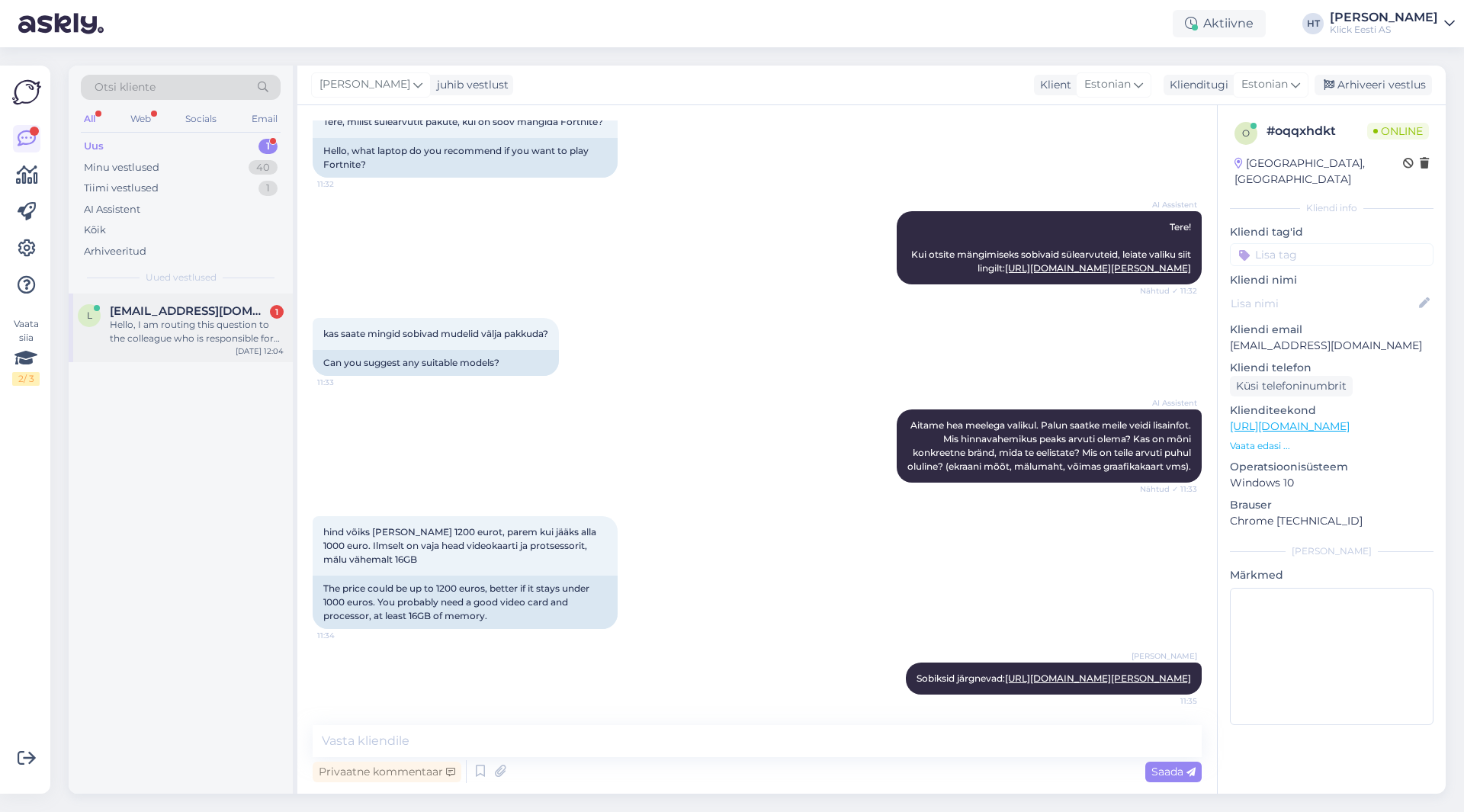
click at [225, 351] on div "l [EMAIL_ADDRESS][DOMAIN_NAME] 1 Hello, I am routing this question to the colle…" at bounding box center [180, 328] width 225 height 68
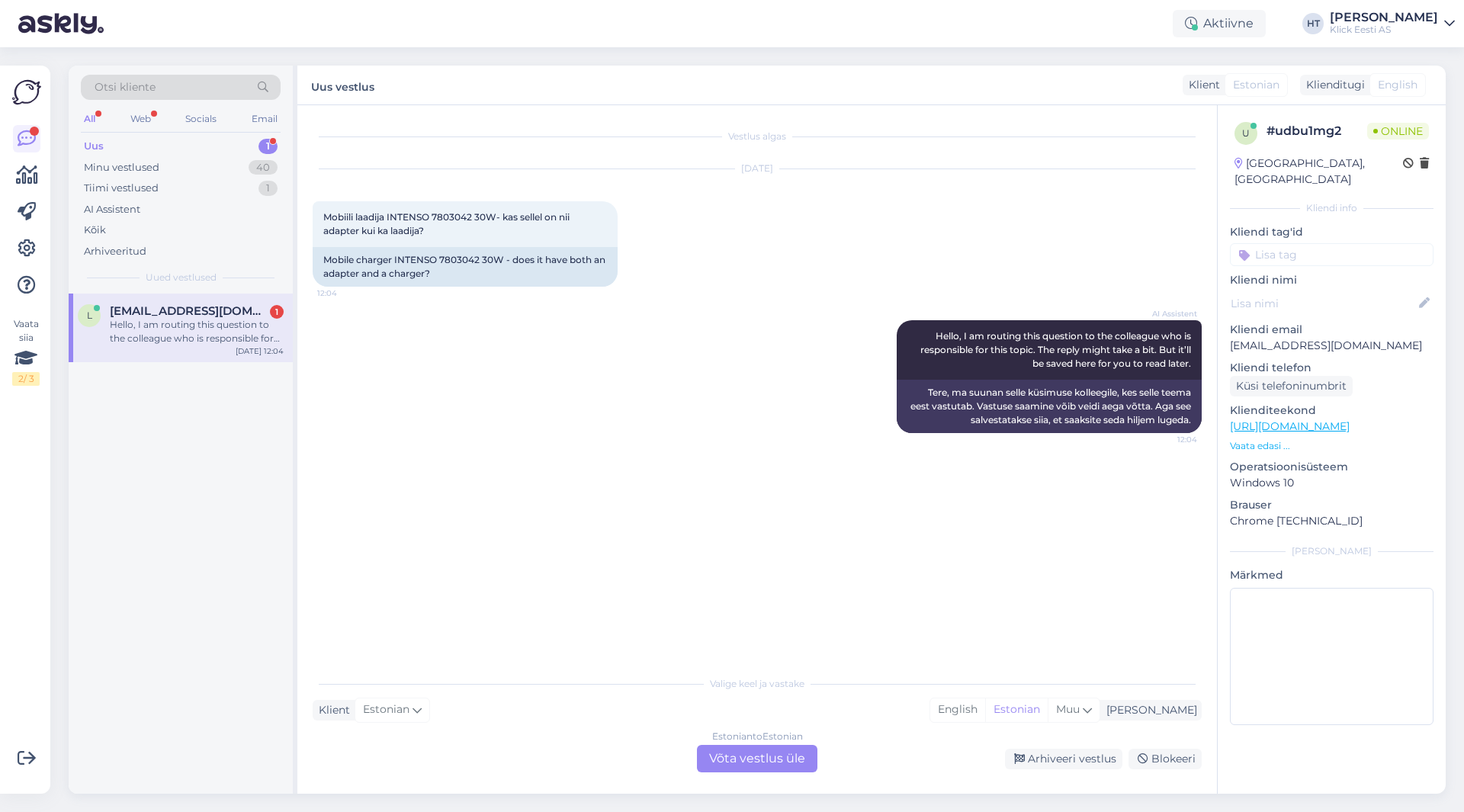
click at [1277, 439] on p "Vaata edasi ..." at bounding box center [1331, 446] width 204 height 13
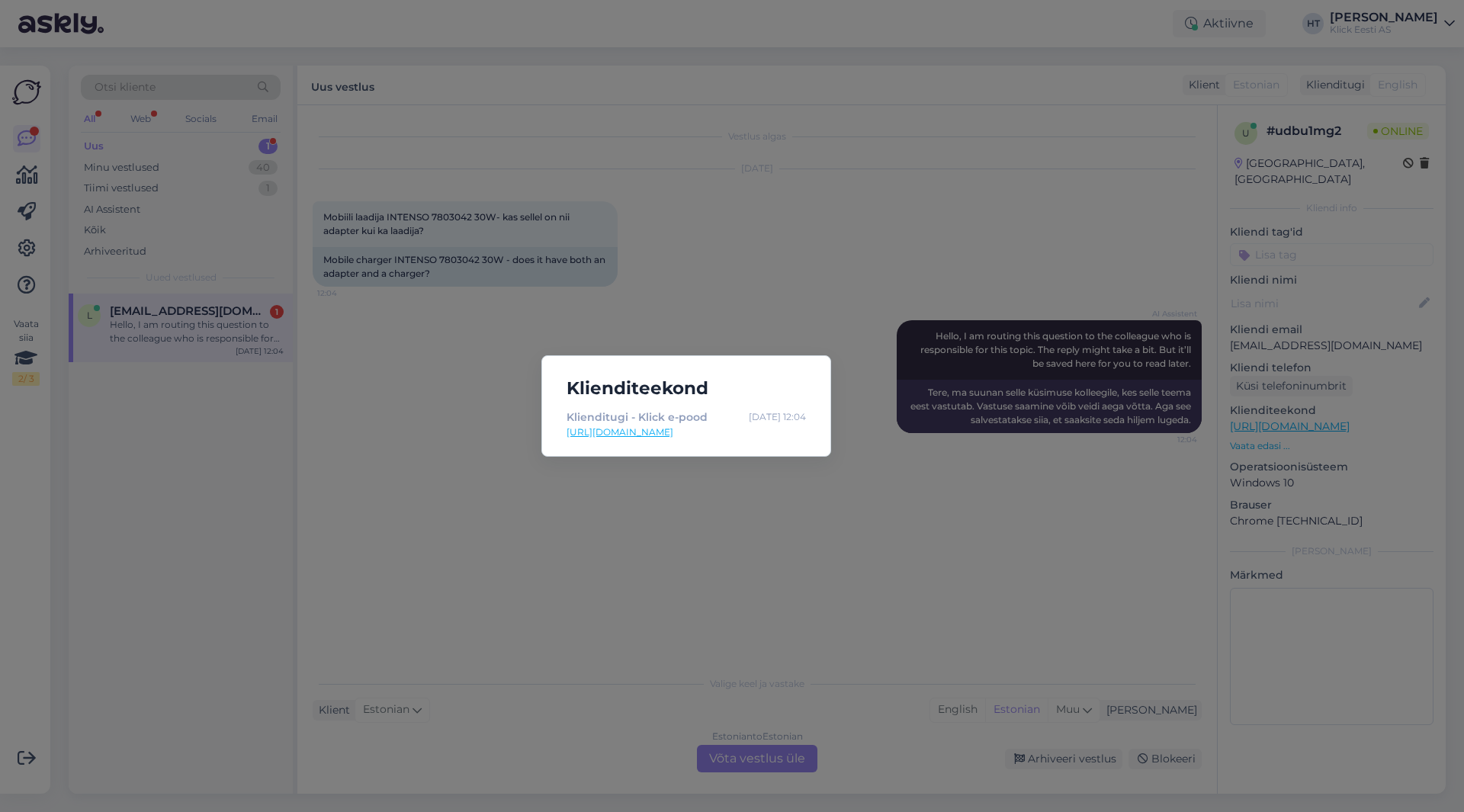
click at [939, 520] on div "Klienditeekond Klienditugi - Klick e-pood [DATE] 12:04 [URL][DOMAIN_NAME]" at bounding box center [732, 406] width 1464 height 812
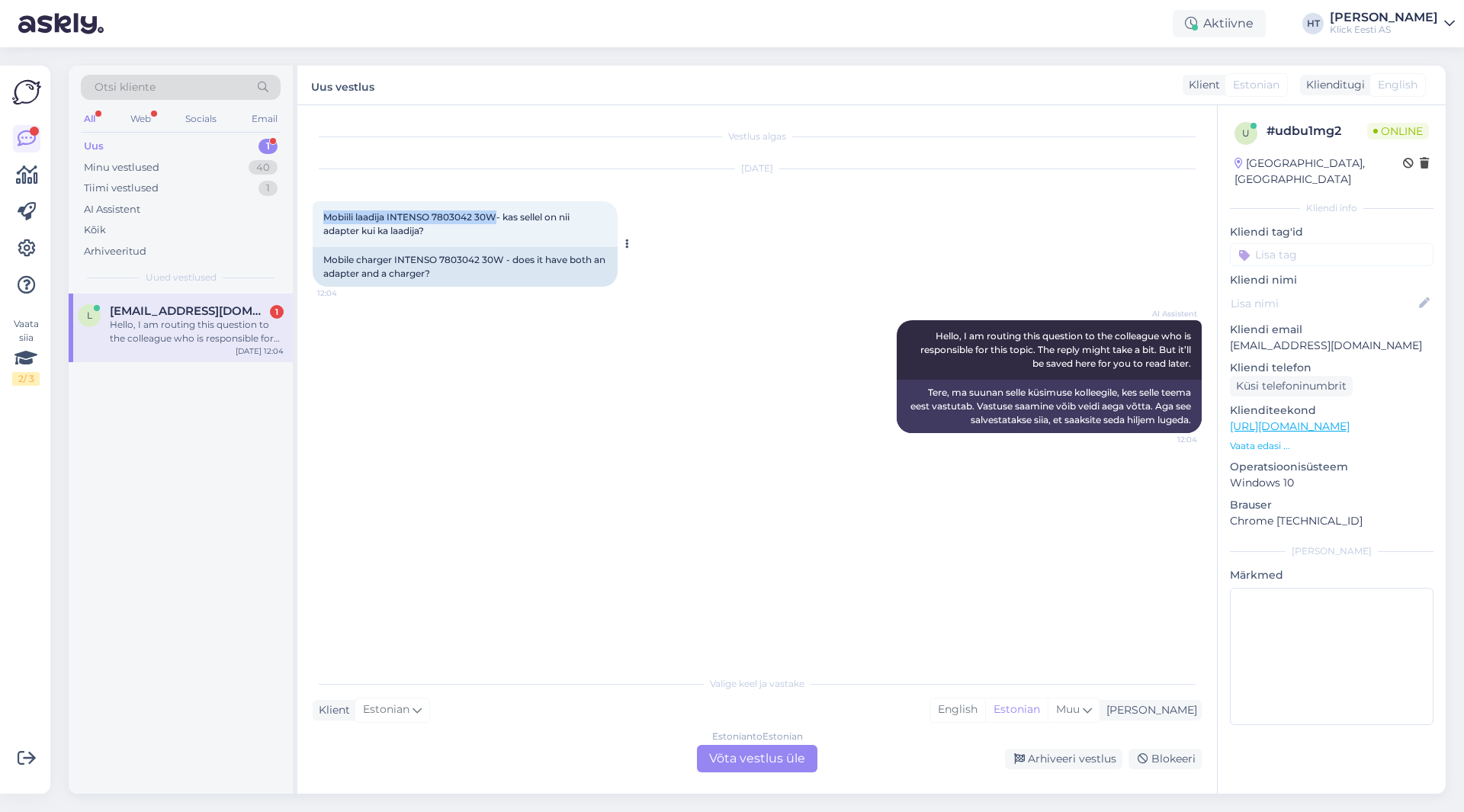
drag, startPoint x: 325, startPoint y: 215, endPoint x: 497, endPoint y: 215, distance: 172.0
click at [497, 215] on span "Mobiili laadija INTENSO 7803042 30W- kas sellel on nii adapter kui ka laadija?" at bounding box center [447, 224] width 249 height 25
copy span "Mobiili laadija INTENSO 7803042 30W"
click at [611, 540] on div "Vestlus algas [DATE] Mobiili laadija INTENSO 7803042 30W- kas sellel on nii ada…" at bounding box center [763, 386] width 902 height 533
click at [756, 760] on div "Estonian to Estonian Võta vestlus üle" at bounding box center [757, 758] width 120 height 28
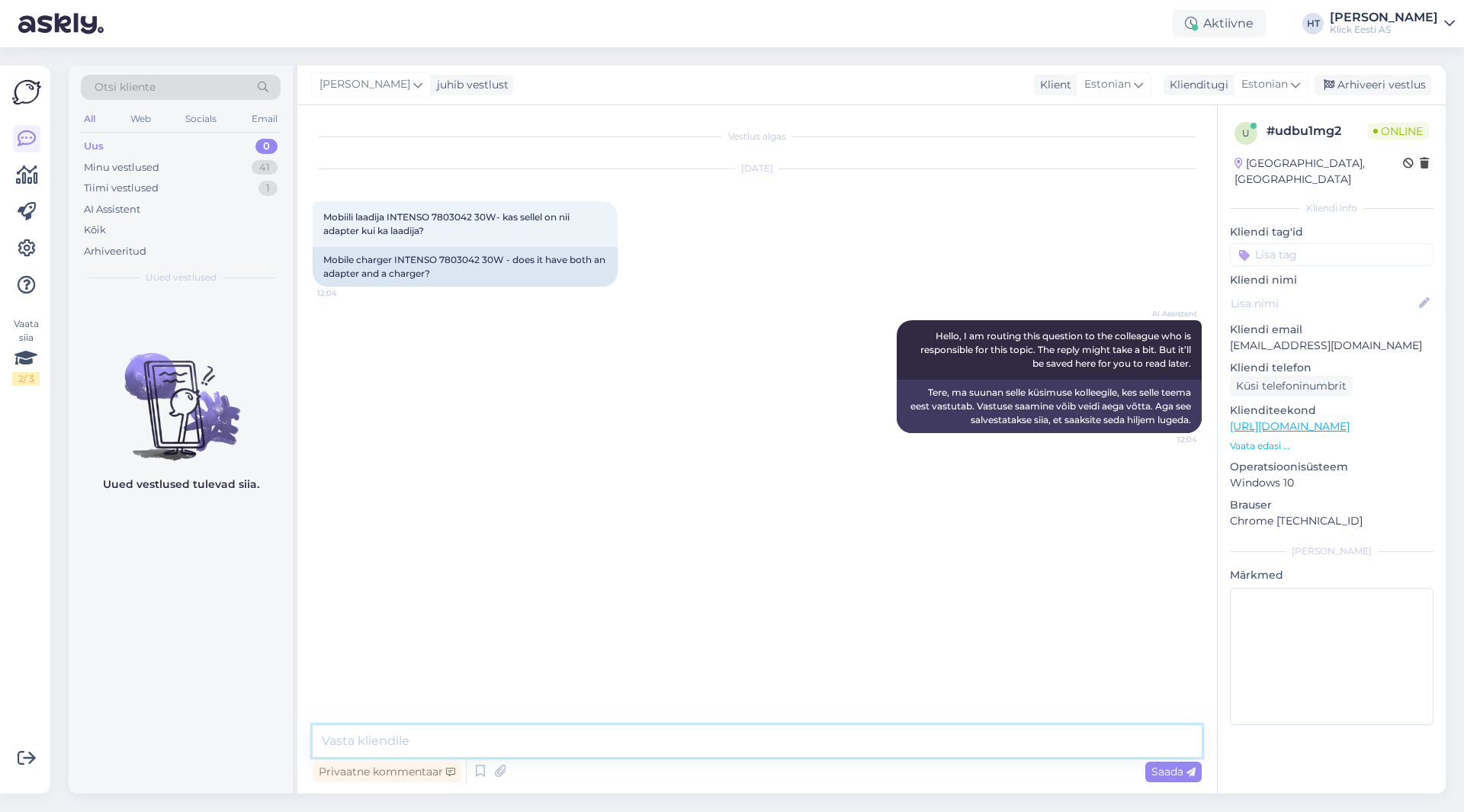
click at [742, 729] on textarea at bounding box center [756, 741] width 889 height 32
type textarea "Seinaadapter ja kaabel on komplektis."
click at [1314, 243] on input at bounding box center [1331, 254] width 204 height 23
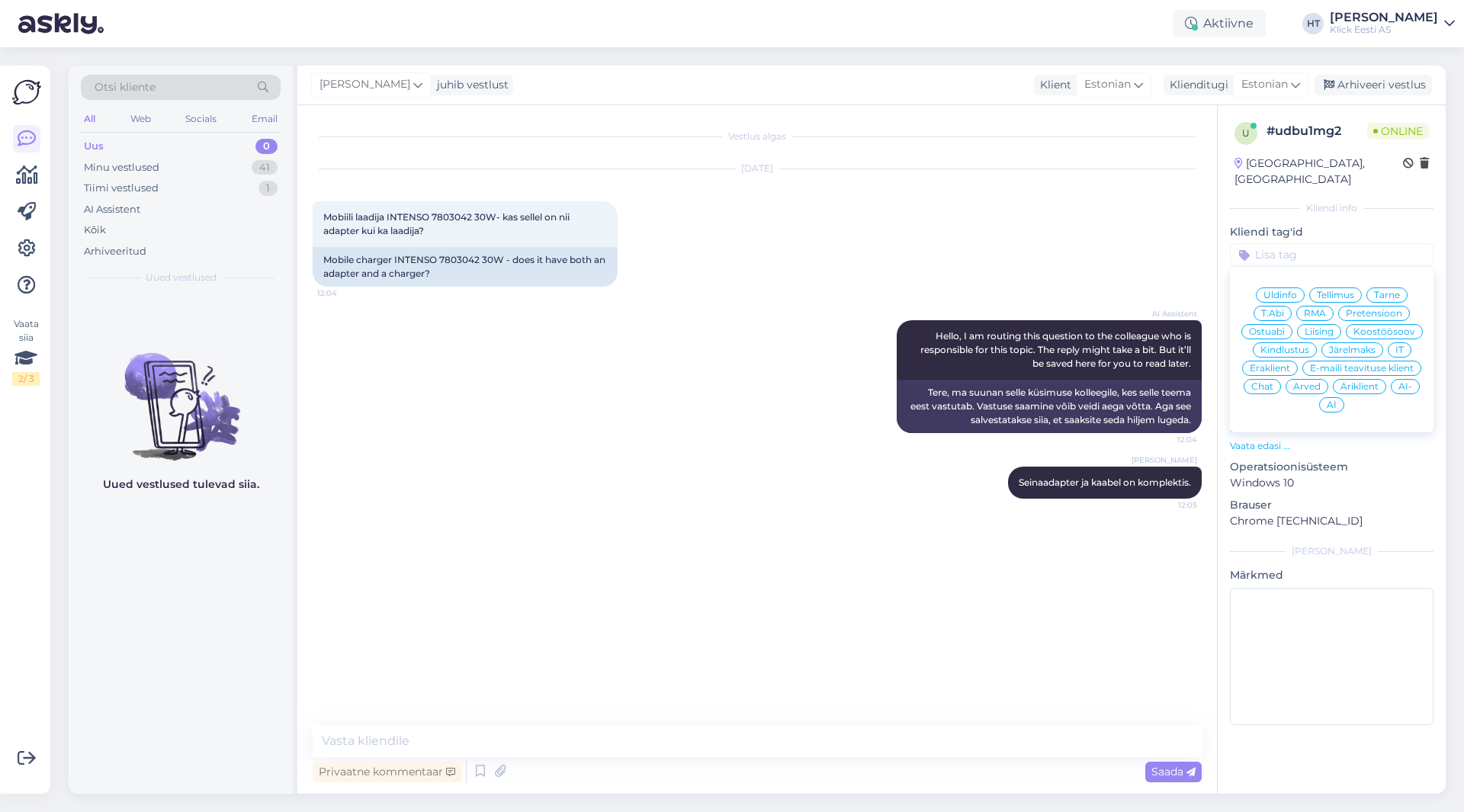
click at [1274, 327] on span "Ostuabi" at bounding box center [1266, 331] width 36 height 9
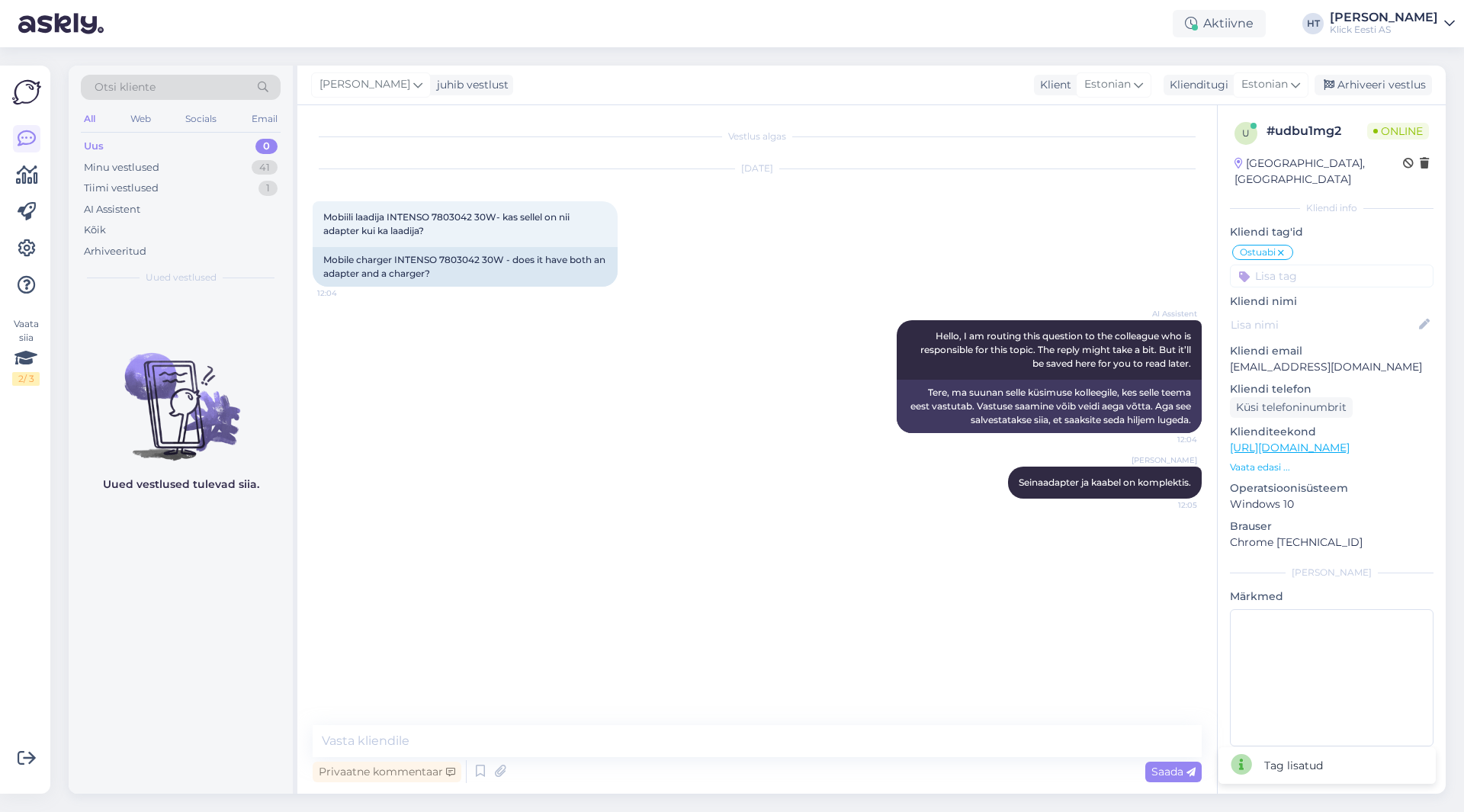
click at [1304, 265] on input at bounding box center [1331, 275] width 204 height 23
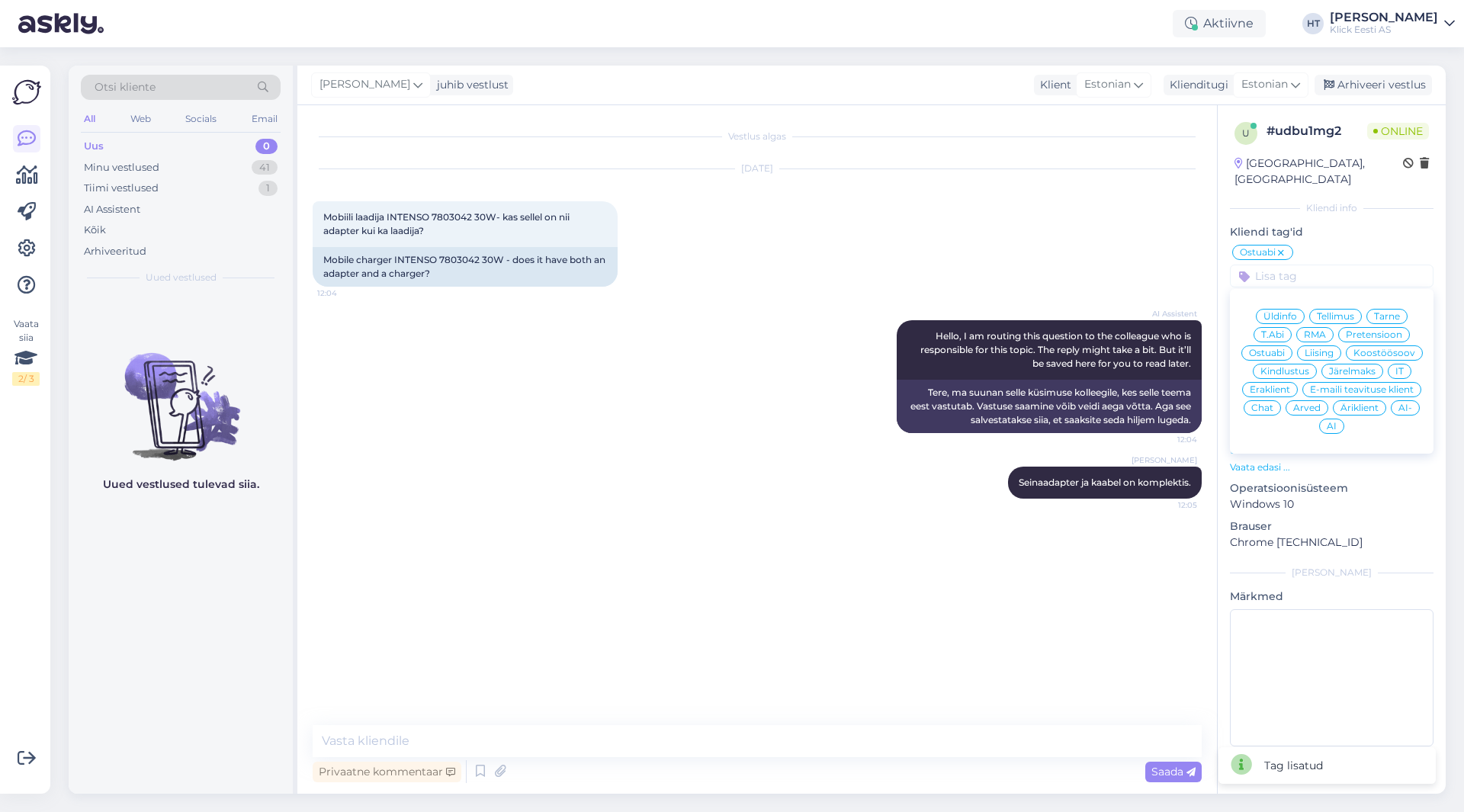
click at [1264, 382] on div "Eraklient" at bounding box center [1270, 390] width 56 height 15
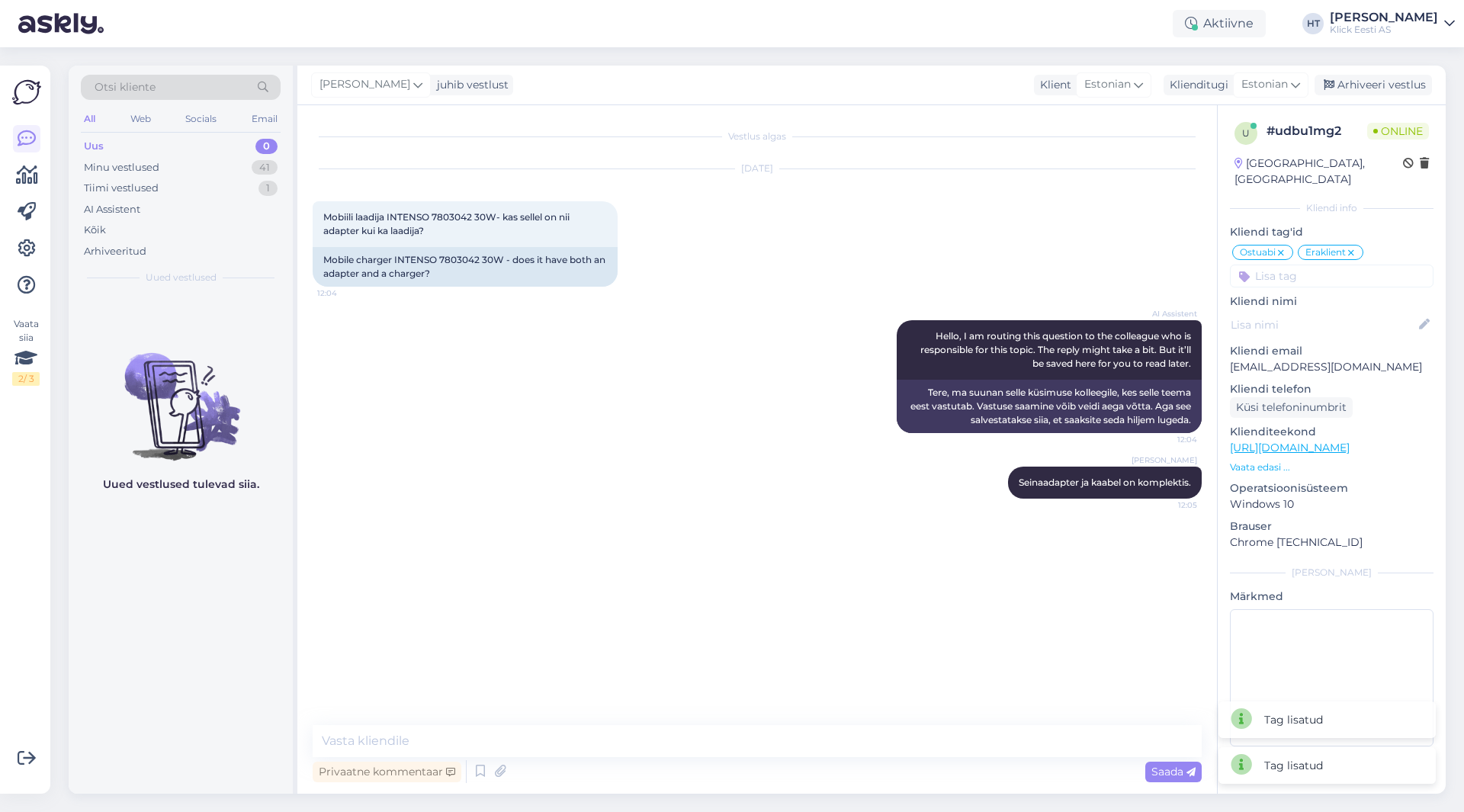
click at [705, 391] on div "AI Assistent Hello, I am routing this question to the colleague who is responsi…" at bounding box center [756, 376] width 889 height 146
click at [250, 162] on div "Minu vestlused 41" at bounding box center [180, 168] width 199 height 22
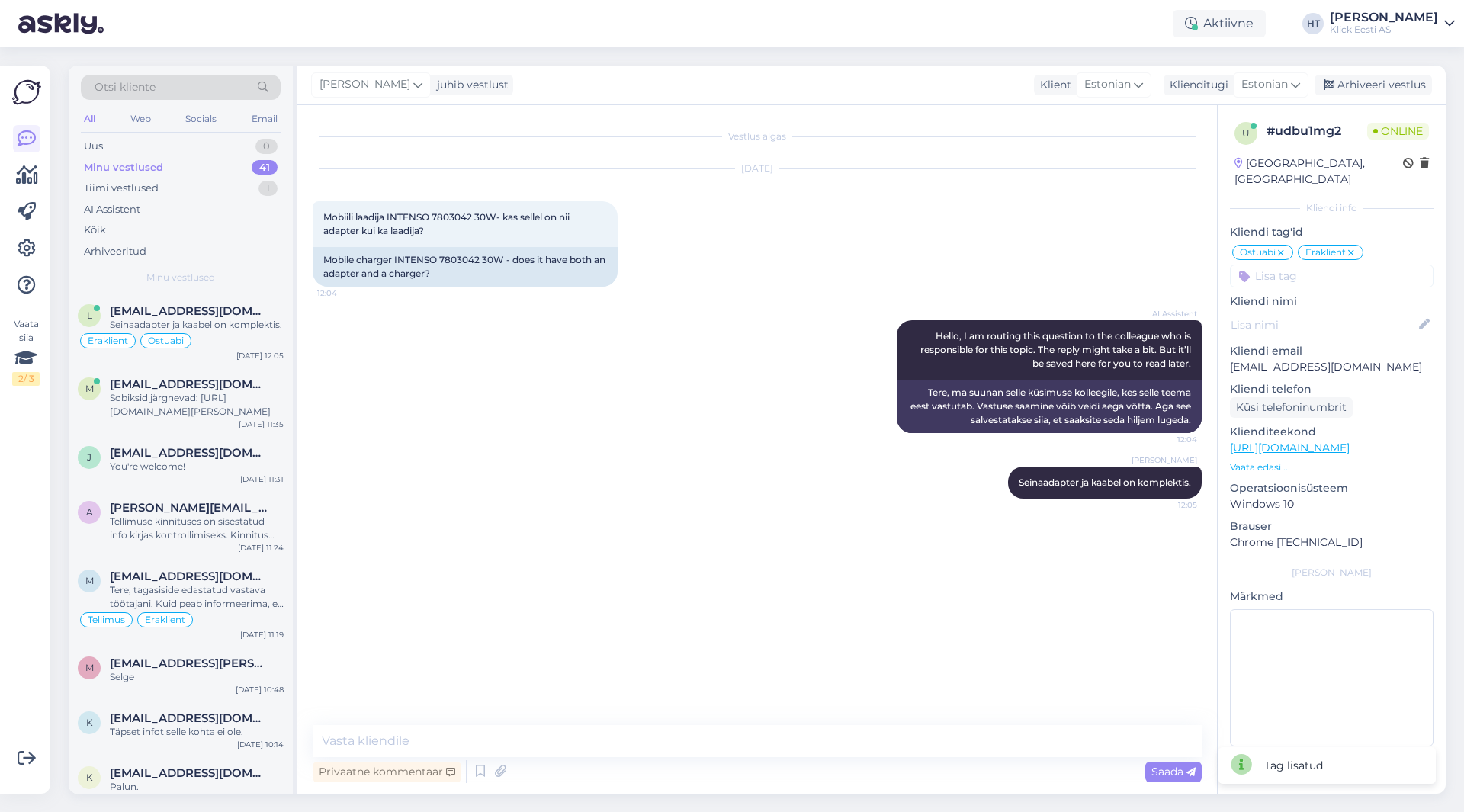
click at [652, 461] on div "[PERSON_NAME] Seinaadapter ja kaabel on komplektis. 12:05" at bounding box center [756, 482] width 889 height 66
click at [215, 411] on div "Sobiksid järgnevad: [URL][DOMAIN_NAME][PERSON_NAME]" at bounding box center [197, 405] width 174 height 28
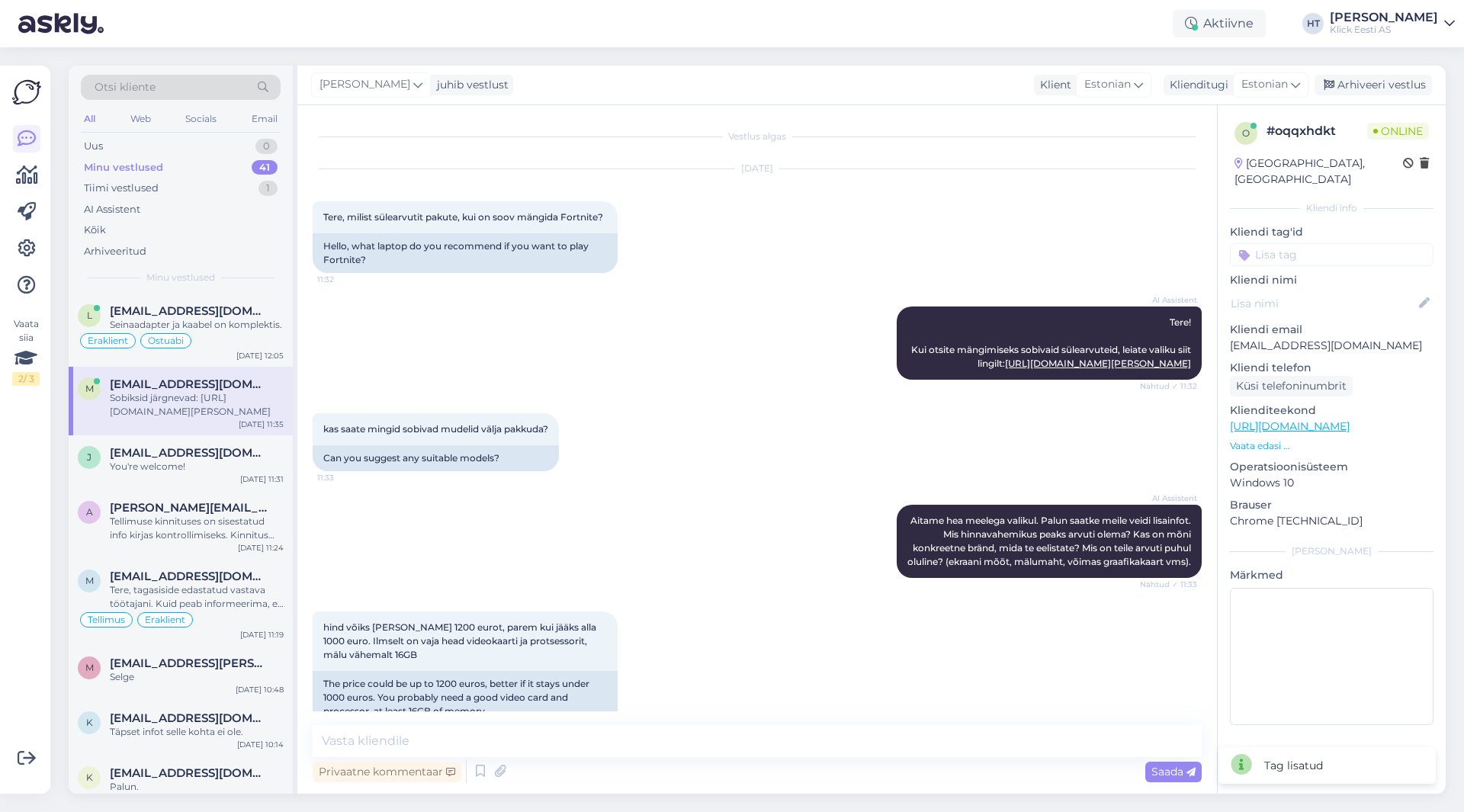
scroll to position [164, 0]
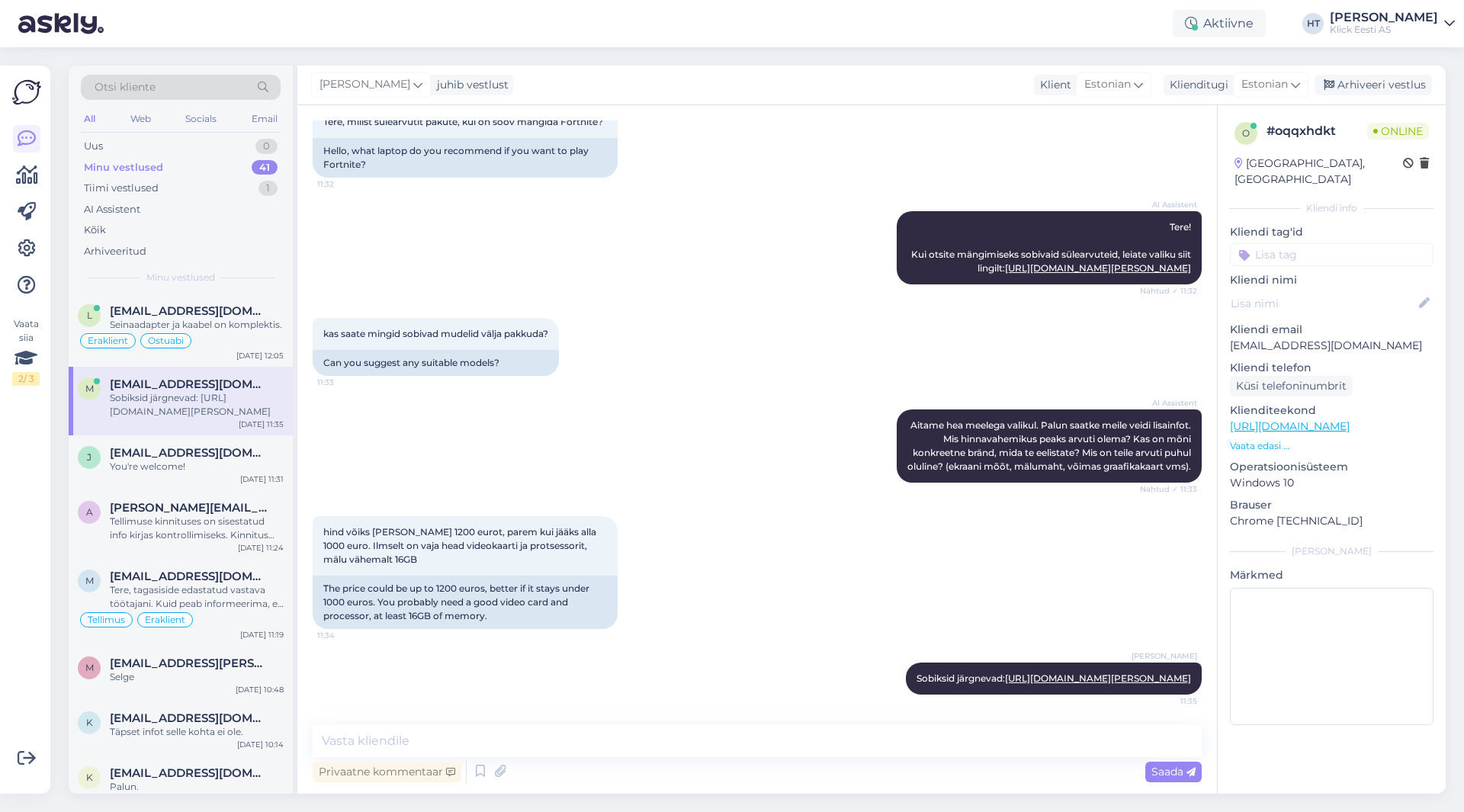
click at [1289, 245] on input at bounding box center [1331, 254] width 204 height 23
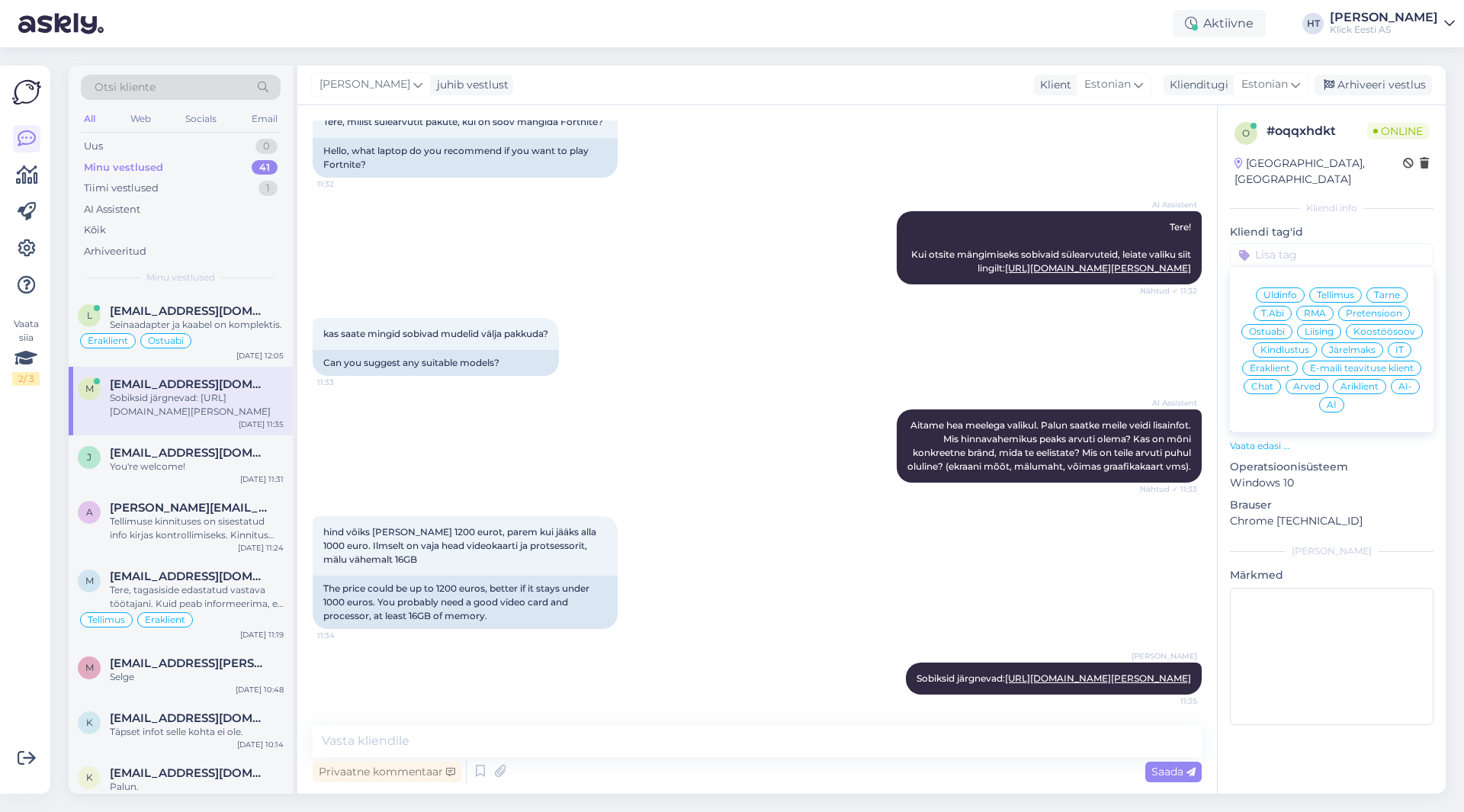
click at [1275, 327] on span "Ostuabi" at bounding box center [1266, 331] width 36 height 9
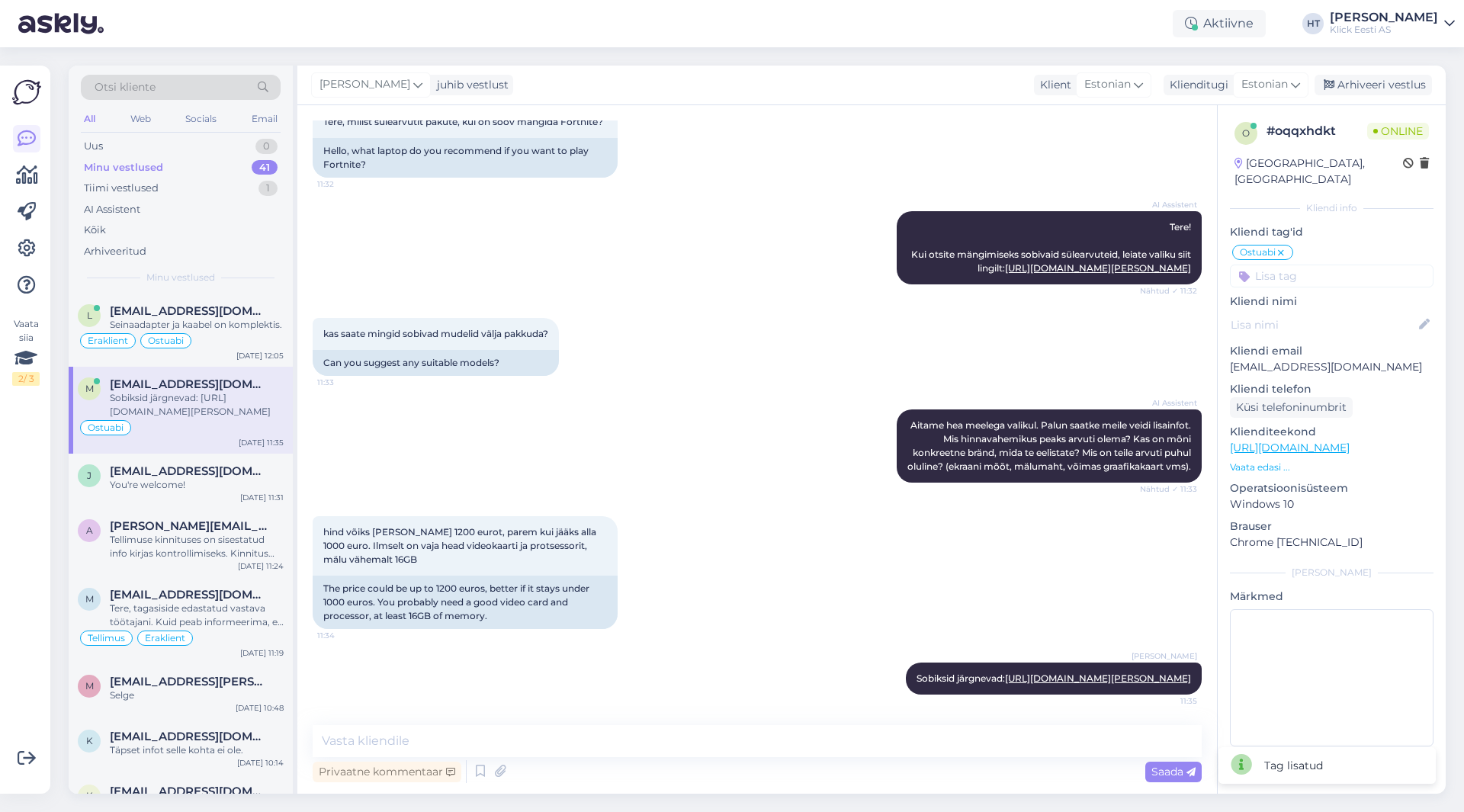
click at [1294, 265] on input at bounding box center [1331, 275] width 204 height 23
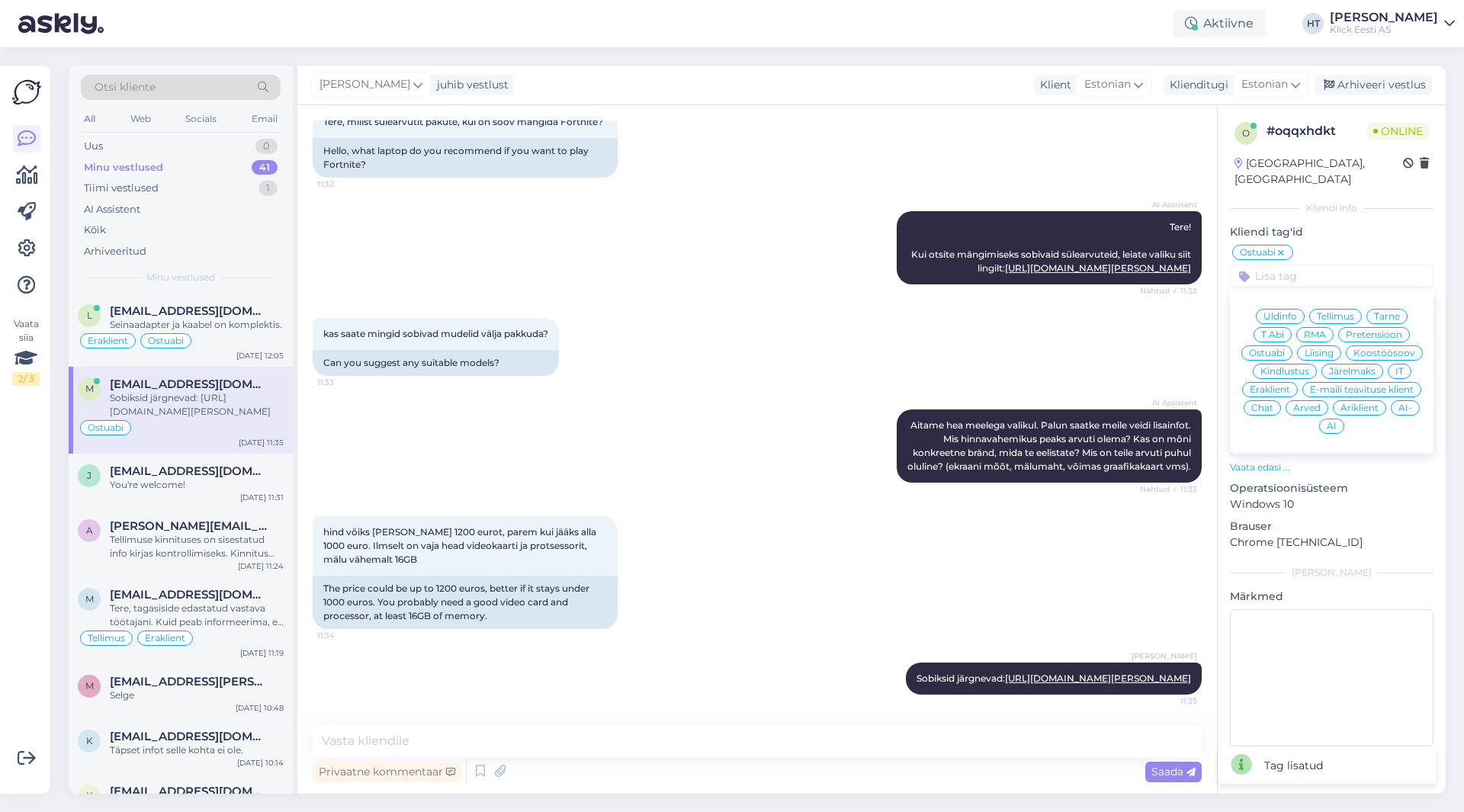
drag, startPoint x: 1275, startPoint y: 370, endPoint x: 758, endPoint y: 406, distance: 518.3
click at [1275, 385] on span "Eraklient" at bounding box center [1270, 389] width 40 height 9
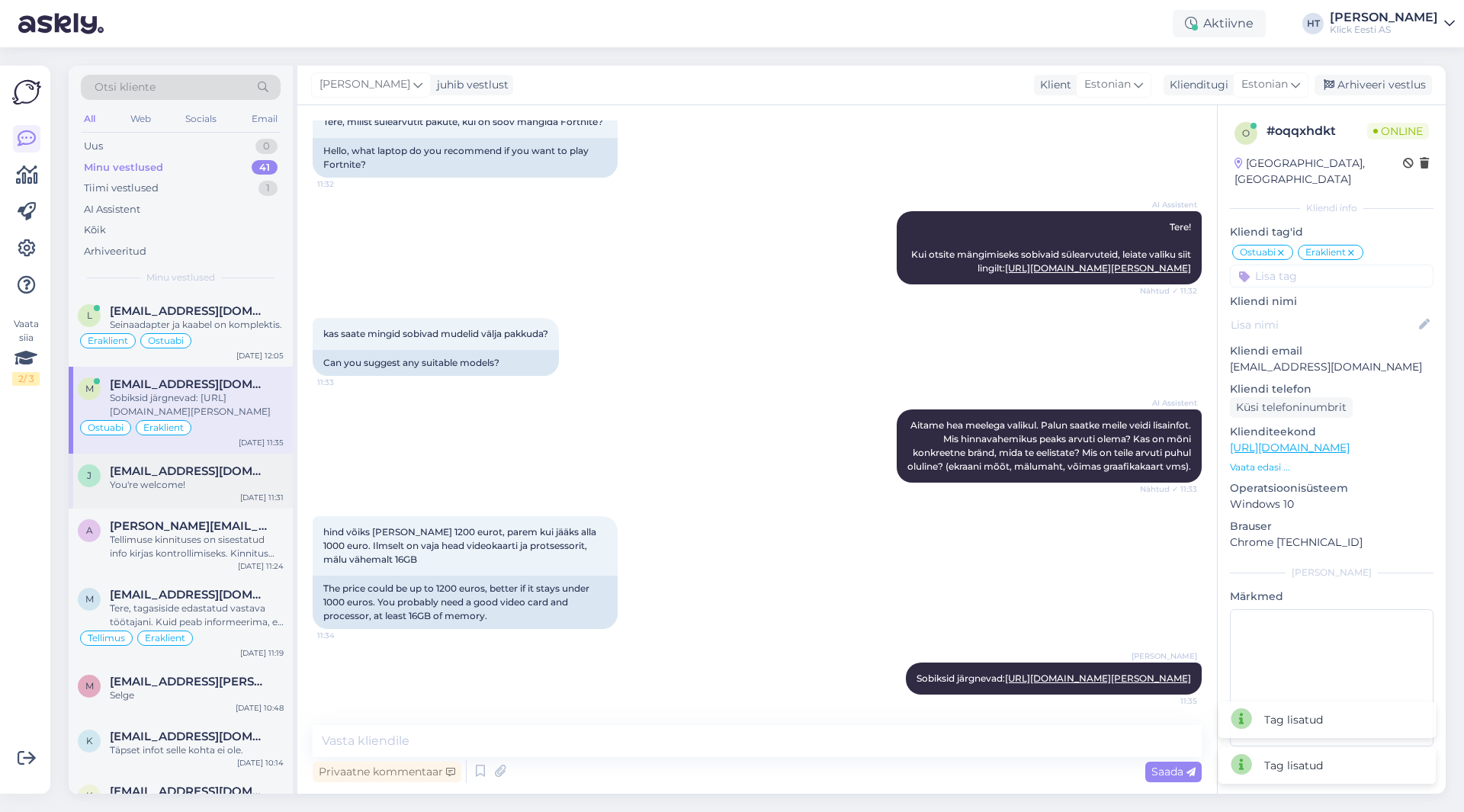
click at [189, 492] on div "You're welcome!" at bounding box center [197, 485] width 174 height 13
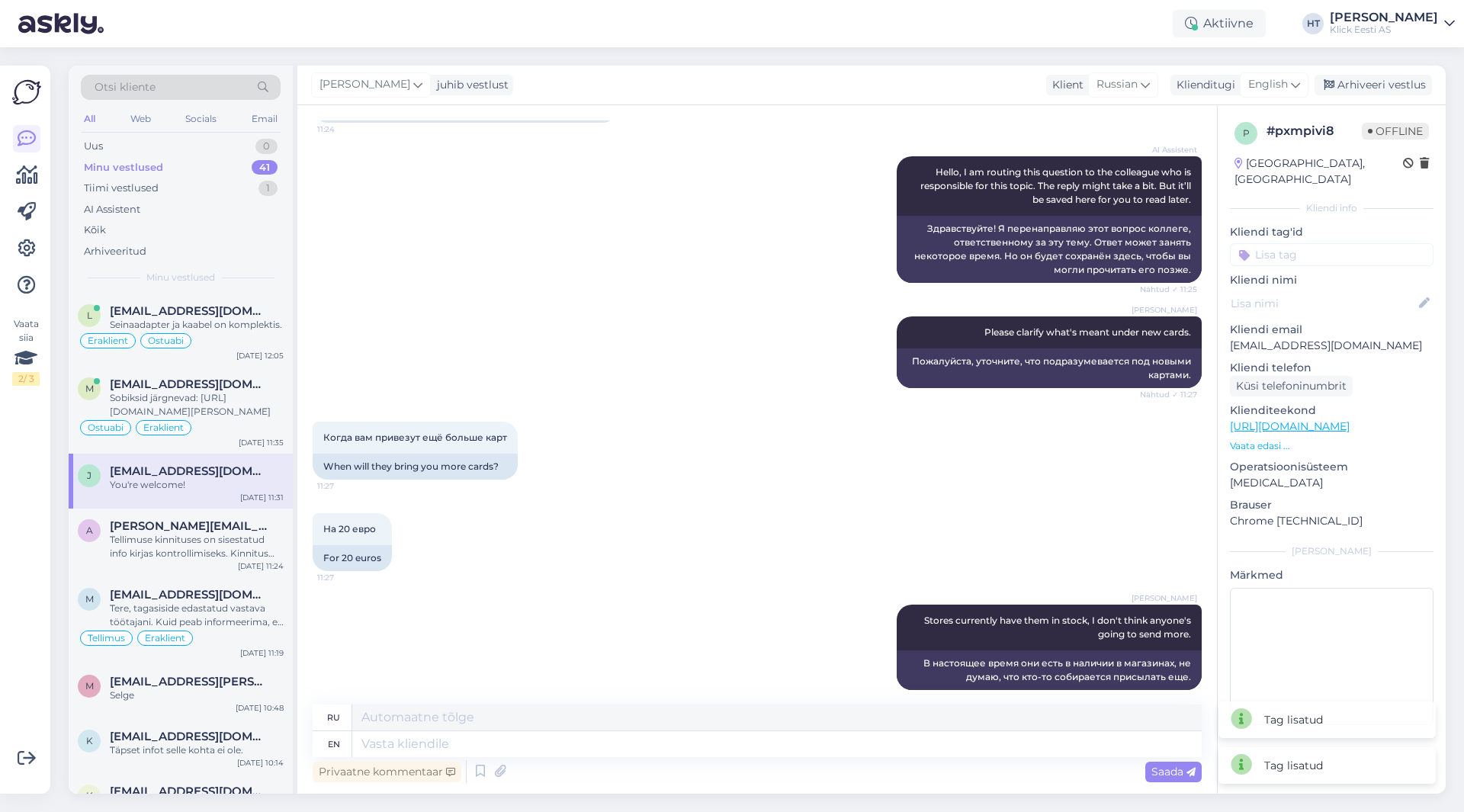
scroll to position [638, 0]
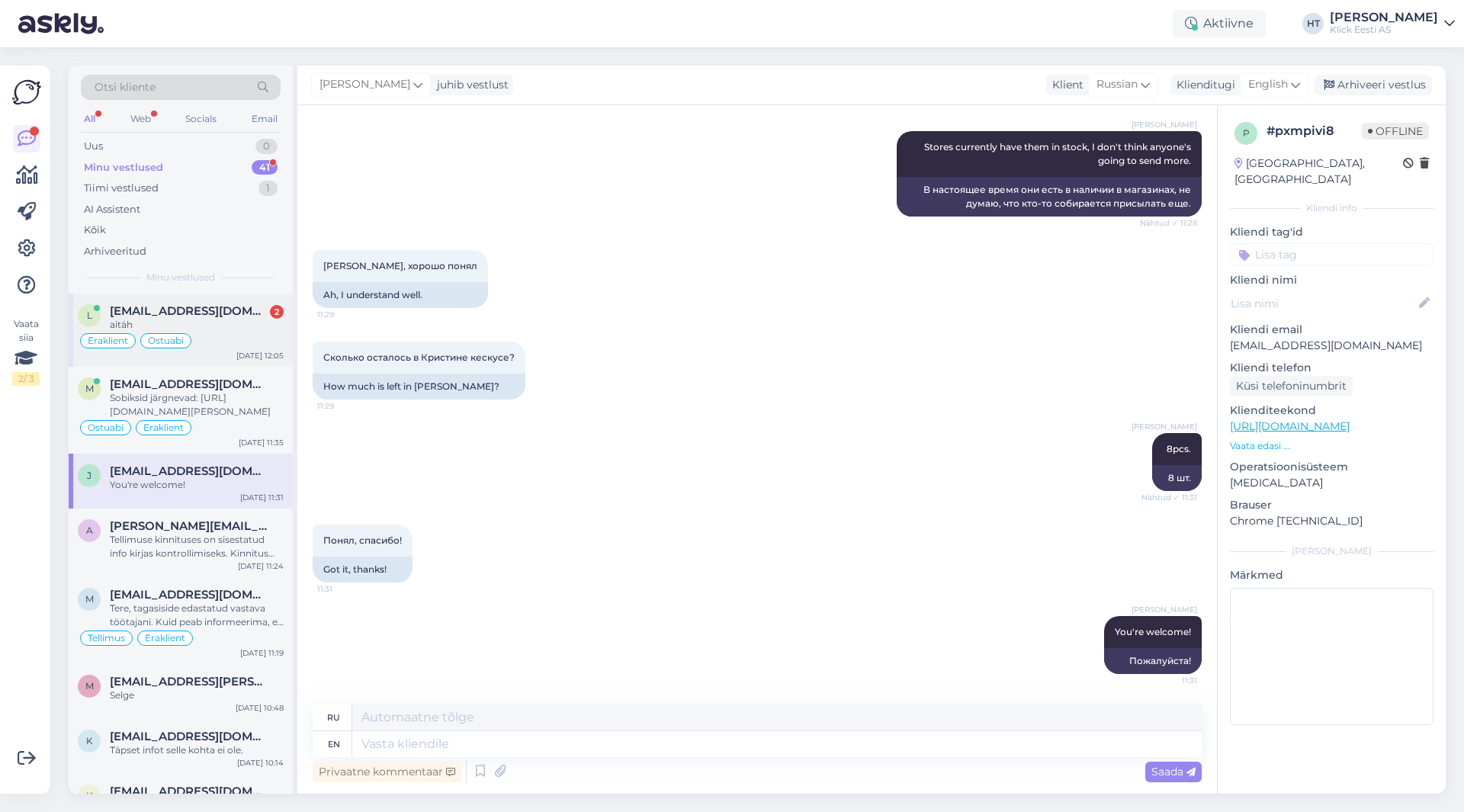
click at [241, 306] on span "[EMAIL_ADDRESS][DOMAIN_NAME]" at bounding box center [189, 310] width 159 height 13
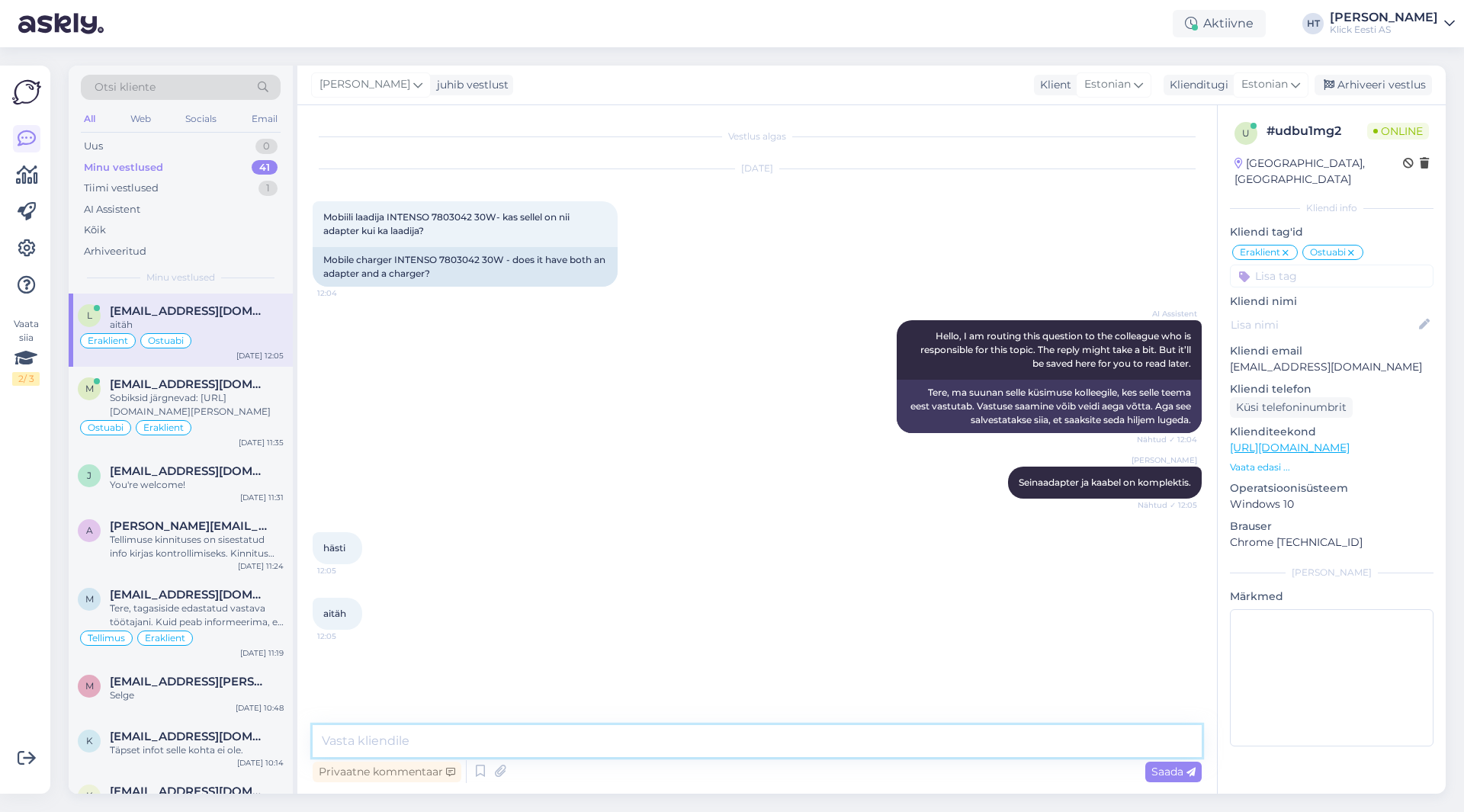
click at [554, 725] on textarea at bounding box center [756, 741] width 889 height 32
type textarea "Palun."
drag, startPoint x: 198, startPoint y: 477, endPoint x: 206, endPoint y: 488, distance: 13.6
click at [198, 479] on div "[PERSON_NAME][EMAIL_ADDRESS][DOMAIN_NAME] You're welcome!" at bounding box center [197, 477] width 174 height 28
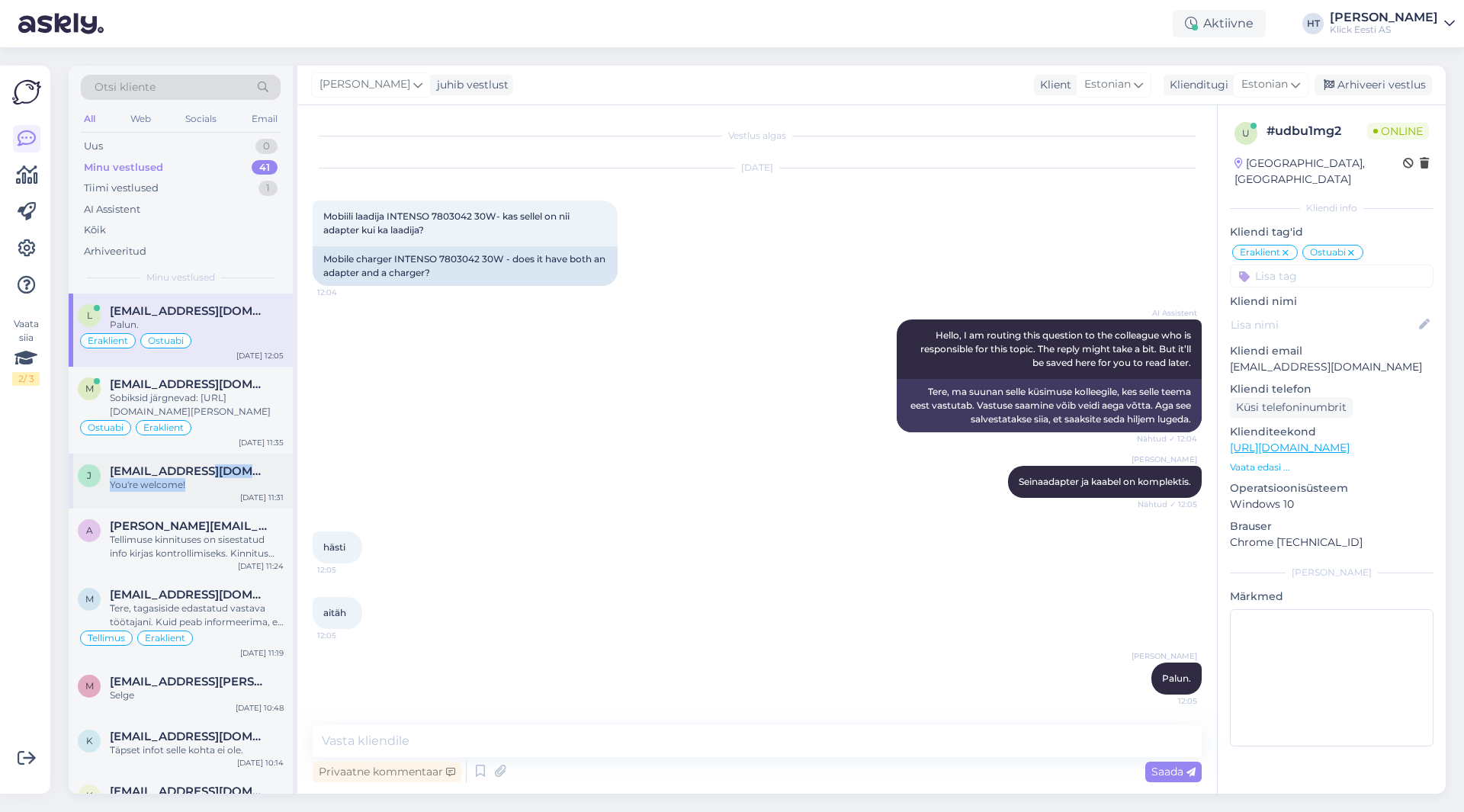
scroll to position [638, 0]
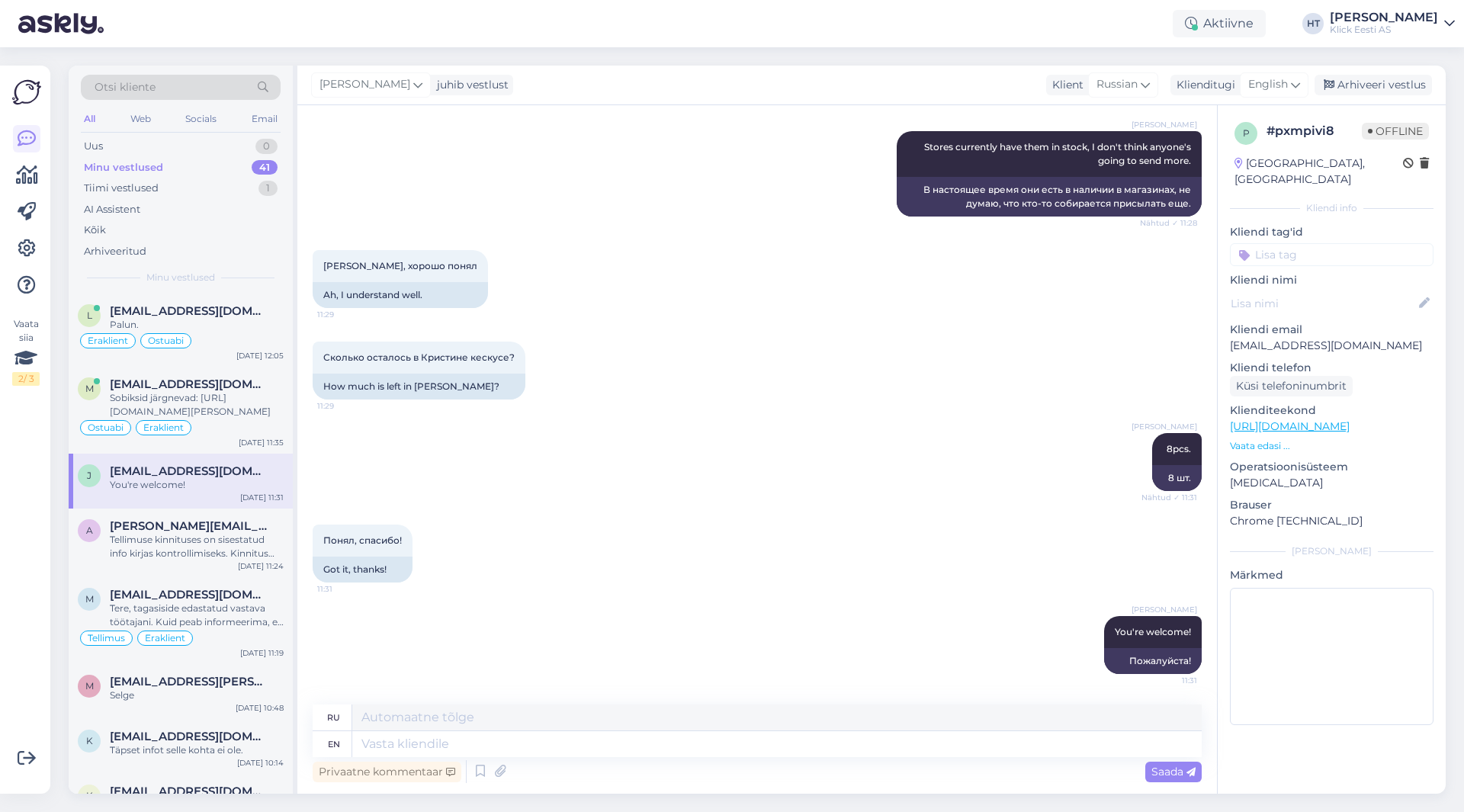
click at [617, 445] on div "[PERSON_NAME] 8pcs. Nähtud ✓ 11:31 8 шт." at bounding box center [756, 462] width 889 height 92
click at [1250, 29] on div "Aktiivne" at bounding box center [1219, 23] width 93 height 28
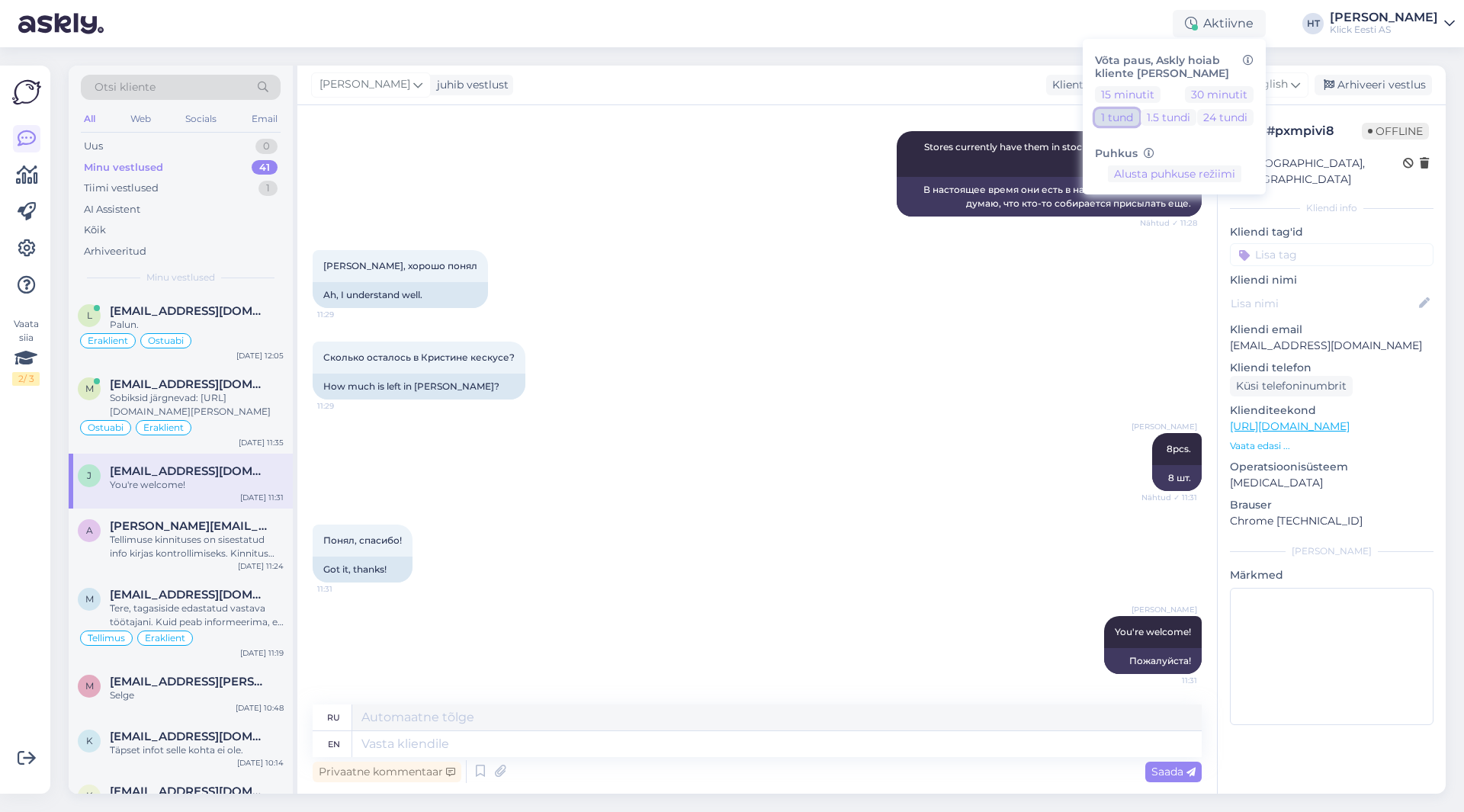
click at [1138, 114] on button "1 tund" at bounding box center [1116, 118] width 44 height 17
click at [837, 88] on div "[PERSON_NAME] juhib vestlust Klient [DEMOGRAPHIC_DATA] Klienditugi [DEMOGRAPHIC…" at bounding box center [871, 85] width 1148 height 39
